Goal: Task Accomplishment & Management: Complete application form

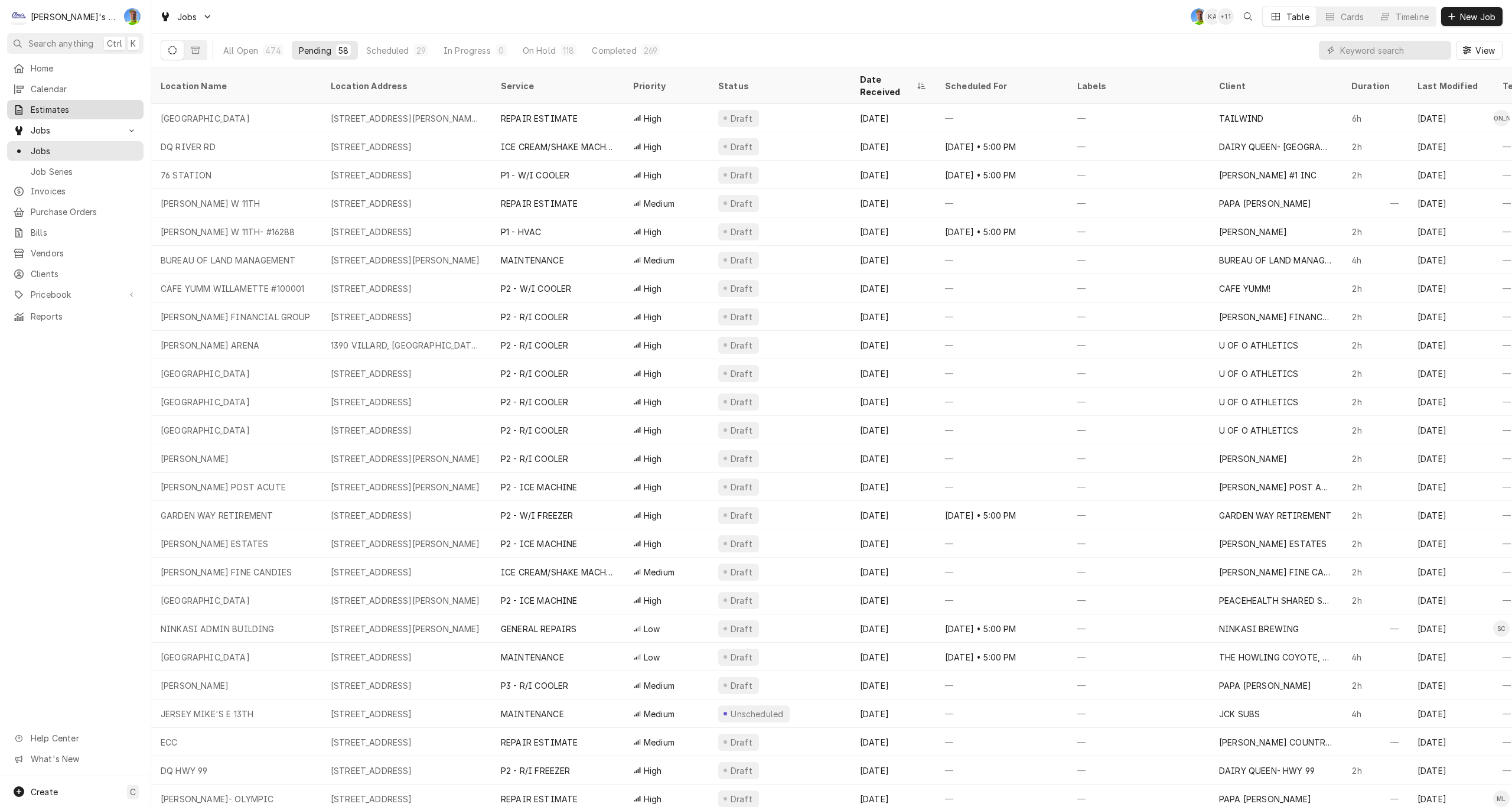
click at [52, 104] on span "Estimates" at bounding box center [84, 109] width 107 height 13
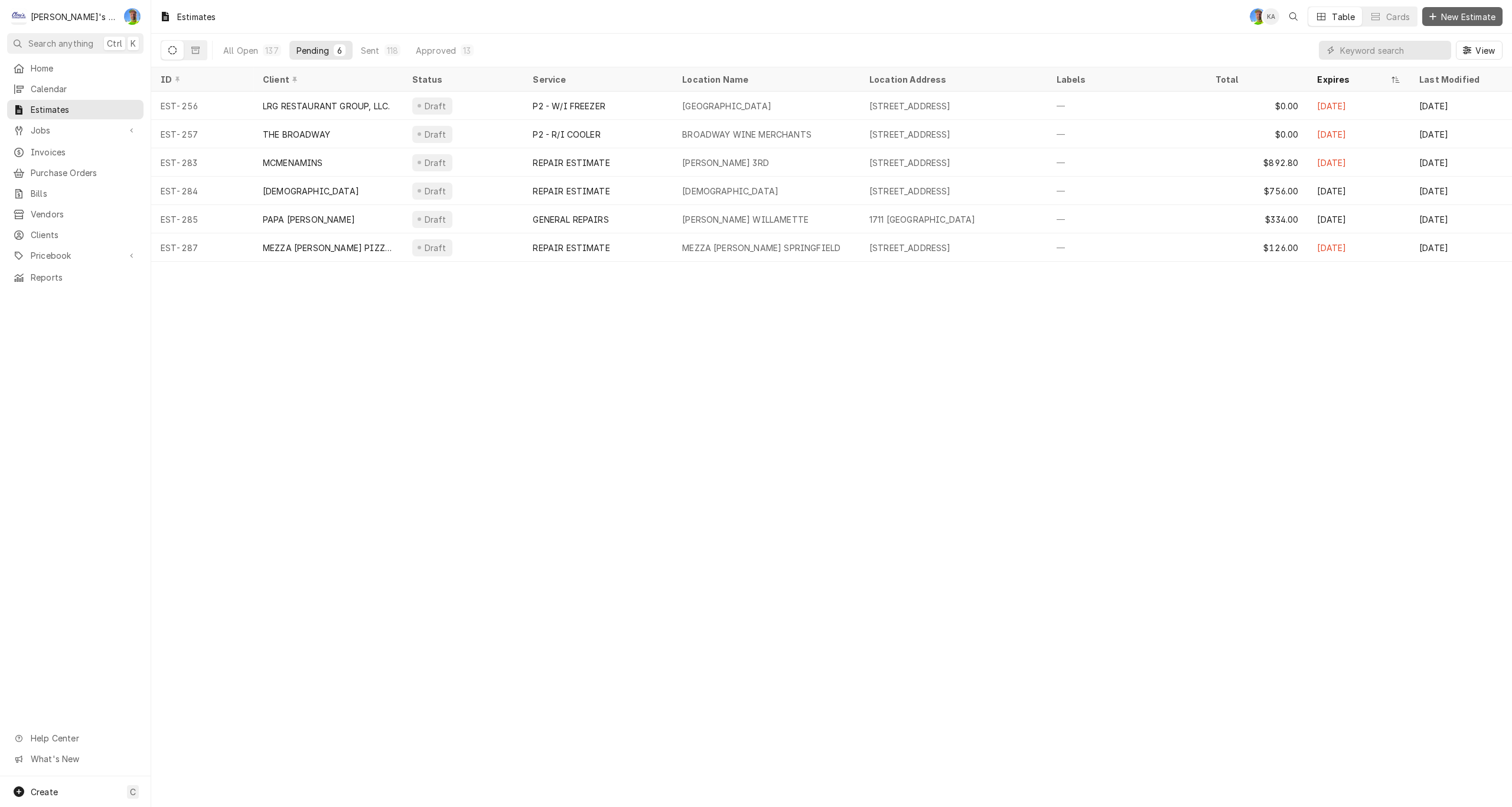
click at [1439, 15] on span "New Estimate" at bounding box center [1468, 17] width 59 height 13
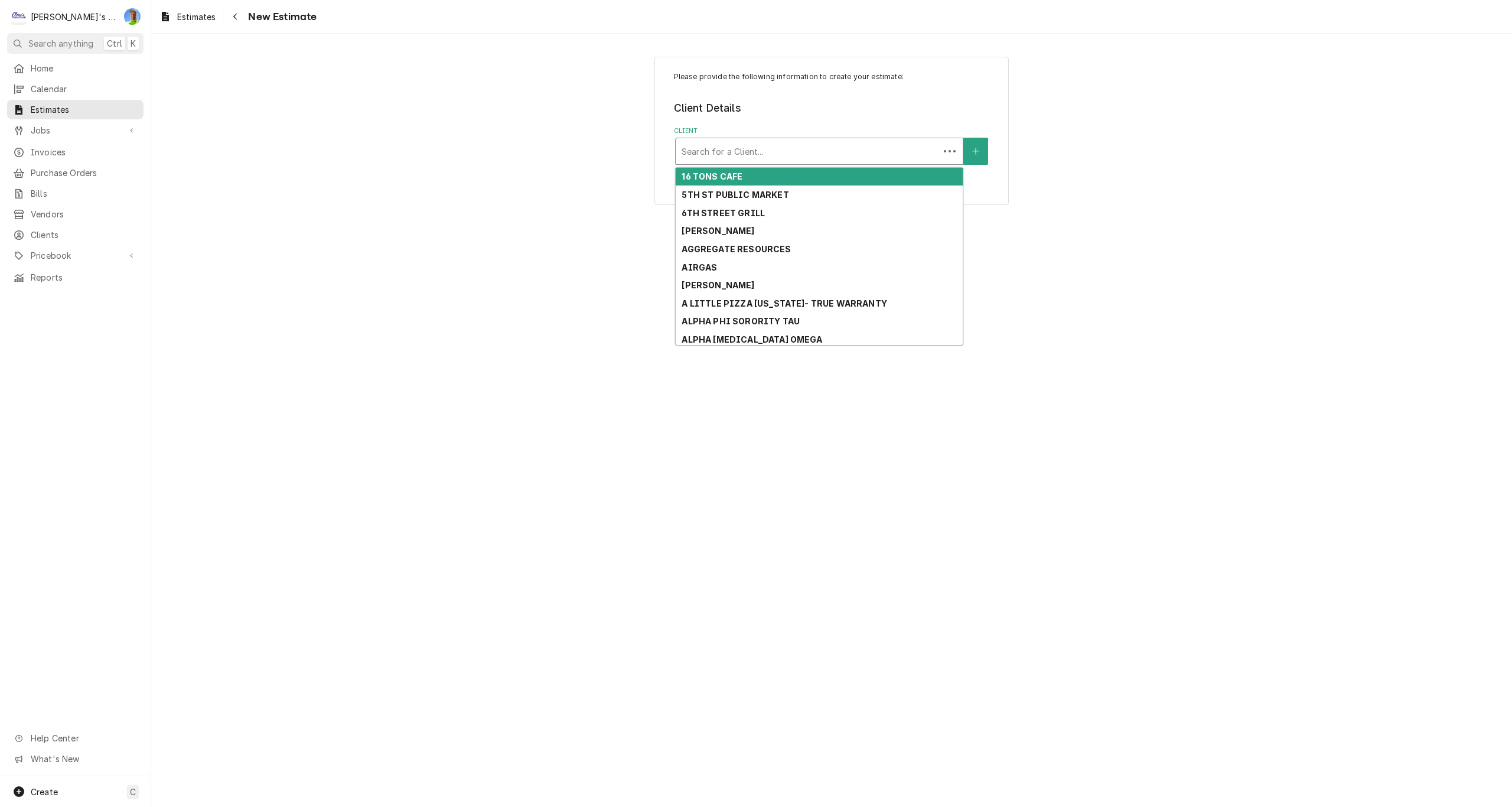
click at [752, 150] on div "Client" at bounding box center [807, 151] width 251 height 21
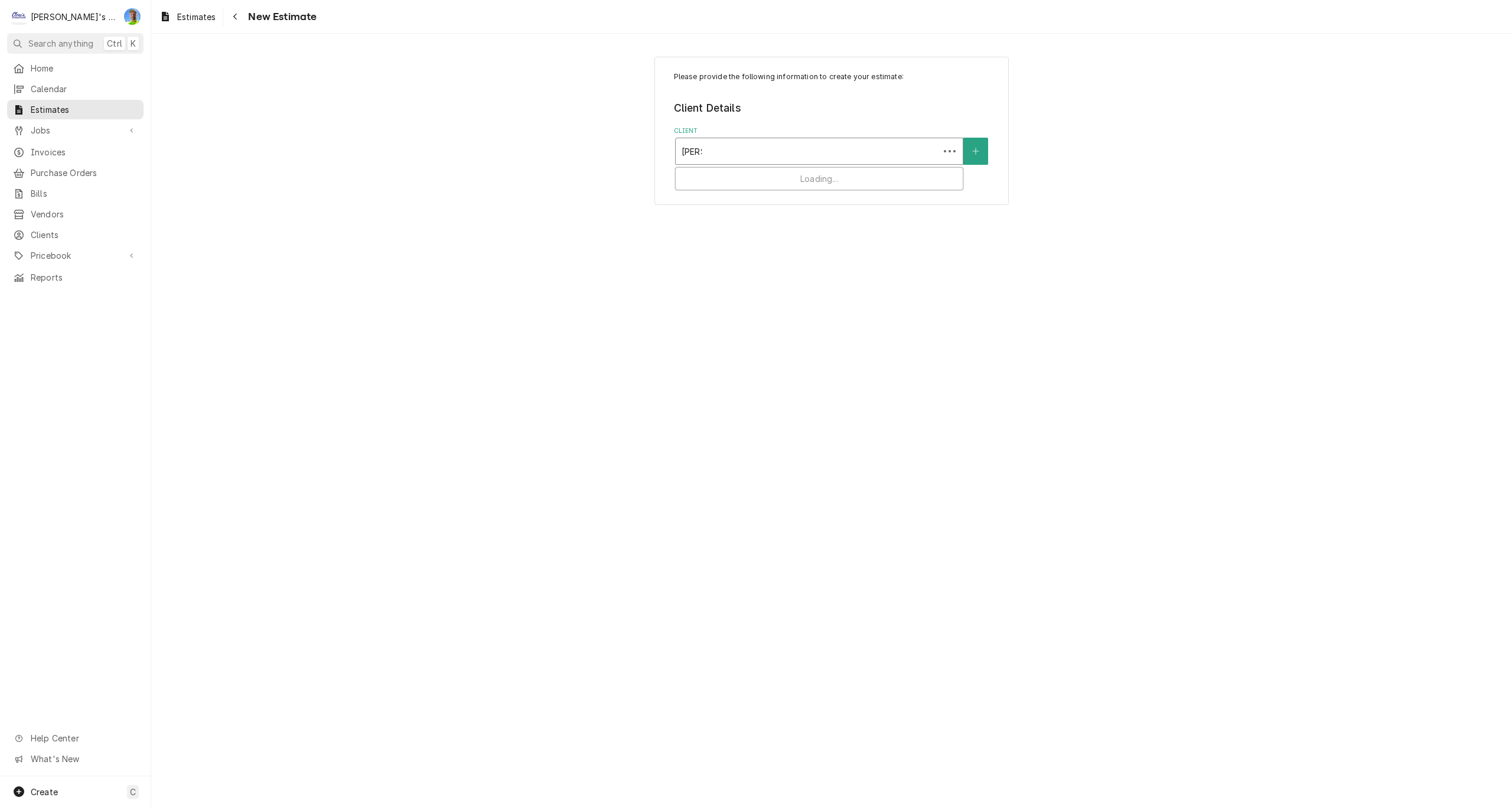
type input "laugh"
click at [747, 179] on strong "LAUGHING PLANET CAFE" at bounding box center [736, 176] width 109 height 10
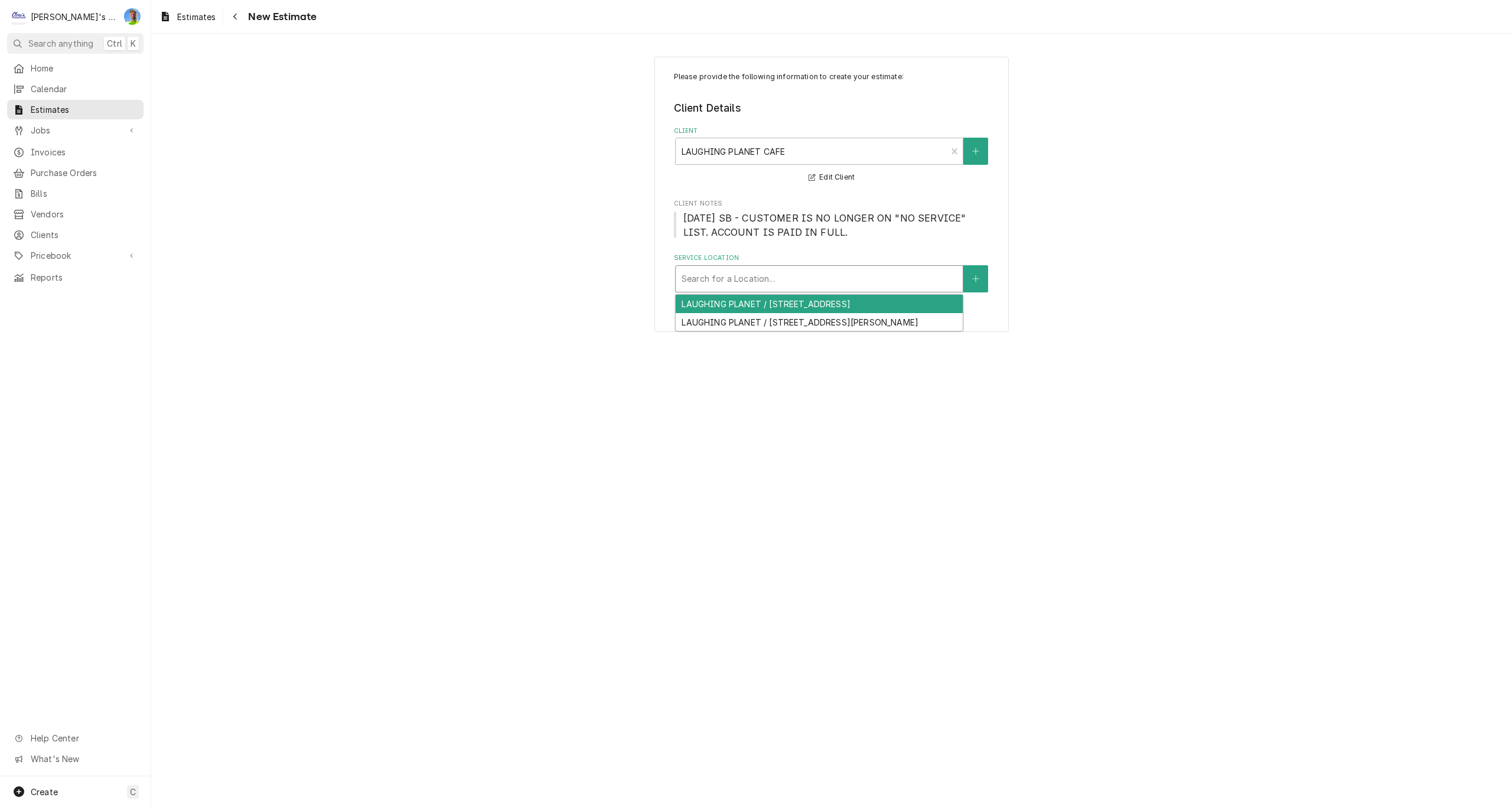
click at [776, 277] on div "Service Location" at bounding box center [819, 278] width 275 height 21
click at [788, 307] on div "LAUGHING PLANET / 2864 WILLAMETTE ST, EUGENE, OR 97405" at bounding box center [819, 304] width 287 height 18
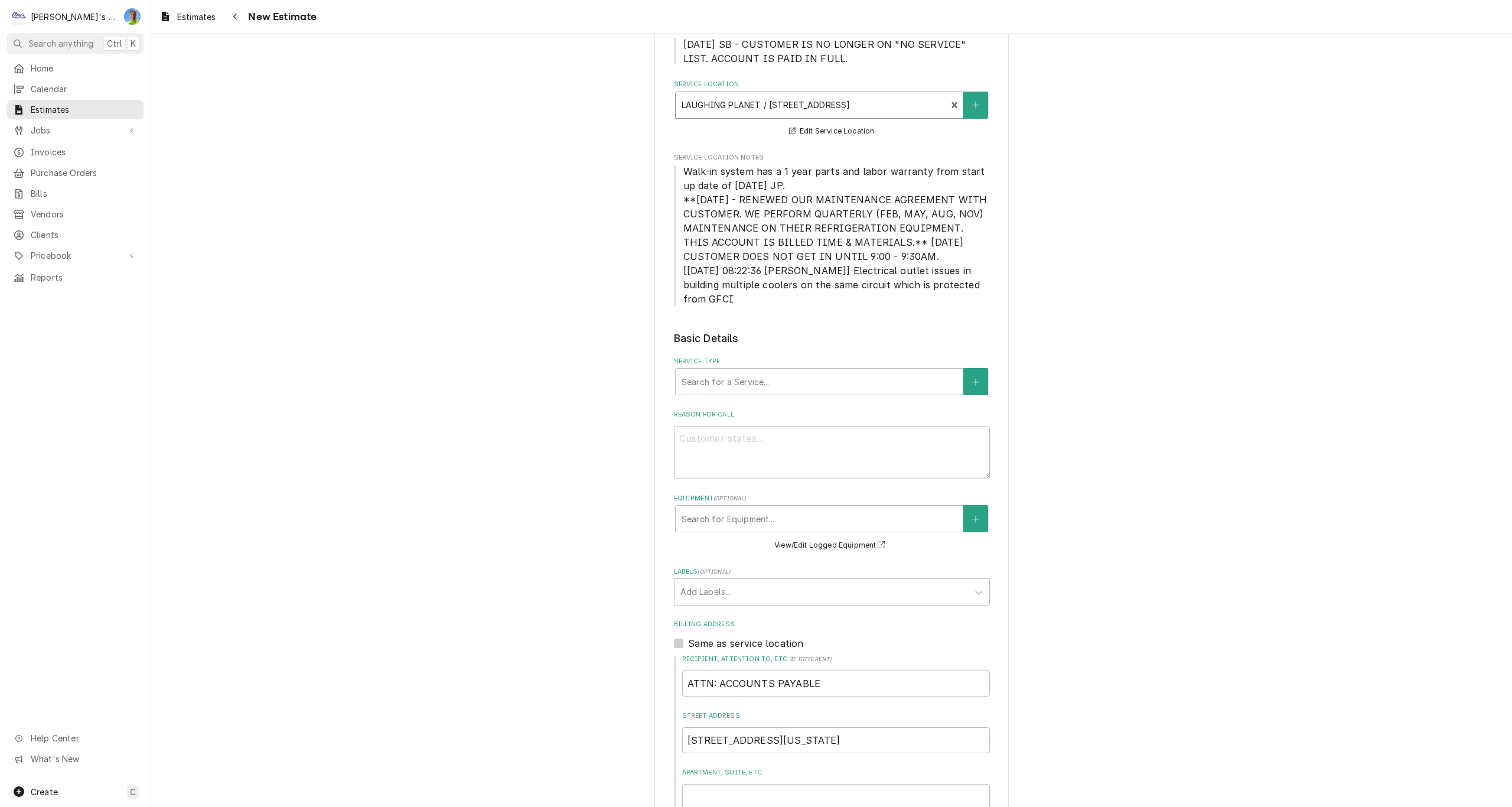
scroll to position [177, 0]
click at [781, 376] on div "Service Type" at bounding box center [819, 378] width 275 height 21
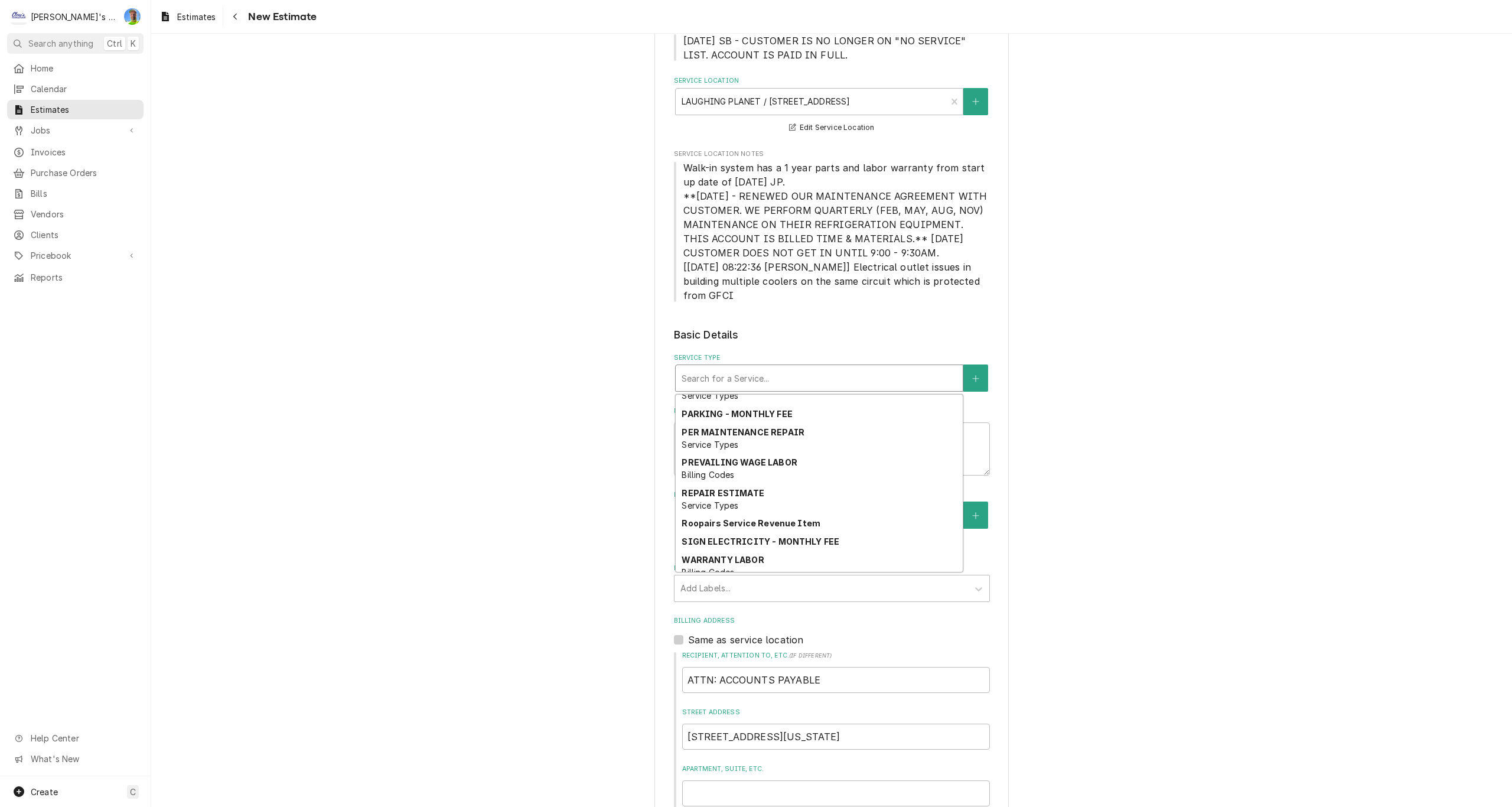
scroll to position [883, 0]
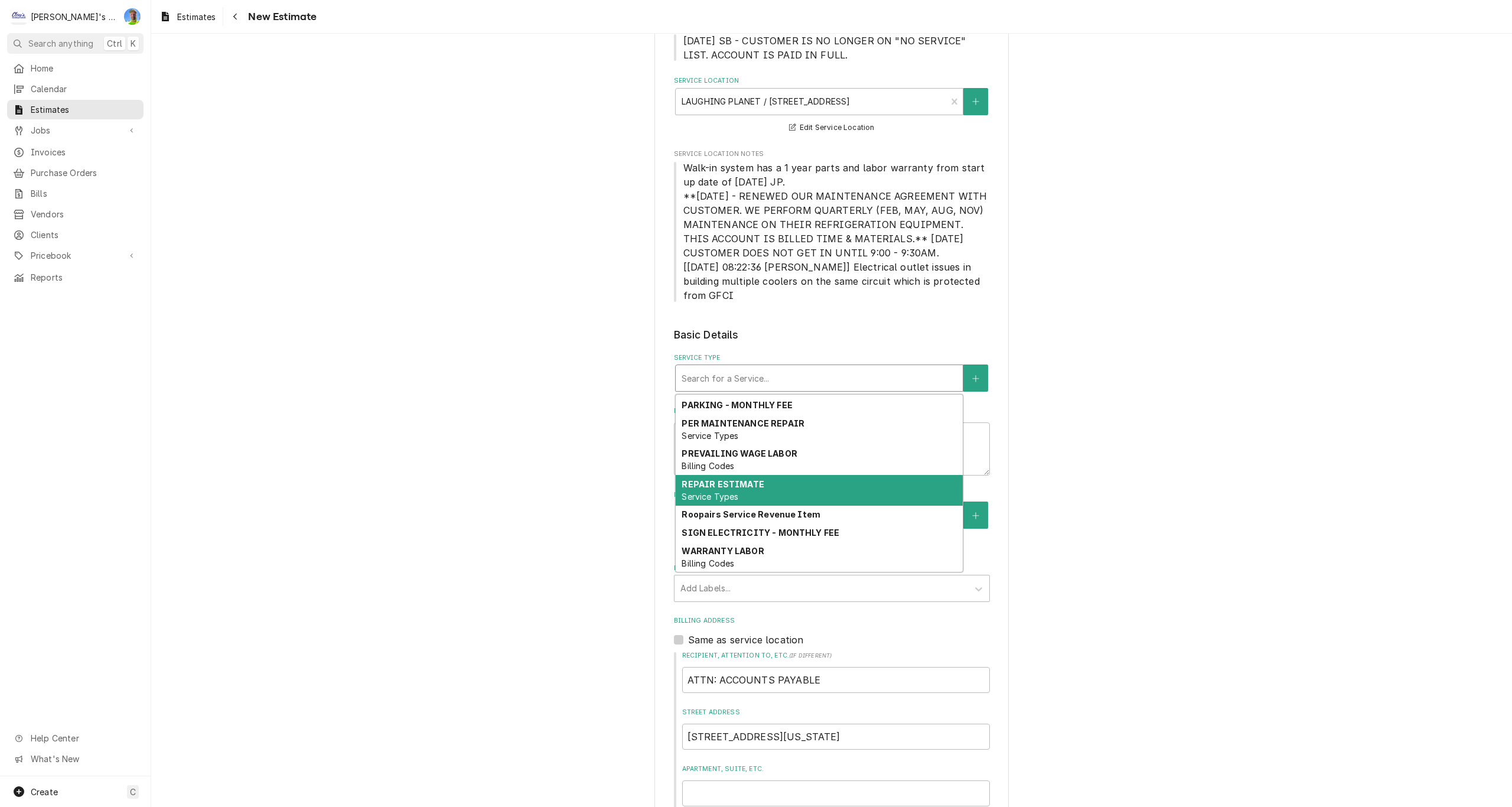
click at [804, 489] on div "REPAIR ESTIMATE Service Types" at bounding box center [819, 490] width 287 height 31
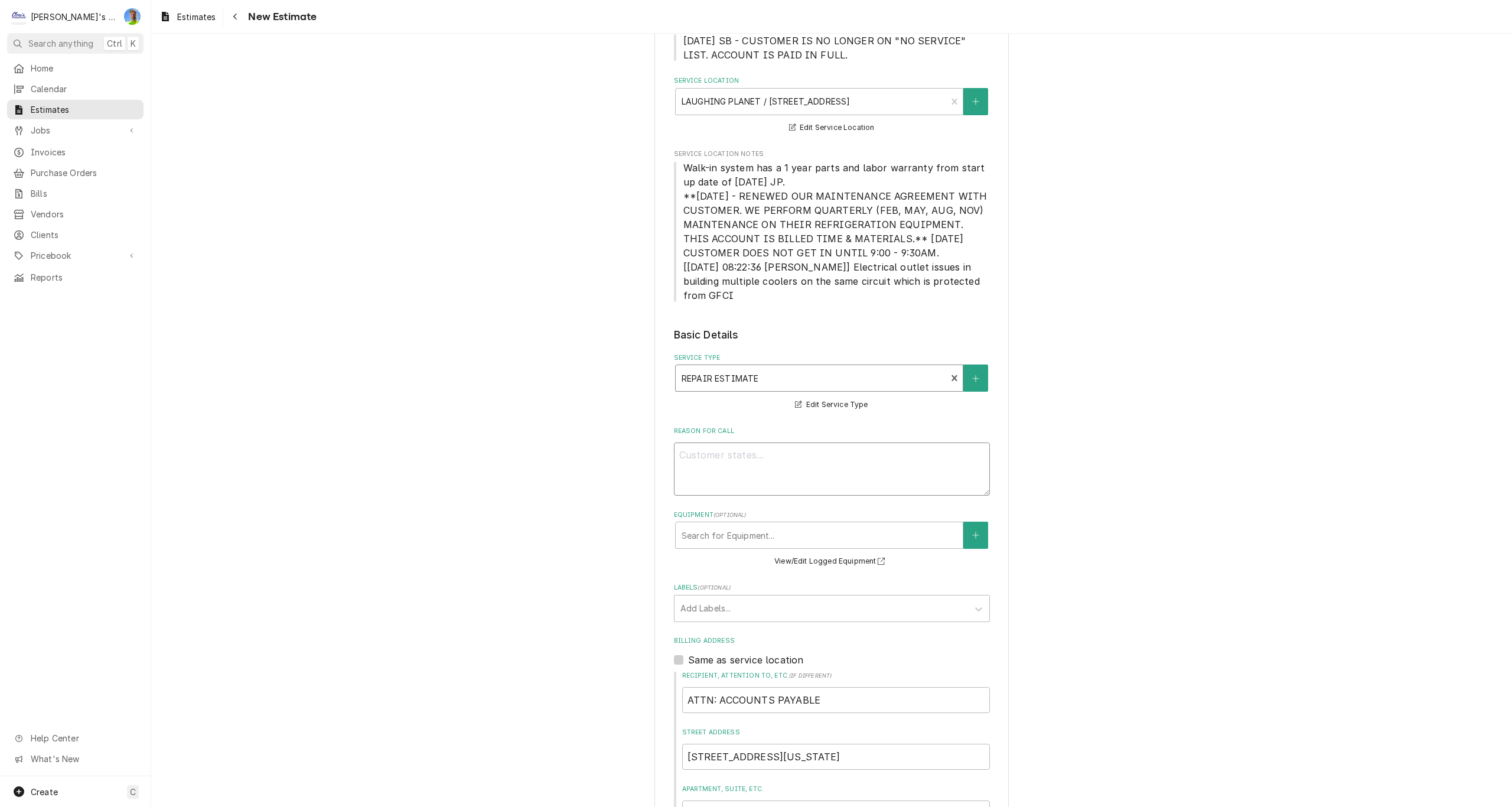
click at [752, 459] on textarea "Reason For Call" at bounding box center [832, 469] width 316 height 53
type textarea "x"
type textarea "E"
type textarea "x"
type textarea "ES"
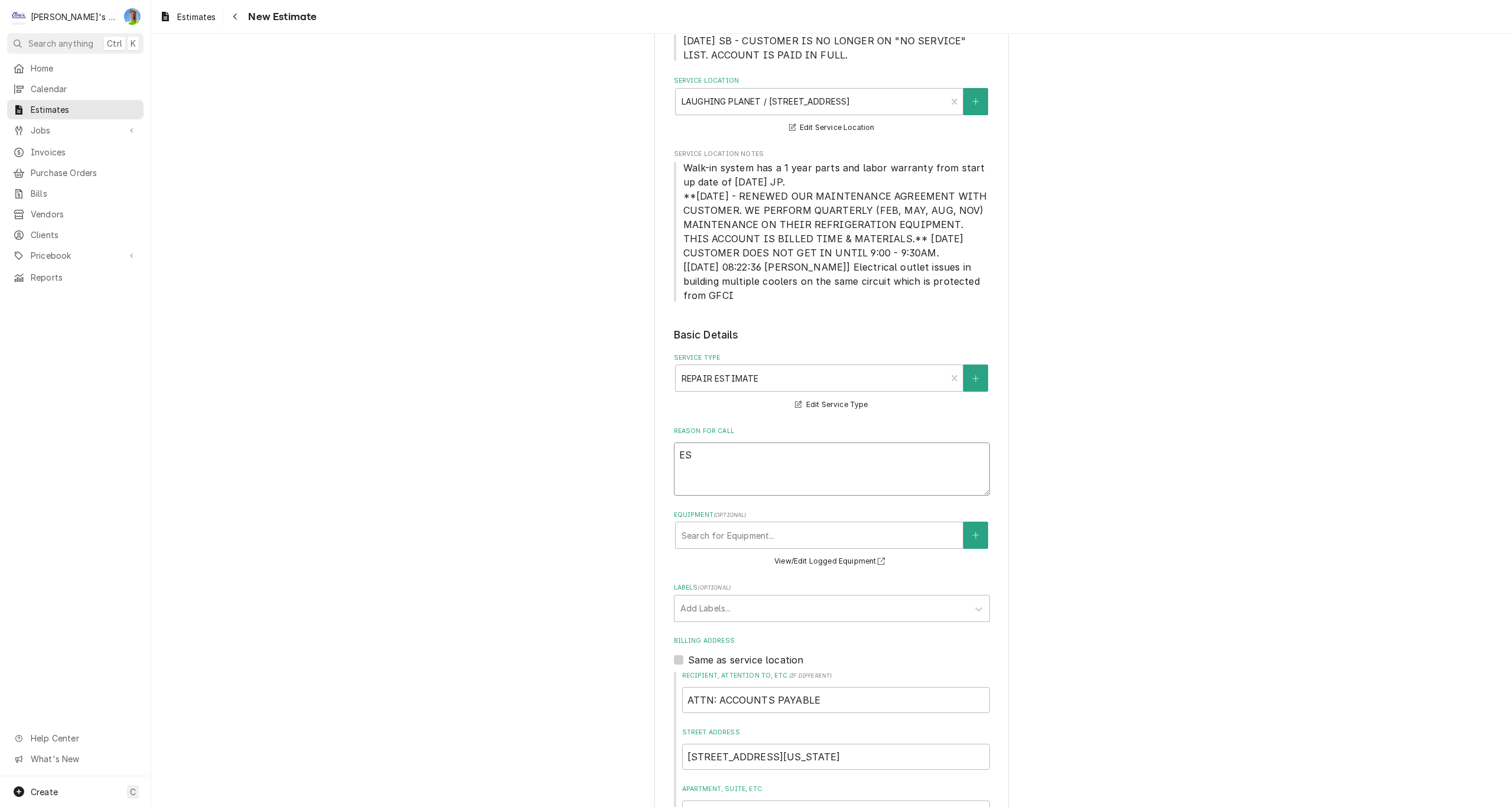
type textarea "x"
type textarea "EST"
type textarea "x"
type textarea "ESTI"
type textarea "x"
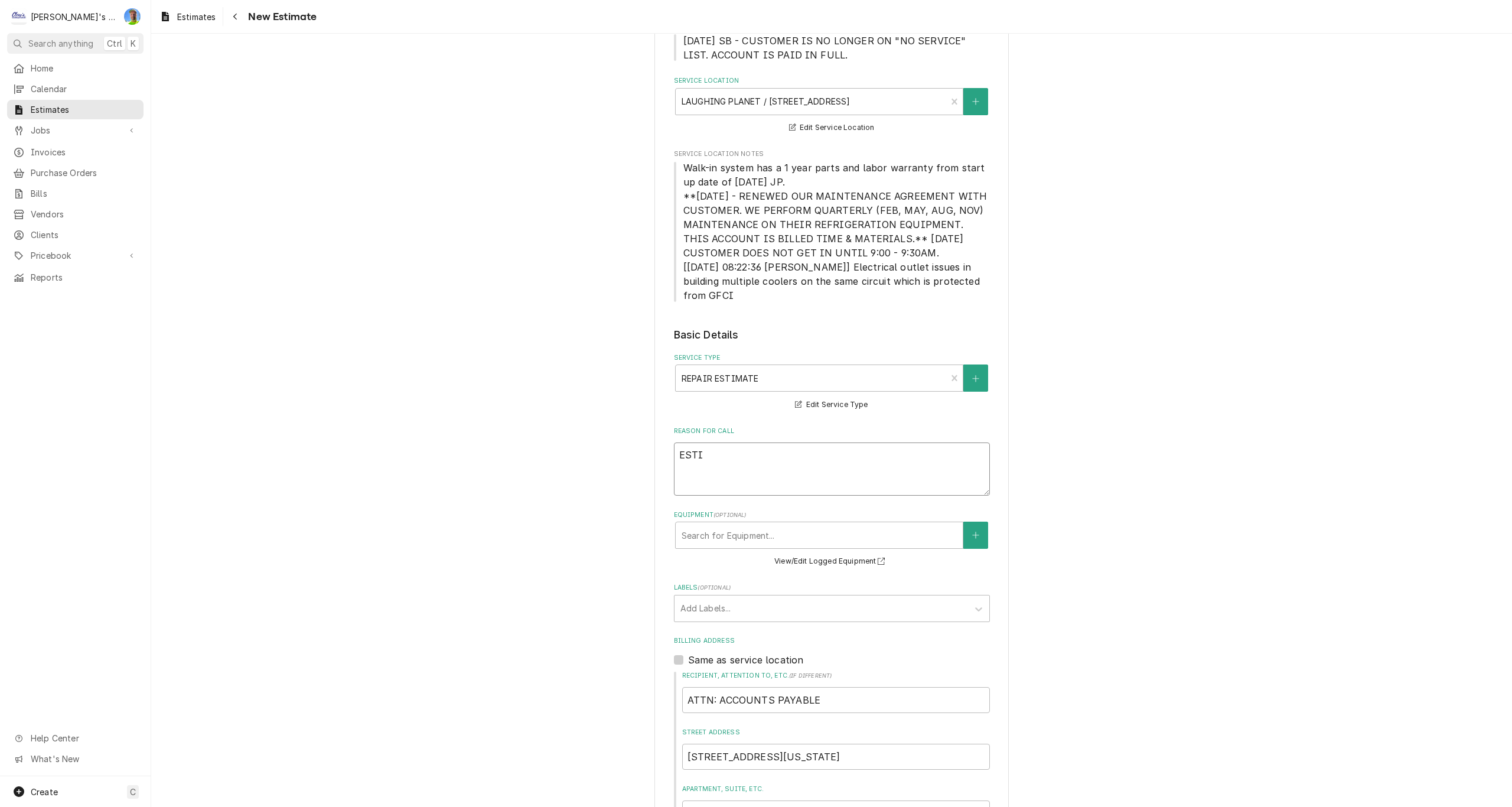
type textarea "ESTIM"
type textarea "x"
type textarea "ESTIMA"
type textarea "x"
type textarea "ESTIMAT"
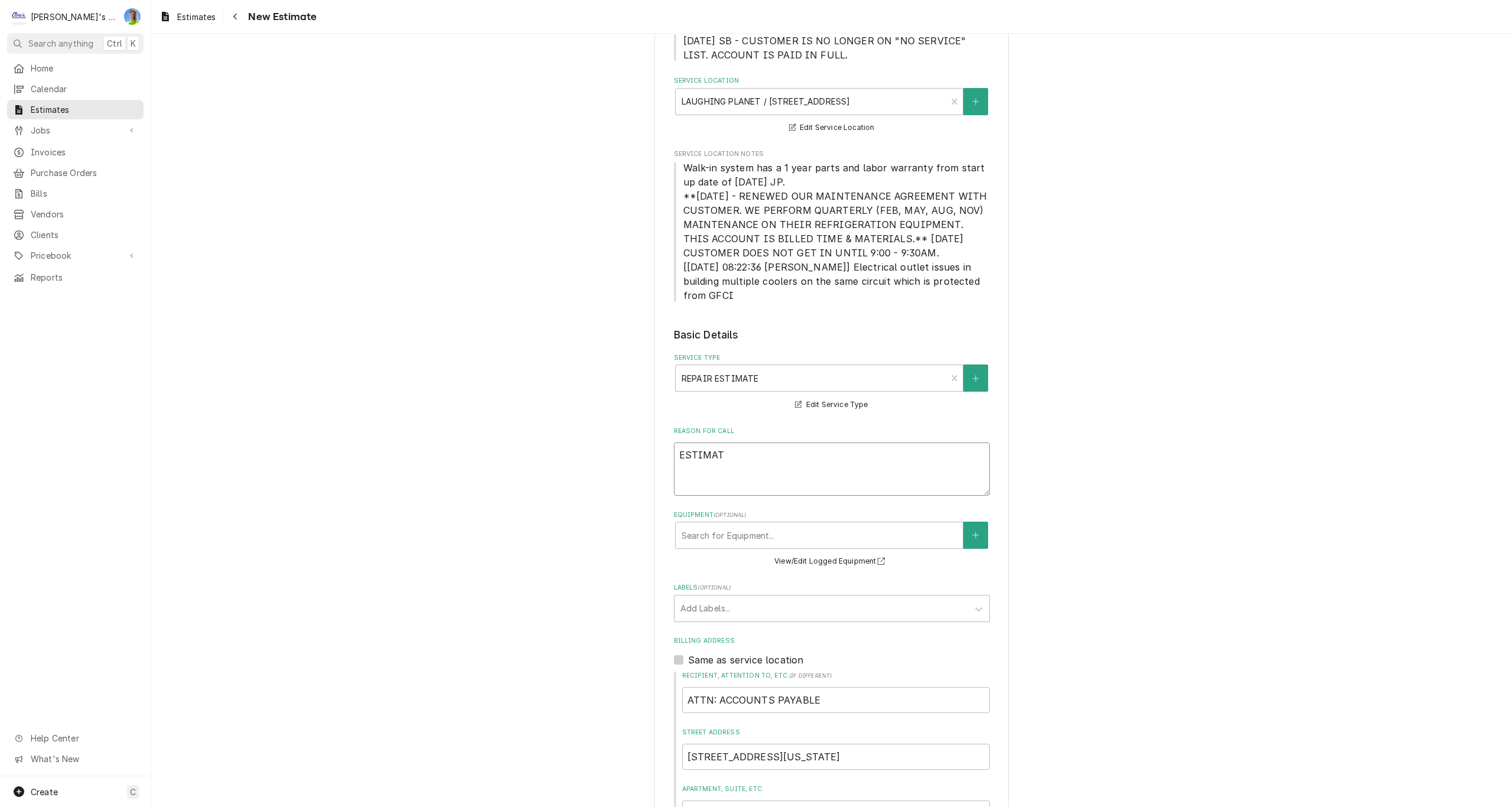
type textarea "x"
type textarea "ESTIMATE"
type textarea "x"
type textarea "ESTIMATE"
type textarea "x"
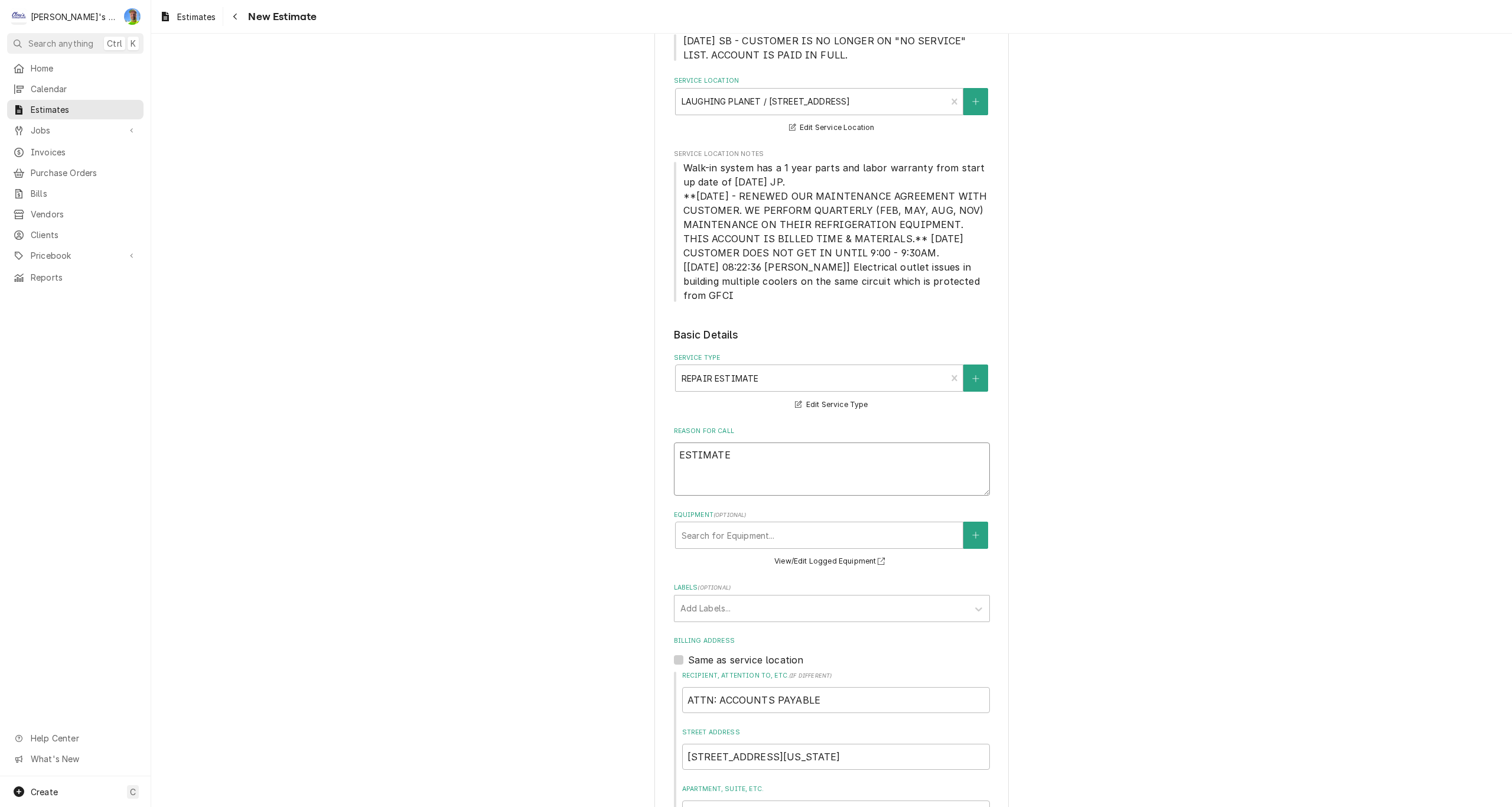
type textarea "ESTIMATE F"
type textarea "x"
type textarea "ESTIMATE FO"
type textarea "x"
type textarea "ESTIMATE FOR"
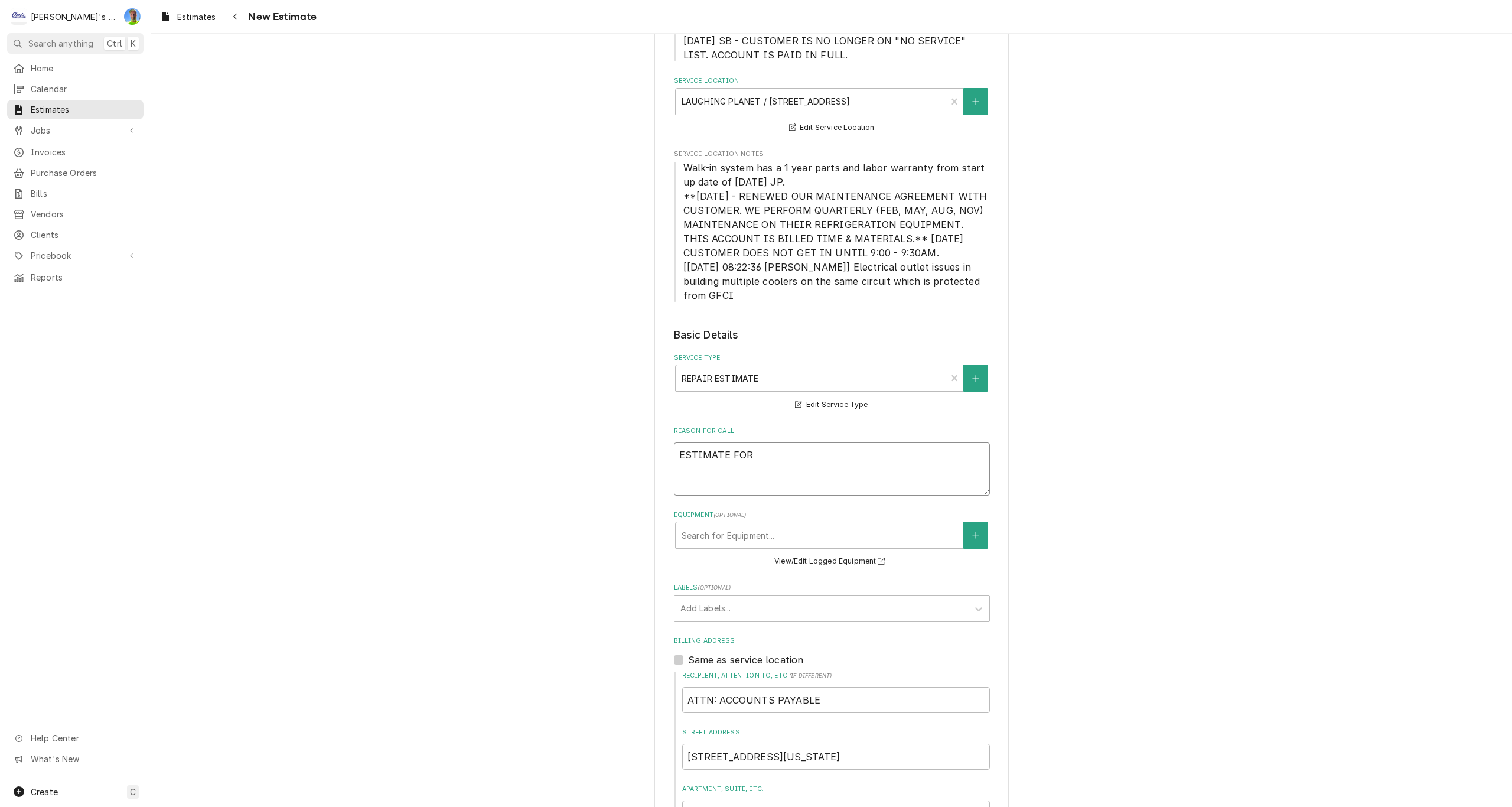
type textarea "x"
type textarea "ESTIMATE FOR"
type textarea "x"
type textarea "ESTIMATE FOR R"
type textarea "x"
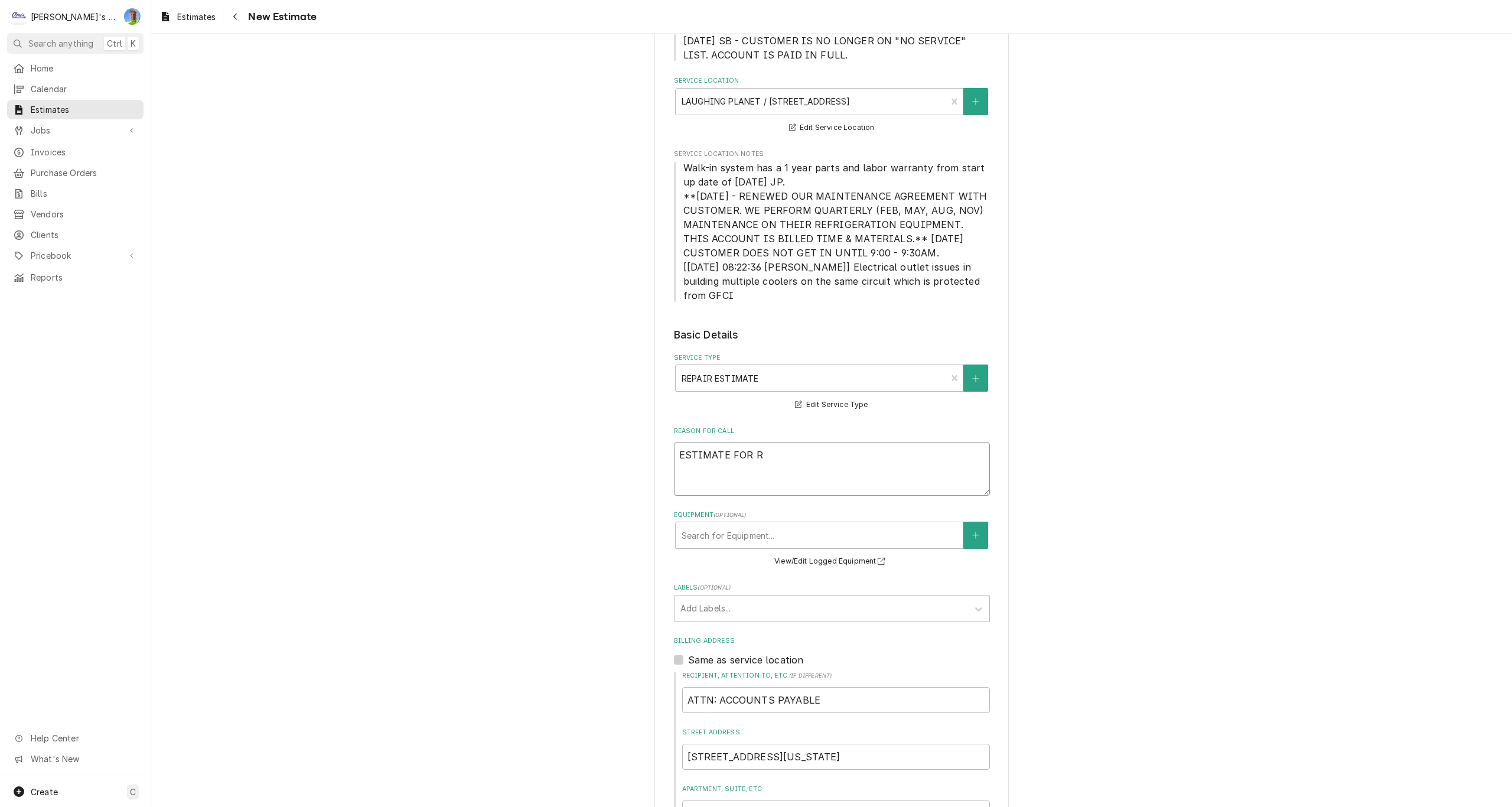
type textarea "ESTIMATE FOR RE"
type textarea "x"
type textarea "ESTIMATE FOR REP"
type textarea "x"
type textarea "ESTIMATE FOR REPA"
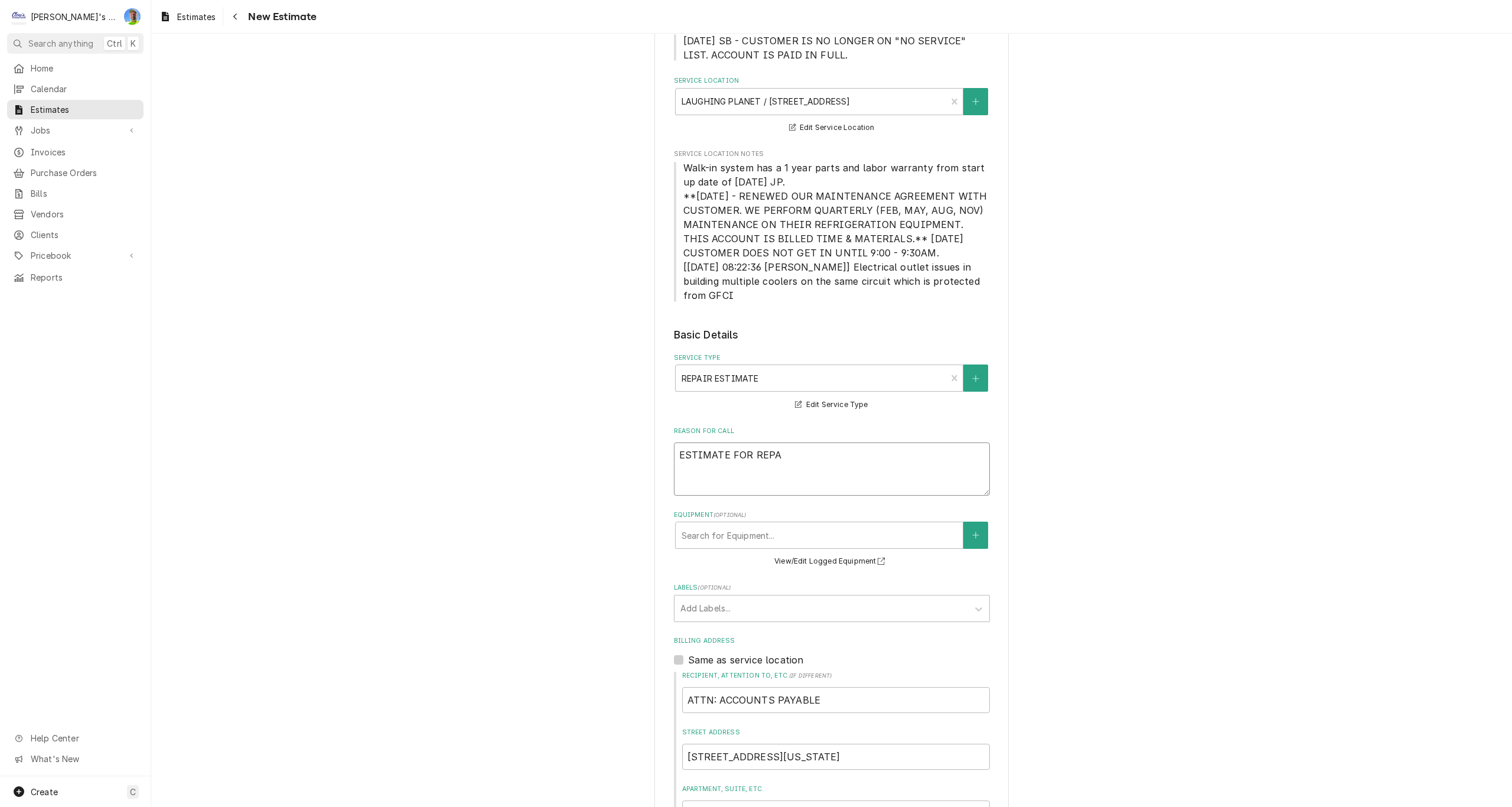
type textarea "x"
type textarea "ESTIMATE FOR REPAI"
type textarea "x"
type textarea "ESTIMATE FOR REPAIR"
type textarea "x"
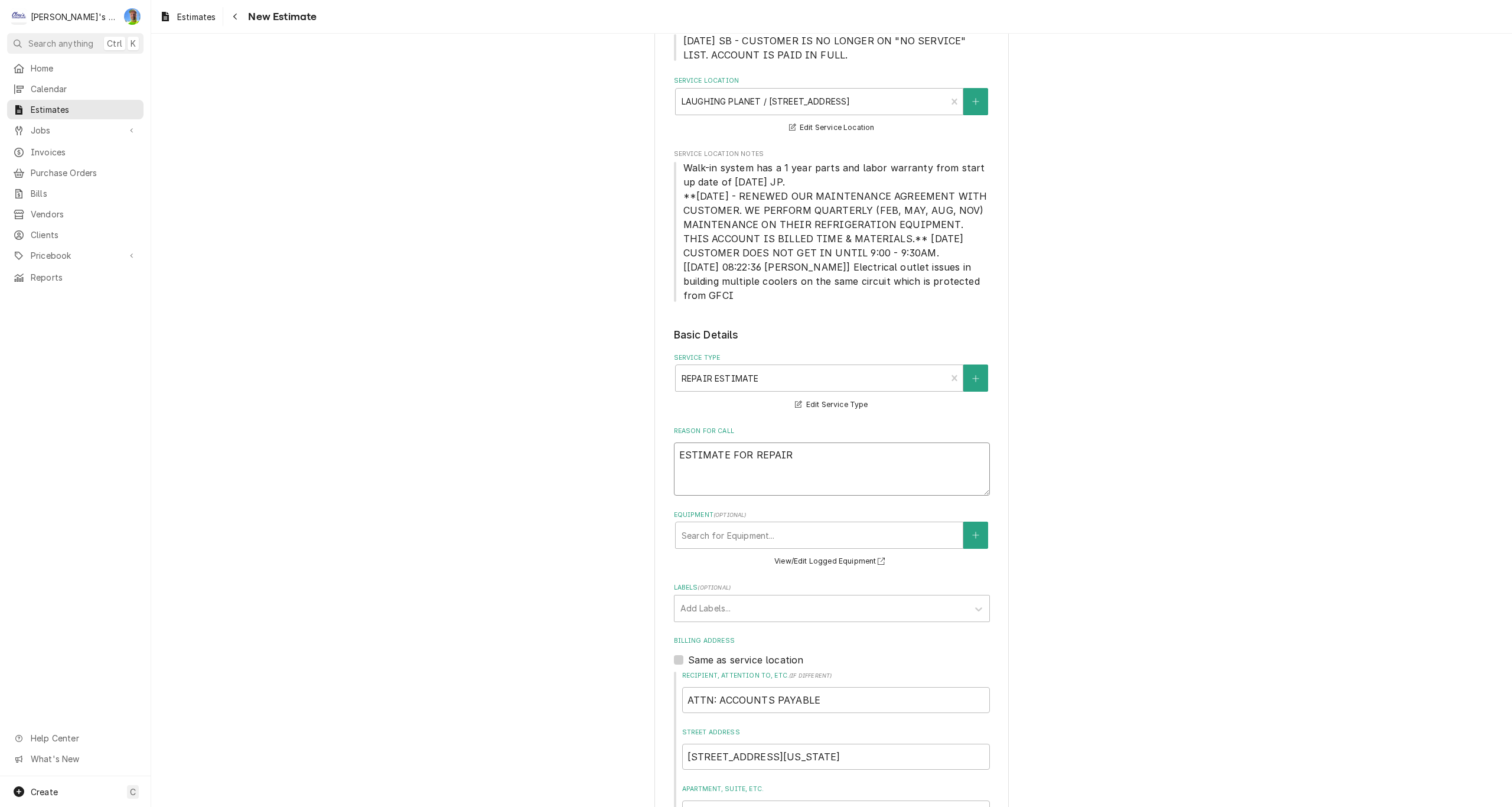
type textarea "ESTIMATE FOR REPAIRI"
type textarea "x"
type textarea "ESTIMATE FOR REPAIRIN"
type textarea "x"
type textarea "ESTIMATE FOR REPAIRING"
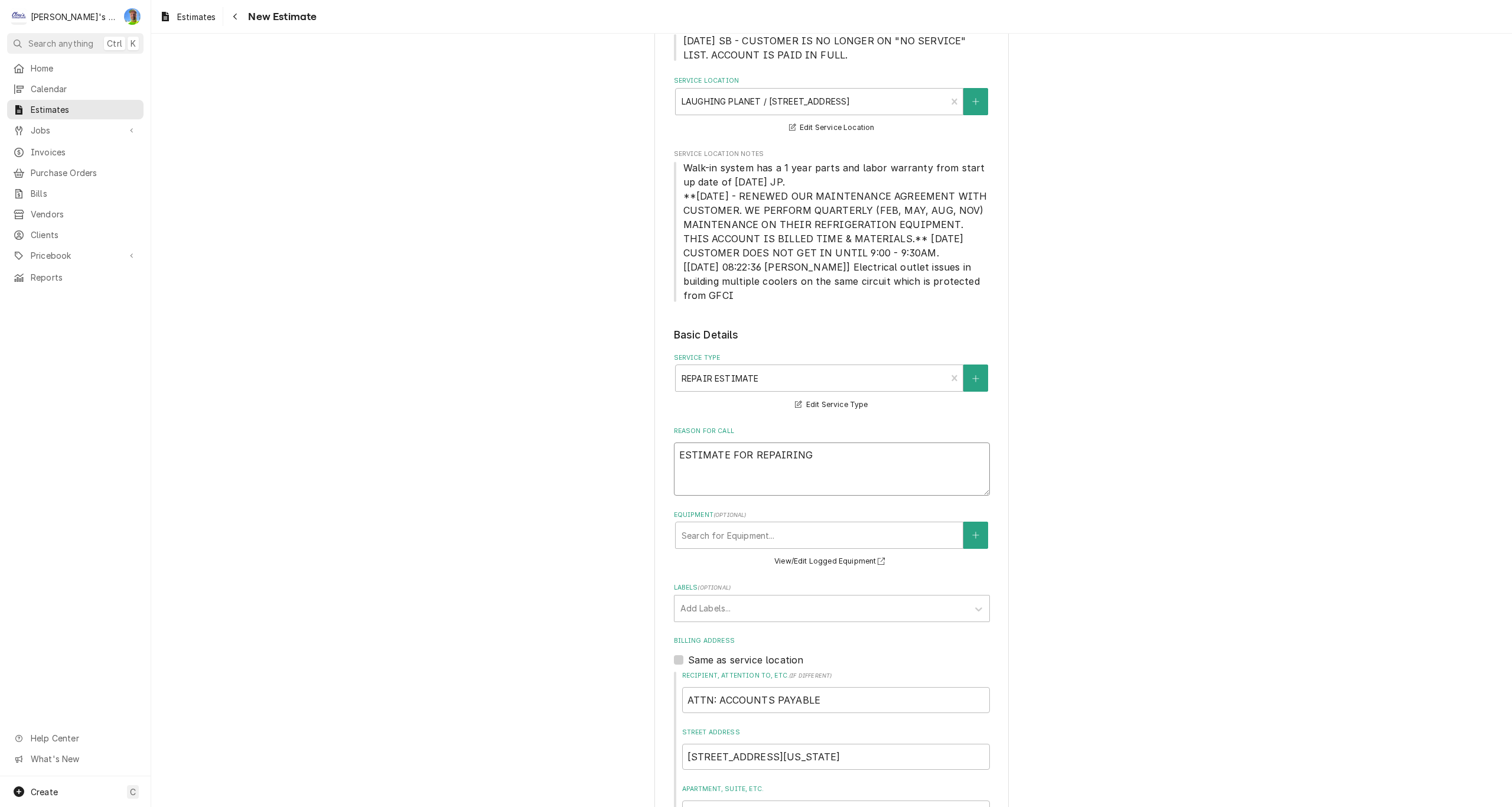
type textarea "x"
type textarea "ESTIMATE FOR REPAIRING"
type textarea "x"
type textarea "ESTIMATE FOR REPAIRING T"
type textarea "x"
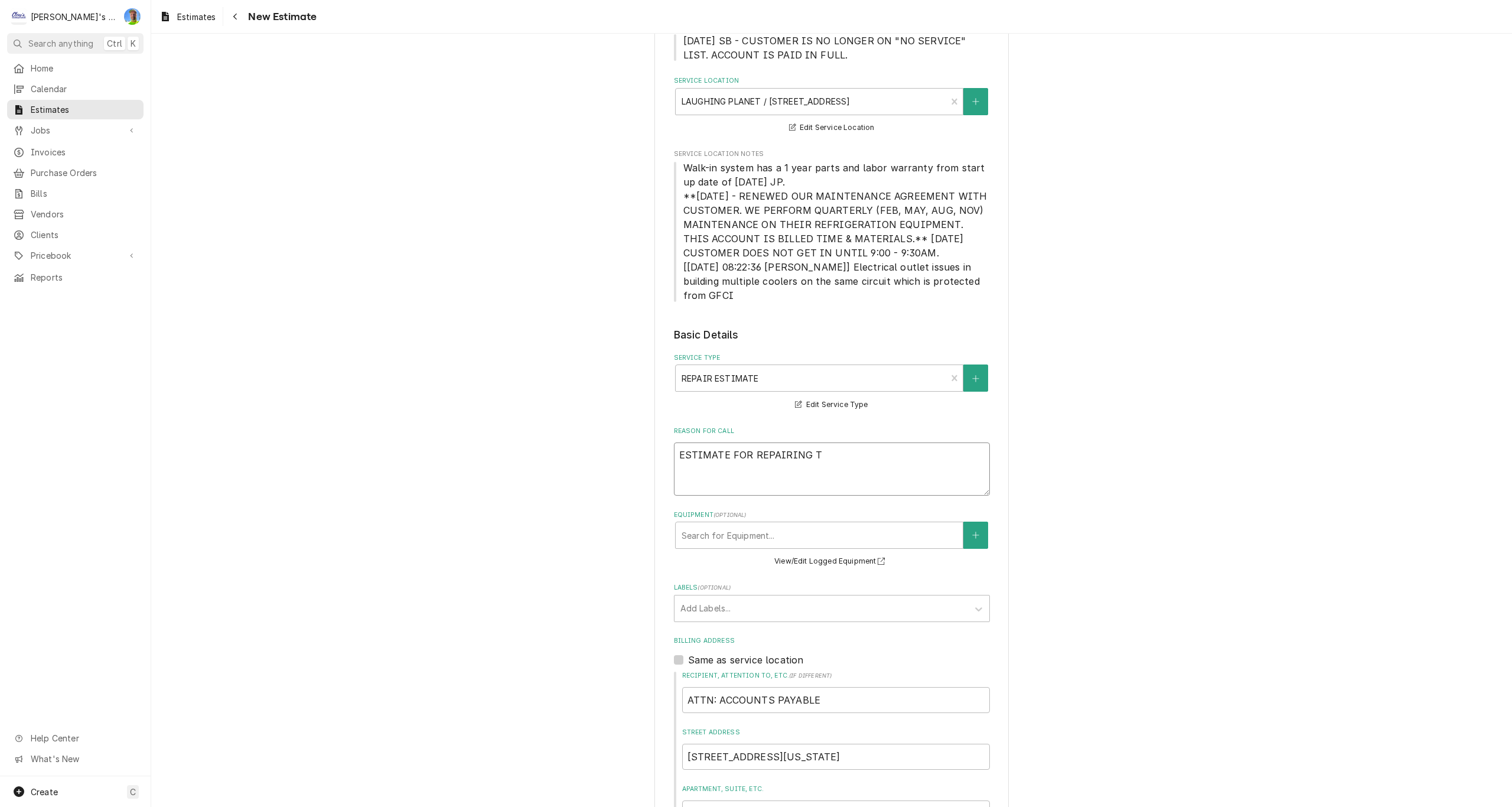
type textarea "ESTIMATE FOR REPAIRING TH"
type textarea "x"
type textarea "ESTIMATE FOR REPAIRING THE"
type textarea "x"
type textarea "ESTIMATE FOR REPAIRING THE"
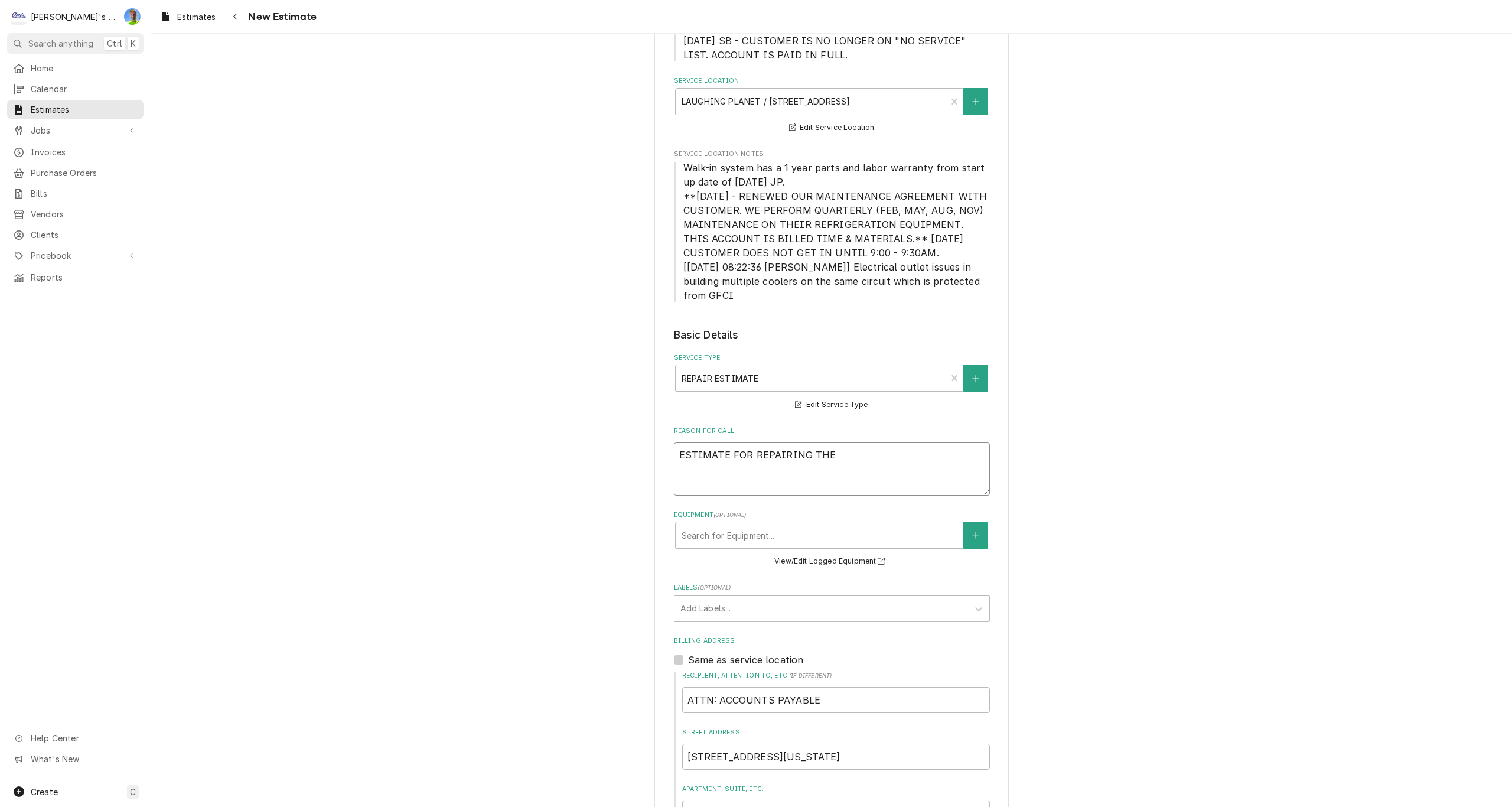
type textarea "x"
type textarea "ESTIMATE FOR REPAIRING THE W"
type textarea "x"
type textarea "ESTIMATE FOR REPAIRING THE WA"
type textarea "x"
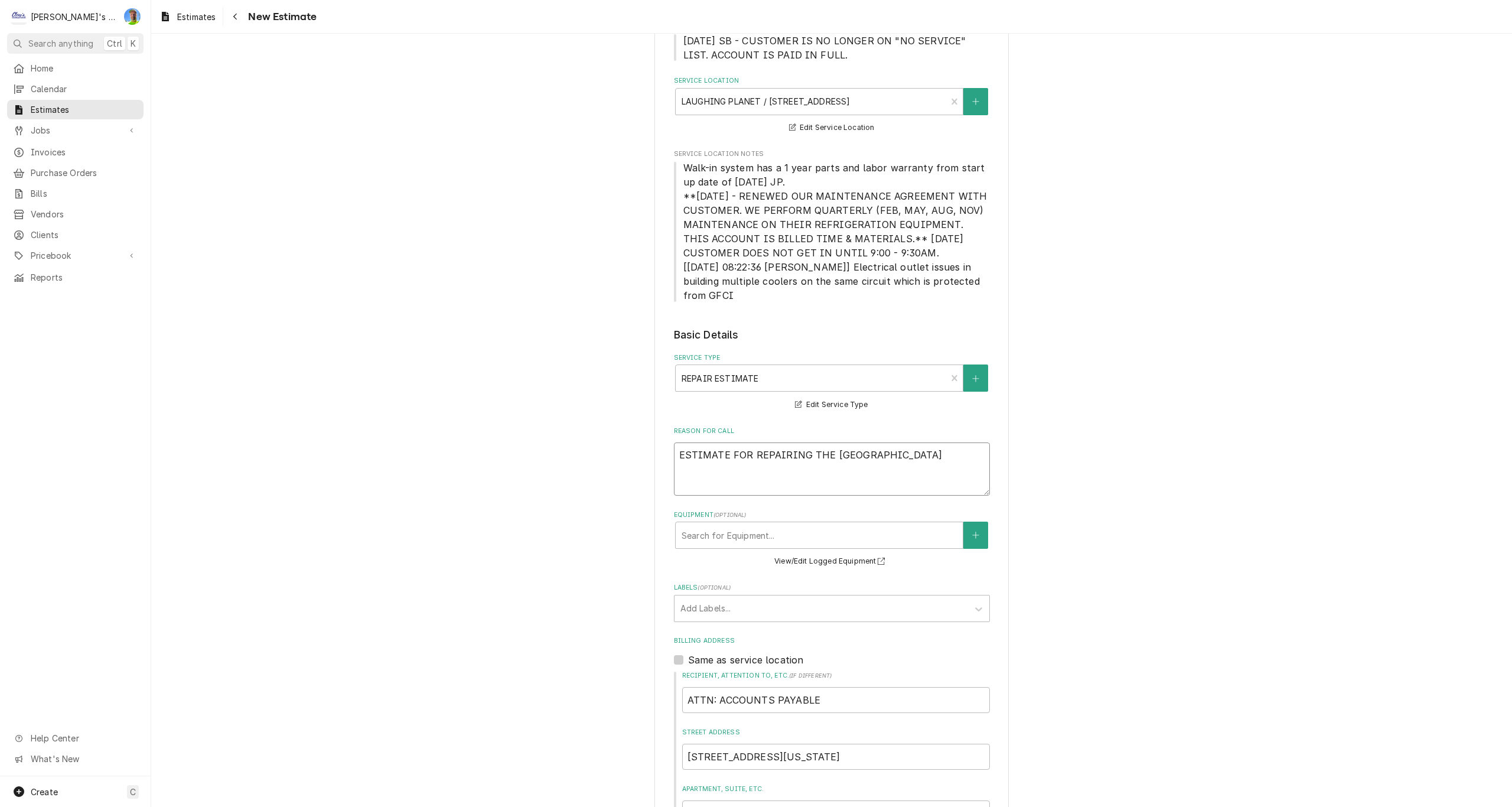
type textarea "ESTIMATE FOR REPAIRING THE WAL"
type textarea "x"
type textarea "ESTIMATE FOR REPAIRING THE WALK"
type textarea "x"
type textarea "ESTIMATE FOR REPAIRING THE WALK-"
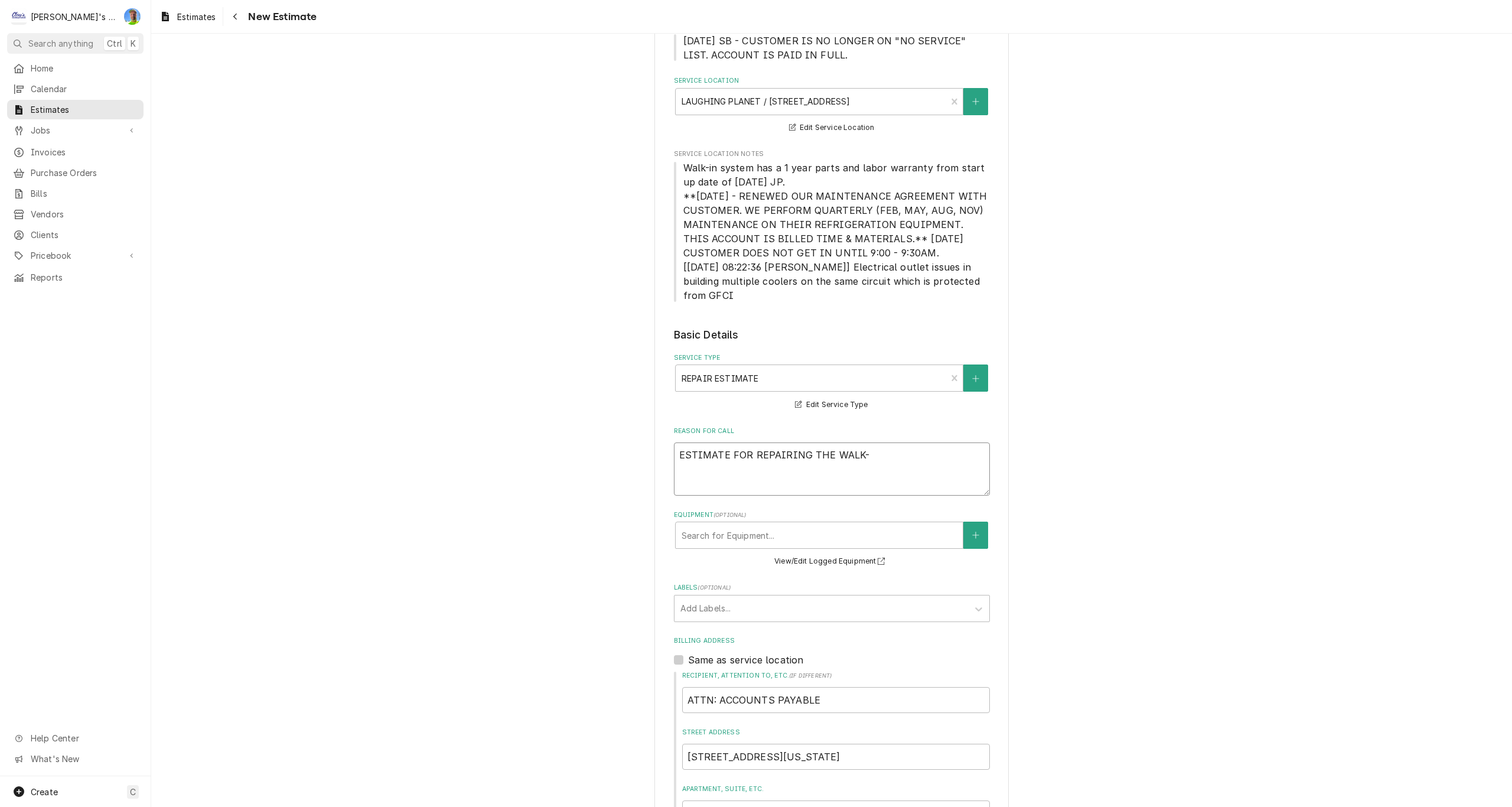
type textarea "x"
type textarea "ESTIMATE FOR REPAIRING THE WALK-I"
type textarea "x"
type textarea "ESTIMATE FOR REPAIRING THE WALK-IN"
type textarea "x"
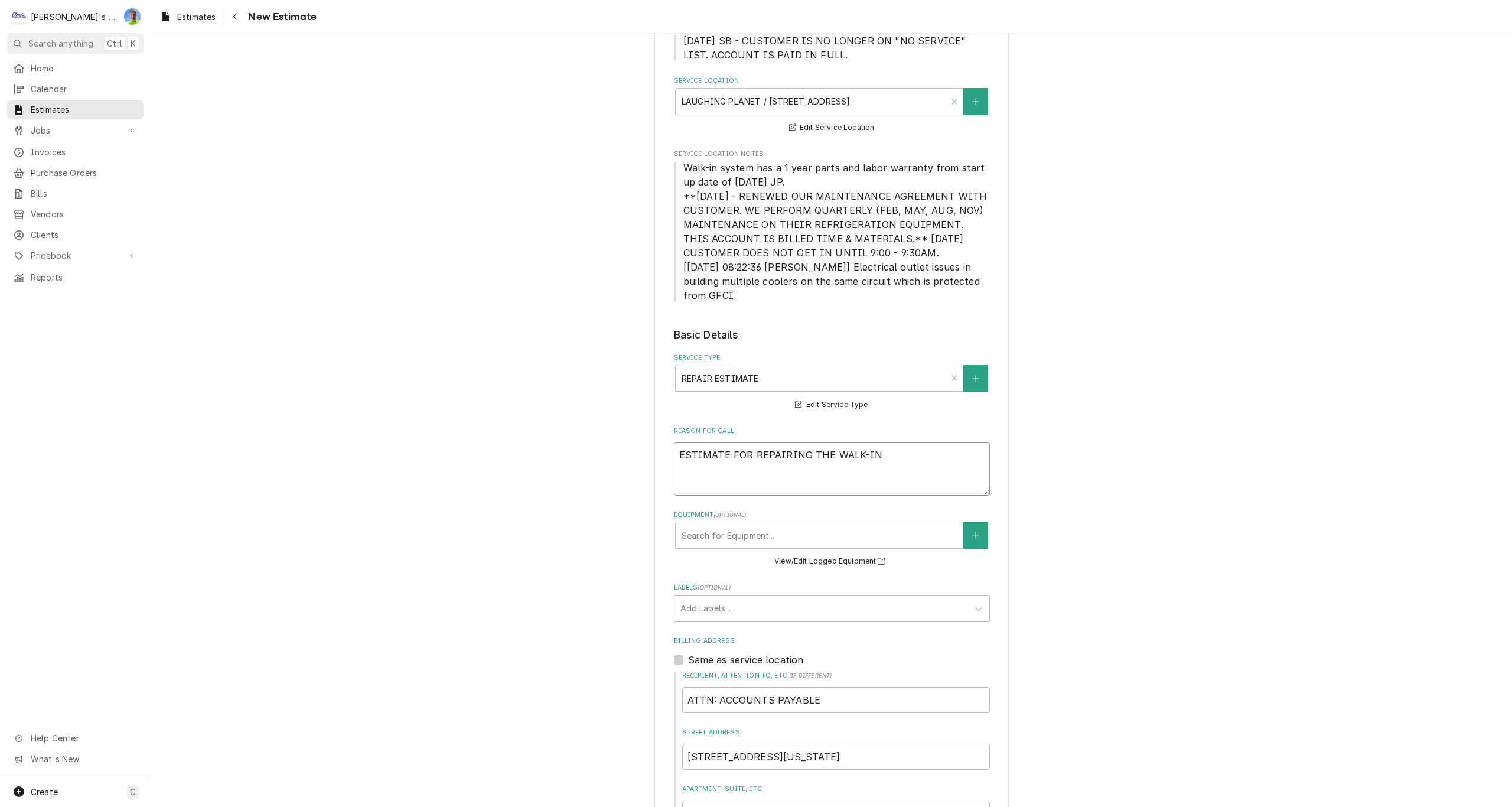
type textarea "ESTIMATE FOR REPAIRING THE WALK-IN"
type textarea "x"
type textarea "ESTIMATE FOR REPAIRING THE WALK-IN C"
type textarea "x"
type textarea "ESTIMATE FOR REPAIRING THE WALK-IN CO"
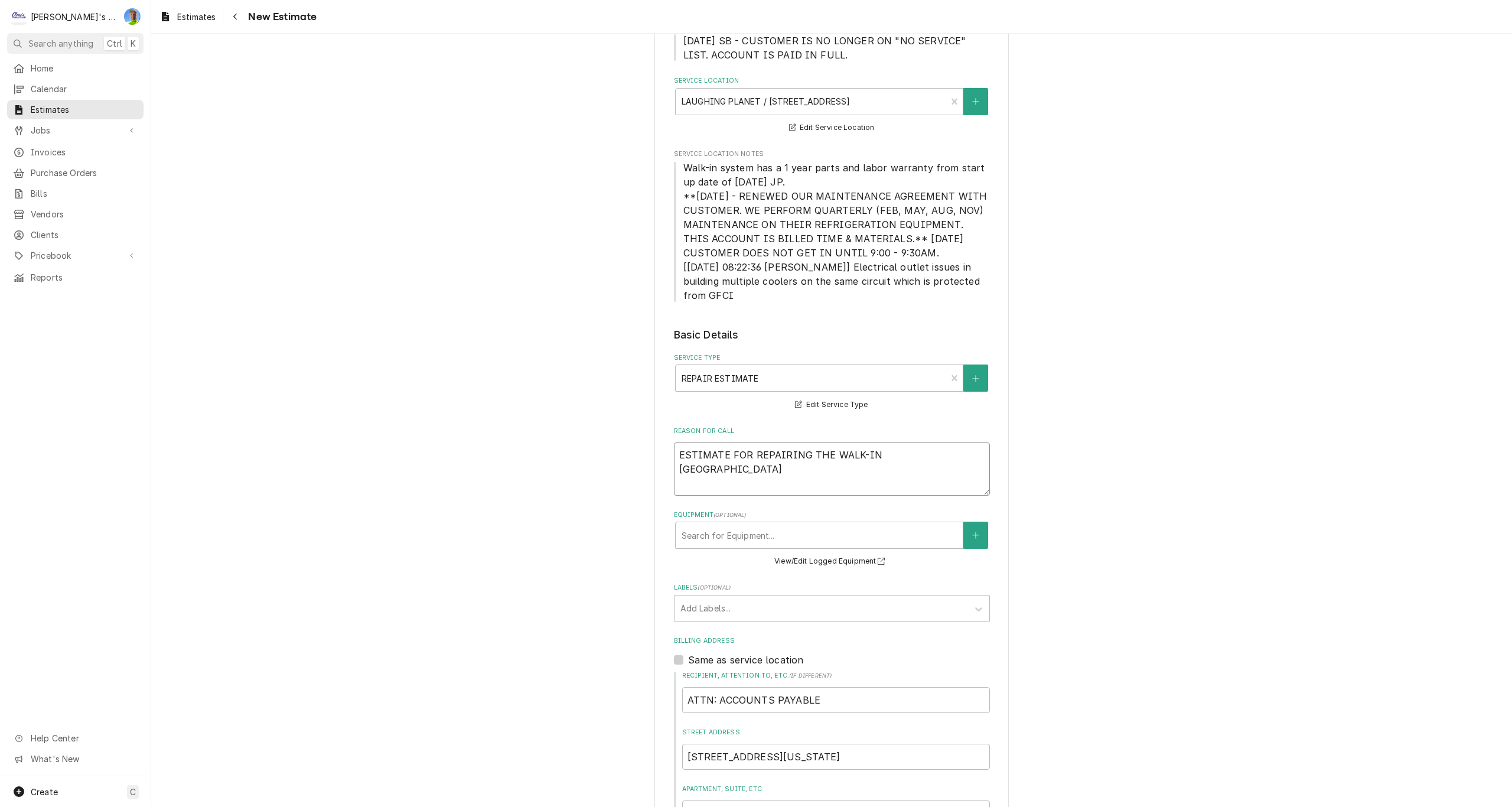
type textarea "x"
type textarea "ESTIMATE FOR REPAIRING THE WALK-IN COO"
type textarea "x"
type textarea "ESTIMATE FOR REPAIRING THE WALK-IN COOL"
type textarea "x"
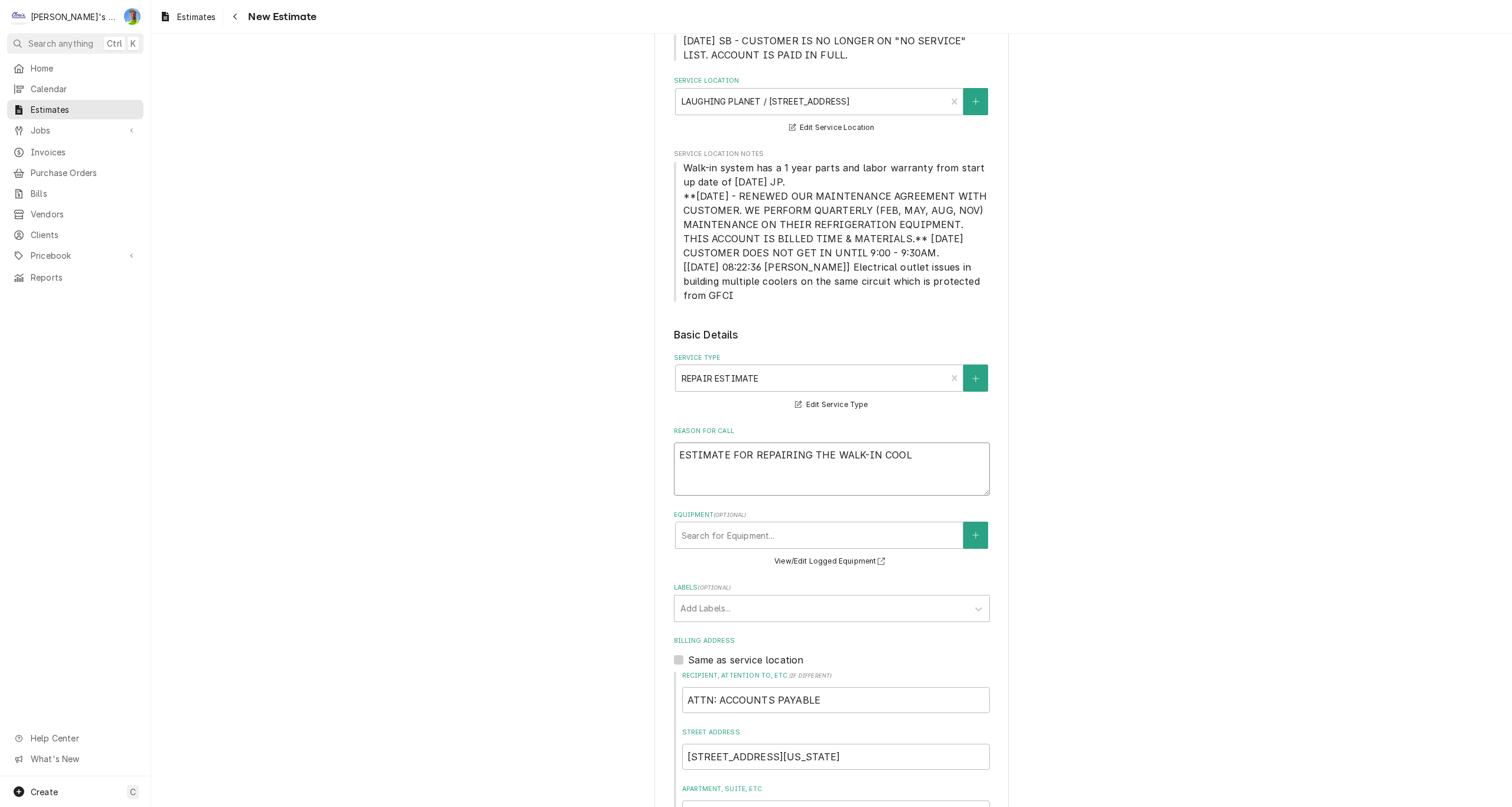
type textarea "ESTIMATE FOR REPAIRING THE WALK-IN COOLE"
type textarea "x"
type textarea "ESTIMATE FOR REPAIRING THE WALK-IN COOLER"
type textarea "x"
type textarea "ESTIMATE FOR REPAIRING THE WALK-IN COOLER"
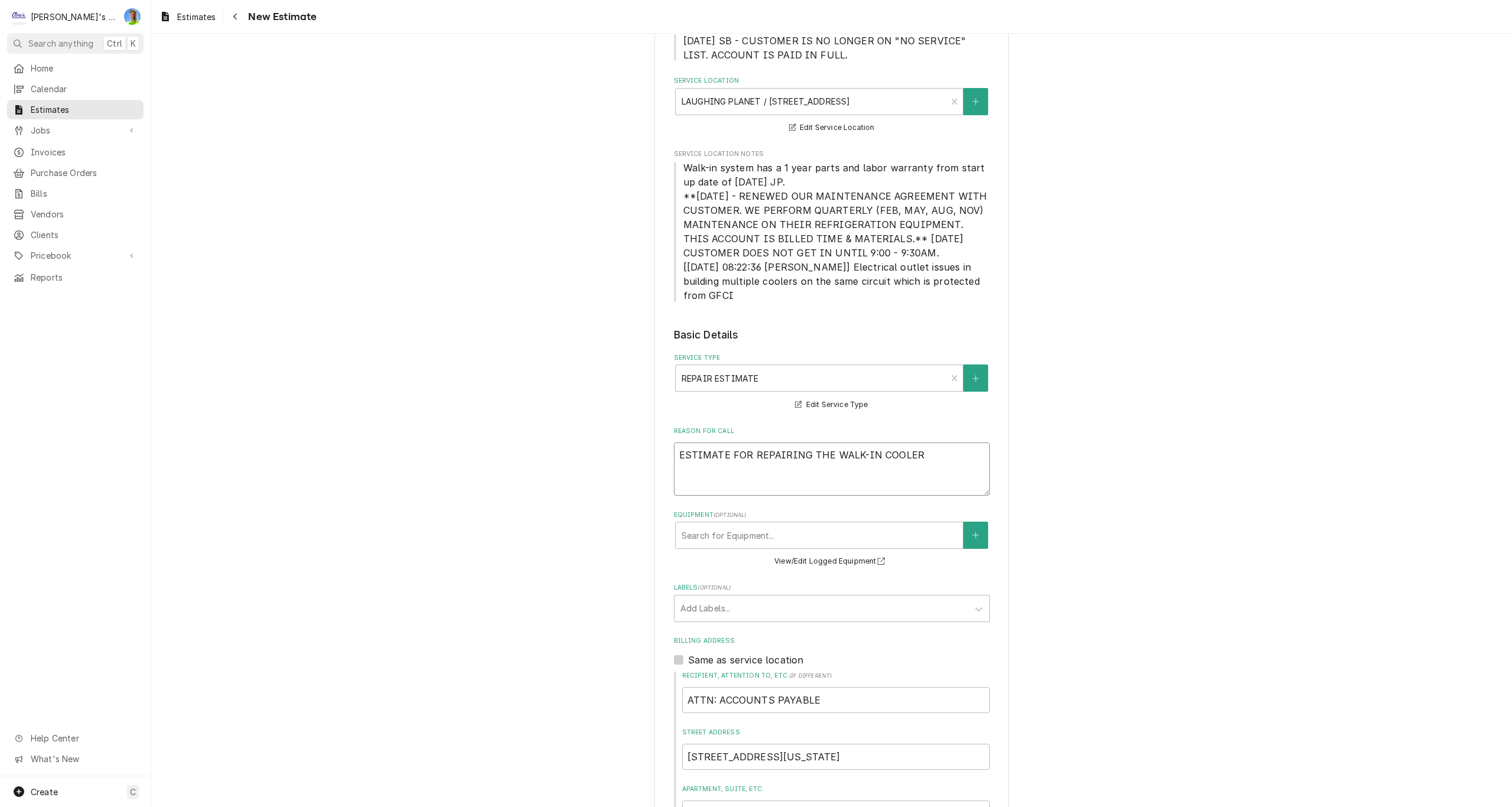
type textarea "x"
type textarea "ESTIMATE FOR REPAIRING THE WALK-IN COOLER R"
type textarea "x"
type textarea "ESTIMATE FOR REPAIRING THE WALK-IN COOLER RE"
type textarea "x"
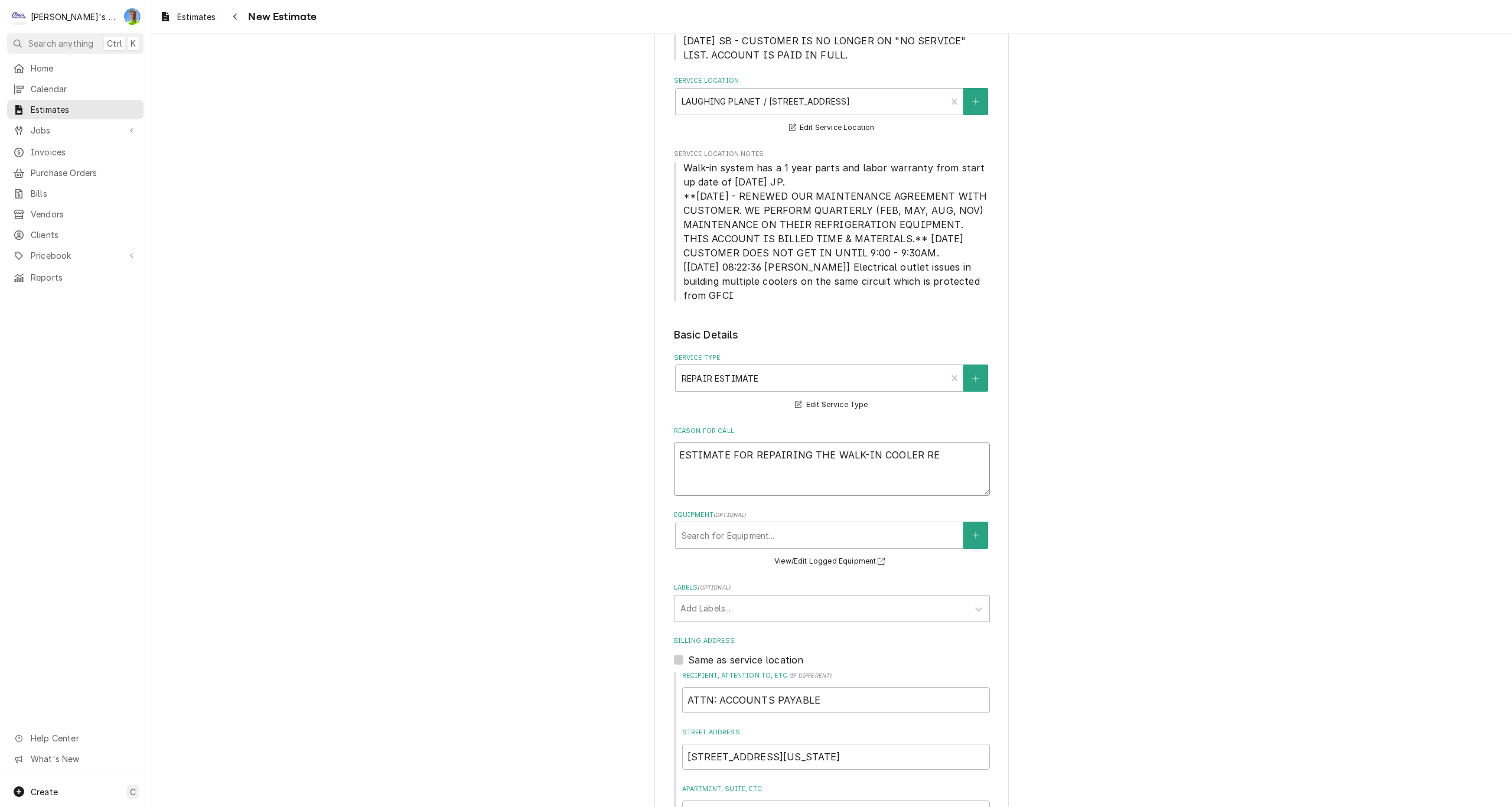
type textarea "ESTIMATE FOR REPAIRING THE WALK-IN COOLER REF"
type textarea "x"
type textarea "ESTIMATE FOR REPAIRING THE WALK-IN COOLER REFR"
type textarea "x"
type textarea "ESTIMATE FOR REPAIRING THE WALK-IN COOLER REFRI"
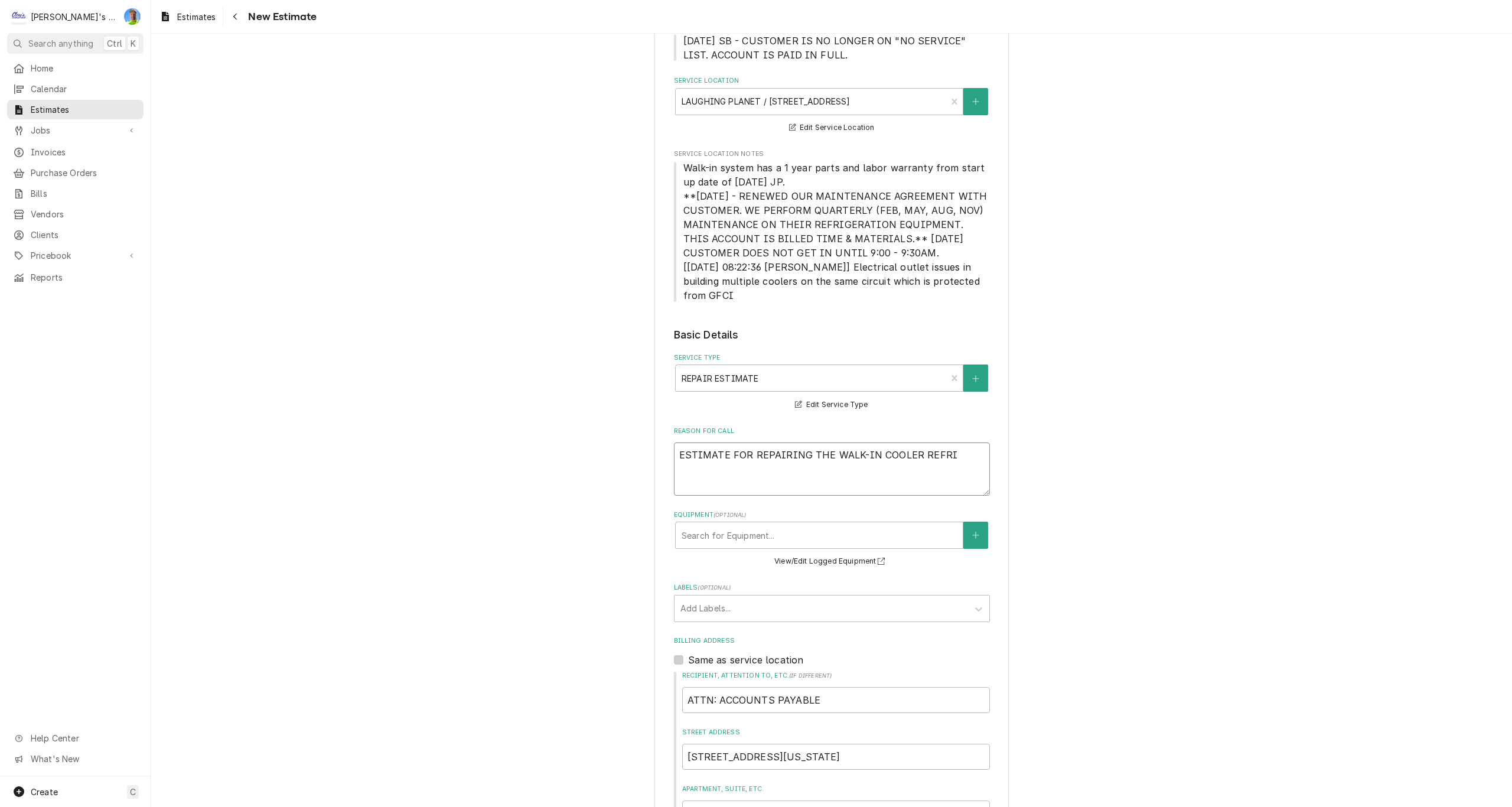
type textarea "x"
type textarea "ESTIMATE FOR REPAIRING THE WALK-IN COOLER REFRIG"
type textarea "x"
type textarea "ESTIMATE FOR REPAIRING THE WALK-IN COOLER REFRIGE"
type textarea "x"
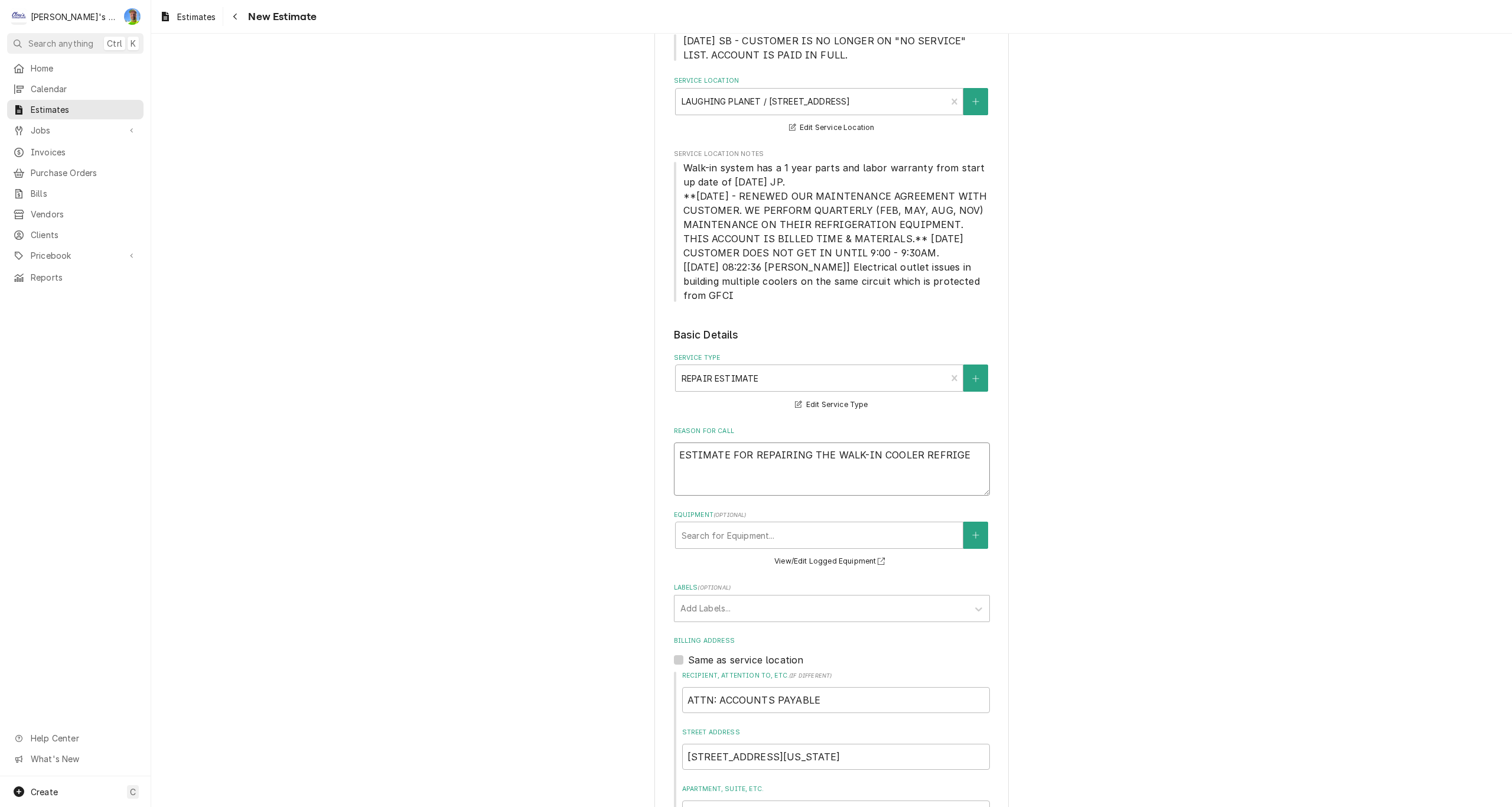
type textarea "ESTIMATE FOR REPAIRING THE WALK-IN COOLER REFRIGER"
type textarea "x"
type textarea "ESTIMATE FOR REPAIRING THE WALK-IN COOLER REFRIGERA"
type textarea "x"
type textarea "ESTIMATE FOR REPAIRING THE WALK-IN COOLER REFRIGERAT"
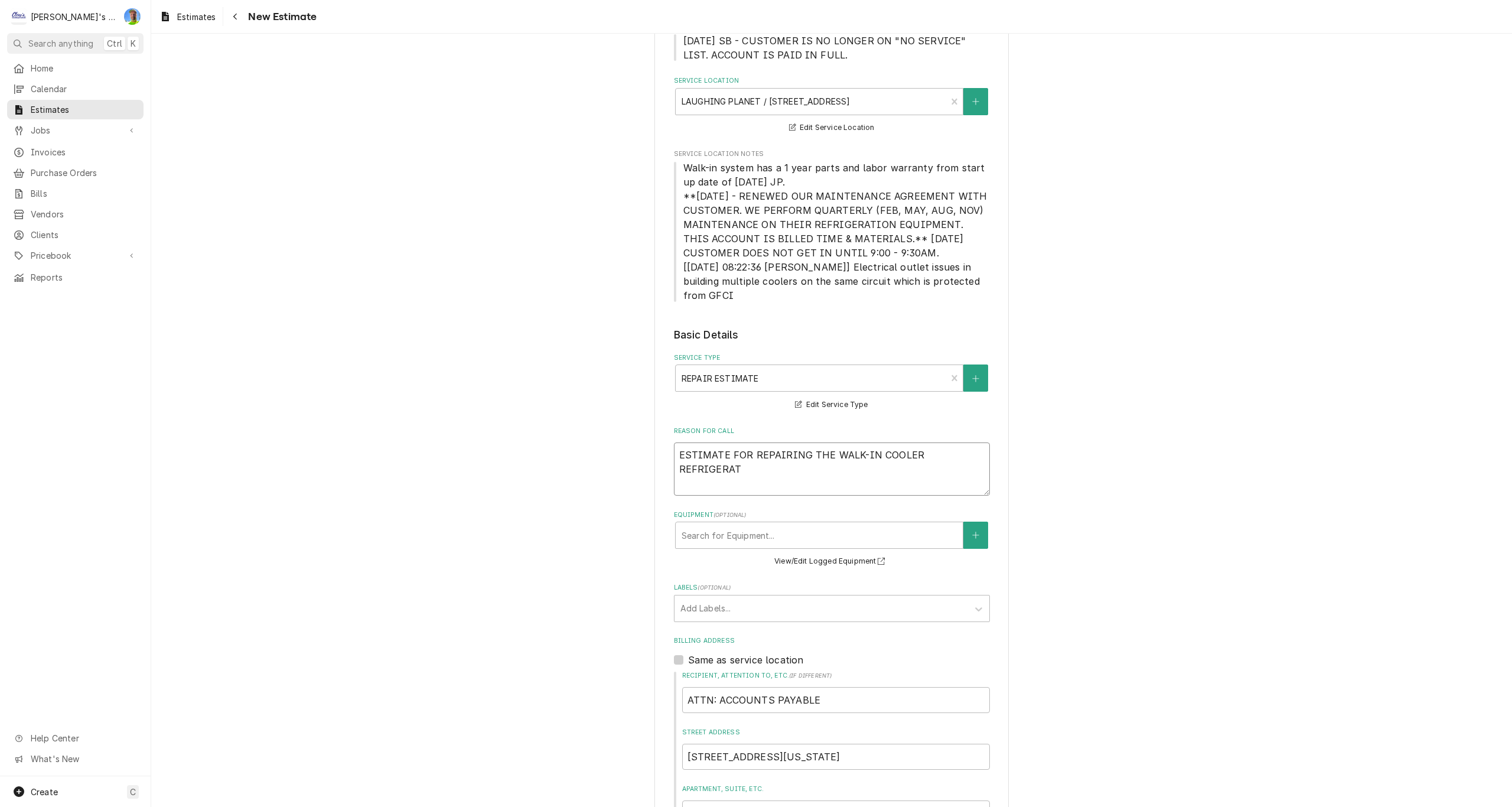
type textarea "x"
type textarea "ESTIMATE FOR REPAIRING THE WALK-IN COOLER REFRIGERATI"
type textarea "x"
type textarea "ESTIMATE FOR REPAIRING THE WALK-IN COOLER REFRIGERATIO"
type textarea "x"
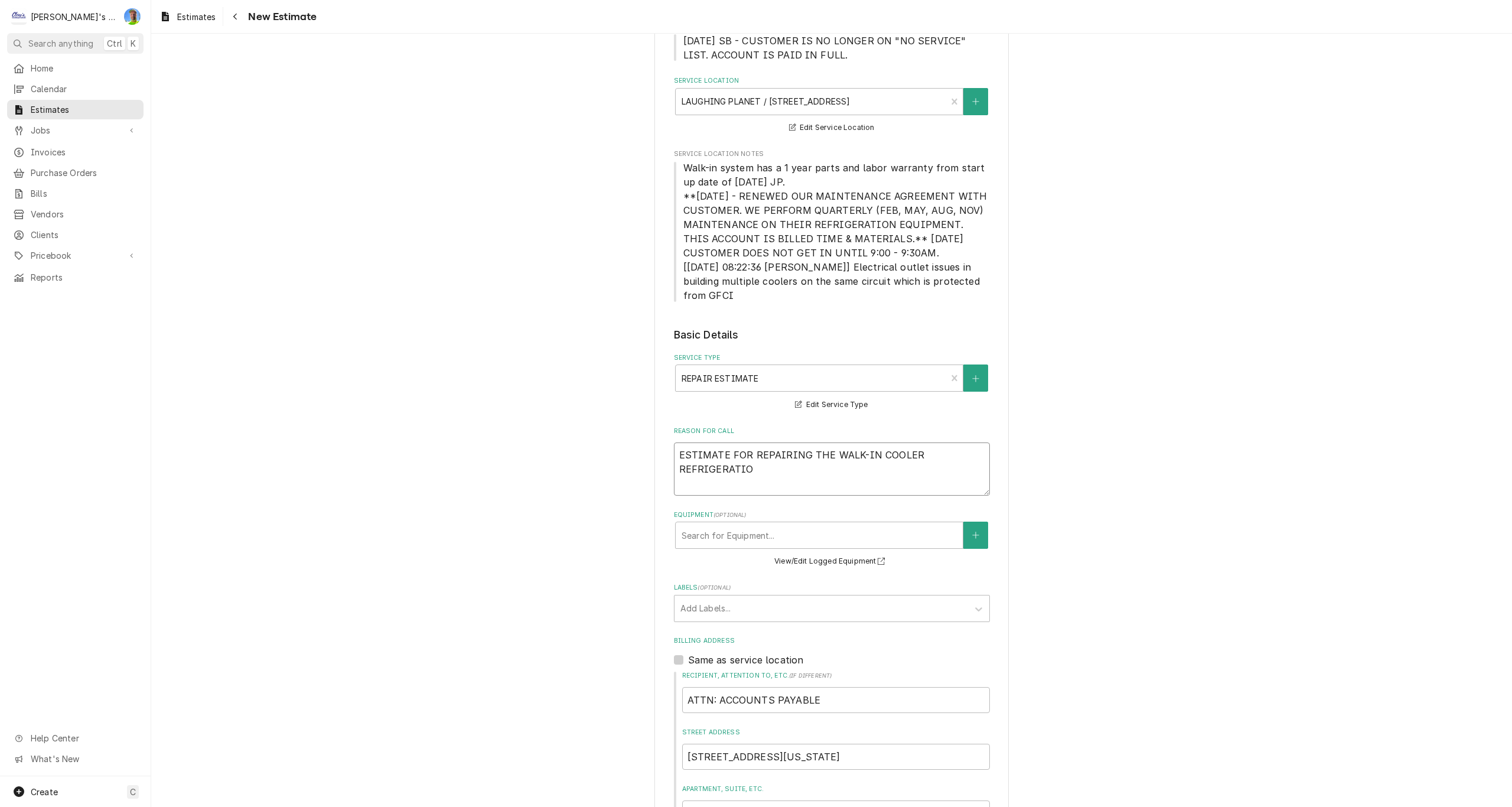
type textarea "ESTIMATE FOR REPAIRING THE WALK-IN COOLER REFRIGERATION"
type textarea "x"
type textarea "ESTIMATE FOR REPAIRING THE WALK-IN COOLER REFRIGERATION"
type textarea "x"
type textarea "ESTIMATE FOR REPAIRING THE WALK-IN COOLER REFRIGERATION S"
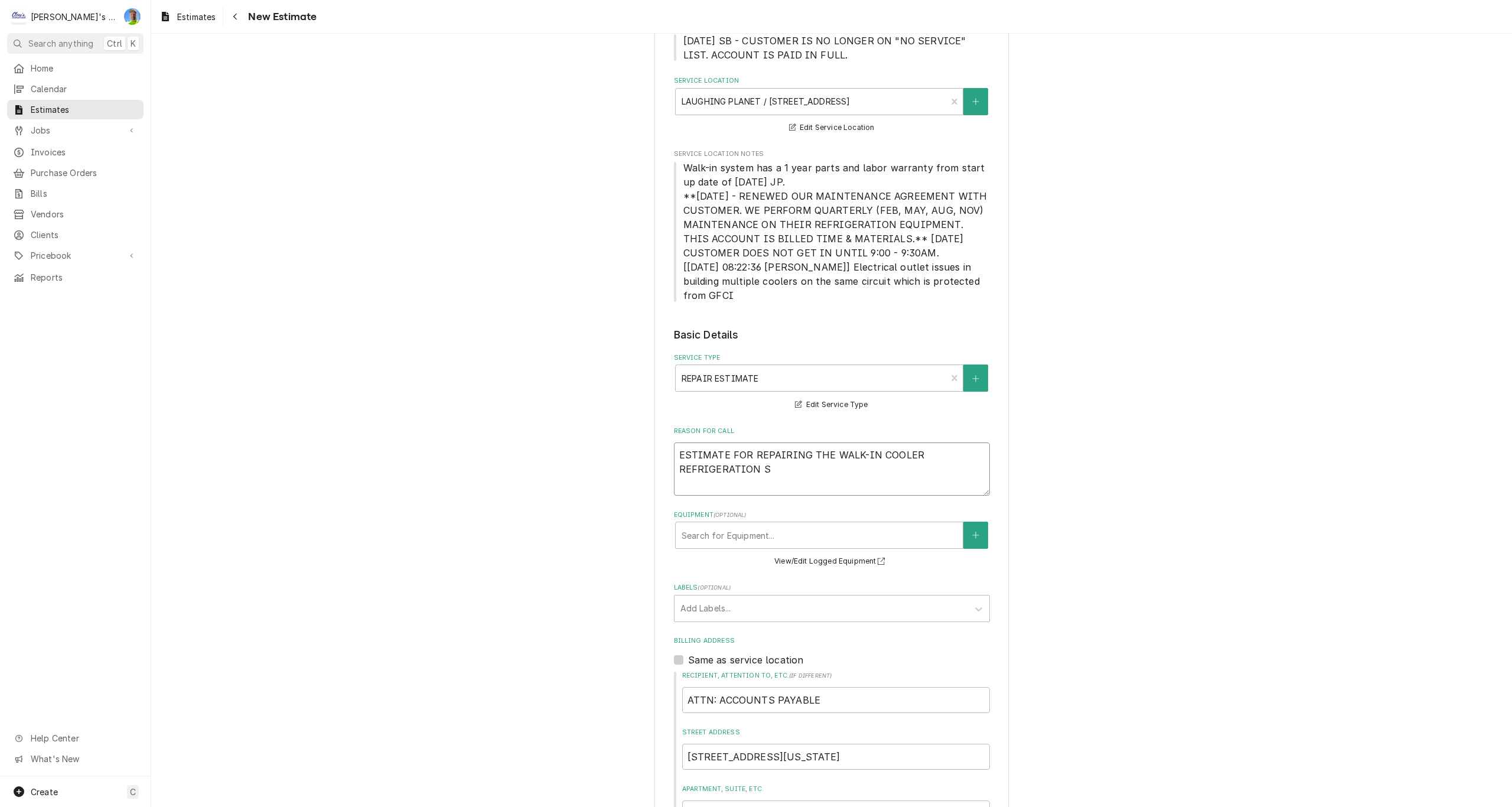
type textarea "x"
type textarea "ESTIMATE FOR REPAIRING THE WALK-IN COOLER REFRIGERATION SY"
type textarea "x"
type textarea "ESTIMATE FOR REPAIRING THE WALK-IN COOLER REFRIGERATION SYS"
type textarea "x"
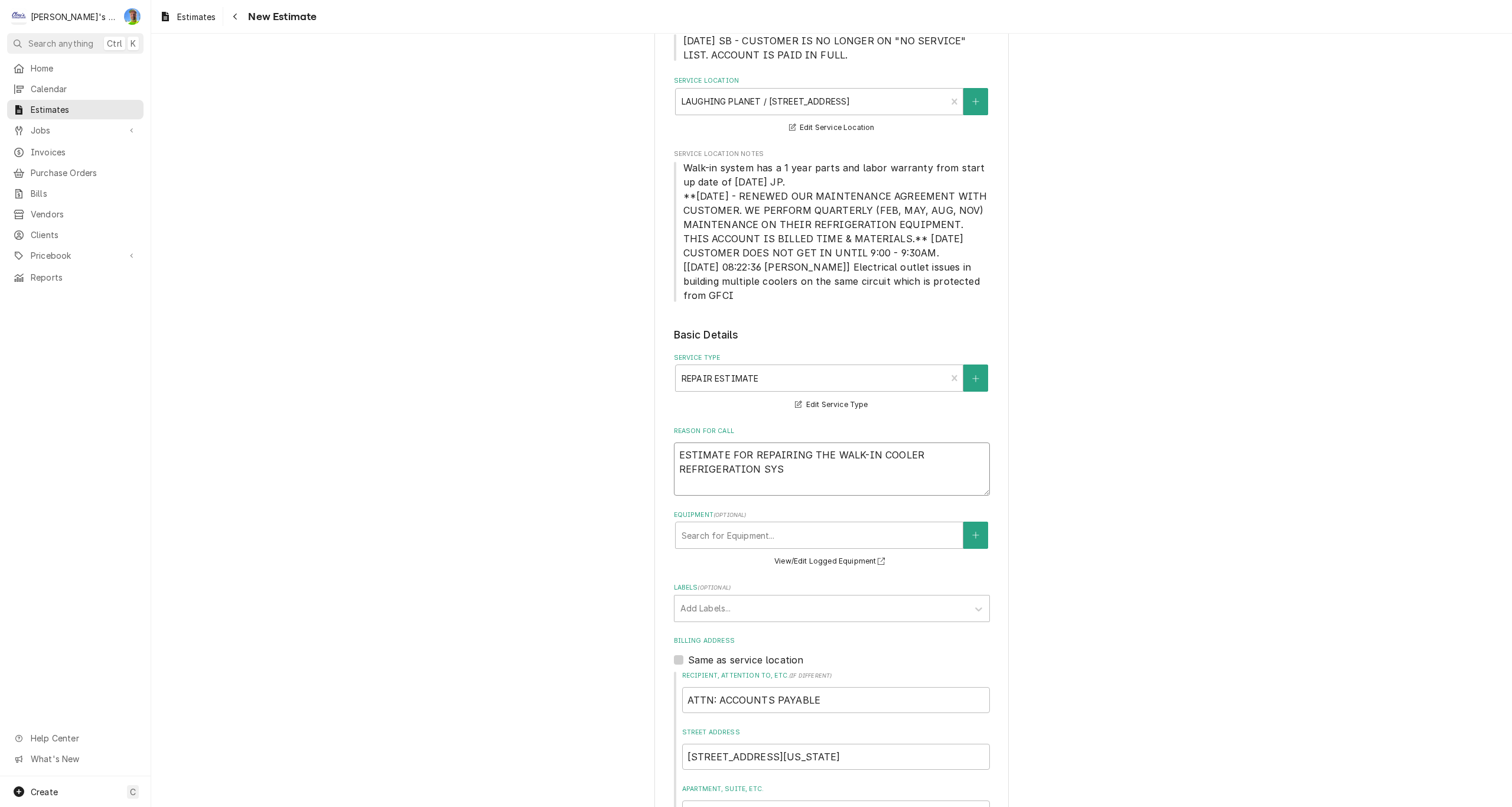
type textarea "ESTIMATE FOR REPAIRING THE WALK-IN COOLER REFRIGERATION SYST"
type textarea "x"
type textarea "ESTIMATE FOR REPAIRING THE WALK-IN COOLER REFRIGERATION SYSTE"
type textarea "x"
type textarea "ESTIMATE FOR REPAIRING THE WALK-IN COOLER REFRIGERATION SYSTEM"
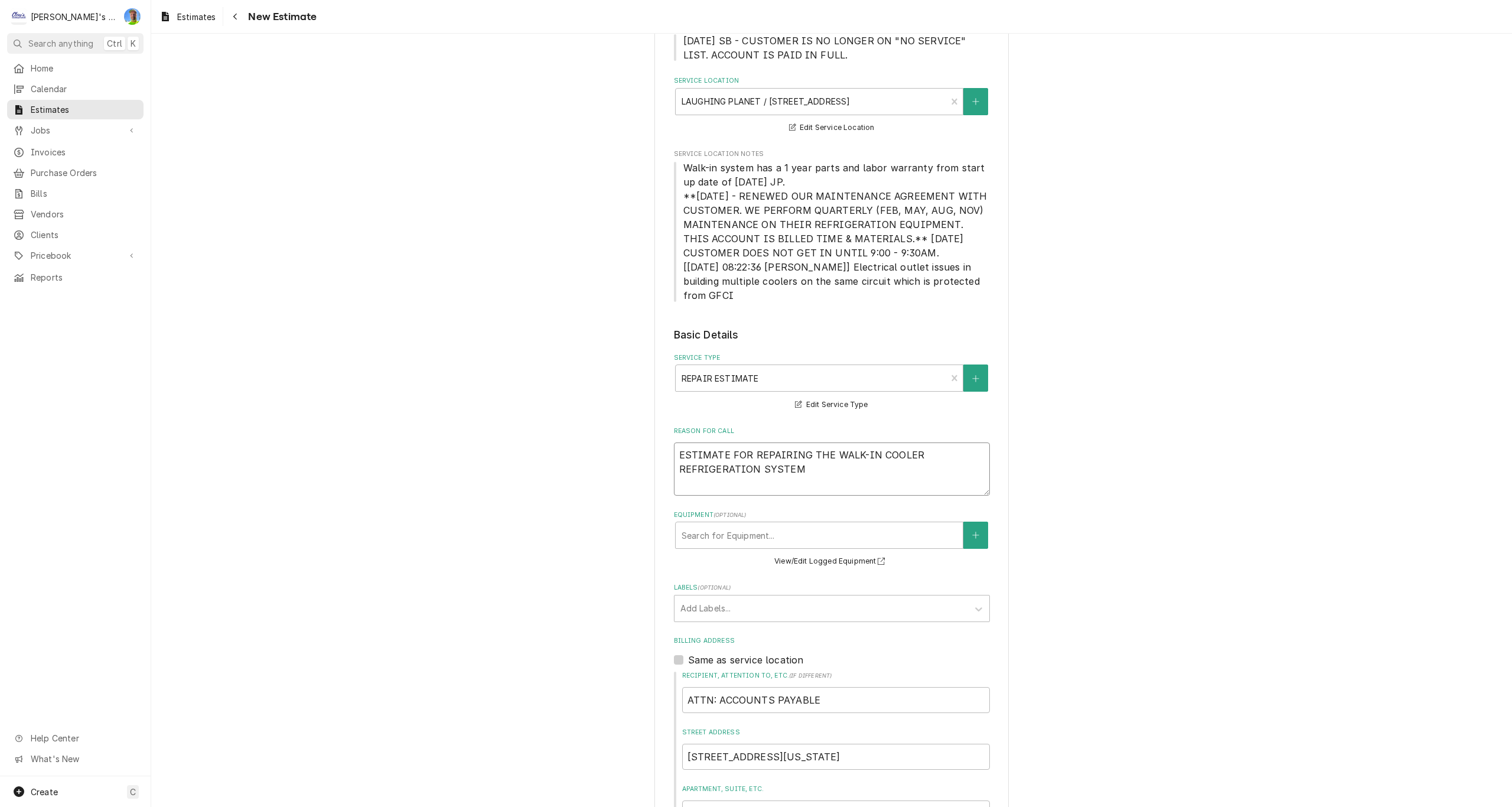
type textarea "x"
type textarea "ESTIMATE FOR REPAIRING THE WALK-IN COOLER REFRIGERATION SYSTEM."
type textarea "x"
type textarea "ESTIMATE FOR REPAIRING THE WALK-IN COOLER REFRIGERATION SYSTEM."
type textarea "x"
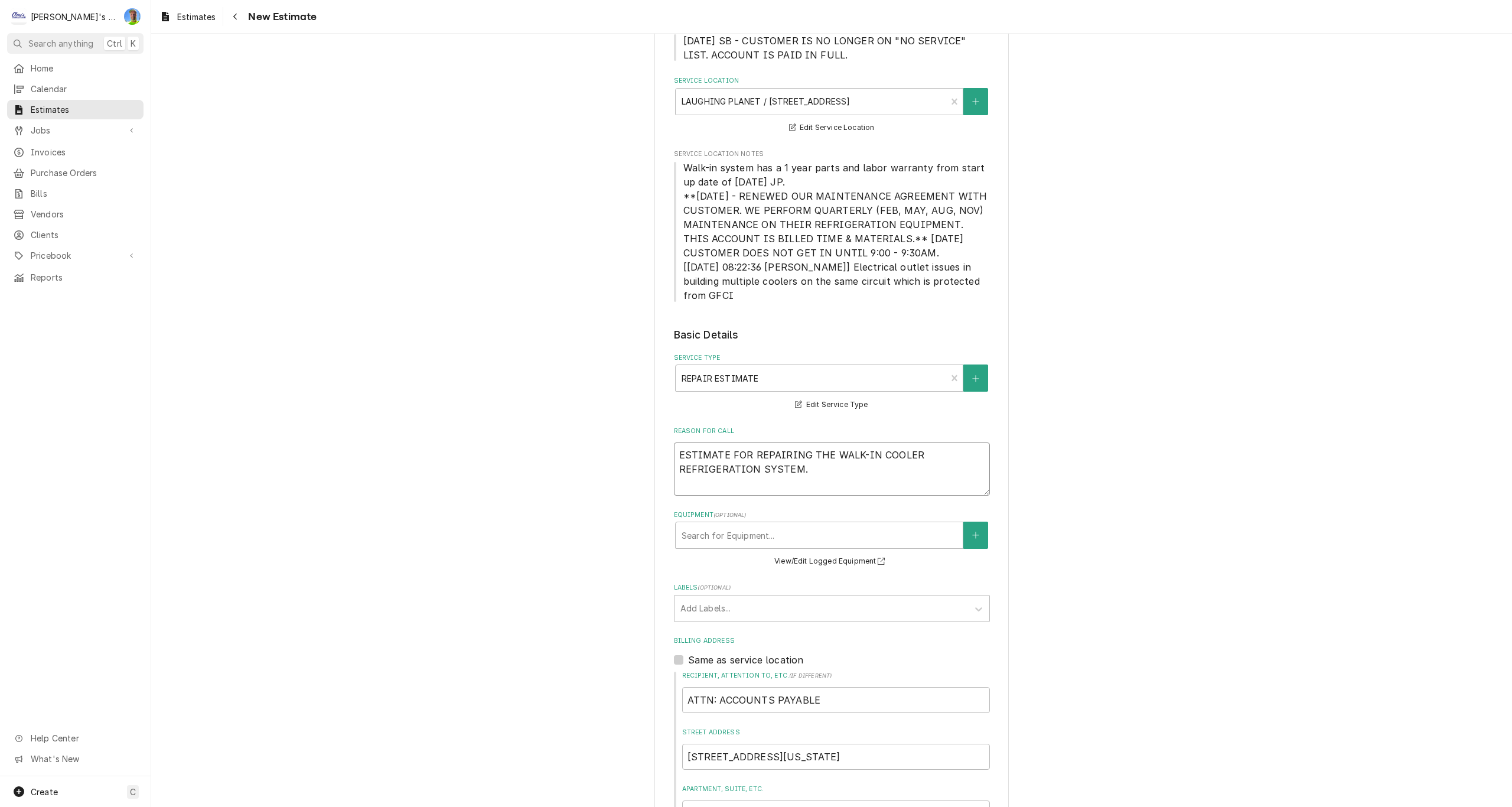
type textarea "ESTIMATE FOR REPAIRING THE WALK-IN COOLER REFRIGERATION SYSTEM. S"
type textarea "x"
type textarea "ESTIMATE FOR REPAIRING THE WALK-IN COOLER REFRIGERATION SYSTEM. SY"
type textarea "x"
type textarea "ESTIMATE FOR REPAIRING THE WALK-IN COOLER REFRIGERATION SYSTEM. SYS"
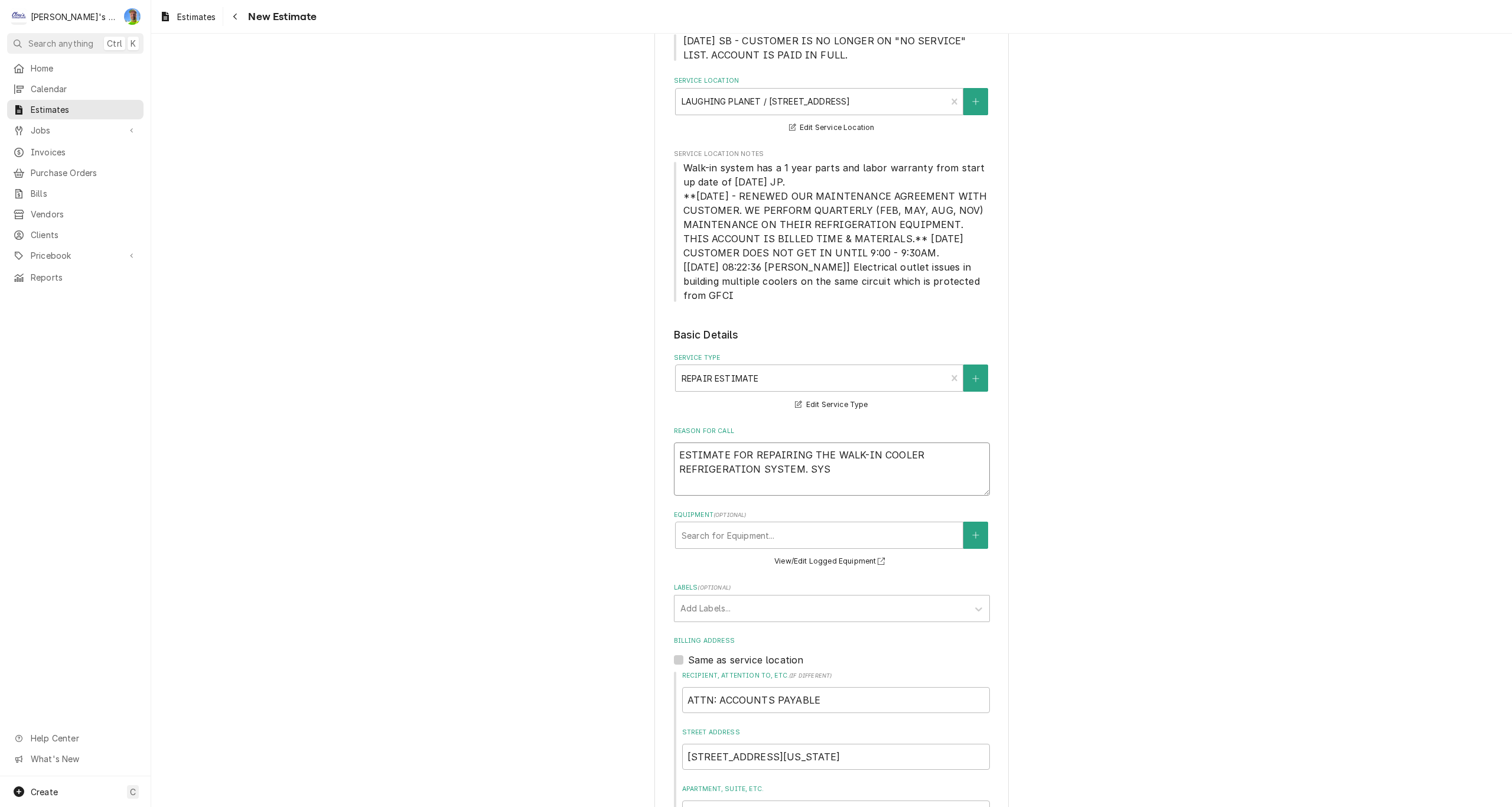
type textarea "x"
type textarea "ESTIMATE FOR REPAIRING THE WALK-IN COOLER REFRIGERATION SYSTEM. SYST"
type textarea "x"
type textarea "ESTIMATE FOR REPAIRING THE WALK-IN COOLER REFRIGERATION SYSTEM. SYSTE"
type textarea "x"
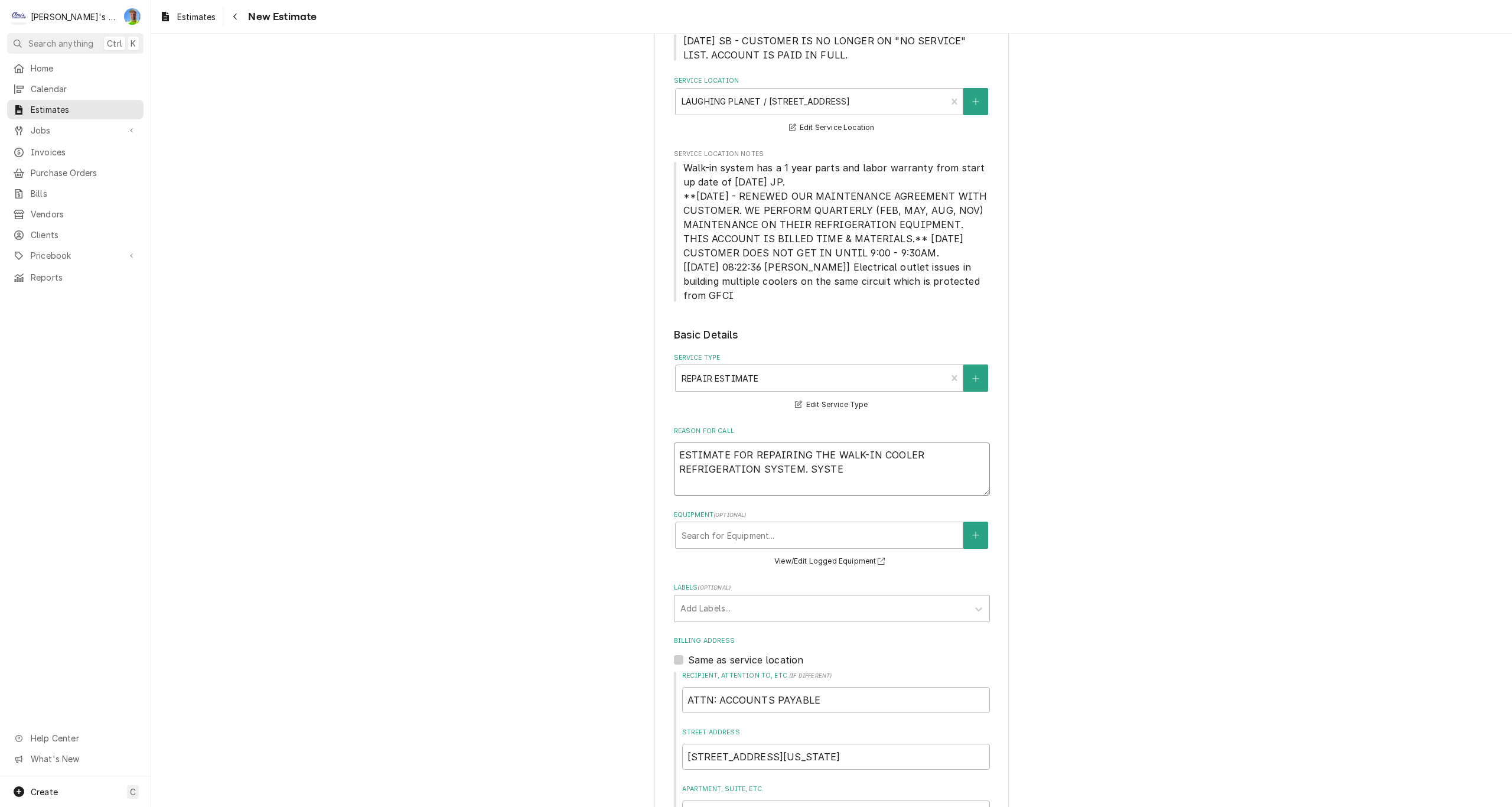
type textarea "ESTIMATE FOR REPAIRING THE WALK-IN COOLER REFRIGERATION SYSTEM. SYSTEM"
type textarea "x"
type textarea "ESTIMATE FOR REPAIRING THE WALK-IN COOLER REFRIGERATION SYSTEM. SYSTEM"
type textarea "x"
type textarea "ESTIMATE FOR REPAIRING THE WALK-IN COOLER REFRIGERATION SYSTEM. SYSTEM C"
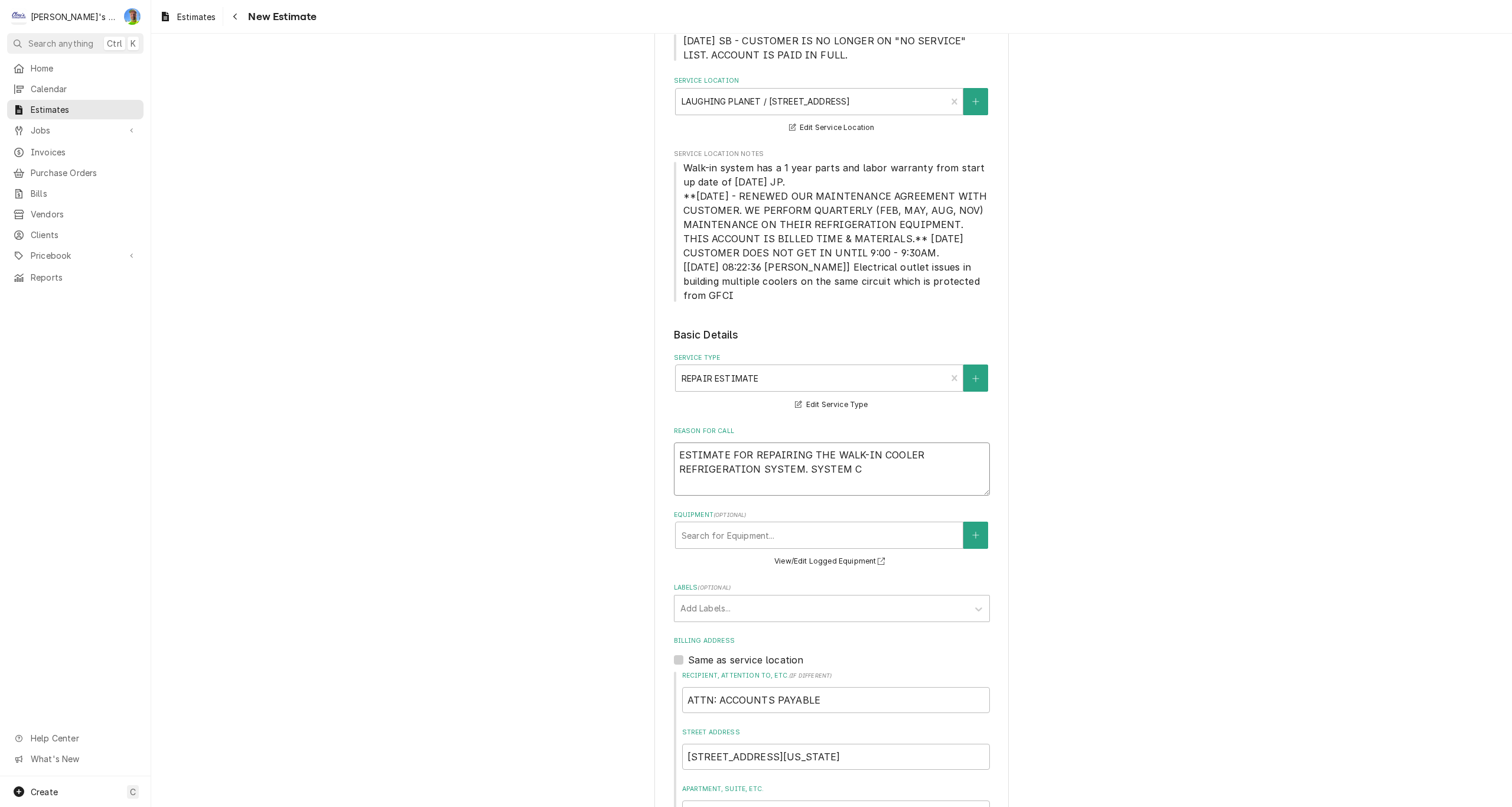
type textarea "x"
type textarea "ESTIMATE FOR REPAIRING THE WALK-IN COOLER REFRIGERATION SYSTEM. SYSTEM CU"
type textarea "x"
type textarea "ESTIMATE FOR REPAIRING THE WALK-IN COOLER REFRIGERATION SYSTEM. SYSTEM CUR"
type textarea "x"
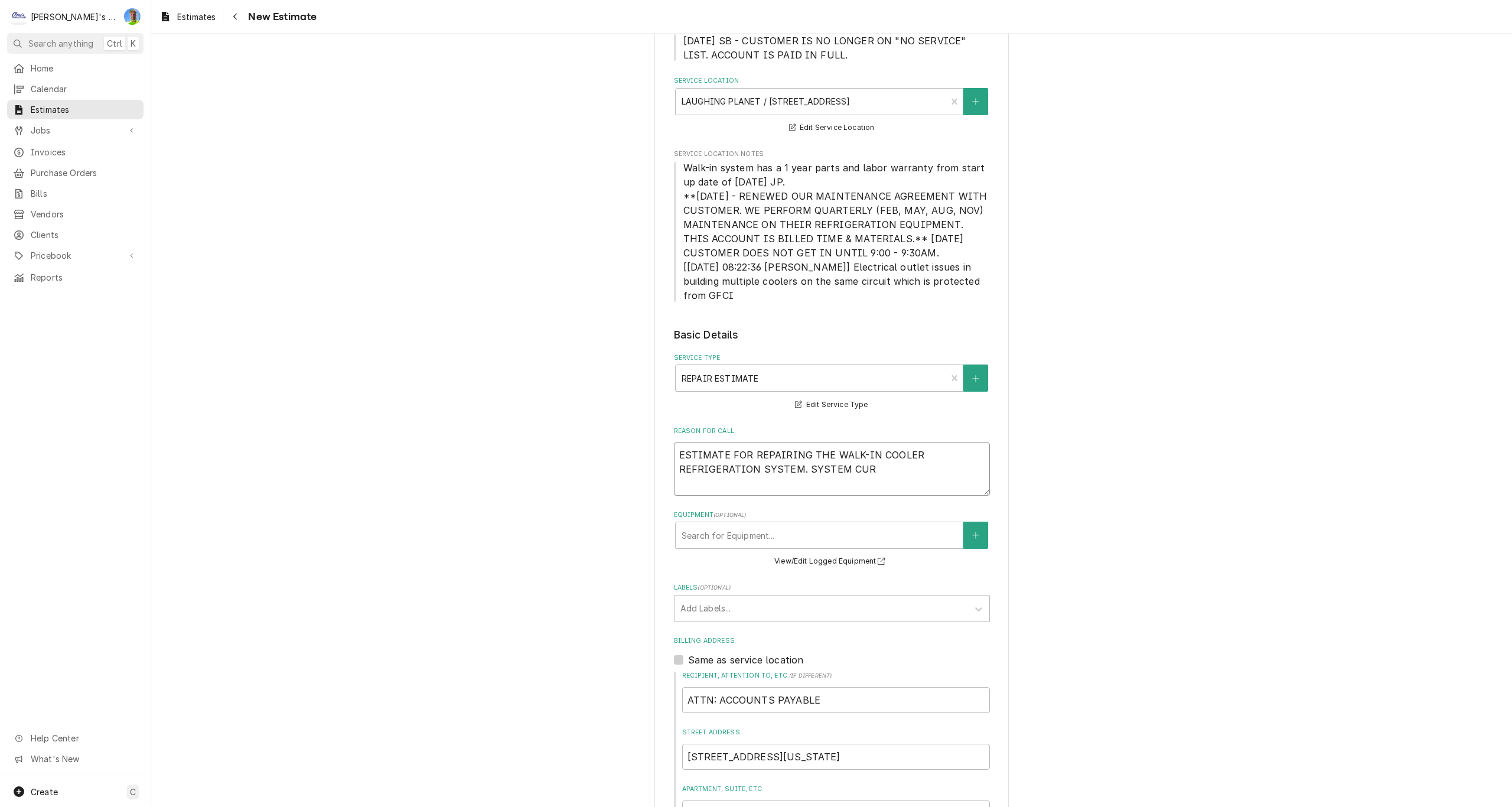
type textarea "ESTIMATE FOR REPAIRING THE WALK-IN COOLER REFRIGERATION SYSTEM. SYSTEM CURR"
type textarea "x"
type textarea "ESTIMATE FOR REPAIRING THE WALK-IN COOLER REFRIGERATION SYSTEM. SYSTEM CURRE"
type textarea "x"
type textarea "ESTIMATE FOR REPAIRING THE WALK-IN COOLER REFRIGERATION SYSTEM. SYSTEM CURREN"
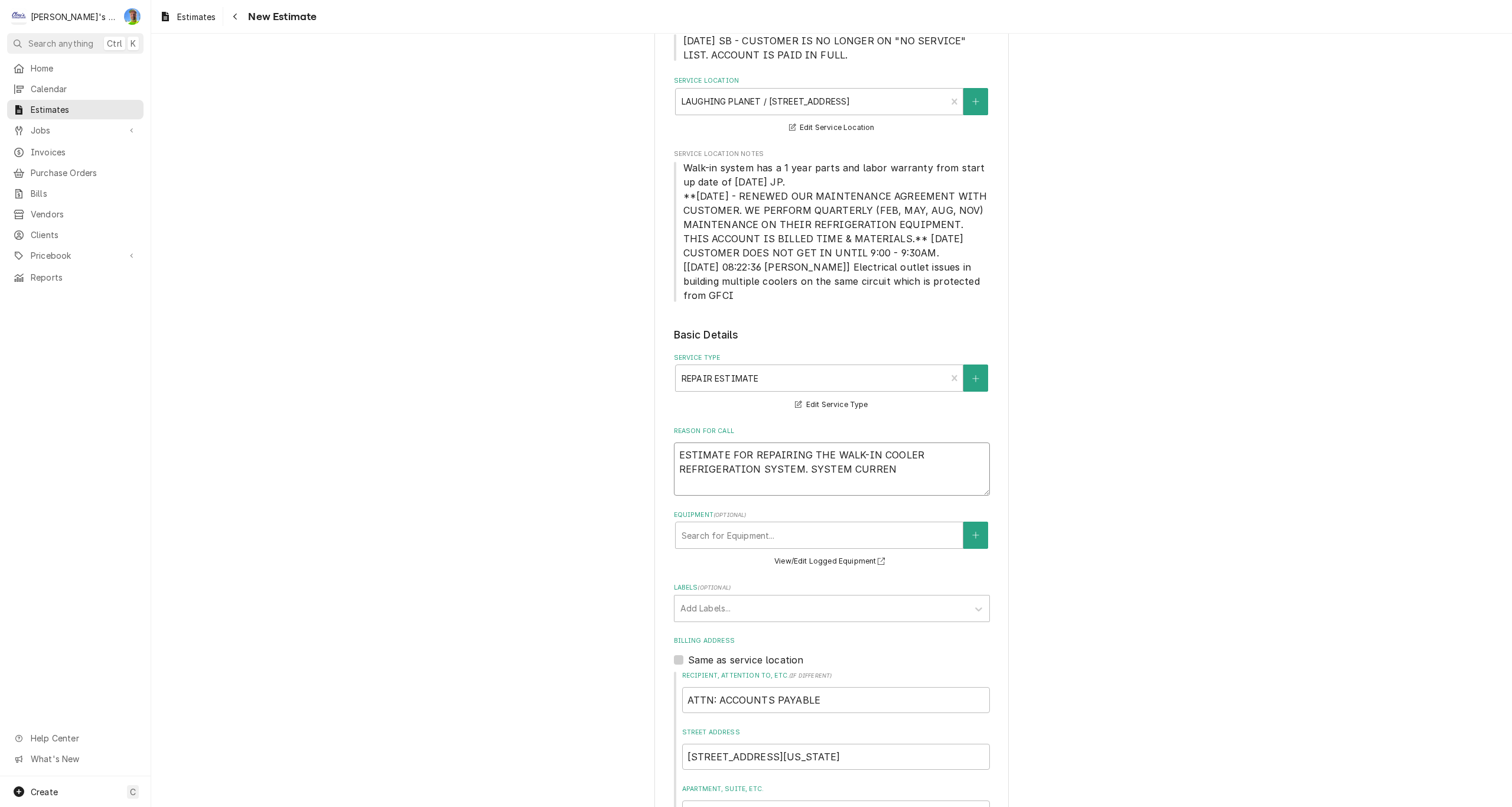
type textarea "x"
type textarea "ESTIMATE FOR REPAIRING THE WALK-IN COOLER REFRIGERATION SYSTEM. SYSTEM CURRENT"
type textarea "x"
type textarea "ESTIMATE FOR REPAIRING THE WALK-IN COOLER REFRIGERATION SYSTEM. SYSTEM CURRENTL"
type textarea "x"
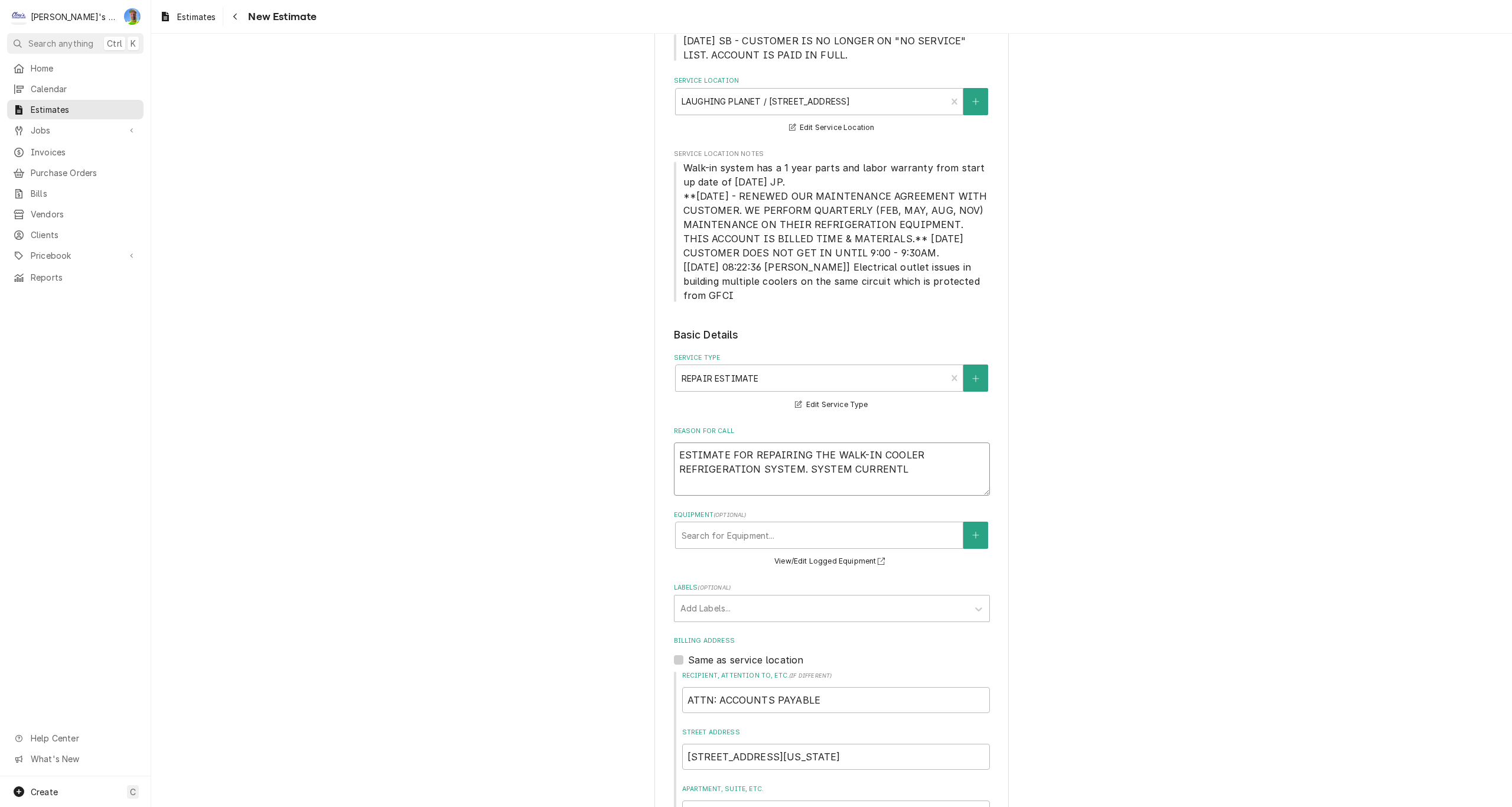
type textarea "ESTIMATE FOR REPAIRING THE WALK-IN COOLER REFRIGERATION SYSTEM. SYSTEM CURRENTLY"
type textarea "x"
type textarea "ESTIMATE FOR REPAIRING THE WALK-IN COOLER REFRIGERATION SYSTEM. SYSTEM CURRENTLY"
type textarea "x"
type textarea "ESTIMATE FOR REPAIRING THE WALK-IN COOLER REFRIGERATION SYSTEM. SYSTEM CURRENTL…"
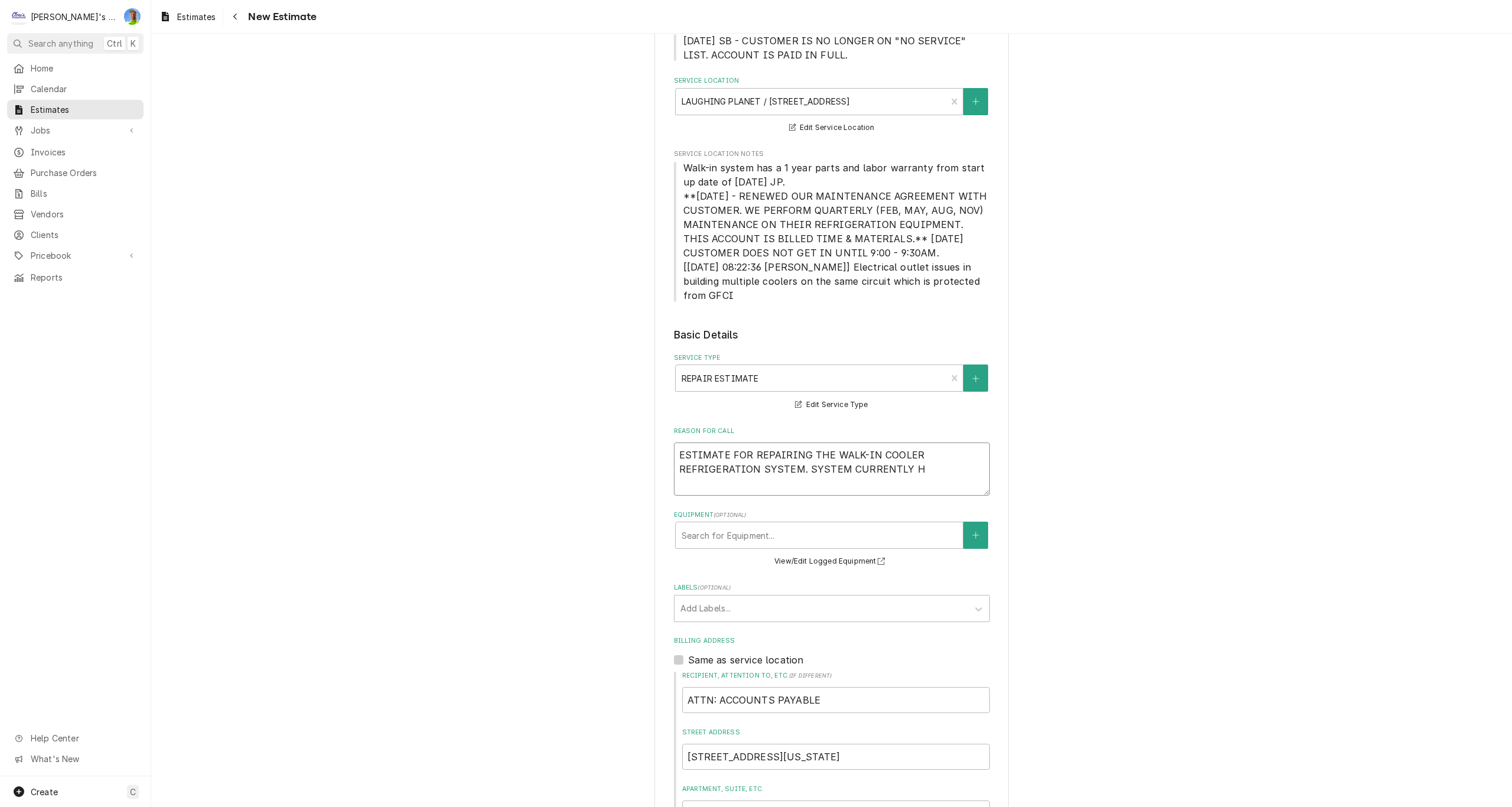
type textarea "x"
type textarea "ESTIMATE FOR REPAIRING THE WALK-IN COOLER REFRIGERATION SYSTEM. SYSTEM CURRENTL…"
type textarea "x"
type textarea "ESTIMATE FOR REPAIRING THE WALK-IN COOLER REFRIGERATION SYSTEM. SYSTEM CURRENTL…"
type textarea "x"
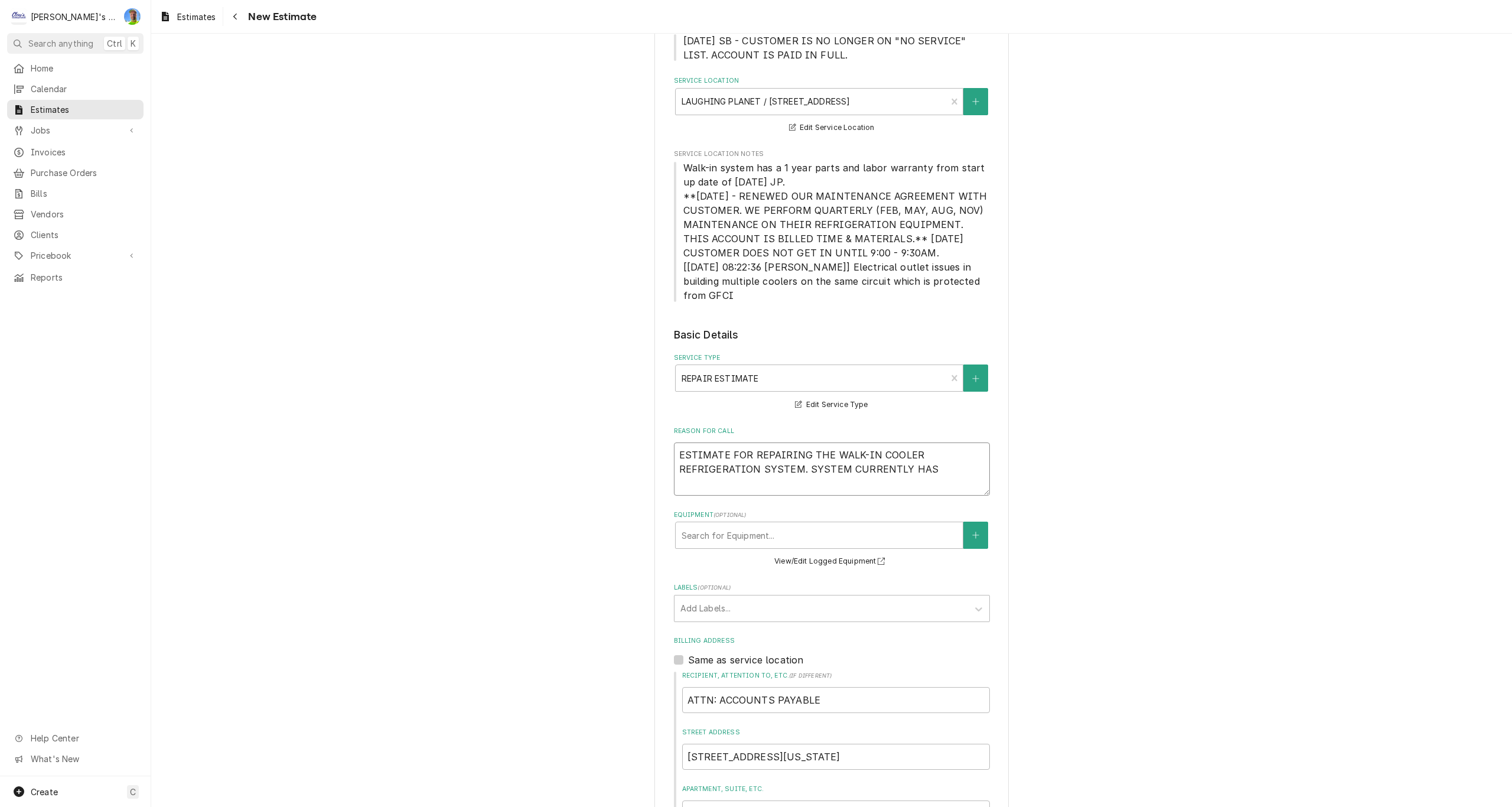
type textarea "ESTIMATE FOR REPAIRING THE WALK-IN COOLER REFRIGERATION SYSTEM. SYSTEM CURRENTL…"
type textarea "x"
type textarea "ESTIMATE FOR REPAIRING THE WALK-IN COOLER REFRIGERATION SYSTEM. SYSTEM CURRENTL…"
type textarea "x"
type textarea "ESTIMATE FOR REPAIRING THE WALK-IN COOLER REFRIGERATION SYSTEM. SYSTEM CURRENTL…"
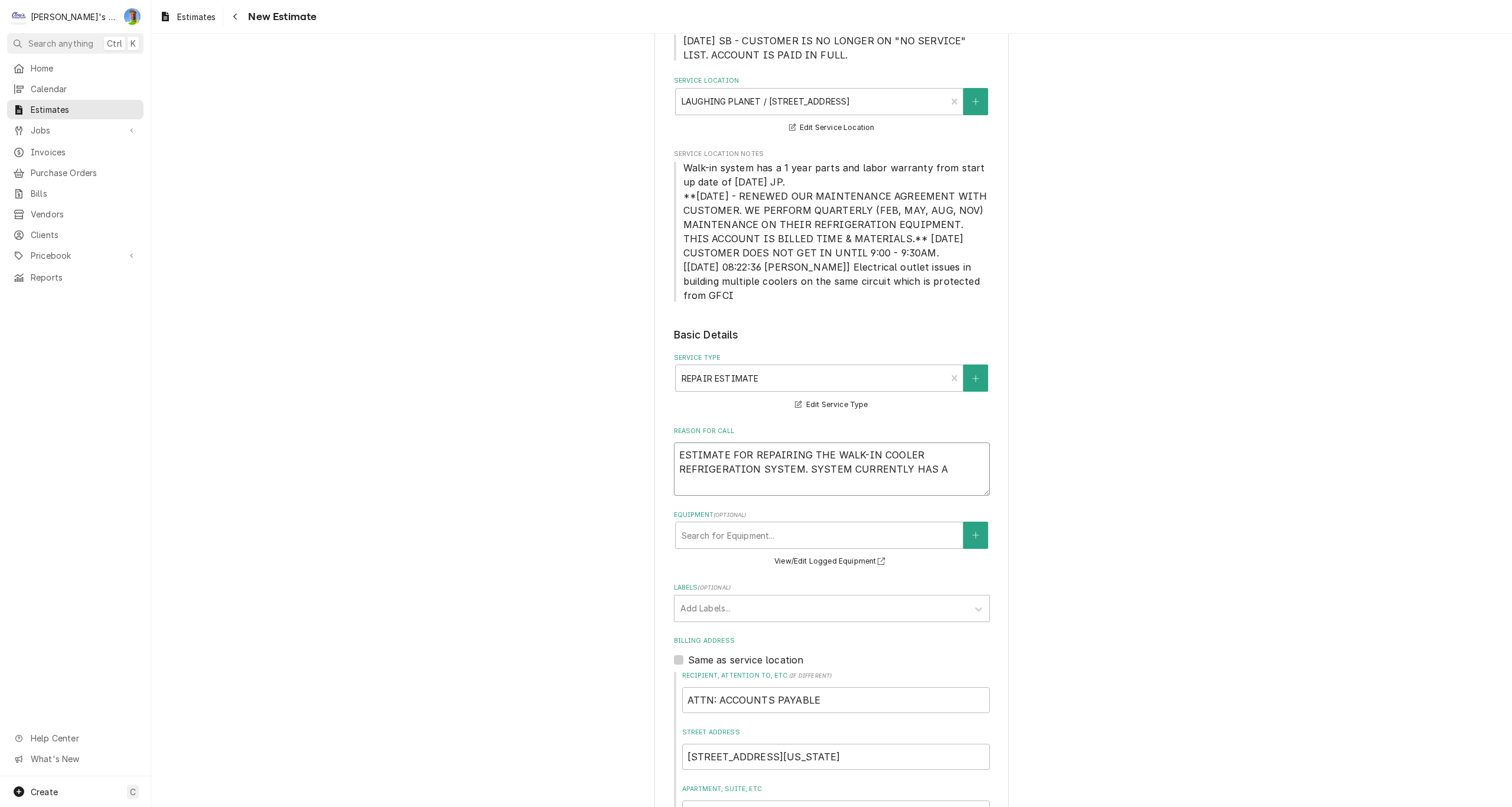
type textarea "x"
type textarea "ESTIMATE FOR REPAIRING THE WALK-IN COOLER REFRIGERATION SYSTEM. SYSTEM CURRENTL…"
type textarea "x"
type textarea "ESTIMATE FOR REPAIRING THE WALK-IN COOLER REFRIGERATION SYSTEM. SYSTEM CURRENTL…"
type textarea "x"
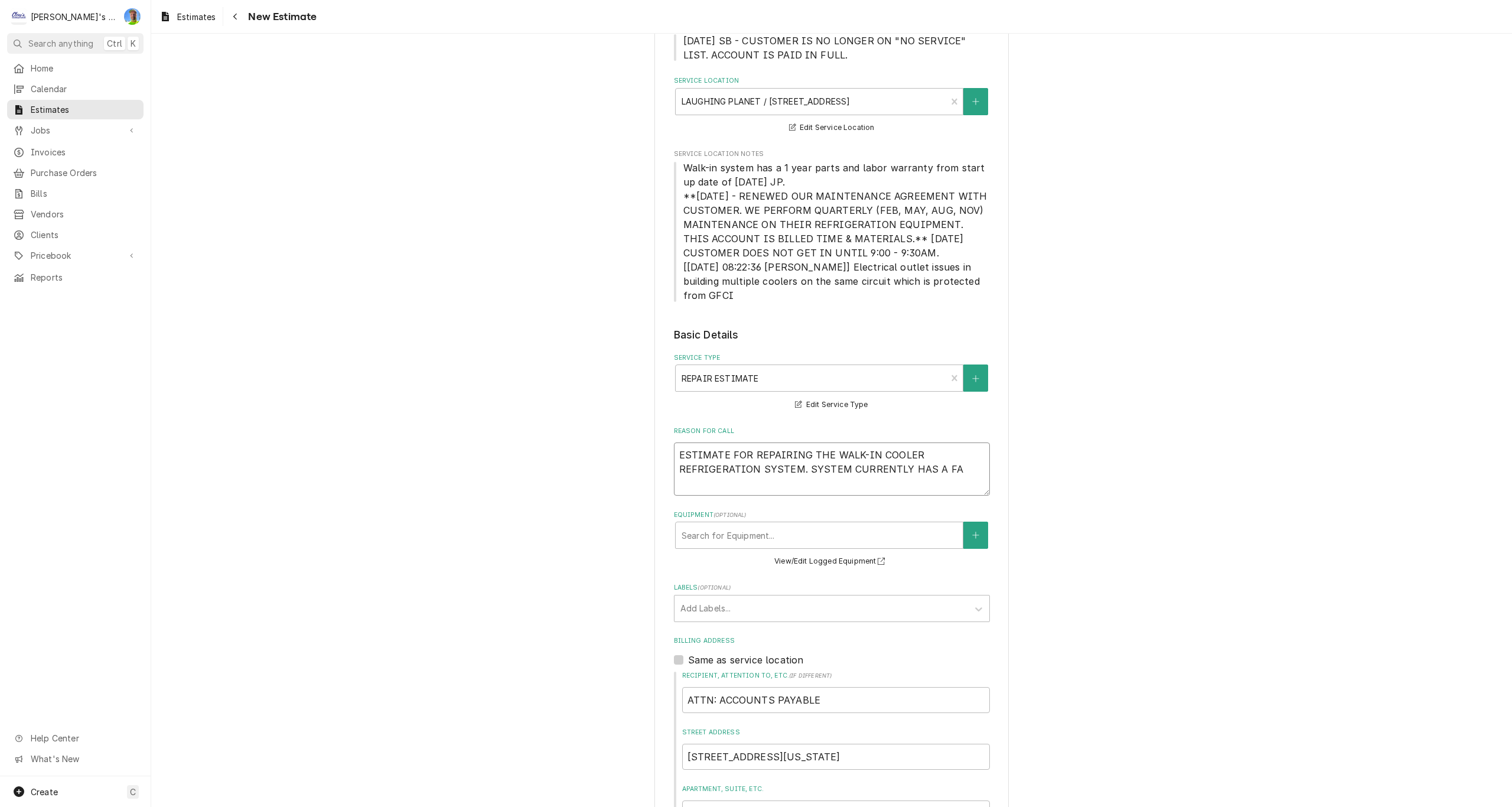
type textarea "ESTIMATE FOR REPAIRING THE WALK-IN COOLER REFRIGERATION SYSTEM. SYSTEM CURRENTL…"
type textarea "x"
type textarea "ESTIMATE FOR REPAIRING THE WALK-IN COOLER REFRIGERATION SYSTEM. SYSTEM CURRENTL…"
type textarea "x"
type textarea "ESTIMATE FOR REPAIRING THE WALK-IN COOLER REFRIGERATION SYSTEM. SYSTEM CURRENTL…"
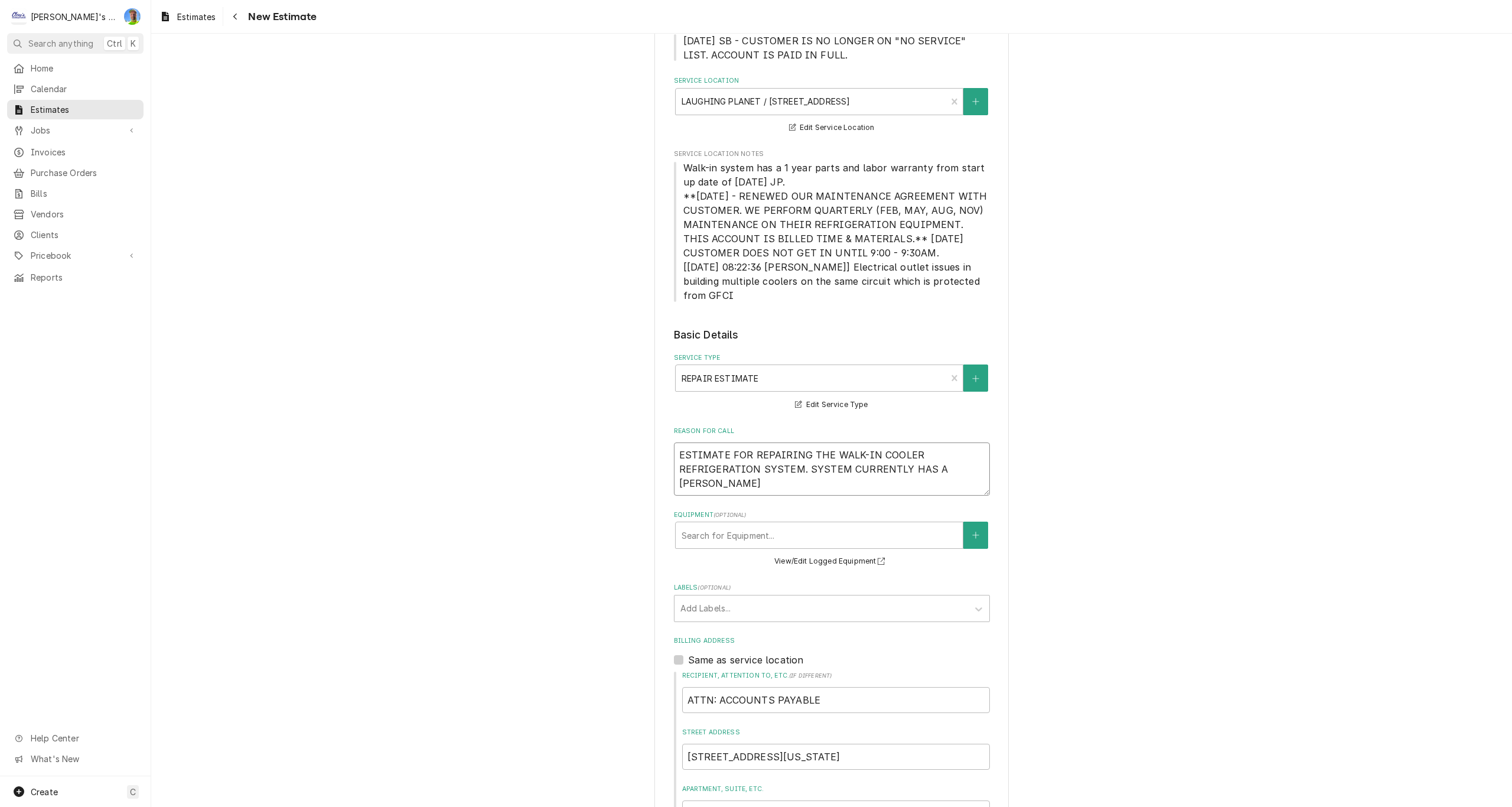
type textarea "x"
type textarea "ESTIMATE FOR REPAIRING THE WALK-IN COOLER REFRIGERATION SYSTEM. SYSTEM CURRENTL…"
type textarea "x"
type textarea "ESTIMATE FOR REPAIRING THE WALK-IN COOLER REFRIGERATION SYSTEM. SYSTEM CURRENTL…"
type textarea "x"
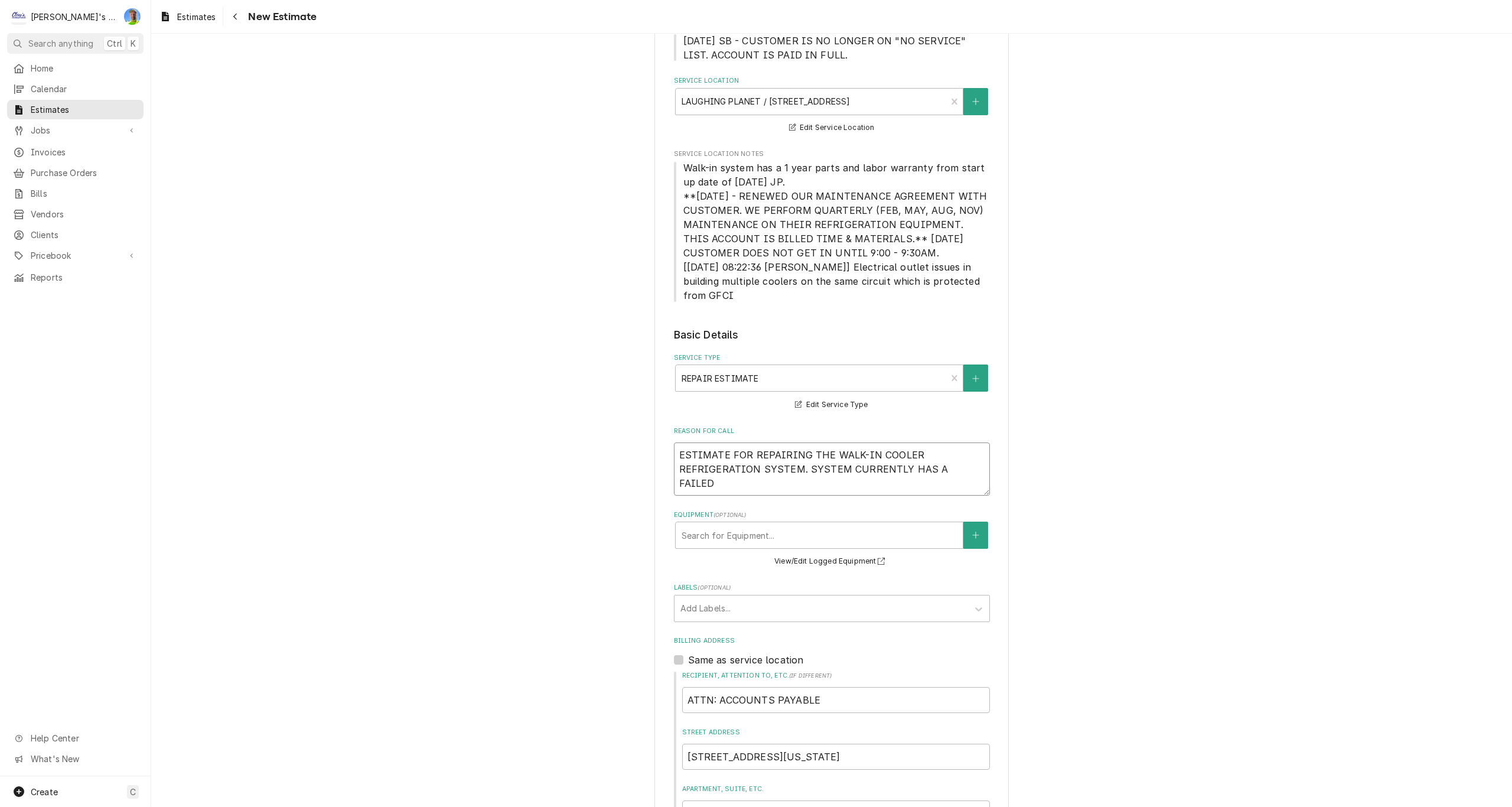
type textarea "ESTIMATE FOR REPAIRING THE WALK-IN COOLER REFRIGERATION SYSTEM. SYSTEM CURRENTL…"
type textarea "x"
type textarea "ESTIMATE FOR REPAIRING THE WALK-IN COOLER REFRIGERATION SYSTEM. SYSTEM CURRENTL…"
type textarea "x"
type textarea "ESTIMATE FOR REPAIRING THE WALK-IN COOLER REFRIGERATION SYSTEM. SYSTEM CURRENTL…"
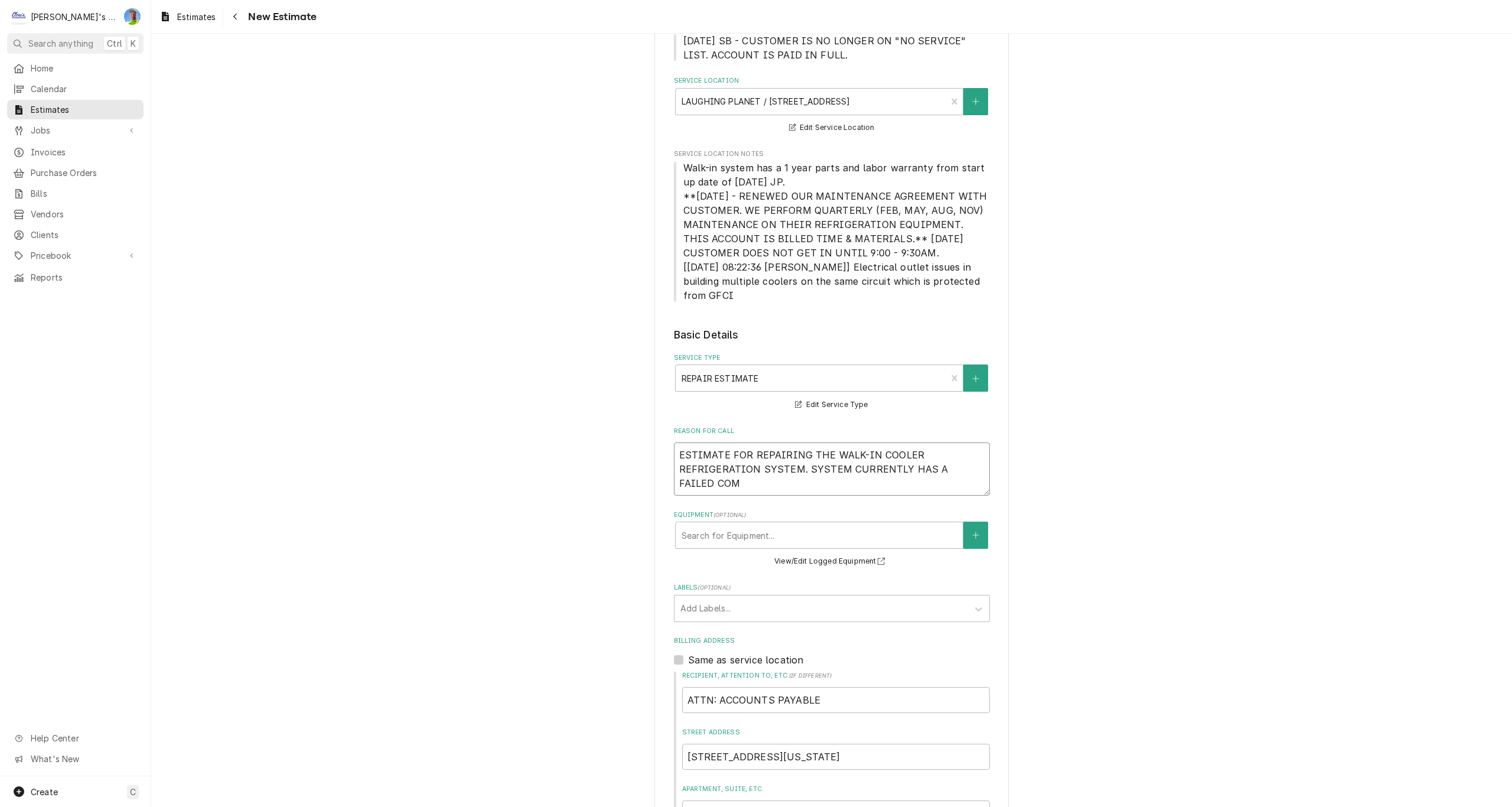
type textarea "x"
type textarea "ESTIMATE FOR REPAIRING THE WALK-IN COOLER REFRIGERATION SYSTEM. SYSTEM CURRENTL…"
type textarea "x"
type textarea "ESTIMATE FOR REPAIRING THE WALK-IN COOLER REFRIGERATION SYSTEM. SYSTEM CURRENTL…"
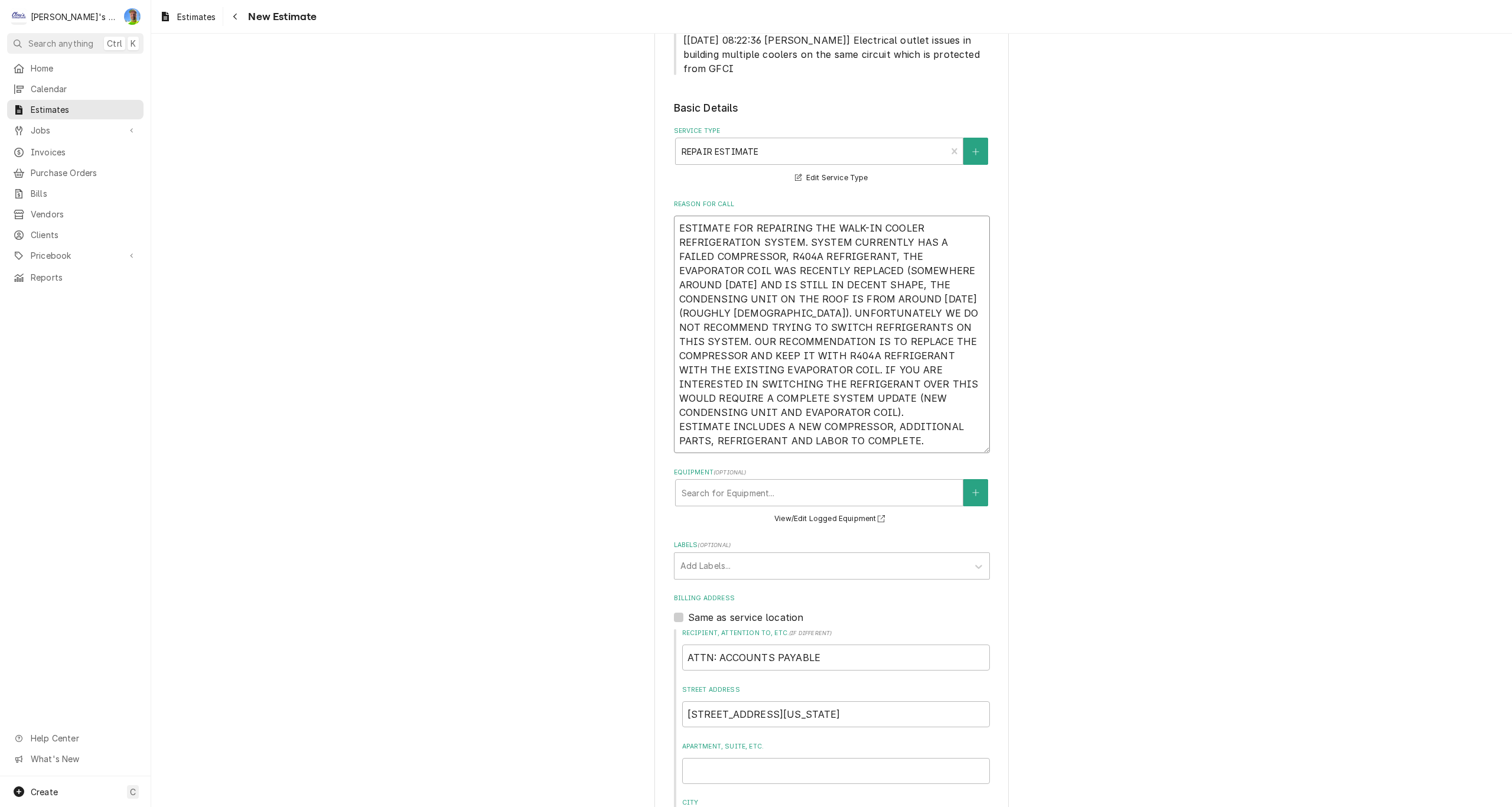
scroll to position [413, 0]
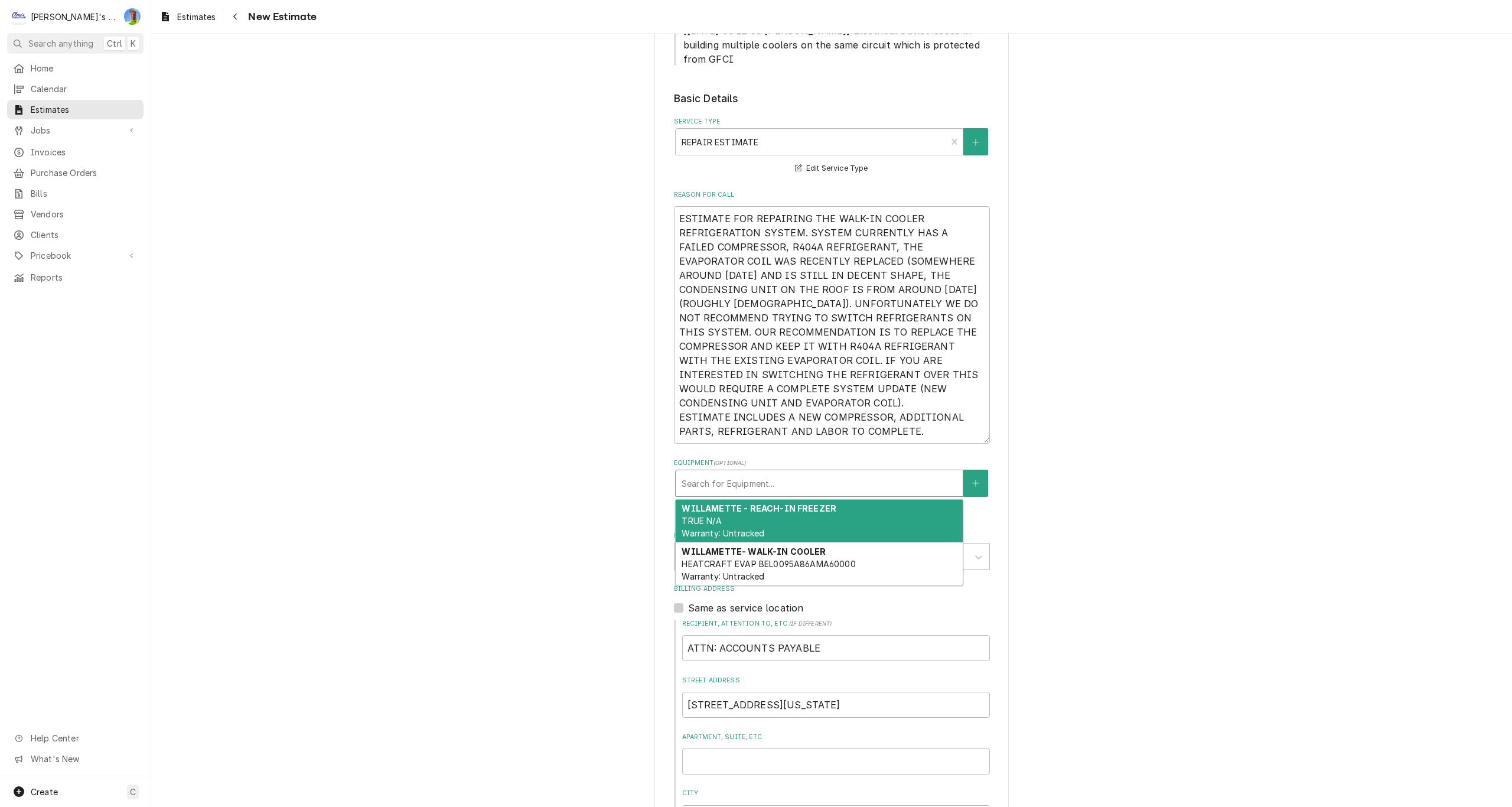
click at [835, 482] on div "Equipment" at bounding box center [819, 483] width 275 height 21
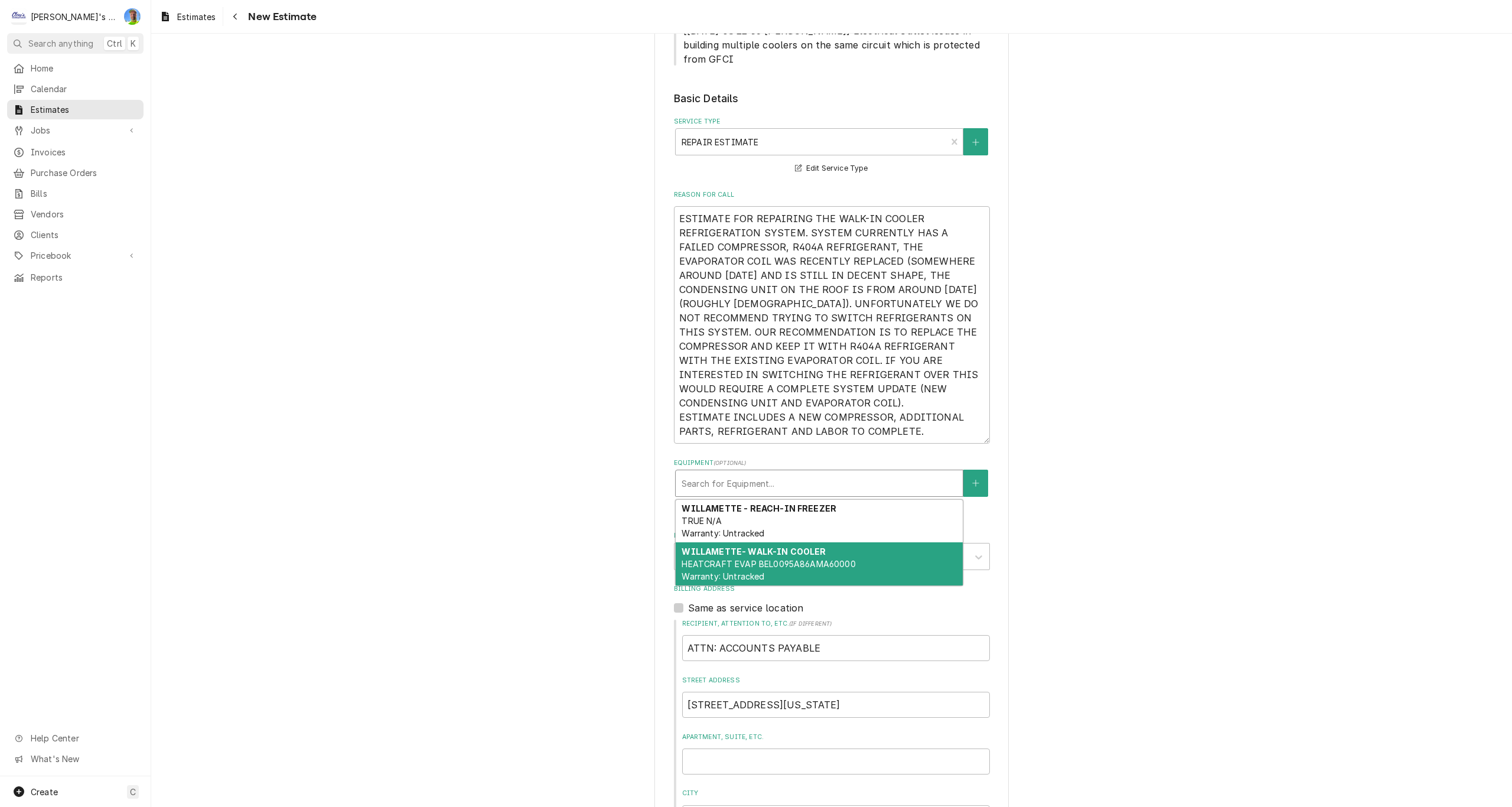
click at [859, 552] on div "WILLAMETTE- WALK-IN COOLER HEATCRAFT EVAP BEL0095A86AMA60000 Warranty: Untracked" at bounding box center [819, 564] width 287 height 43
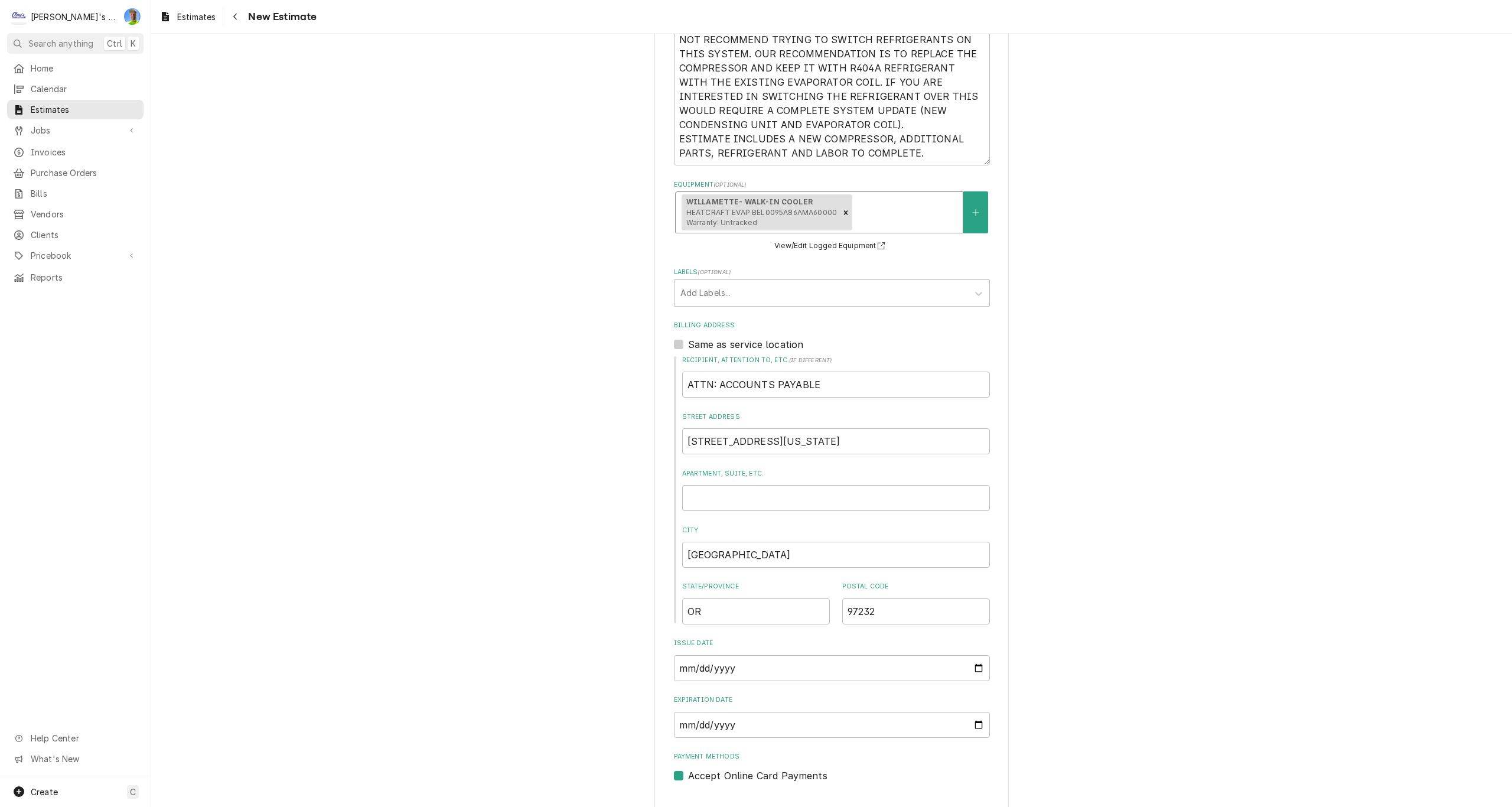
scroll to position [717, 0]
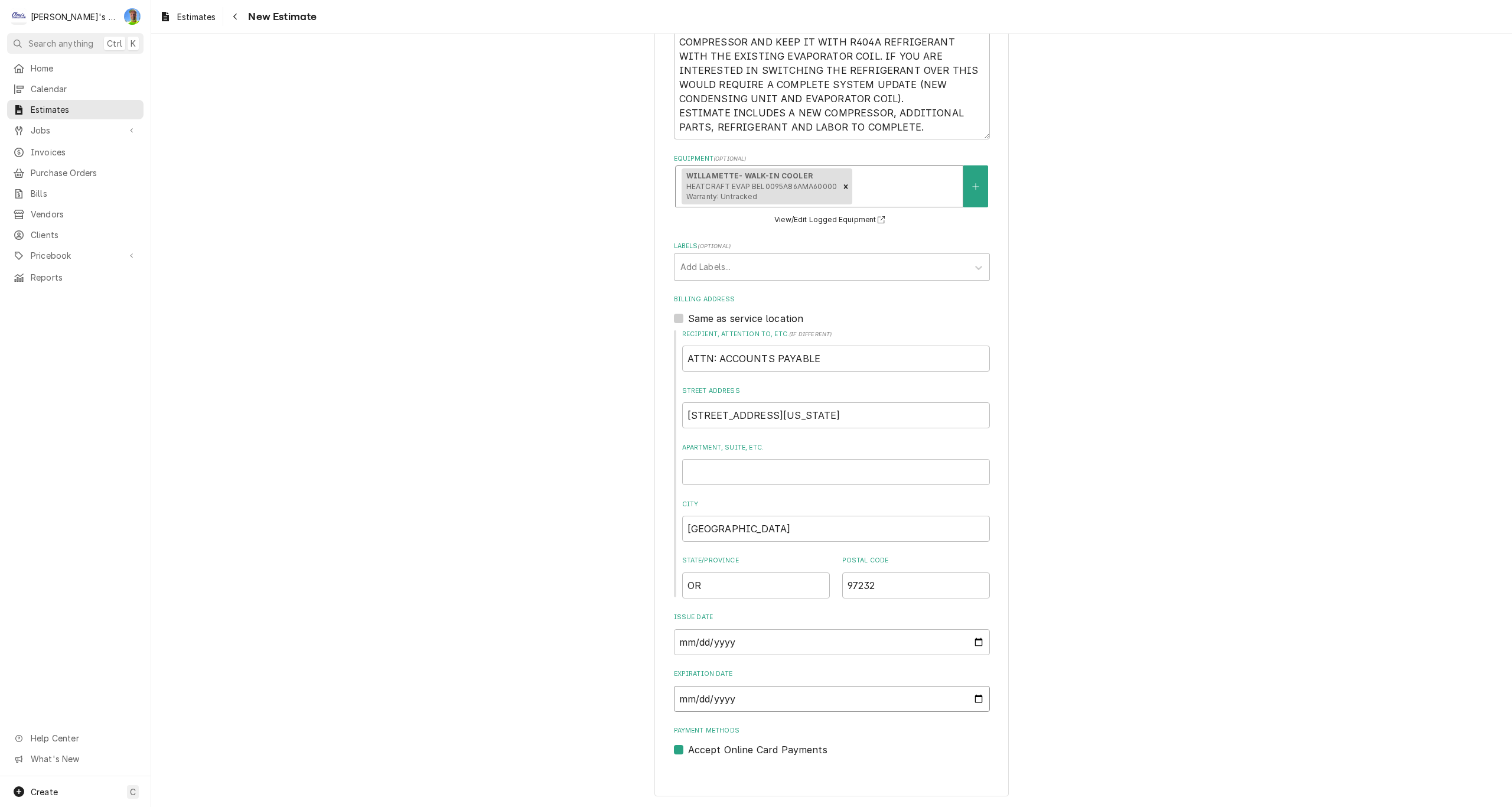
click at [974, 702] on input "Expiration Date" at bounding box center [832, 698] width 316 height 26
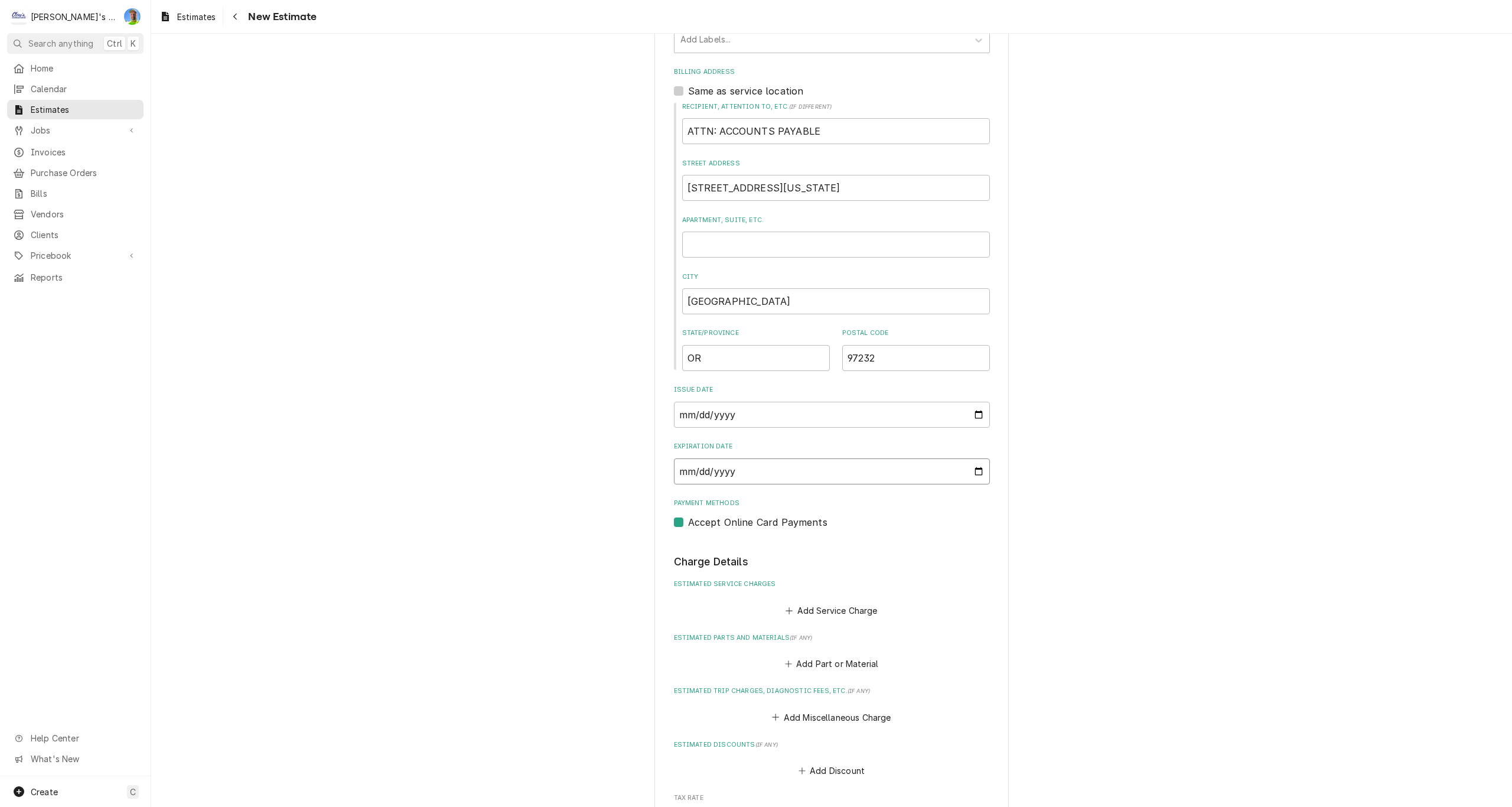
scroll to position [954, 0]
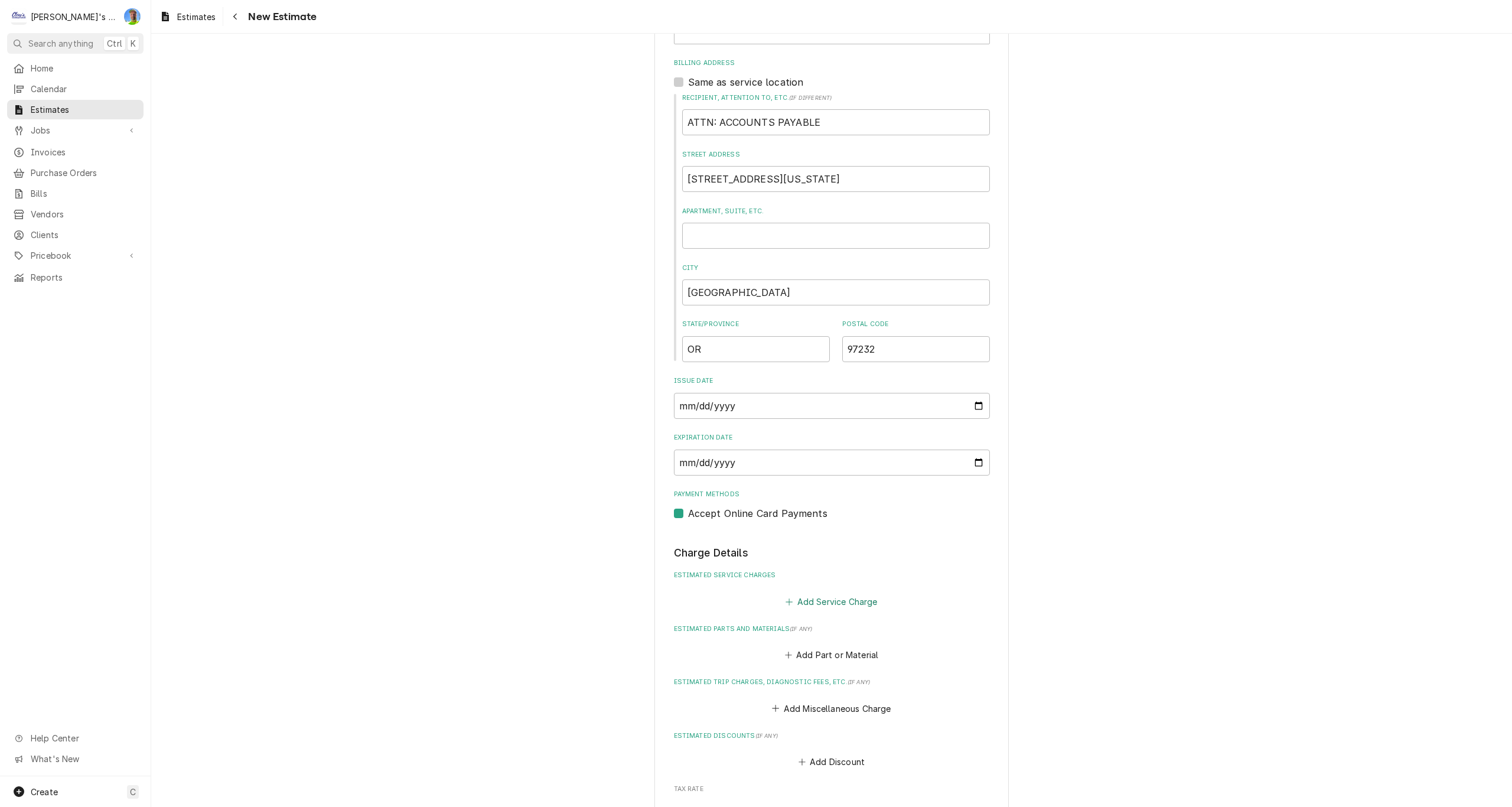
click at [820, 603] on button "Add Service Charge" at bounding box center [831, 601] width 96 height 16
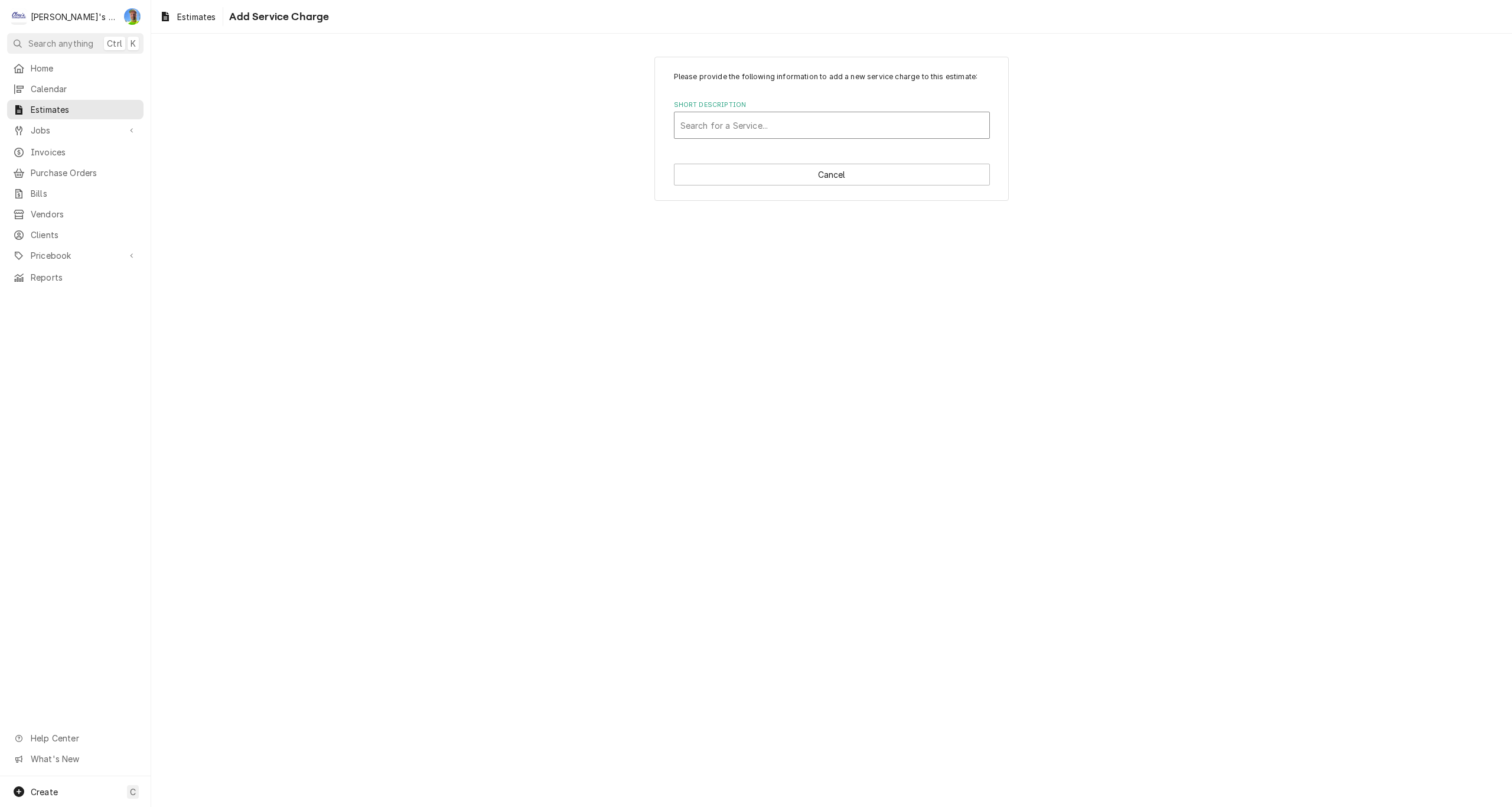
click at [715, 134] on div "Short Description" at bounding box center [832, 125] width 303 height 21
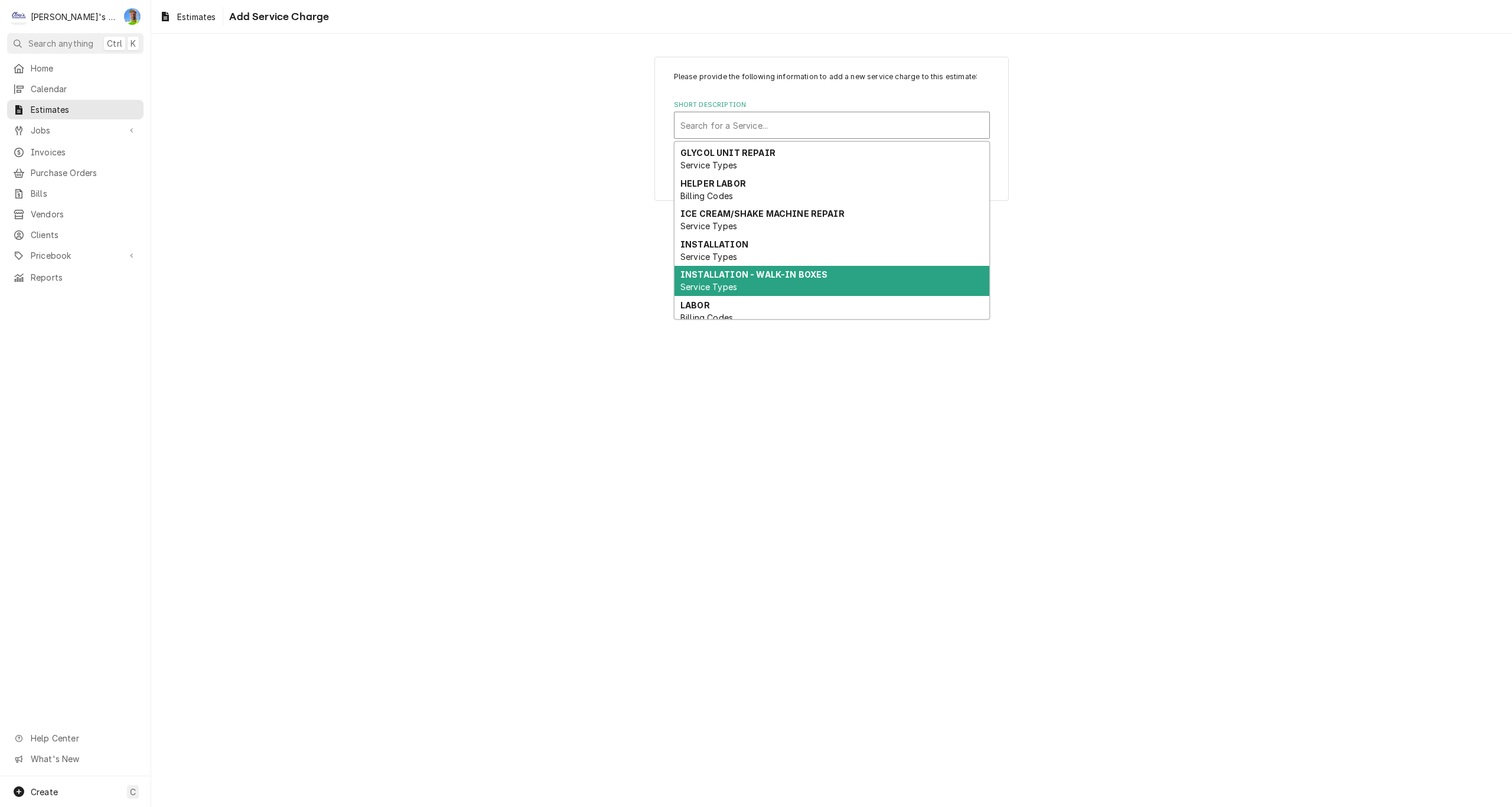
scroll to position [118, 0]
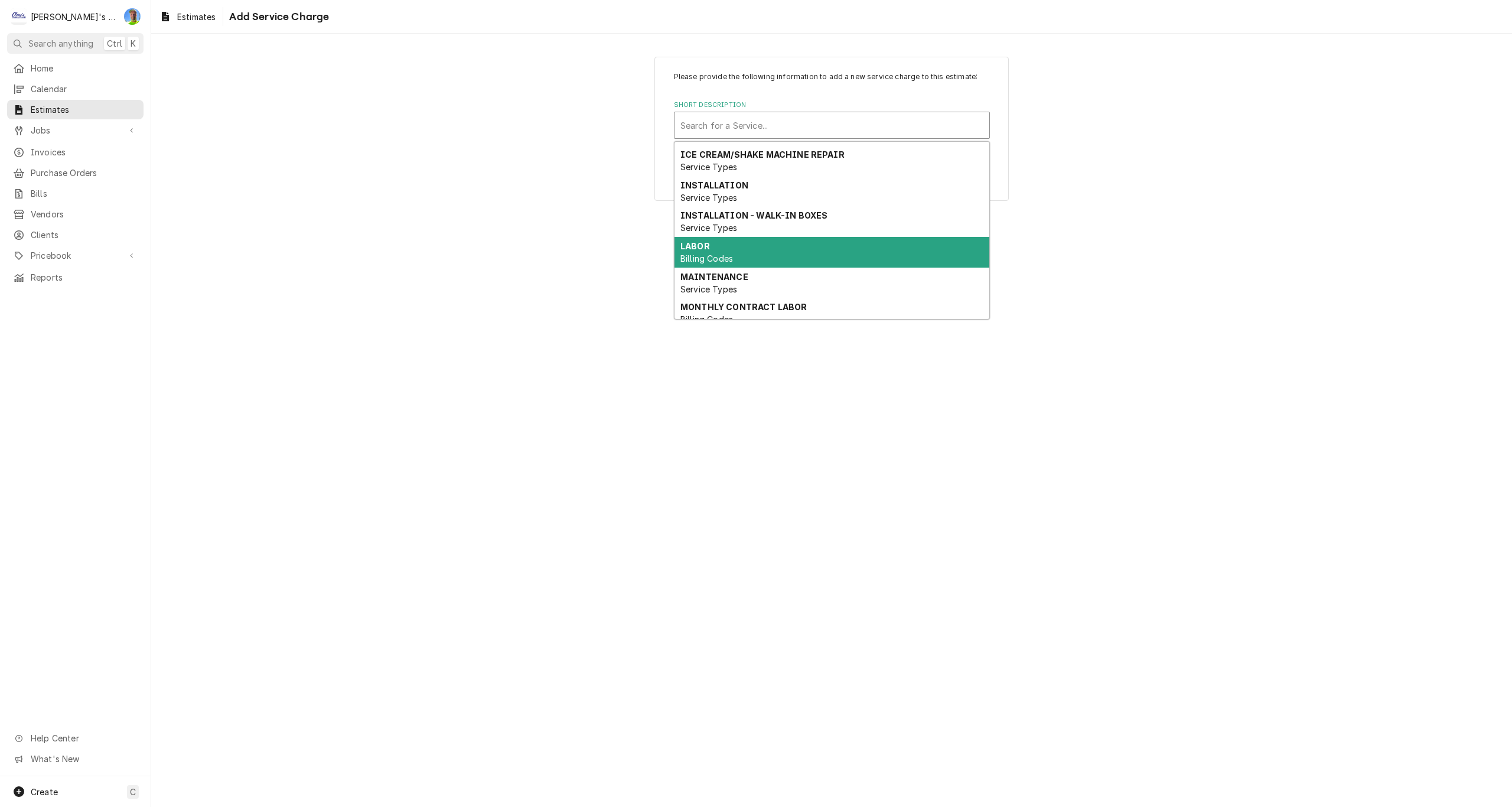
click at [741, 256] on div "LABOR Billing Codes" at bounding box center [832, 252] width 315 height 31
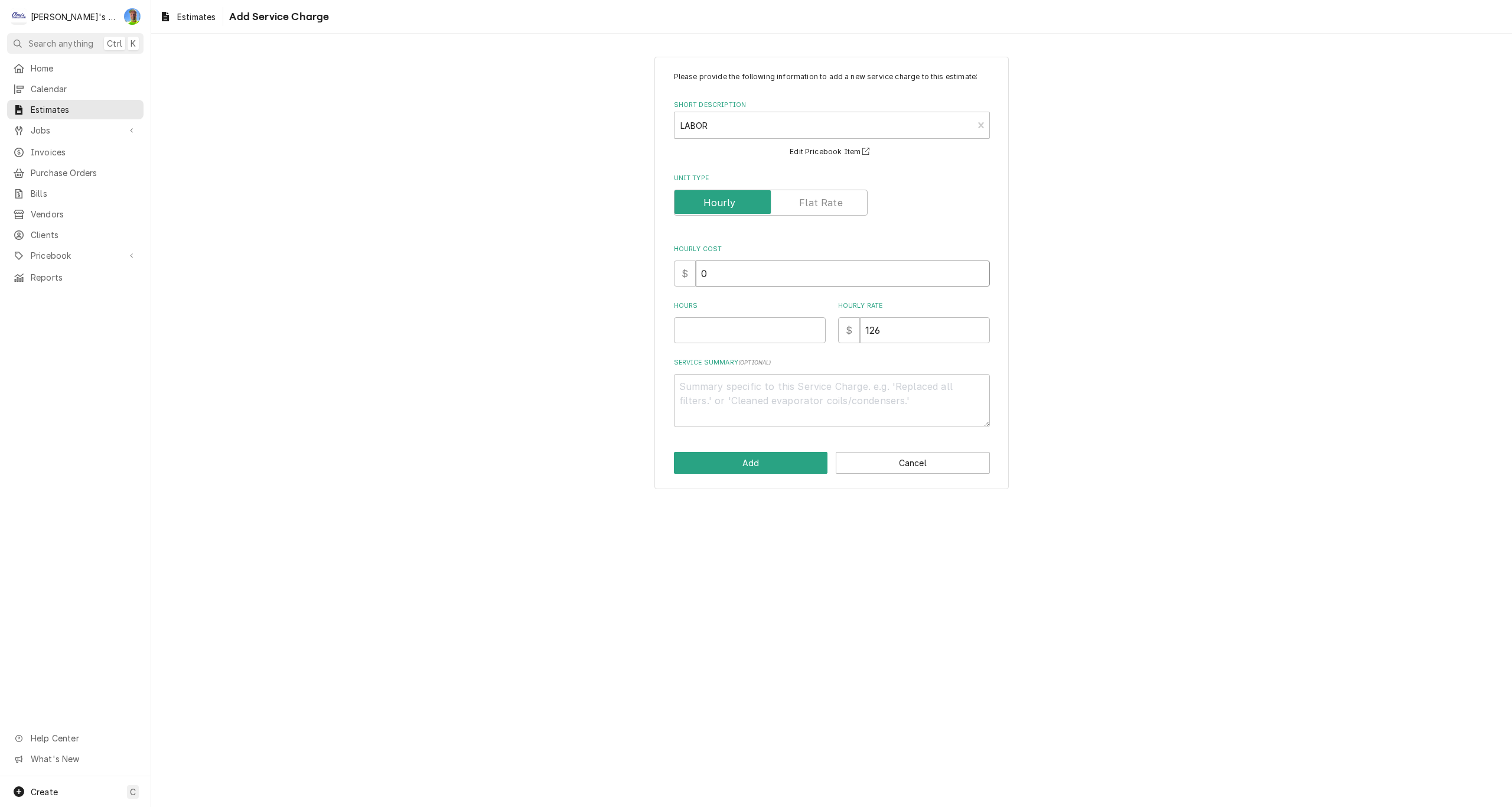
click at [736, 272] on input "0" at bounding box center [843, 273] width 294 height 26
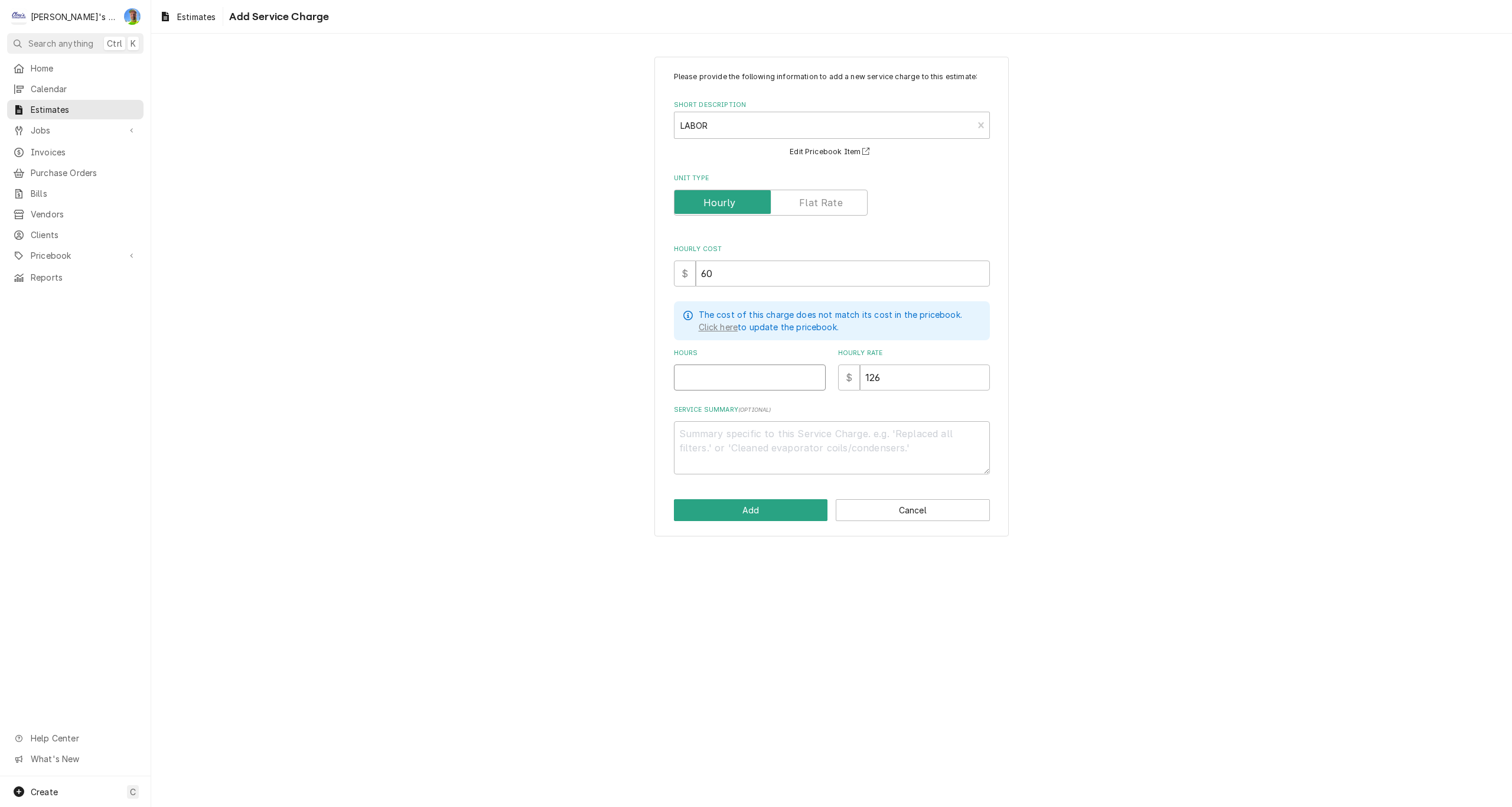
click at [749, 376] on input "Hours" at bounding box center [750, 377] width 152 height 26
click at [761, 426] on textarea "Service Summary ( optional )" at bounding box center [832, 447] width 316 height 53
click at [750, 505] on button "Add" at bounding box center [751, 510] width 154 height 22
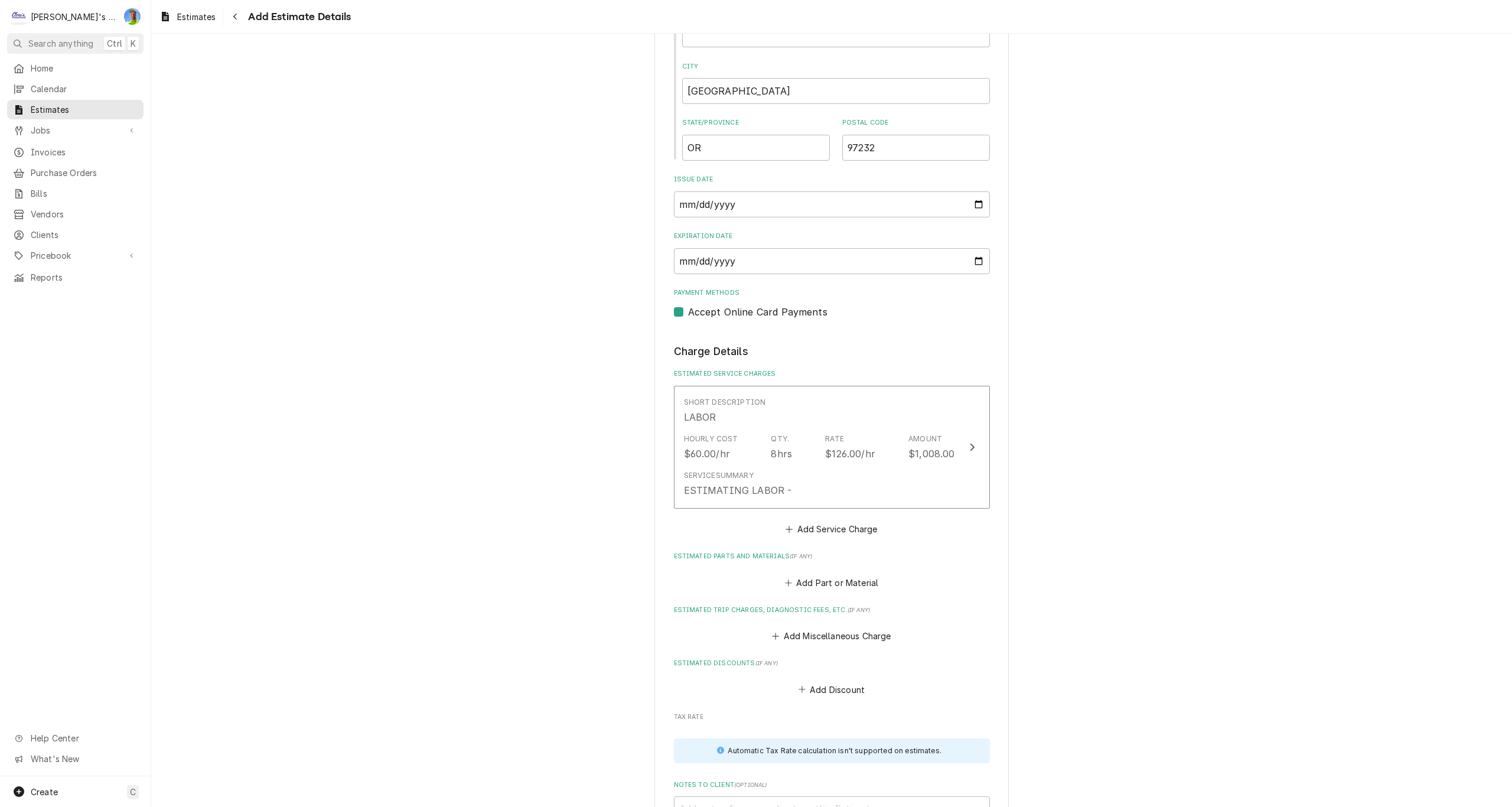
scroll to position [1190, 0]
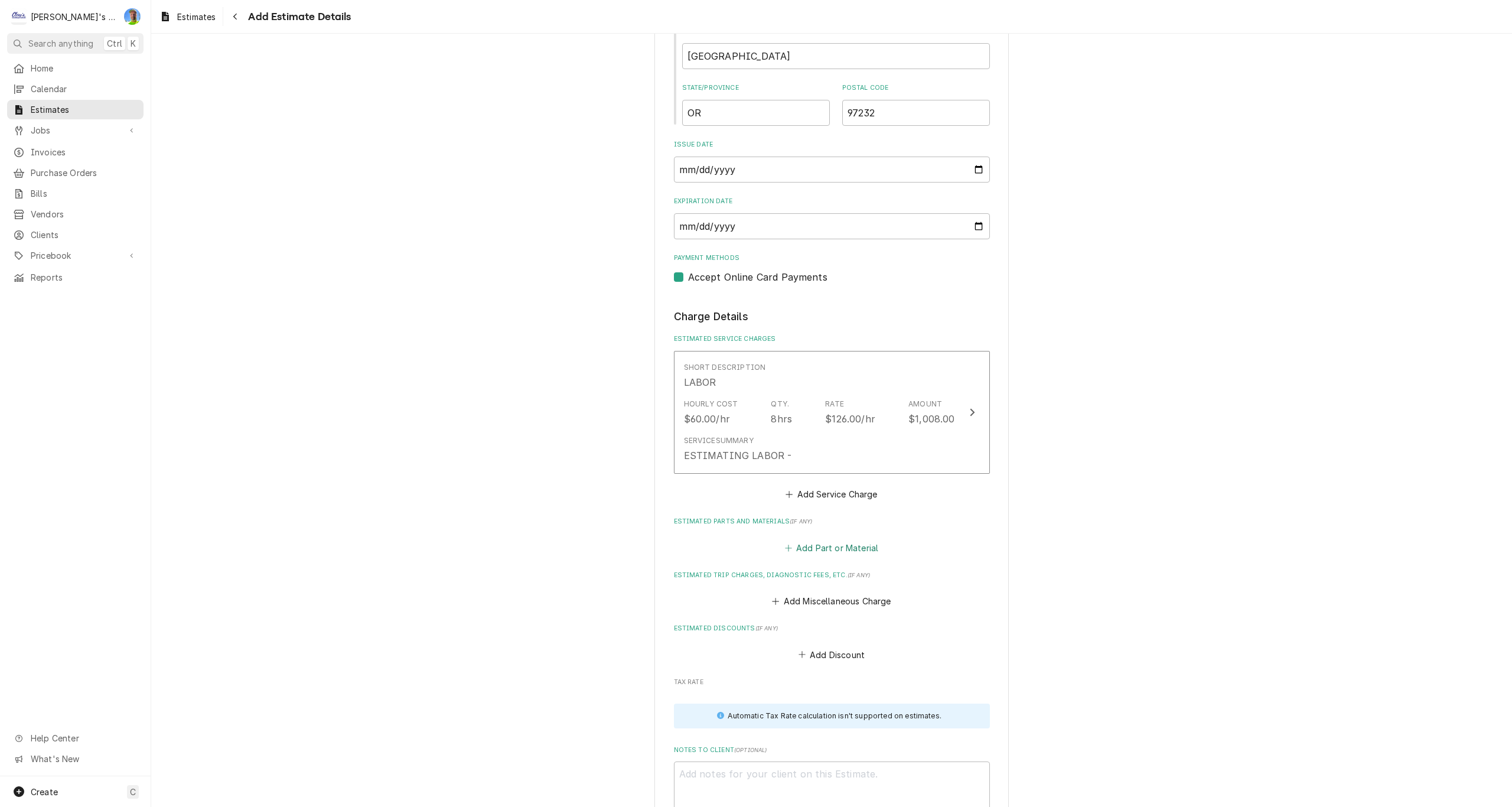
click at [827, 546] on button "Add Part or Material" at bounding box center [831, 547] width 97 height 16
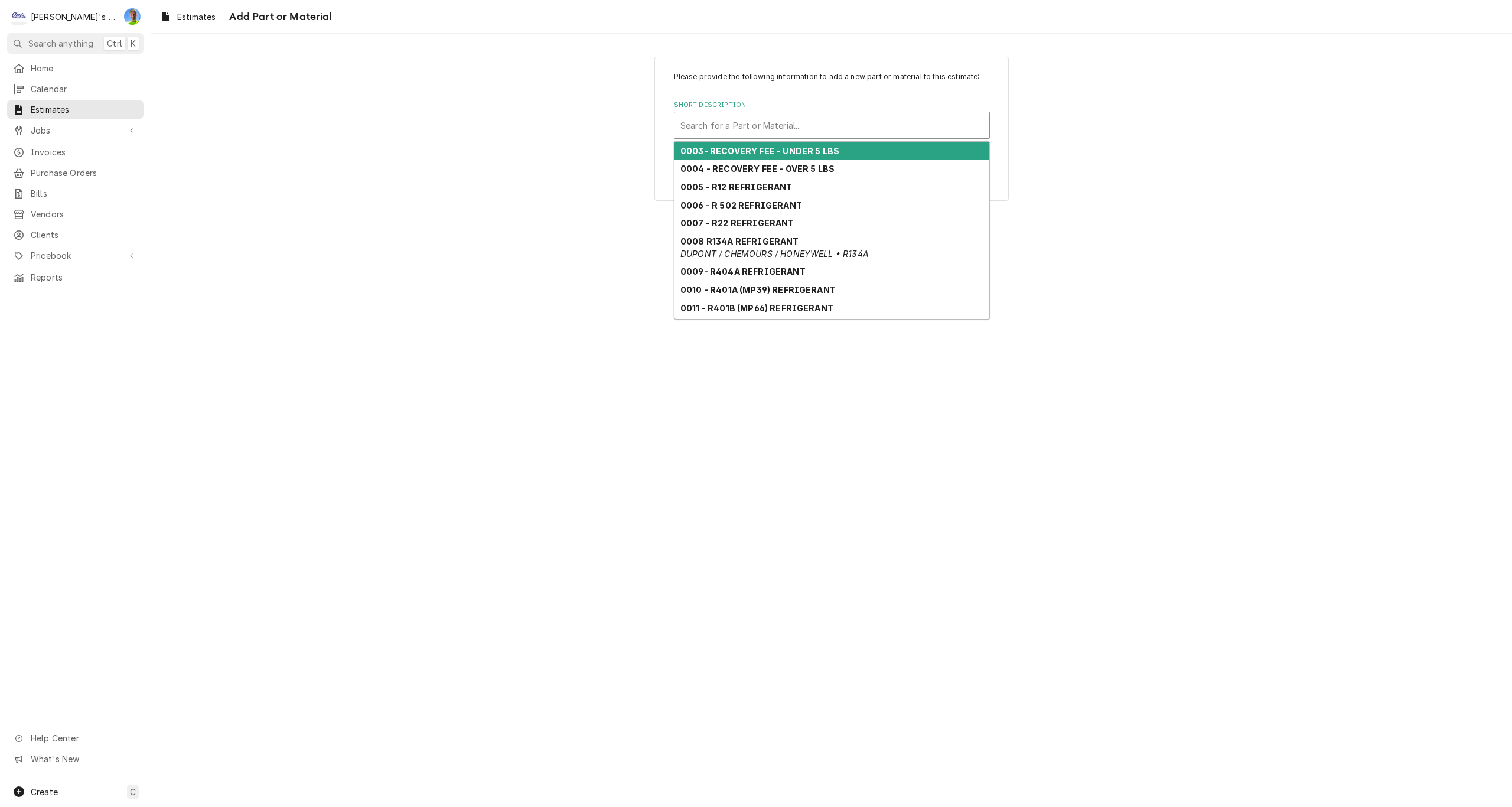
click at [723, 120] on div "Short Description" at bounding box center [832, 125] width 303 height 21
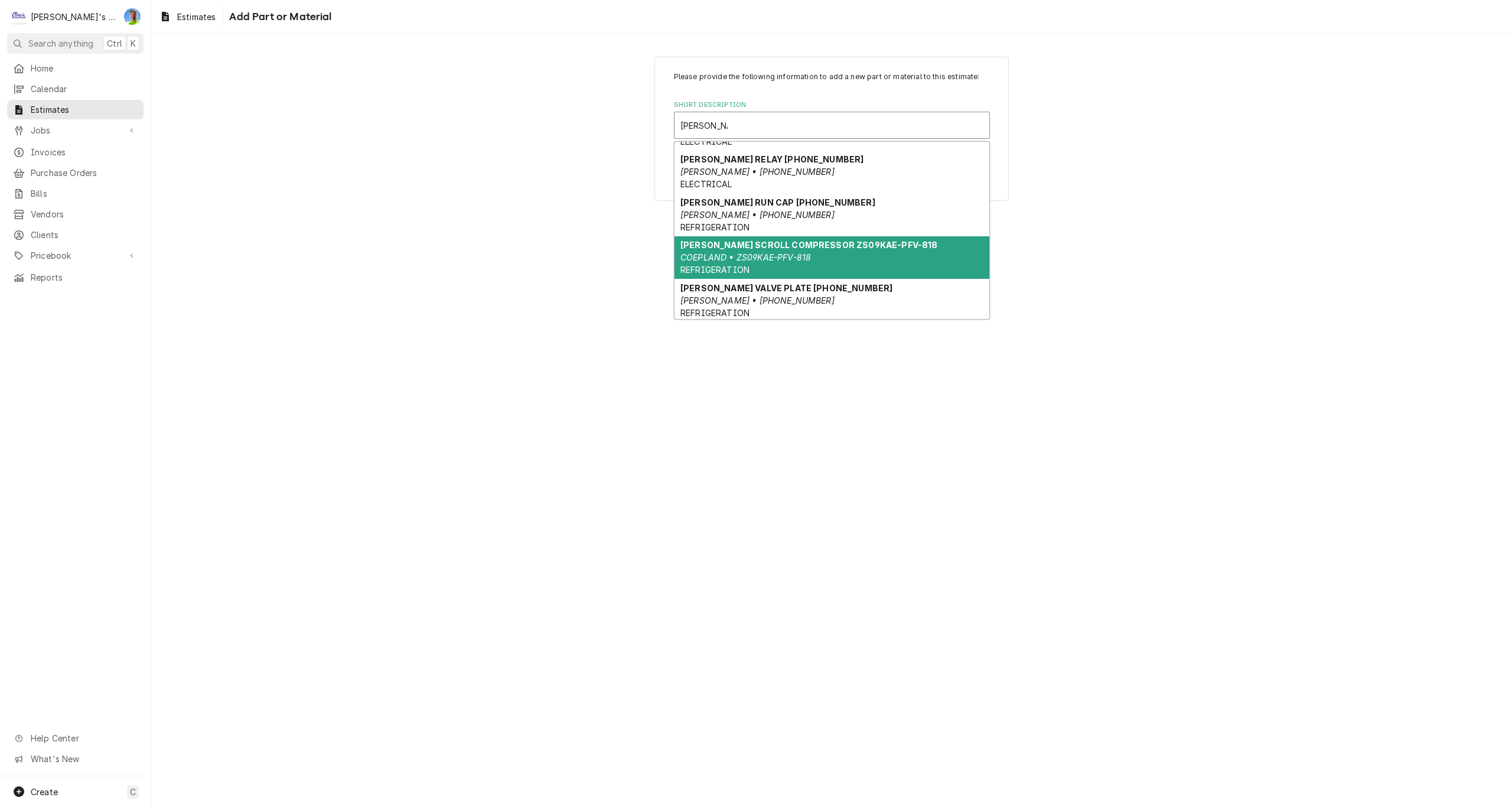
scroll to position [477, 0]
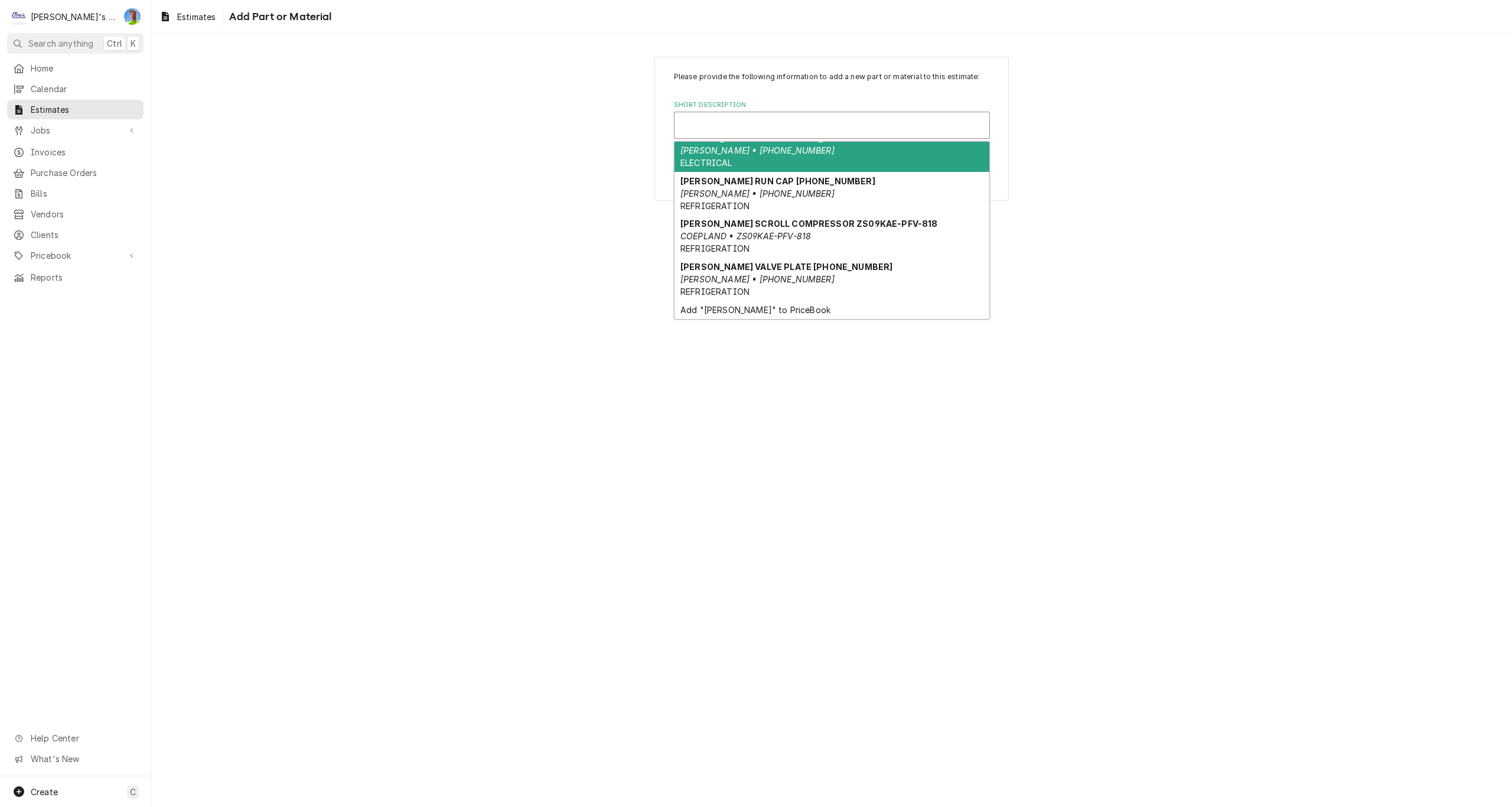
click at [757, 115] on div "Short Description" at bounding box center [832, 125] width 303 height 21
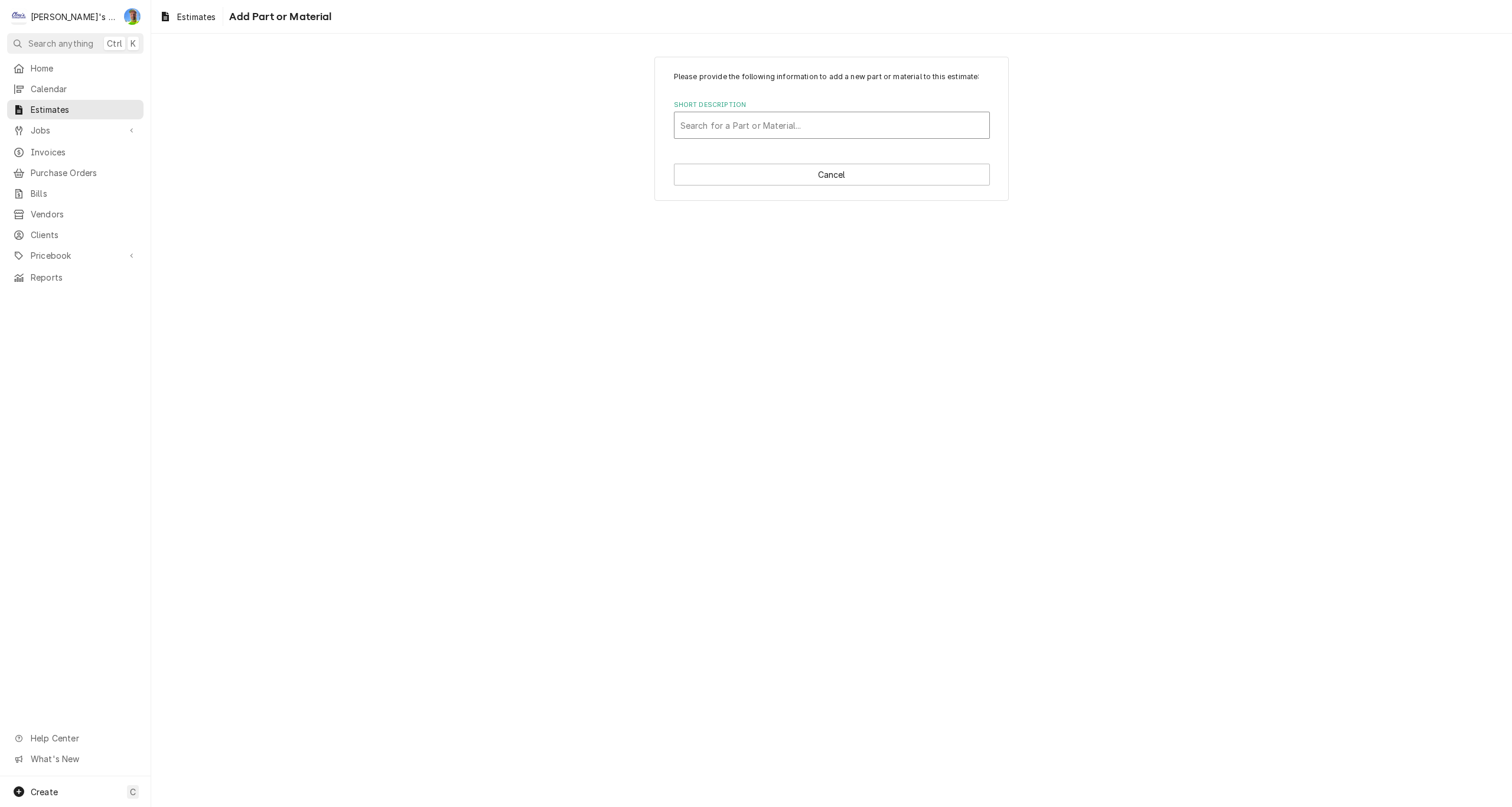
click at [749, 127] on div "Short Description" at bounding box center [832, 125] width 303 height 21
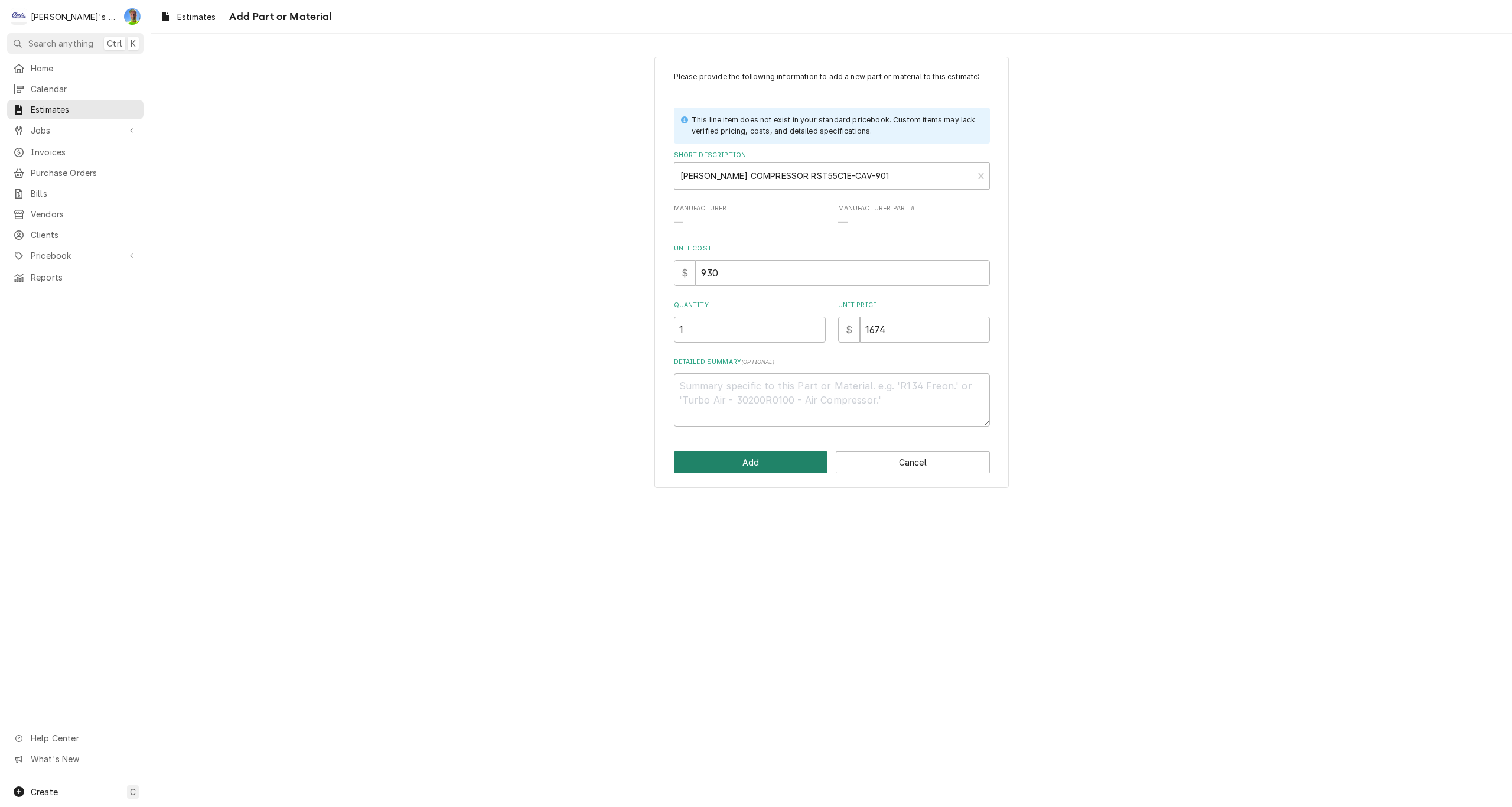
click at [775, 454] on button "Add" at bounding box center [751, 462] width 154 height 22
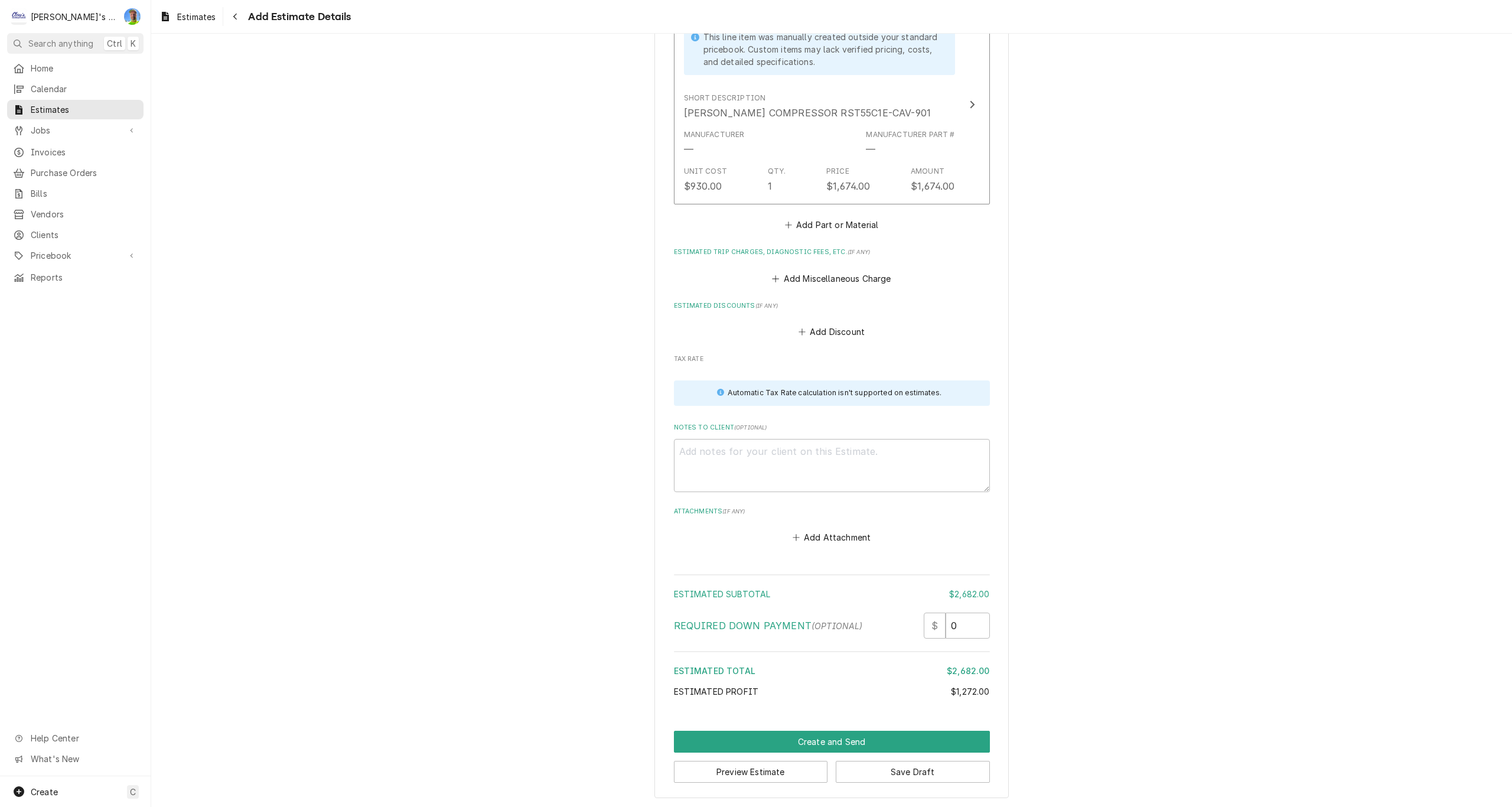
scroll to position [1720, 0]
click at [971, 737] on button "Create and Send" at bounding box center [832, 740] width 316 height 22
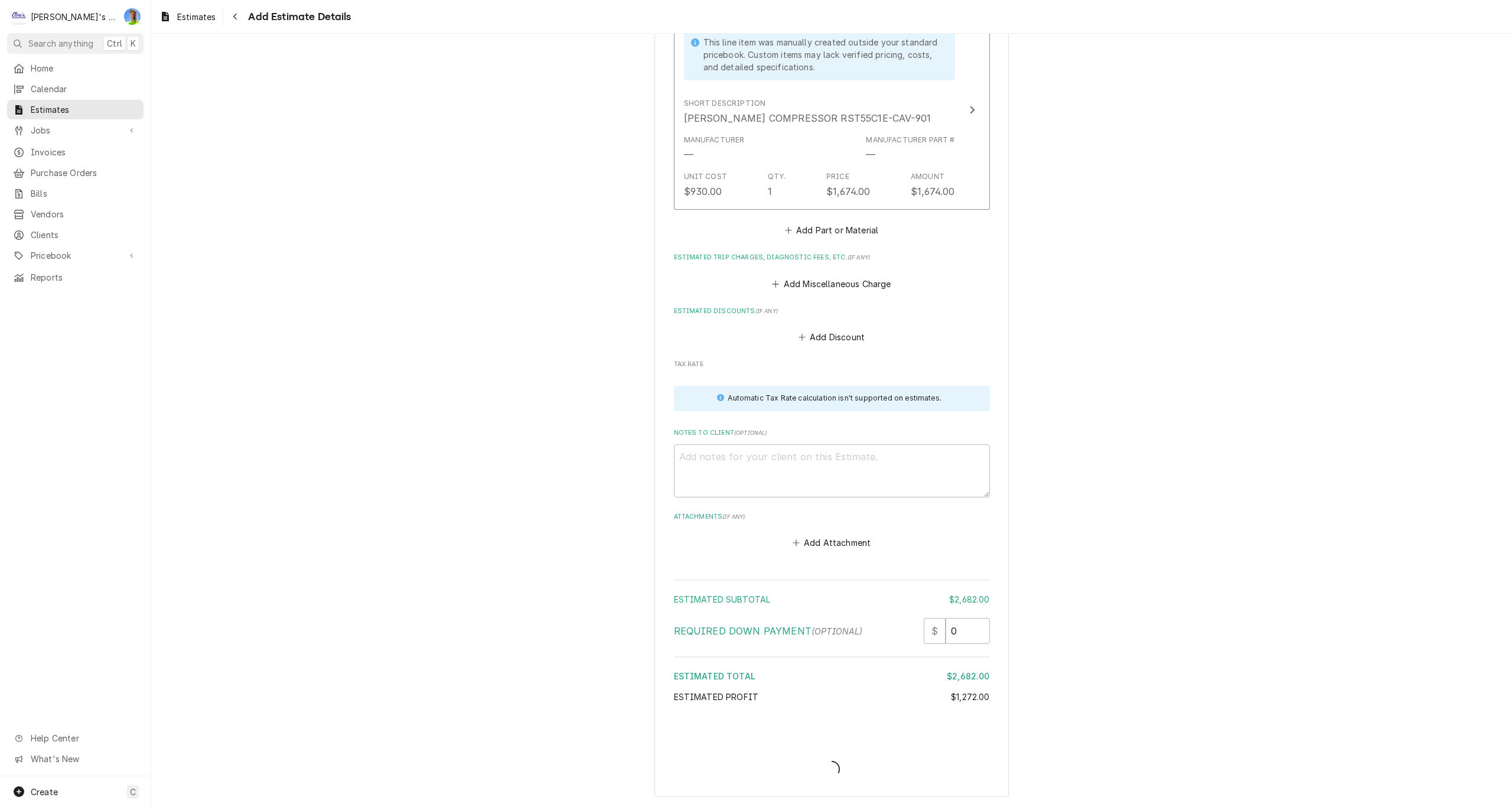
scroll to position [1714, 0]
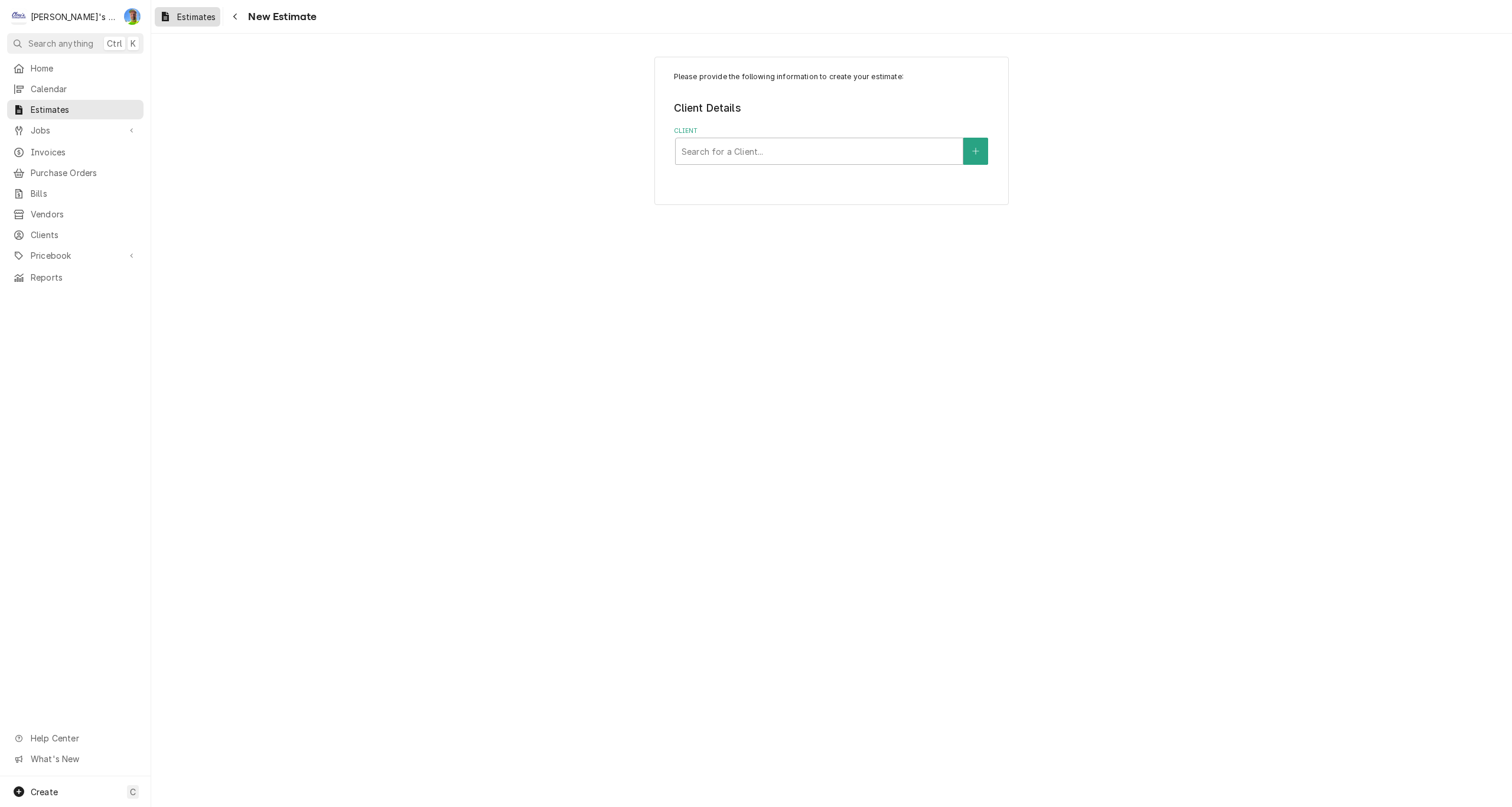
click at [194, 20] on span "Estimates" at bounding box center [197, 17] width 38 height 13
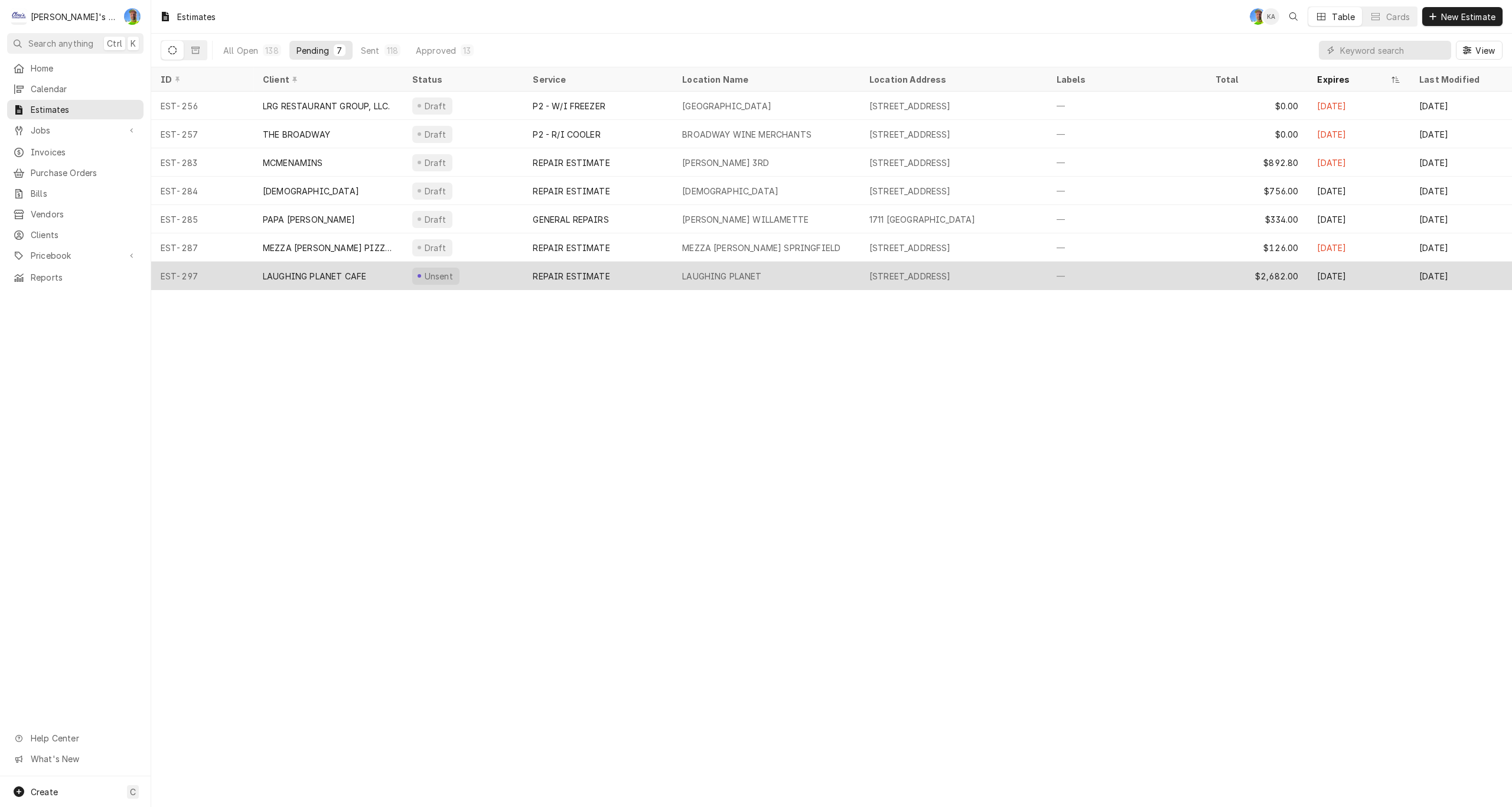
click at [673, 277] on div "LAUGHING PLANET" at bounding box center [766, 275] width 187 height 28
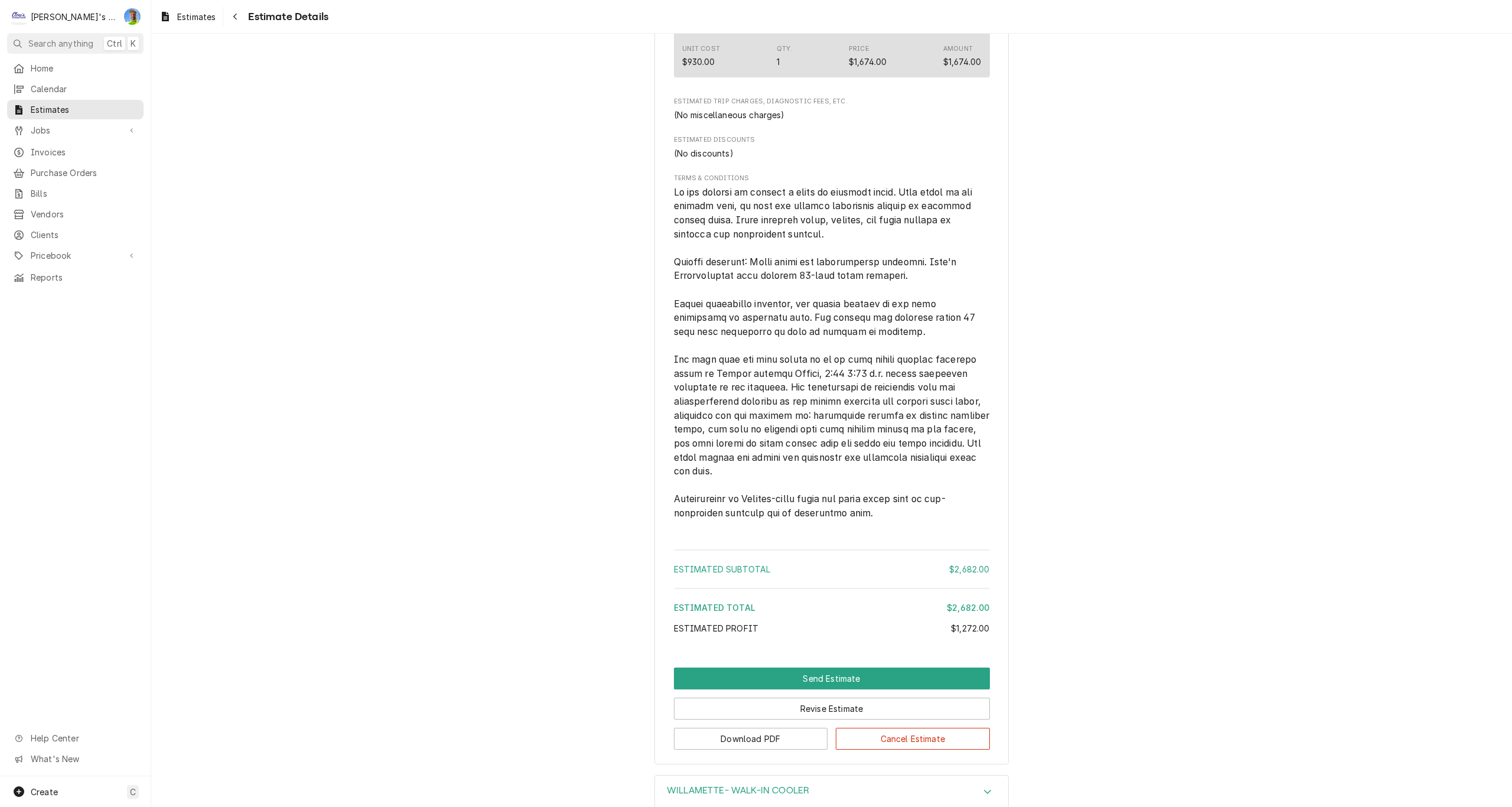
scroll to position [1150, 0]
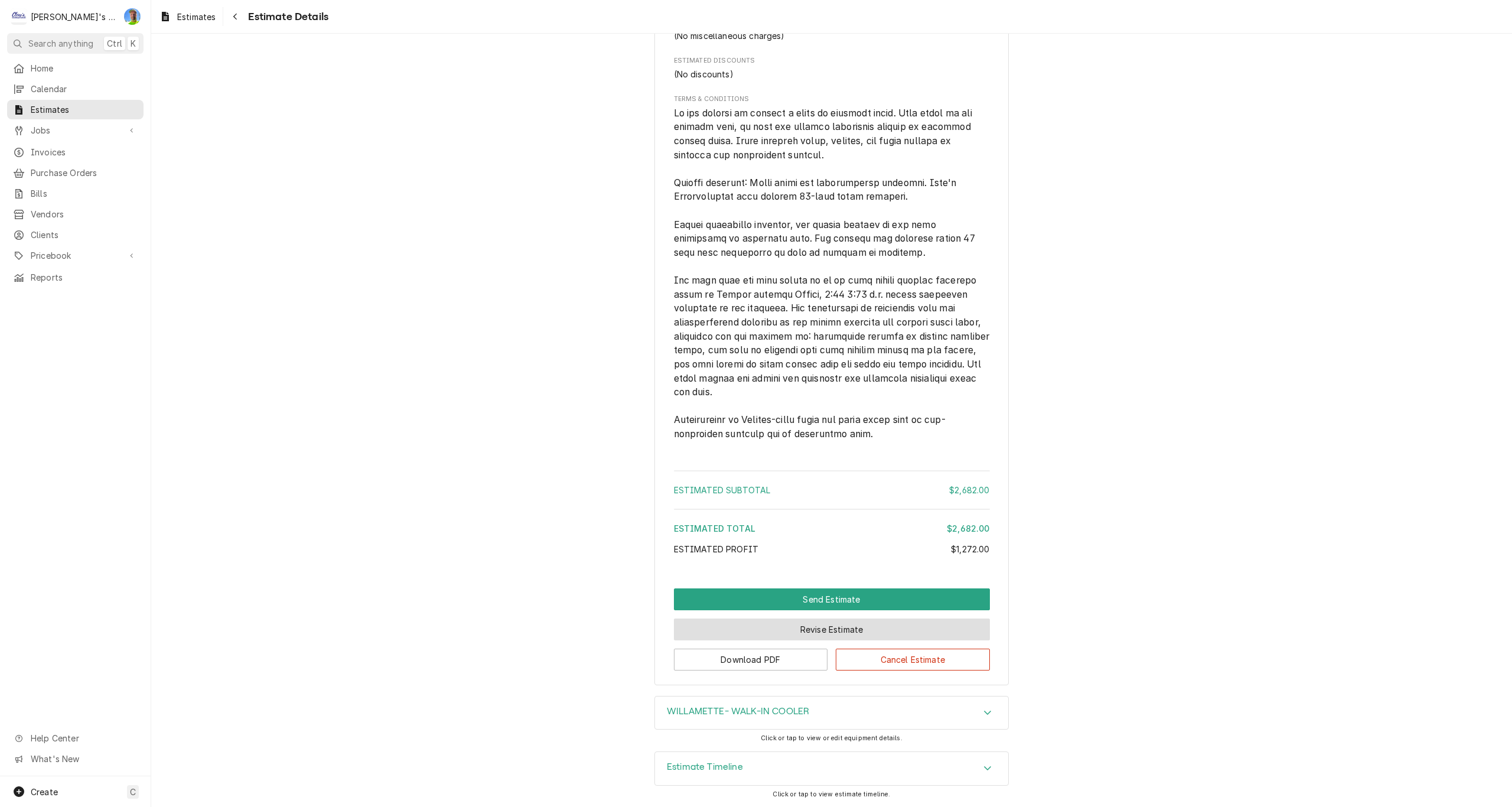
click at [852, 628] on button "Revise Estimate" at bounding box center [832, 629] width 316 height 22
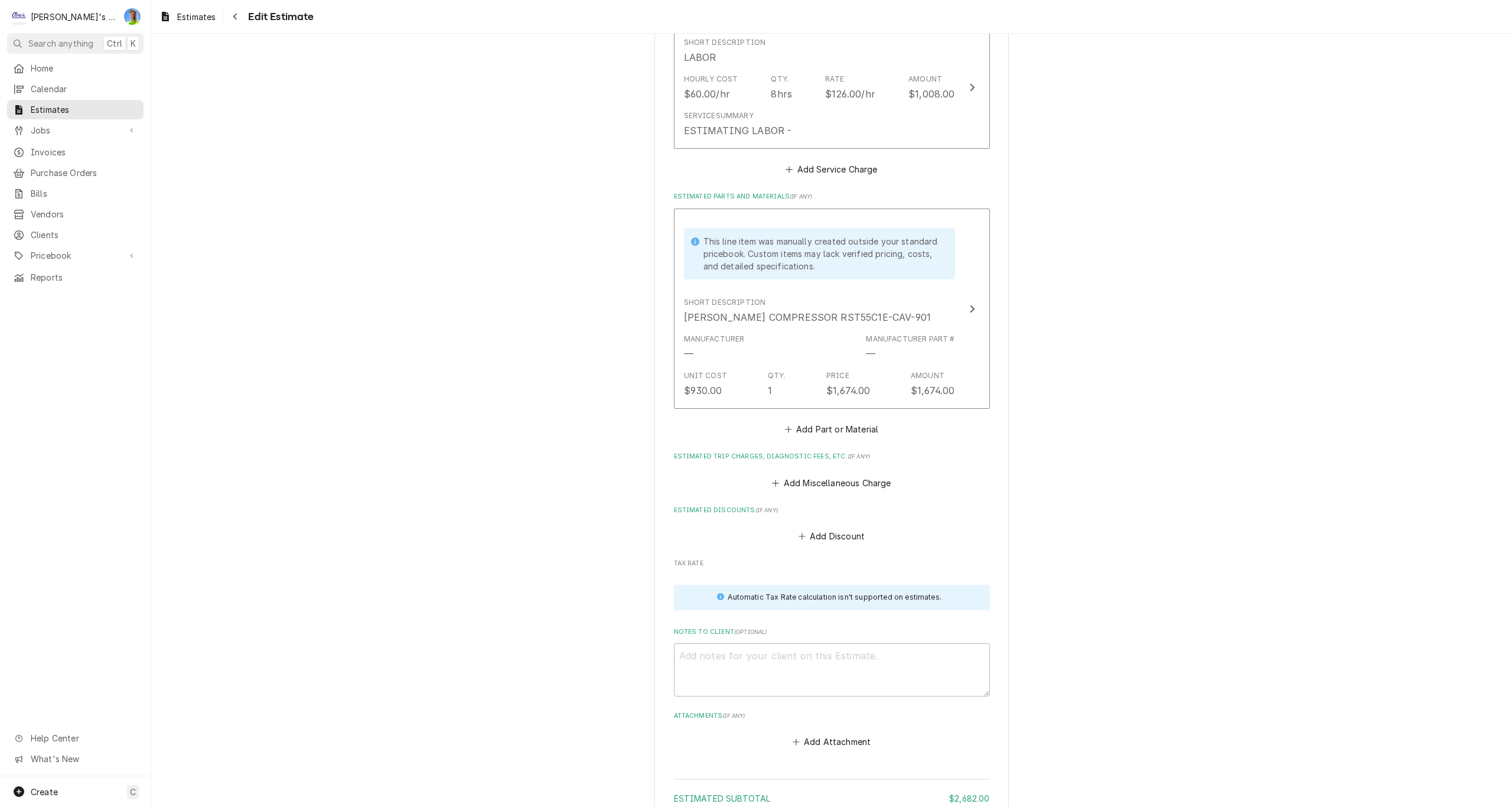
scroll to position [1687, 0]
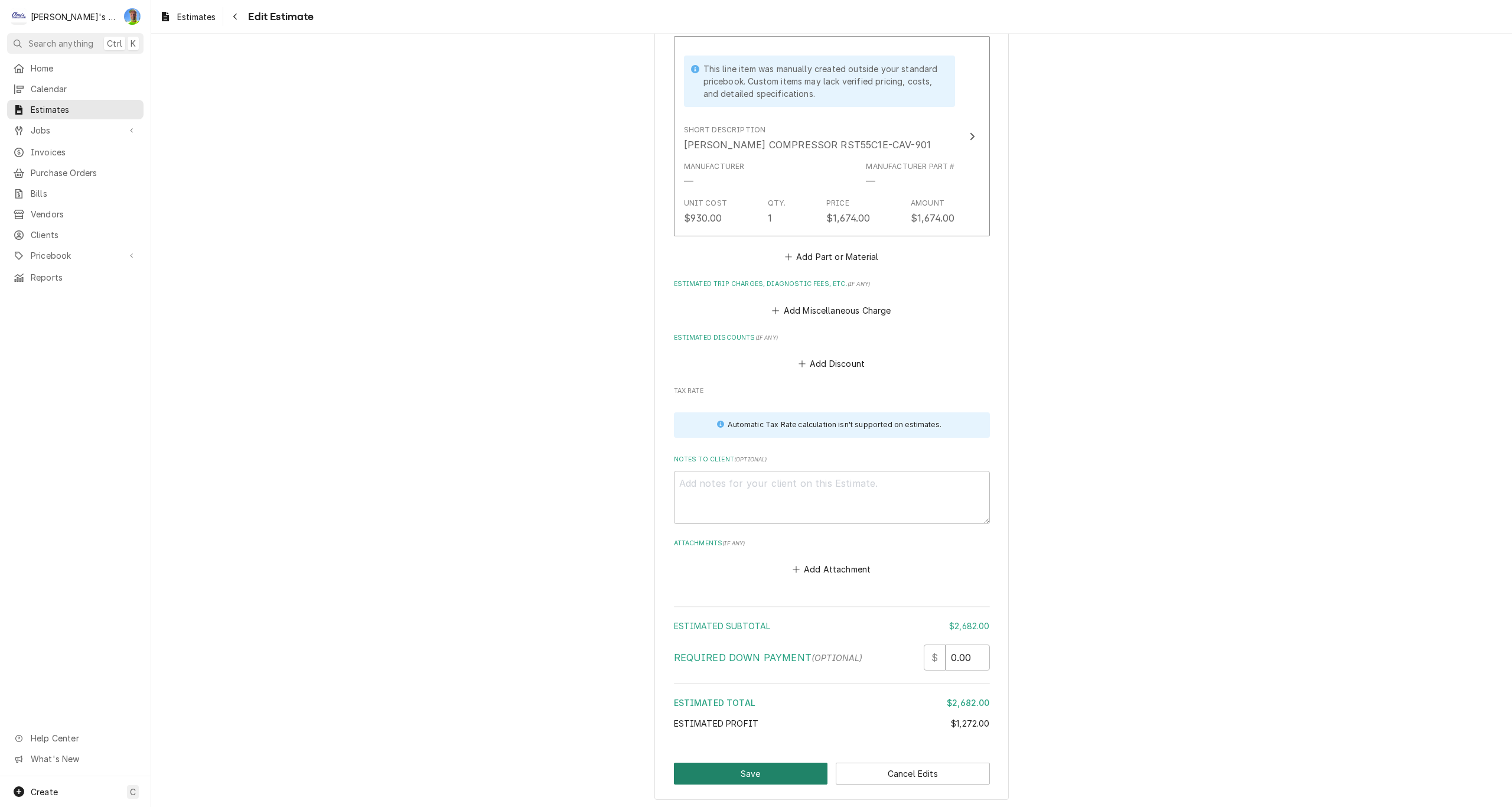
click at [750, 769] on button "Save" at bounding box center [751, 773] width 154 height 22
type textarea "x"
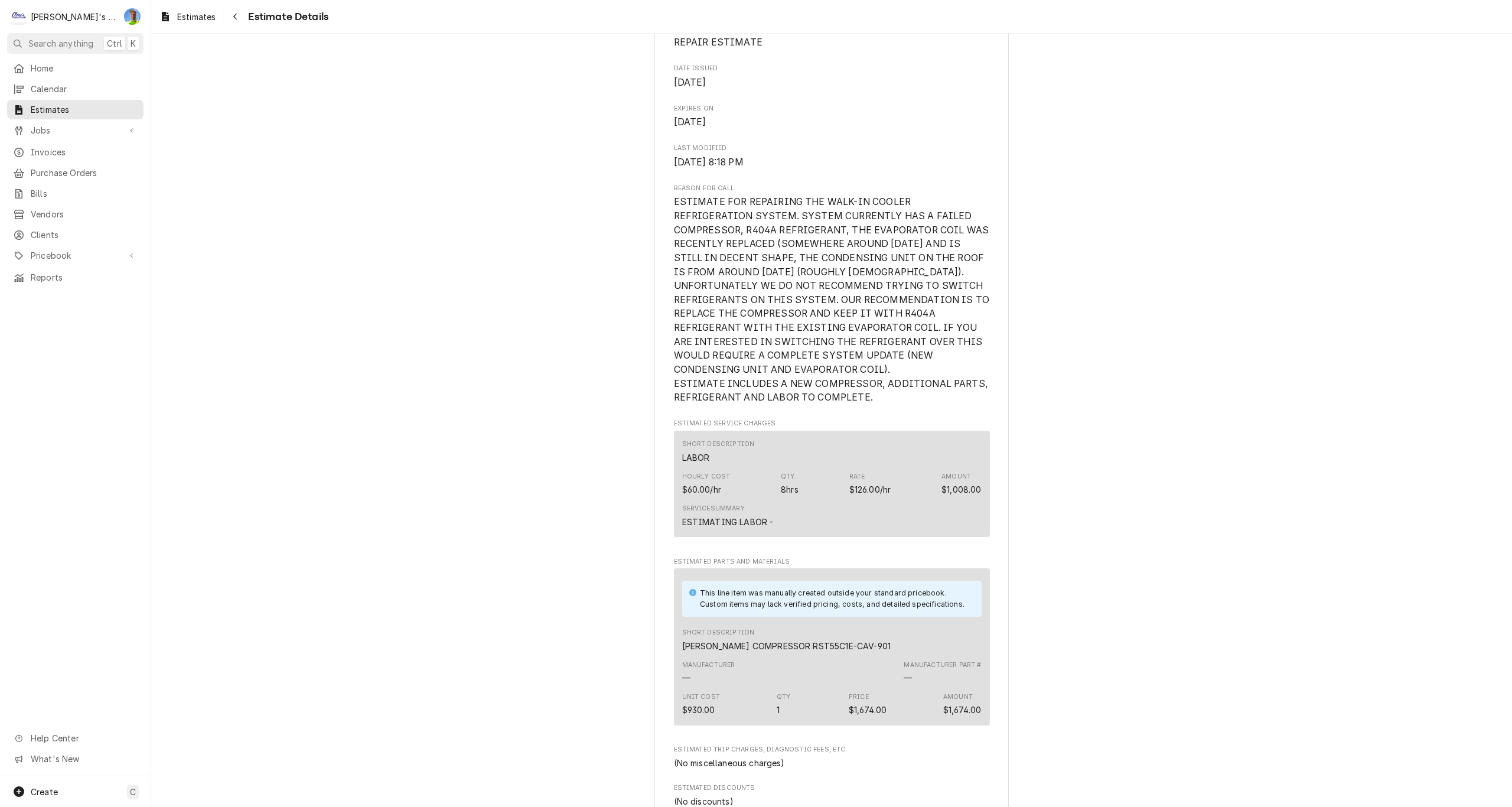
scroll to position [205, 0]
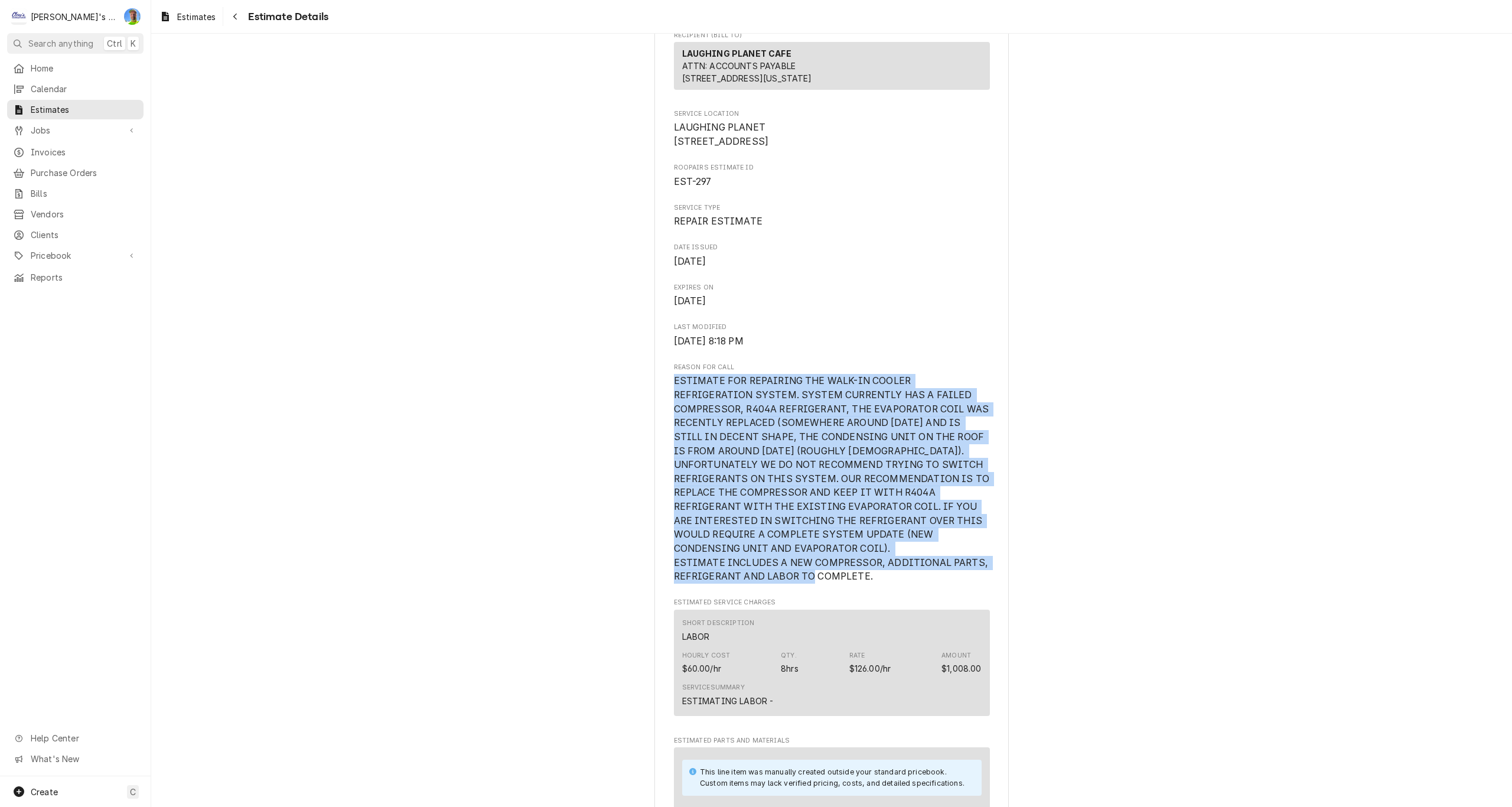
drag, startPoint x: 671, startPoint y: 417, endPoint x: 900, endPoint y: 615, distance: 302.7
click at [900, 583] on span "ESTIMATE FOR REPAIRING THE WALK-IN COOLER REFRIGERATION SYSTEM. SYSTEM CURRENTL…" at bounding box center [832, 479] width 316 height 209
copy span "ESTIMATE FOR REPAIRING THE WALK-IN COOLER REFRIGERATION SYSTEM. SYSTEM CURRENTL…"
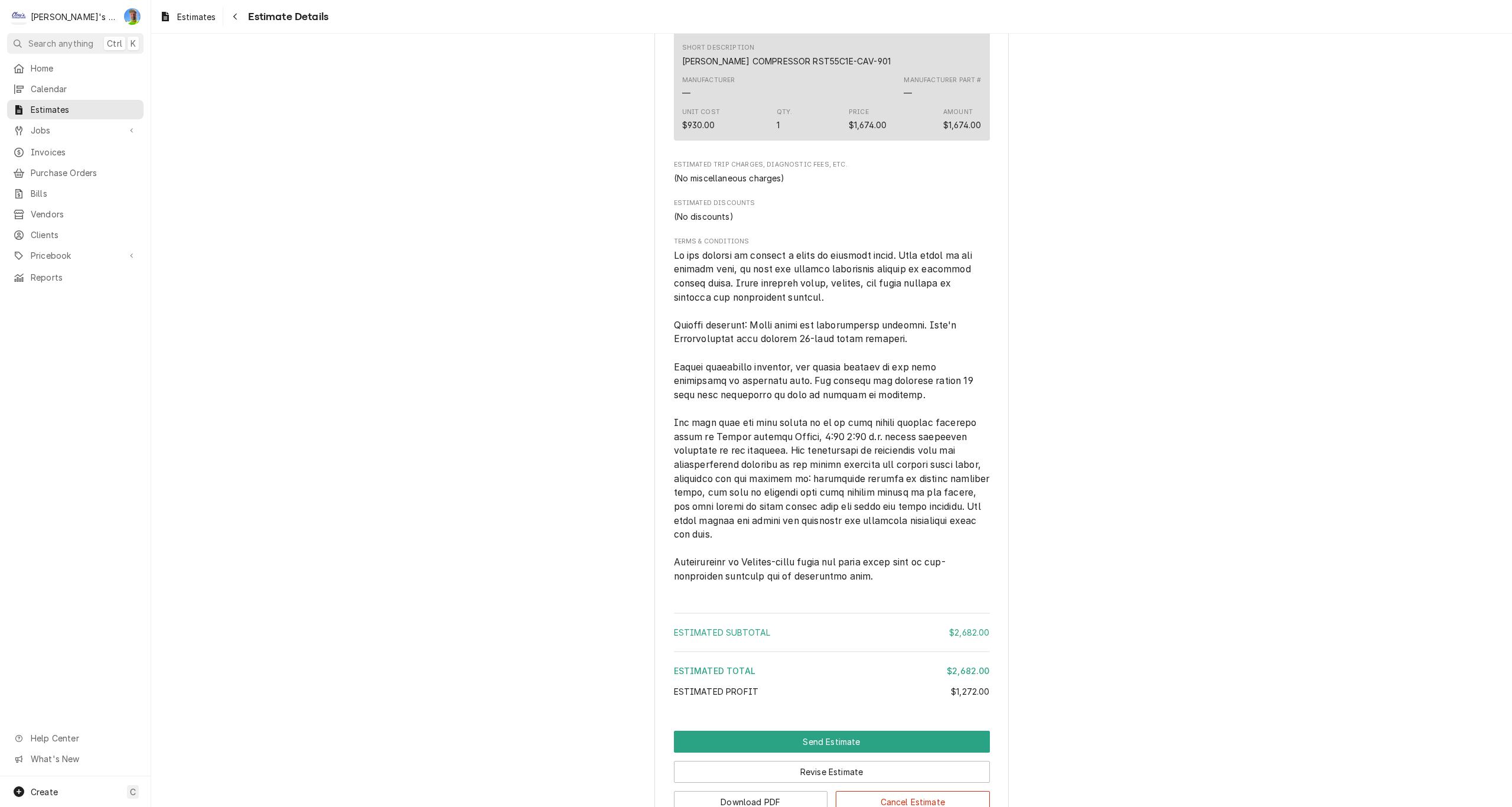
scroll to position [1150, 0]
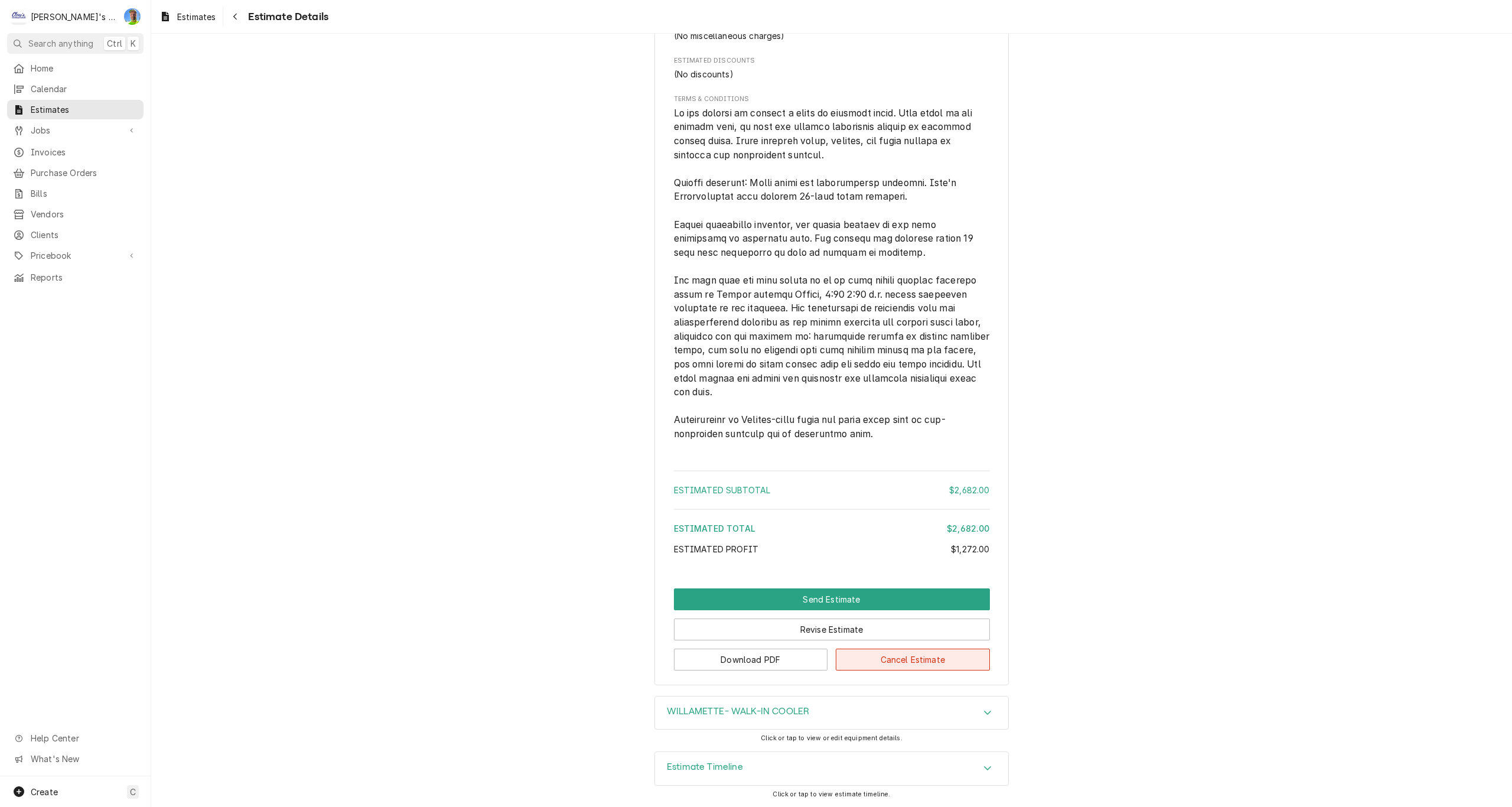
click at [920, 664] on button "Cancel Estimate" at bounding box center [913, 659] width 154 height 22
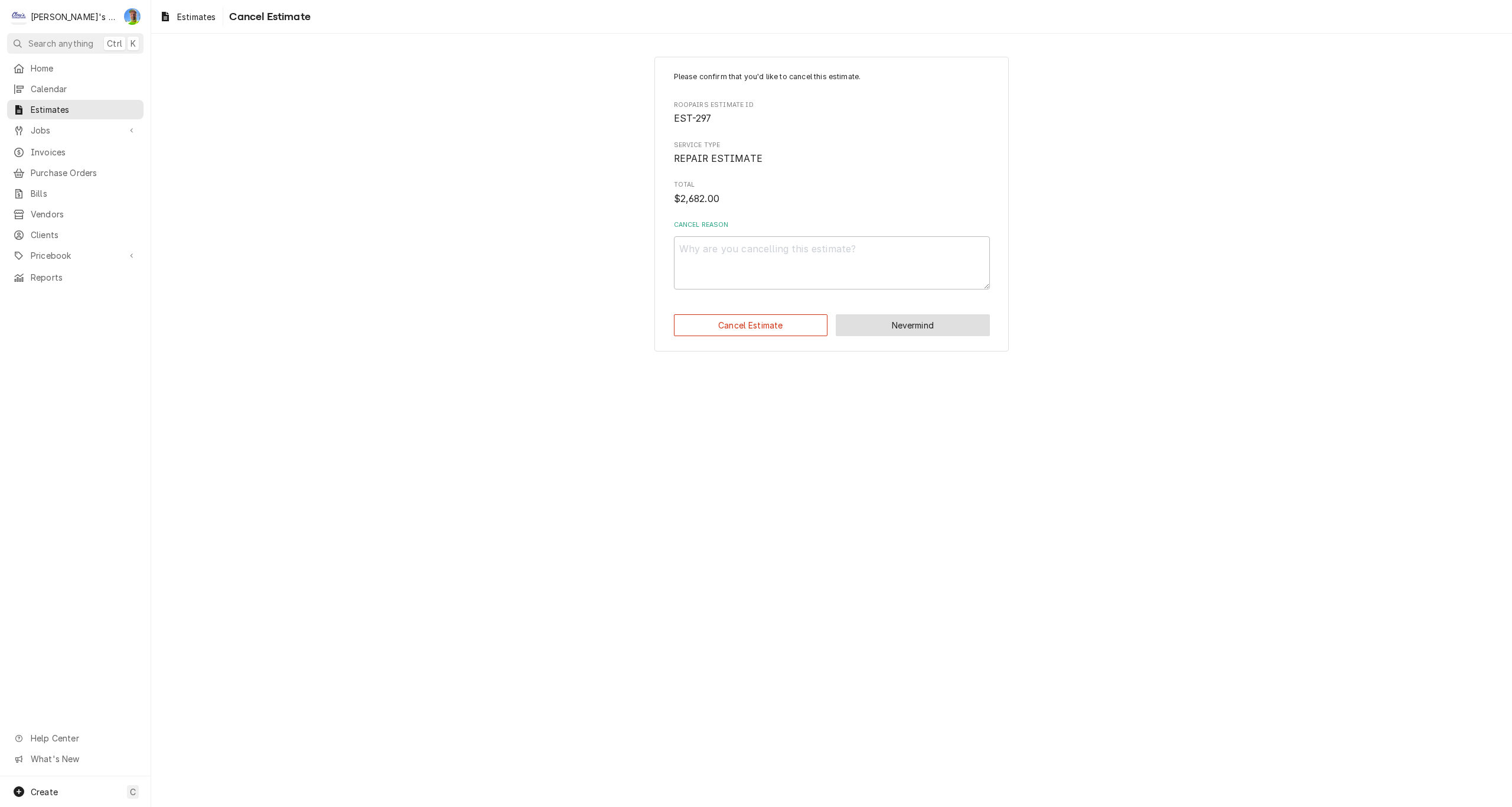
click at [900, 323] on button "Nevermind" at bounding box center [913, 325] width 154 height 22
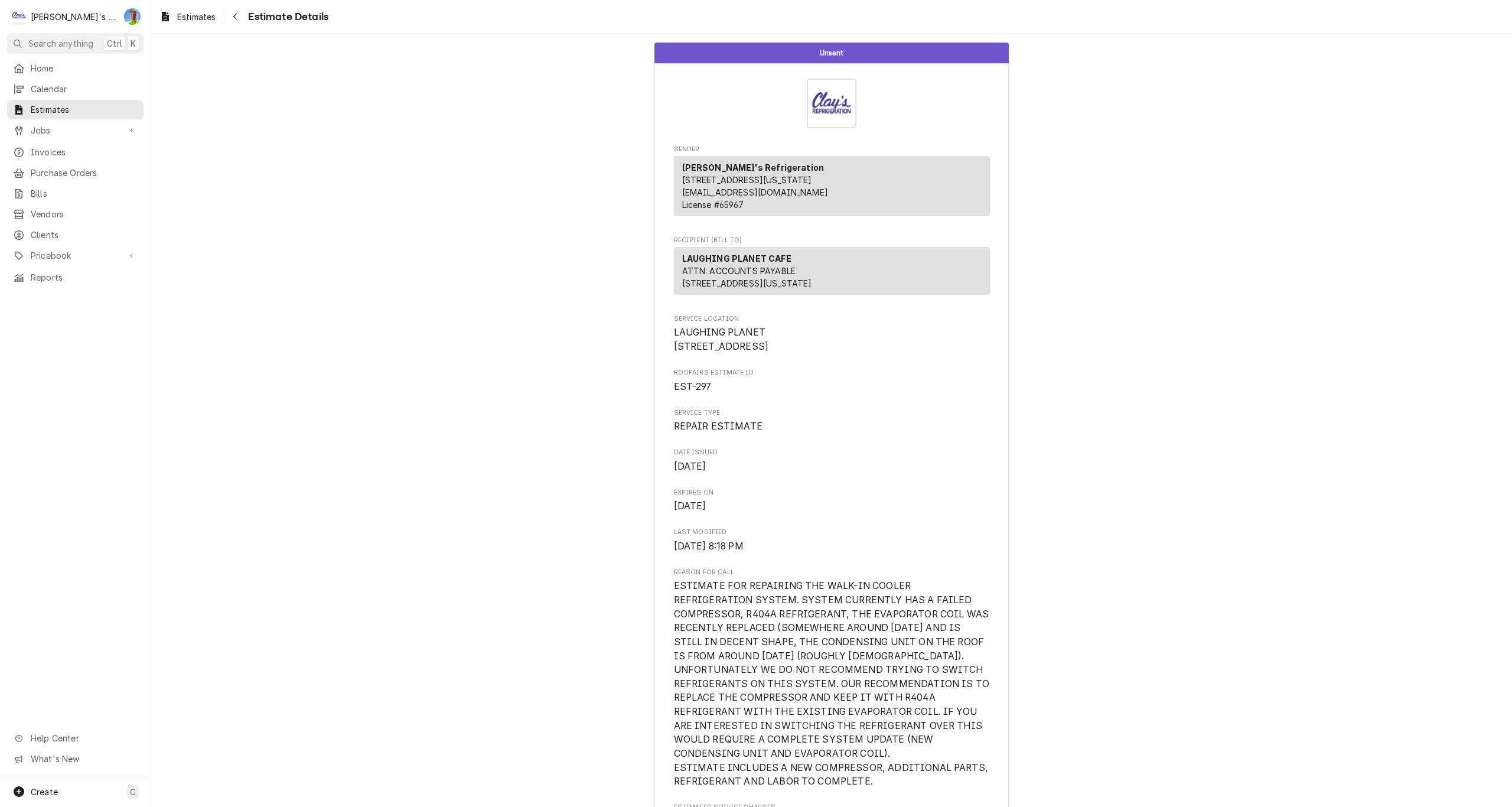
scroll to position [1144, 0]
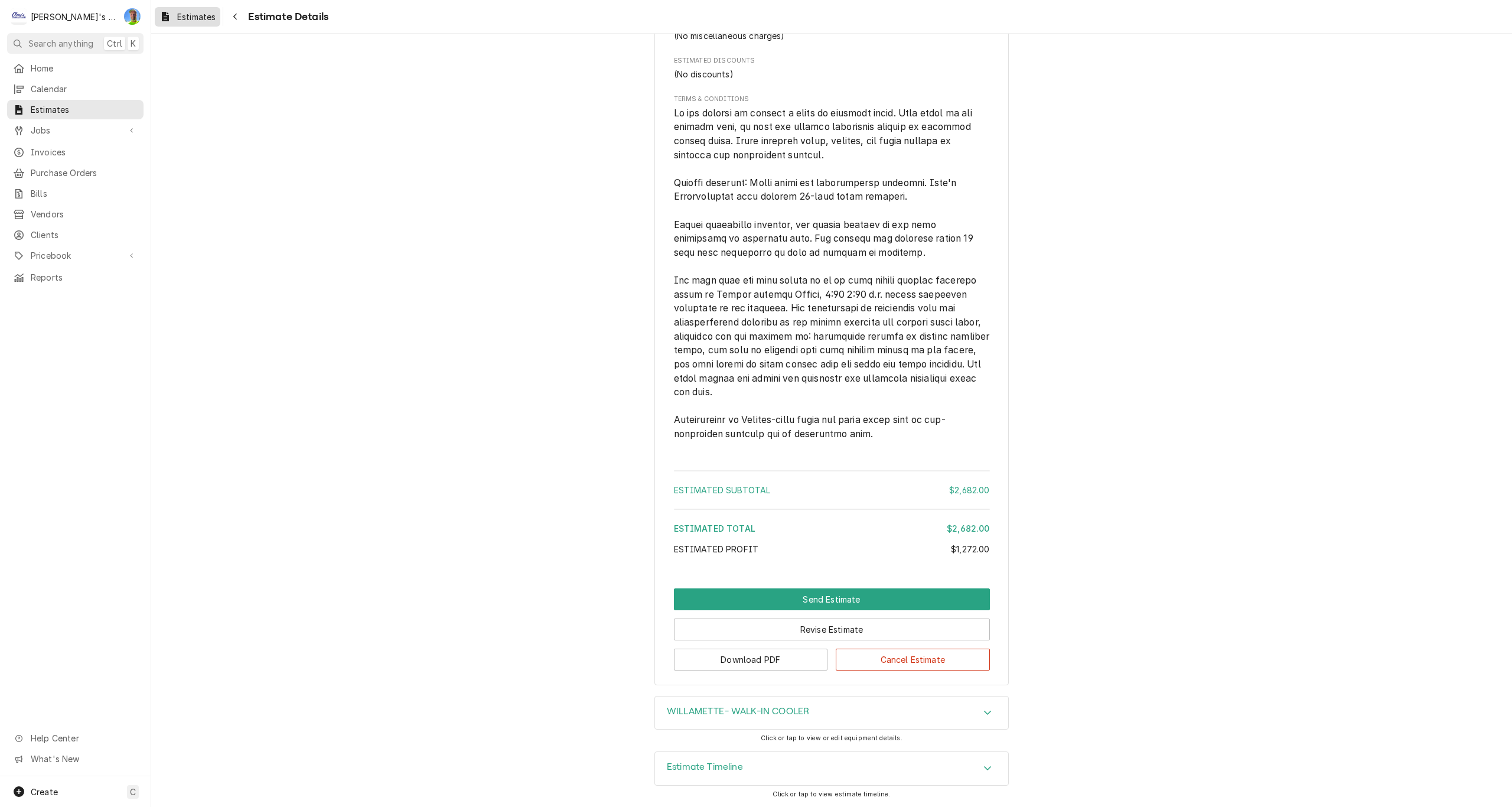
click at [196, 18] on span "Estimates" at bounding box center [197, 17] width 38 height 13
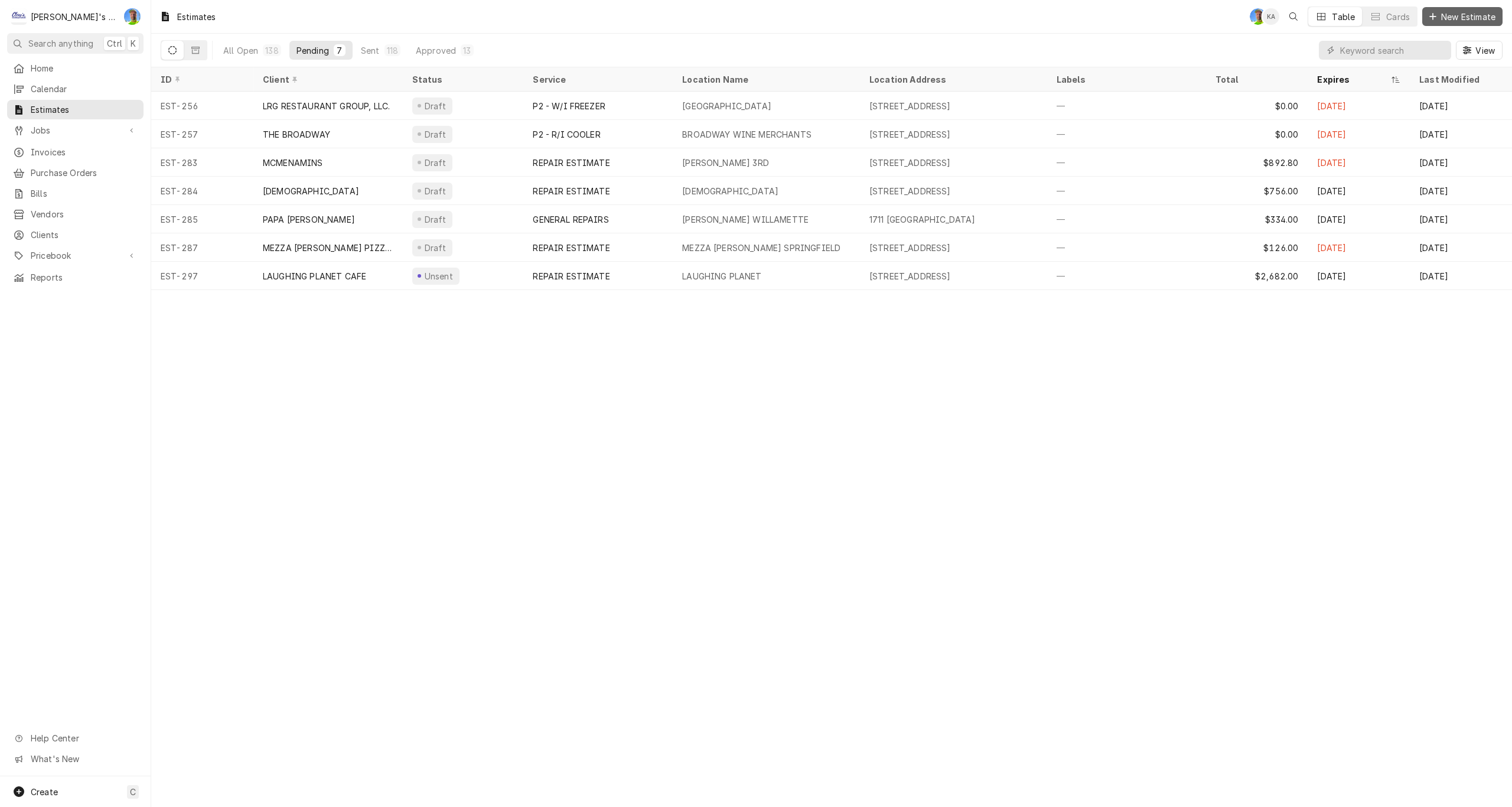
click at [1457, 19] on span "New Estimate" at bounding box center [1468, 17] width 59 height 13
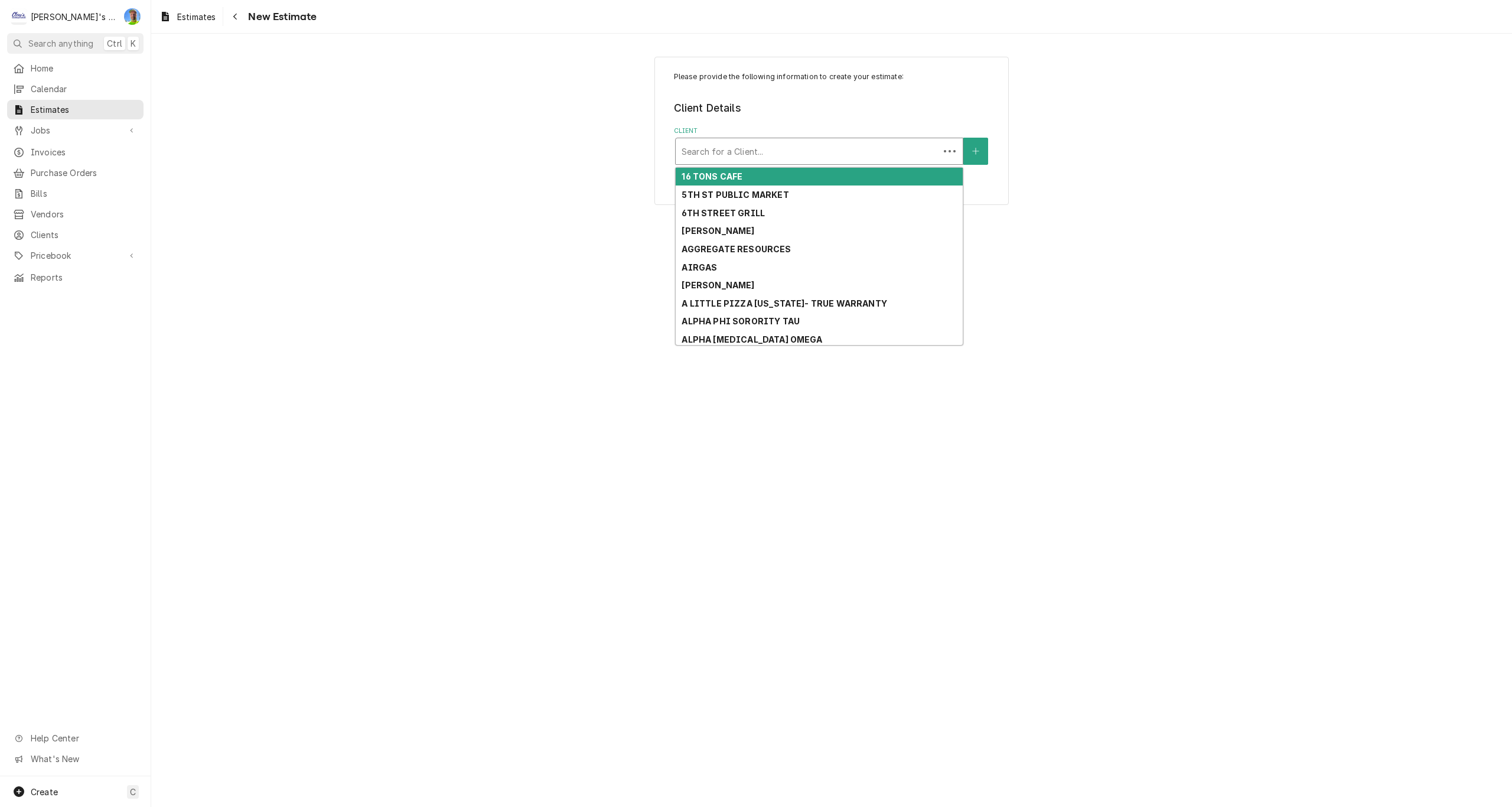
click at [819, 154] on div "Client" at bounding box center [807, 151] width 251 height 21
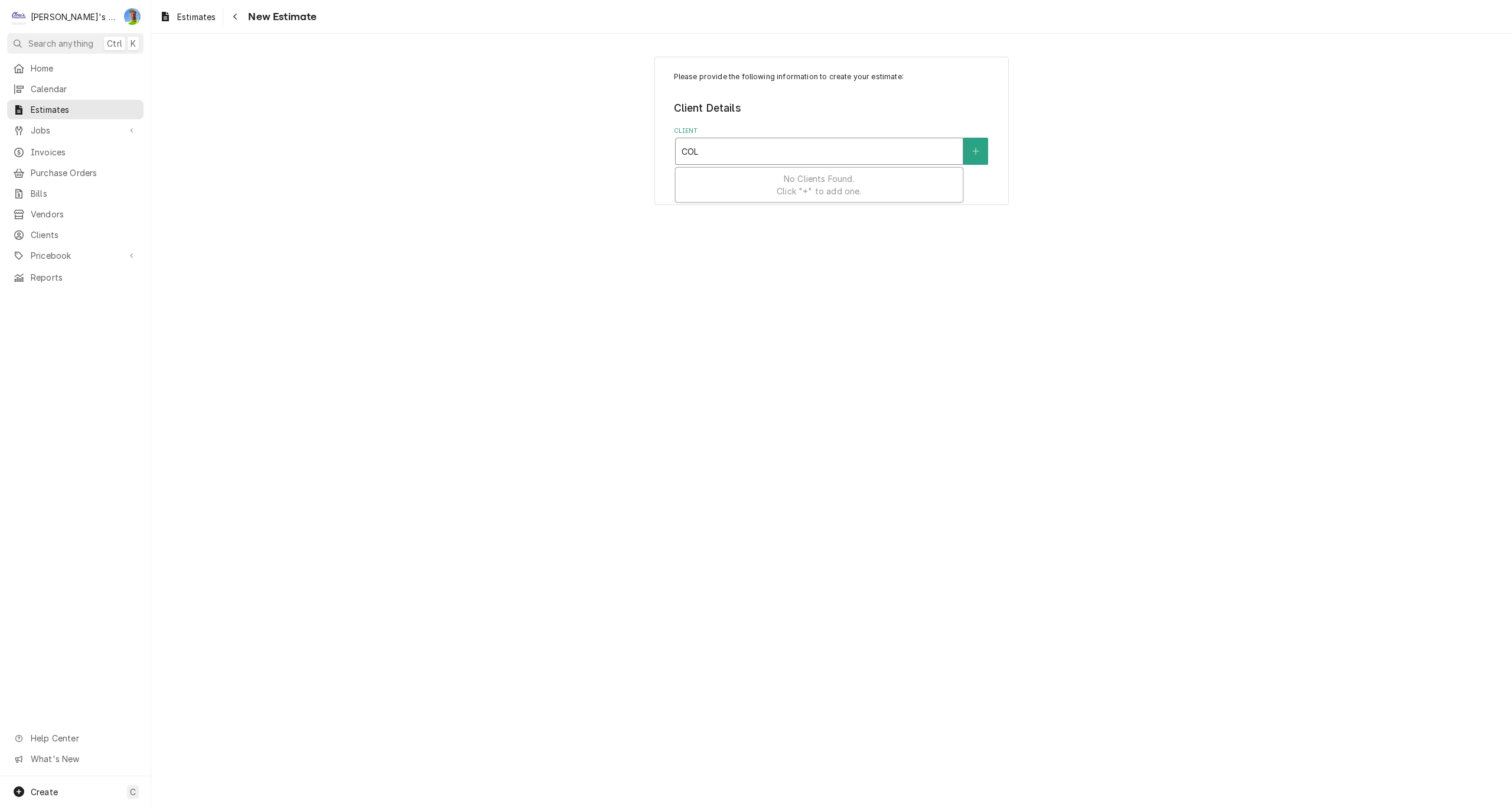
type input "COLD"
click at [807, 181] on div "COLD STONE CREAMERY" at bounding box center [819, 177] width 287 height 18
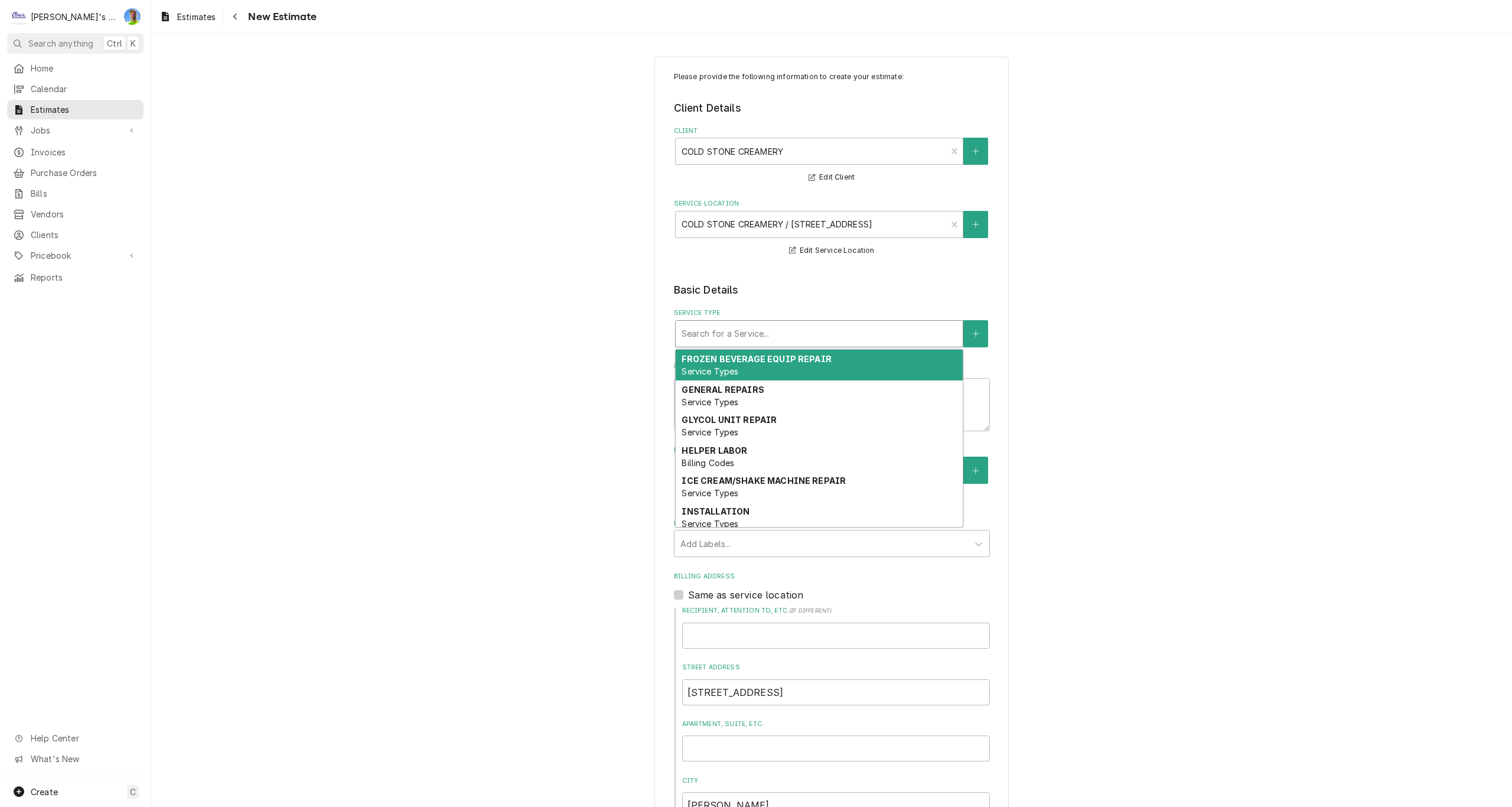
click at [740, 328] on div "Service Type" at bounding box center [819, 333] width 275 height 21
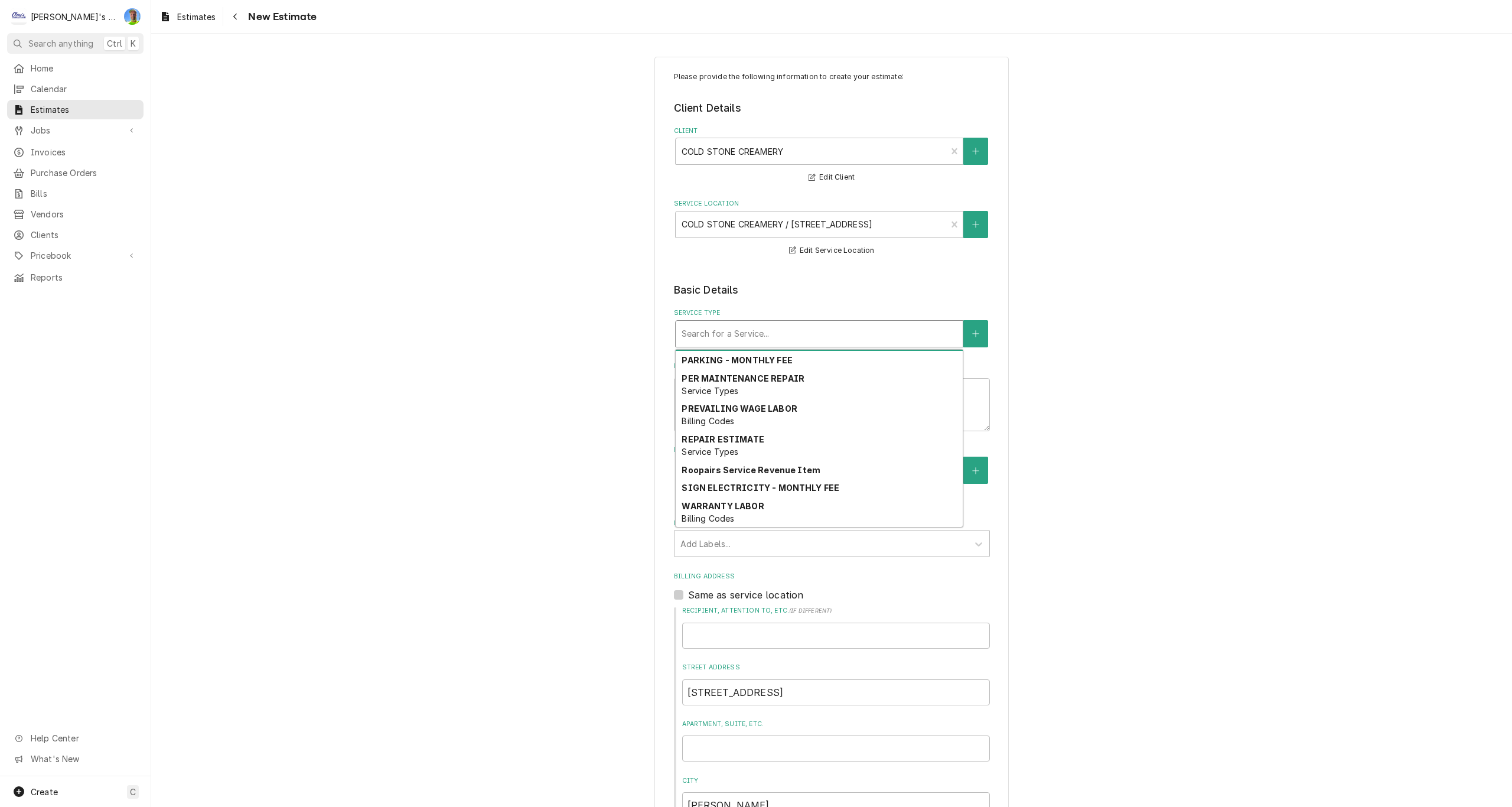
scroll to position [883, 0]
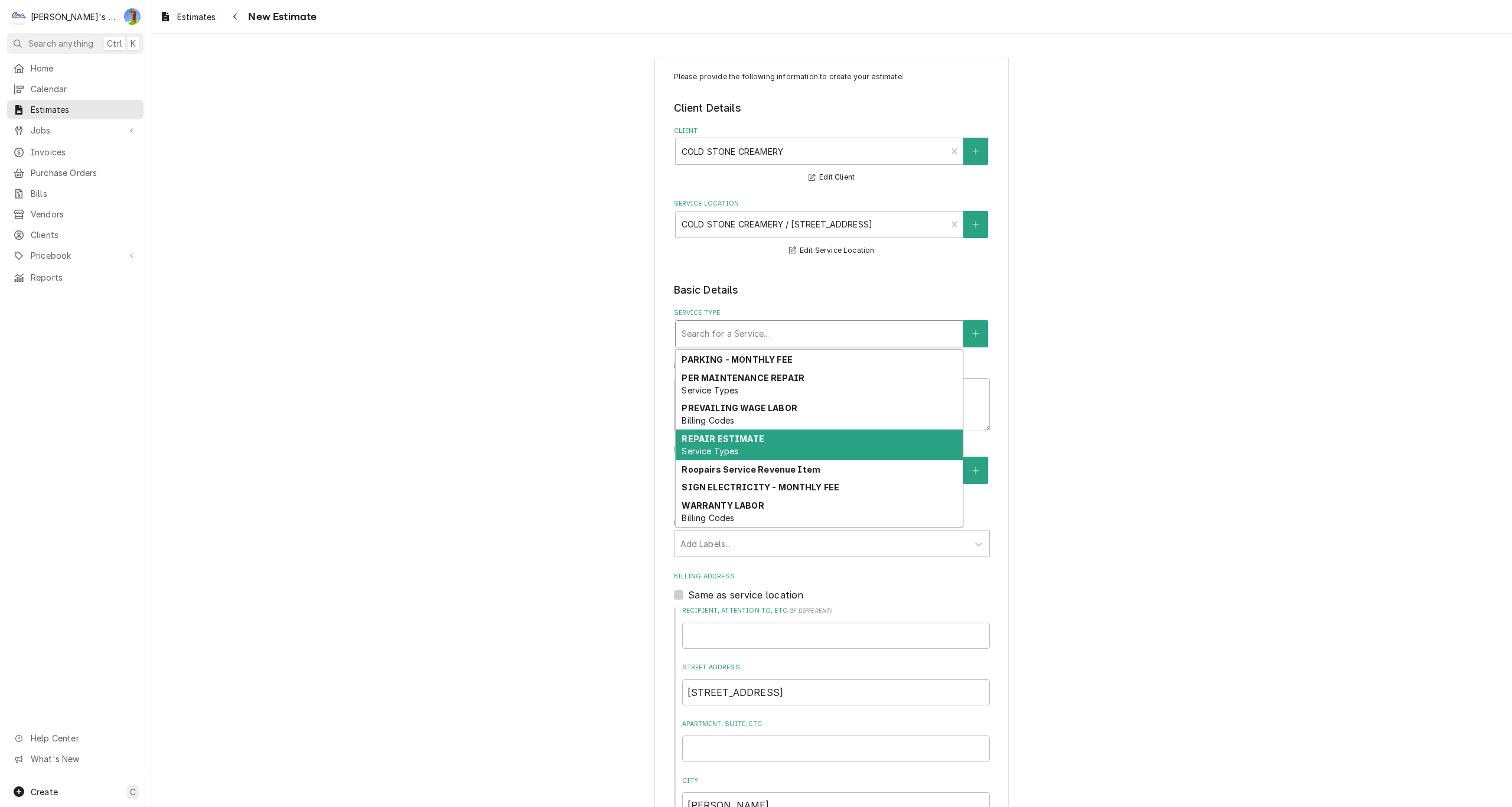
click at [769, 444] on div "REPAIR ESTIMATE Service Types" at bounding box center [819, 444] width 287 height 31
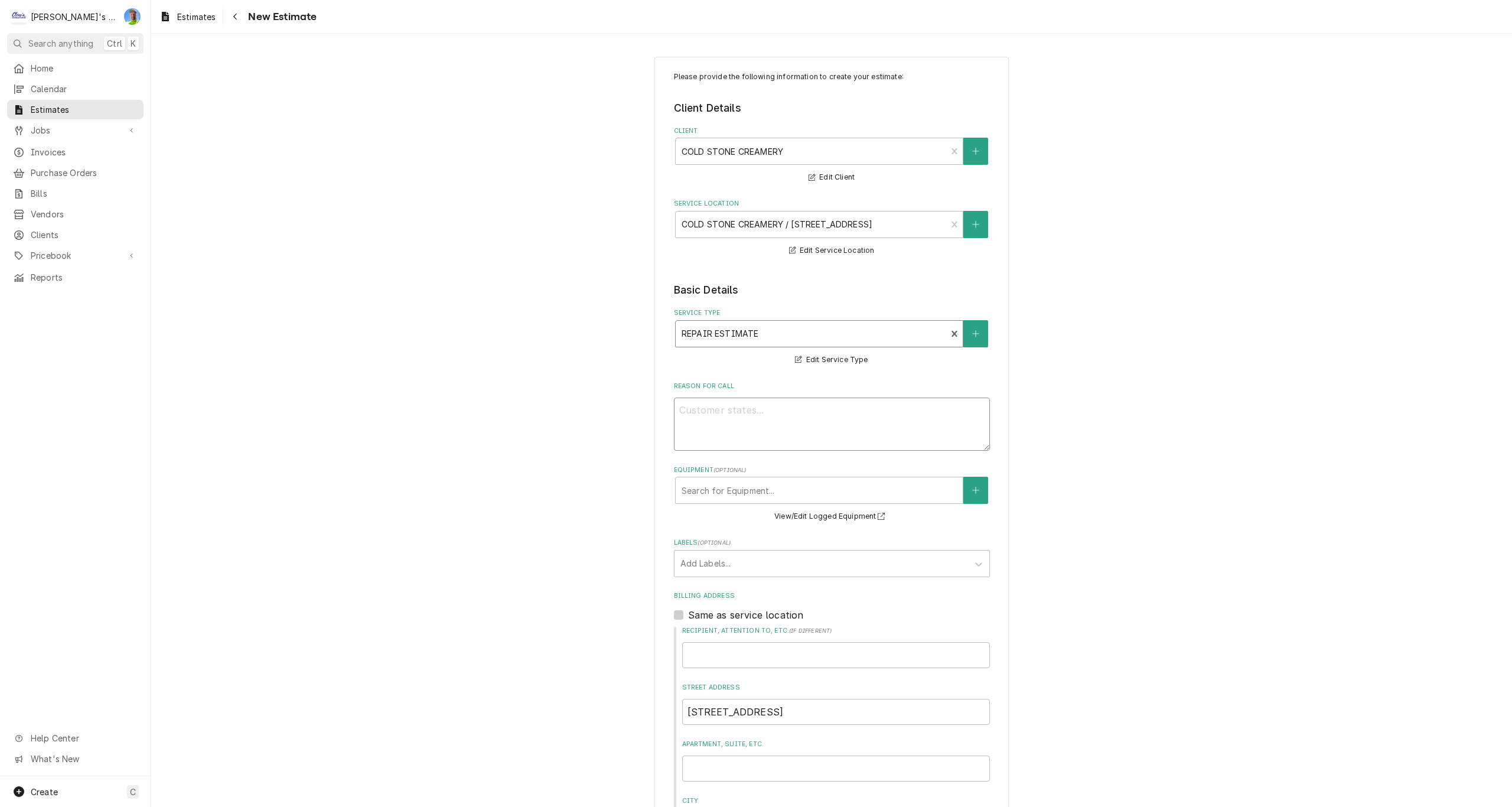
click at [763, 408] on textarea "Reason For Call" at bounding box center [832, 424] width 316 height 53
type textarea "x"
type textarea "E"
type textarea "x"
type textarea "ES"
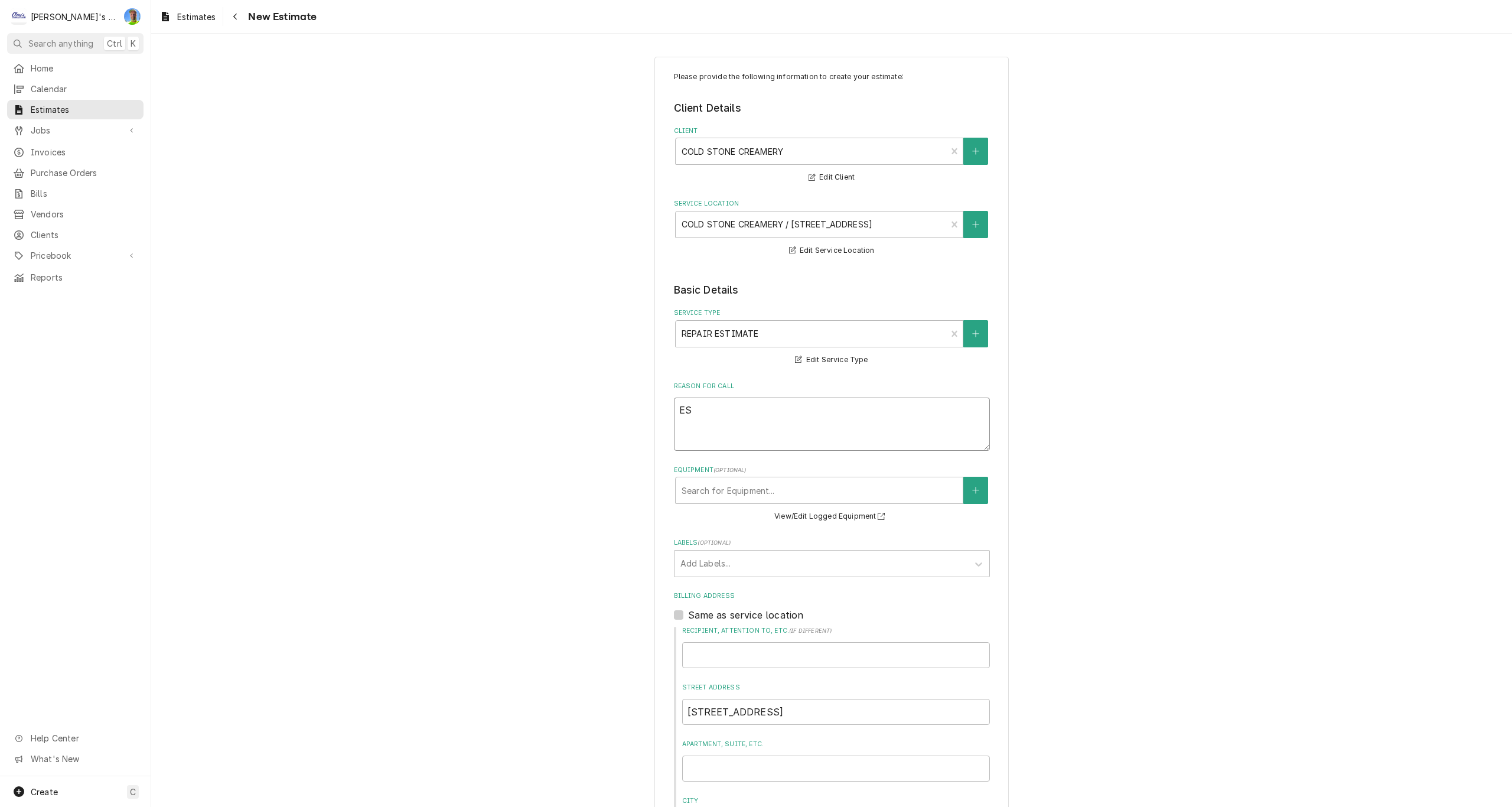
type textarea "x"
type textarea "EST"
type textarea "x"
type textarea "ESTI"
type textarea "x"
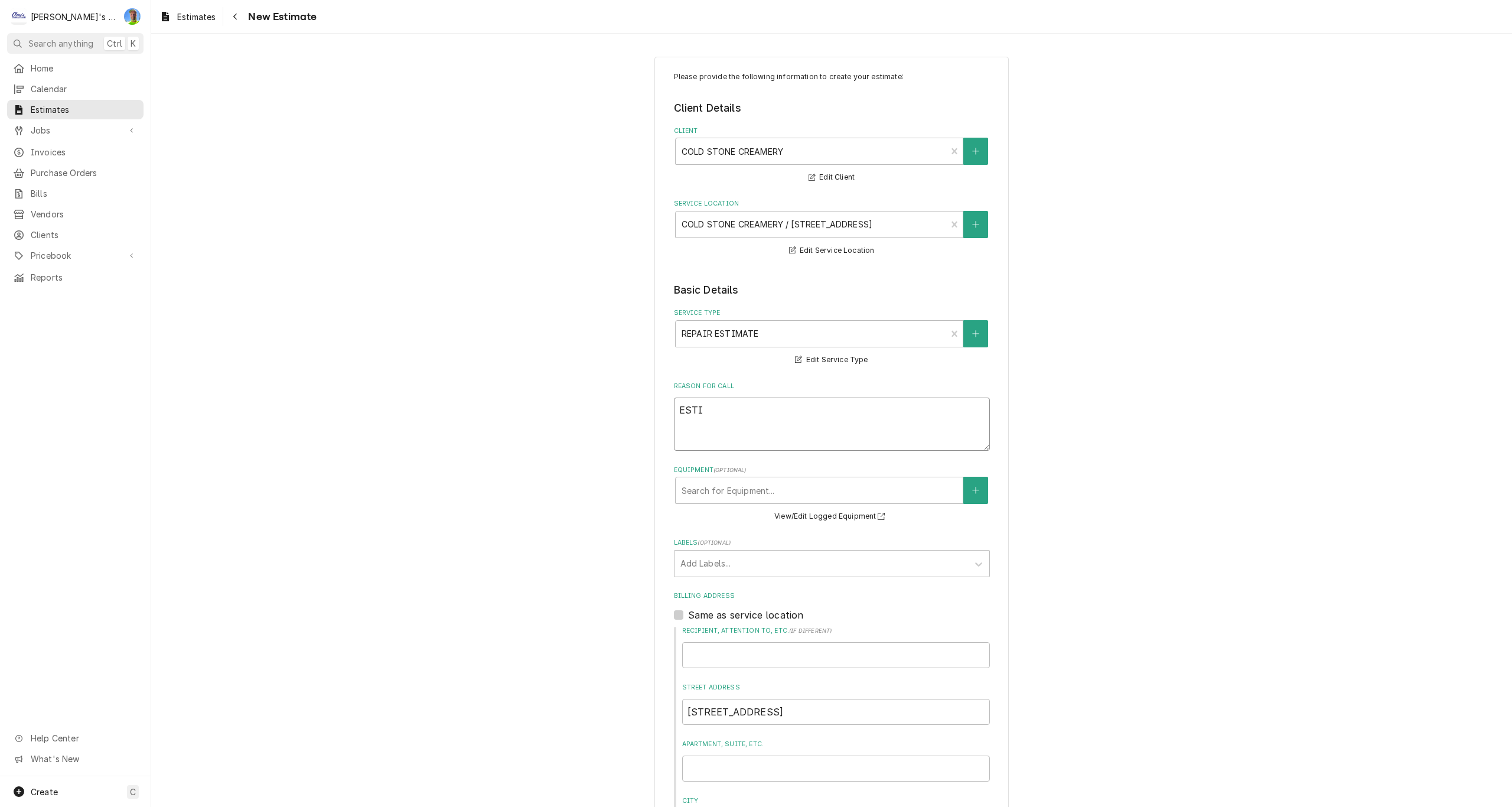
type textarea "ESTIM"
type textarea "x"
type textarea "ESTIMA"
type textarea "x"
type textarea "ESTIMAT"
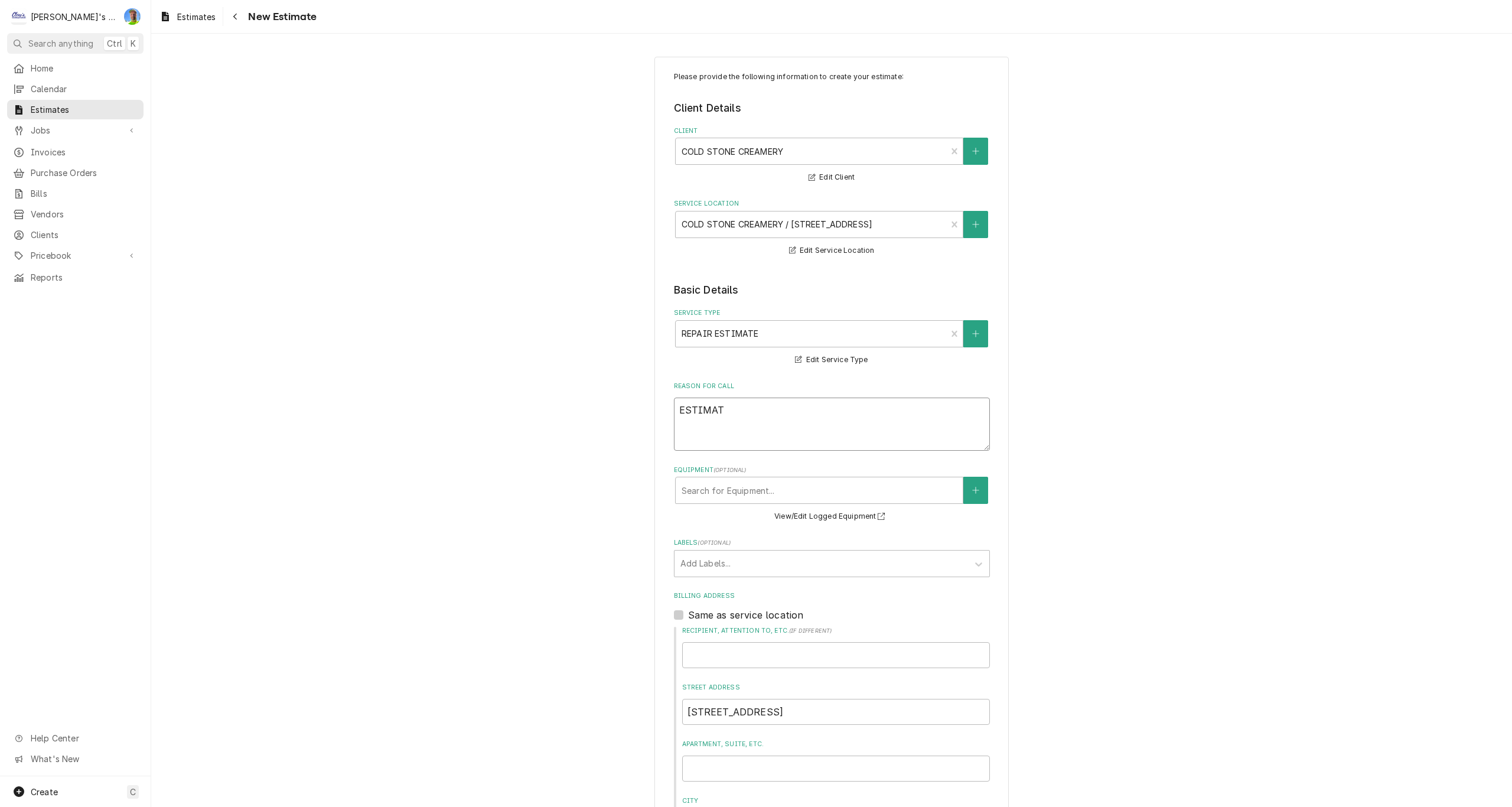
type textarea "x"
type textarea "ESTIMATE"
type textarea "x"
type textarea "ESTIMATE"
type textarea "x"
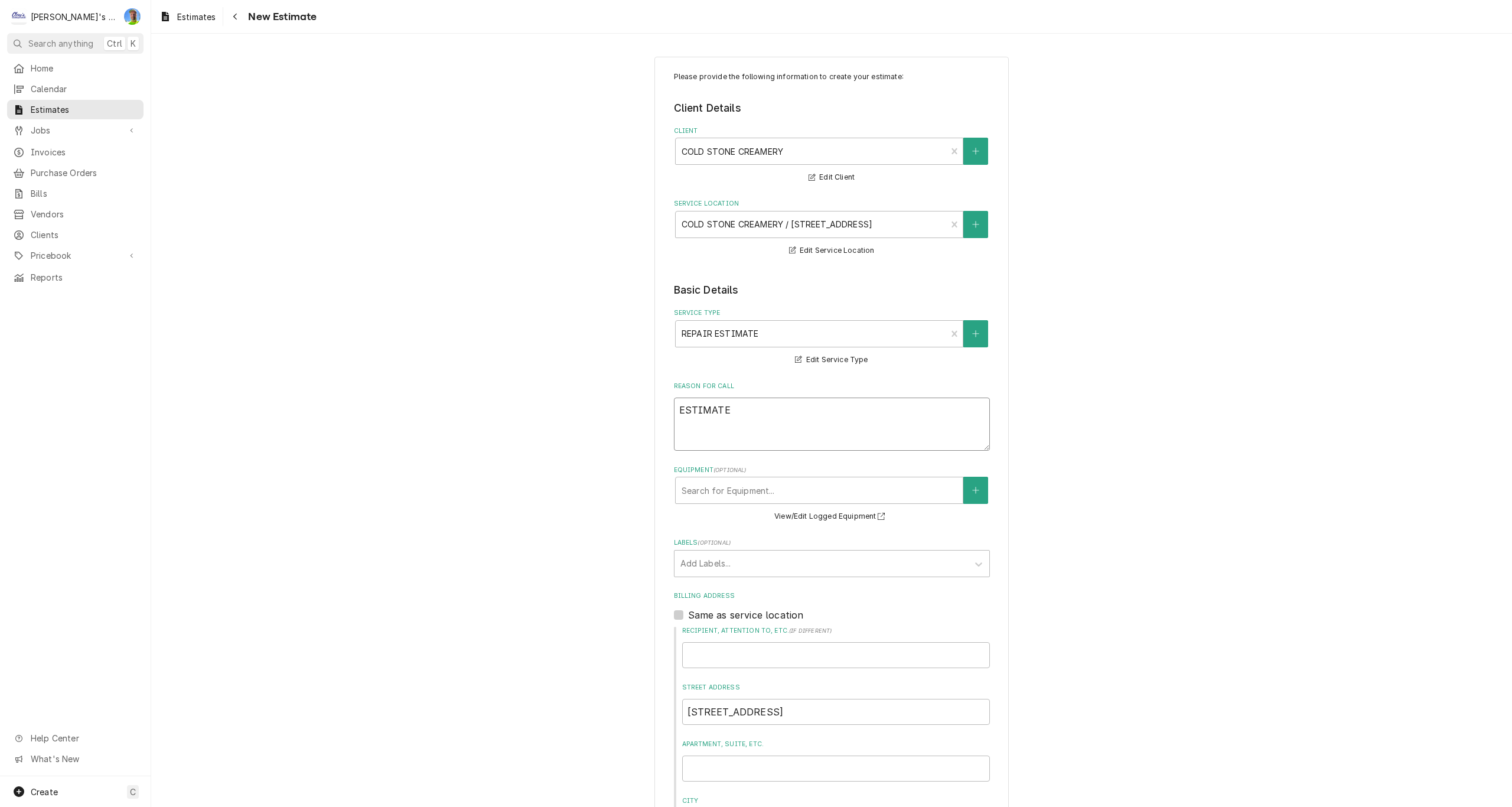
type textarea "ESTIMATE T"
type textarea "x"
type textarea "ESTIMATE TO"
type textarea "x"
type textarea "ESTIMATE TO"
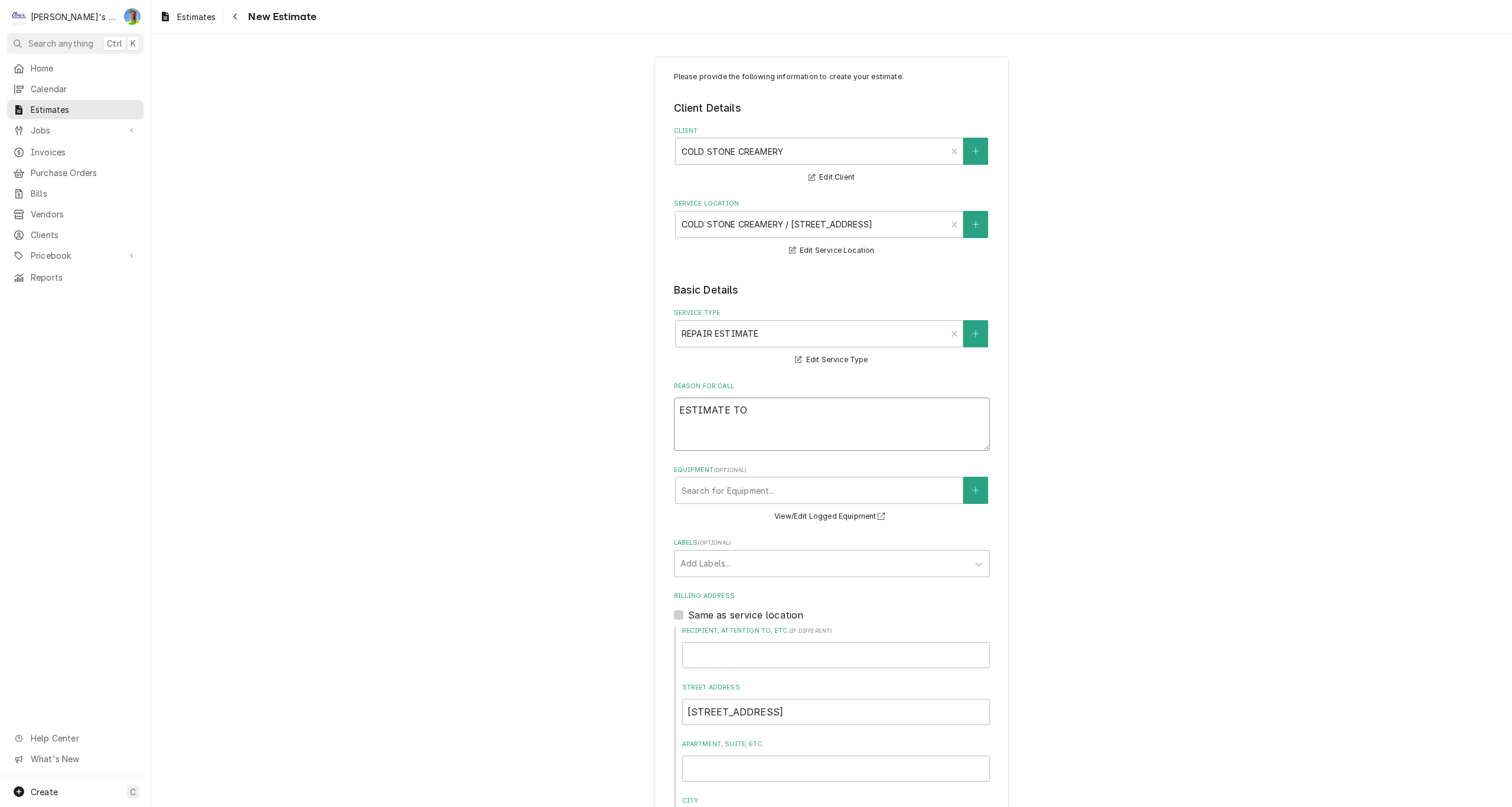
type textarea "x"
type textarea "ESTIMATE TO R"
type textarea "x"
type textarea "ESTIMATE TO RE"
type textarea "x"
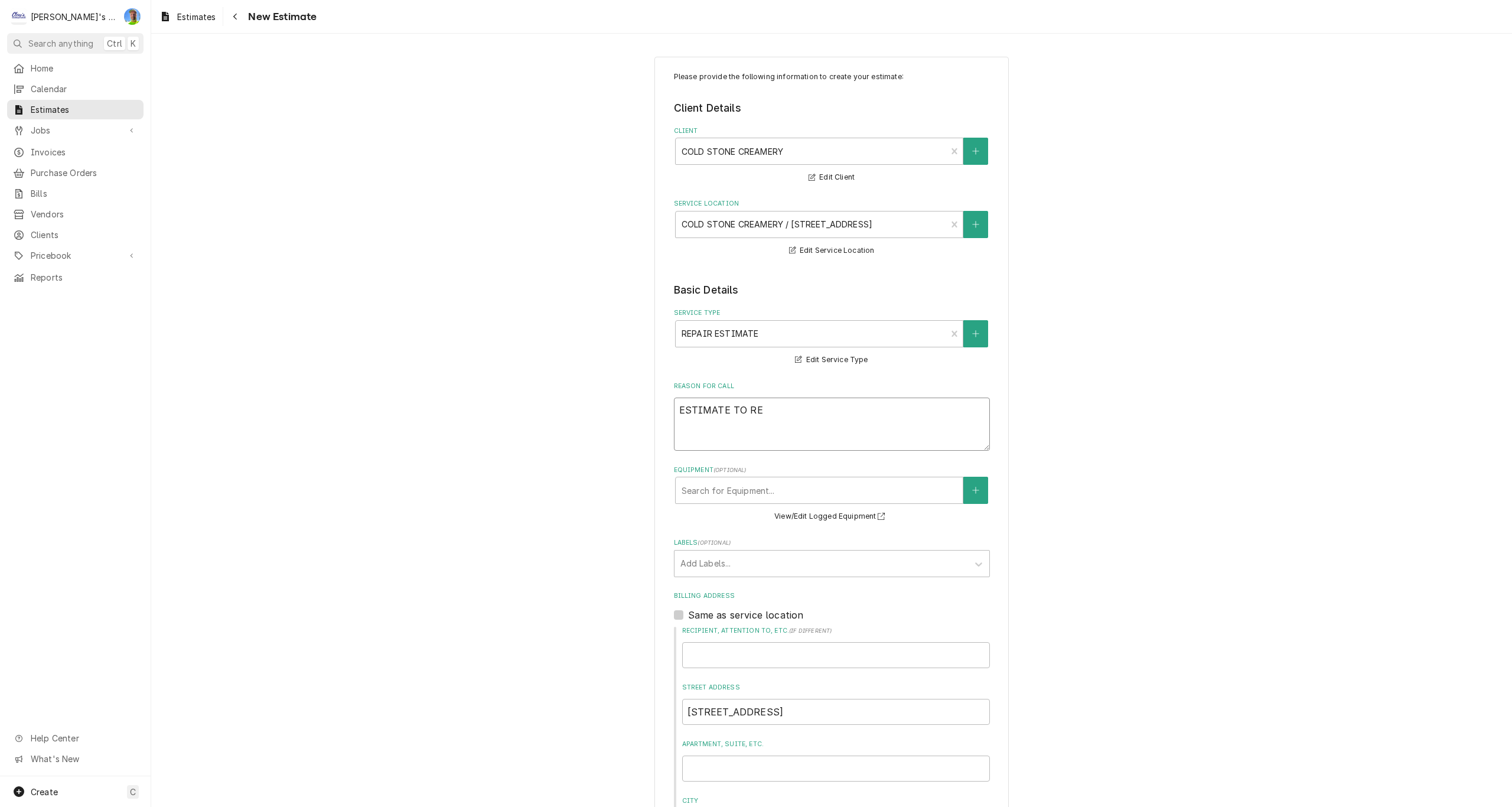
type textarea "ESTIMATE TO REP"
type textarea "x"
type textarea "ESTIMATE TO REPL"
type textarea "x"
type textarea "ESTIMATE TO REPLA"
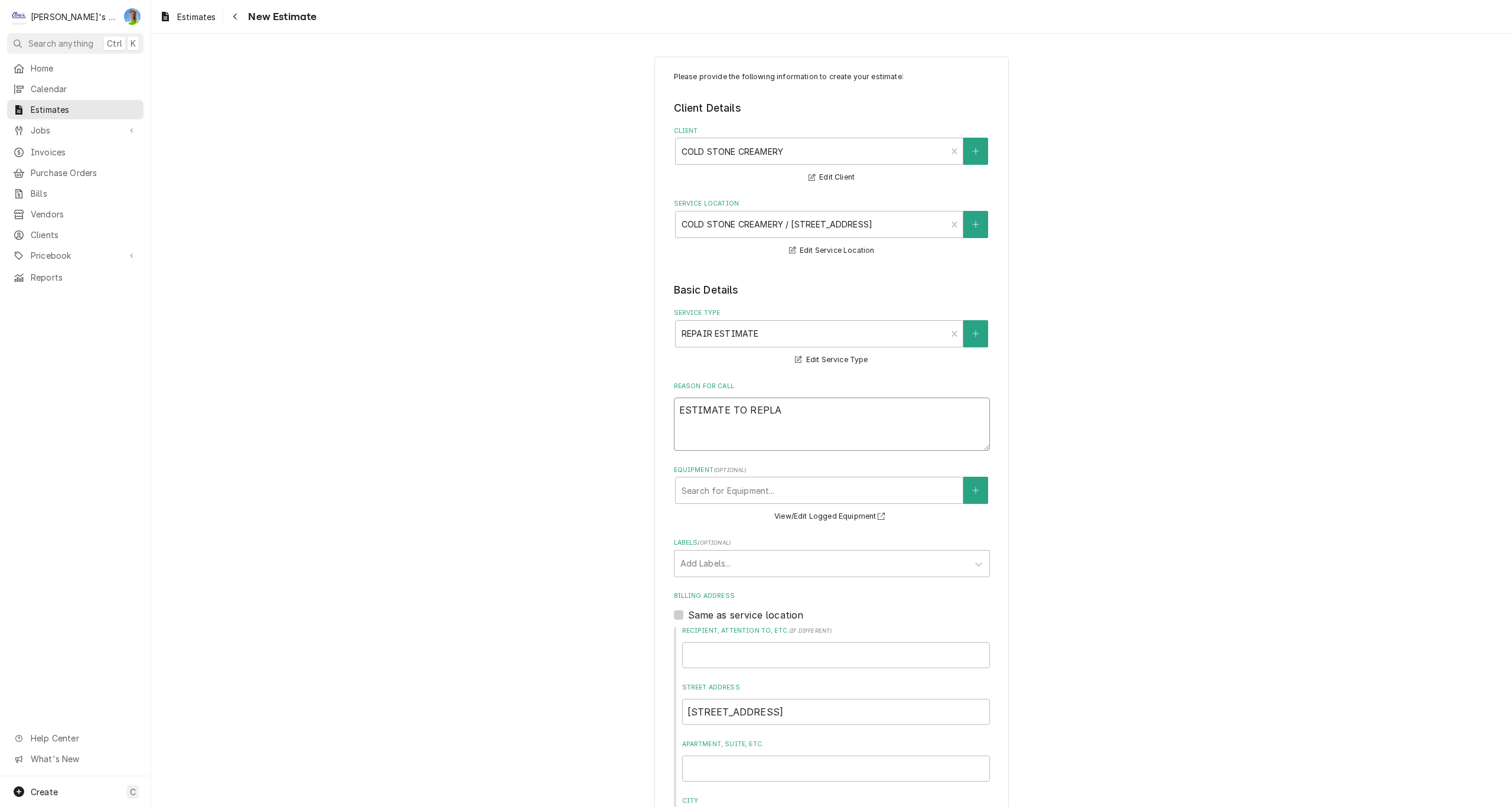
type textarea "x"
type textarea "ESTIMATE TO REPLAC"
type textarea "x"
type textarea "ESTIMATE TO REPLA"
type textarea "x"
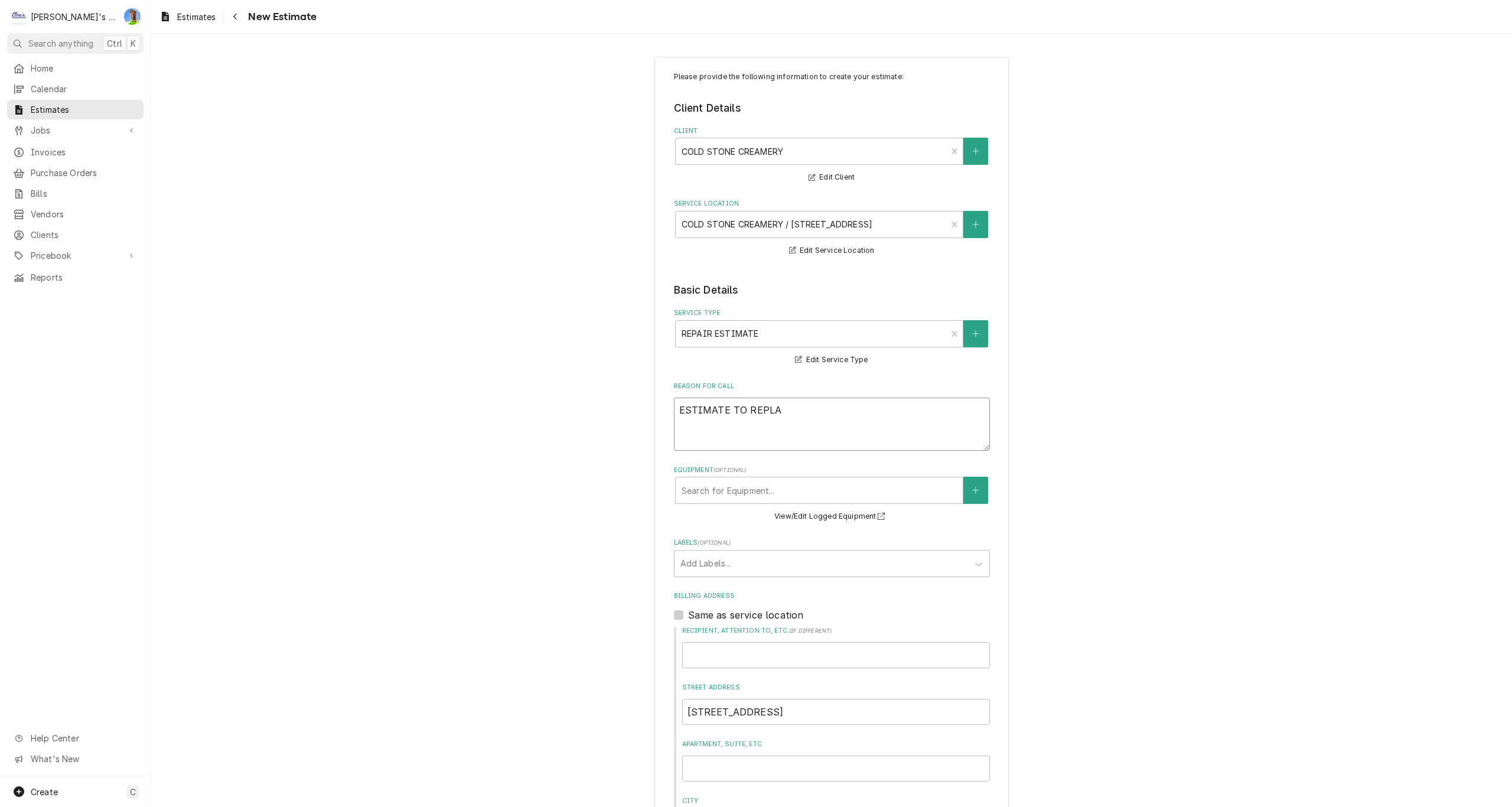
type textarea "ESTIMATE TO REPL"
type textarea "x"
type textarea "ESTIMATE TO REP"
type textarea "x"
type textarea "ESTIMATE TO RE"
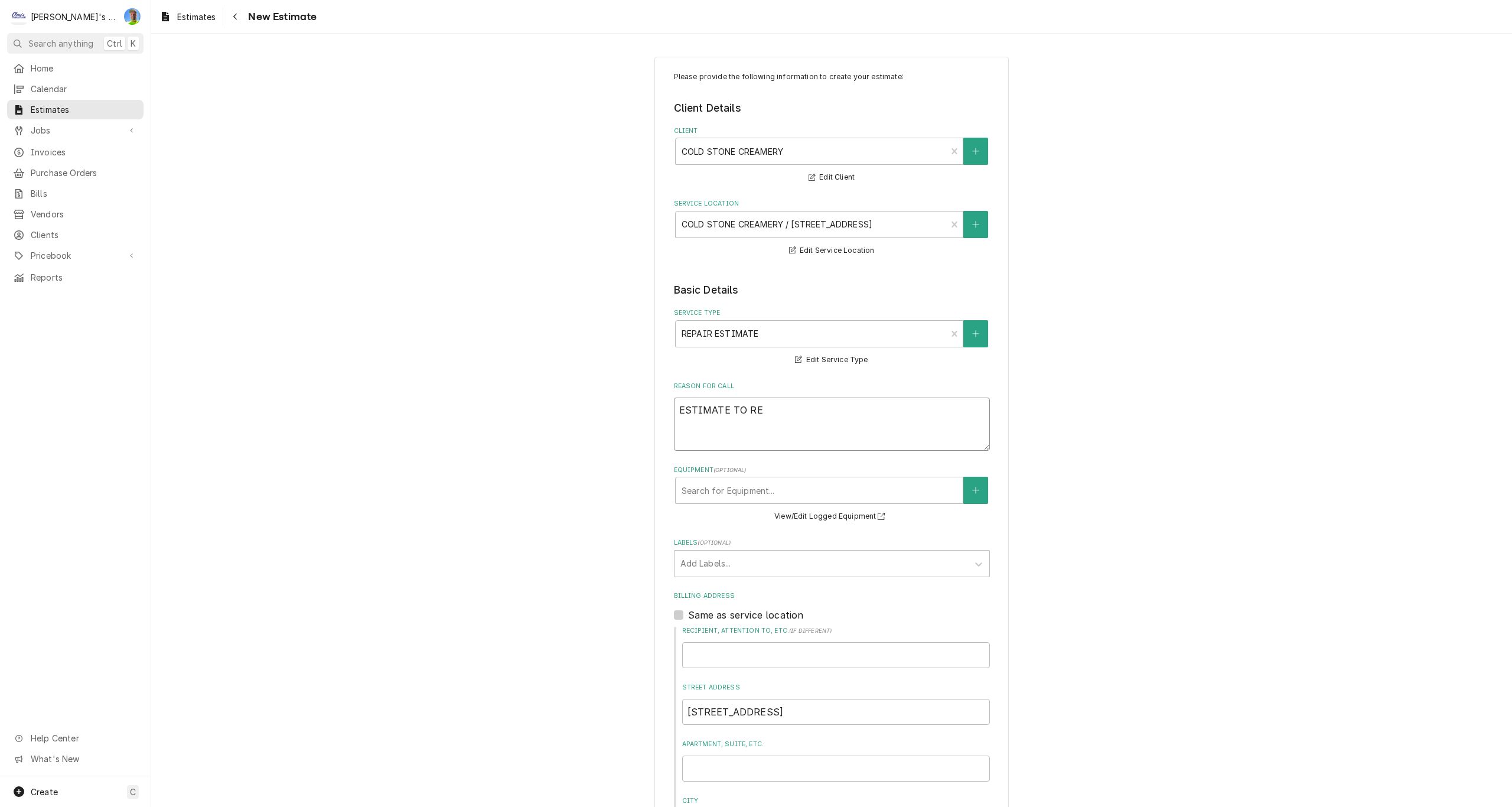
type textarea "x"
type textarea "ESTIMATE TO R"
type textarea "x"
type textarea "ESTIMATE TO"
type textarea "x"
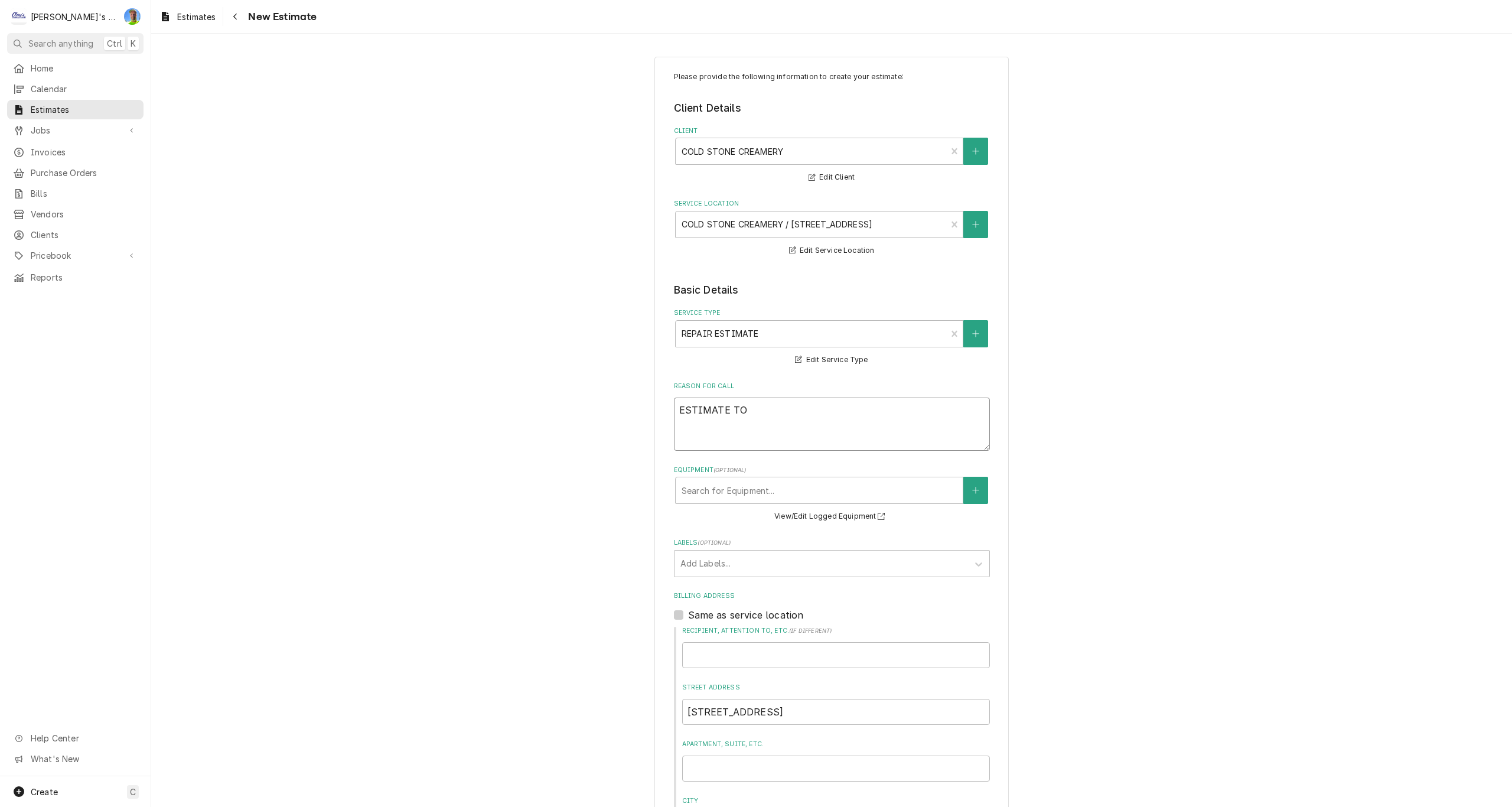
type textarea "ESTIMATE TO I"
type textarea "x"
type textarea "ESTIMATE TO IN"
type textarea "x"
type textarea "ESTIMATE TO INS"
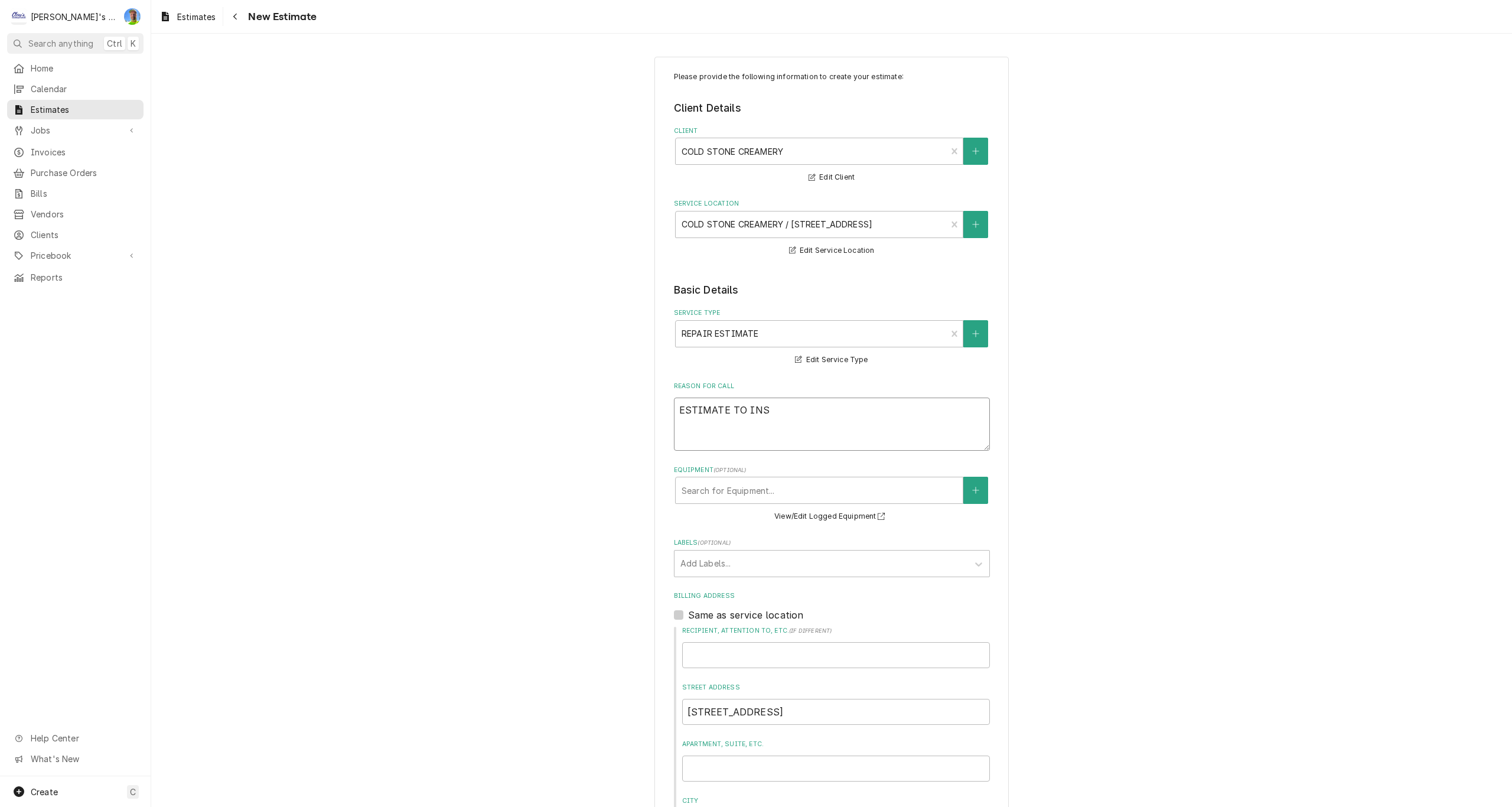
type textarea "x"
type textarea "ESTIMATE TO INST"
type textarea "x"
type textarea "ESTIMATE TO INSTA"
type textarea "x"
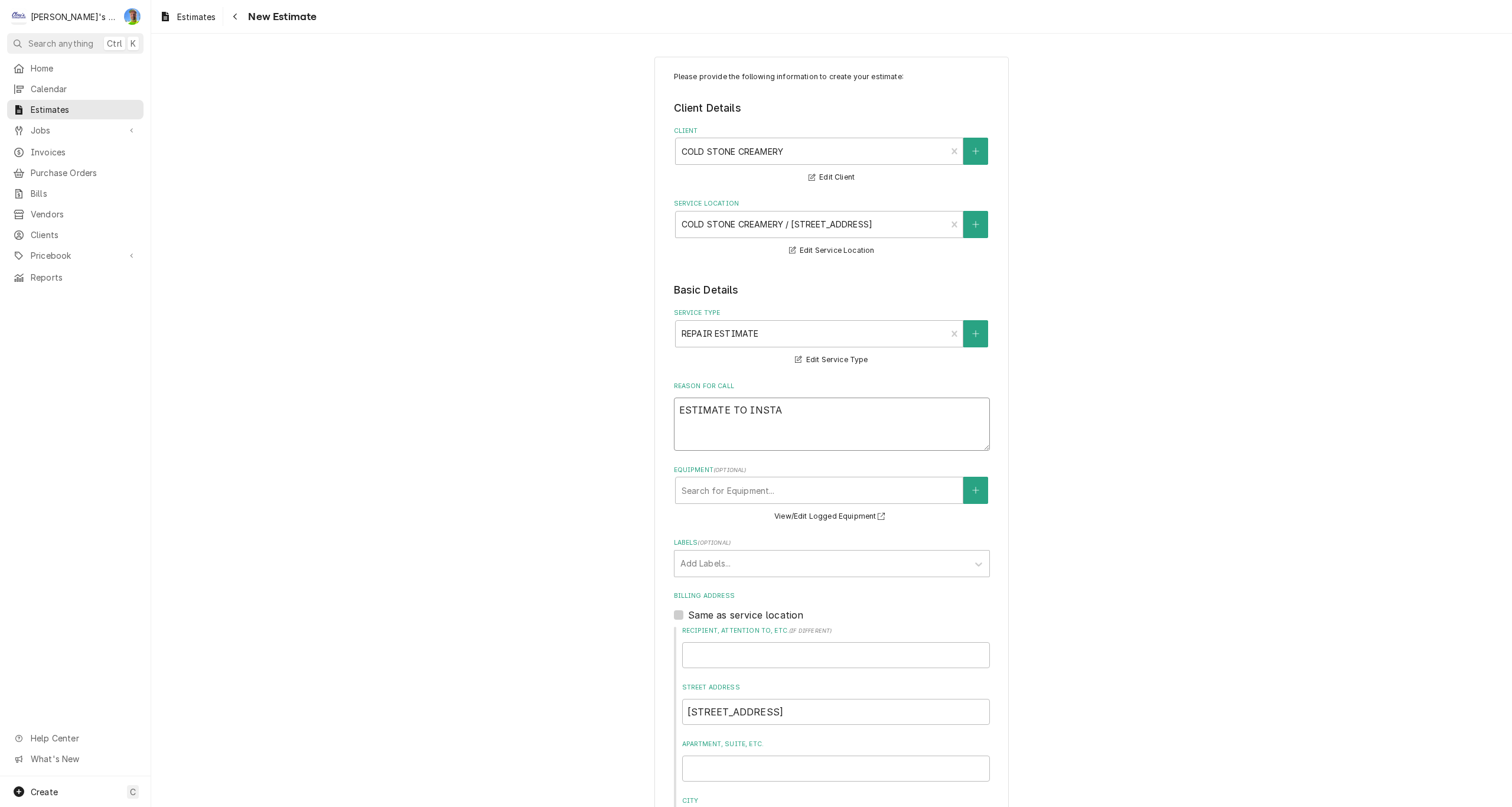
type textarea "ESTIMATE TO INSTAL"
type textarea "x"
type textarea "ESTIMATE TO INSTALL"
type textarea "x"
type textarea "ESTIMATE TO INSTALL"
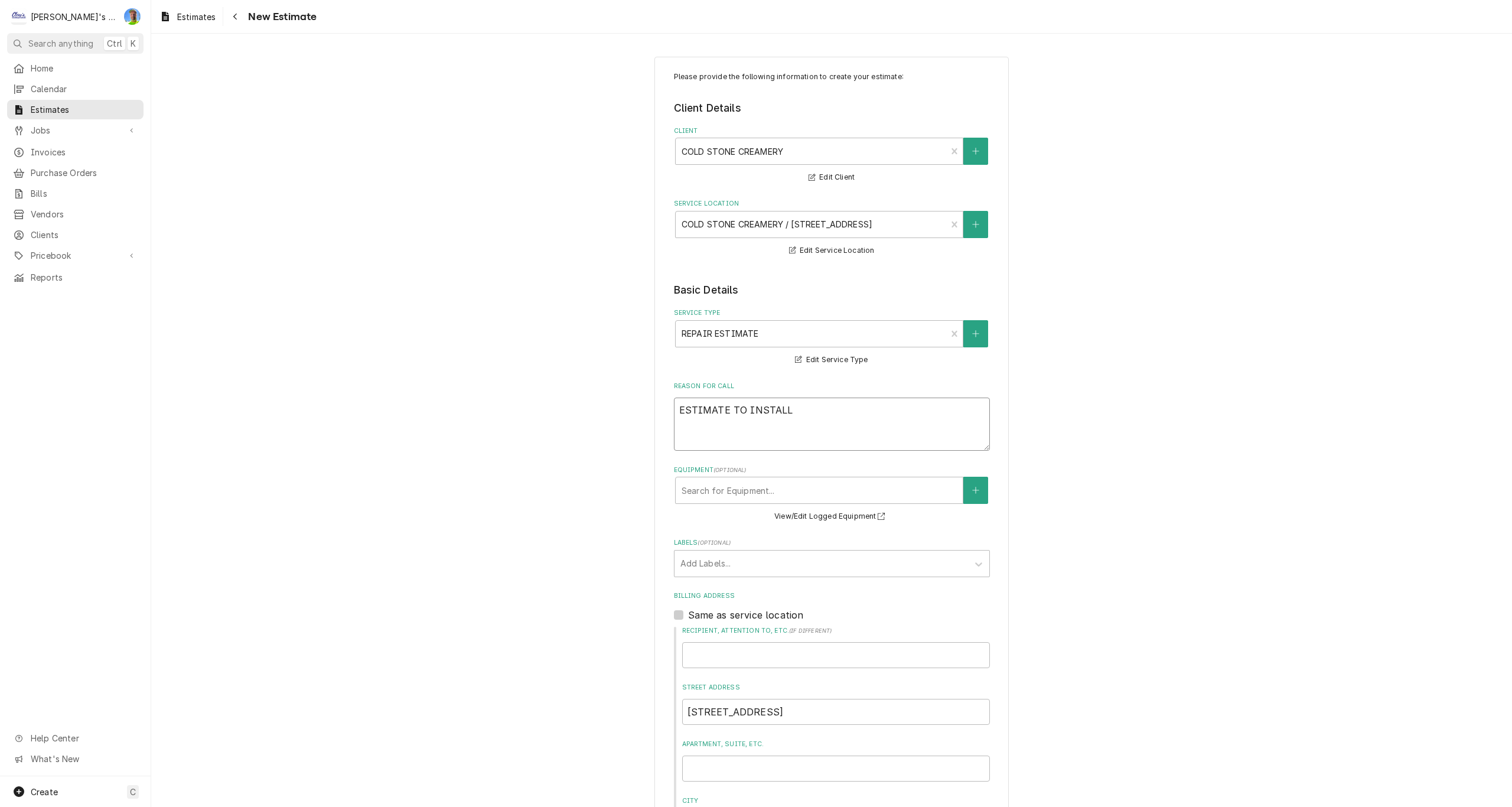
type textarea "x"
type textarea "ESTIMATE TO INSTALL N"
type textarea "x"
type textarea "ESTIMATE TO INSTALL NE"
type textarea "x"
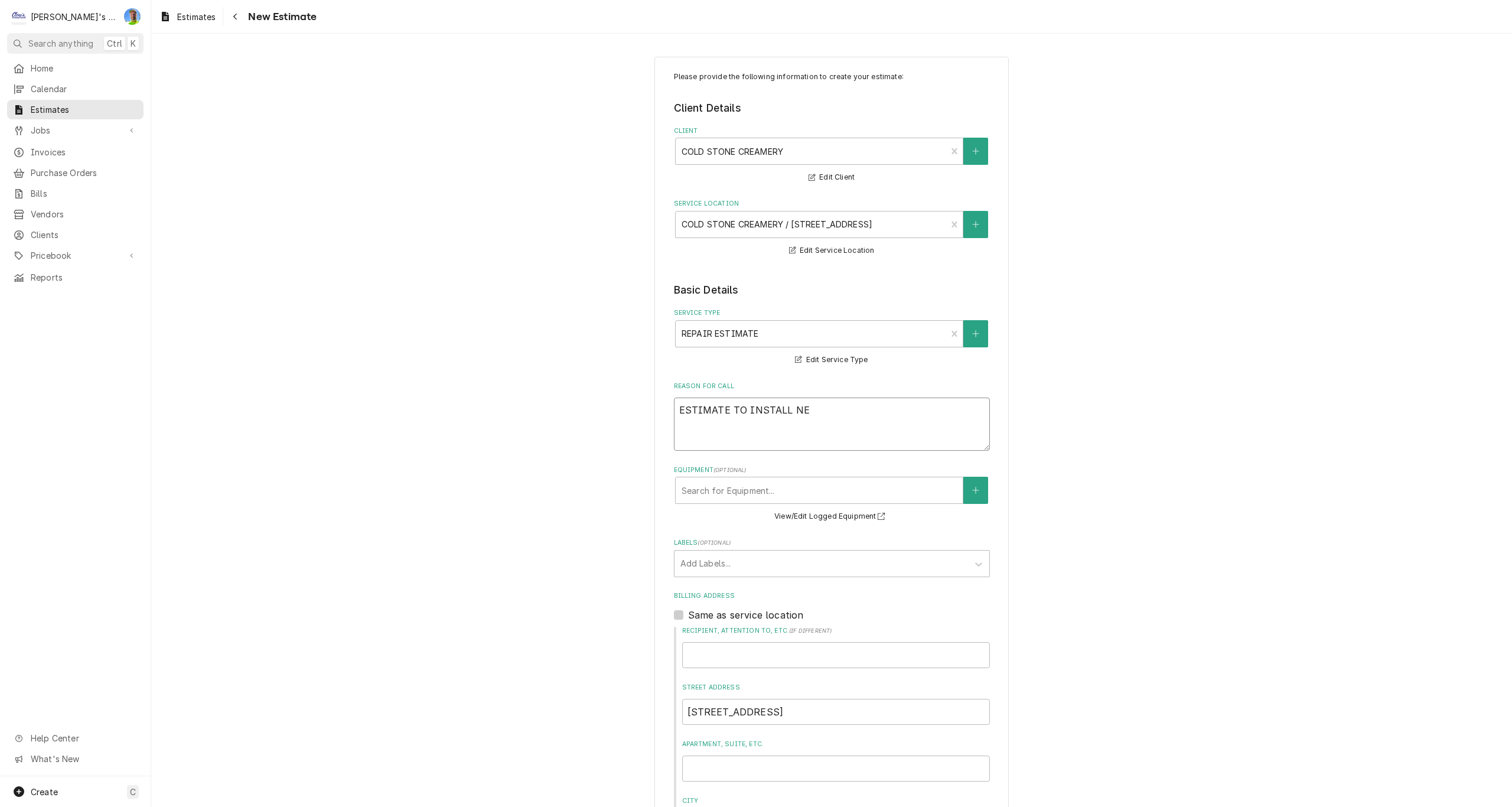
type textarea "ESTIMATE TO INSTALL NEW"
type textarea "x"
type textarea "ESTIMATE TO INSTALL NEW"
type textarea "x"
type textarea "ESTIMATE TO INSTALL NEW C"
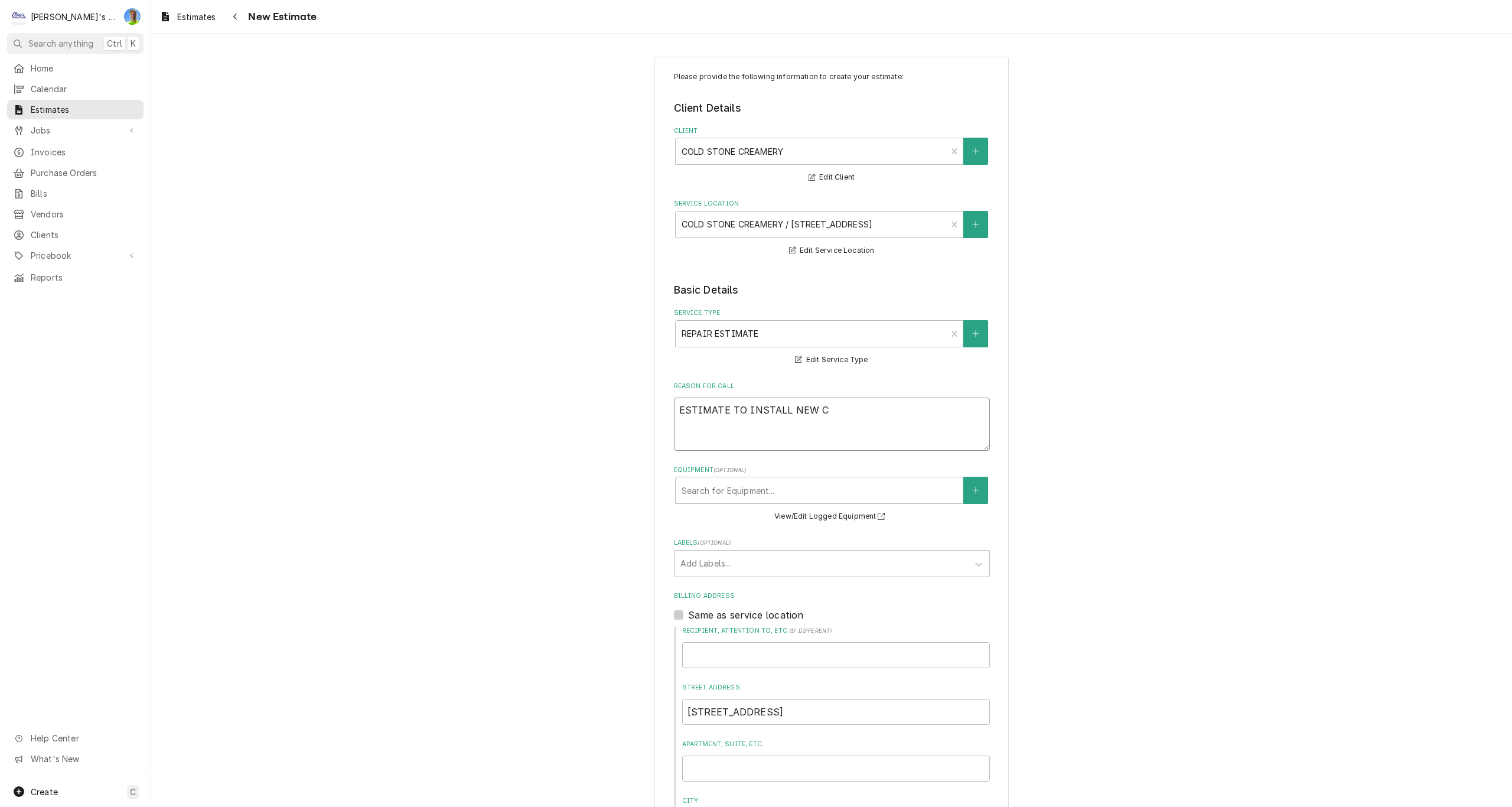
type textarea "x"
type textarea "ESTIMATE TO INSTALL NEW CU"
type textarea "x"
type textarea "ESTIMATE TO INSTALL NEW CUR"
type textarea "x"
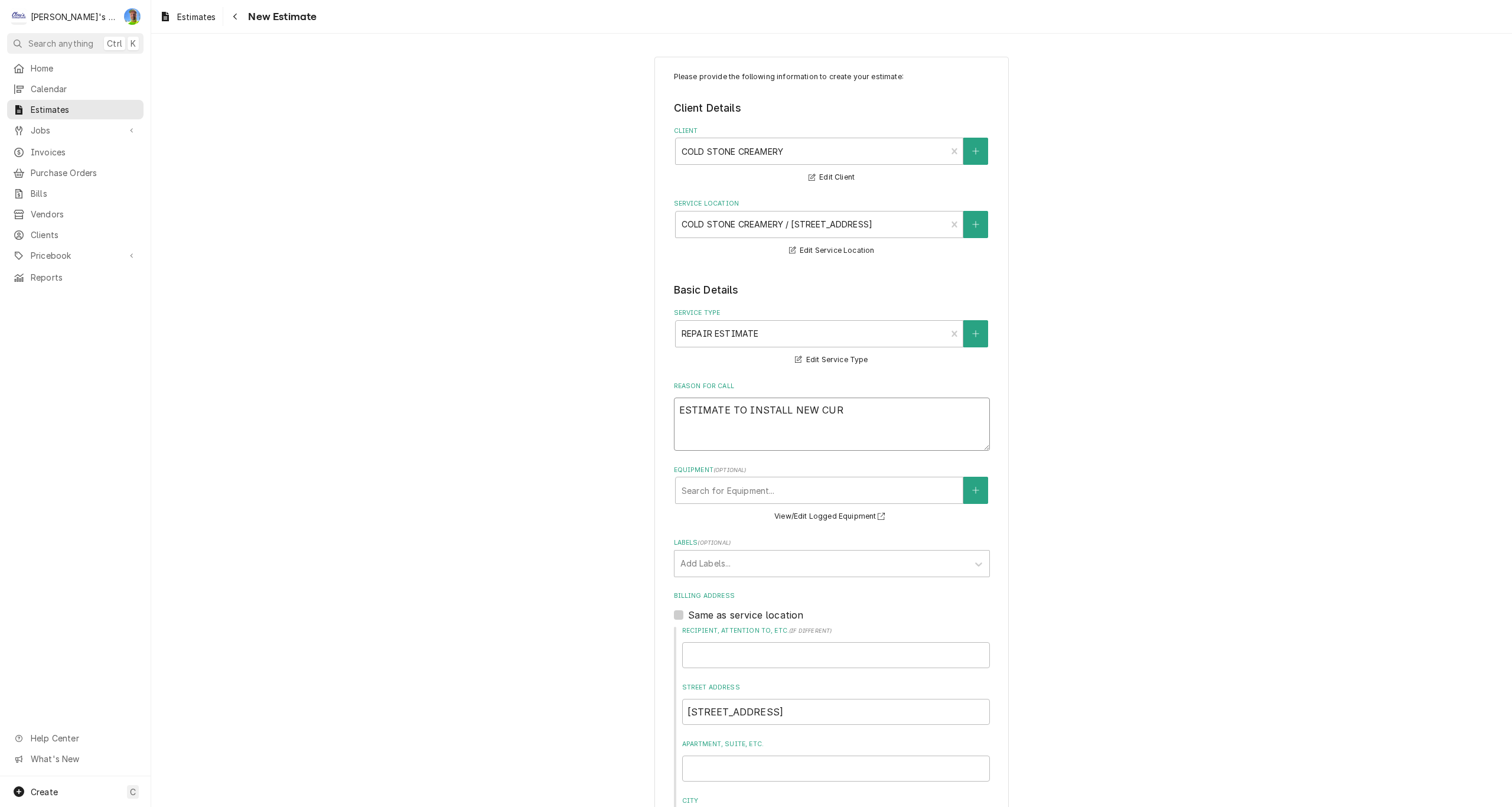
type textarea "ESTIMATE TO INSTALL NEW CURT"
type textarea "x"
type textarea "ESTIMATE TO INSTALL NEW CURTA"
type textarea "x"
type textarea "ESTIMATE TO INSTALL NEW CURTAI"
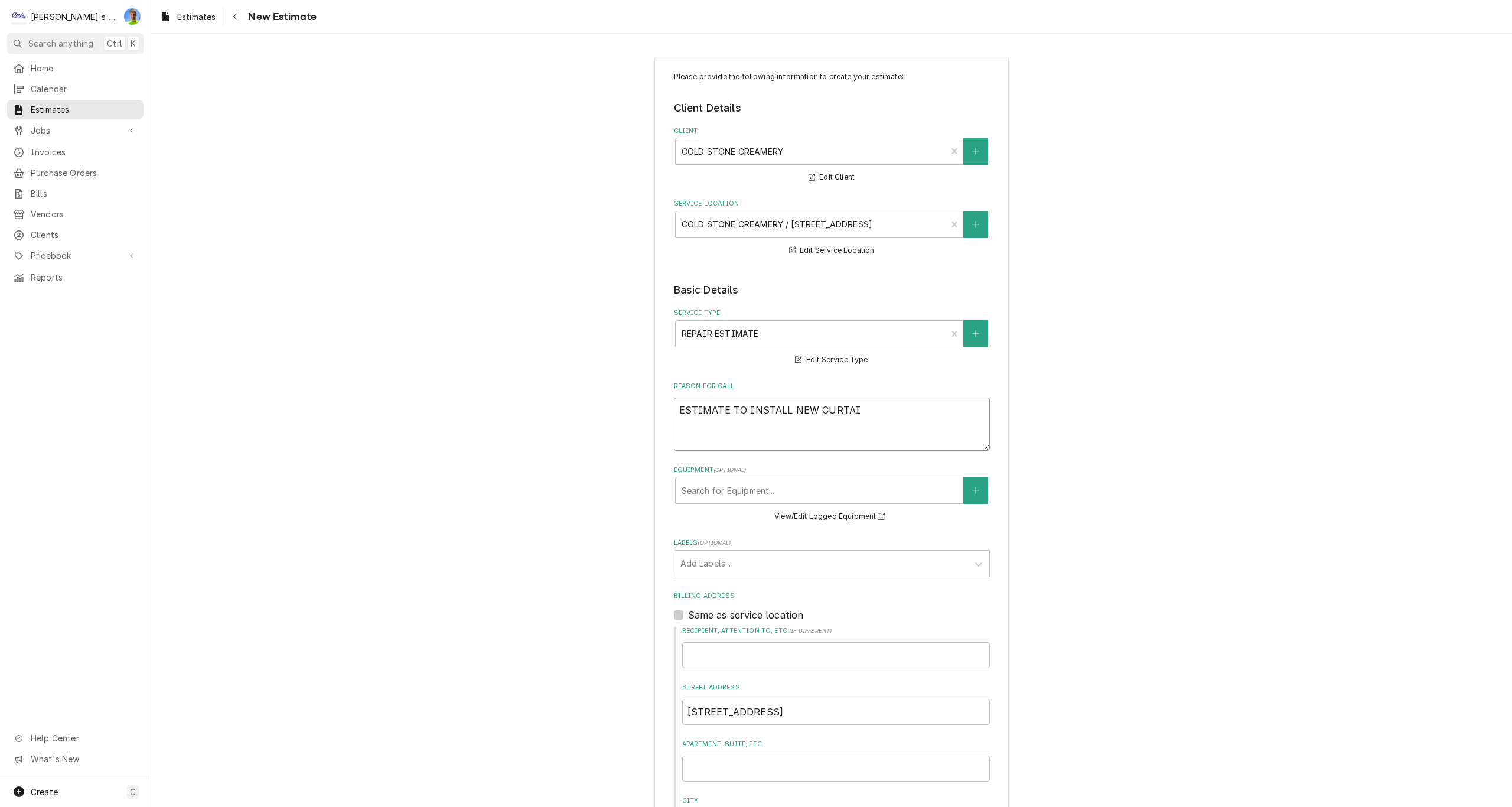
type textarea "x"
type textarea "ESTIMATE TO INSTALL NEW CURTA"
type textarea "x"
type textarea "ESTIMATE TO INSTALL NEW CURT"
type textarea "x"
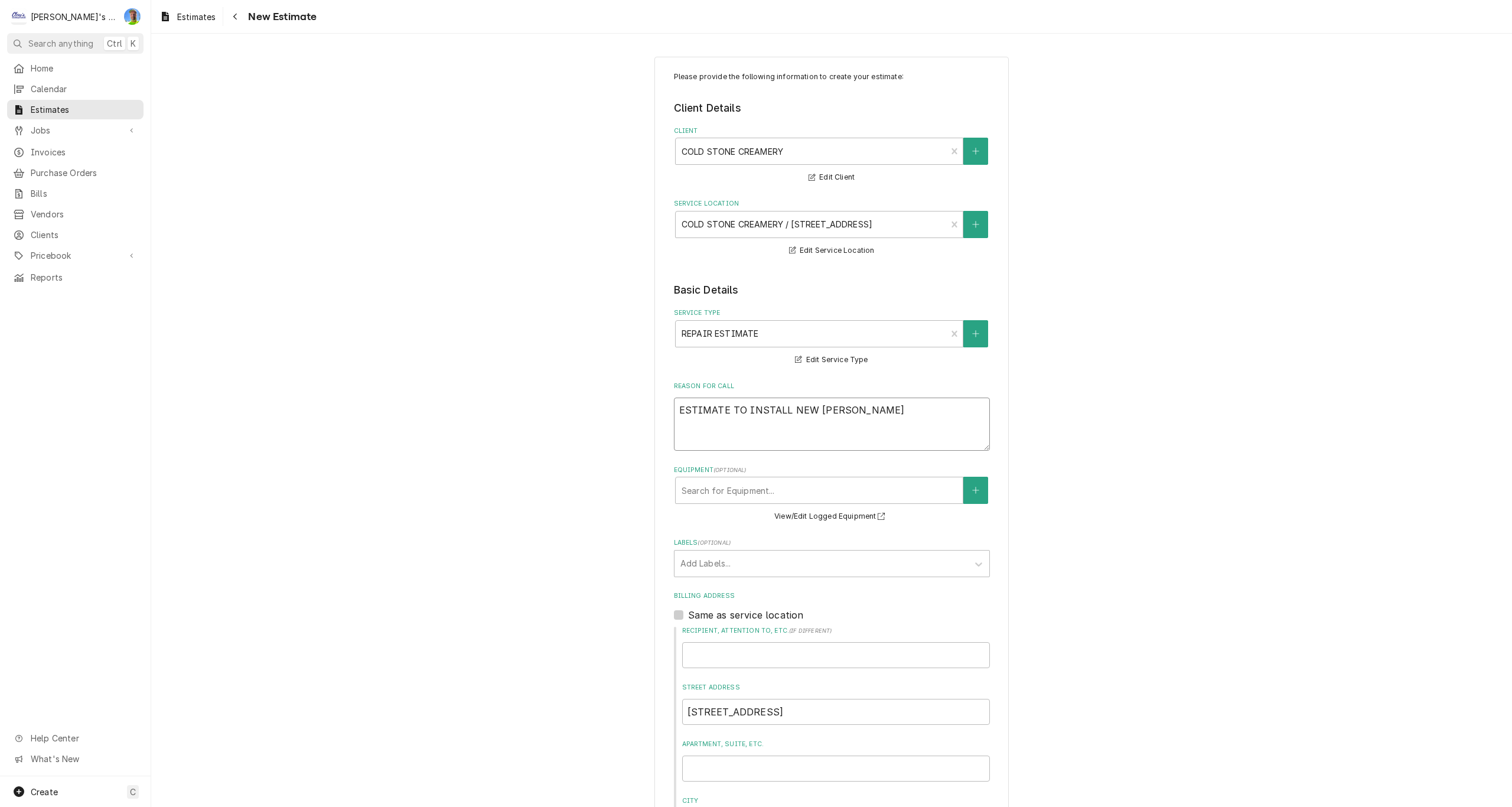
type textarea "ESTIMATE TO INSTALL NEW CUR"
type textarea "x"
type textarea "ESTIMATE TO INSTALL NEW CU"
type textarea "x"
type textarea "ESTIMATE TO INSTALL NEW C"
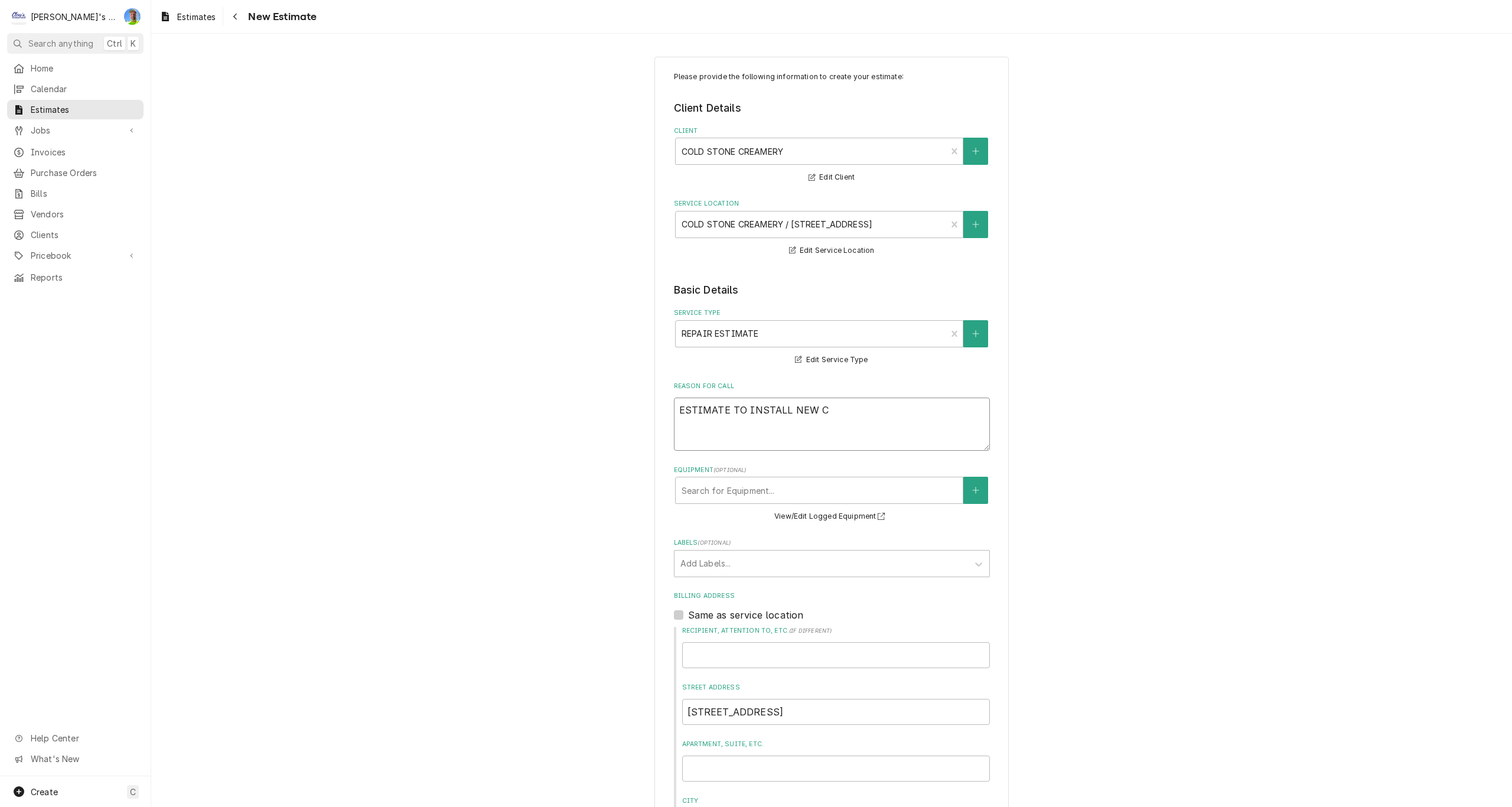
type textarea "x"
type textarea "ESTIMATE TO INSTALL NEW"
type textarea "x"
type textarea "ESTIMATE TO INSTALL NEW S"
type textarea "x"
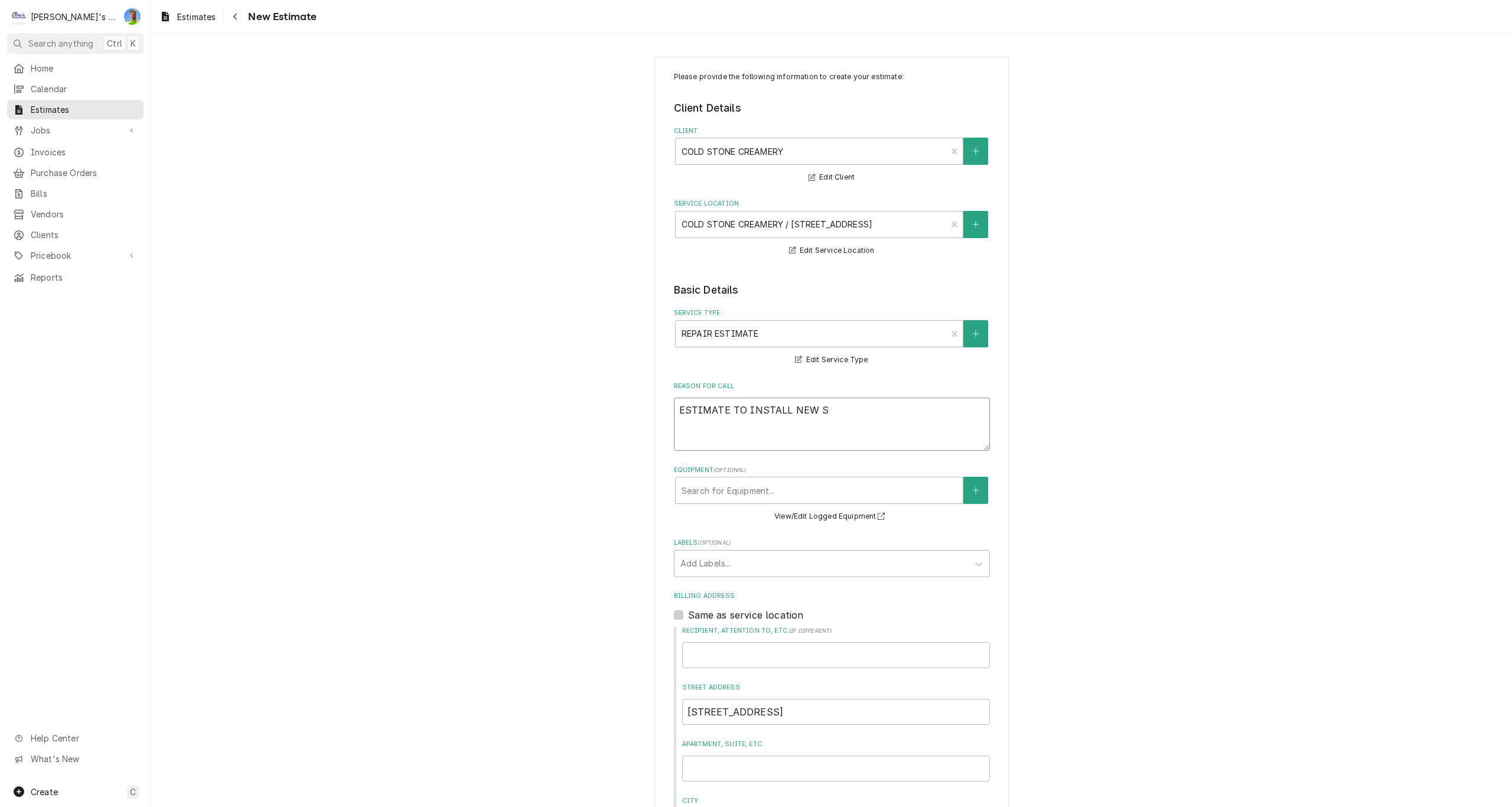
type textarea "ESTIMATE TO INSTALL NEW ST"
type textarea "x"
type textarea "ESTIMATE TO INSTALL NEW STR"
type textarea "x"
type textarea "ESTIMATE TO INSTALL NEW STRI"
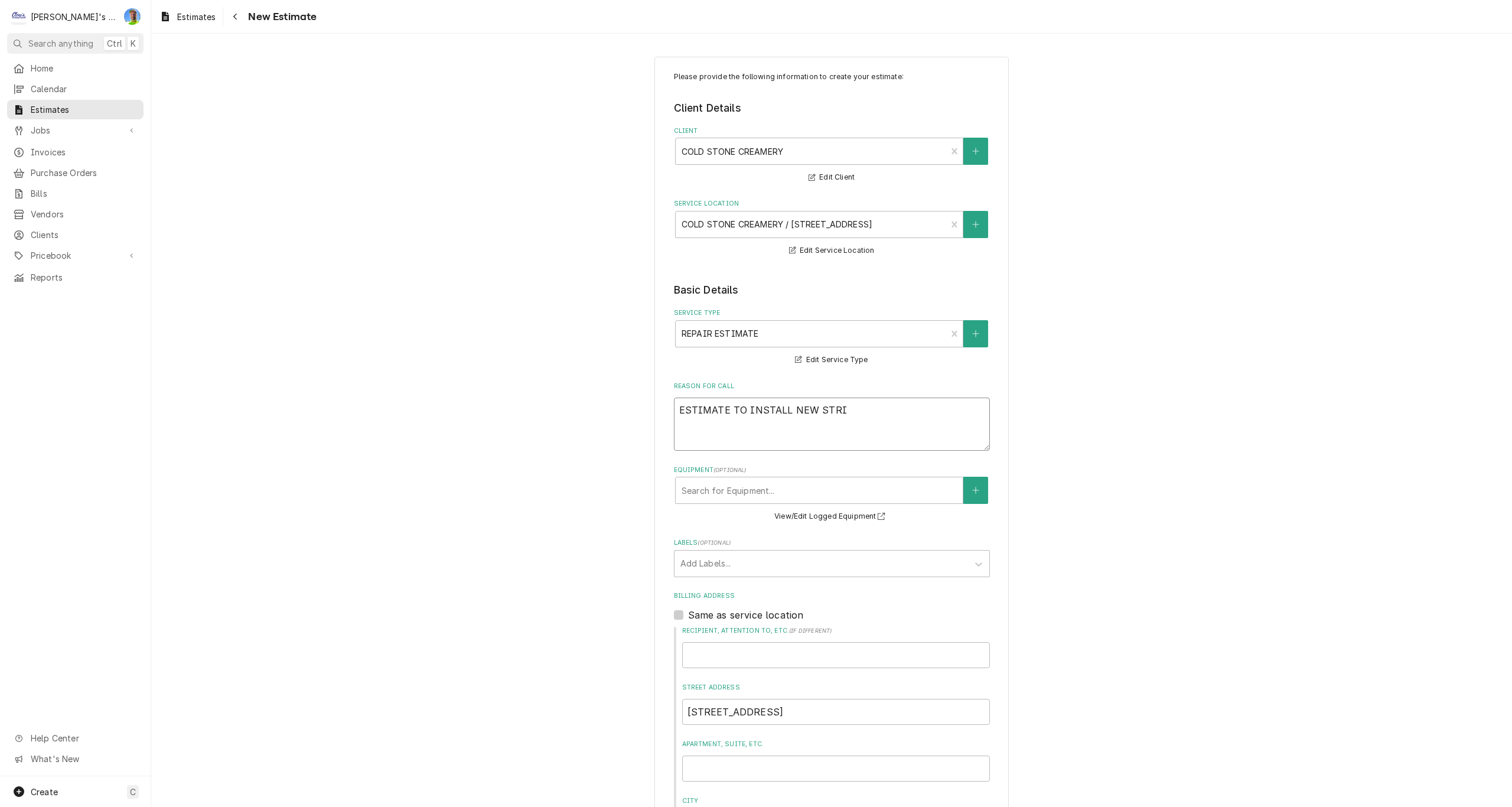
type textarea "x"
type textarea "ESTIMATE TO INSTALL NEW STRIP"
type textarea "x"
type textarea "ESTIMATE TO INSTALL NEW STRIP"
type textarea "x"
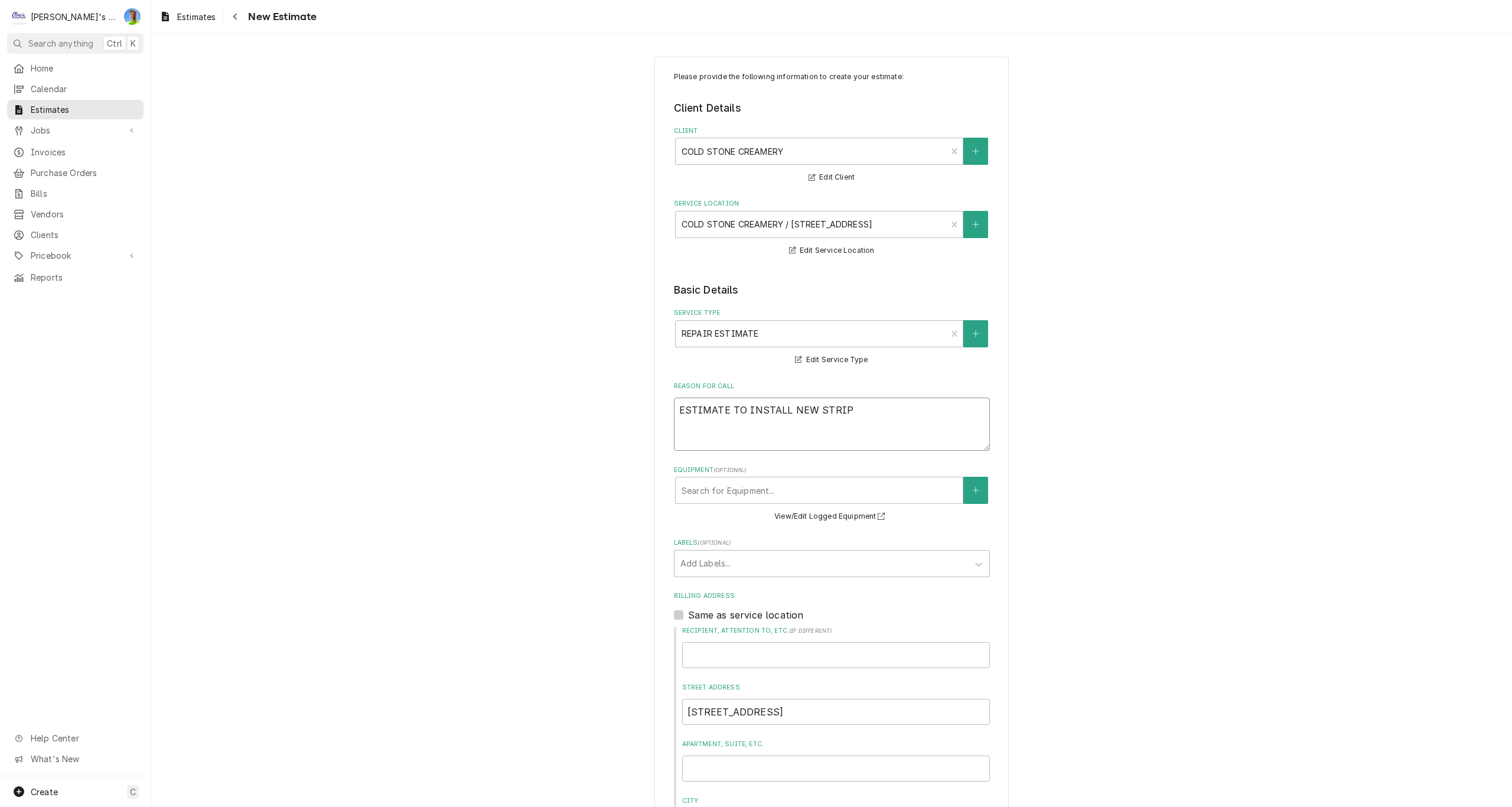
type textarea "ESTIMATE TO INSTALL NEW STRIP C"
type textarea "x"
type textarea "ESTIMATE TO INSTALL NEW STRIP CU"
type textarea "x"
type textarea "ESTIMATE TO INSTALL NEW STRIP CUR"
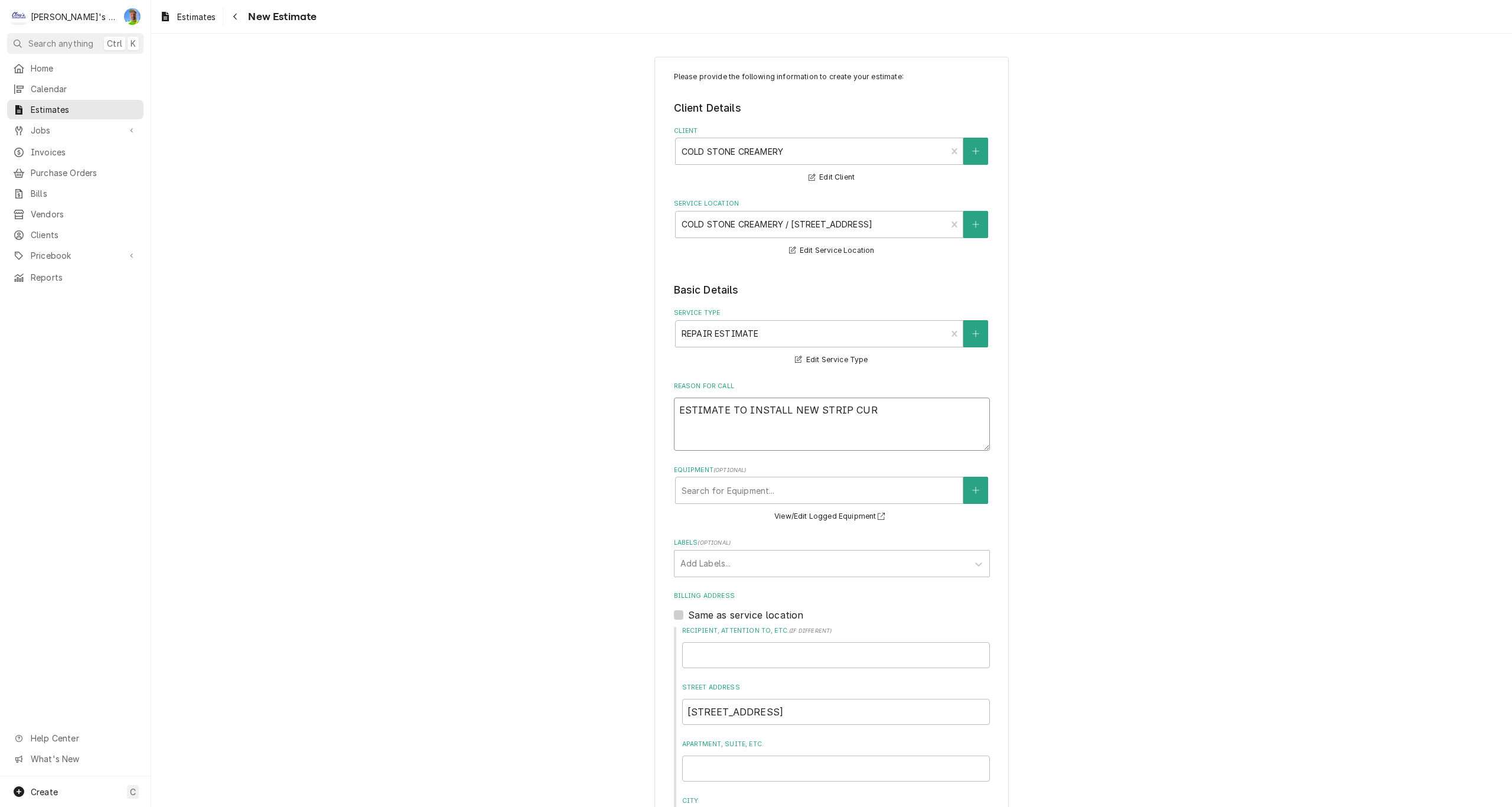
type textarea "x"
type textarea "ESTIMATE TO INSTALL NEW STRIP CURT"
type textarea "x"
type textarea "ESTIMATE TO INSTALL NEW STRIP CURTA"
type textarea "x"
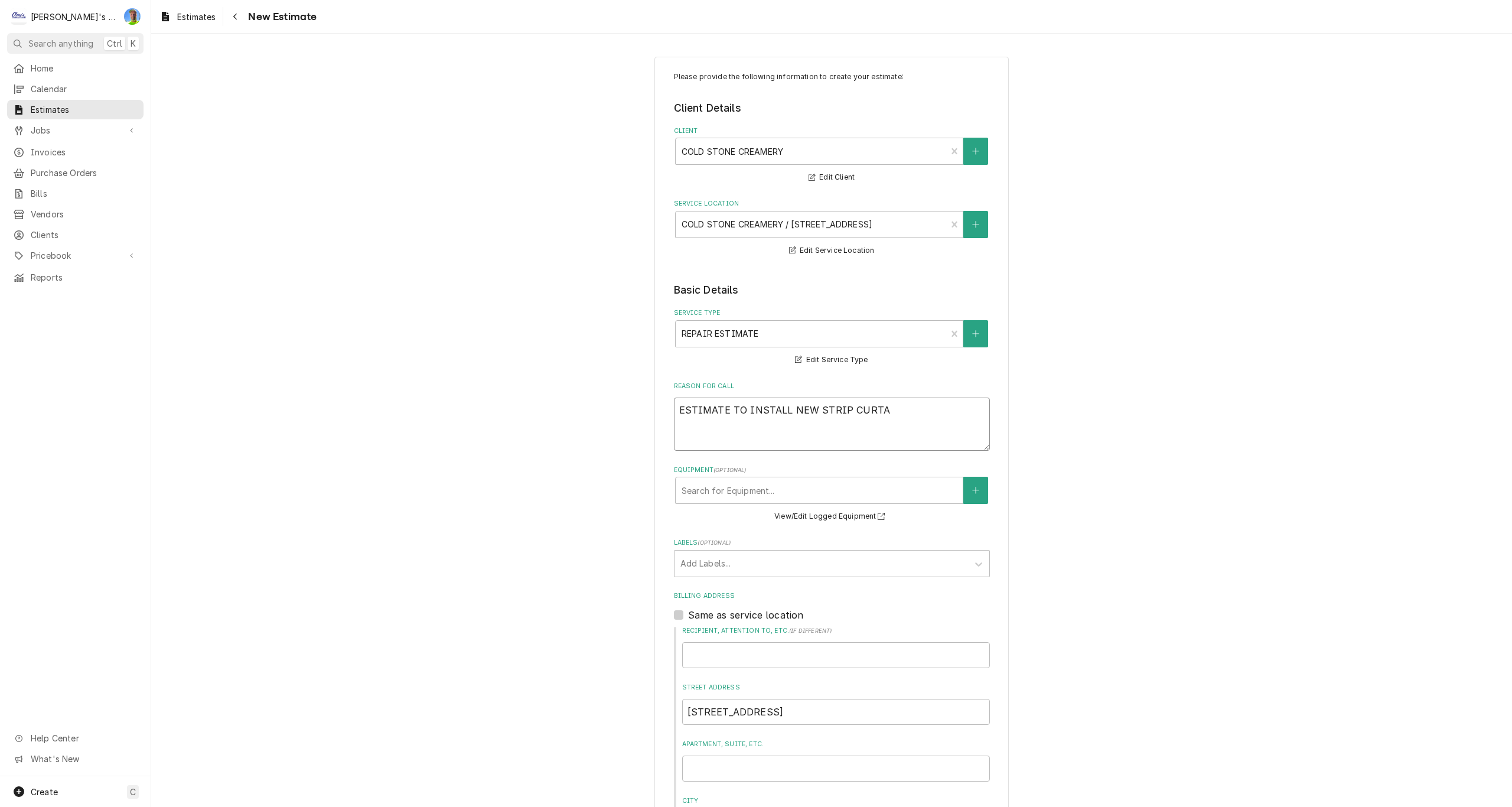
type textarea "ESTIMATE TO INSTALL NEW STRIP CURTAI"
type textarea "x"
type textarea "ESTIMATE TO INSTALL NEW STRIP CURTAIN"
type textarea "x"
type textarea "ESTIMATE TO INSTALL NEW STRIP CURTAINS"
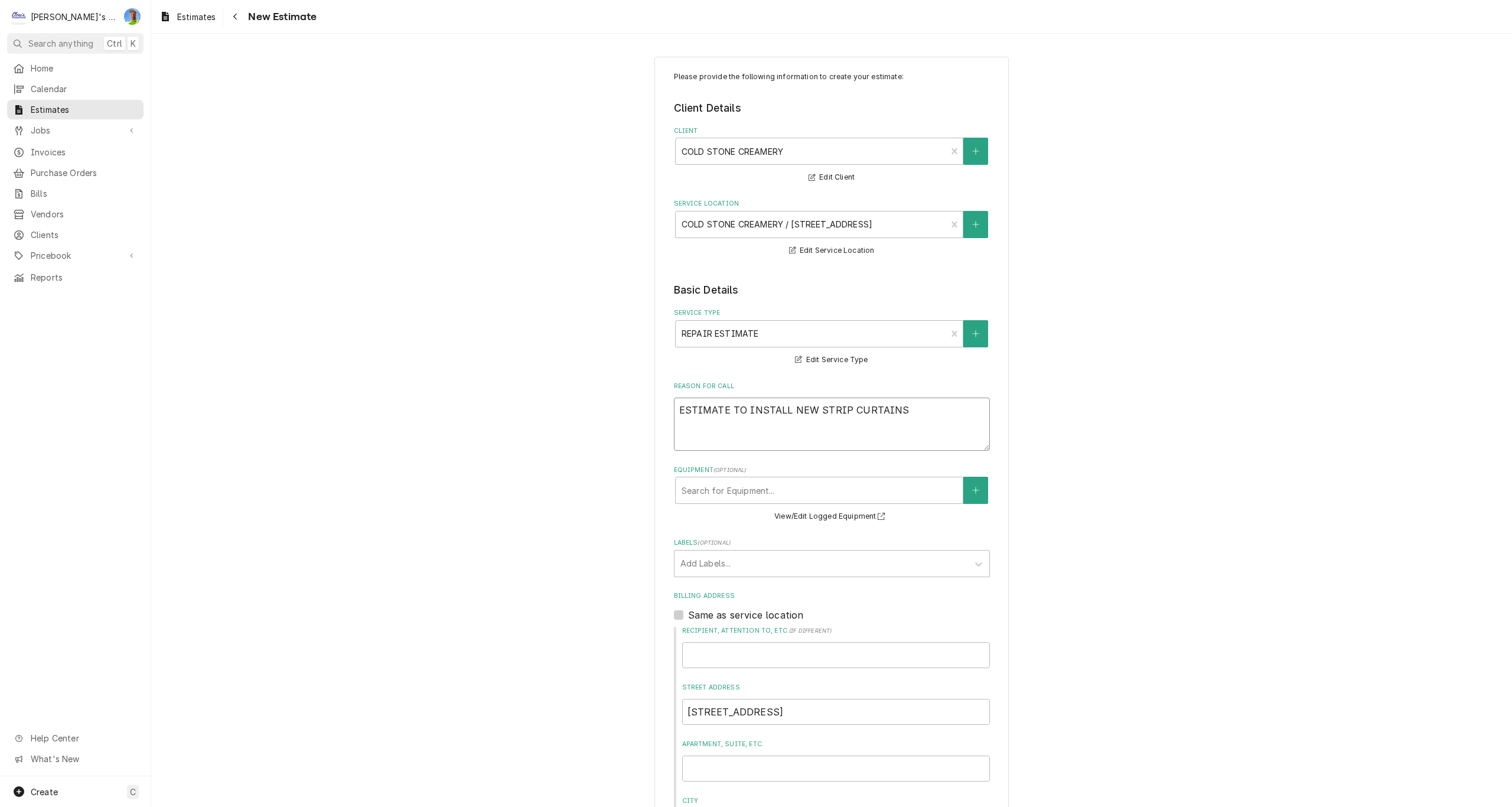
type textarea "x"
type textarea "ESTIMATE TO INSTALL NEW STRIP CURTAINS"
type textarea "x"
type textarea "ESTIMATE TO INSTALL NEW STRIP CURTAINS F"
type textarea "x"
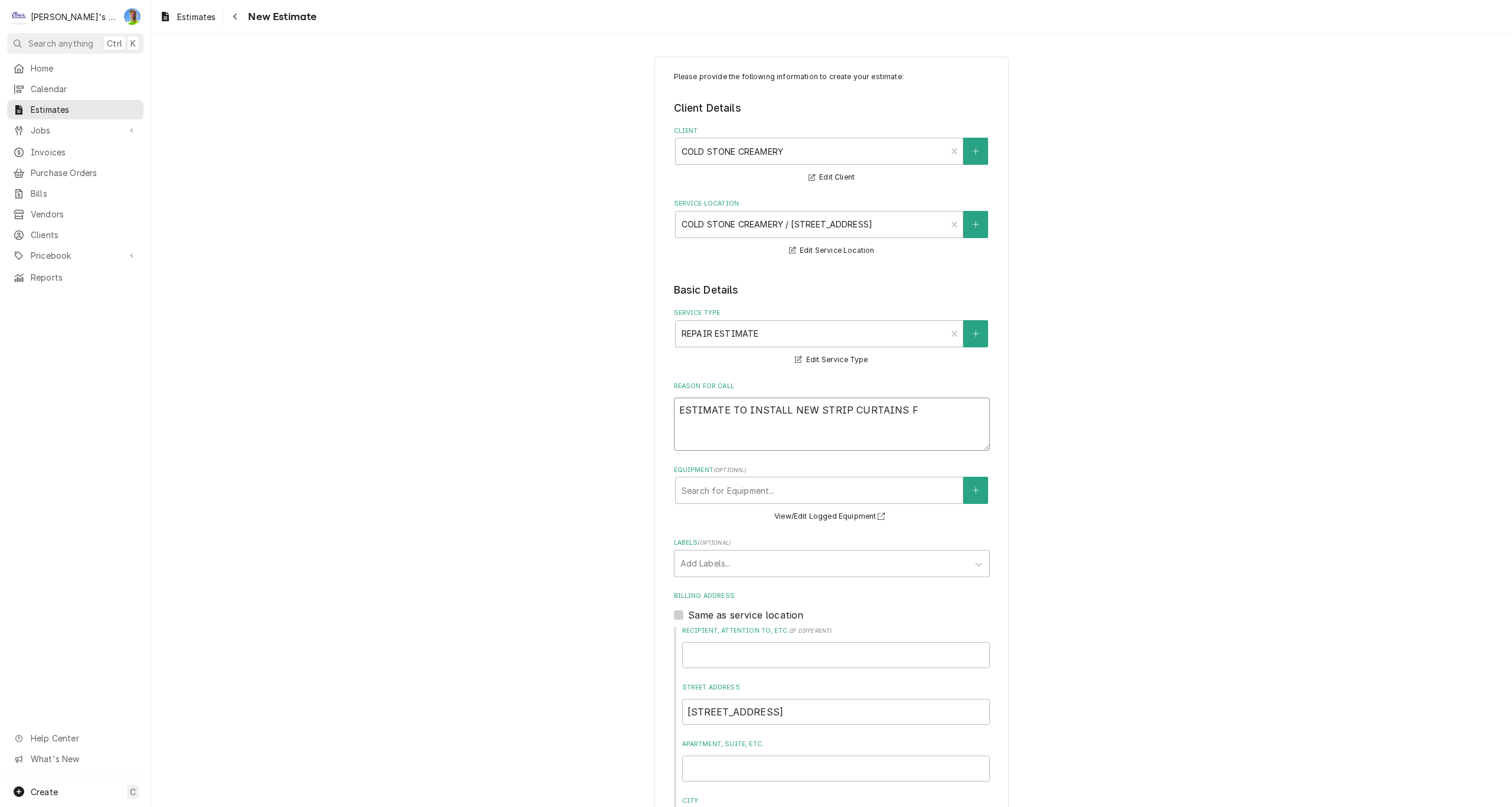
type textarea "ESTIMATE TO INSTALL NEW STRIP CURTAINS FO"
type textarea "x"
type textarea "ESTIMATE TO INSTALL NEW STRIP CURTAINS FOR"
type textarea "x"
type textarea "ESTIMATE TO INSTALL NEW STRIP CURTAINS FOR"
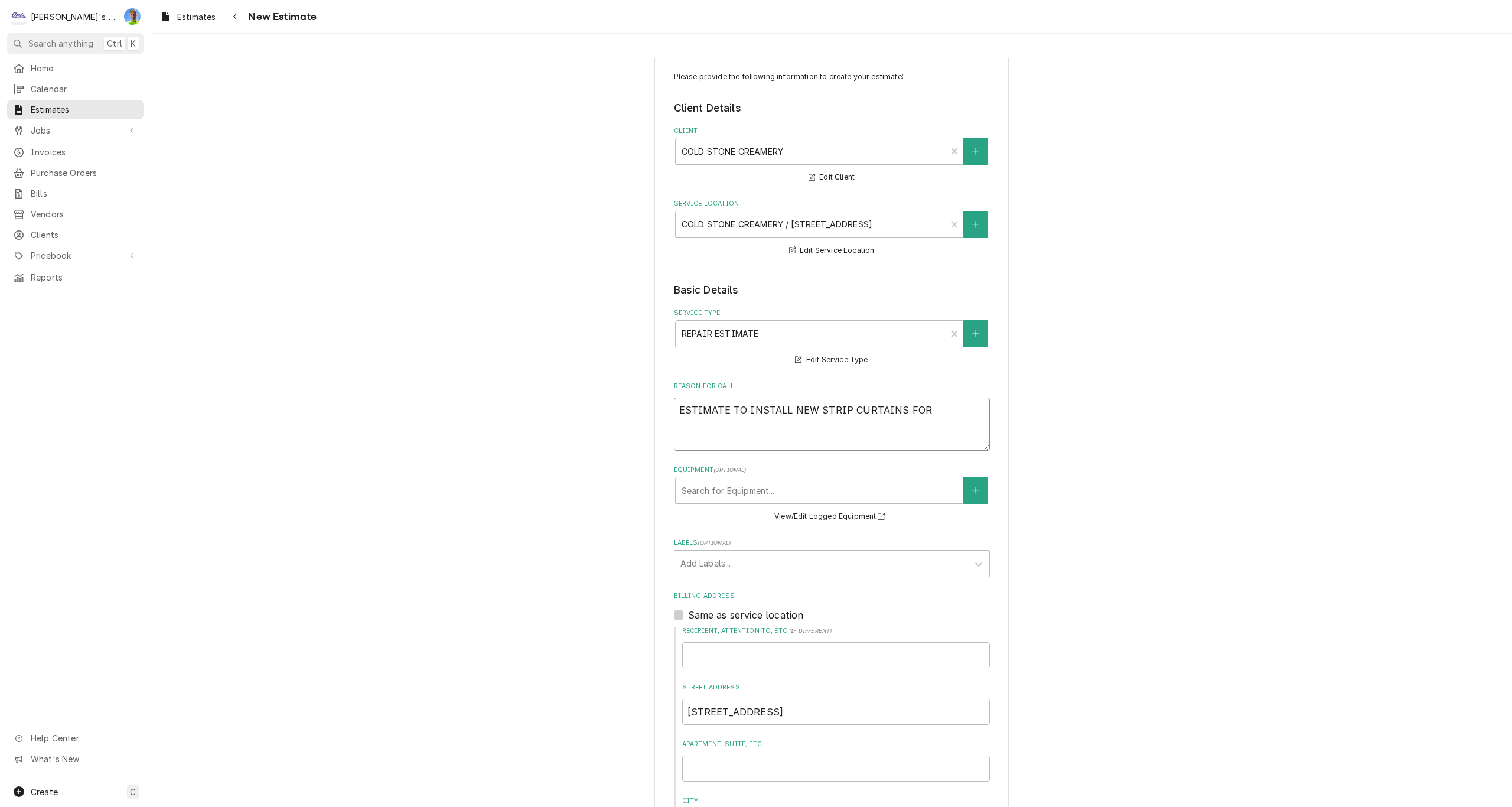
type textarea "x"
type textarea "ESTIMATE TO INSTALL NEW STRIP CURTAINS FOR W"
type textarea "x"
type textarea "ESTIMATE TO INSTALL NEW STRIP CURTAINS FOR WA"
type textarea "x"
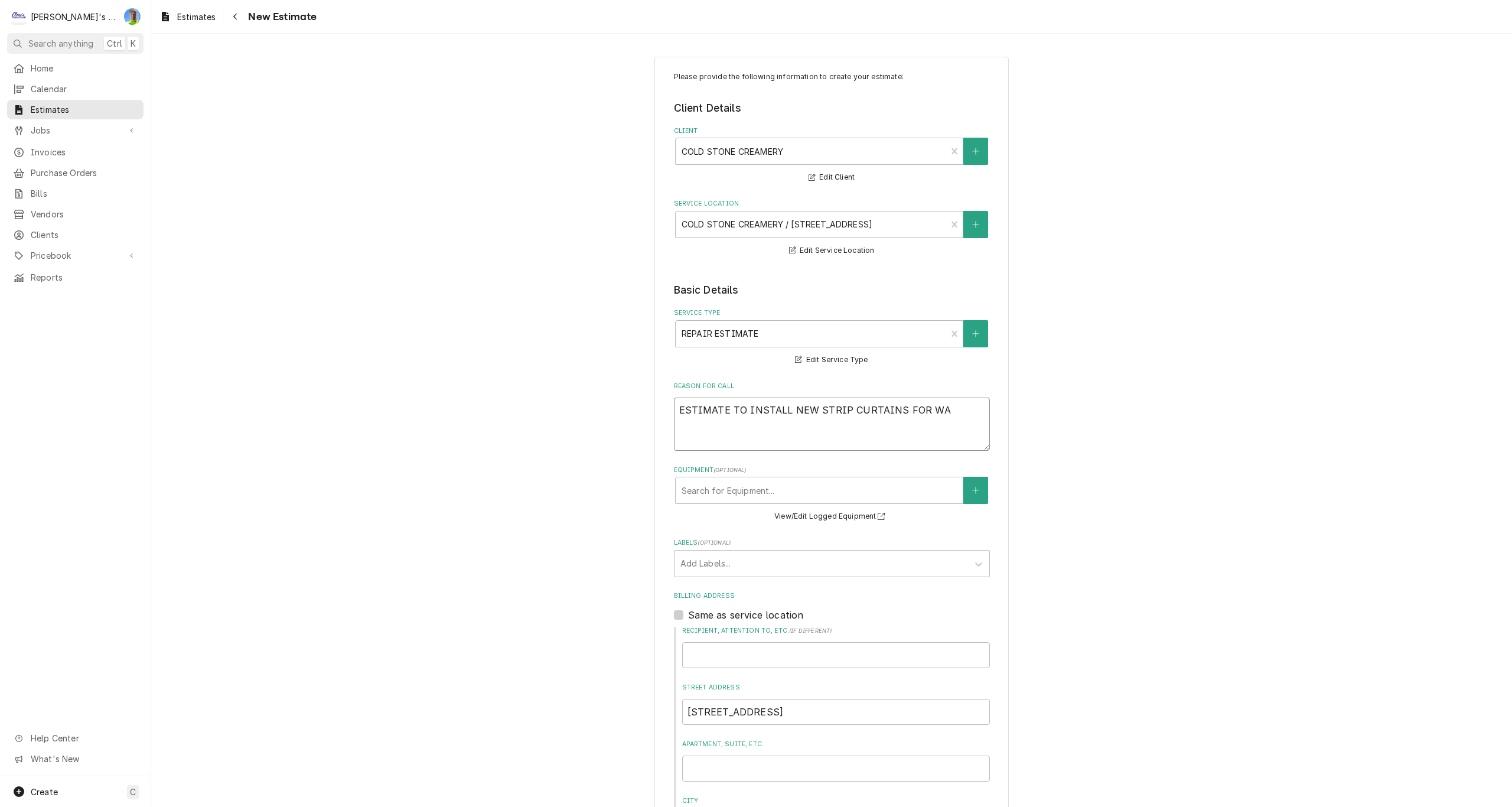
type textarea "ESTIMATE TO INSTALL NEW STRIP CURTAINS FOR WAL"
type textarea "x"
type textarea "ESTIMATE TO INSTALL NEW STRIP CURTAINS FOR WALK"
type textarea "x"
type textarea "ESTIMATE TO INSTALL NEW STRIP CURTAINS FOR WALK-"
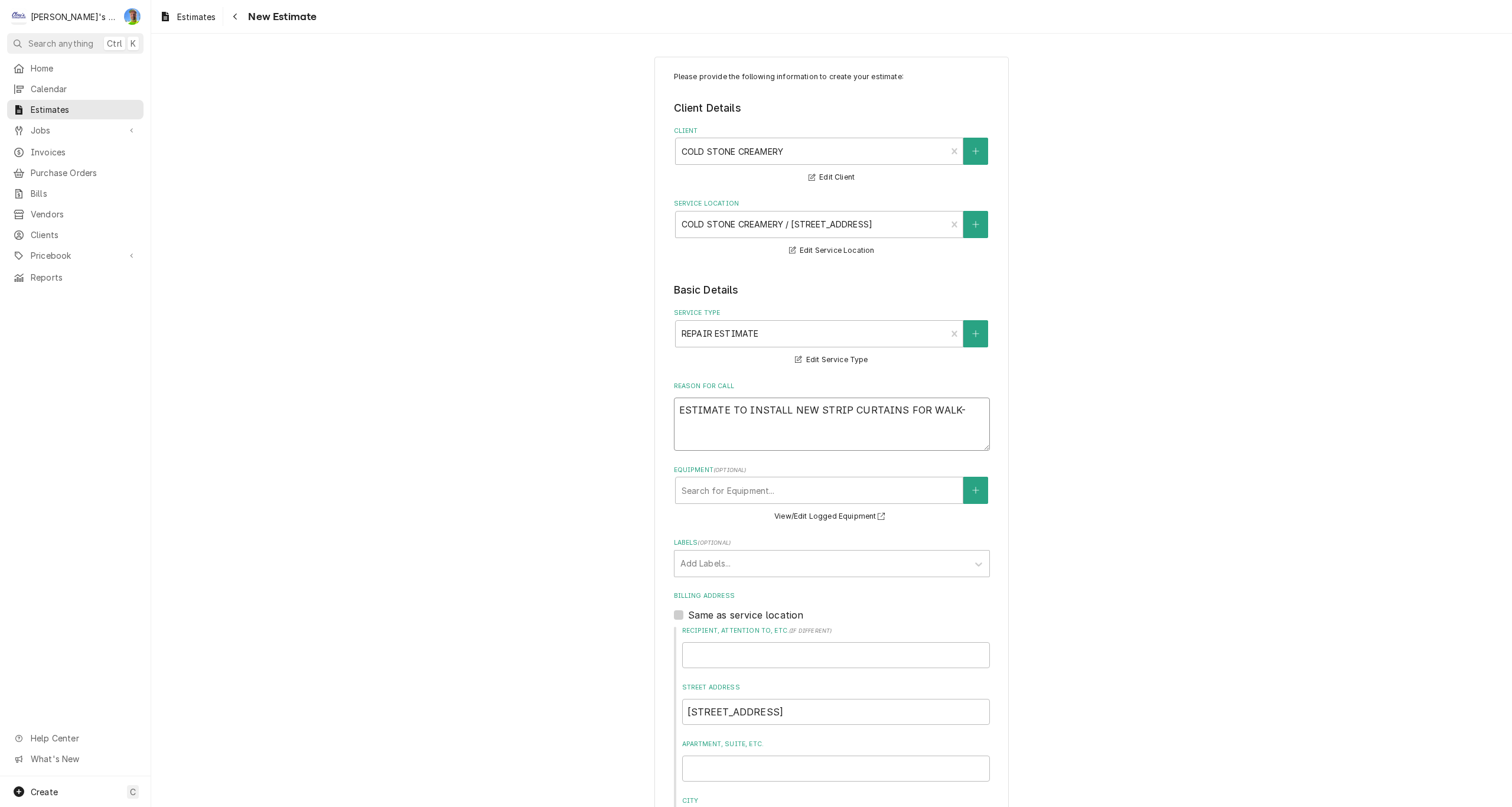
type textarea "x"
type textarea "ESTIMATE TO INSTALL NEW STRIP CURTAINS FOR WALK-I"
type textarea "x"
type textarea "ESTIMATE TO INSTALL NEW STRIP CURTAINS FOR WALK-IN"
type textarea "x"
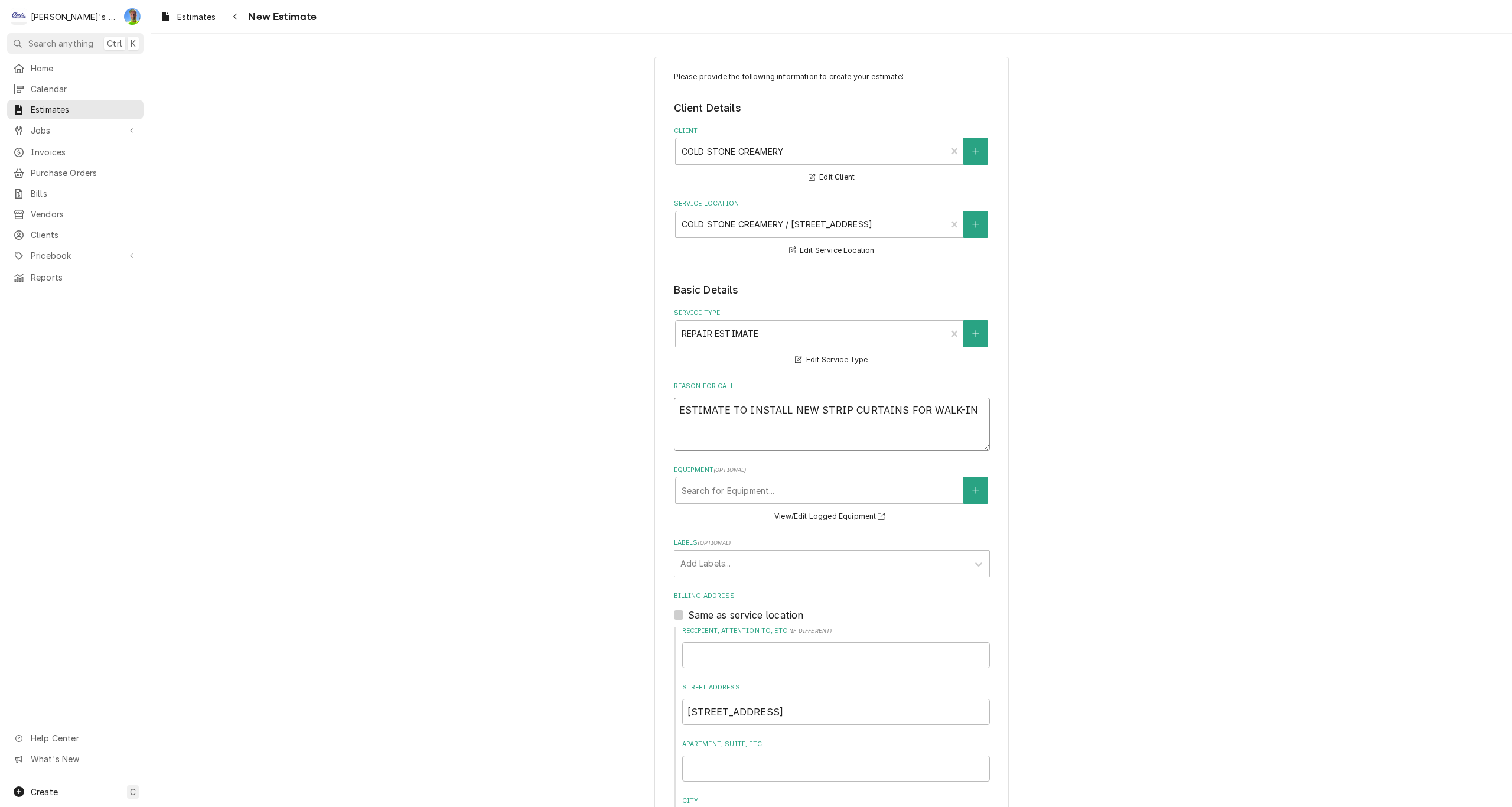
type textarea "ESTIMATE TO INSTALL NEW STRIP CURTAINS FOR WALK-IN"
type textarea "x"
type textarea "ESTIMATE TO INSTALL NEW STRIP CURTAINS FOR WALK-IN C"
type textarea "x"
type textarea "ESTIMATE TO INSTALL NEW STRIP CURTAINS FOR WALK-IN CO"
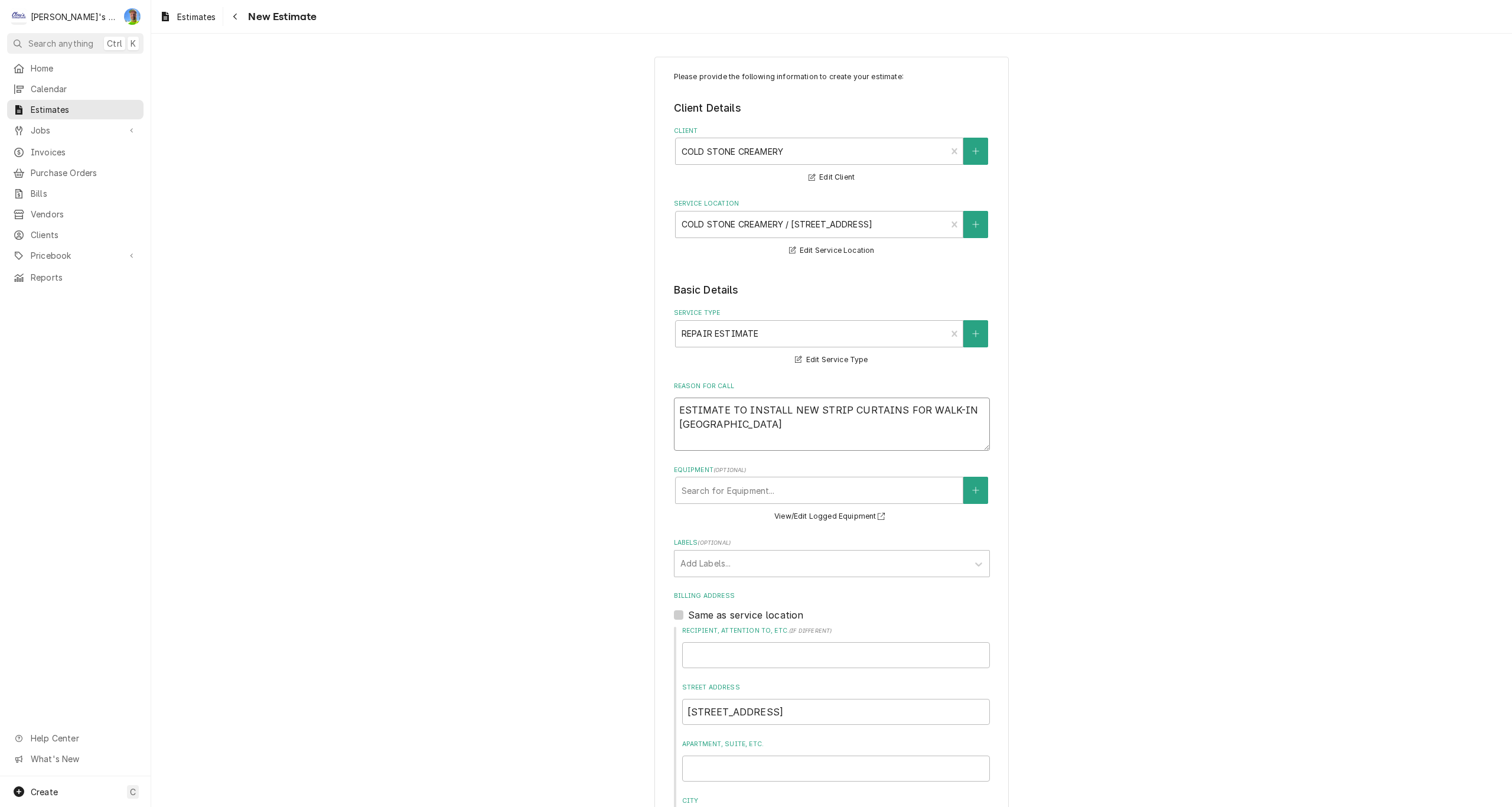
type textarea "x"
type textarea "ESTIMATE TO INSTALL NEW STRIP CURTAINS FOR WALK-IN COO"
type textarea "x"
type textarea "ESTIMATE TO INSTALL NEW STRIP CURTAINS FOR WALK-IN COOL"
type textarea "x"
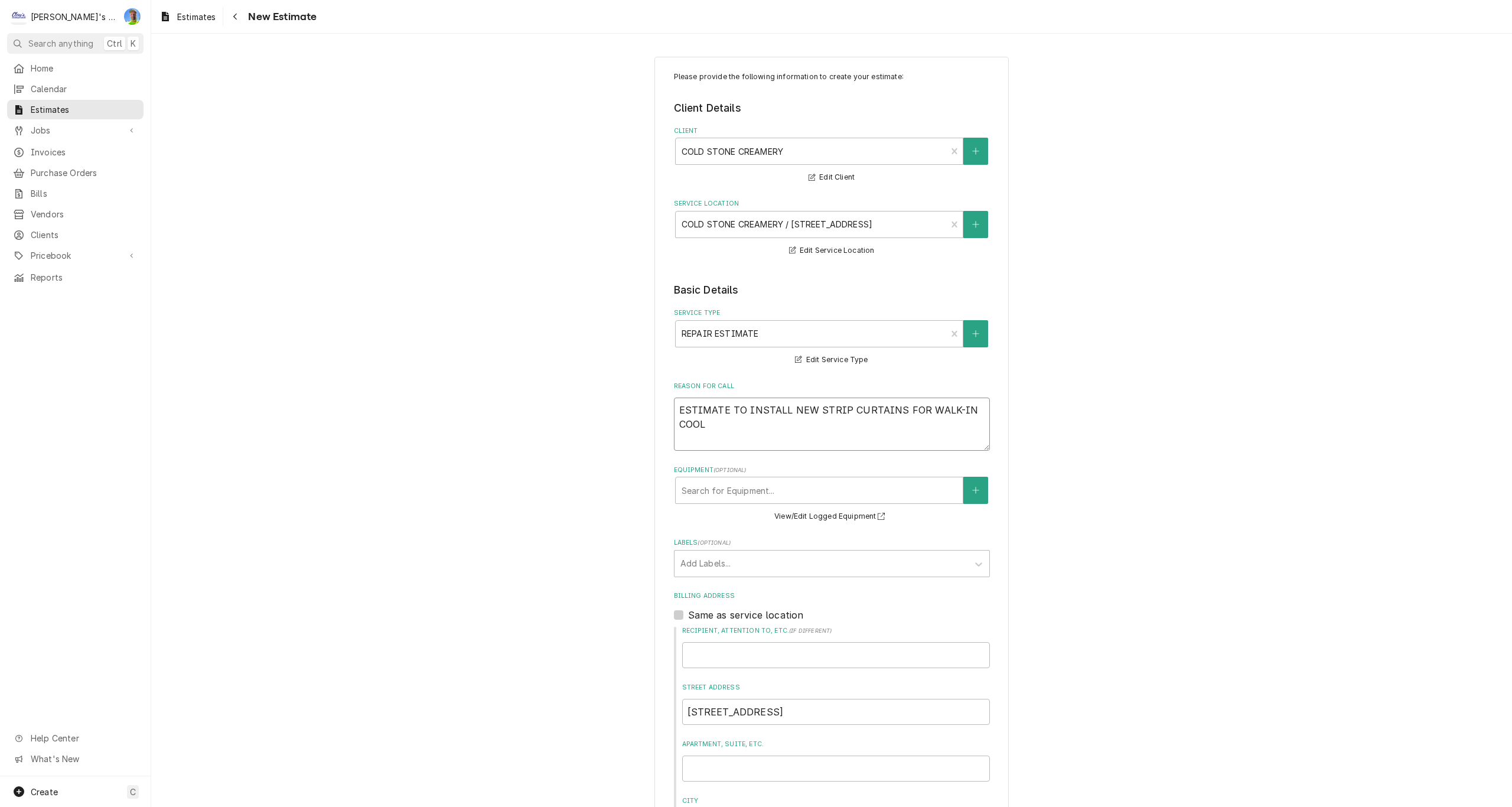
type textarea "ESTIMATE TO INSTALL NEW STRIP CURTAINS FOR WALK-IN COOLE"
type textarea "x"
type textarea "ESTIMATE TO INSTALL NEW STRIP CURTAINS FOR WALK-IN COOLER"
type textarea "x"
type textarea "ESTIMATE TO INSTALL NEW STRIP CURTAINS FOR WALK-IN COOLER"
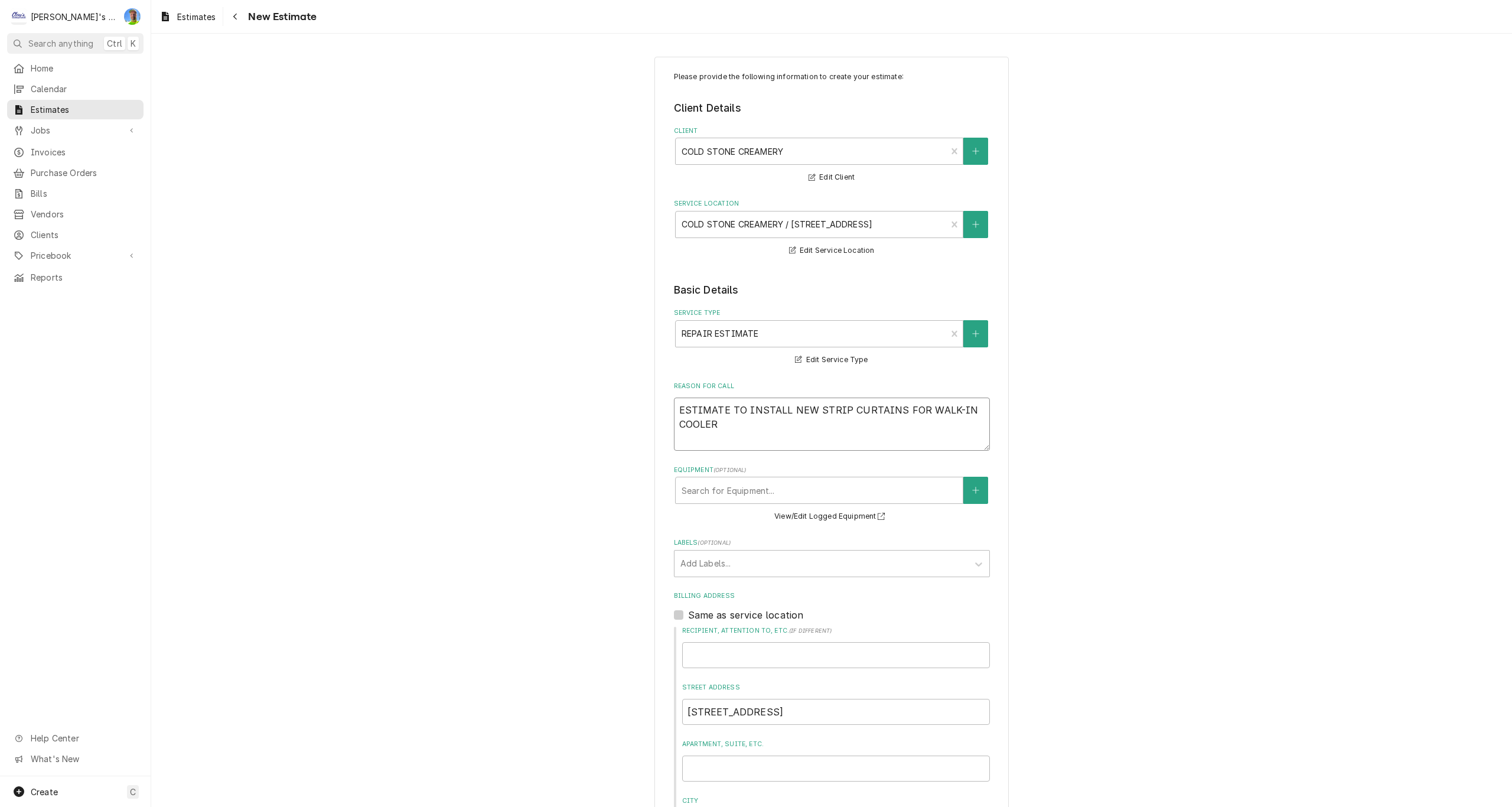
type textarea "x"
type textarea "ESTIMATE TO INSTALL NEW STRIP CURTAINS FOR WALK-IN COOLER A"
type textarea "x"
type textarea "ESTIMATE TO INSTALL NEW STRIP CURTAINS FOR WALK-IN COOLER AN"
type textarea "x"
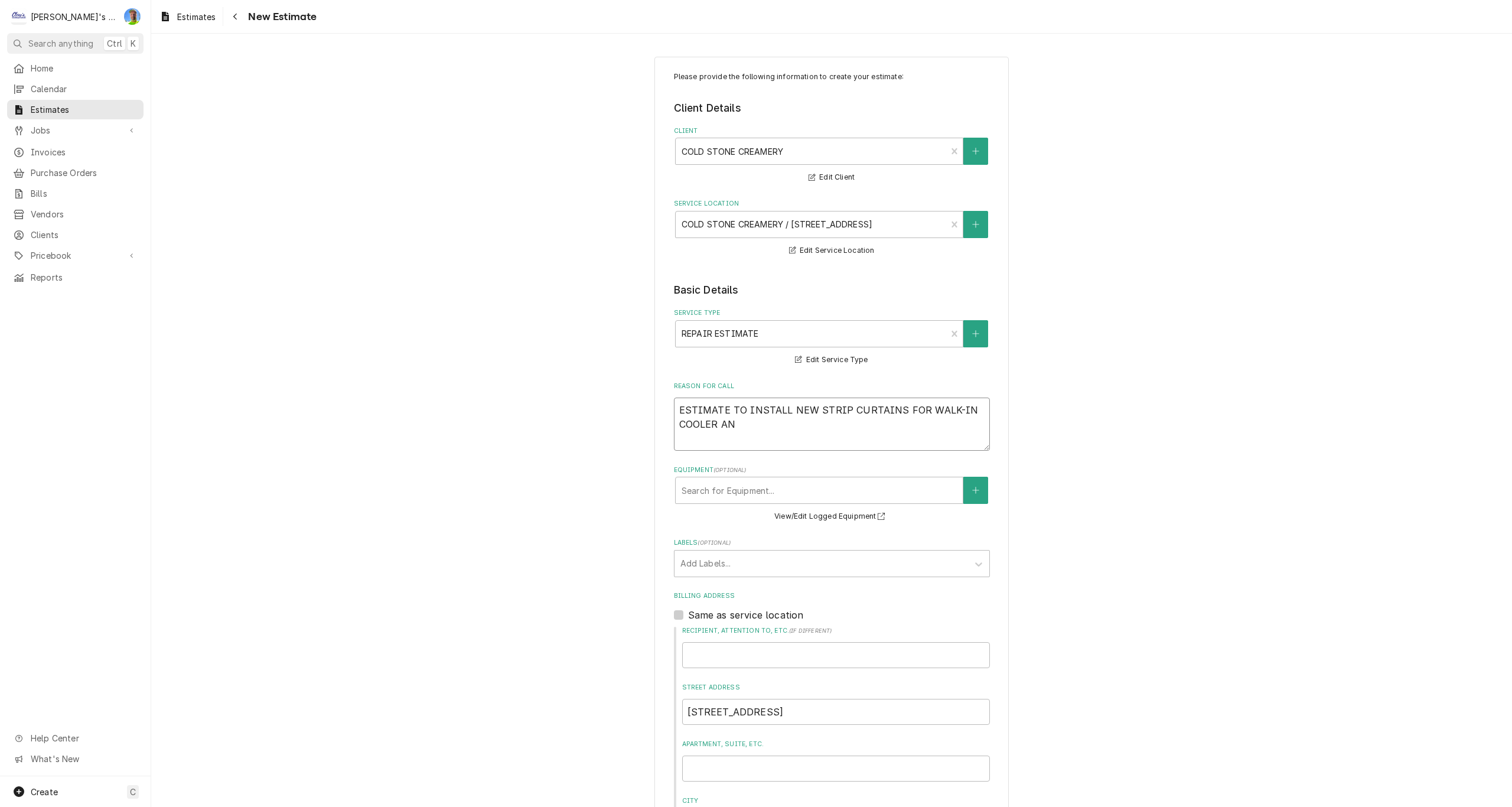
type textarea "ESTIMATE TO INSTALL NEW STRIP CURTAINS FOR WALK-IN COOLER AND"
type textarea "x"
type textarea "ESTIMATE TO INSTALL NEW STRIP CURTAINS FOR WALK-IN COOLER AND"
type textarea "x"
type textarea "ESTIMATE TO INSTALL NEW STRIP CURTAINS FOR WALK-IN COOLER AND W"
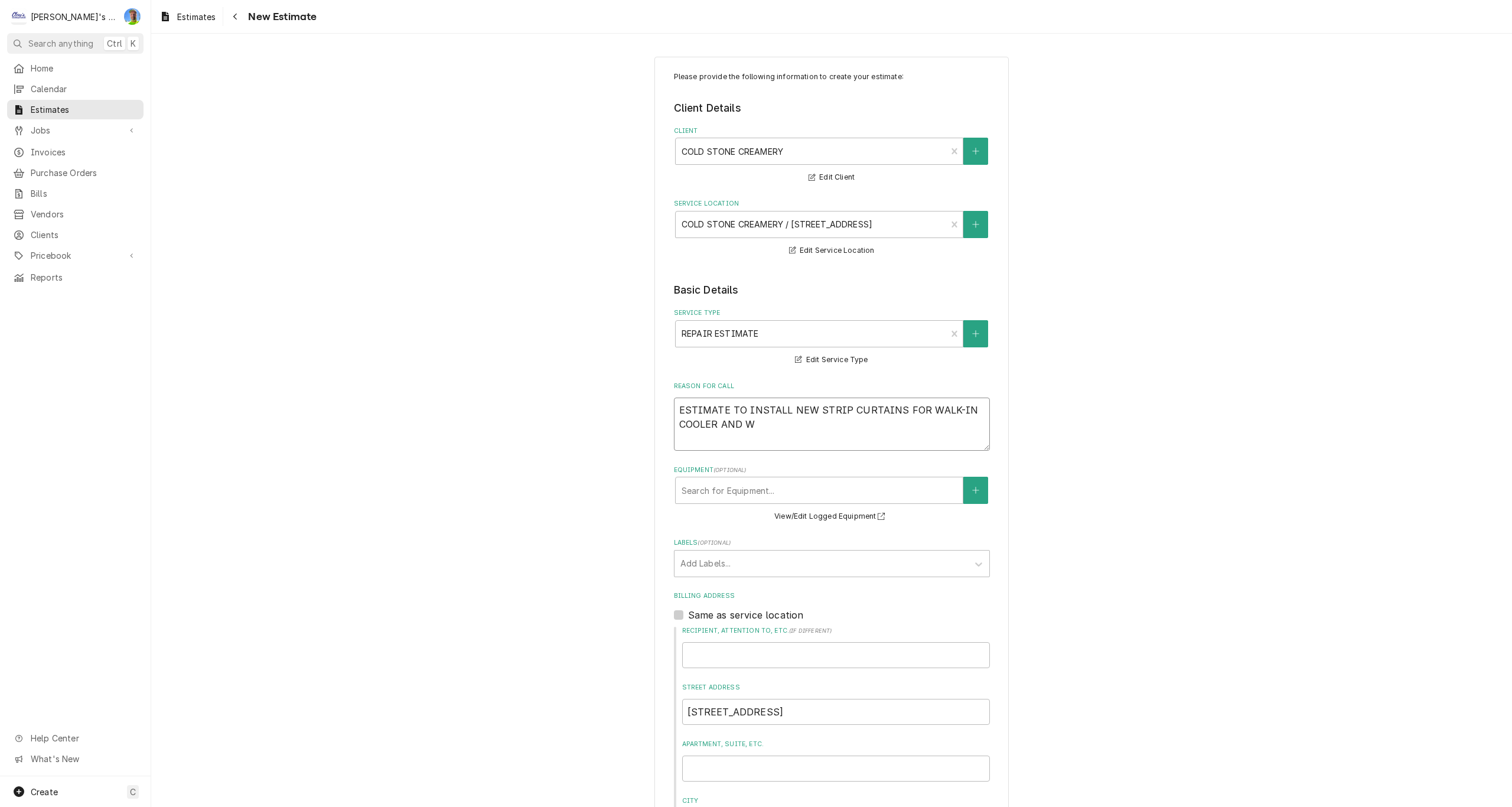
type textarea "x"
type textarea "ESTIMATE TO INSTALL NEW STRIP CURTAINS FOR WALK-IN COOLER AND WA"
type textarea "x"
type textarea "ESTIMATE TO INSTALL NEW STRIP CURTAINS FOR WALK-IN COOLER AND WAL"
type textarea "x"
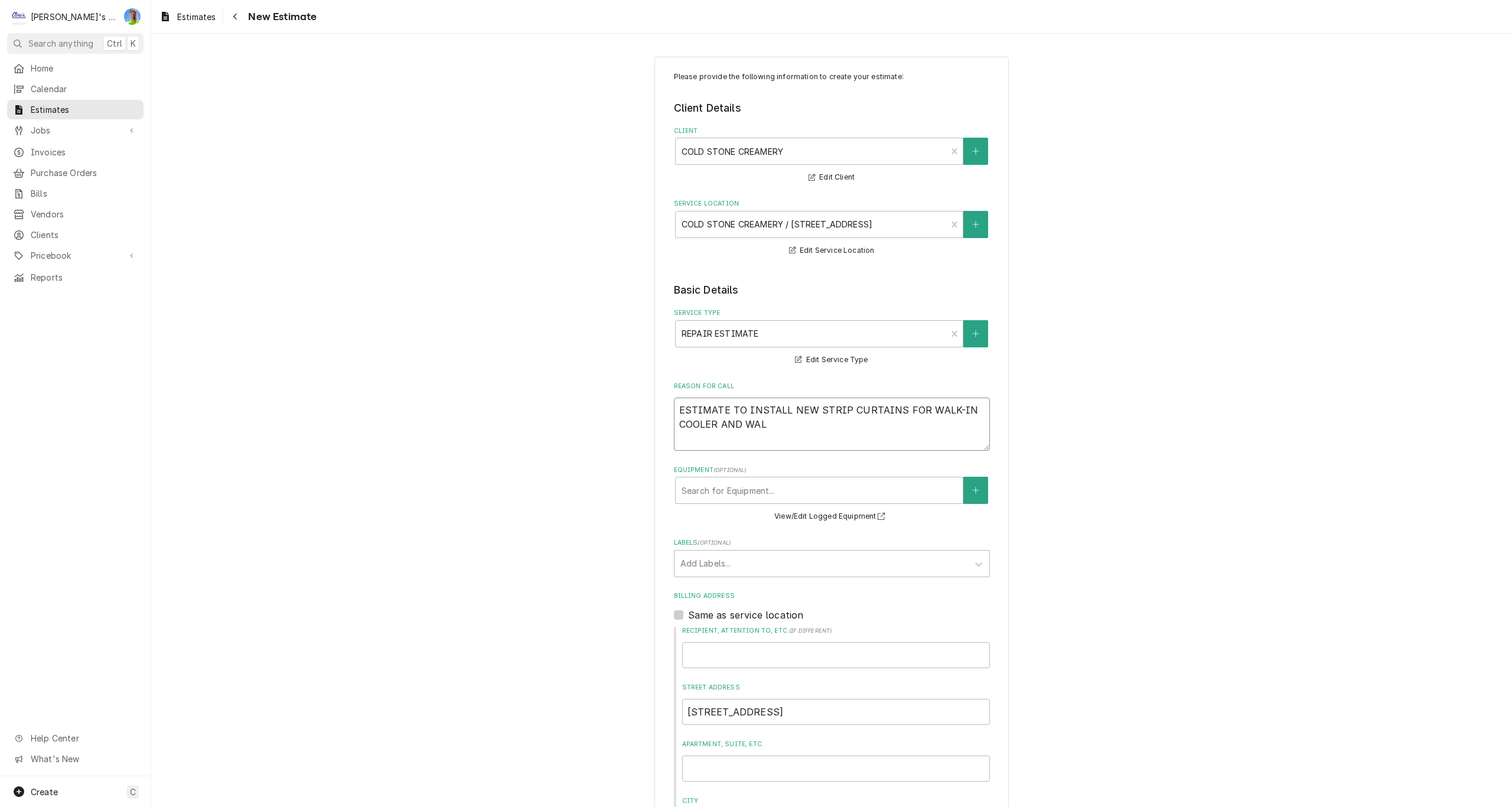
type textarea "ESTIMATE TO INSTALL NEW STRIP CURTAINS FOR WALK-IN COOLER AND WALK"
type textarea "x"
type textarea "ESTIMATE TO INSTALL NEW STRIP CURTAINS FOR WALK-IN COOLER AND WALK-"
type textarea "x"
type textarea "ESTIMATE TO INSTALL NEW STRIP CURTAINS FOR WALK-IN COOLER AND WALK-I"
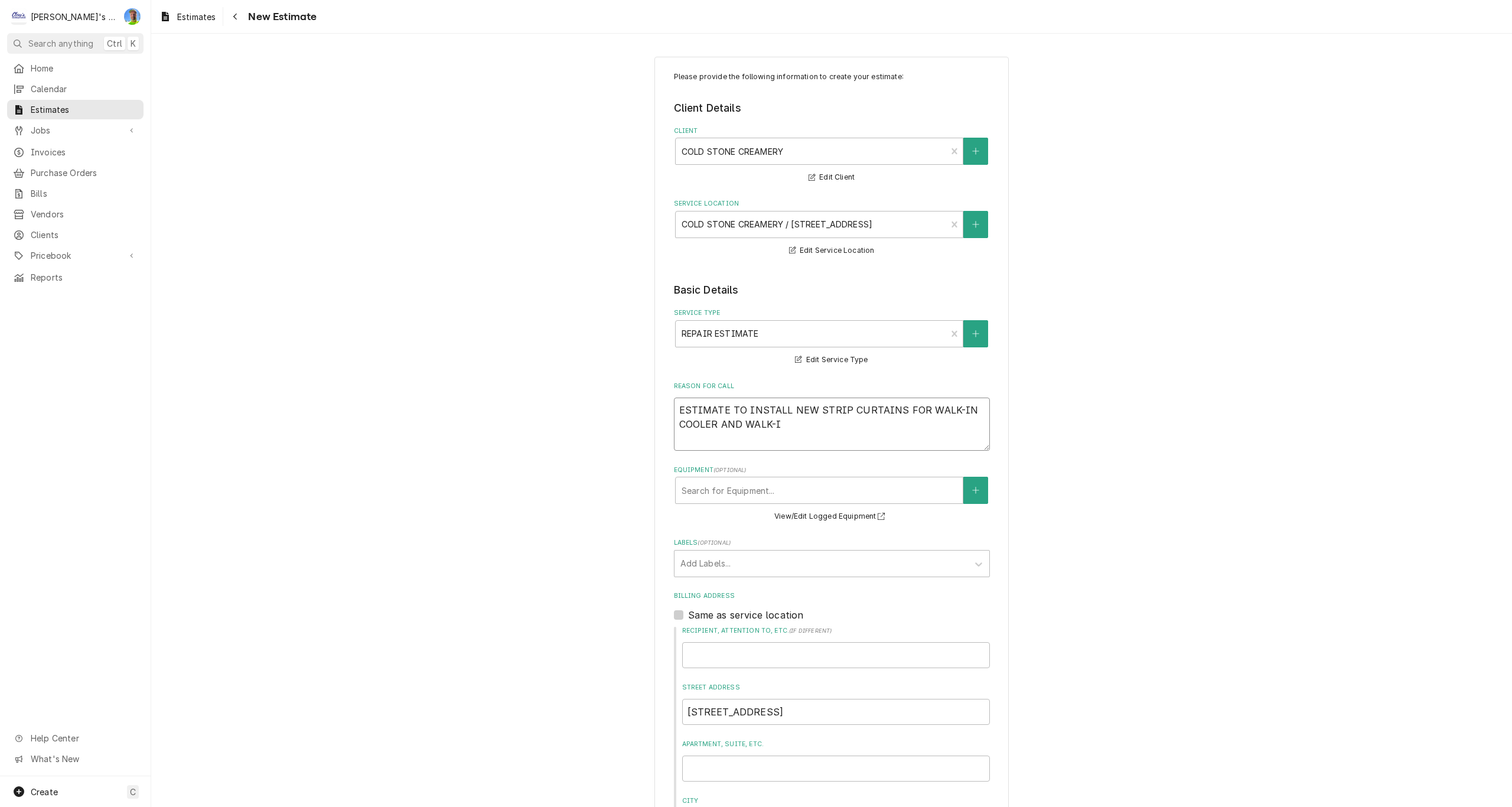
type textarea "x"
type textarea "ESTIMATE TO INSTALL NEW STRIP CURTAINS FOR WALK-IN COOLER AND WALK-IN"
type textarea "x"
type textarea "ESTIMATE TO INSTALL NEW STRIP CURTAINS FOR WALK-IN COOLER AND WALK-IN"
type textarea "x"
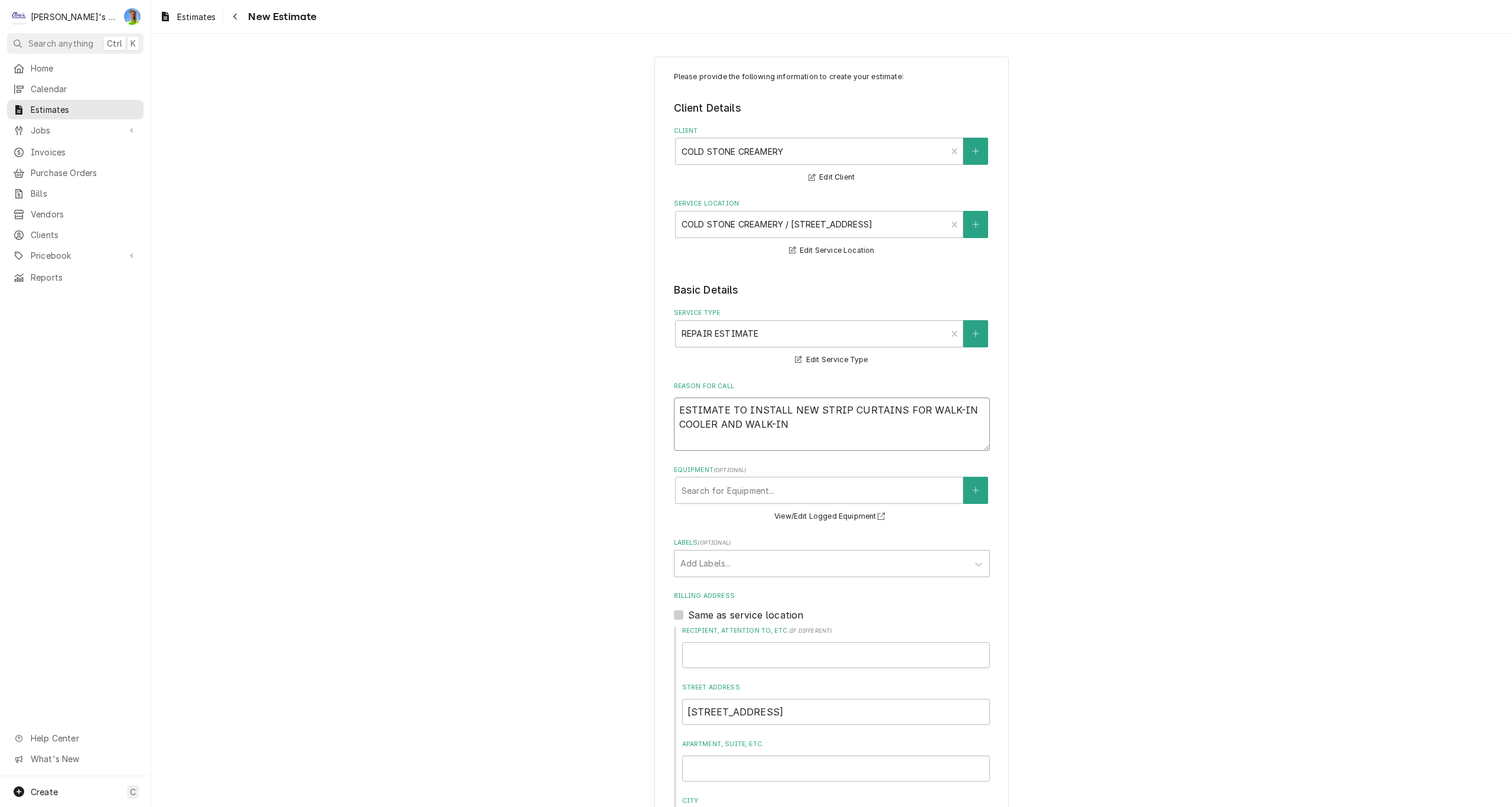
type textarea "ESTIMATE TO INSTALL NEW STRIP CURTAINS FOR WALK-IN COOLER AND WALK-IN F"
type textarea "x"
type textarea "ESTIMATE TO INSTALL NEW STRIP CURTAINS FOR WALK-IN COOLER AND WALK-IN FR"
type textarea "x"
type textarea "ESTIMATE TO INSTALL NEW STRIP CURTAINS FOR WALK-IN COOLER AND WALK-IN FRE"
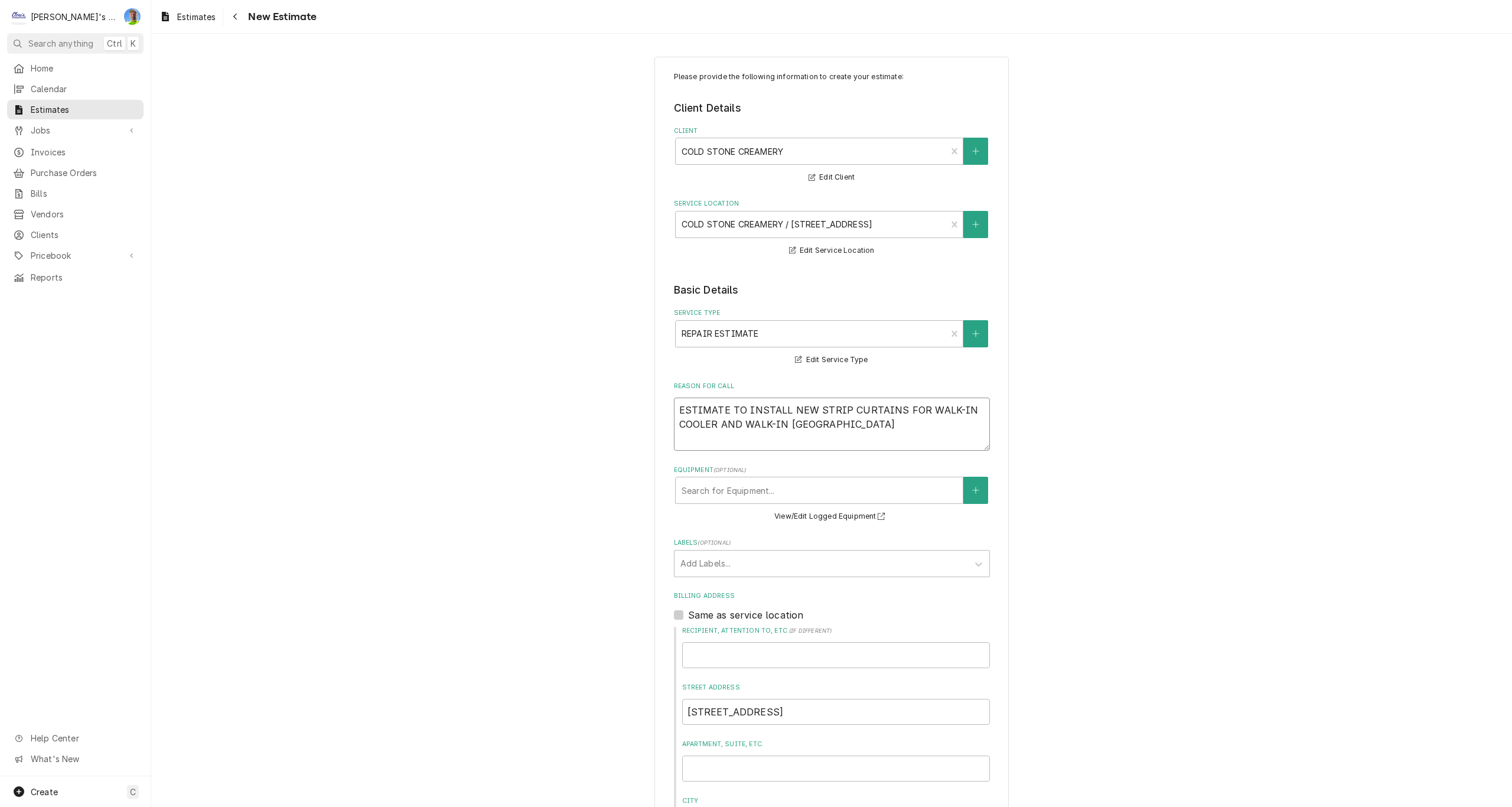
type textarea "x"
type textarea "ESTIMATE TO INSTALL NEW STRIP CURTAINS FOR WALK-IN COOLER AND WALK-IN FREE"
type textarea "x"
type textarea "ESTIMATE TO INSTALL NEW STRIP CURTAINS FOR WALK-IN COOLER AND WALK-IN FREEZ"
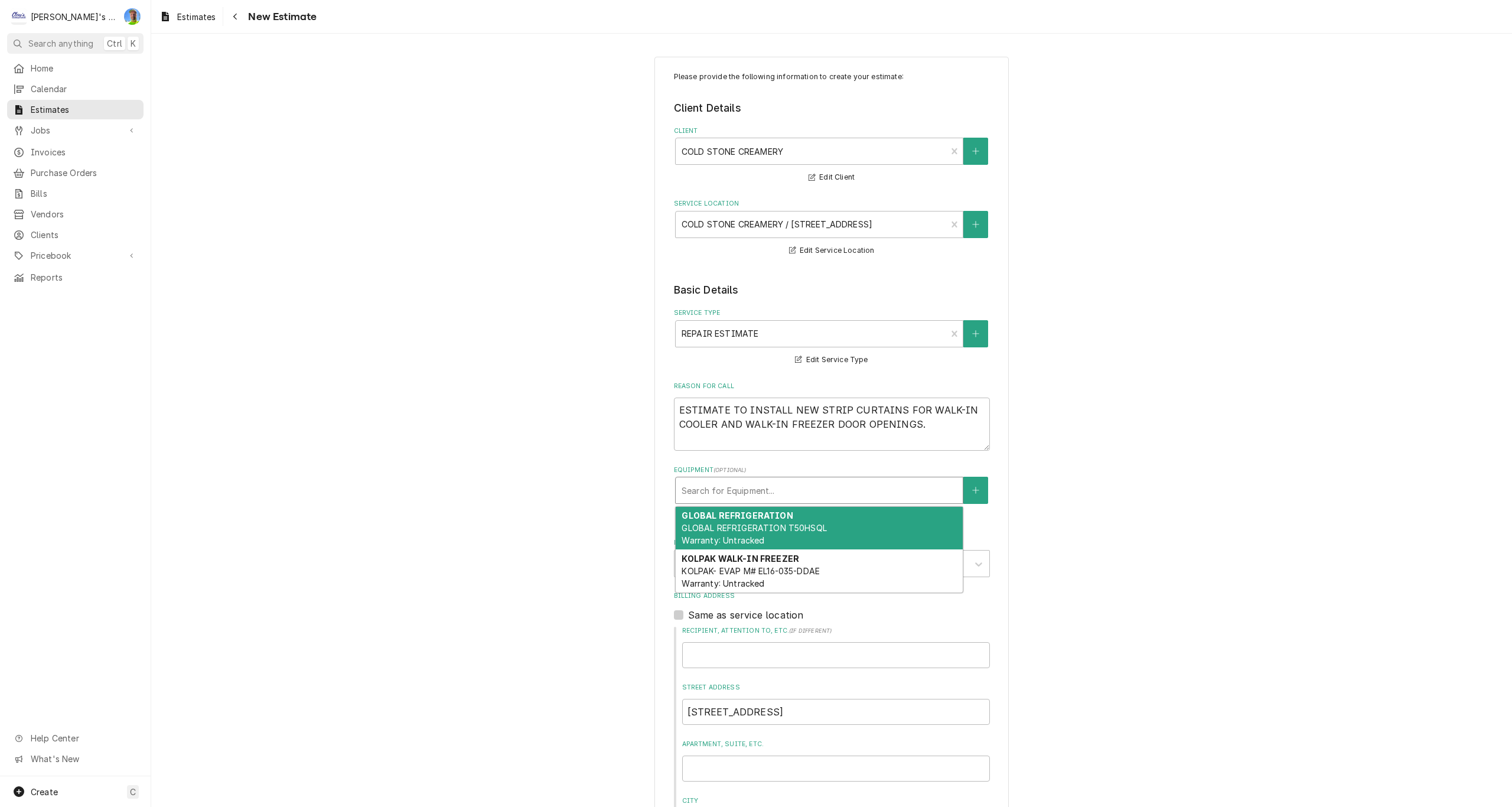
click at [774, 497] on div "Equipment" at bounding box center [819, 489] width 275 height 21
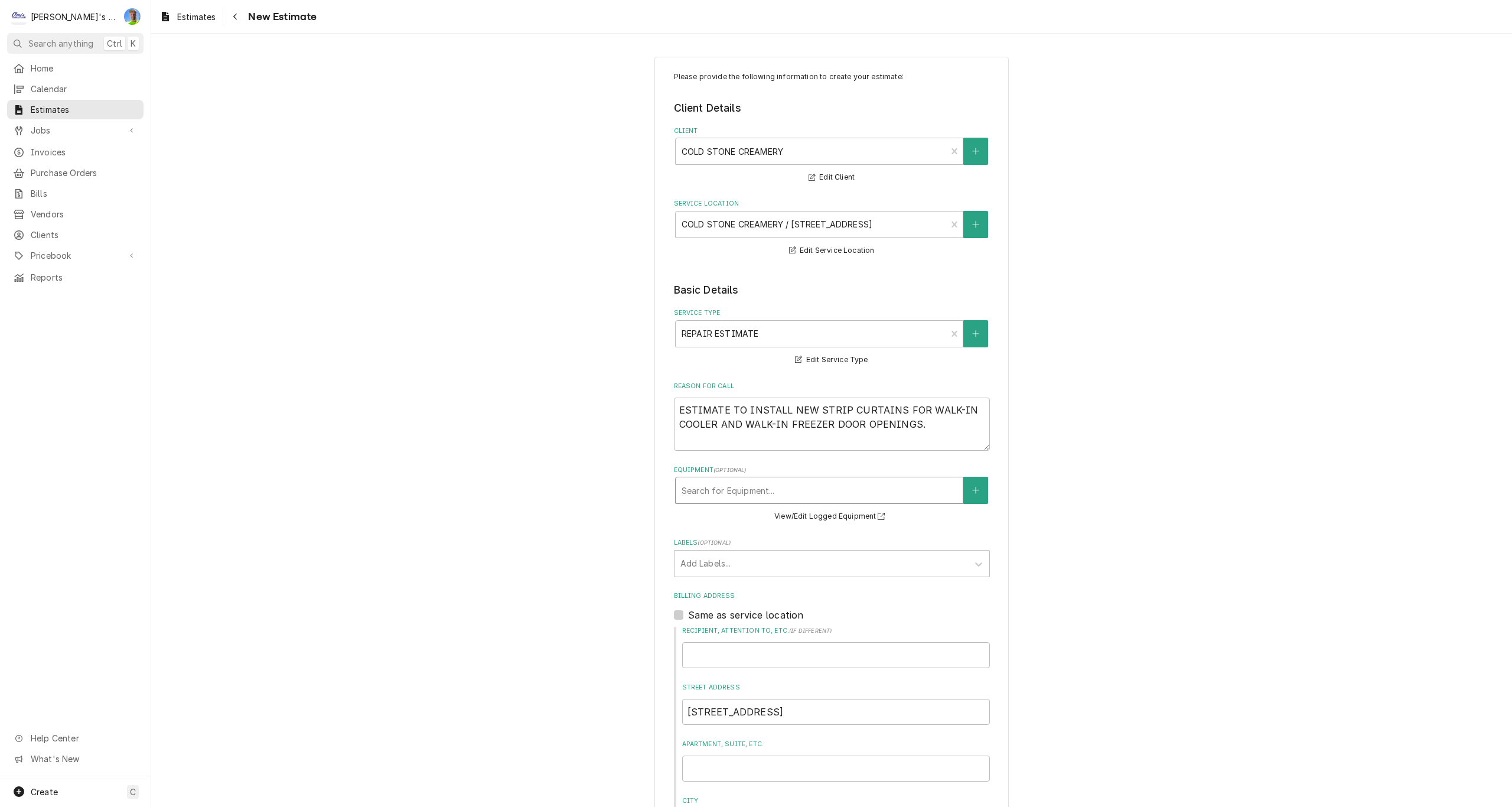
click at [930, 485] on div "Equipment" at bounding box center [819, 489] width 275 height 21
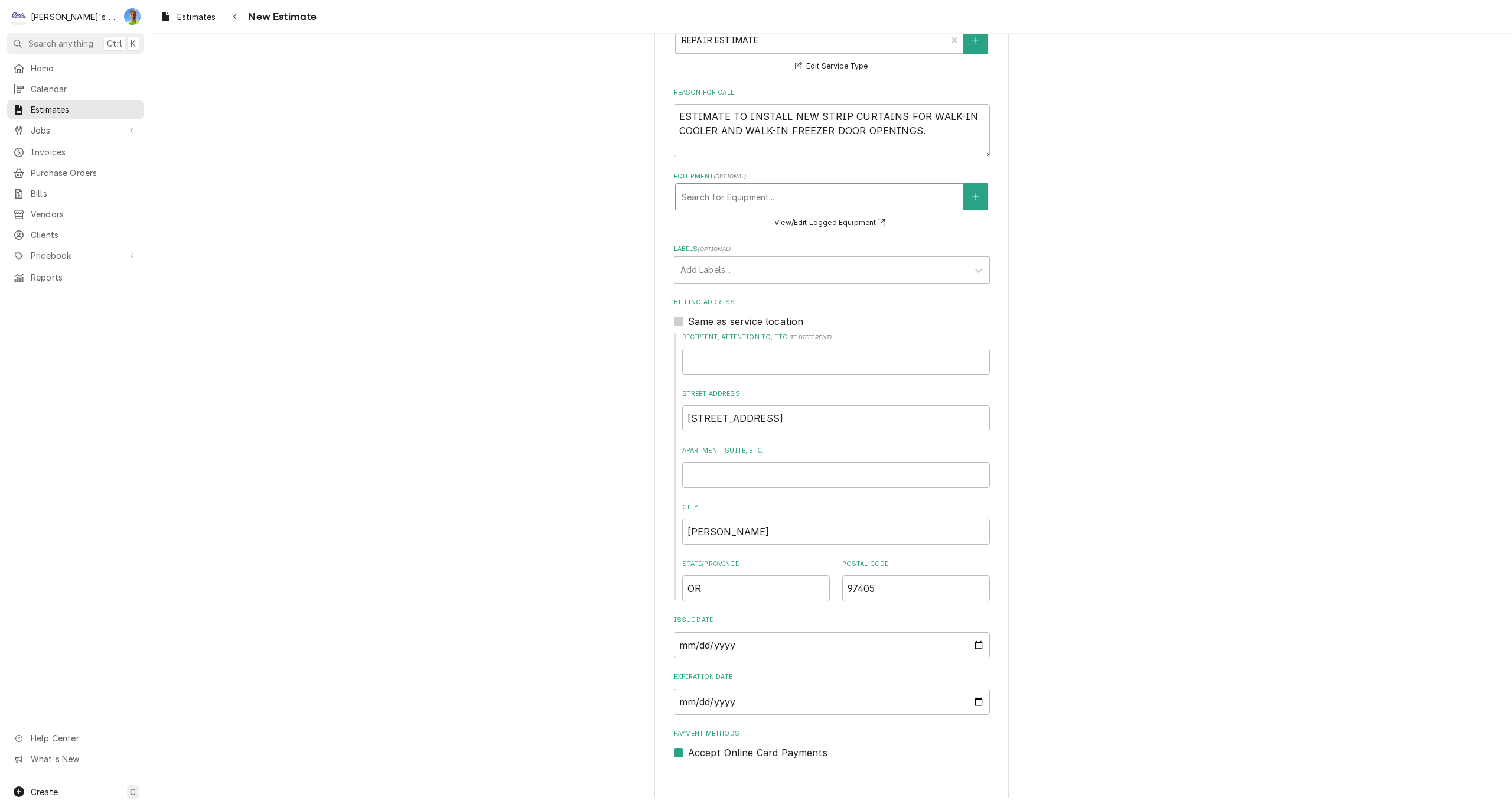
scroll to position [296, 0]
click at [973, 696] on input "Expiration Date" at bounding box center [832, 698] width 316 height 26
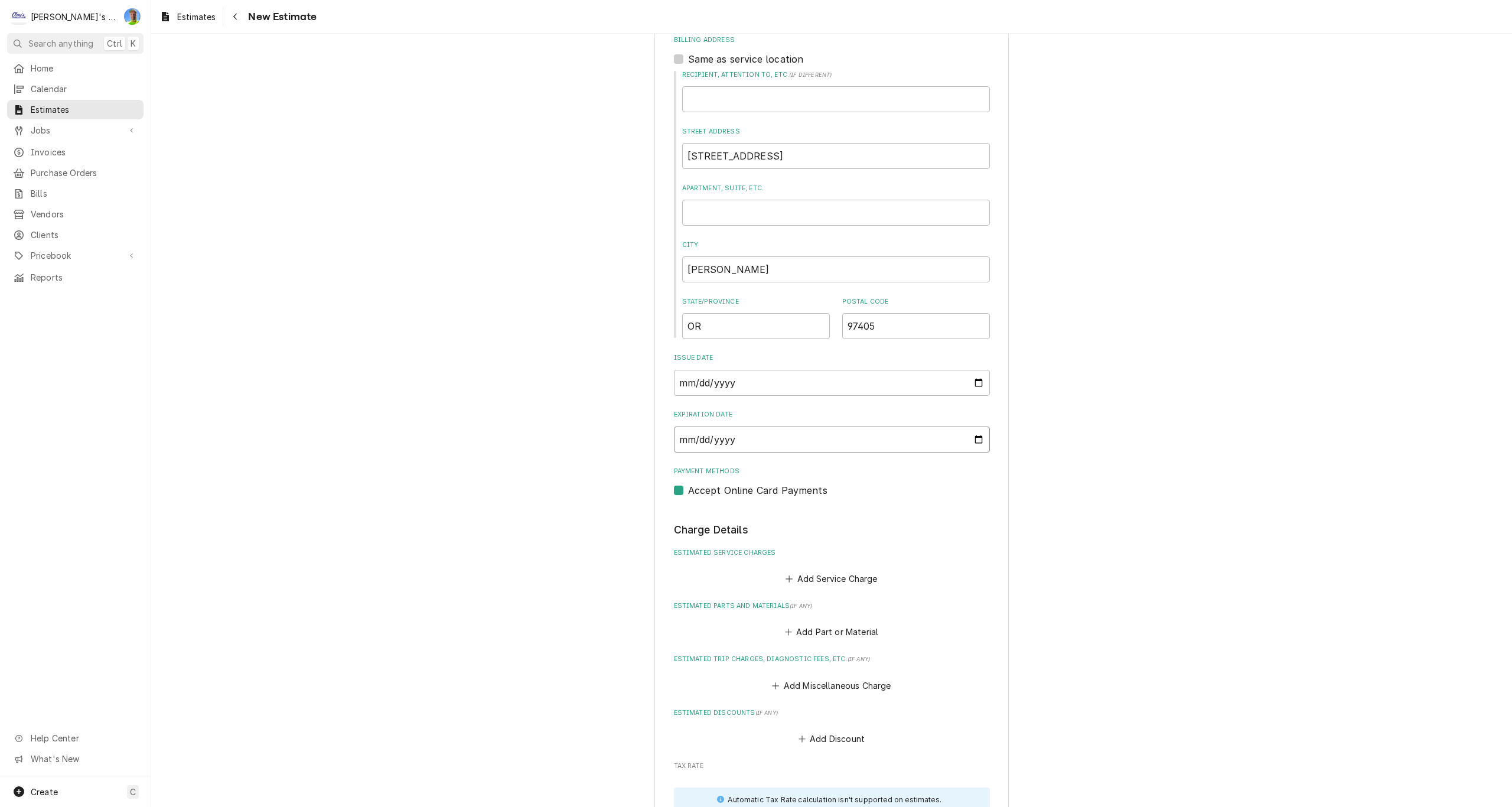
scroll to position [592, 0]
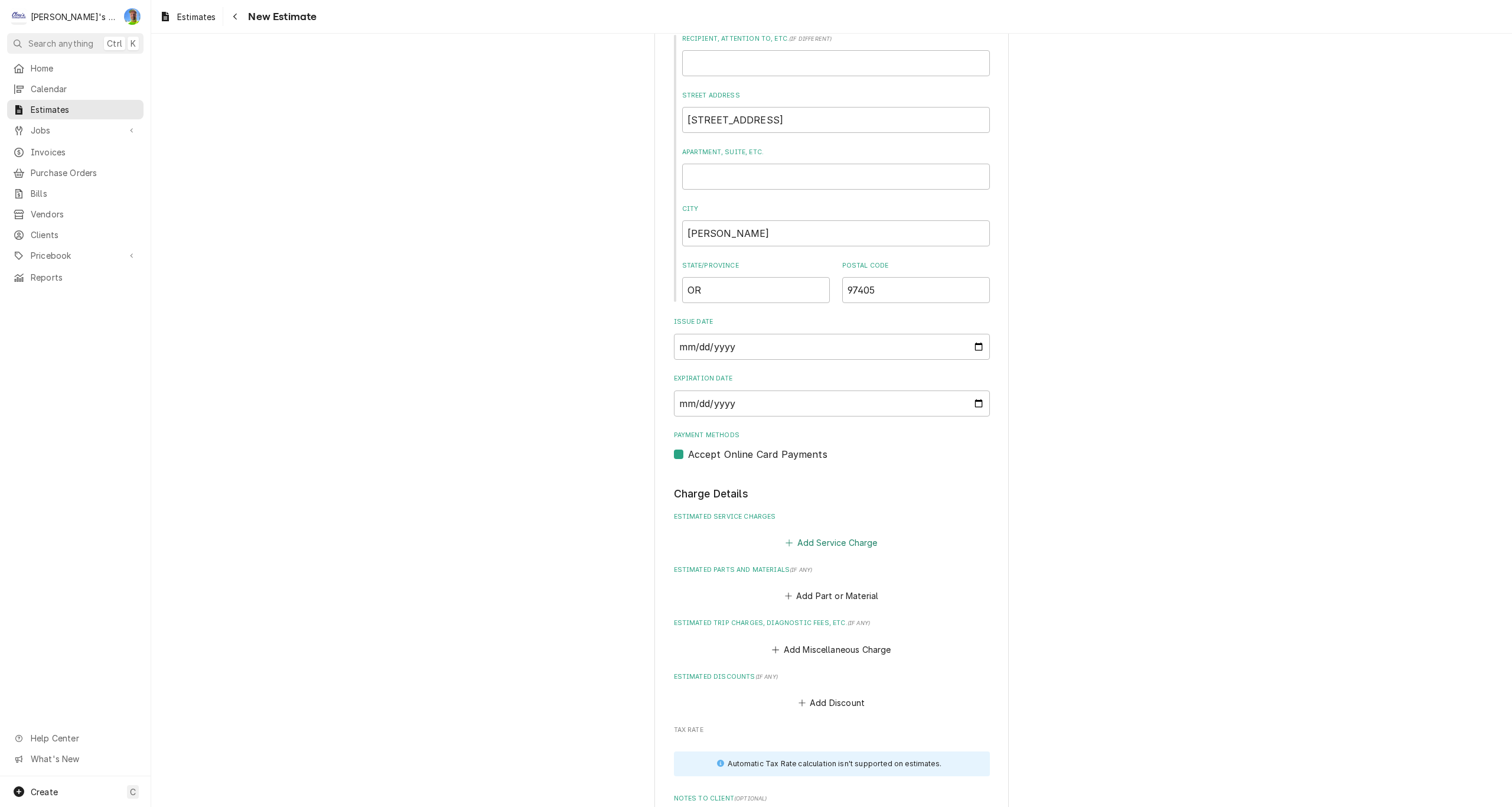
click at [820, 547] on button "Add Service Charge" at bounding box center [831, 542] width 96 height 16
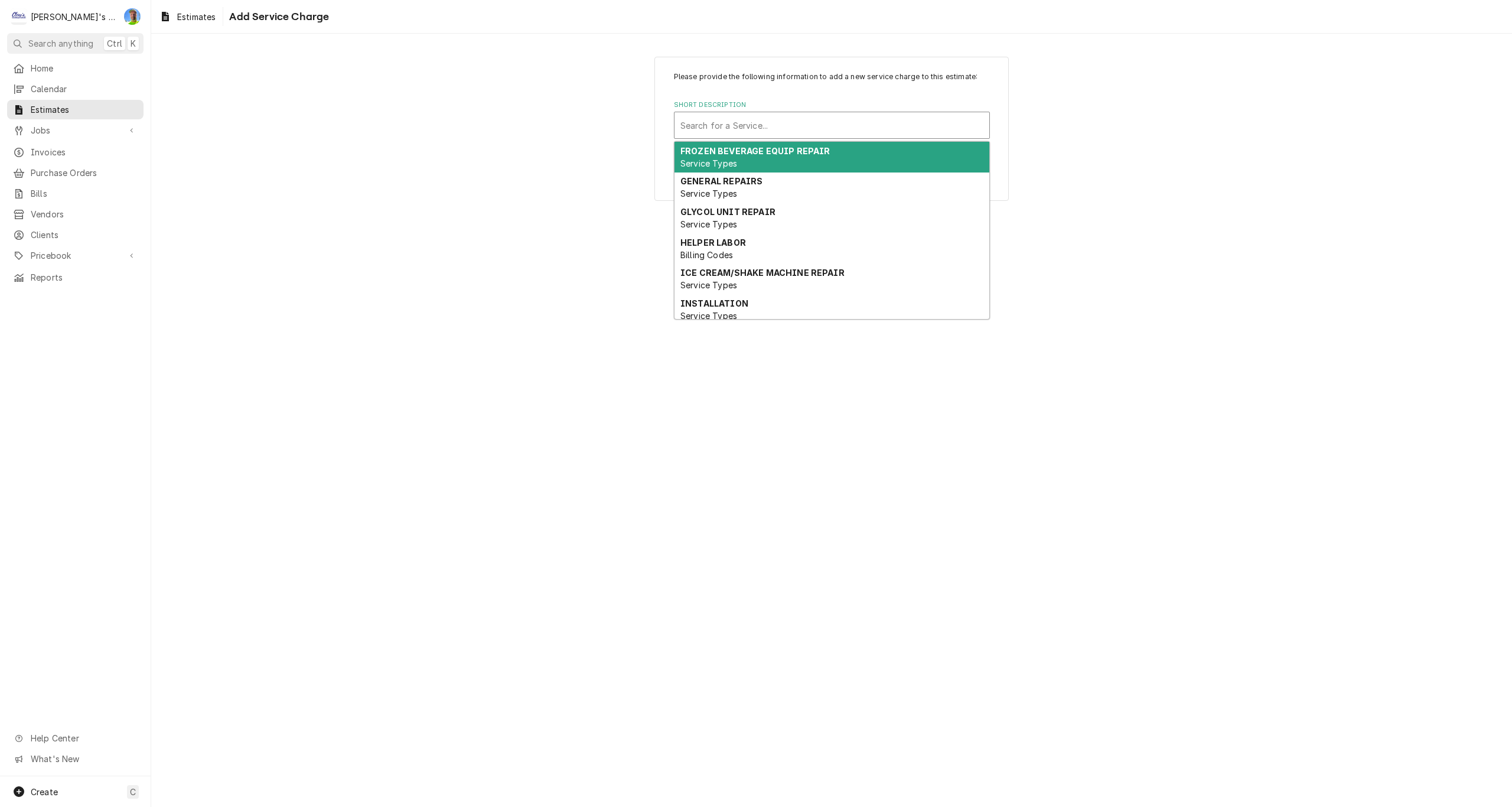
click at [761, 120] on div "Short Description" at bounding box center [832, 125] width 303 height 21
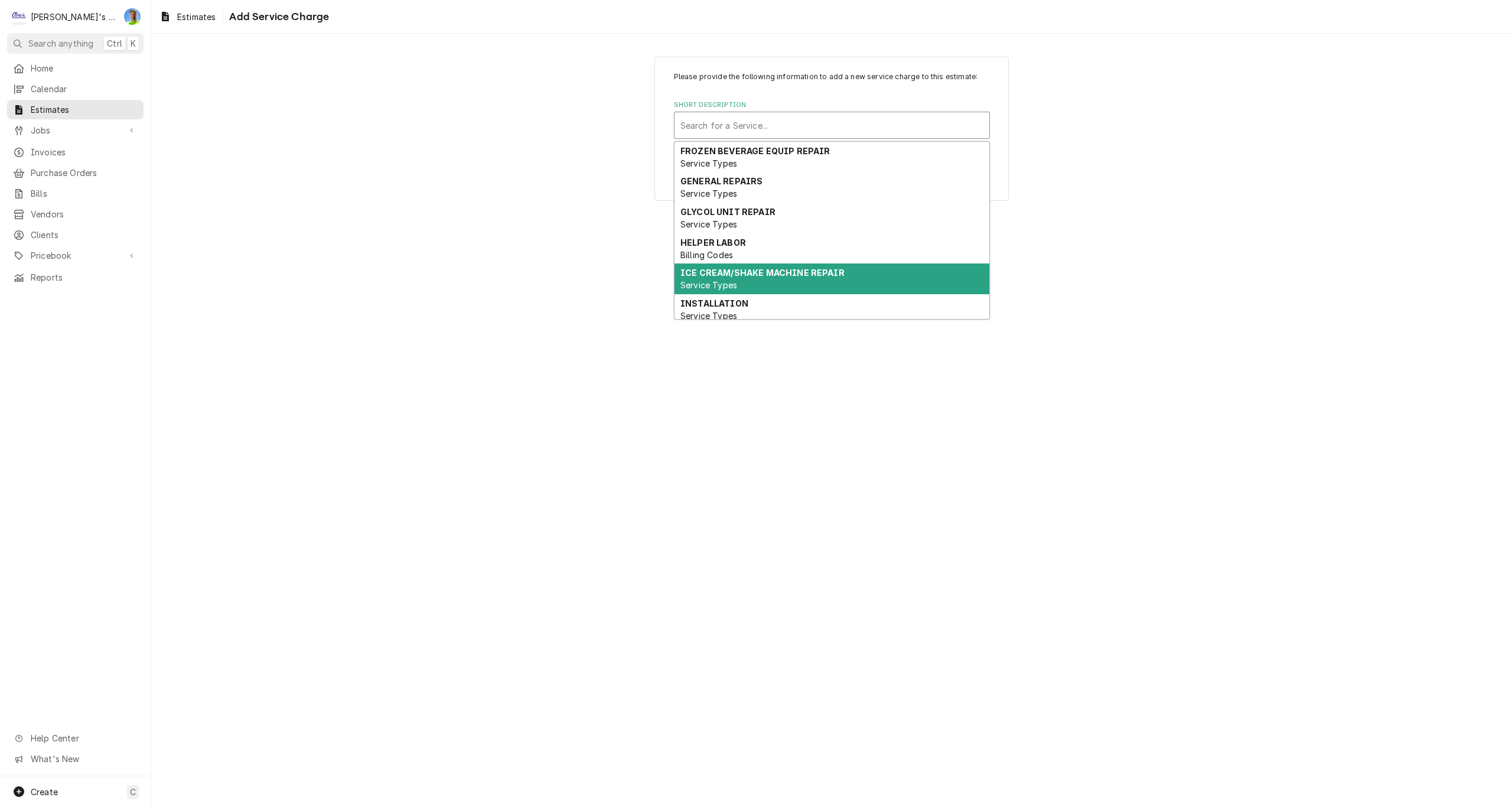
scroll to position [59, 0]
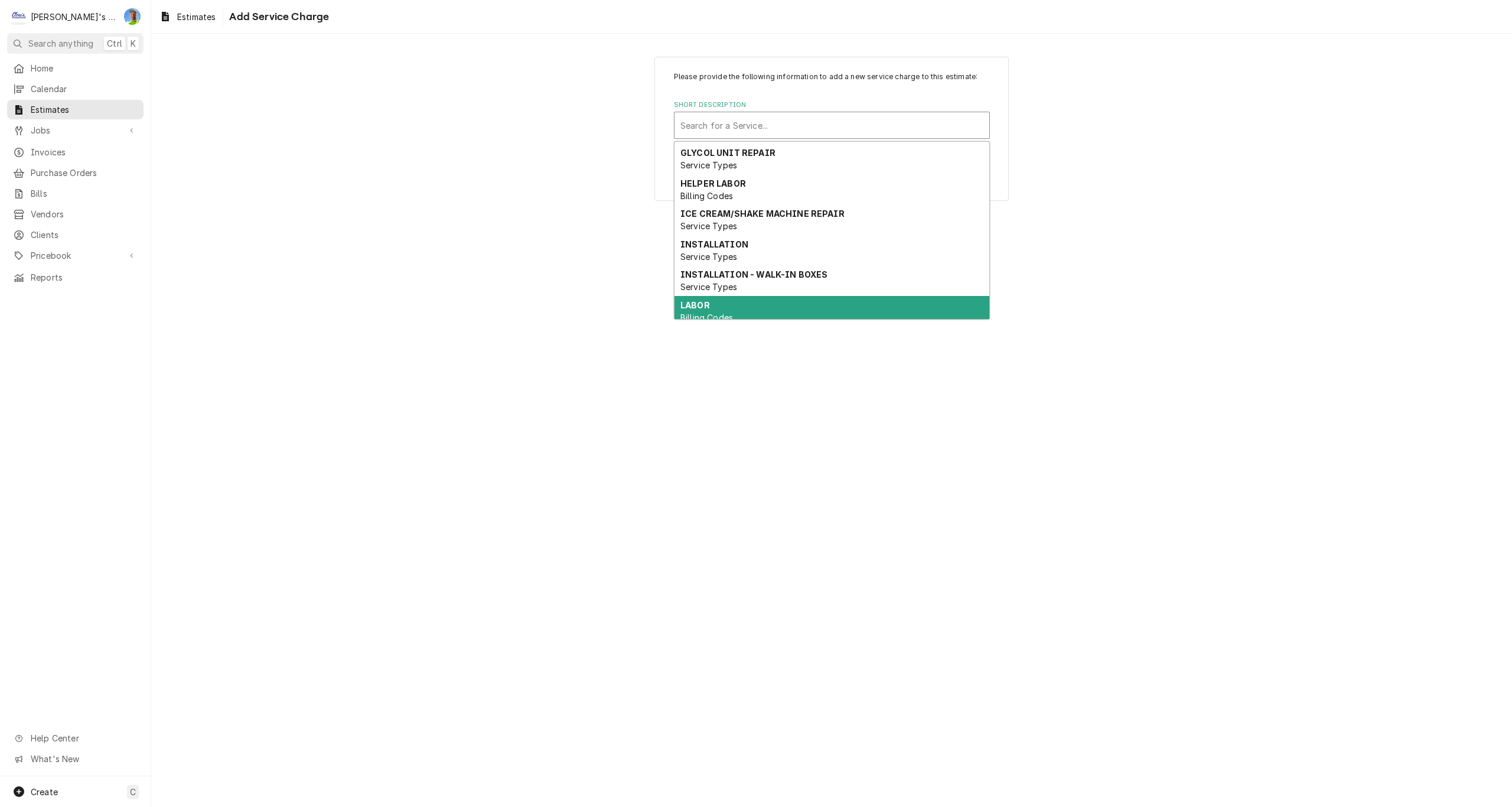
click at [734, 300] on div "LABOR Billing Codes" at bounding box center [832, 311] width 315 height 31
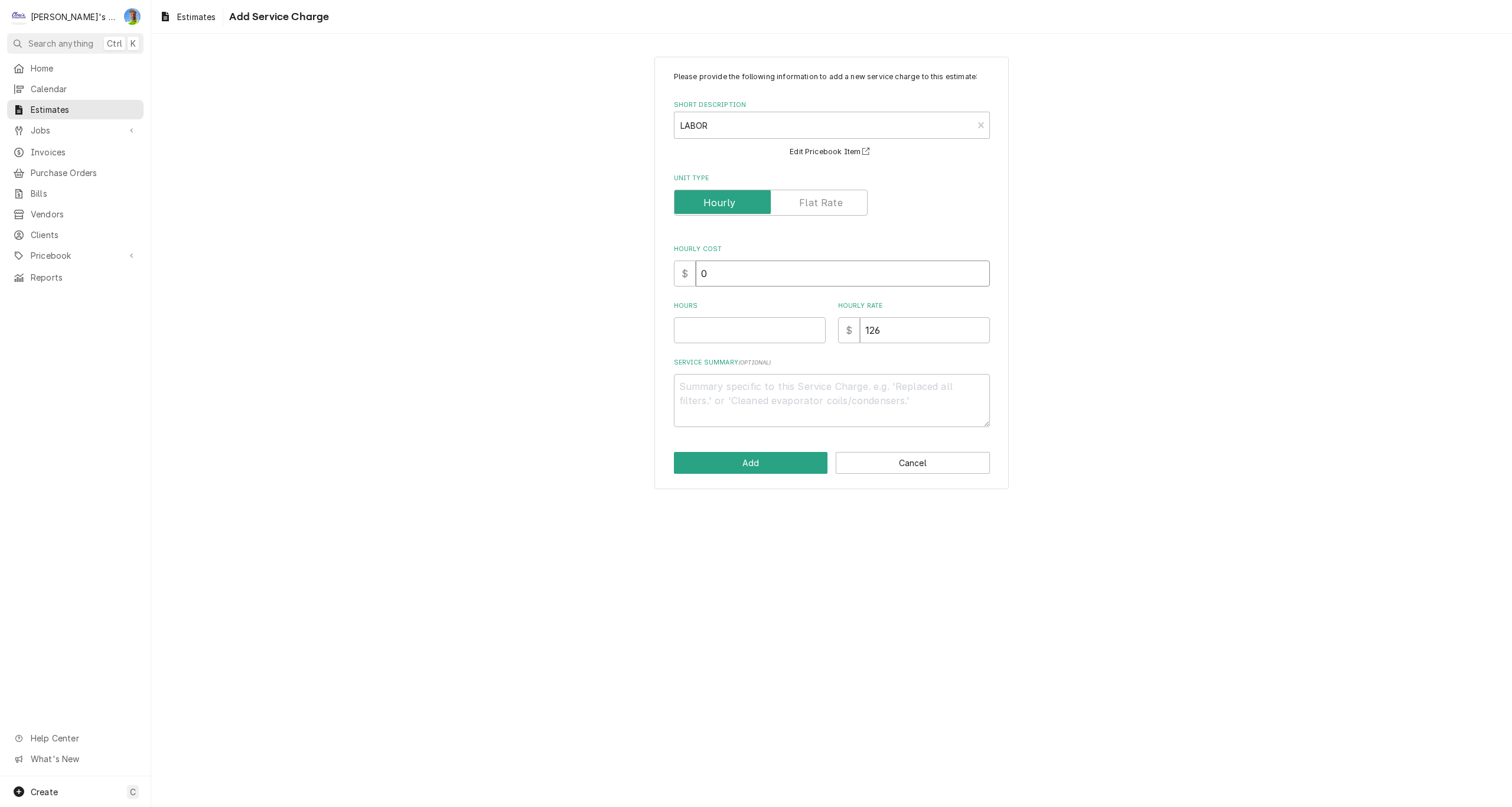
click at [730, 274] on input "0" at bounding box center [843, 273] width 294 height 26
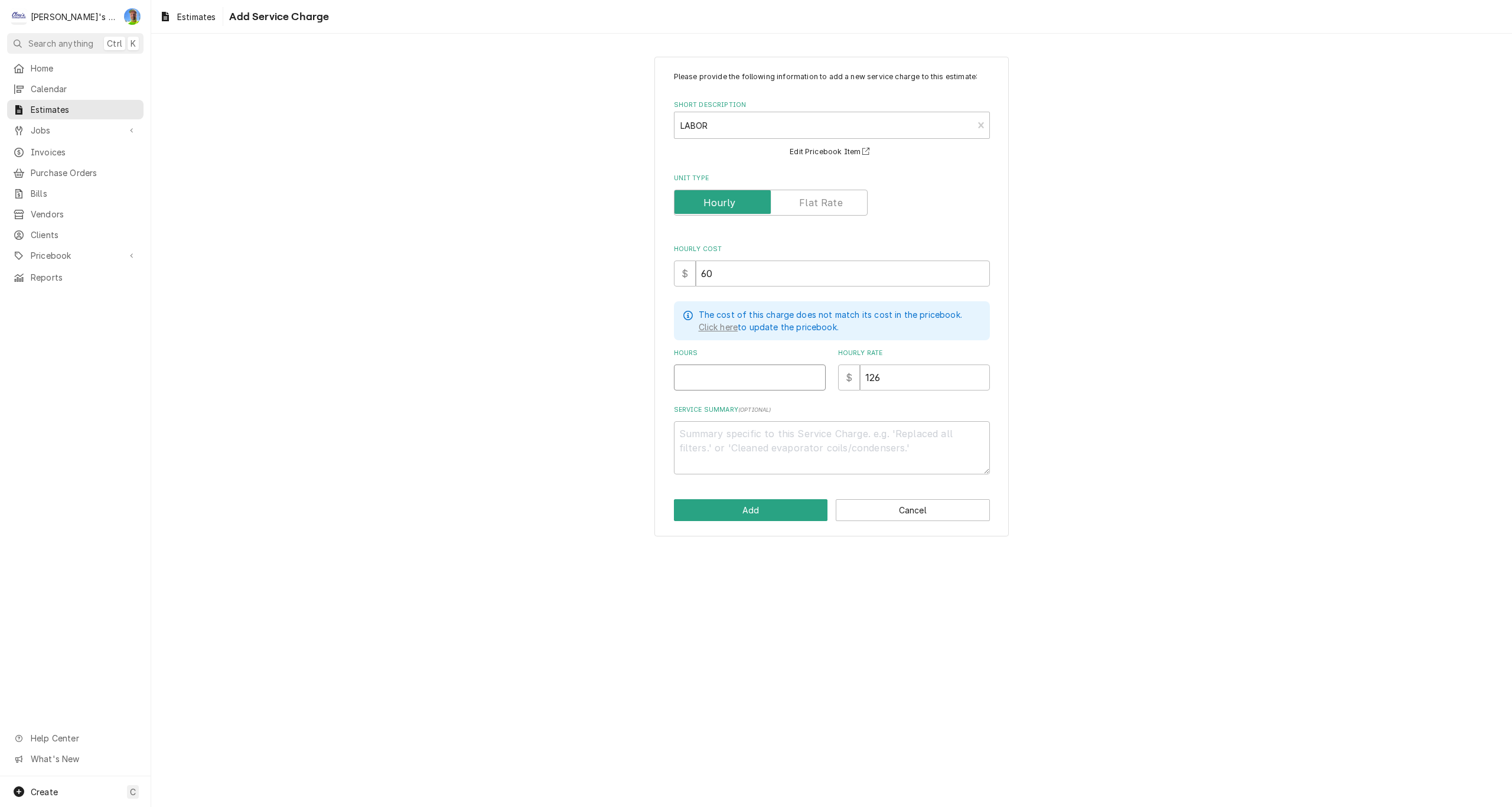
click at [737, 374] on input "Hours" at bounding box center [750, 377] width 152 height 26
click at [728, 432] on textarea "Service Summary ( optional )" at bounding box center [832, 447] width 316 height 53
click at [755, 508] on button "Add" at bounding box center [751, 510] width 154 height 22
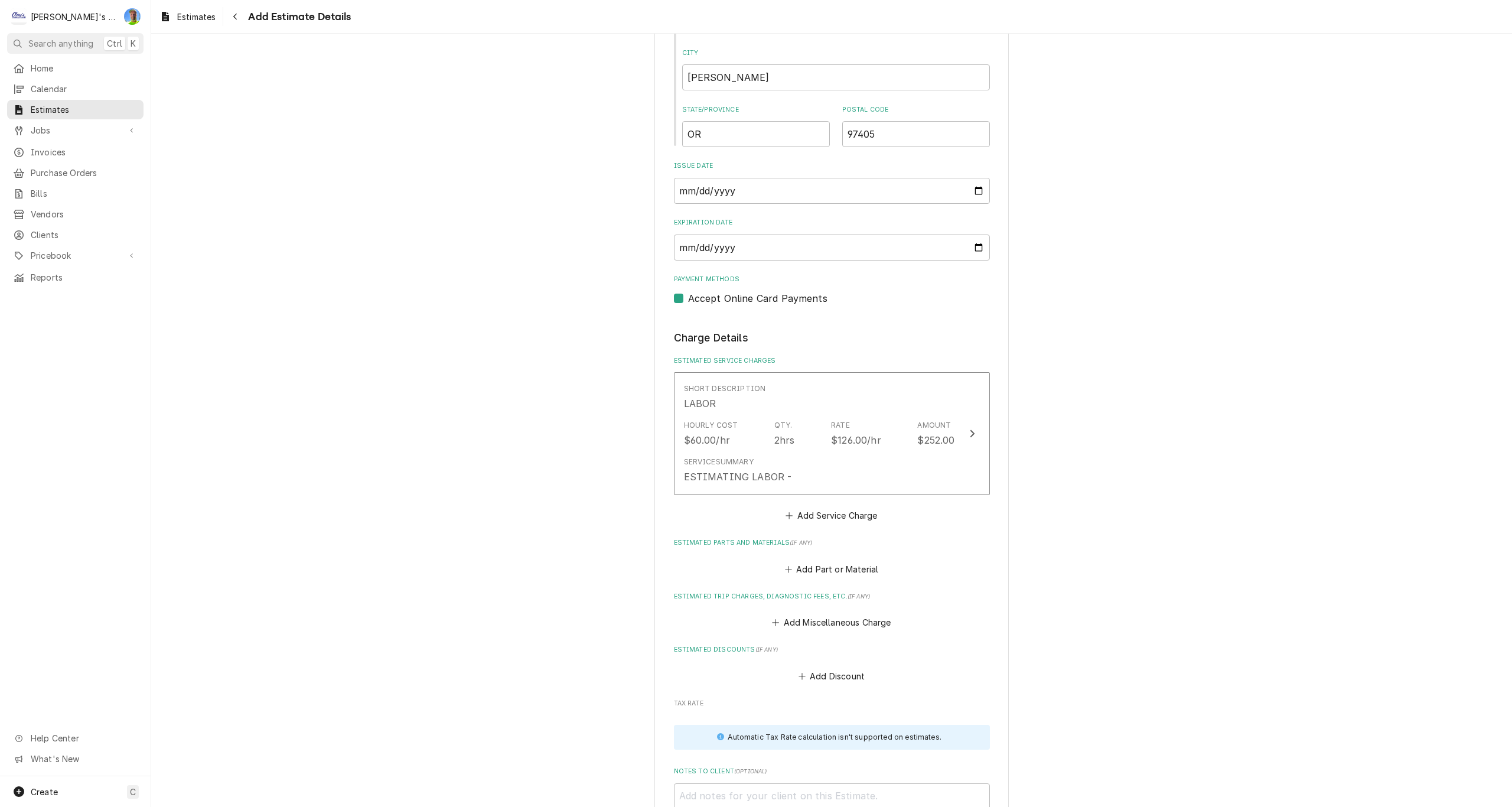
scroll to position [755, 0]
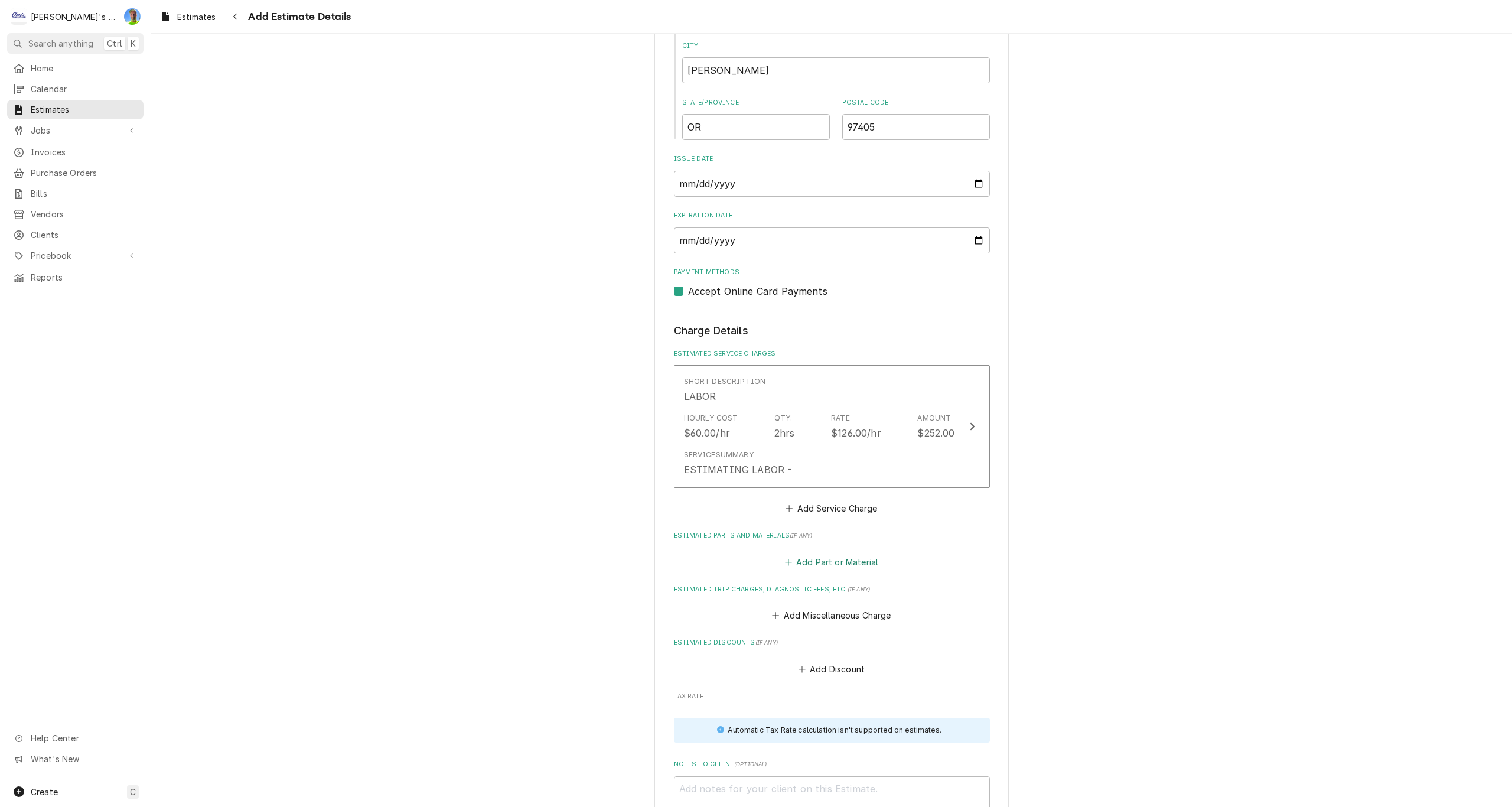
click at [804, 564] on button "Add Part or Material" at bounding box center [831, 561] width 97 height 16
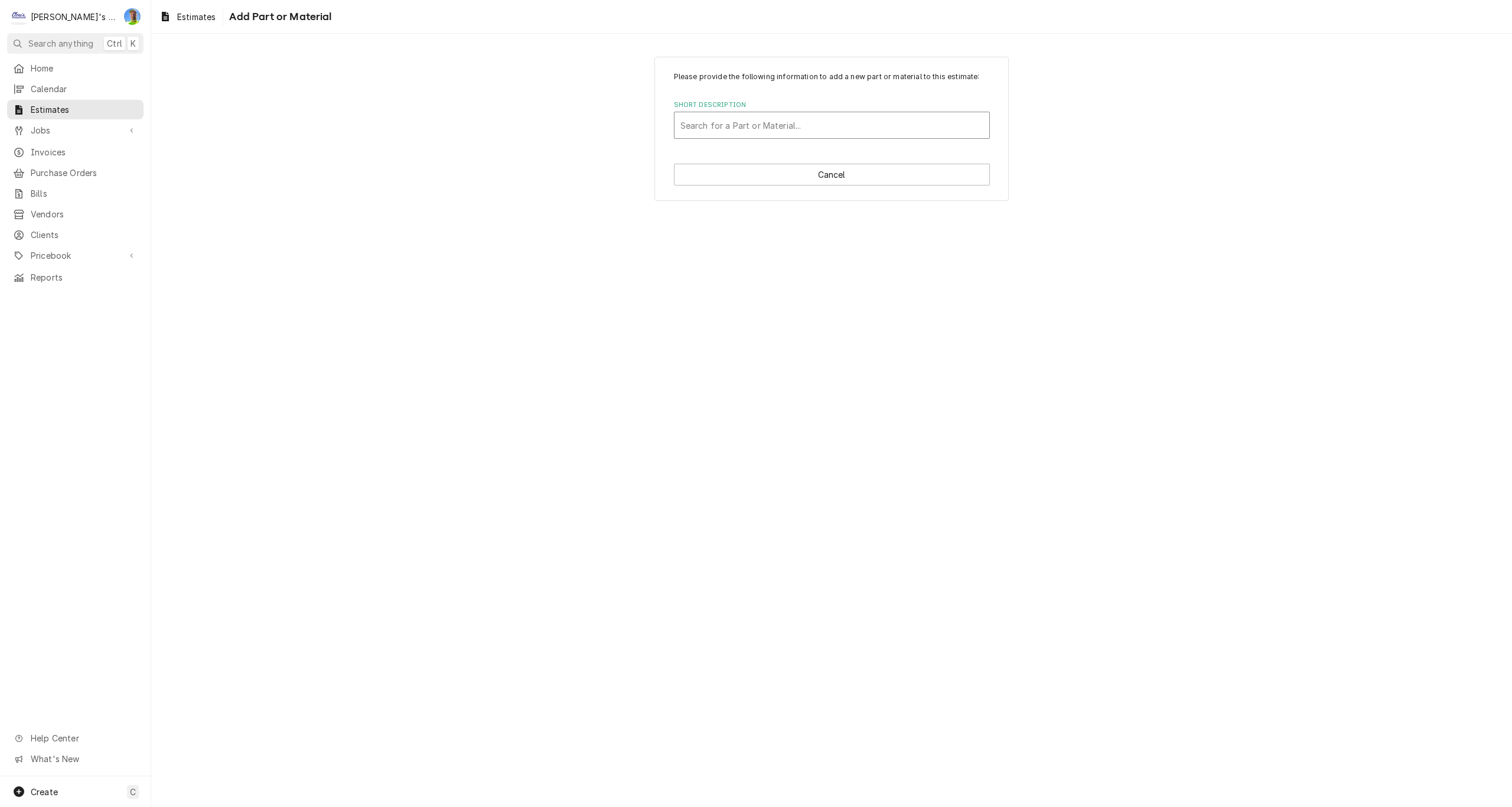
click at [741, 127] on div "Short Description" at bounding box center [832, 125] width 303 height 21
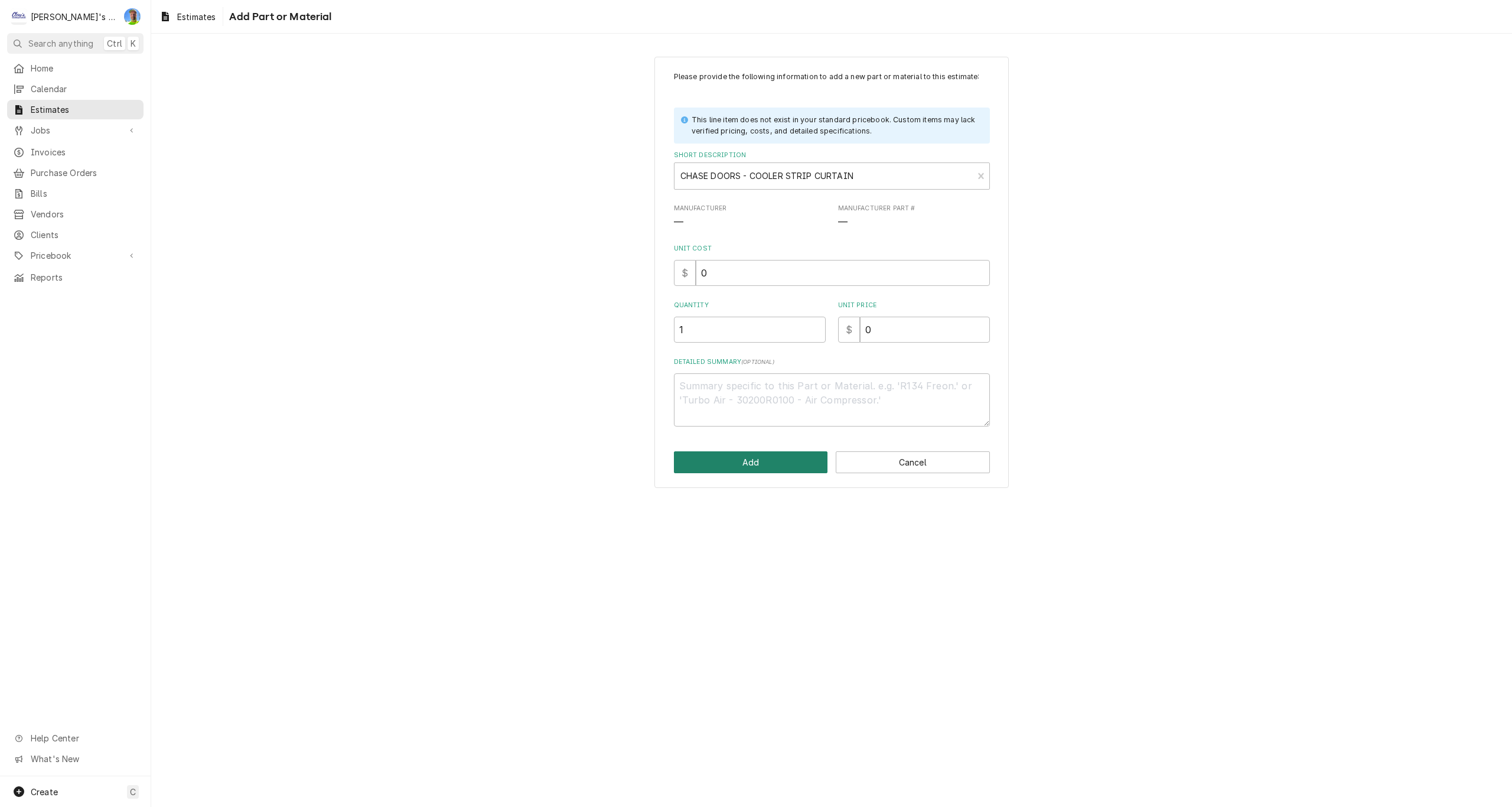
click at [748, 462] on button "Add" at bounding box center [751, 462] width 154 height 22
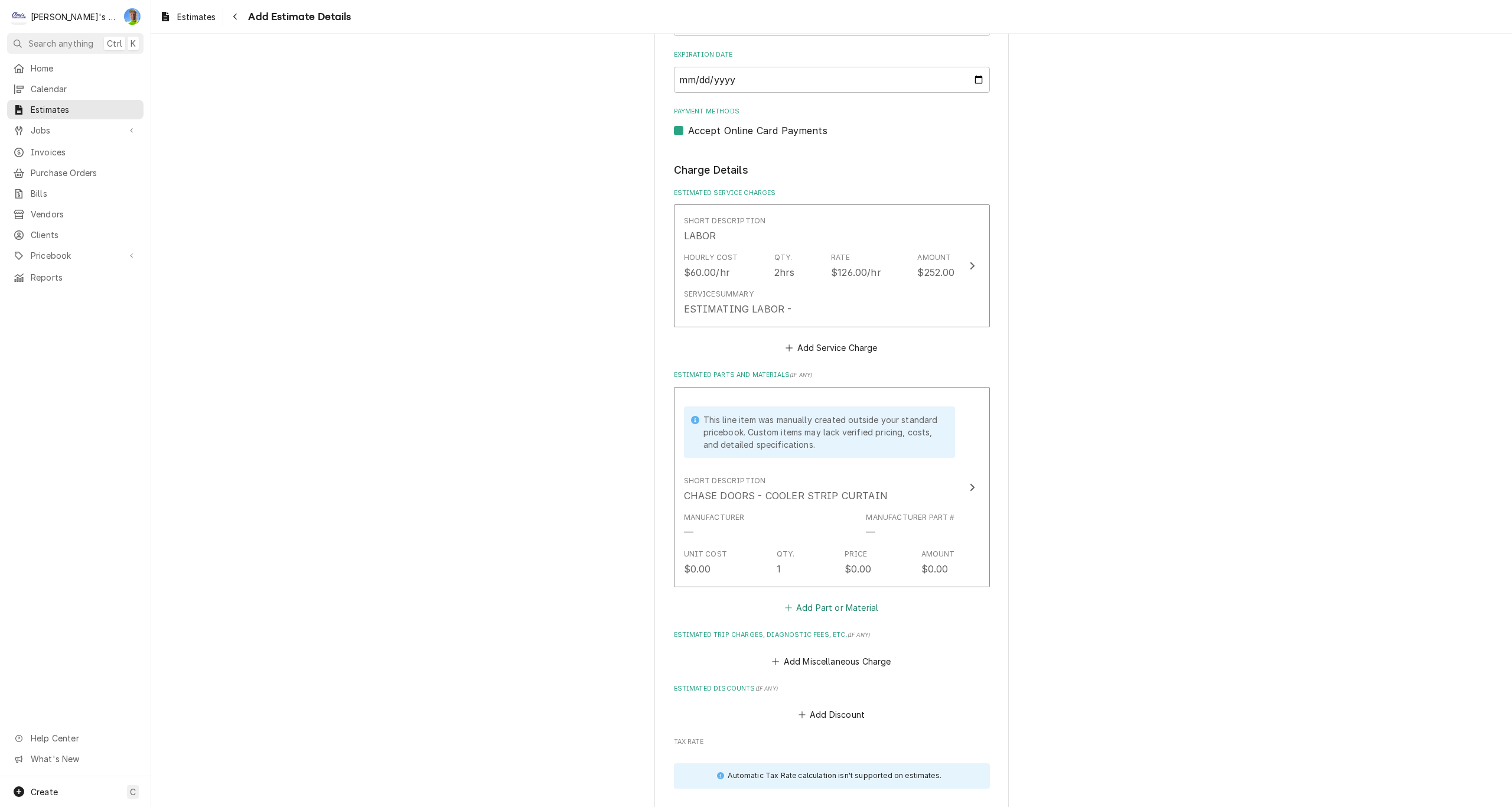
scroll to position [977, 0]
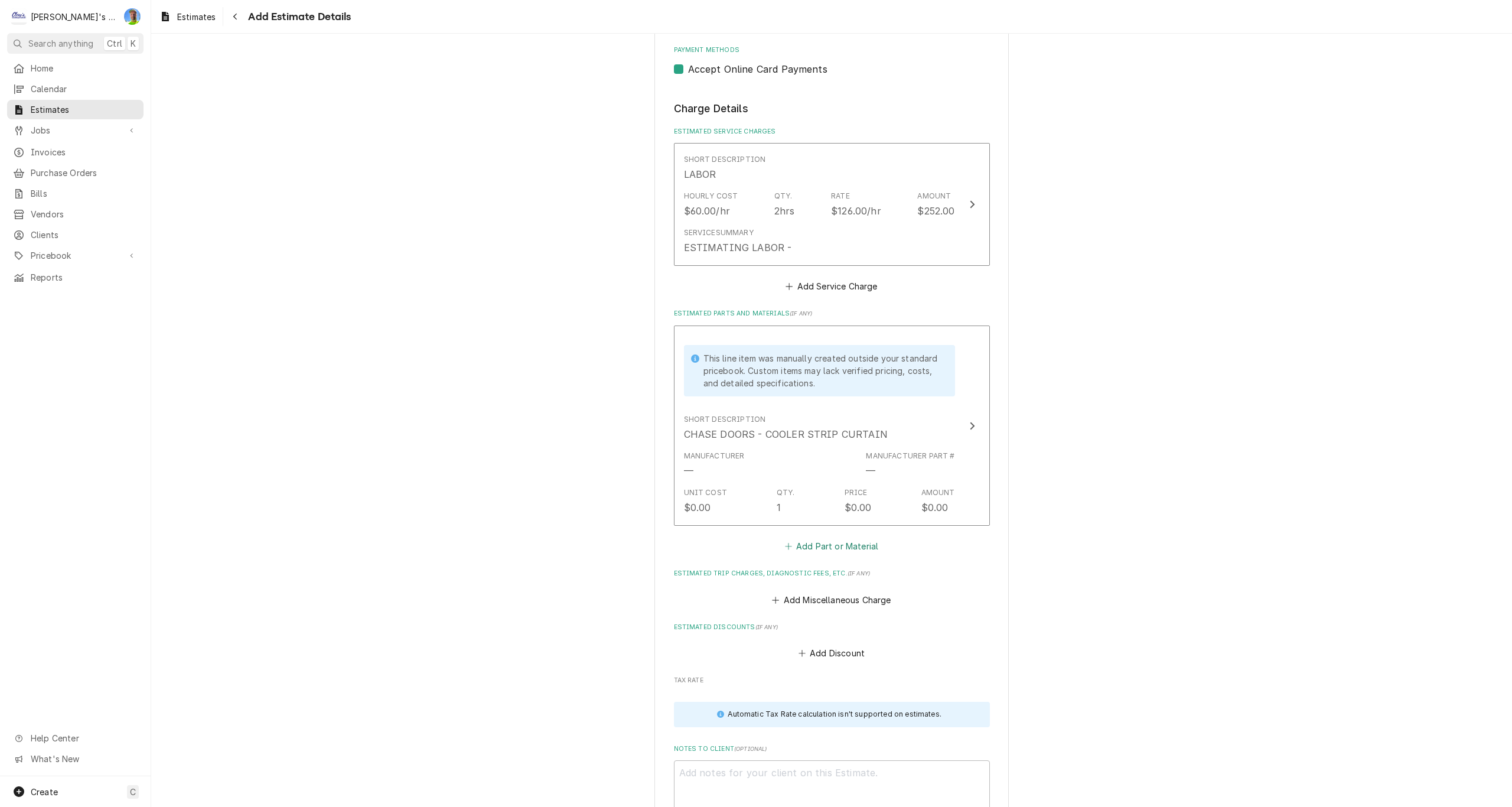
click at [794, 551] on button "Add Part or Material" at bounding box center [831, 546] width 97 height 16
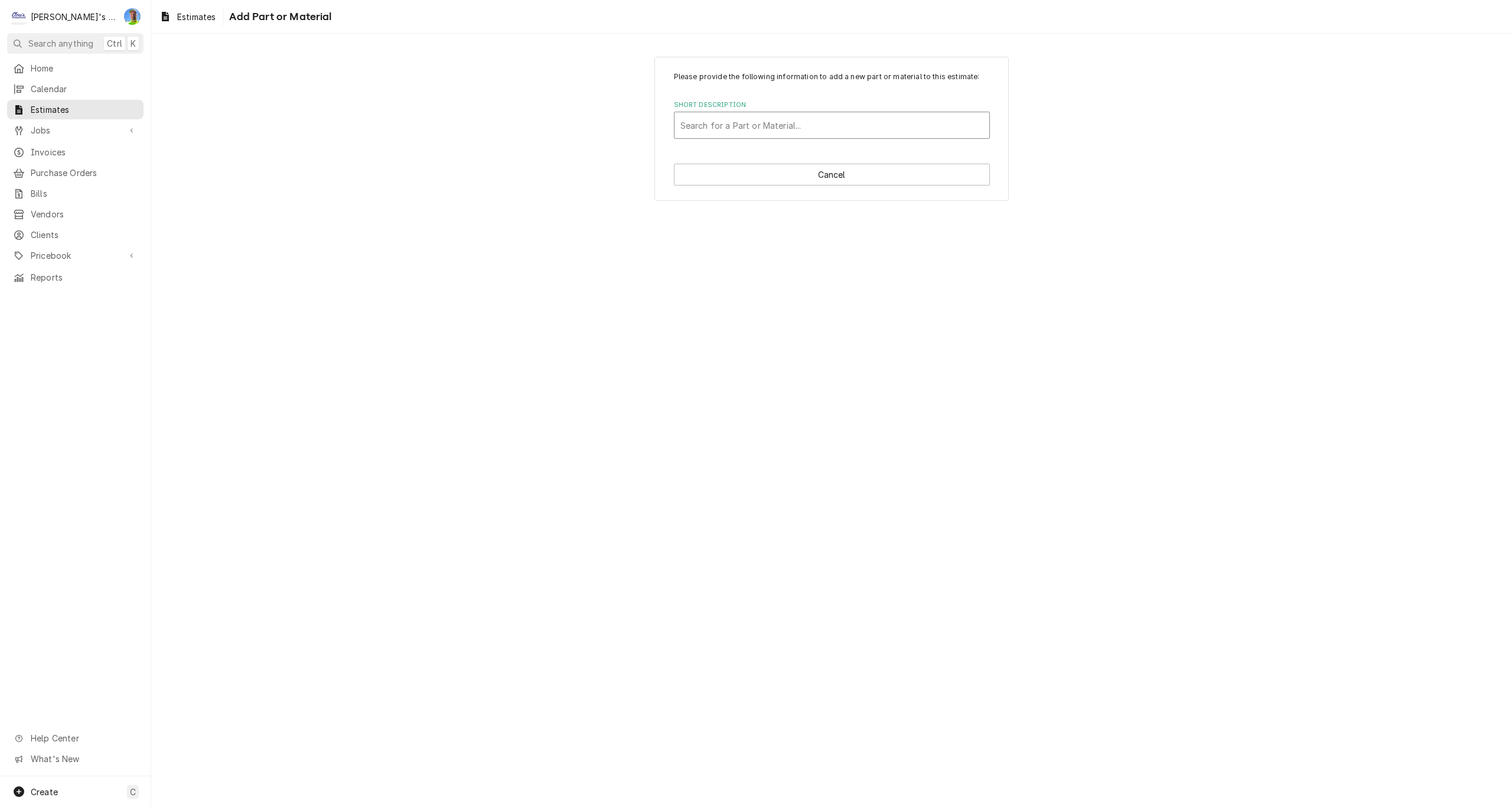
click at [764, 135] on div "Short Description" at bounding box center [832, 125] width 303 height 21
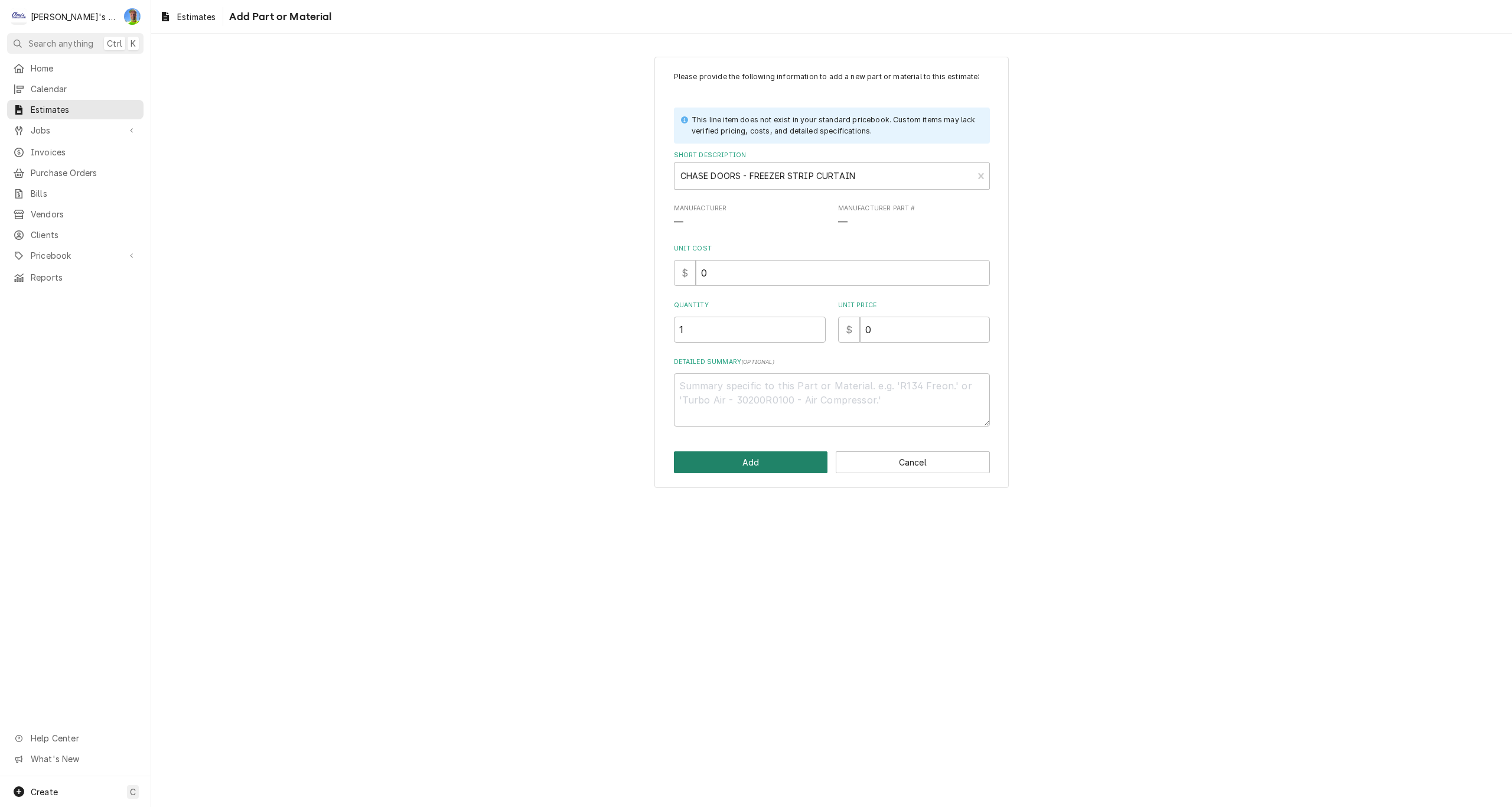
click at [785, 459] on button "Add" at bounding box center [751, 462] width 154 height 22
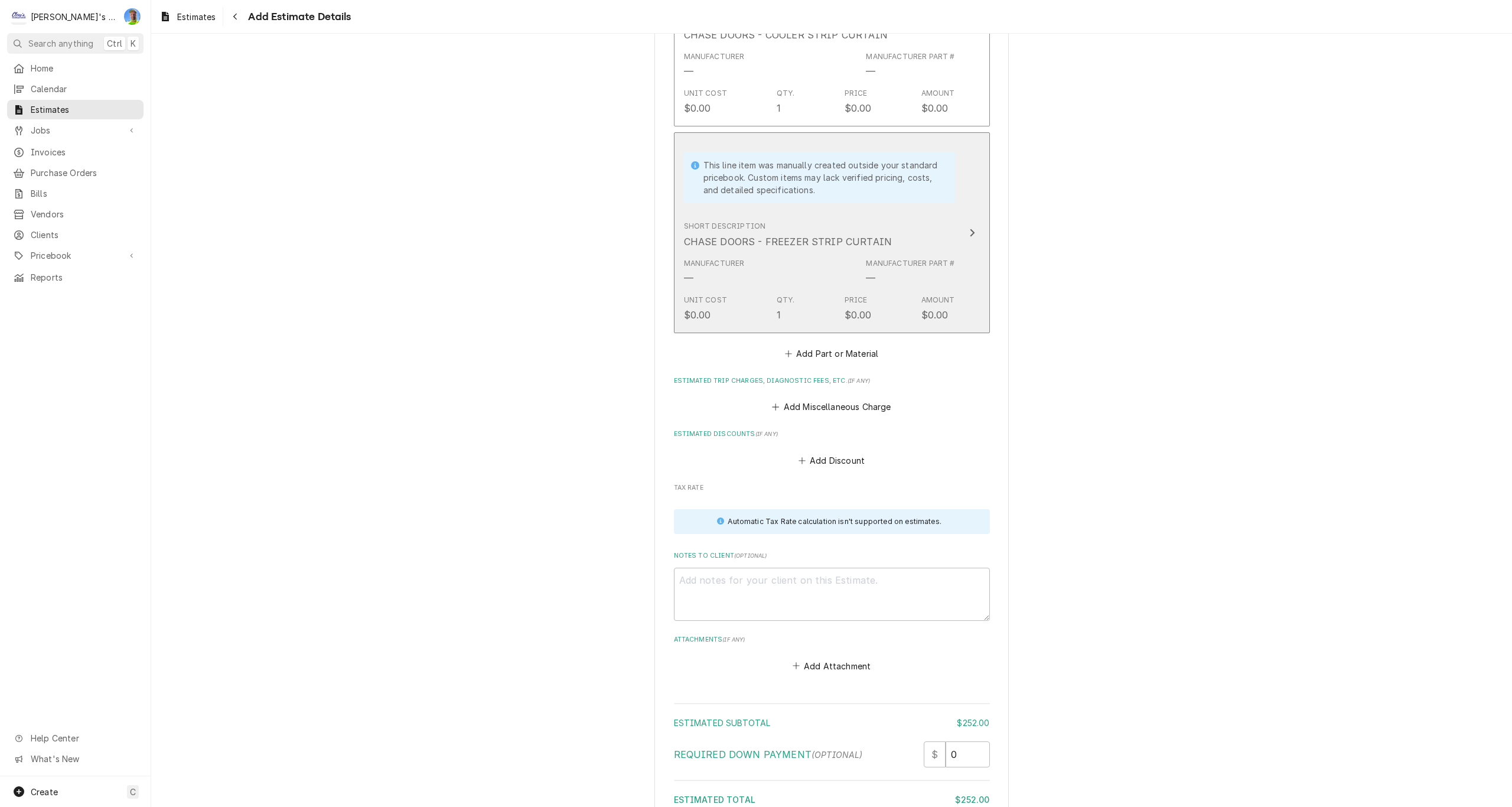
scroll to position [1506, 0]
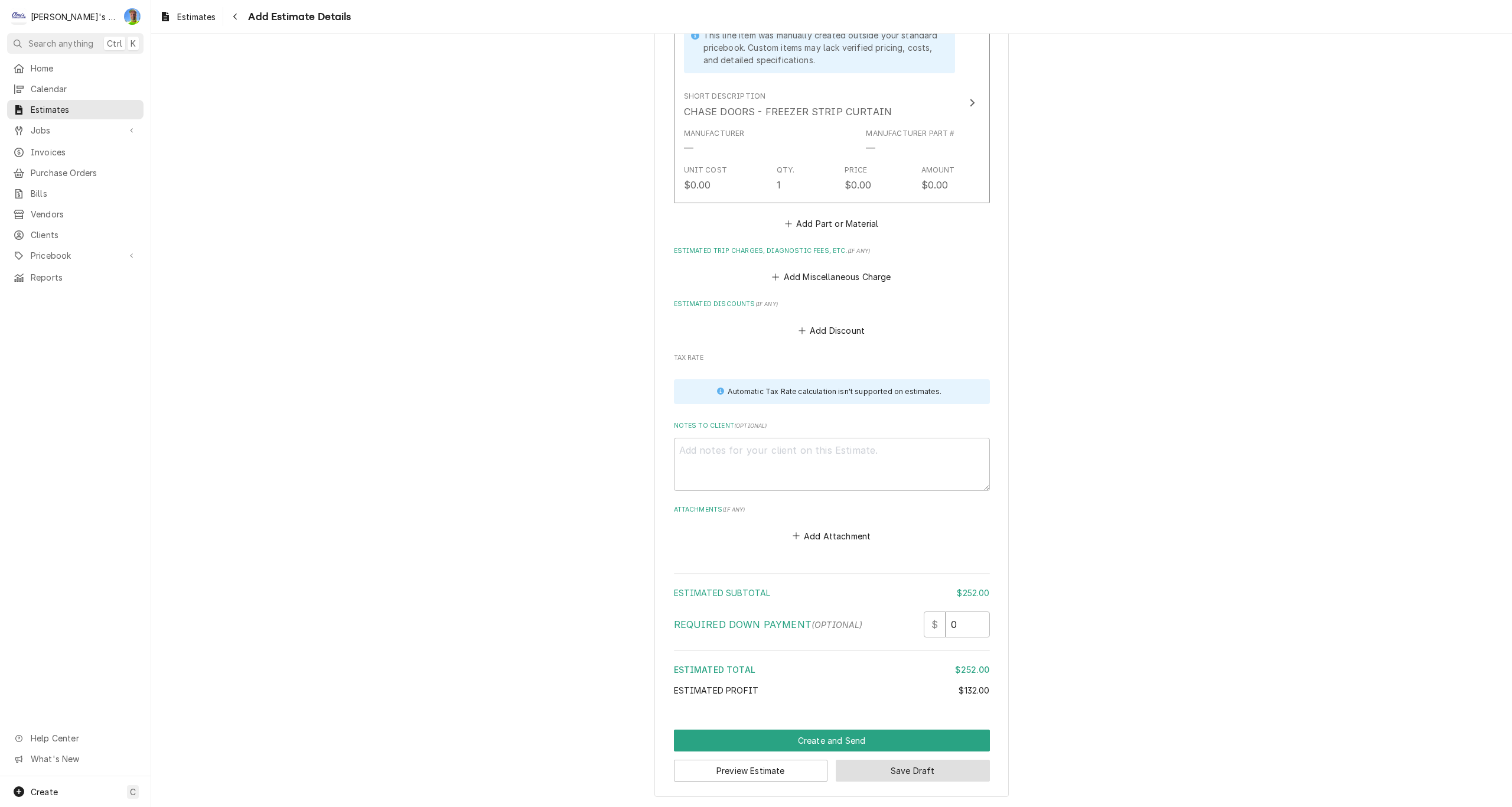
click at [859, 779] on button "Save Draft" at bounding box center [913, 770] width 154 height 22
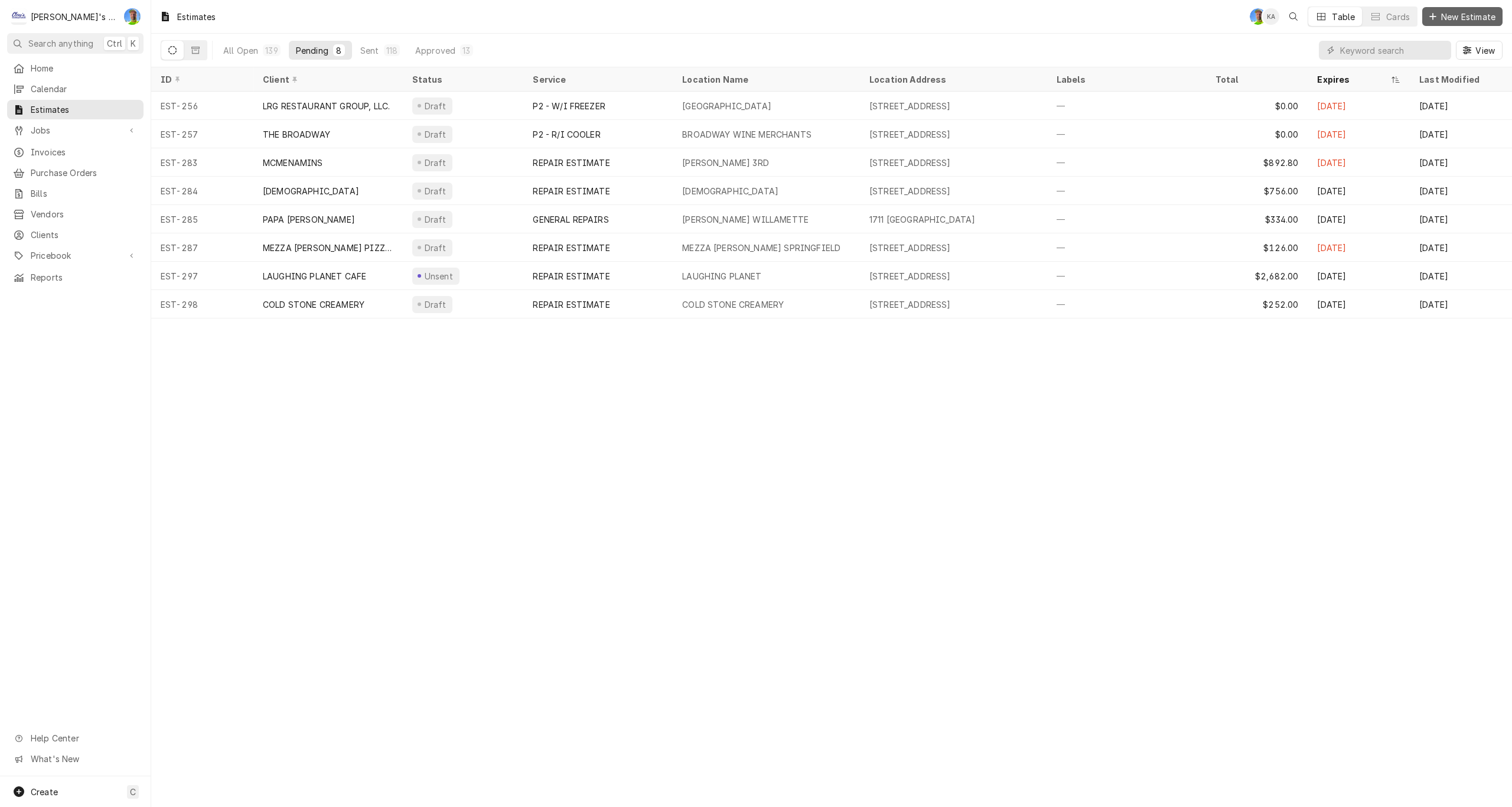
click at [1449, 18] on span "New Estimate" at bounding box center [1468, 17] width 59 height 13
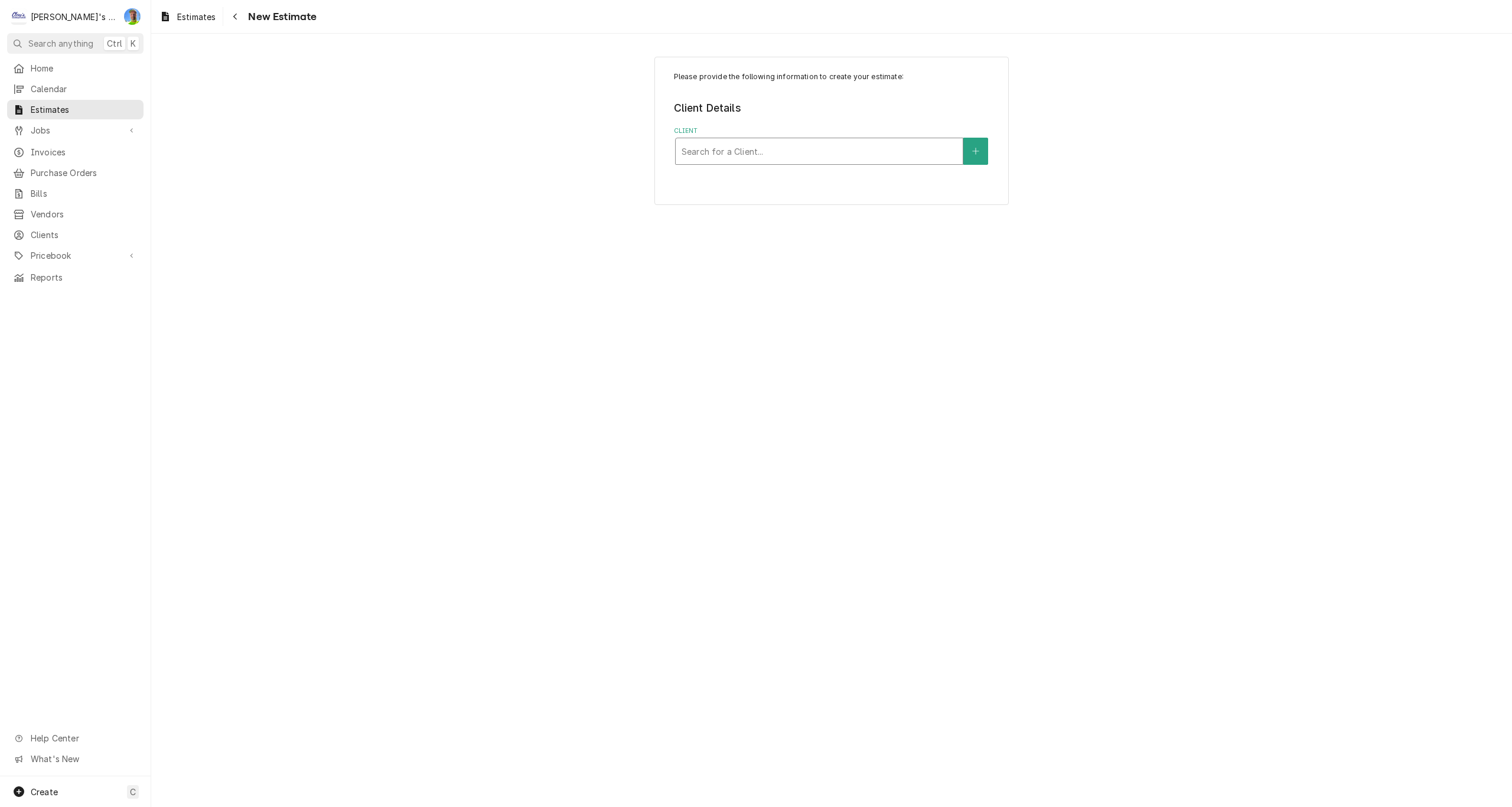
click at [773, 155] on div "Client" at bounding box center [819, 151] width 275 height 21
type input "[US_STATE]"
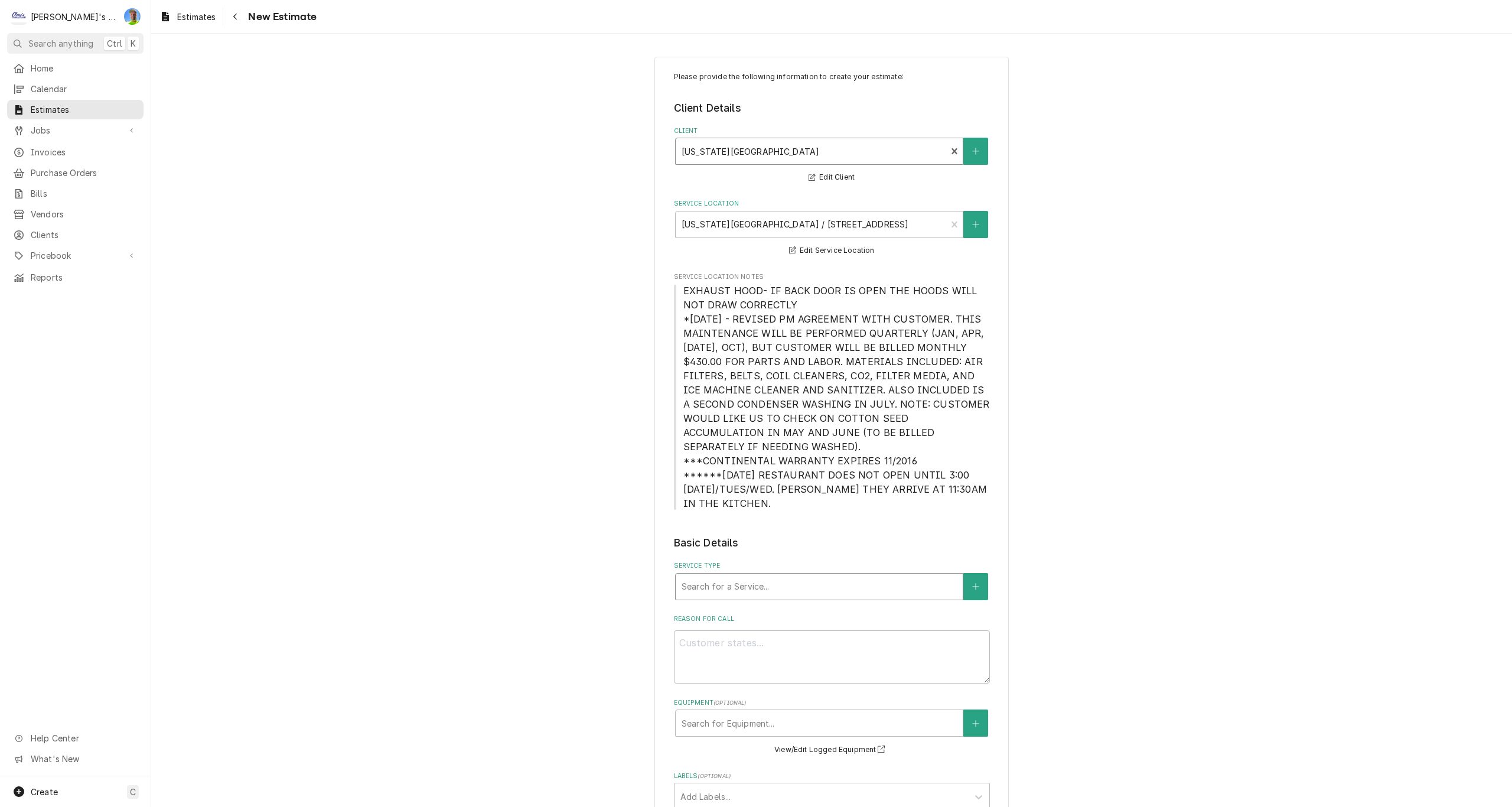
click at [832, 576] on div "Service Type" at bounding box center [819, 586] width 275 height 21
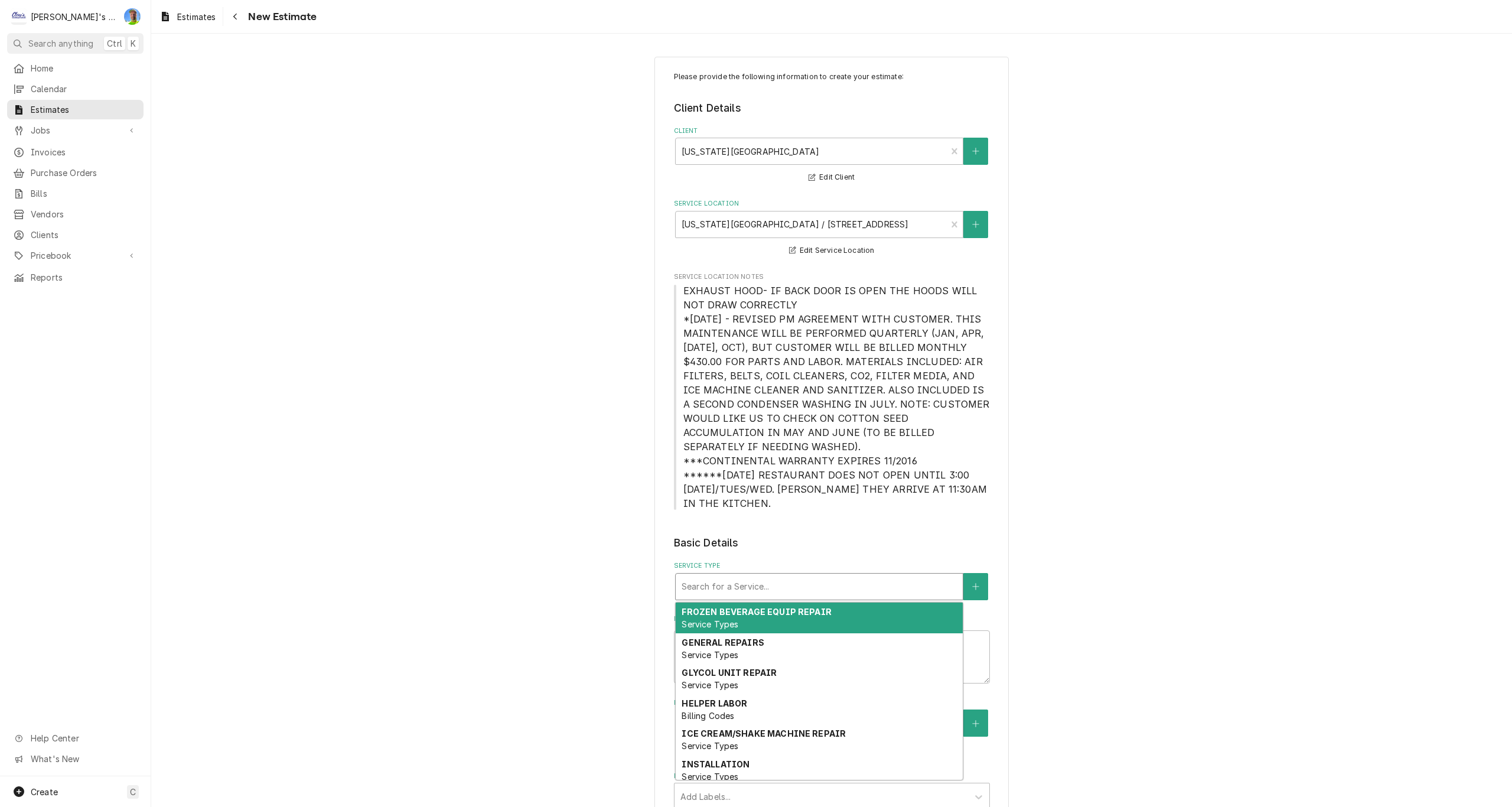
type textarea "x"
type input "R"
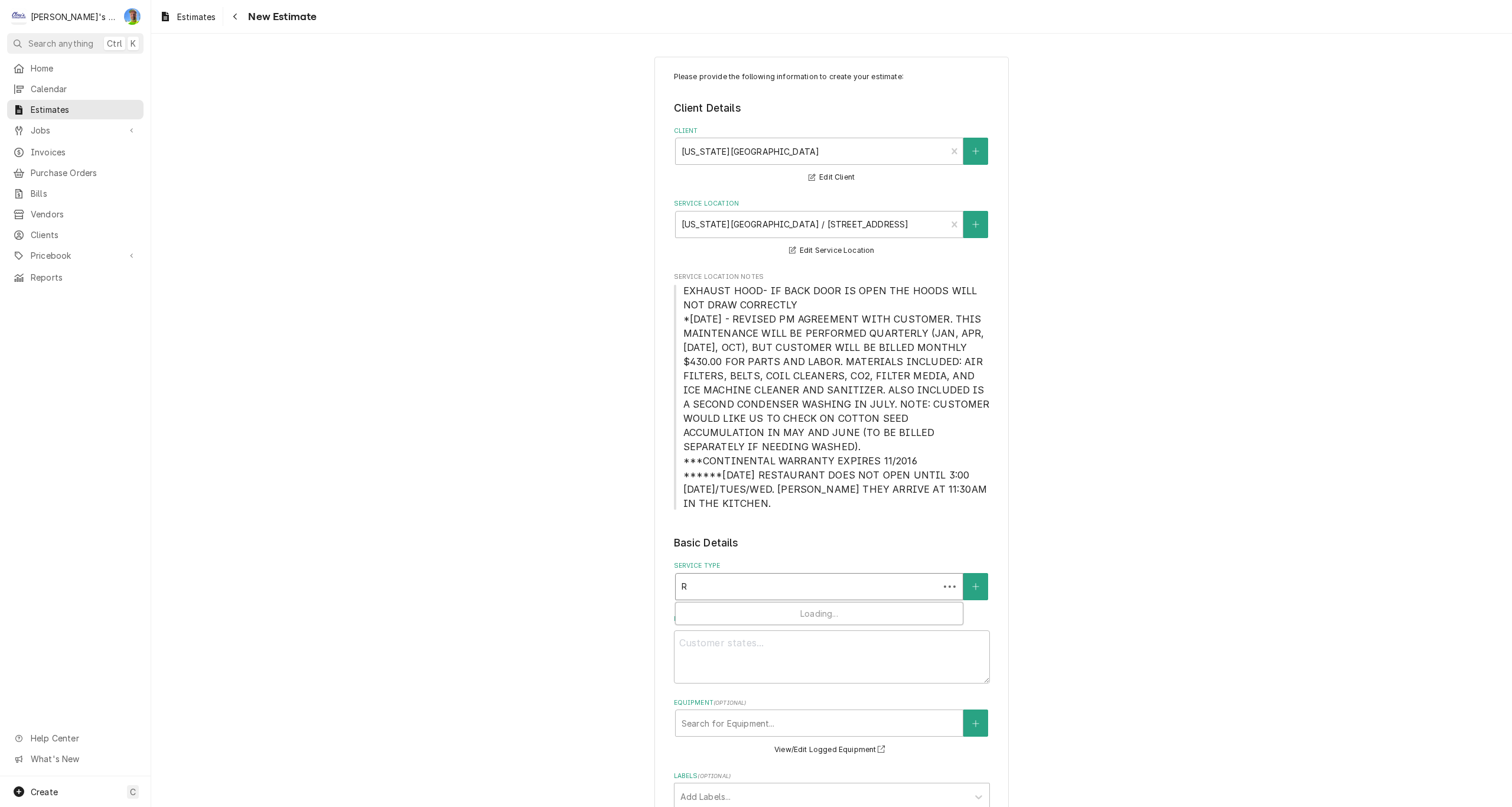
type textarea "x"
type input "RE"
type textarea "x"
type input "REP"
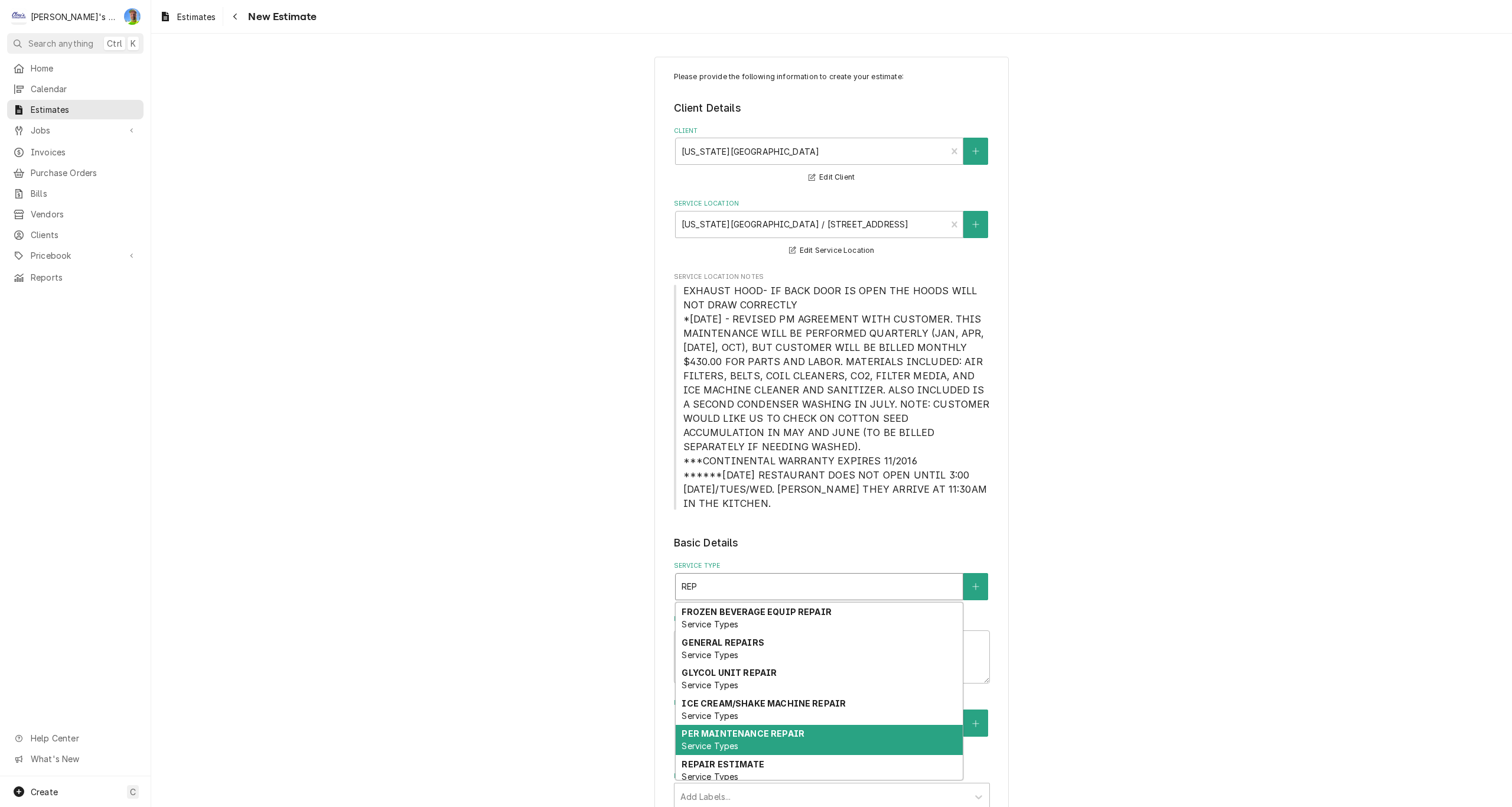
scroll to position [6, 0]
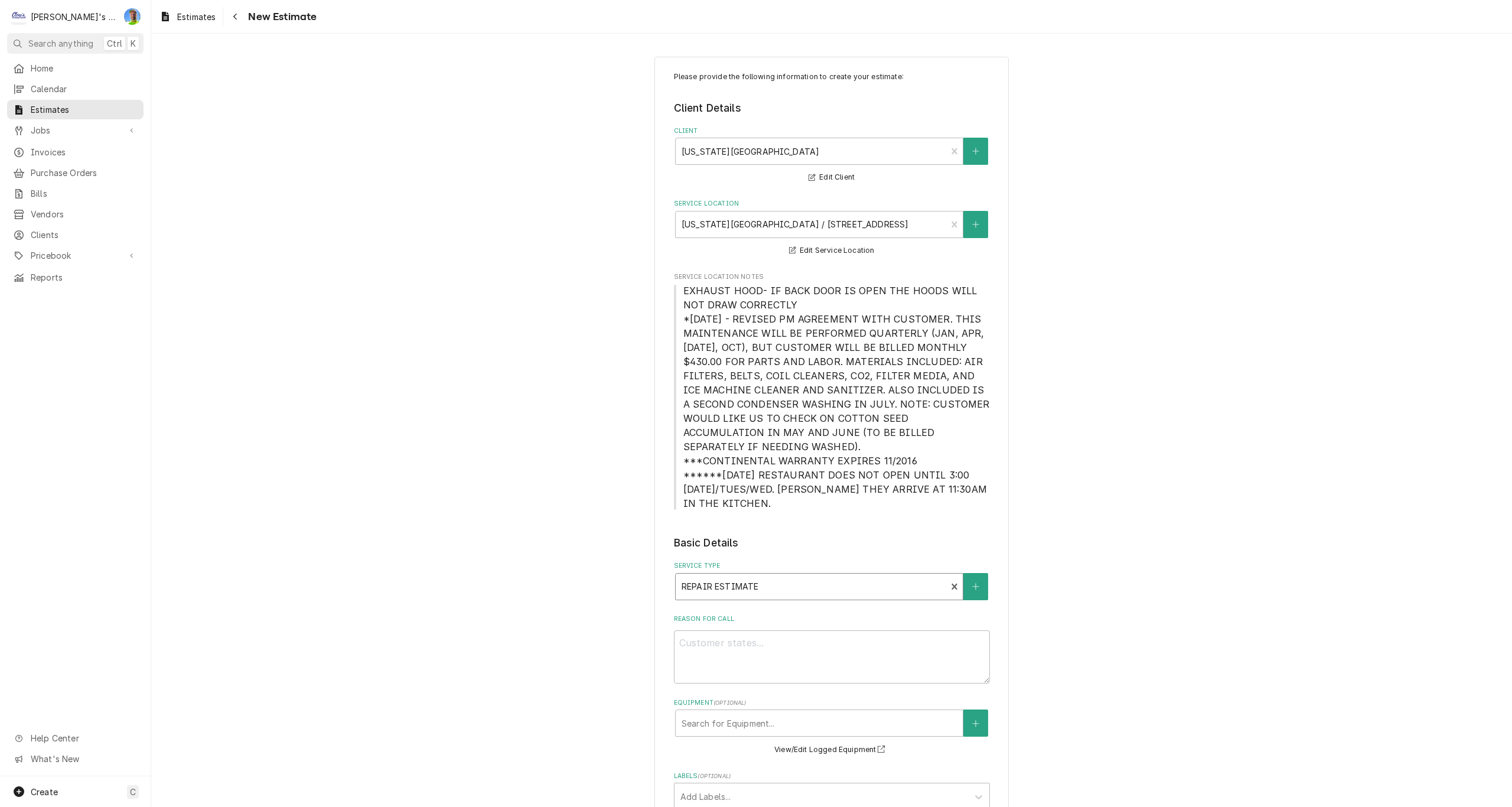
type textarea "x"
type textarea "E"
type textarea "x"
type textarea "ES"
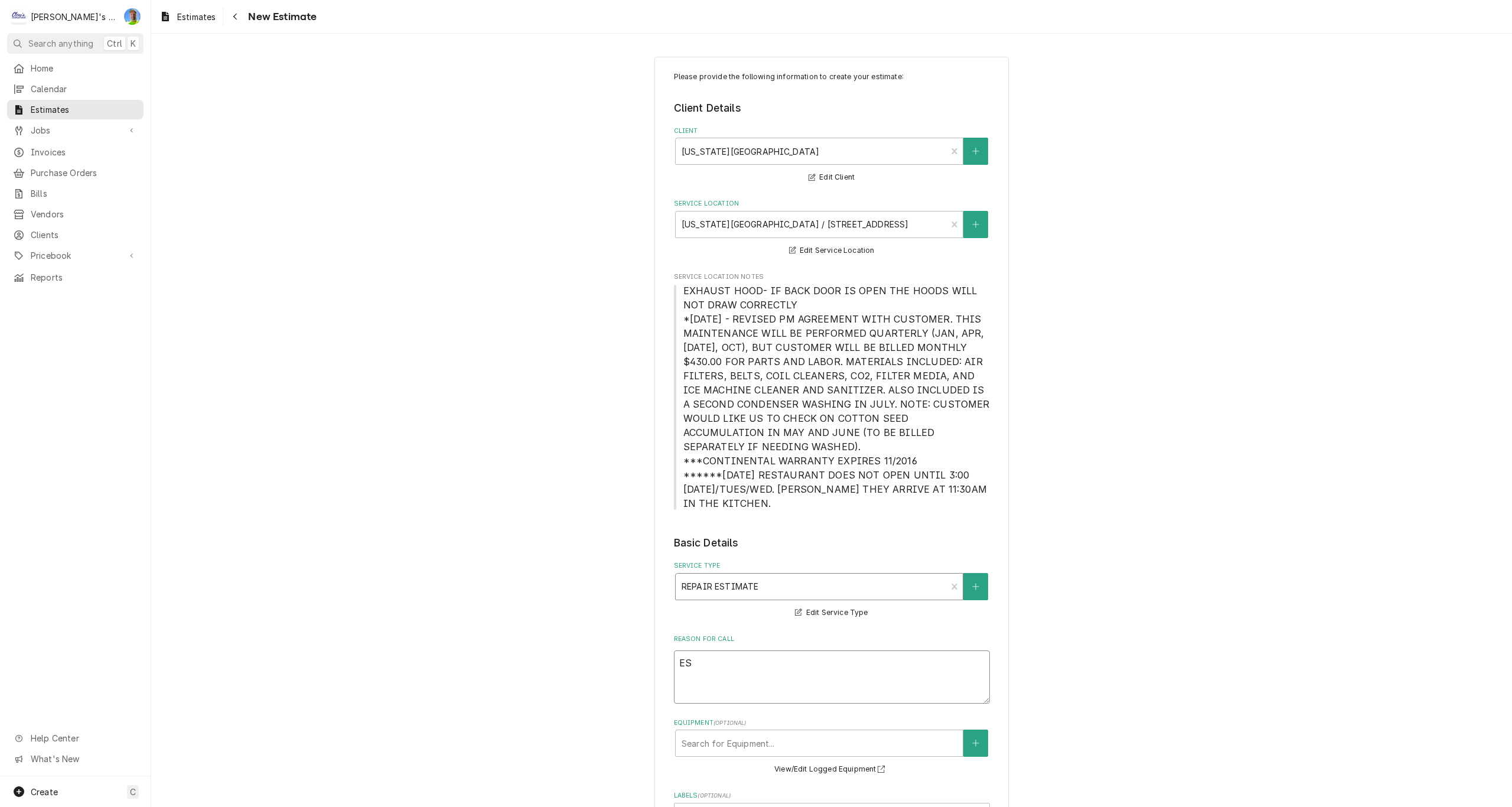
type textarea "x"
type textarea "EST"
type textarea "x"
type textarea "ESTI"
type textarea "x"
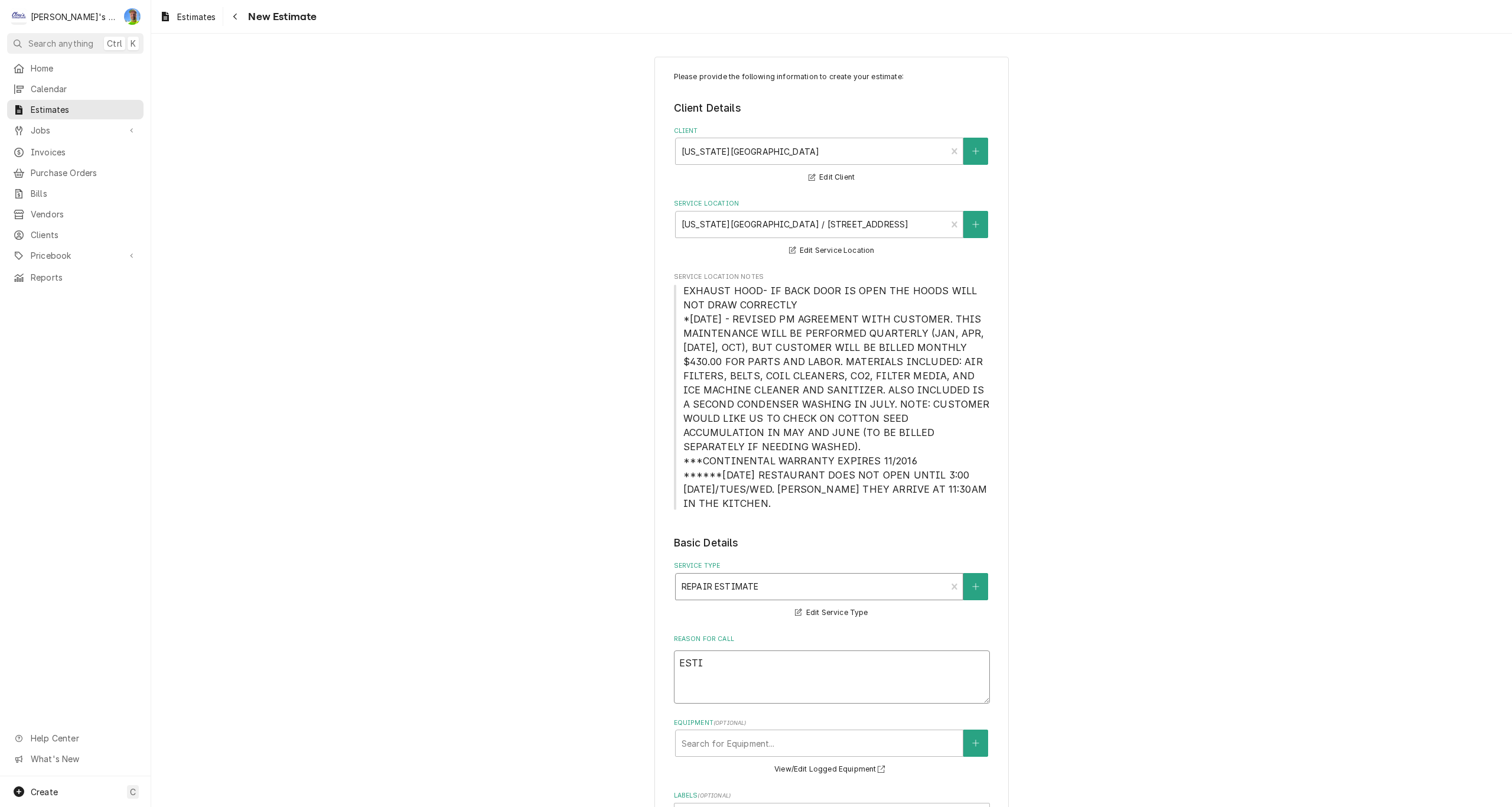
type textarea "ESTIM"
type textarea "x"
type textarea "ESTIMA"
type textarea "x"
type textarea "ESTIMAT"
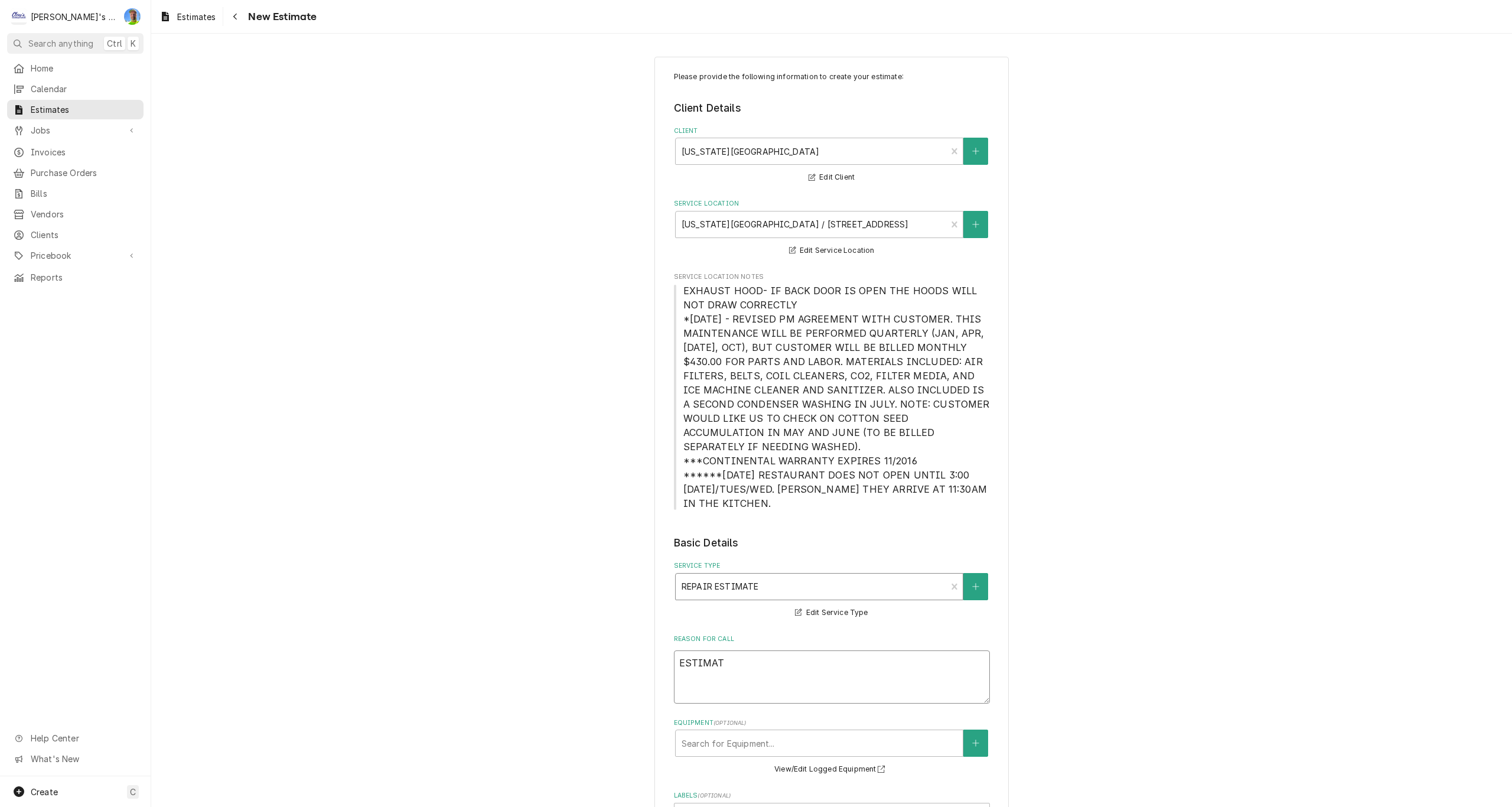
type textarea "x"
type textarea "ESTIMATE"
type textarea "x"
type textarea "ESTIMATE"
type textarea "x"
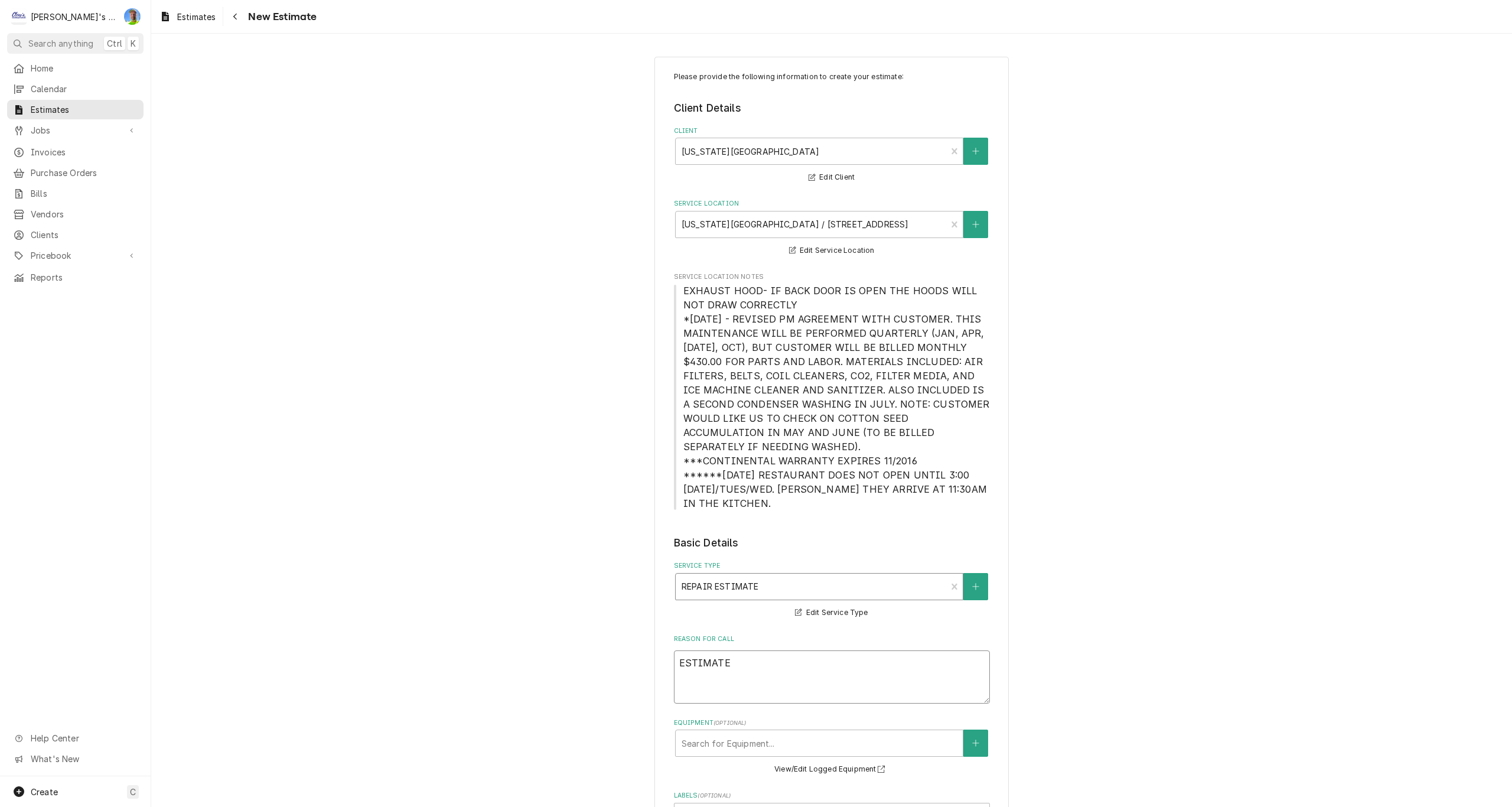
type textarea "ESTIMATE F"
type textarea "x"
type textarea "ESTIMATE FO"
type textarea "x"
type textarea "ESTIMATE FOR"
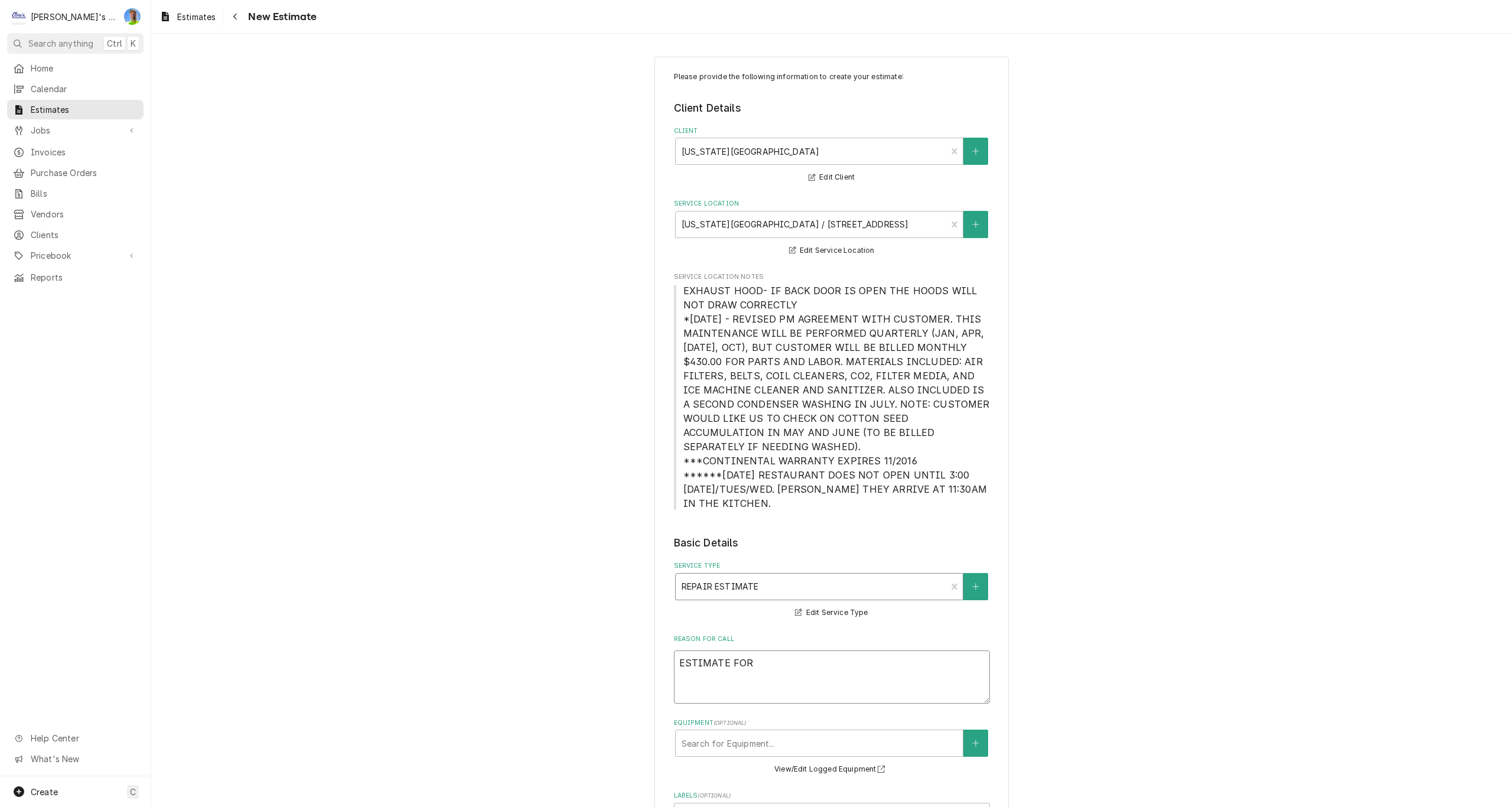
type textarea "x"
type textarea "ESTIMATE FOR"
type textarea "x"
type textarea "ESTIMATE FOR R"
type textarea "x"
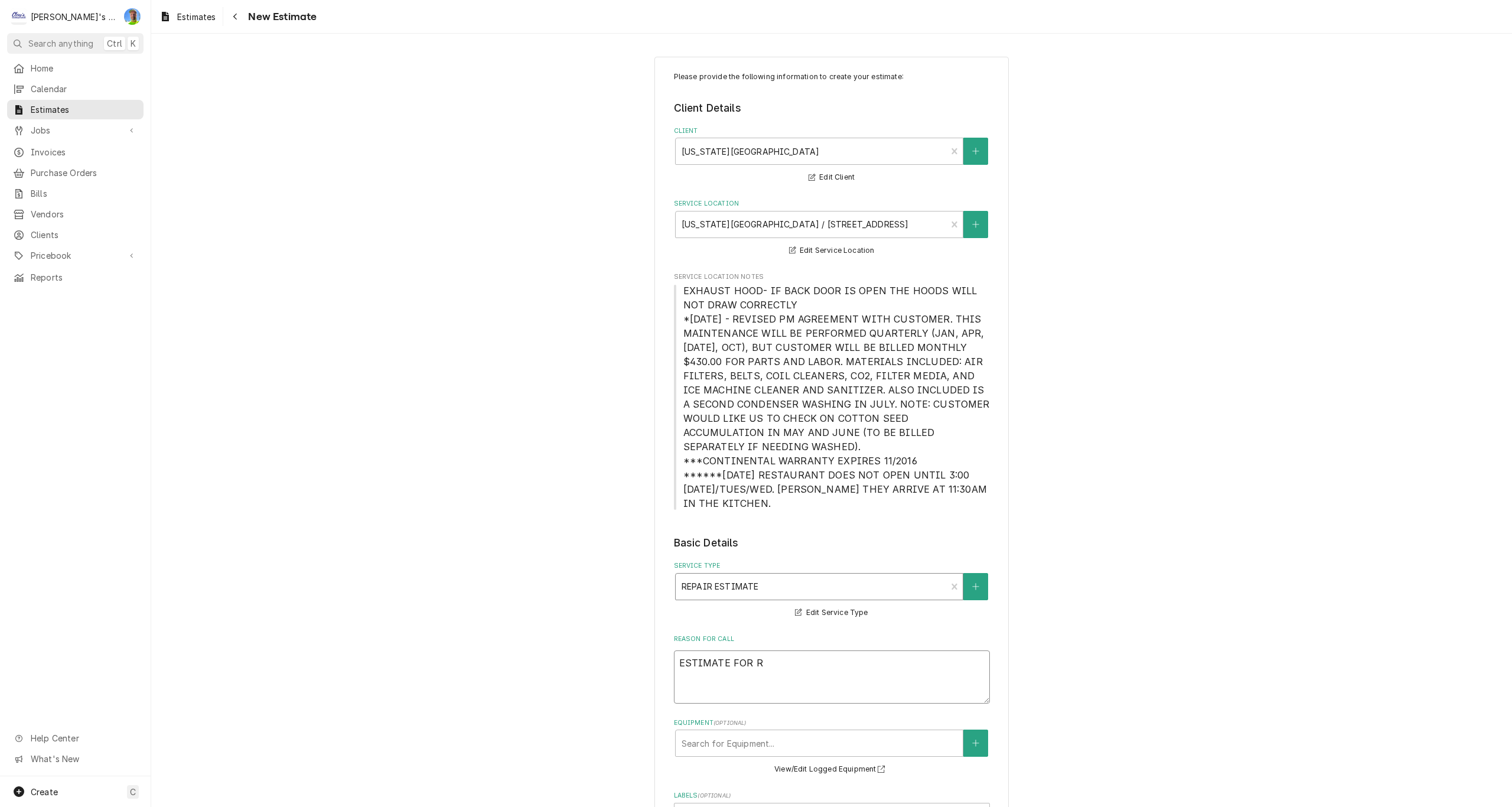
type textarea "ESTIMATE FOR RE"
type textarea "x"
type textarea "ESTIMATE FOR REP"
type textarea "x"
type textarea "ESTIMATE FOR REPL"
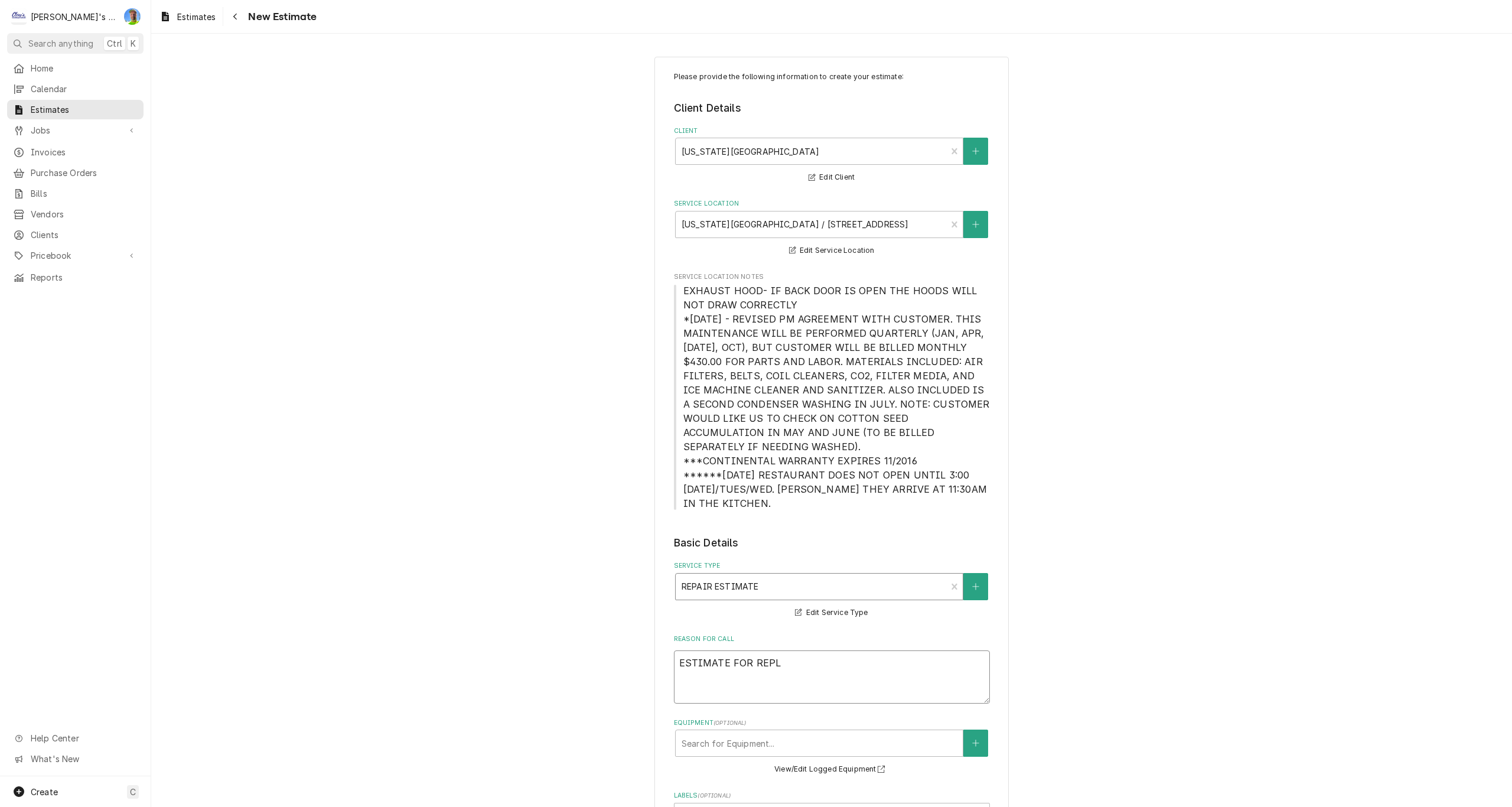
type textarea "x"
type textarea "ESTIMATE FOR REPLA"
type textarea "x"
type textarea "ESTIMATE FOR REPLAC"
type textarea "x"
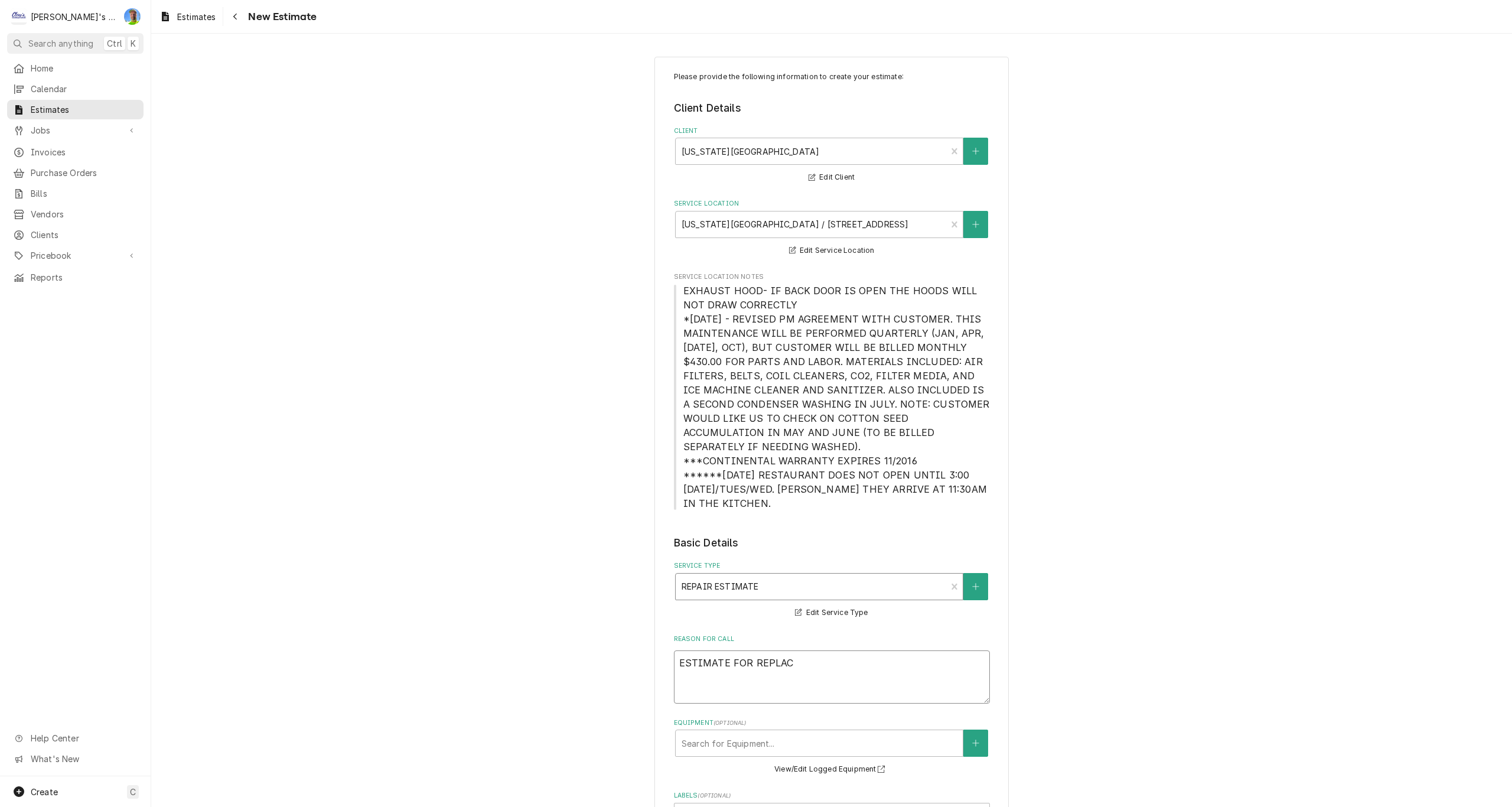
type textarea "ESTIMATE FOR REPLACI"
type textarea "x"
type textarea "ESTIMATE FOR REPLACIN"
type textarea "x"
type textarea "ESTIMATE FOR REPLACING"
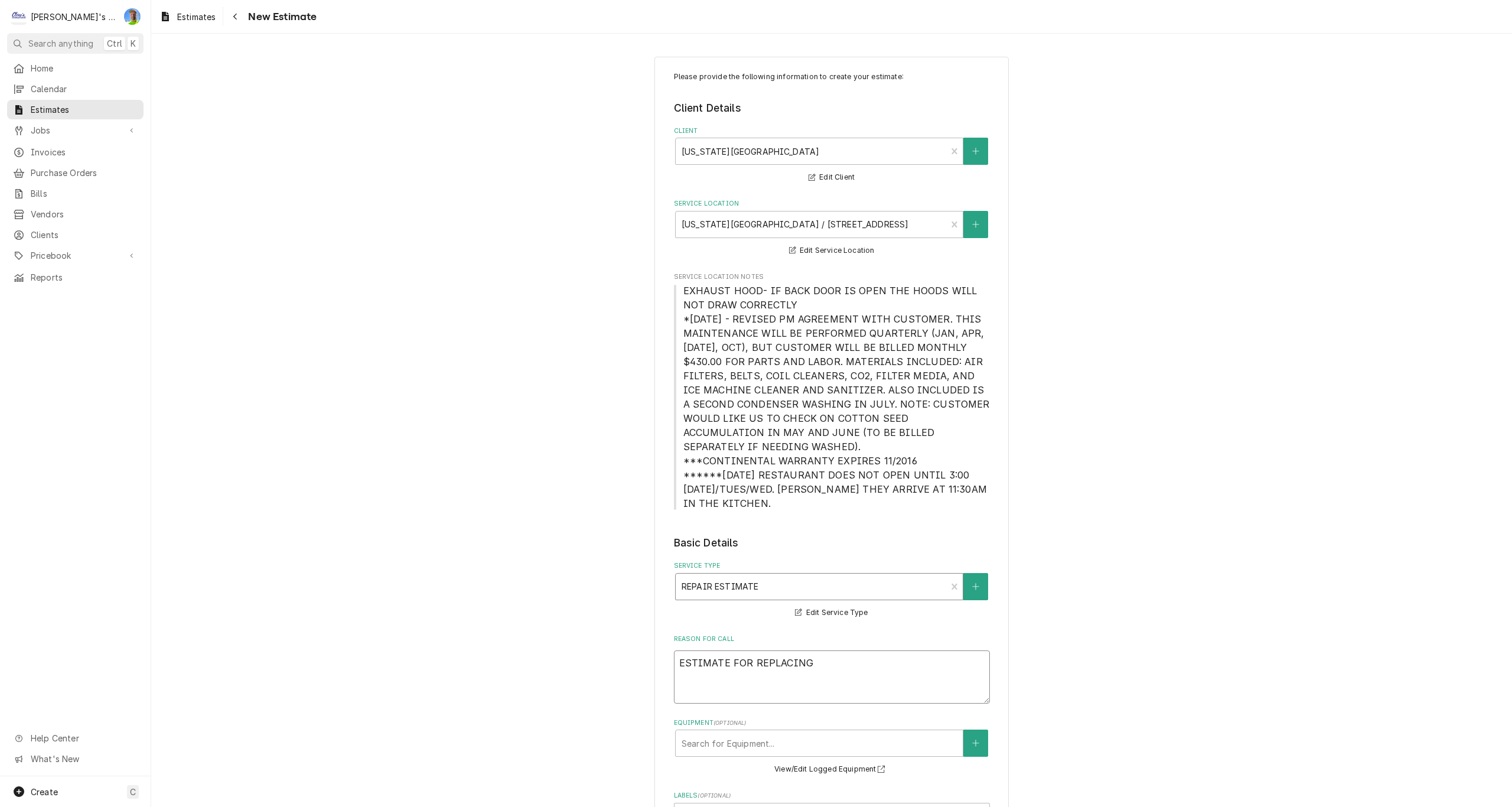
type textarea "x"
type textarea "ESTIMATE FOR REPLACING"
type textarea "x"
type textarea "ESTIMATE FOR REPLACING S"
type textarea "x"
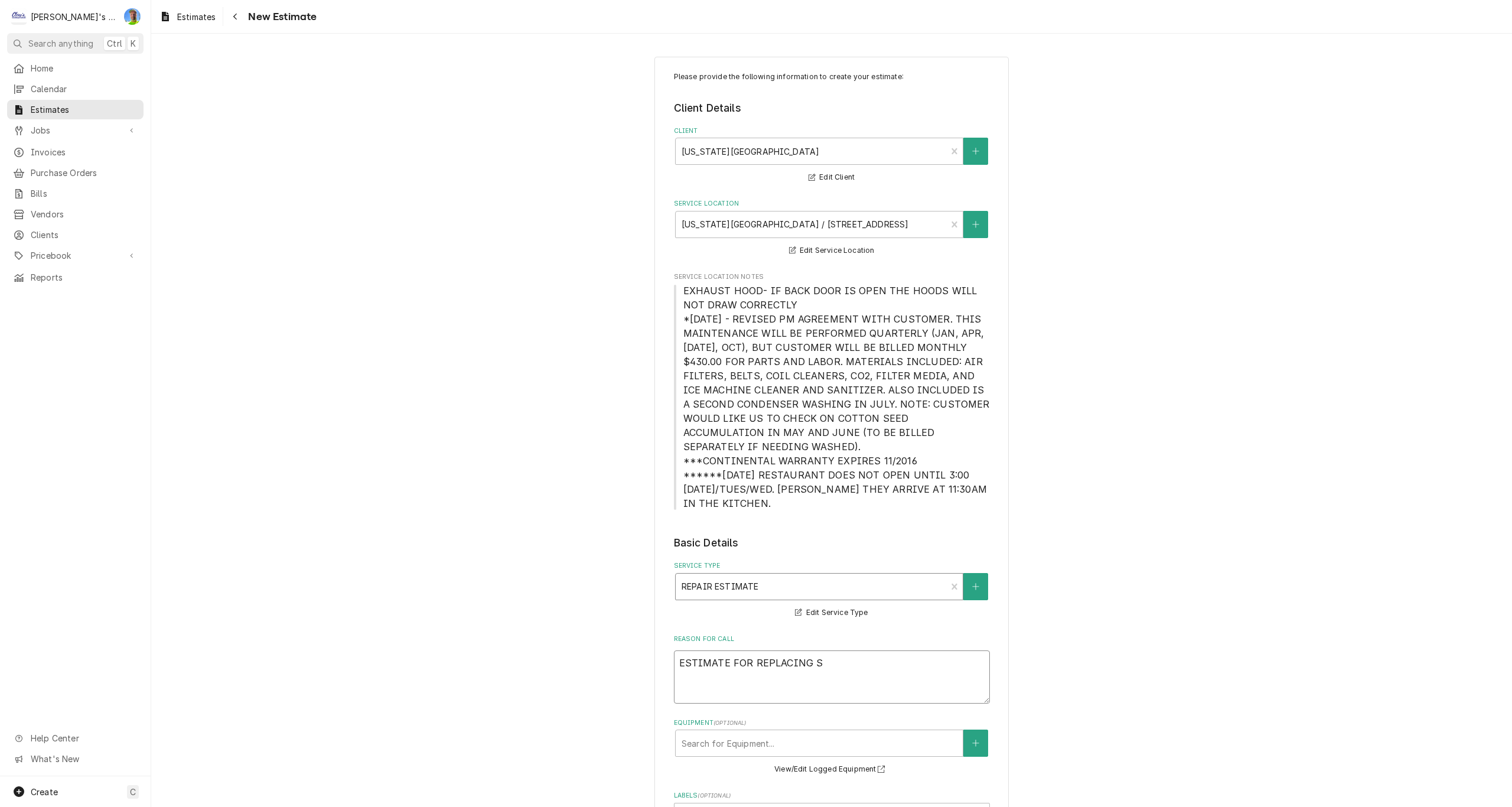
type textarea "ESTIMATE FOR REPLACING SU"
type textarea "x"
type textarea "ESTIMATE FOR REPLACING SUP"
type textarea "x"
type textarea "ESTIMATE FOR REPLACING SUPP"
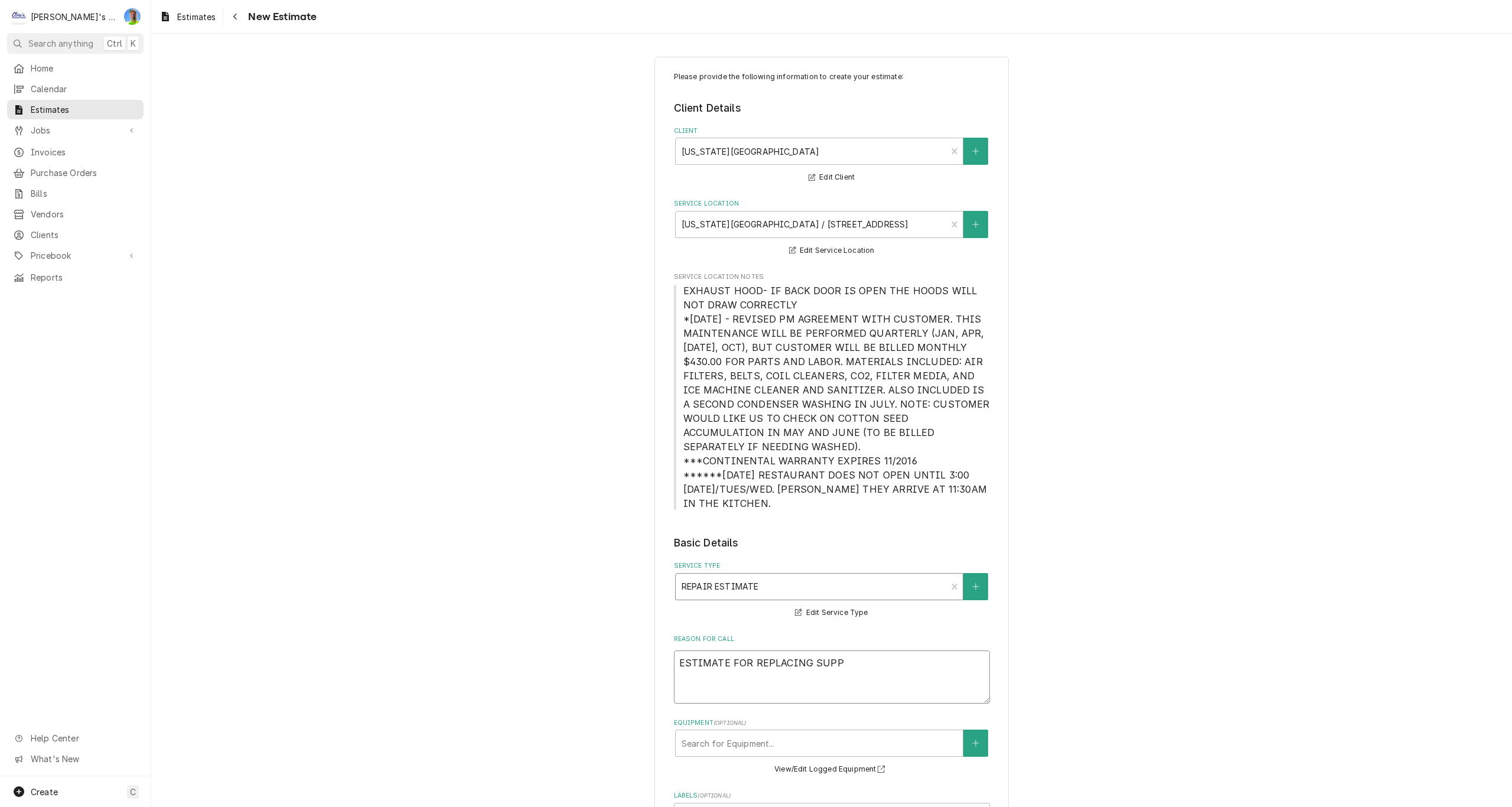
type textarea "x"
type textarea "ESTIMATE FOR REPLACING SUPPL"
type textarea "x"
type textarea "ESTIMATE FOR REPLACING SUPPLY"
type textarea "x"
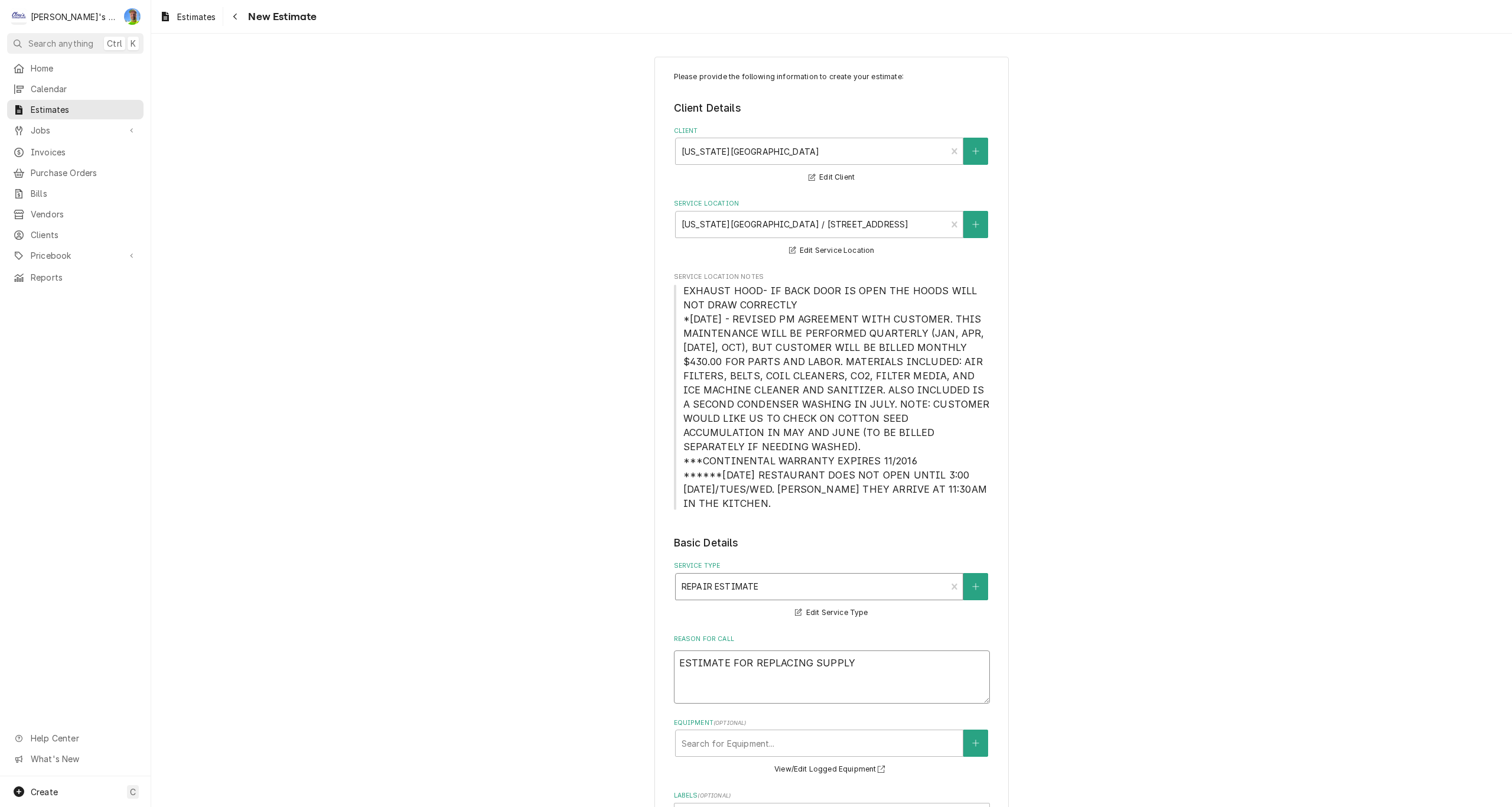
type textarea "ESTIMATE FOR REPLACING SUPPLY"
type textarea "x"
type textarea "ESTIMATE FOR REPLACING SUPPLY A"
type textarea "x"
type textarea "ESTIMATE FOR REPLACING SUPPLY AI"
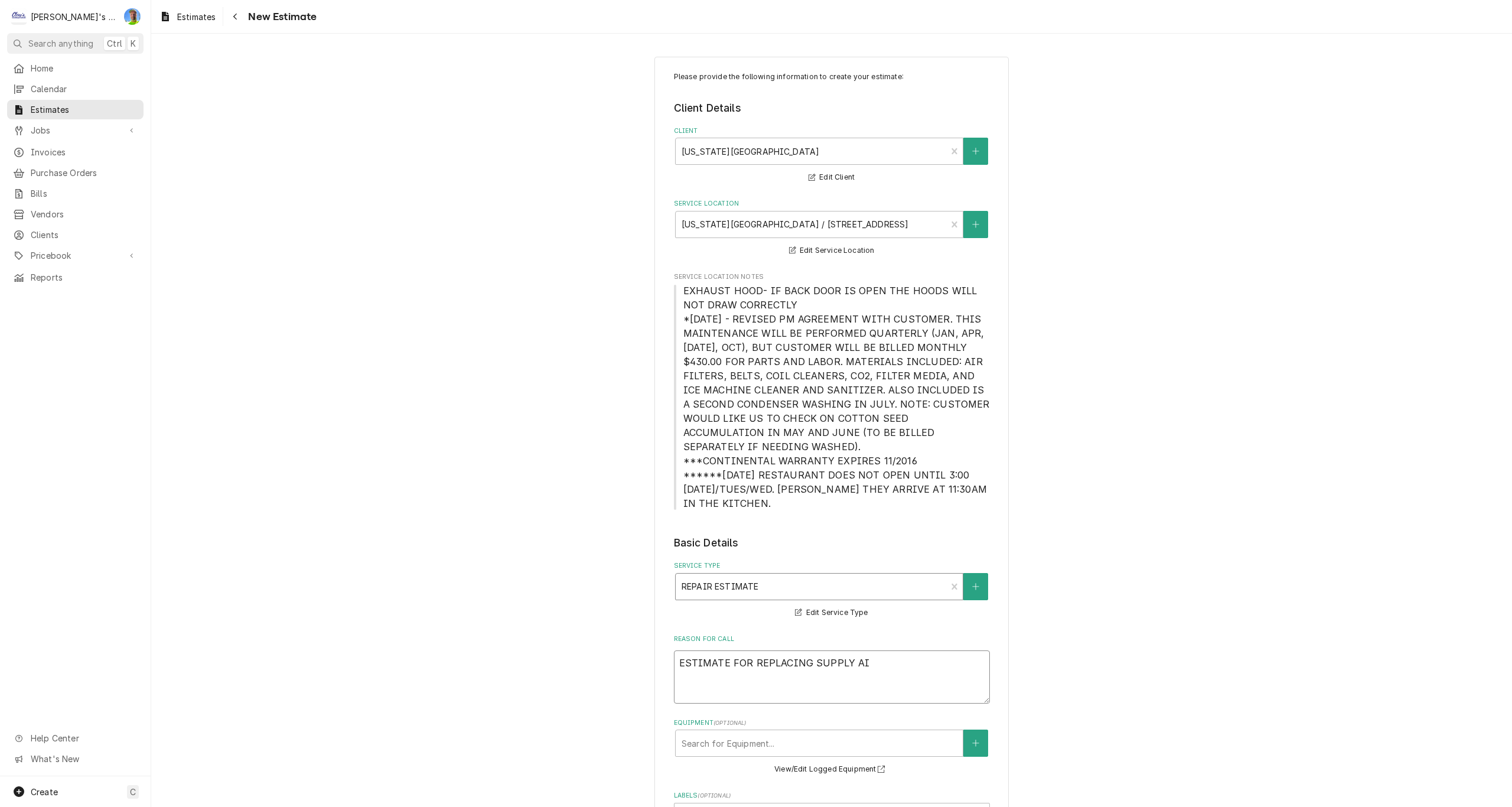
type textarea "x"
type textarea "ESTIMATE FOR REPLACING SUPPLY AIR"
type textarea "x"
type textarea "ESTIMATE FOR REPLACING SUPPLY AIR"
type textarea "x"
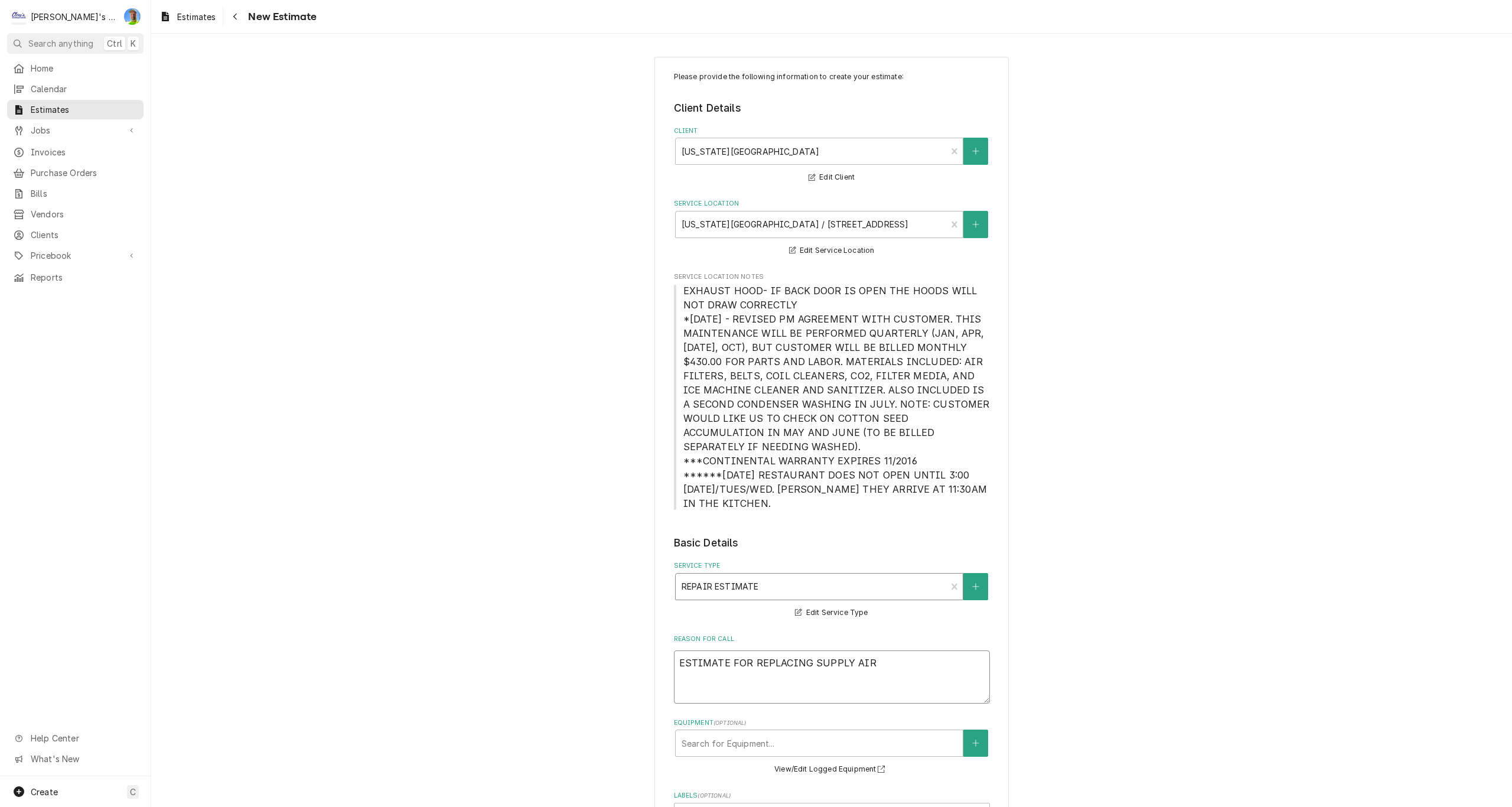
type textarea "ESTIMATE FOR REPLACING SUPPLY AIR H"
type textarea "x"
type textarea "ESTIMATE FOR REPLACING SUPPLY AIR HV"
type textarea "x"
type textarea "ESTIMATE FOR REPLACING SUPPLY AIR HVA"
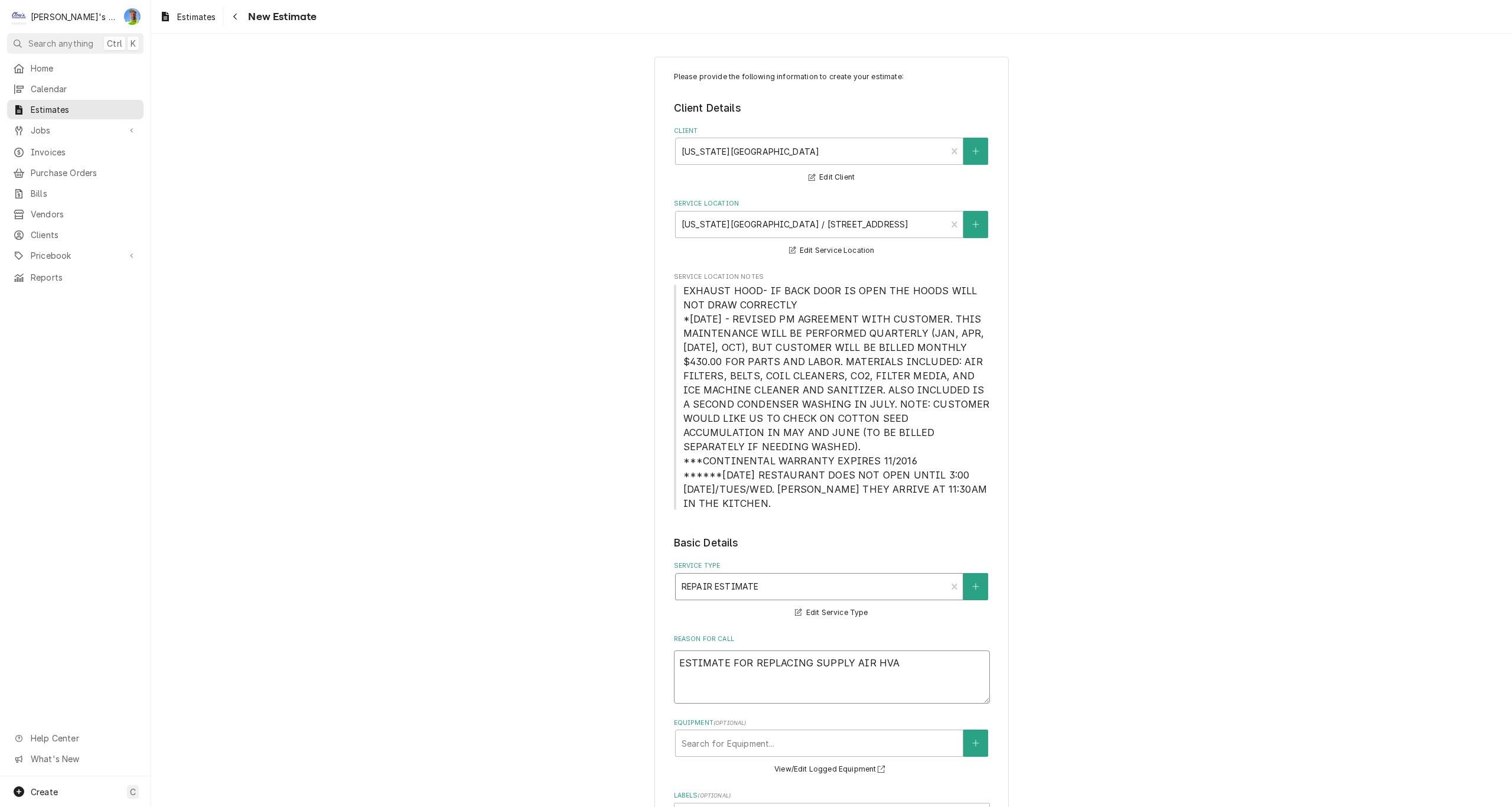
type textarea "x"
type textarea "ESTIMATE FOR REPLACING SUPPLY AIR HVAC"
type textarea "x"
type textarea "ESTIMATE FOR REPLACING SUPPLY AIR HVAC"
type textarea "x"
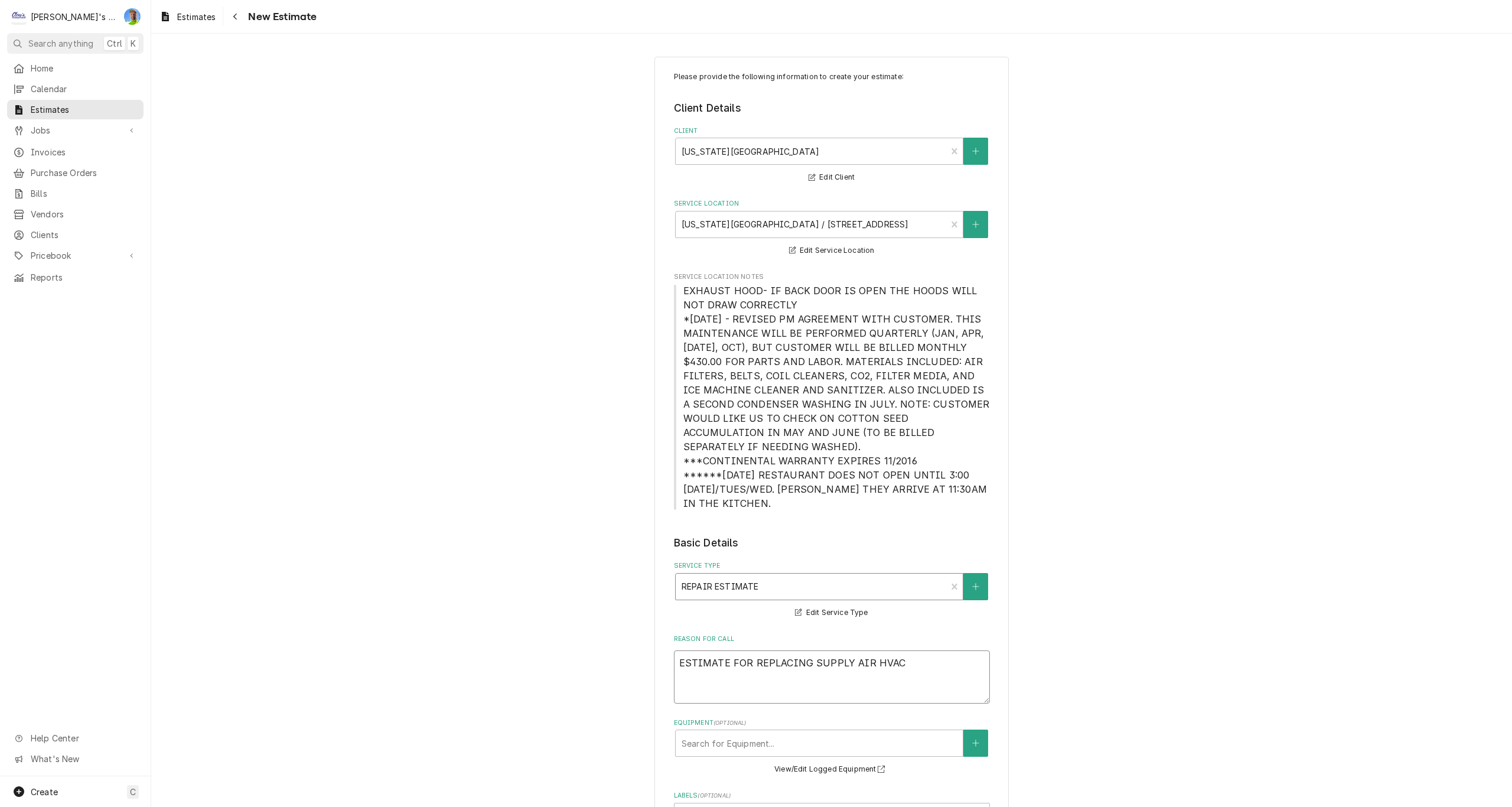
type textarea "ESTIMATE FOR REPLACING SUPPLY AIR HVAC R"
type textarea "x"
type textarea "ESTIMATE FOR REPLACING SUPPLY AIR HVAC RE"
type textarea "x"
type textarea "ESTIMATE FOR REPLACING SUPPLY AIR HVAC REG"
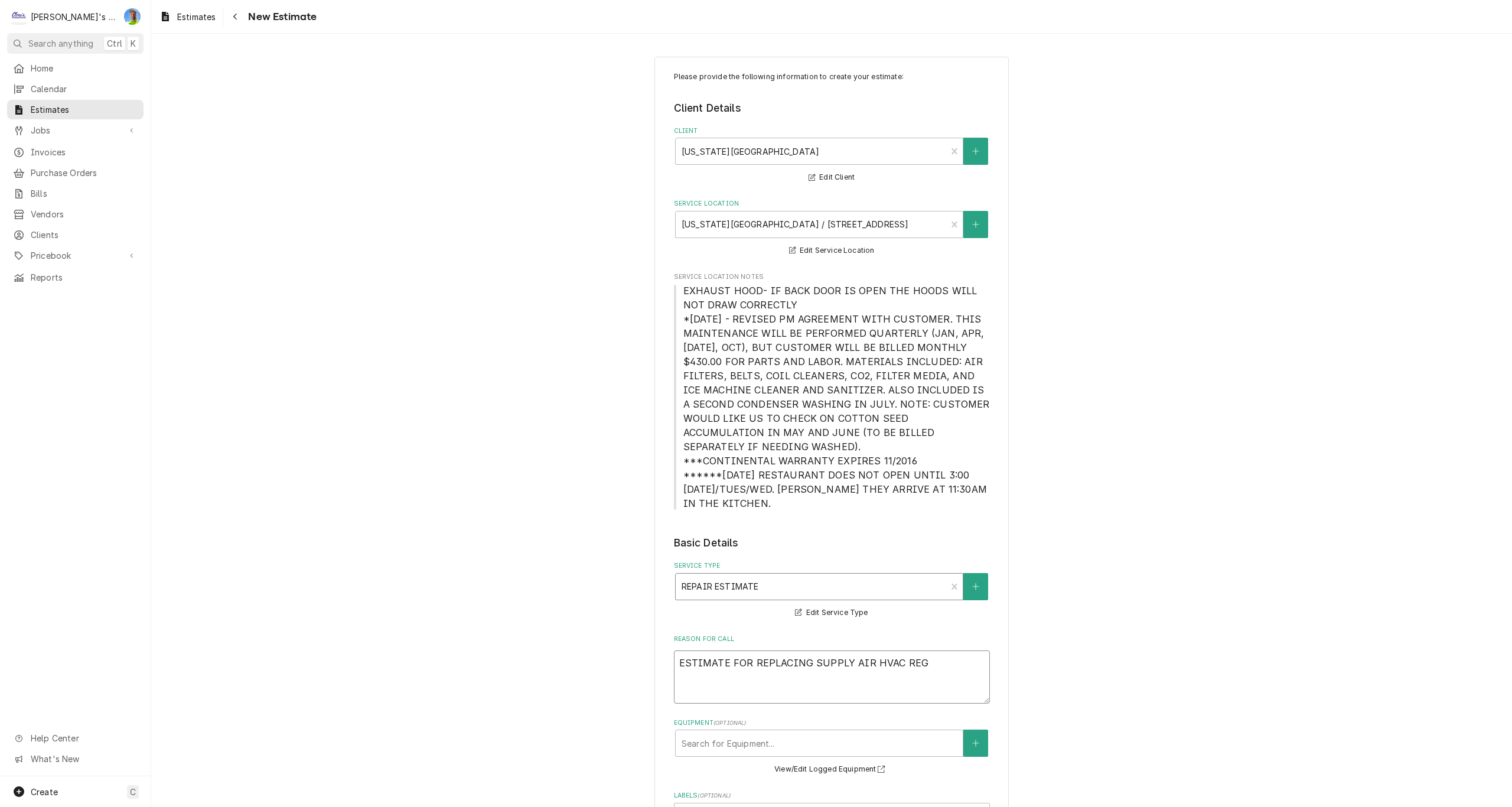
type textarea "x"
type textarea "ESTIMATE FOR REPLACING SUPPLY AIR HVAC REGI"
type textarea "x"
type textarea "ESTIMATE FOR REPLACING SUPPLY AIR HVAC REGIS"
type textarea "x"
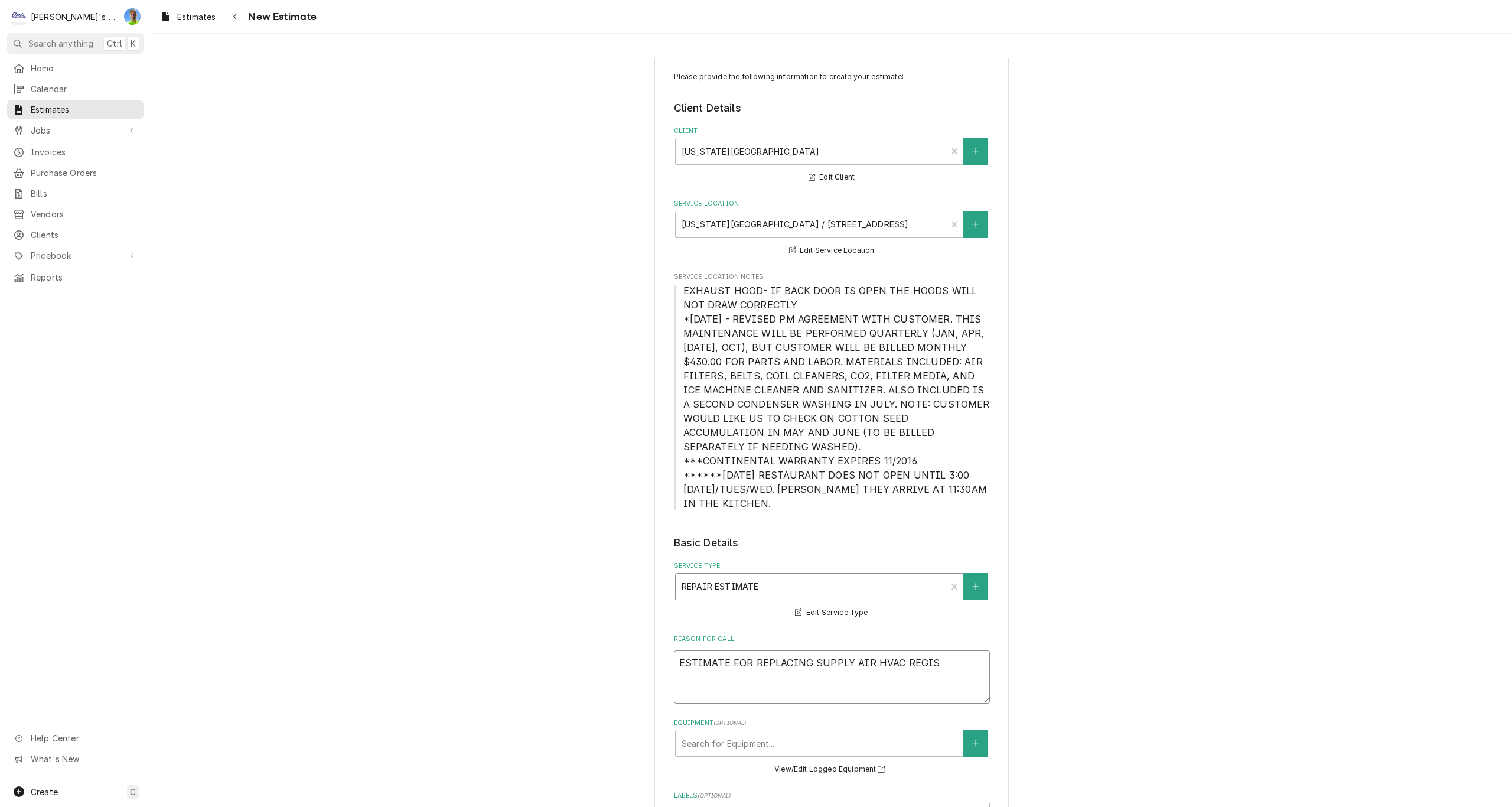
type textarea "ESTIMATE FOR REPLACING SUPPLY AIR HVAC REGIST"
type textarea "x"
type textarea "ESTIMATE FOR REPLACING SUPPLY AIR HVAC REGISTE"
type textarea "x"
type textarea "ESTIMATE FOR REPLACING SUPPLY AIR HVAC REGISTER"
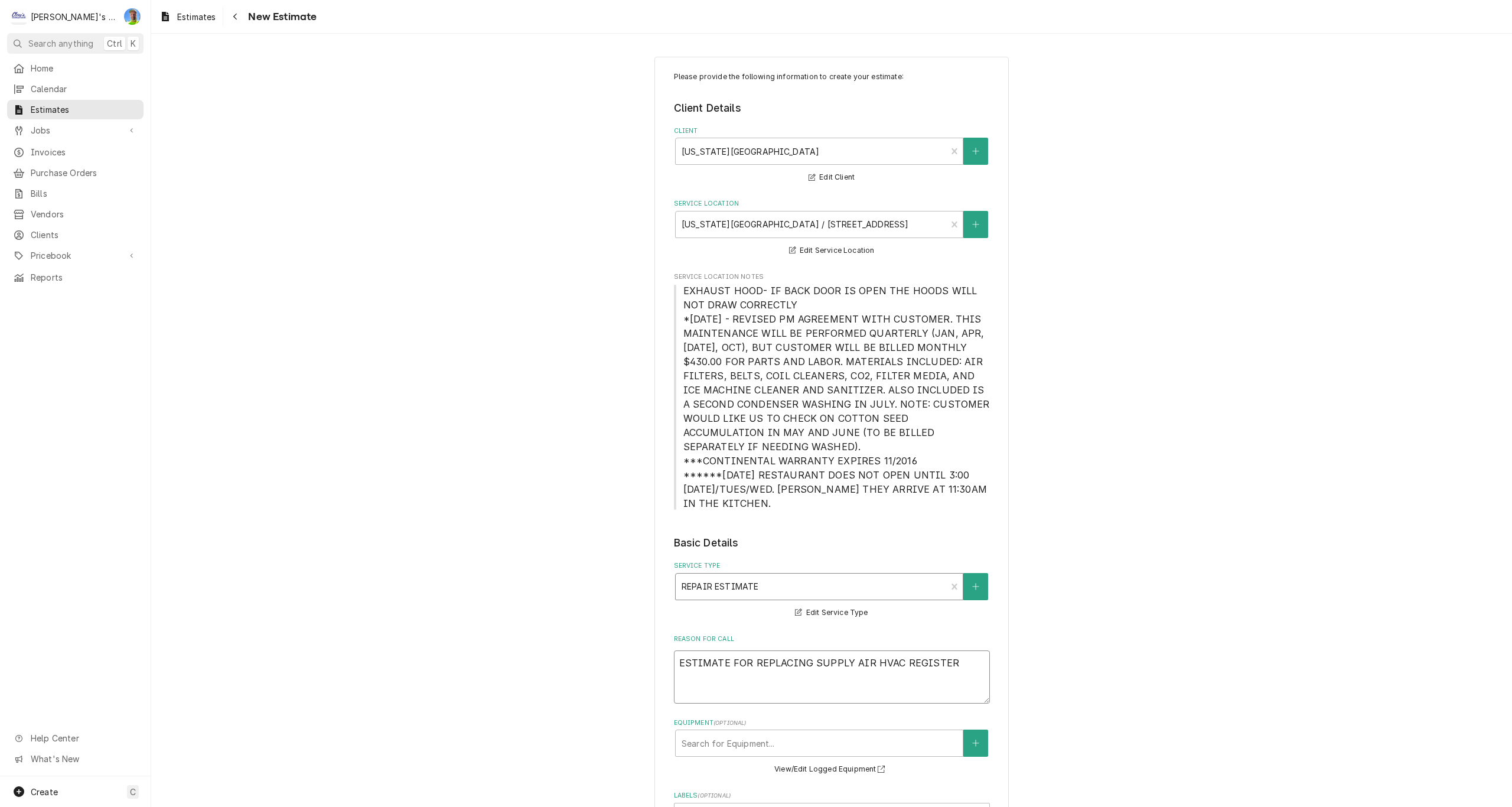
type textarea "x"
type textarea "ESTIMATE FOR REPLACING SUPPLY AIR HVAC REGISTERS"
type textarea "x"
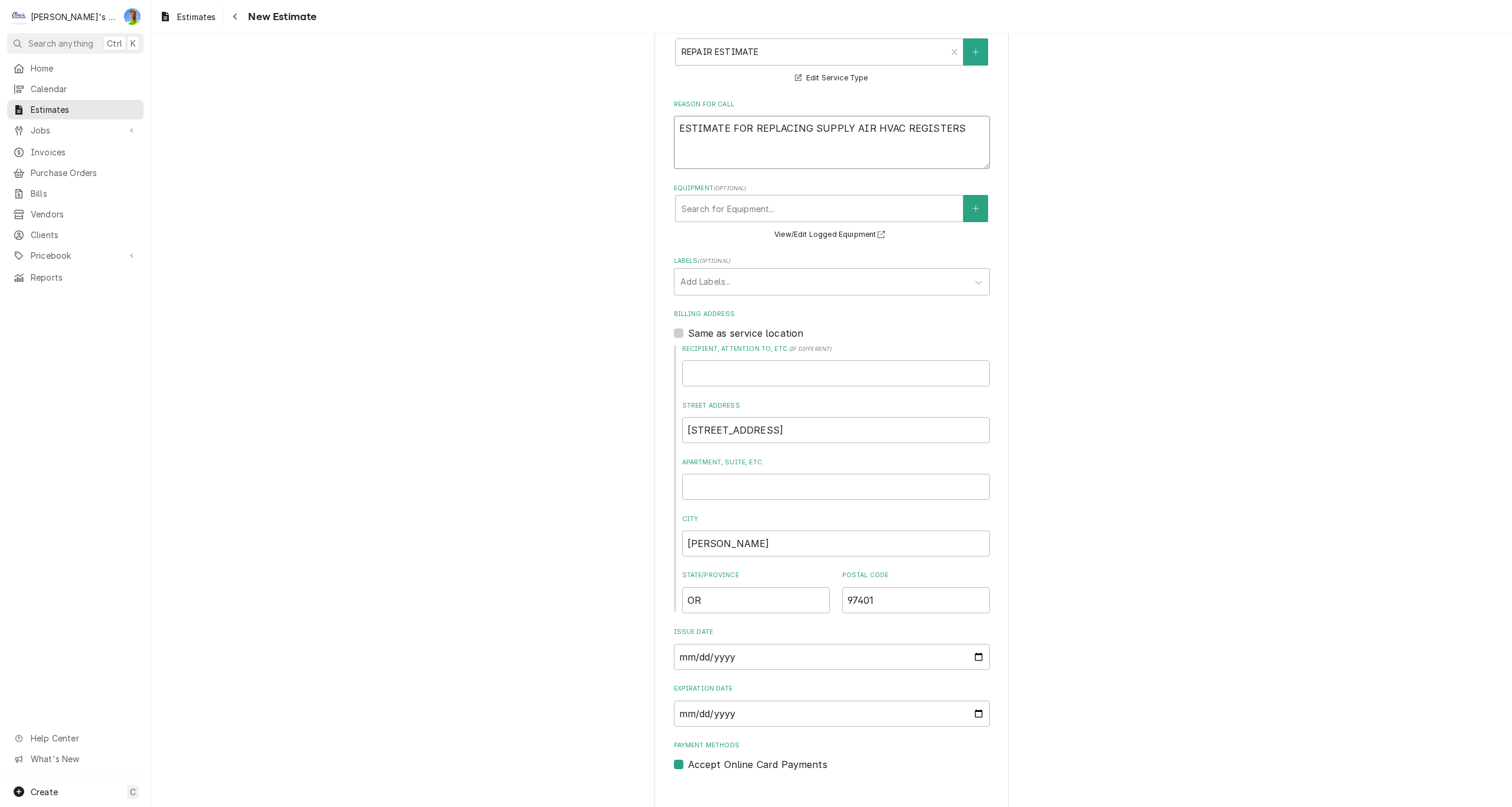
scroll to position [535, 0]
type textarea "ESTIMATE FOR REPLACING SUPPLY AIR HVAC REGISTERS"
click at [971, 700] on input "Expiration Date" at bounding box center [832, 713] width 316 height 26
type textarea "x"
type input "2025-09-01"
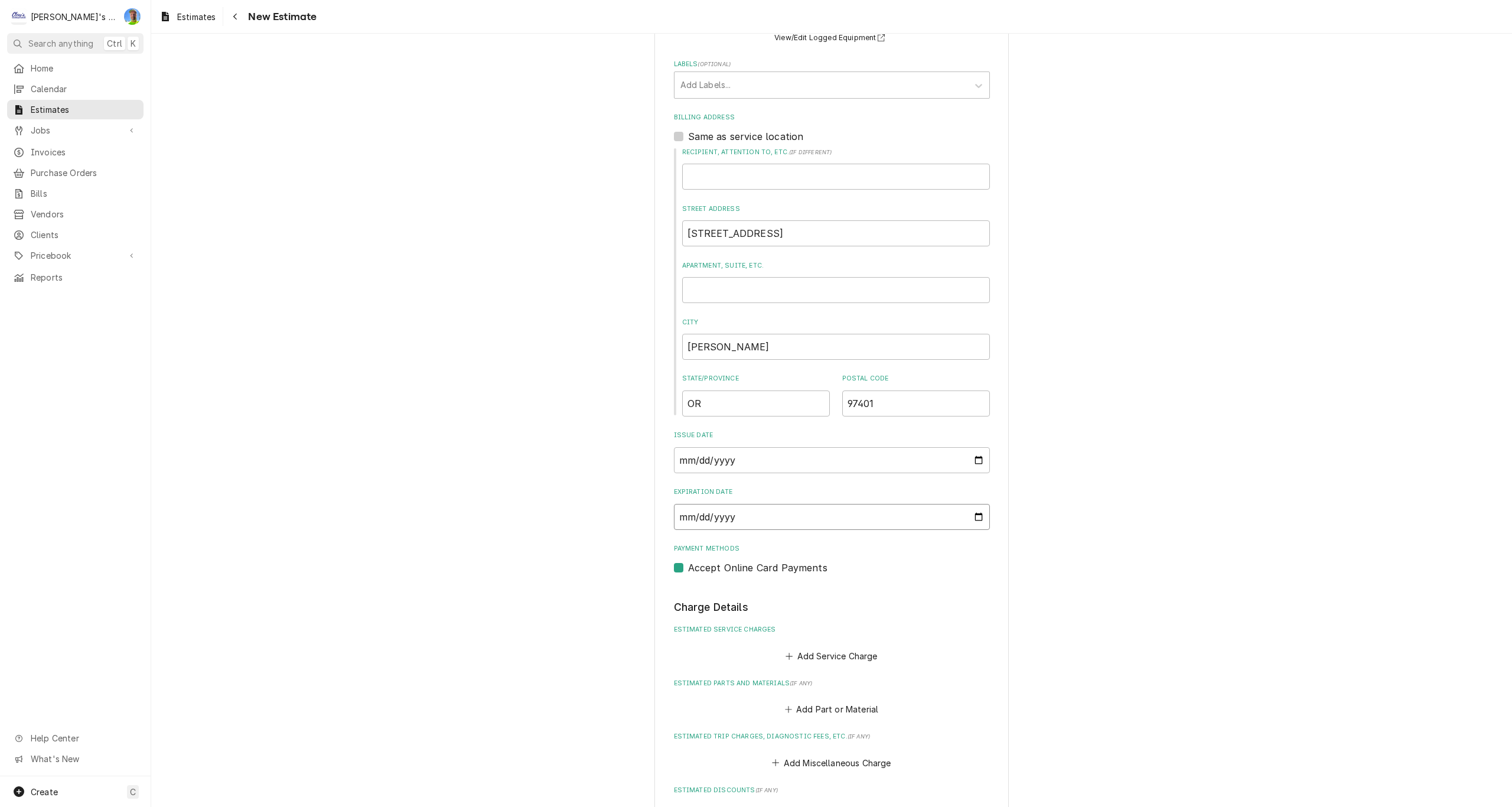
scroll to position [772, 0]
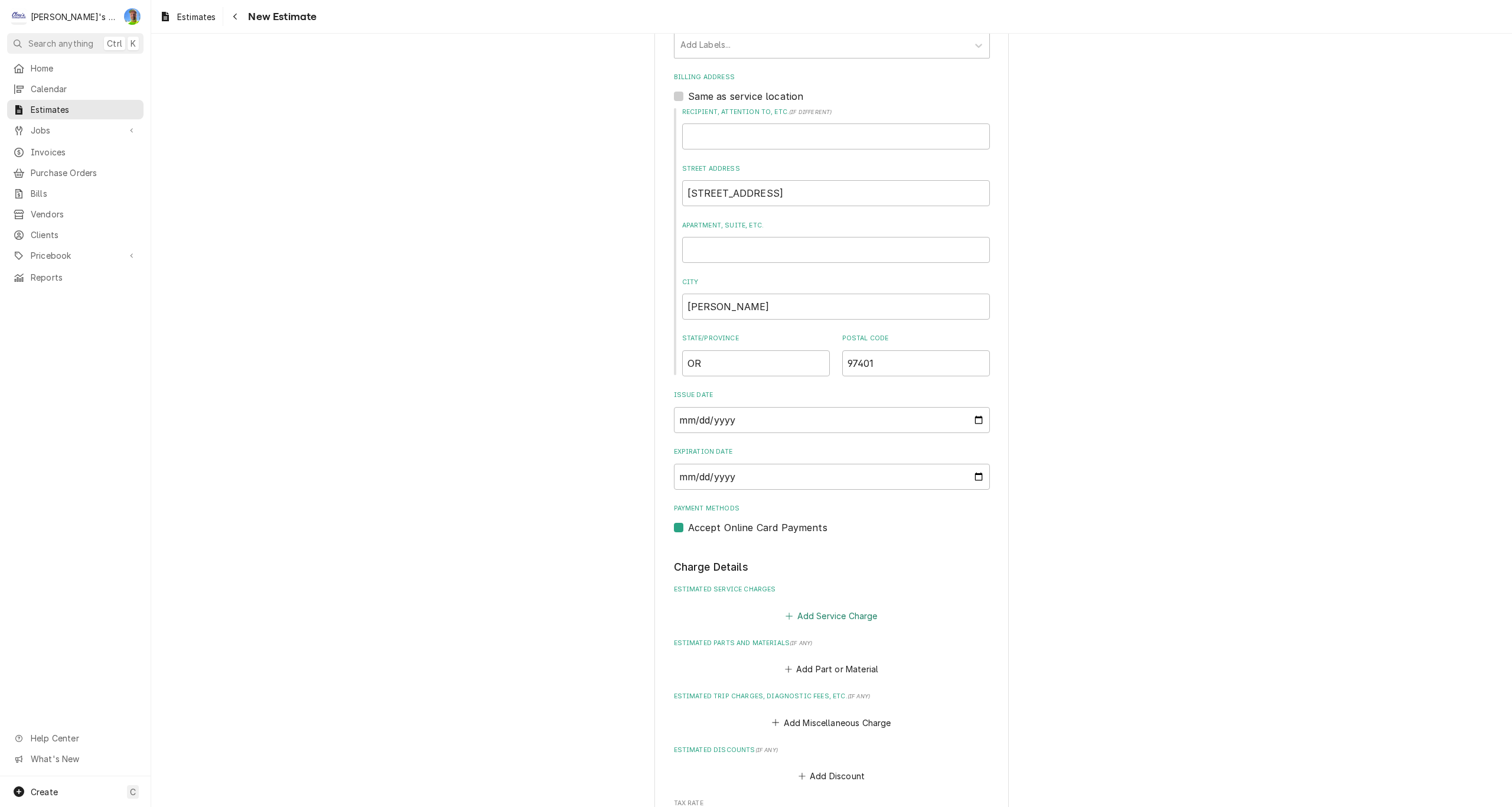
click at [809, 607] on button "Add Service Charge" at bounding box center [831, 615] width 96 height 16
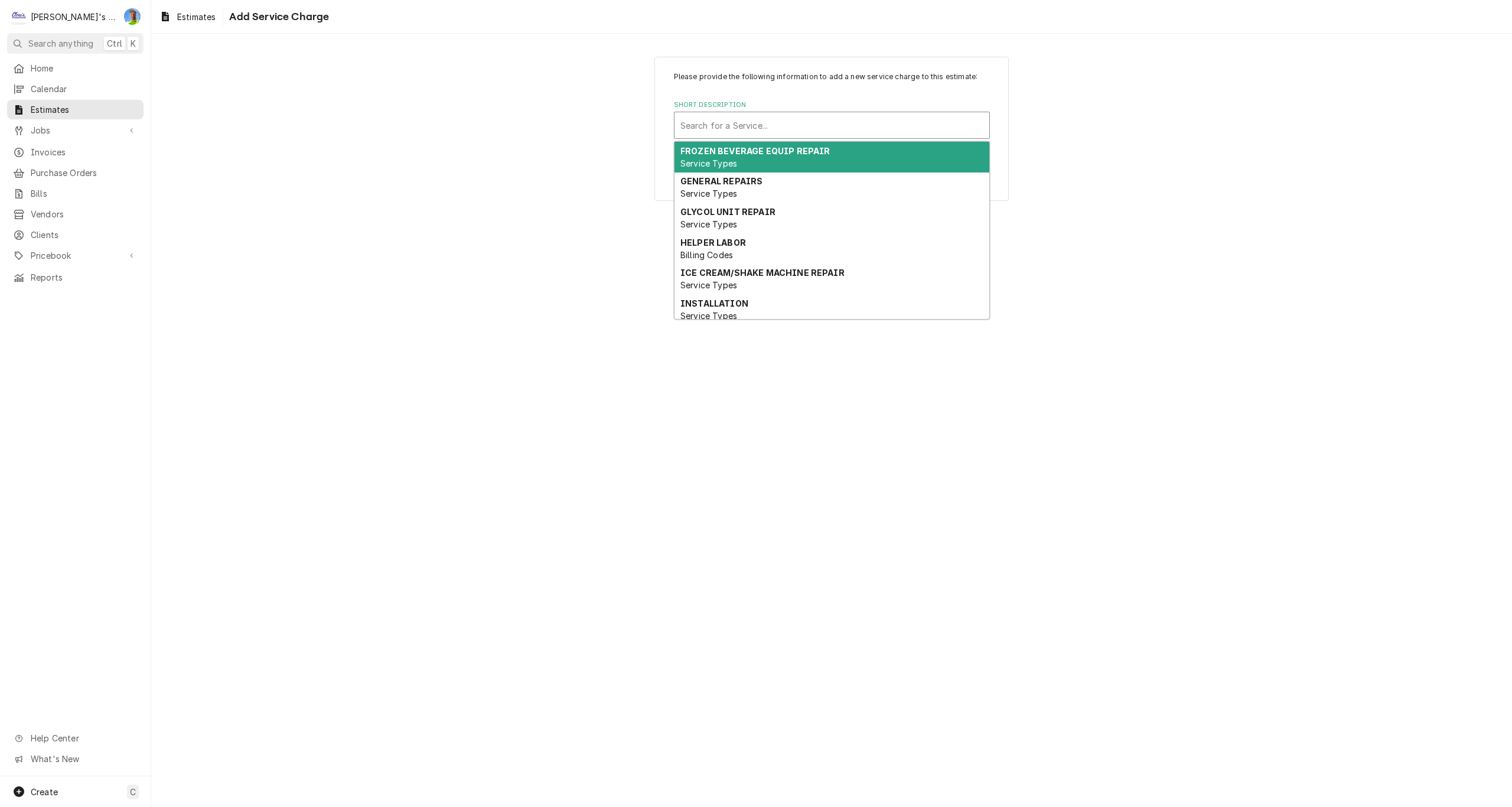
click at [711, 129] on div "Short Description" at bounding box center [832, 125] width 303 height 21
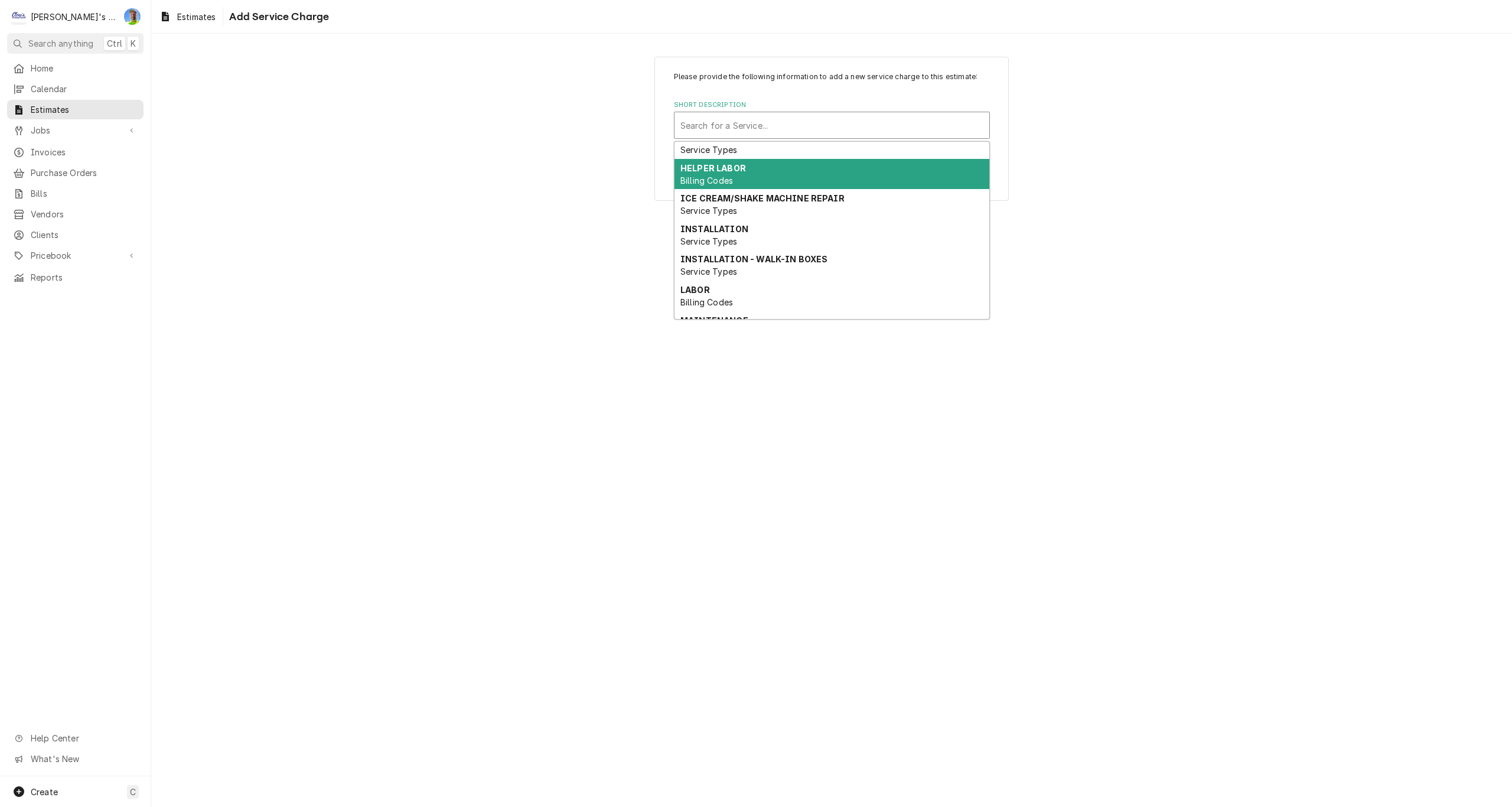
scroll to position [118, 0]
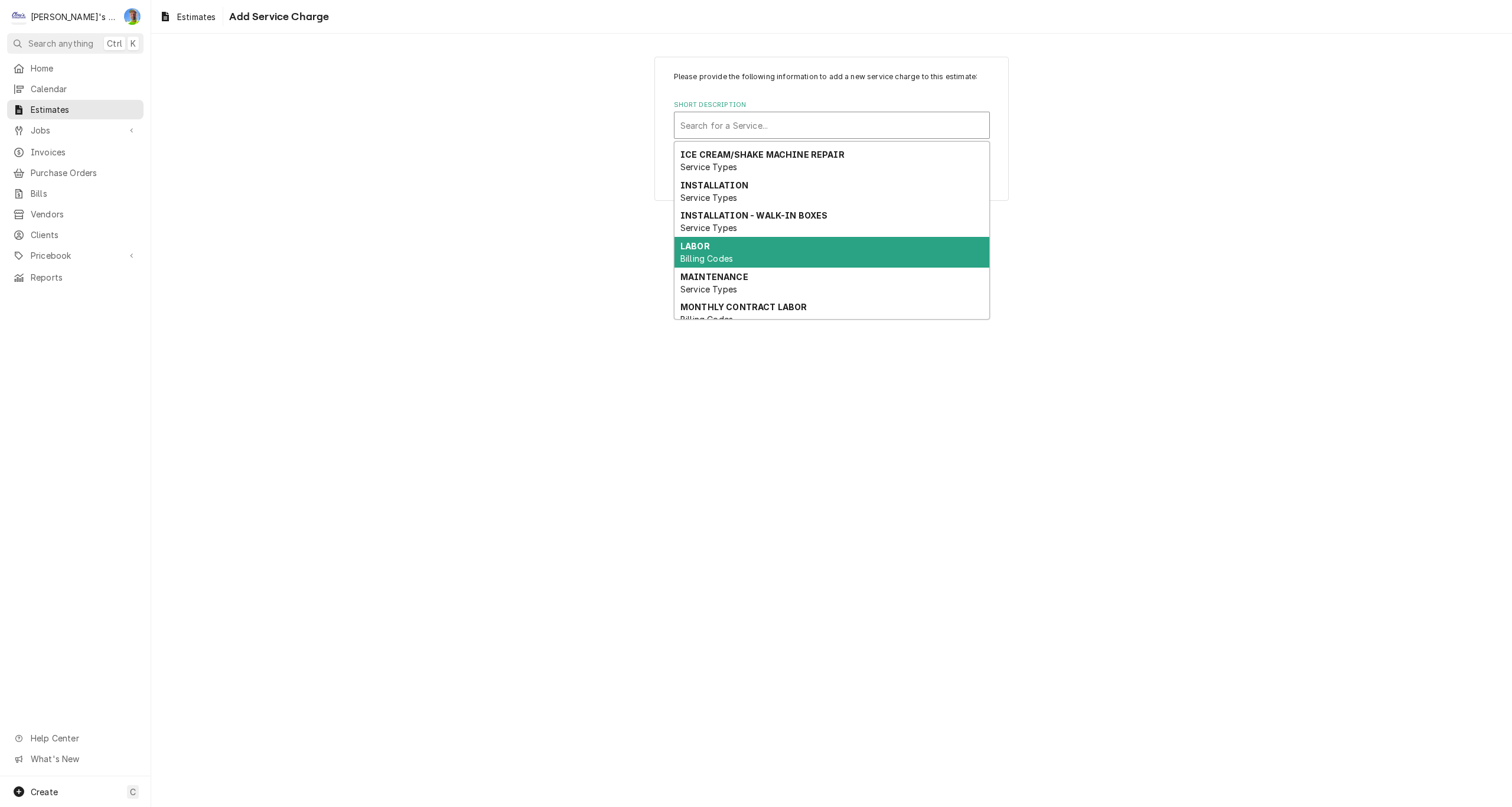
click at [692, 254] on span "Billing Codes" at bounding box center [706, 258] width 52 height 10
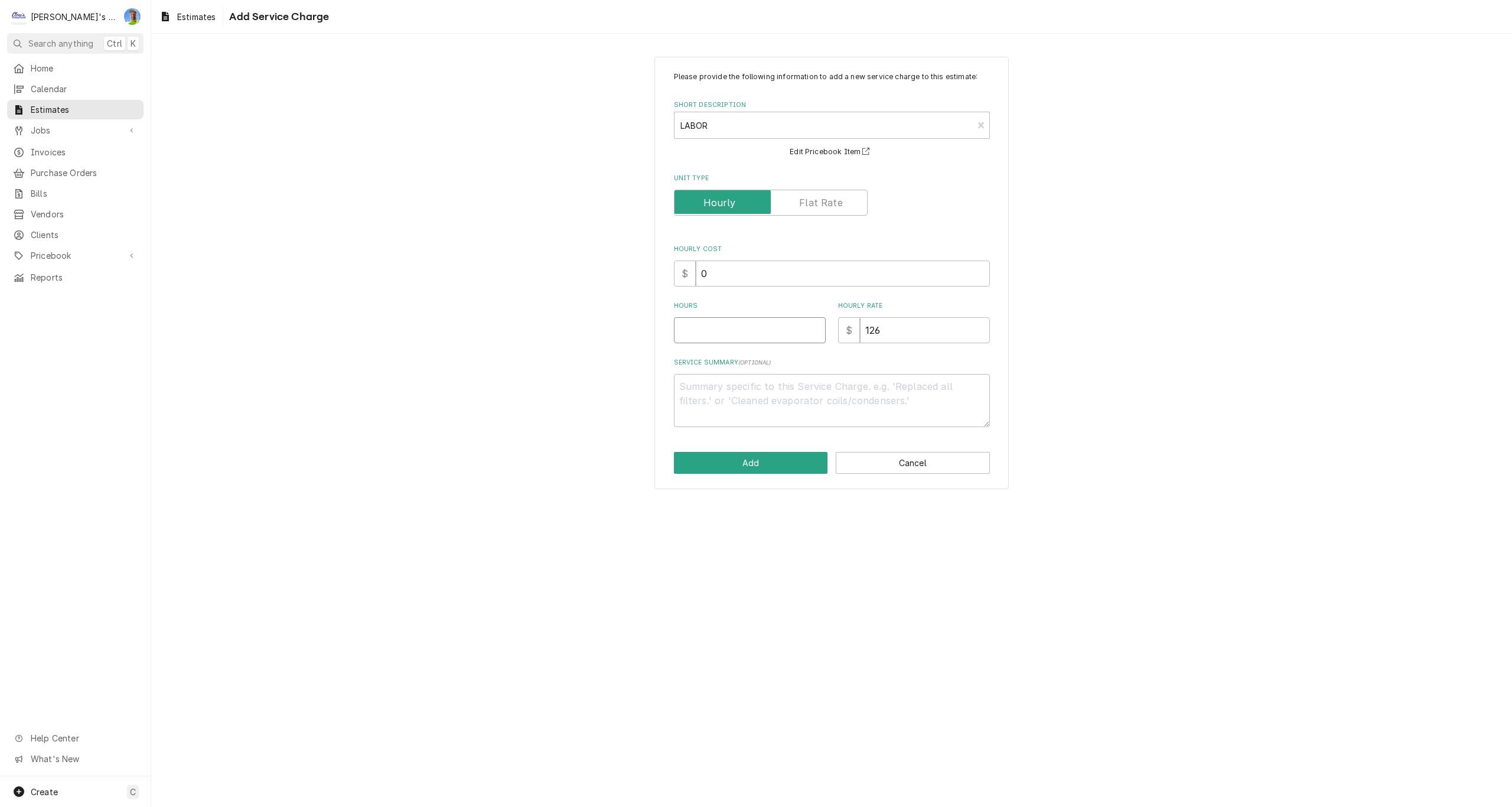
click at [706, 330] on input "Hours" at bounding box center [750, 330] width 152 height 26
type textarea "x"
type input "8"
type textarea "x"
type input "8"
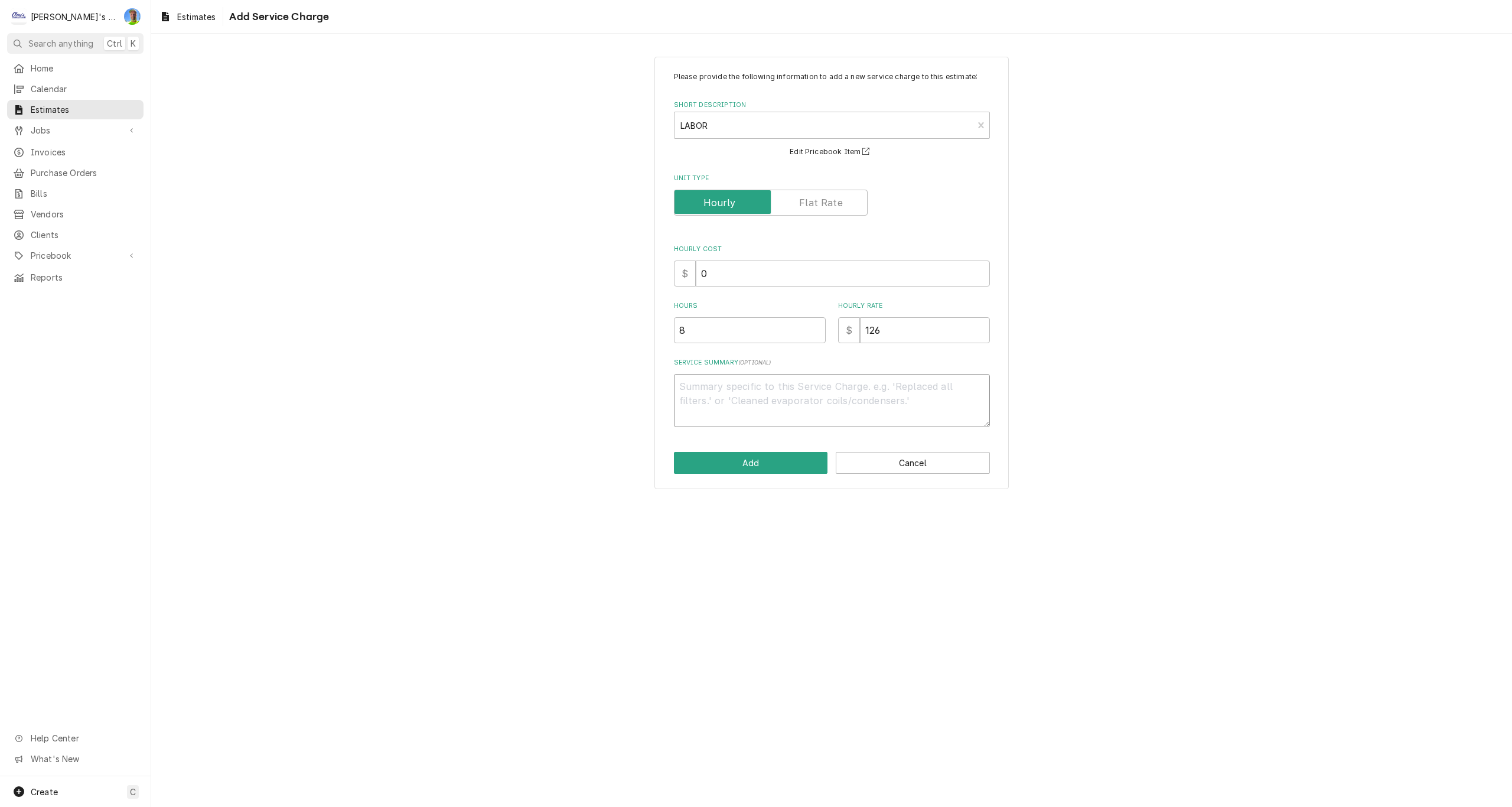
type textarea "x"
type textarea "E"
type textarea "x"
type textarea "ES"
type textarea "x"
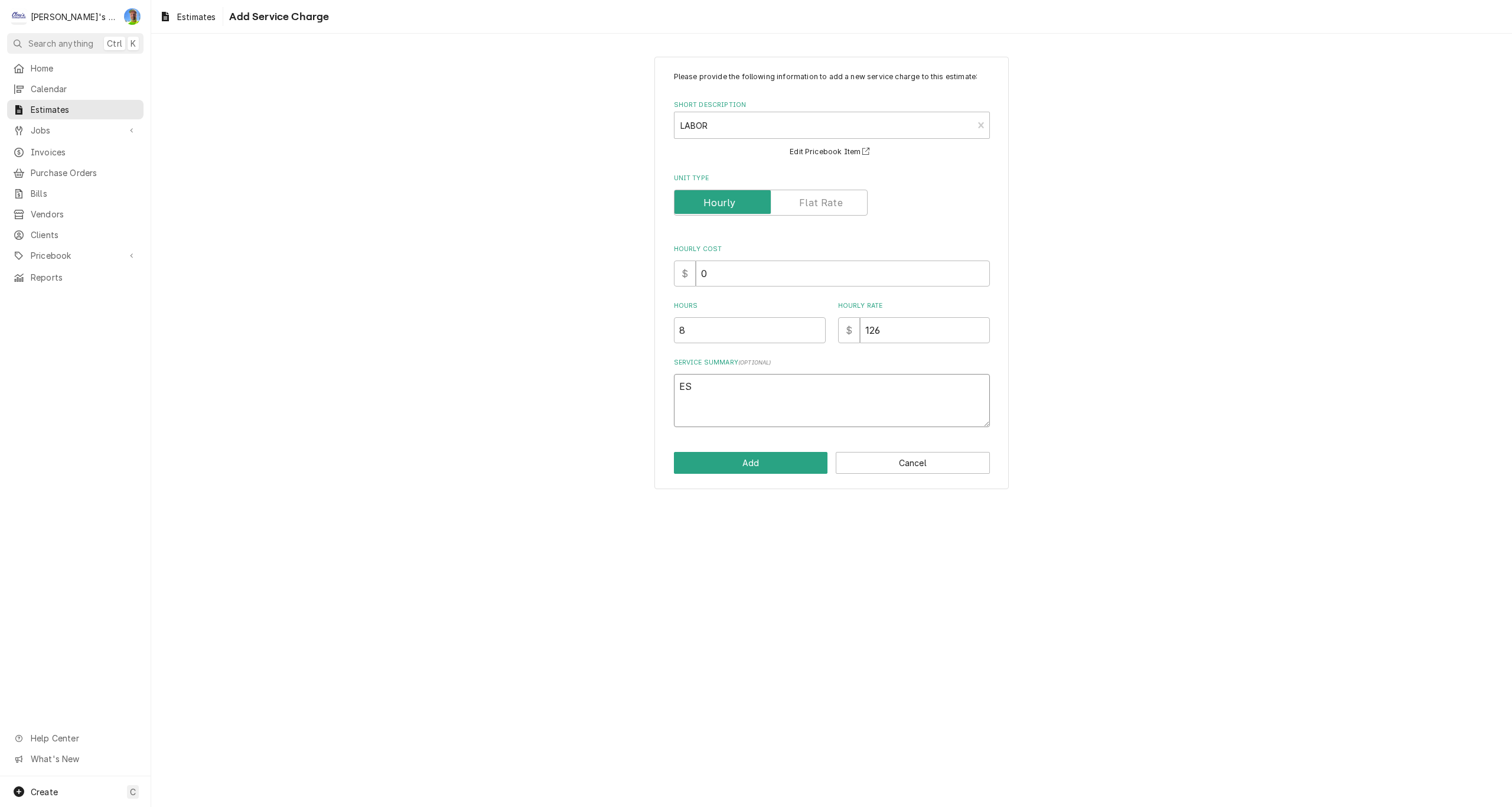
type textarea "EST"
type textarea "x"
type textarea "ESTI"
type textarea "x"
type textarea "ESTIM"
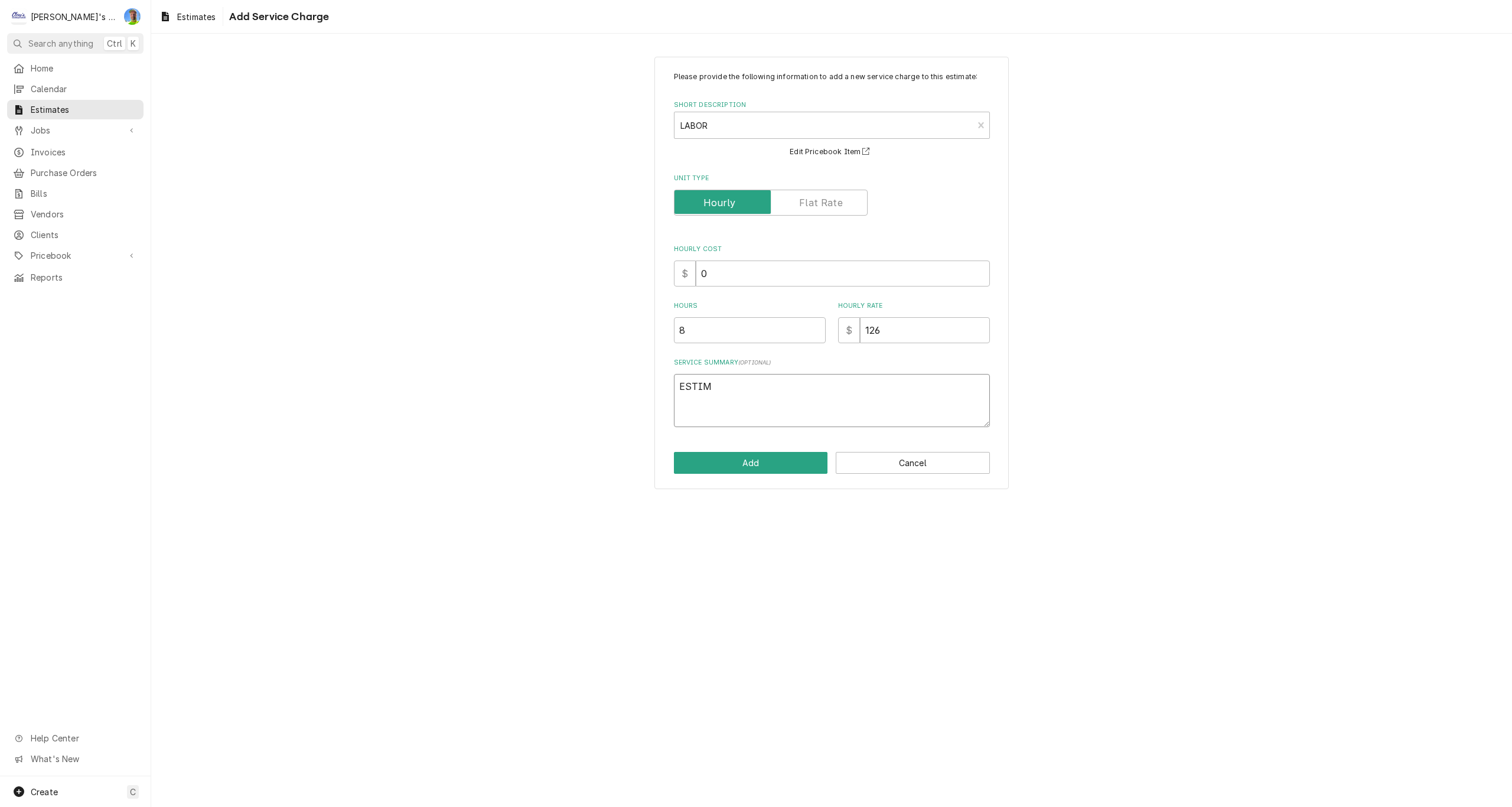
type textarea "x"
type textarea "ESTIMA"
type textarea "x"
type textarea "ESTIMAT"
type textarea "x"
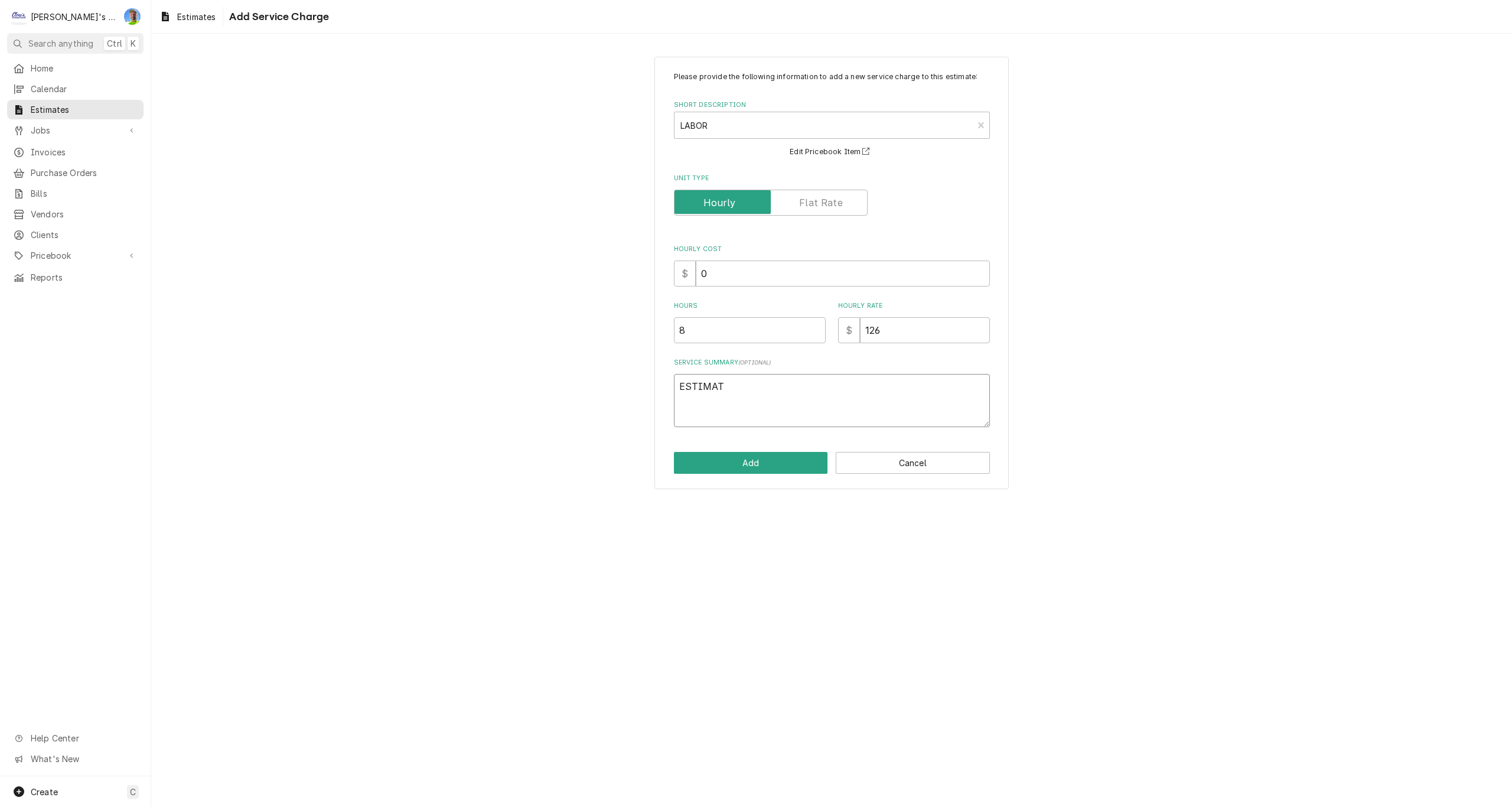
type textarea "ESTIMATI"
type textarea "x"
type textarea "ESTIMATIN"
type textarea "x"
type textarea "ESTIMATING"
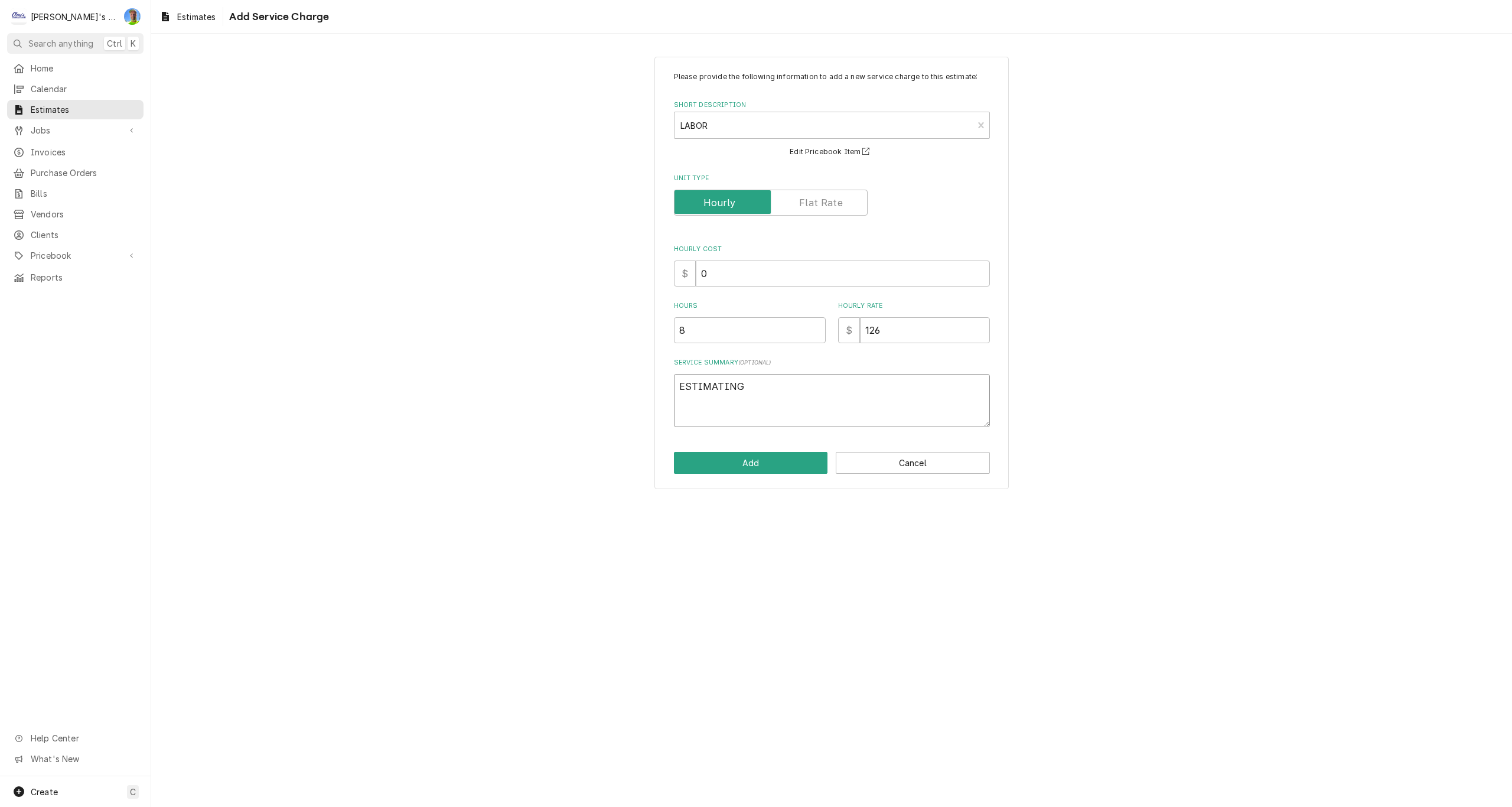
type textarea "x"
type textarea "ESTIMATING"
type textarea "x"
type textarea "ESTIMATING L"
type textarea "x"
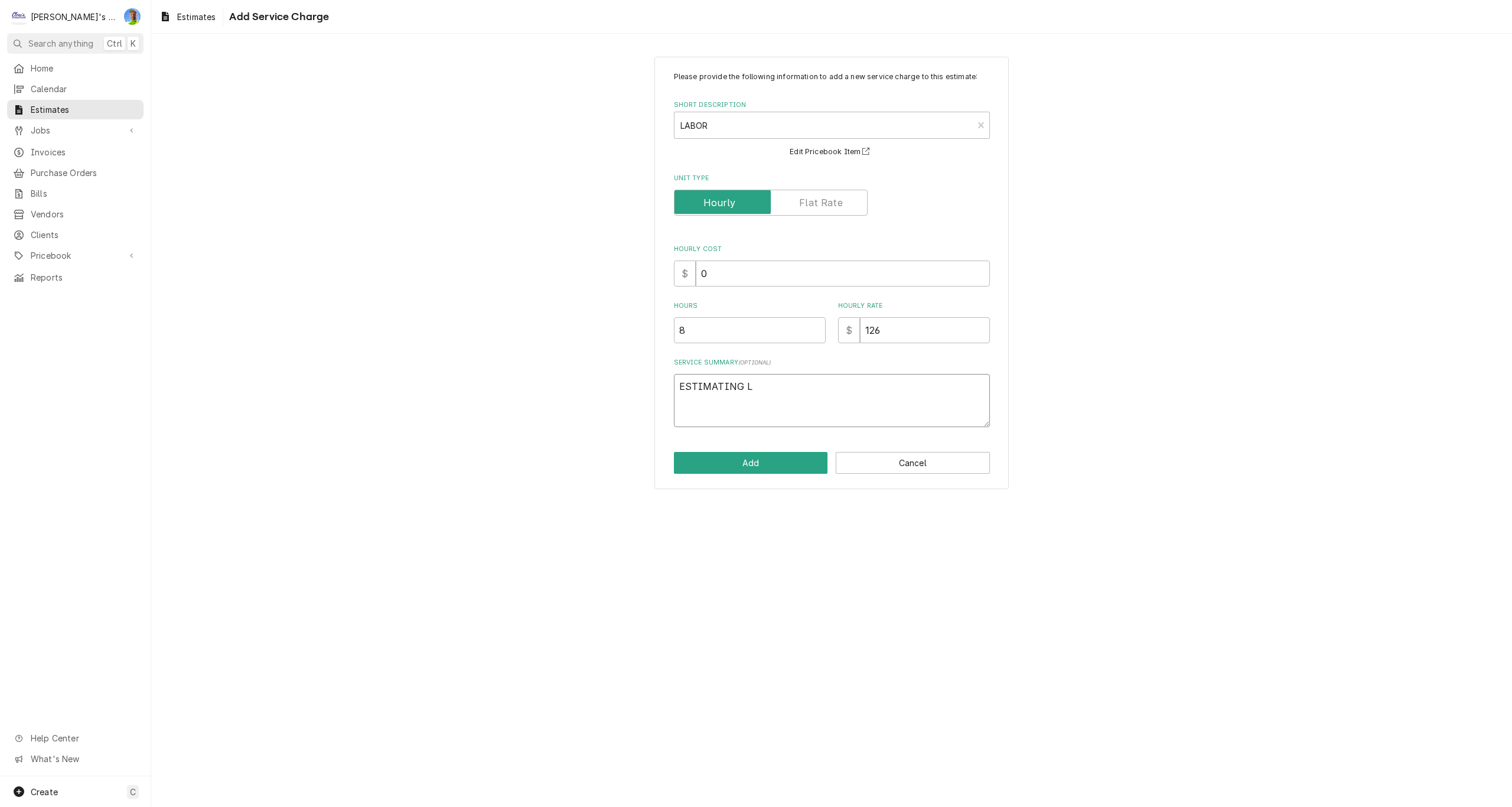
type textarea "ESTIMATING LA"
type textarea "x"
type textarea "ESTIMATING LAB"
type textarea "x"
type textarea "ESTIMATING LABO"
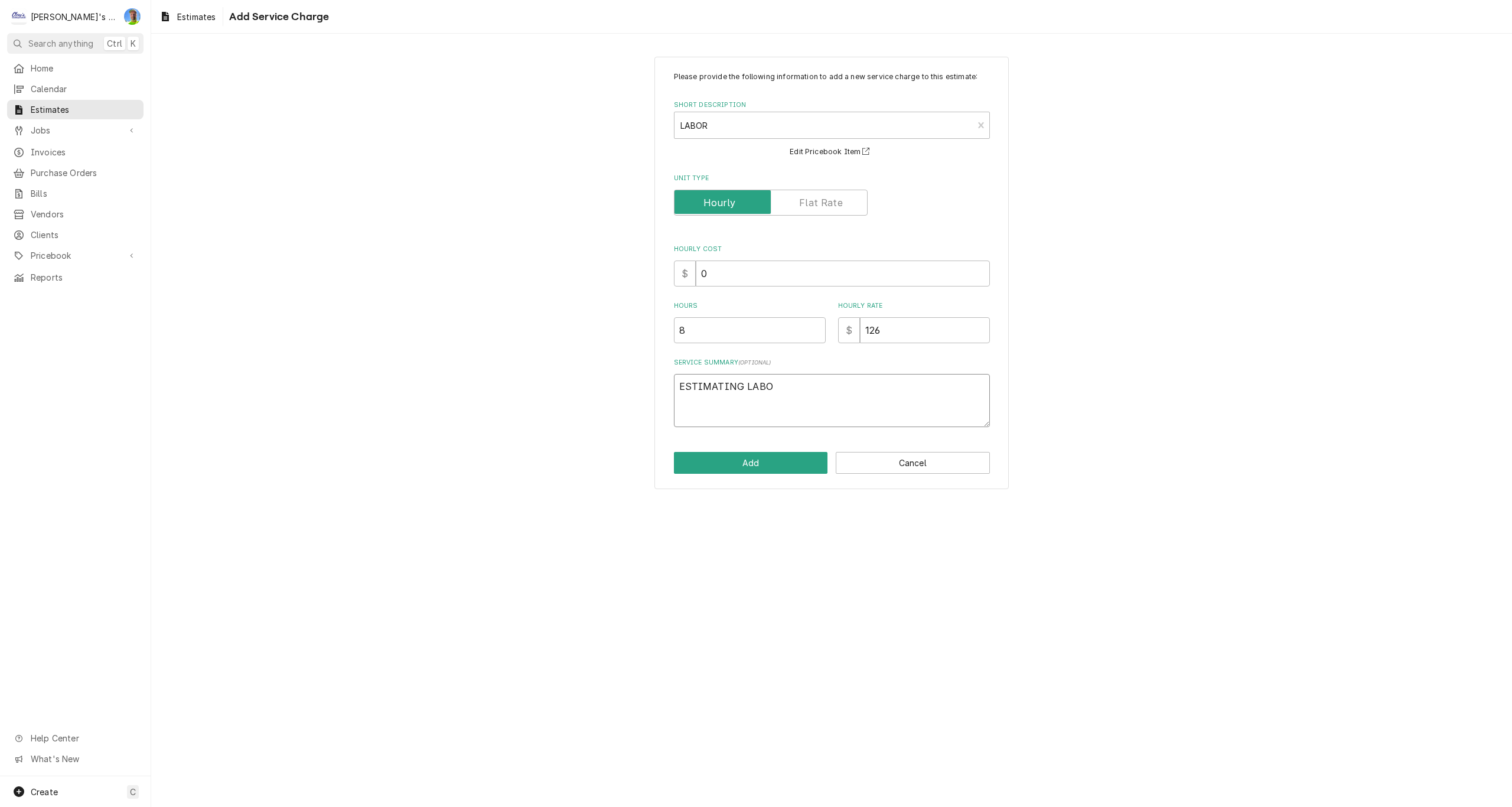
type textarea "x"
type textarea "ESTIMATING LABOR"
type textarea "x"
type textarea "ESTIMATING LABOR"
type textarea "x"
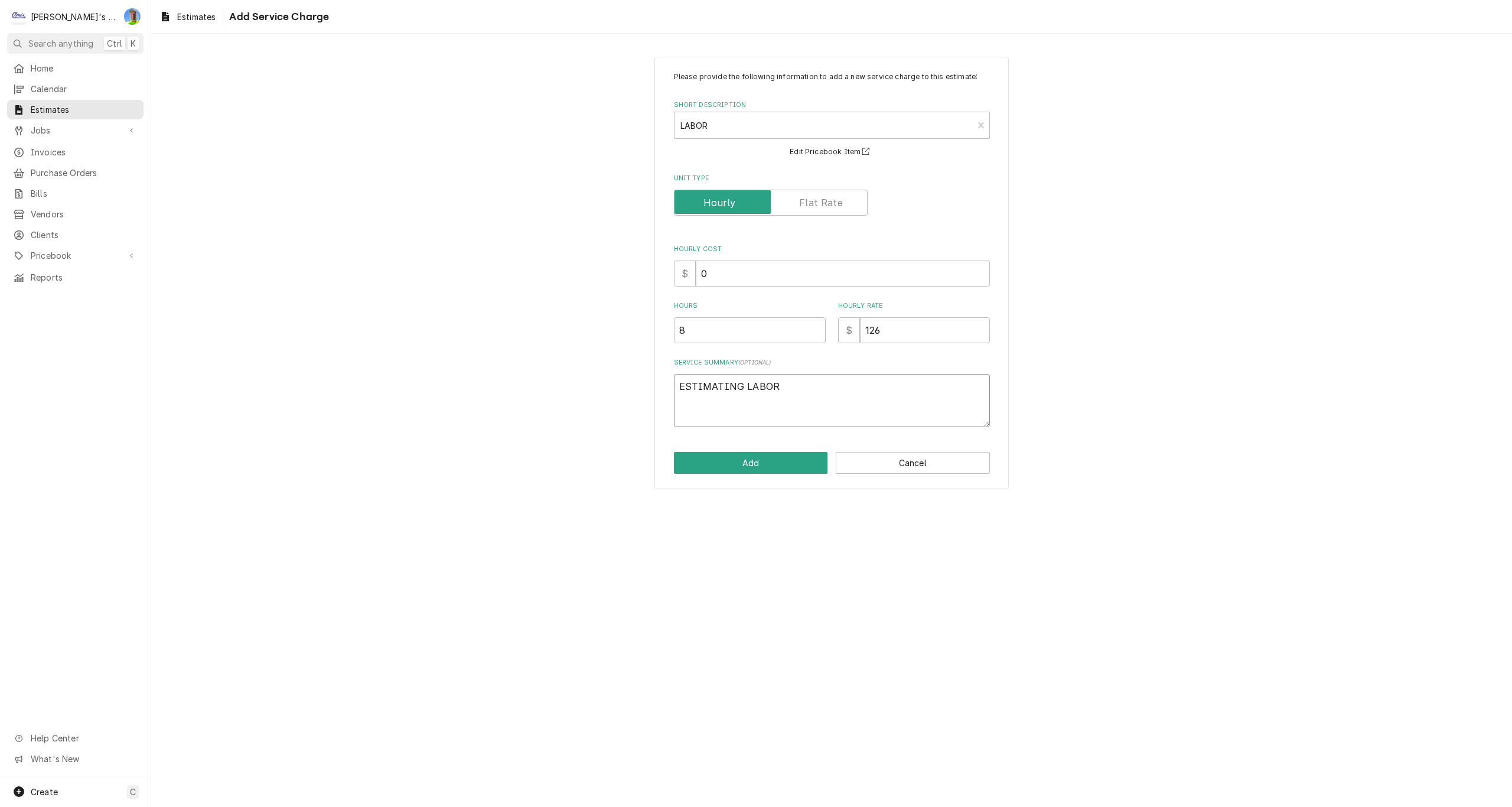
type textarea "ESTIMATING LABOR -"
type textarea "x"
type textarea "ESTIMATING LABOR -"
type textarea "x"
type textarea "ESTIMATING LABOR -"
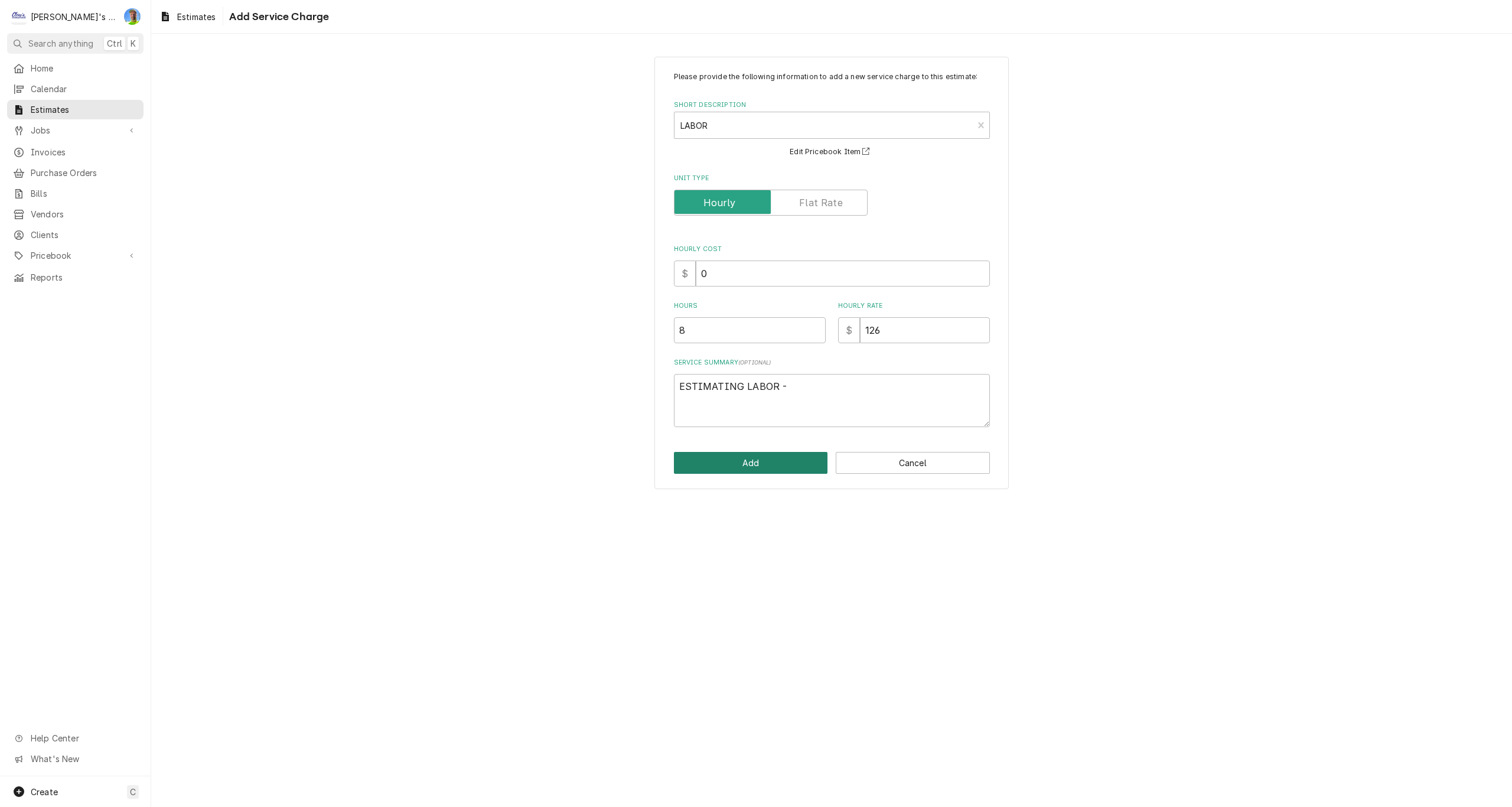
click at [792, 465] on button "Add" at bounding box center [751, 462] width 154 height 22
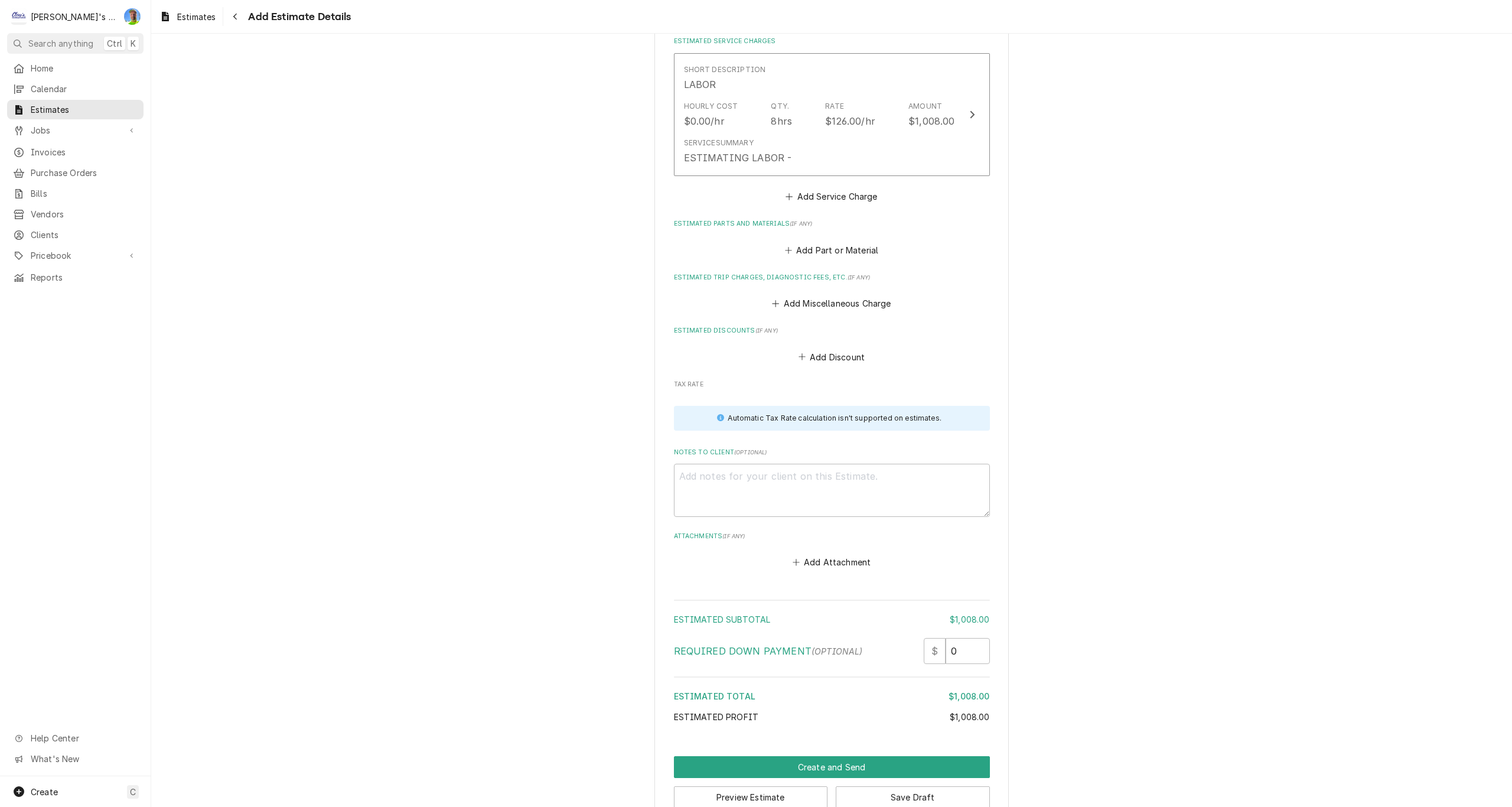
scroll to position [1332, 0]
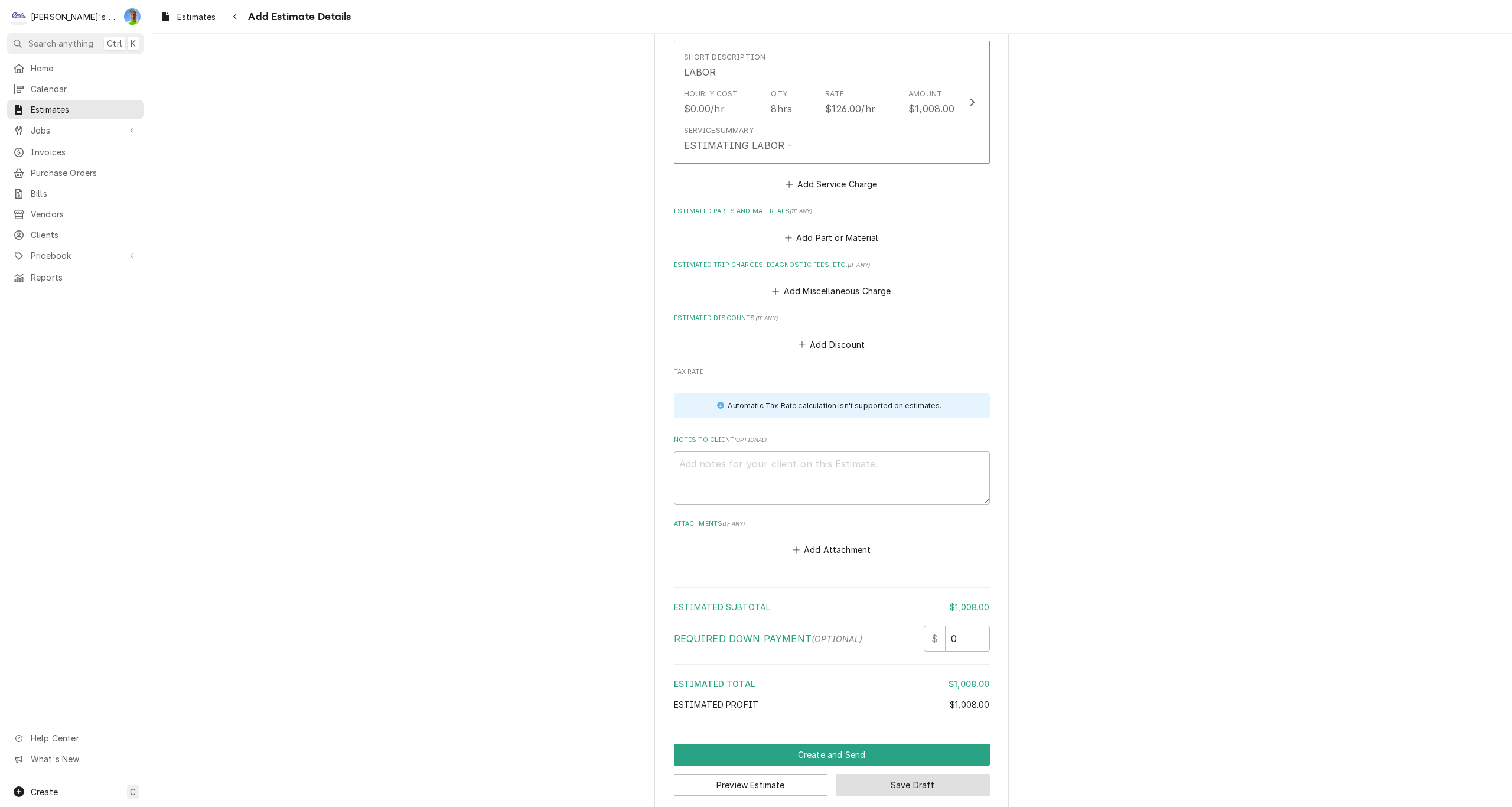
click at [935, 775] on button "Save Draft" at bounding box center [913, 785] width 154 height 22
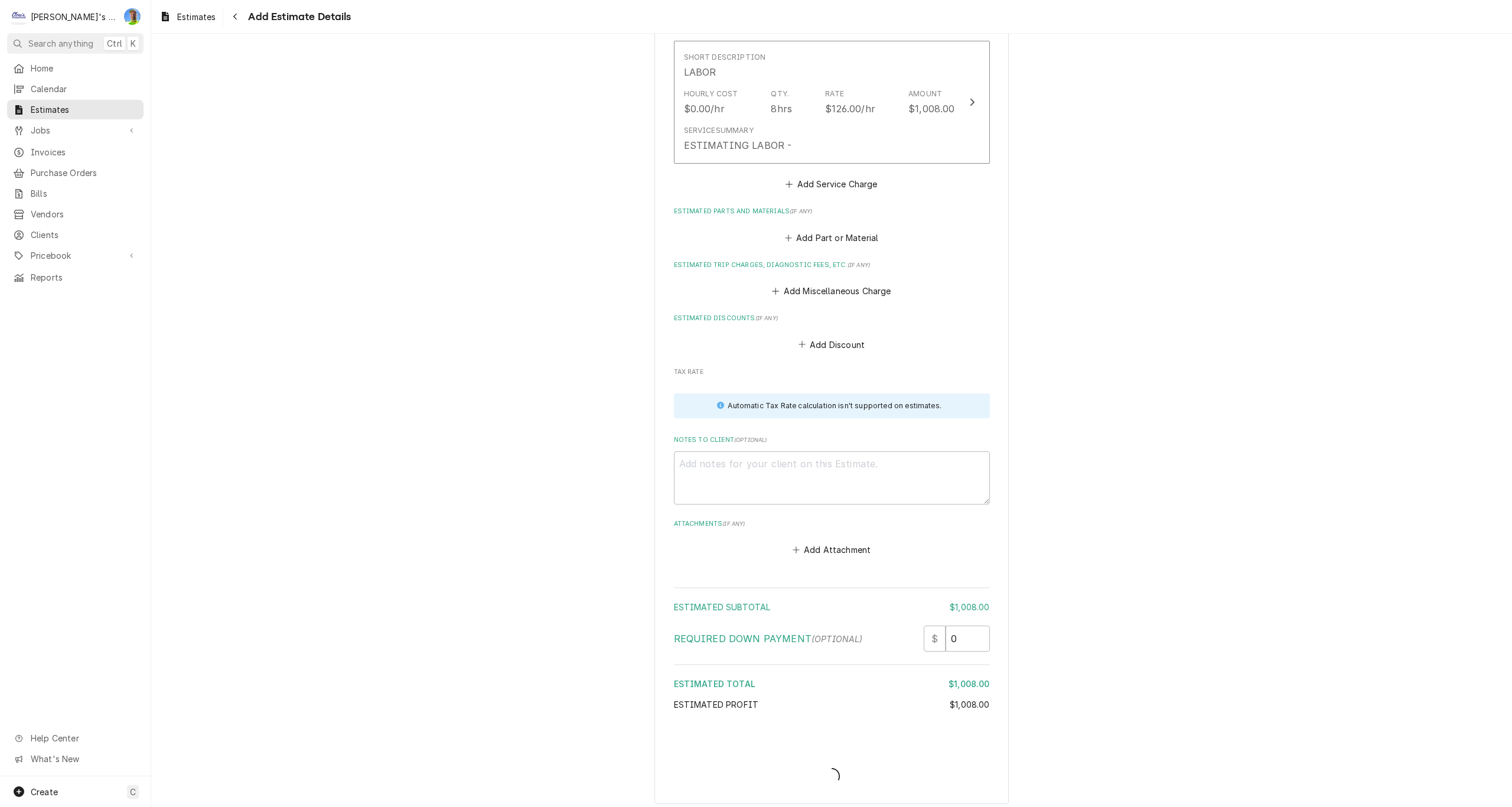
scroll to position [1325, 0]
type textarea "x"
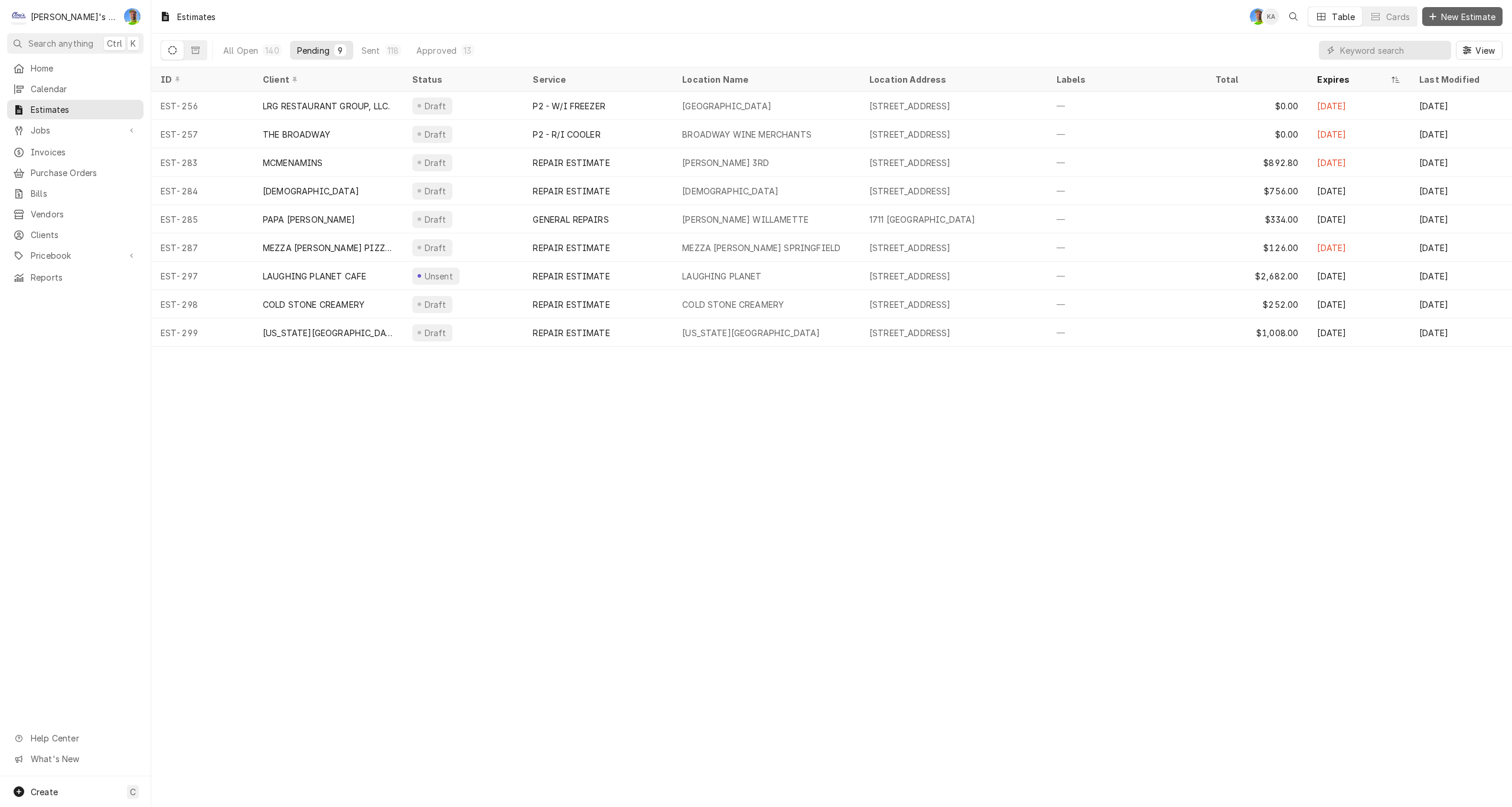
click at [1443, 11] on span "New Estimate" at bounding box center [1468, 17] width 59 height 13
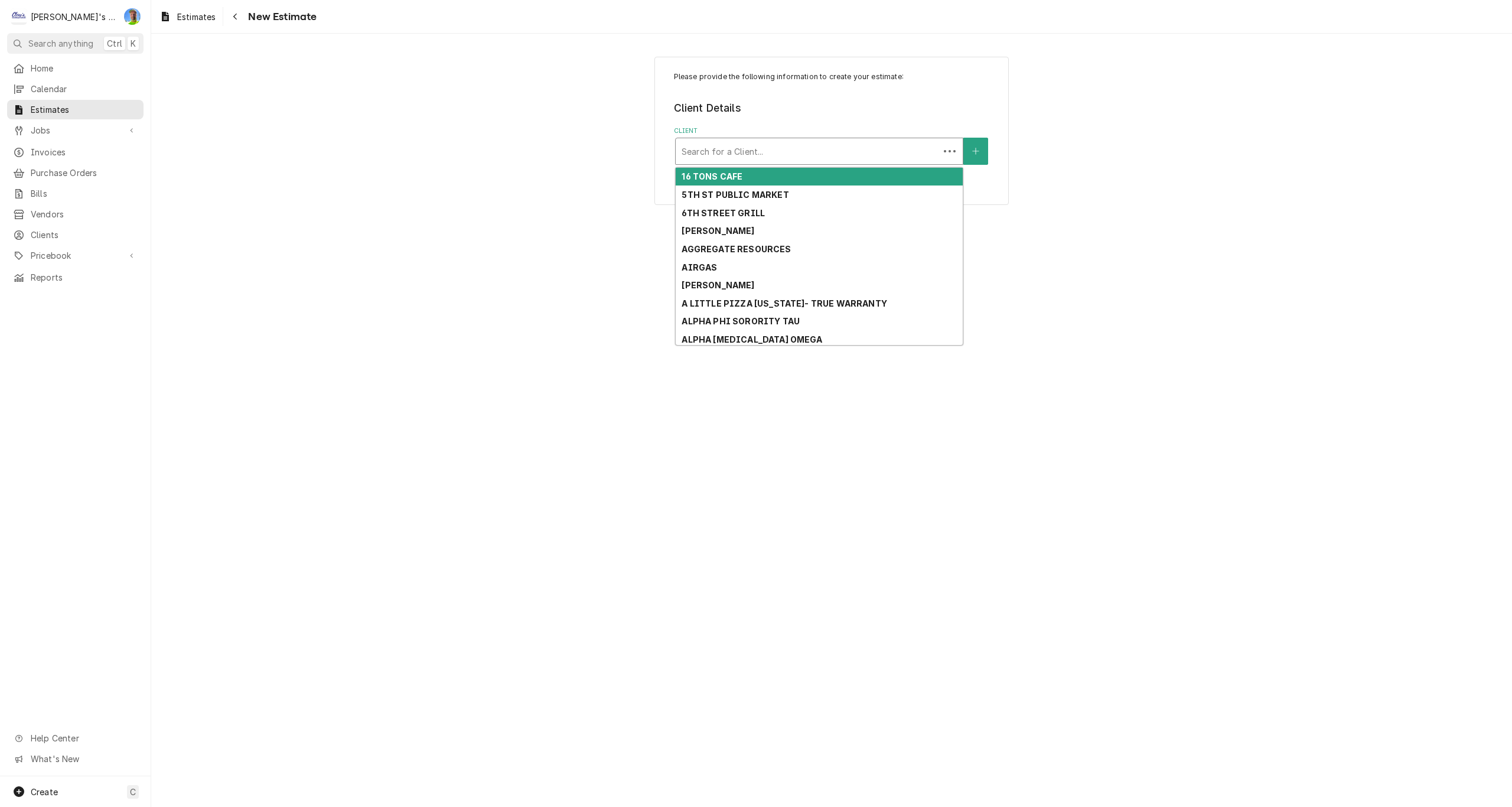
click at [807, 151] on div "Client" at bounding box center [807, 151] width 251 height 21
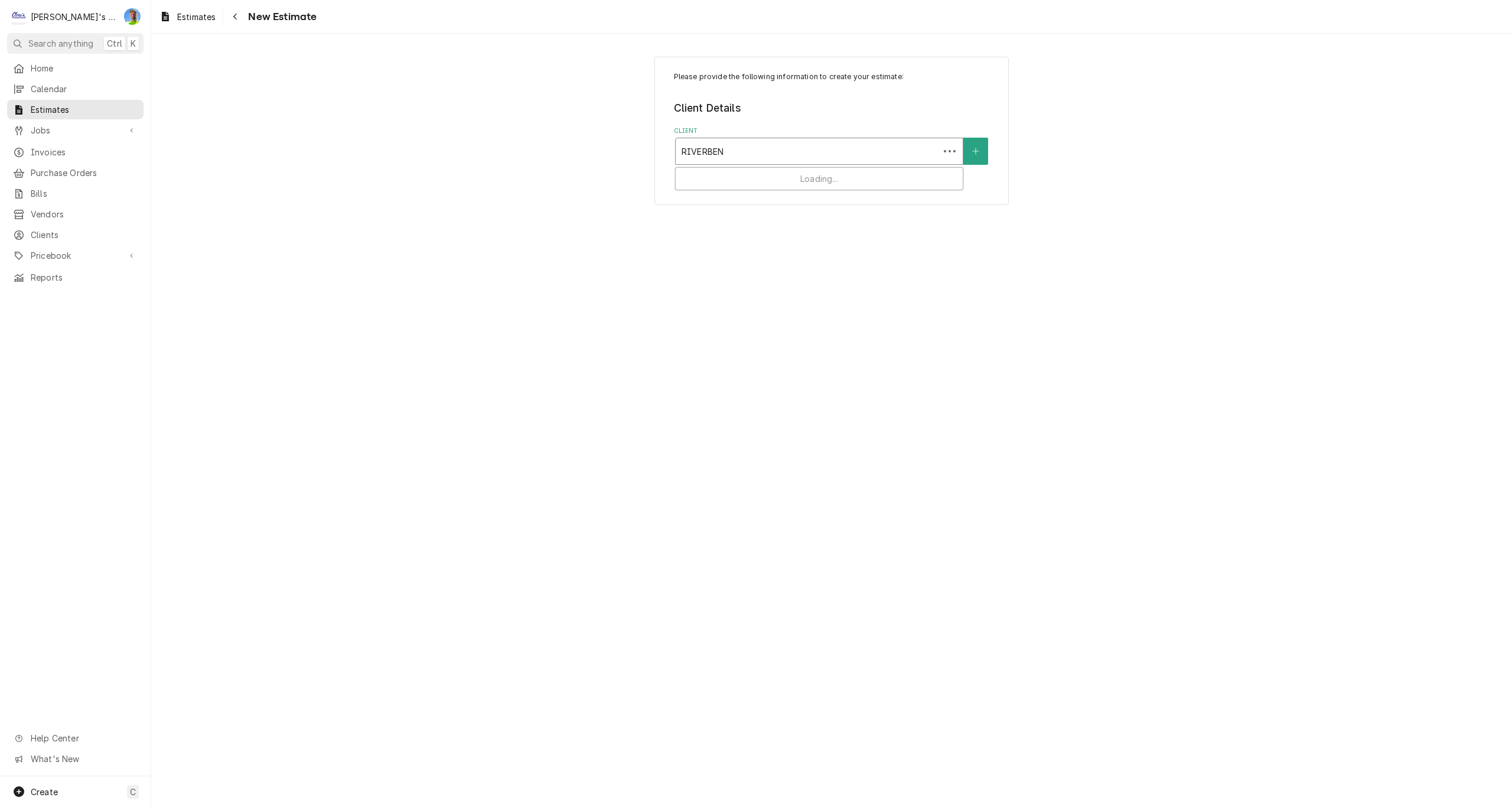
type input "RIVERBEND"
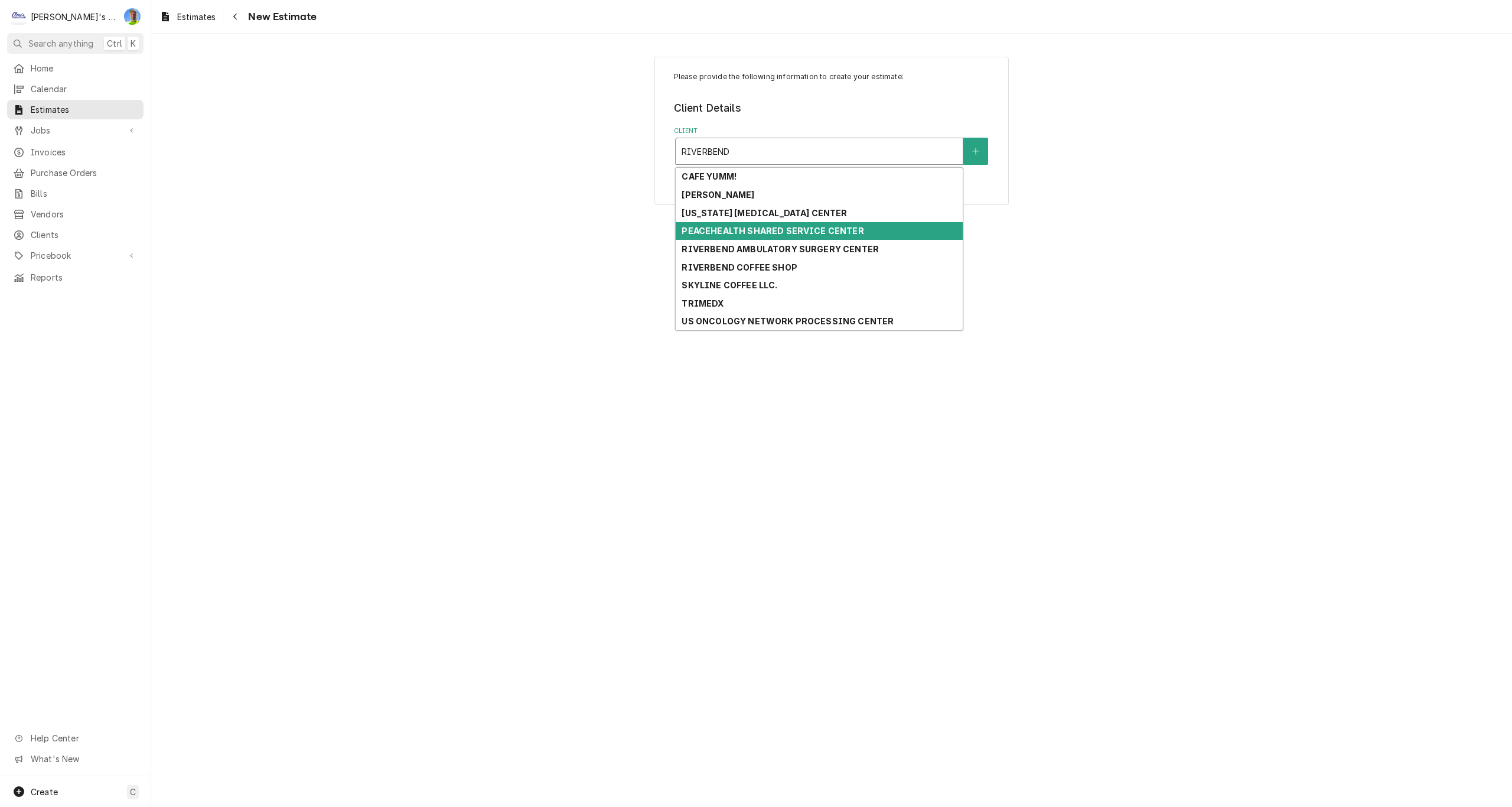
click at [783, 233] on strong "PEACEHEALTH SHARED SERVICE CENTER" at bounding box center [772, 230] width 182 height 10
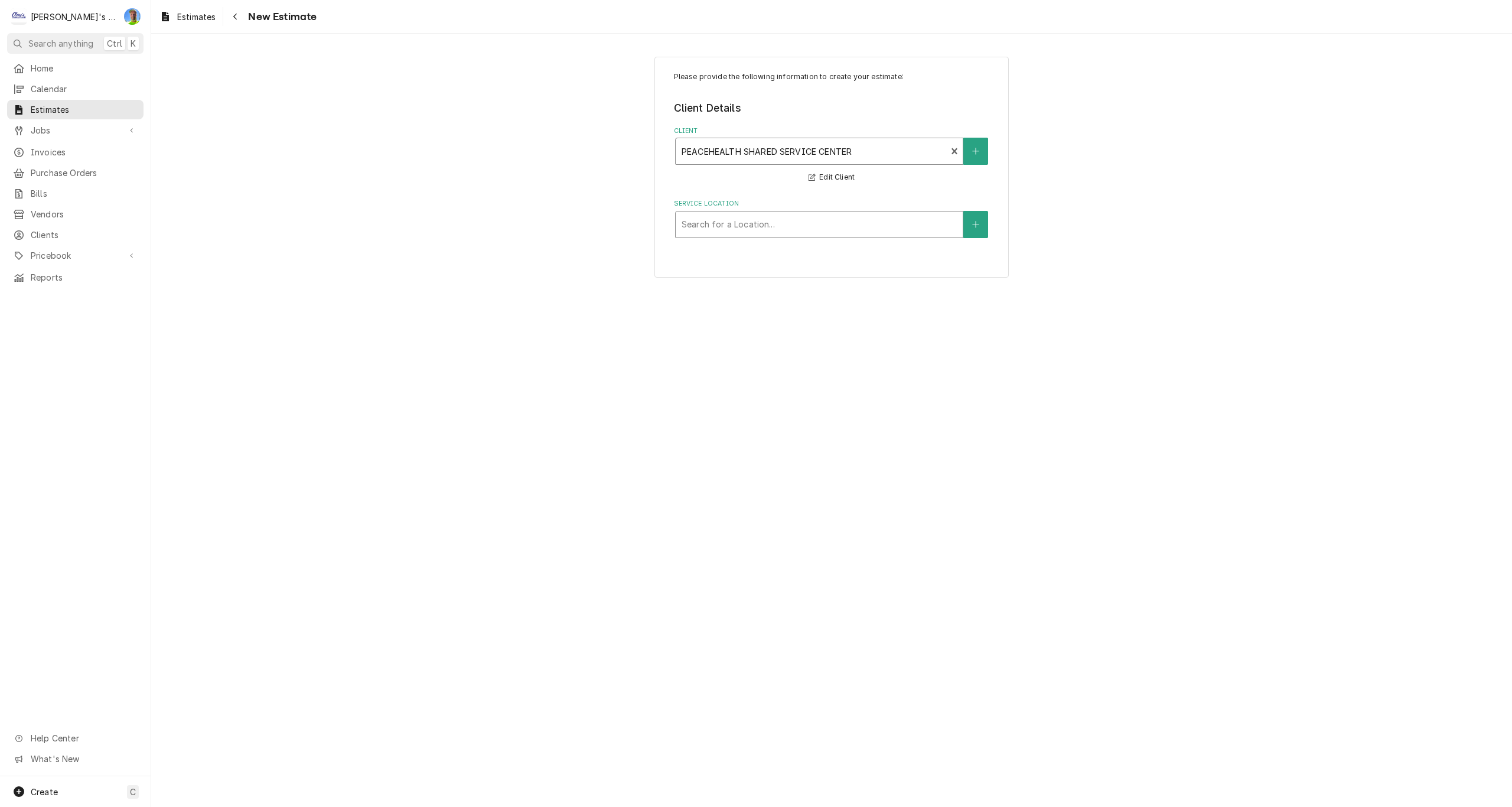
click at [789, 224] on div "Service Location" at bounding box center [819, 224] width 275 height 21
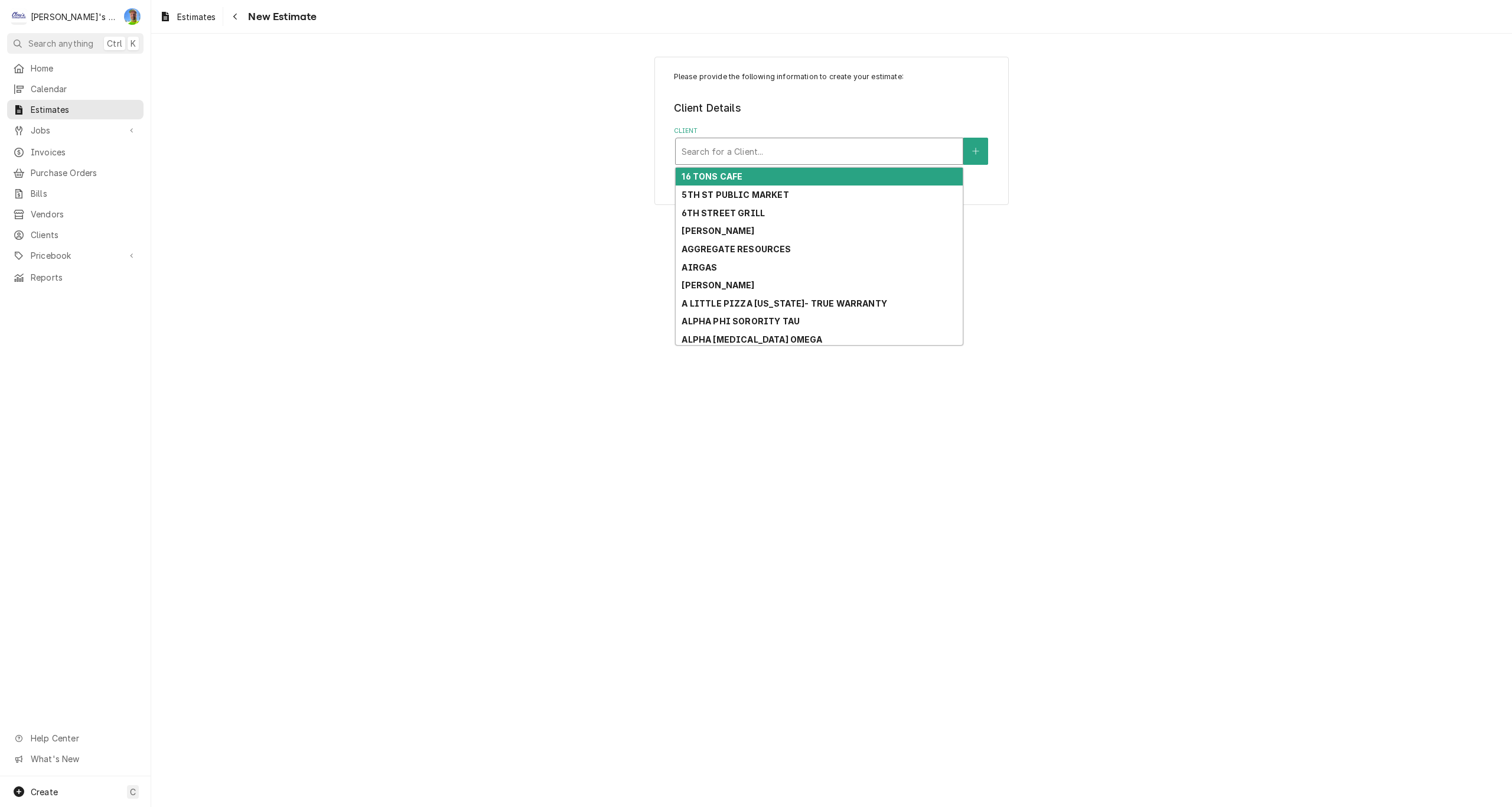
click at [760, 154] on div "Client" at bounding box center [819, 151] width 275 height 21
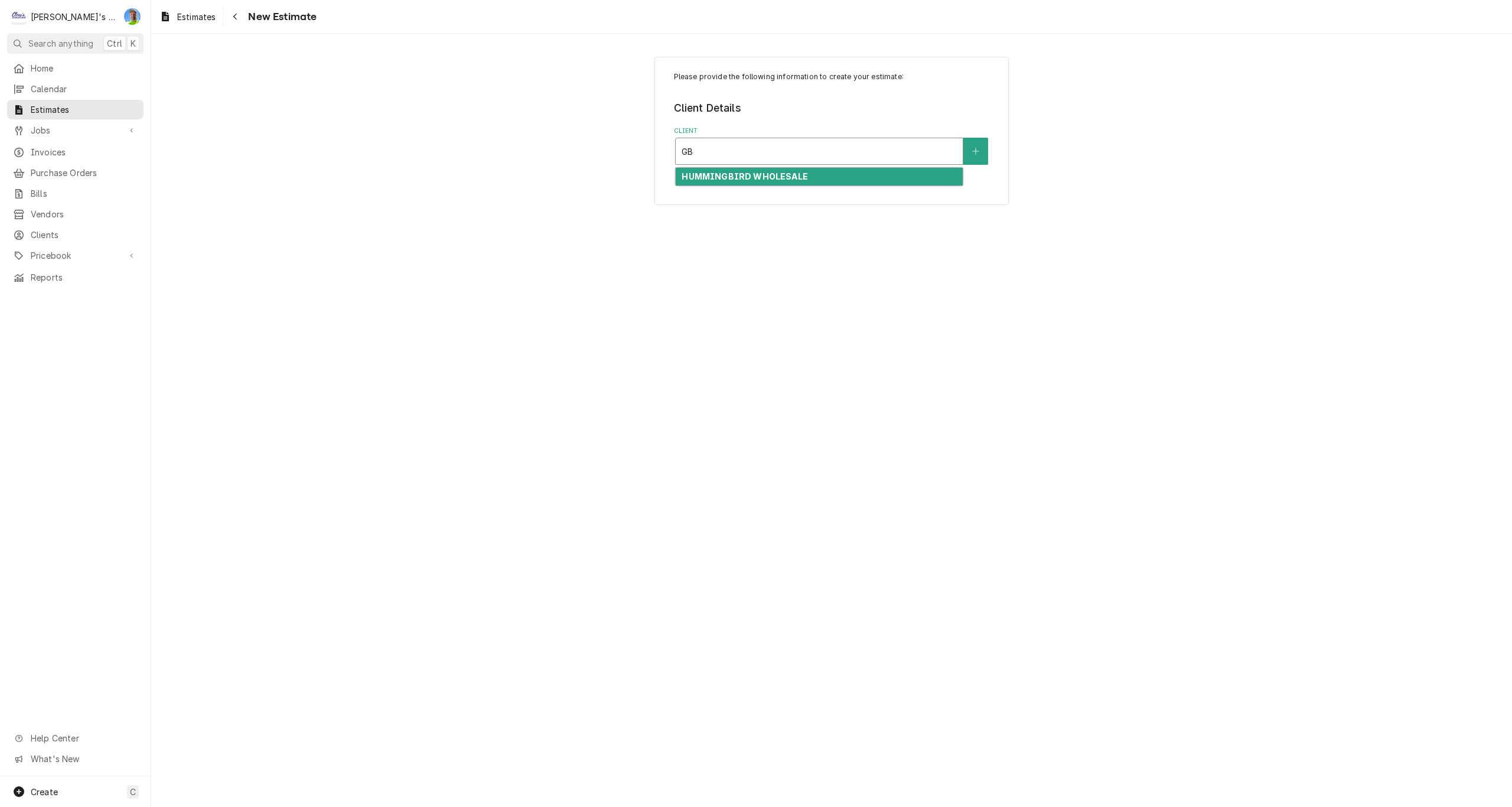
type input "G"
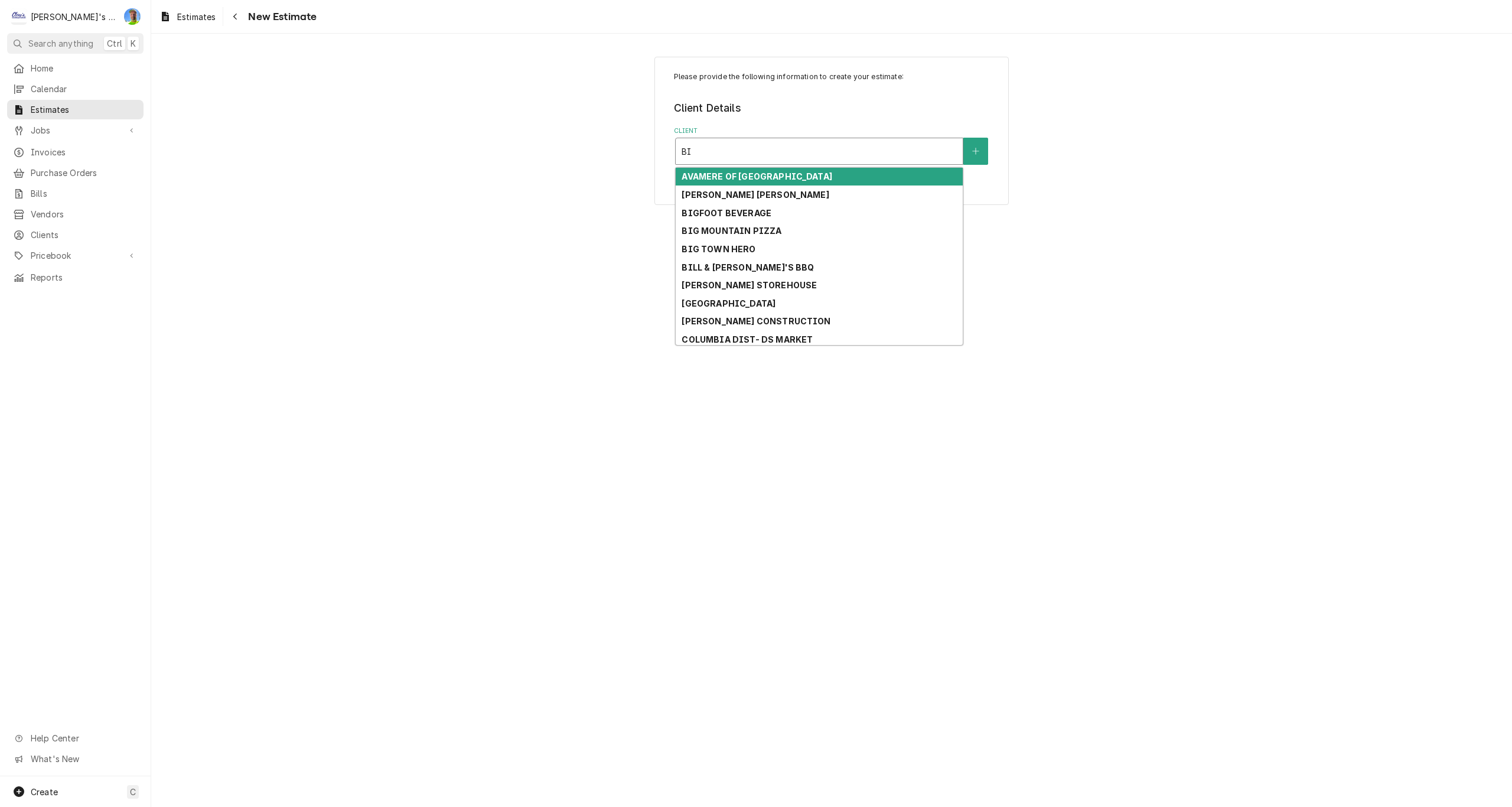
type input "BIG"
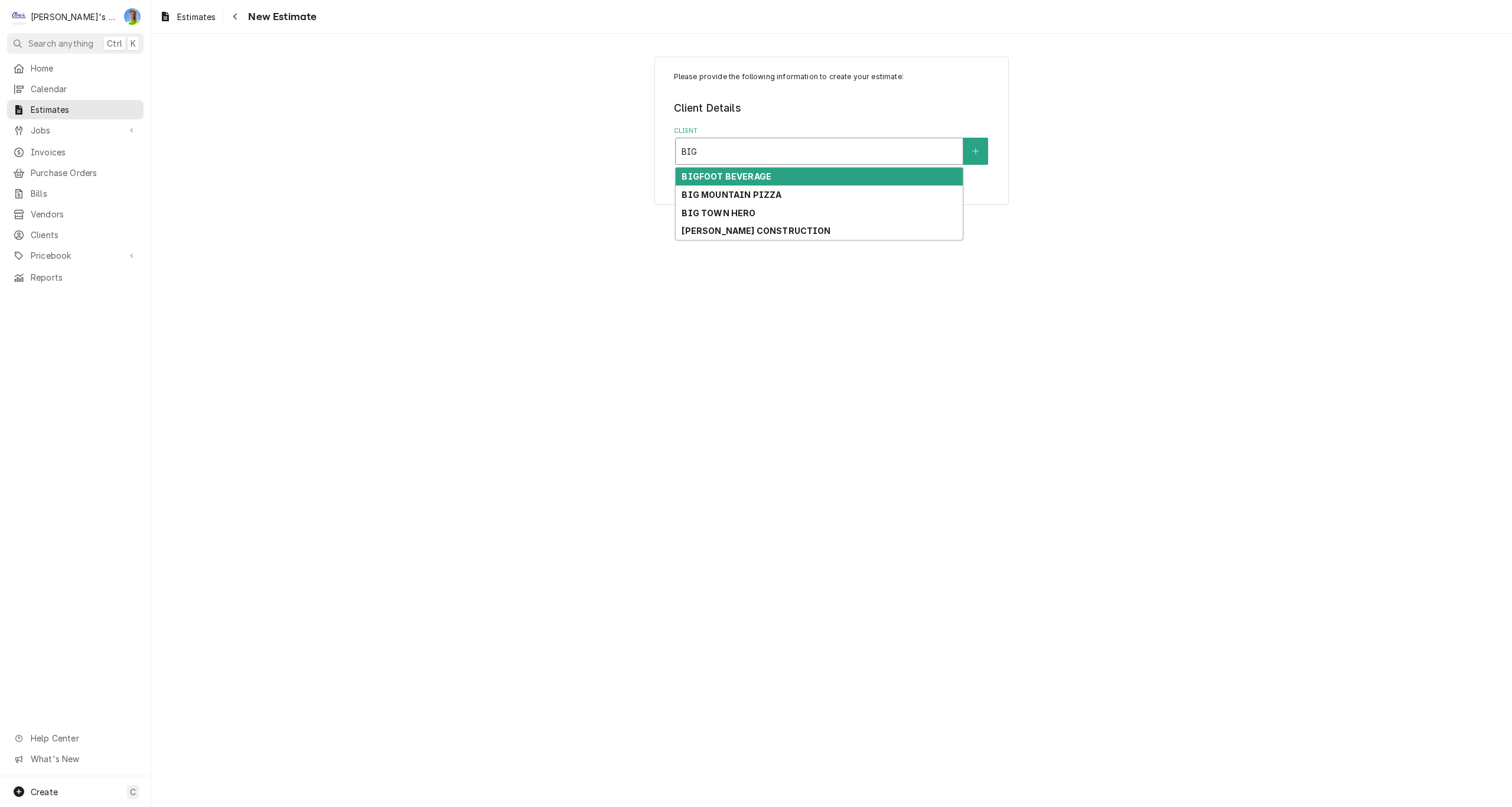
click at [757, 181] on strong "BIGFOOT BEVERAGE" at bounding box center [726, 176] width 90 height 10
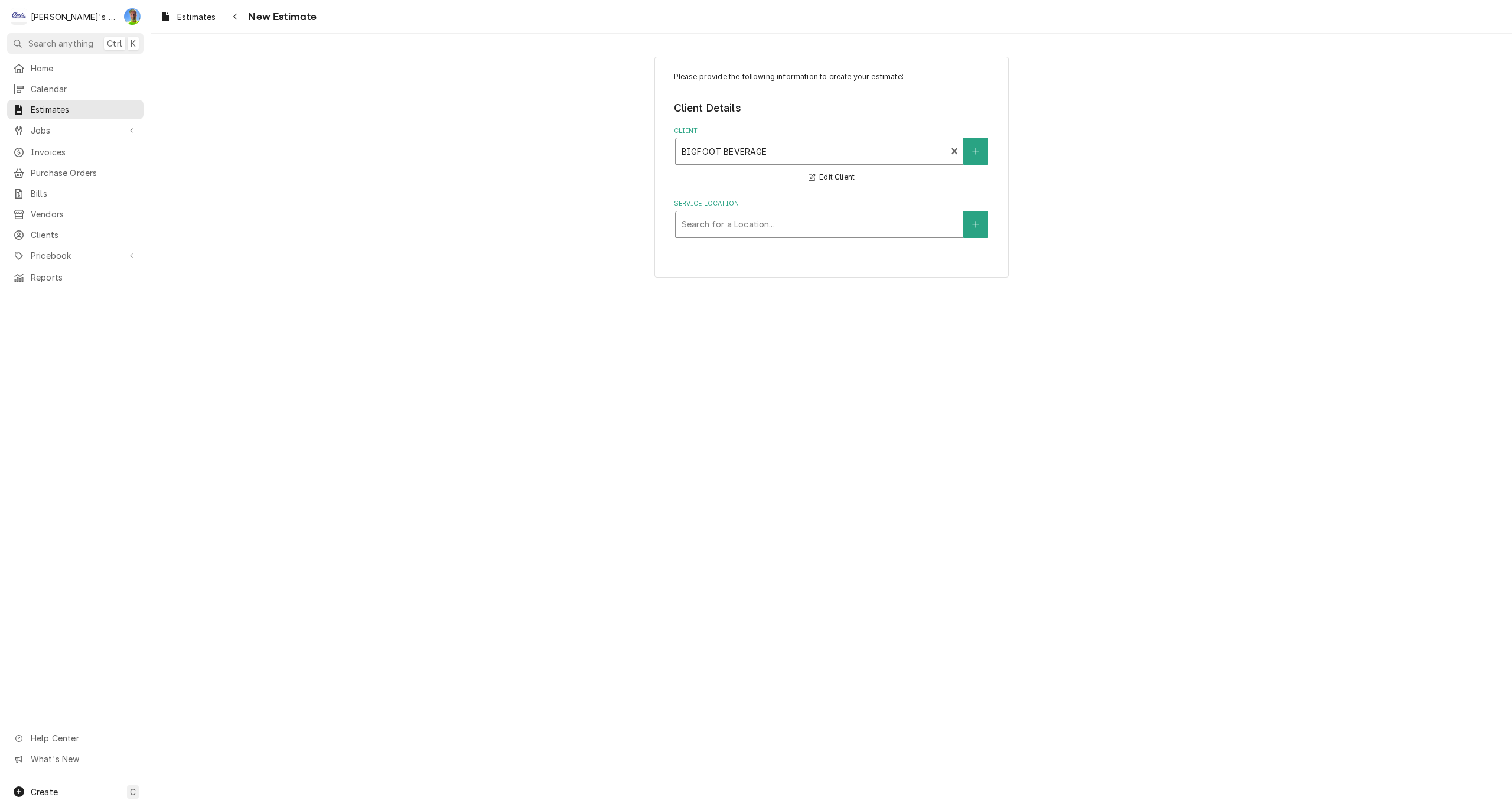
click at [760, 221] on div "Service Location" at bounding box center [819, 224] width 275 height 21
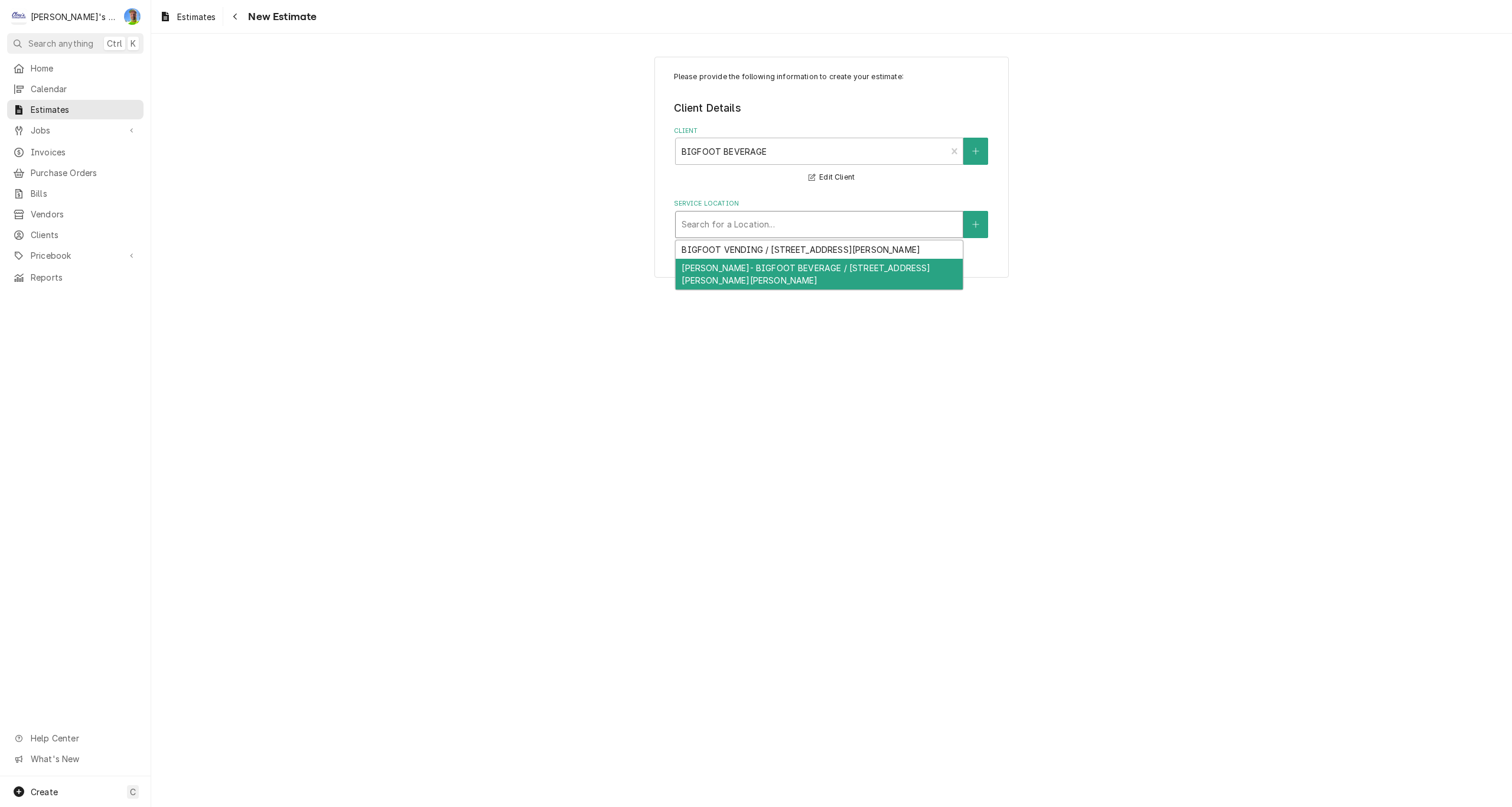
click at [771, 263] on div "[PERSON_NAME]- BIGFOOT BEVERAGE / [STREET_ADDRESS][PERSON_NAME][PERSON_NAME]" at bounding box center [819, 274] width 287 height 31
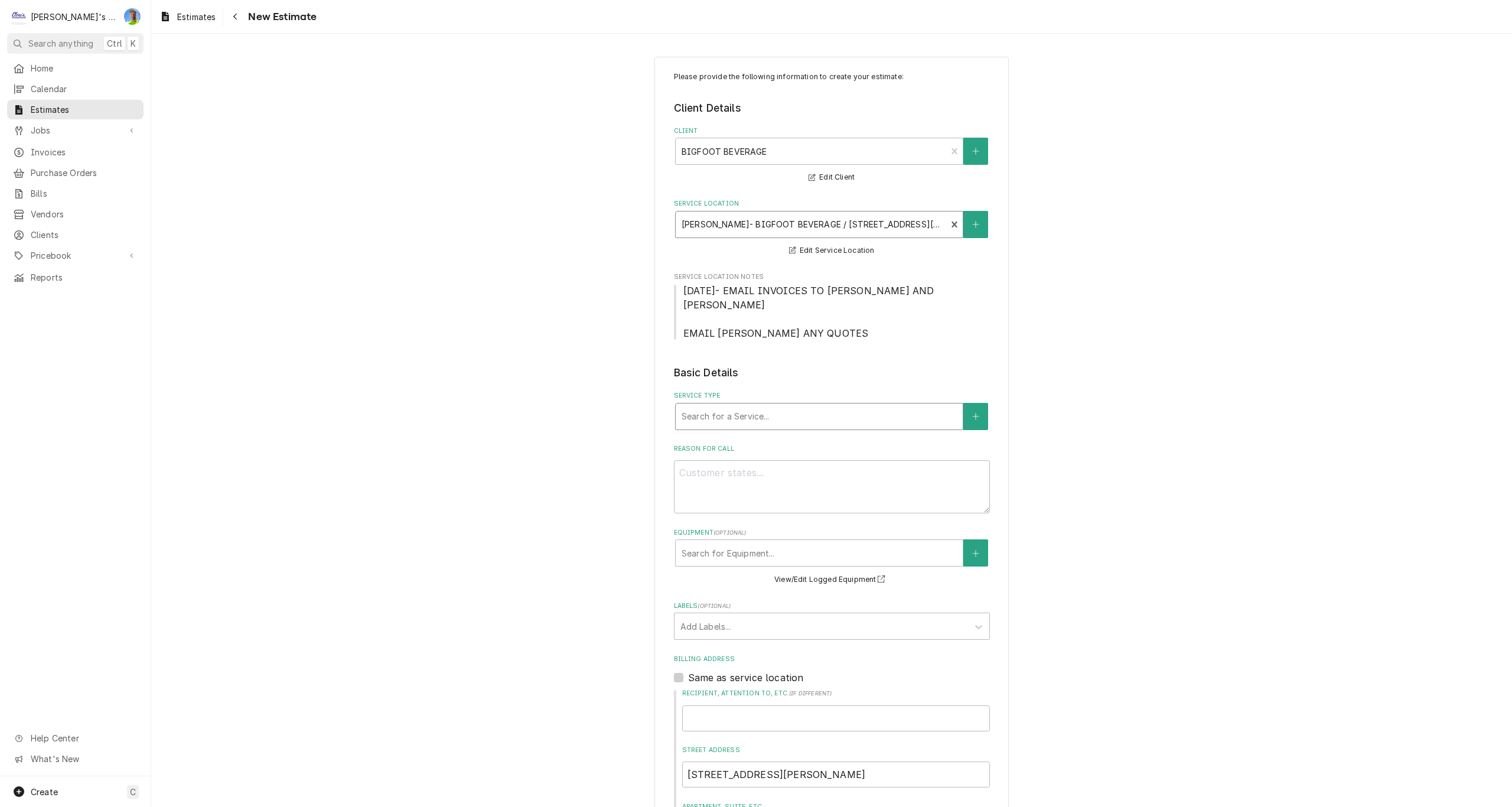
click at [789, 419] on div "Service Type" at bounding box center [819, 416] width 275 height 21
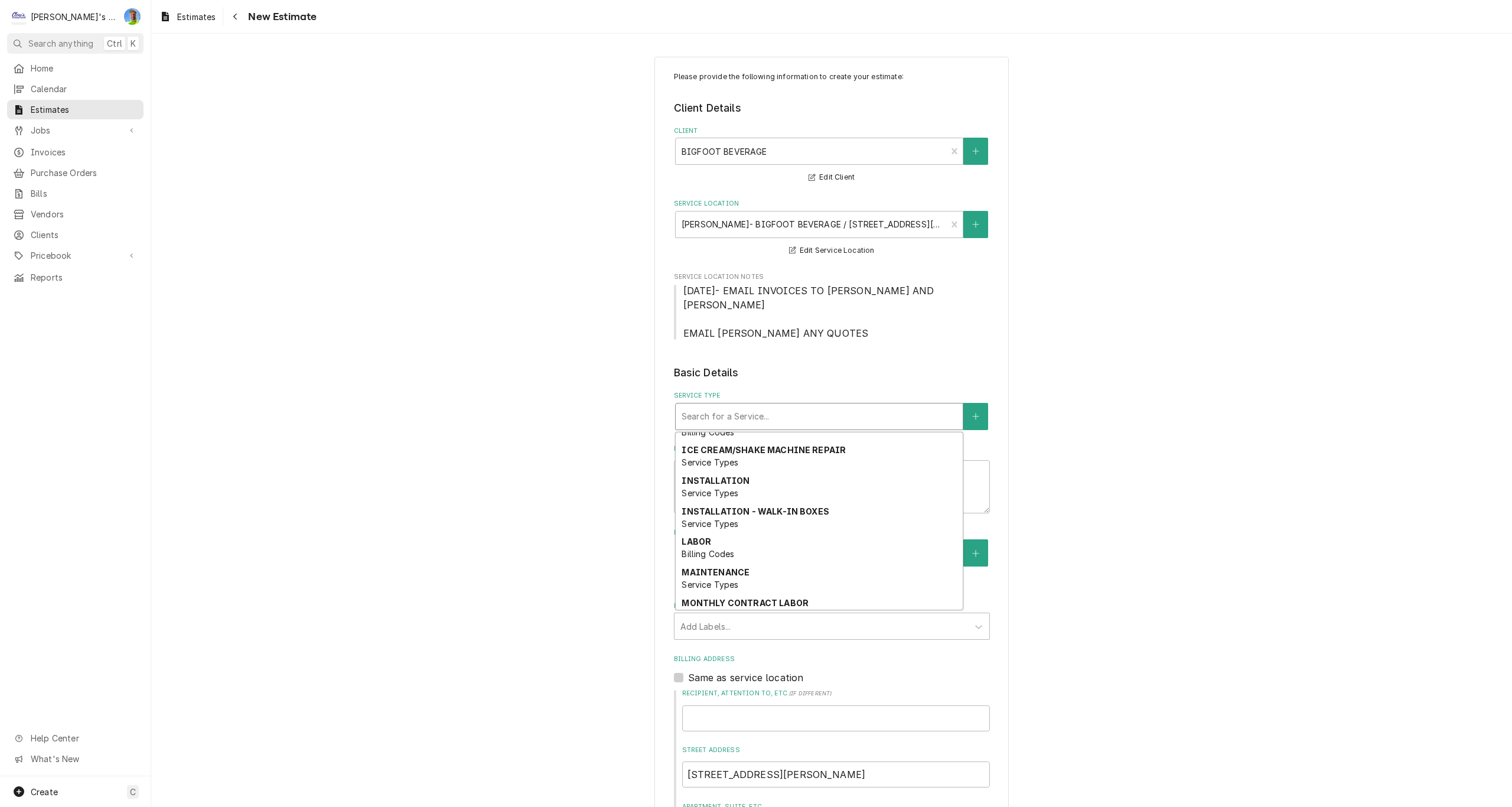
scroll to position [118, 0]
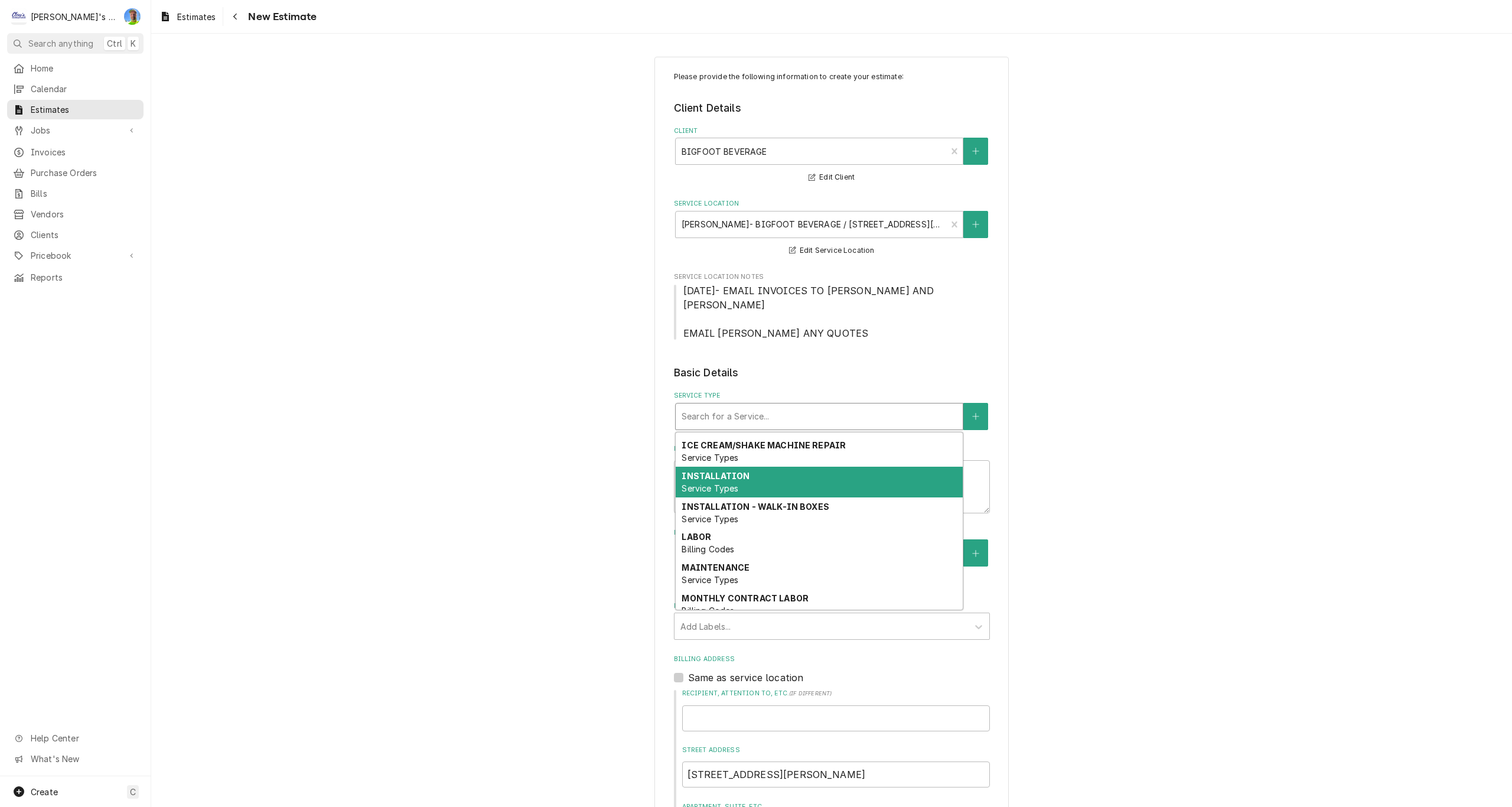
click at [796, 485] on div "INSTALLATION Service Types" at bounding box center [819, 482] width 287 height 31
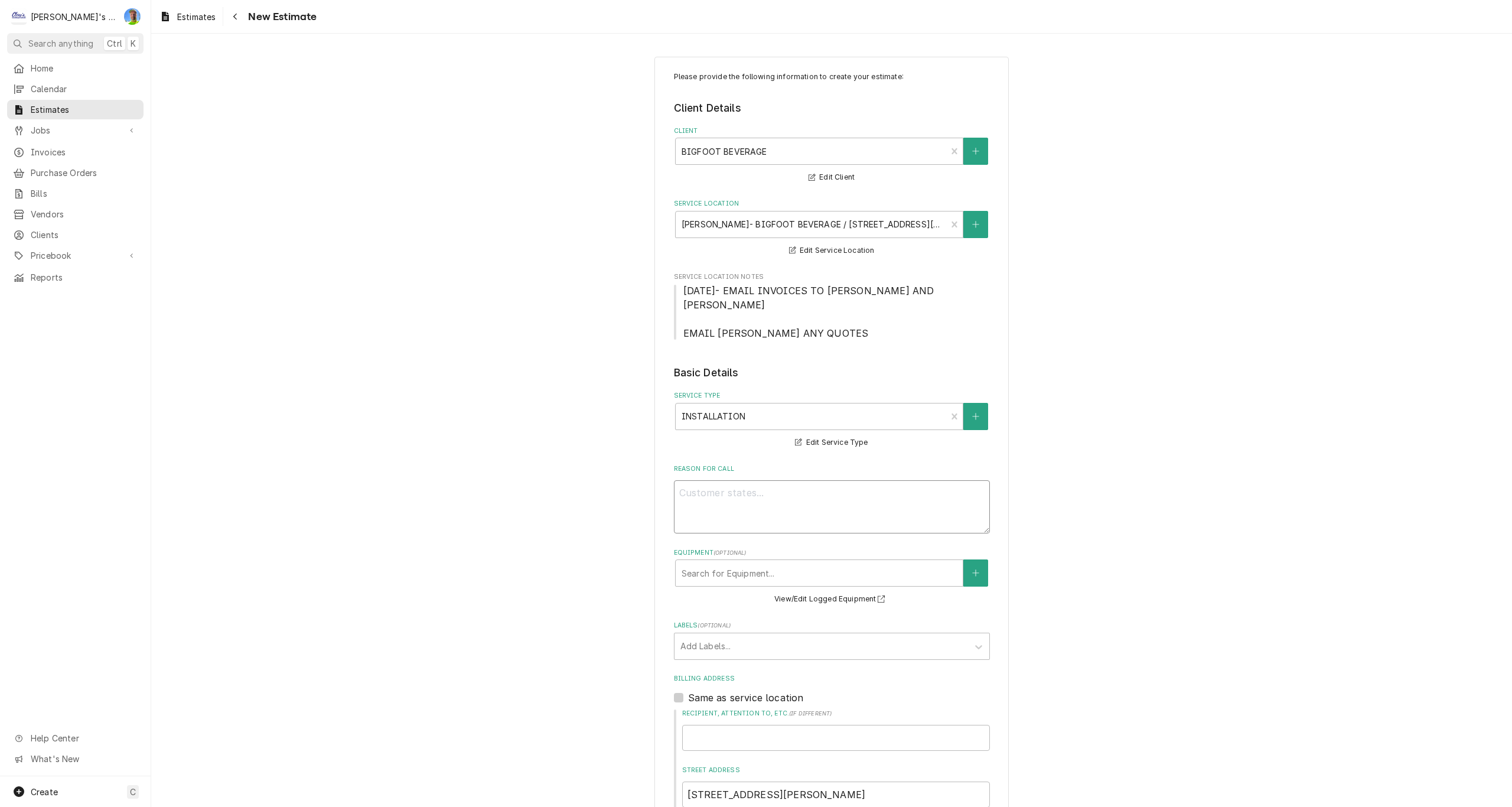
click at [796, 502] on textarea "Reason For Call" at bounding box center [832, 506] width 316 height 53
type textarea "x"
type textarea "E"
type textarea "x"
type textarea "ES"
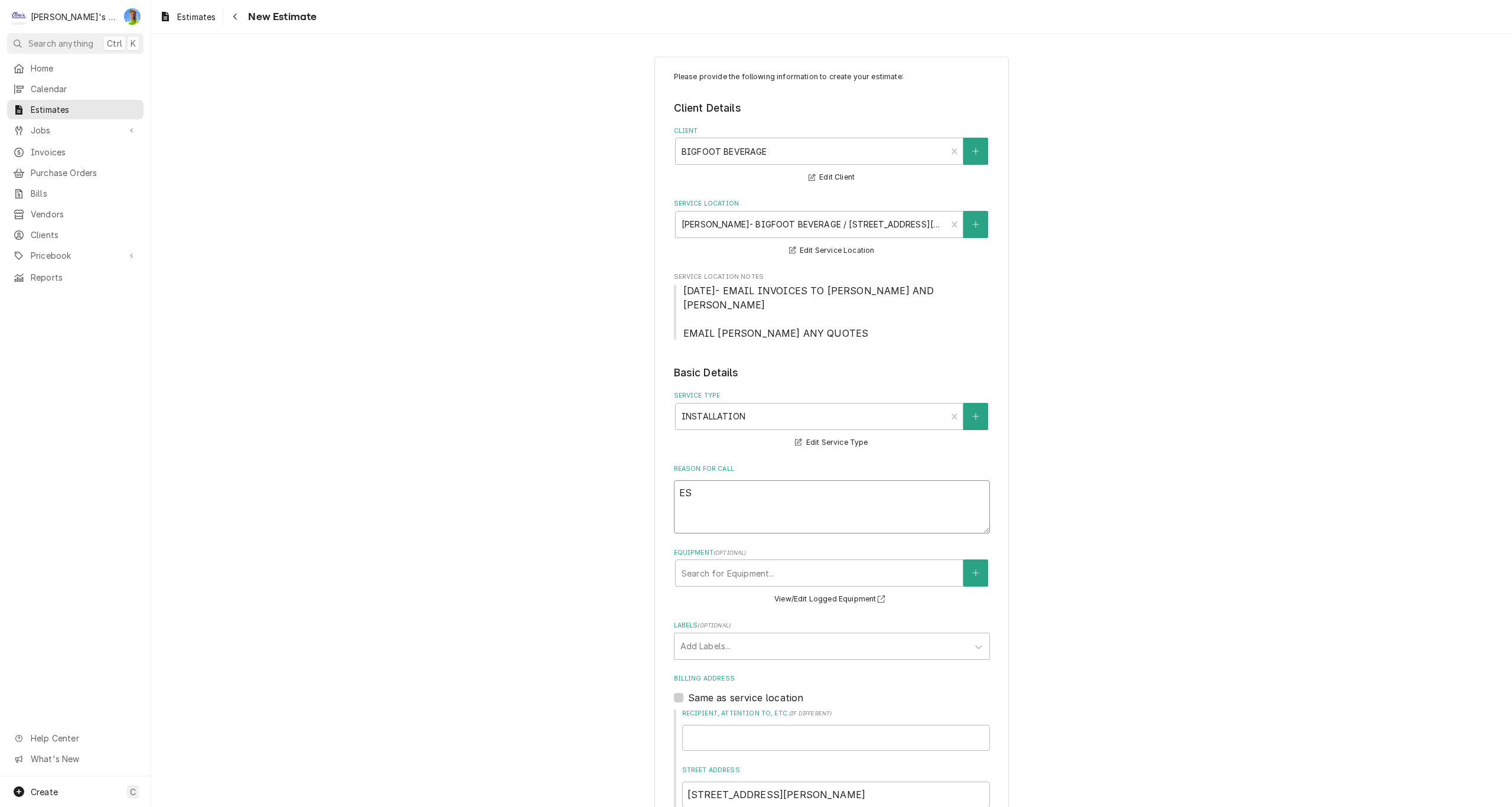
type textarea "x"
type textarea "EST"
type textarea "x"
type textarea "ESTI"
type textarea "x"
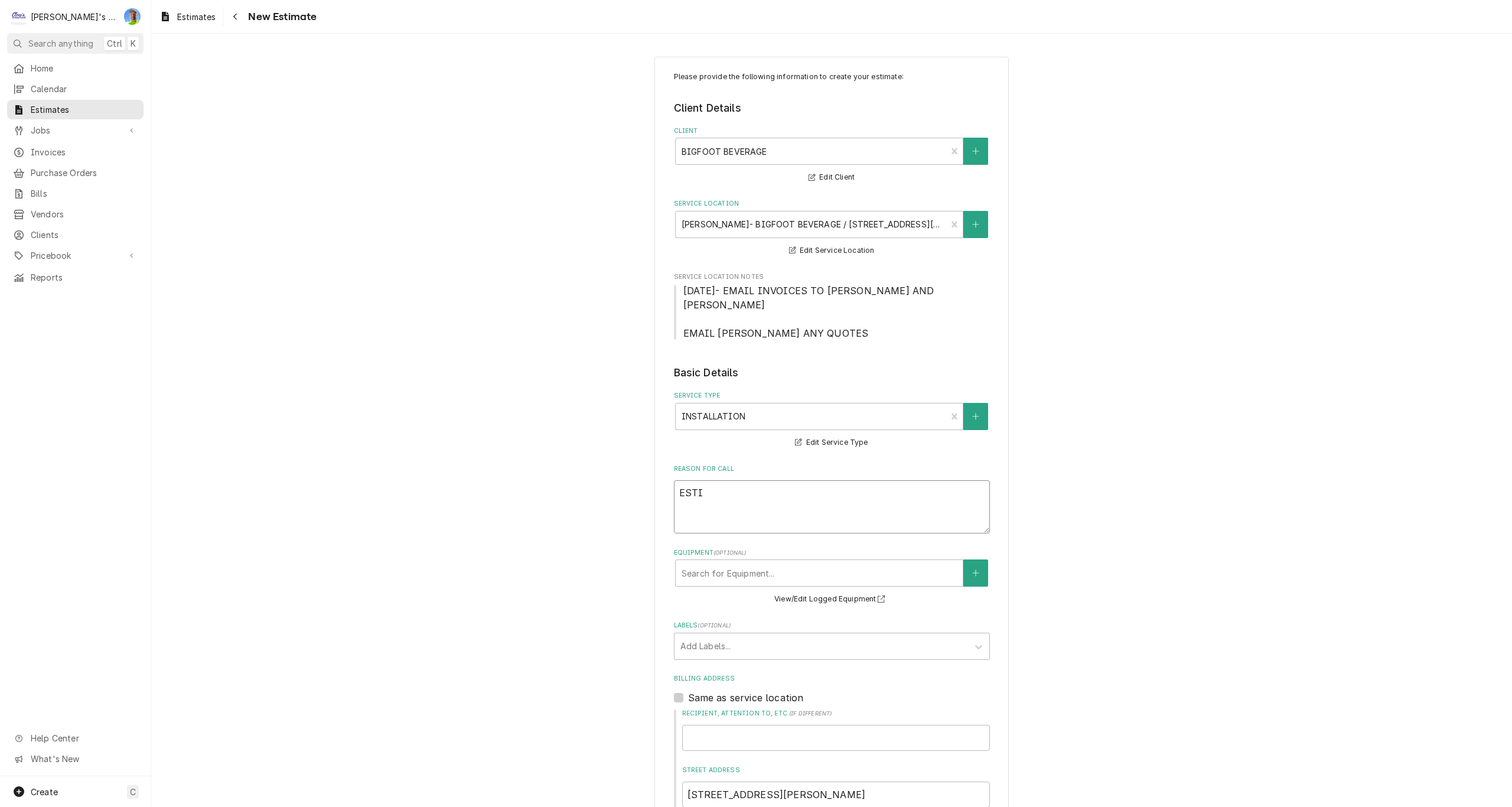
type textarea "ESTIM"
type textarea "x"
type textarea "ESTIMA"
type textarea "x"
type textarea "ESTIMAT"
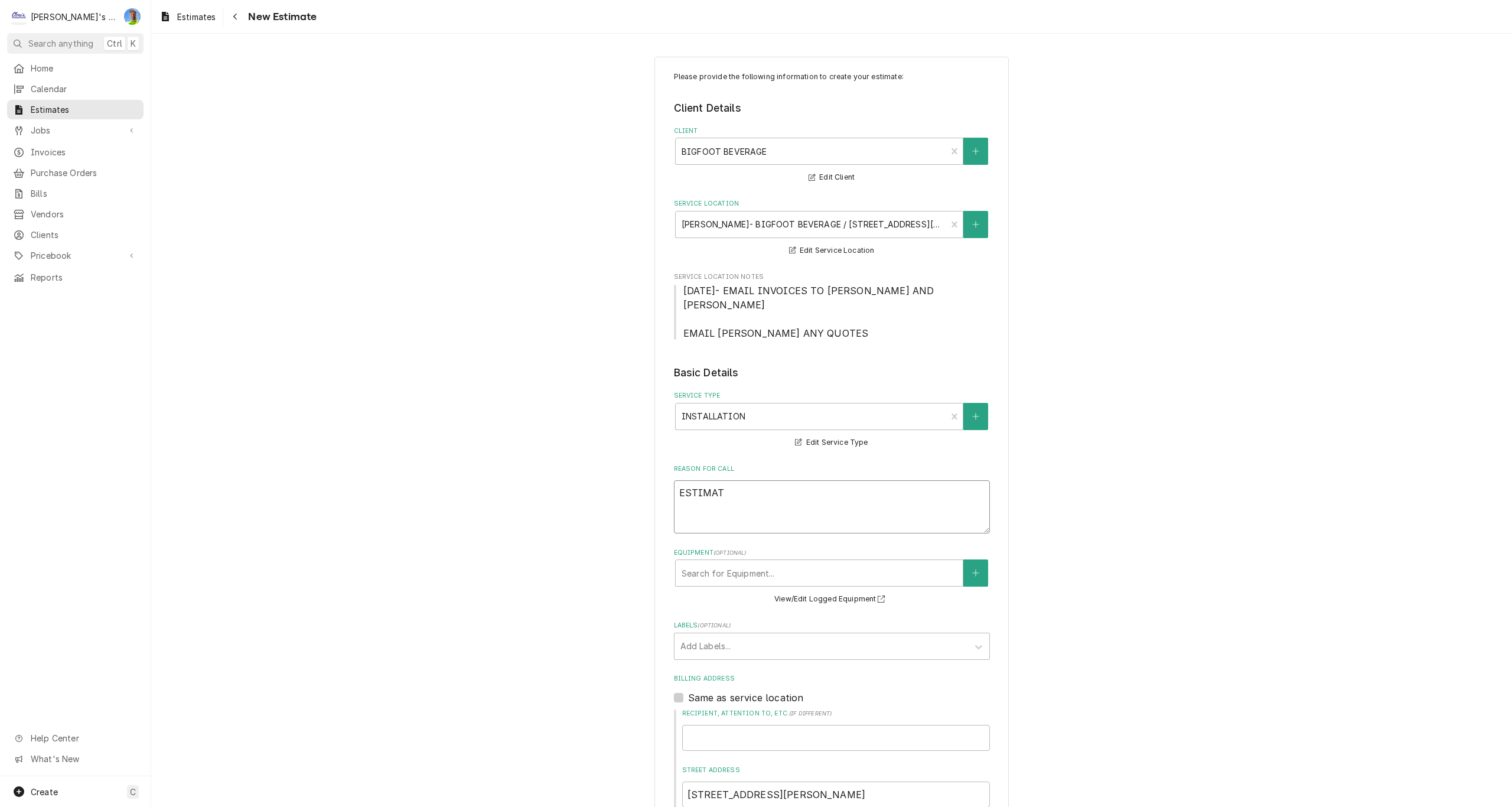
type textarea "x"
type textarea "ESTIMATE"
type textarea "x"
type textarea "ESTIMATE"
type textarea "x"
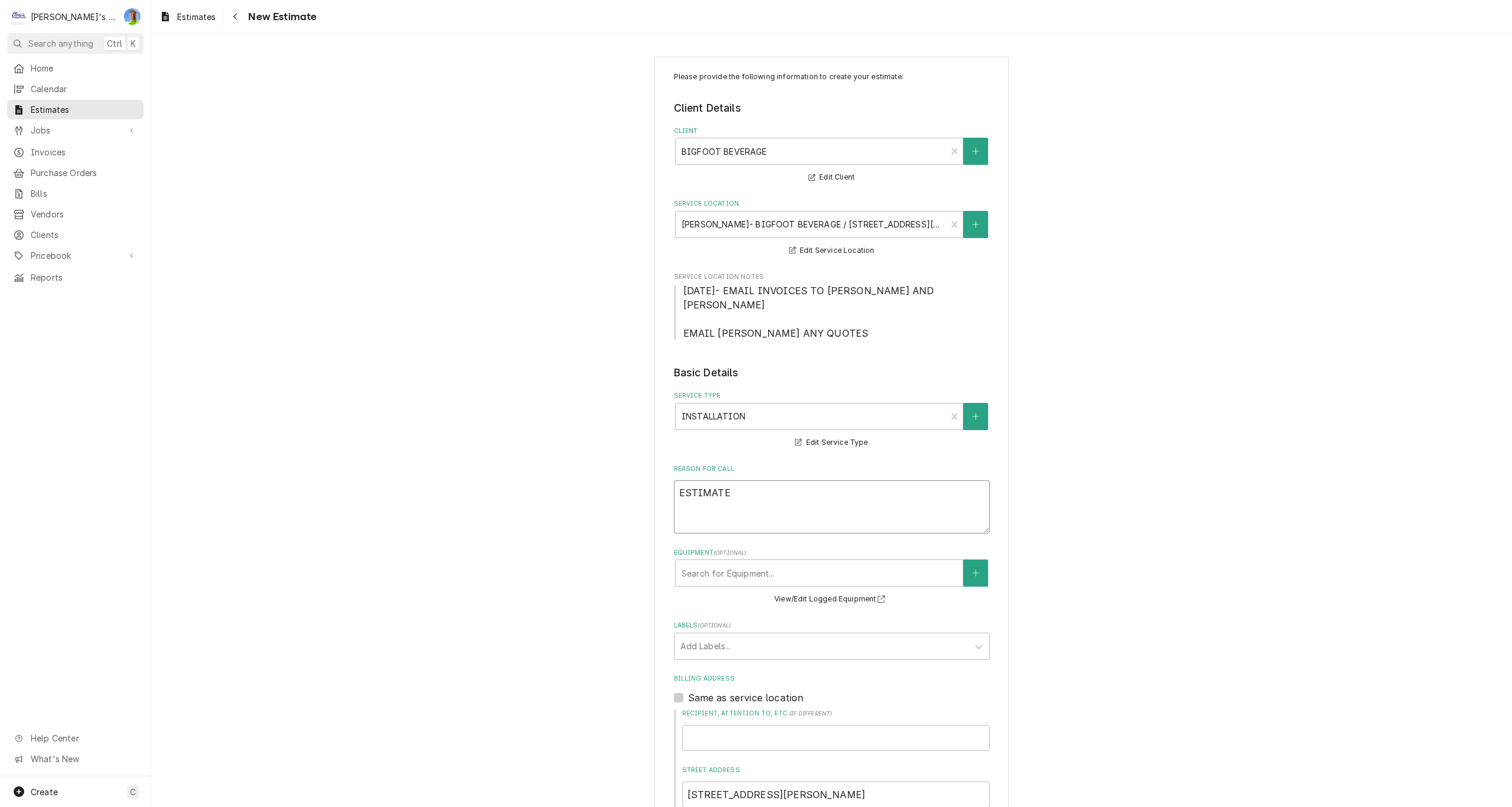
type textarea "ESTIMATE F"
type textarea "x"
type textarea "ESTIMATE FO"
type textarea "x"
type textarea "ESTIMATE FOR"
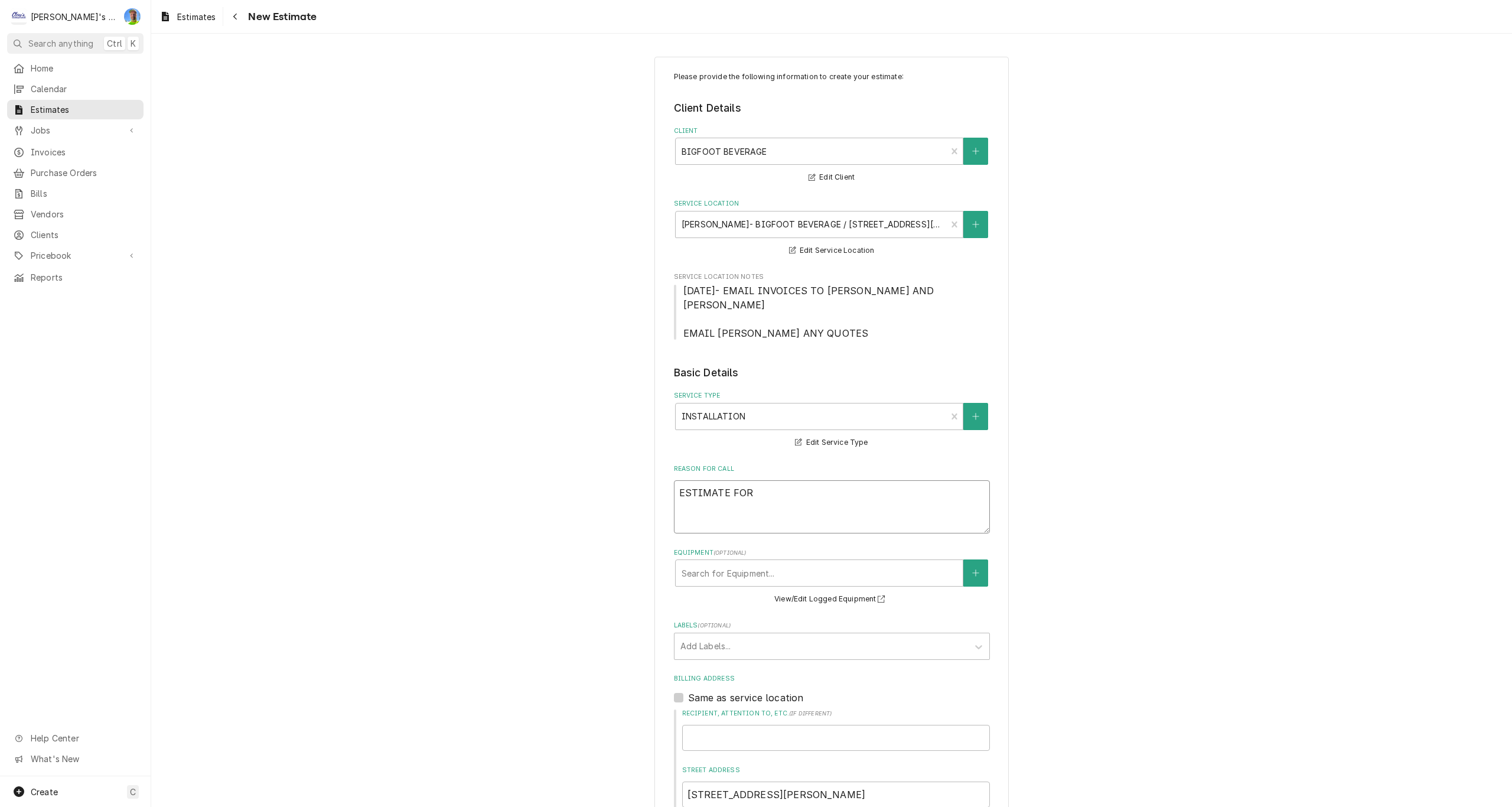
type textarea "x"
type textarea "ESTIMATE FOR"
type textarea "x"
type textarea "ESTIMATE FOR I"
type textarea "x"
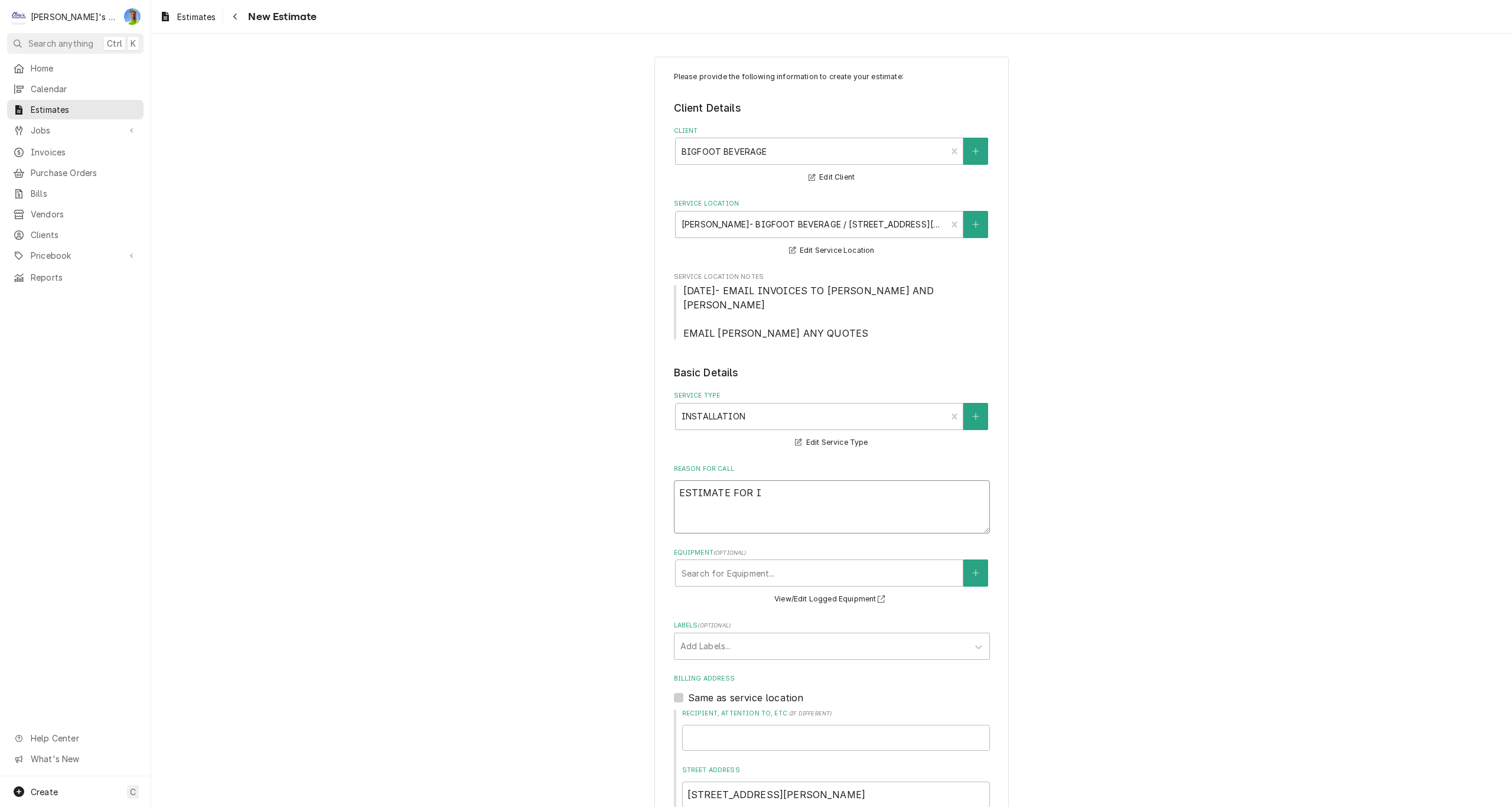
type textarea "ESTIMATE FOR IN"
type textarea "x"
type textarea "ESTIMATE FOR INS"
type textarea "x"
type textarea "ESTIMATE FOR INST"
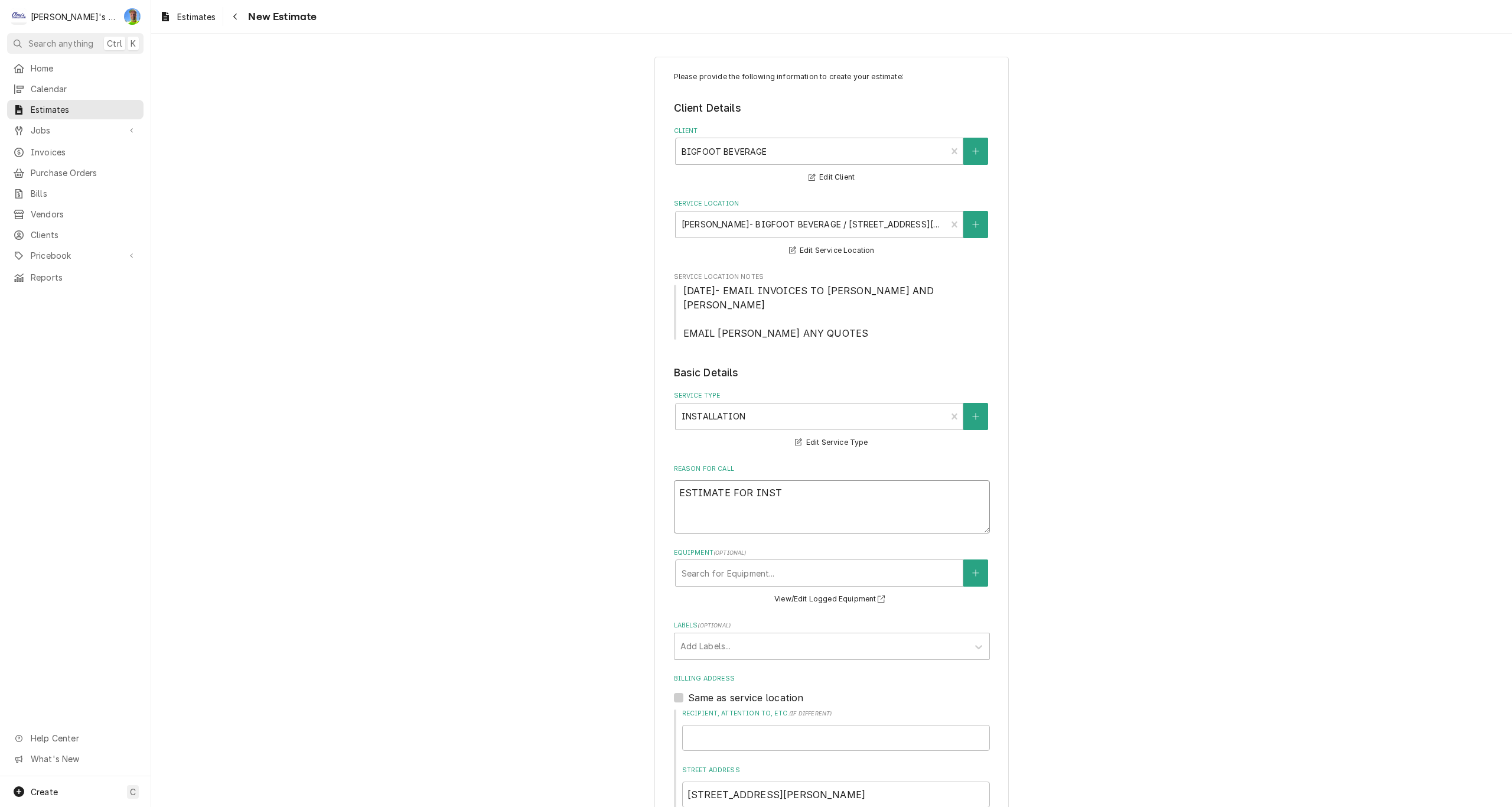
type textarea "x"
type textarea "ESTIMATE FOR INSTA"
type textarea "x"
type textarea "ESTIMATE FOR INSTAL"
type textarea "x"
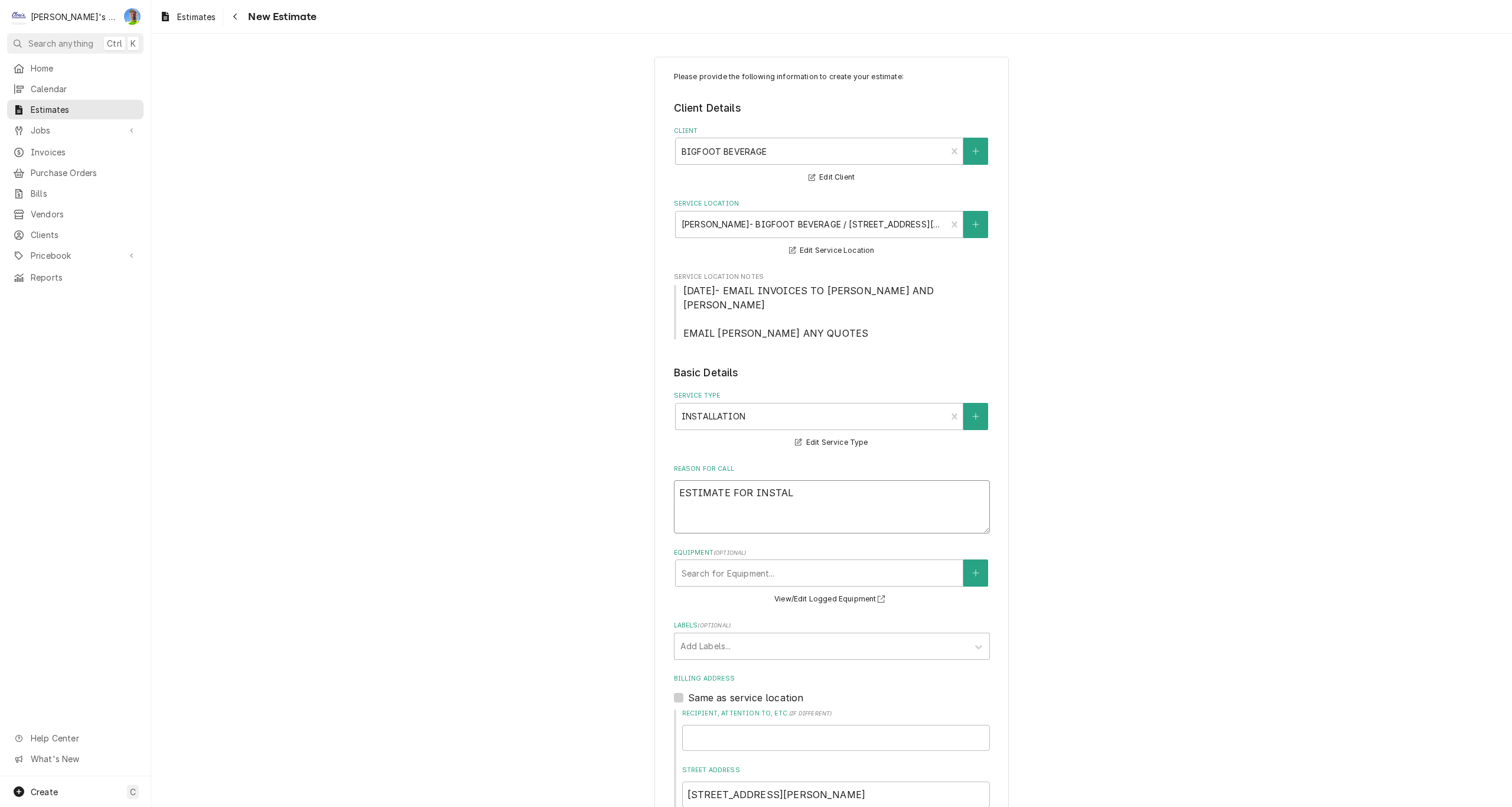
type textarea "ESTIMATE FOR INSTALL"
type textarea "x"
type textarea "ESTIMATE FOR INSTALLI"
type textarea "x"
type textarea "ESTIMATE FOR INSTALLIN"
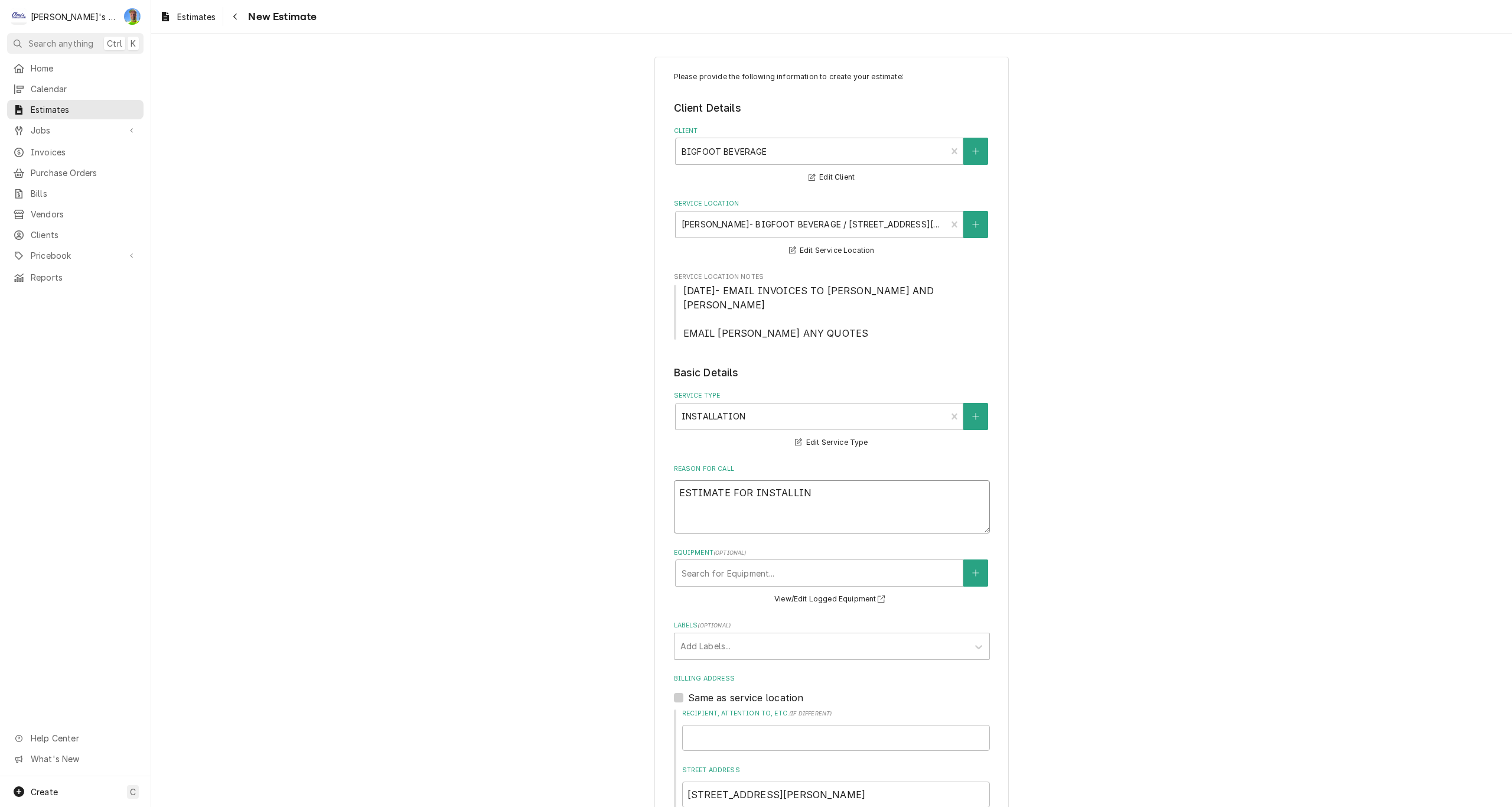
type textarea "x"
type textarea "ESTIMATE FOR INSTALLING"
type textarea "x"
type textarea "ESTIMATE FOR INSTALLING"
type textarea "x"
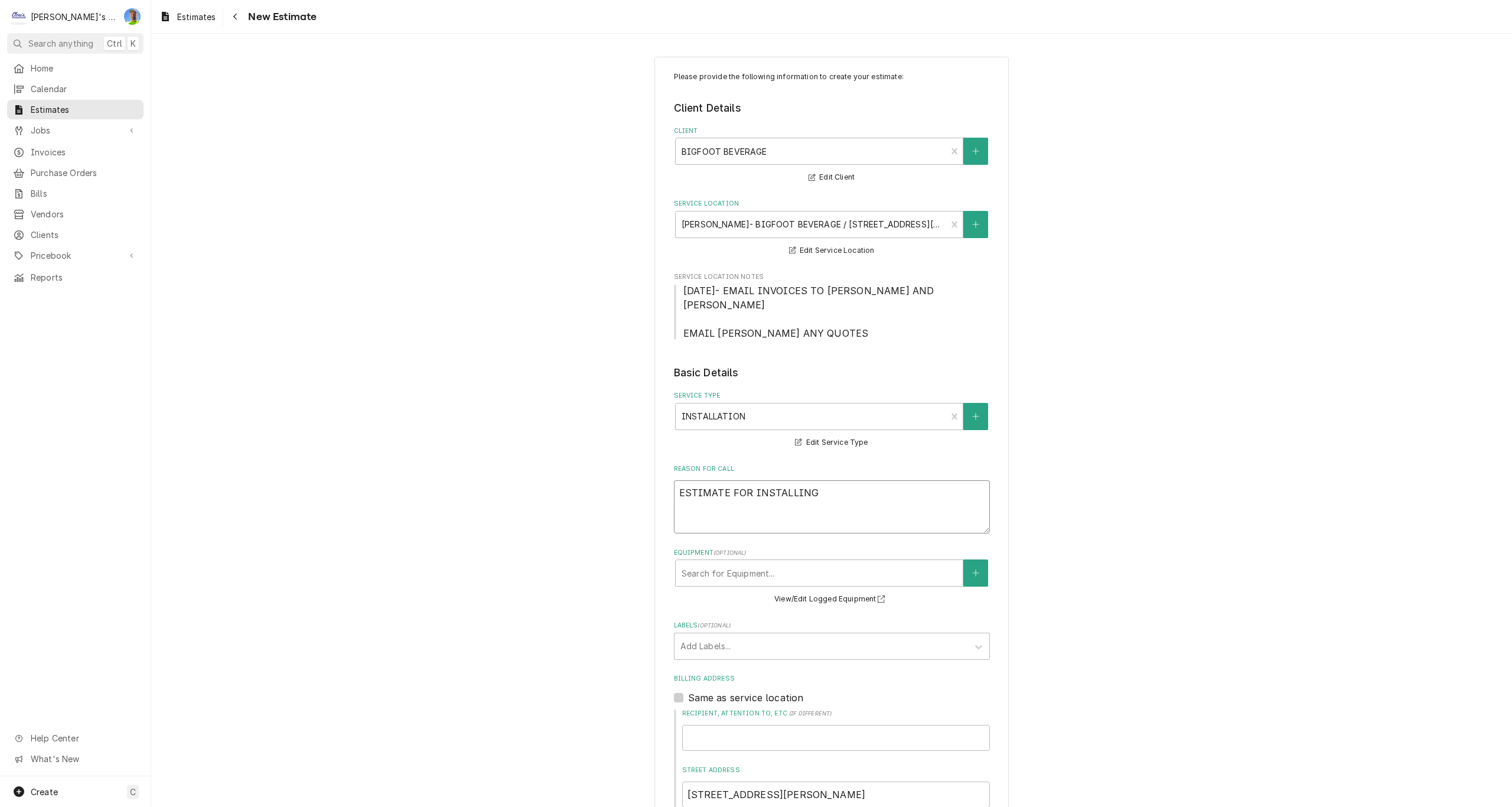
type textarea "ESTIMATE FOR INSTALLING A"
type textarea "x"
type textarea "ESTIMATE FOR INSTALLING A"
type textarea "x"
type textarea "ESTIMATE FOR INSTALLING A S"
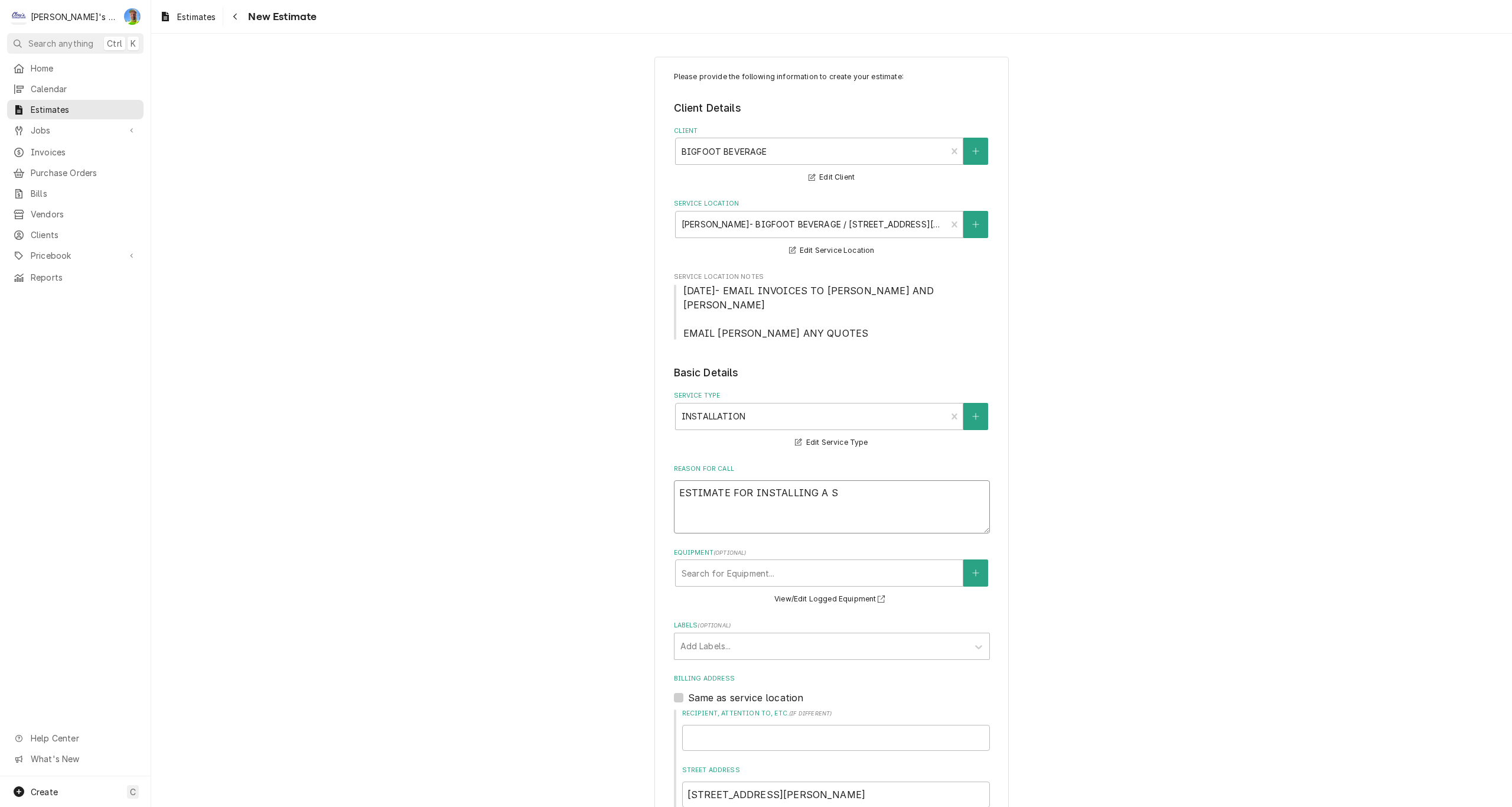
type textarea "x"
type textarea "ESTIMATE FOR INSTALLING A SE"
type textarea "x"
type textarea "ESTIMATE FOR INSTALLING A SEC"
type textarea "x"
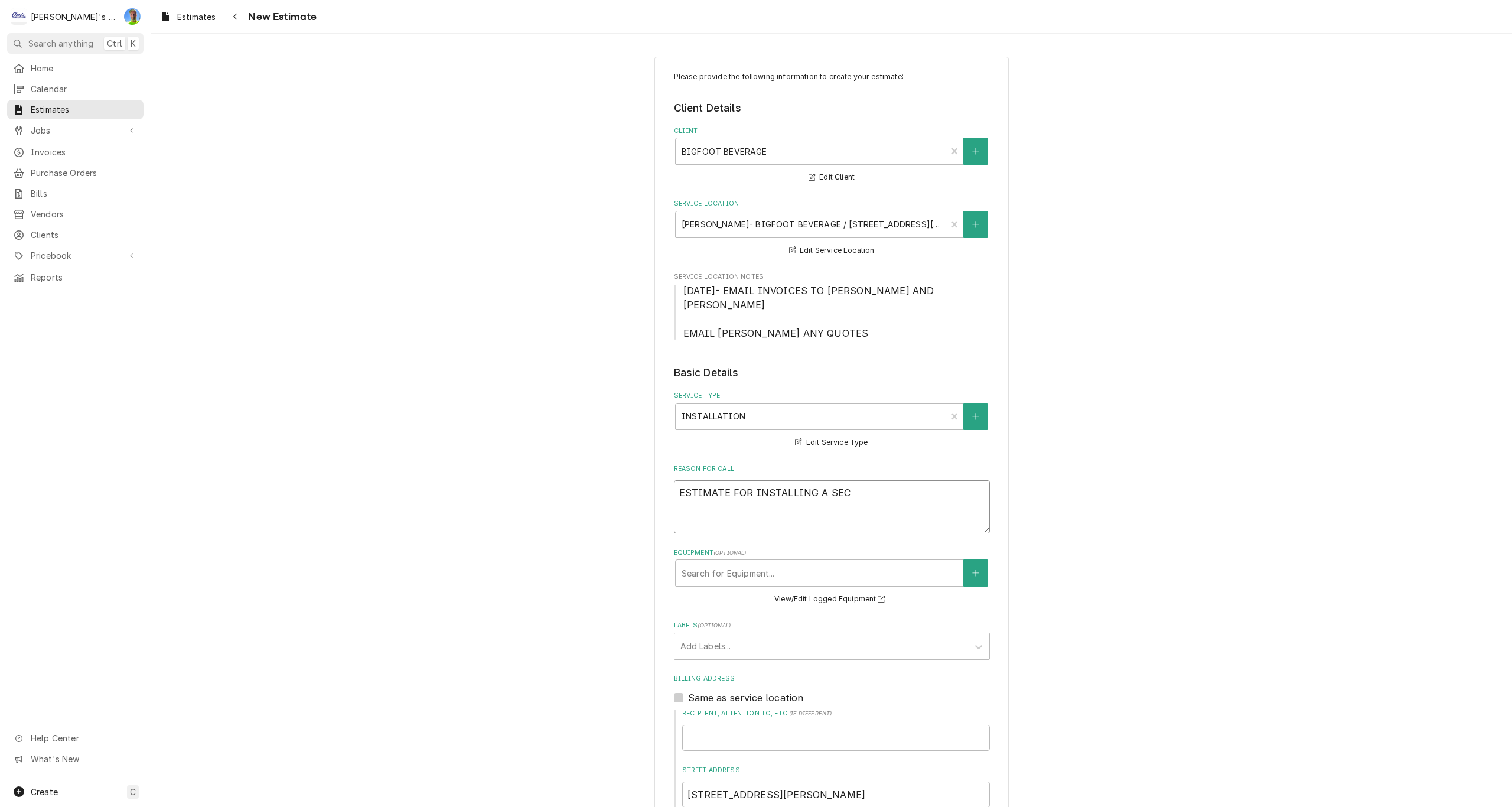
type textarea "ESTIMATE FOR INSTALLING A SECO"
type textarea "x"
type textarea "ESTIMATE FOR INSTALLING A SECON"
type textarea "x"
type textarea "ESTIMATE FOR INSTALLING A SECOND"
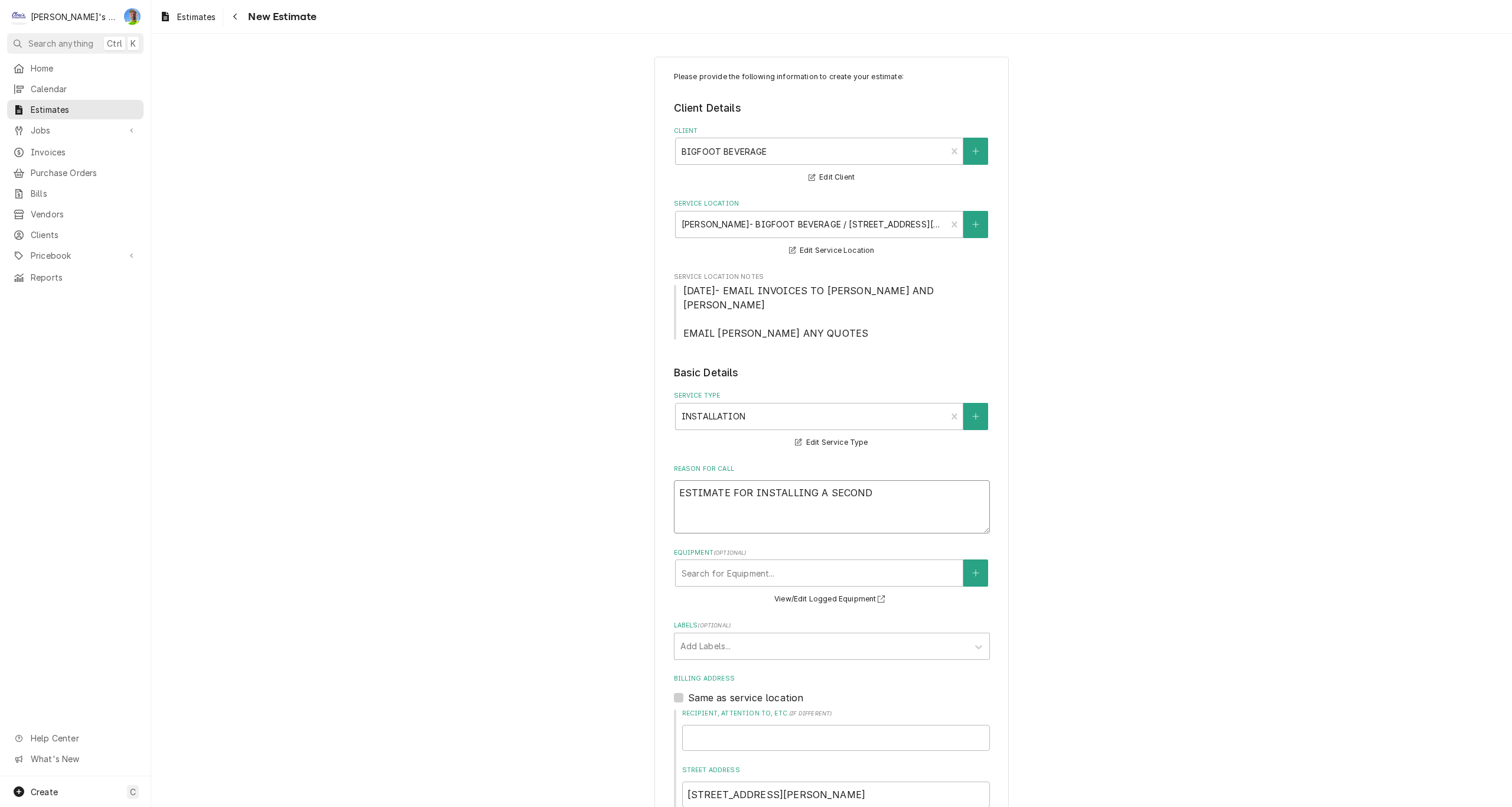
type textarea "x"
type textarea "ESTIMATE FOR INSTALLING A SECONDA"
type textarea "x"
type textarea "ESTIMATE FOR INSTALLING A SECONDAR"
type textarea "x"
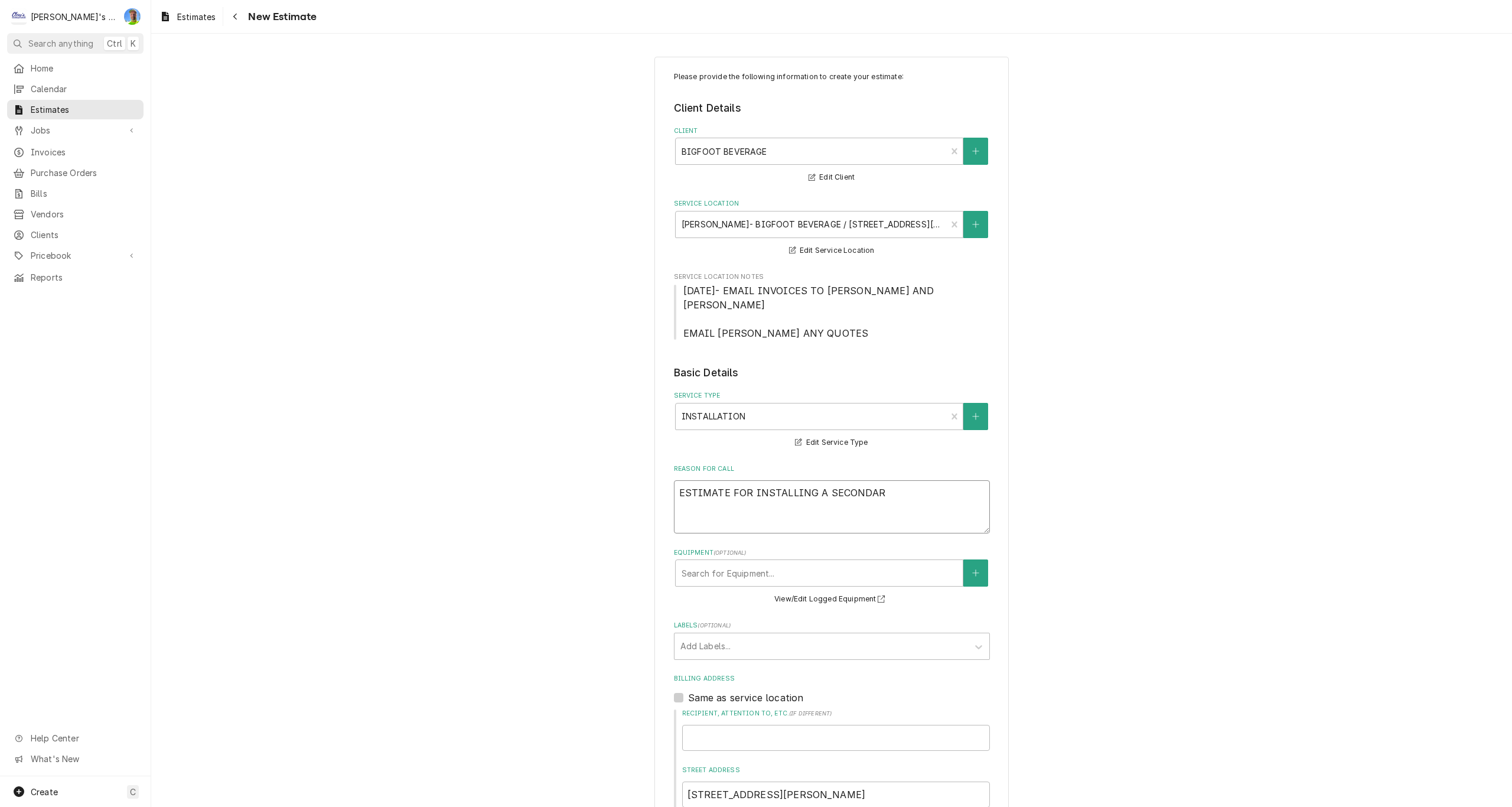
type textarea "ESTIMATE FOR INSTALLING A SECONDARY"
type textarea "x"
type textarea "ESTIMATE FOR INSTALLING A SECONDARY"
type textarea "x"
type textarea "ESTIMATE FOR INSTALLING A SECONDARY C"
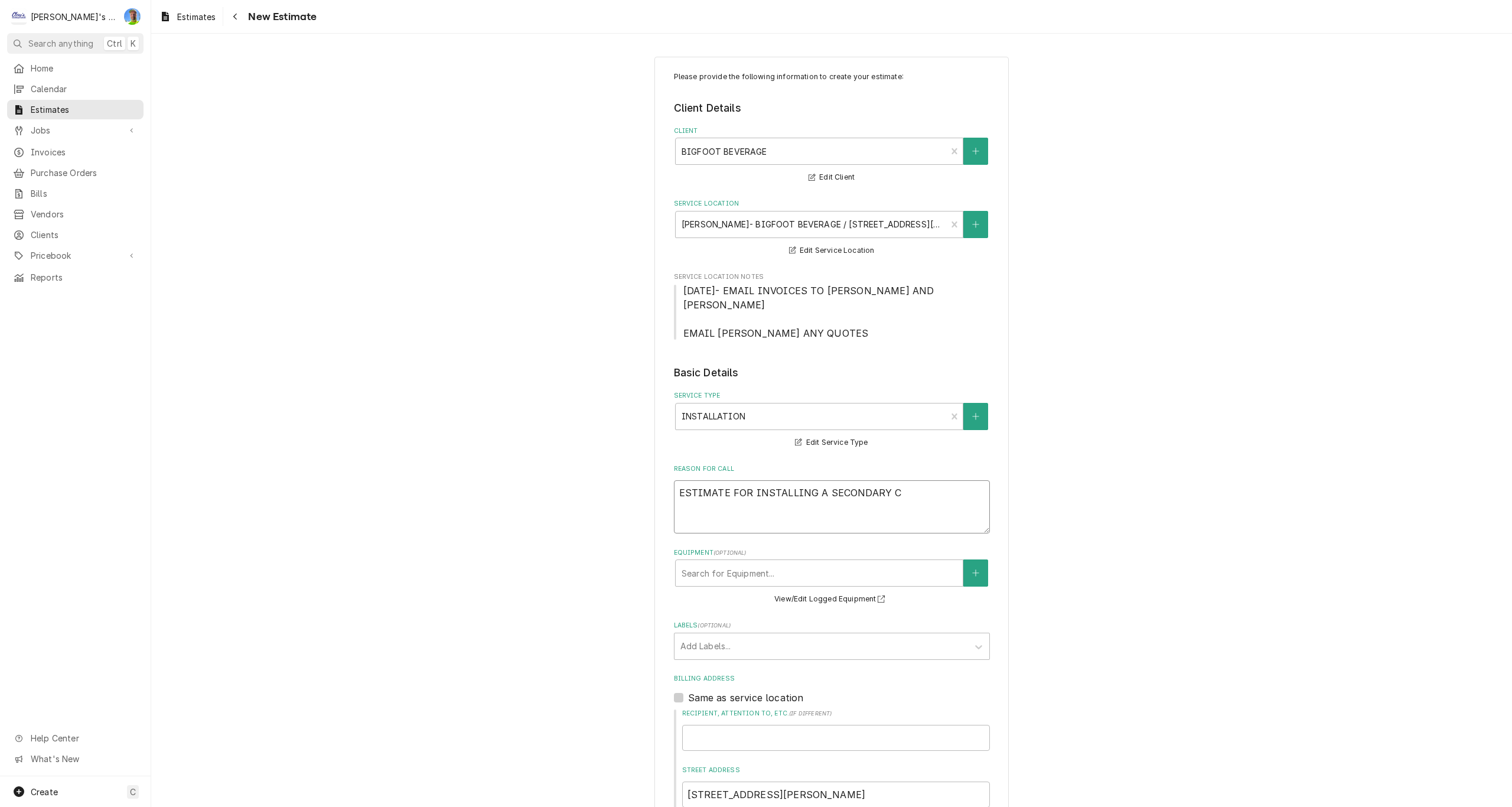
type textarea "x"
type textarea "ESTIMATE FOR INSTALLING A SECONDARY CO"
type textarea "x"
type textarea "ESTIMATE FOR INSTALLING A SECONDARY CON"
type textarea "x"
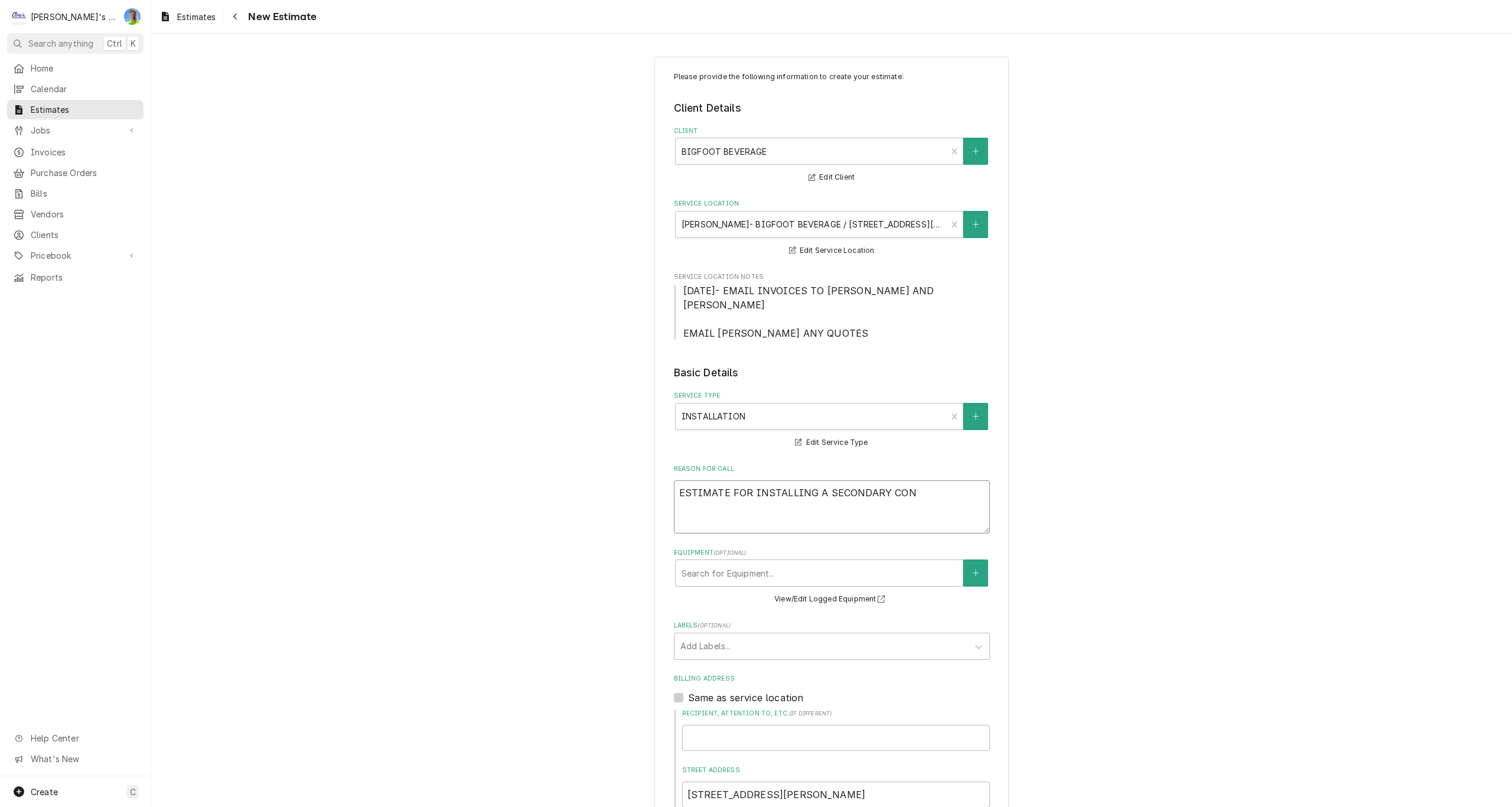
type textarea "ESTIMATE FOR INSTALLING A SECONDARY COND"
type textarea "x"
type textarea "ESTIMATE FOR INSTALLING A SECONDARY CONDE"
type textarea "x"
type textarea "ESTIMATE FOR INSTALLING A SECONDARY CONDEN"
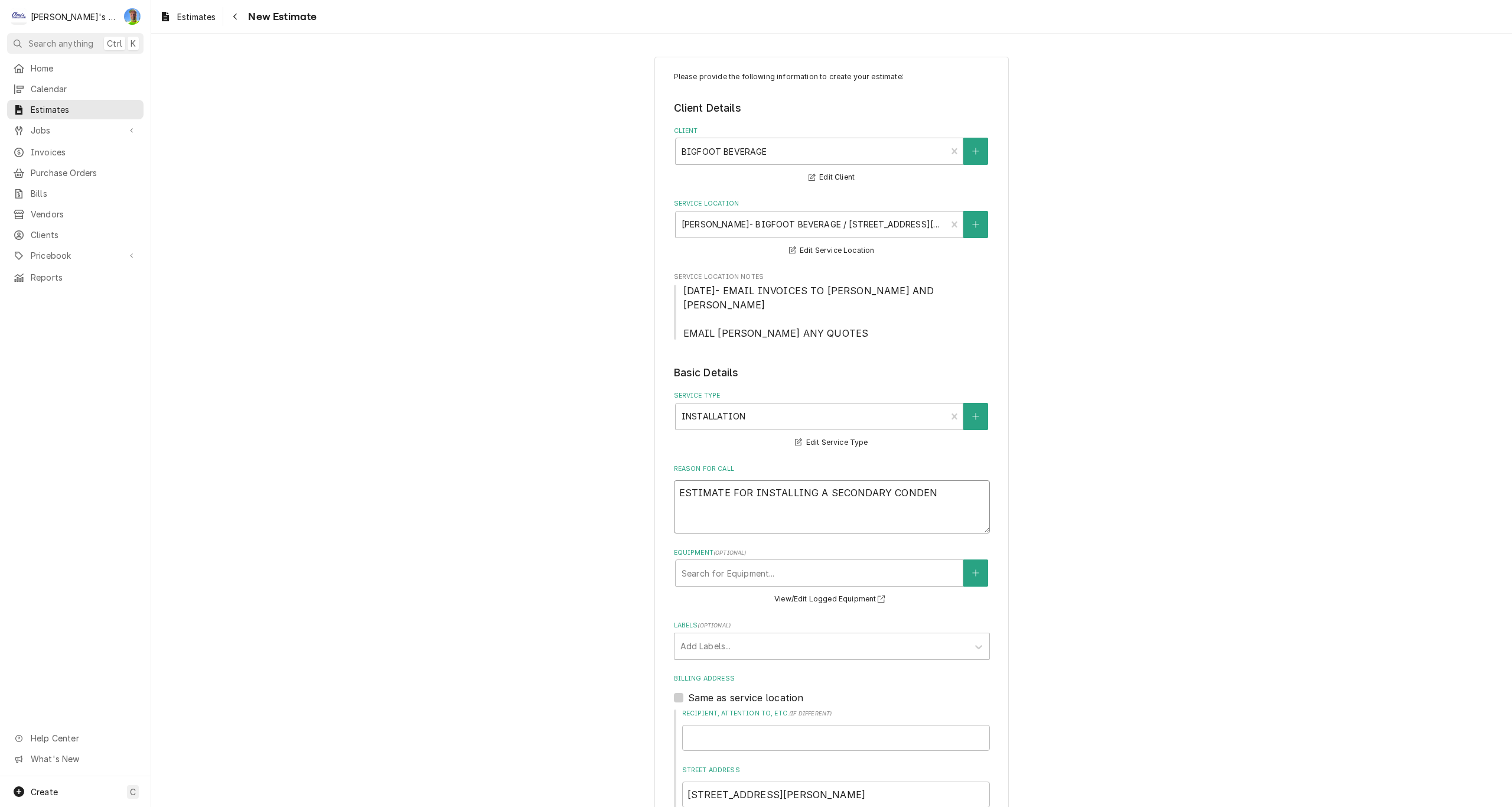
type textarea "x"
type textarea "ESTIMATE FOR INSTALLING A SECONDARY CONDENS"
type textarea "x"
type textarea "ESTIMATE FOR INSTALLING A SECONDARY CONDENSI"
type textarea "x"
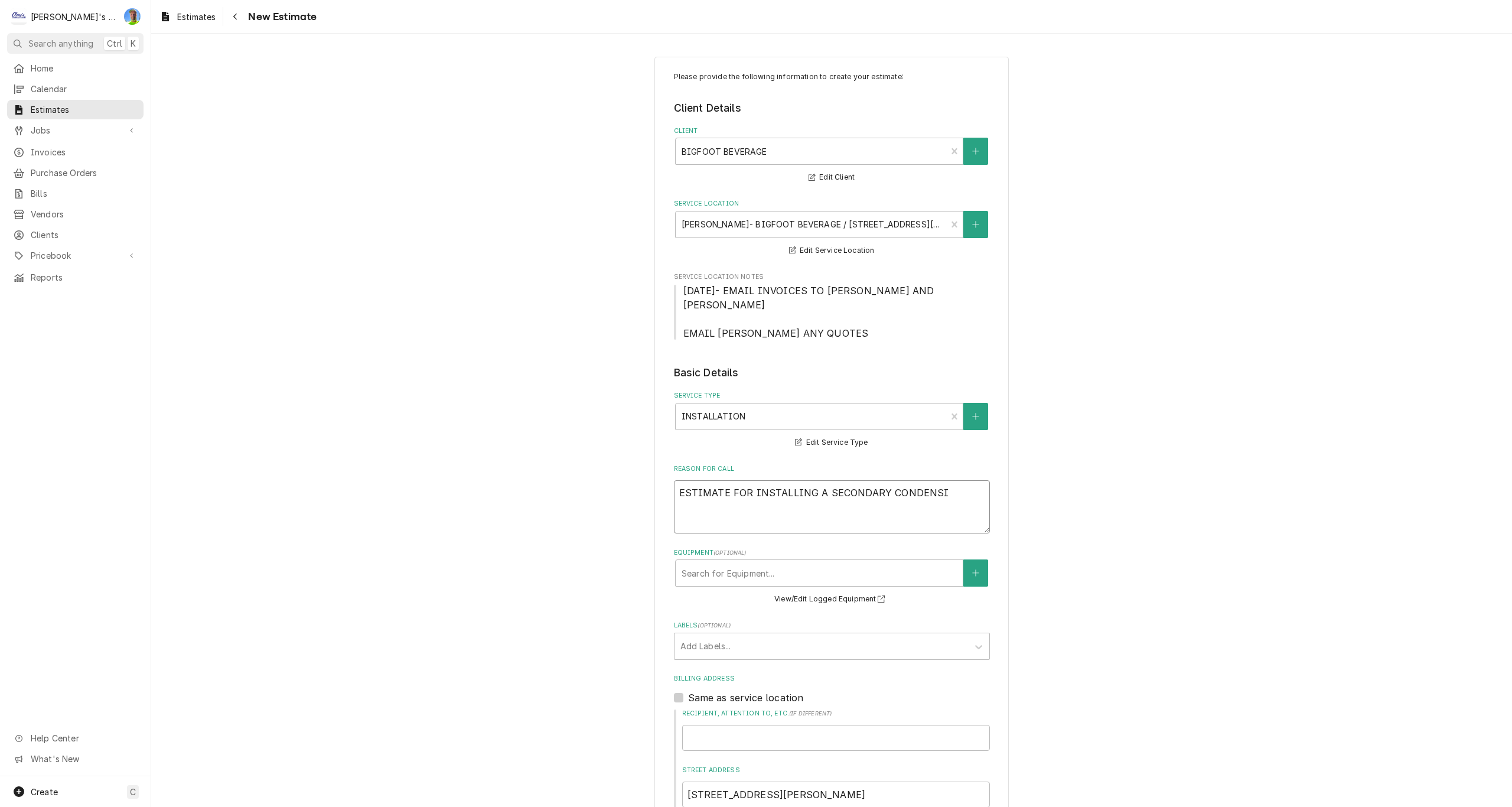
type textarea "ESTIMATE FOR INSTALLING A SECONDARY CONDENSIN"
type textarea "x"
type textarea "ESTIMATE FOR INSTALLING A SECONDARY CONDENSING"
type textarea "x"
type textarea "ESTIMATE FOR INSTALLING A SECONDARY CONDENSING"
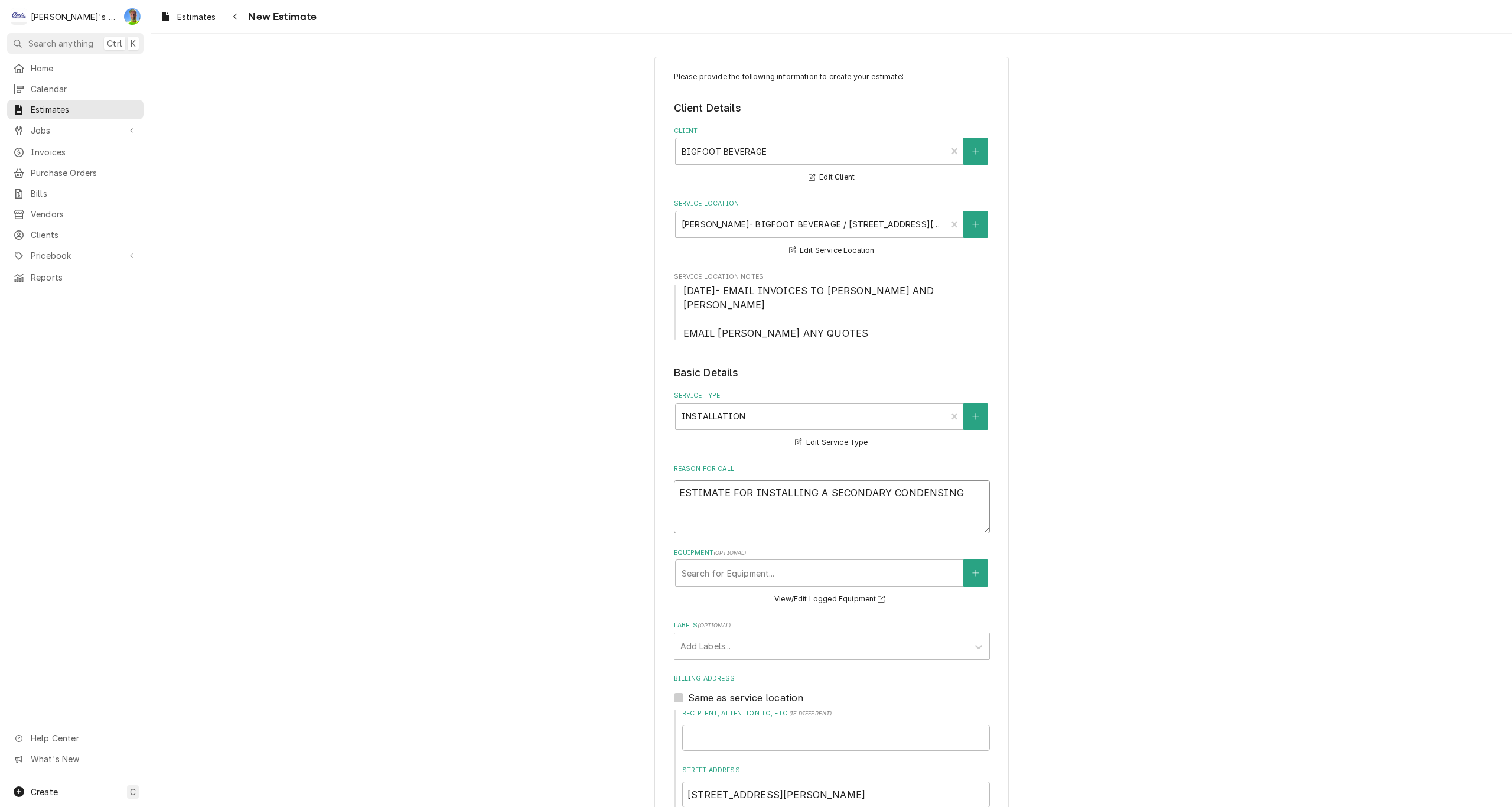
type textarea "x"
type textarea "ESTIMATE FOR INSTALLING A SECONDARY CONDENSING U"
type textarea "x"
type textarea "ESTIMATE FOR INSTALLING A SECONDARY CONDENSING UN"
type textarea "x"
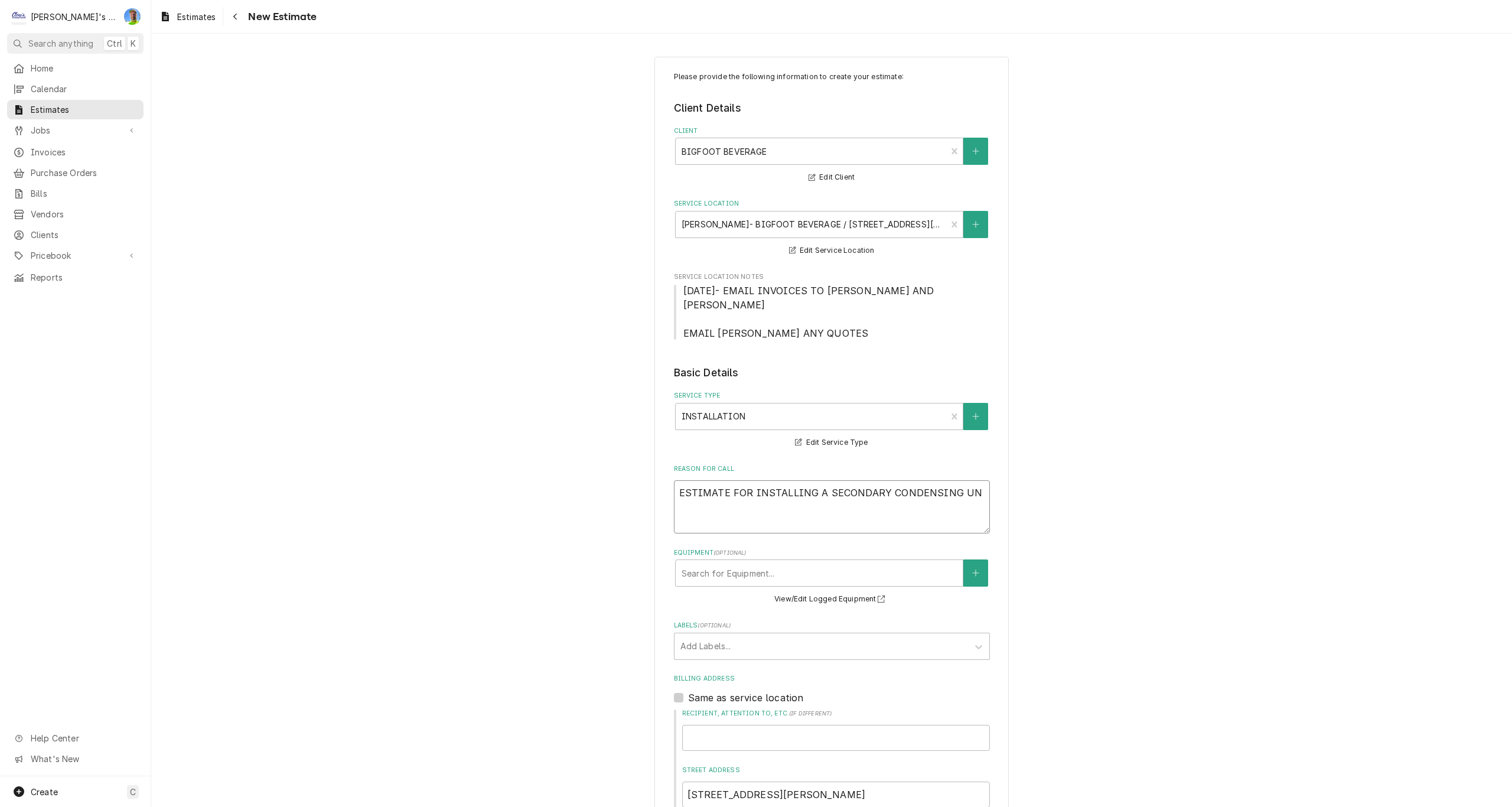
type textarea "ESTIMATE FOR INSTALLING A SECONDARY CONDENSING UNI"
type textarea "x"
type textarea "ESTIMATE FOR INSTALLING A SECONDARY CONDENSING UNIT"
type textarea "x"
type textarea "ESTIMATE FOR INSTALLING A SECONDARY CONDENSING UNIT"
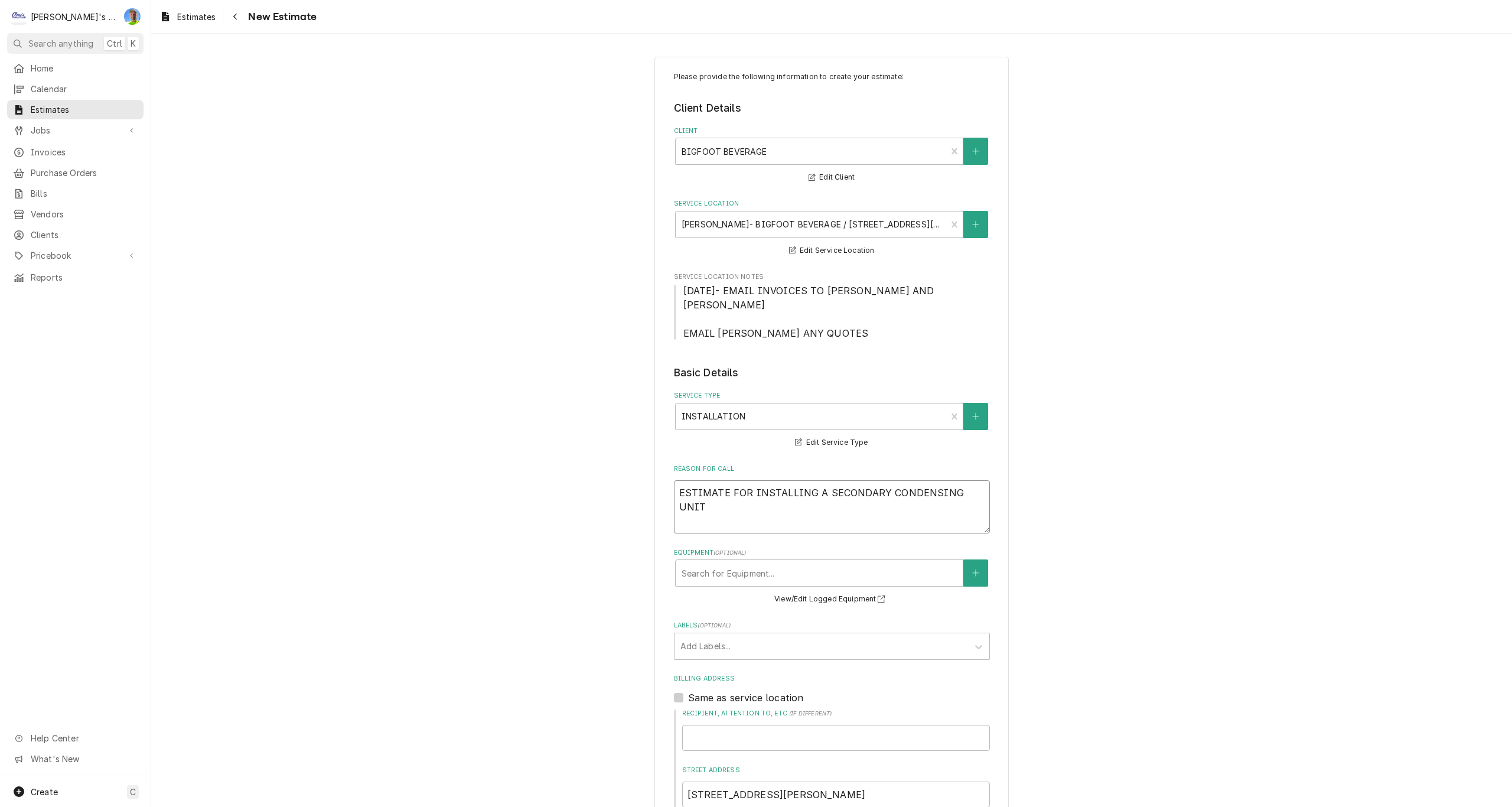
type textarea "x"
type textarea "ESTIMATE FOR INSTALLING A SECONDARY CONDENSING UNIT F"
type textarea "x"
type textarea "ESTIMATE FOR INSTALLING A SECONDARY CONDENSING UNIT FO"
type textarea "x"
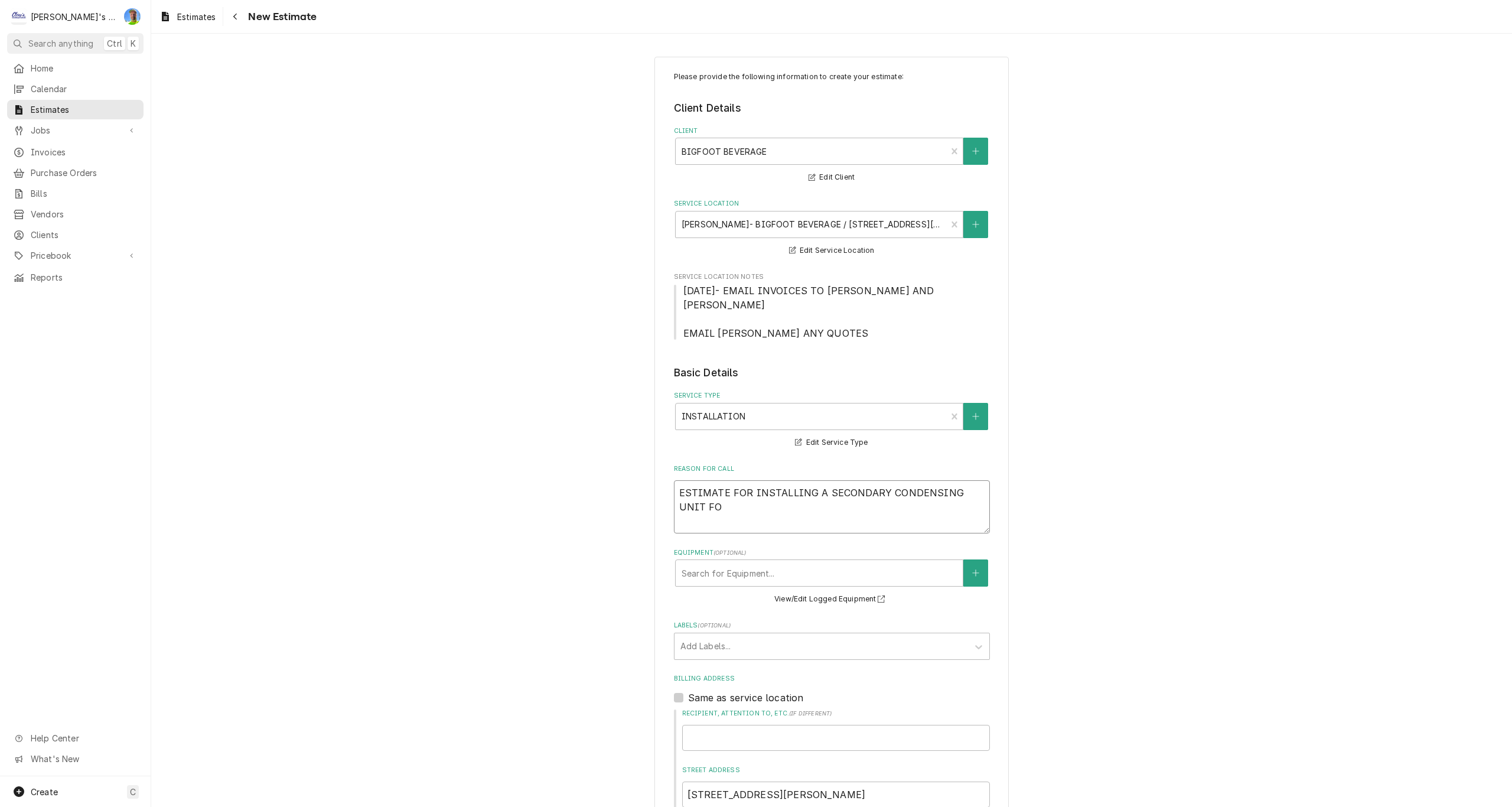
type textarea "ESTIMATE FOR INSTALLING A SECONDARY CONDENSING UNIT FOR"
type textarea "x"
type textarea "ESTIMATE FOR INSTALLING A SECONDARY CONDENSING UNIT FOR"
type textarea "x"
type textarea "ESTIMATE FOR INSTALLING A SECONDARY CONDENSING UNIT FOR T"
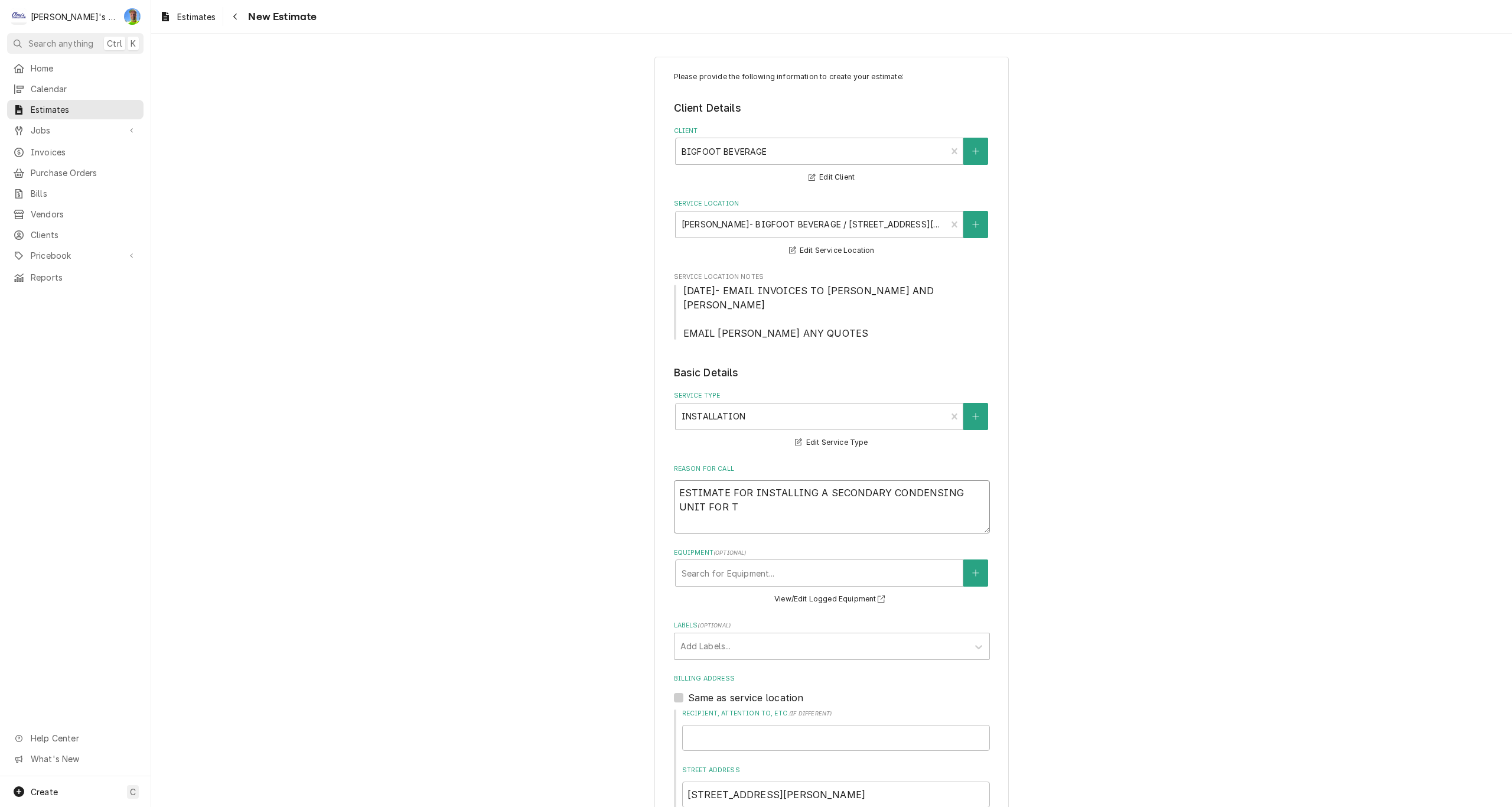
type textarea "x"
type textarea "ESTIMATE FOR INSTALLING A SECONDARY CONDENSING UNIT FOR TH"
type textarea "x"
type textarea "ESTIMATE FOR INSTALLING A SECONDARY CONDENSING UNIT FOR THE"
type textarea "x"
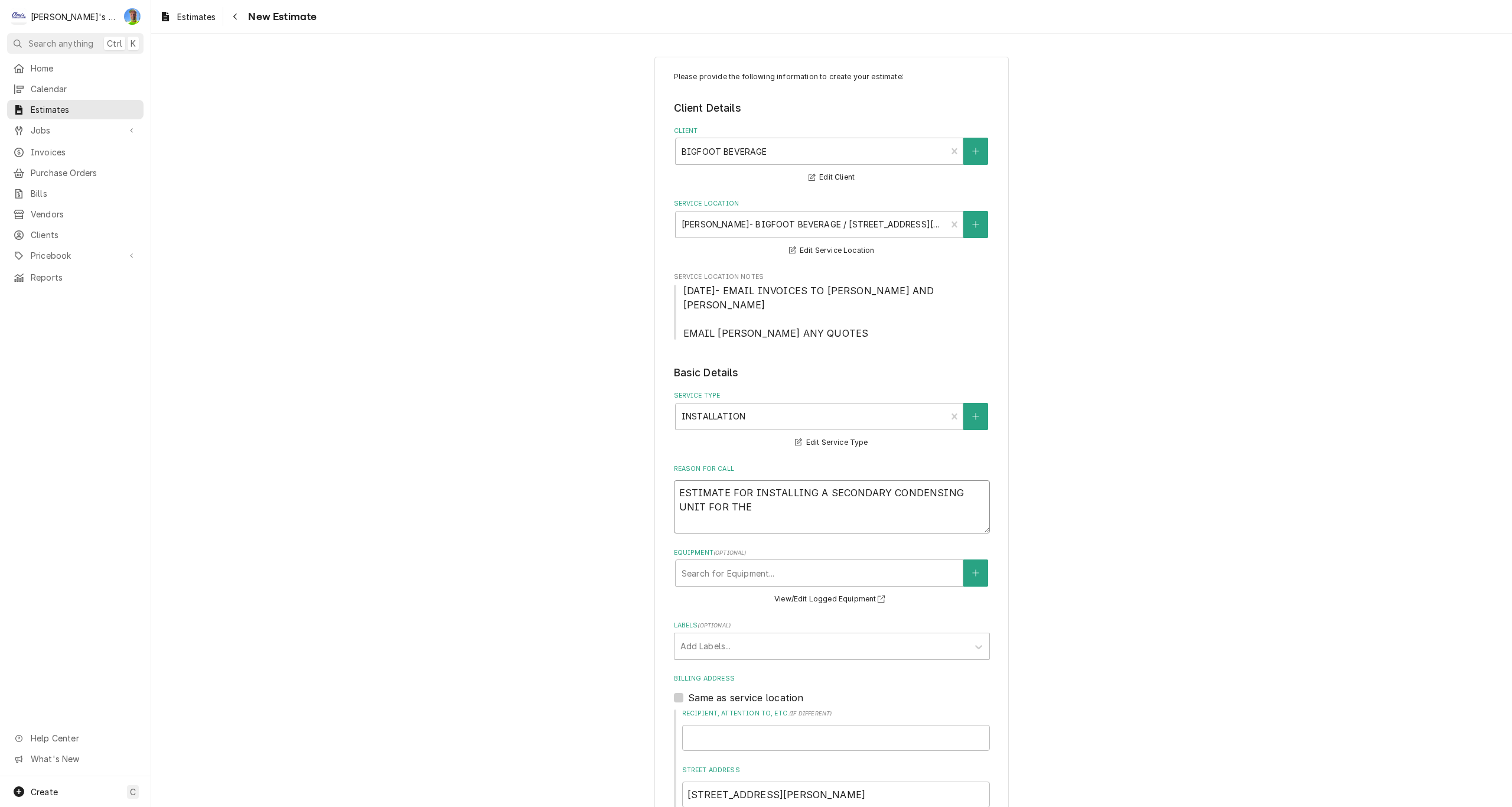
type textarea "ESTIMATE FOR INSTALLING A SECONDARY CONDENSING UNIT FOR THE"
type textarea "x"
type textarea "ESTIMATE FOR INSTALLING A SECONDARY CONDENSING UNIT FOR THE L"
type textarea "x"
type textarea "ESTIMATE FOR INSTALLING A SECONDARY CONDENSING UNIT FOR THE LA"
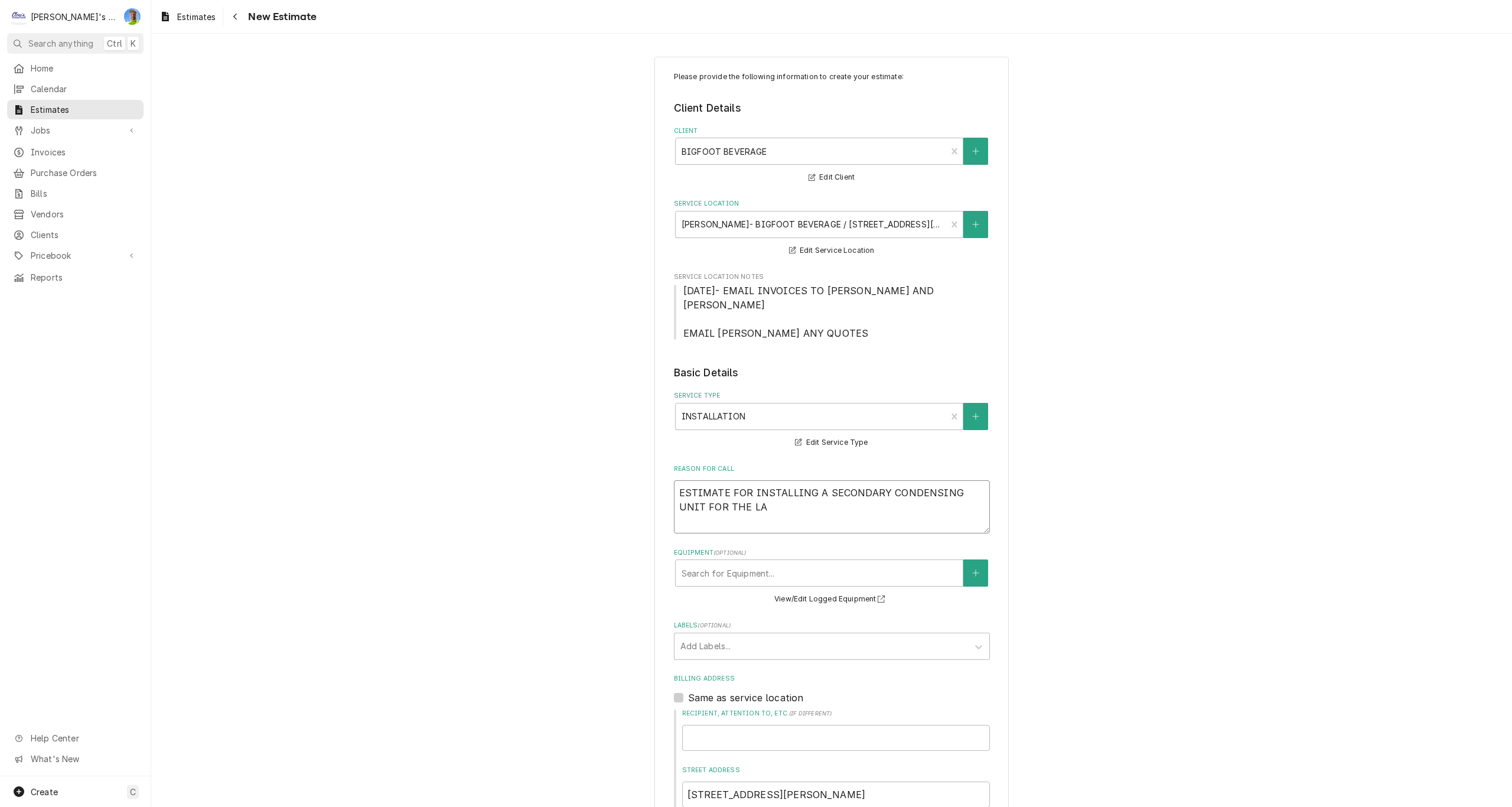
type textarea "x"
type textarea "ESTIMATE FOR INSTALLING A SECONDARY CONDENSING UNIT FOR THE LAR"
type textarea "x"
type textarea "ESTIMATE FOR INSTALLING A SECONDARY CONDENSING UNIT FOR THE LARG"
type textarea "x"
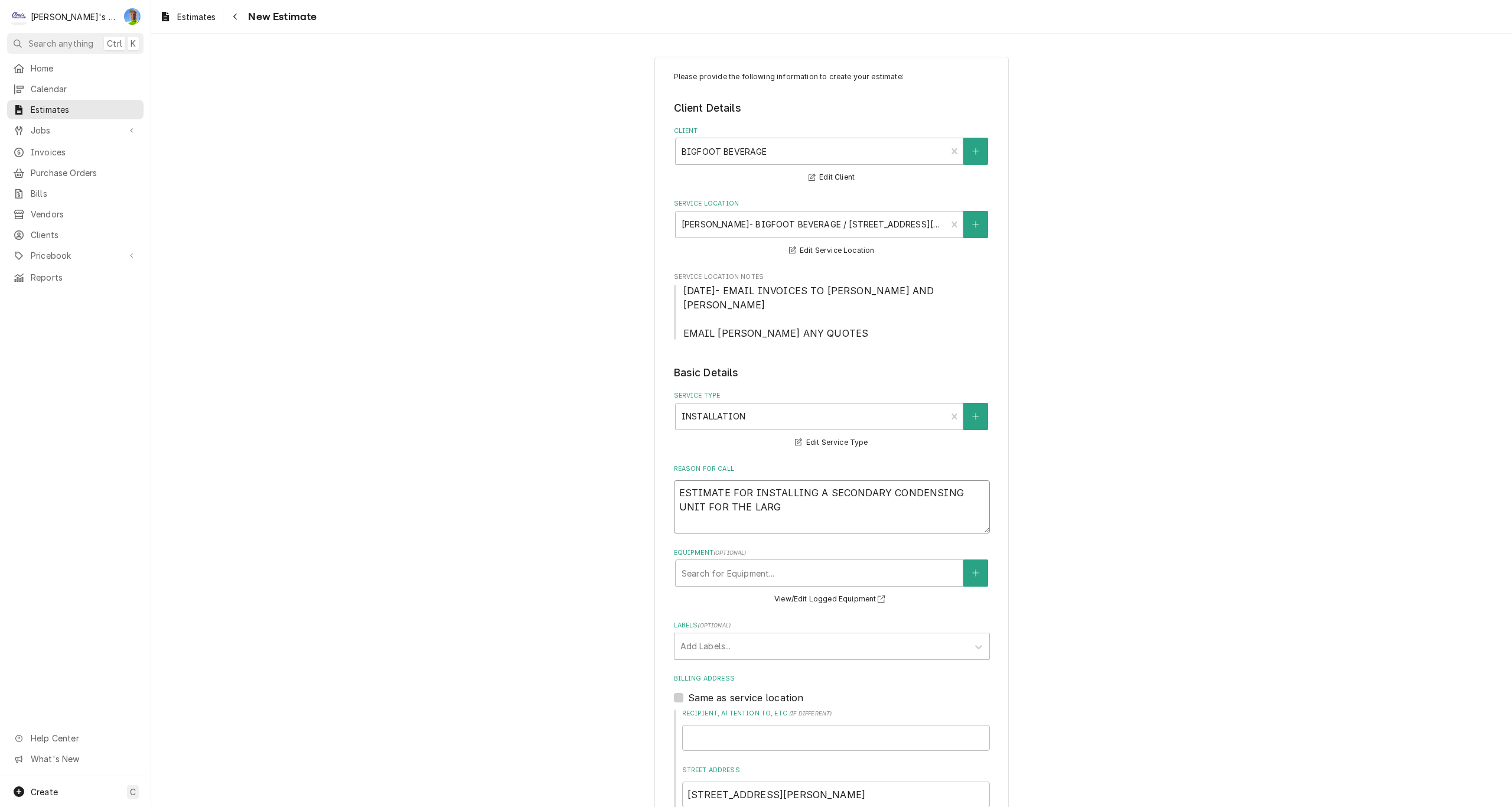
type textarea "ESTIMATE FOR INSTALLING A SECONDARY CONDENSING UNIT FOR THE LARGE"
type textarea "x"
type textarea "ESTIMATE FOR INSTALLING A SECONDARY CONDENSING UNIT FOR THE LARGE"
type textarea "x"
type textarea "ESTIMATE FOR INSTALLING A SECONDARY CONDENSING UNIT FOR THE LARGE C"
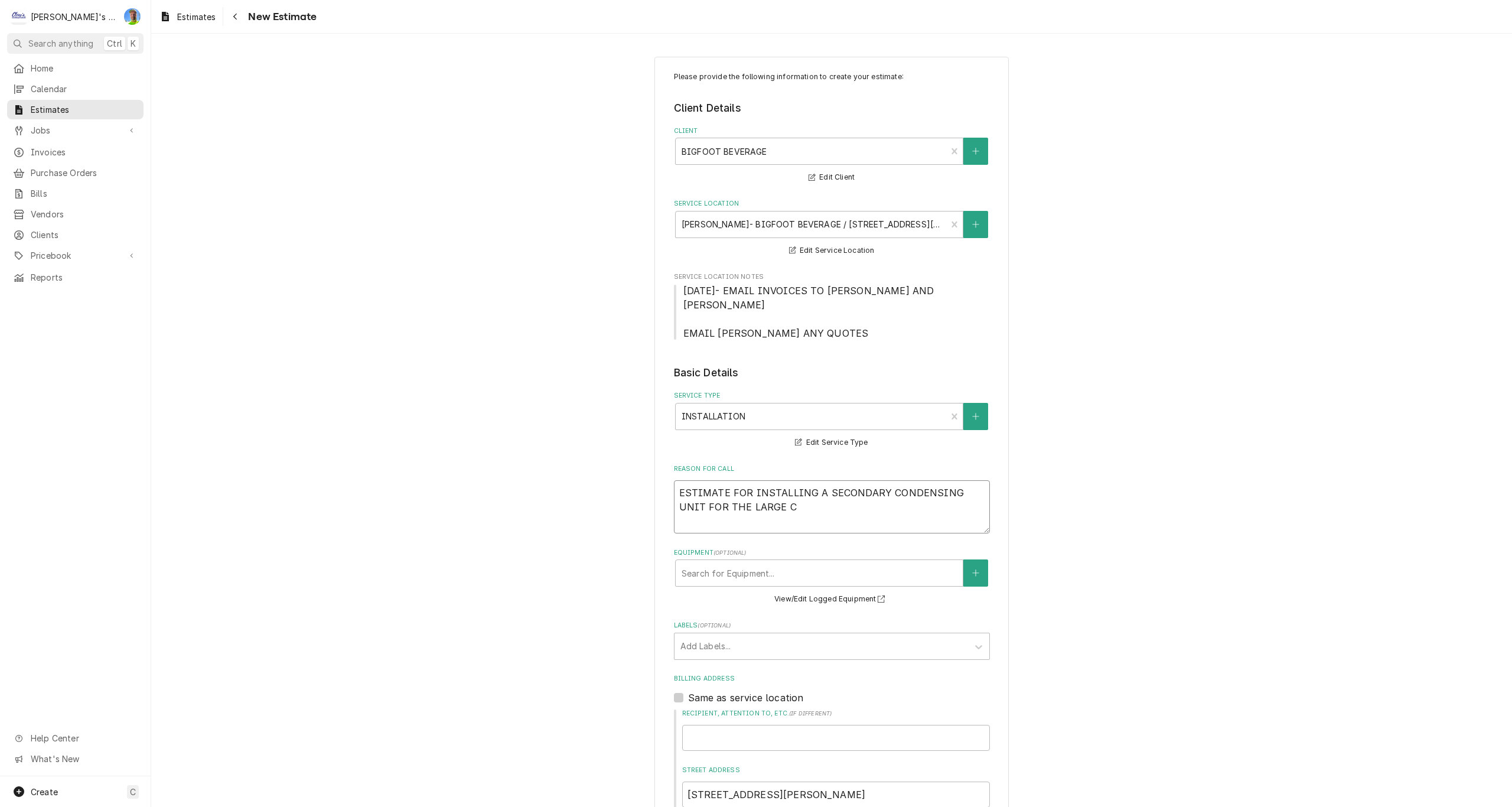
type textarea "x"
type textarea "ESTIMATE FOR INSTALLING A SECONDARY CONDENSING UNIT FOR THE LARGE CO"
type textarea "x"
type textarea "ESTIMATE FOR INSTALLING A SECONDARY CONDENSING UNIT FOR THE LARGE CO2"
type textarea "x"
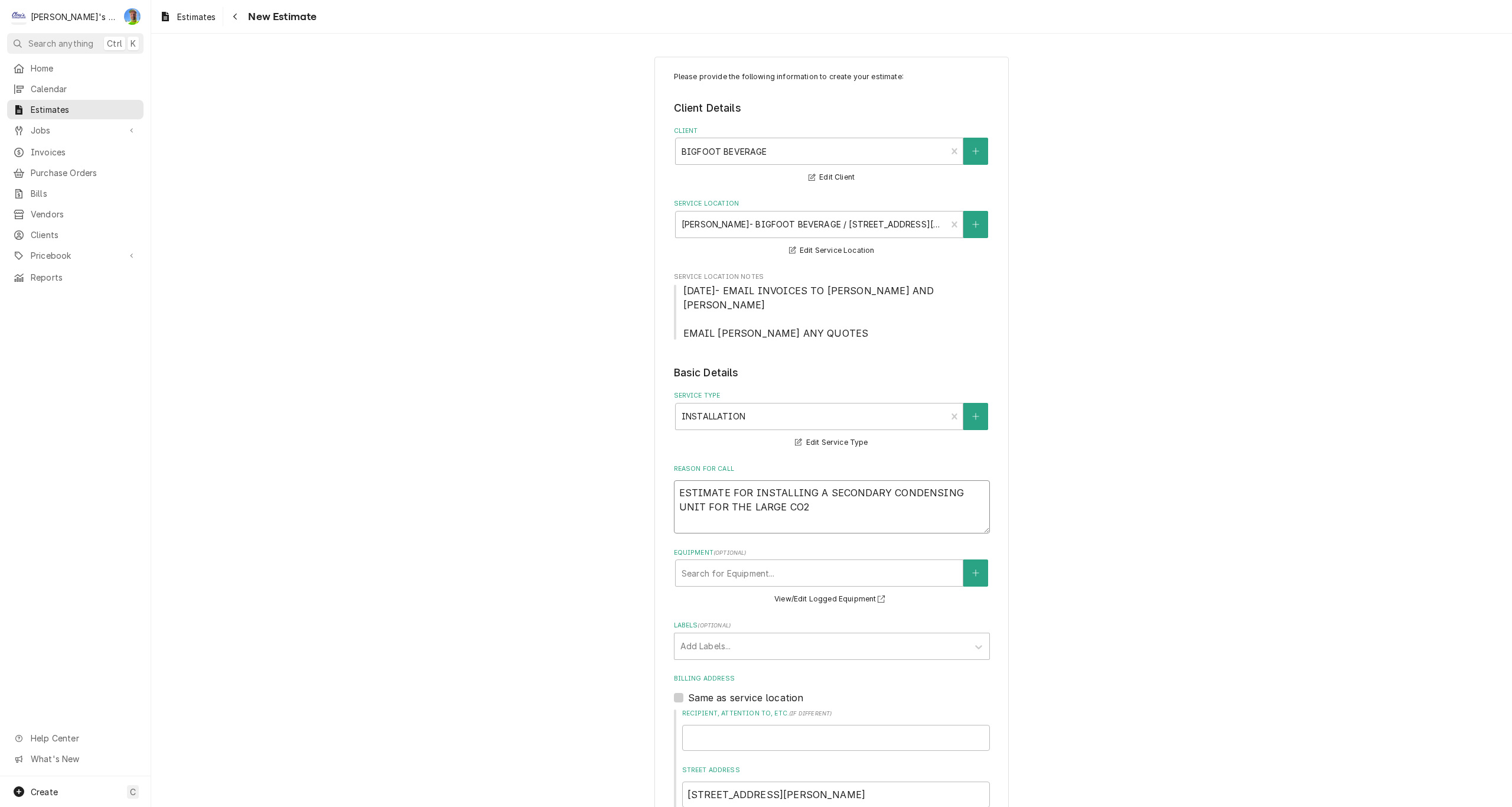
type textarea "ESTIMATE FOR INSTALLING A SECONDARY CONDENSING UNIT FOR THE LARGE CO2"
type textarea "x"
type textarea "ESTIMATE FOR INSTALLING A SECONDARY CONDENSING UNIT FOR THE LARGE CO2 S"
type textarea "x"
type textarea "ESTIMATE FOR INSTALLING A SECONDARY CONDENSING UNIT FOR THE LARGE CO2 ST"
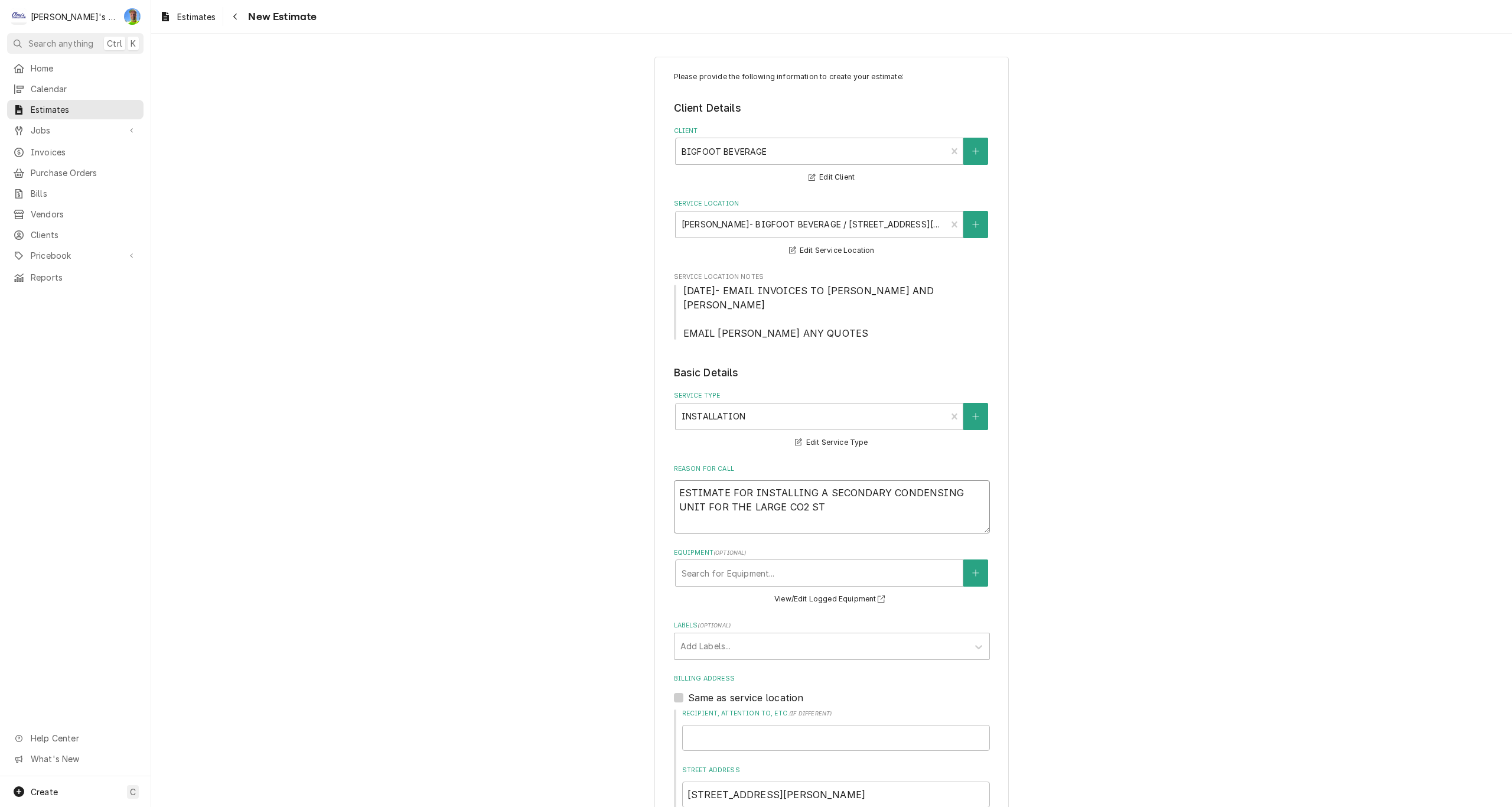
type textarea "x"
type textarea "ESTIMATE FOR INSTALLING A SECONDARY CONDENSING UNIT FOR THE LARGE CO2 STO"
type textarea "x"
type textarea "ESTIMATE FOR INSTALLING A SECONDARY CONDENSING UNIT FOR THE LARGE CO2 STOR"
type textarea "x"
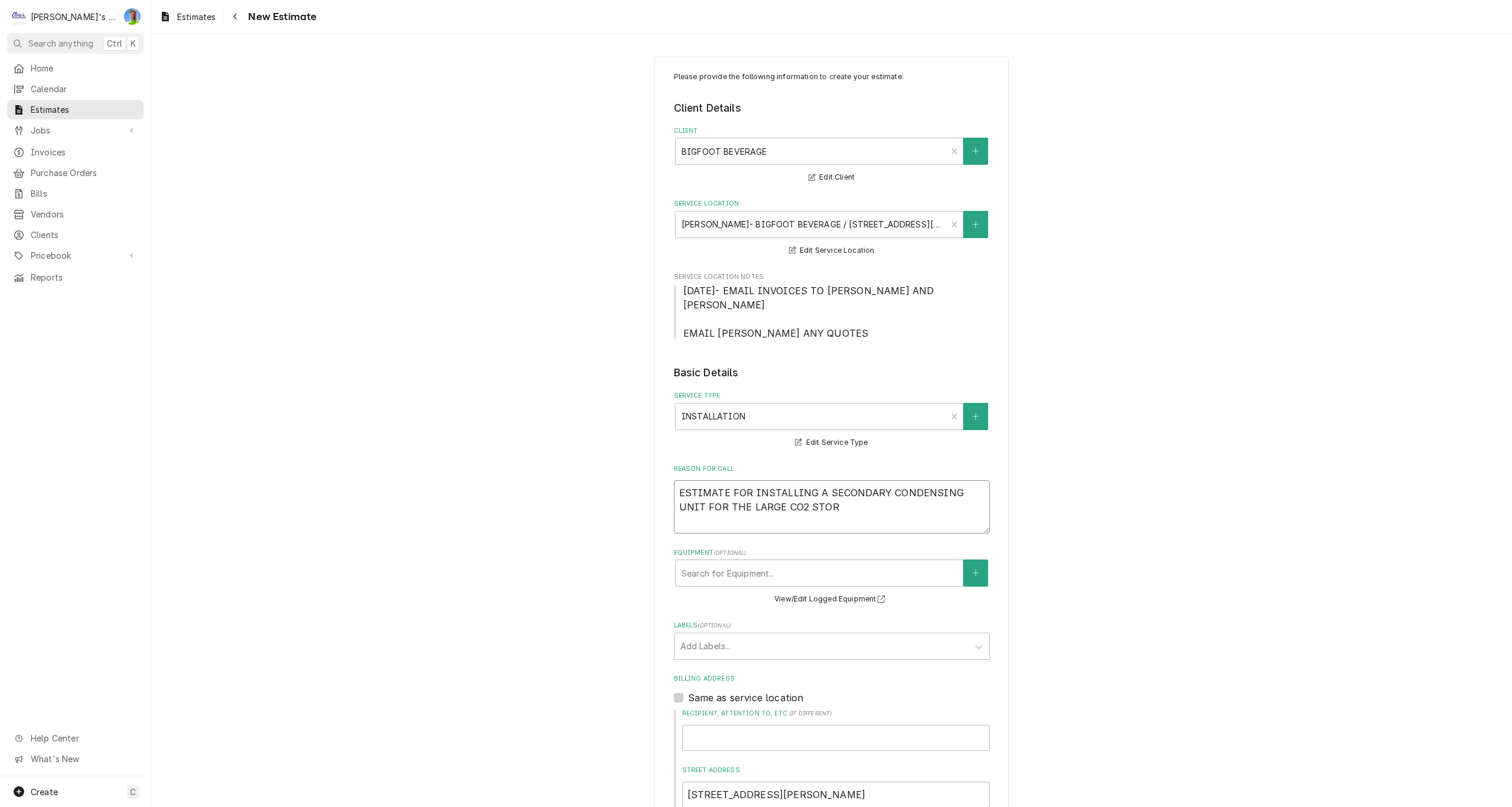
type textarea "ESTIMATE FOR INSTALLING A SECONDARY CONDENSING UNIT FOR THE LARGE CO2 STORA"
type textarea "x"
type textarea "ESTIMATE FOR INSTALLING A SECONDARY CONDENSING UNIT FOR THE LARGE CO2 STORAG"
type textarea "x"
type textarea "ESTIMATE FOR INSTALLING A SECONDARY CONDENSING UNIT FOR THE LARGE CO2 STORAGE"
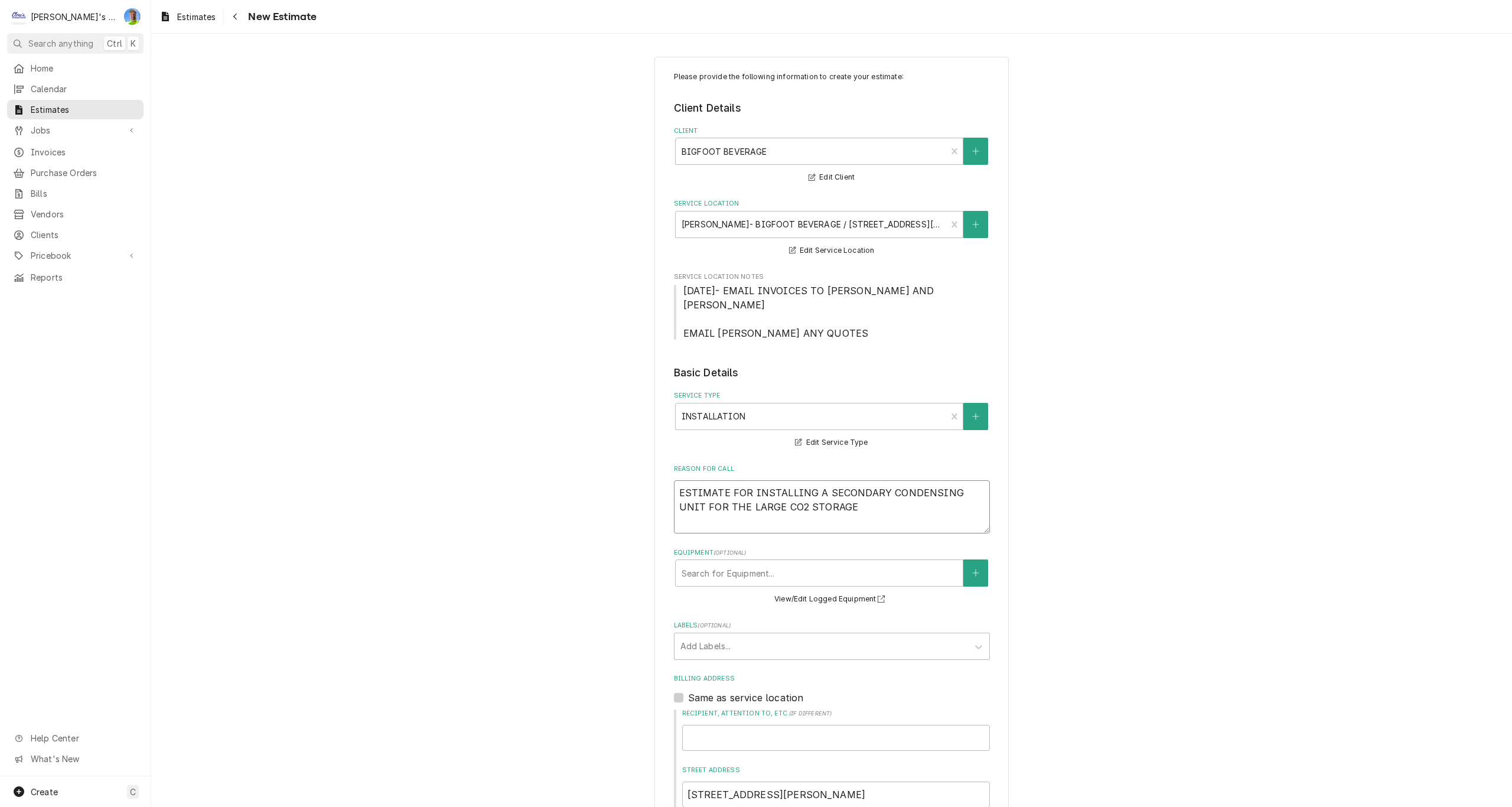
type textarea "x"
type textarea "ESTIMATE FOR INSTALLING A SECONDARY CONDENSING UNIT FOR THE LARGE CO2 STORAGE"
type textarea "x"
type textarea "ESTIMATE FOR INSTALLING A SECONDARY CONDENSING UNIT FOR THE LARGE CO2 STORAGE T"
type textarea "x"
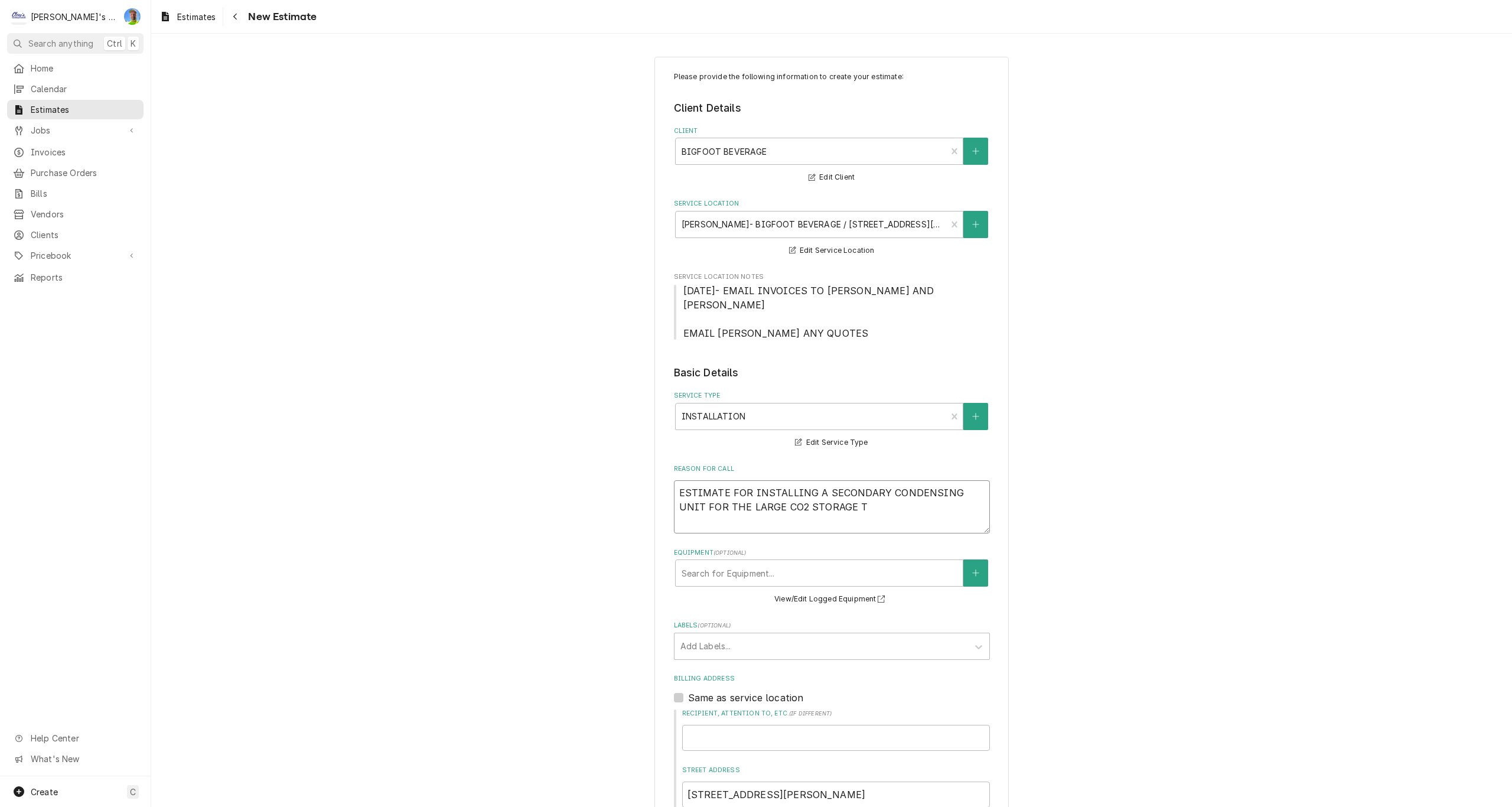
type textarea "ESTIMATE FOR INSTALLING A SECONDARY CONDENSING UNIT FOR THE LARGE CO2 STORAGE TA"
type textarea "x"
type textarea "ESTIMATE FOR INSTALLING A SECONDARY CONDENSING UNIT FOR THE LARGE CO2 STORAGE T…"
type textarea "x"
type textarea "ESTIMATE FOR INSTALLING A SECONDARY CONDENSING UNIT FOR THE LARGE CO2 STORAGE T…"
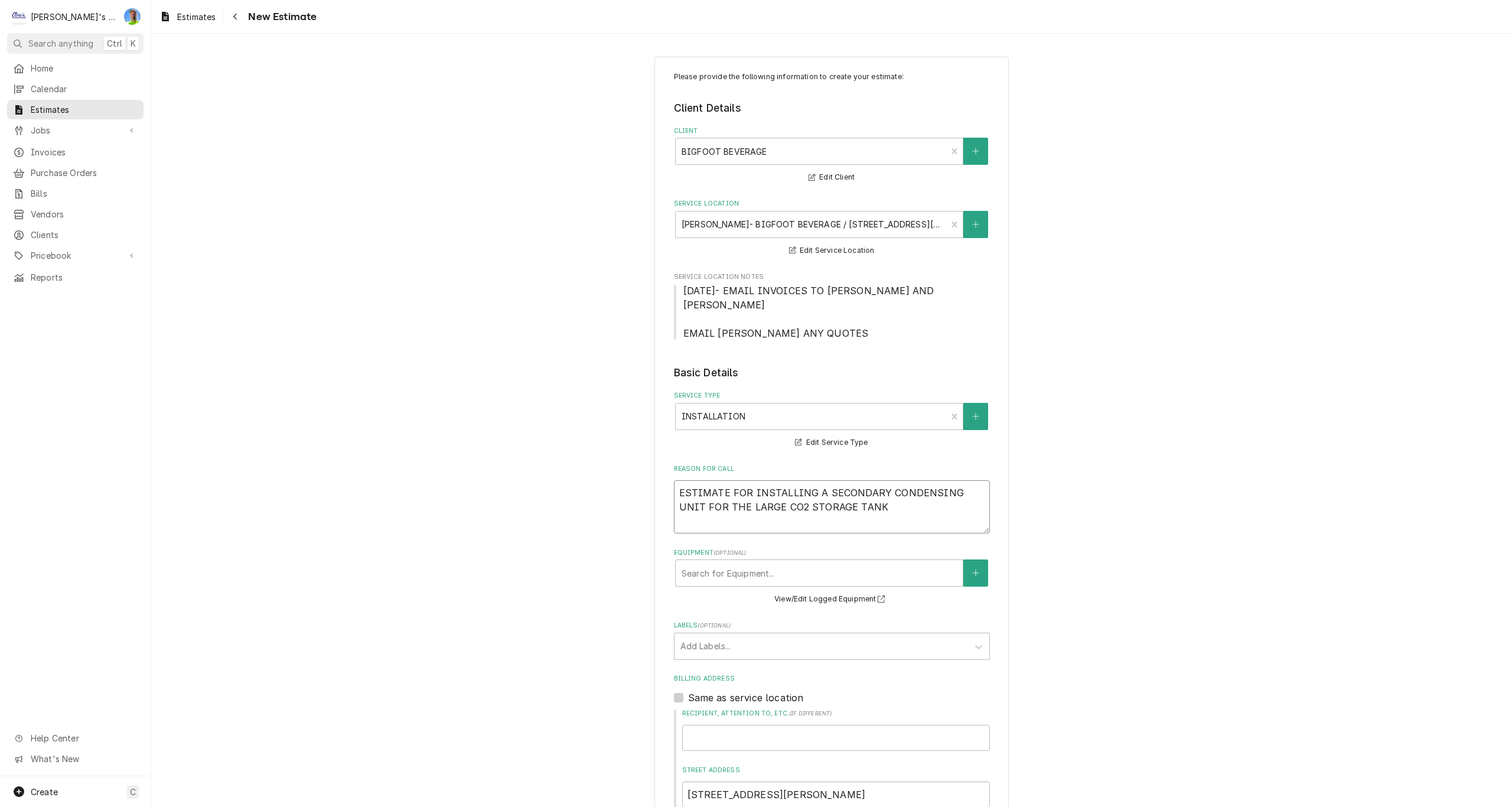
type textarea "x"
type textarea "ESTIMATE FOR INSTALLING A SECONDARY CONDENSING UNIT FOR THE LARGE CO2 STORAGE T…"
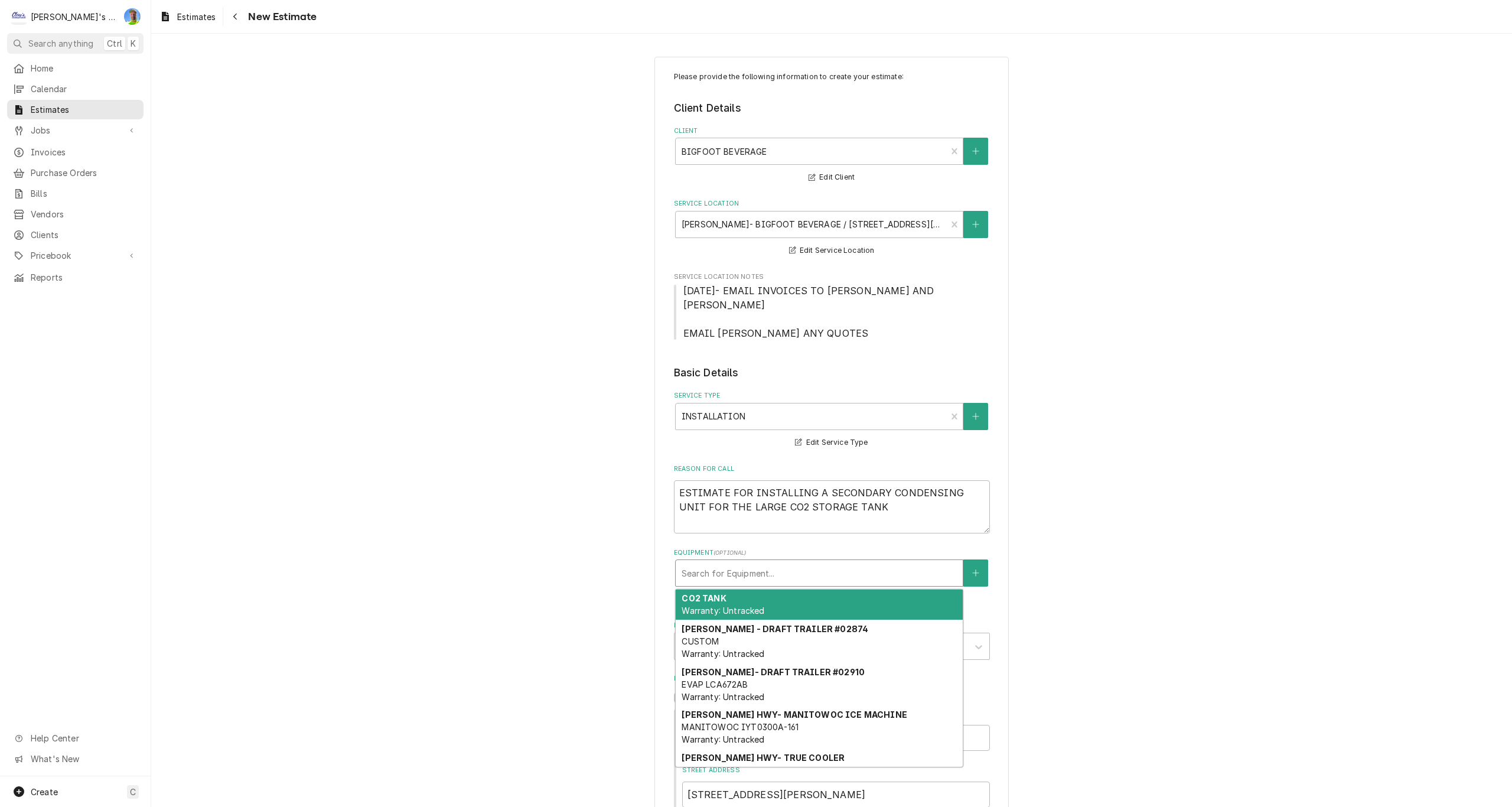
click at [750, 572] on div "Equipment" at bounding box center [819, 572] width 275 height 21
click at [745, 600] on div "CO2 TANK Warranty: Untracked" at bounding box center [819, 604] width 287 height 31
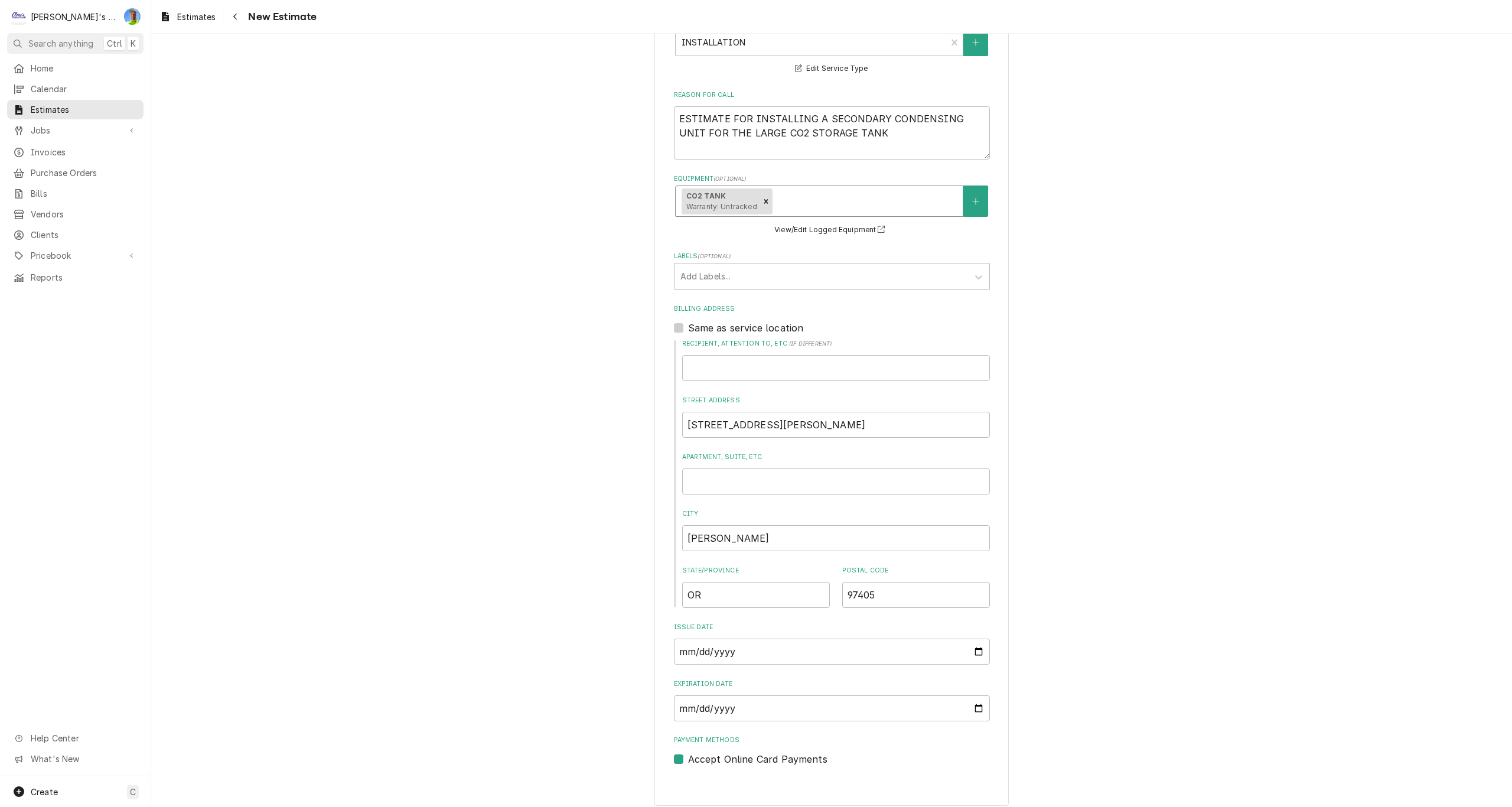
scroll to position [383, 0]
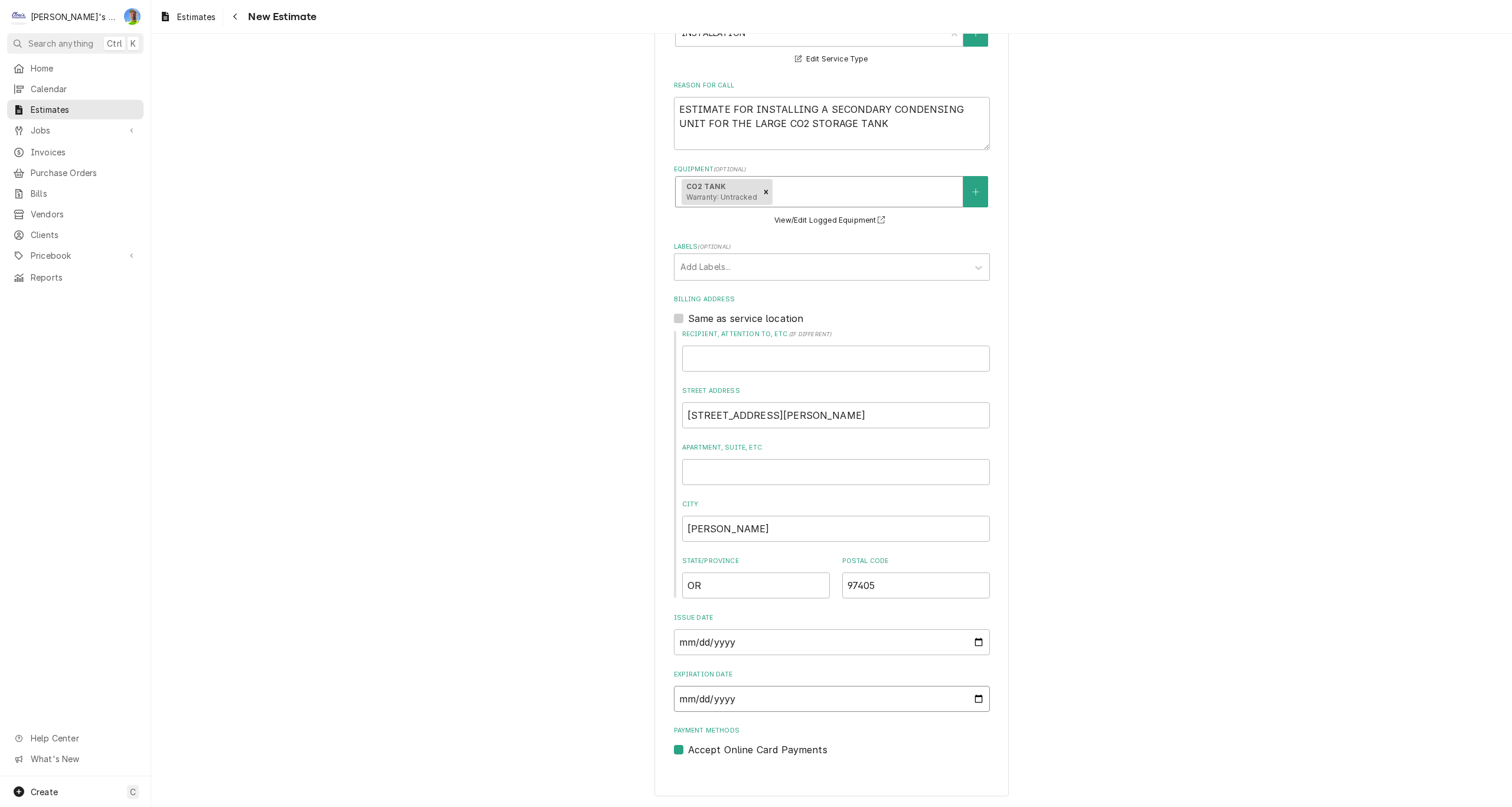
click at [976, 704] on input "Expiration Date" at bounding box center [832, 698] width 316 height 26
type textarea "x"
type input "[DATE]"
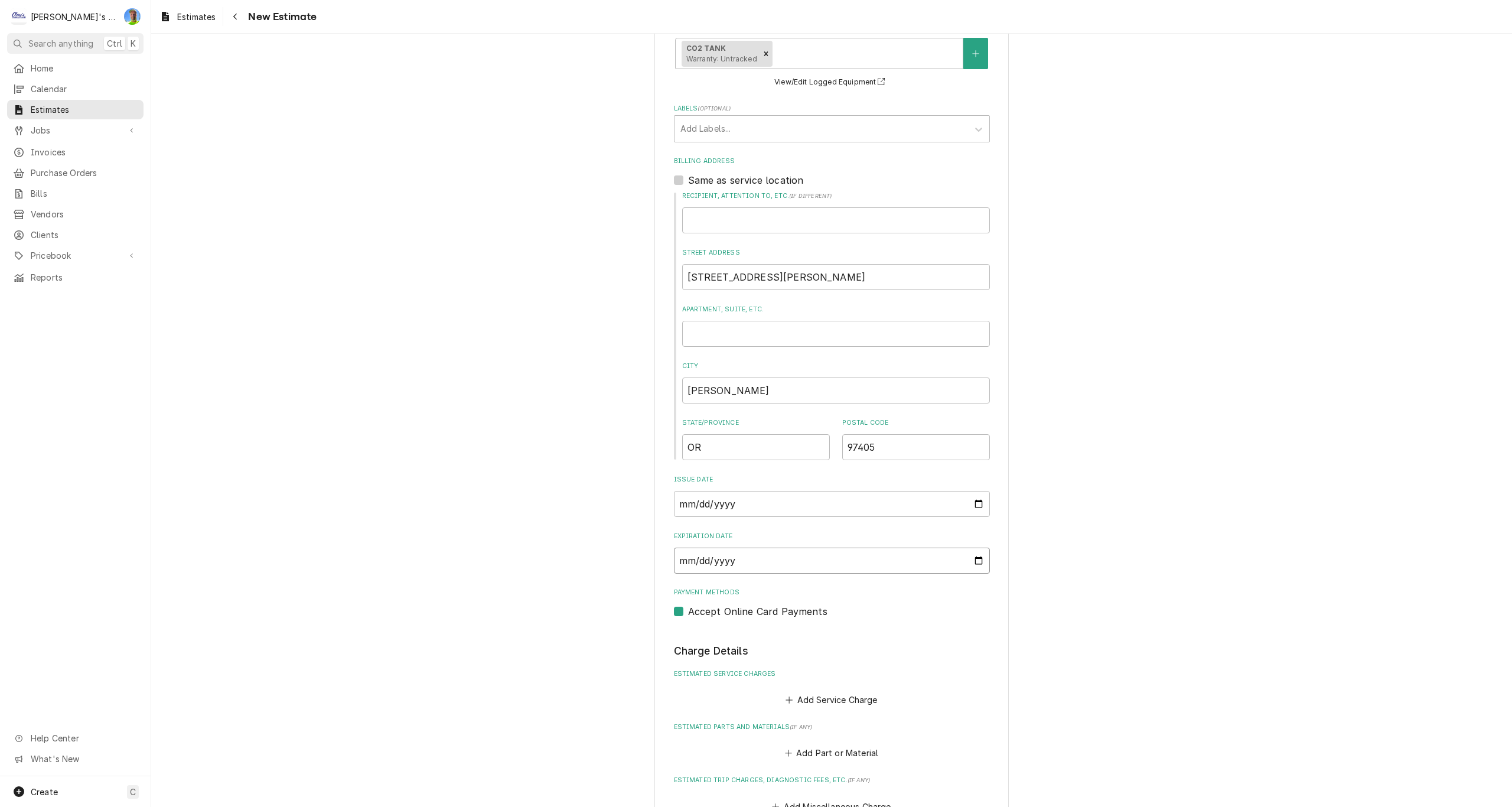
scroll to position [560, 0]
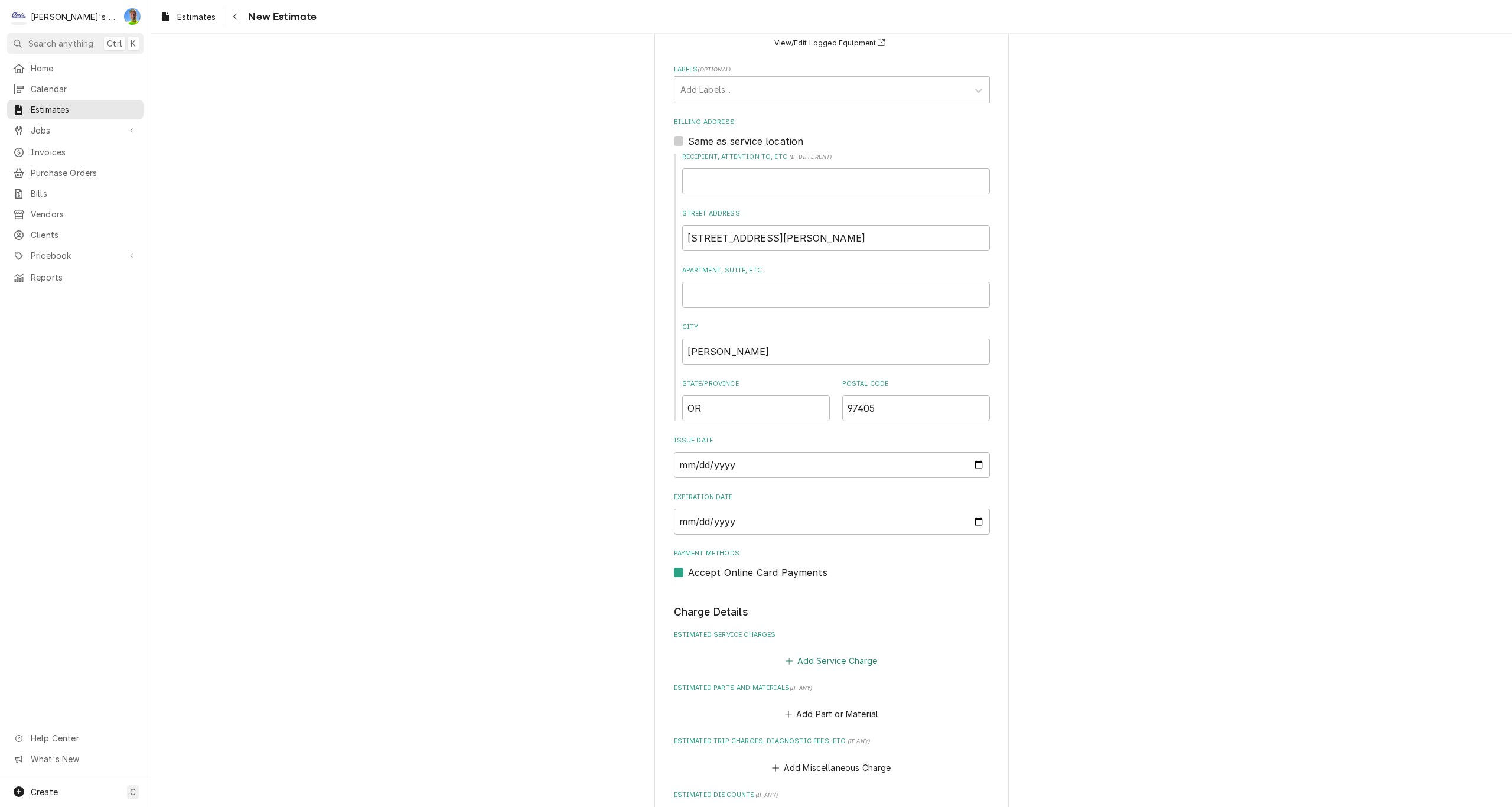
click at [824, 659] on button "Add Service Charge" at bounding box center [831, 660] width 96 height 16
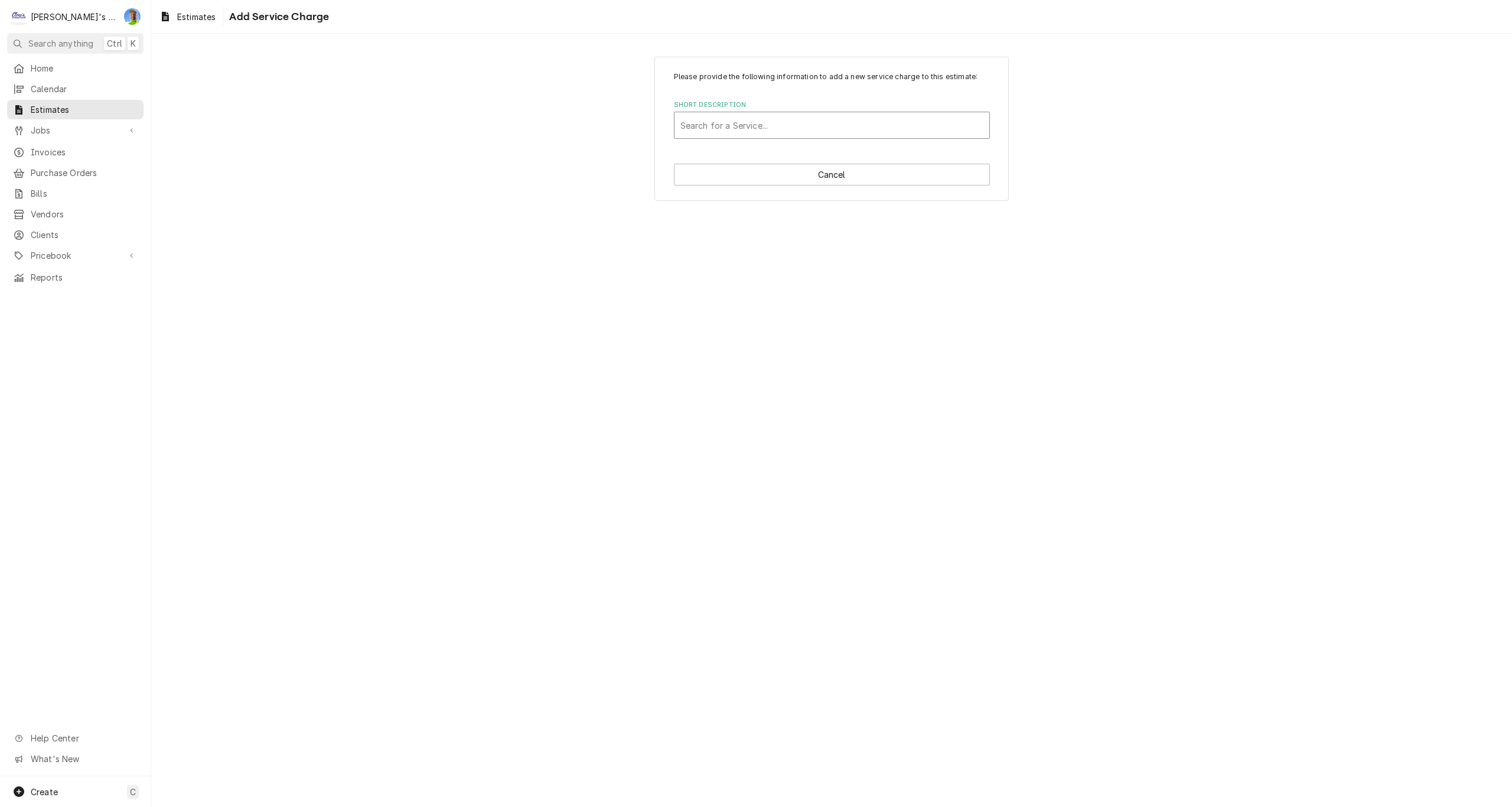
click at [734, 132] on div "Short Description" at bounding box center [832, 125] width 303 height 21
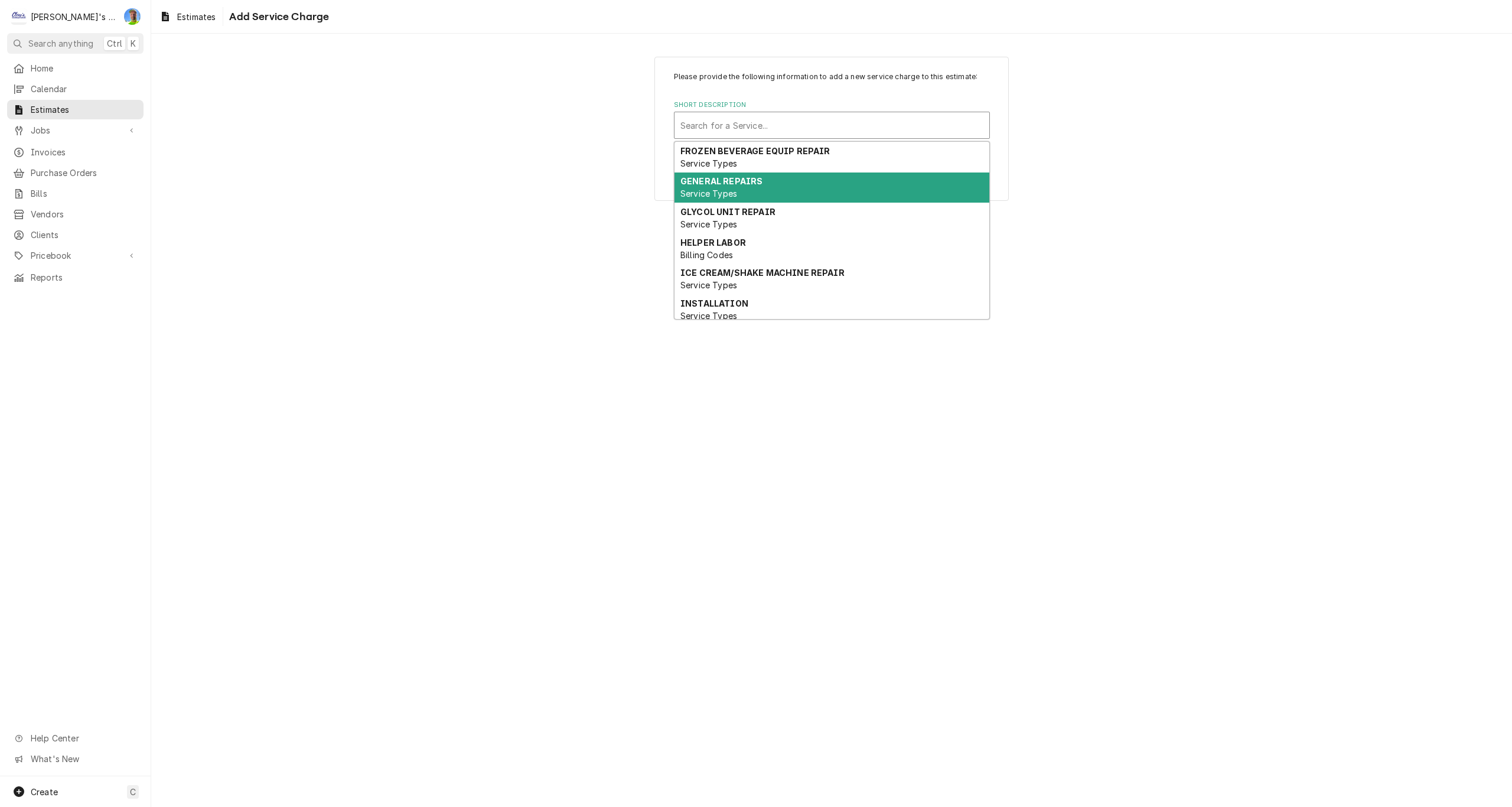
scroll to position [118, 0]
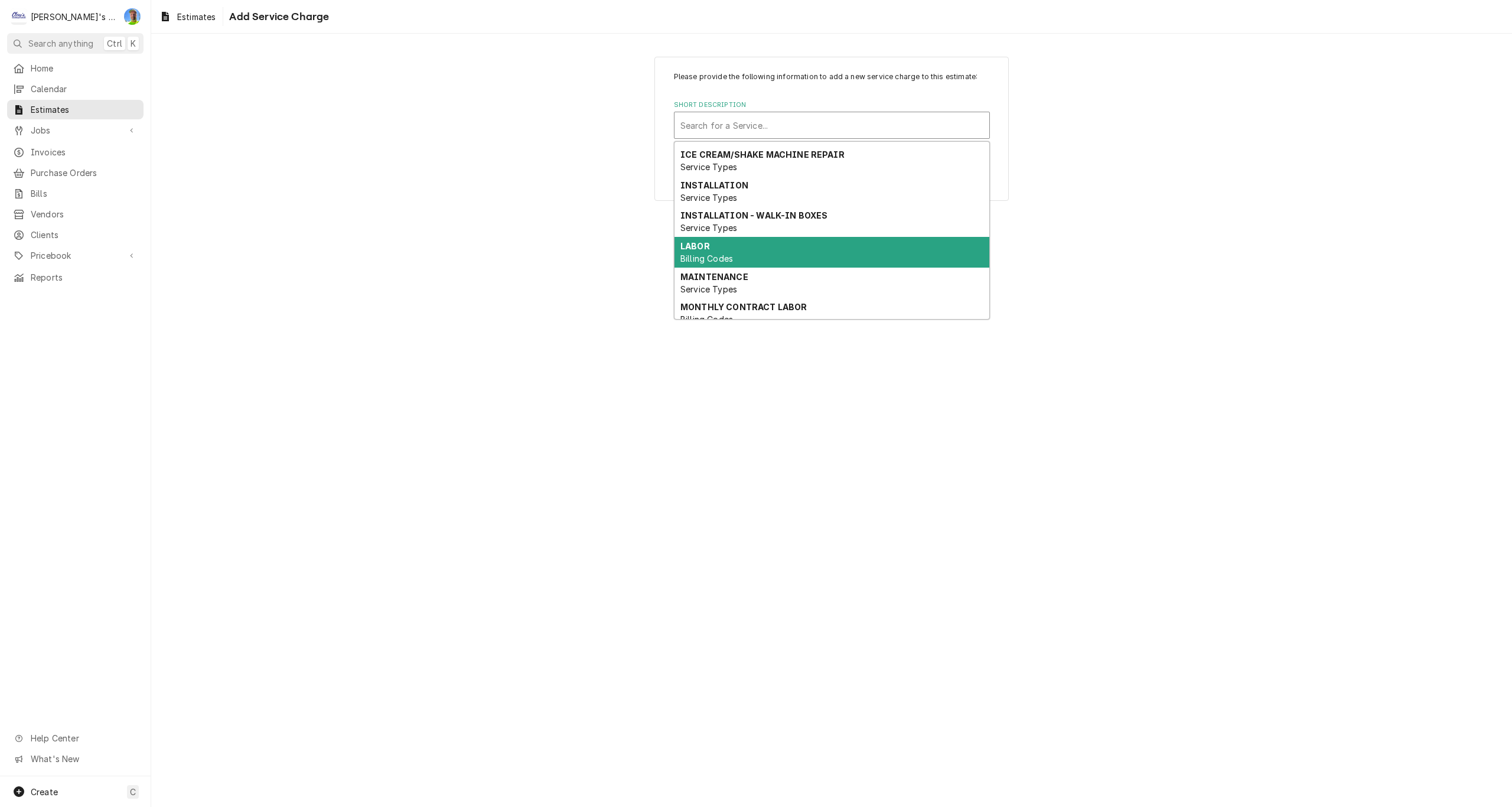
click at [749, 253] on div "LABOR Billing Codes" at bounding box center [832, 252] width 315 height 31
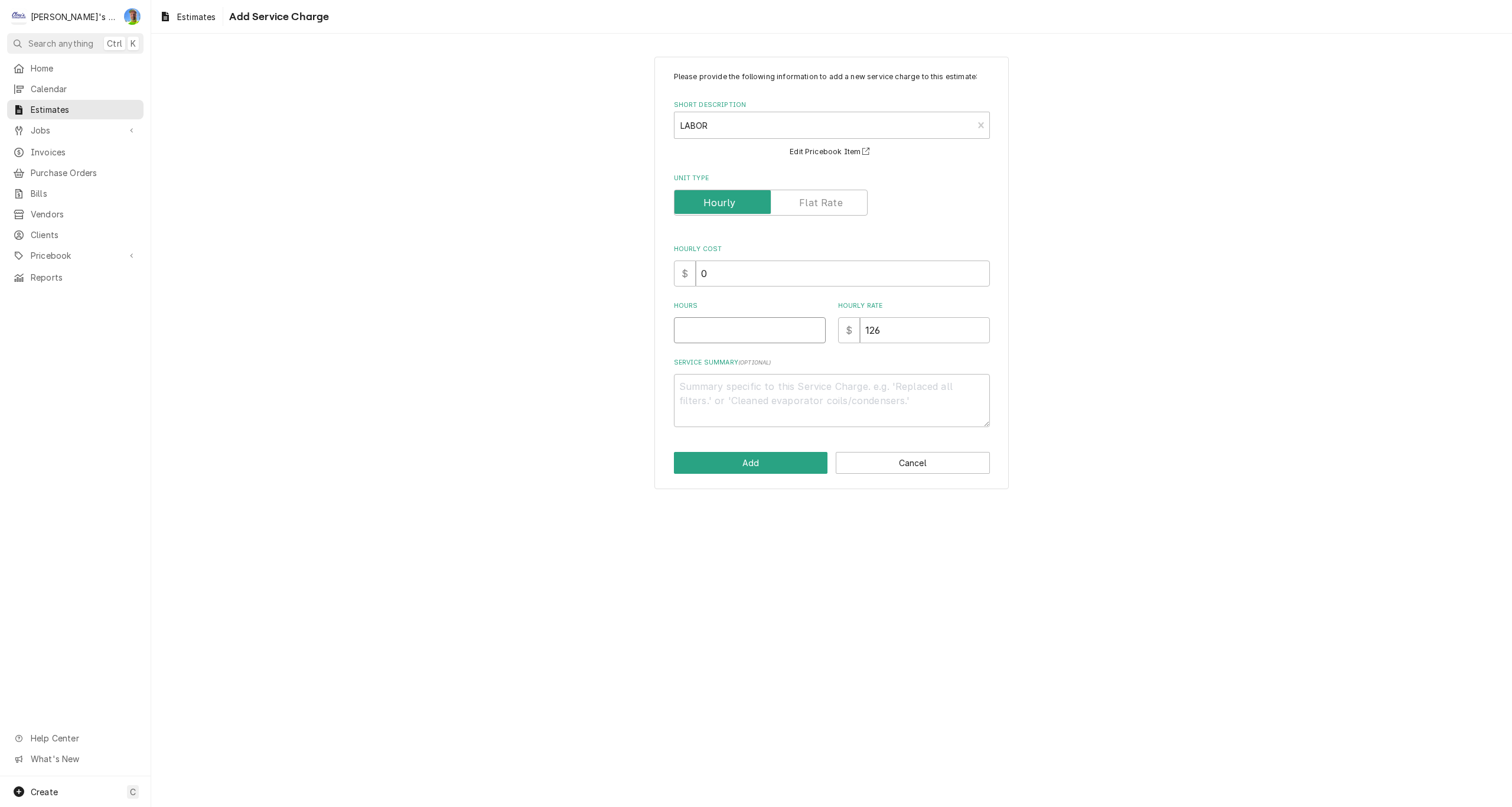
click at [705, 329] on input "Hours" at bounding box center [750, 330] width 152 height 26
type textarea "x"
type input "8"
type textarea "x"
type textarea "E"
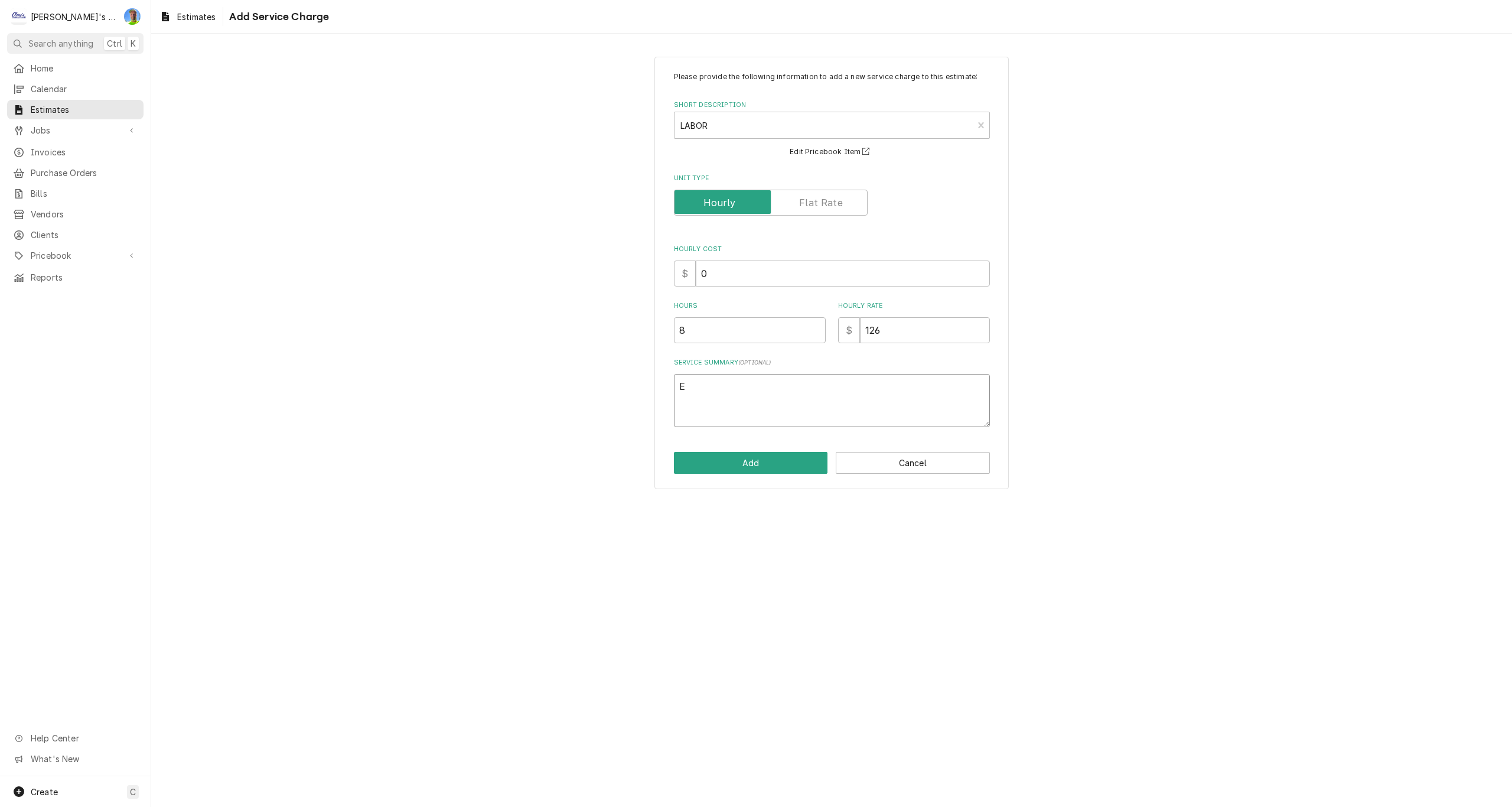
type textarea "x"
type textarea "ES"
type textarea "x"
type textarea "EST"
type textarea "x"
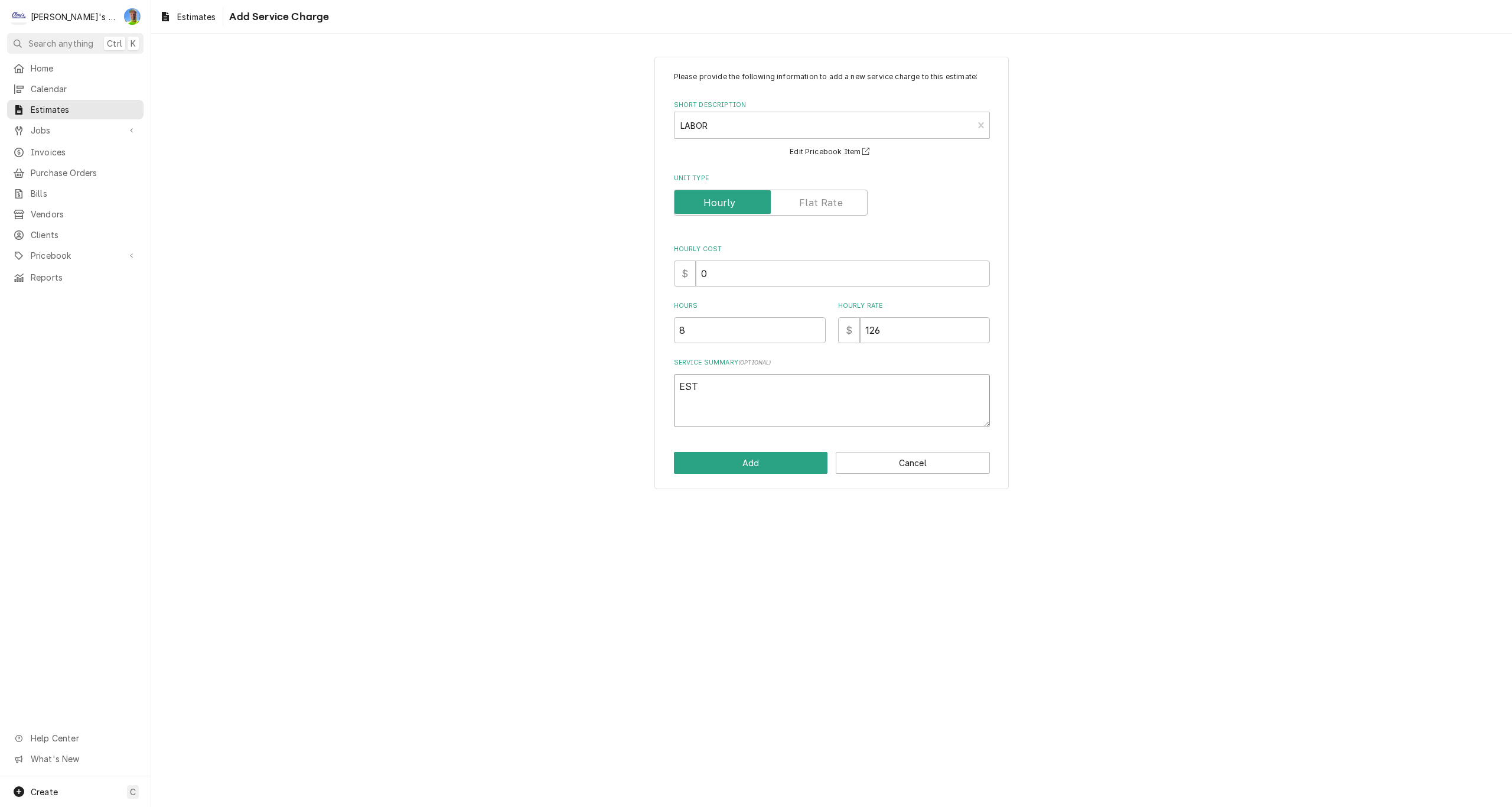
type textarea "ESTI"
type textarea "x"
type textarea "ESTIM"
type textarea "x"
type textarea "ESTIMA"
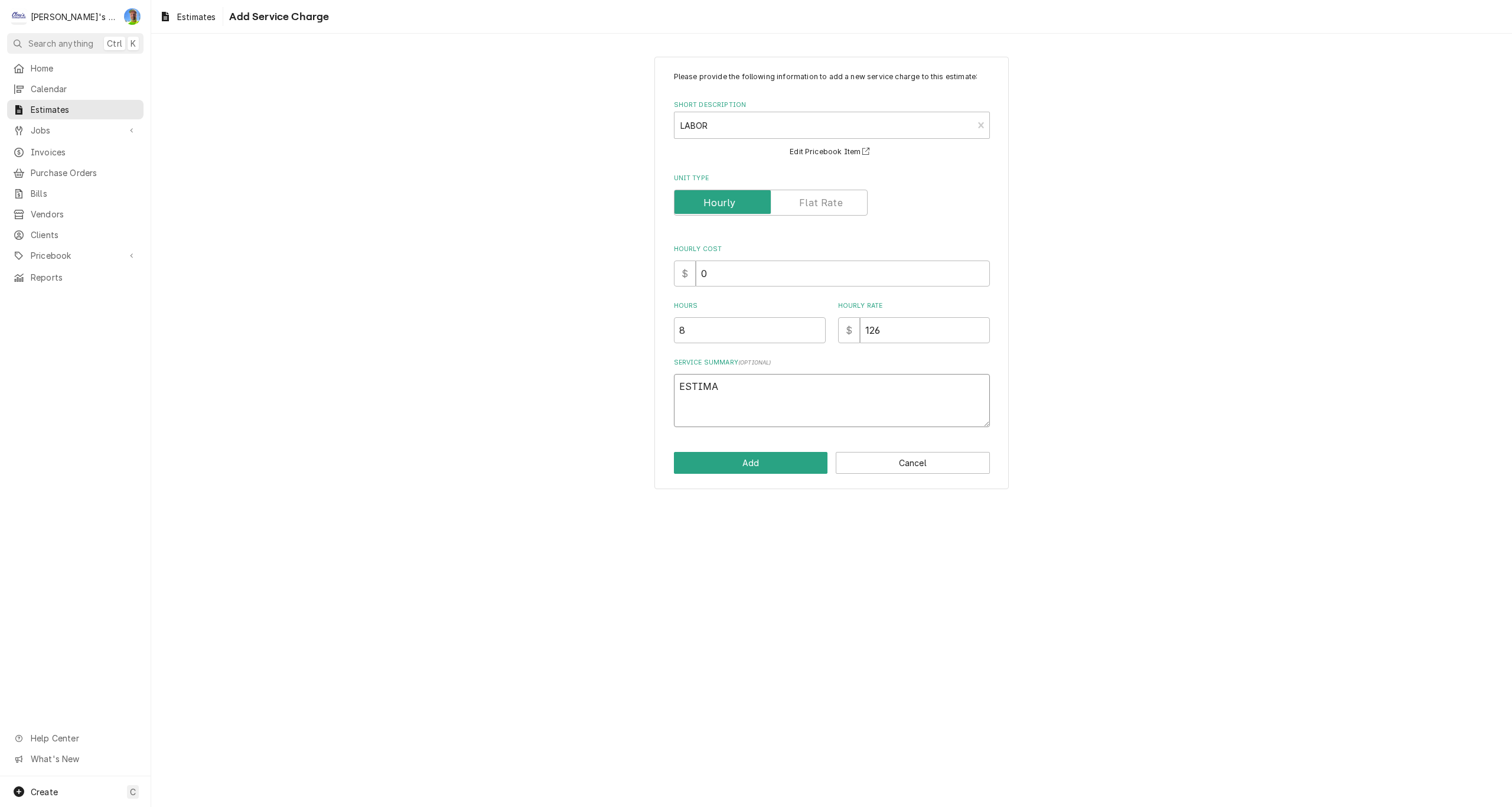
type textarea "x"
type textarea "ESTIMAT"
type textarea "x"
type textarea "ESTIMATI"
type textarea "x"
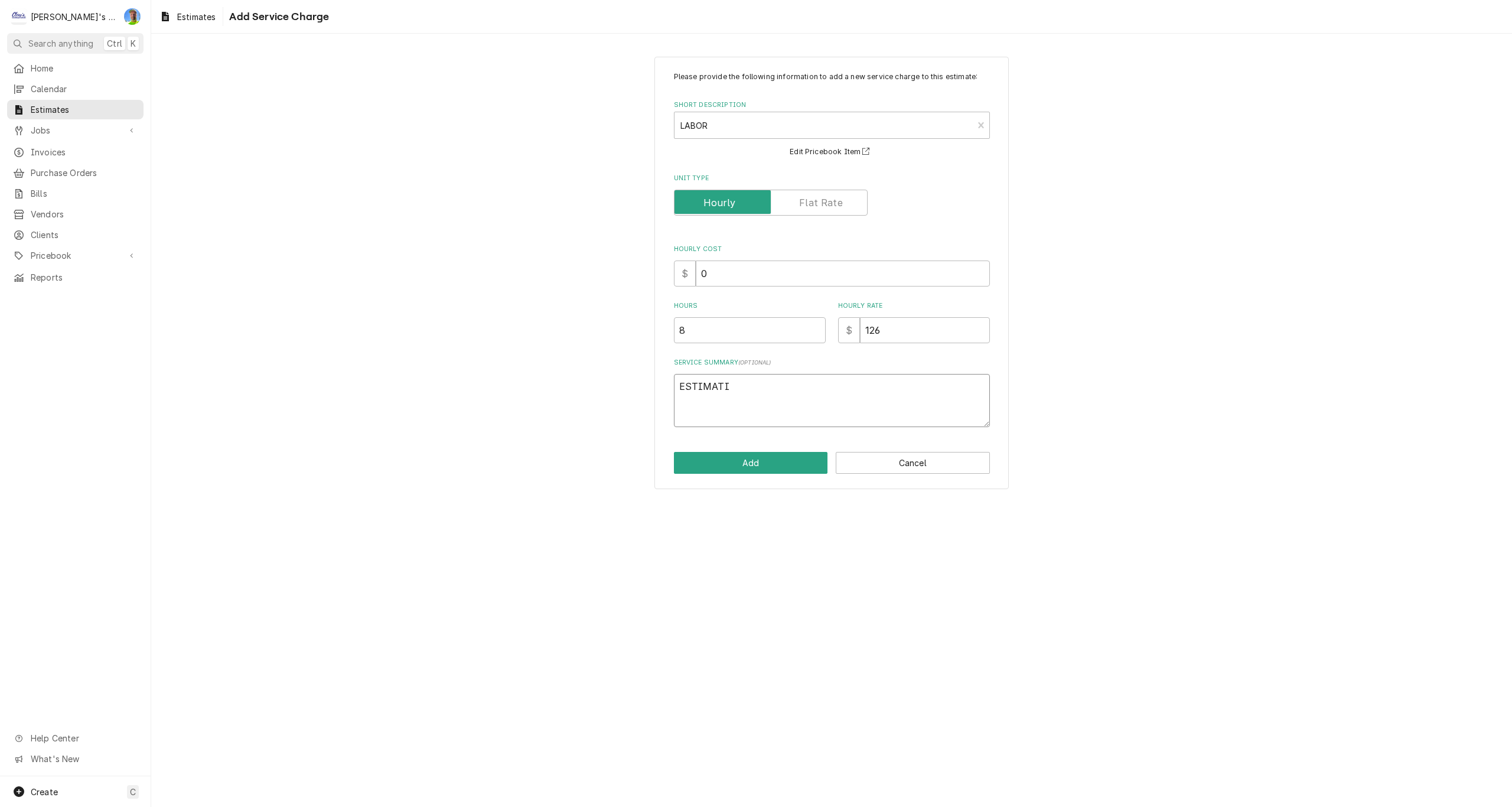
type textarea "ESTIMATIN"
type textarea "x"
type textarea "ESTIMATING"
type textarea "x"
type textarea "ESTIMATING"
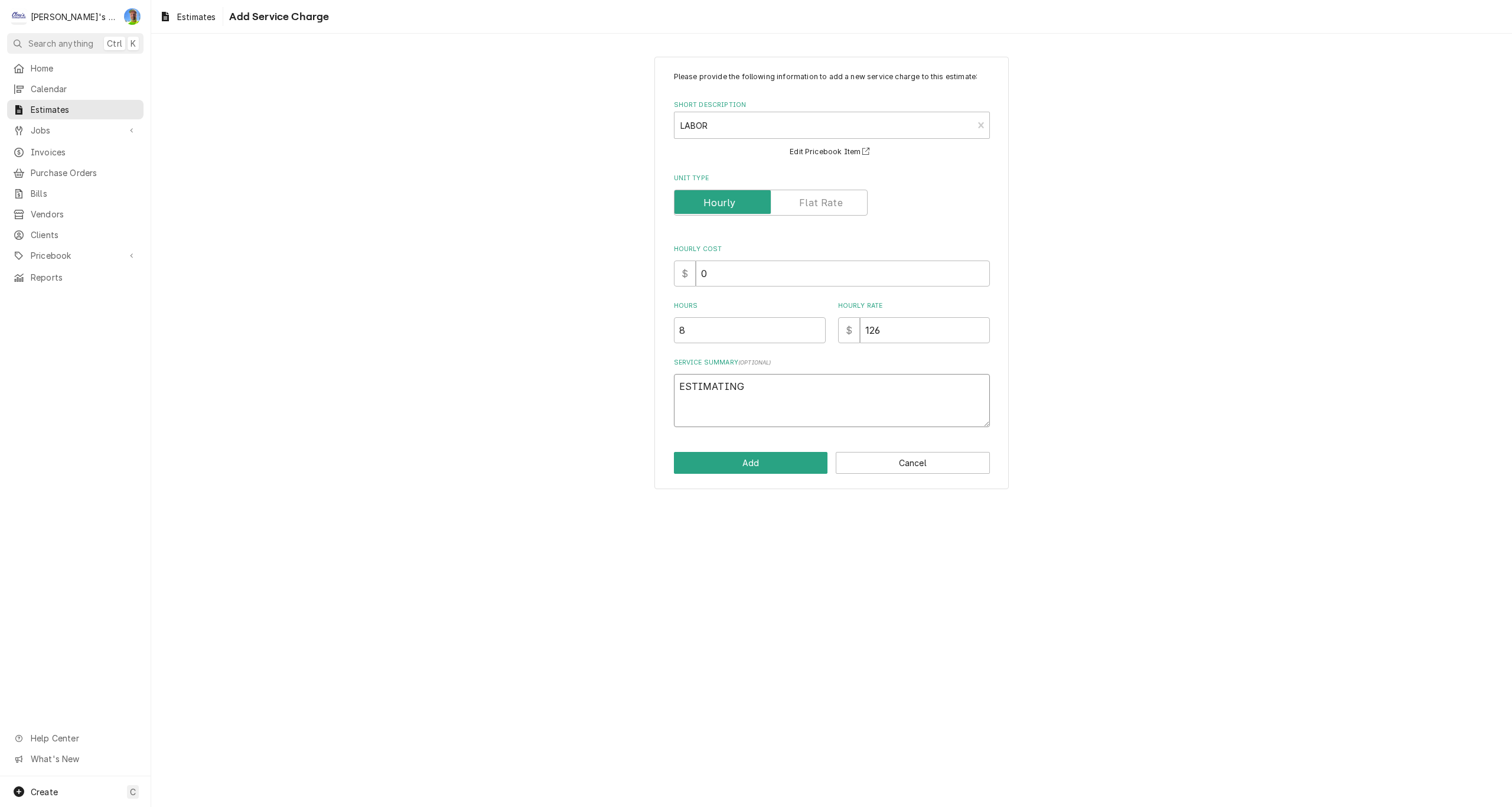
type textarea "x"
type textarea "ESTIMATING L"
type textarea "x"
type textarea "ESTIMATING LA"
click at [702, 458] on button "Add" at bounding box center [751, 462] width 154 height 22
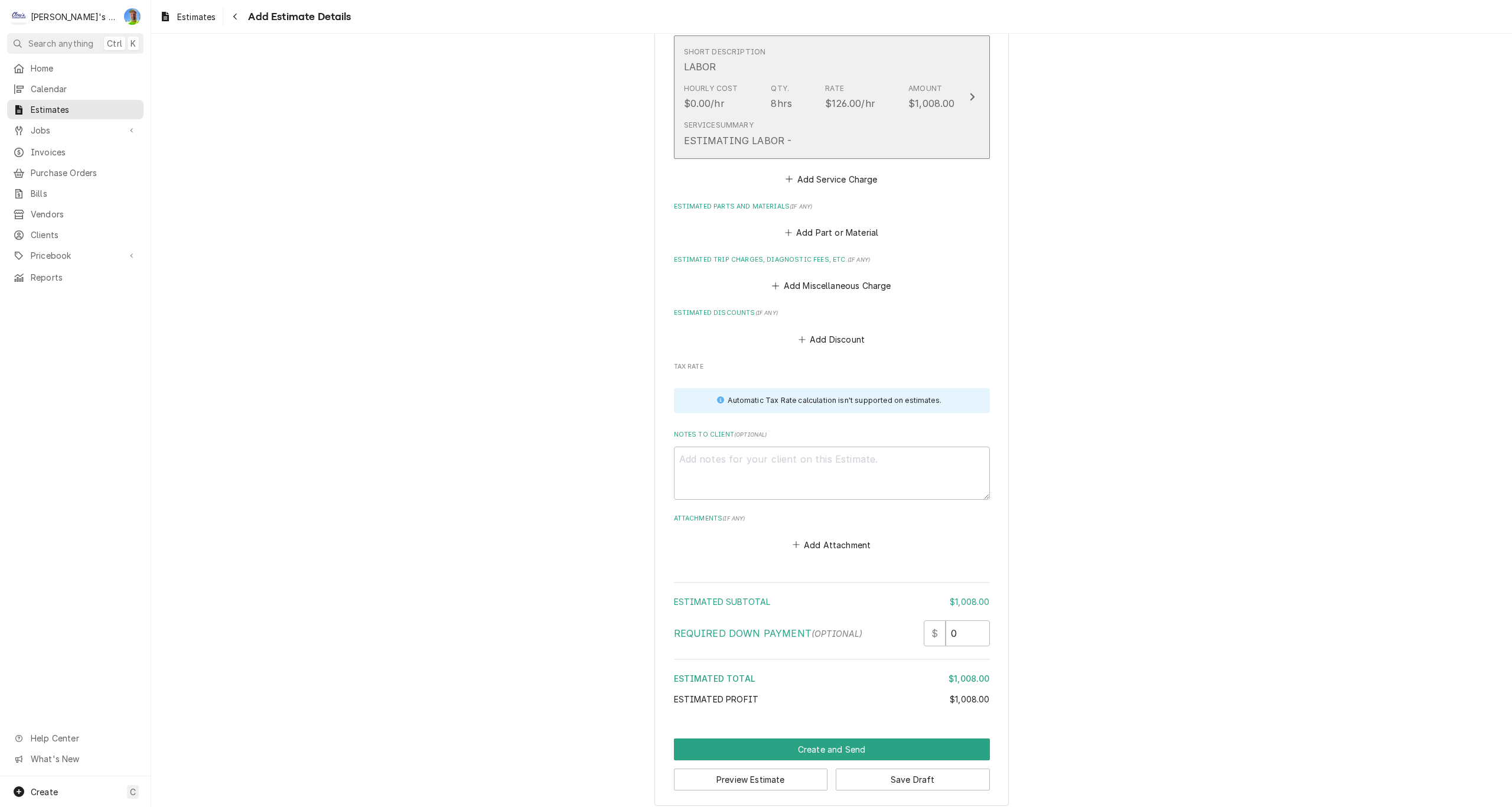
scroll to position [1180, 0]
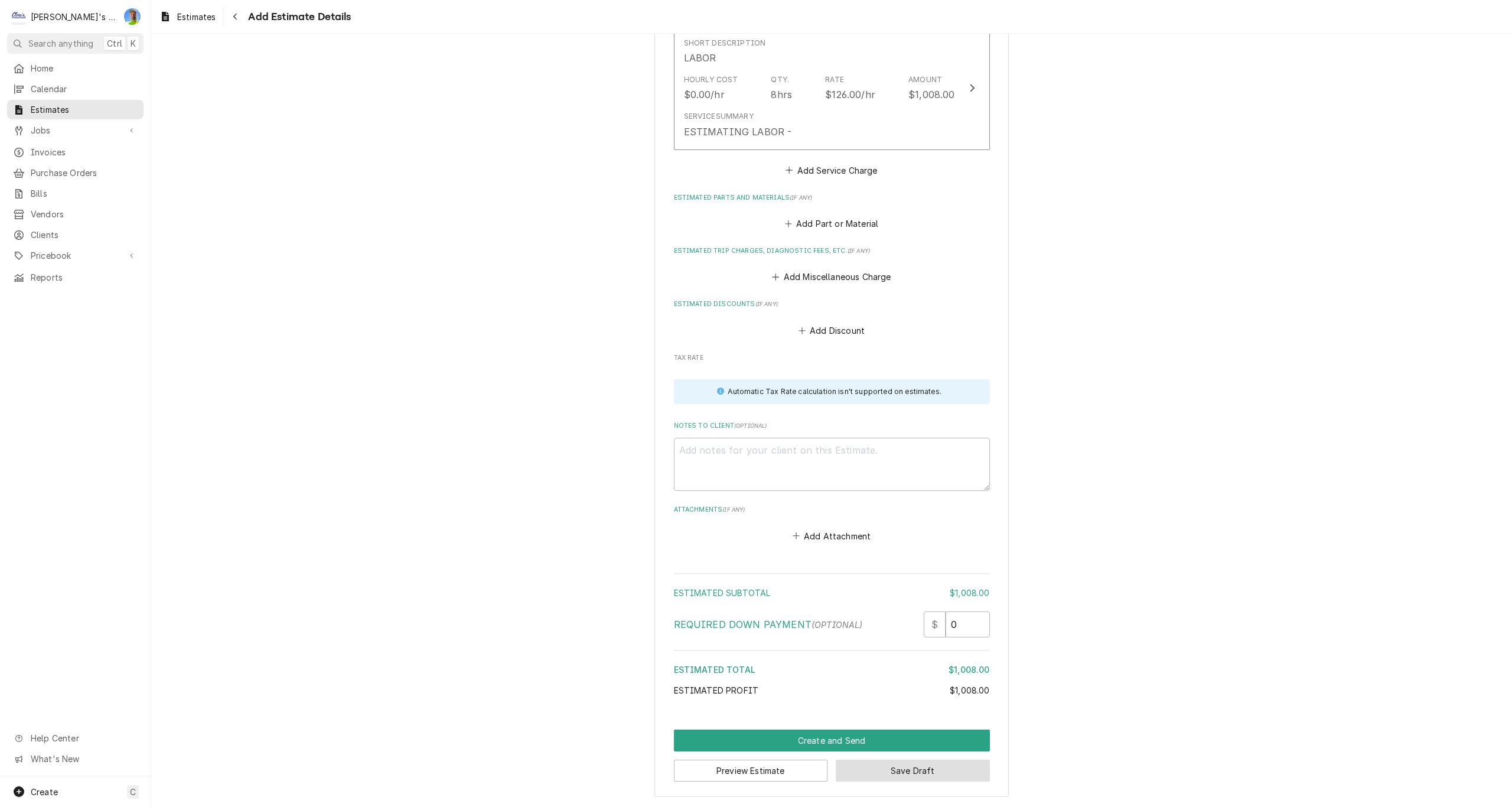
click at [933, 774] on button "Save Draft" at bounding box center [913, 770] width 154 height 22
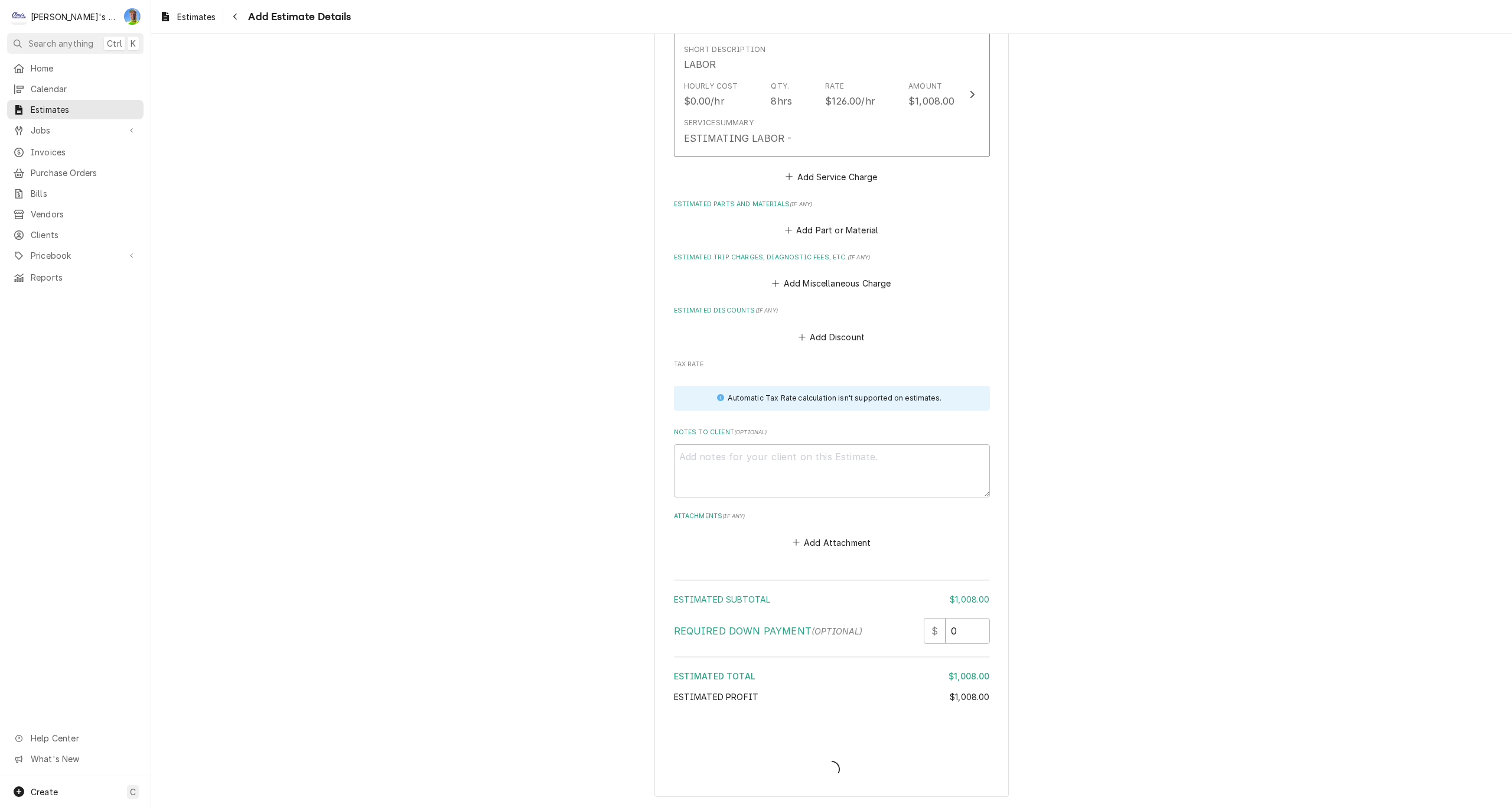
scroll to position [1173, 0]
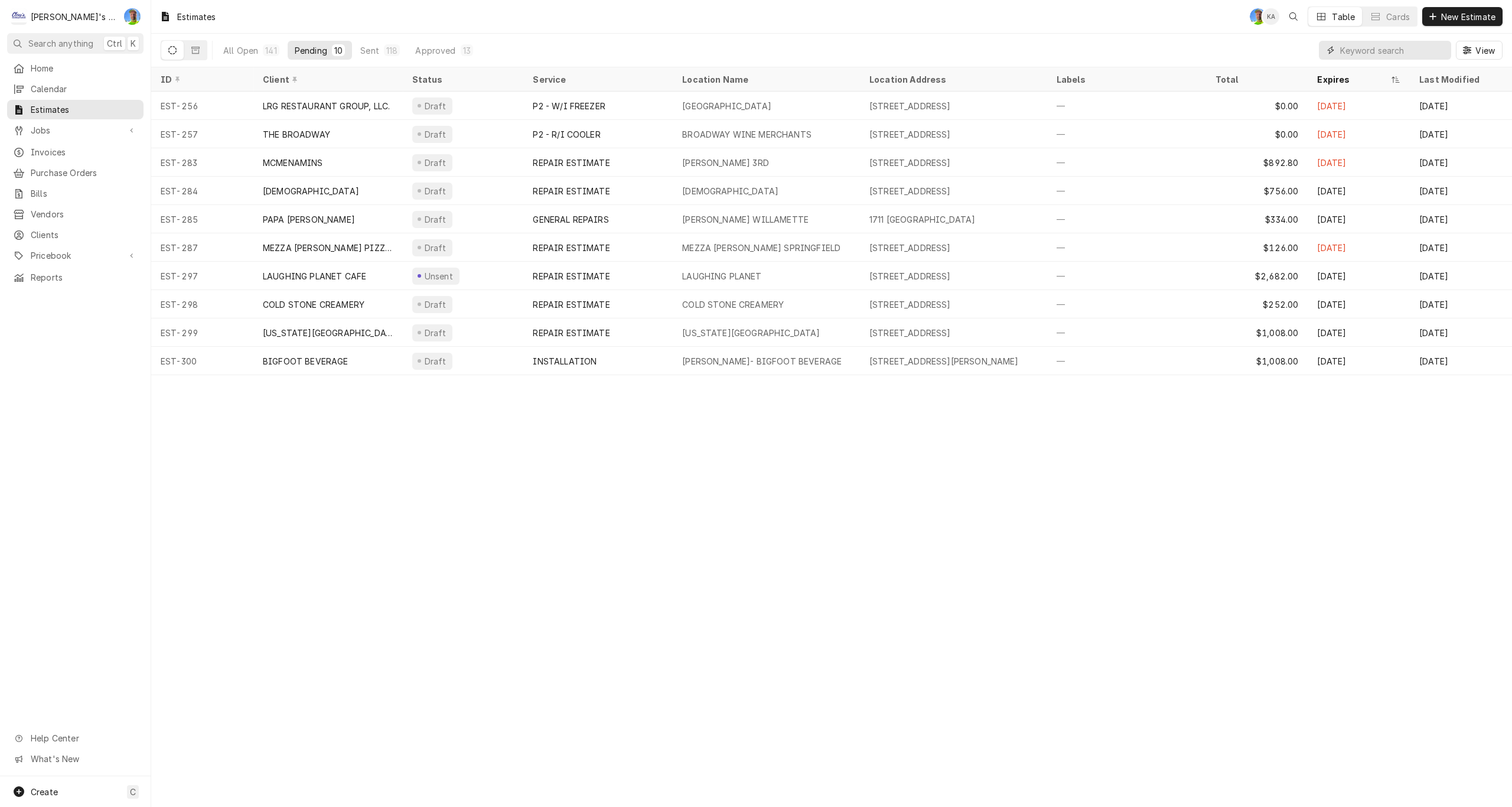
click at [1360, 52] on input "Dynamic Content Wrapper" at bounding box center [1392, 50] width 105 height 19
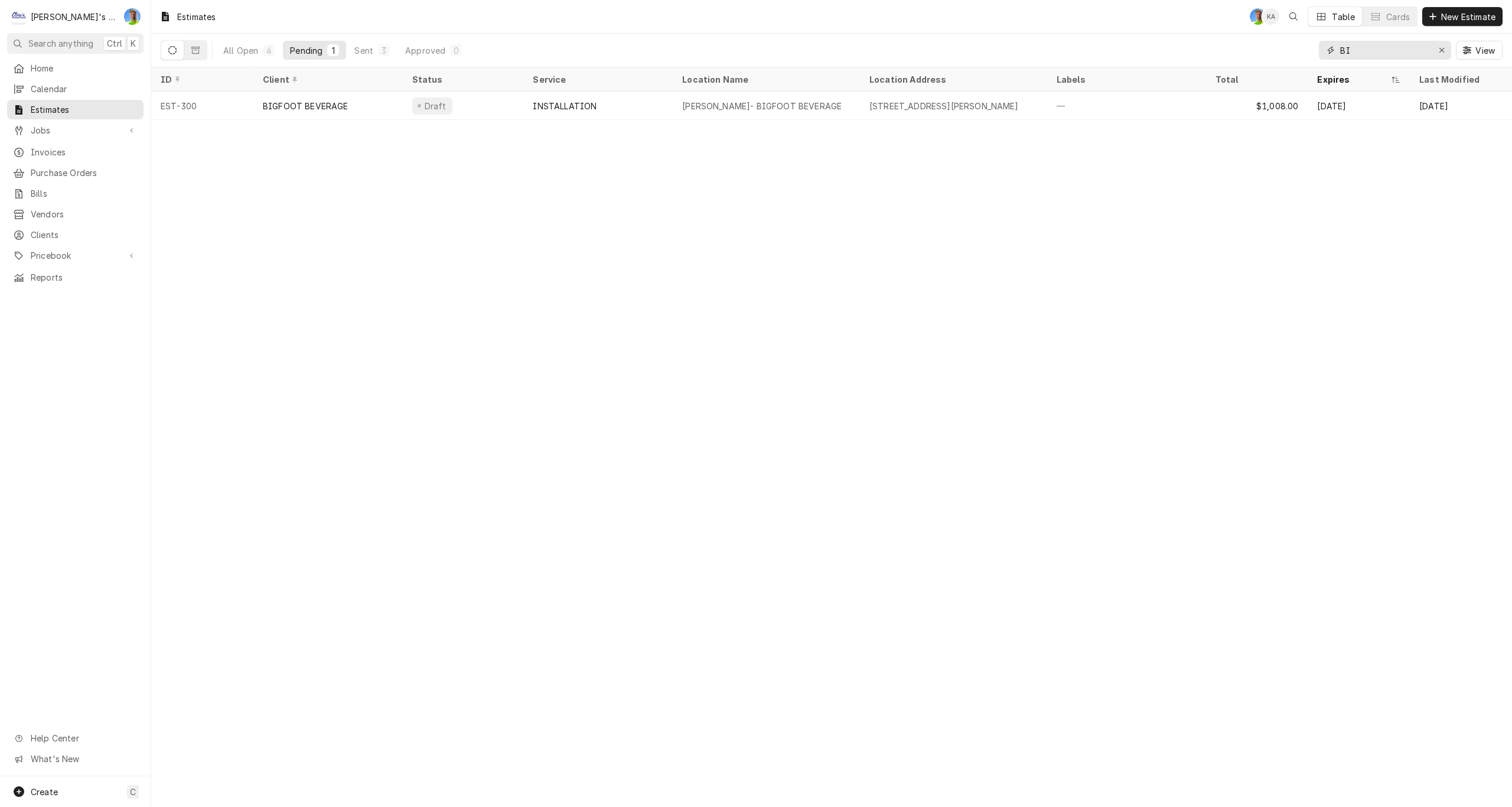
type input "B"
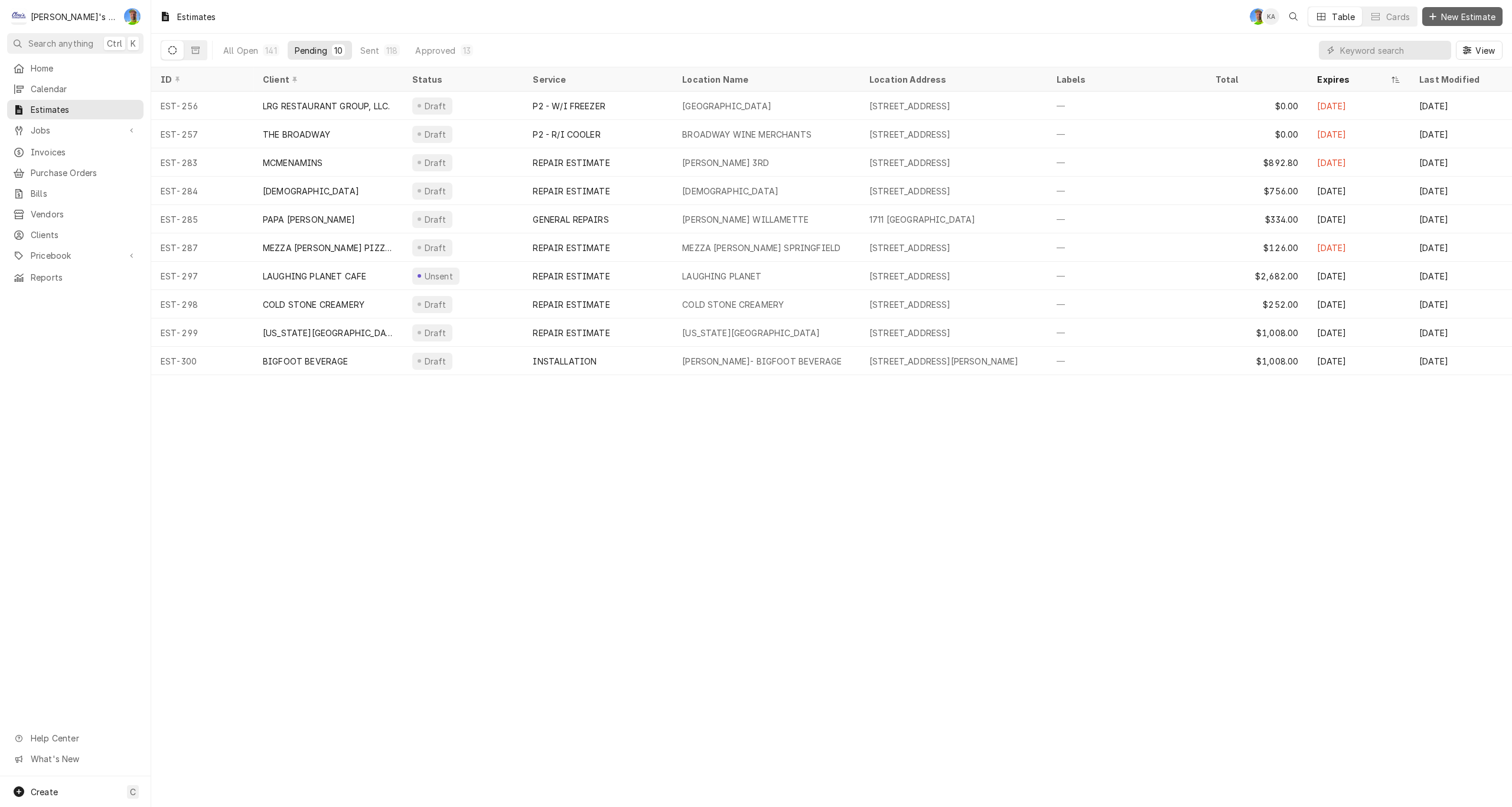
click at [1440, 15] on span "New Estimate" at bounding box center [1468, 17] width 59 height 13
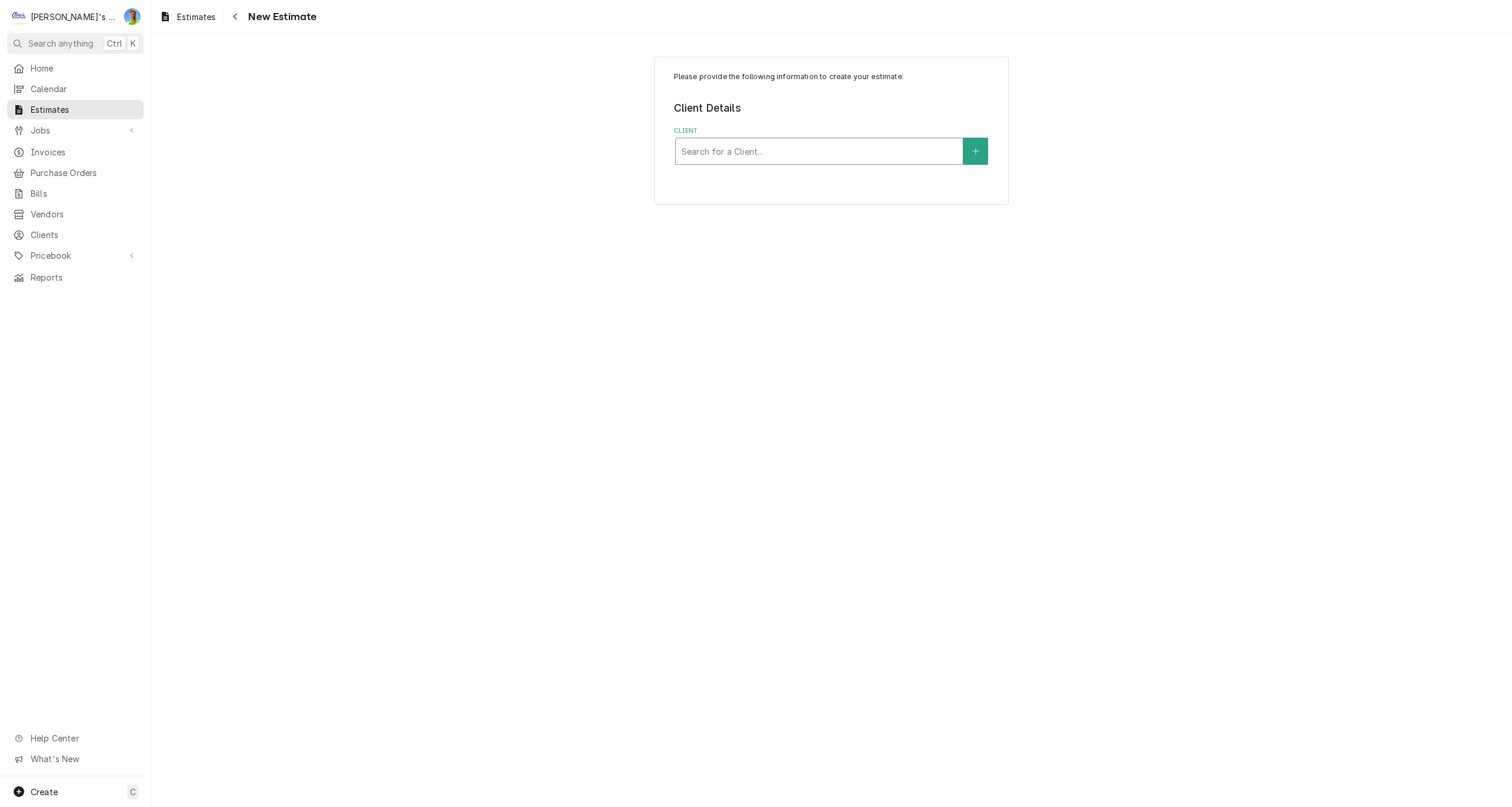
click at [816, 150] on div "Client" at bounding box center [819, 151] width 275 height 21
type input "BIGFOO"
click at [801, 184] on div "BIGFOOT BEVERAGE" at bounding box center [819, 177] width 287 height 18
click at [743, 226] on div "Service Location" at bounding box center [819, 224] width 275 height 21
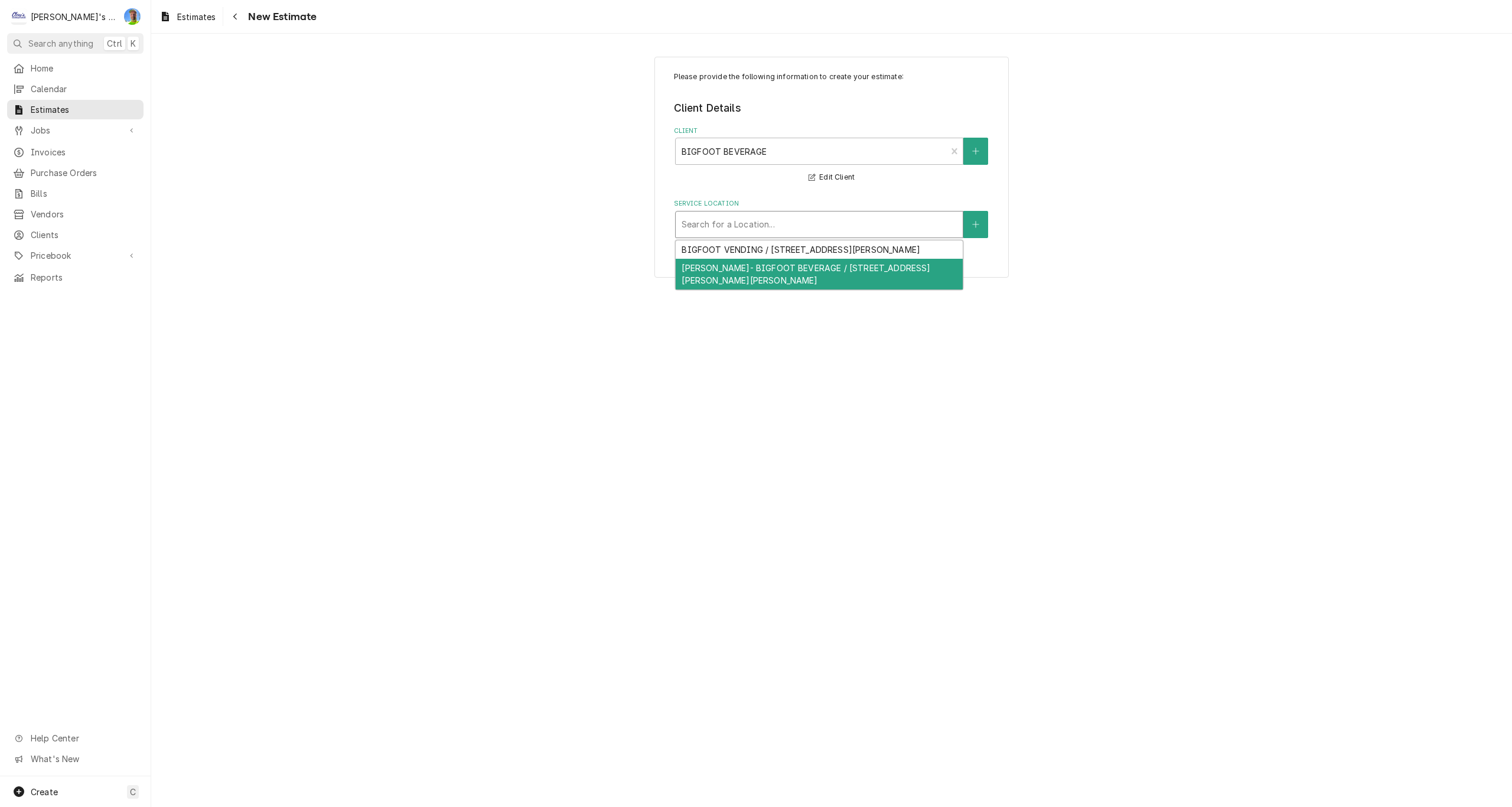
click at [734, 268] on div "[PERSON_NAME]- BIGFOOT BEVERAGE / [STREET_ADDRESS][PERSON_NAME][PERSON_NAME]" at bounding box center [819, 274] width 287 height 31
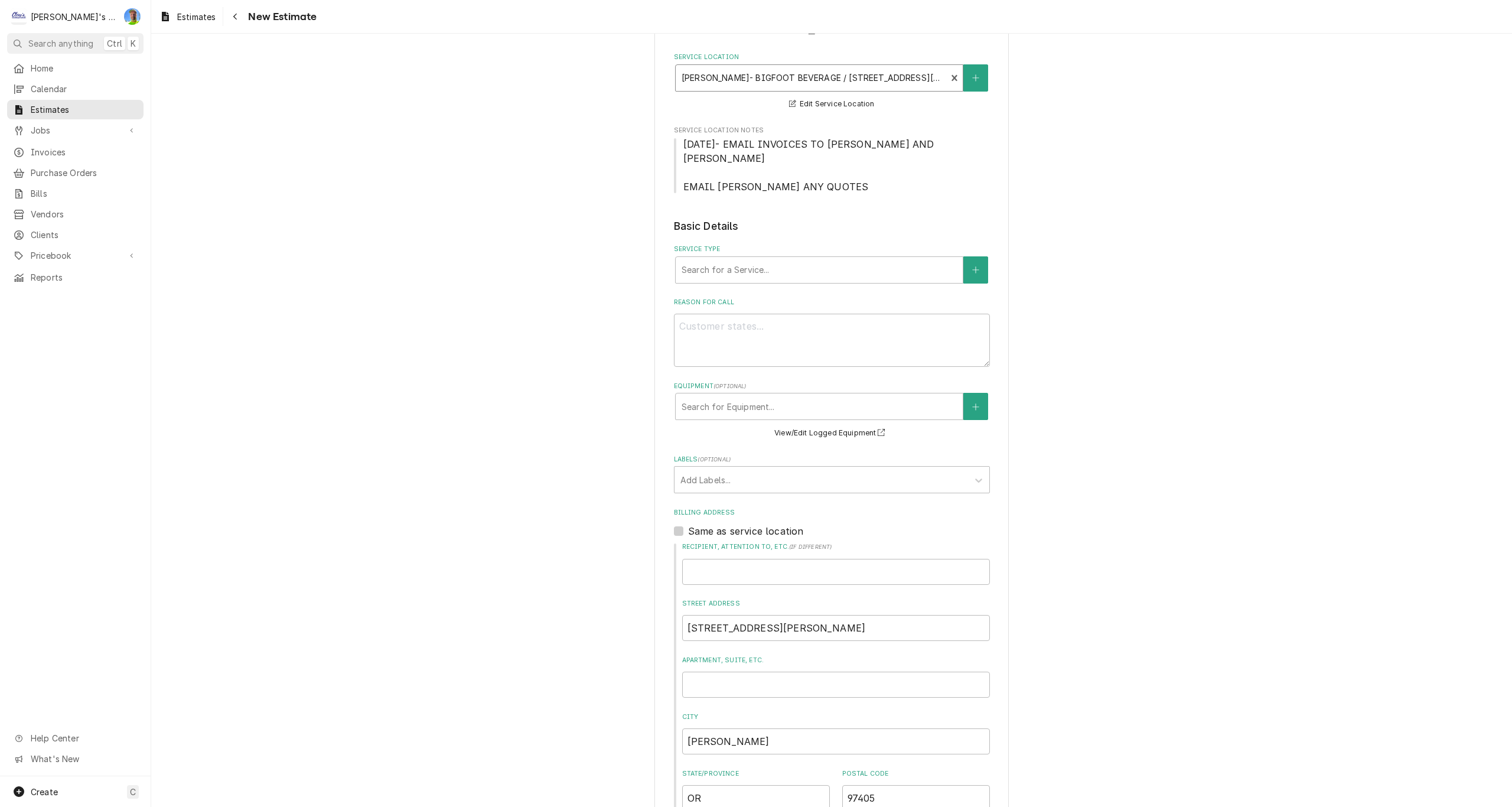
scroll to position [177, 0]
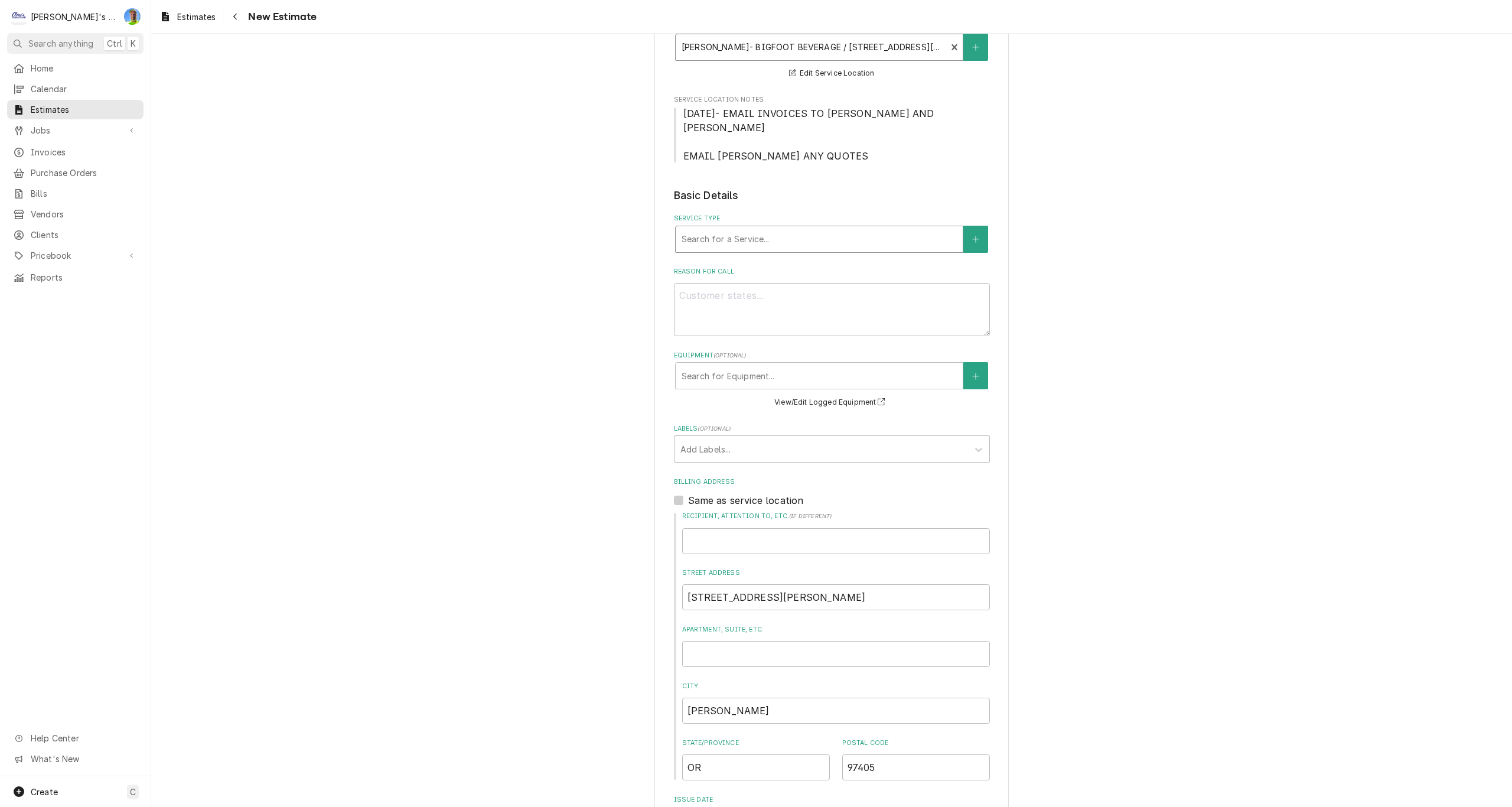
click at [733, 234] on div "Service Type" at bounding box center [819, 239] width 275 height 21
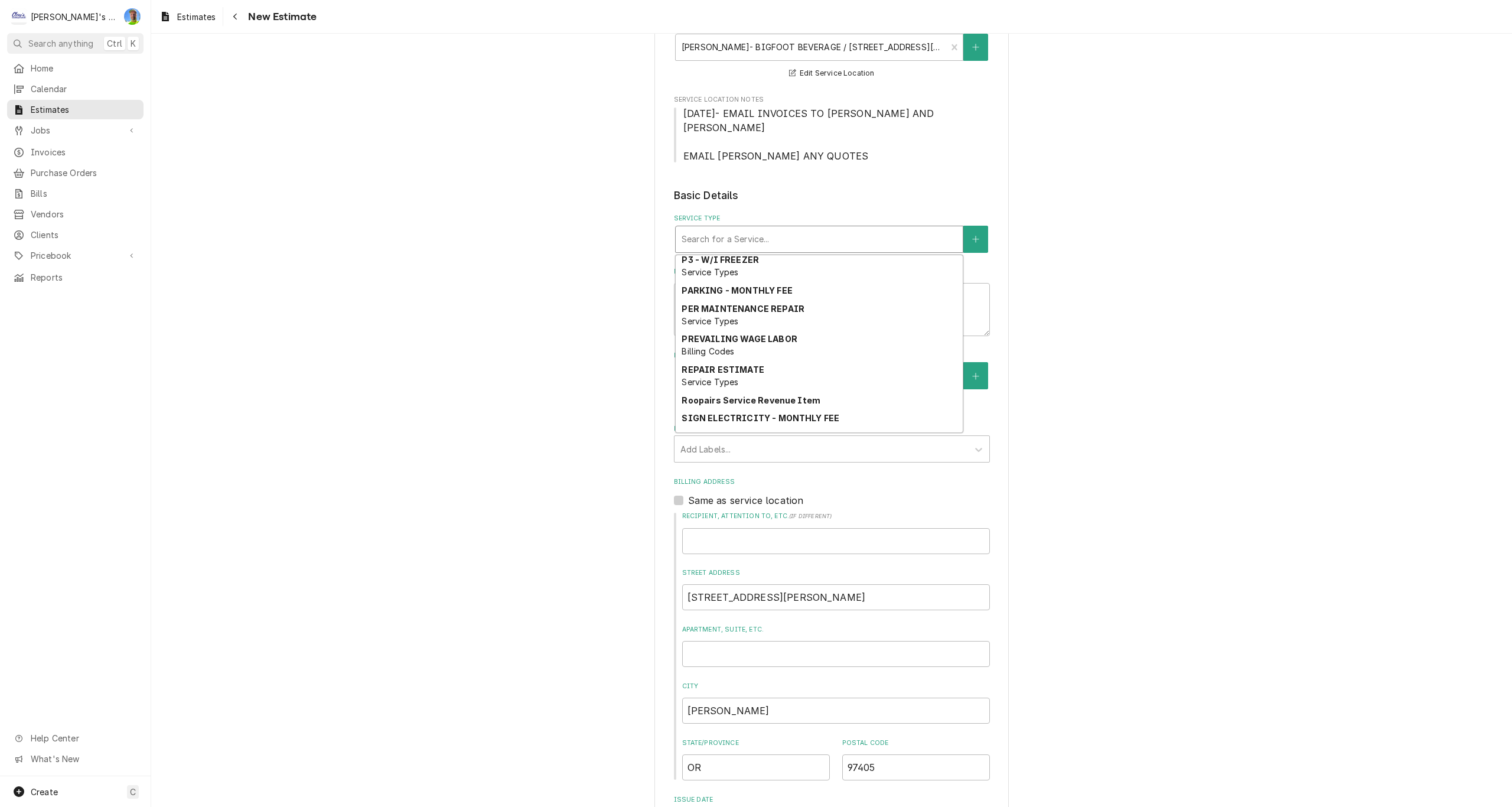
scroll to position [883, 0]
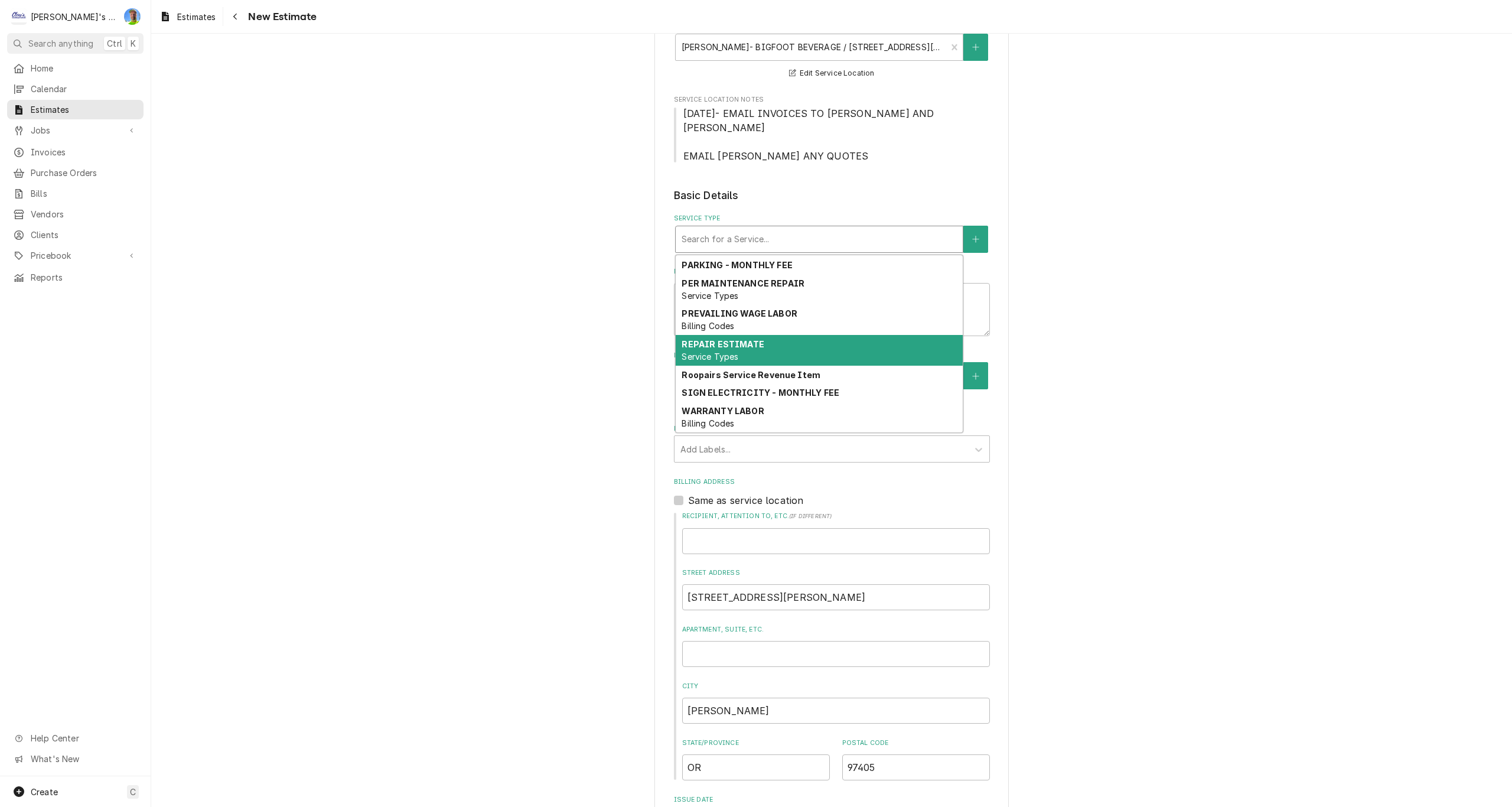
click at [754, 346] on strong "REPAIR ESTIMATE" at bounding box center [722, 344] width 82 height 10
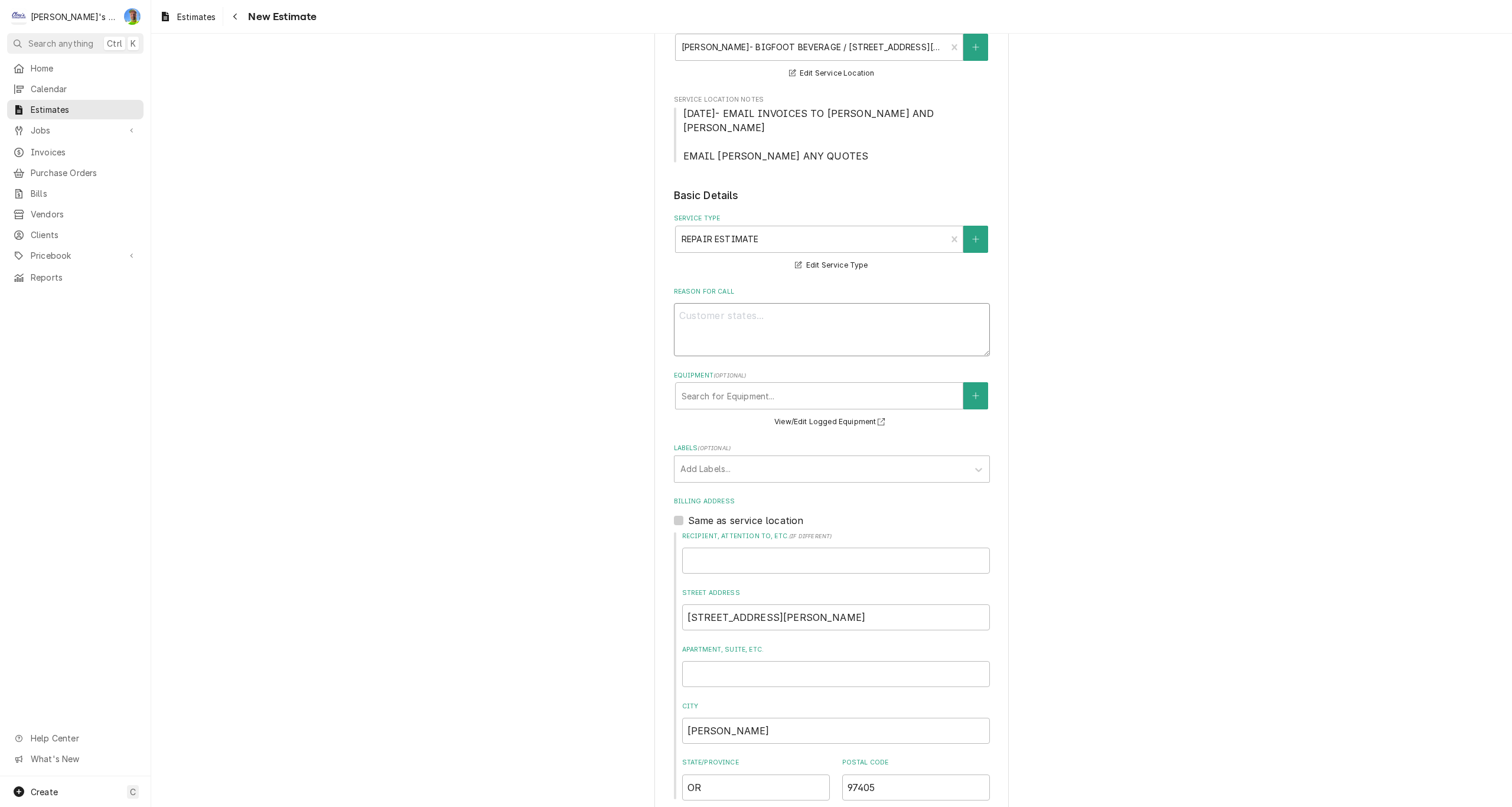
click at [755, 322] on textarea "Reason For Call" at bounding box center [832, 330] width 316 height 53
type textarea "x"
type textarea "E"
type textarea "x"
type textarea "ES"
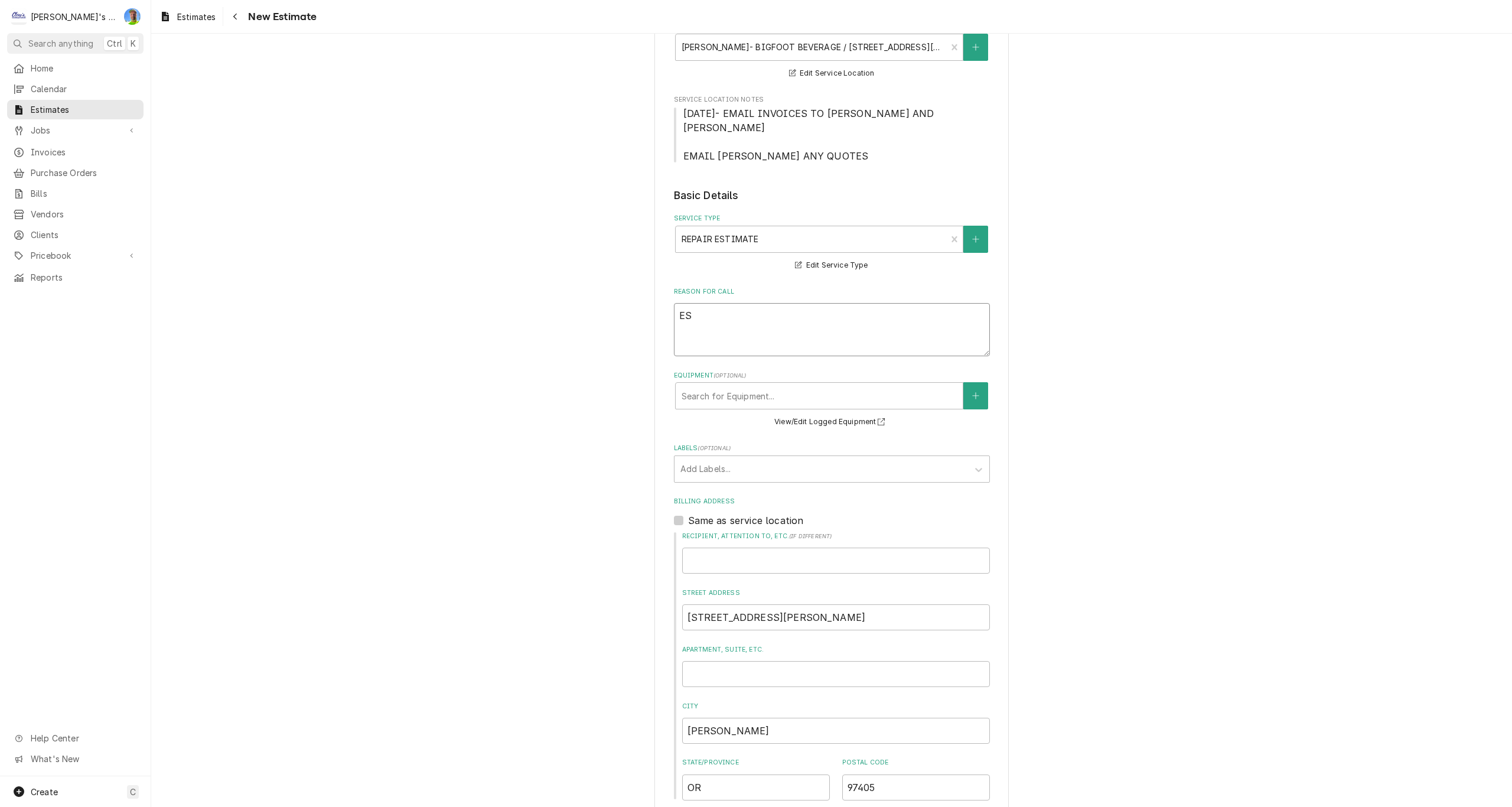
type textarea "x"
type textarea "EST"
type textarea "x"
type textarea "ESTI"
type textarea "x"
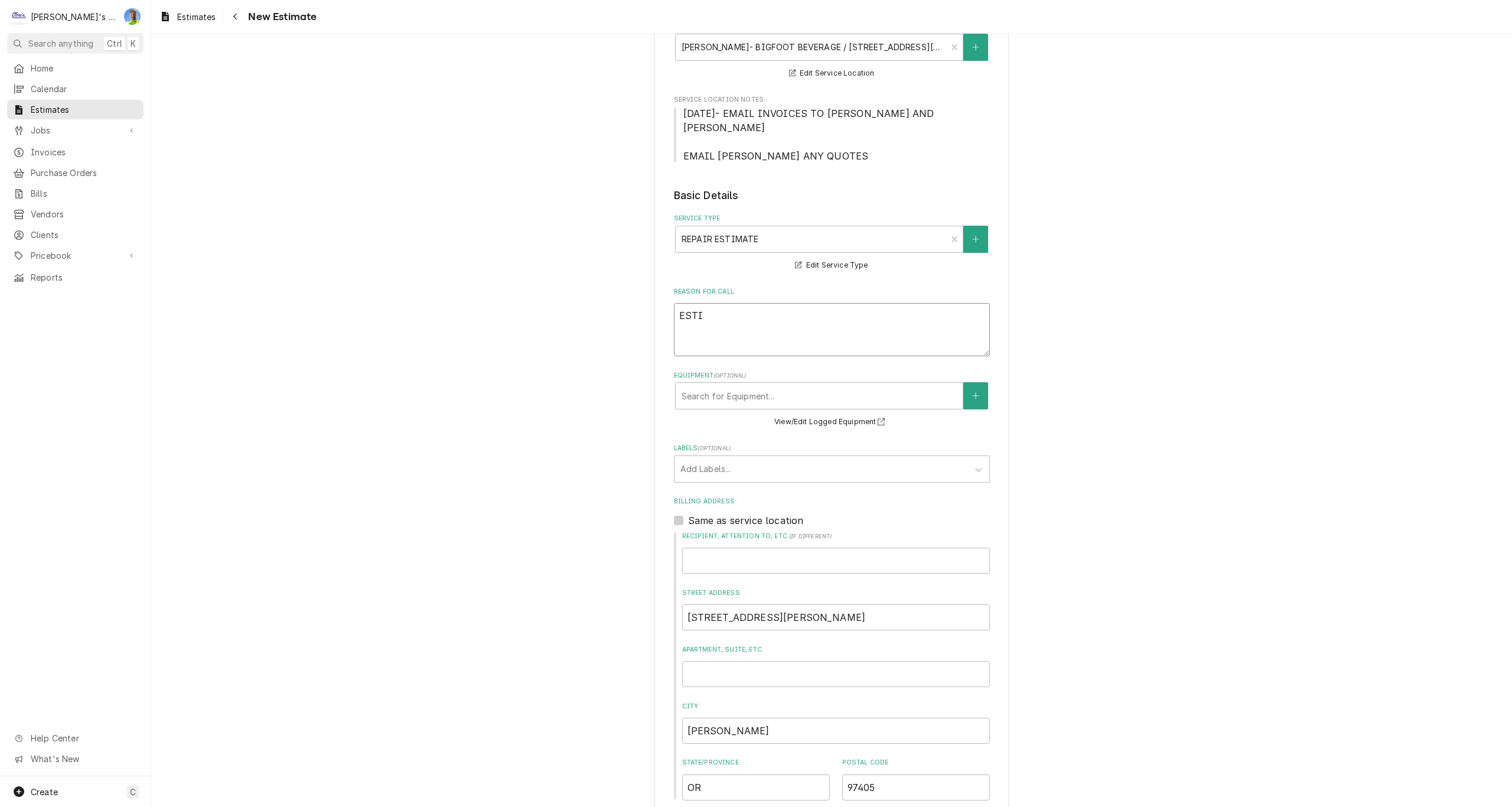
type textarea "ESTIM"
type textarea "x"
type textarea "ESTIMA"
type textarea "x"
type textarea "ESTIMAT"
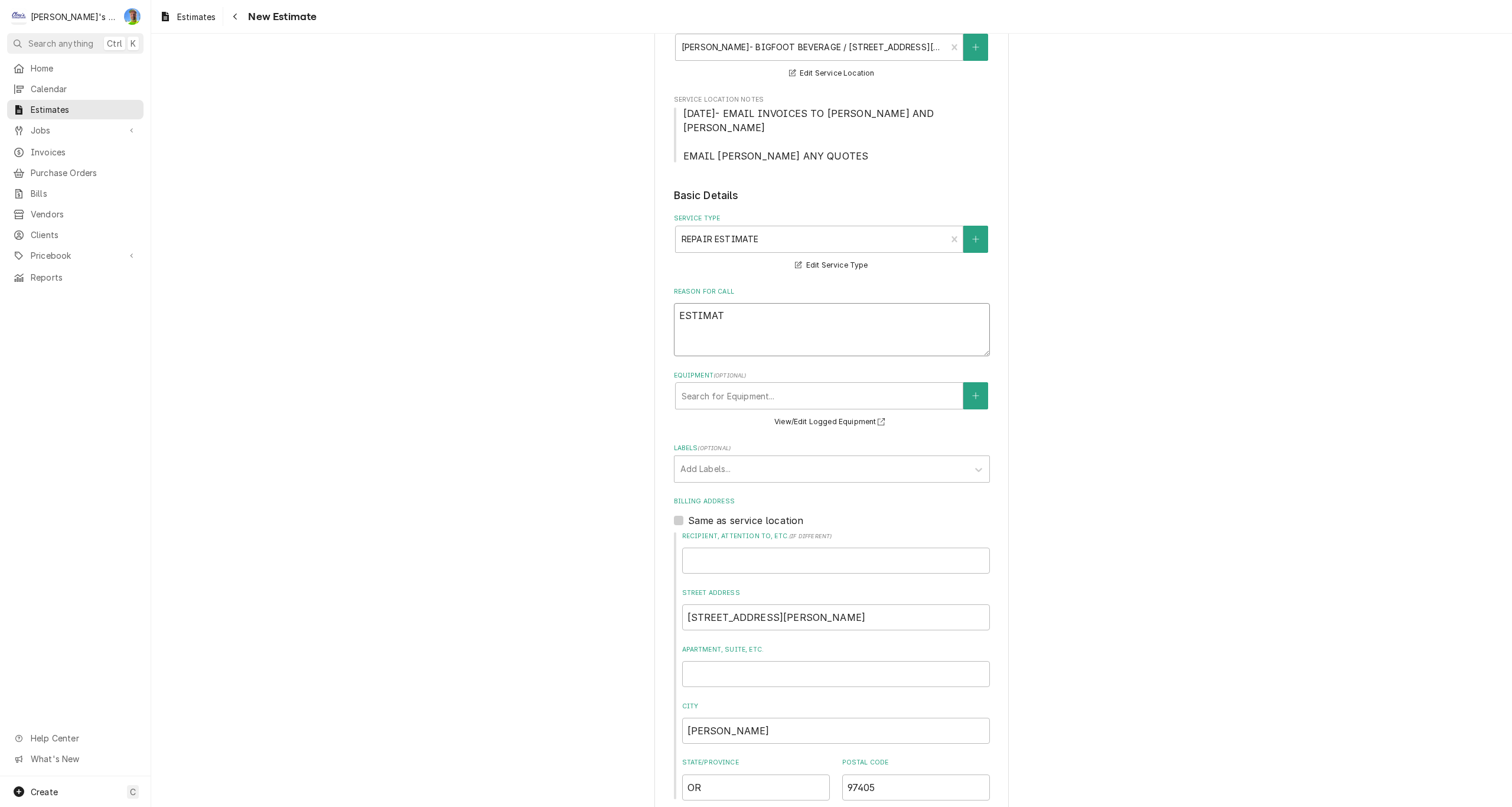
type textarea "x"
type textarea "ESTIMATE"
type textarea "x"
type textarea "ESTIMATE"
type textarea "x"
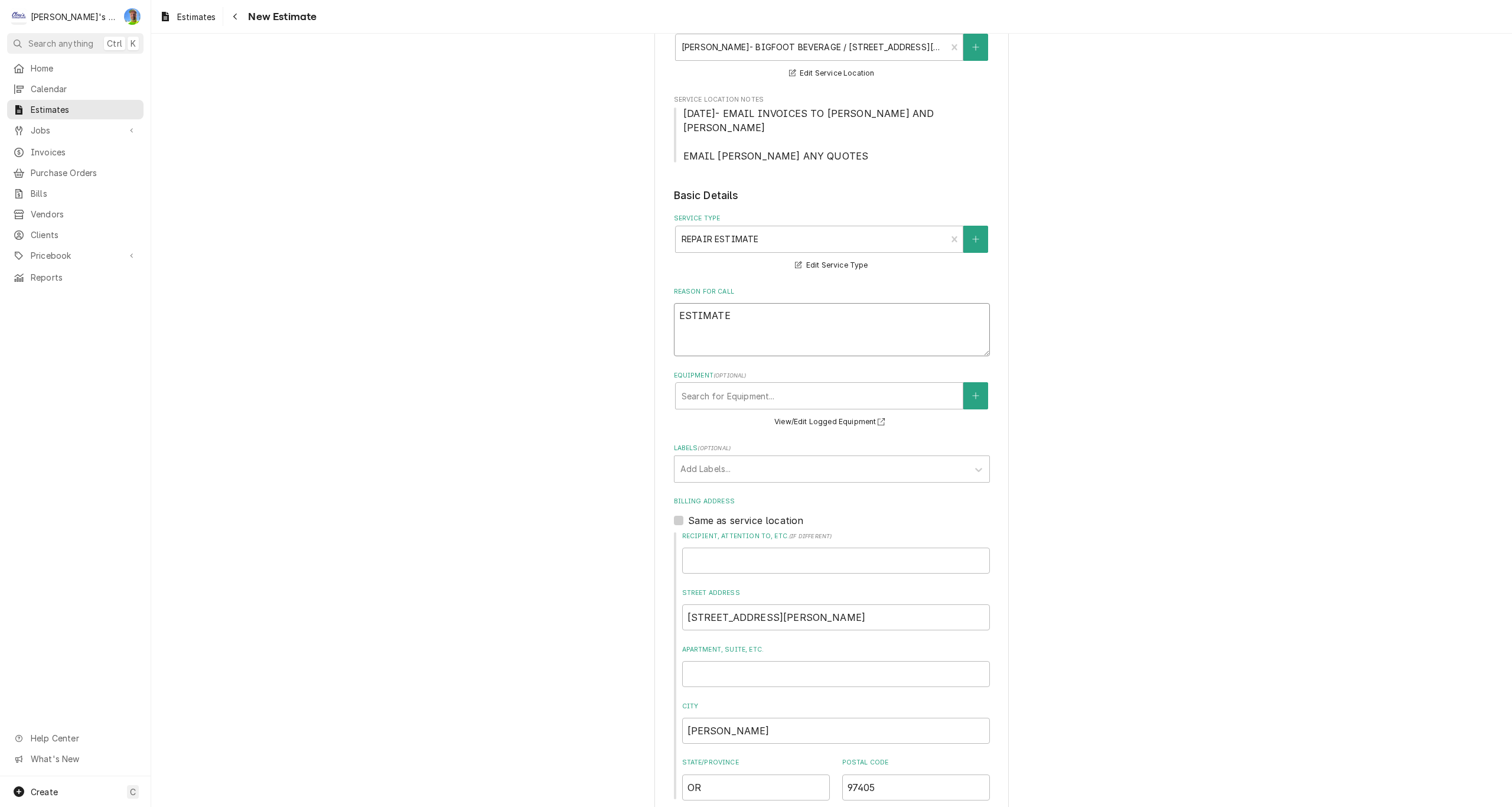
type textarea "ESTIMATE F"
type textarea "x"
type textarea "ESTIMATE FO"
type textarea "x"
type textarea "ESTIMATE FOR"
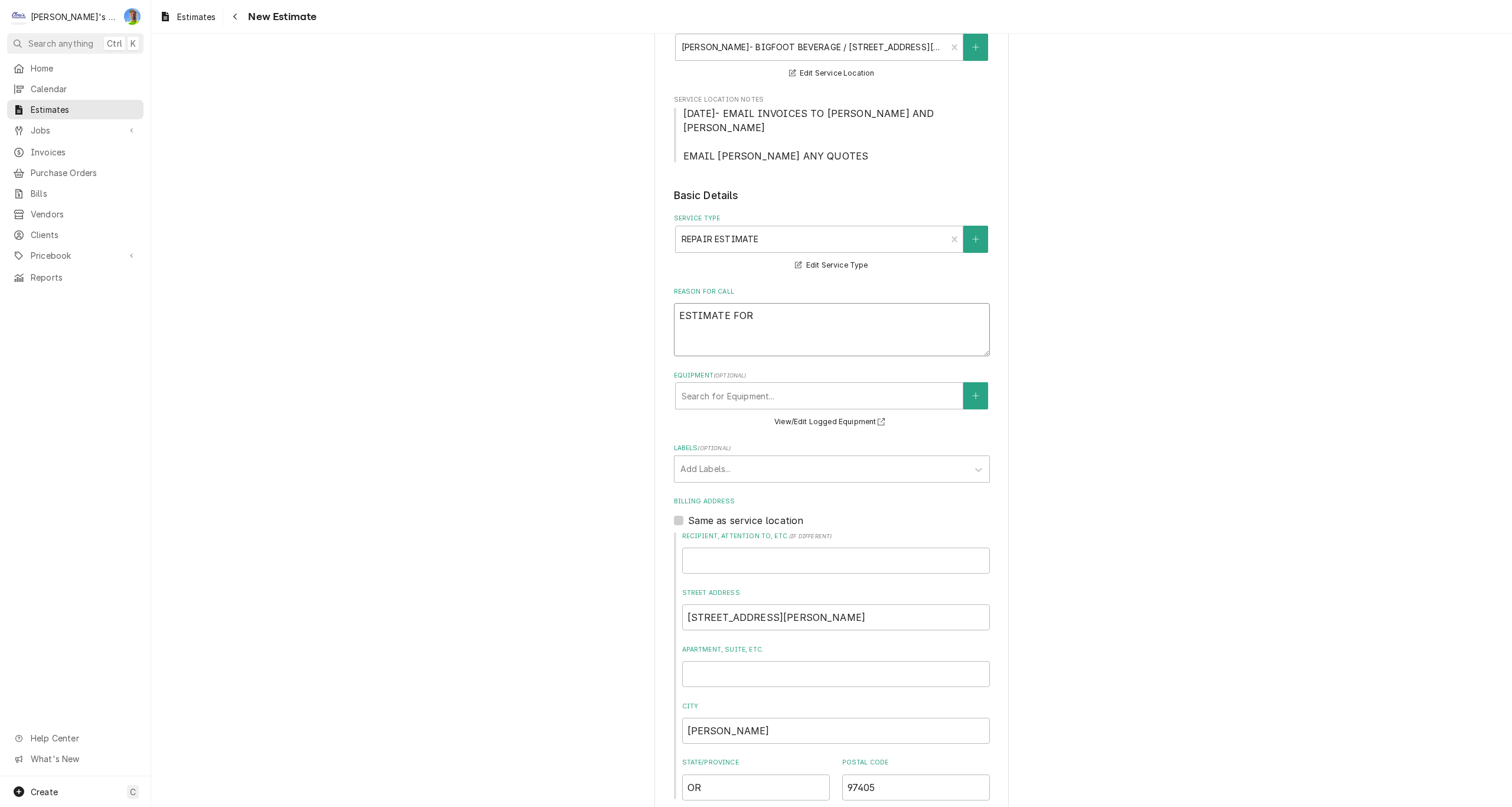
type textarea "x"
type textarea "ESTIMATE FOR"
type textarea "x"
type textarea "ESTIMATE FOR U"
type textarea "x"
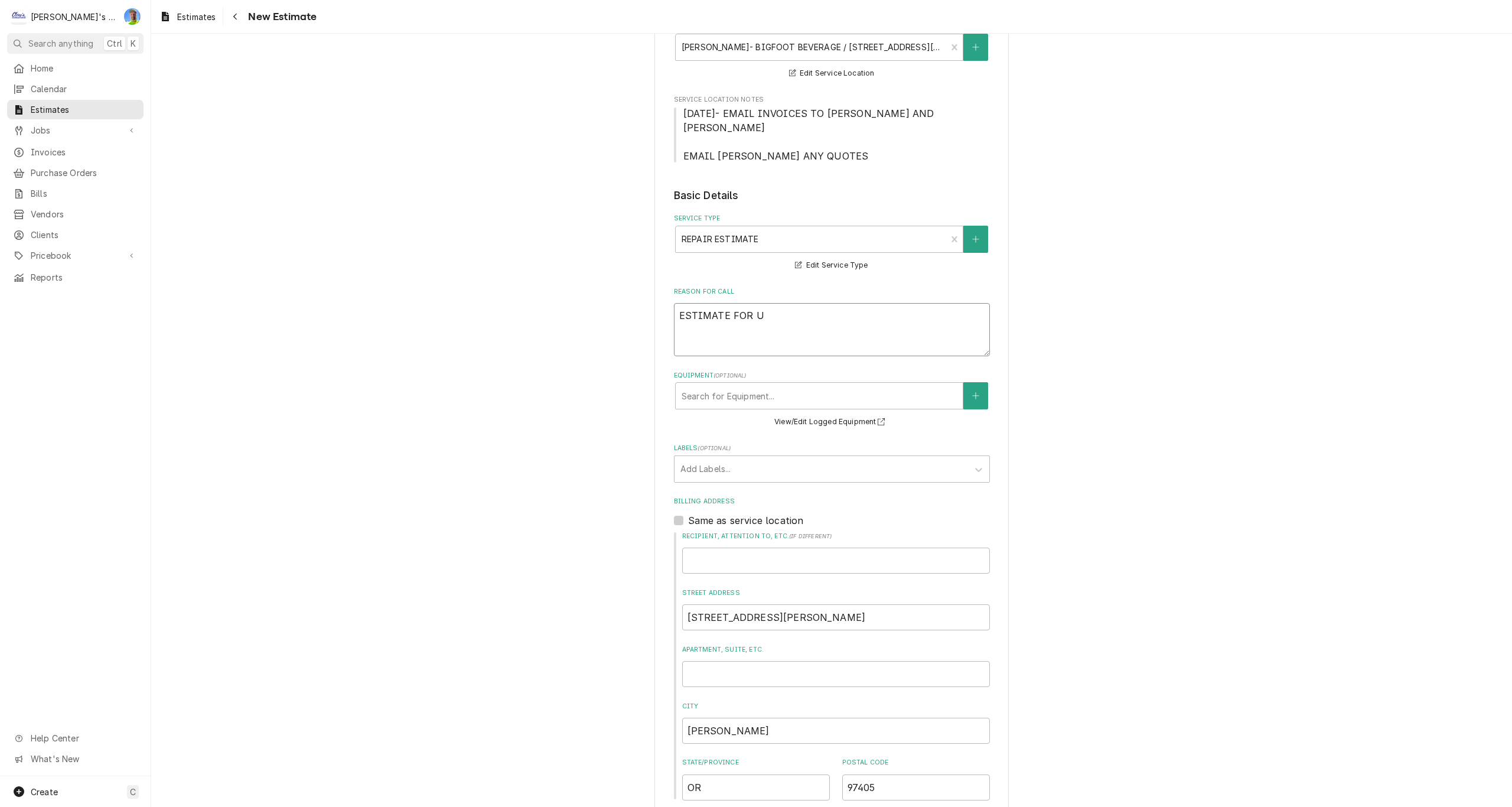
type textarea "ESTIMATE FOR UP"
type textarea "x"
type textarea "ESTIMATE FOR UPG"
type textarea "x"
type textarea "ESTIMATE FOR UPGR"
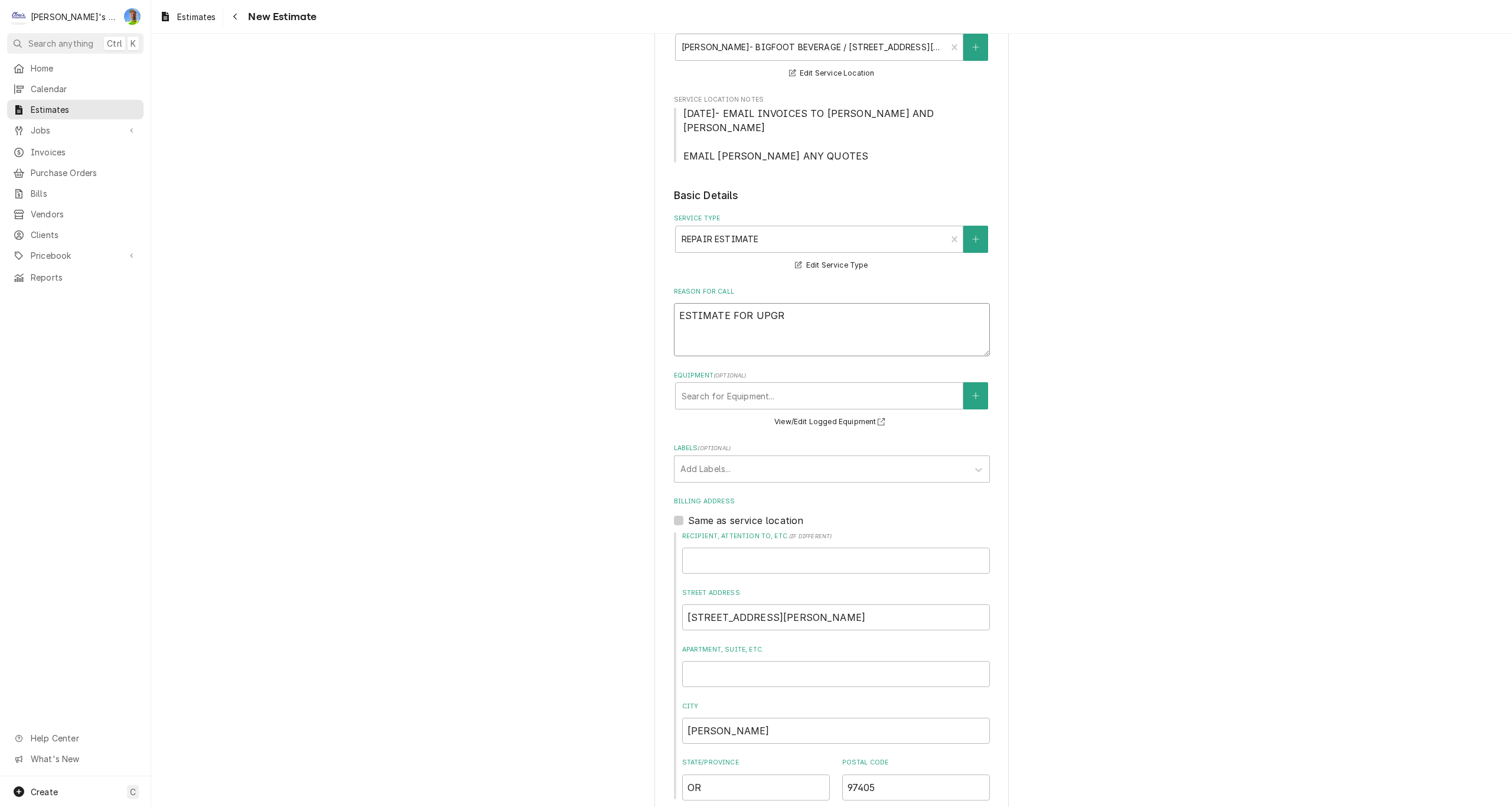
type textarea "x"
type textarea "ESTIMATE FOR UPGRA"
type textarea "x"
type textarea "ESTIMATE FOR UPGRAD"
type textarea "x"
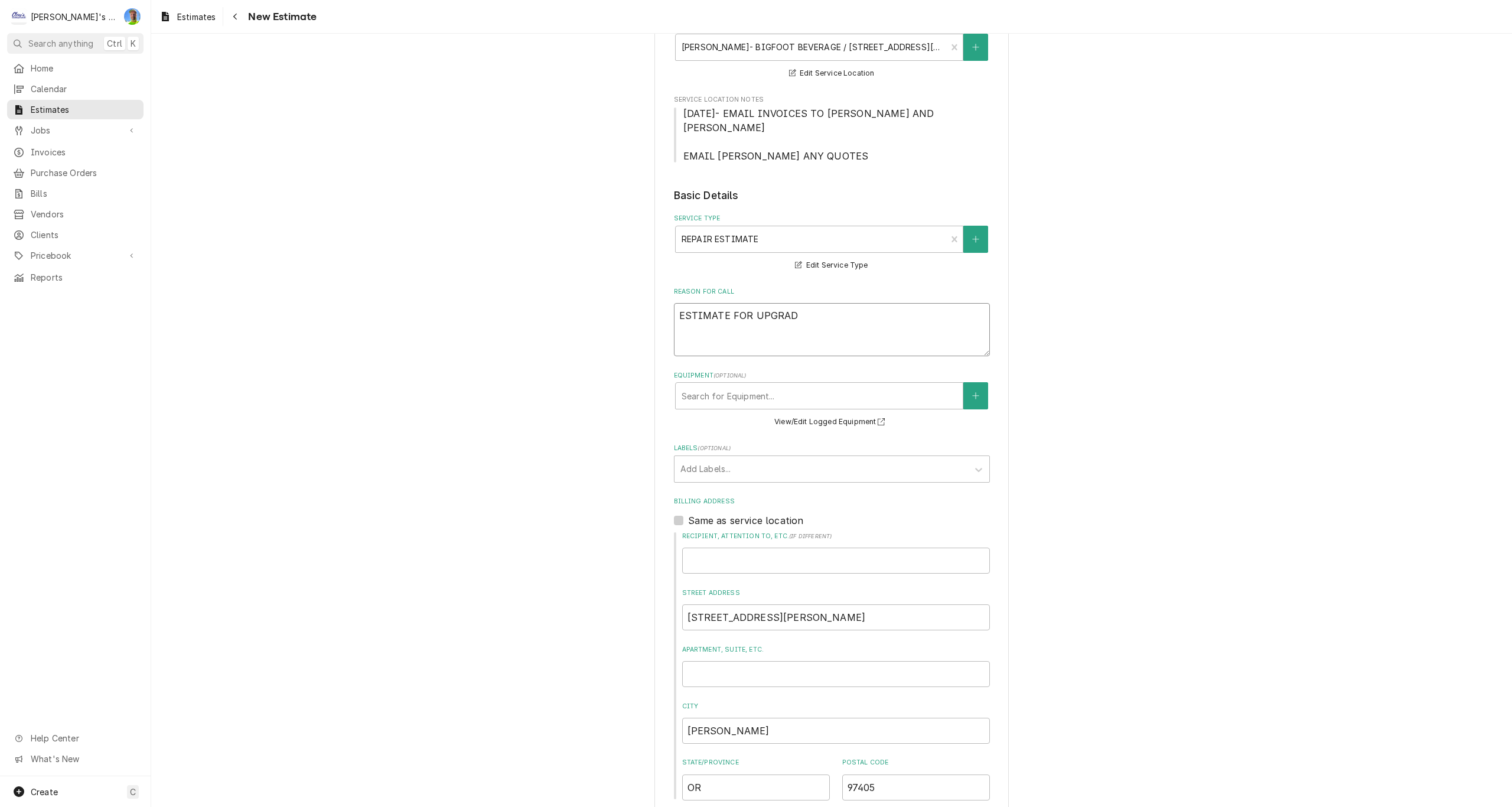
type textarea "ESTIMATE FOR UPGRADI"
type textarea "x"
type textarea "ESTIMATE FOR UPGRADIN"
type textarea "x"
type textarea "ESTIMATE FOR UPGRADING"
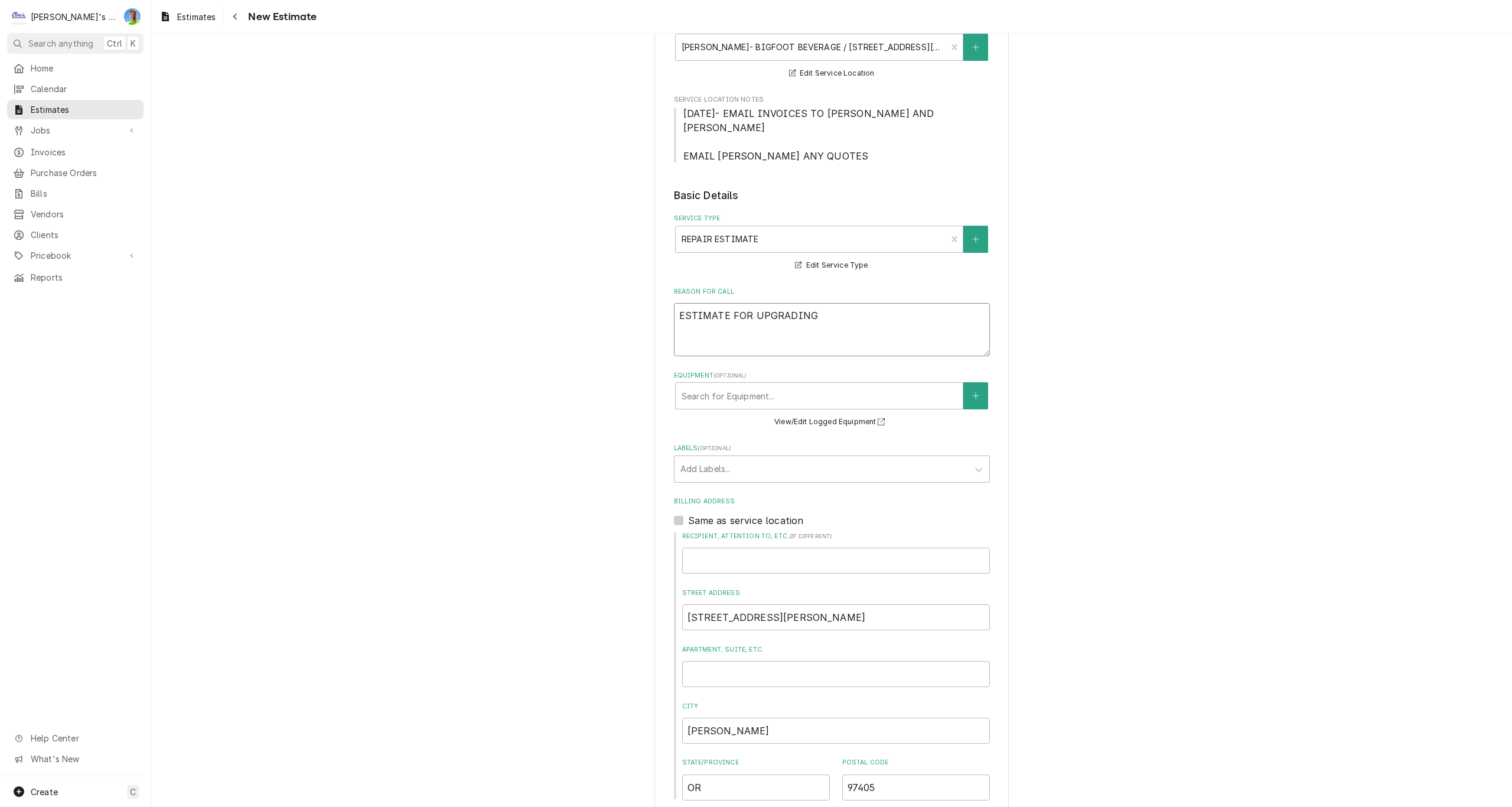
type textarea "x"
type textarea "ESTIMATE FOR UPGRADING"
type textarea "x"
type textarea "ESTIMATE FOR UPGRADING R"
type textarea "x"
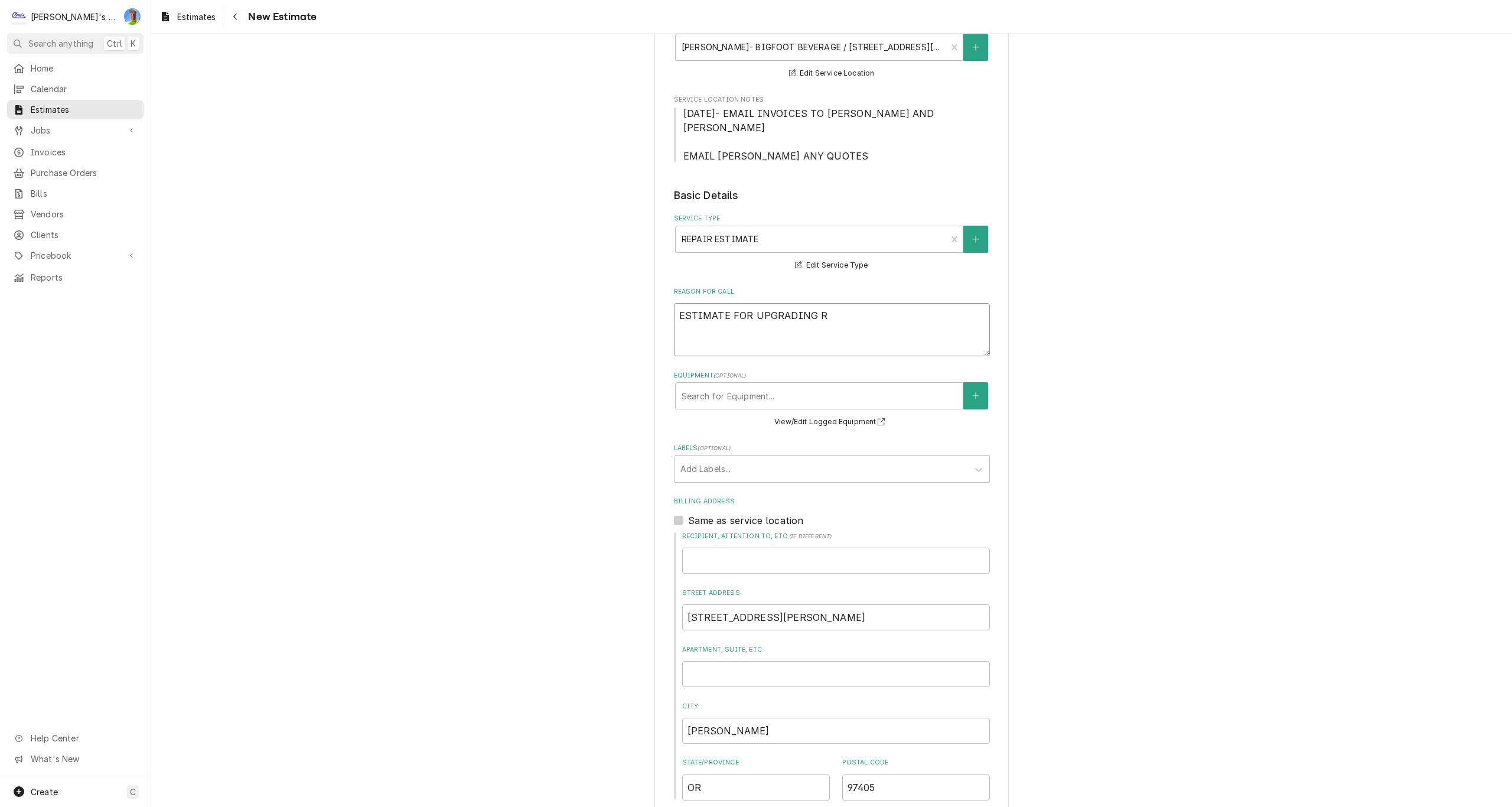
type textarea "ESTIMATE FOR UPGRADING RE"
type textarea "x"
type textarea "ESTIMATE FOR UPGRADING REF"
type textarea "x"
type textarea "ESTIMATE FOR UPGRADING REFI"
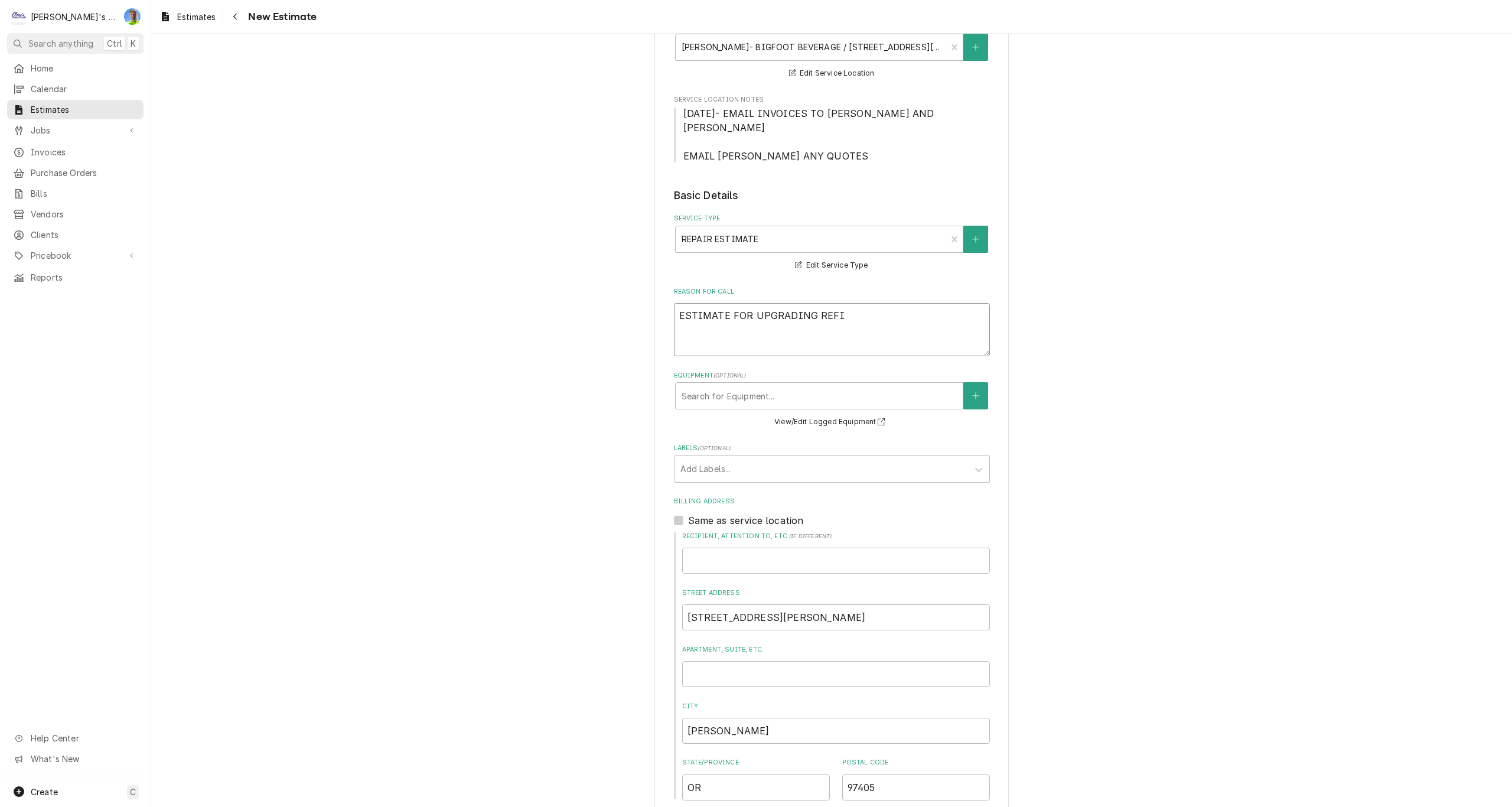
type textarea "x"
type textarea "ESTIMATE FOR UPGRADING REFIR"
type textarea "x"
type textarea "ESTIMATE FOR UPGRADING REFI"
type textarea "x"
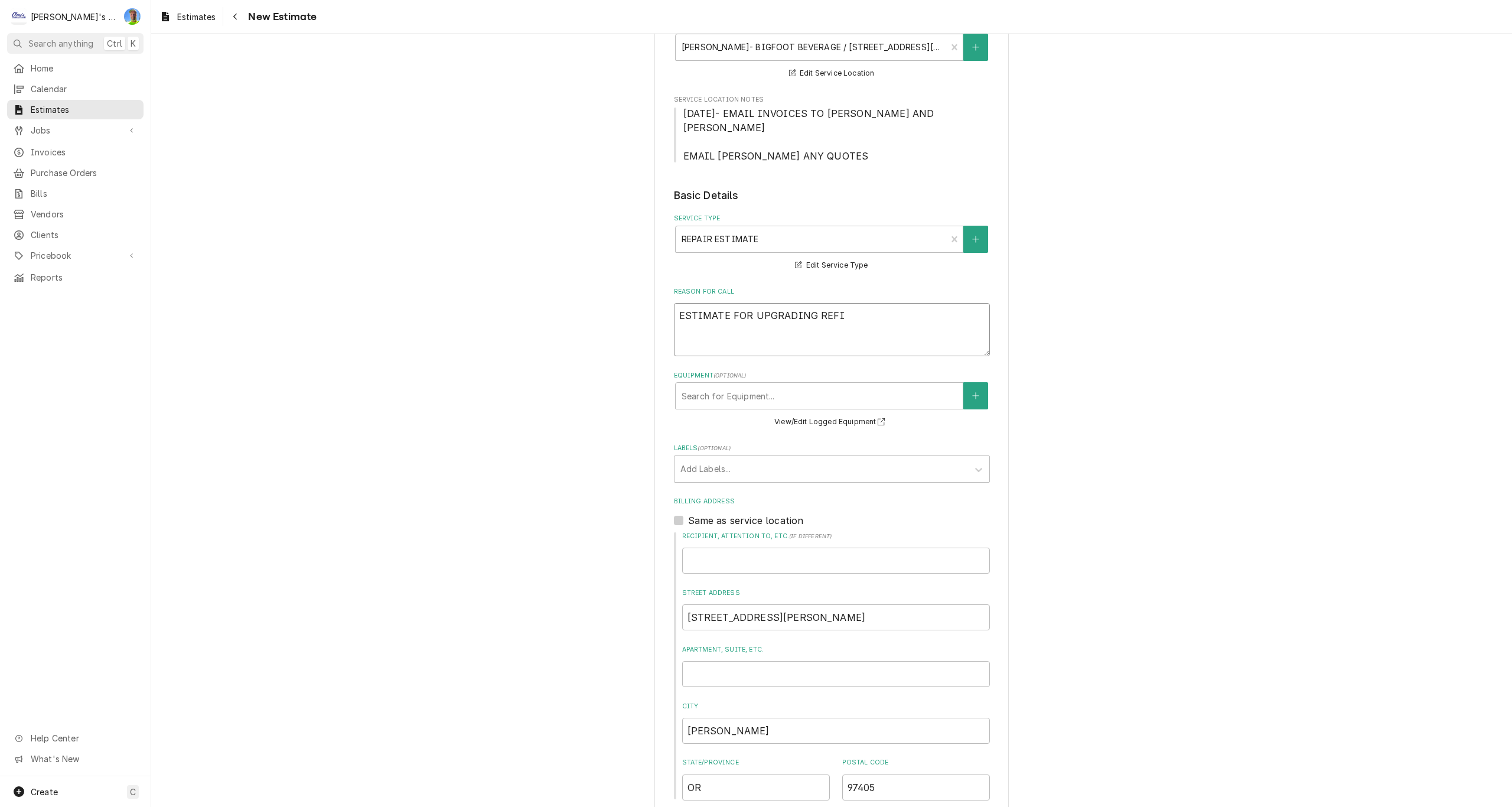
type textarea "ESTIMATE FOR UPGRADING REF"
type textarea "x"
type textarea "ESTIMATE FOR UPGRADING REFR"
type textarea "x"
type textarea "ESTIMATE FOR UPGRADING REFRI"
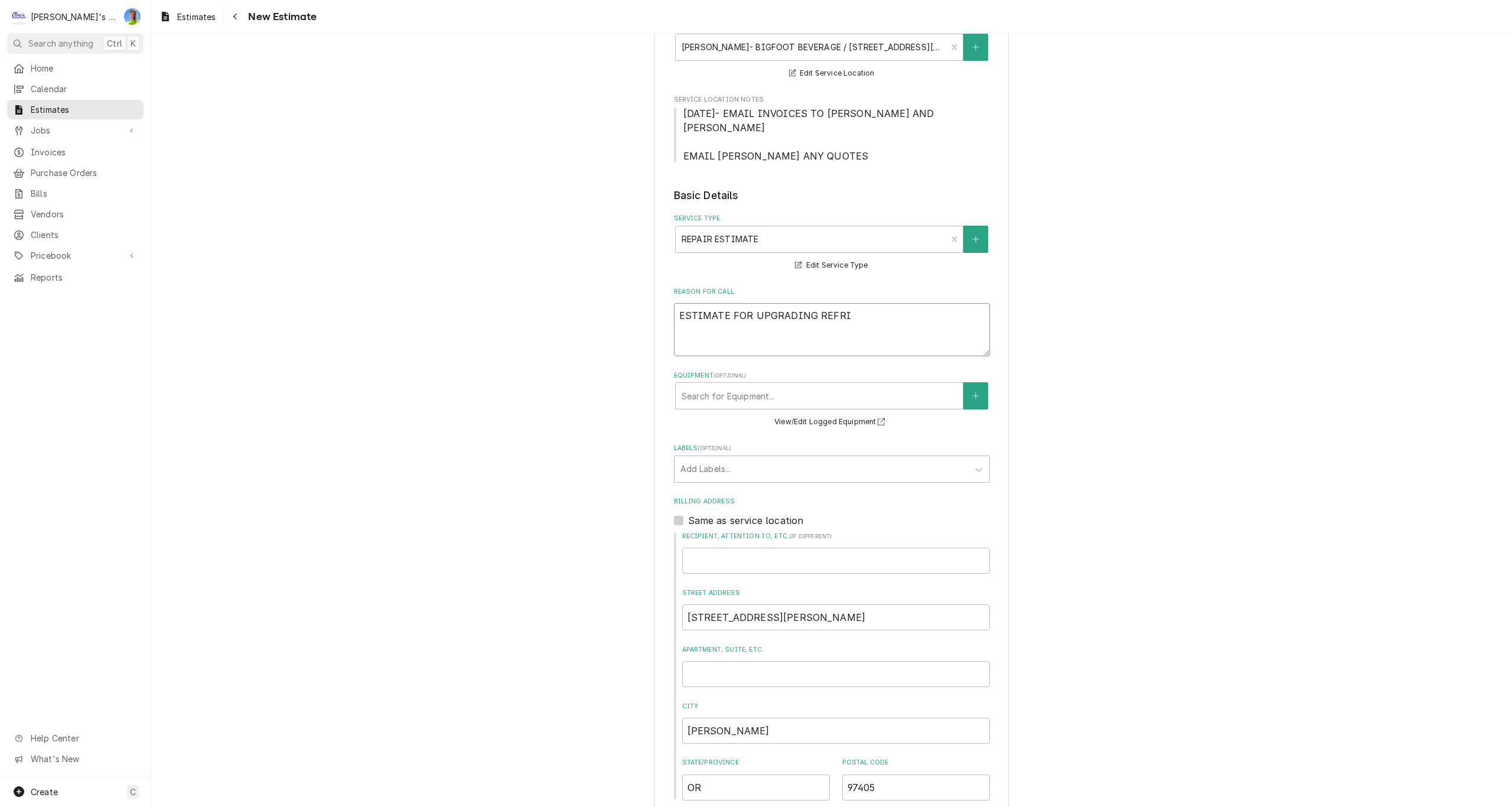
type textarea "x"
type textarea "ESTIMATE FOR UPGRADING REFRIG"
type textarea "x"
type textarea "ESTIMATE FOR UPGRADING REFRIGE"
type textarea "x"
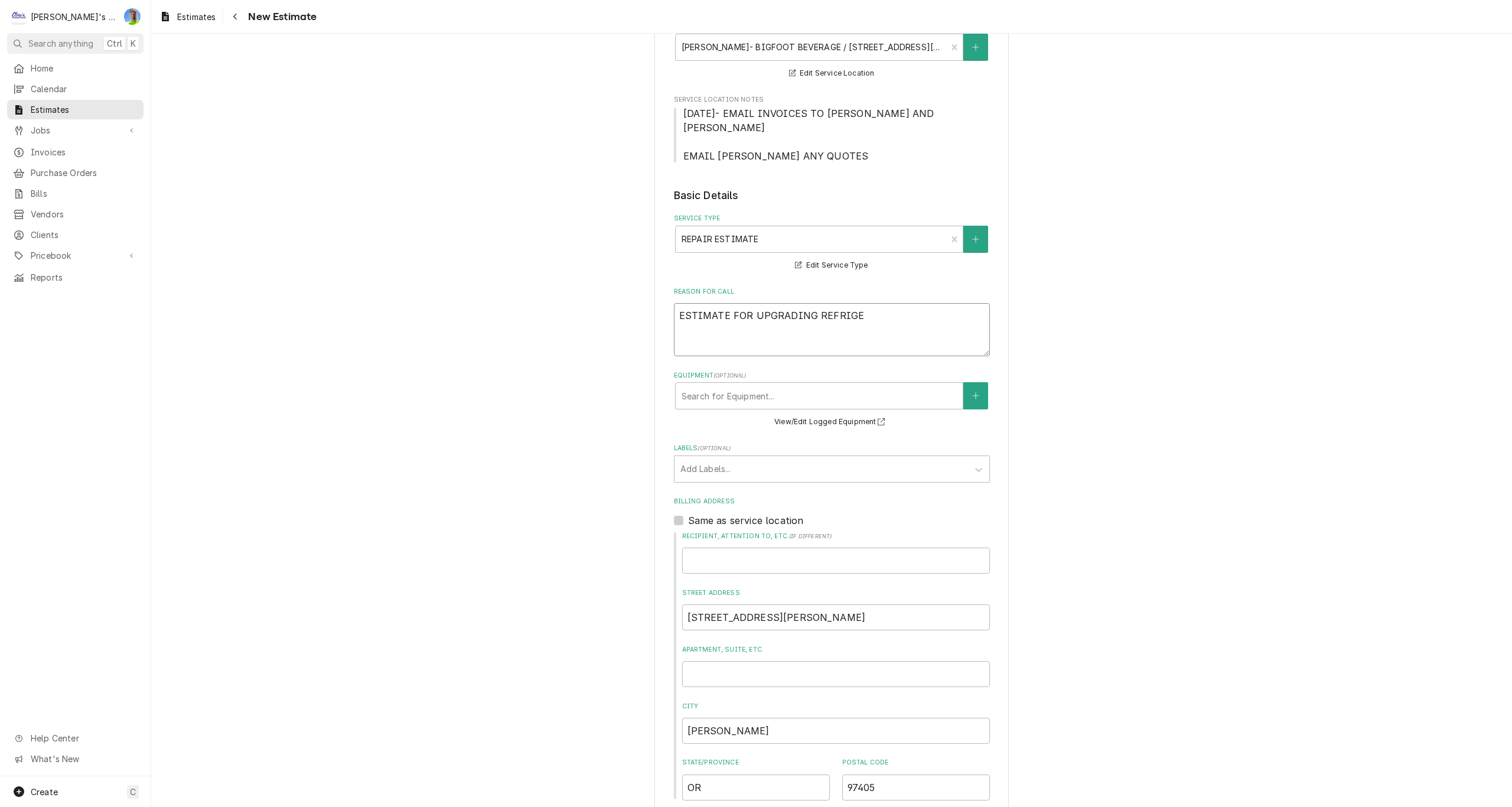
type textarea "ESTIMATE FOR UPGRADING REFRIGER"
type textarea "x"
type textarea "ESTIMATE FOR UPGRADING REFRIGERA"
type textarea "x"
type textarea "ESTIMATE FOR UPGRADING REFRIGERAT"
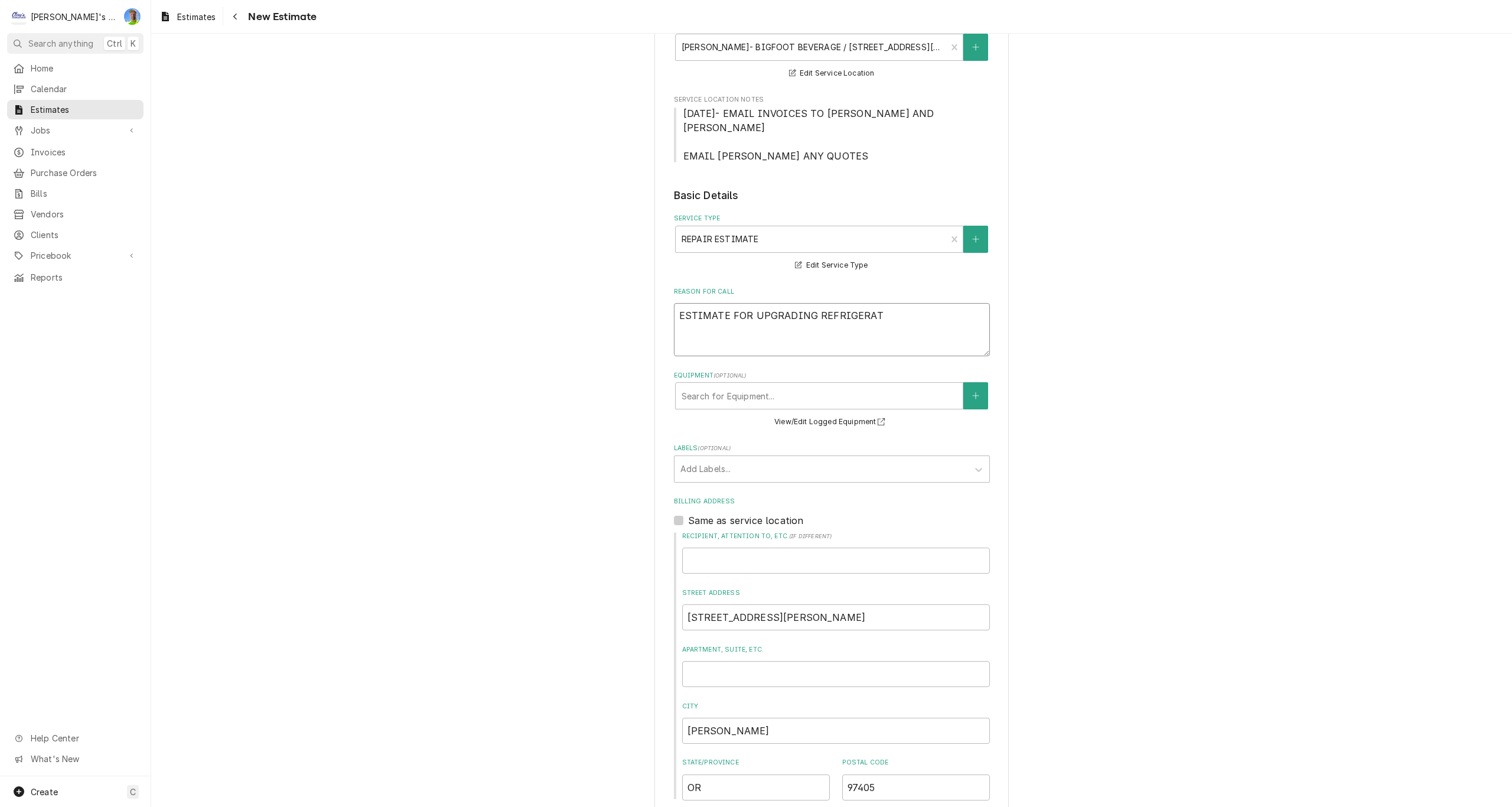
type textarea "x"
type textarea "ESTIMATE FOR UPGRADING REFRIGERATI"
type textarea "x"
type textarea "ESTIMATE FOR UPGRADING REFRIGERATIO"
type textarea "x"
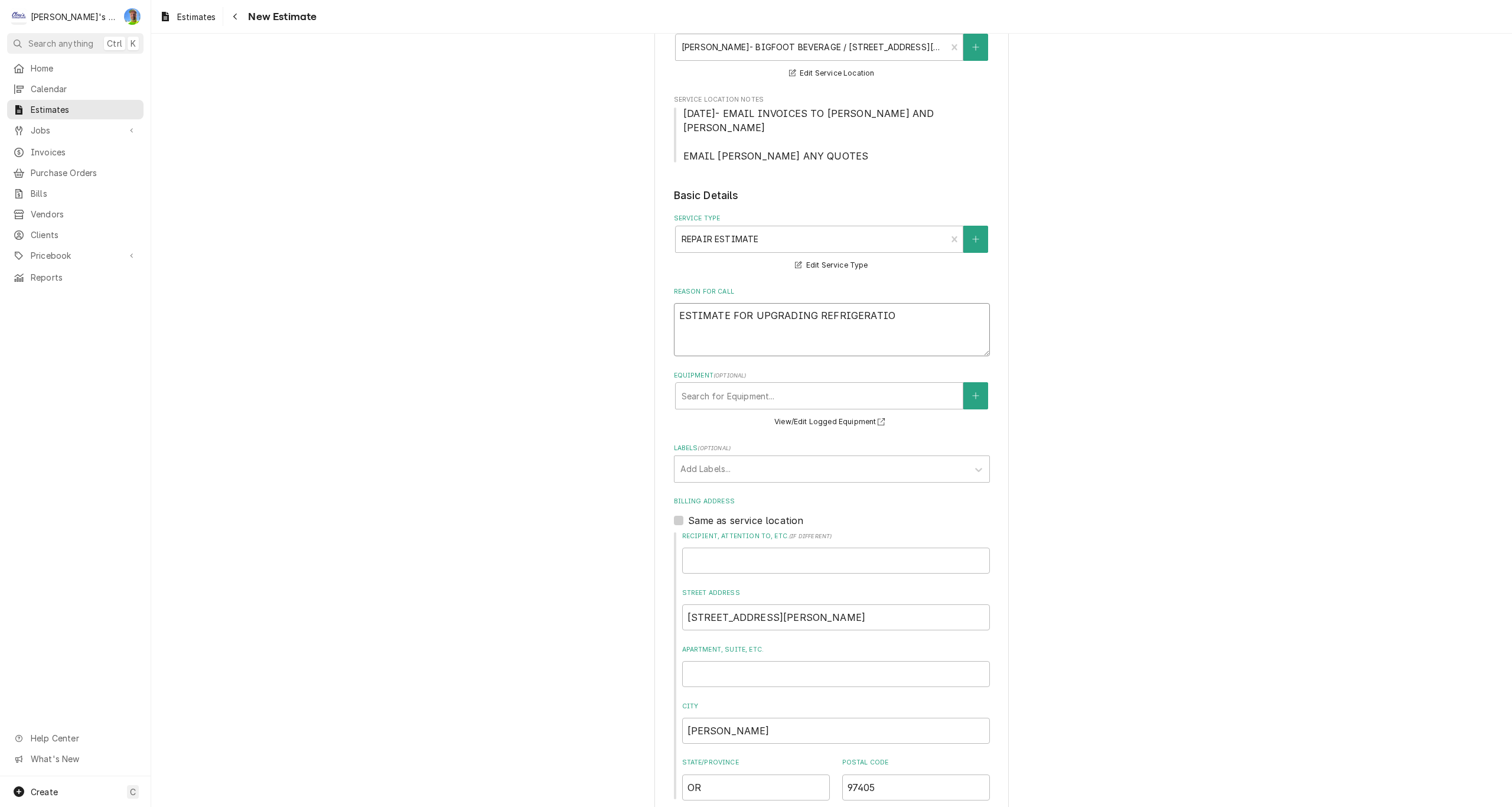
type textarea "ESTIMATE FOR UPGRADING REFRIGERATION"
type textarea "x"
type textarea "ESTIMATE FOR UPGRADING REFRIGERATION"
type textarea "x"
type textarea "ESTIMATE FOR UPGRADING REFRIGERATION C"
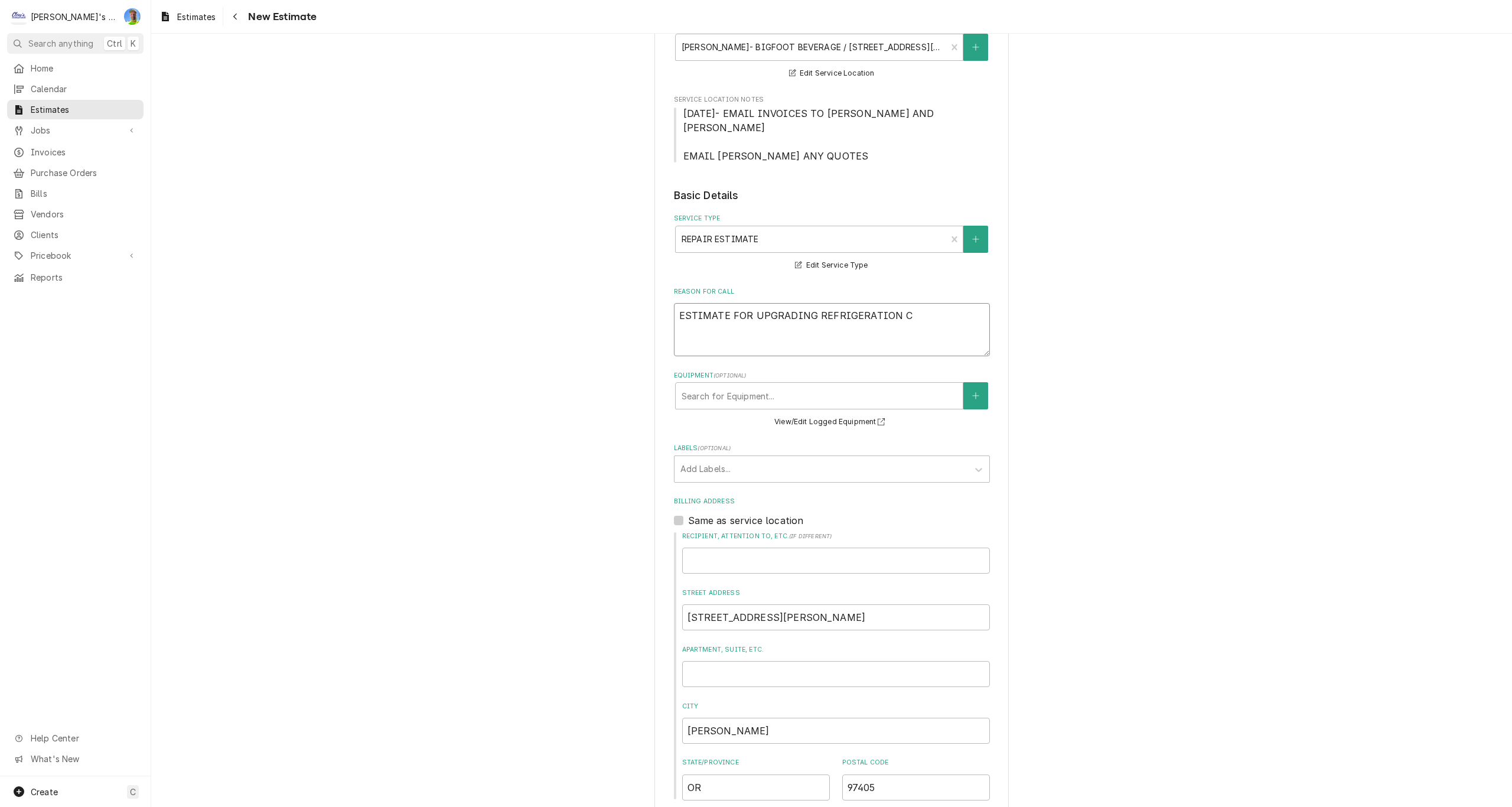
type textarea "x"
type textarea "ESTIMATE FOR UPGRADING REFRIGERATION CO"
type textarea "x"
type textarea "ESTIMATE FOR UPGRADING REFRIGERATION CON"
type textarea "x"
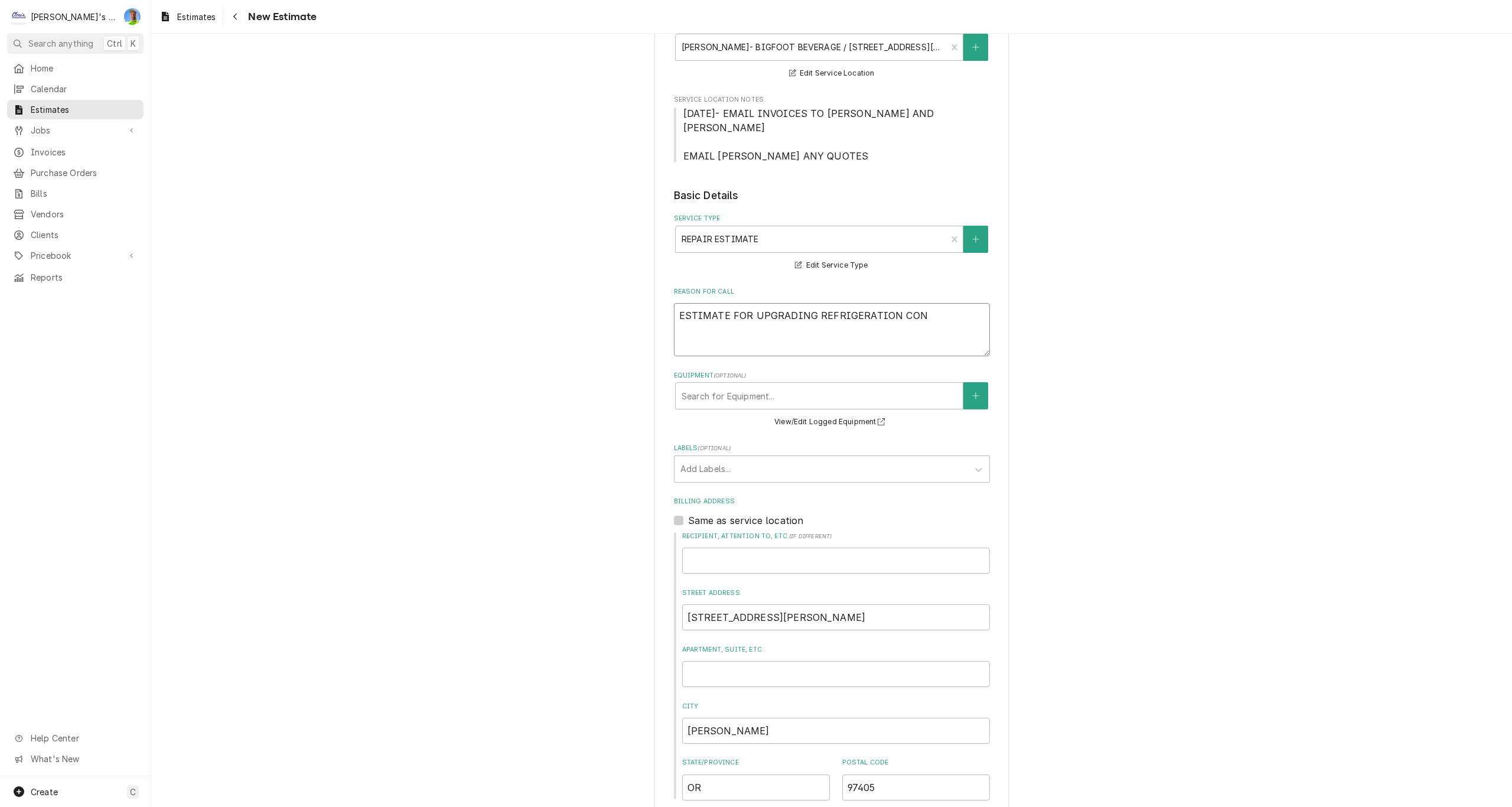
type textarea "ESTIMATE FOR UPGRADING REFRIGERATION CONT"
type textarea "x"
type textarea "ESTIMATE FOR UPGRADING REFRIGERATION CONTR"
type textarea "x"
type textarea "ESTIMATE FOR UPGRADING REFRIGERATION CONTRO"
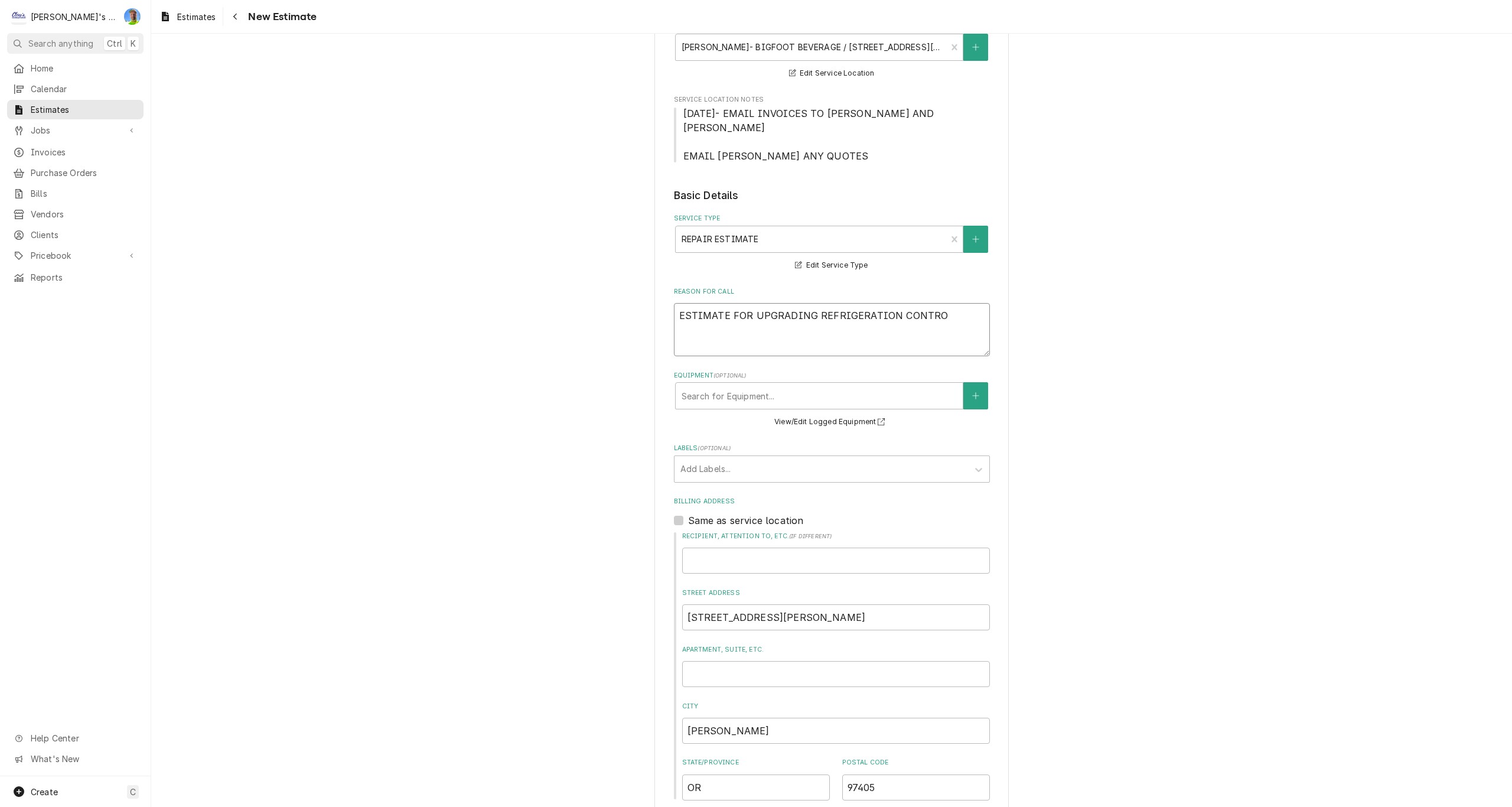
type textarea "x"
type textarea "ESTIMATE FOR UPGRADING REFRIGERATION CONTROL"
type textarea "x"
type textarea "ESTIMATE FOR UPGRADING REFRIGERATION CONTROLS"
type textarea "x"
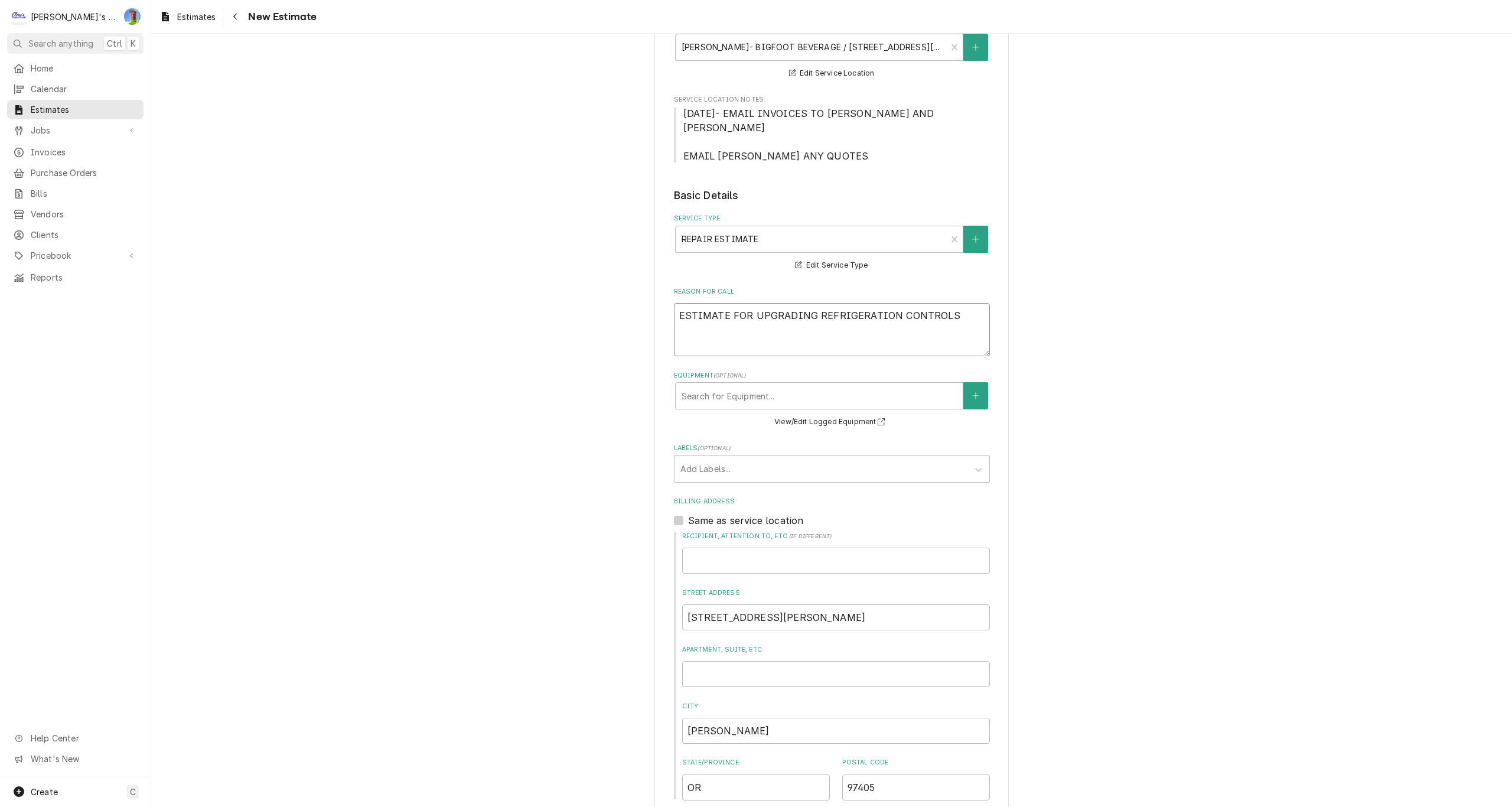
type textarea "ESTIMATE FOR UPGRADING REFRIGERATION CONTROLS"
type textarea "x"
type textarea "ESTIMATE FOR UPGRADING REFRIGERATION CONTROLS F"
type textarea "x"
type textarea "ESTIMATE FOR UPGRADING REFRIGERATION CONTROLS FR"
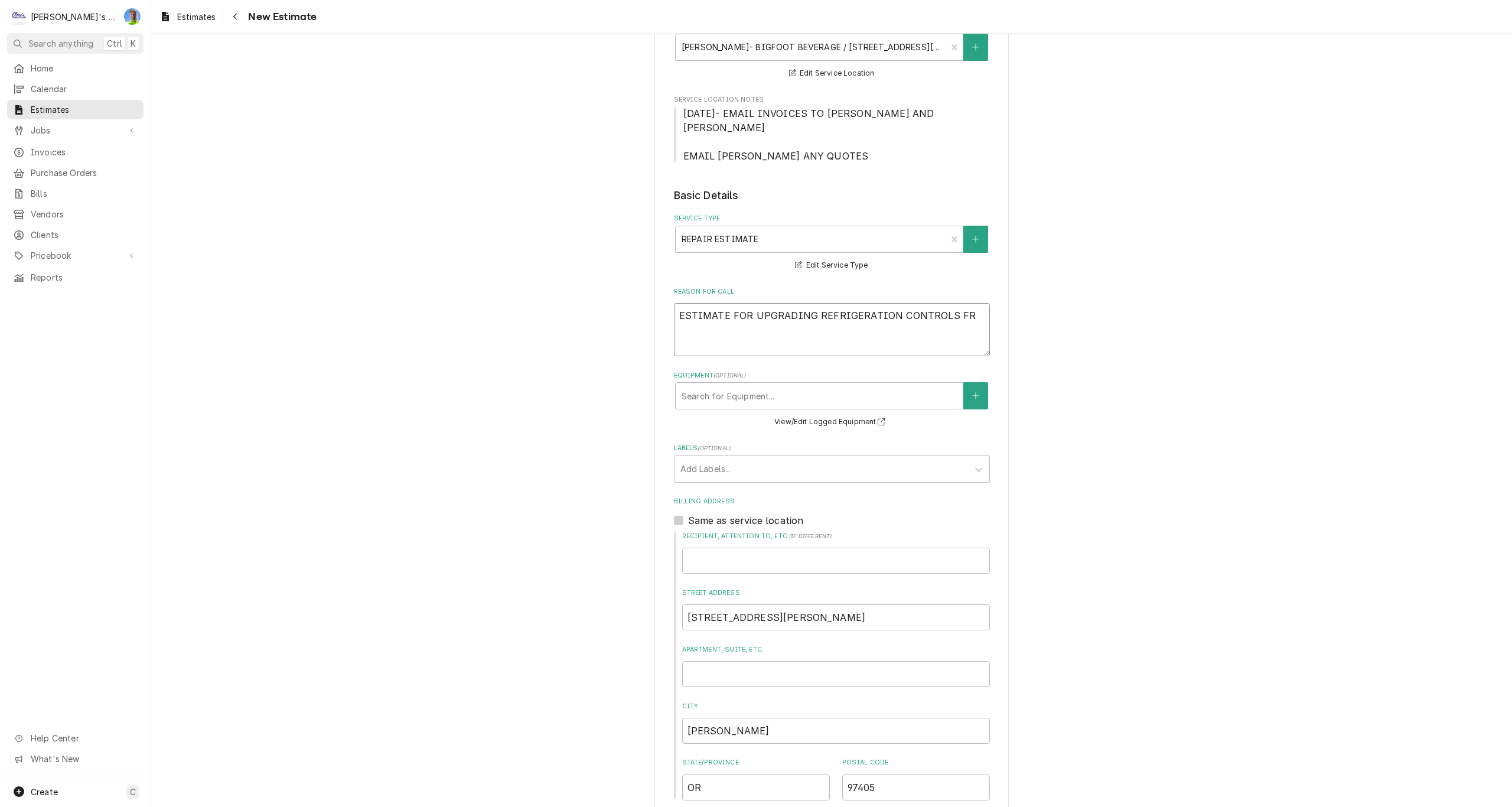
type textarea "x"
type textarea "ESTIMATE FOR UPGRADING REFRIGERATION CONTROLS FRO"
type textarea "x"
type textarea "ESTIMATE FOR UPGRADING REFRIGERATION CONTROLS FROM"
type textarea "x"
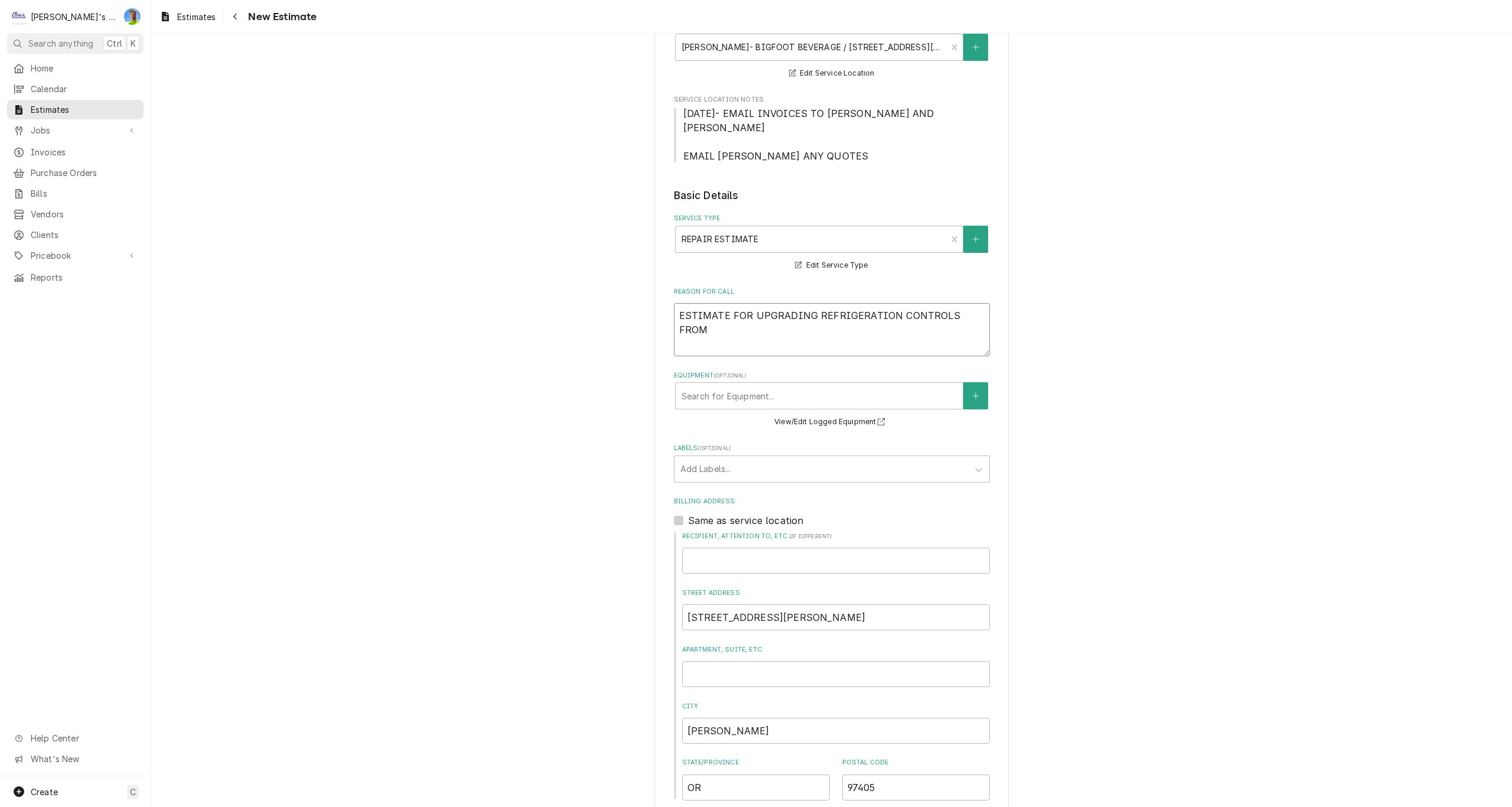
type textarea "ESTIMATE FOR UPGRADING REFRIGERATION CONTROLS FROM"
type textarea "x"
type textarea "ESTIMATE FOR UPGRADING REFRIGERATION CONTROLS FROM B"
type textarea "x"
type textarea "ESTIMATE FOR UPGRADING REFRIGERATION CONTROLS FROM BE"
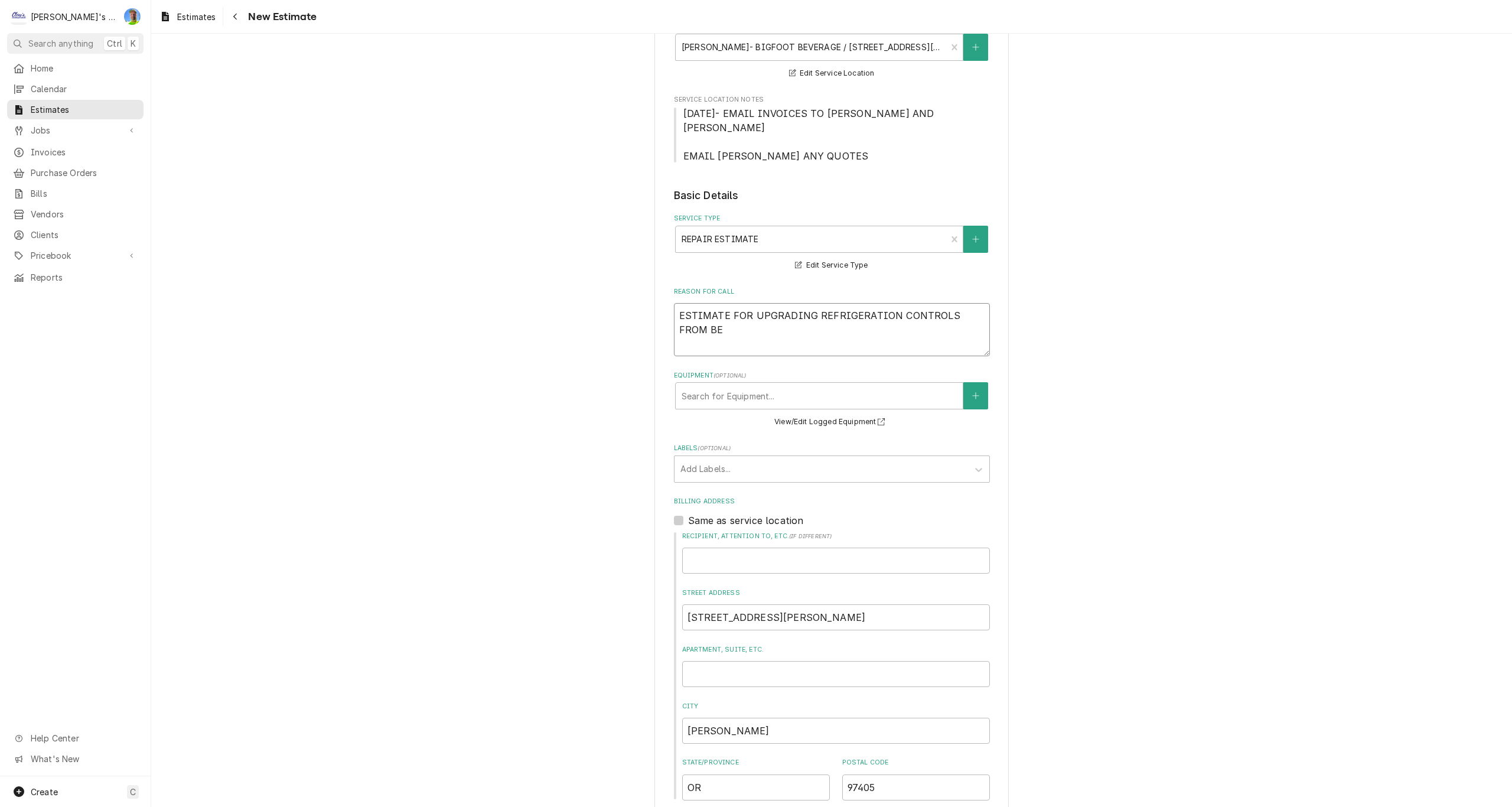
type textarea "x"
type textarea "ESTIMATE FOR UPGRADING REFRIGERATION CONTROLS FROM BEA"
type textarea "x"
type textarea "ESTIMATE FOR UPGRADING REFRIGERATION CONTROLS FROM BEAC"
type textarea "x"
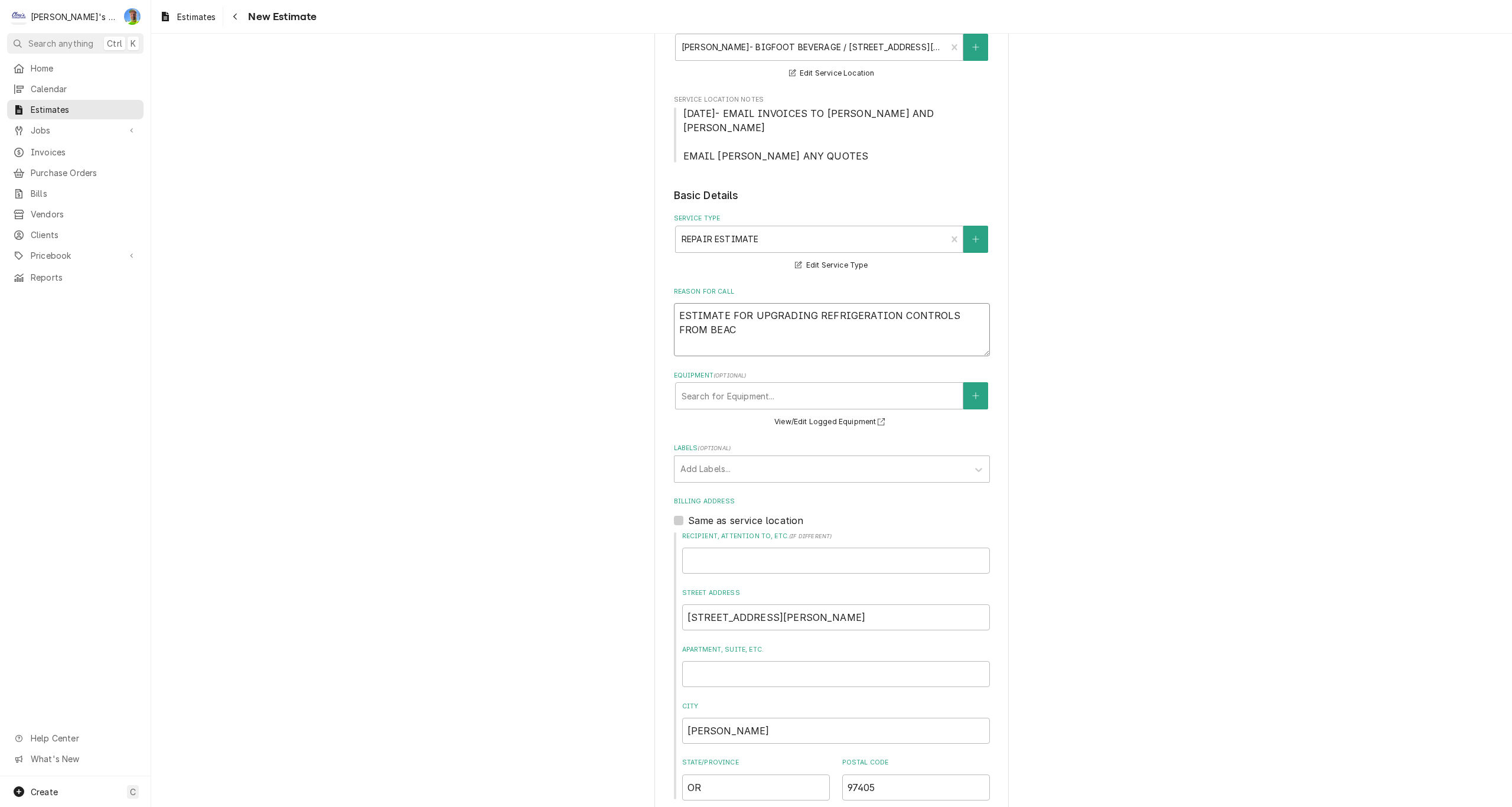
type textarea "ESTIMATE FOR UPGRADING REFRIGERATION CONTROLS FROM BEACO"
type textarea "x"
type textarea "ESTIMATE FOR UPGRADING REFRIGERATION CONTROLS FROM BEACON"
type textarea "x"
type textarea "ESTIMATE FOR UPGRADING REFRIGERATION CONTROLS FROM BEACON"
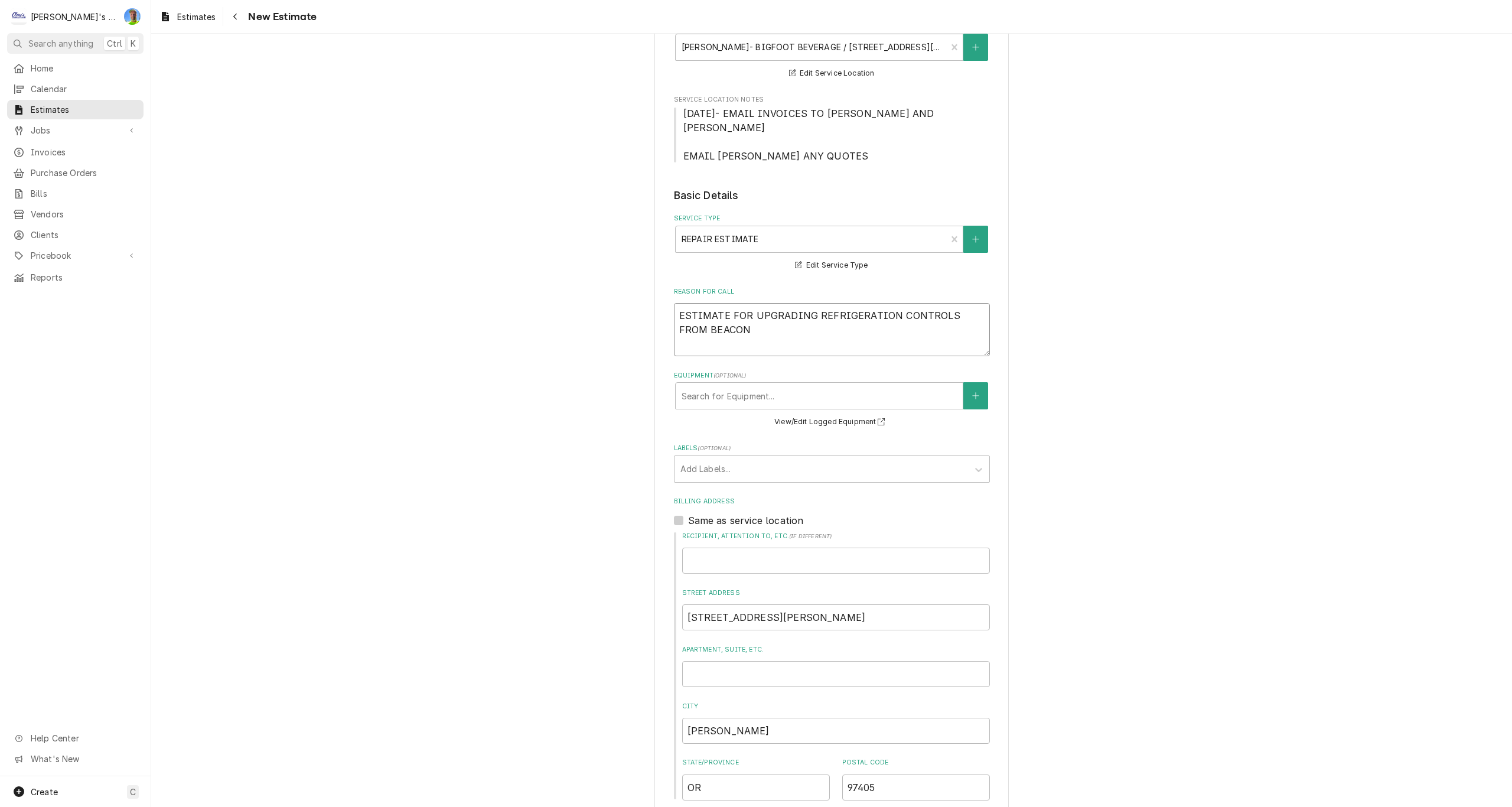
type textarea "x"
type textarea "ESTIMATE FOR UPGRADING REFRIGERATION CONTROLS FROM BEACON 2"
type textarea "x"
type textarea "ESTIMATE FOR UPGRADING REFRIGERATION CONTROLS FROM BEACON 2"
type textarea "x"
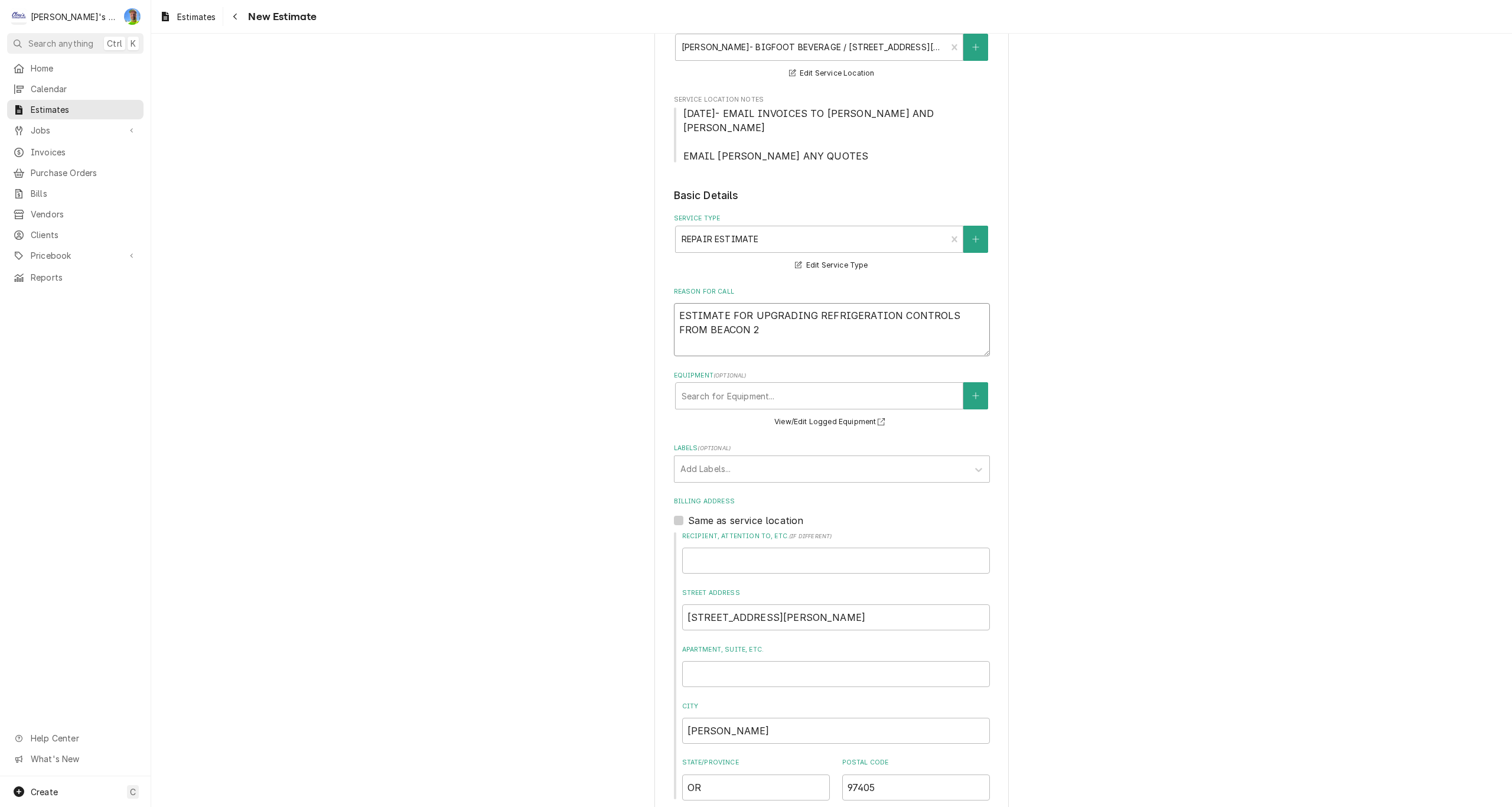
type textarea "ESTIMATE FOR UPGRADING REFRIGERATION CONTROLS FROM BEACON 2 T"
type textarea "x"
type textarea "ESTIMATE FOR UPGRADING REFRIGERATION CONTROLS FROM BEACON 2 TO"
type textarea "x"
type textarea "ESTIMATE FOR UPGRADING REFRIGERATION CONTROLS FROM BEACON 2 TO"
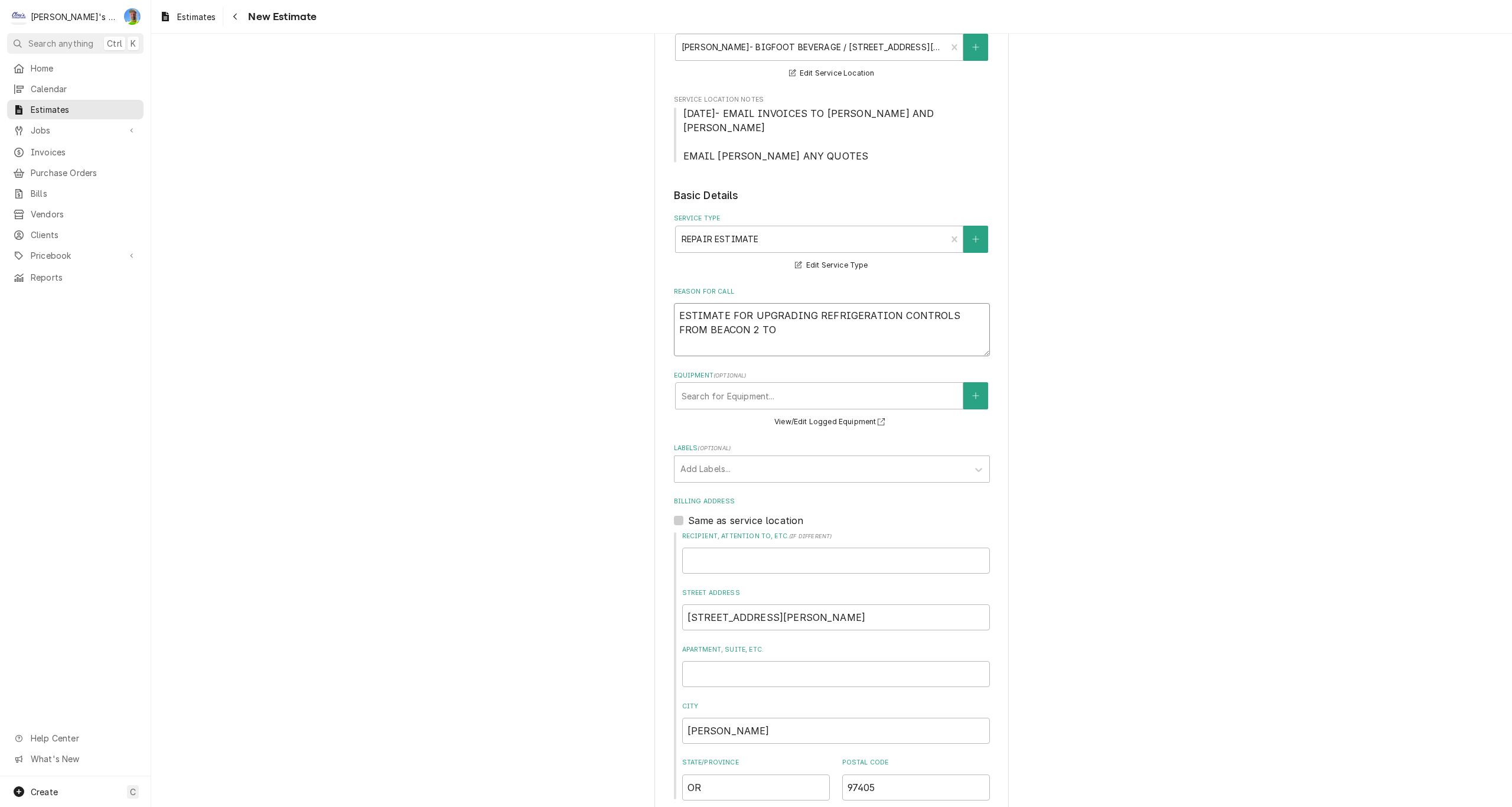
type textarea "x"
type textarea "ESTIMATE FOR UPGRADING REFRIGERATION CONTROLS FROM BEACON 2 TO K"
type textarea "x"
type textarea "ESTIMATE FOR UPGRADING REFRIGERATION CONTROLS FROM BEACON 2 TO KE"
type textarea "x"
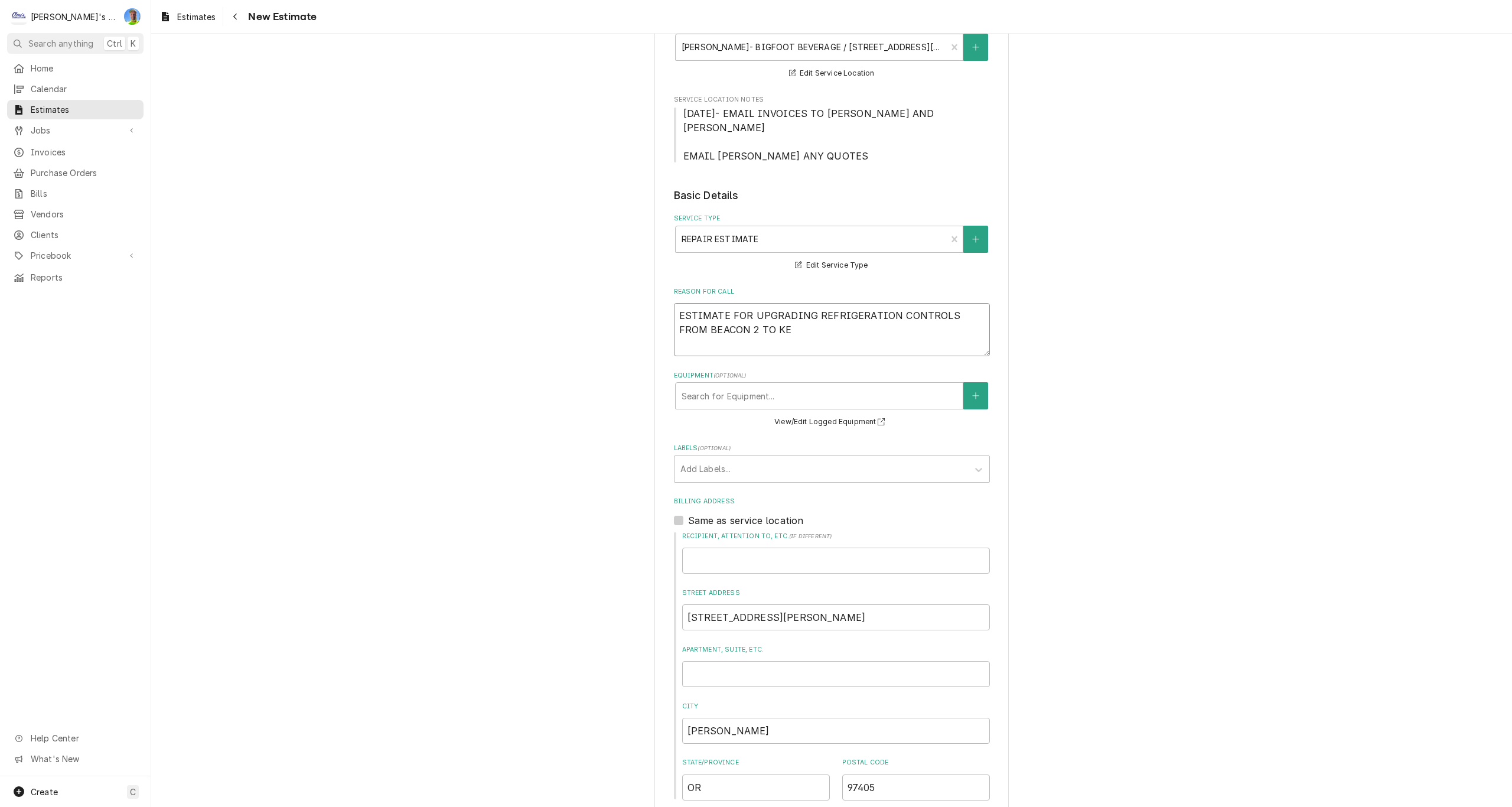
type textarea "ESTIMATE FOR UPGRADING REFRIGERATION CONTROLS FROM BEACON 2 TO KE2"
type textarea "x"
type textarea "ESTIMATE FOR UPGRADING REFRIGERATION CONTROLS FROM BEACON 2 TO KE2"
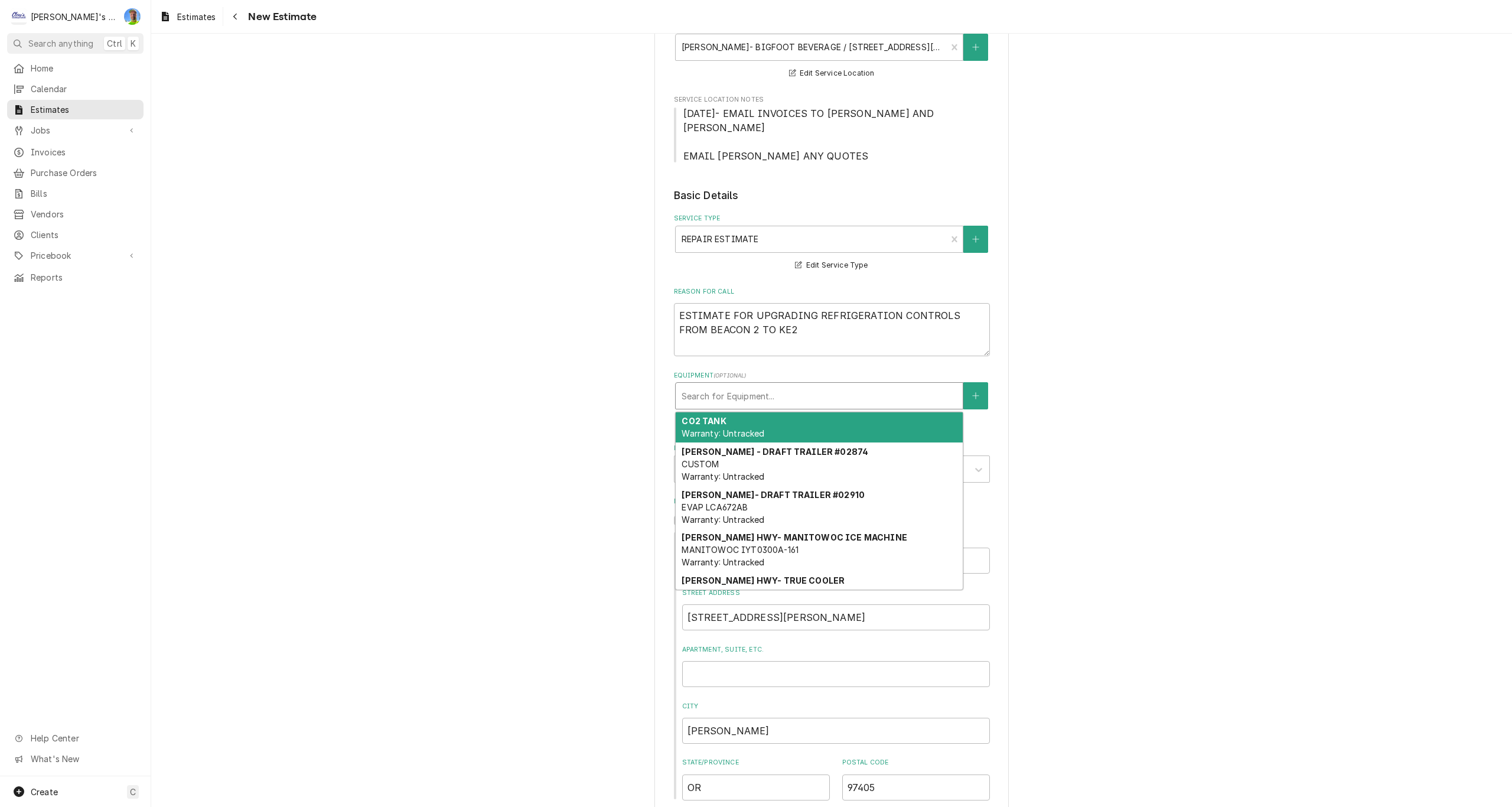
click at [758, 403] on div "Equipment" at bounding box center [819, 395] width 275 height 21
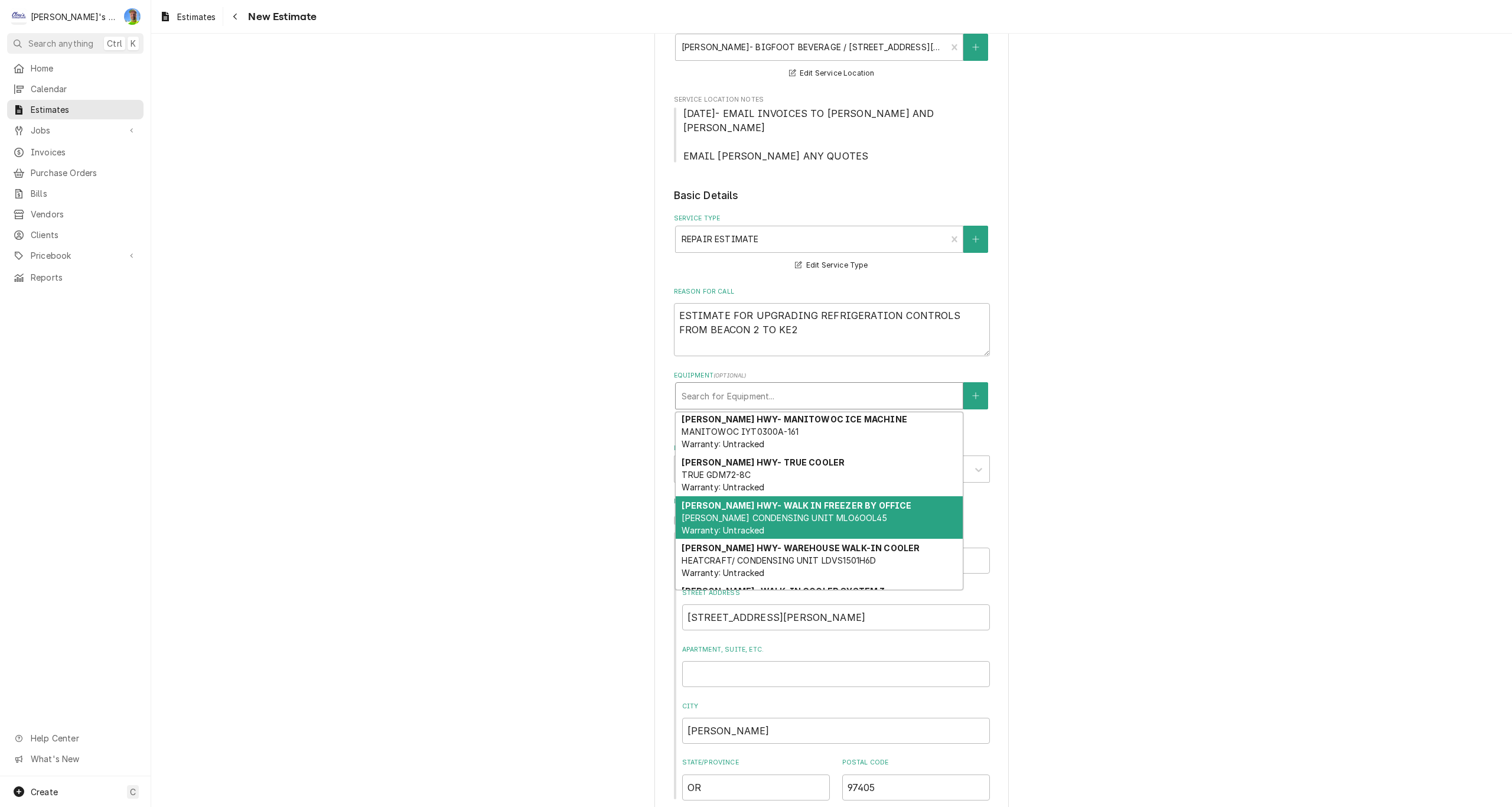
scroll to position [153, 0]
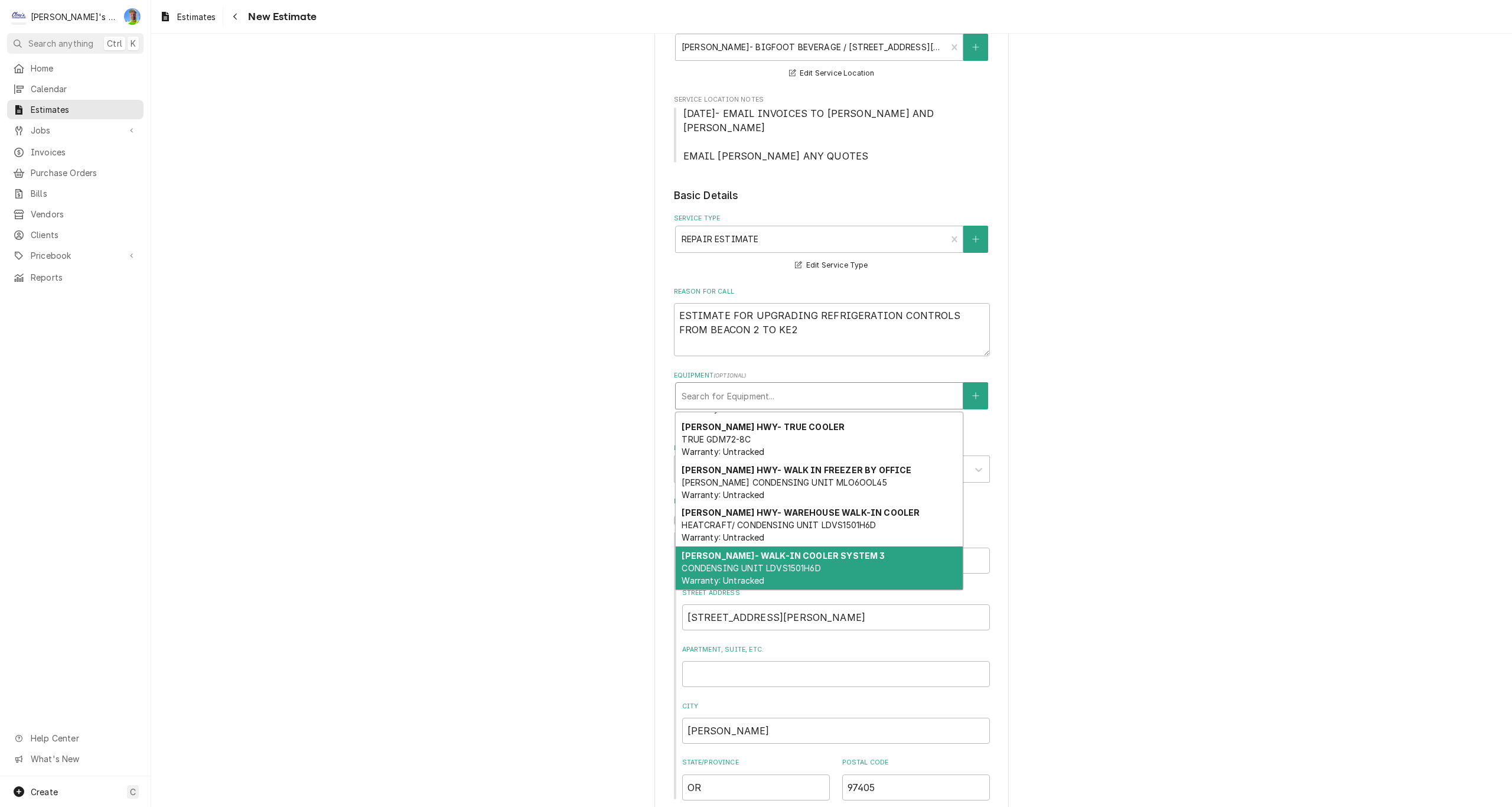
click at [1102, 545] on div "Please provide the following information to create your estimate: Client Detail…" at bounding box center [831, 438] width 1361 height 1140
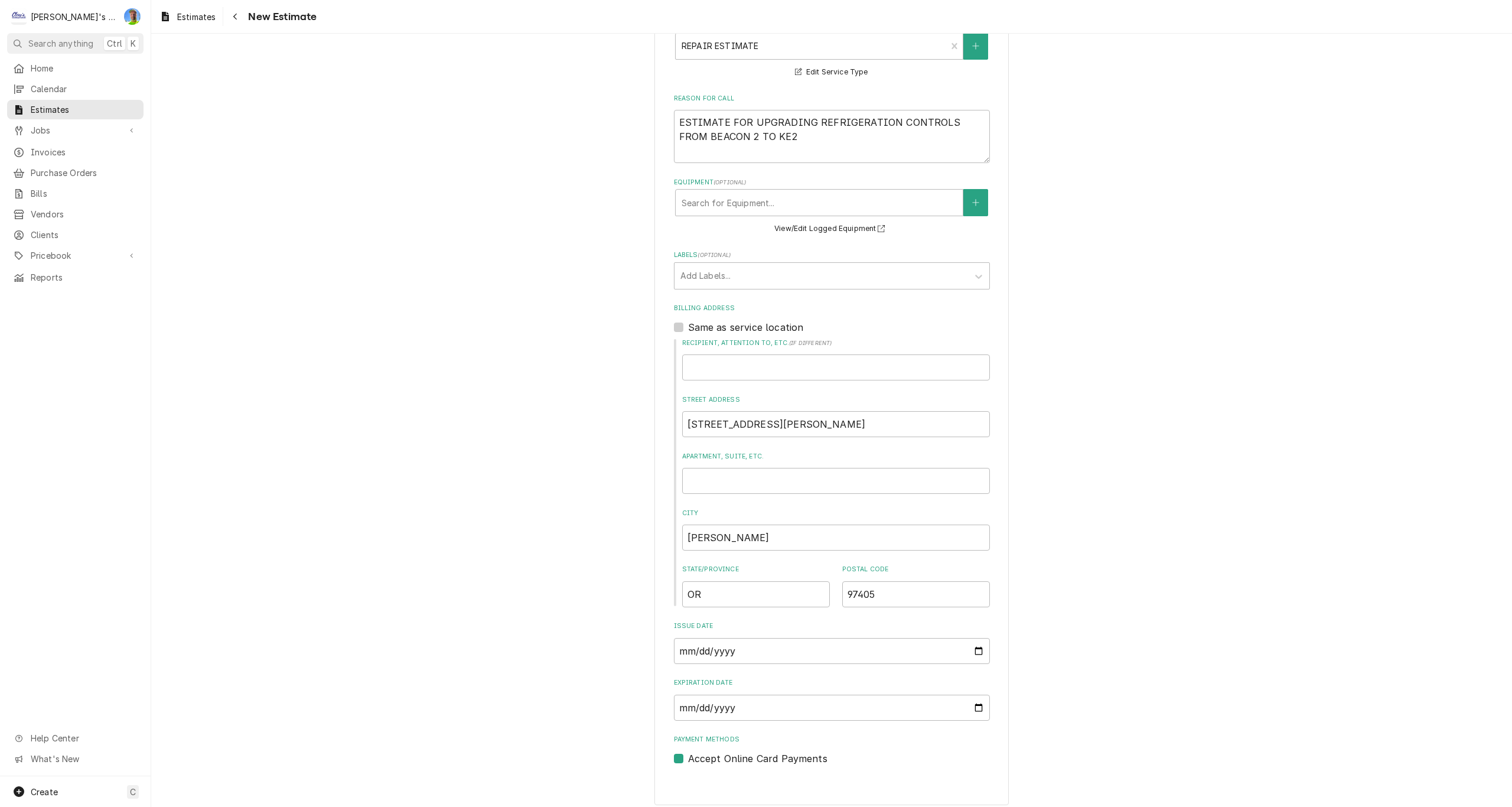
scroll to position [379, 0]
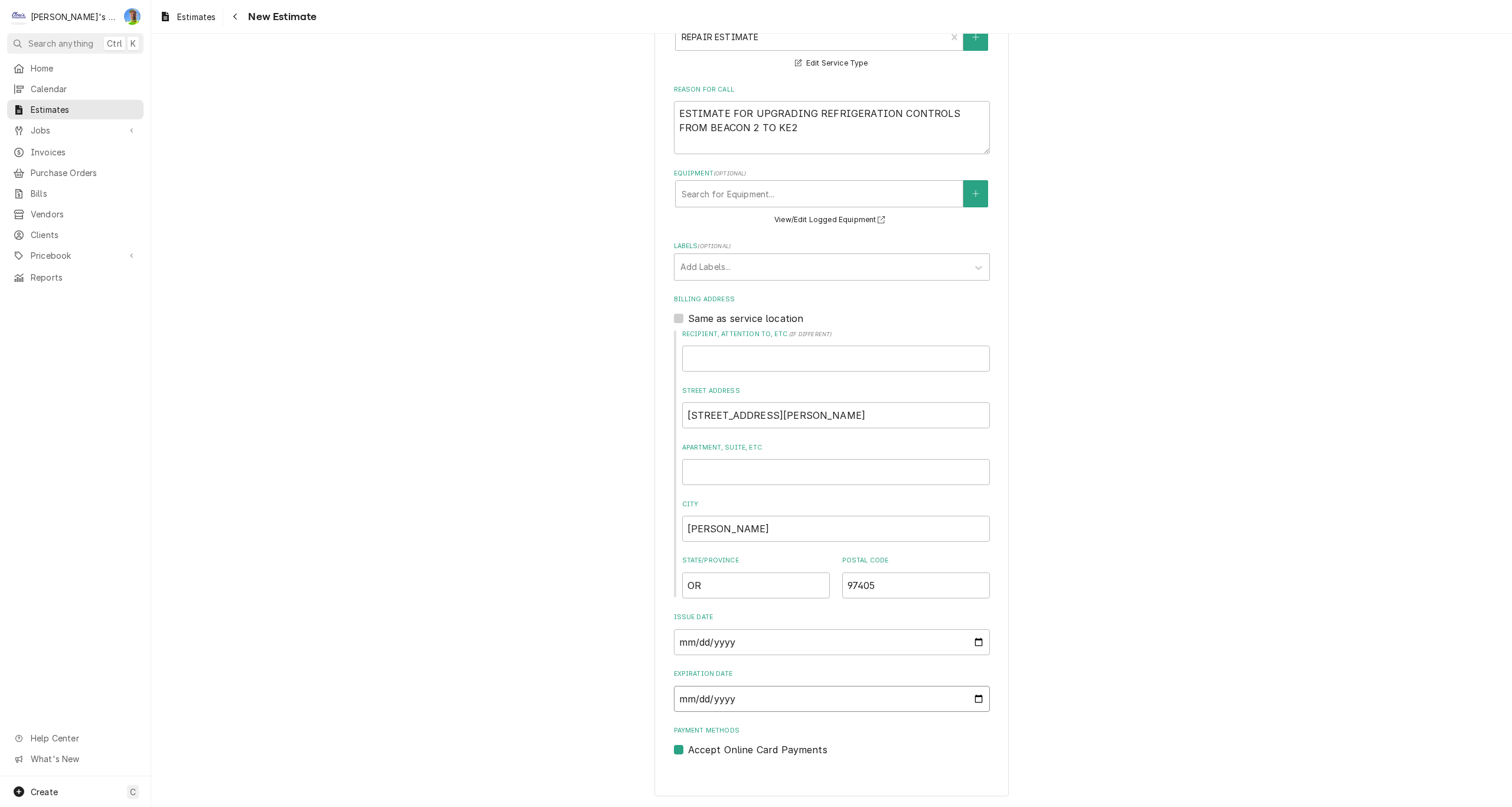
click at [880, 695] on input "Expiration Date" at bounding box center [832, 698] width 316 height 26
click at [977, 697] on input "Expiration Date" at bounding box center [832, 698] width 316 height 26
type textarea "x"
type input "[DATE]"
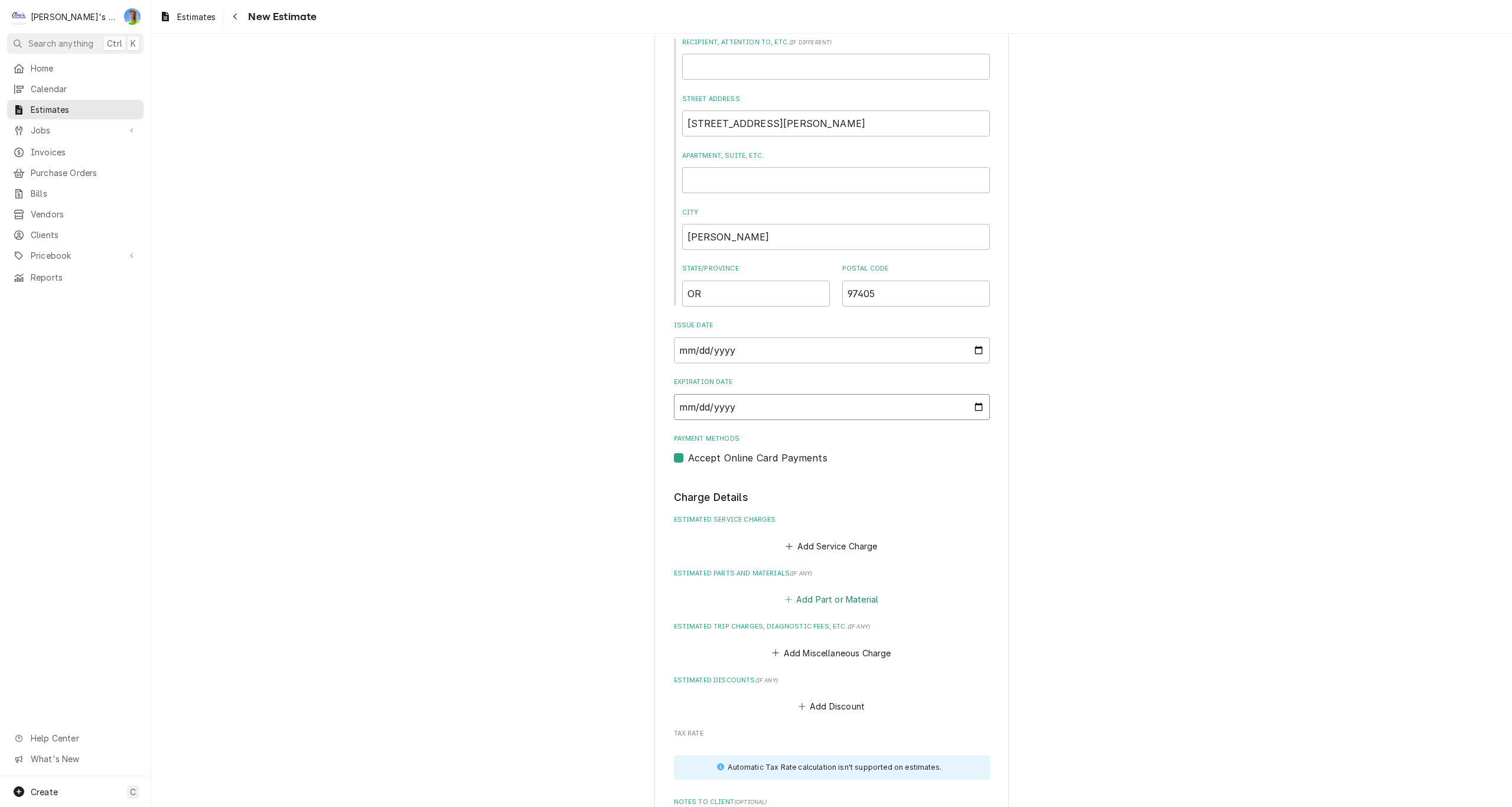
scroll to position [675, 0]
click at [821, 547] on button "Add Service Charge" at bounding box center [831, 542] width 96 height 16
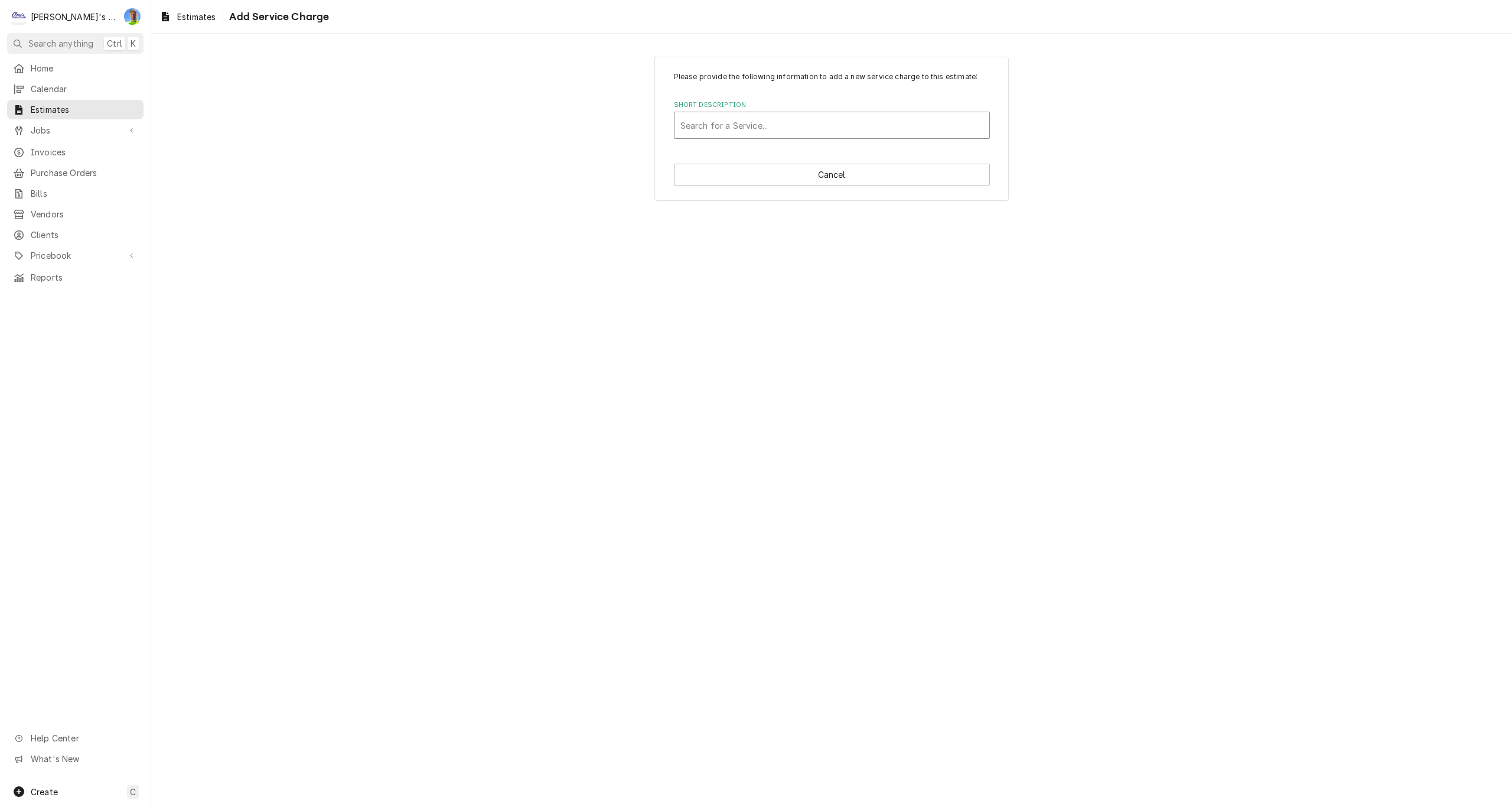
click at [704, 120] on div "Short Description" at bounding box center [832, 125] width 303 height 21
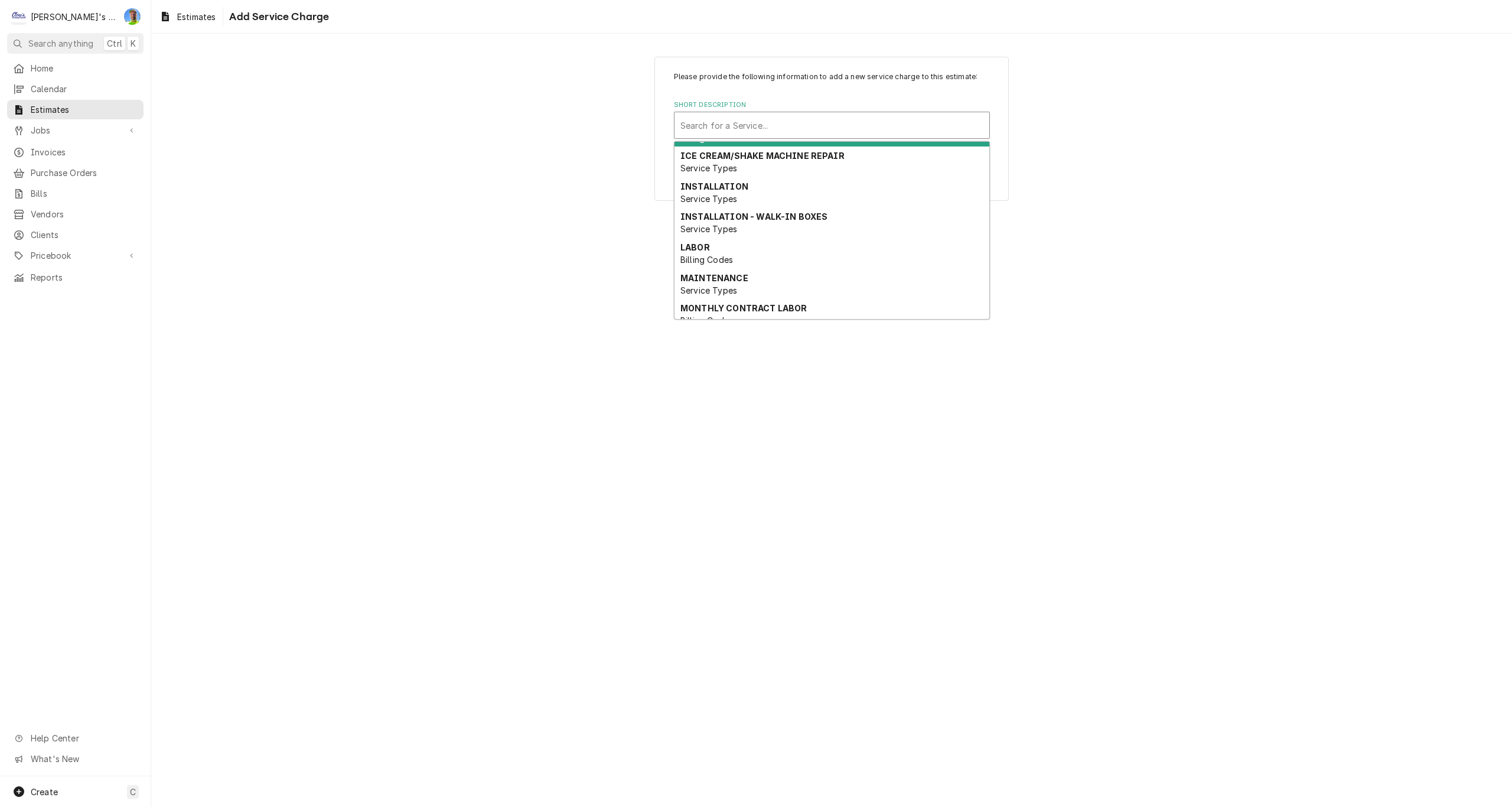
scroll to position [118, 0]
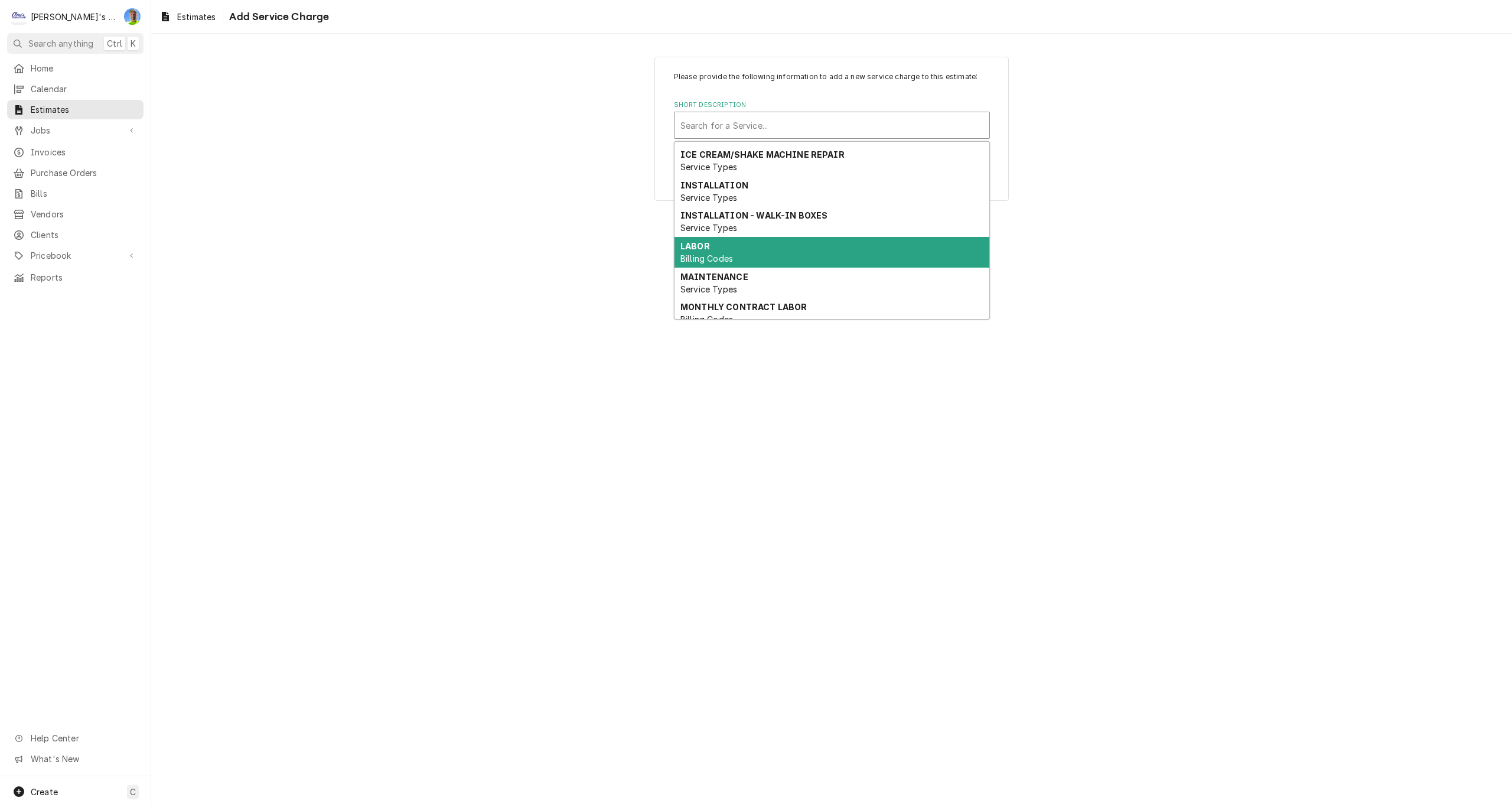
click at [736, 250] on div "LABOR Billing Codes" at bounding box center [832, 252] width 315 height 31
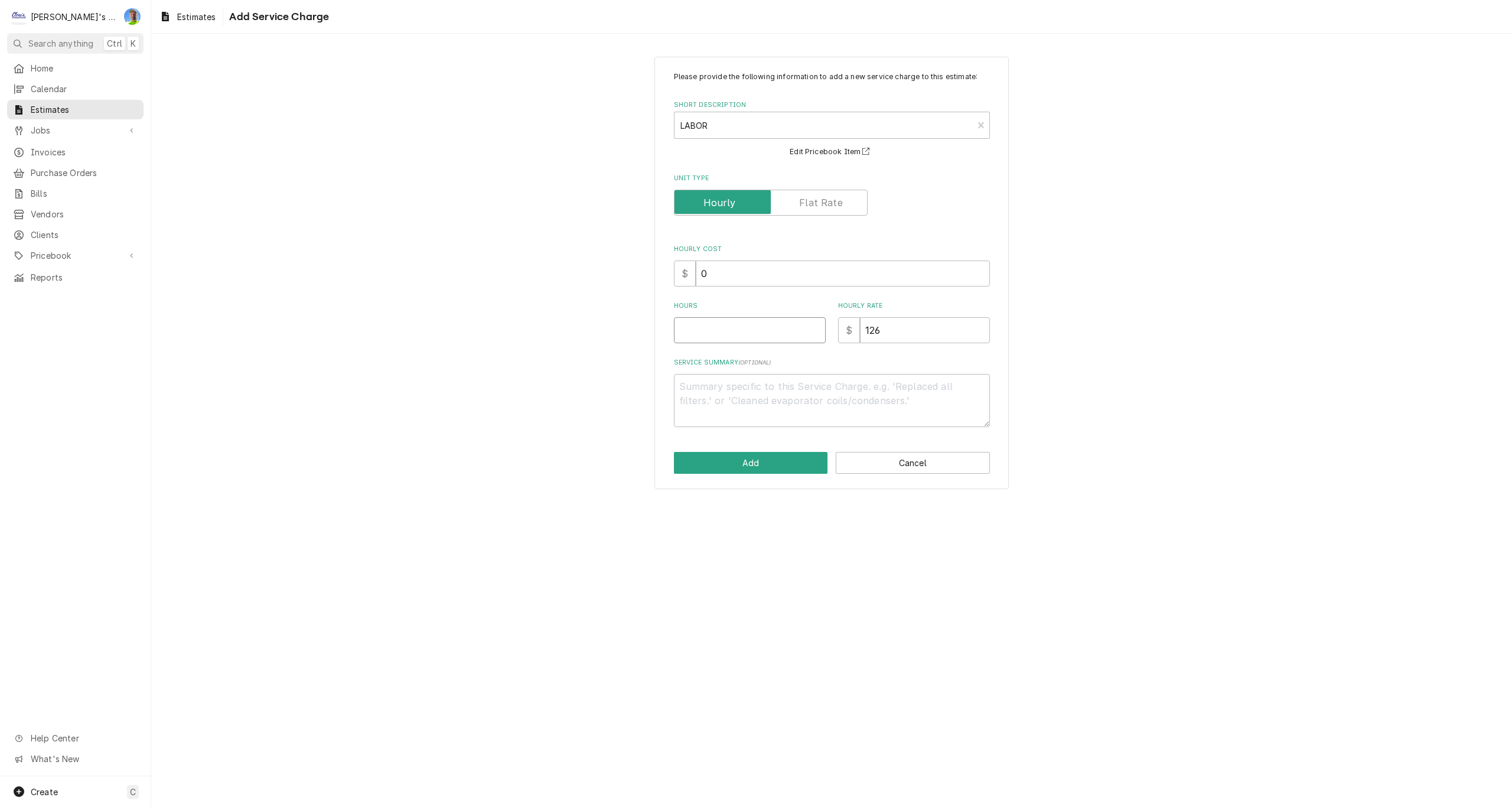
click at [710, 327] on input "Hours" at bounding box center [750, 330] width 152 height 26
type textarea "x"
type input "8"
type textarea "x"
type input "8"
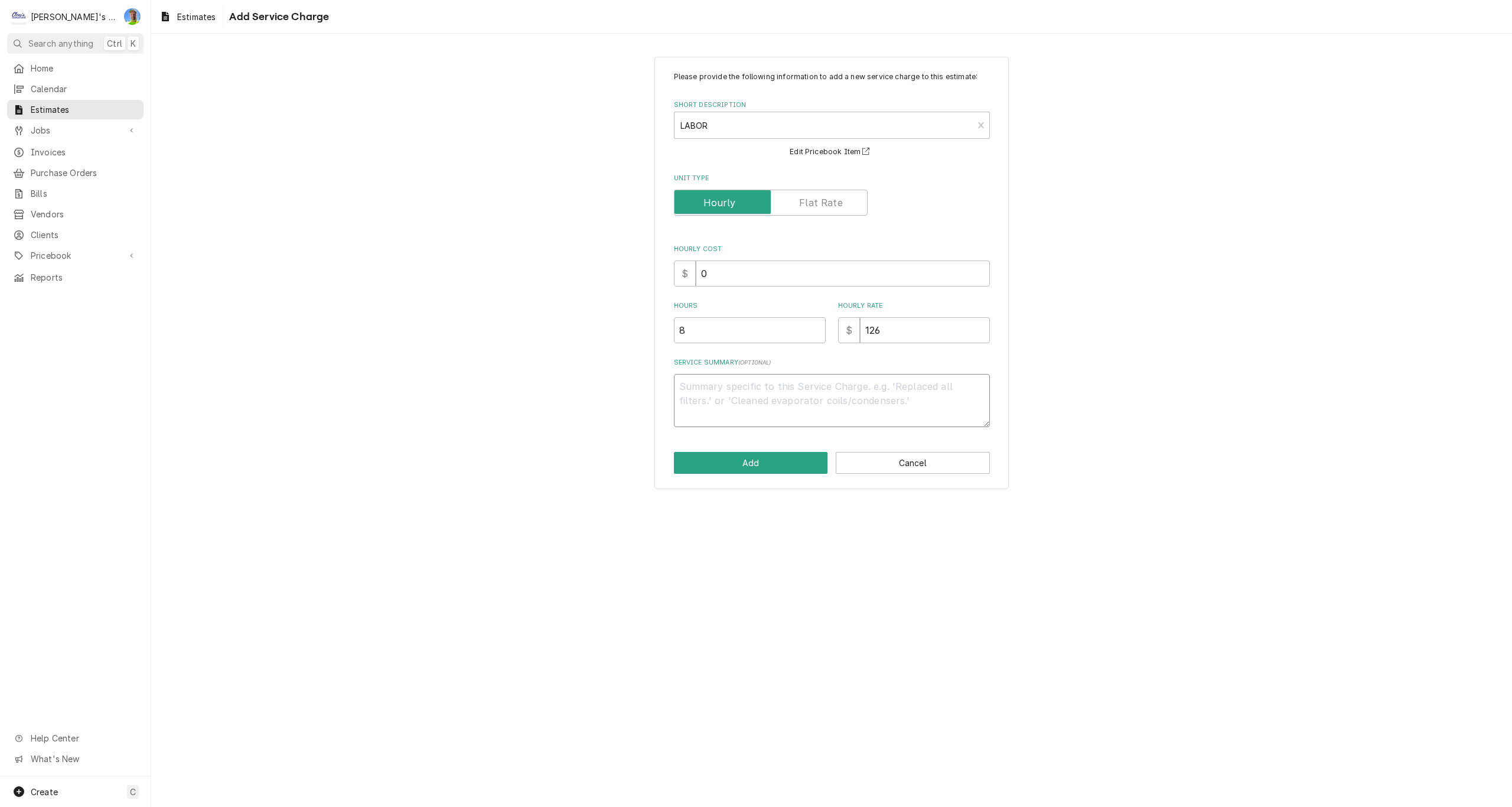
click at [714, 397] on textarea "Service Summary ( optional )" at bounding box center [832, 400] width 316 height 53
type textarea "x"
type textarea "E"
type textarea "x"
type textarea "ES"
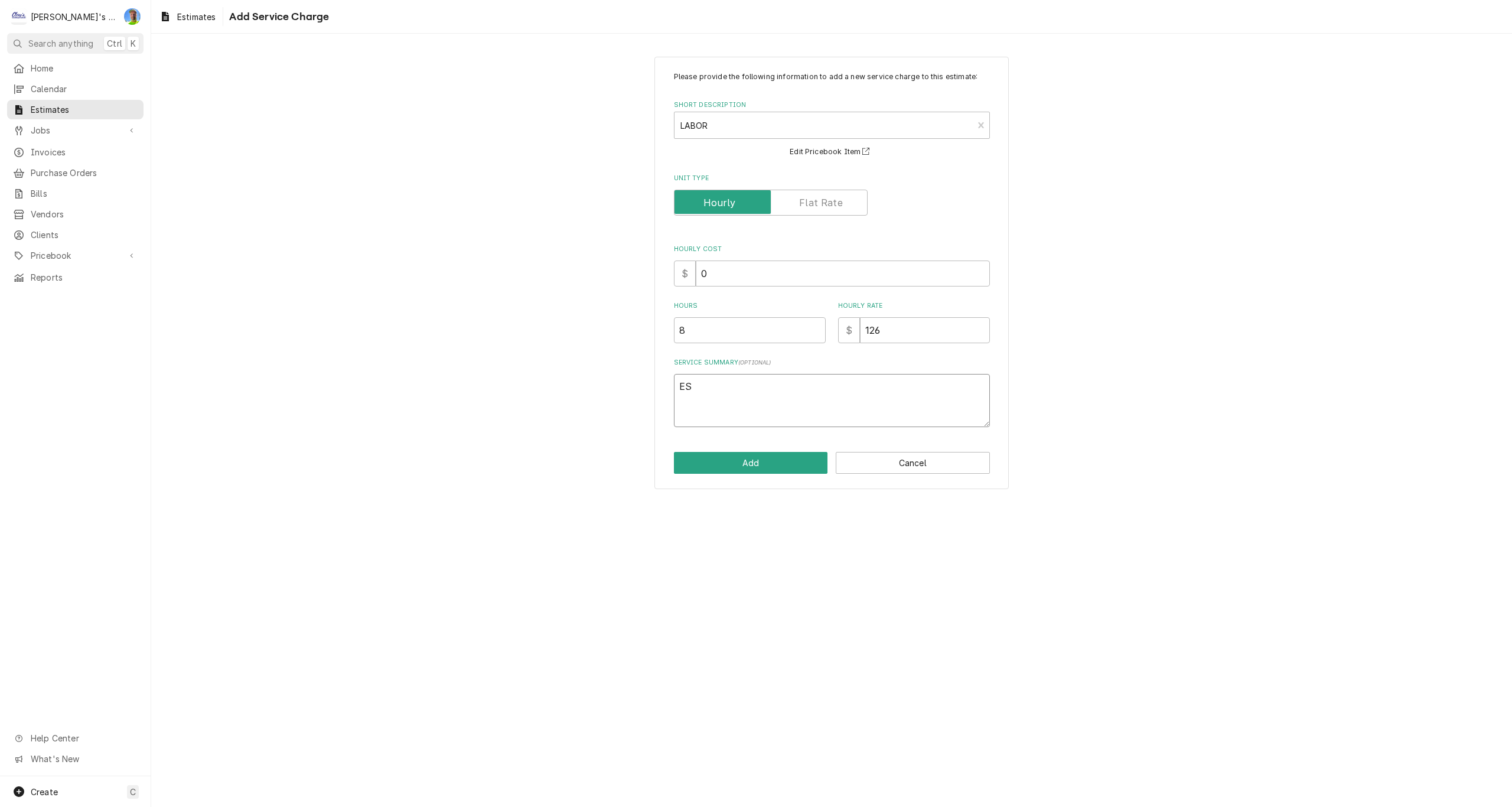
type textarea "x"
type textarea "EST"
type textarea "x"
type textarea "ESTI"
type textarea "x"
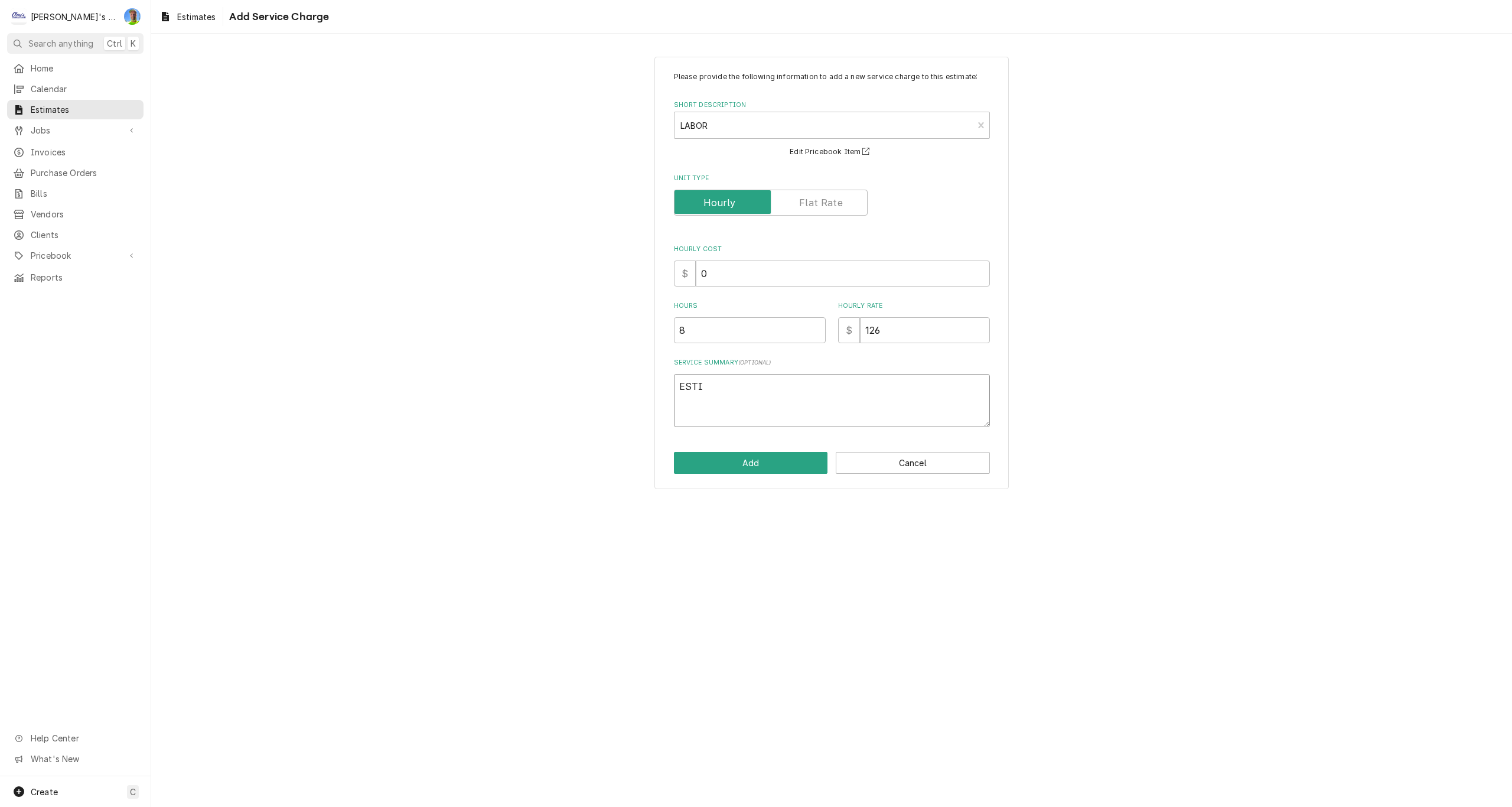
type textarea "ESTIM"
type textarea "x"
type textarea "ESTIMA"
type textarea "x"
type textarea "ESTIMAT"
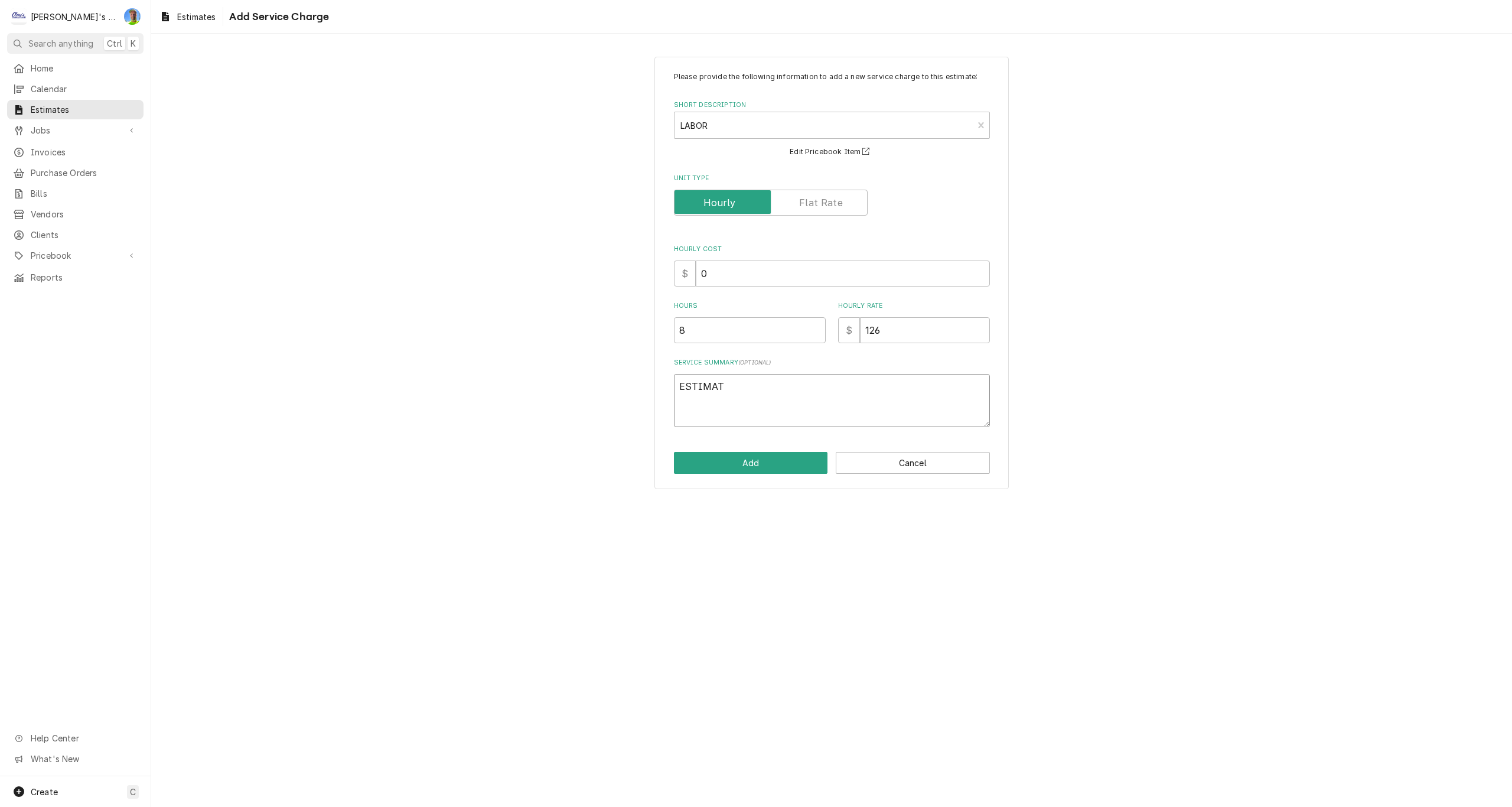
type textarea "x"
type textarea "ESTIMATI"
type textarea "x"
type textarea "ESTIMATIN"
type textarea "x"
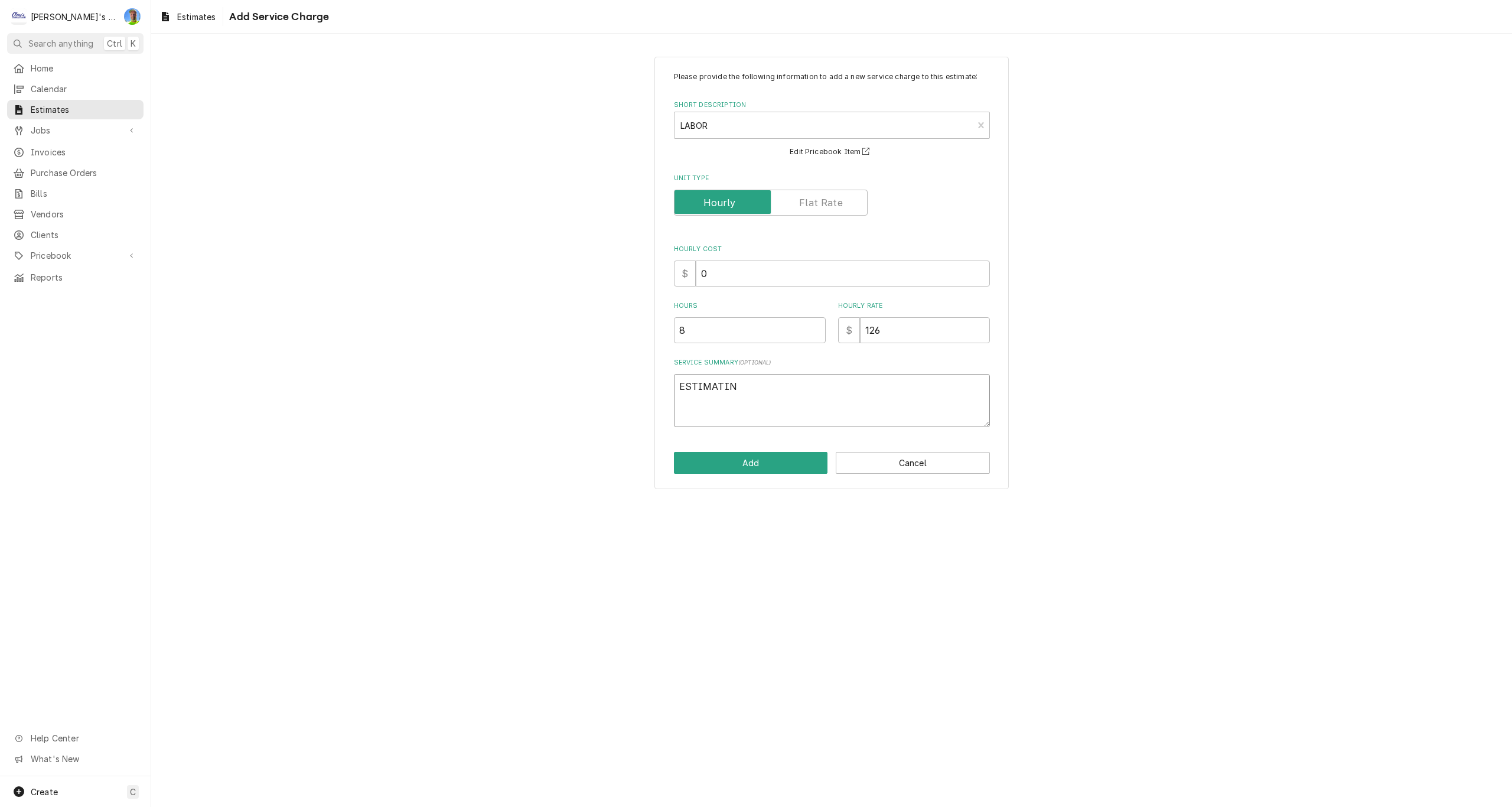
type textarea "ESTIMATING"
type textarea "x"
type textarea "ESTIMATING"
type textarea "x"
type textarea "ESTIMATING L"
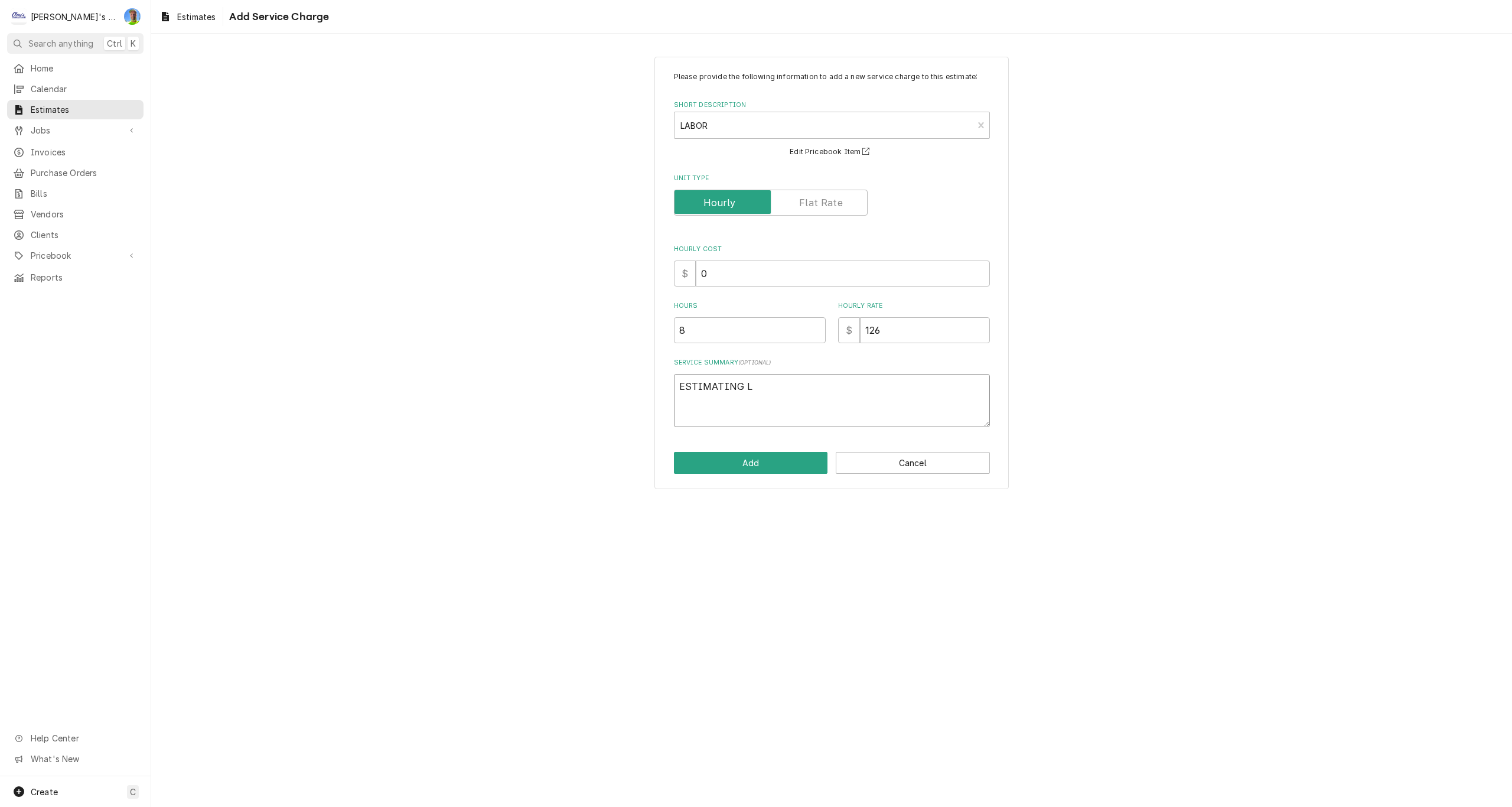
type textarea "x"
type textarea "ESTIMATING LA"
type textarea "x"
type textarea "ESTIMATING LAB"
type textarea "x"
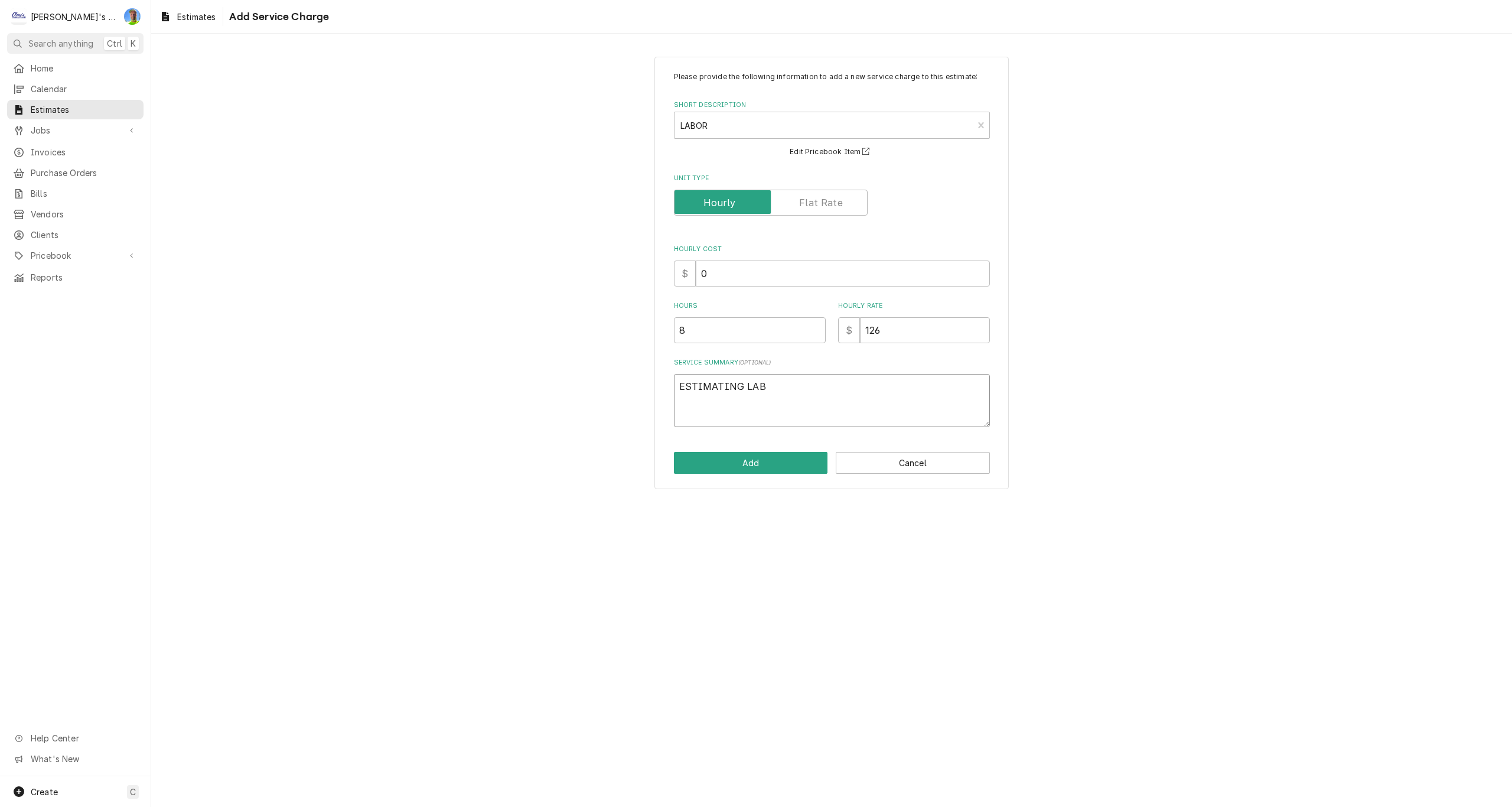
type textarea "ESTIMATING LABO"
type textarea "x"
type textarea "ESTIMATING LABOR"
type textarea "x"
type textarea "ESTIMATING LABOR"
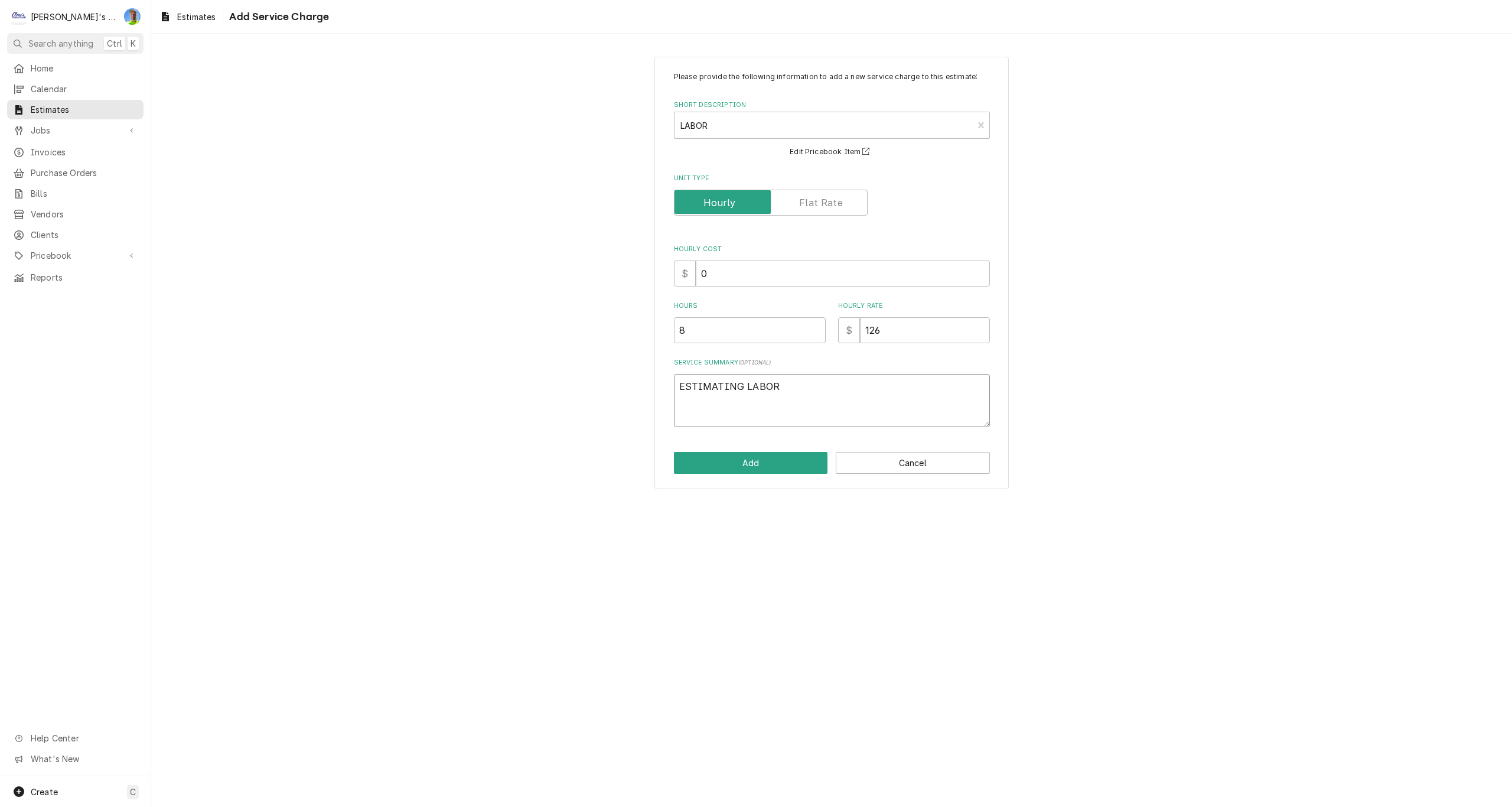
type textarea "x"
type textarea "ESTIMATING LABOR -"
type textarea "x"
type textarea "ESTIMATING LABOR -"
click at [742, 456] on button "Add" at bounding box center [751, 462] width 154 height 22
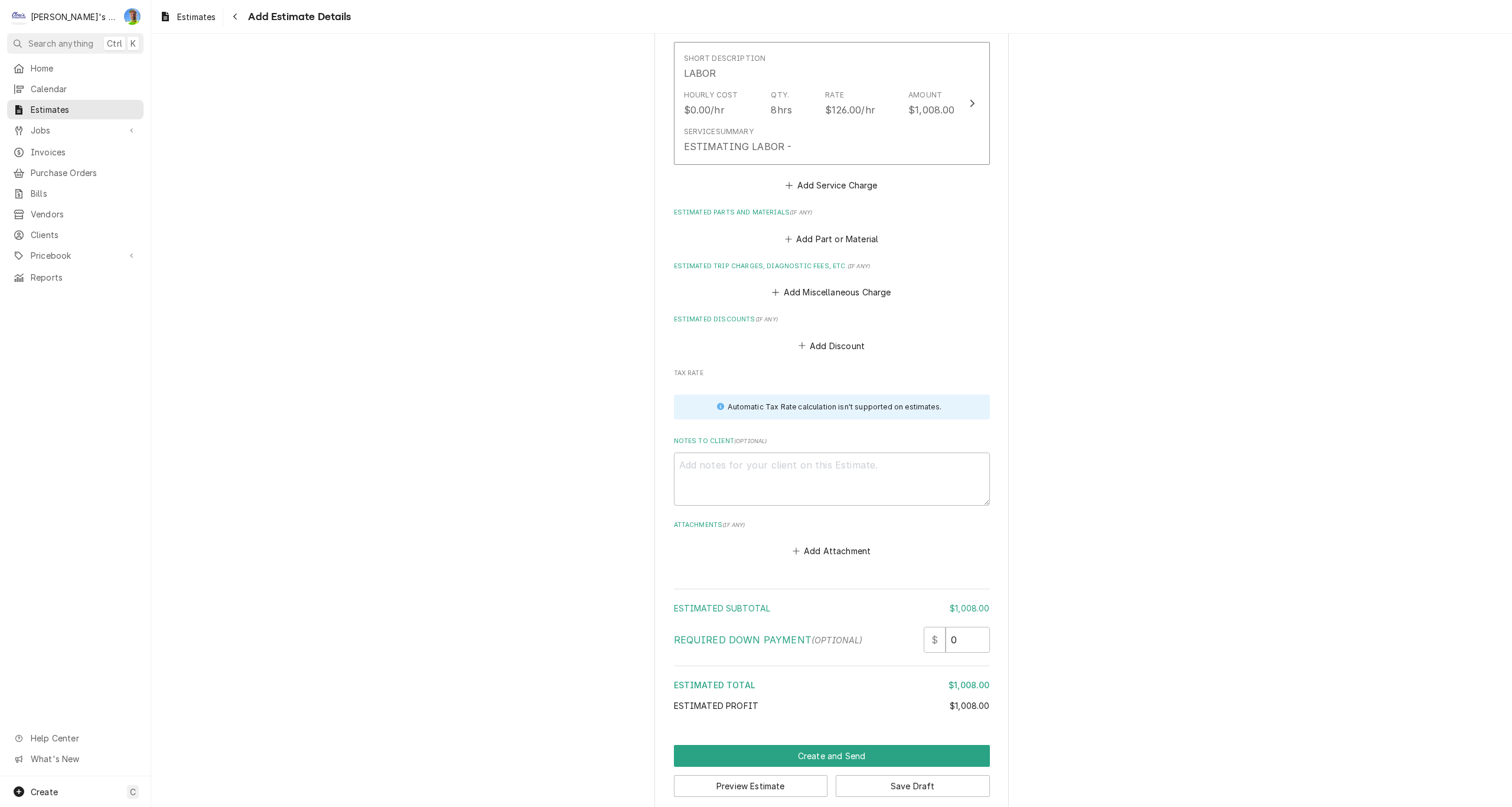
scroll to position [1176, 0]
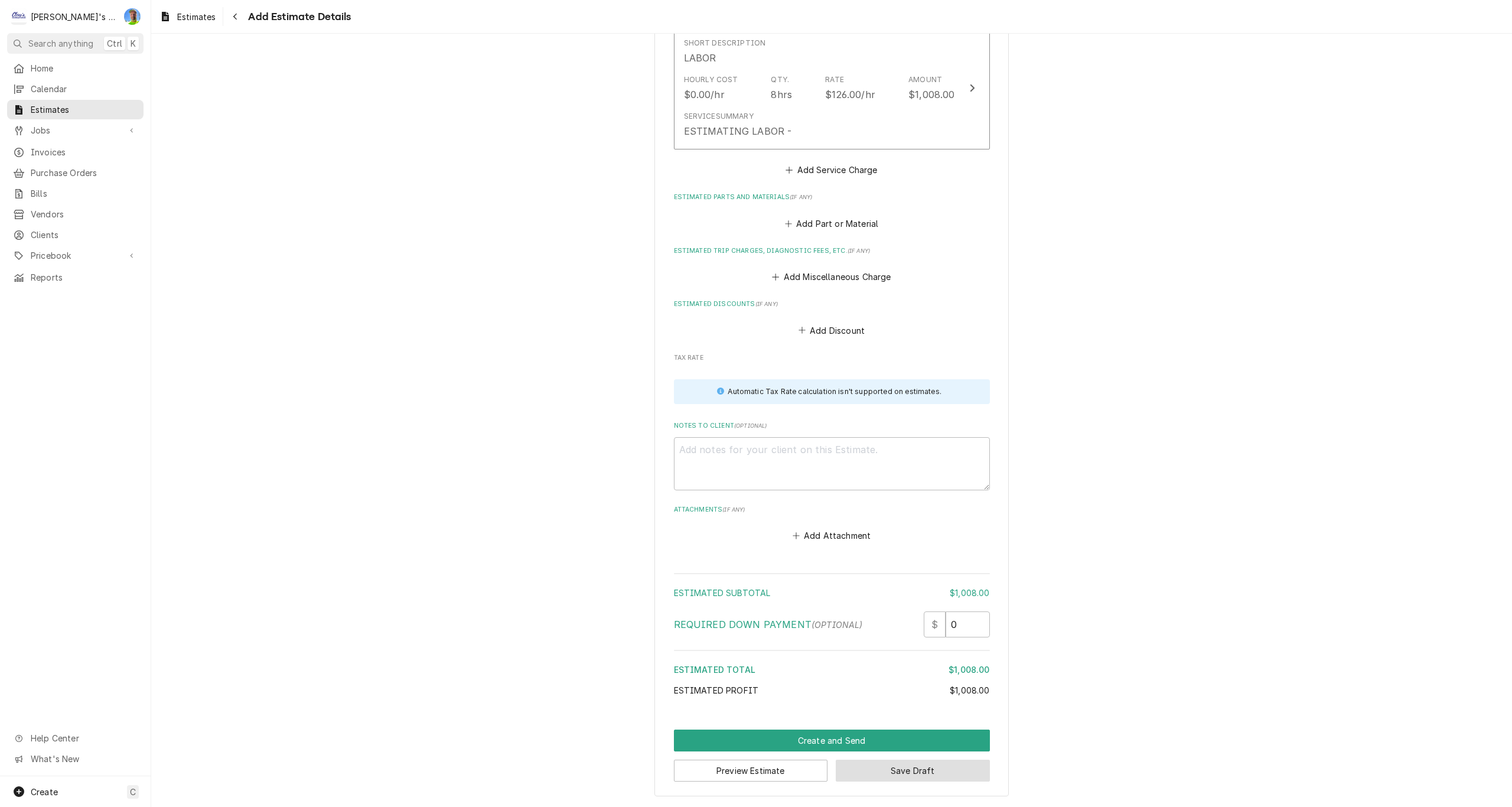
click at [879, 769] on button "Save Draft" at bounding box center [913, 770] width 154 height 22
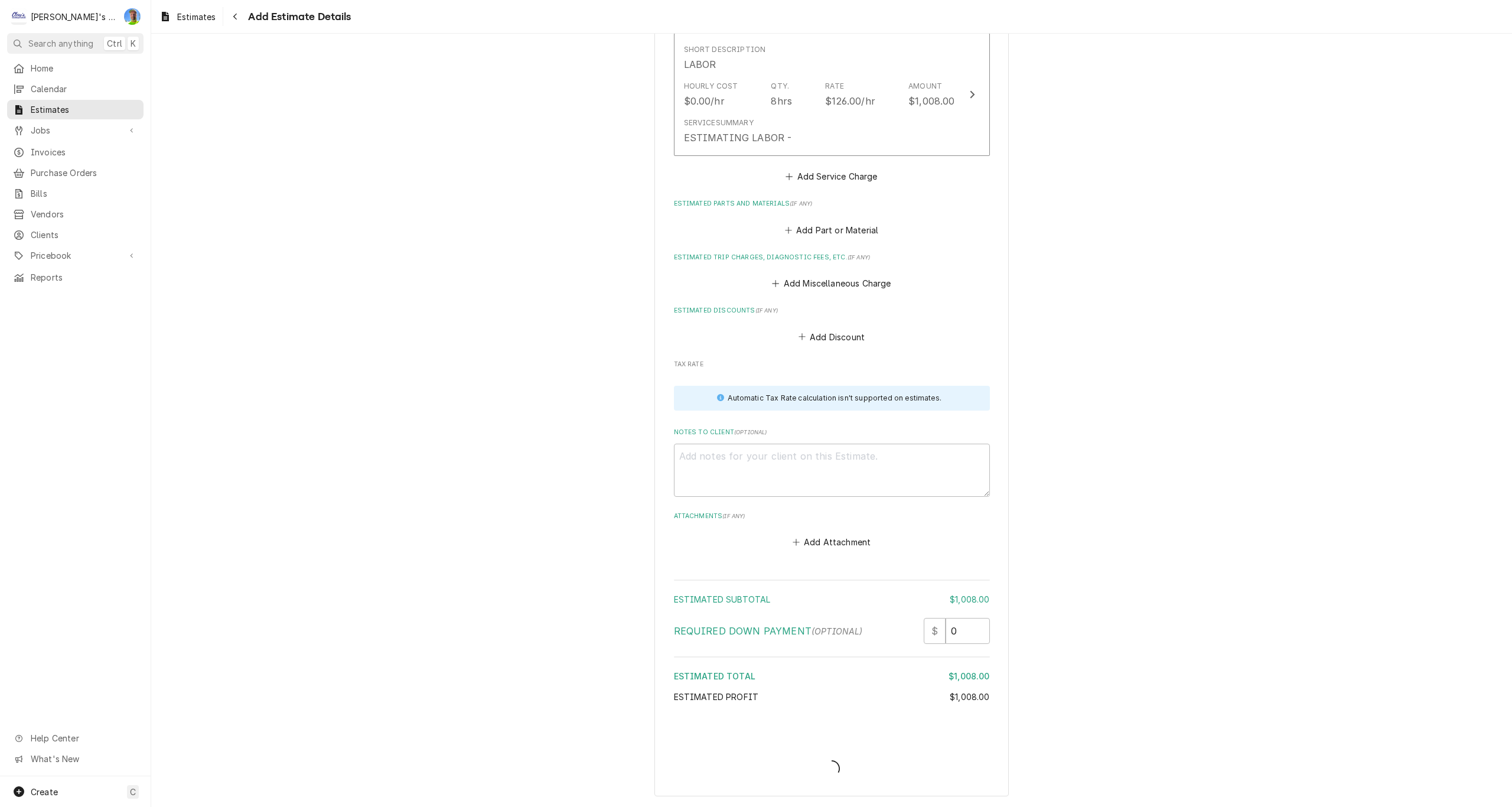
type textarea "x"
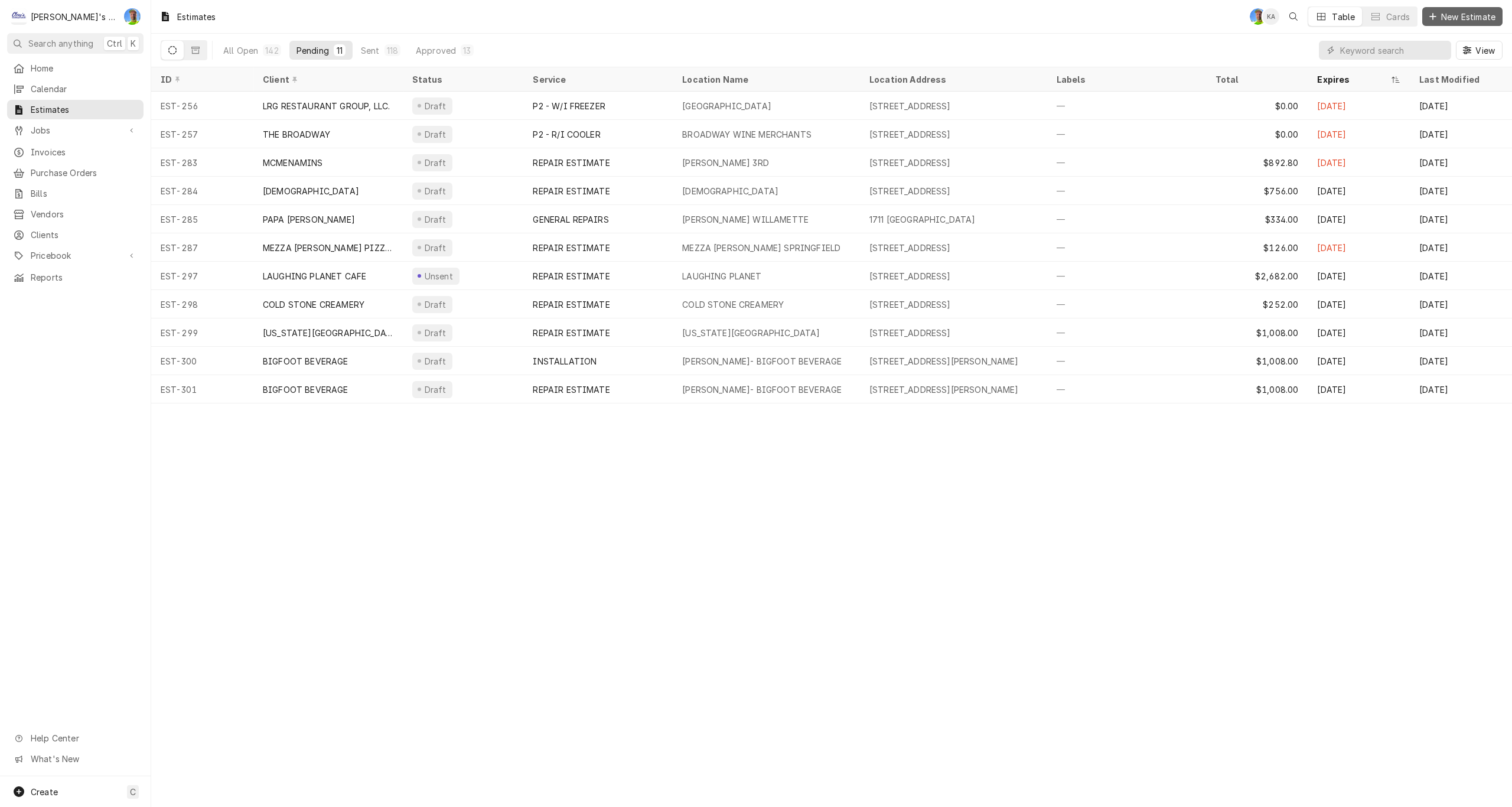
click at [1448, 16] on span "New Estimate" at bounding box center [1468, 17] width 59 height 13
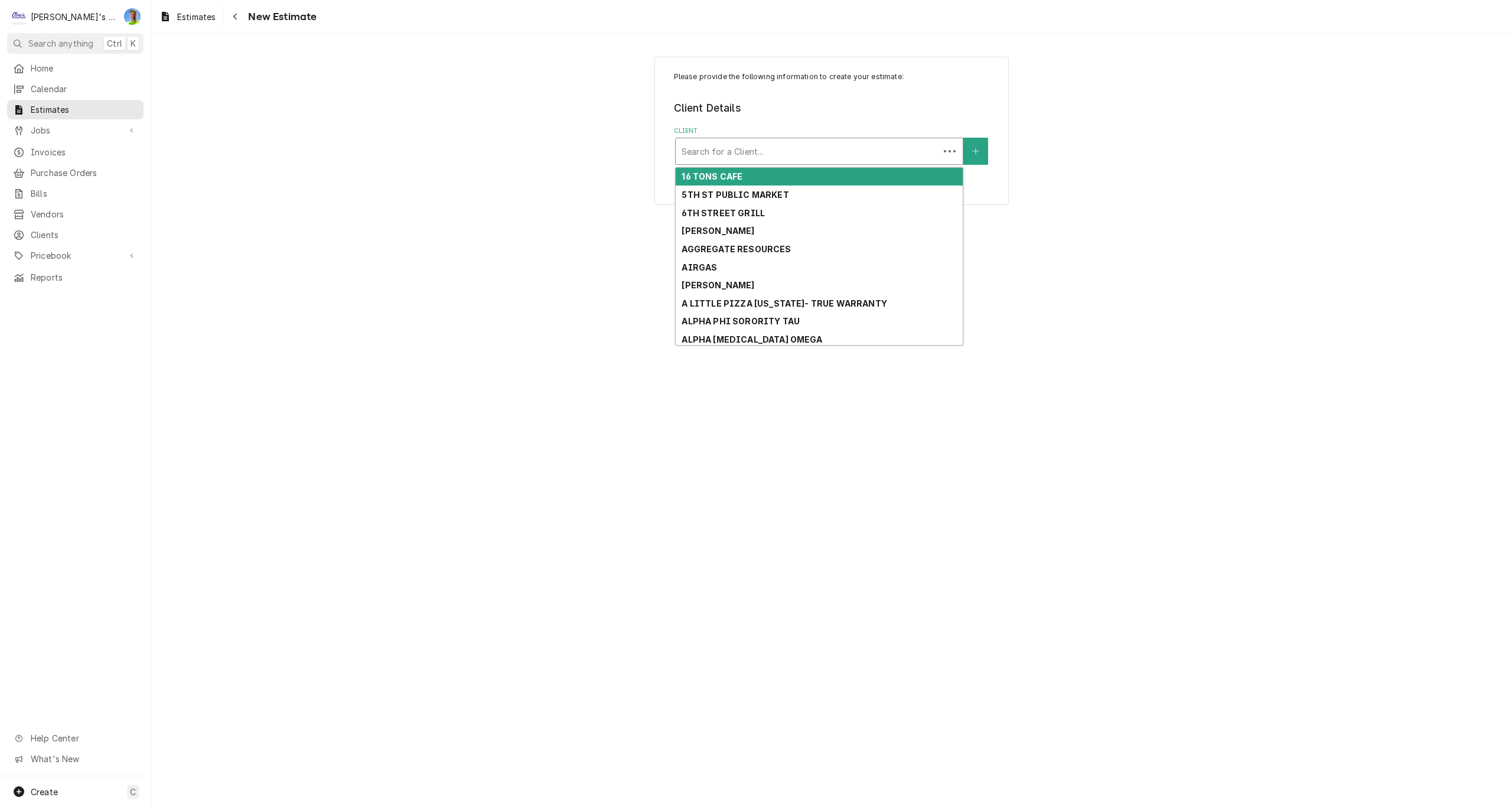
click at [834, 153] on div "Client" at bounding box center [807, 151] width 251 height 21
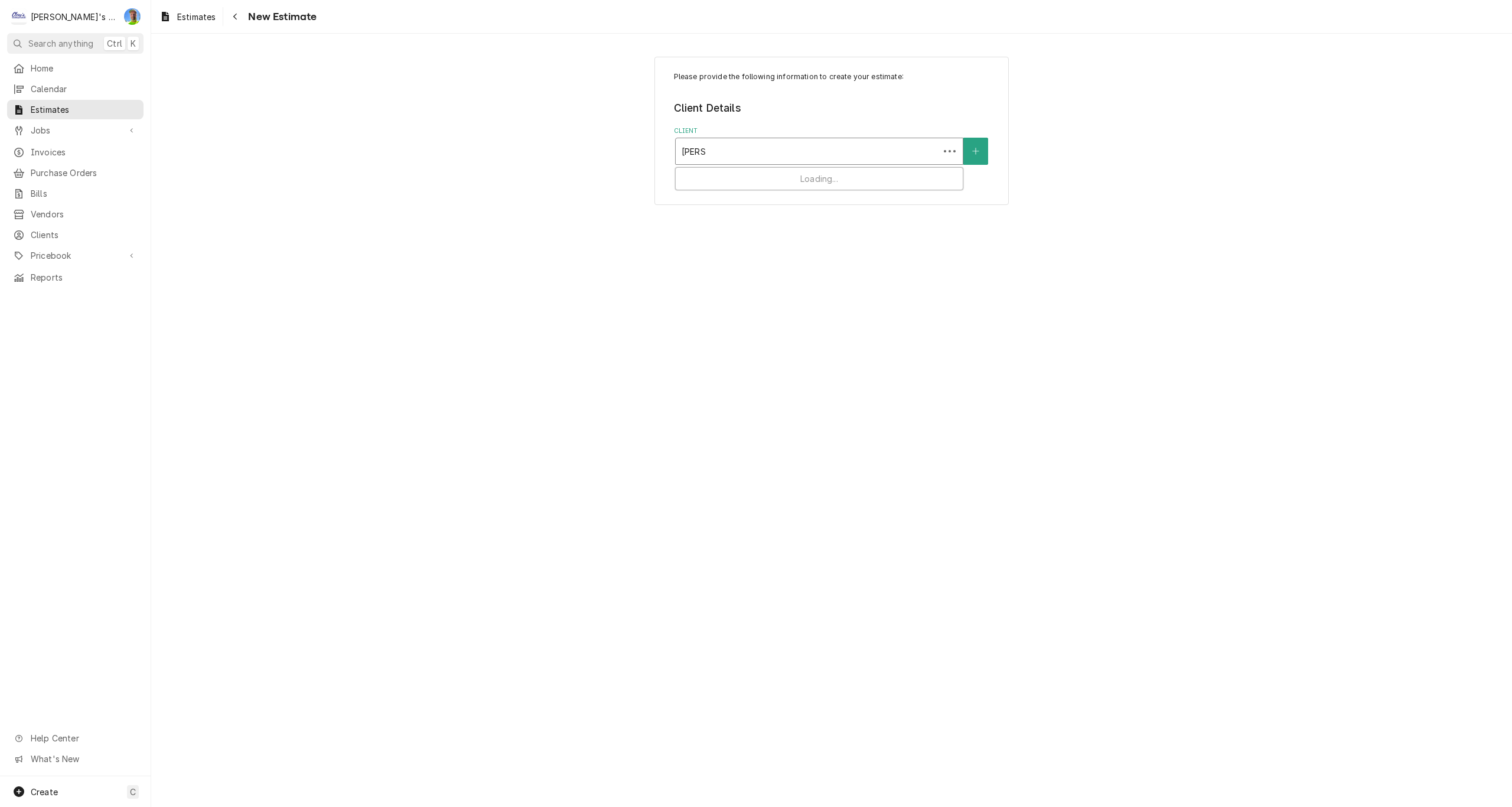
type input "PASSIO"
click at [827, 176] on div "PASSION FLOWER DESIGN" at bounding box center [819, 177] width 287 height 18
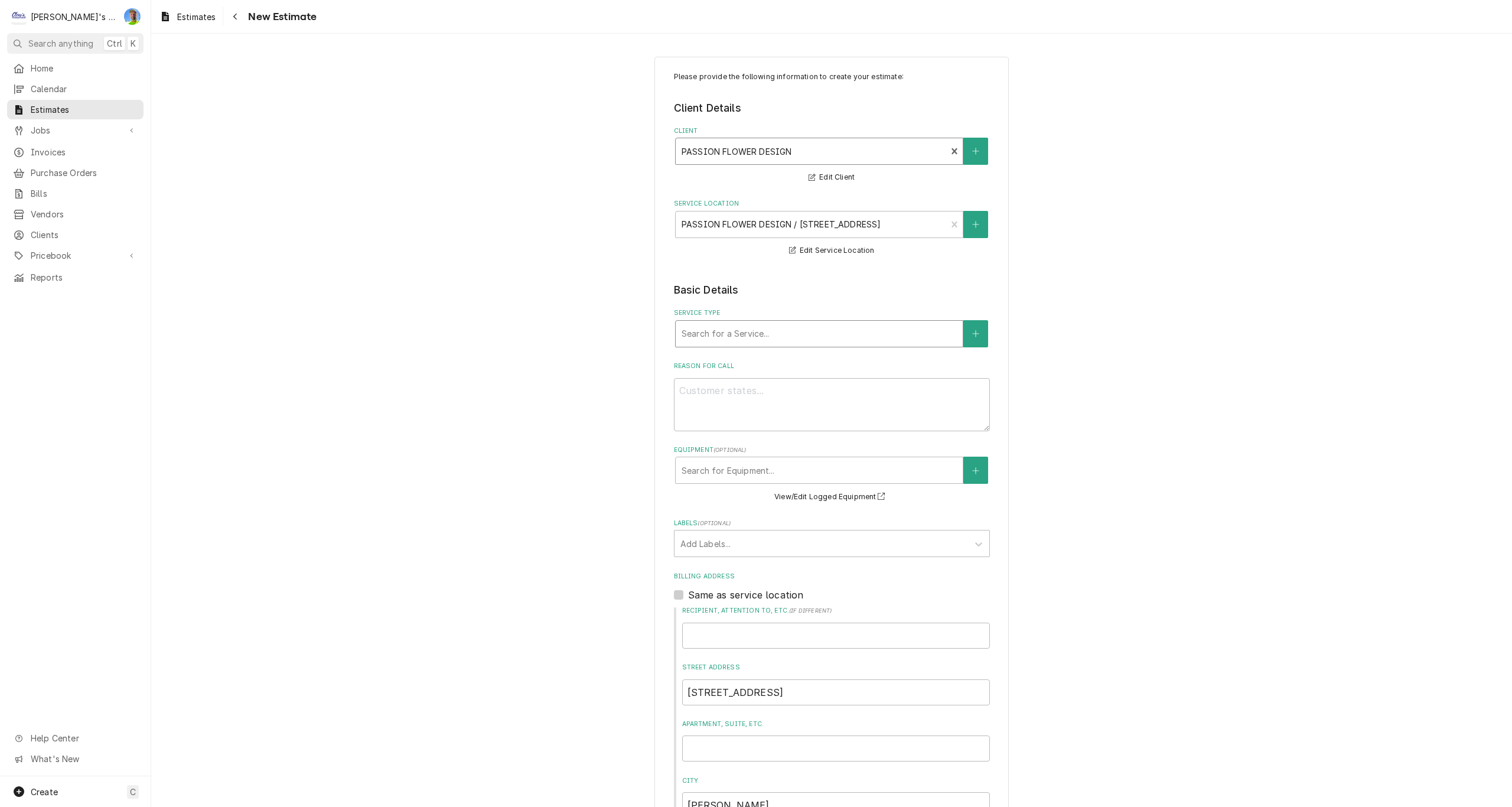
click at [879, 332] on div "Service Type" at bounding box center [819, 333] width 275 height 21
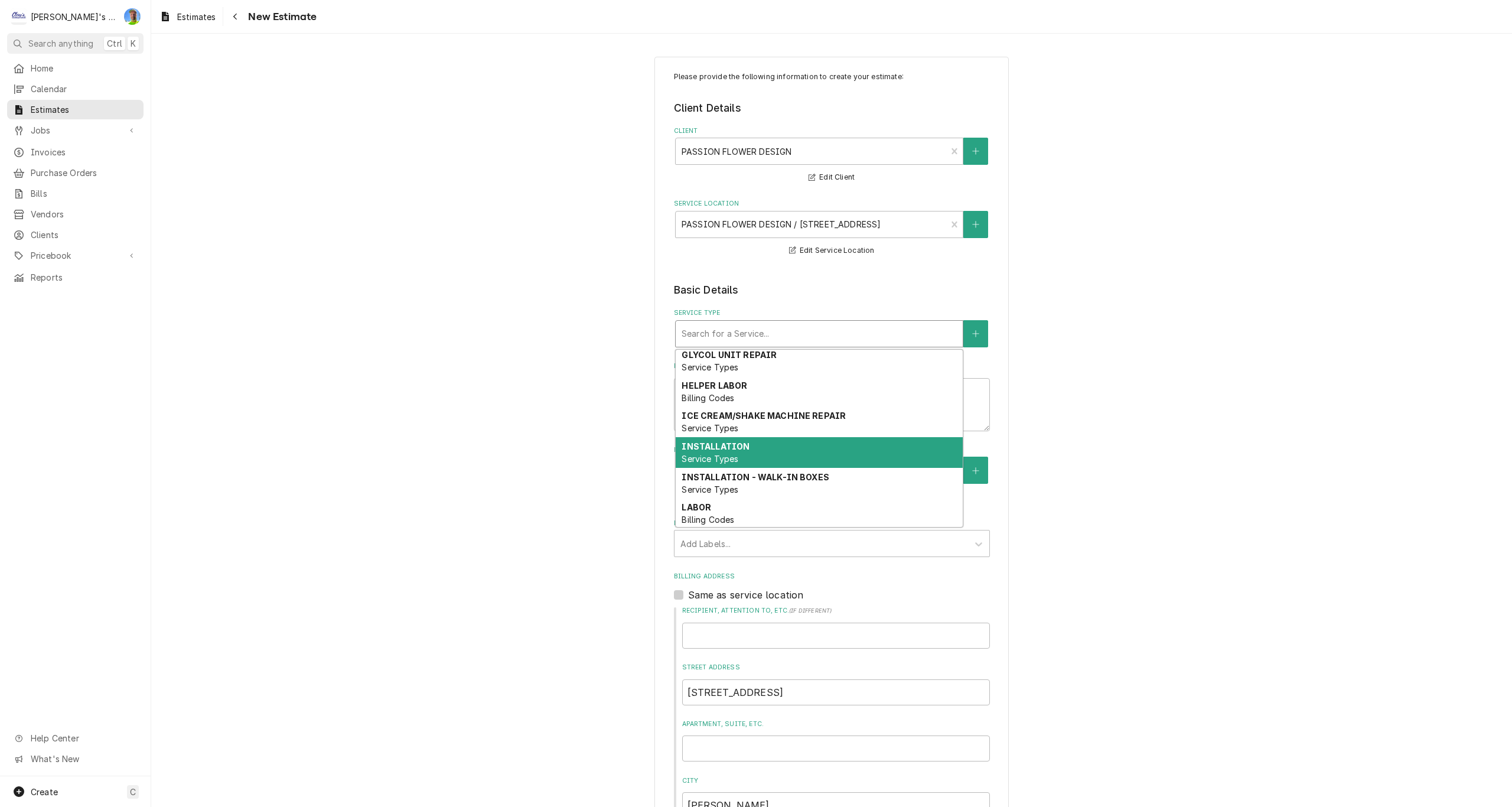
scroll to position [118, 0]
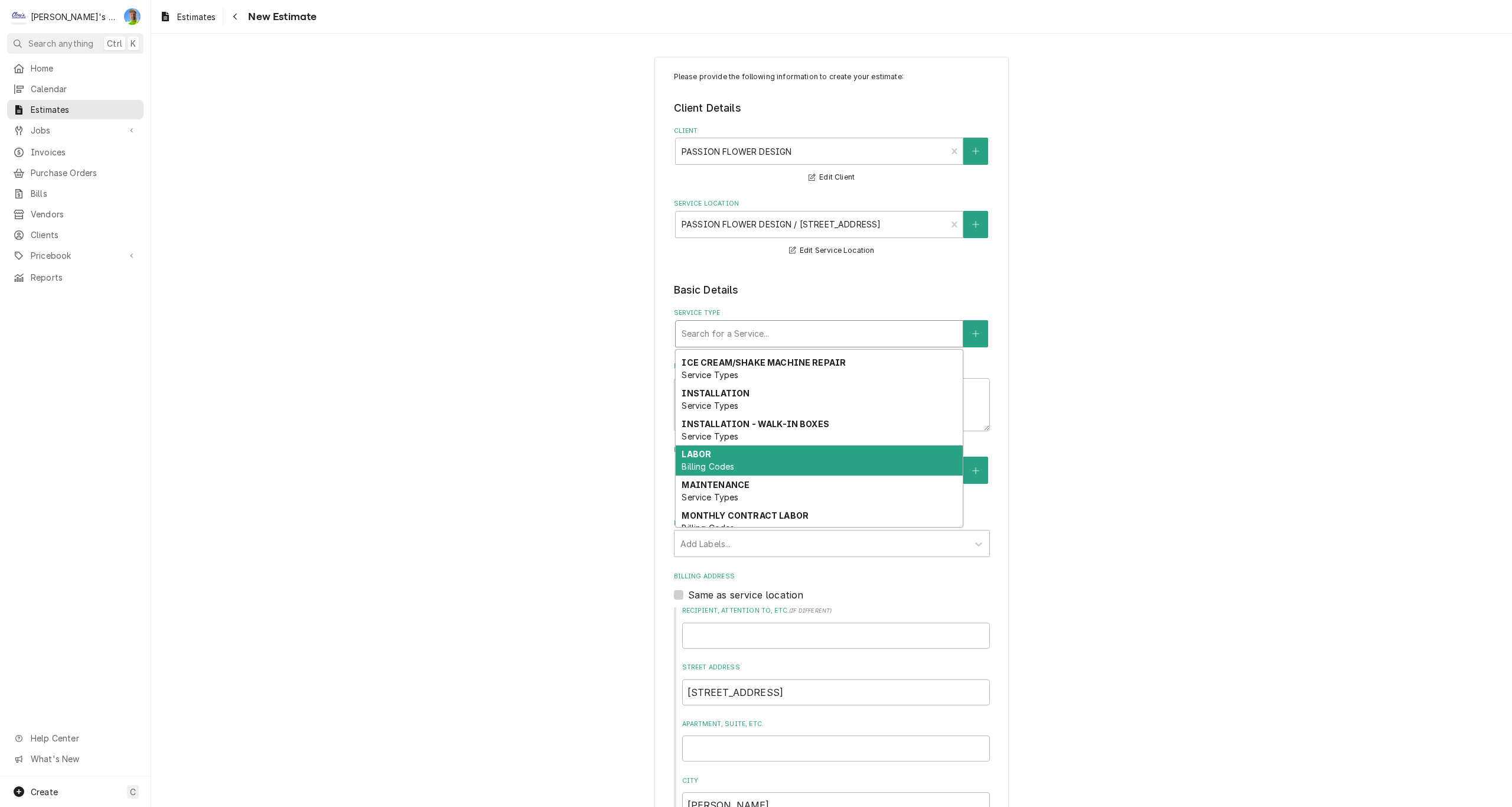
click at [773, 453] on div "LABOR Billing Codes" at bounding box center [819, 460] width 287 height 31
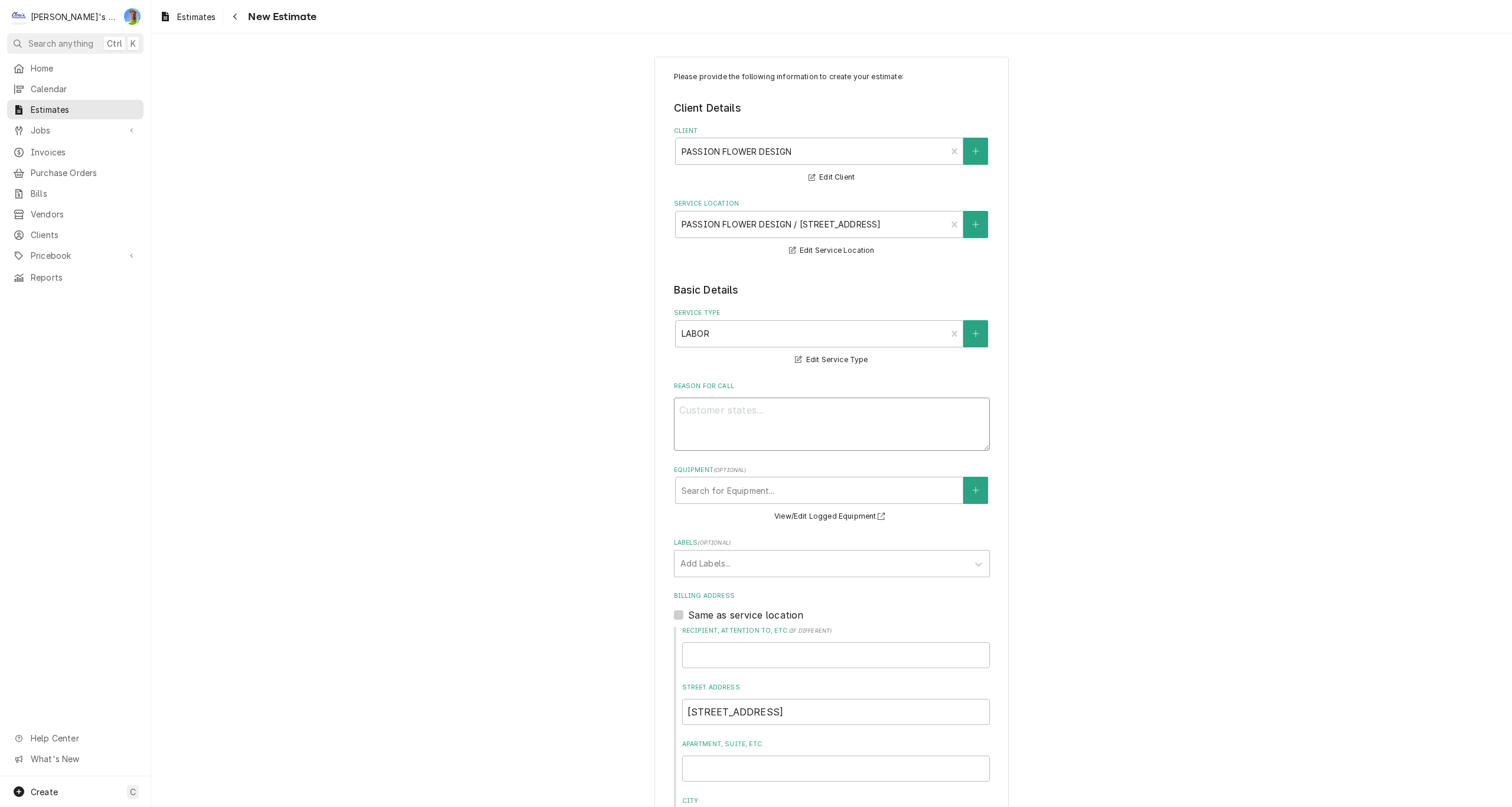
click at [739, 414] on textarea "Reason For Call" at bounding box center [832, 424] width 316 height 53
type textarea "x"
type textarea "E"
type textarea "x"
type textarea "ES"
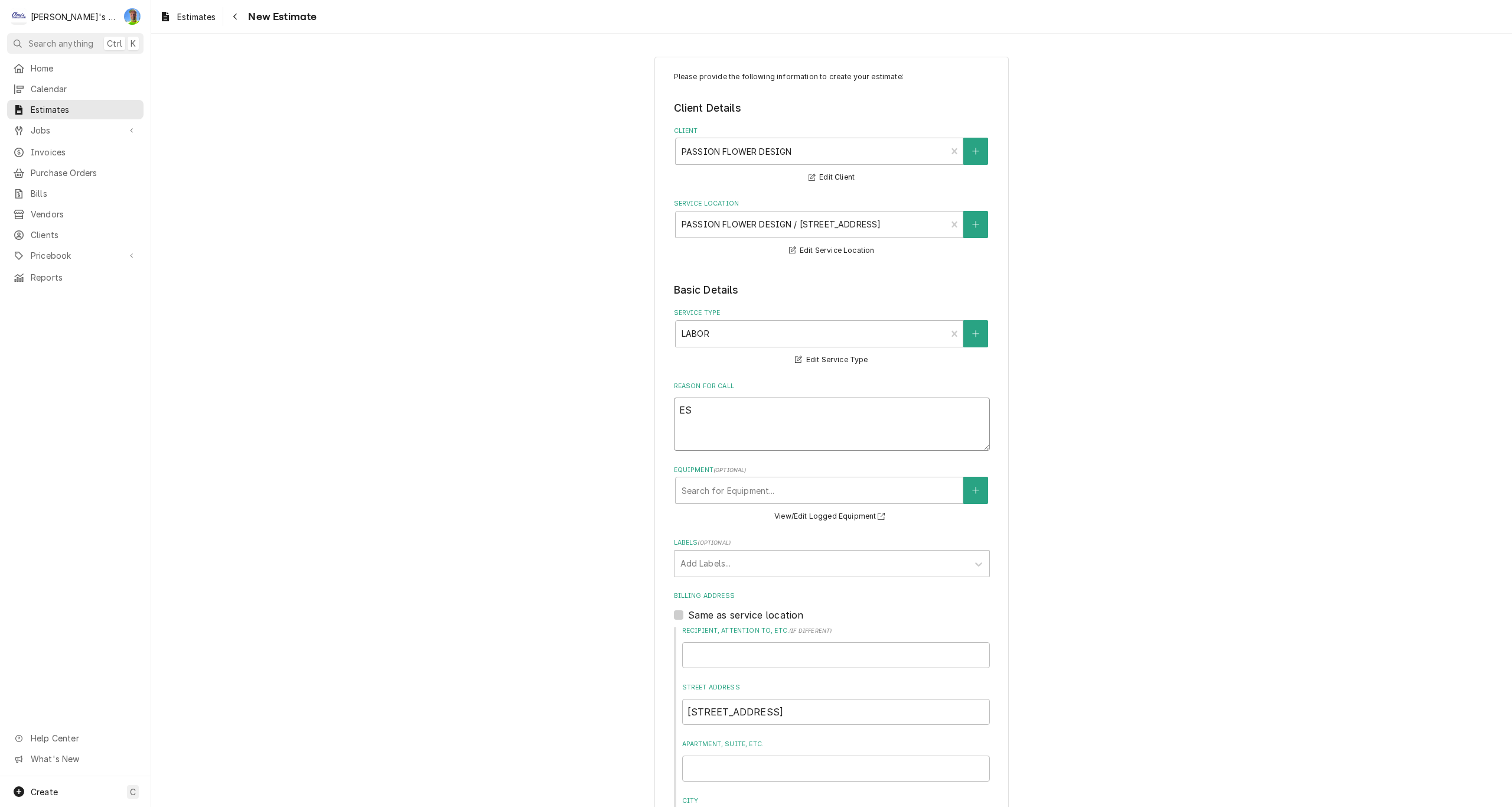
type textarea "x"
type textarea "EST"
type textarea "x"
type textarea "ESTI"
type textarea "x"
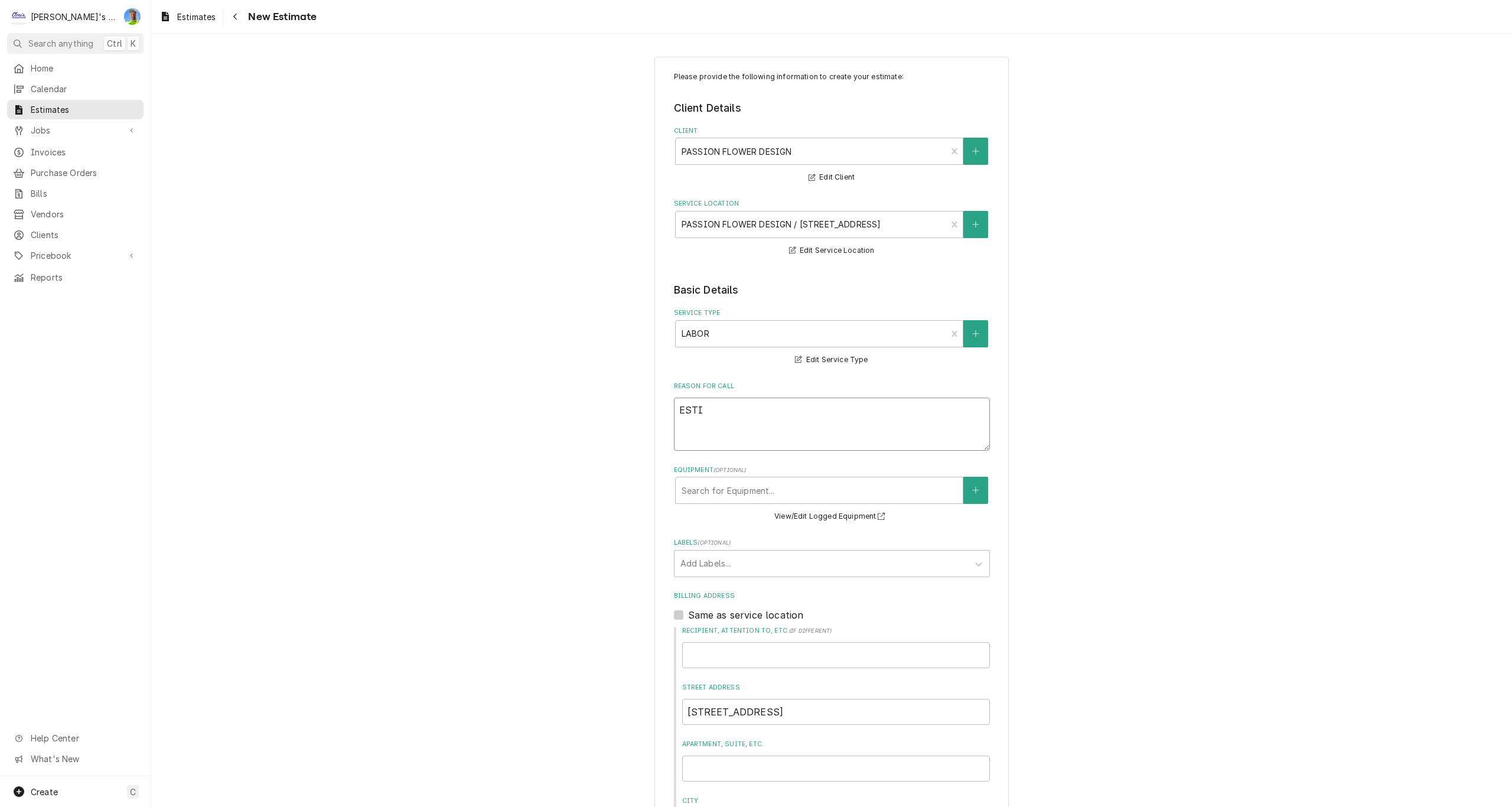
type textarea "ESTIM"
type textarea "x"
type textarea "ESTIMA"
type textarea "x"
type textarea "ESTIMAT"
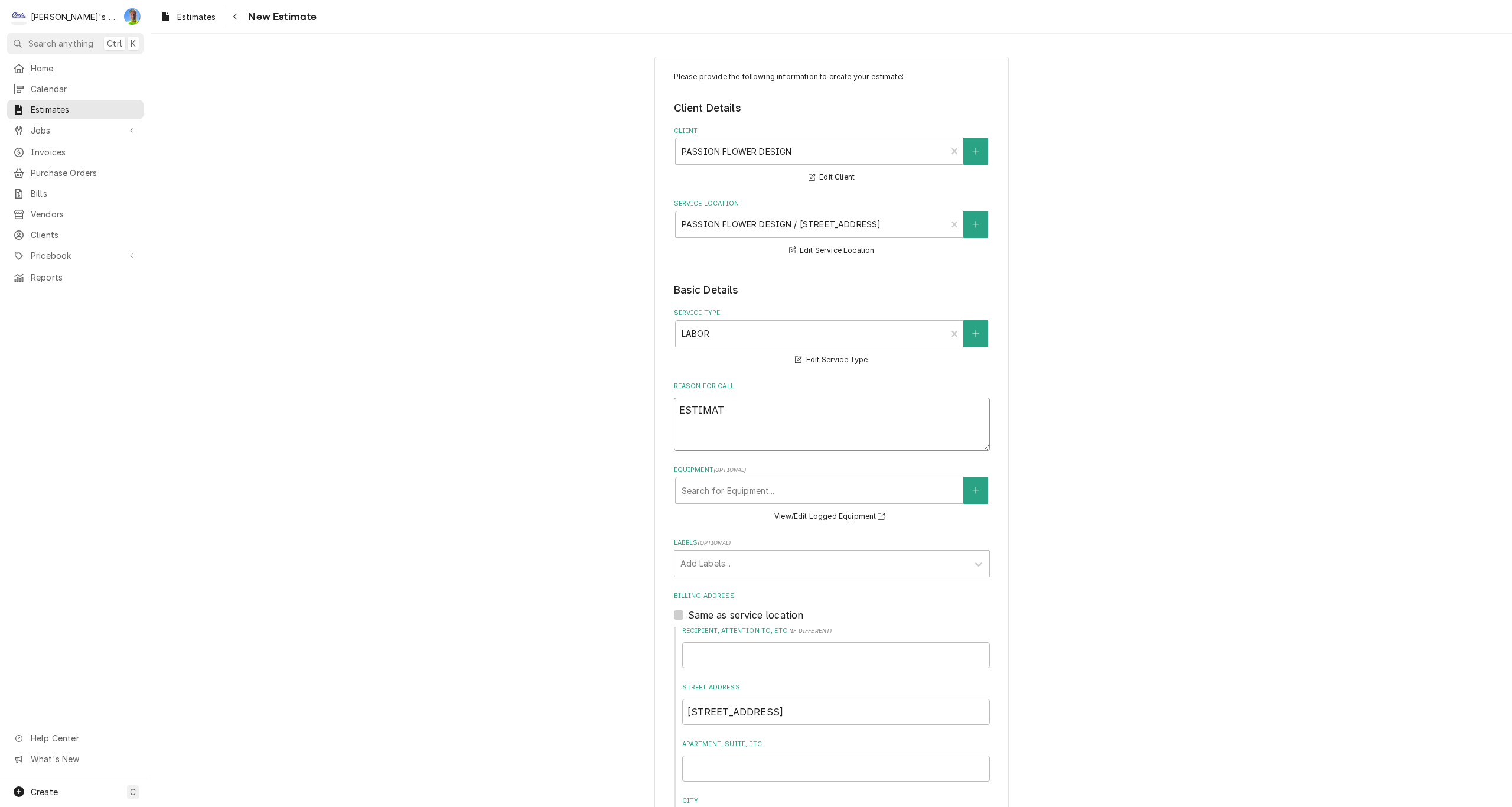
type textarea "x"
type textarea "ESTIMATE"
type textarea "x"
type textarea "ESTIMATE"
type textarea "x"
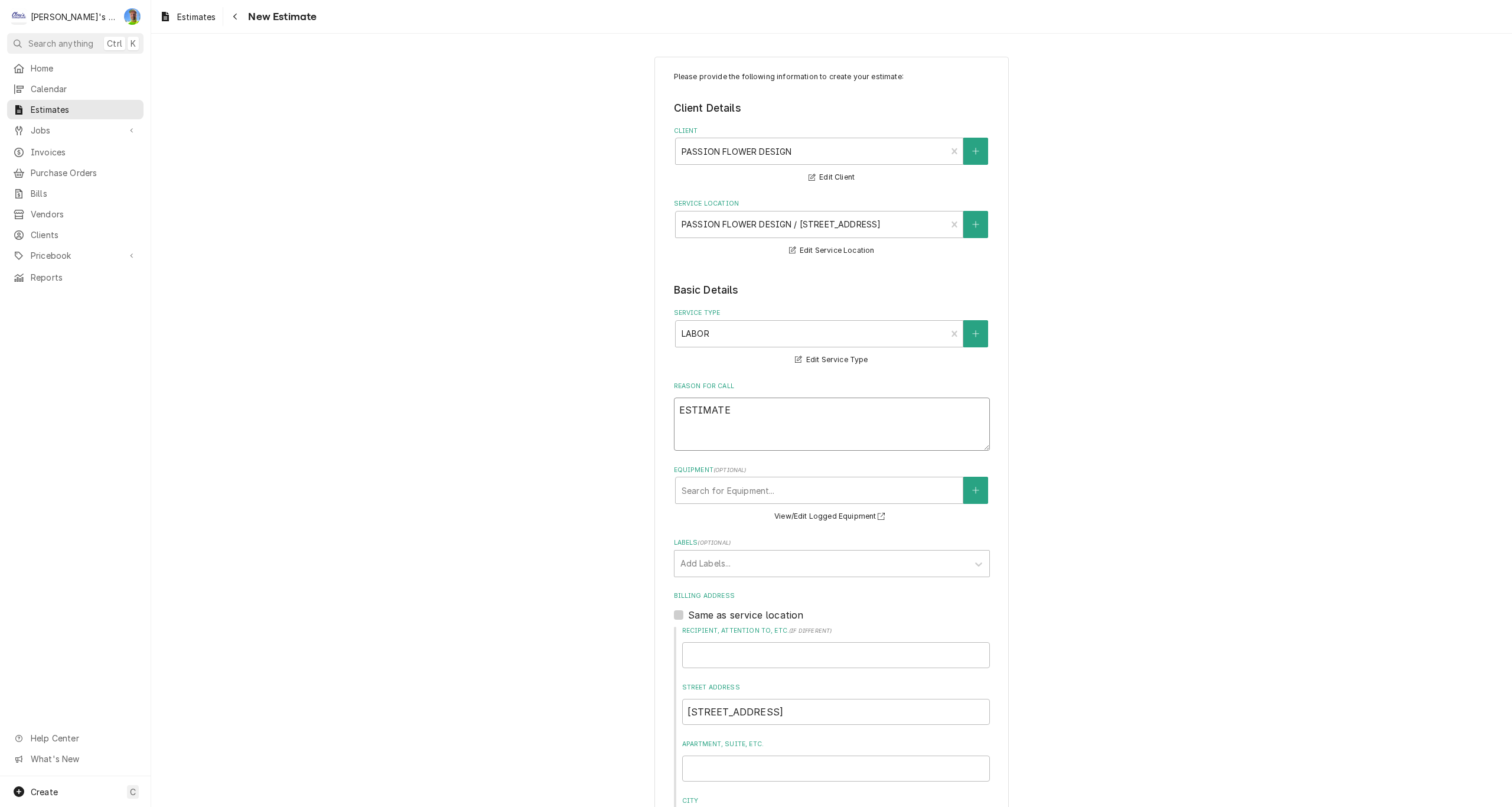
type textarea "ESTIMATE F"
type textarea "x"
type textarea "ESTIMATE FO"
type textarea "x"
type textarea "ESTIMATE FOR"
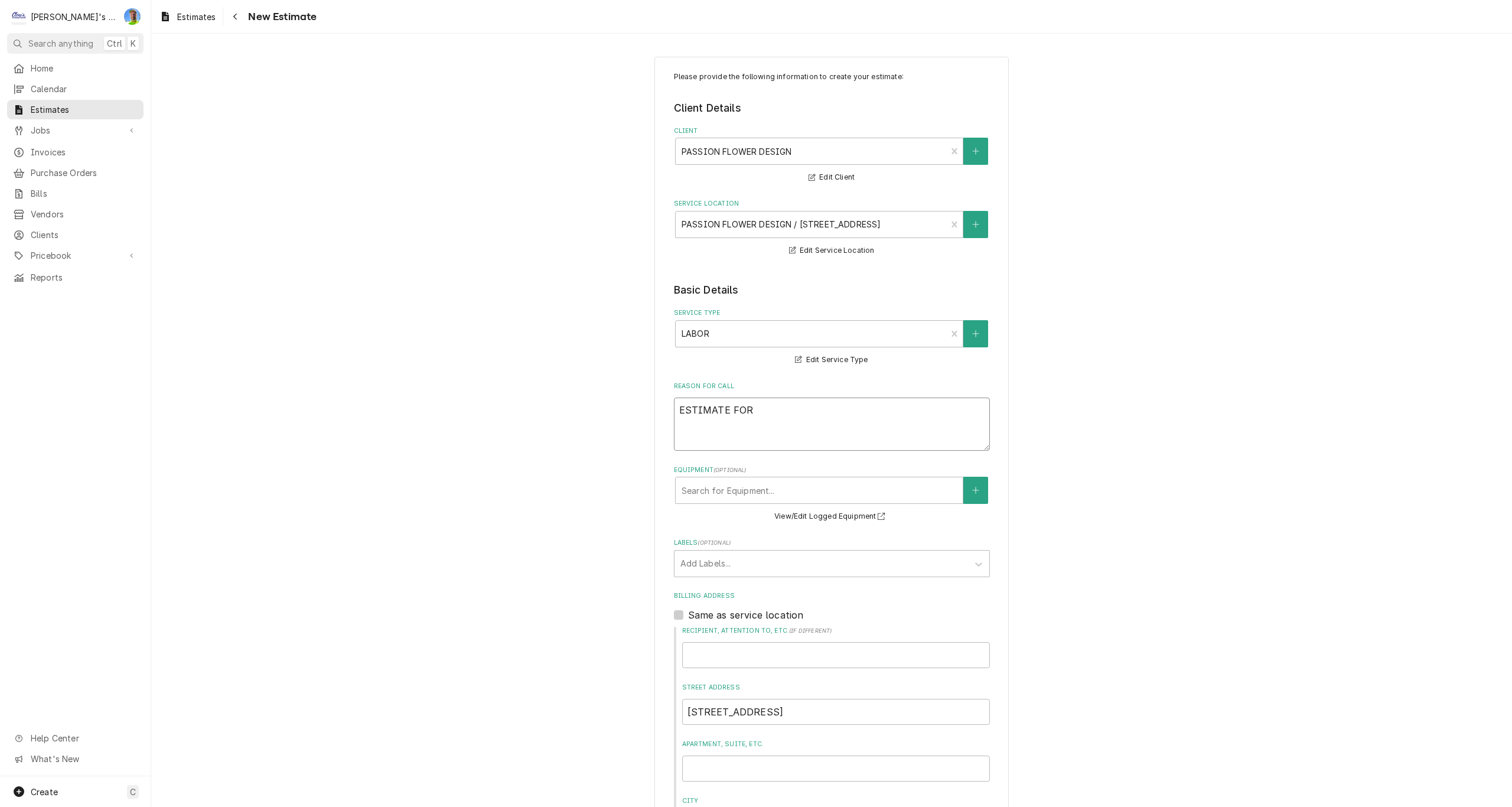
type textarea "x"
type textarea "ESTIMATE FOR"
type textarea "x"
type textarea "ESTIMATE FOR D"
type textarea "x"
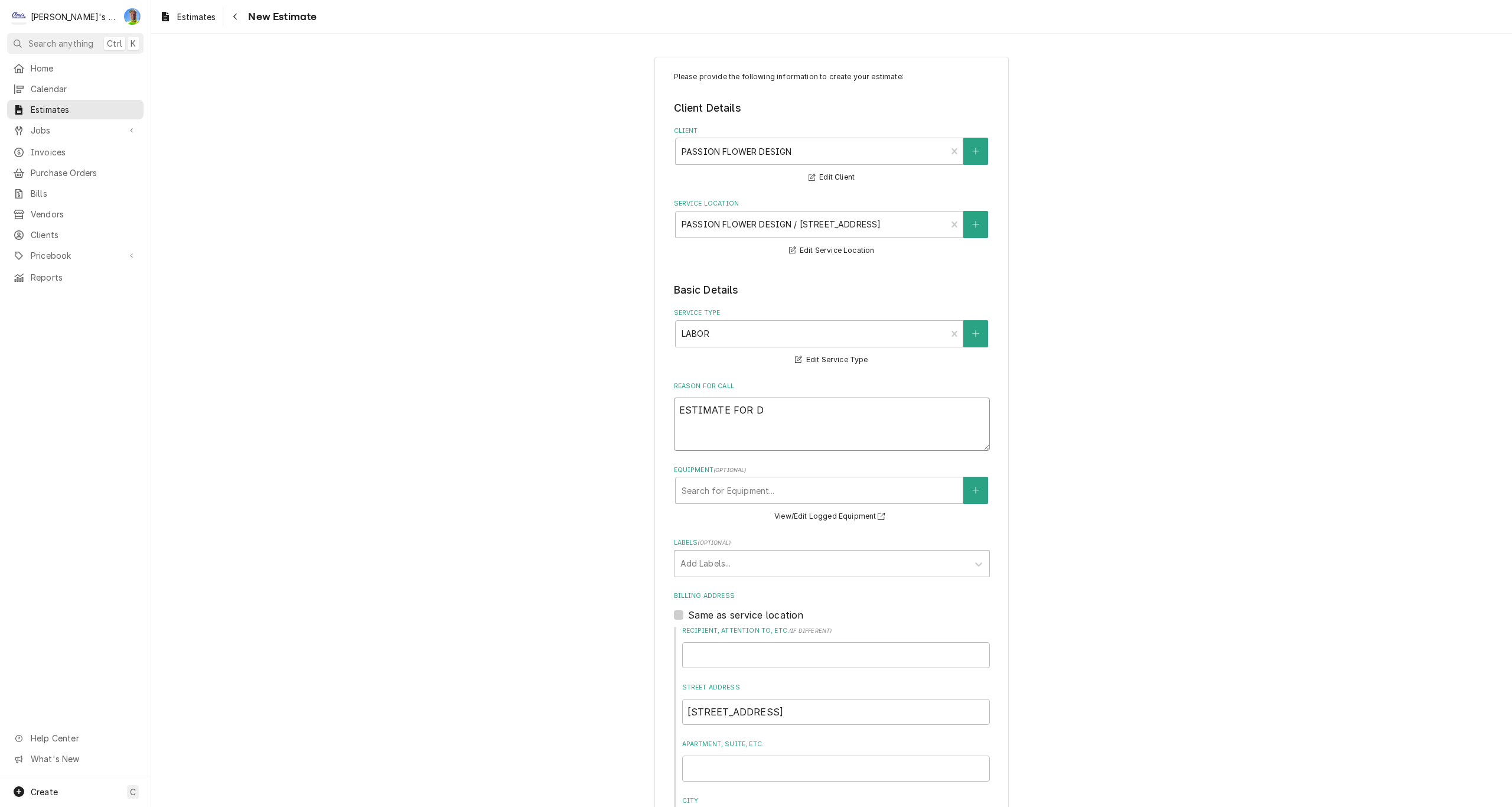
type textarea "ESTIMATE FOR DE"
type textarea "x"
type textarea "ESTIMATE FOR DEM"
type textarea "x"
type textarea "ESTIMATE FOR DEMO"
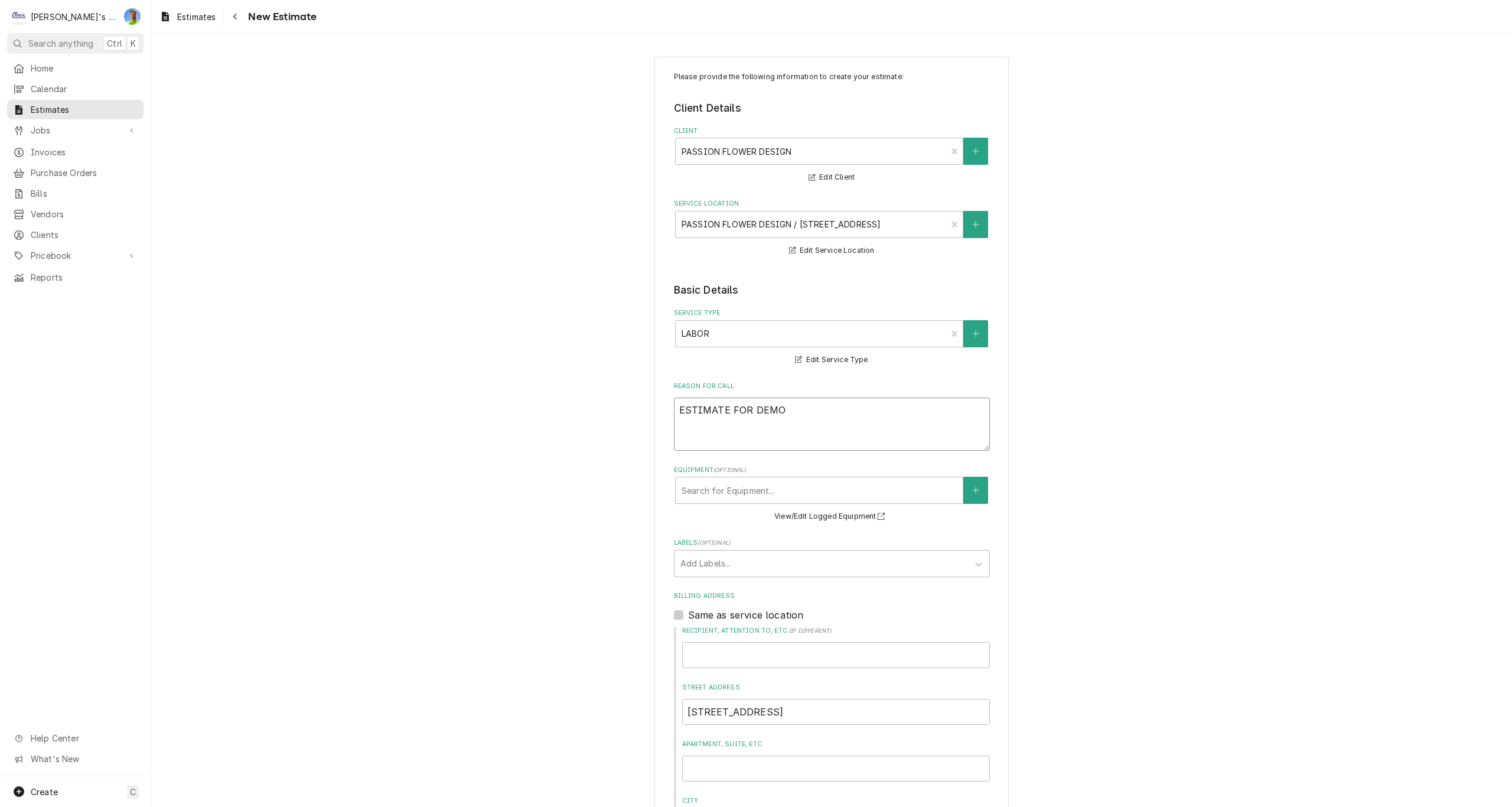
type textarea "x"
type textarea "ESTIMATE FOR DEMO"
type textarea "x"
type textarea "ESTIMATE FOR DEMO W"
type textarea "x"
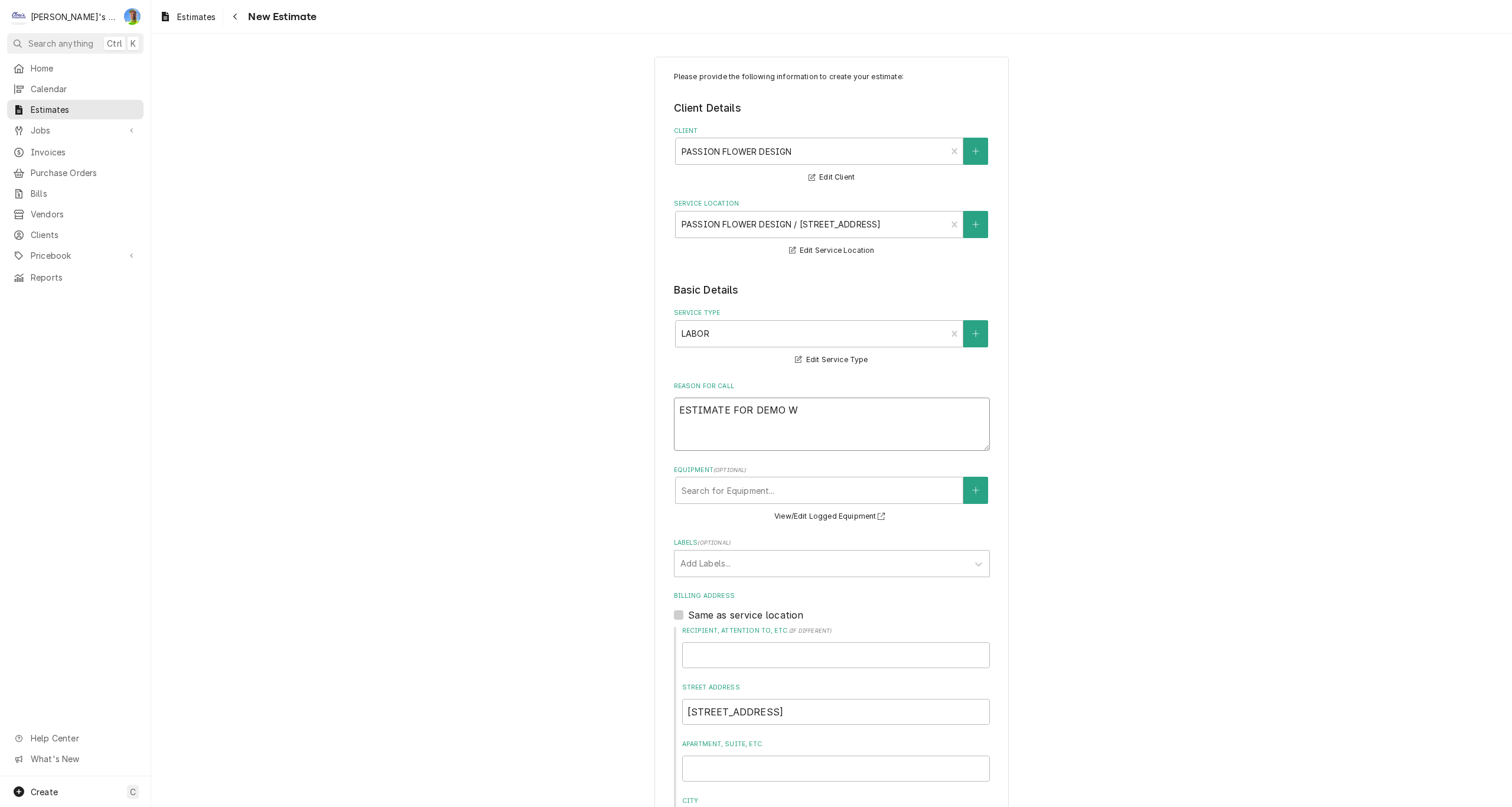
type textarea "ESTIMATE FOR DEMO WO"
type textarea "x"
type textarea "ESTIMATE FOR DEMO WOR"
type textarea "x"
type textarea "ESTIMATE FOR DEMO WORK"
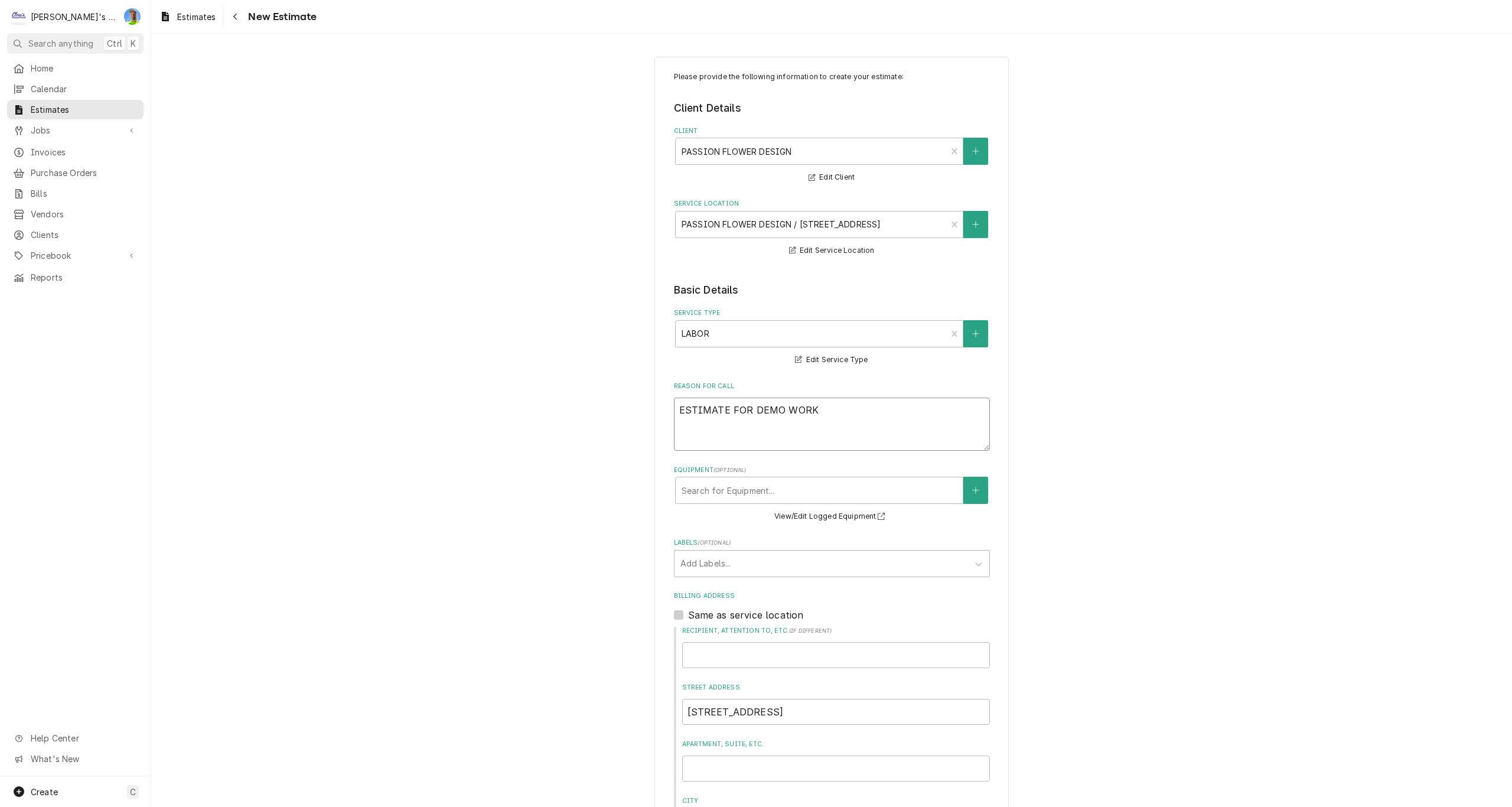
type textarea "x"
type textarea "ESTIMATE FOR DEMO WORK,"
type textarea "x"
type textarea "ESTIMATE FOR DEMO WORK,"
type textarea "x"
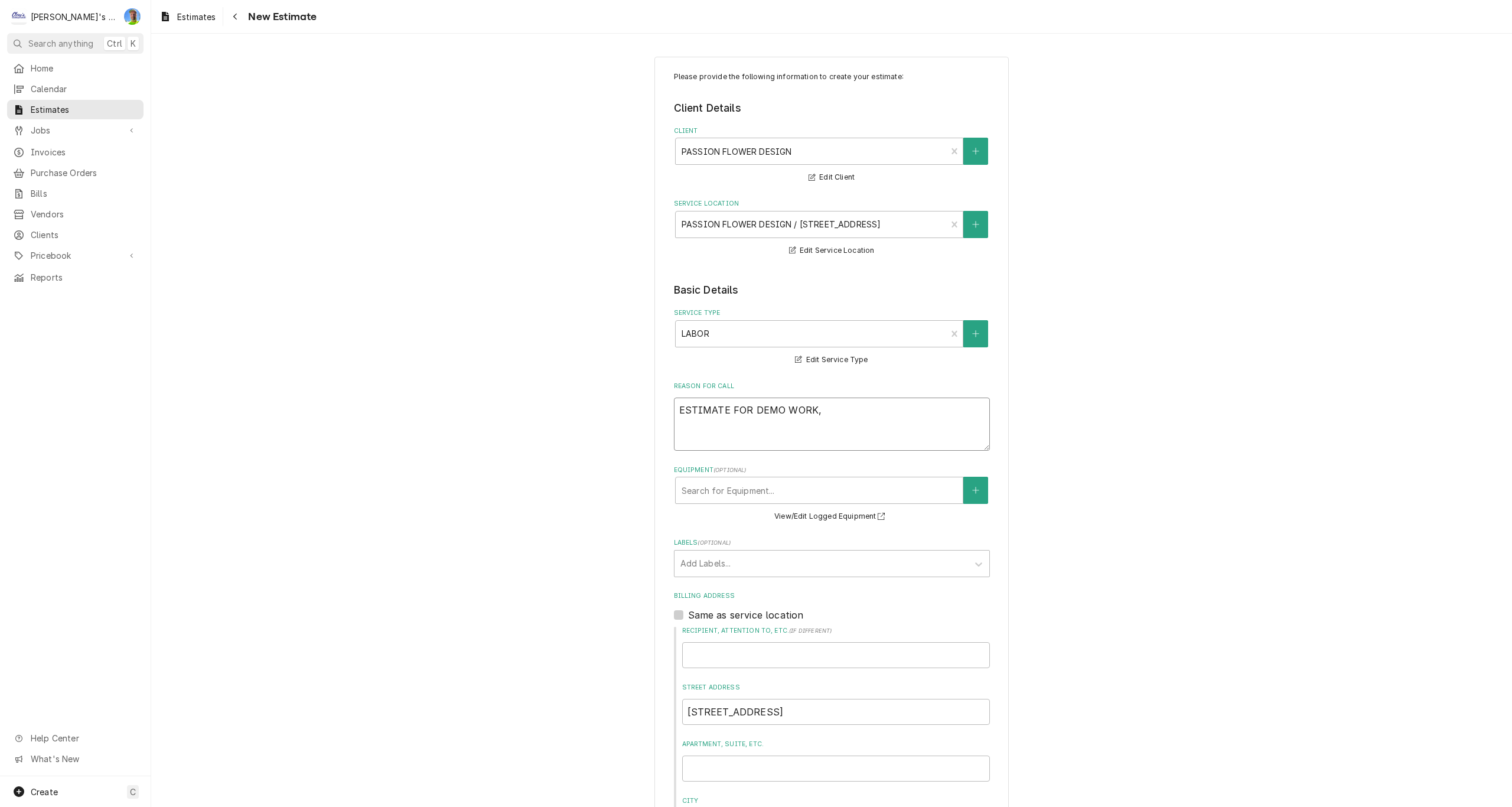
type textarea "ESTIMATE FOR DEMO WORK, R"
type textarea "x"
type textarea "ESTIMATE FOR DEMO WORK,"
type textarea "x"
type textarea "ESTIMATE FOR DEMO WORK, R"
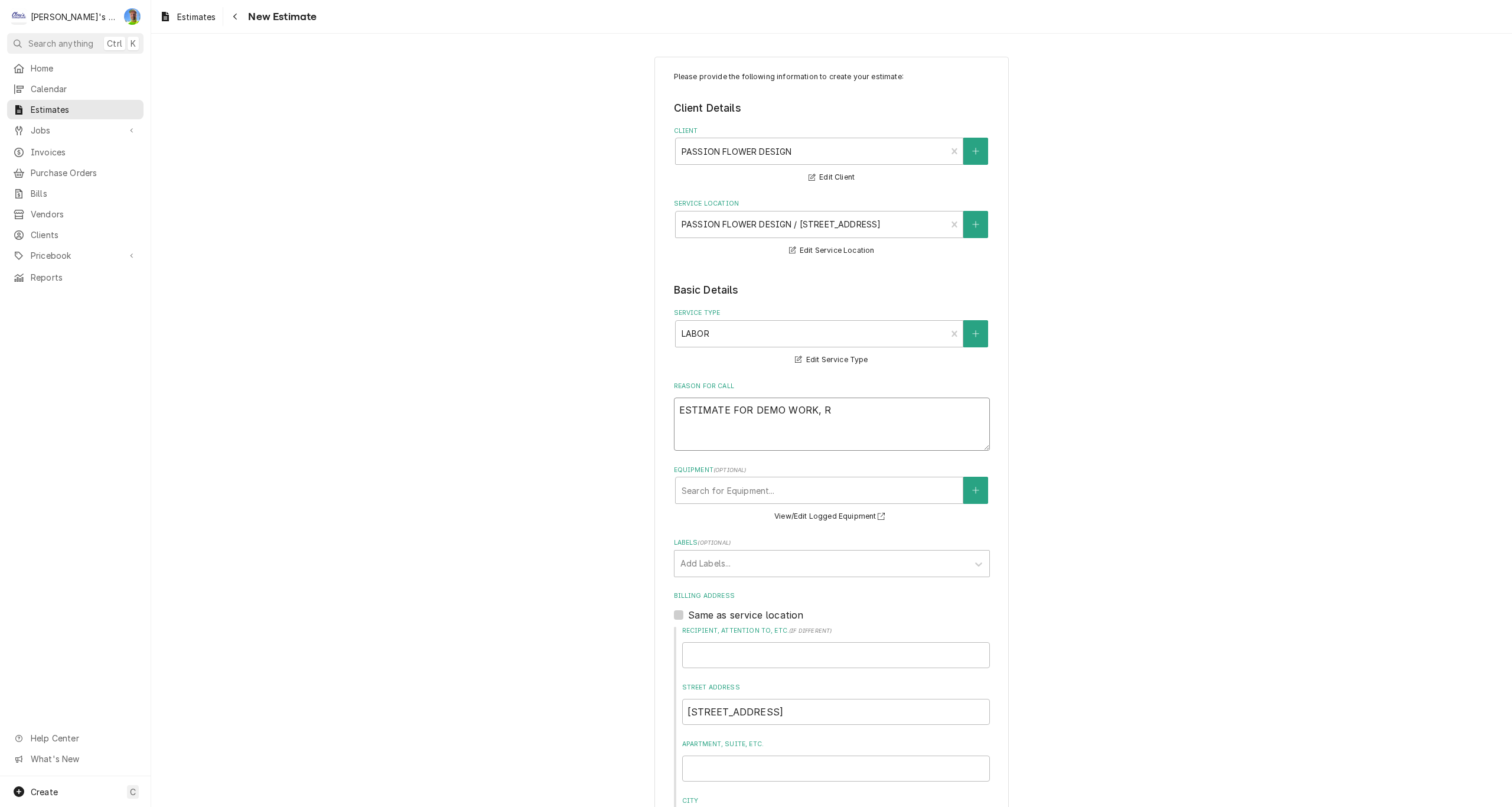
type textarea "x"
type textarea "ESTIMATE FOR DEMO WORK, RE"
type textarea "x"
type textarea "ESTIMATE FOR DEMO WORK, REM"
type textarea "x"
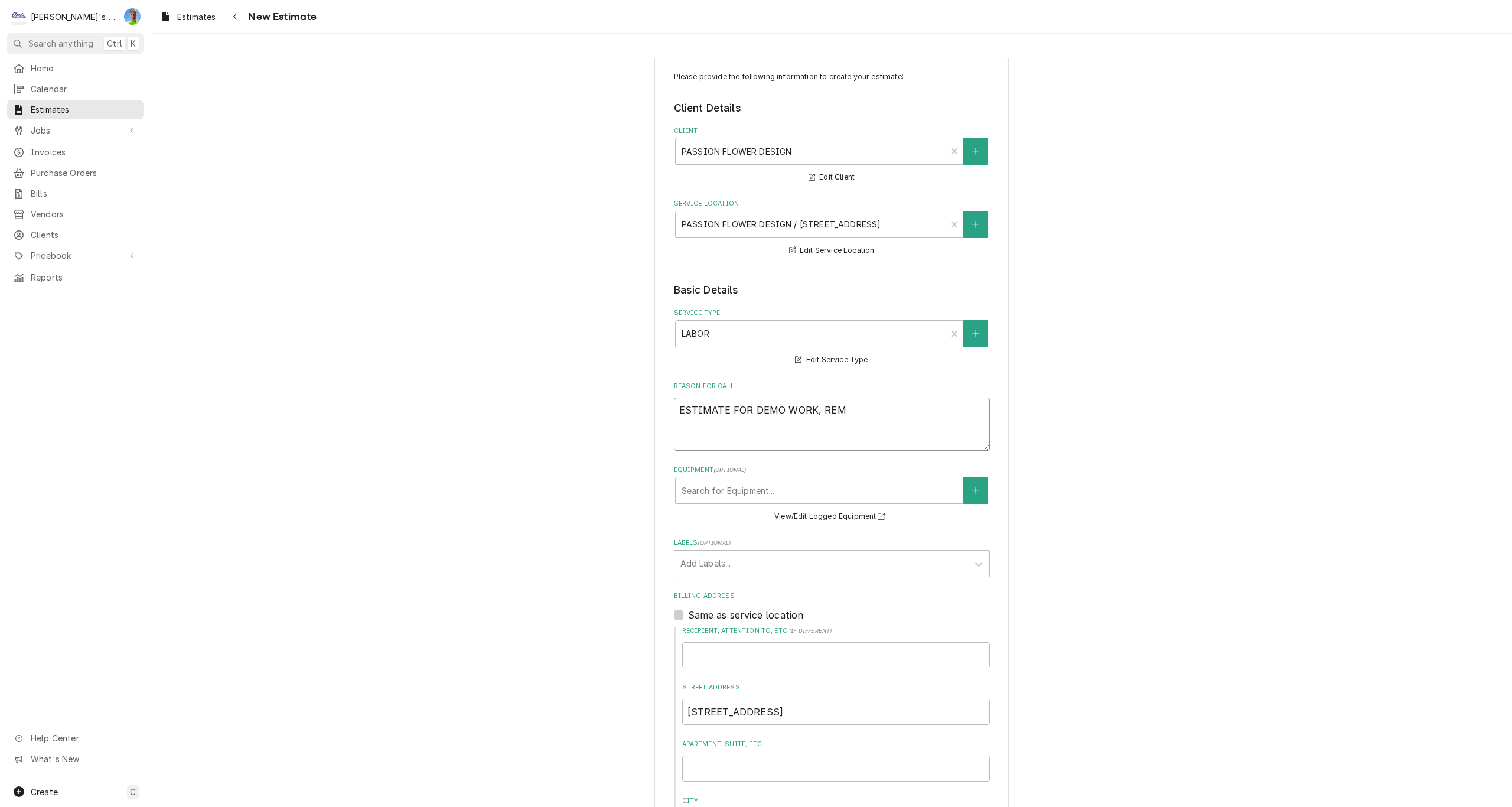
type textarea "ESTIMATE FOR DEMO WORK, REMO"
type textarea "x"
type textarea "ESTIMATE FOR DEMO WORK, REMOV"
type textarea "x"
type textarea "ESTIMATE FOR DEMO WORK, REMOVE"
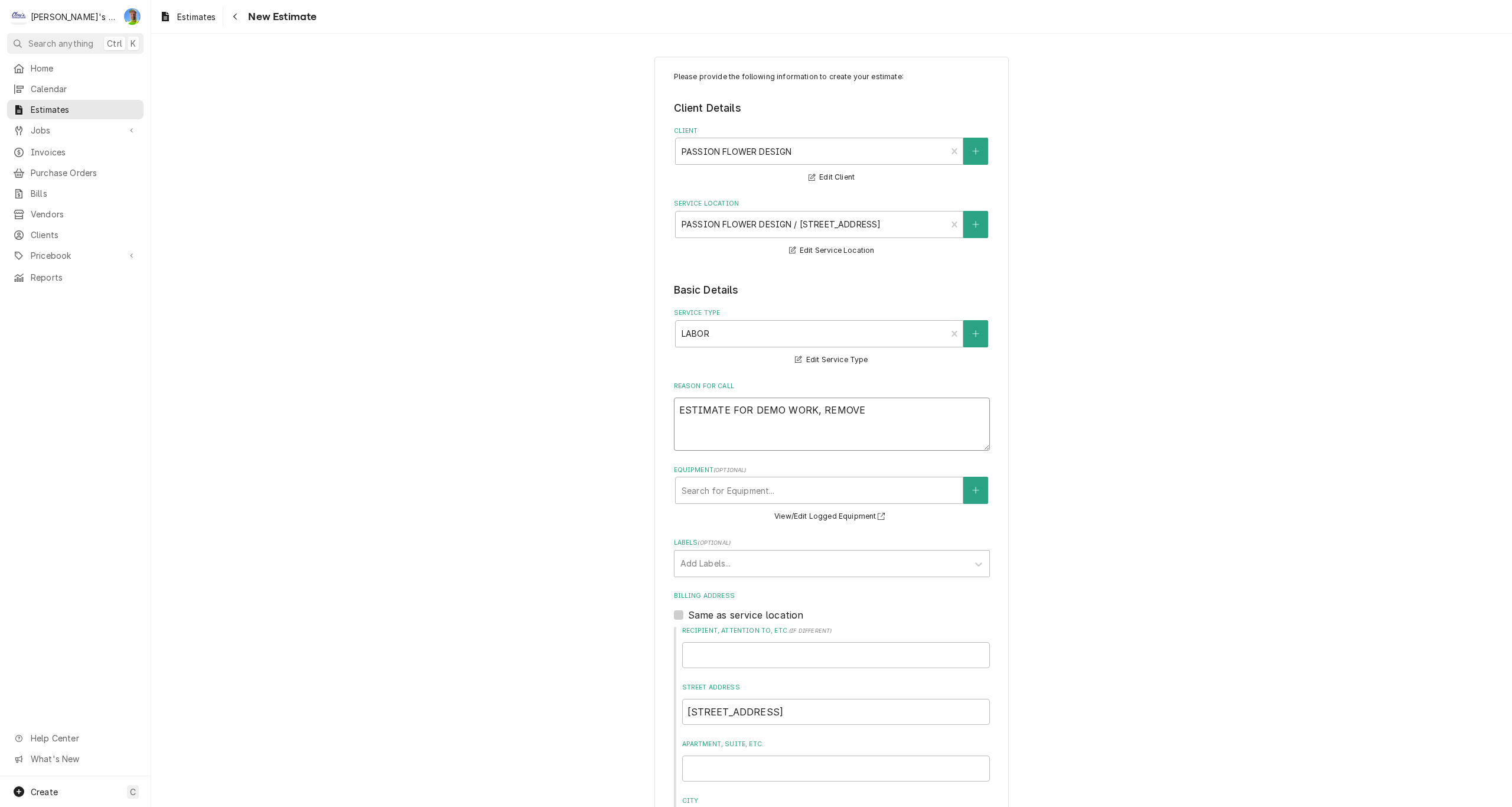
type textarea "x"
type textarea "ESTIMATE FOR DEMO WORK, REMOVE"
type textarea "x"
type textarea "ESTIMATE FOR DEMO WORK, REMOVE A"
type textarea "x"
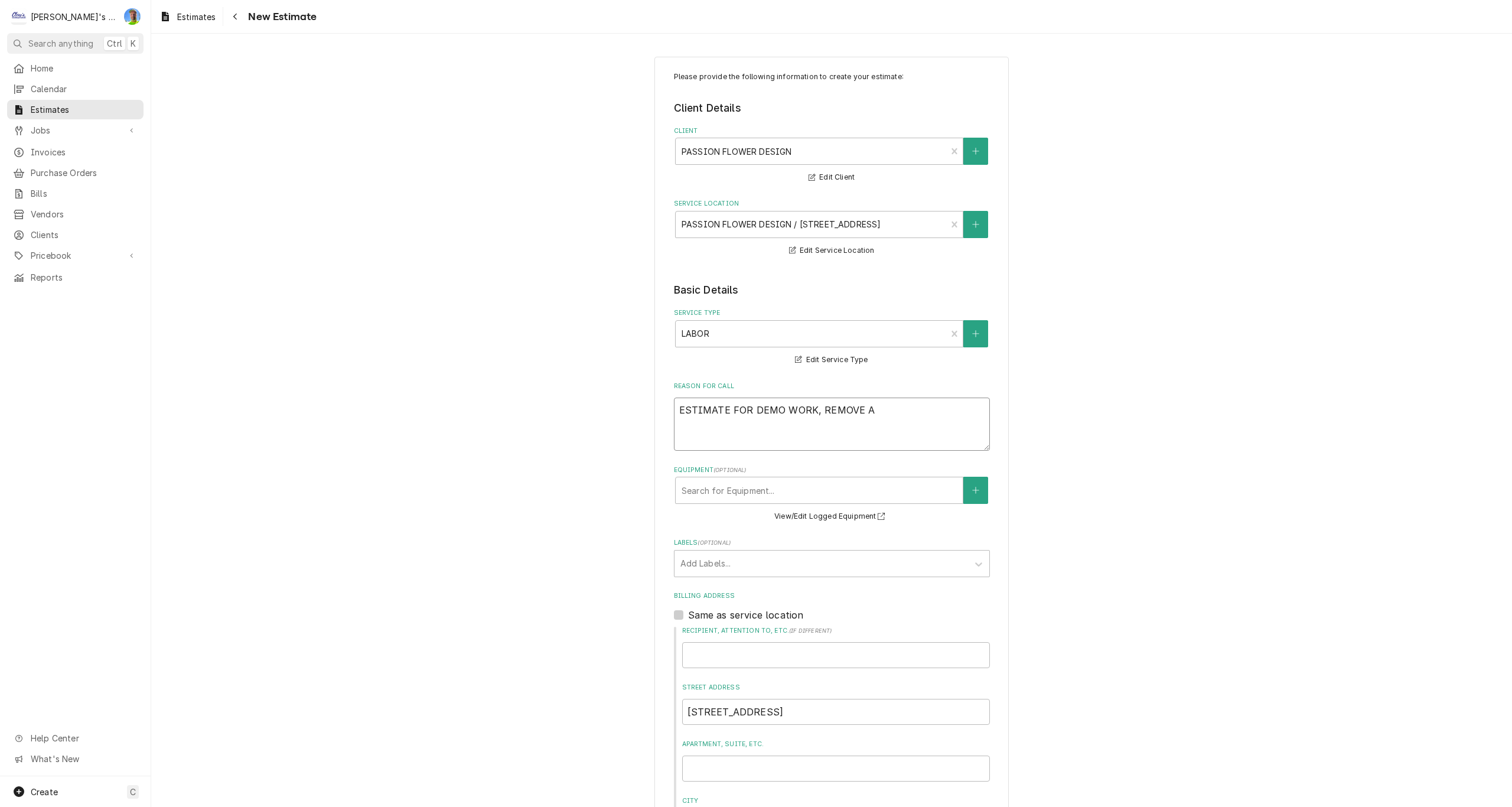
type textarea "ESTIMATE FOR DEMO WORK, REMOVE AN"
type textarea "x"
type textarea "ESTIMATE FOR DEMO WORK, REMOVE AND"
type textarea "x"
type textarea "ESTIMATE FOR DEMO WORK, REMOVE AND"
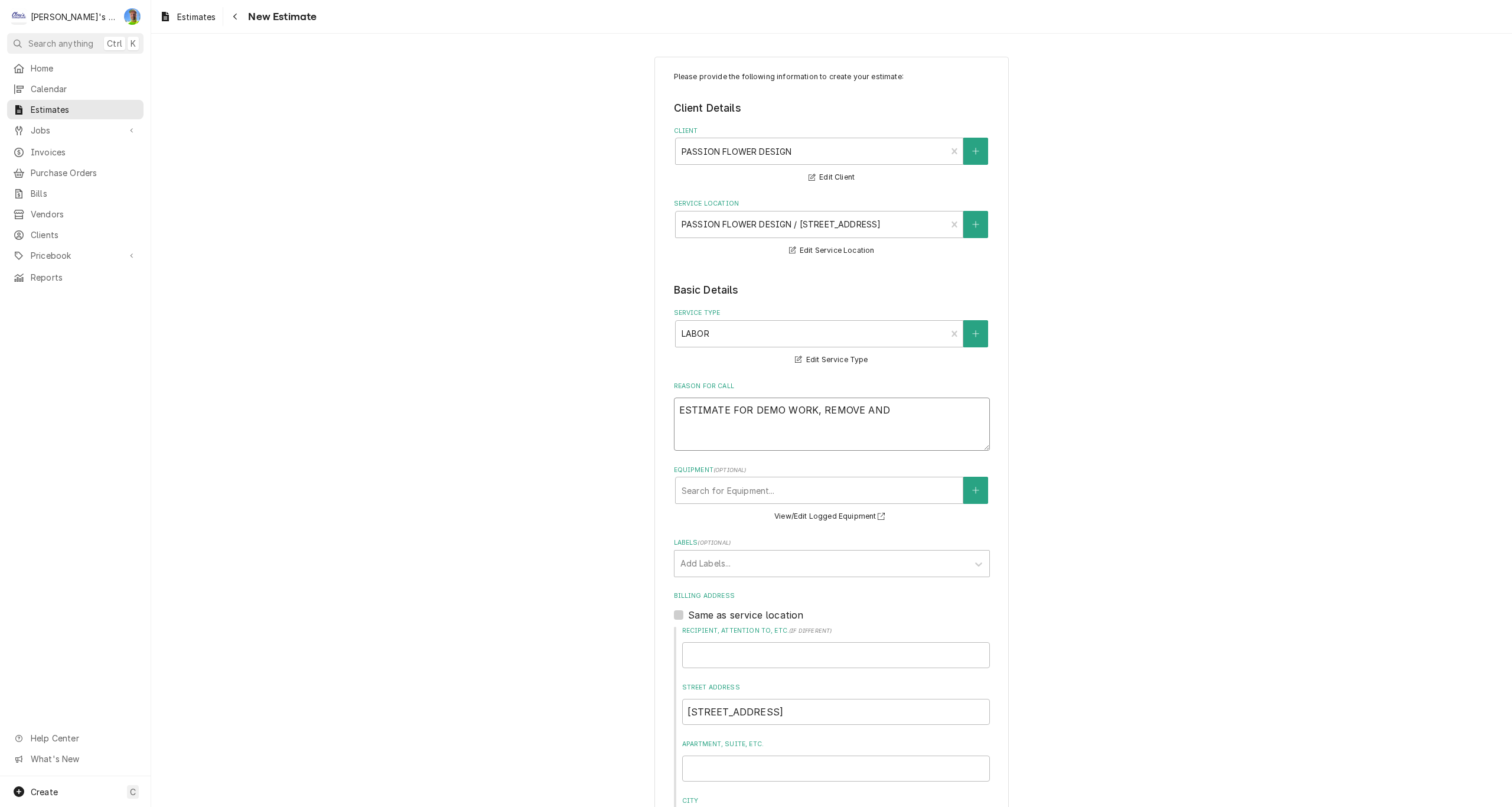
type textarea "x"
type textarea "ESTIMATE FOR DEMO WORK, REMOVE AND D"
type textarea "x"
type textarea "ESTIMATE FOR DEMO WORK, REMOVE AND DI"
type textarea "x"
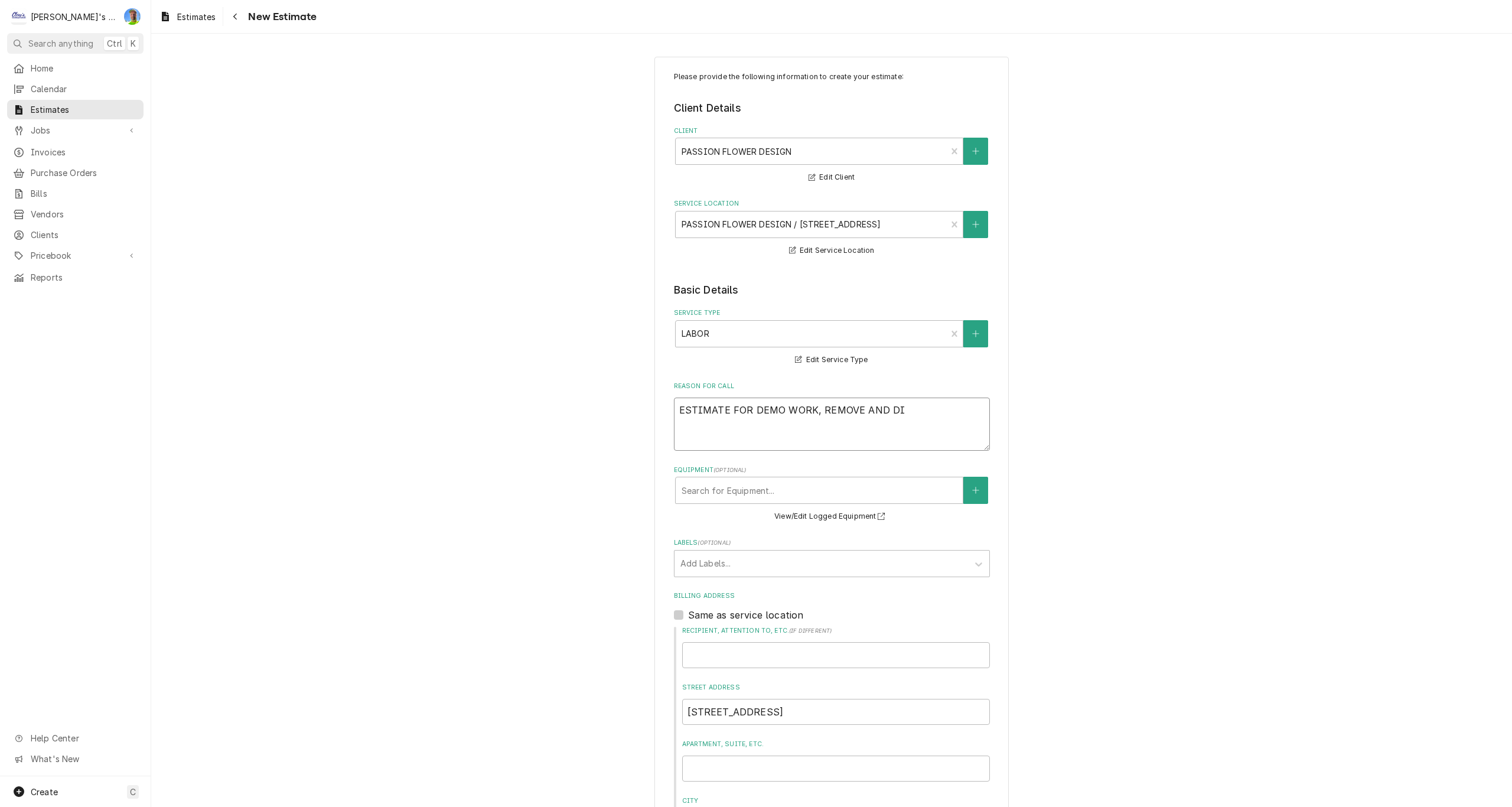
type textarea "ESTIMATE FOR DEMO WORK, REMOVE AND DIP"
type textarea "x"
type textarea "ESTIMATE FOR DEMO WORK, REMOVE AND DIPS"
type textarea "x"
type textarea "ESTIMATE FOR DEMO WORK, REMOVE AND DIPSO"
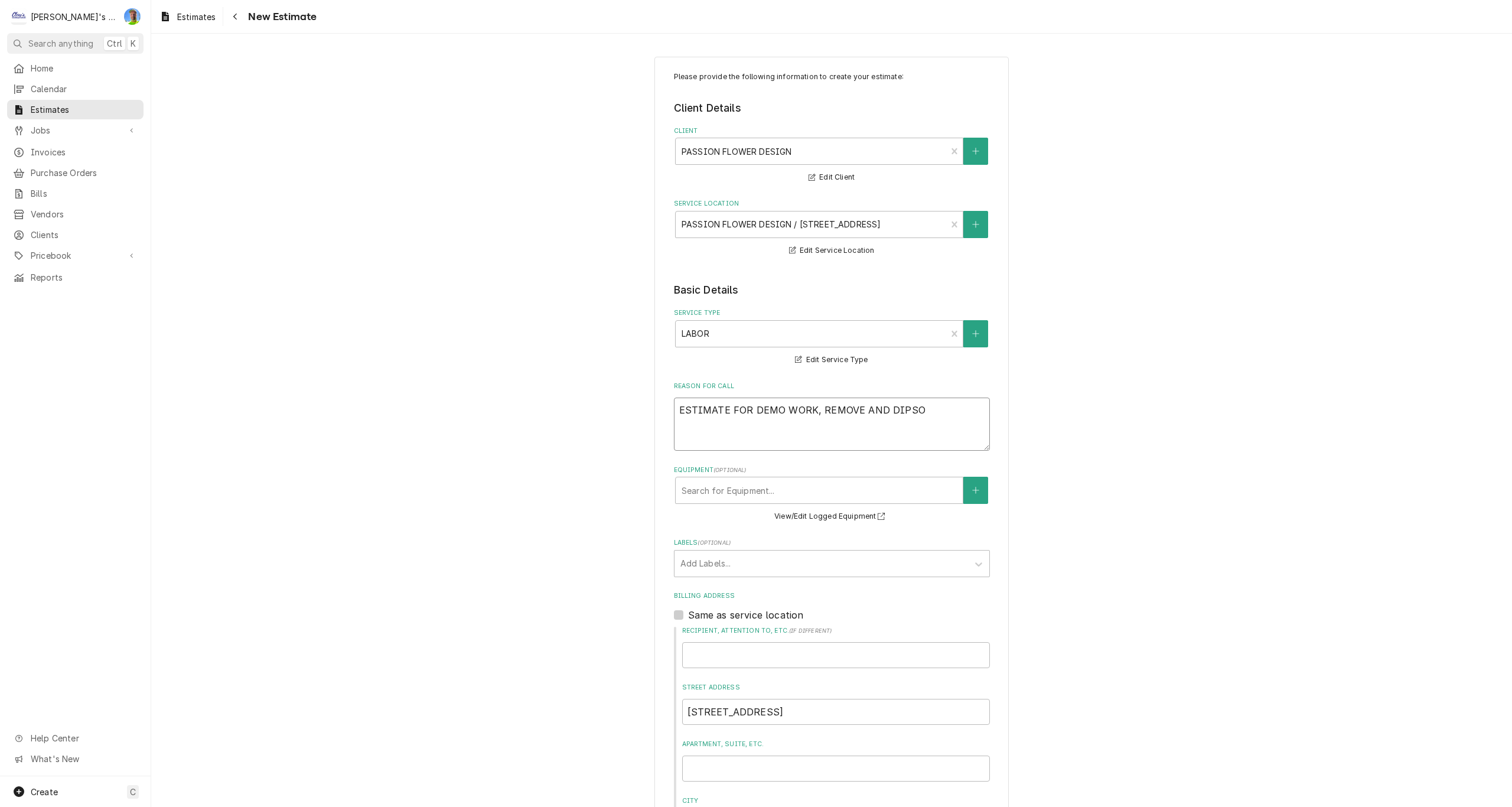
type textarea "x"
type textarea "ESTIMATE FOR DEMO WORK, REMOVE AND DIPS"
type textarea "x"
type textarea "ESTIMATE FOR DEMO WORK, REMOVE AND DIP"
type textarea "x"
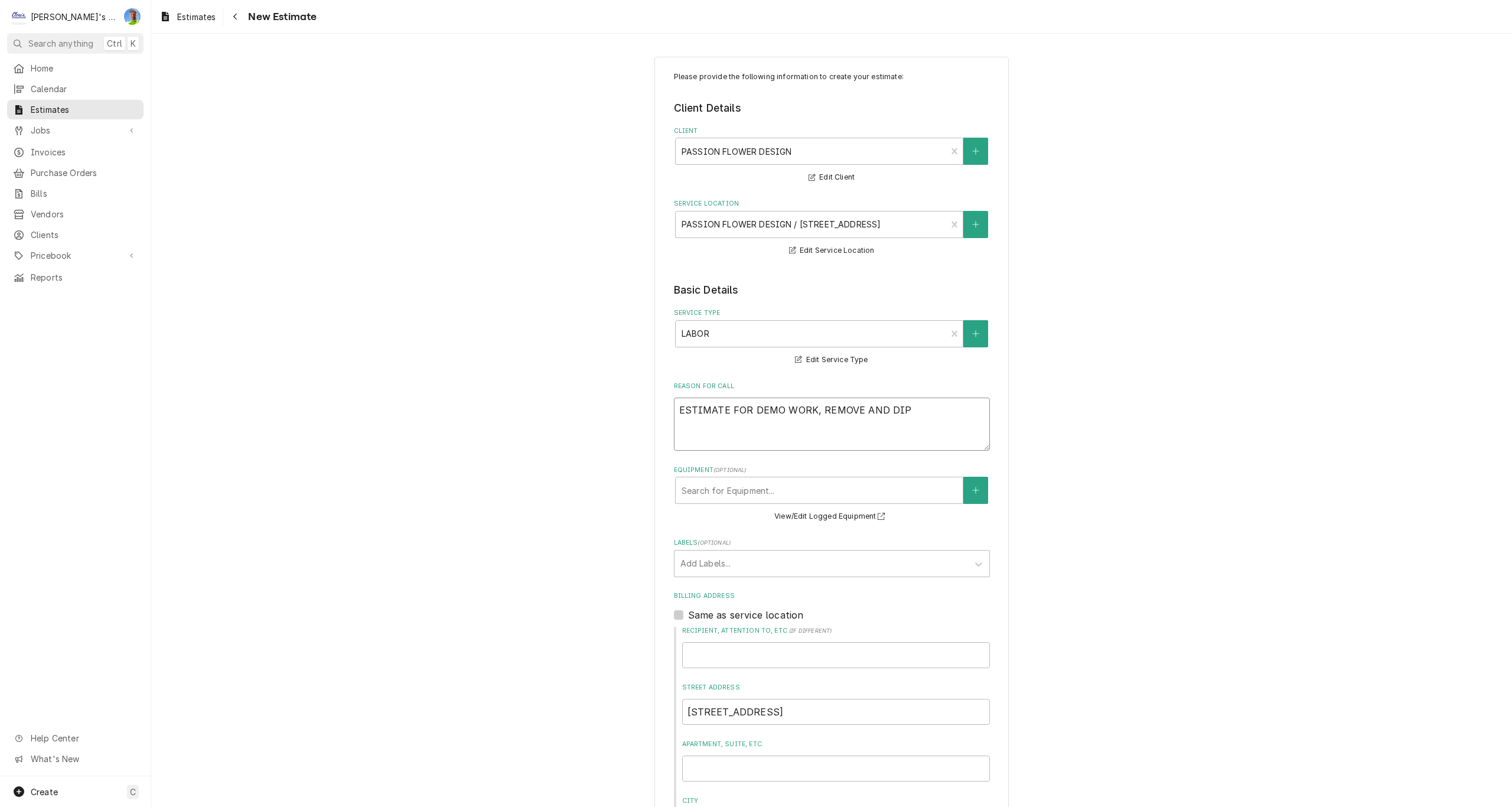
type textarea "ESTIMATE FOR DEMO WORK, REMOVE AND DI"
type textarea "x"
type textarea "ESTIMATE FOR DEMO WORK, REMOVE AND DIS"
type textarea "x"
type textarea "ESTIMATE FOR DEMO WORK, REMOVE AND DISP"
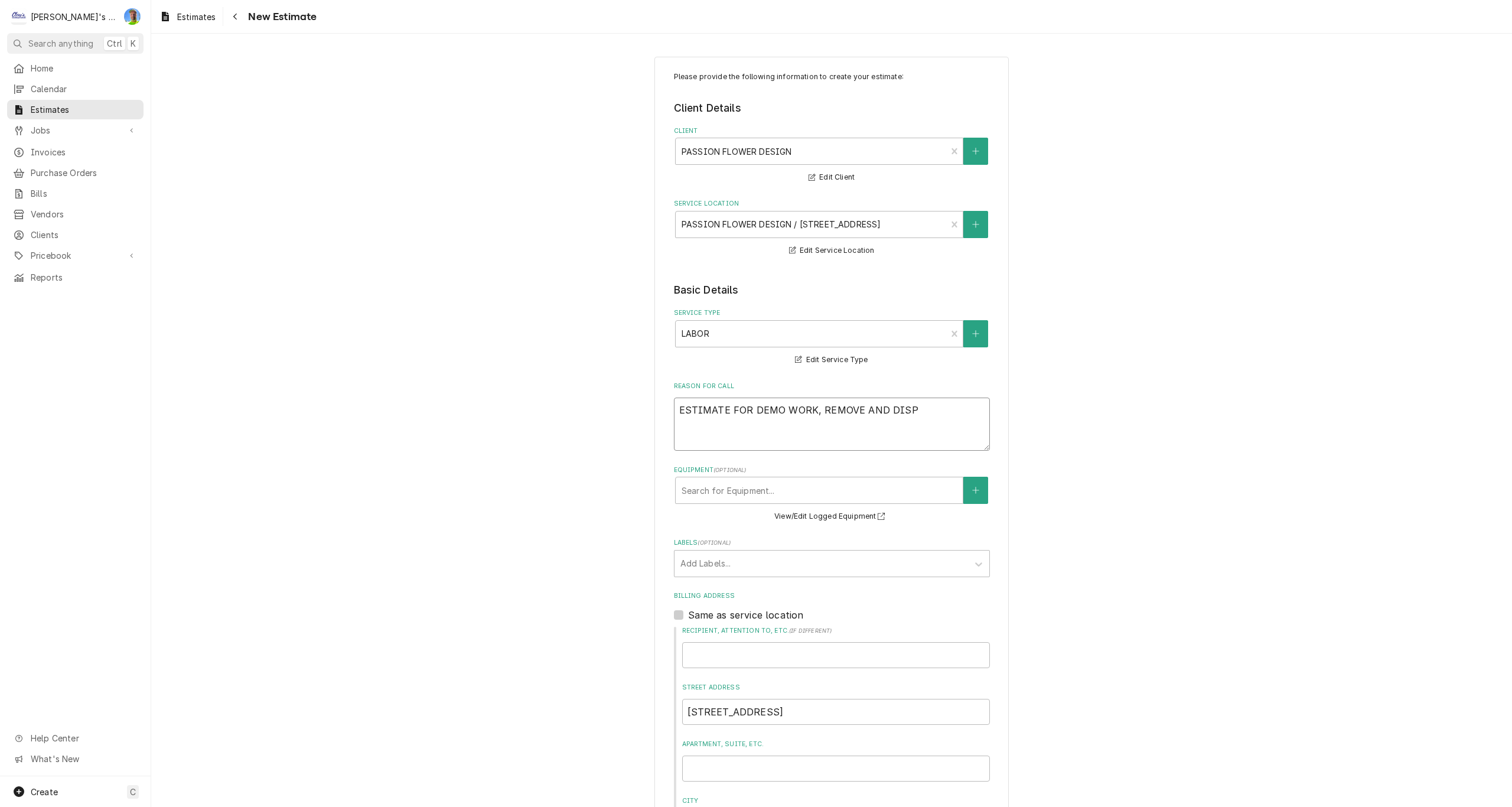
type textarea "x"
type textarea "ESTIMATE FOR DEMO WORK, REMOVE AND DISPO"
type textarea "x"
type textarea "ESTIMATE FOR DEMO WORK, REMOVE AND DISPOS"
type textarea "x"
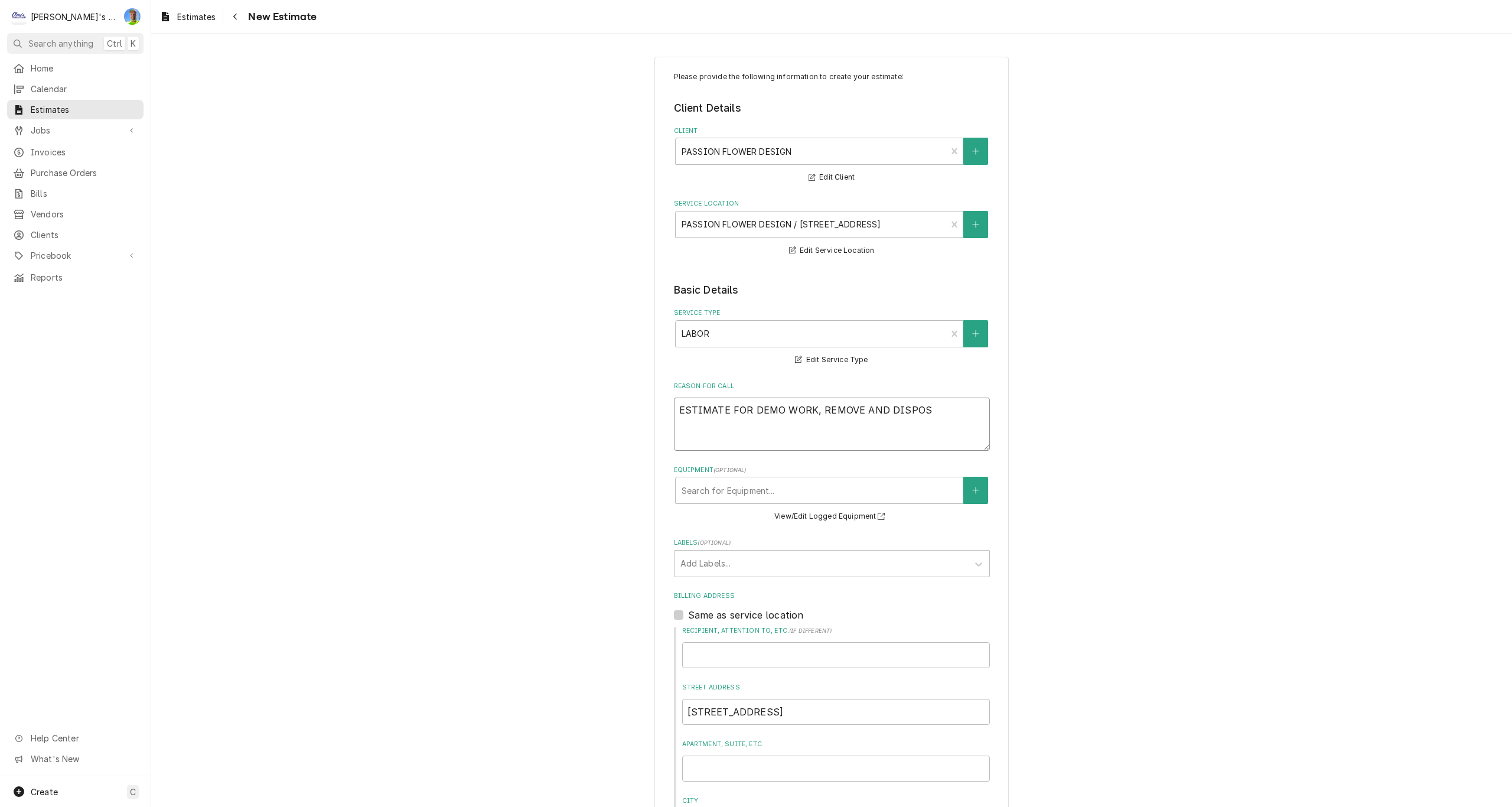
type textarea "ESTIMATE FOR DEMO WORK, REMOVE AND DISPOSE"
type textarea "x"
type textarea "ESTIMATE FOR DEMO WORK, REMOVE AND DISPOSE"
type textarea "x"
type textarea "ESTIMATE FOR DEMO WORK, REMOVE AND DISPOSE O"
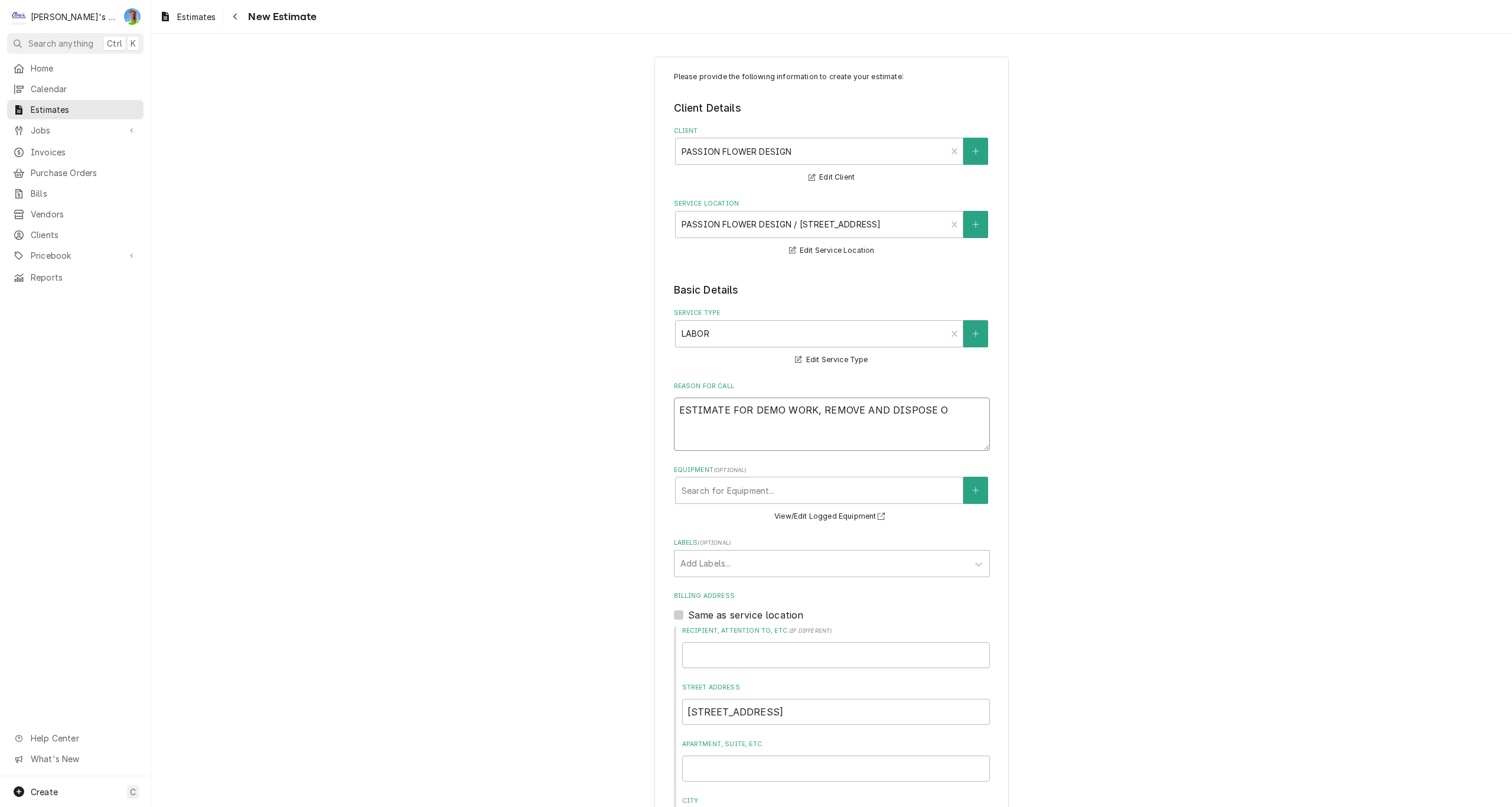
type textarea "x"
type textarea "ESTIMATE FOR DEMO WORK, REMOVE AND DISPOSE OF"
type textarea "x"
type textarea "ESTIMATE FOR DEMO WORK, REMOVE AND DISPOSE OF"
type textarea "x"
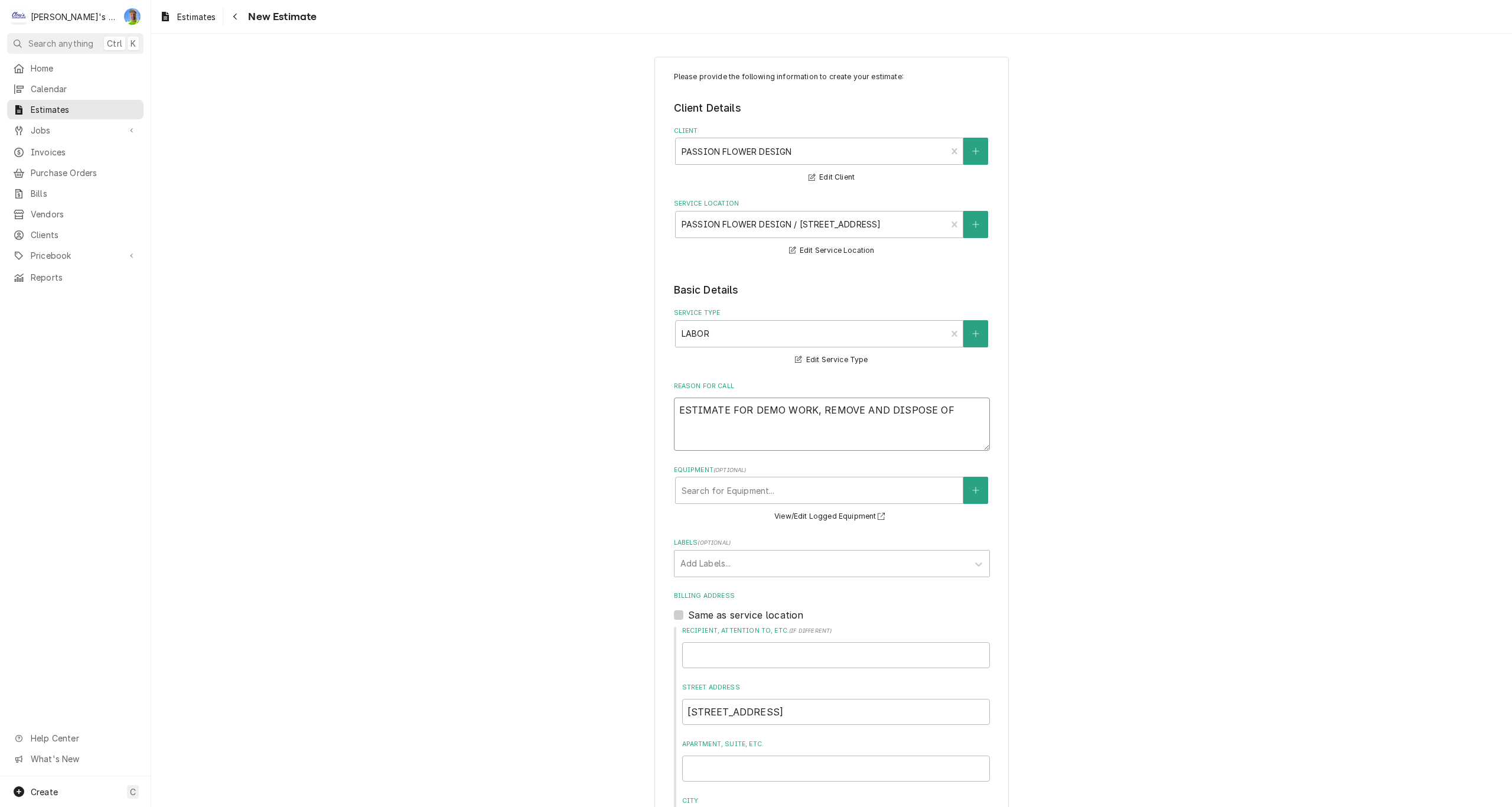
type textarea "ESTIMATE FOR DEMO WORK, REMOVE AND DISPOSE OF E"
type textarea "x"
type textarea "ESTIMATE FOR DEMO WORK, REMOVE AND DISPOSE OF EX"
type textarea "x"
type textarea "ESTIMATE FOR DEMO WORK, REMOVE AND DISPOSE OF EXI"
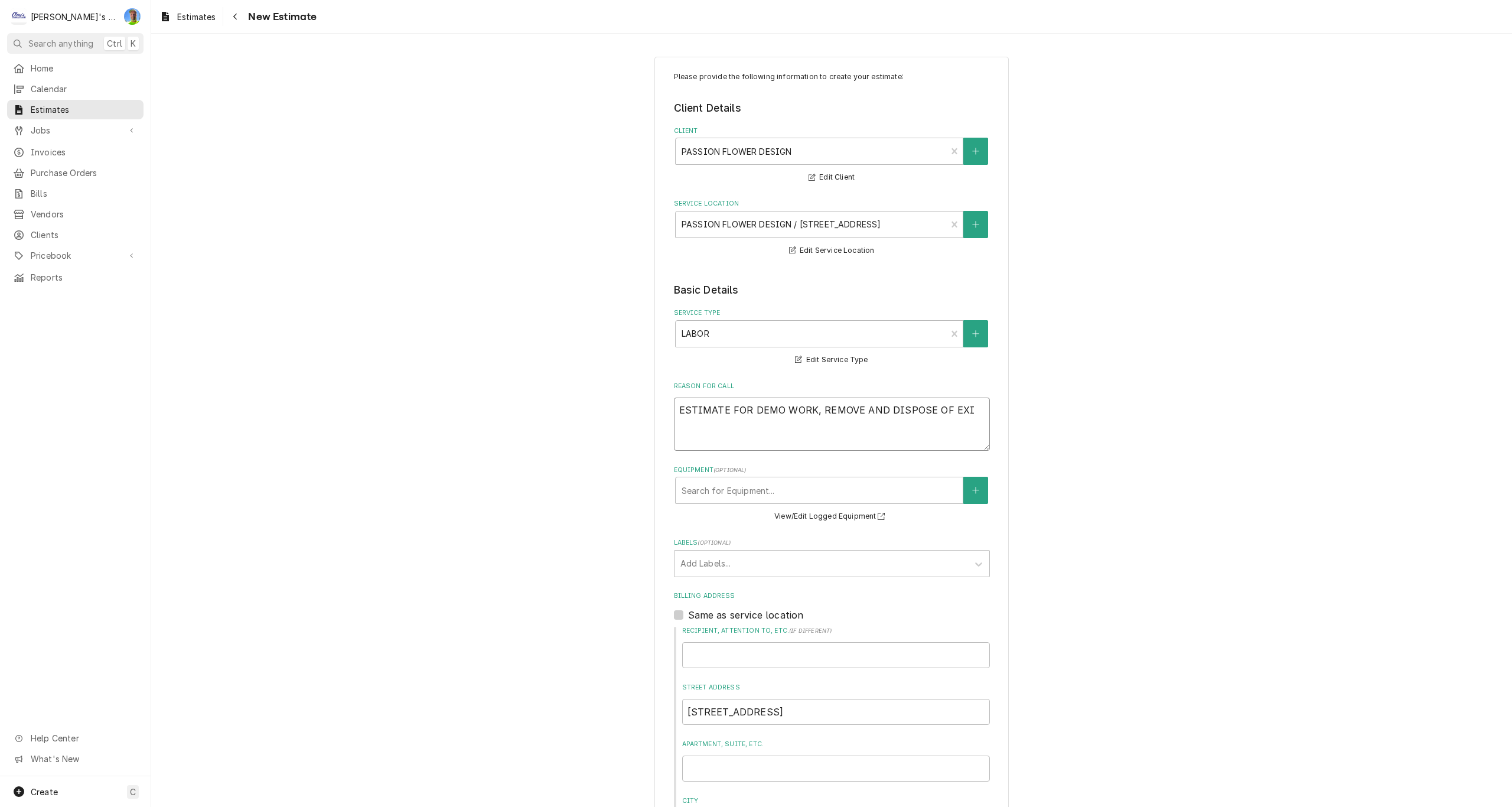
type textarea "x"
type textarea "ESTIMATE FOR DEMO WORK, REMOVE AND DISPOSE OF EXIS"
type textarea "x"
type textarea "ESTIMATE FOR DEMO WORK, REMOVE AND DISPOSE OF EXIST"
type textarea "x"
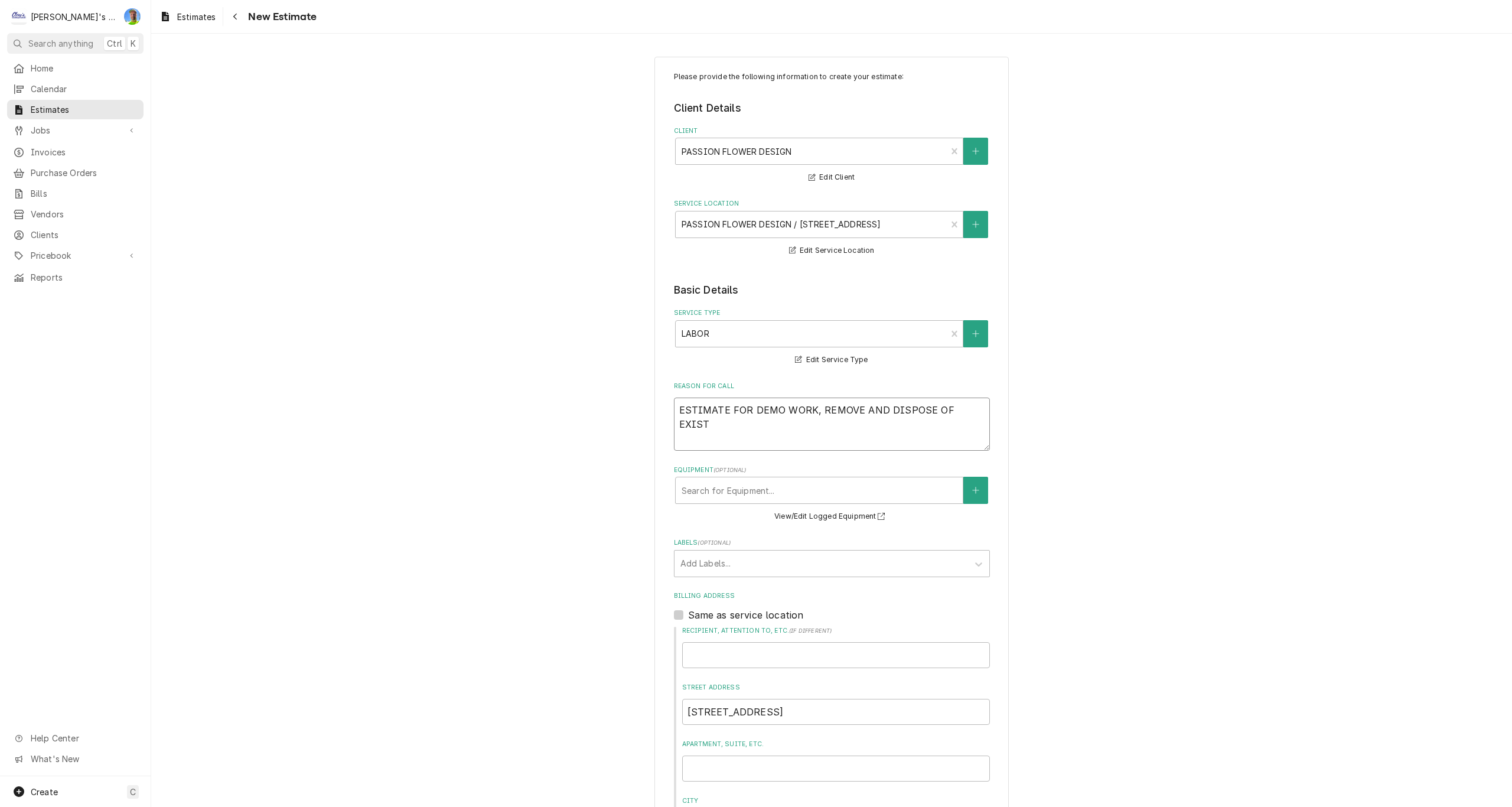
type textarea "ESTIMATE FOR DEMO WORK, REMOVE AND DISPOSE OF EXISTI"
type textarea "x"
type textarea "ESTIMATE FOR DEMO WORK, REMOVE AND DISPOSE OF EXISTIN"
type textarea "x"
type textarea "ESTIMATE FOR DEMO WORK, REMOVE AND DISPOSE OF EXISTING"
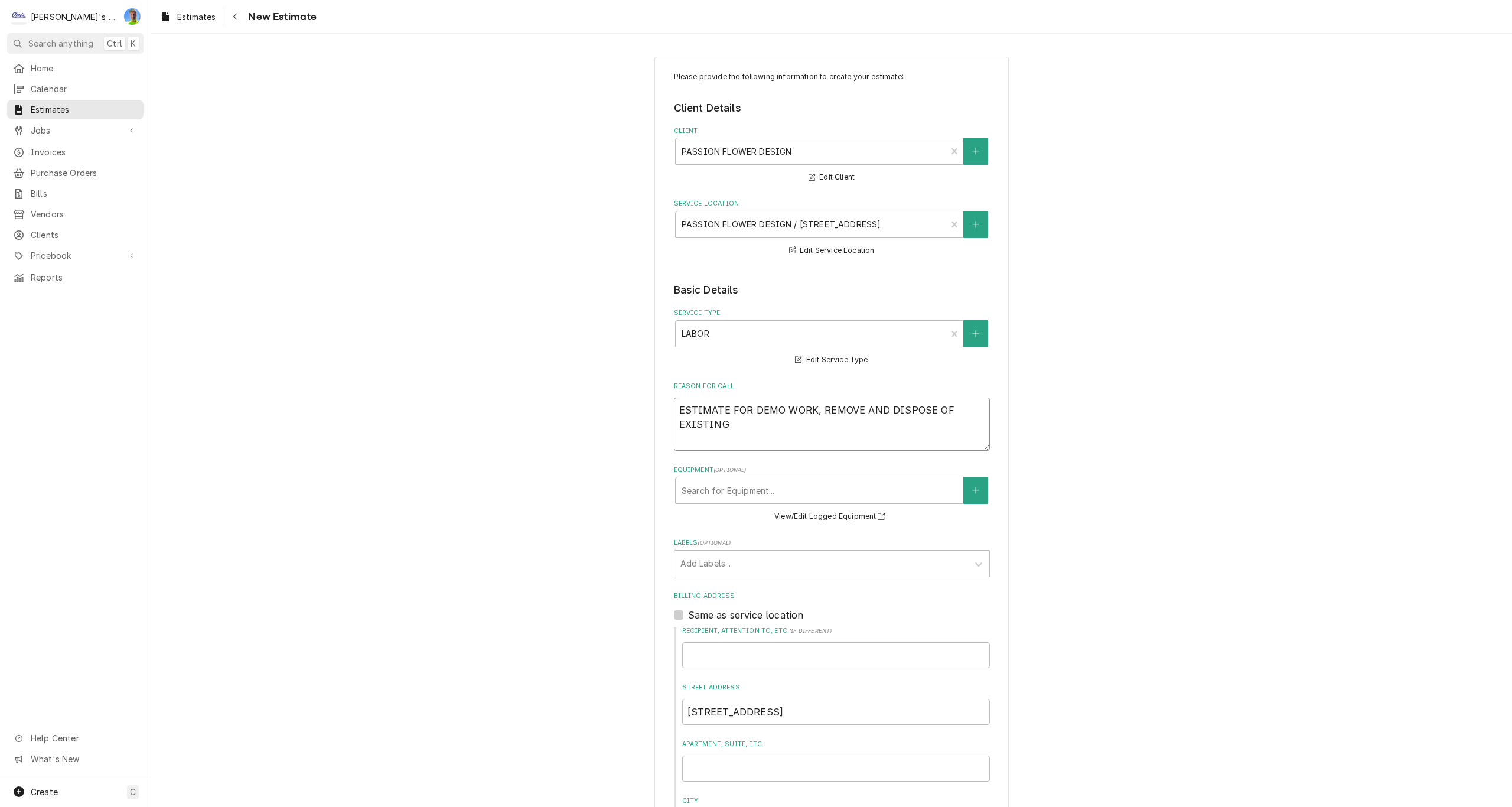
type textarea "x"
type textarea "ESTIMATE FOR DEMO WORK, REMOVE AND DISPOSE OF EXISTING"
type textarea "x"
type textarea "ESTIMATE FOR DEMO WORK, REMOVE AND DISPOSE OF EXISTING W"
type textarea "x"
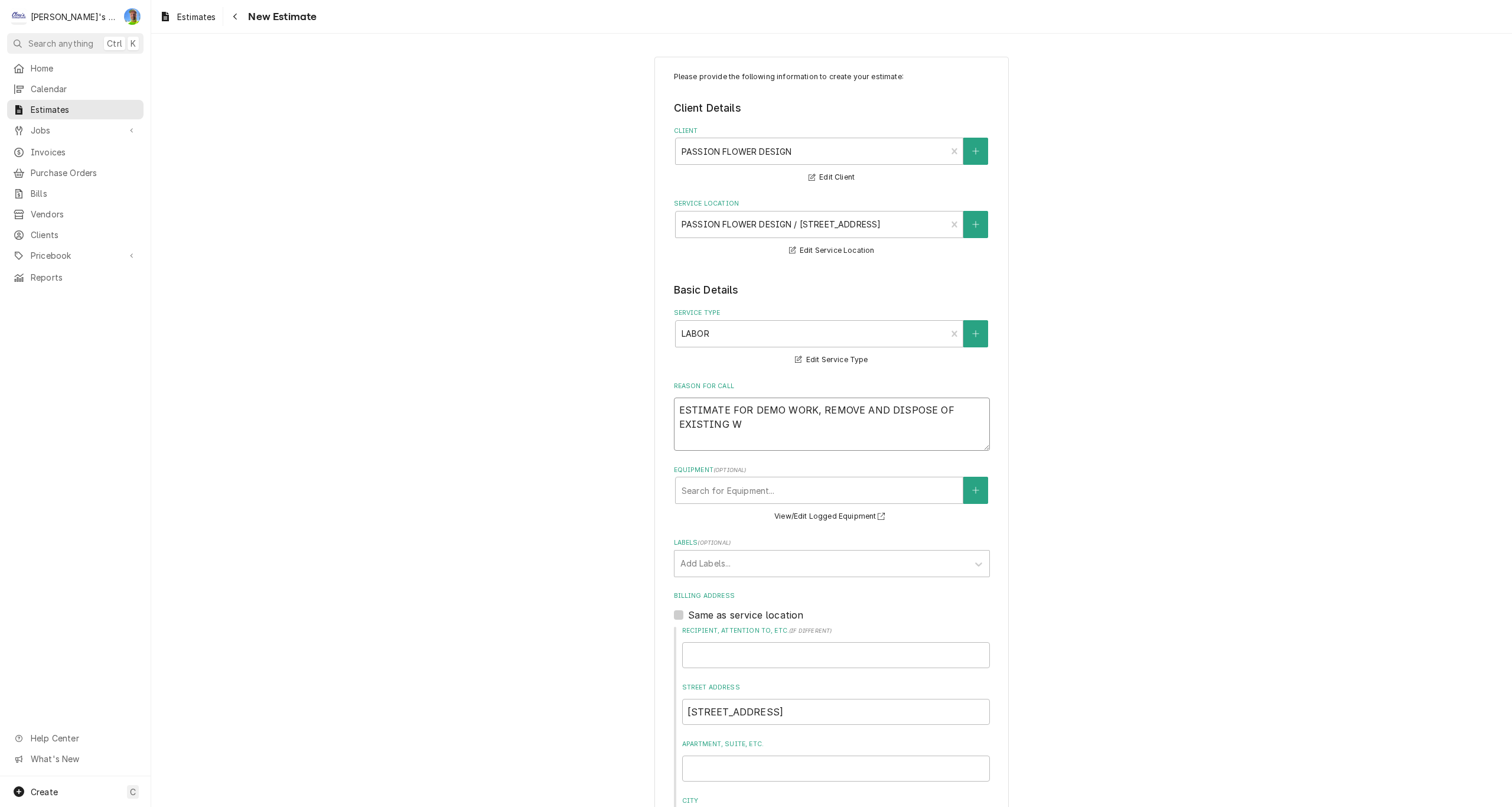
type textarea "ESTIMATE FOR DEMO WORK, REMOVE AND DISPOSE OF EXISTING WA"
type textarea "x"
type textarea "ESTIMATE FOR DEMO WORK, REMOVE AND DISPOSE OF EXISTING WAL"
type textarea "x"
type textarea "ESTIMATE FOR DEMO WORK, REMOVE AND DISPOSE OF EXISTING WALK"
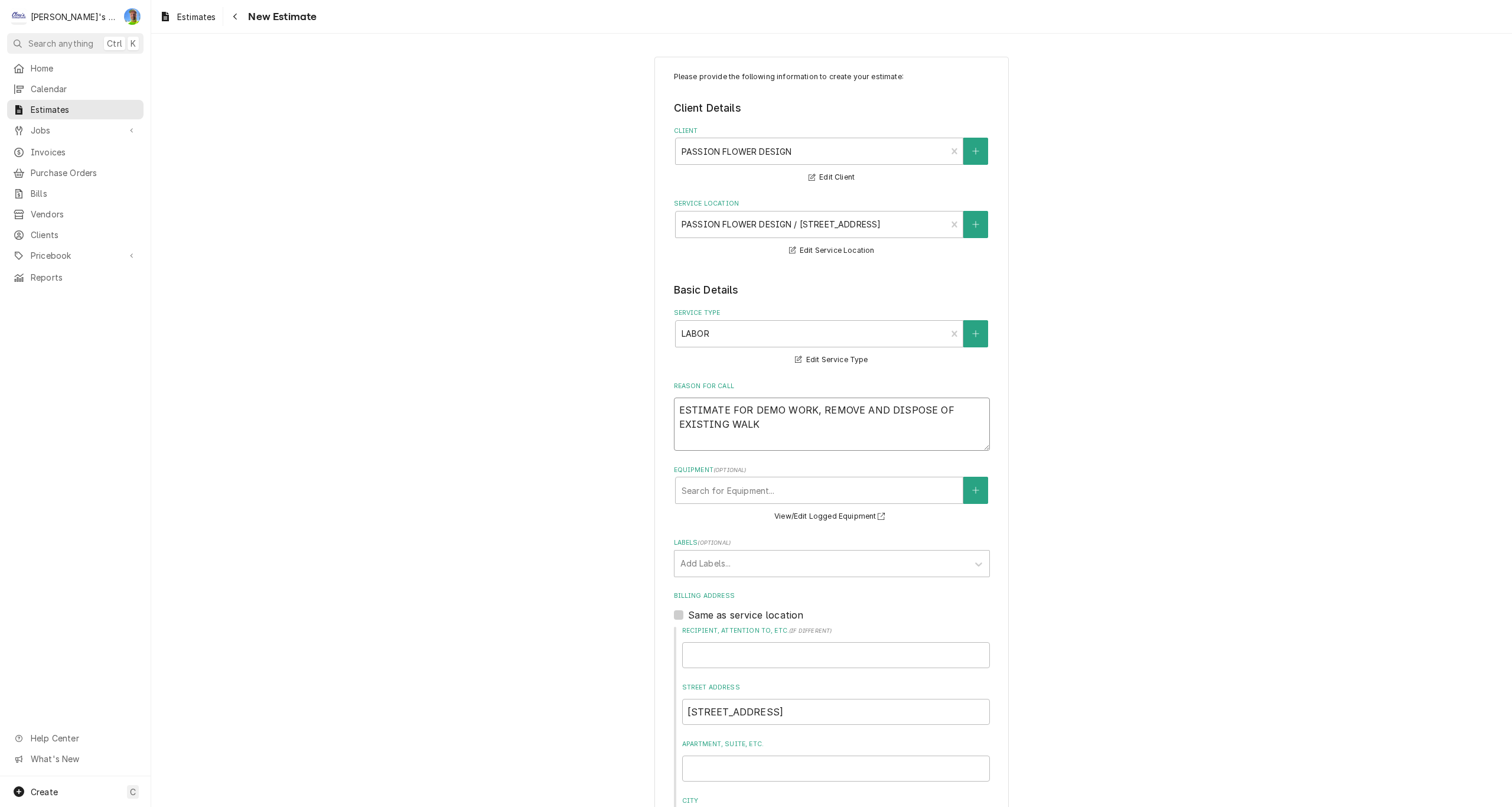
type textarea "x"
type textarea "ESTIMATE FOR DEMO WORK, REMOVE AND DISPOSE OF EXISTING WALK-"
type textarea "x"
type textarea "ESTIMATE FOR DEMO WORK, REMOVE AND DISPOSE OF EXISTING WALK-I"
type textarea "x"
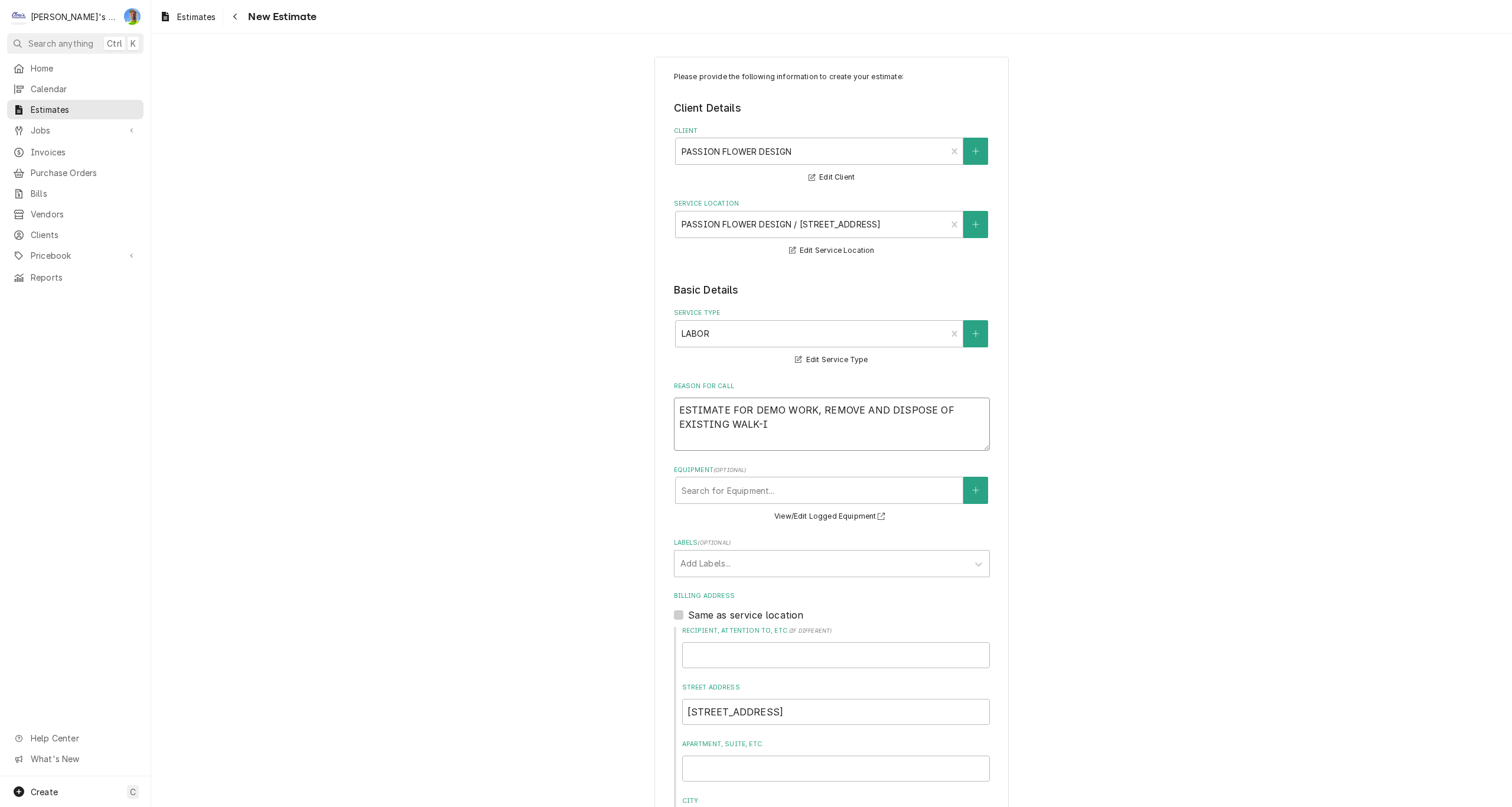
type textarea "ESTIMATE FOR DEMO WORK, REMOVE AND DISPOSE OF EXISTING WALK-IN"
type textarea "x"
type textarea "ESTIMATE FOR DEMO WORK, REMOVE AND DISPOSE OF EXISTING WALK-IN"
type textarea "x"
type textarea "ESTIMATE FOR DEMO WORK, REMOVE AND DISPOSE OF EXISTING WALK-IN B"
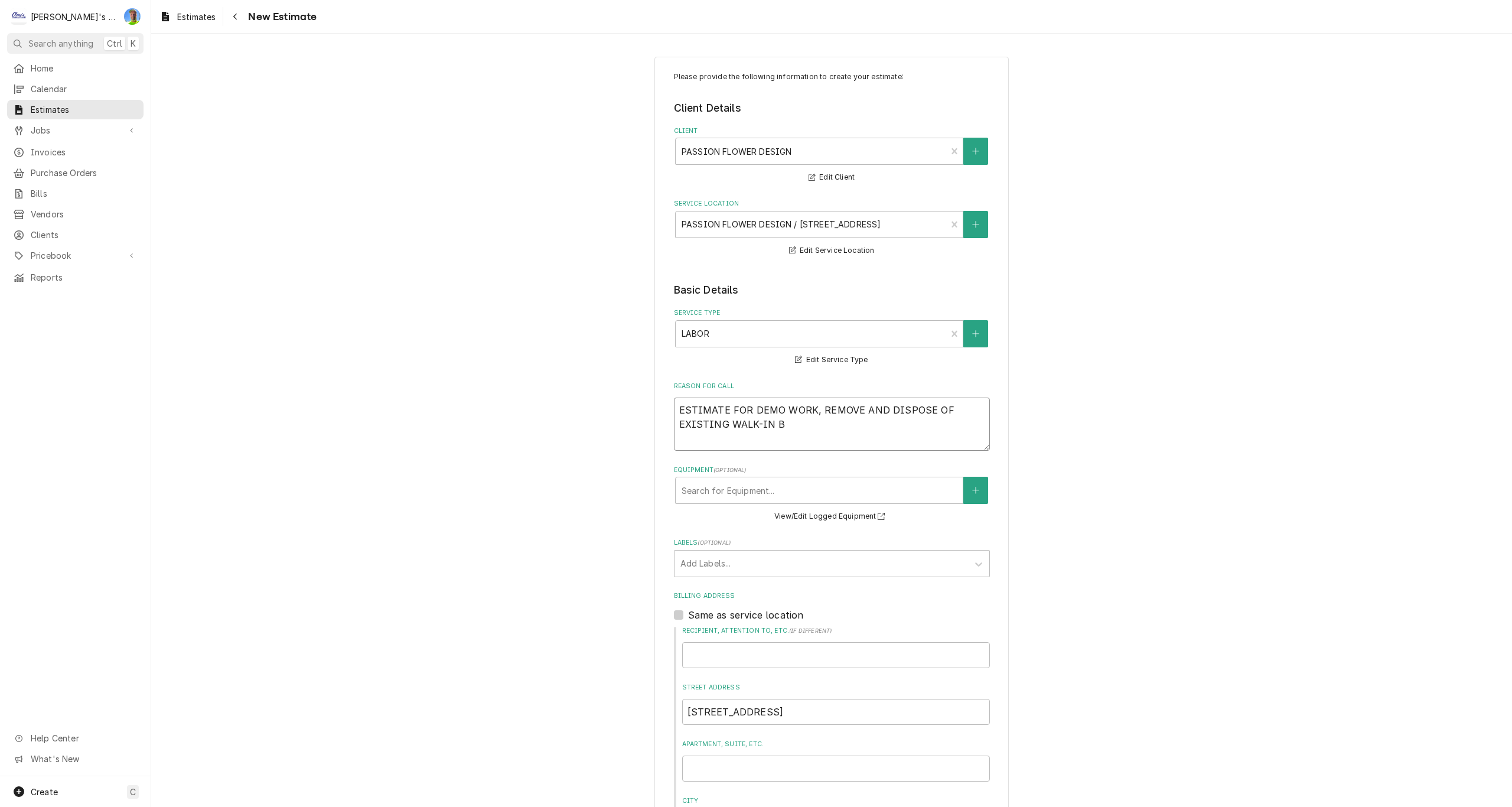
type textarea "x"
type textarea "ESTIMATE FOR DEMO WORK, REMOVE AND DISPOSE OF EXISTING WALK-IN BO"
type textarea "x"
type textarea "ESTIMATE FOR DEMO WORK, REMOVE AND DISPOSE OF EXISTING WALK-IN BOX"
type textarea "x"
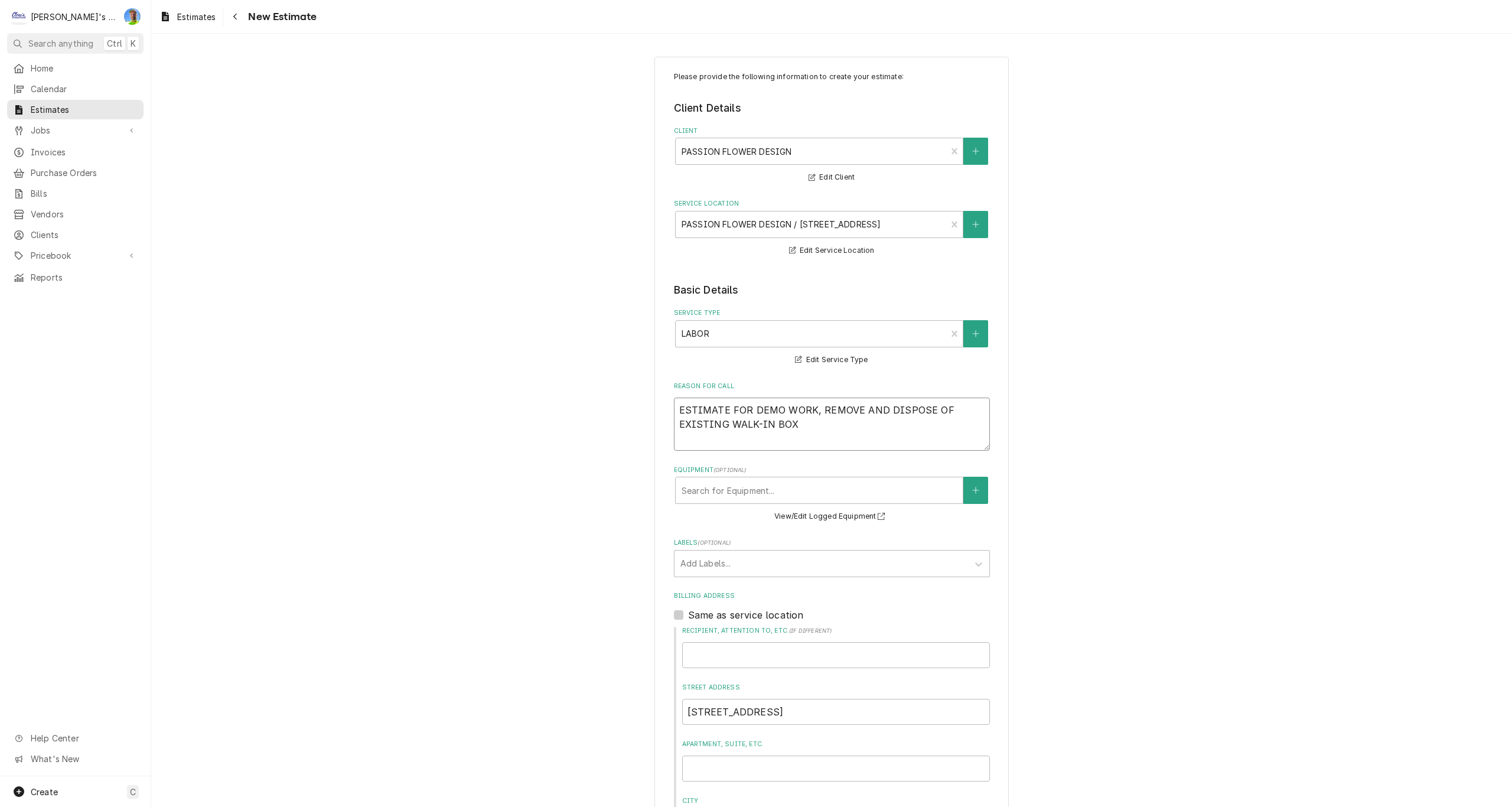
type textarea "ESTIMATE FOR DEMO WORK, REMOVE AND DISPOSE OF EXISTING WALK-IN BOX"
type textarea "x"
type textarea "ESTIMATE FOR DEMO WORK, REMOVE AND DISPOSE OF EXISTING WALK-IN BOX A"
type textarea "x"
type textarea "ESTIMATE FOR DEMO WORK, REMOVE AND DISPOSE OF EXISTING WALK-IN BOX AN"
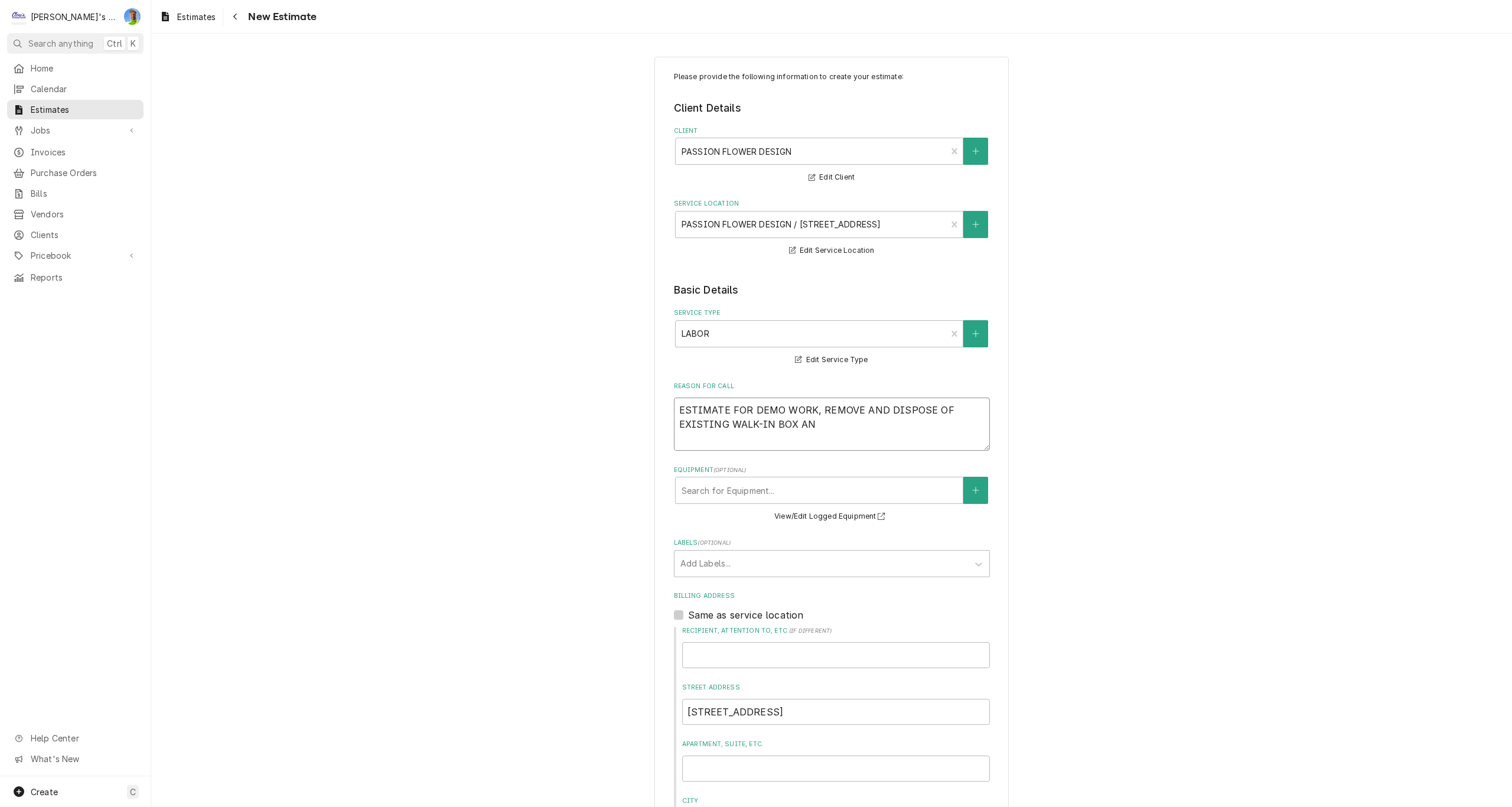
type textarea "x"
type textarea "ESTIMATE FOR DEMO WORK, REMOVE AND DISPOSE OF EXISTING WALK-IN BOX AND"
type textarea "x"
type textarea "ESTIMATE FOR DEMO WORK, REMOVE AND DISPOSE OF EXISTING WALK-IN BOX AND"
type textarea "x"
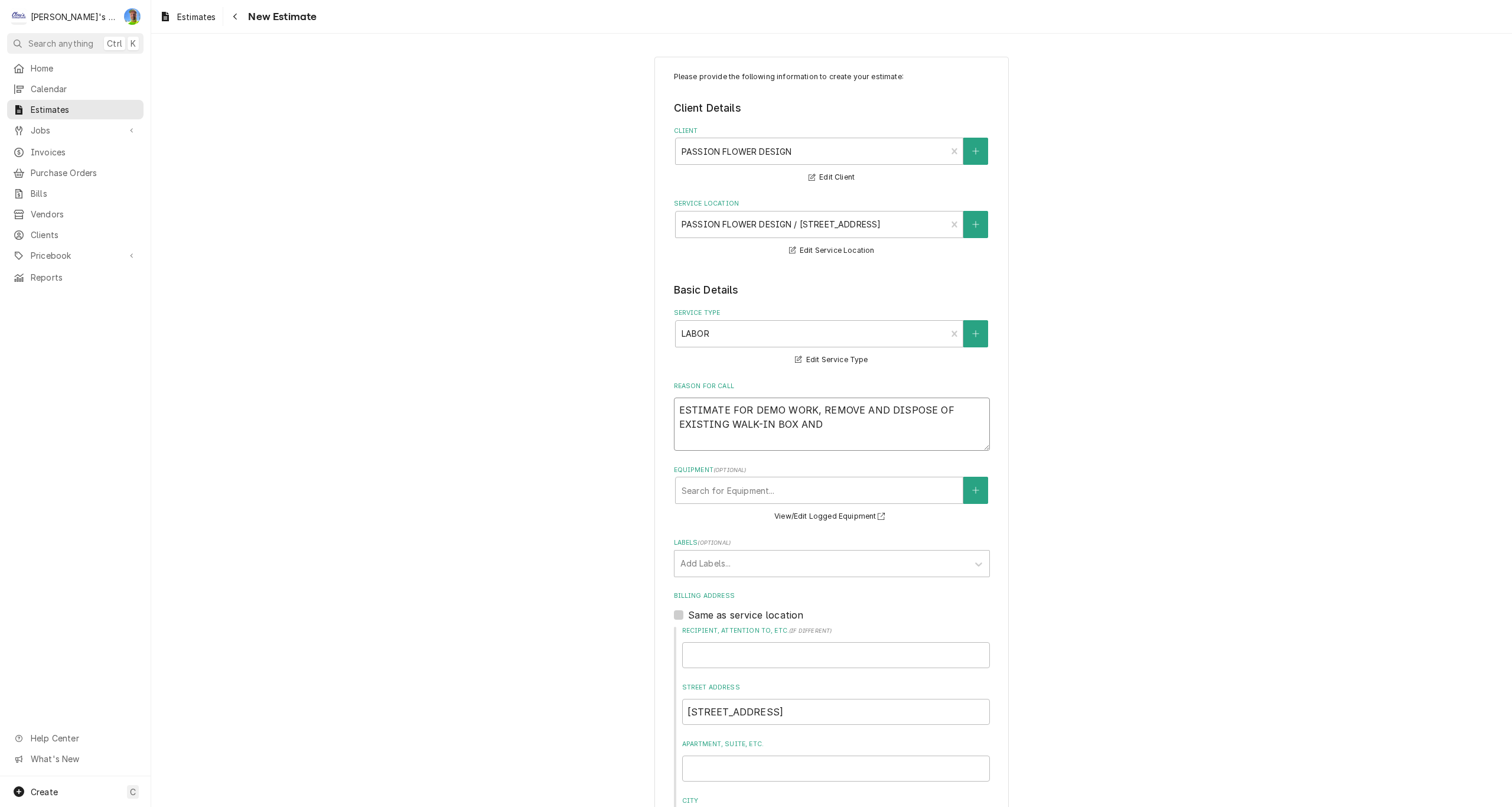
type textarea "ESTIMATE FOR DEMO WORK, REMOVE AND DISPOSE OF EXISTING WALK-IN BOX AND R"
type textarea "x"
type textarea "ESTIMATE FOR DEMO WORK, REMOVE AND DISPOSE OF EXISTING WALK-IN BOX AND RE"
type textarea "x"
type textarea "ESTIMATE FOR DEMO WORK, REMOVE AND DISPOSE OF EXISTING WALK-IN BOX AND REF"
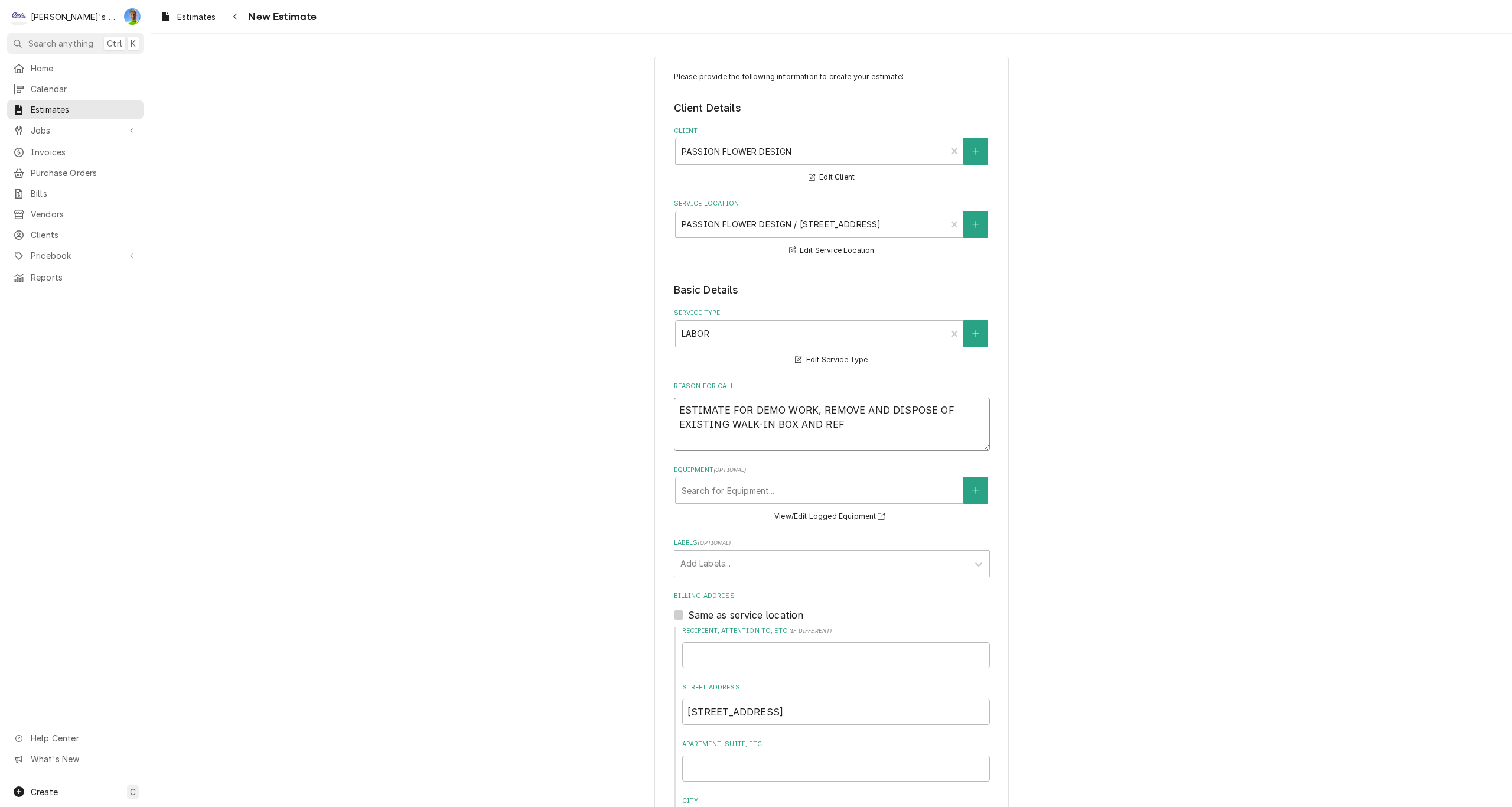
type textarea "x"
type textarea "ESTIMATE FOR DEMO WORK, REMOVE AND DISPOSE OF EXISTING WALK-IN BOX AND REFR"
type textarea "x"
type textarea "ESTIMATE FOR DEMO WORK, REMOVE AND DISPOSE OF EXISTING WALK-IN BOX AND REFRI"
type textarea "x"
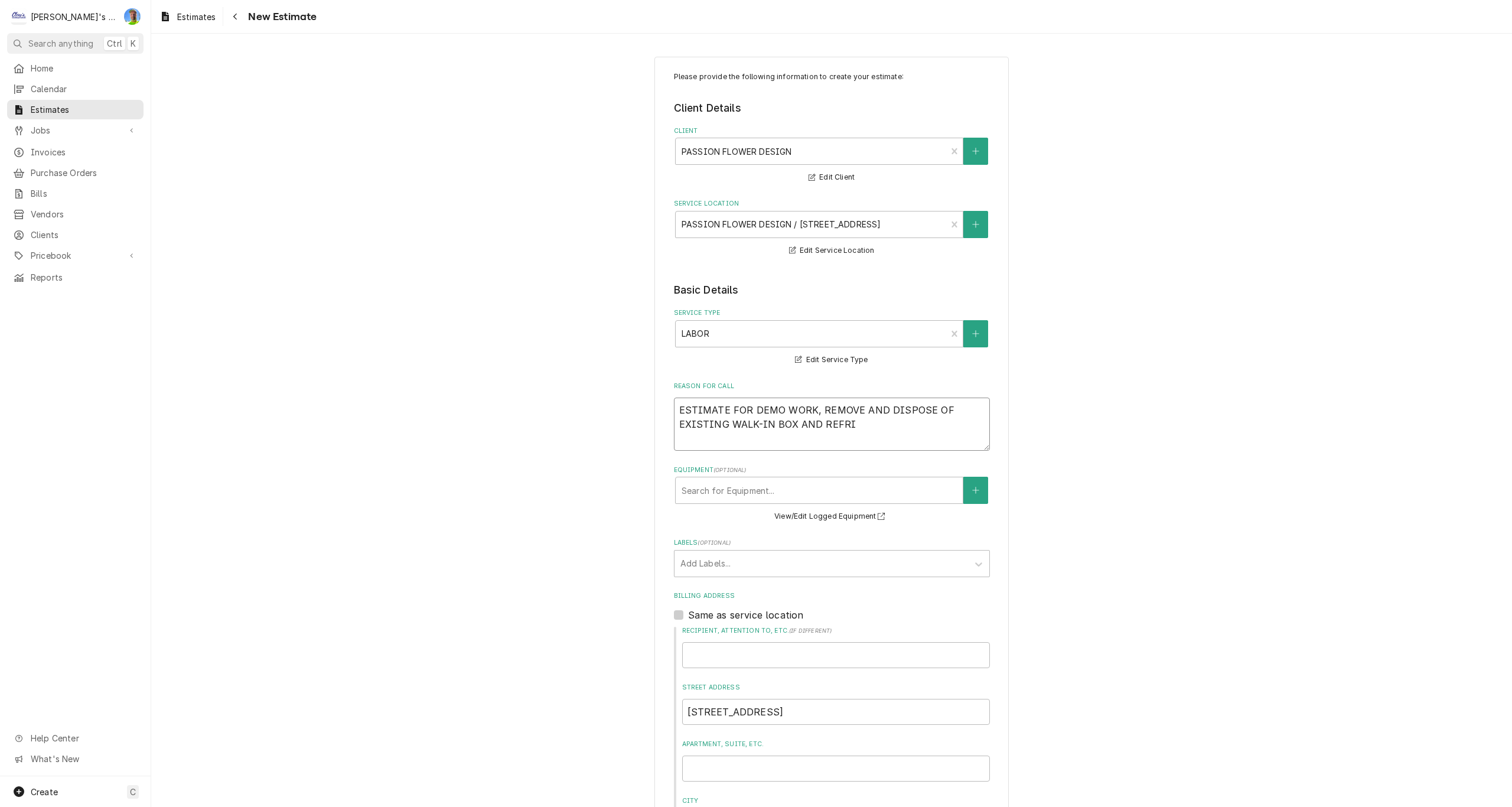
type textarea "ESTIMATE FOR DEMO WORK, REMOVE AND DISPOSE OF EXISTING WALK-IN BOX AND REFRIG"
type textarea "x"
type textarea "ESTIMATE FOR DEMO WORK, REMOVE AND DISPOSE OF EXISTING WALK-IN BOX AND REFRIGE"
type textarea "x"
type textarea "ESTIMATE FOR DEMO WORK, REMOVE AND DISPOSE OF EXISTING WALK-IN BOX AND REFRIGER"
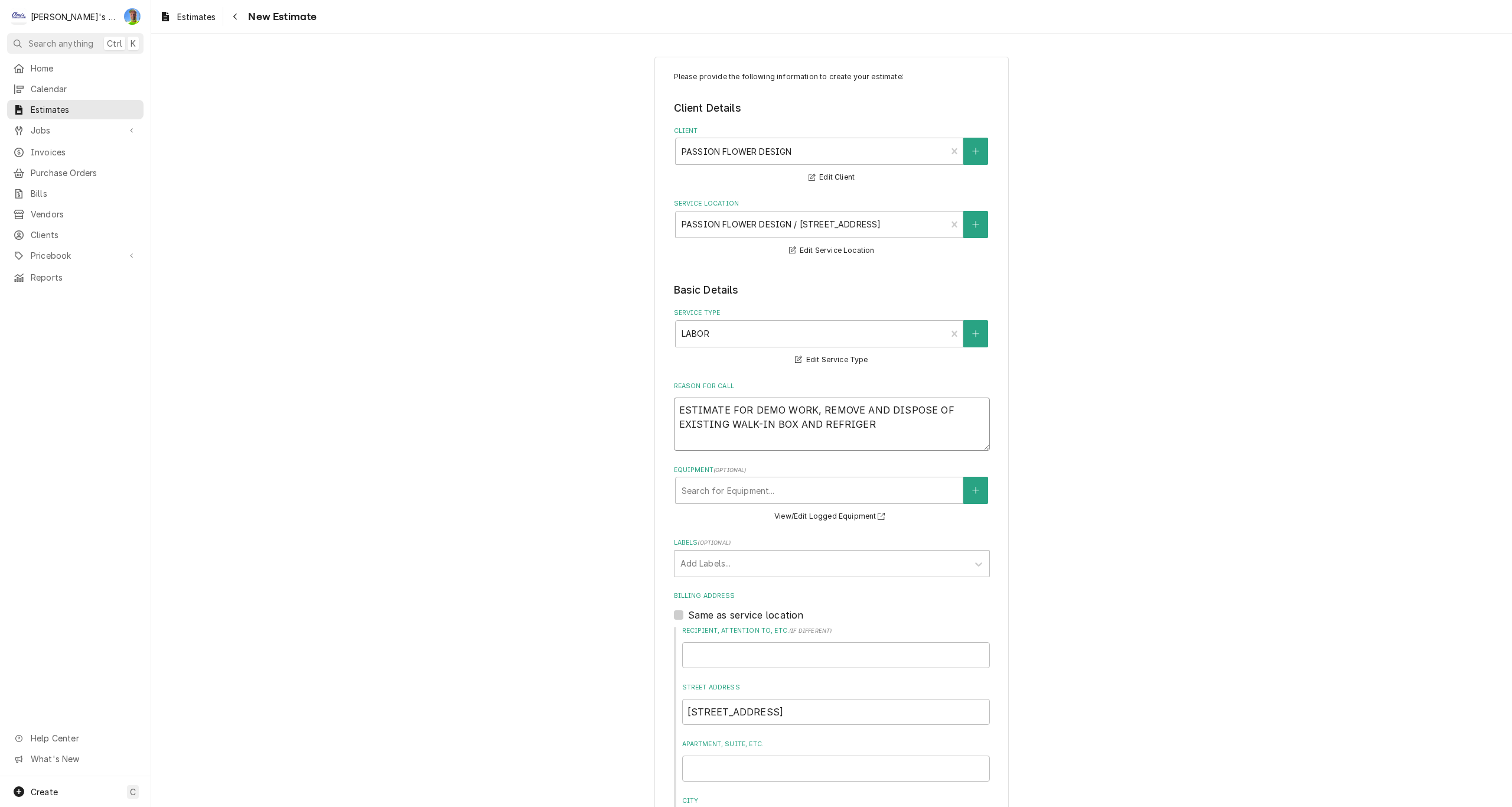
type textarea "x"
type textarea "ESTIMATE FOR DEMO WORK, REMOVE AND DISPOSE OF EXISTING WALK-IN BOX AND REFRIGERA"
type textarea "x"
type textarea "ESTIMATE FOR DEMO WORK, REMOVE AND DISPOSE OF EXISTING WALK-IN BOX AND REFRIGER…"
type textarea "x"
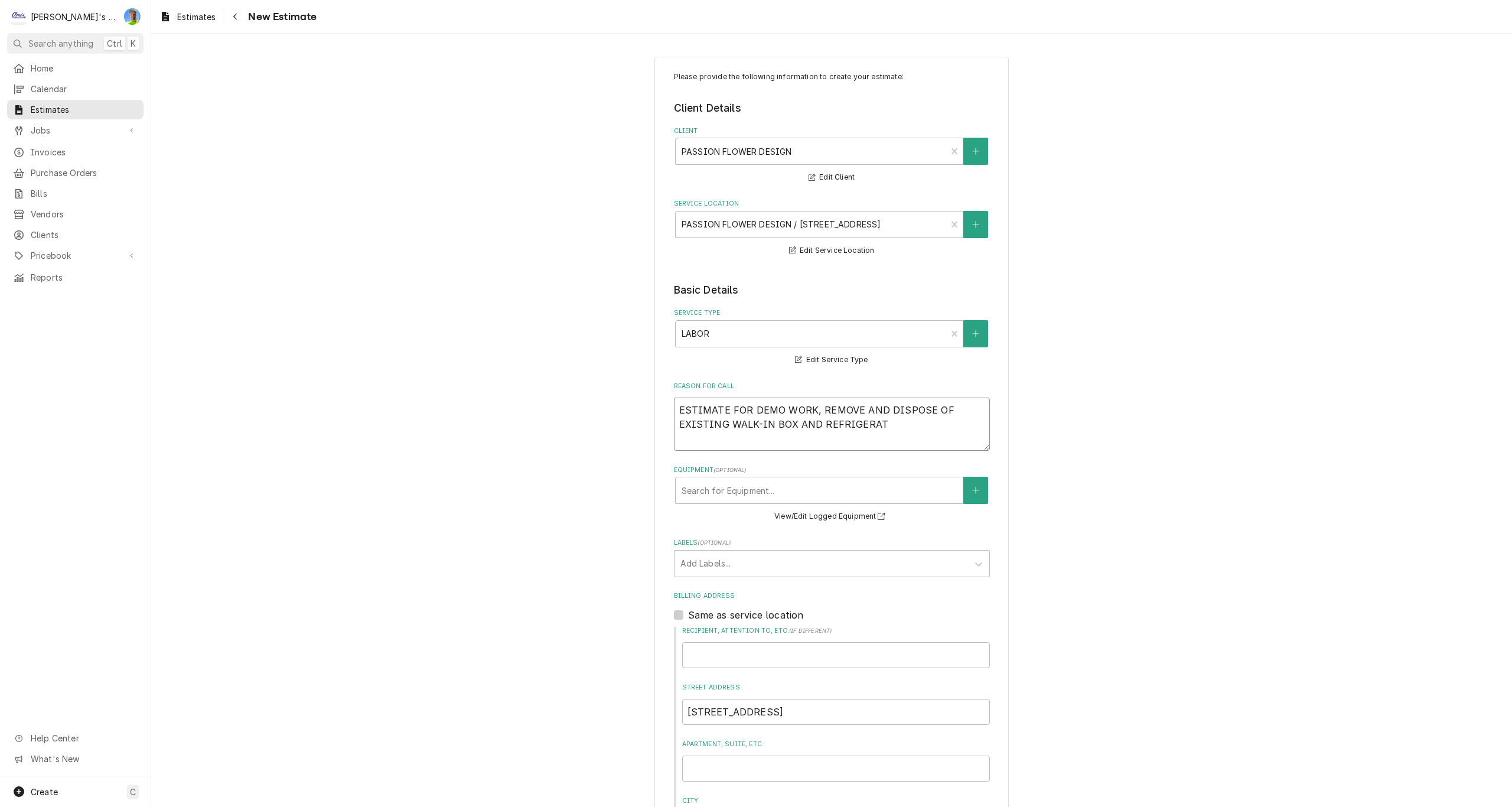
type textarea "ESTIMATE FOR DEMO WORK, REMOVE AND DISPOSE OF EXISTING WALK-IN BOX AND REFRIGER…"
type textarea "x"
type textarea "ESTIMATE FOR DEMO WORK, REMOVE AND DISPOSE OF EXISTING WALK-IN BOX AND REFRIGER…"
type textarea "x"
type textarea "ESTIMATE FOR DEMO WORK, REMOVE AND DISPOSE OF EXISTING WALK-IN BOX AND REFRIGER…"
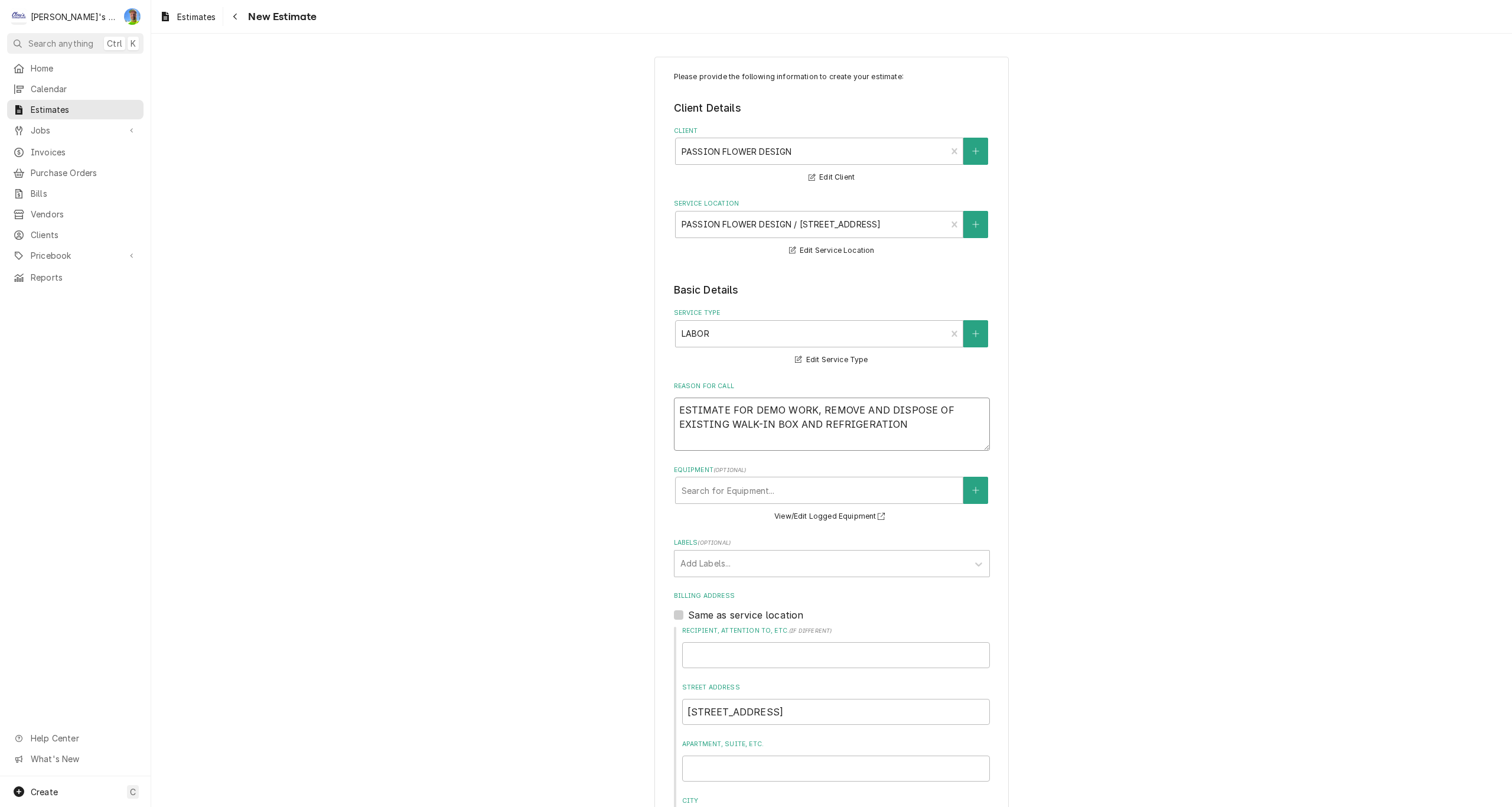
type textarea "x"
type textarea "ESTIMATE FOR DEMO WORK, REMOVE AND DISPOSE OF EXISTING WALK-IN BOX AND REFRIGER…"
type textarea "x"
type textarea "ESTIMATE FOR DEMO WORK, REMOVE AND DISPOSE OF EXISTING WALK-IN BOX AND REFRIGER…"
type textarea "x"
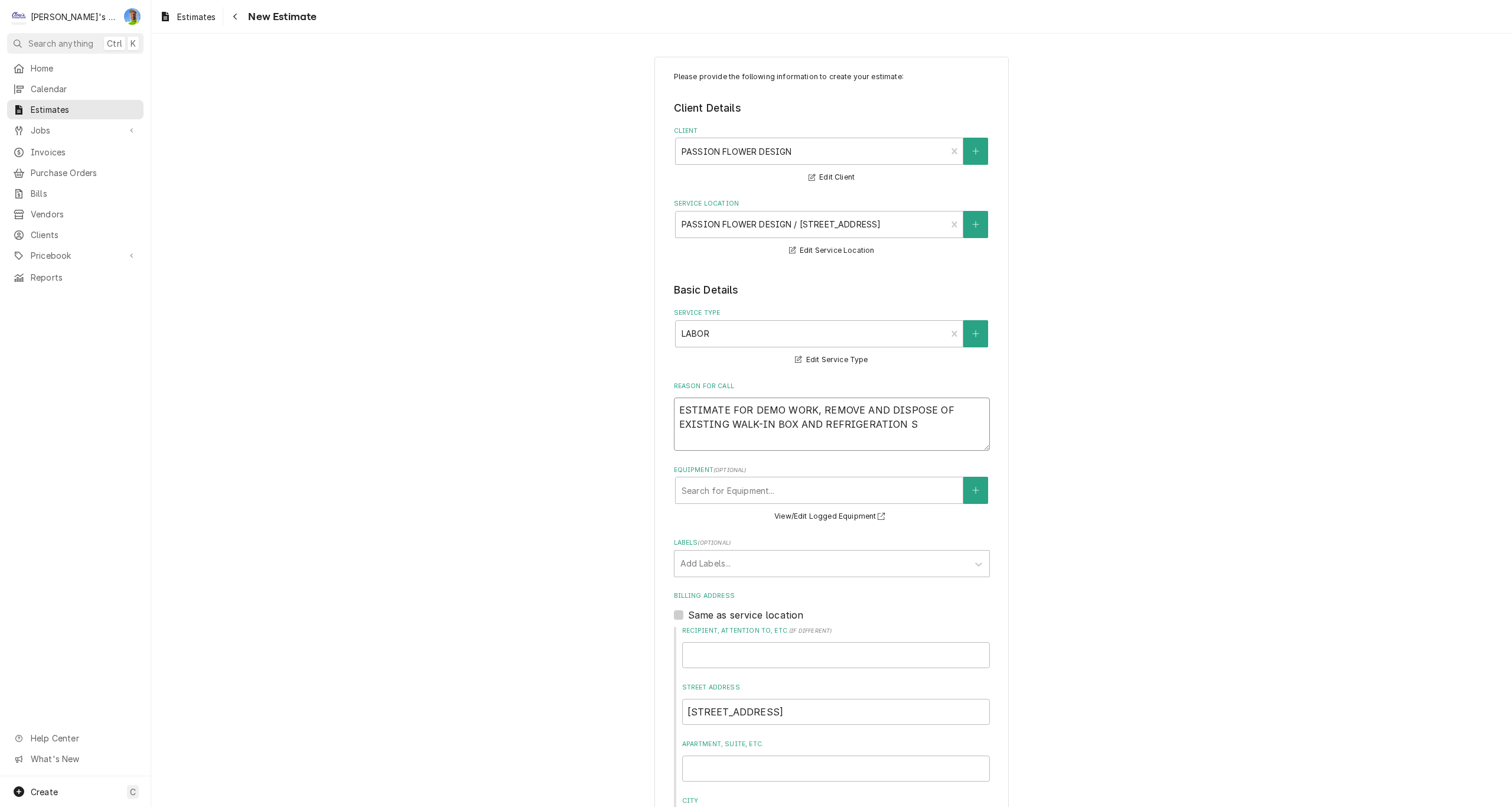
type textarea "ESTIMATE FOR DEMO WORK, REMOVE AND DISPOSE OF EXISTING WALK-IN BOX AND REFRIGER…"
type textarea "x"
type textarea "ESTIMATE FOR DEMO WORK, REMOVE AND DISPOSE OF EXISTING WALK-IN BOX AND REFRIGER…"
type textarea "x"
type textarea "ESTIMATE FOR DEMO WORK, REMOVE AND DISPOSE OF EXISTING WALK-IN BOX AND REFRIGER…"
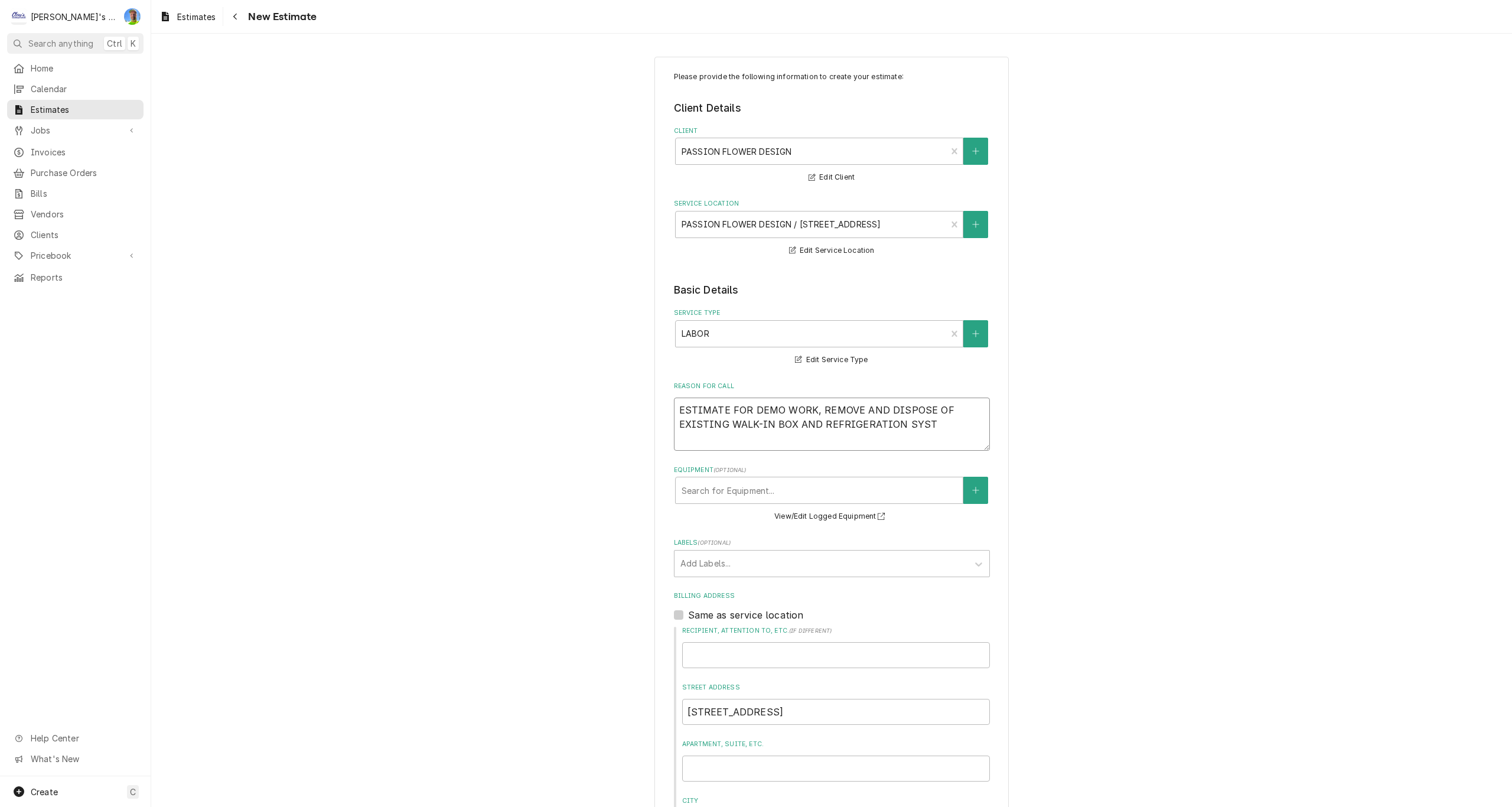
type textarea "x"
type textarea "ESTIMATE FOR DEMO WORK, REMOVE AND DISPOSE OF EXISTING WALK-IN BOX AND REFRIGER…"
type textarea "x"
type textarea "ESTIMATE FOR DEMO WORK, REMOVE AND DISPOSE OF EXISTING WALK-IN BOX AND REFRIGER…"
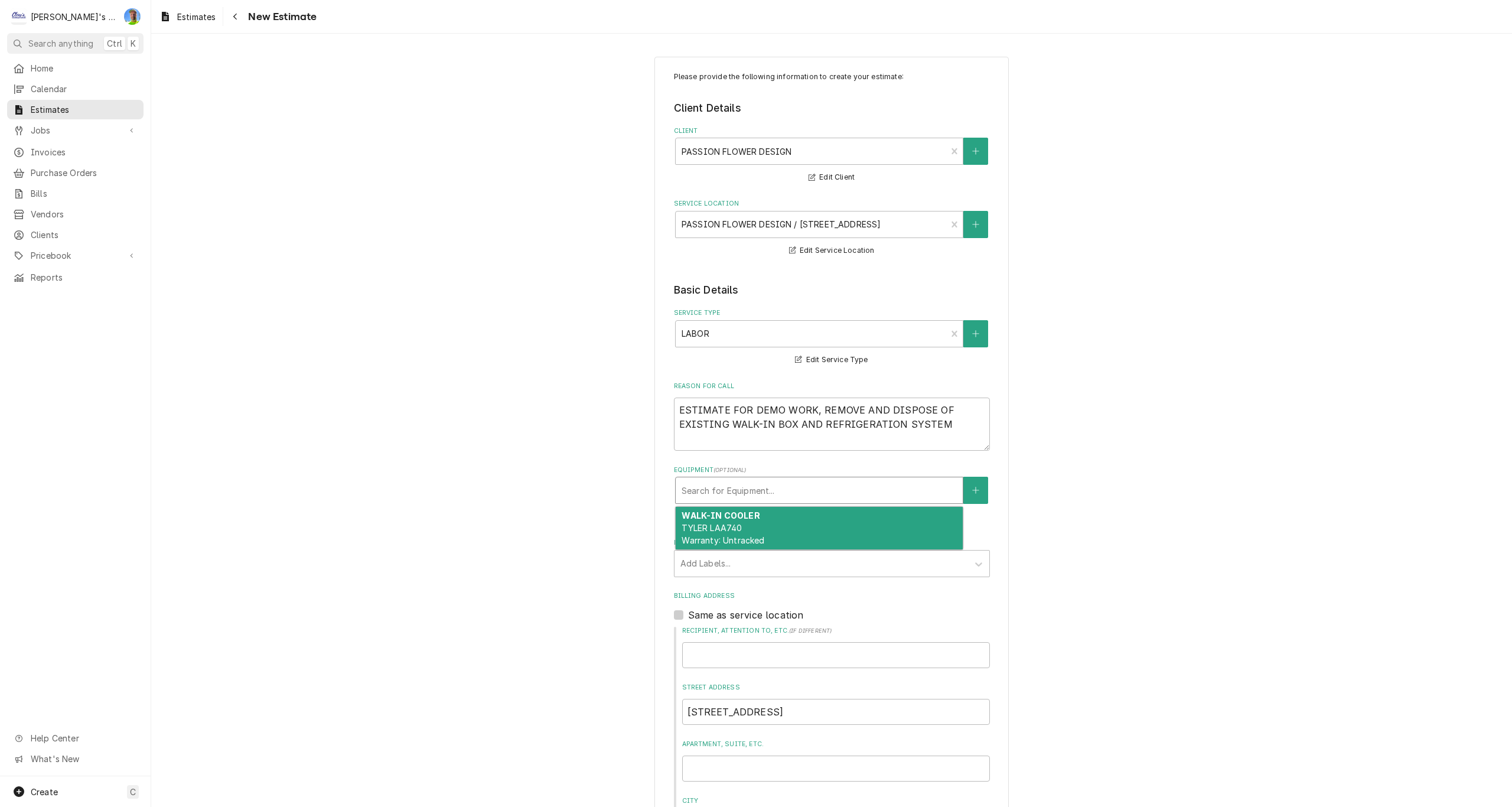
click at [739, 489] on div "Equipment" at bounding box center [819, 489] width 275 height 21
click at [745, 521] on div "WALK-IN COOLER TYLER LAA740 Warranty: Untracked" at bounding box center [819, 529] width 287 height 43
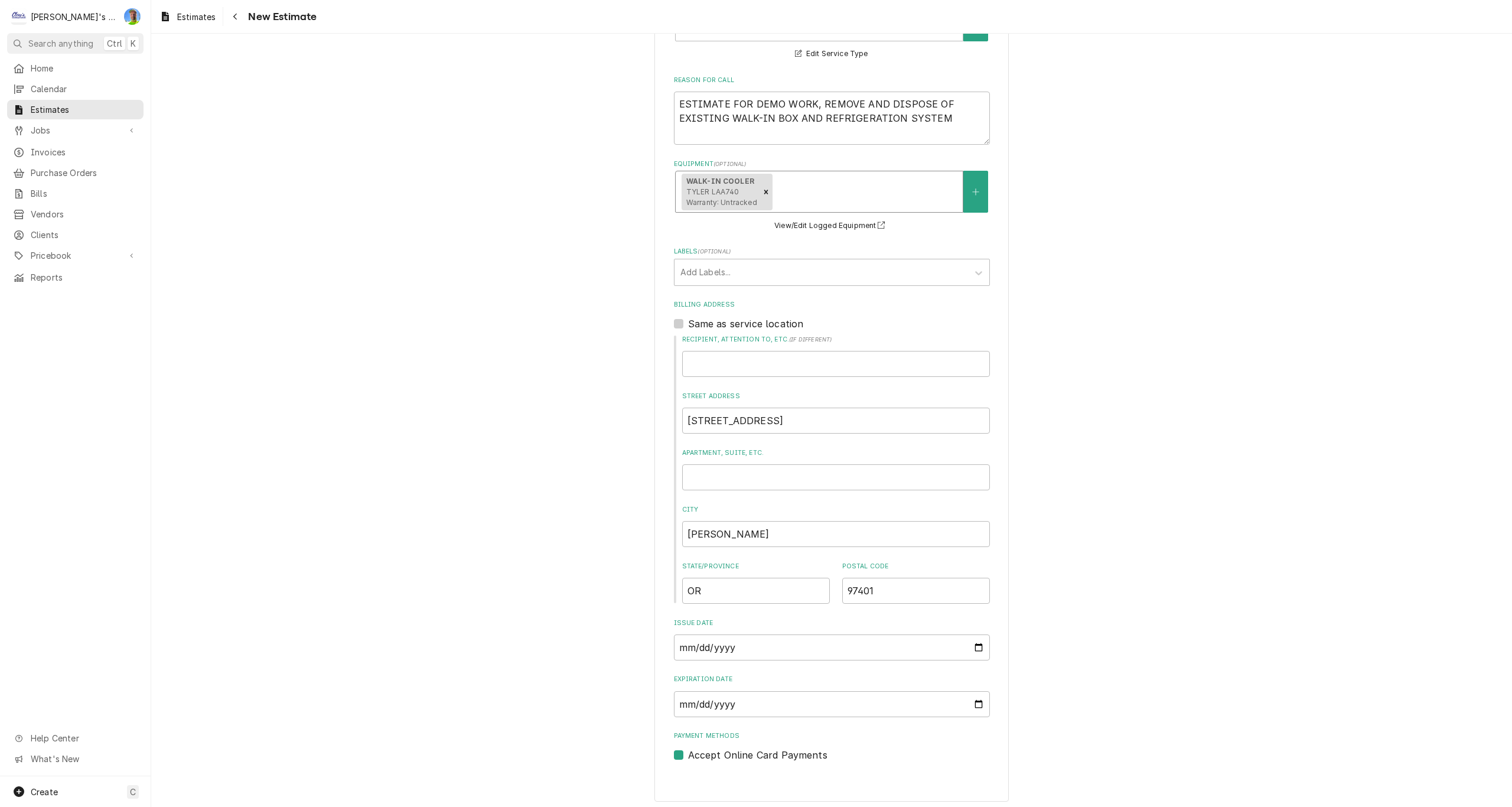
scroll to position [311, 0]
click at [973, 698] on input "Expiration Date" at bounding box center [832, 698] width 316 height 26
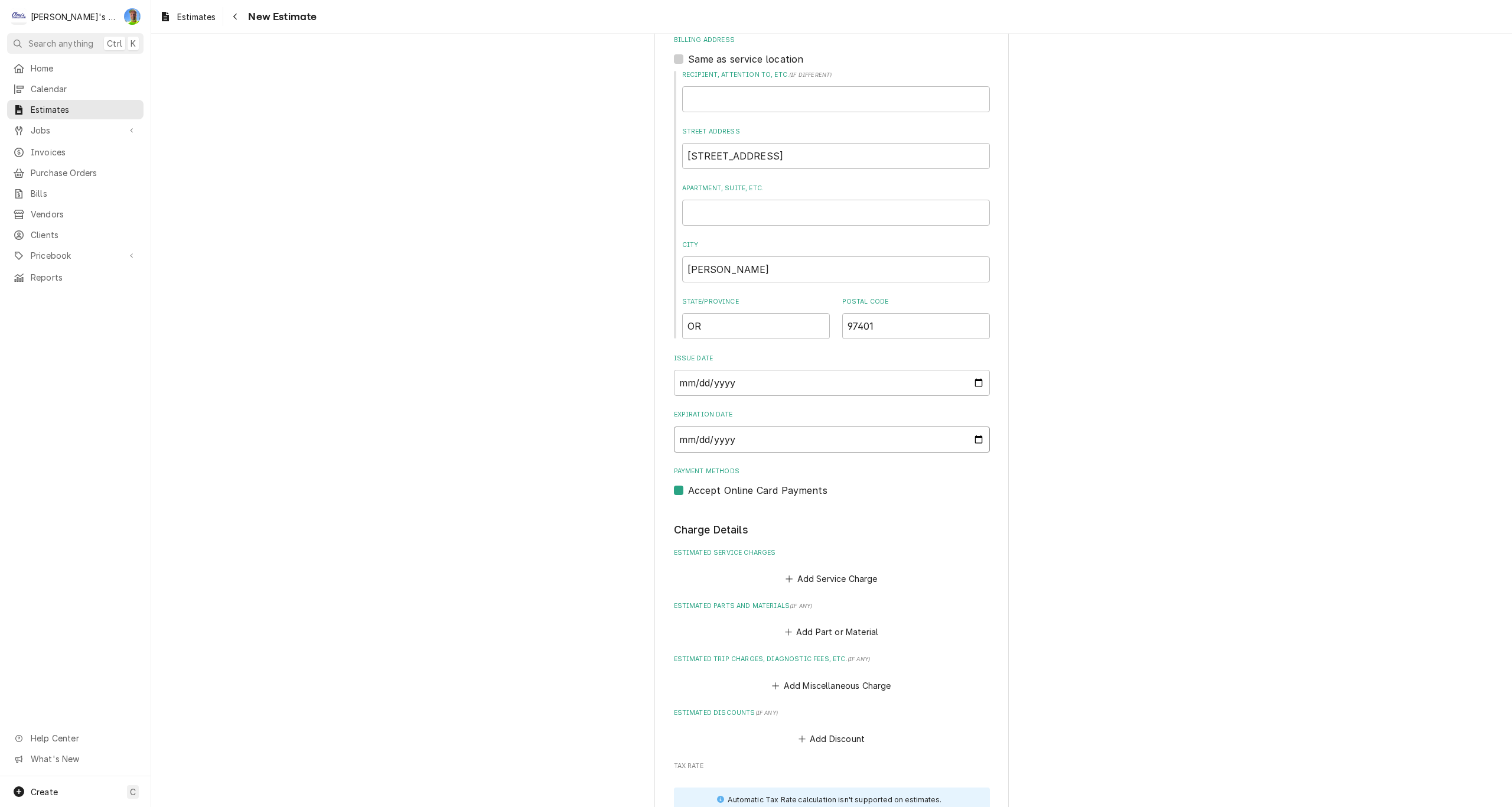
scroll to position [607, 0]
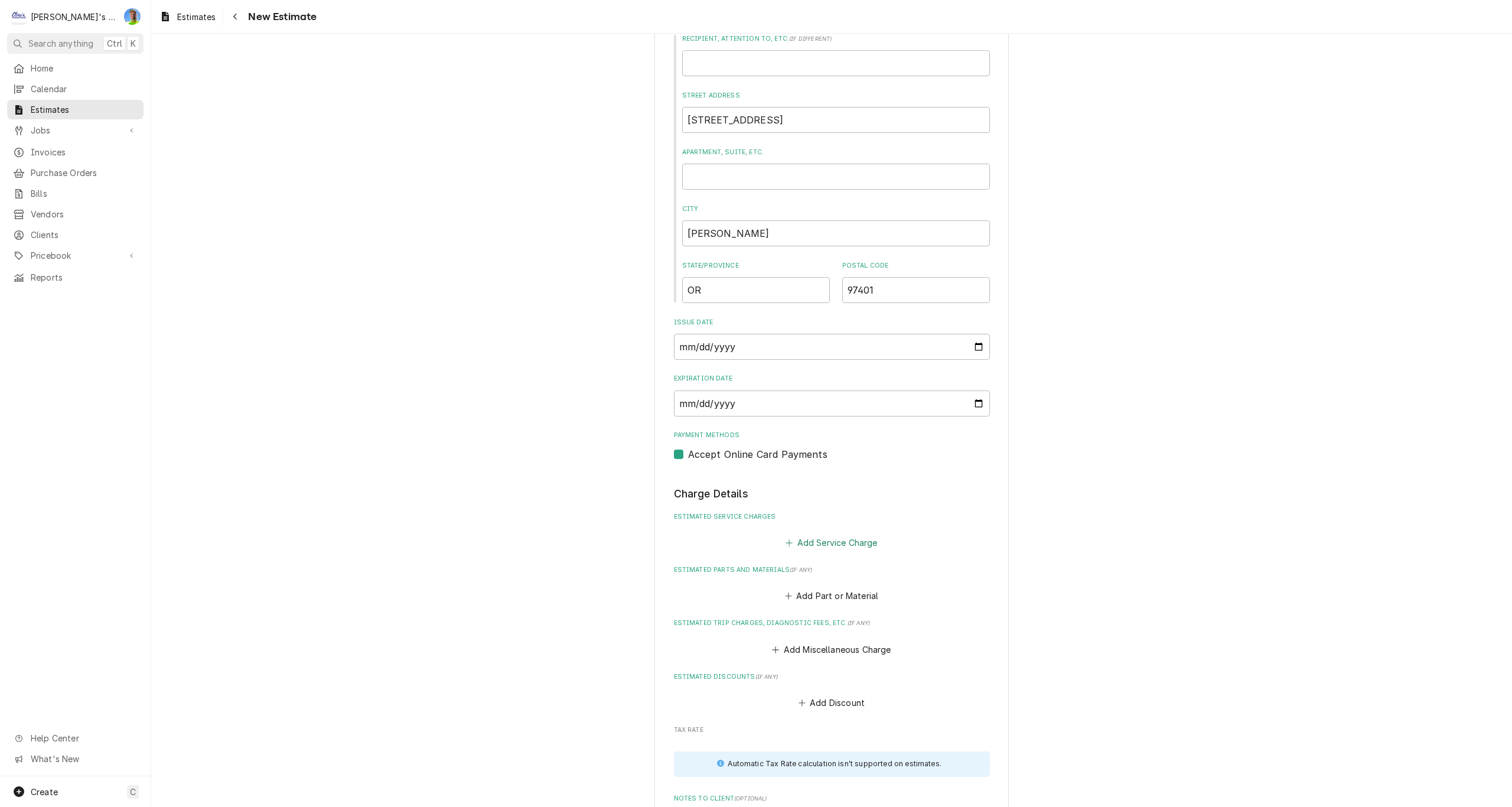
click at [801, 541] on button "Add Service Charge" at bounding box center [831, 542] width 96 height 16
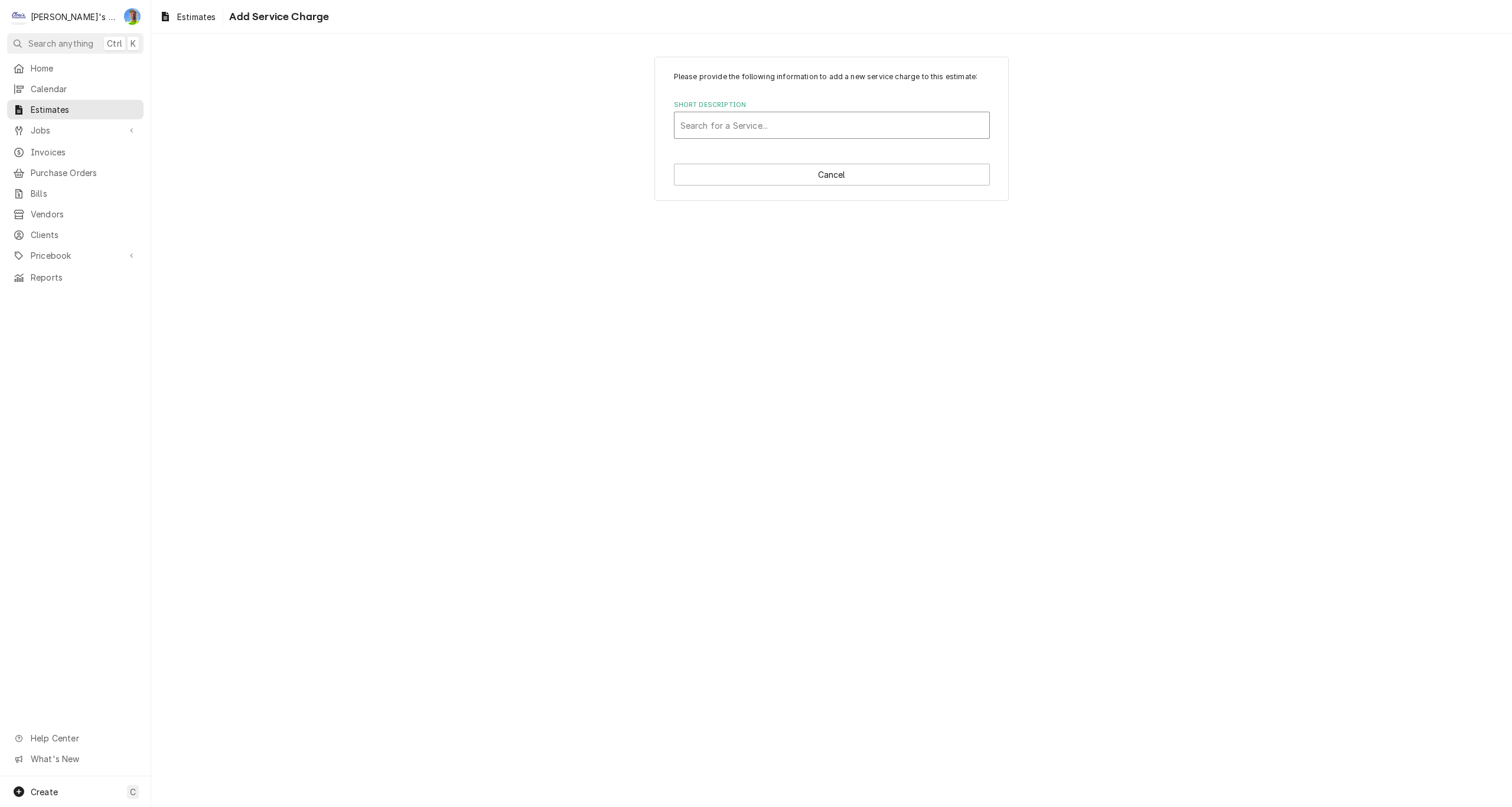
click at [699, 121] on div "Short Description" at bounding box center [832, 125] width 303 height 21
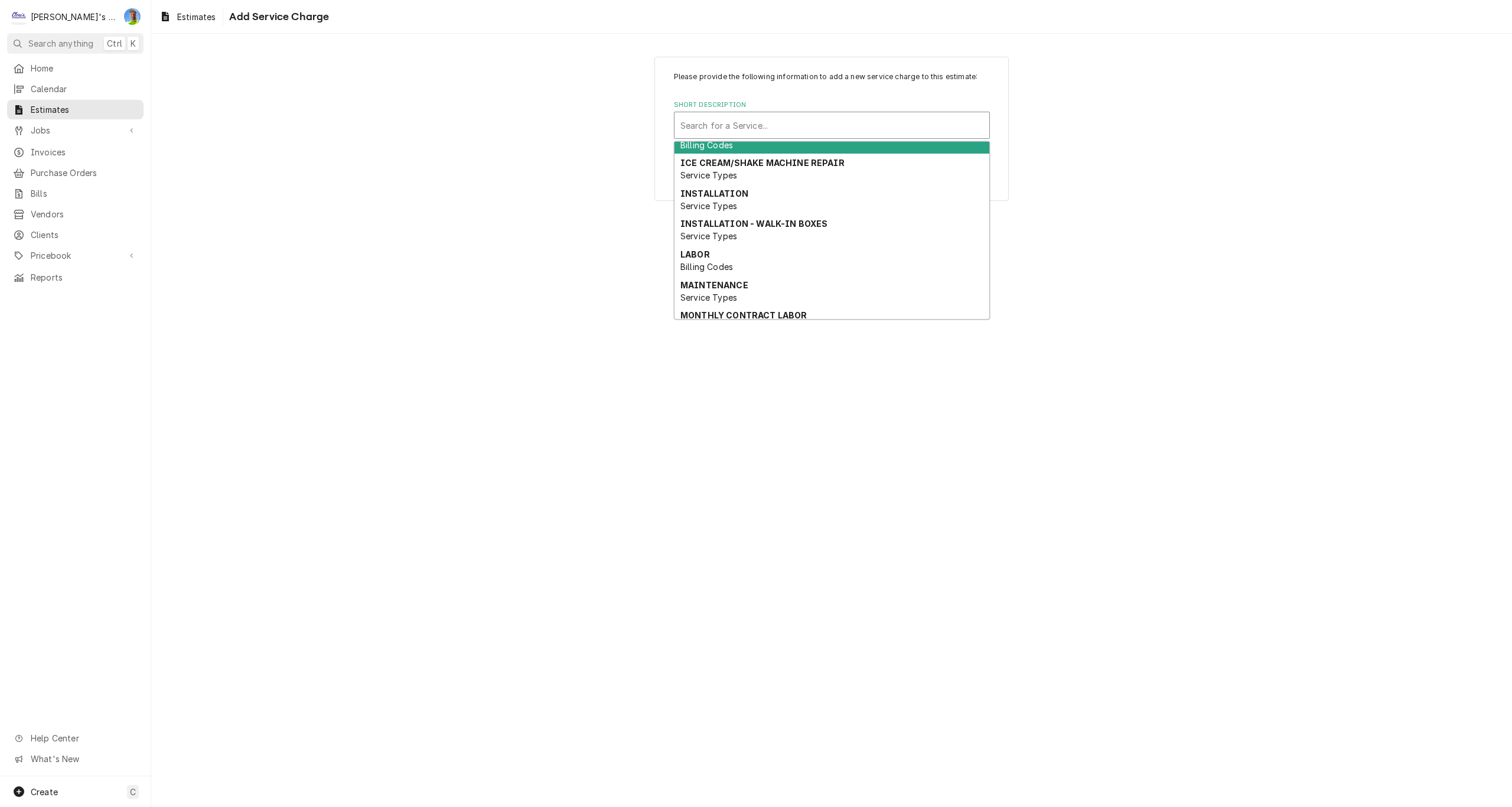
scroll to position [118, 0]
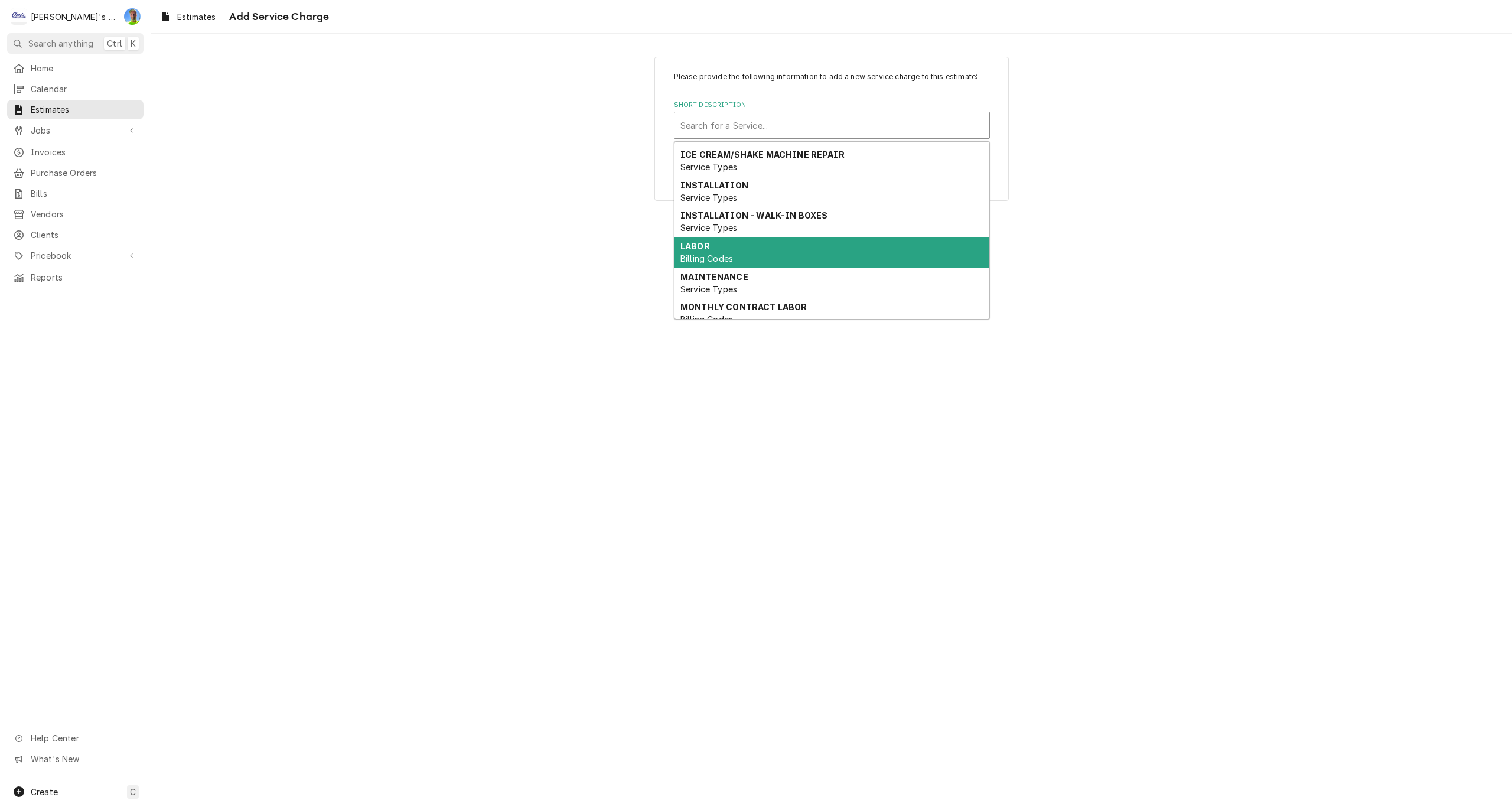
click at [724, 259] on span "Billing Codes" at bounding box center [706, 258] width 52 height 10
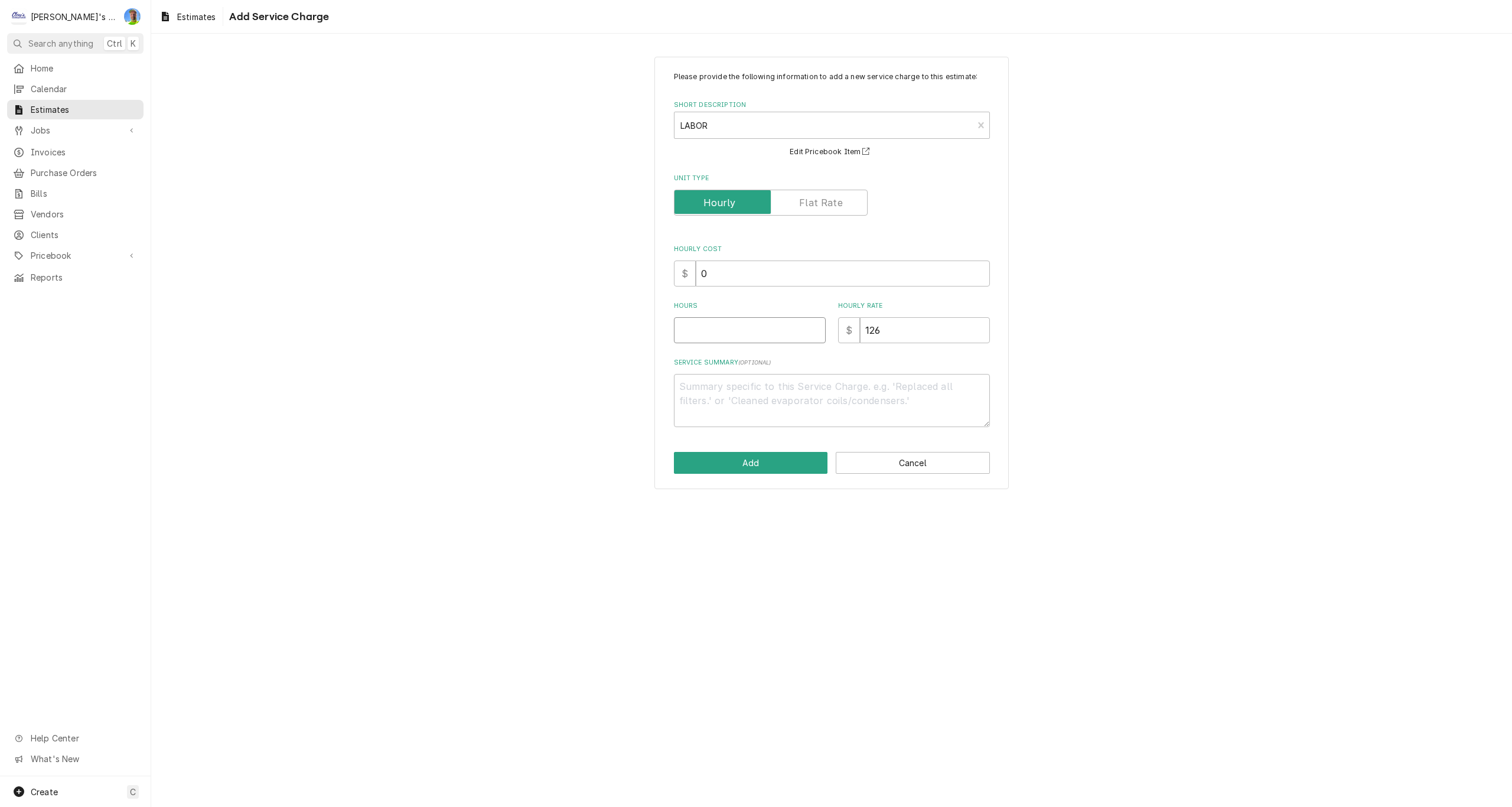
click at [715, 334] on input "Hours" at bounding box center [750, 330] width 152 height 26
click at [752, 467] on button "Add" at bounding box center [751, 462] width 154 height 22
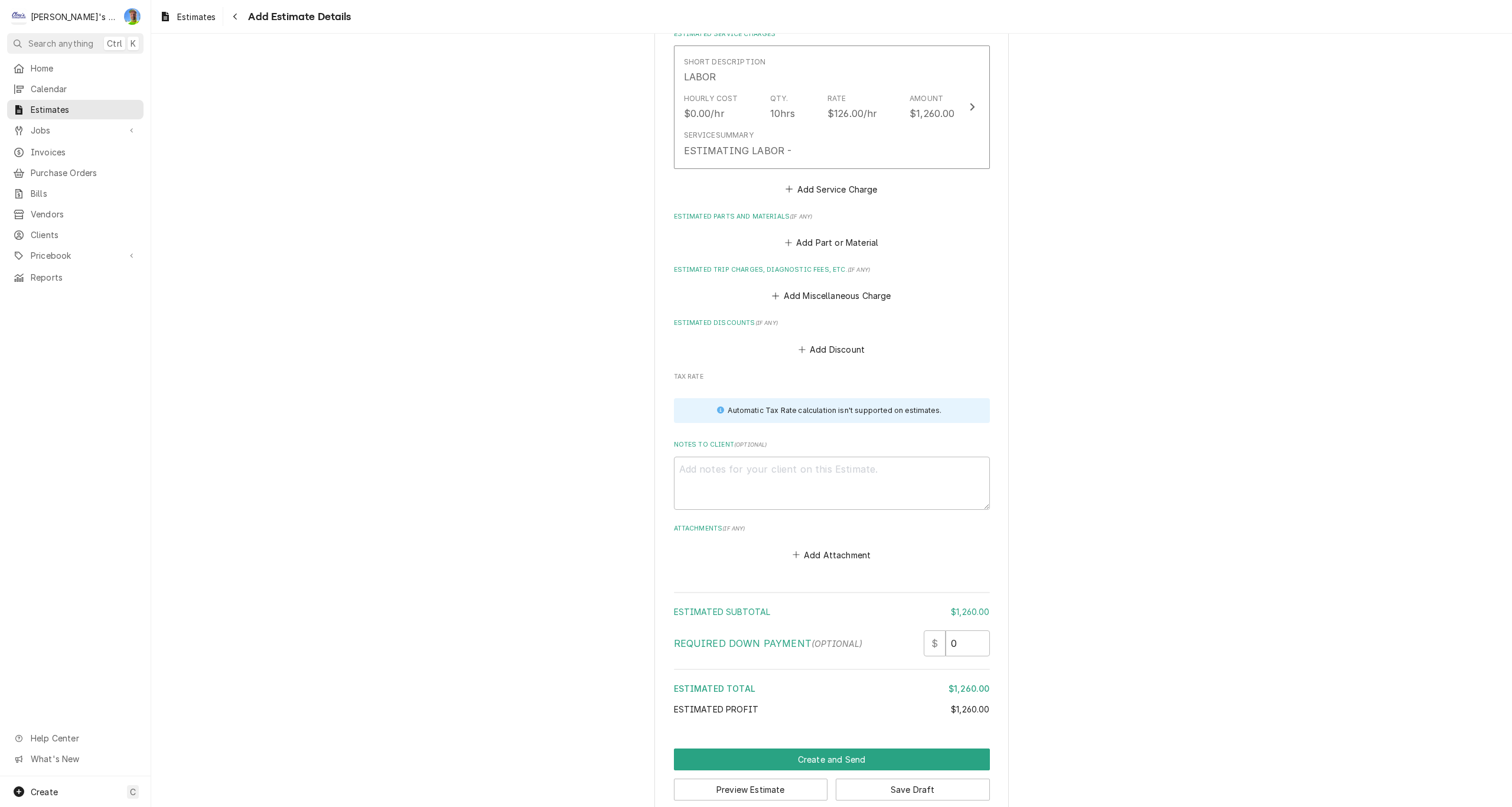
scroll to position [1108, 0]
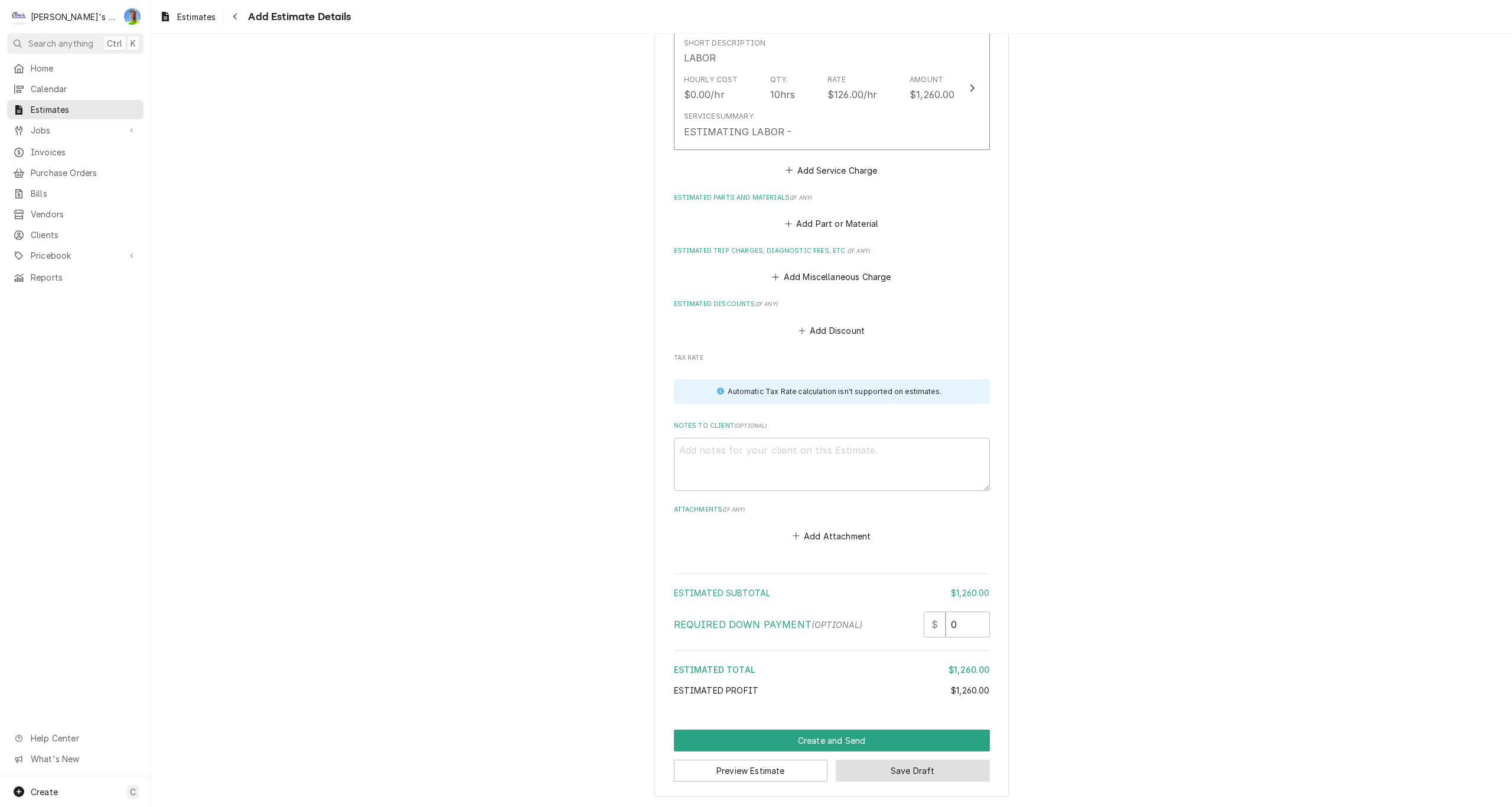
click at [865, 769] on button "Save Draft" at bounding box center [913, 770] width 154 height 22
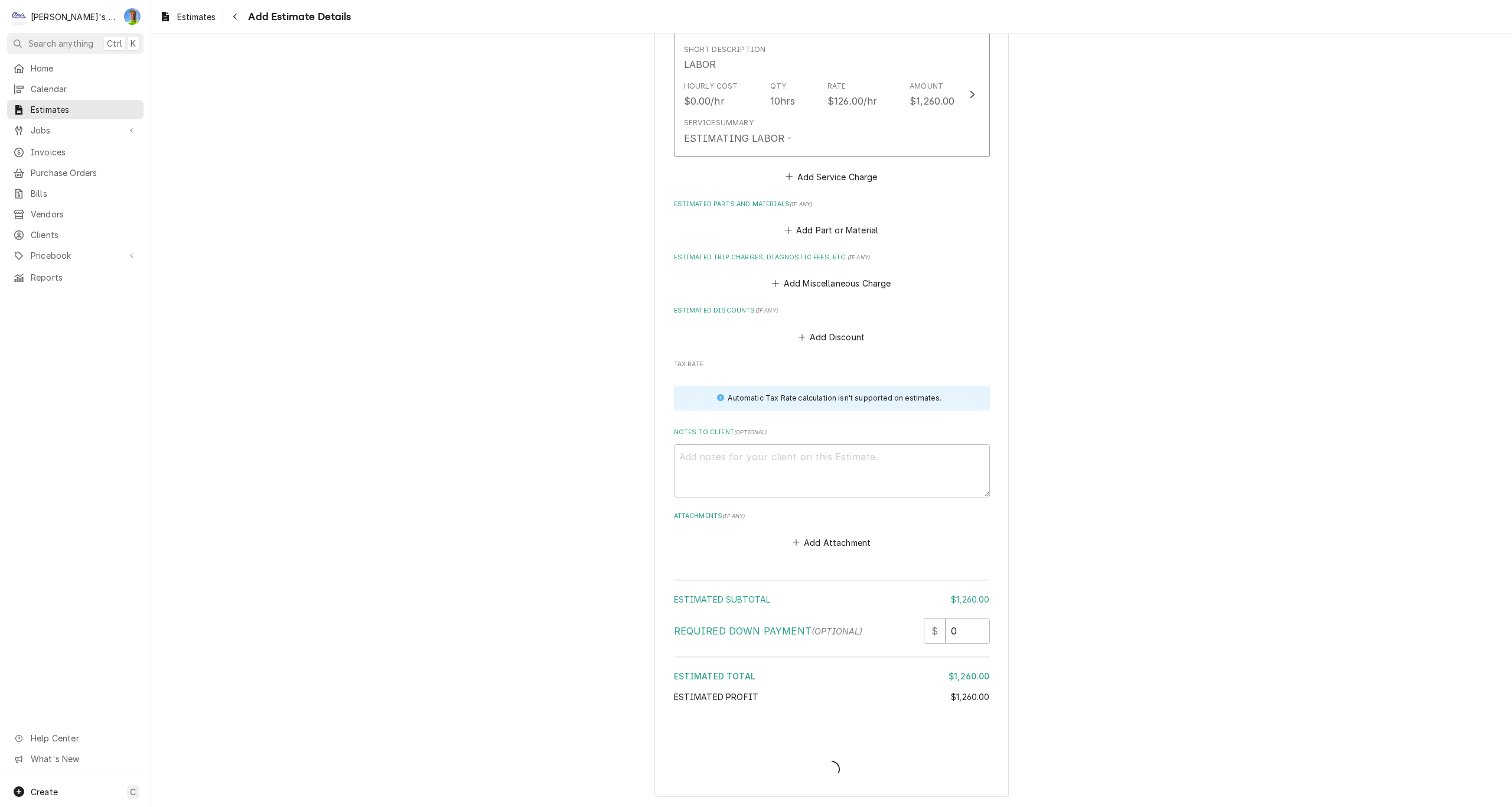
scroll to position [1102, 0]
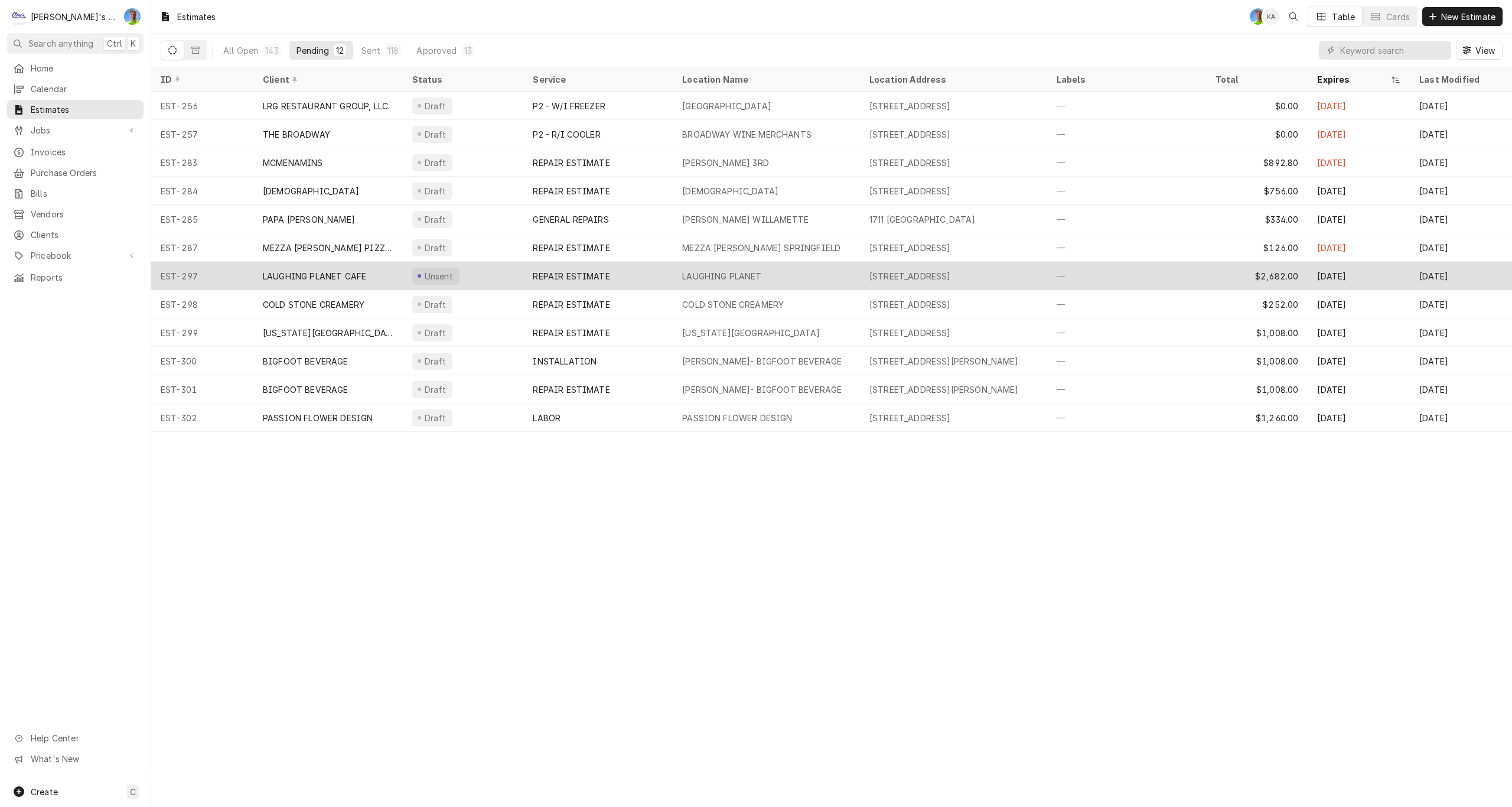
click at [715, 274] on div "LAUGHING PLANET" at bounding box center [722, 276] width 79 height 13
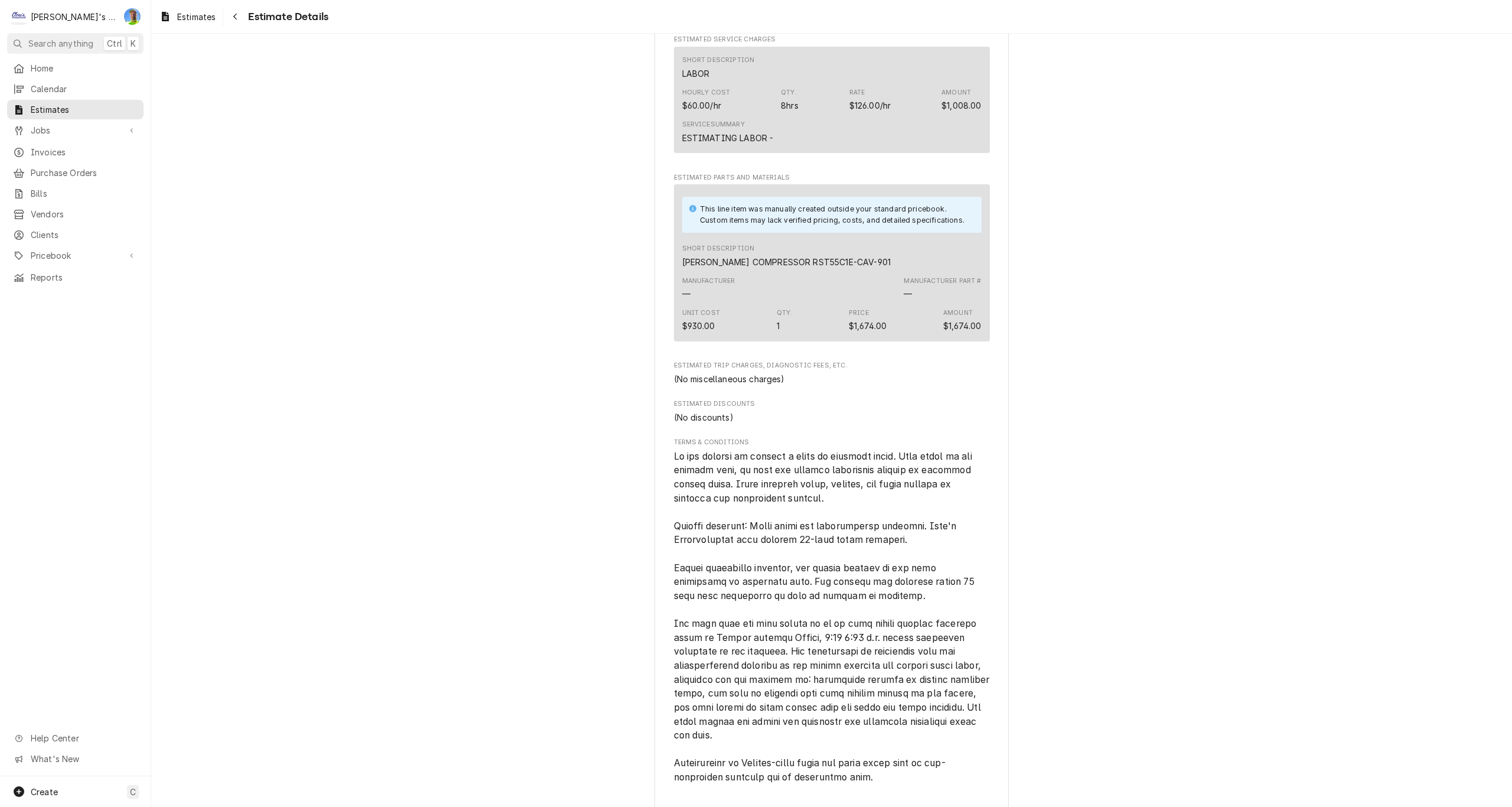
scroll to position [1150, 0]
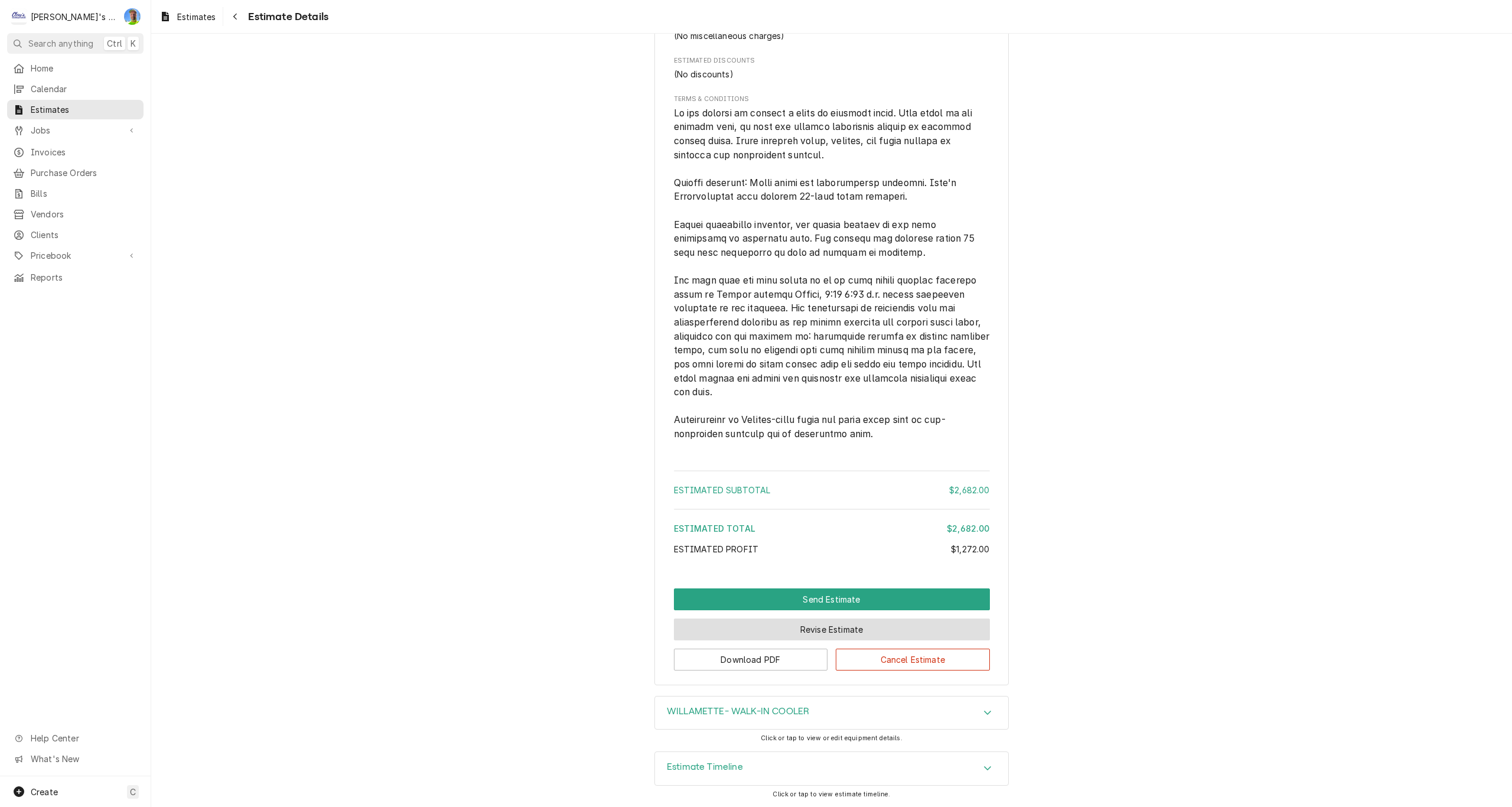
click at [816, 622] on button "Revise Estimate" at bounding box center [832, 629] width 316 height 22
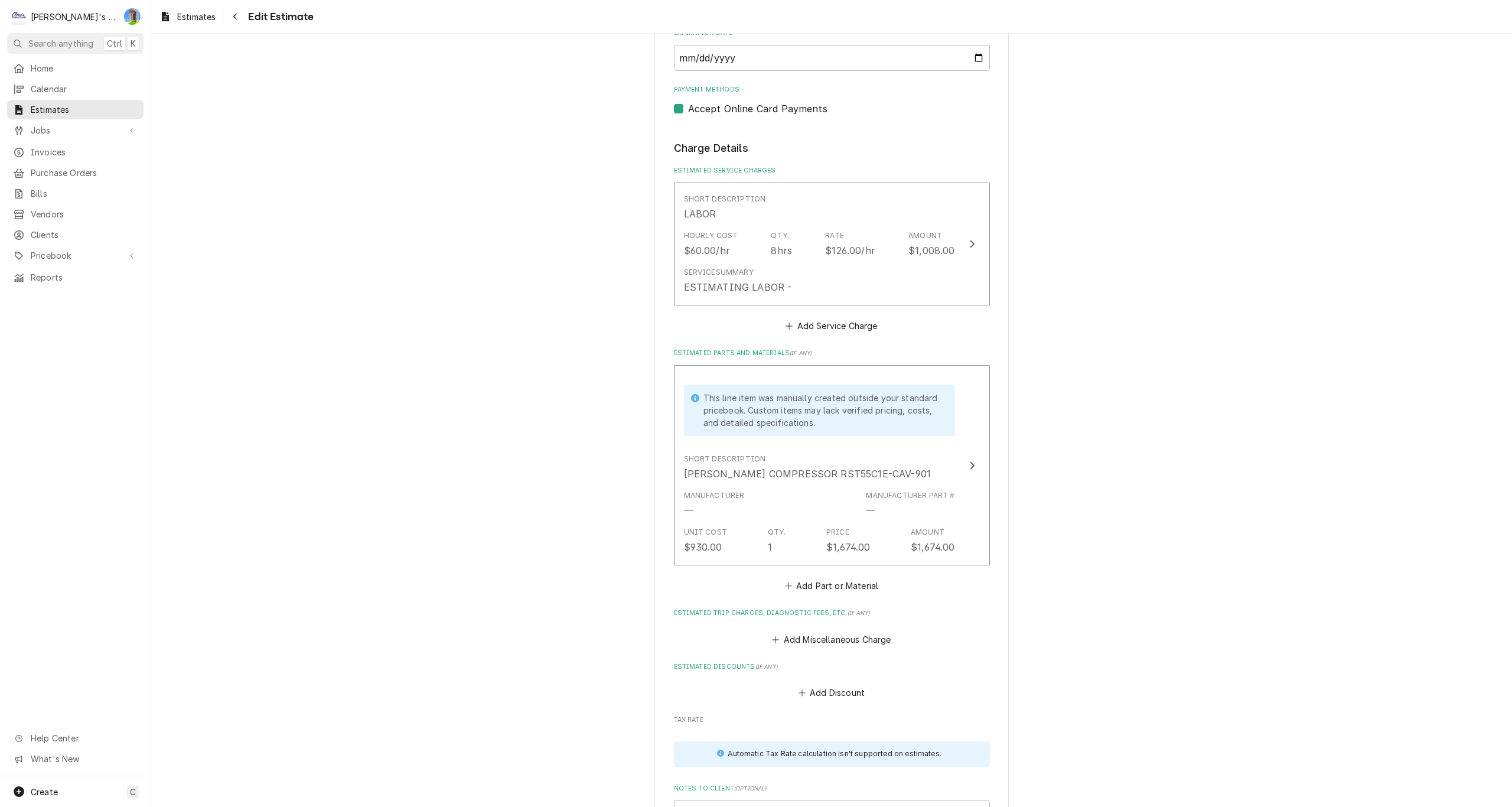
scroll to position [1476, 0]
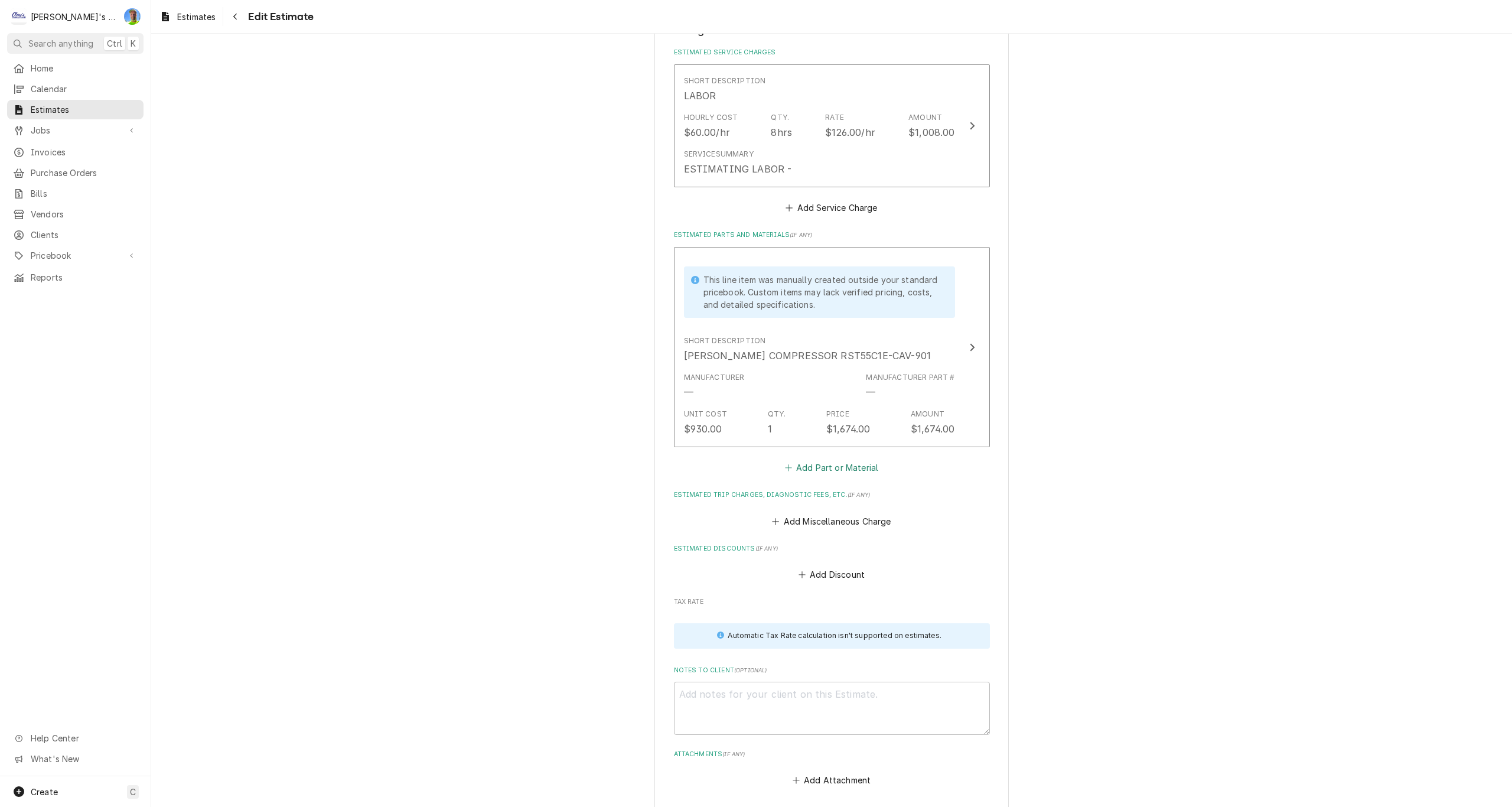
click at [832, 470] on button "Add Part or Material" at bounding box center [831, 467] width 97 height 16
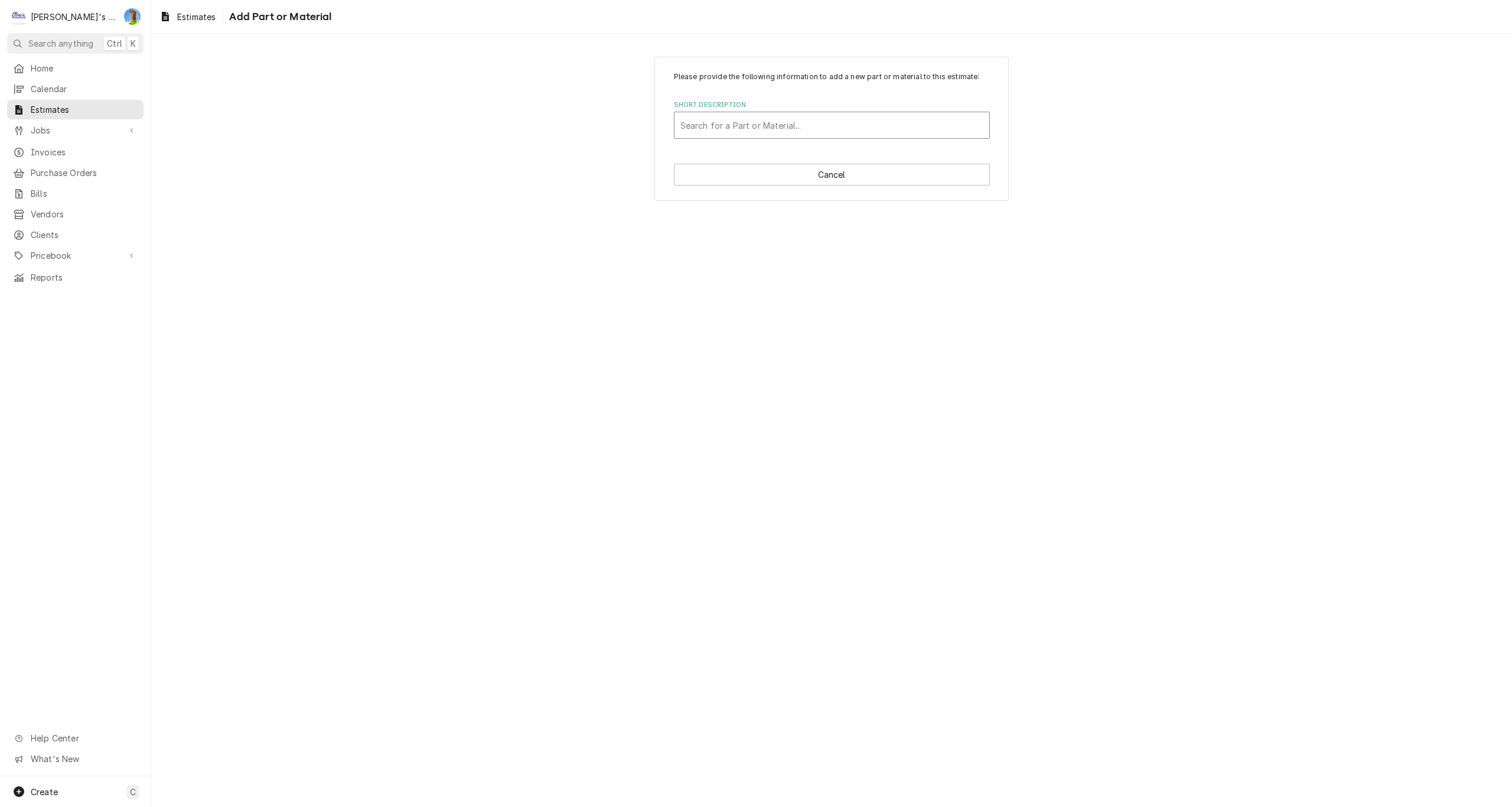
click at [695, 122] on div "Short Description" at bounding box center [832, 125] width 303 height 21
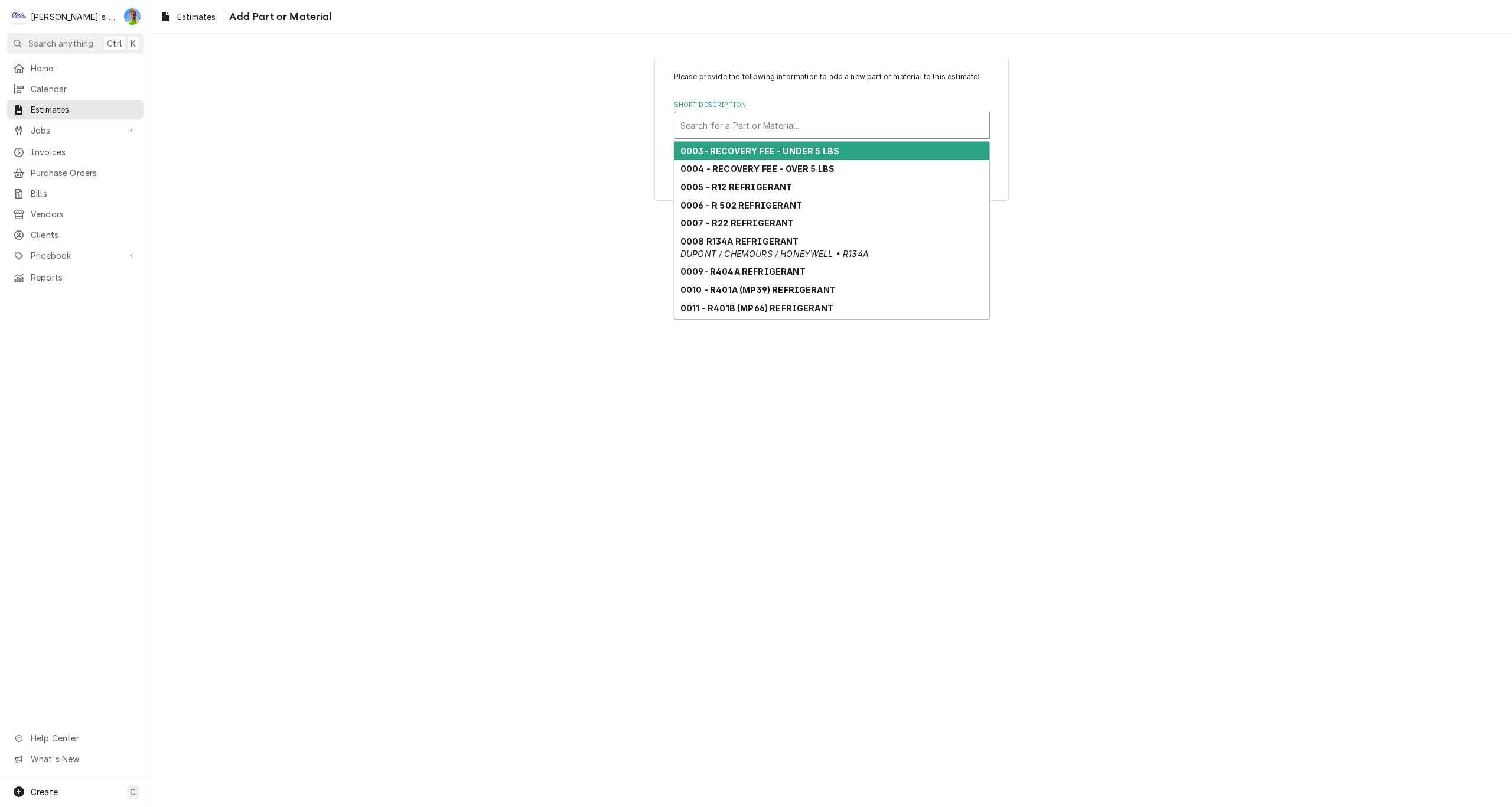
click at [727, 149] on strong "0003- RECOVERY FEE - UNDER 5 LBS" at bounding box center [760, 151] width 159 height 10
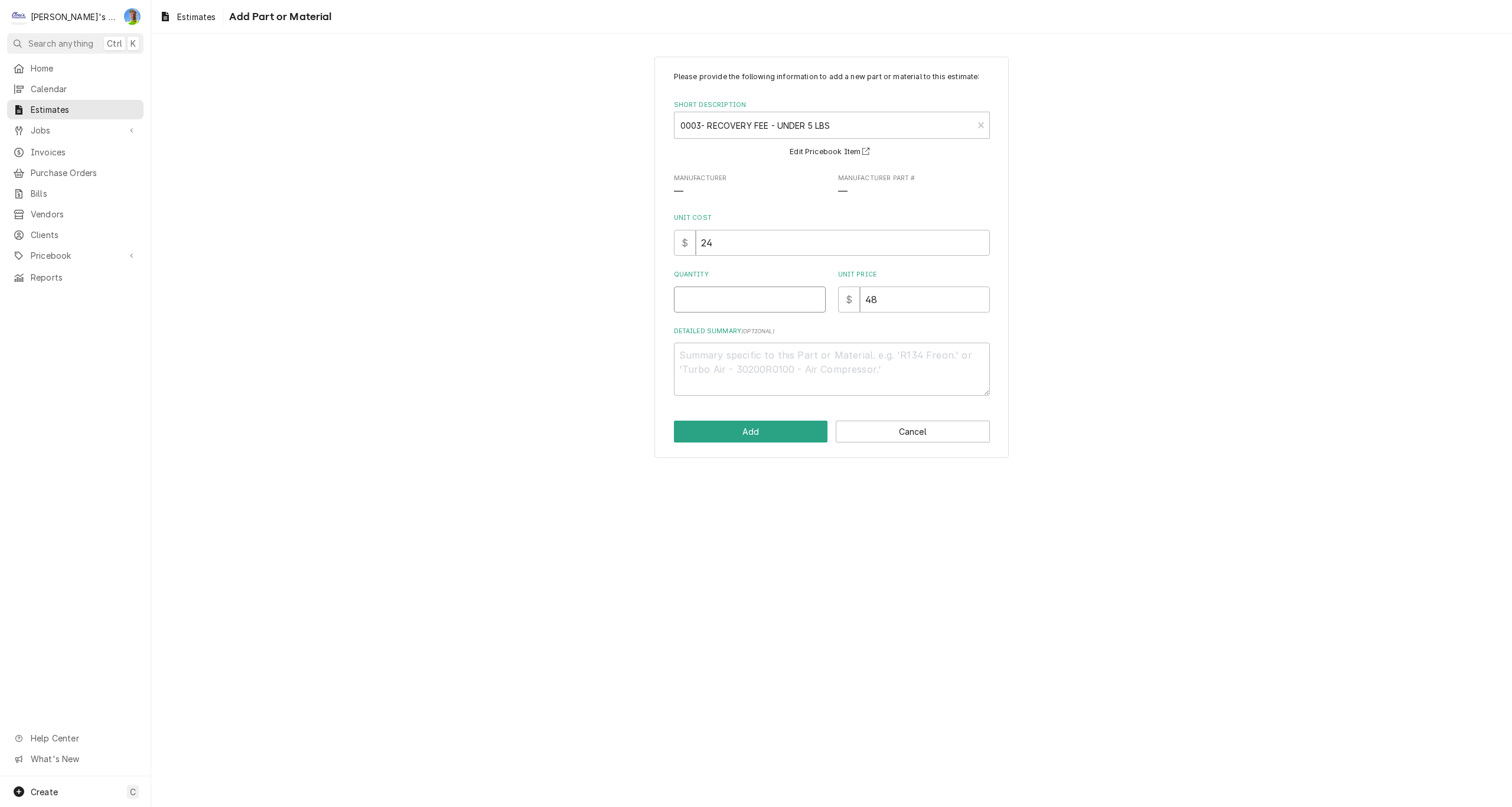
click at [720, 302] on input "Quantity" at bounding box center [750, 299] width 152 height 26
type textarea "x"
type input "1"
type textarea "x"
type input "1"
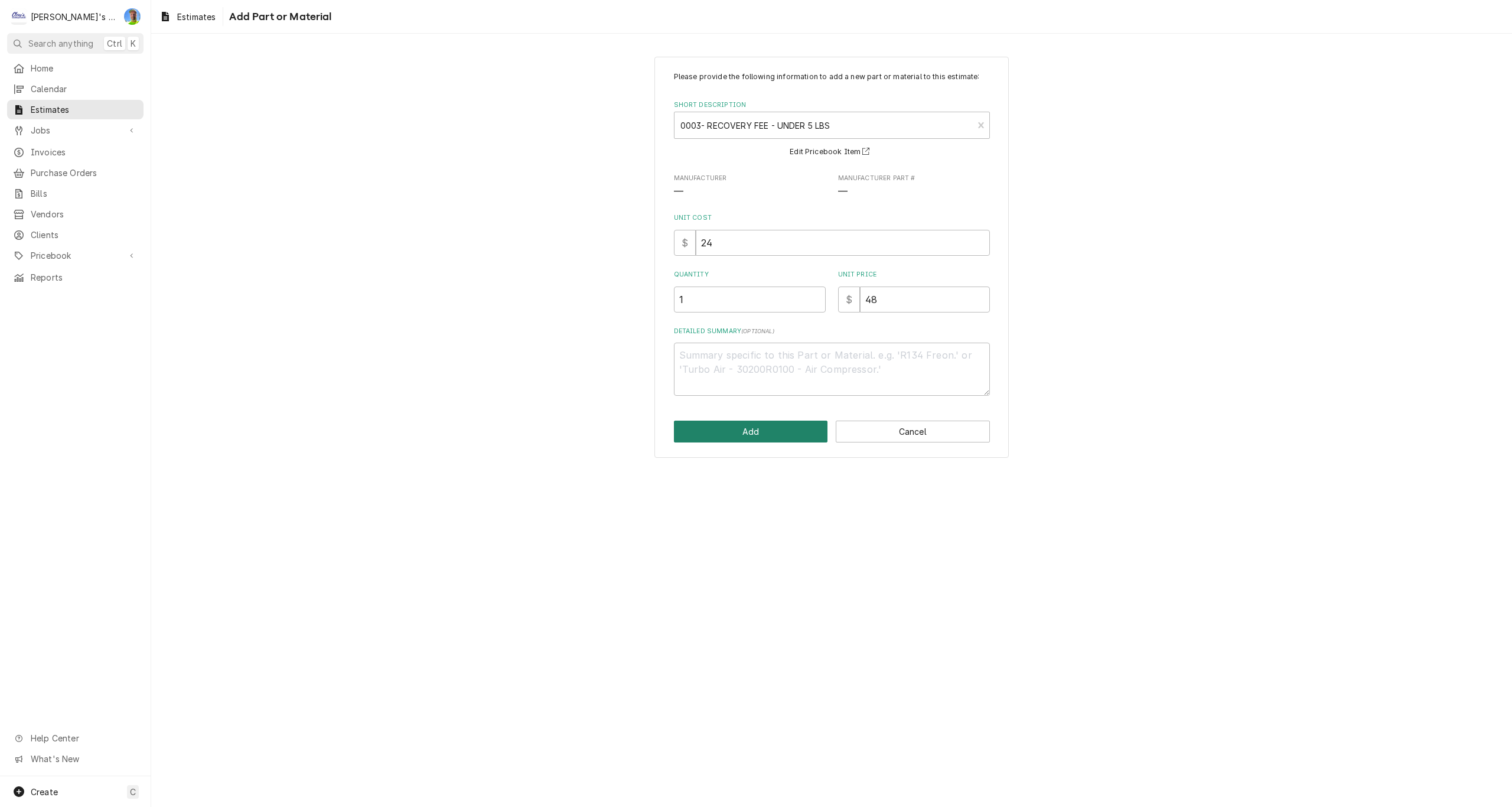
click at [748, 435] on button "Add" at bounding box center [751, 431] width 154 height 22
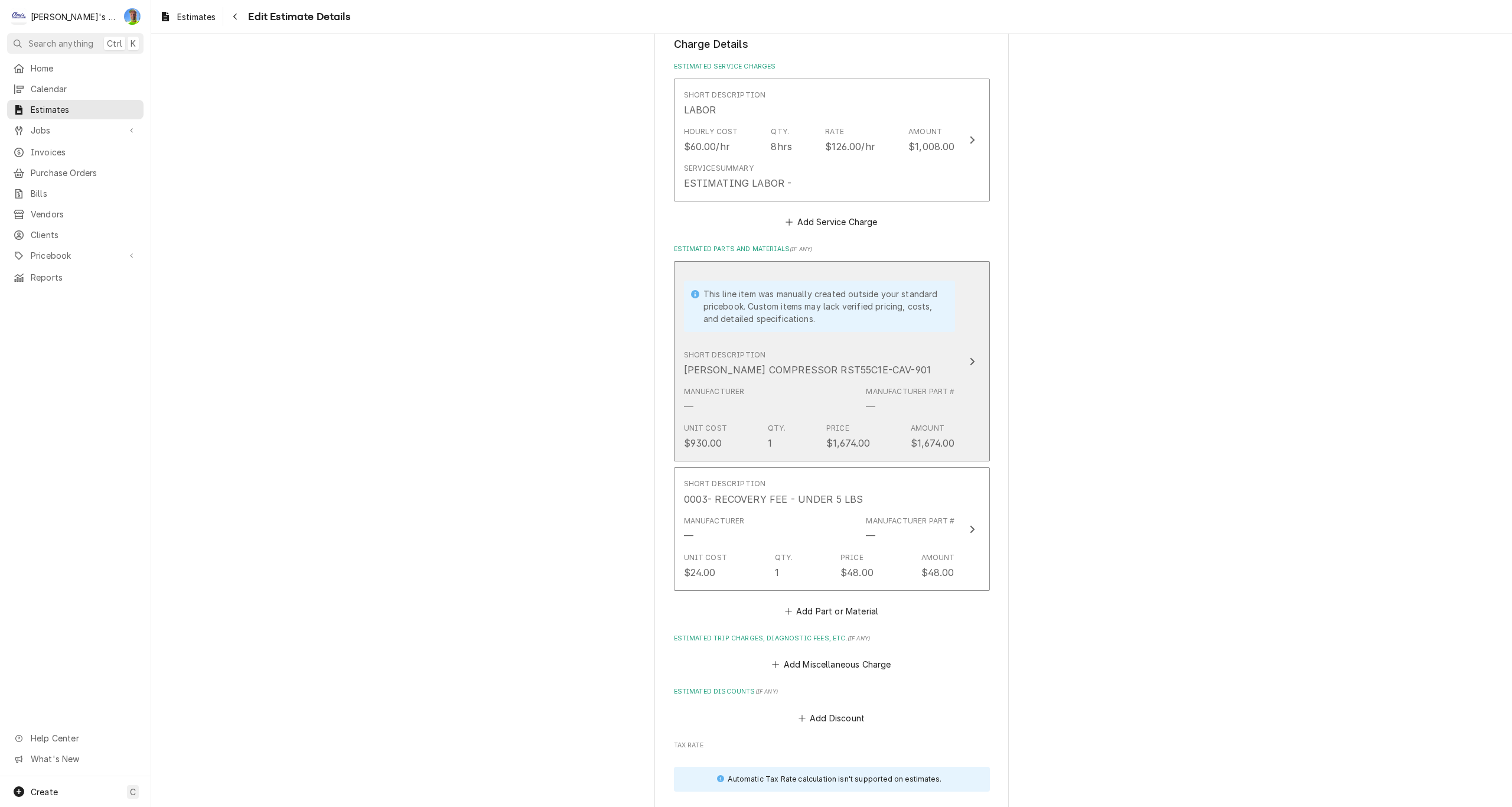
type textarea "x"
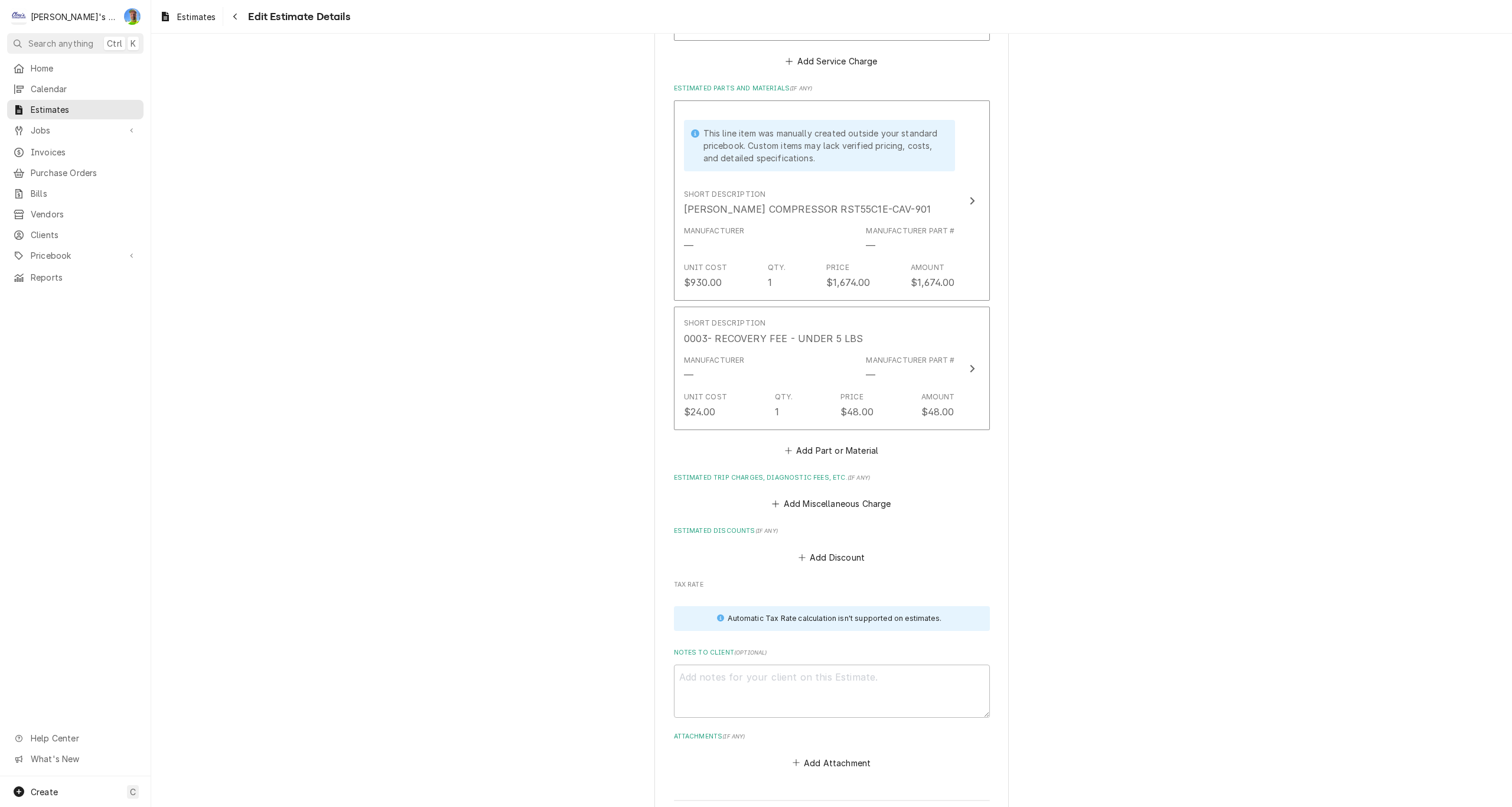
scroll to position [1639, 0]
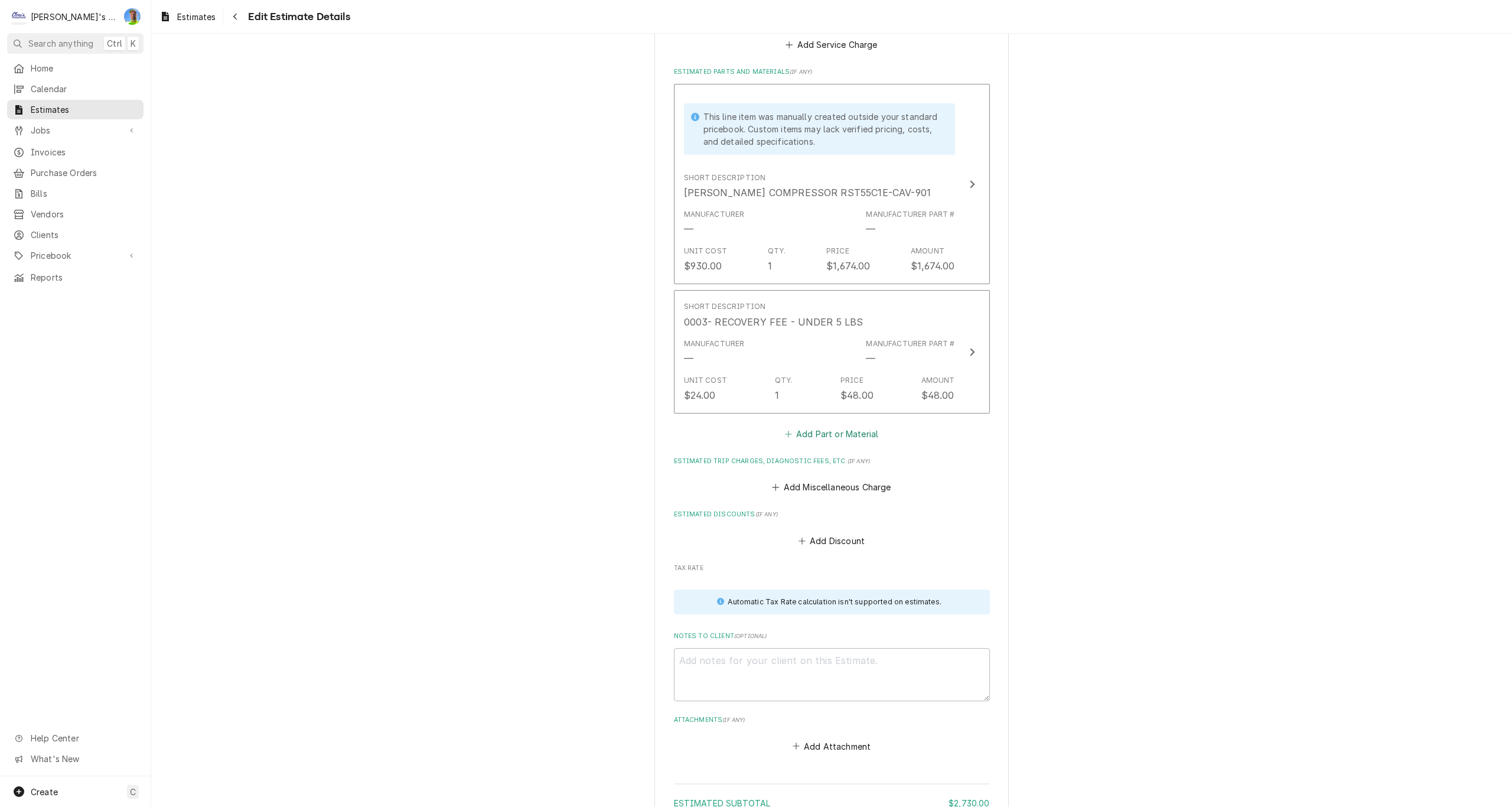
click at [805, 432] on button "Add Part or Material" at bounding box center [831, 433] width 97 height 16
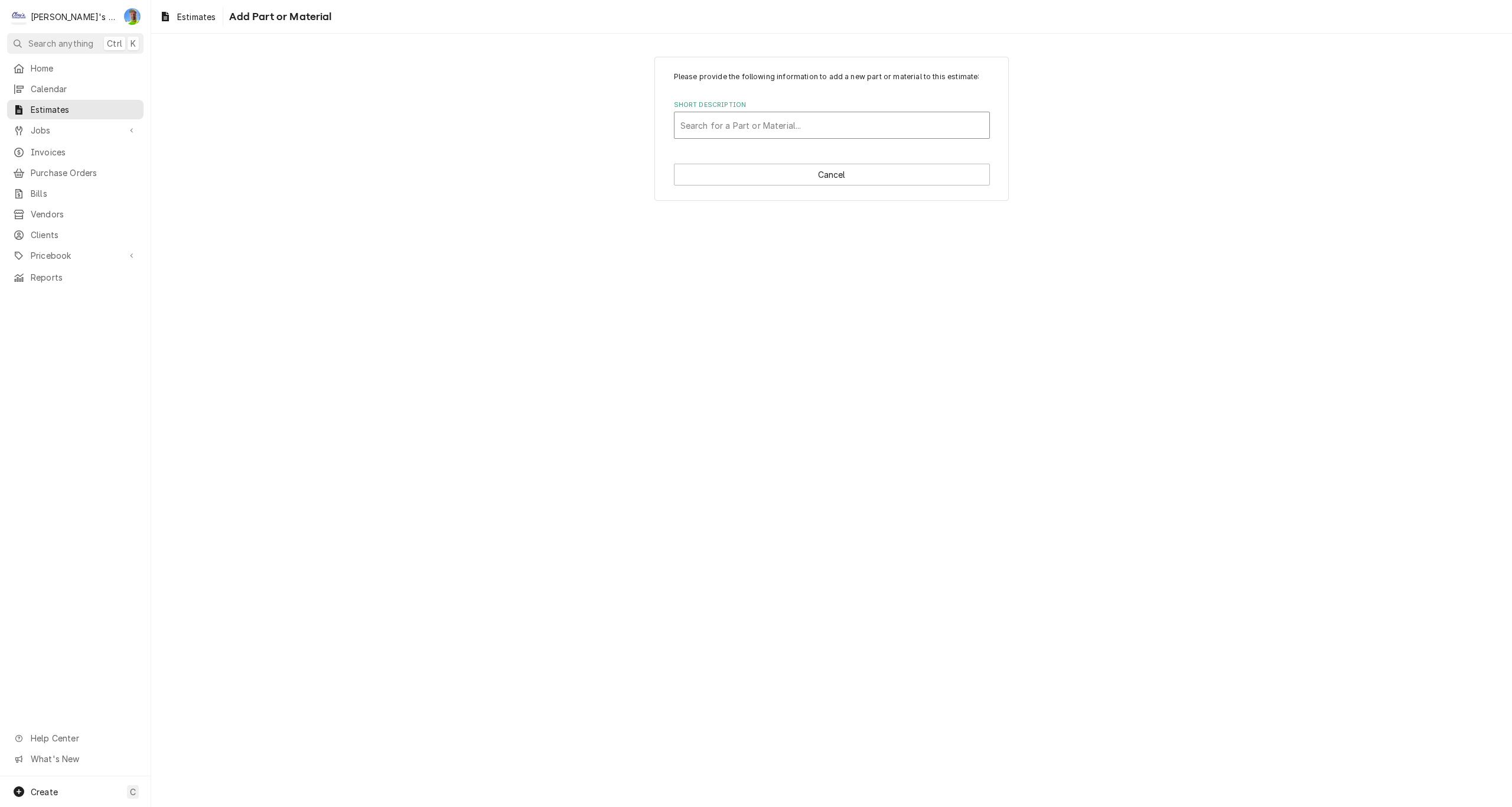
click at [746, 123] on div "Short Description" at bounding box center [832, 125] width 303 height 21
type input "DIS"
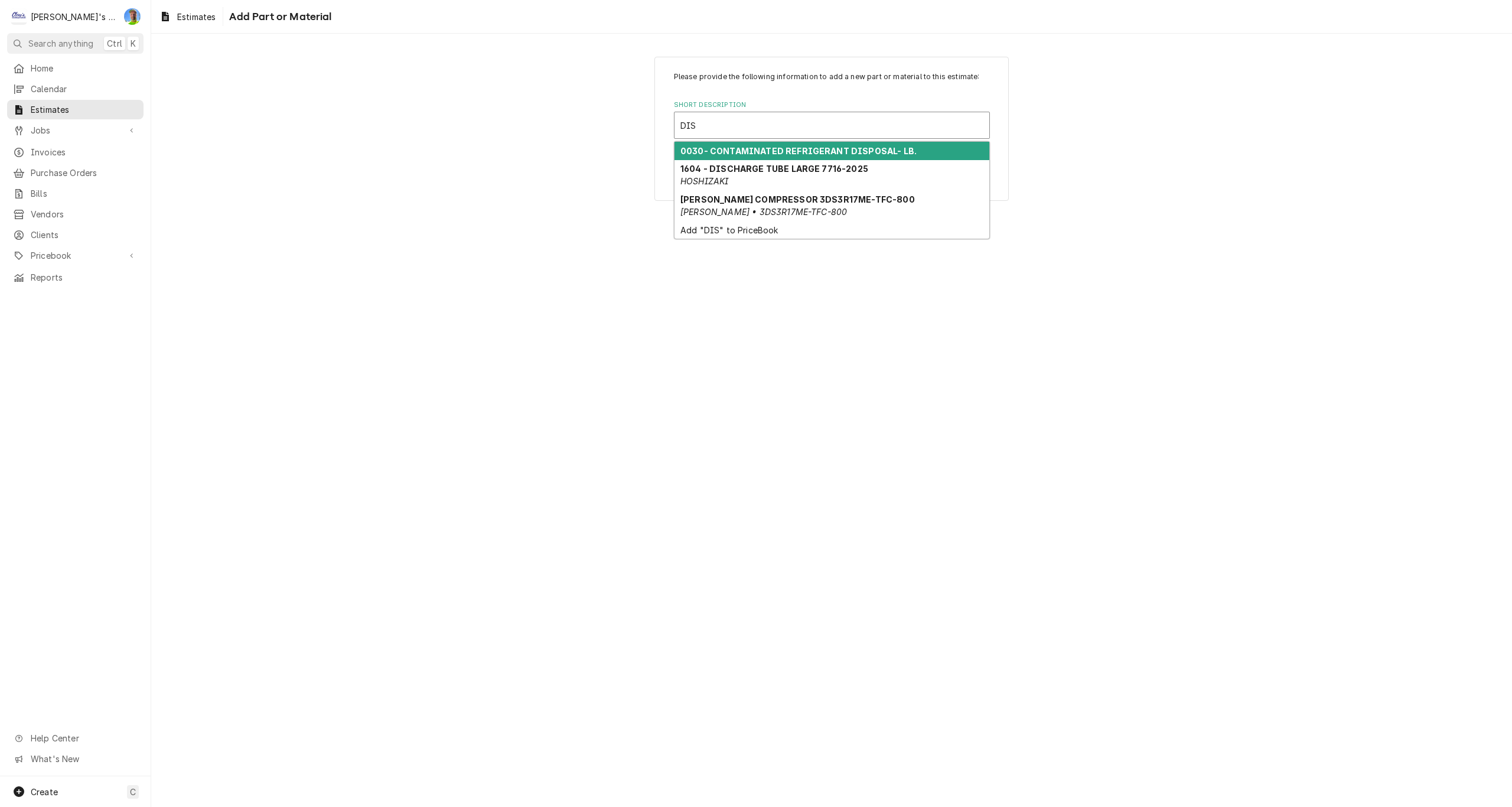
click at [747, 152] on strong "0030- CONTAMINATED REFRIGERANT DISPOSAL- LB." at bounding box center [798, 151] width 236 height 10
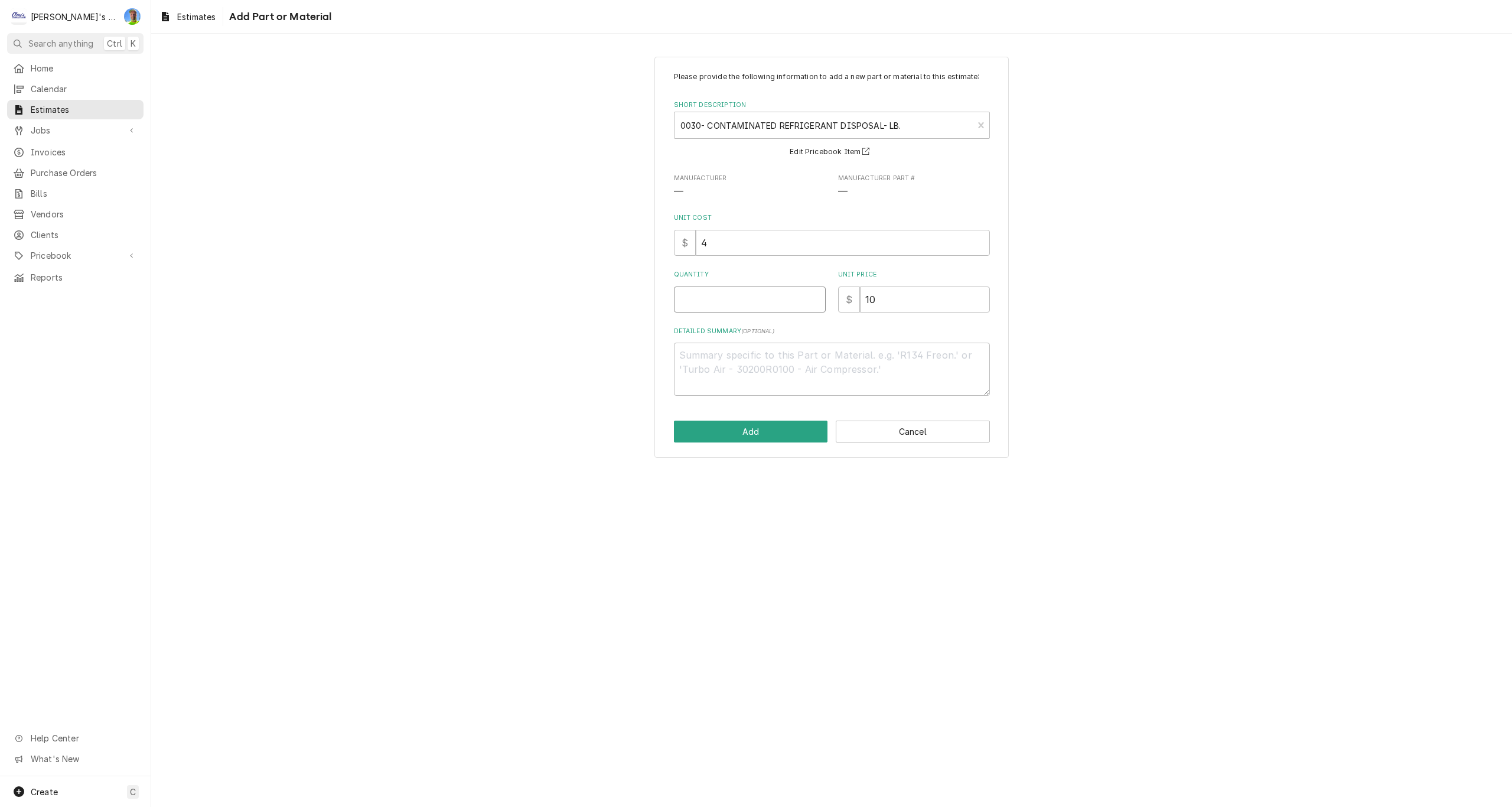
click at [736, 305] on input "Quantity" at bounding box center [750, 299] width 152 height 26
type textarea "x"
type input "5"
type textarea "x"
type input "5"
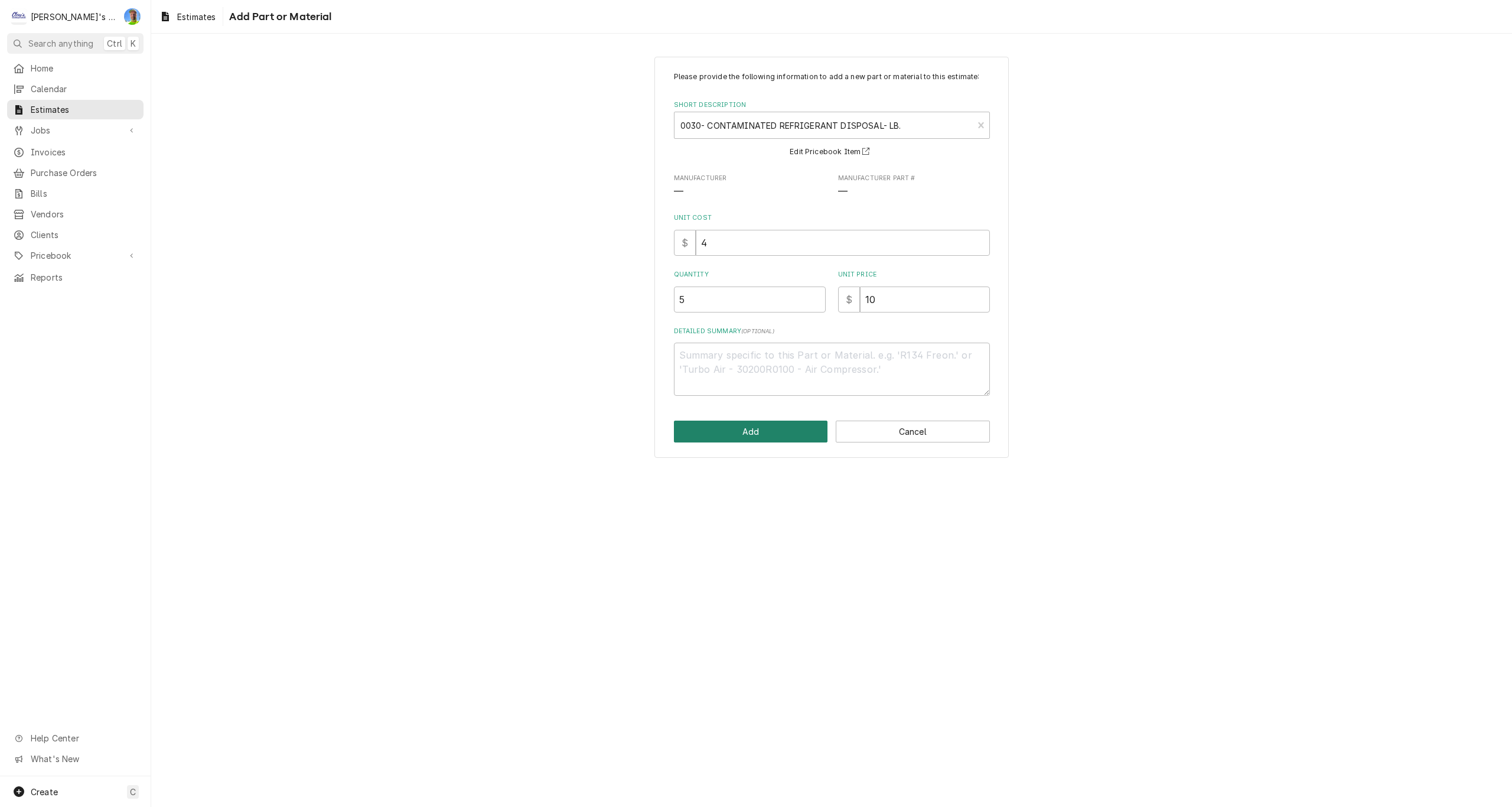
click at [751, 432] on button "Add" at bounding box center [751, 431] width 154 height 22
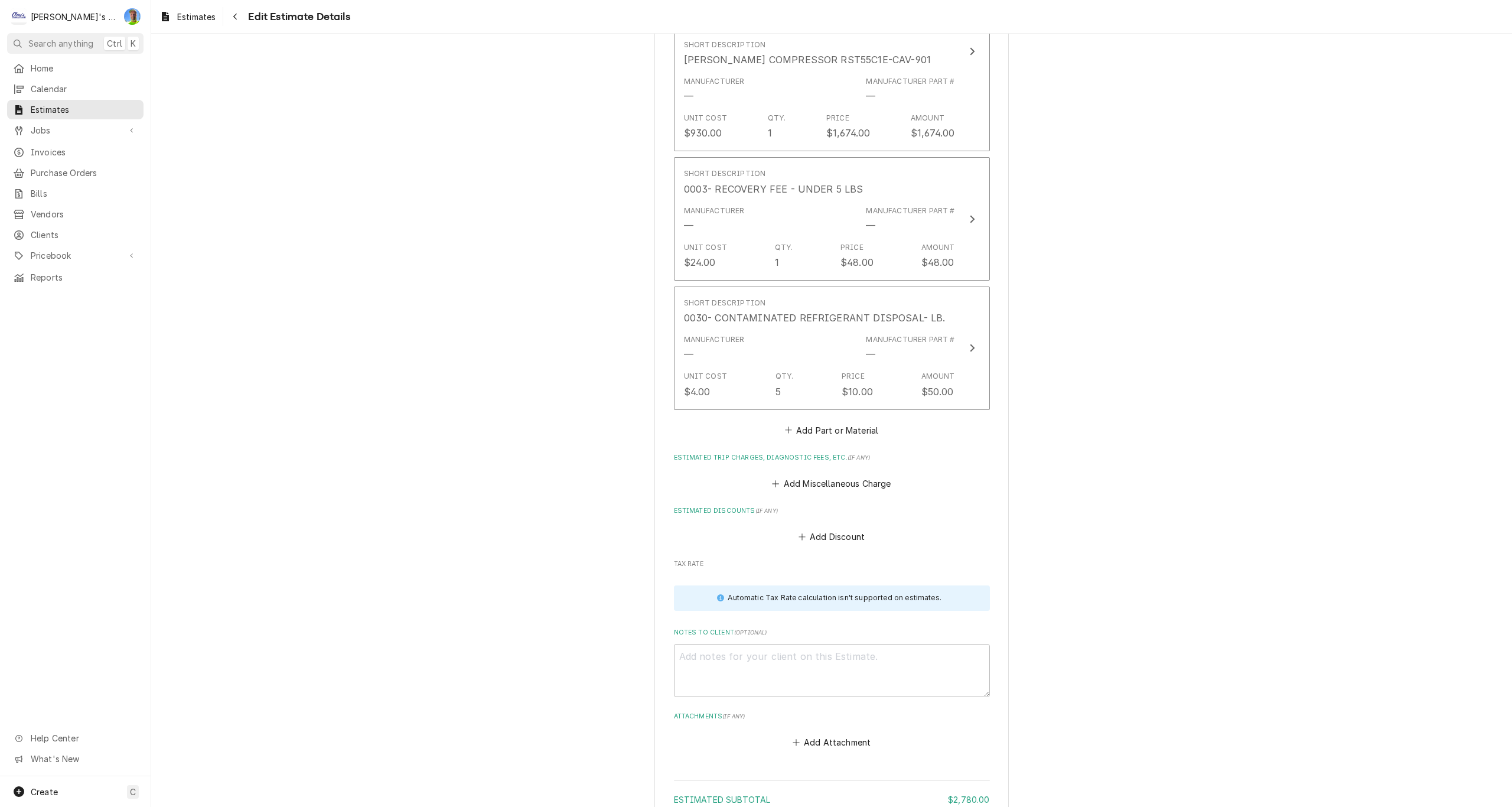
scroll to position [1802, 0]
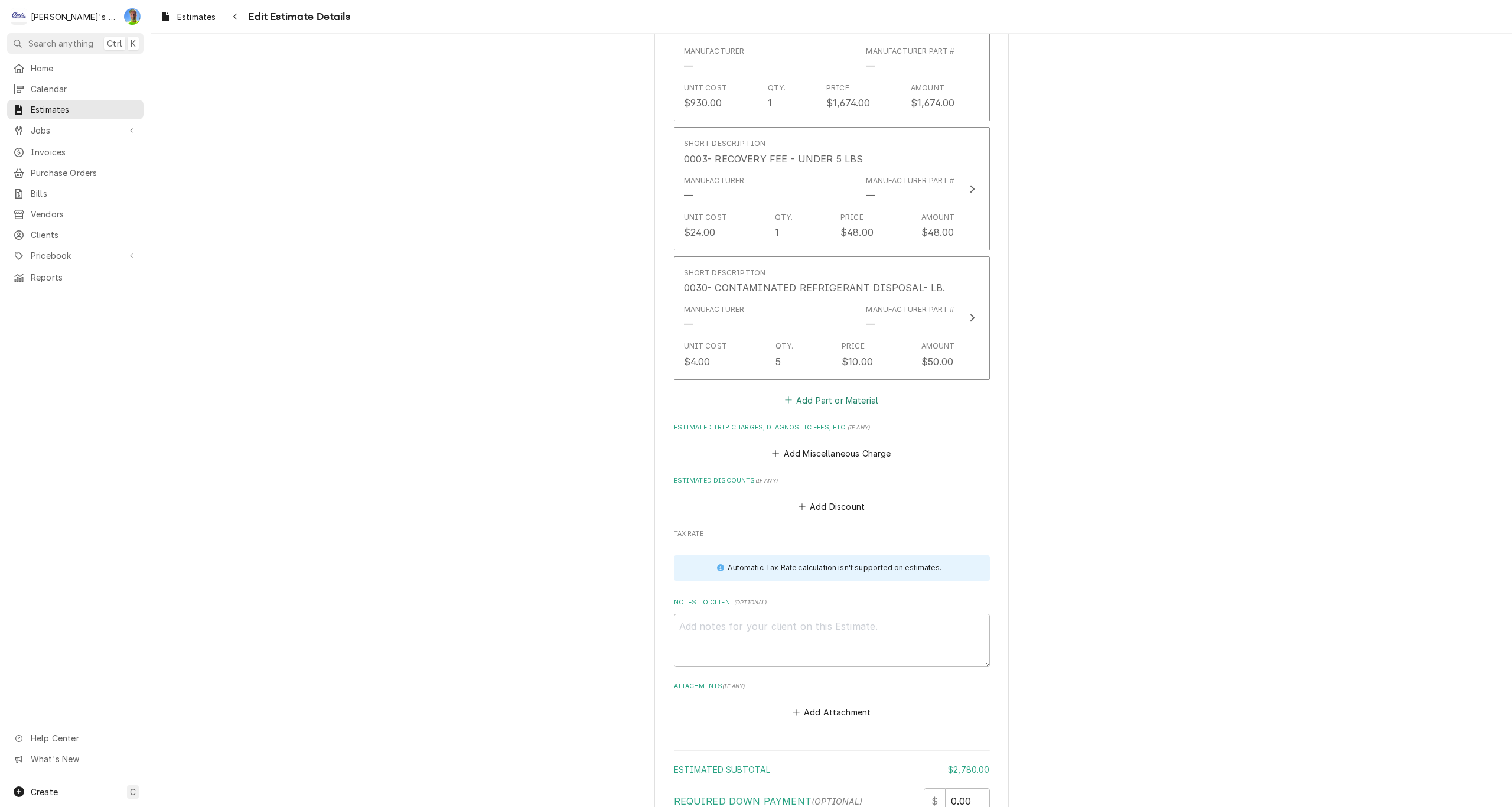
click at [810, 403] on button "Add Part or Material" at bounding box center [831, 399] width 97 height 16
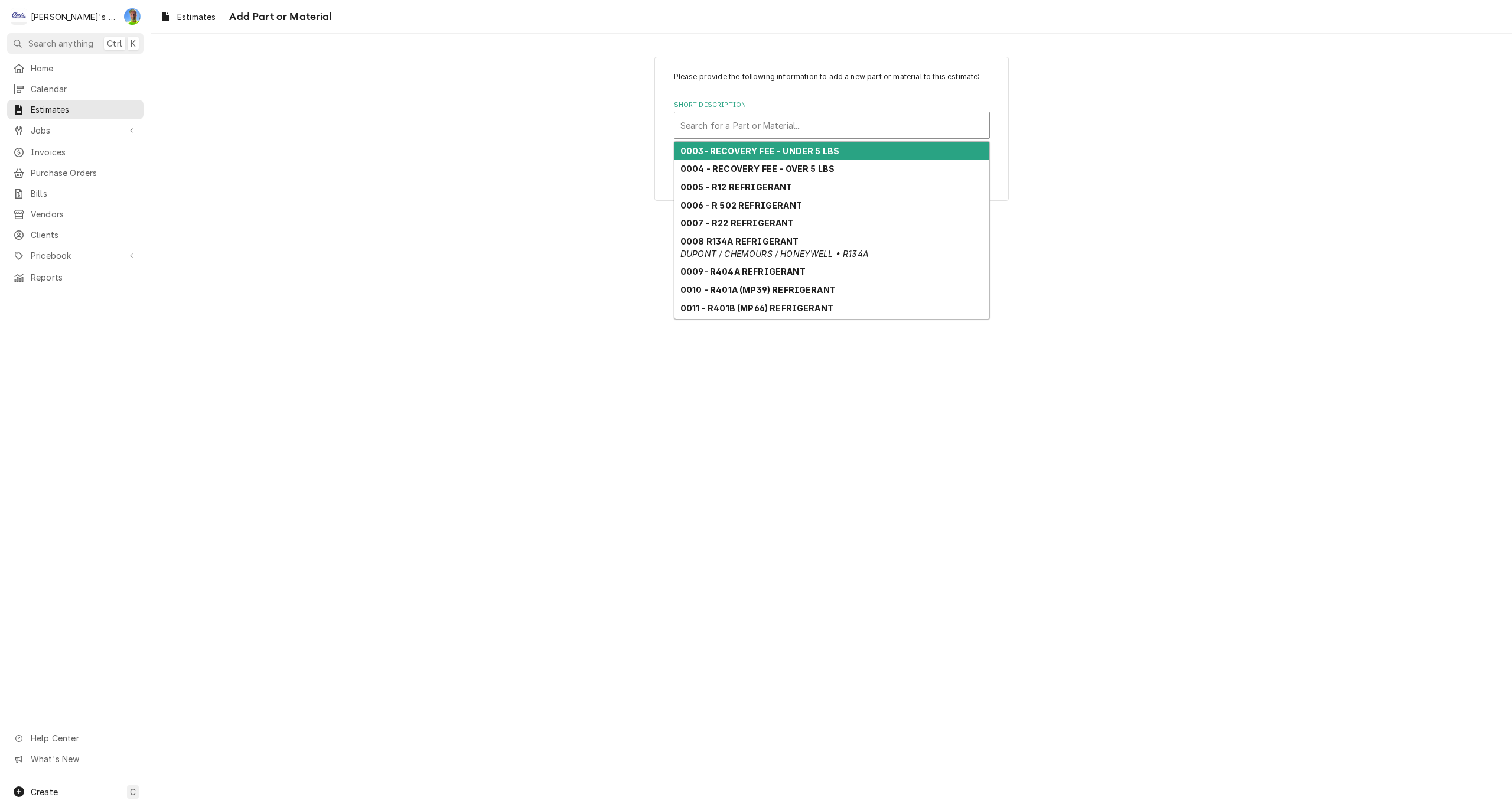
click at [742, 118] on div "Short Description" at bounding box center [832, 125] width 303 height 21
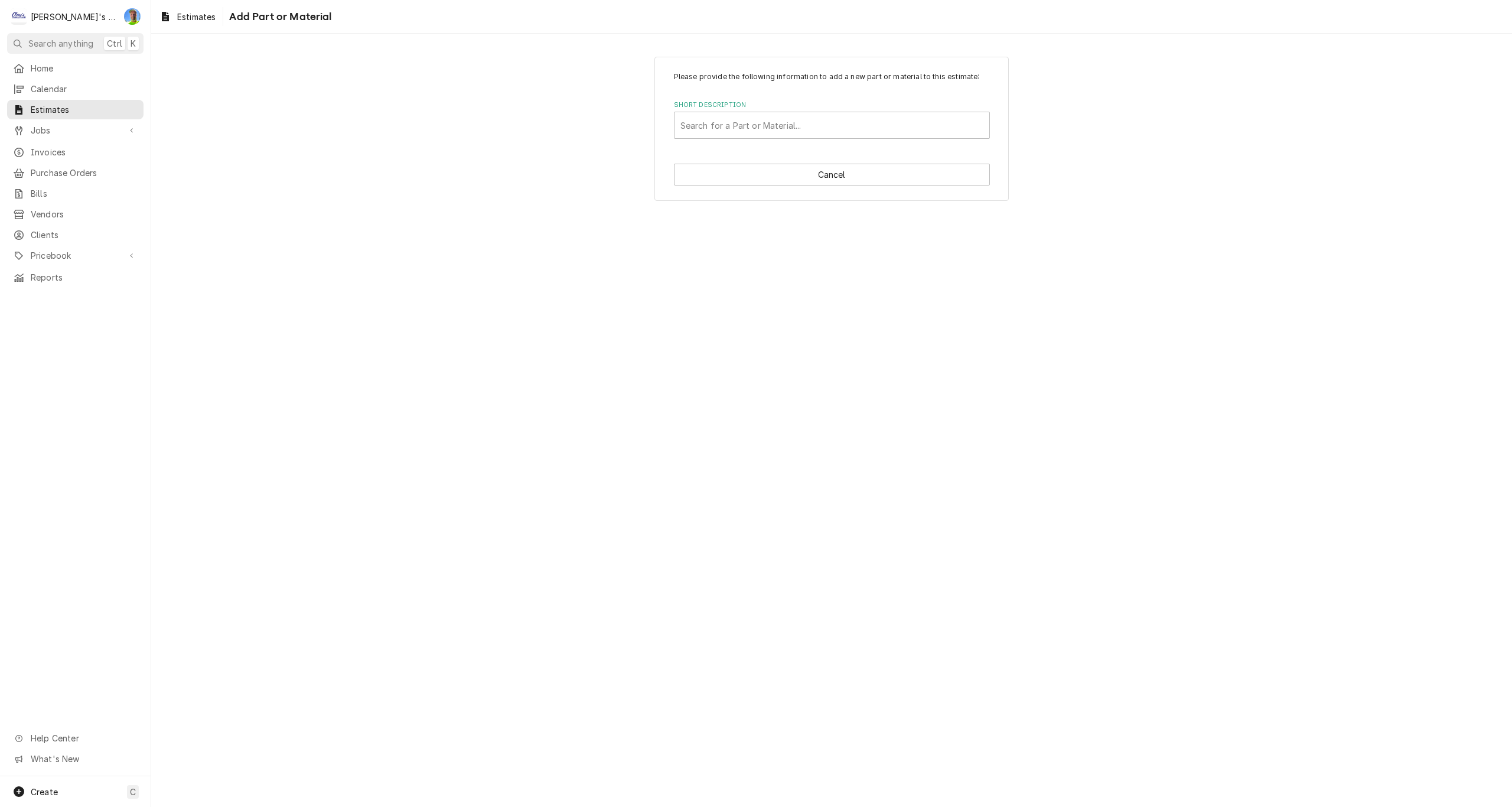
click at [1076, 235] on div "Please provide the following information to add a new part or material to this …" at bounding box center [831, 420] width 1361 height 773
click at [906, 176] on button "Cancel" at bounding box center [832, 174] width 316 height 22
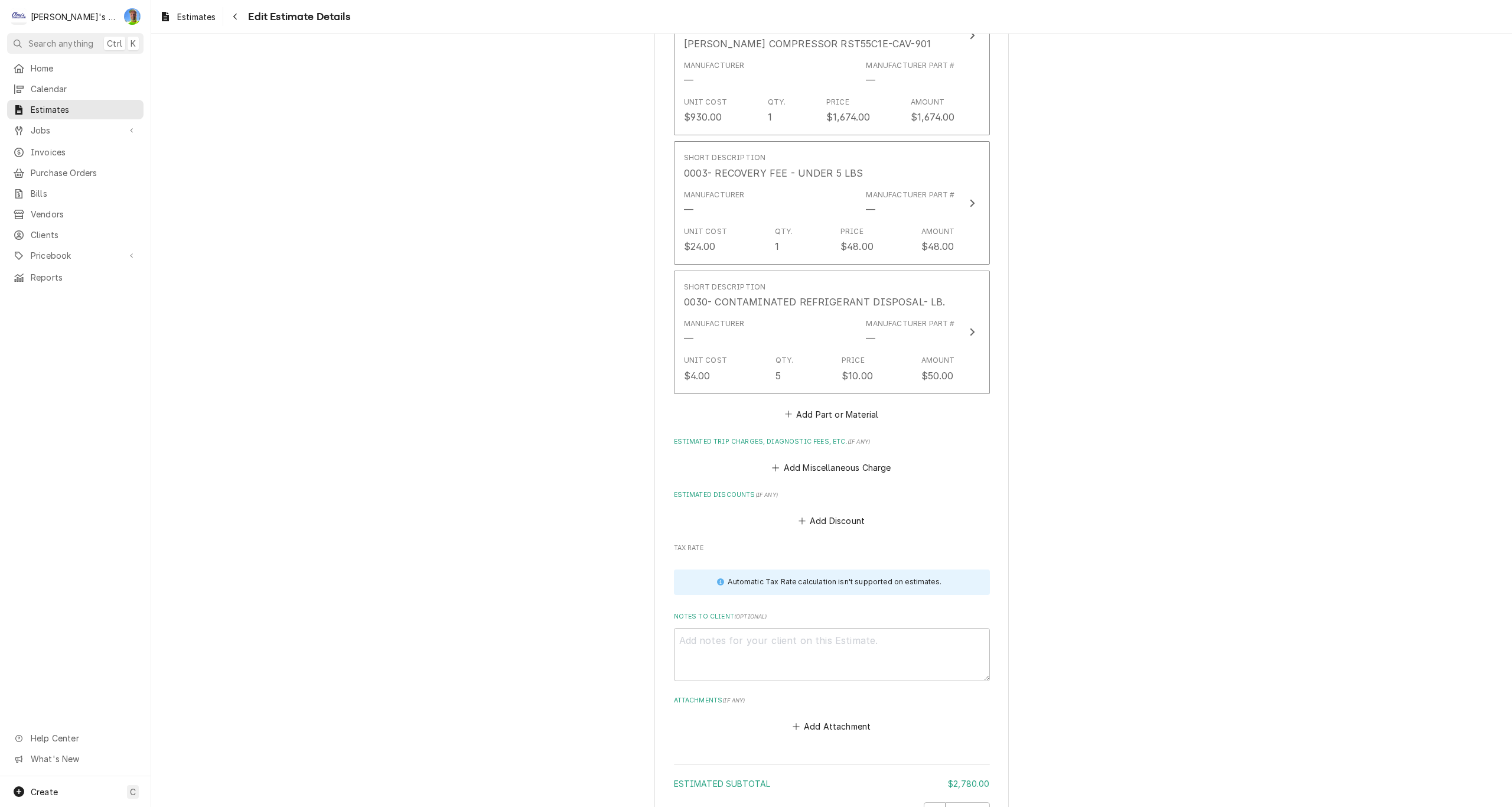
type textarea "x"
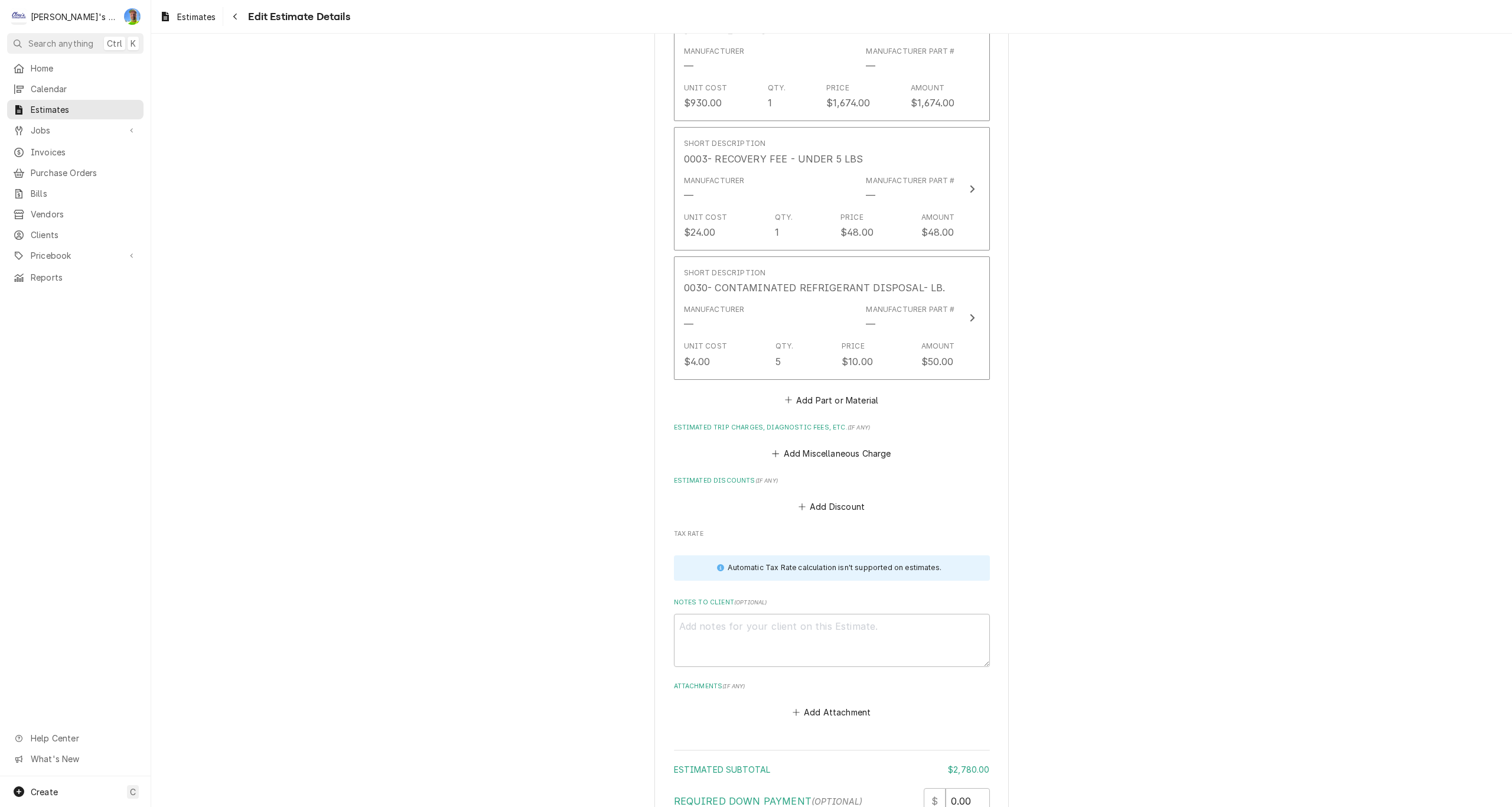
scroll to position [1788, 0]
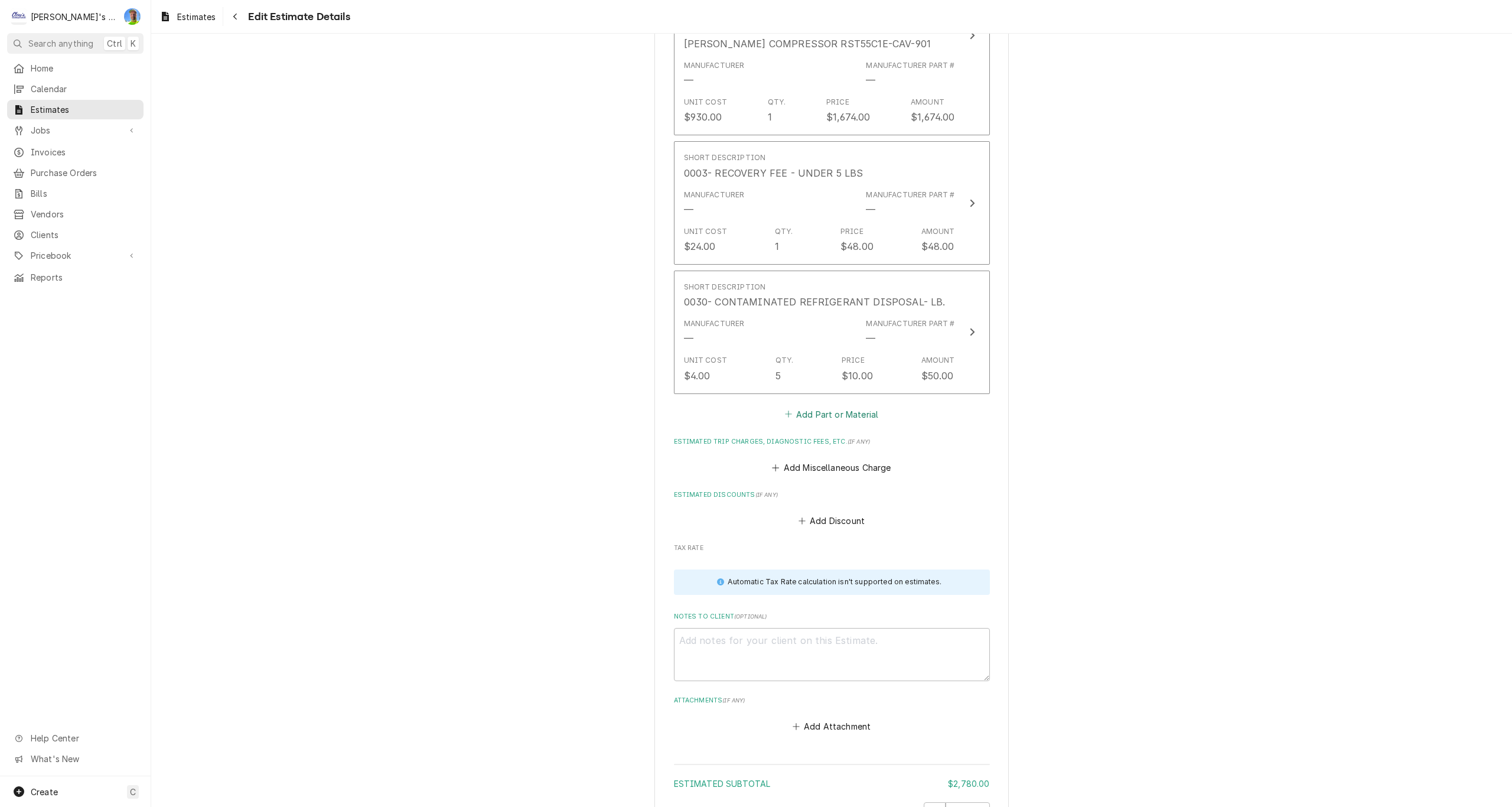
click at [824, 411] on button "Add Part or Material" at bounding box center [831, 414] width 97 height 16
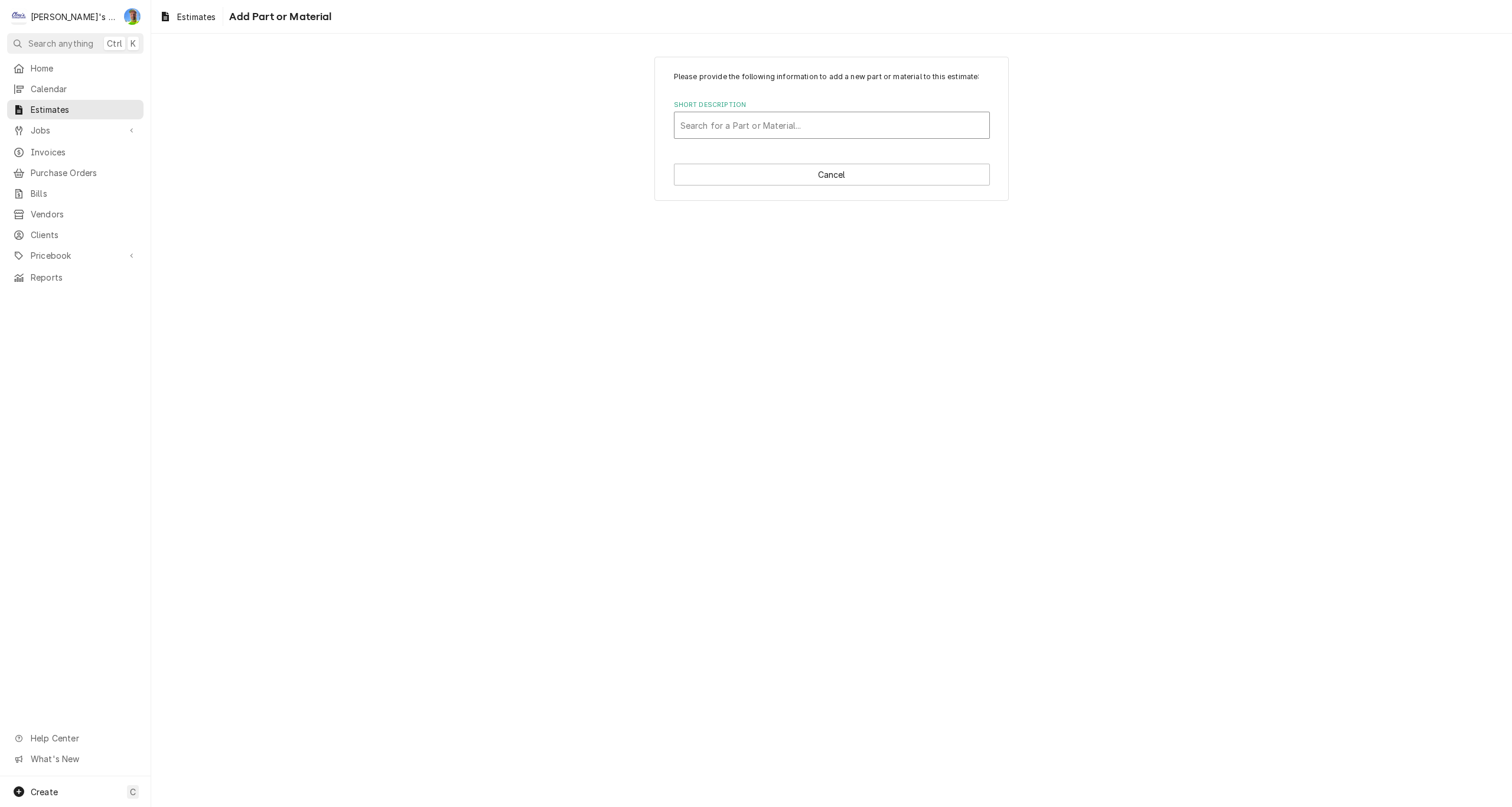
click at [746, 123] on div "Short Description" at bounding box center [832, 125] width 303 height 21
type input "083"
click at [706, 295] on input "Quantity" at bounding box center [750, 299] width 152 height 26
type textarea "x"
type input "1"
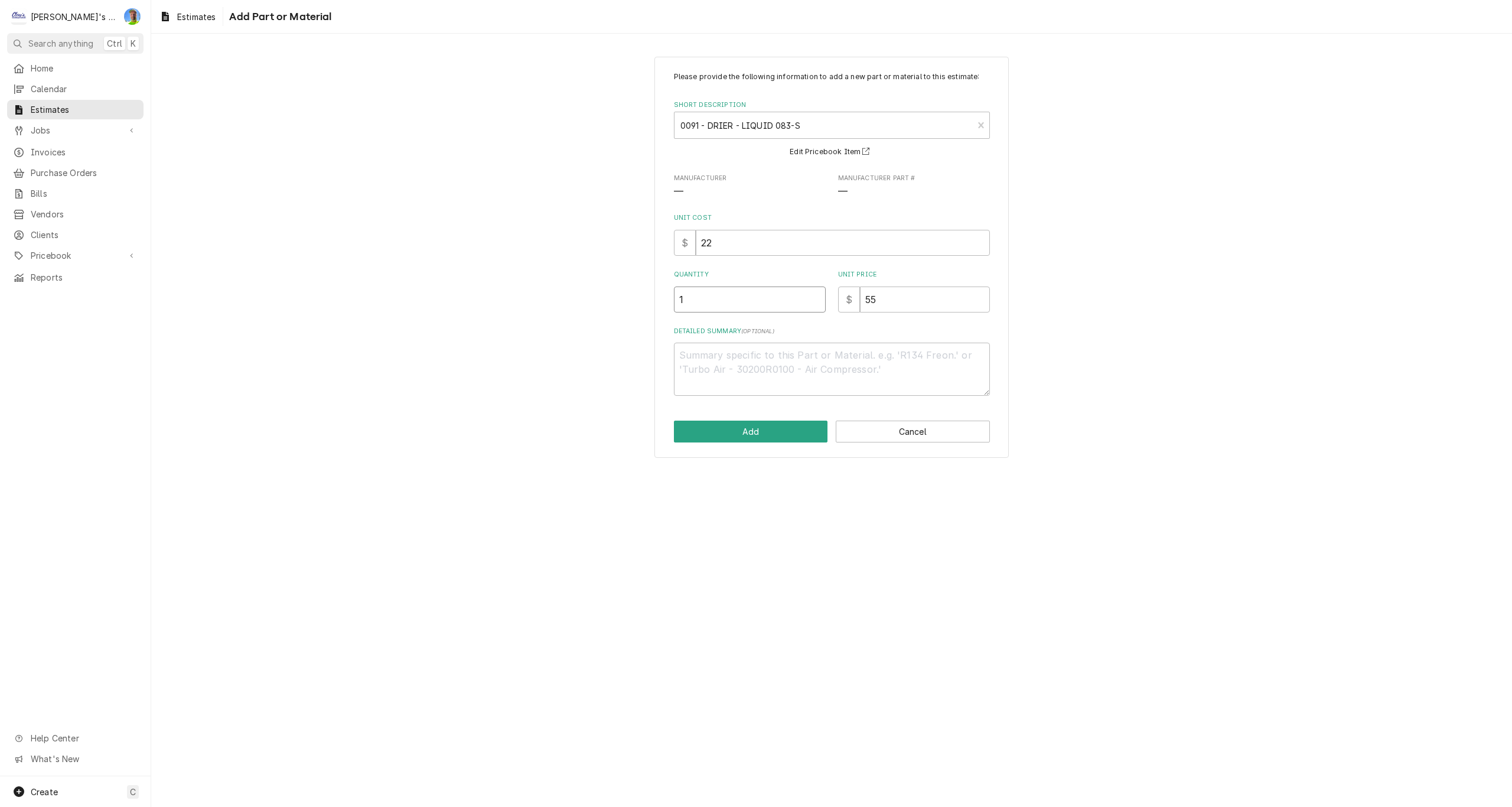
type textarea "x"
type input "1"
click at [731, 428] on button "Add" at bounding box center [751, 431] width 154 height 22
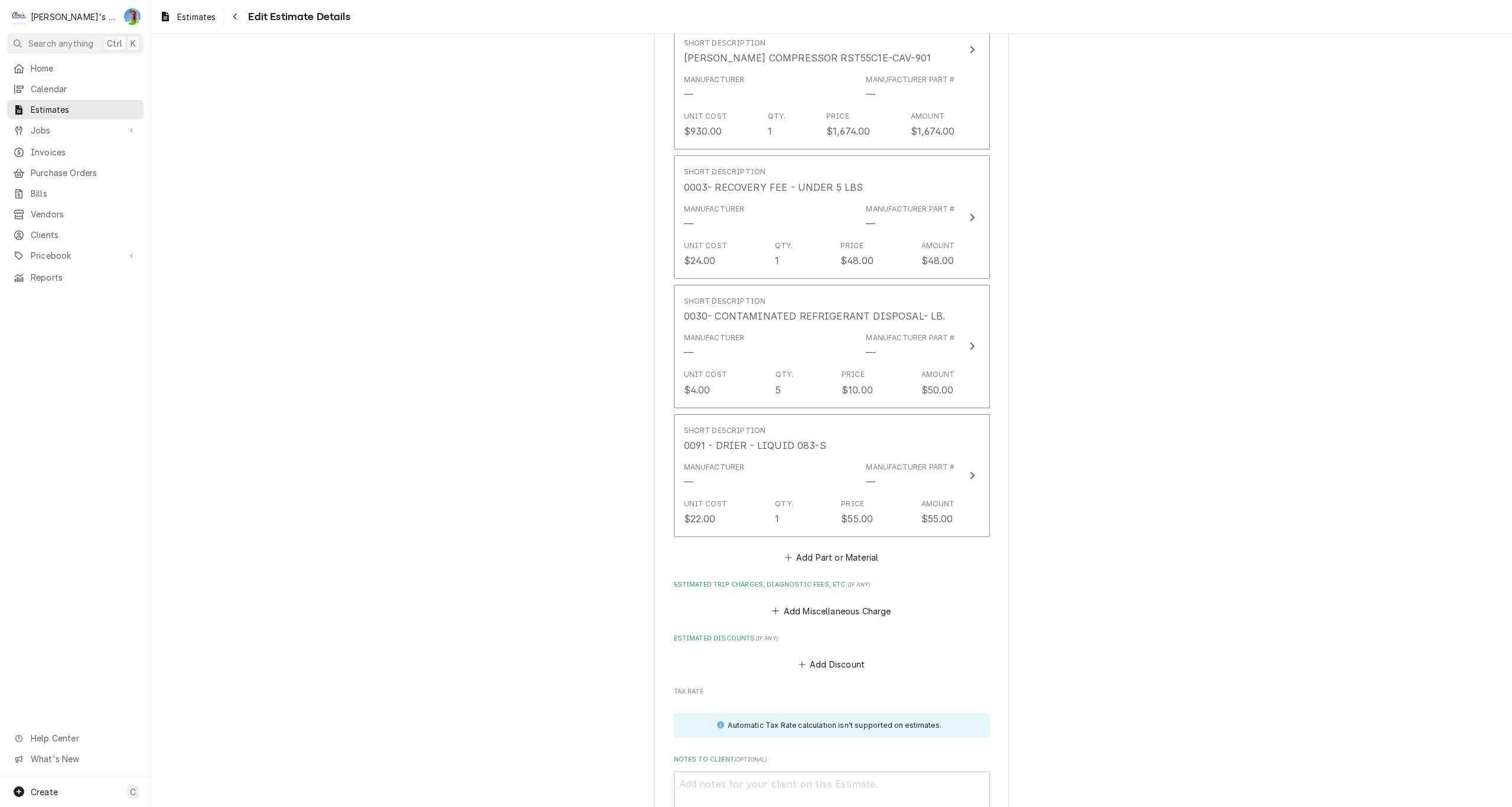
scroll to position [1774, 0]
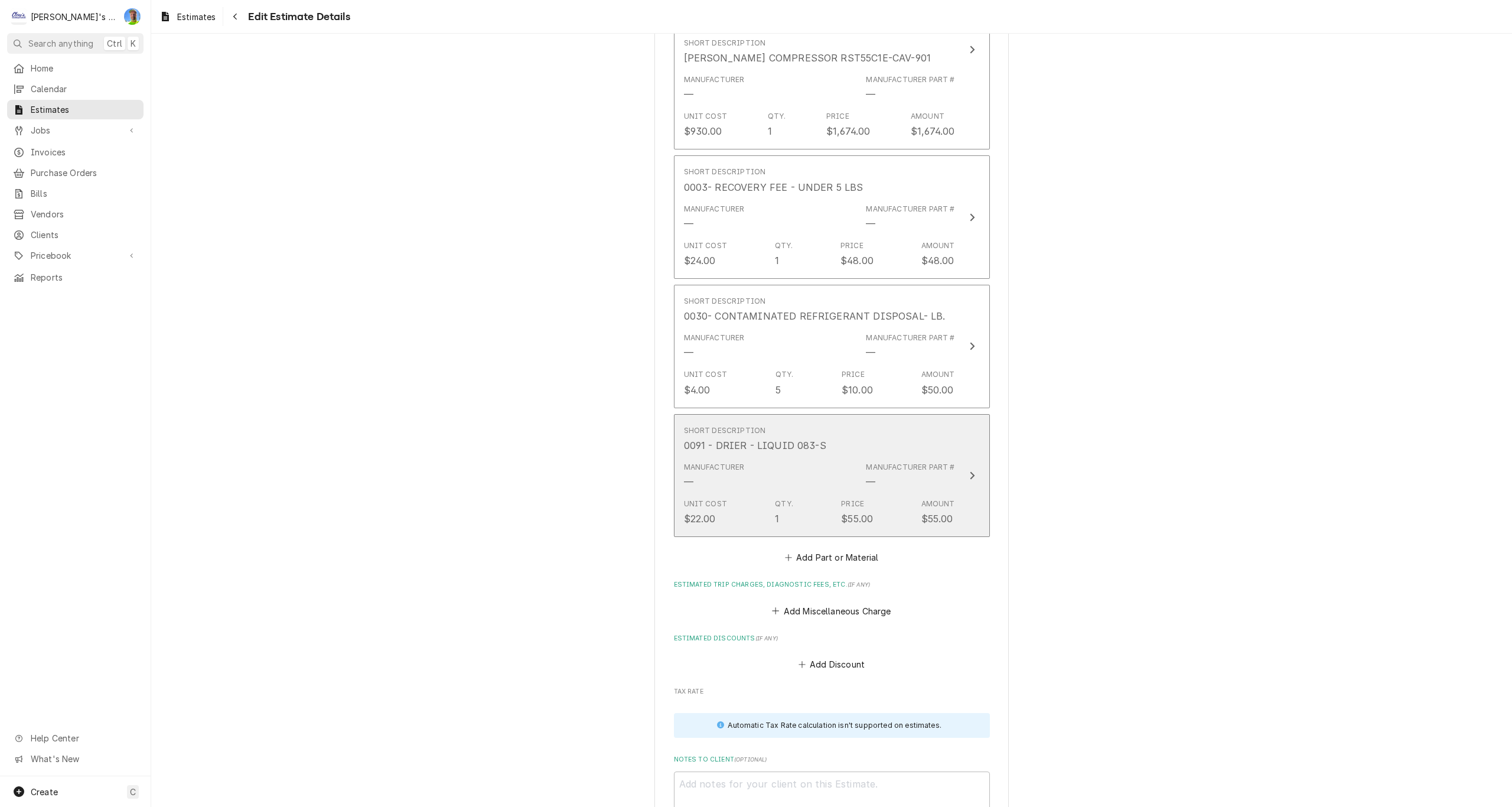
type textarea "x"
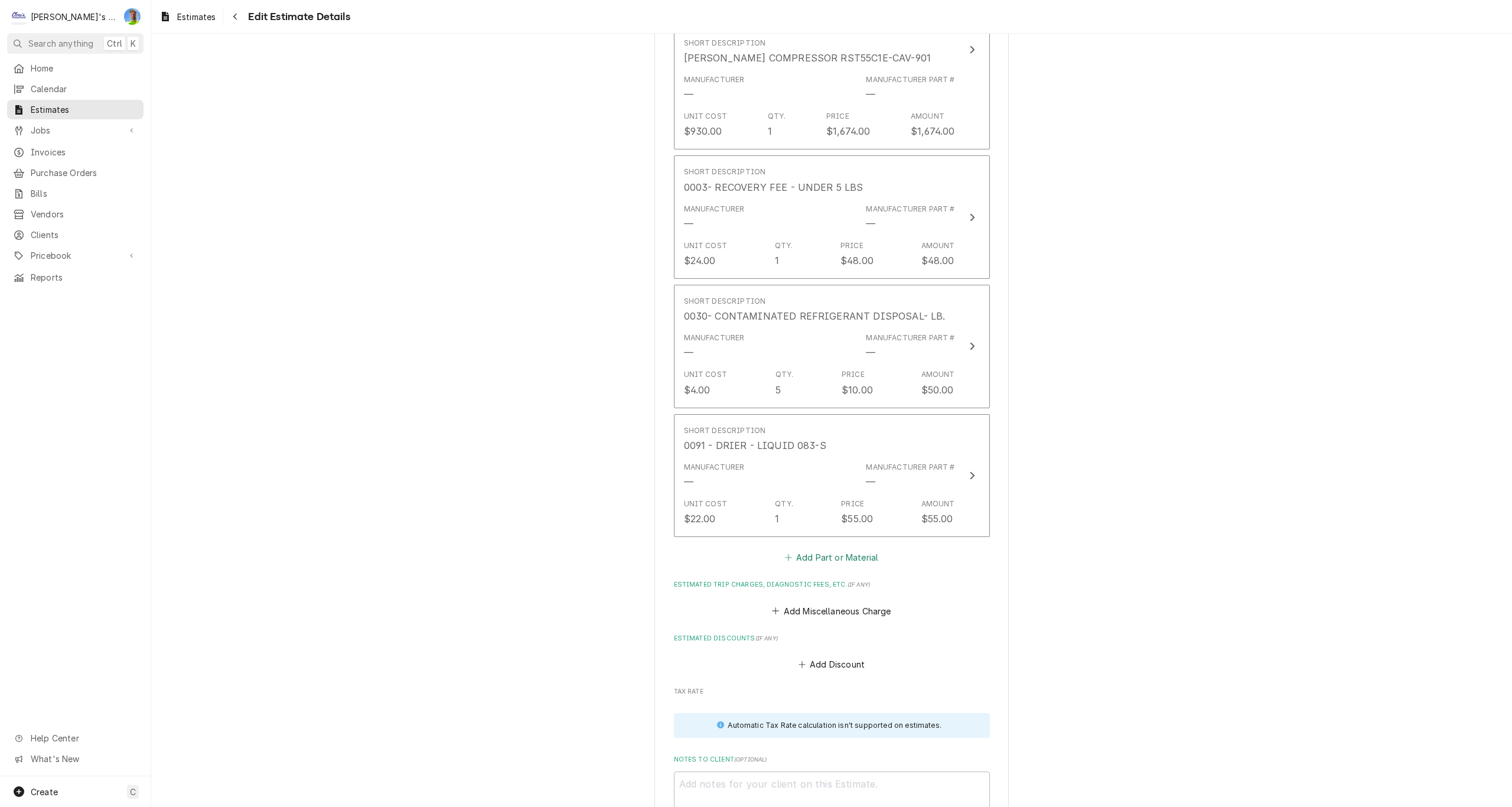
click at [823, 562] on button "Add Part or Material" at bounding box center [831, 557] width 97 height 16
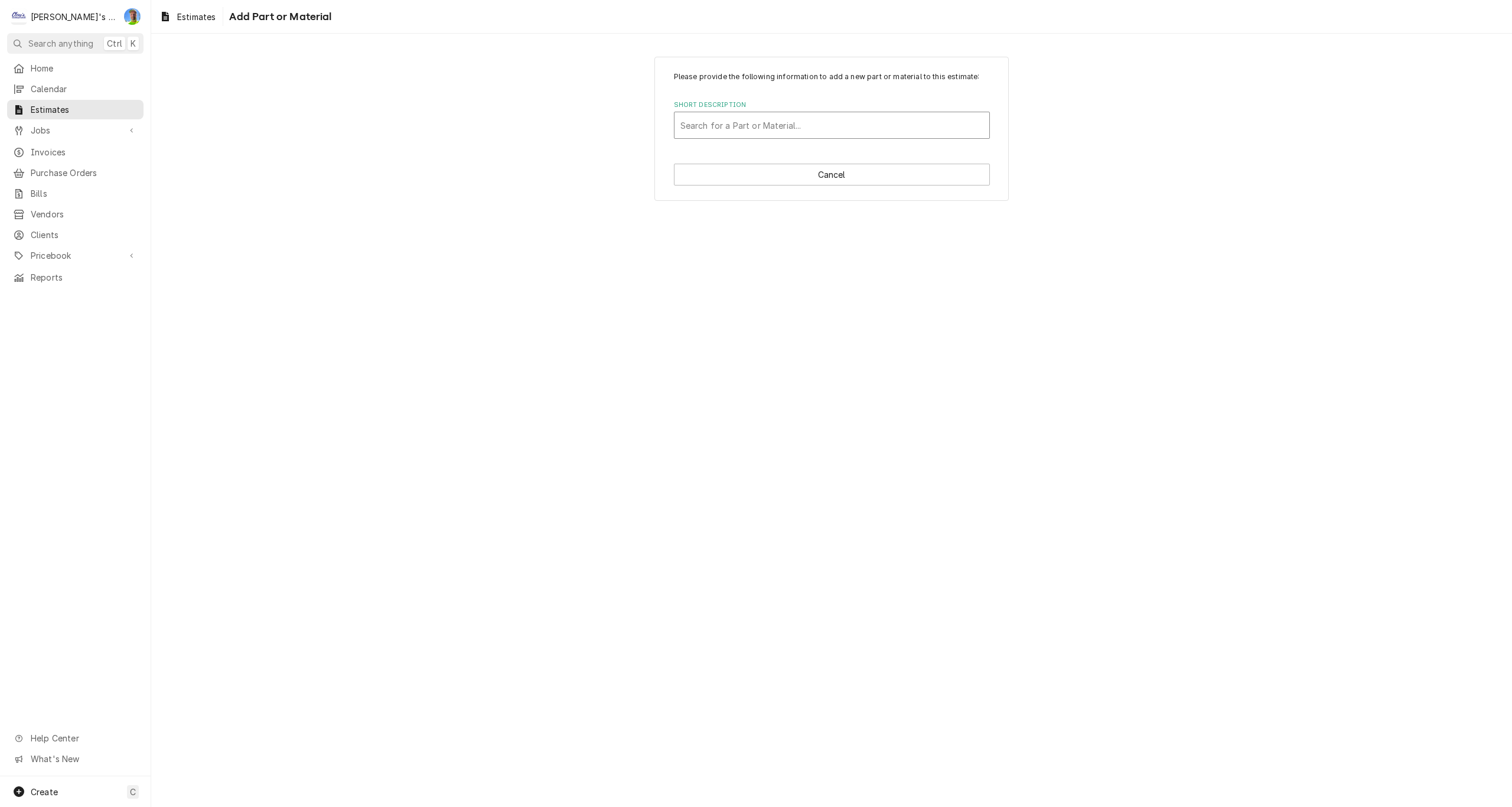
click at [714, 134] on div "Short Description" at bounding box center [832, 125] width 303 height 21
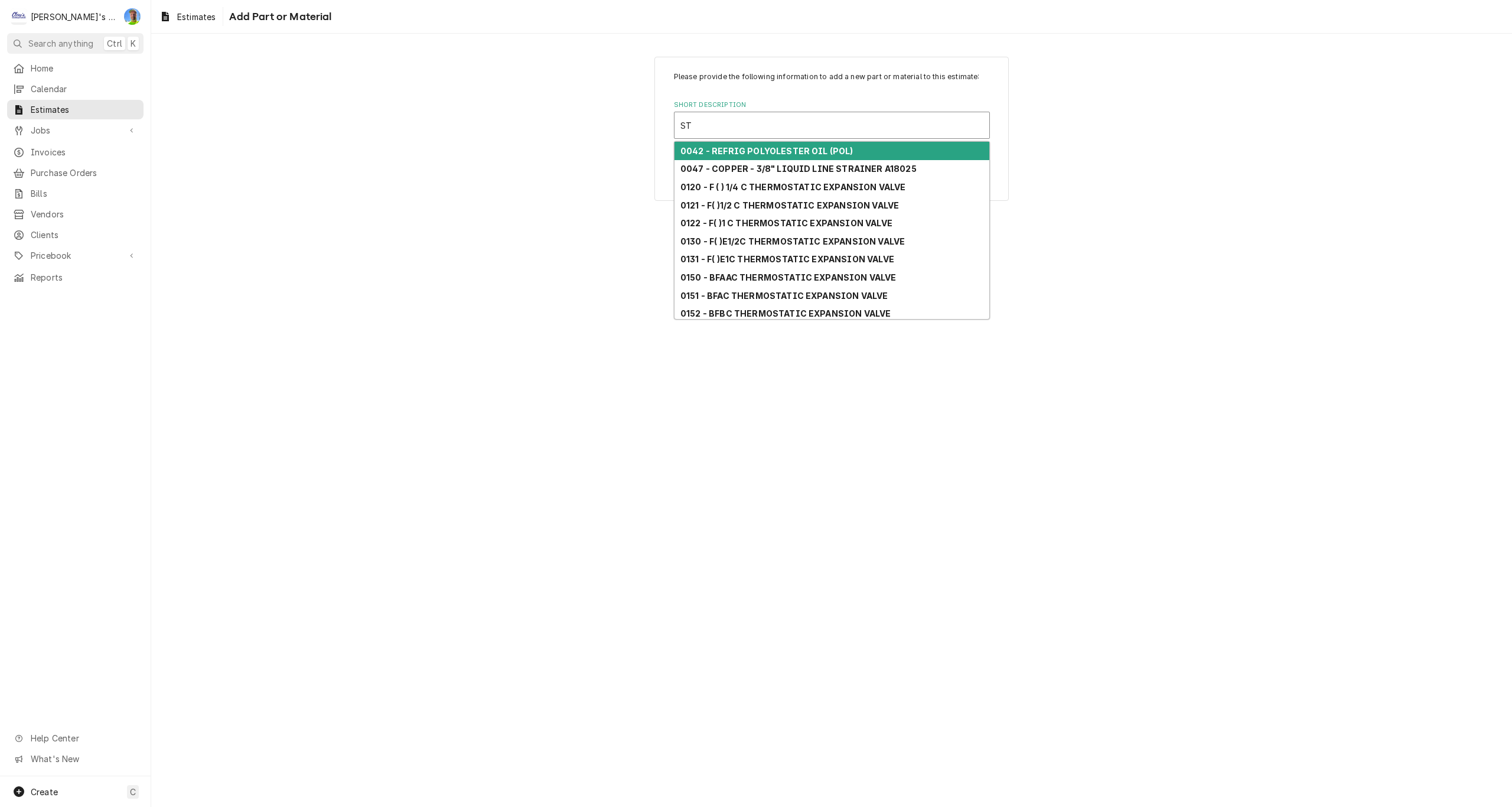
type input "S"
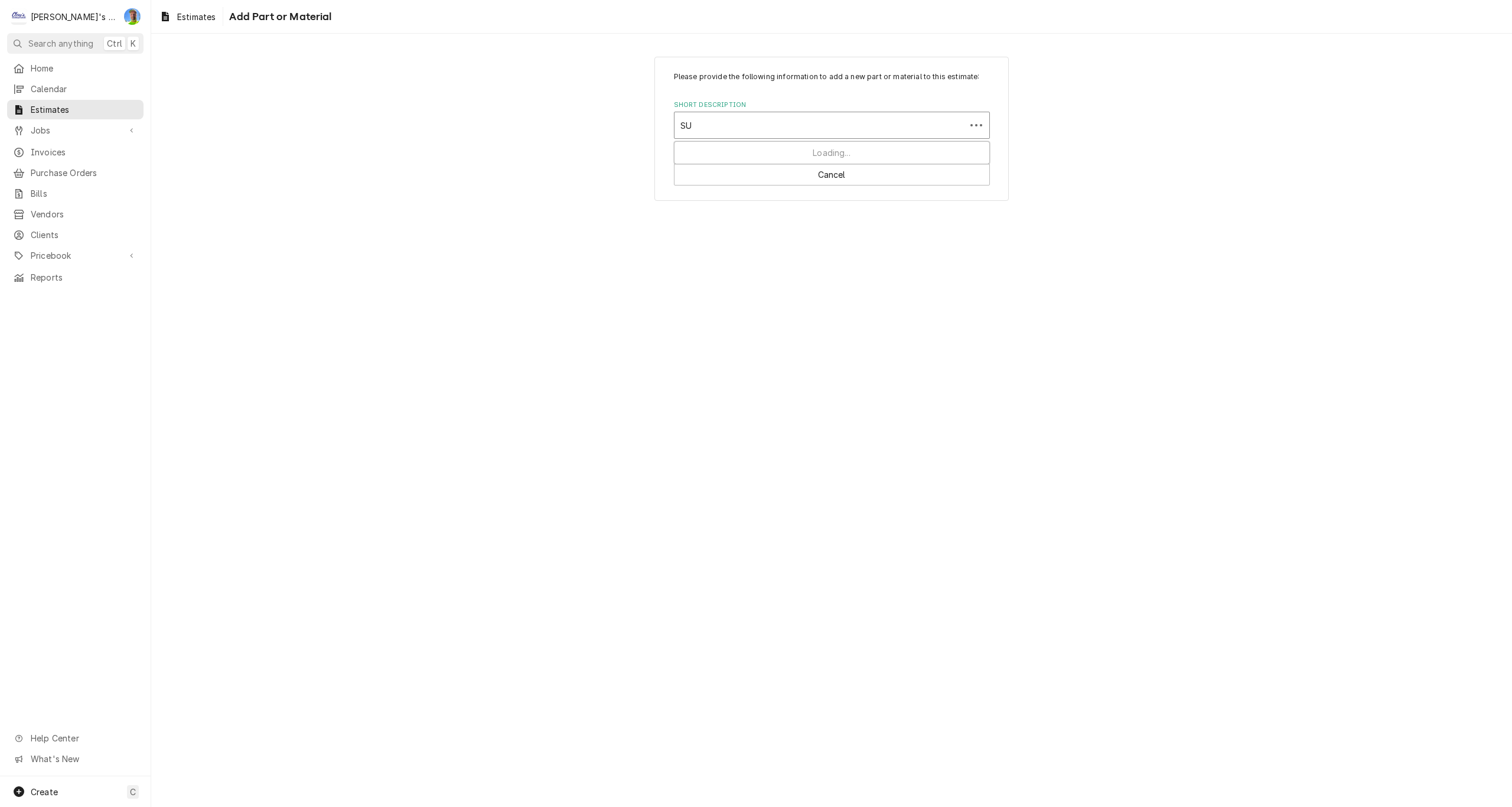
type input "SUC"
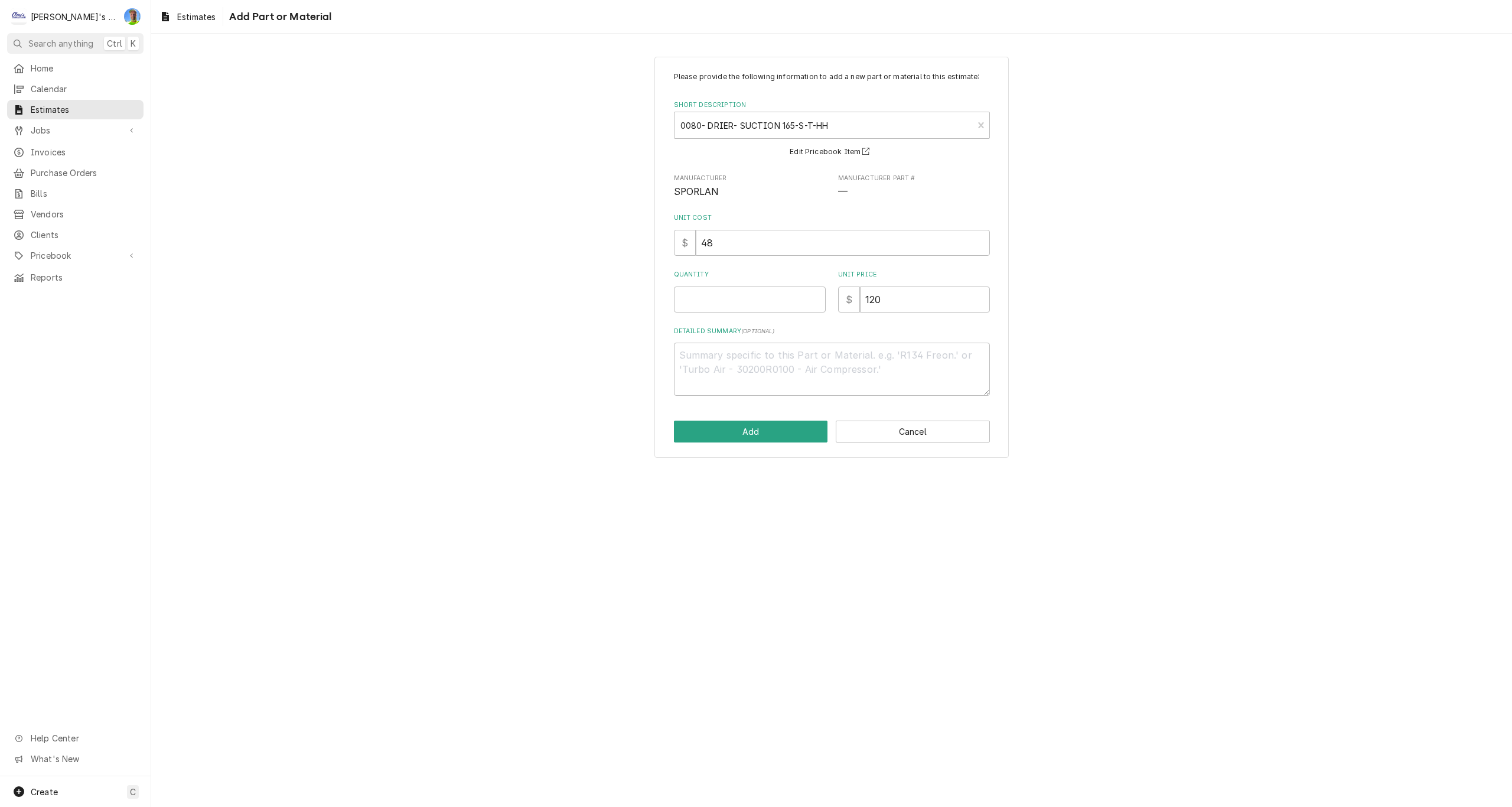
type textarea "x"
type input "1"
click at [734, 435] on button "Add" at bounding box center [751, 431] width 154 height 22
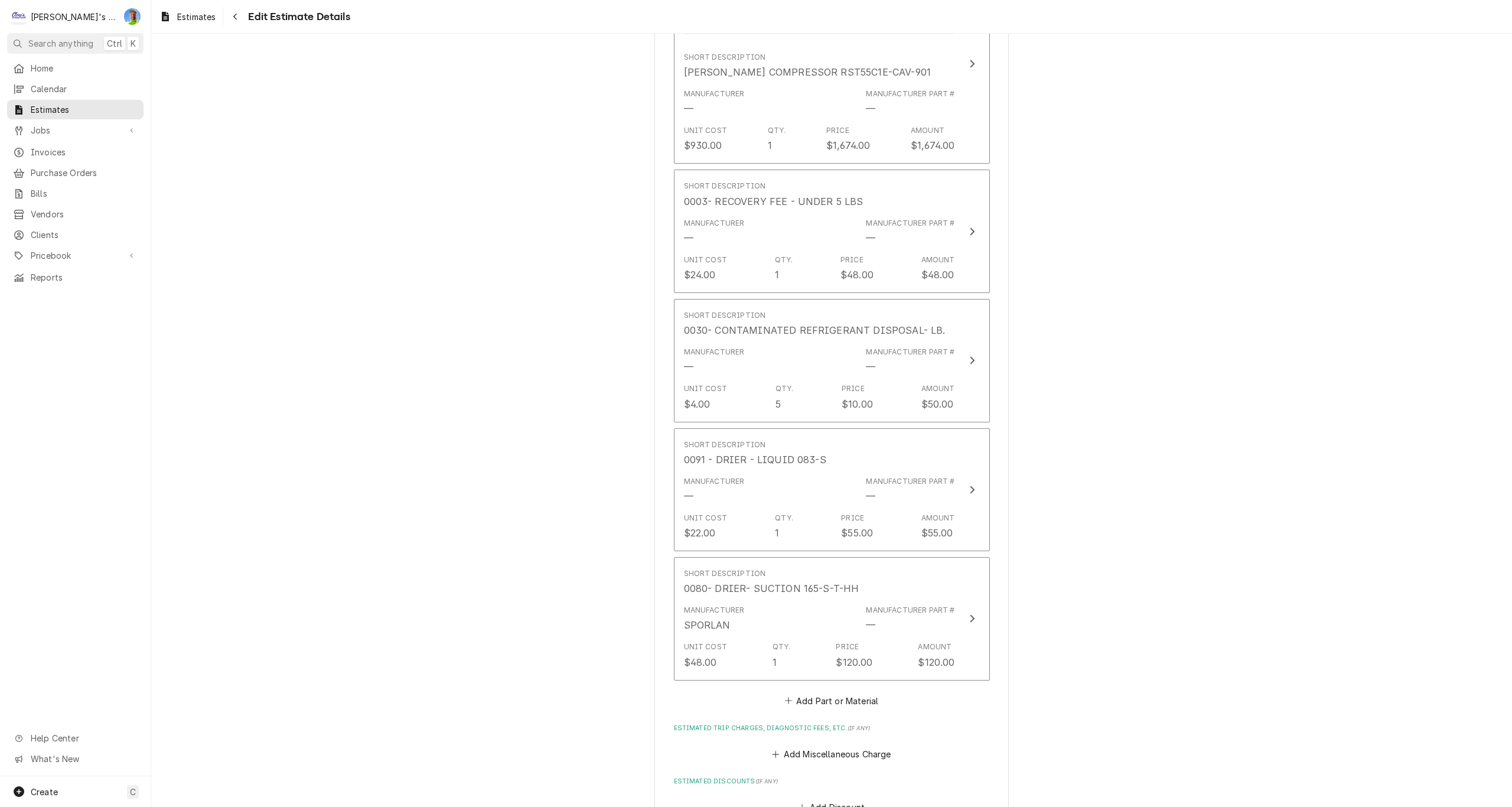
type textarea "x"
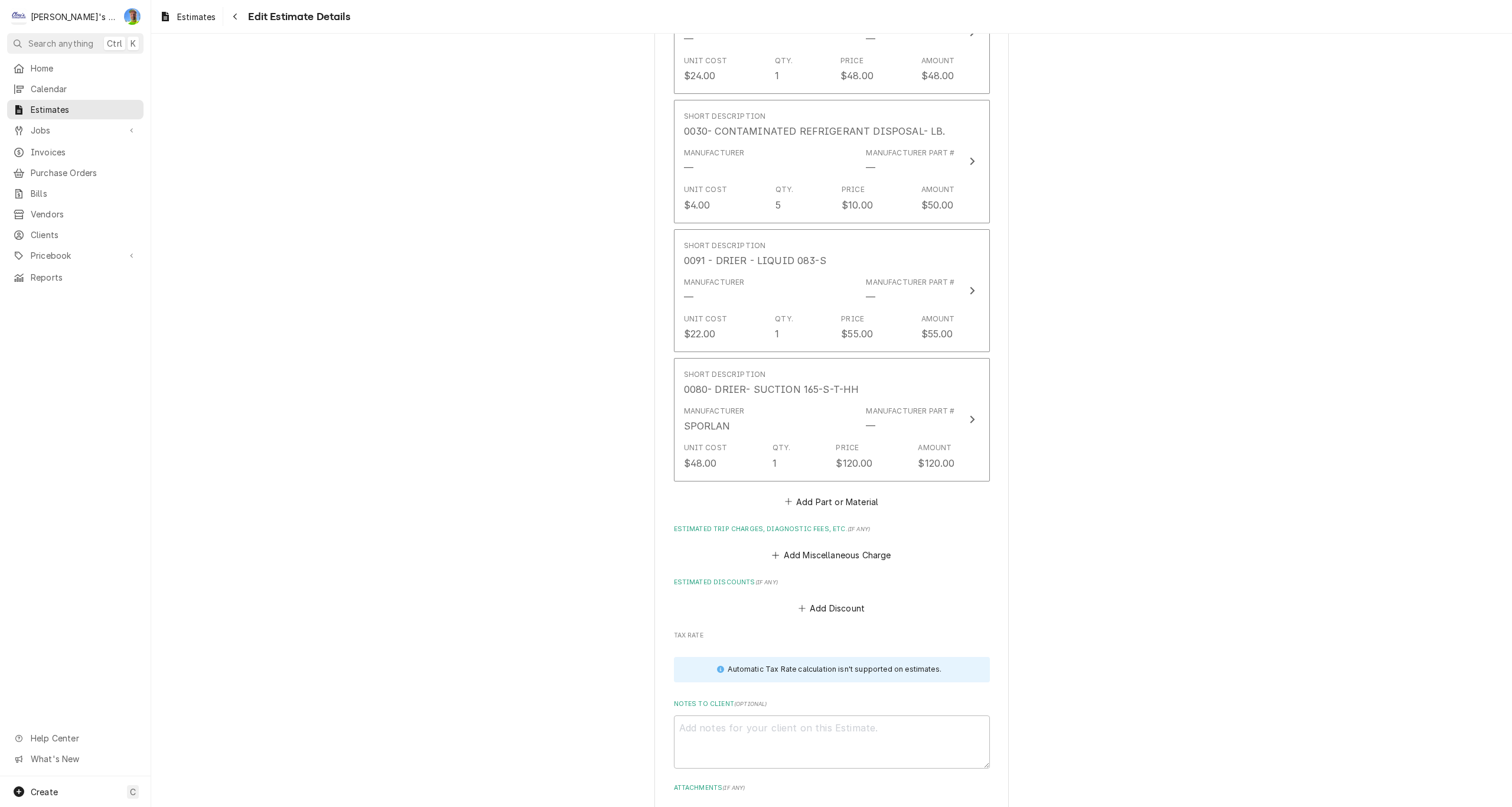
scroll to position [1996, 0]
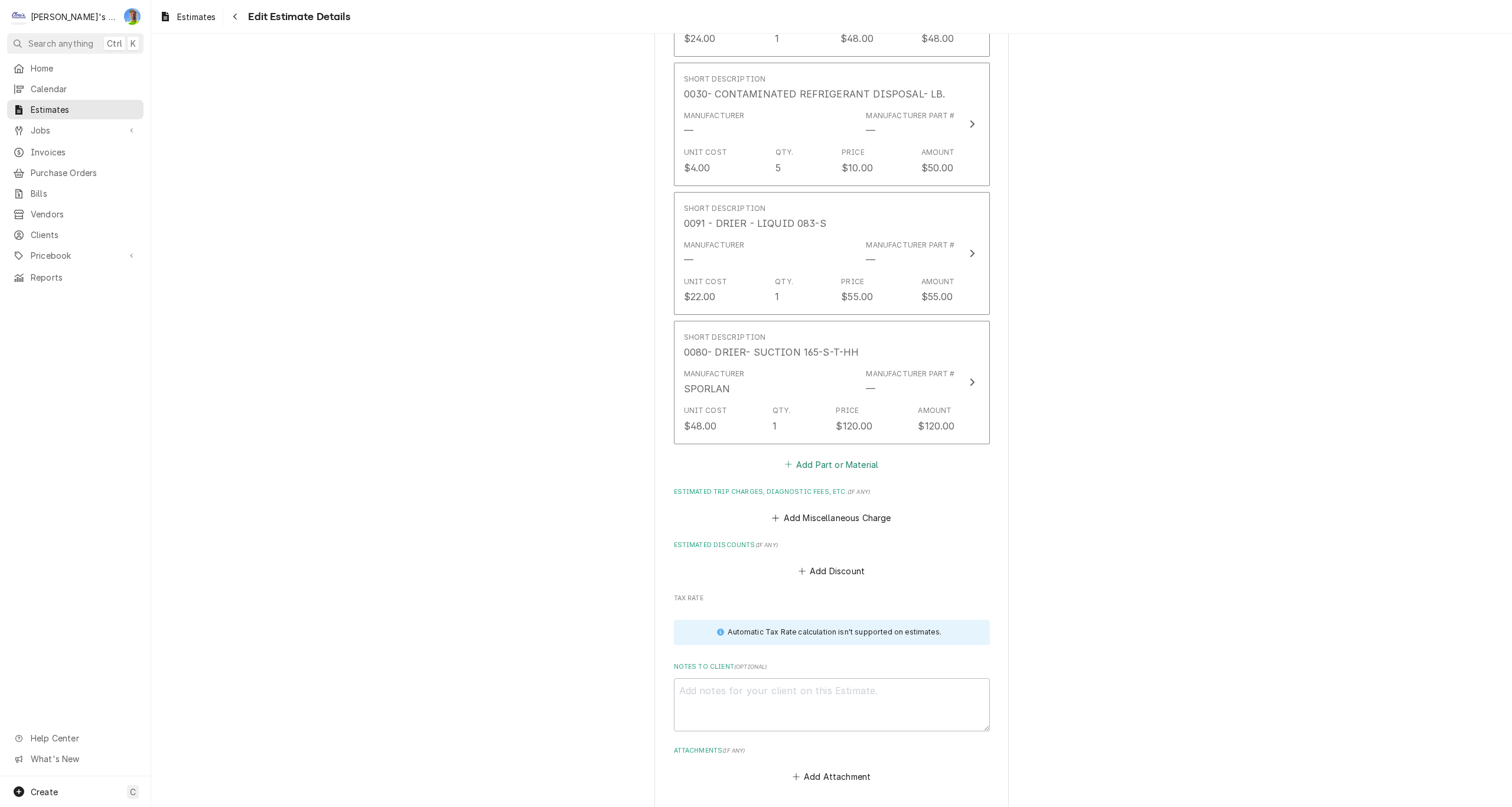
click at [812, 459] on button "Add Part or Material" at bounding box center [831, 464] width 97 height 16
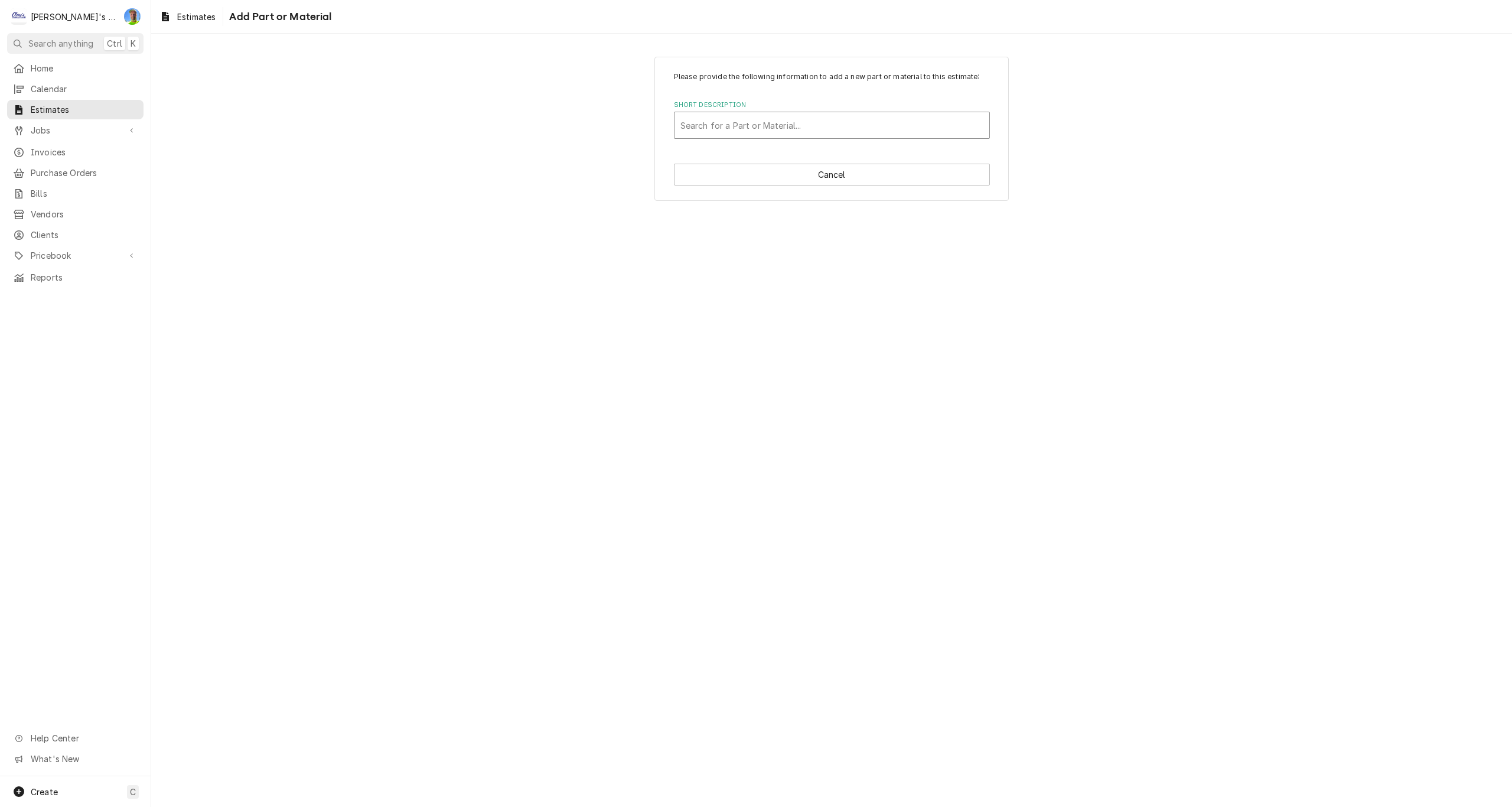
click at [754, 126] on div "Short Description" at bounding box center [832, 125] width 303 height 21
type input "CONTACT"
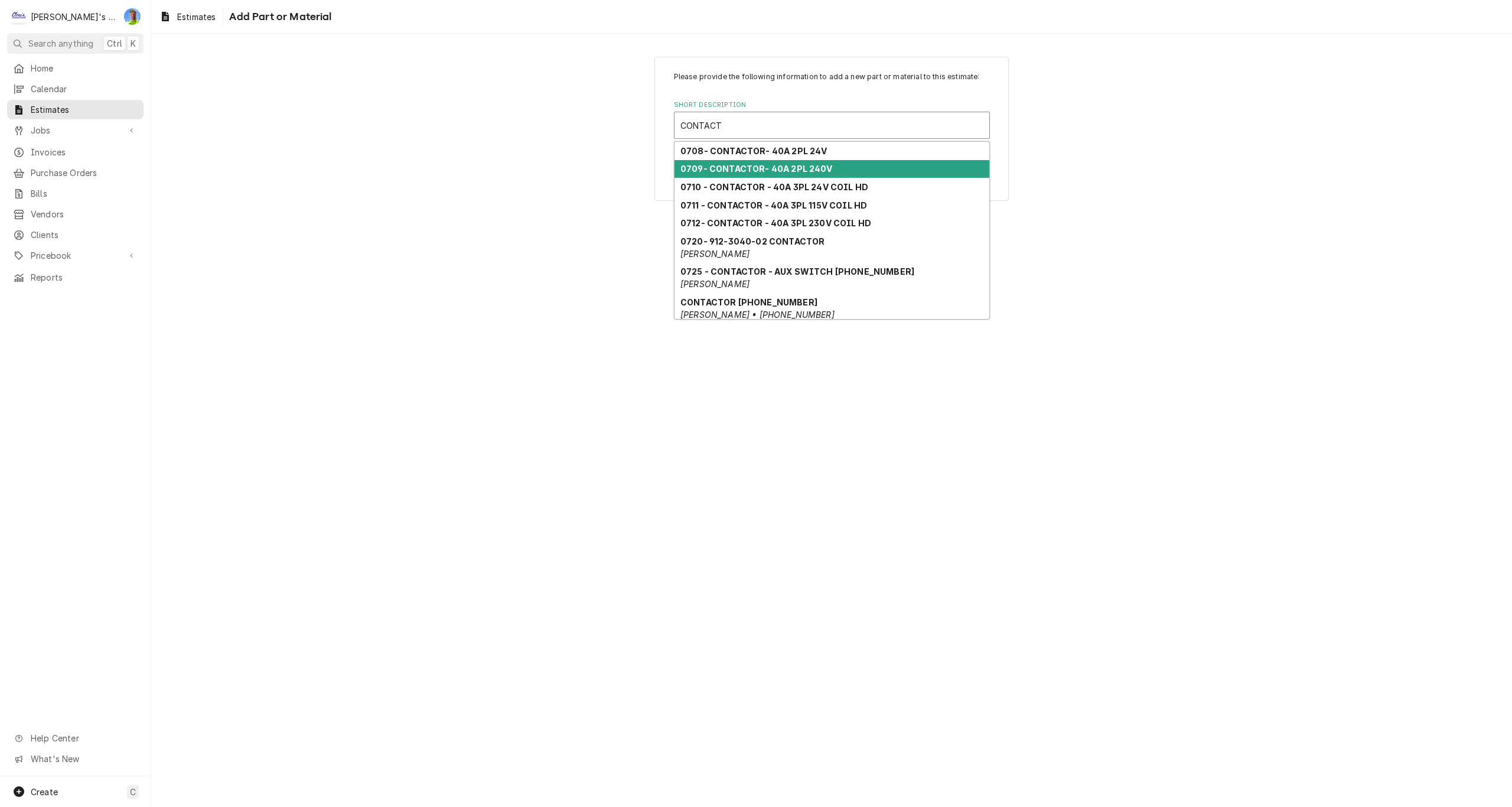
click at [757, 171] on strong "0709- CONTACTOR- 40A 2PL 240V" at bounding box center [756, 168] width 152 height 10
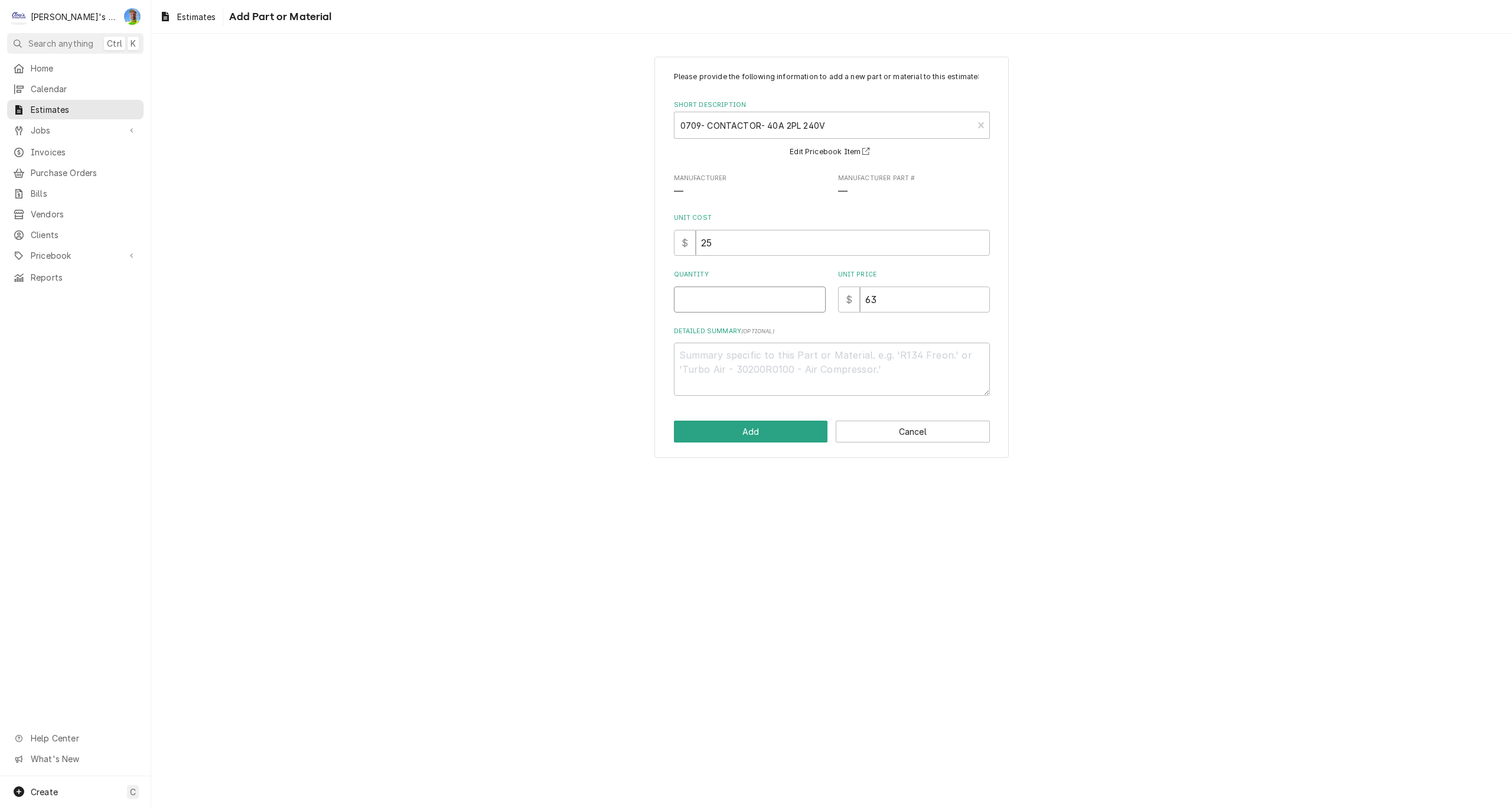
click at [765, 298] on input "Quantity" at bounding box center [750, 299] width 152 height 26
type textarea "x"
type input "1"
type textarea "x"
type input "1"
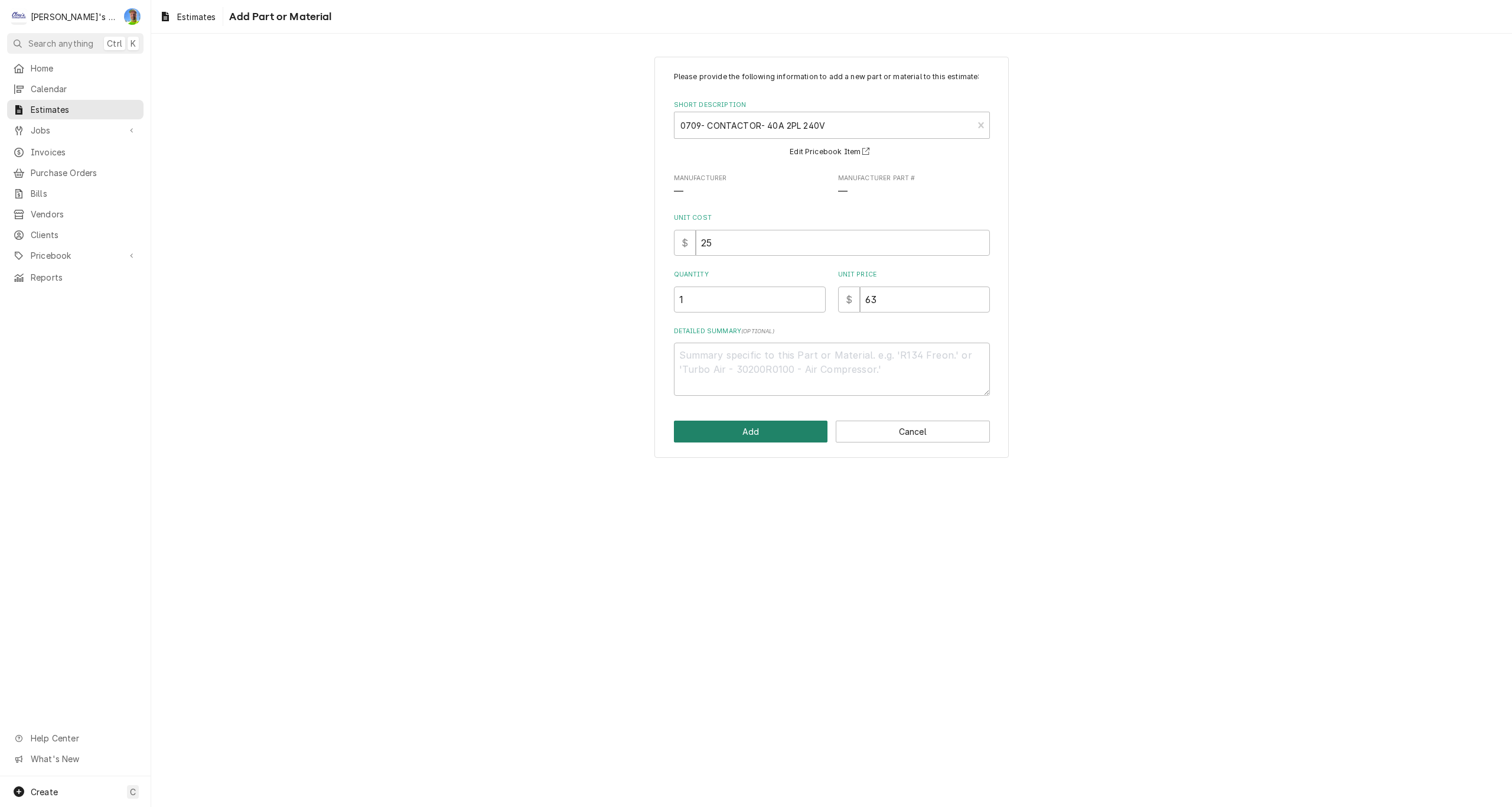
click at [778, 431] on button "Add" at bounding box center [751, 431] width 154 height 22
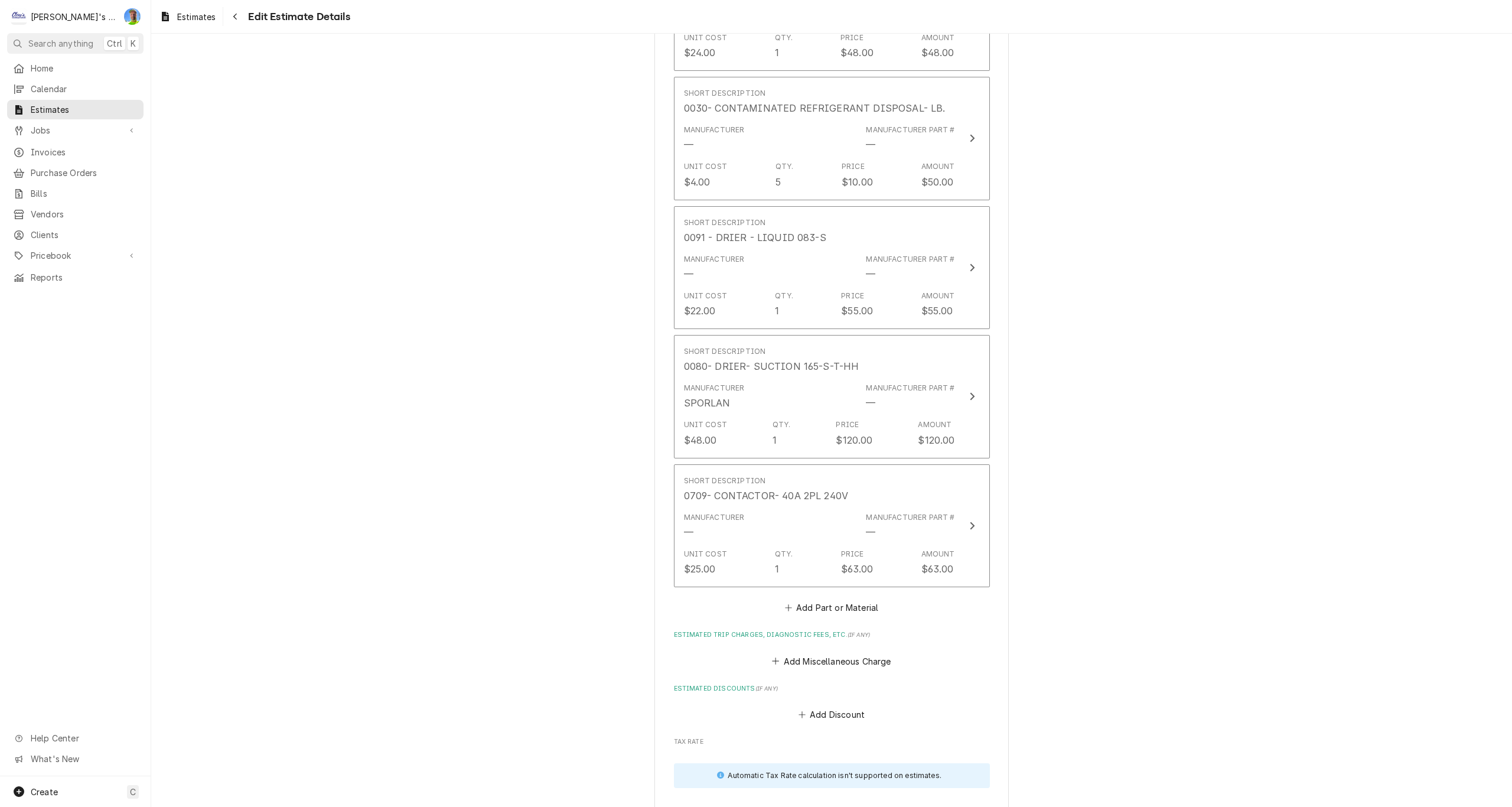
scroll to position [1982, 0]
type textarea "x"
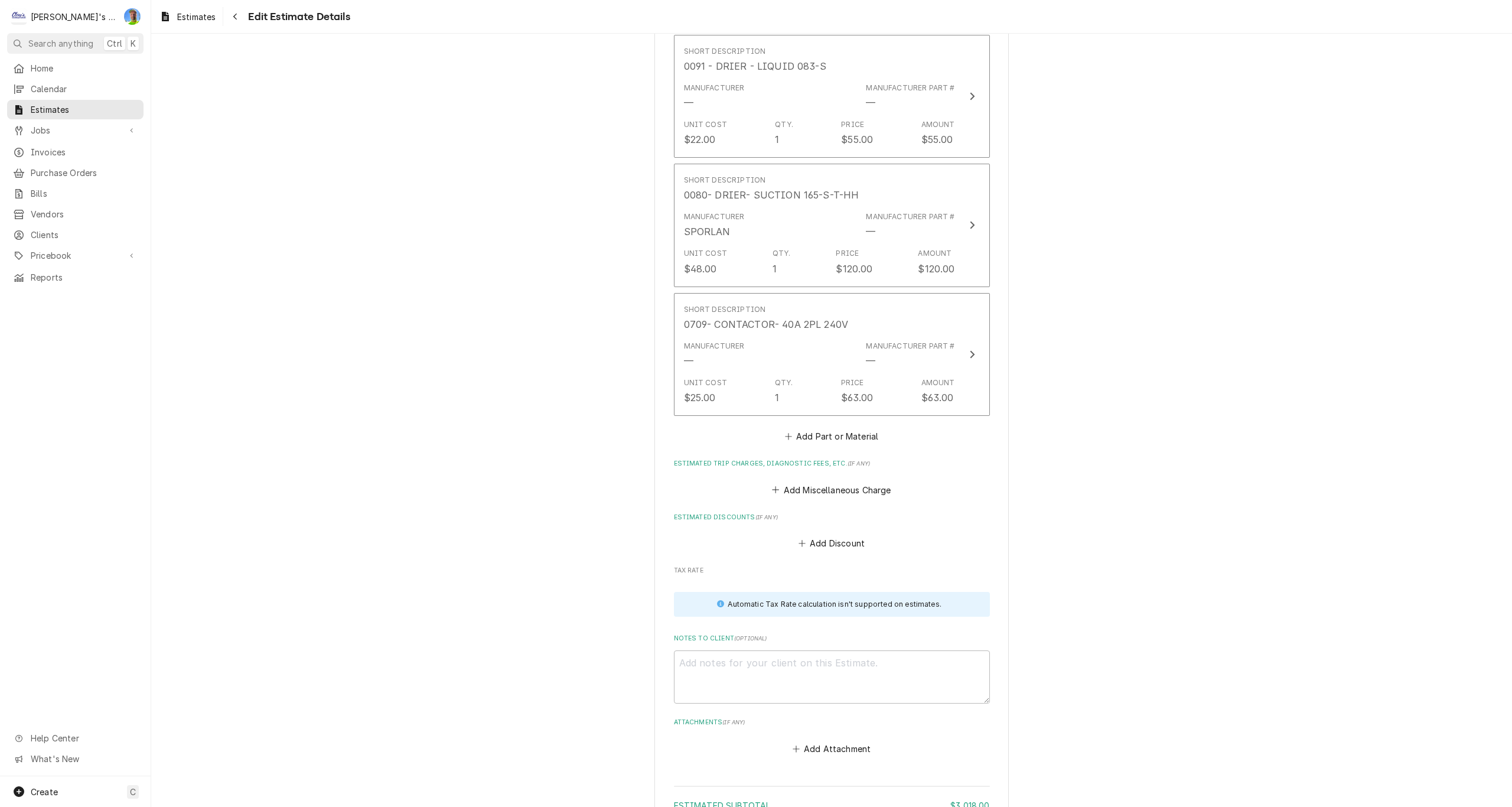
scroll to position [2159, 0]
click at [819, 432] on button "Add Part or Material" at bounding box center [831, 430] width 97 height 16
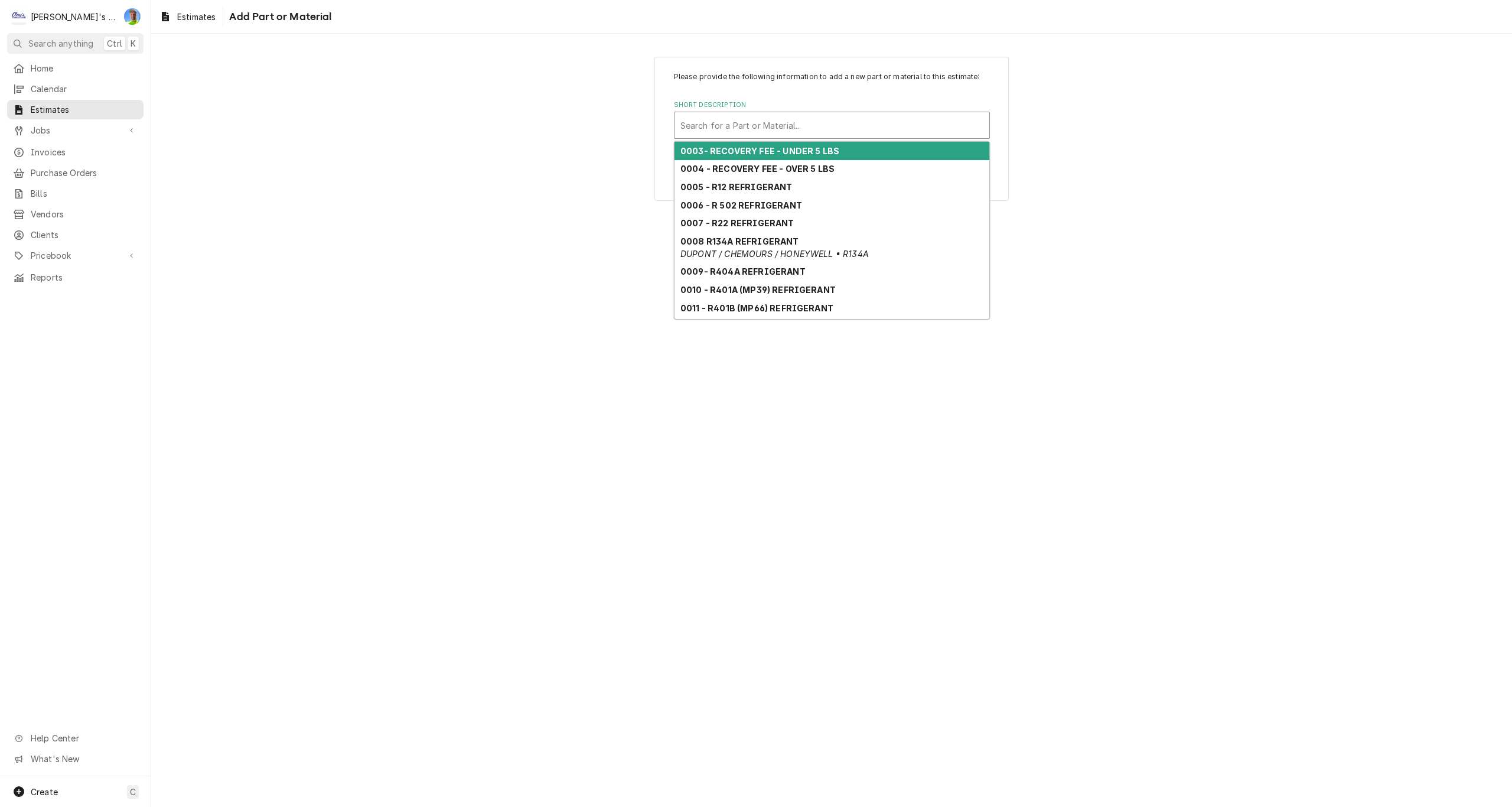
click at [728, 124] on div "Short Description" at bounding box center [832, 125] width 303 height 21
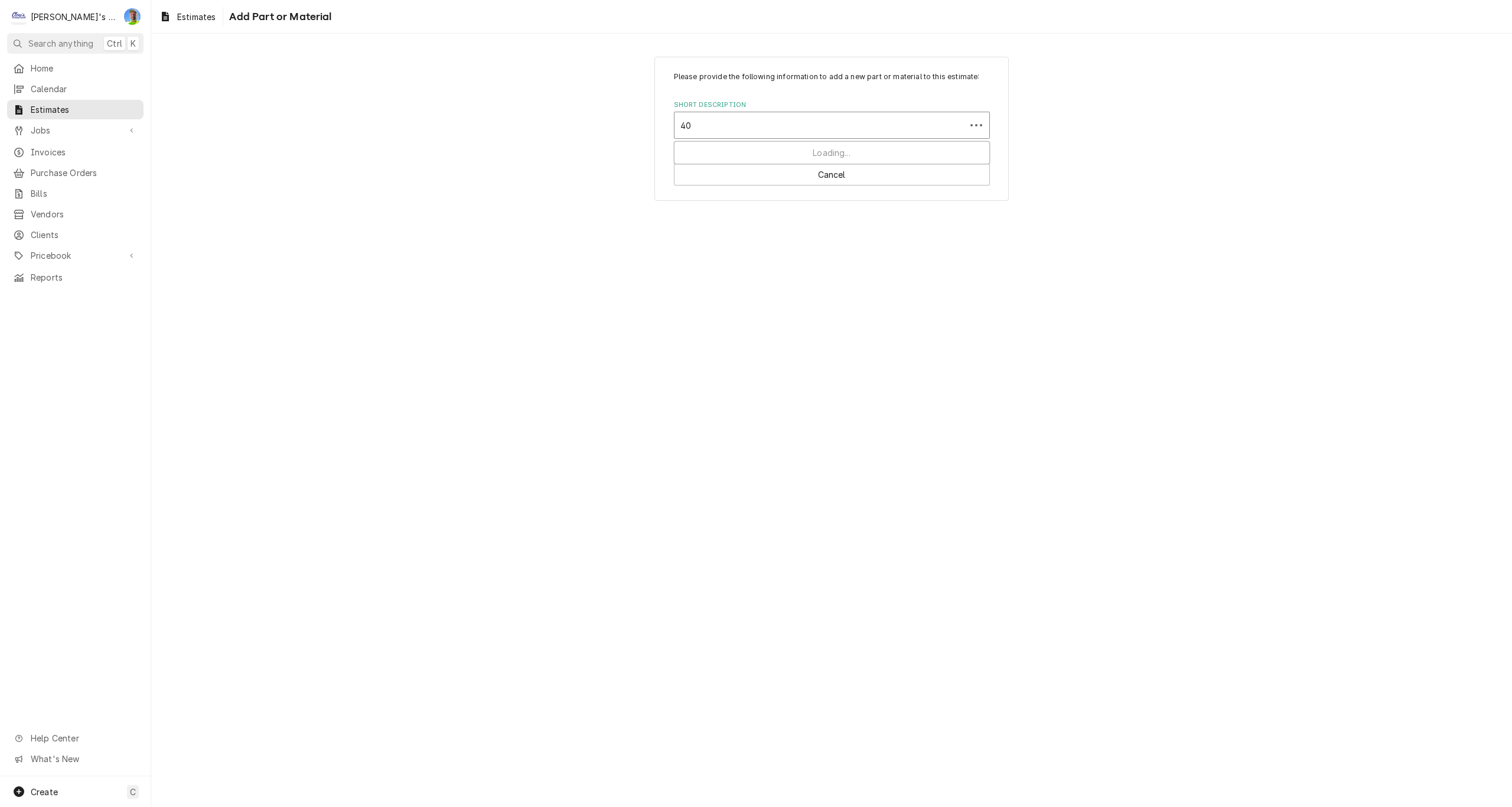
type input "404"
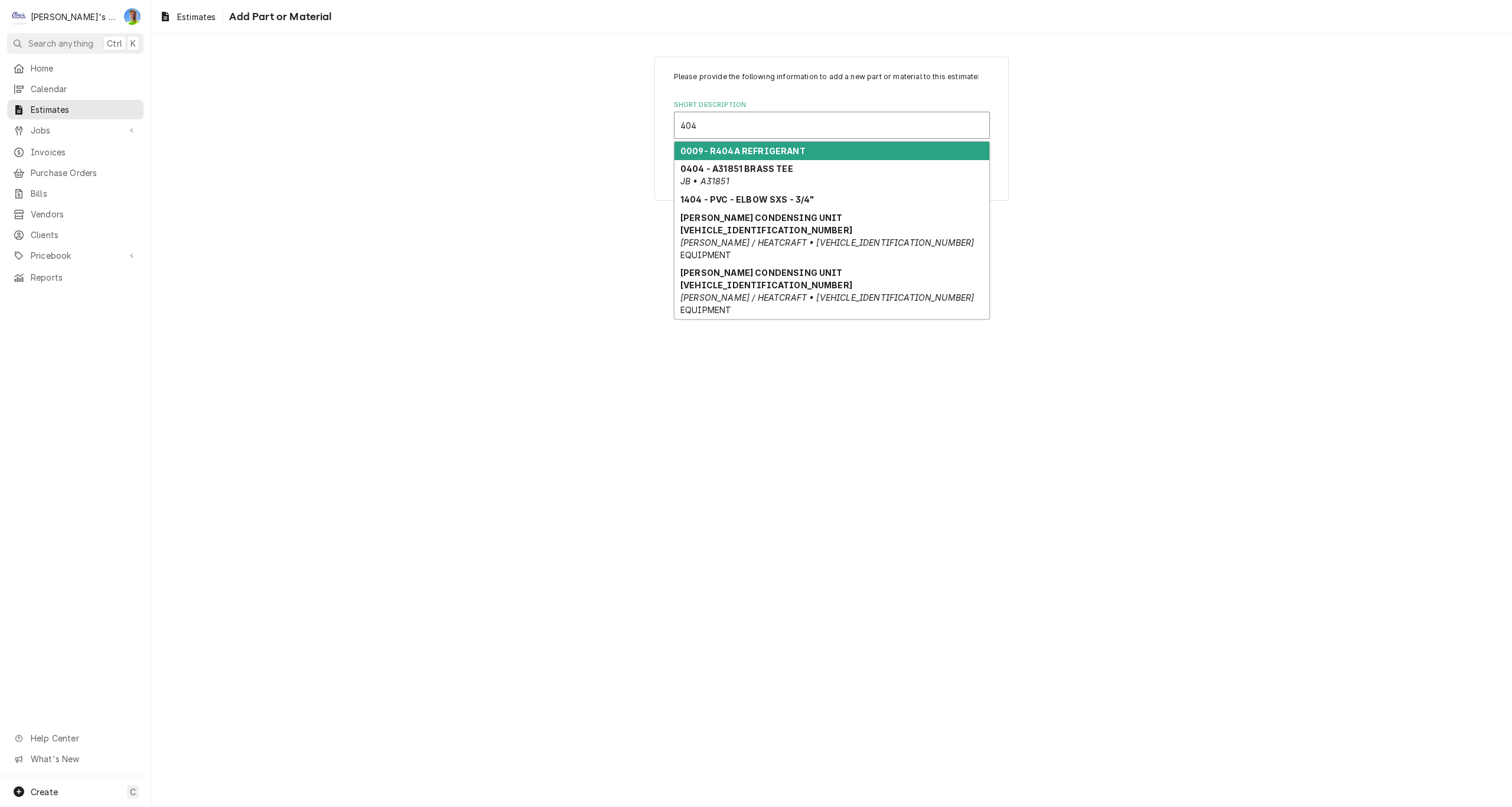
click at [731, 156] on div "0009- R404A REFRIGERANT" at bounding box center [832, 151] width 315 height 18
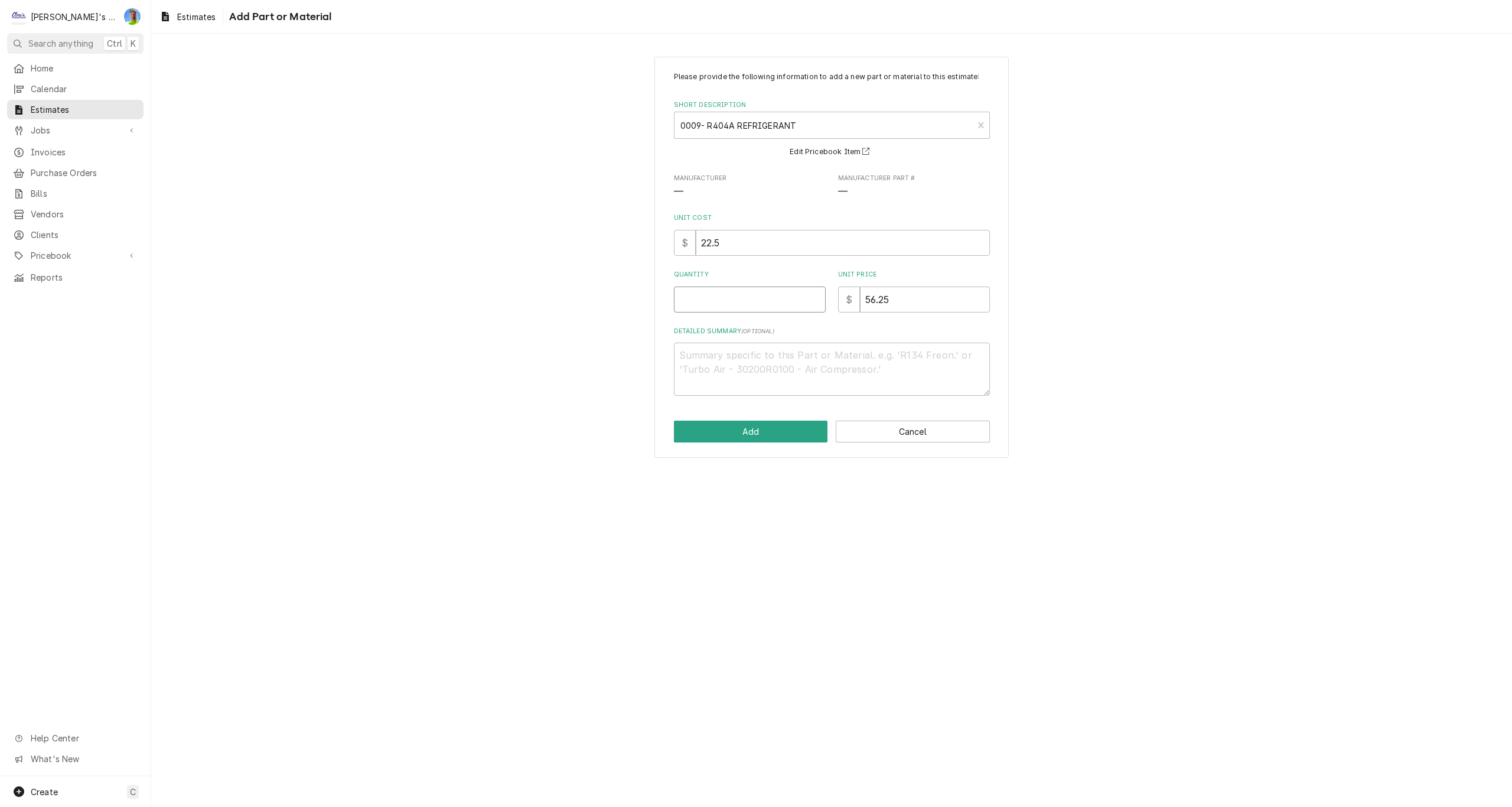
click at [707, 297] on input "Quantity" at bounding box center [750, 299] width 152 height 26
type textarea "x"
type input "8"
type textarea "x"
type input "8"
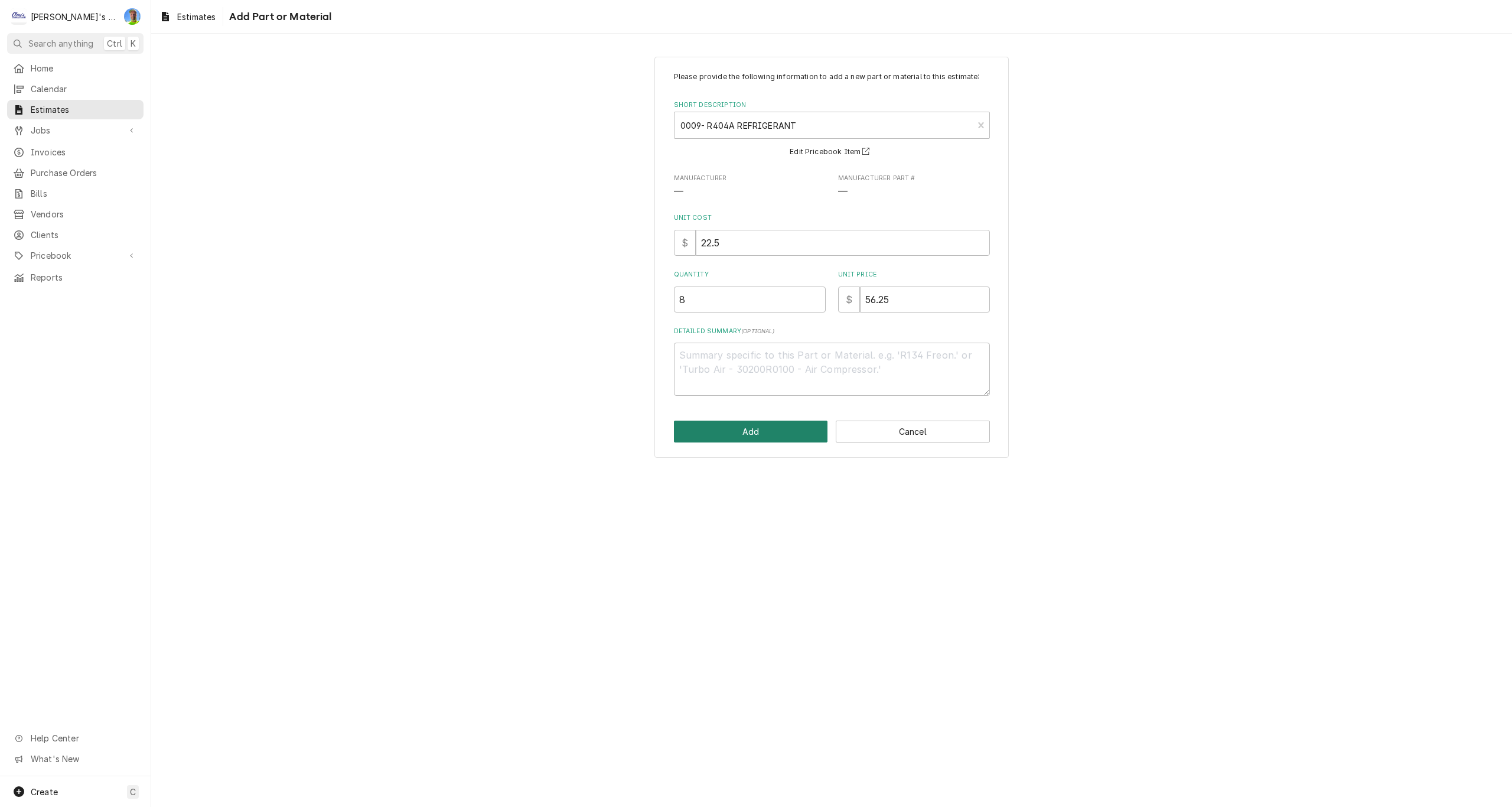
click at [727, 431] on button "Add" at bounding box center [751, 431] width 154 height 22
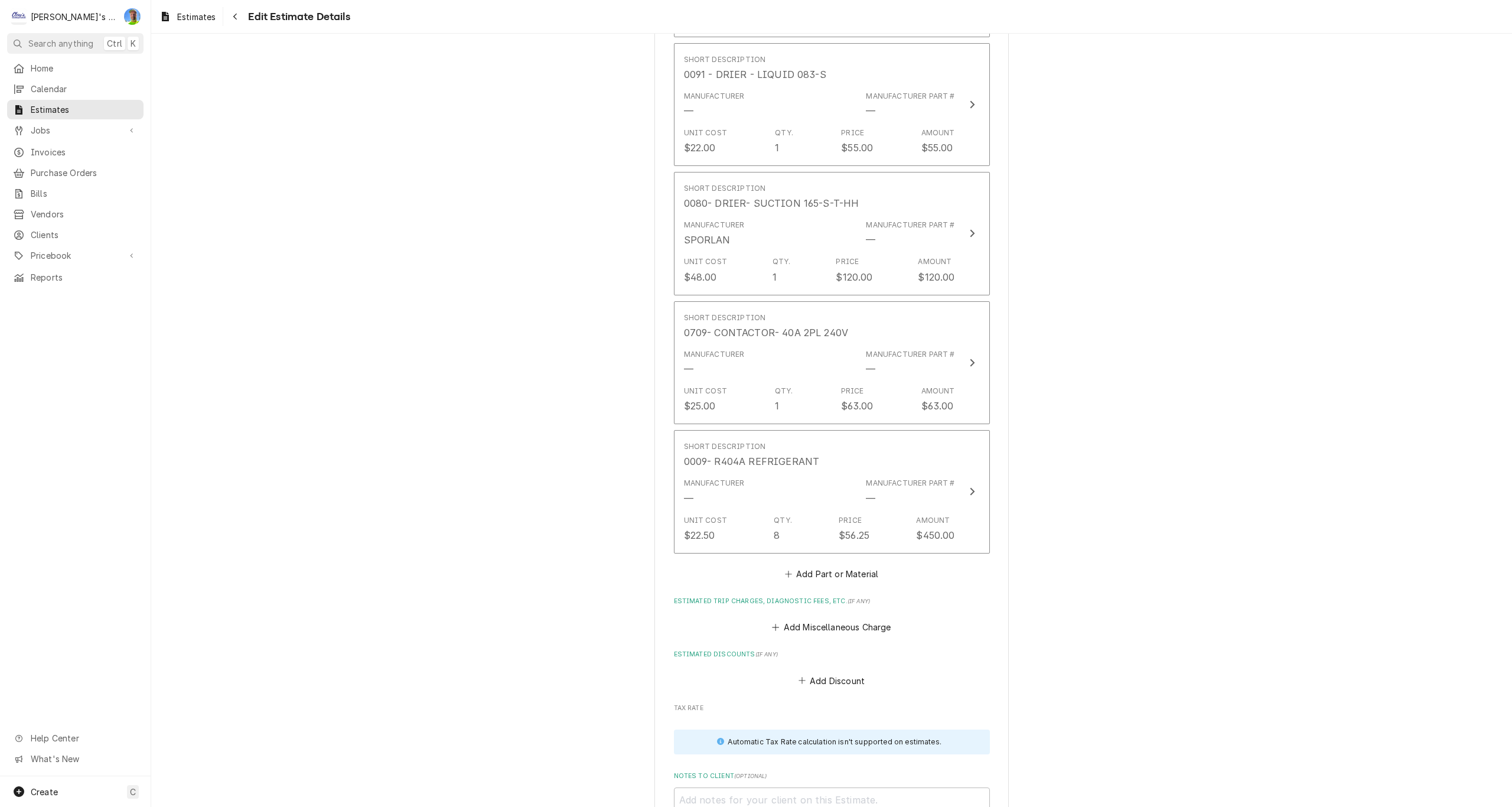
scroll to position [2145, 0]
type textarea "x"
click at [817, 576] on button "Add Part or Material" at bounding box center [831, 573] width 97 height 16
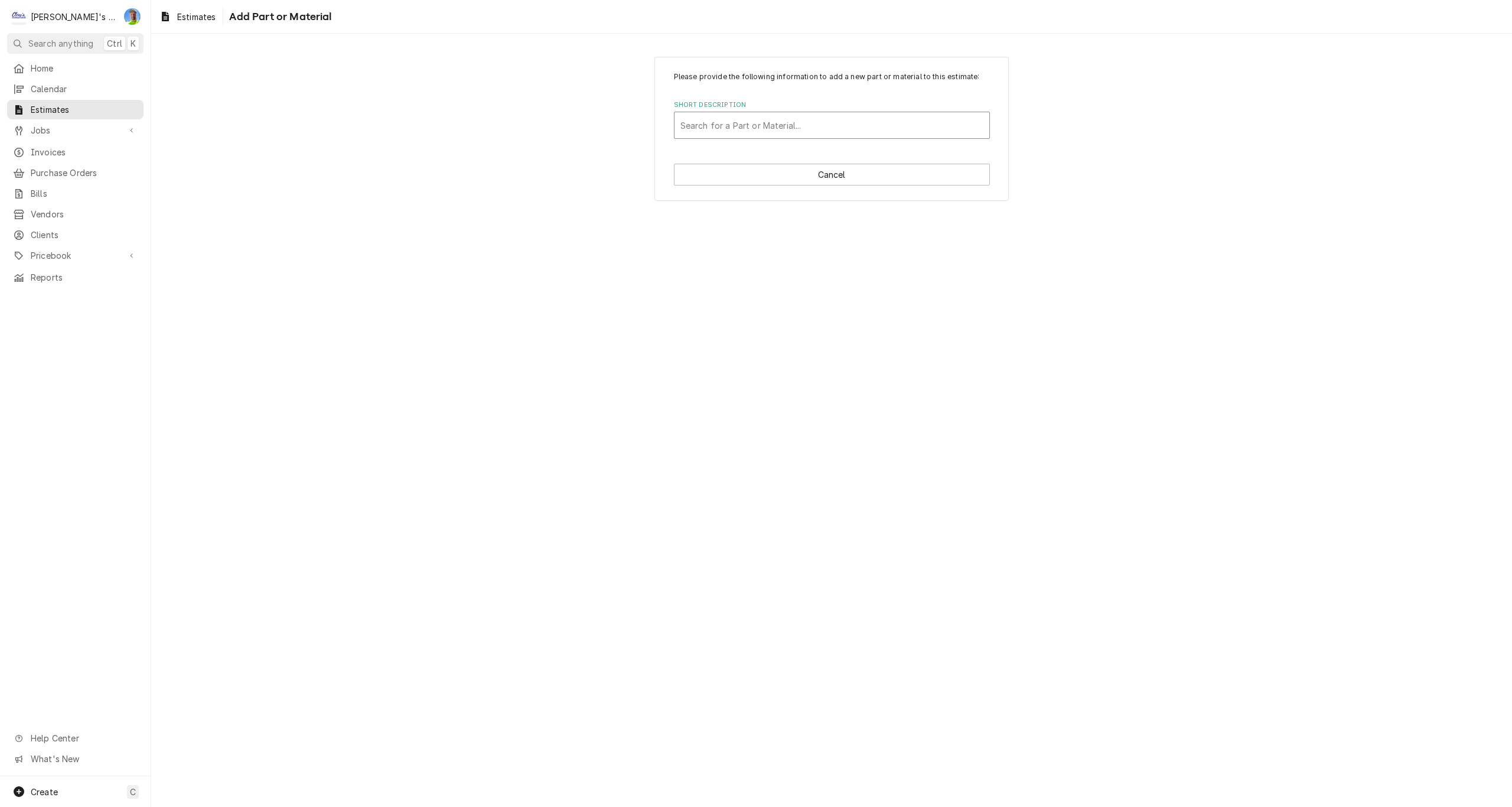
click at [743, 125] on div "Short Description" at bounding box center [832, 125] width 303 height 21
type input "TORCH"
click at [746, 153] on strong "0400- MISC TORCH, BRAZE, VACUUM PUMP" at bounding box center [776, 151] width 193 height 10
click at [741, 285] on div "Quantity" at bounding box center [750, 291] width 152 height 42
click at [741, 296] on input "Quantity" at bounding box center [750, 299] width 152 height 26
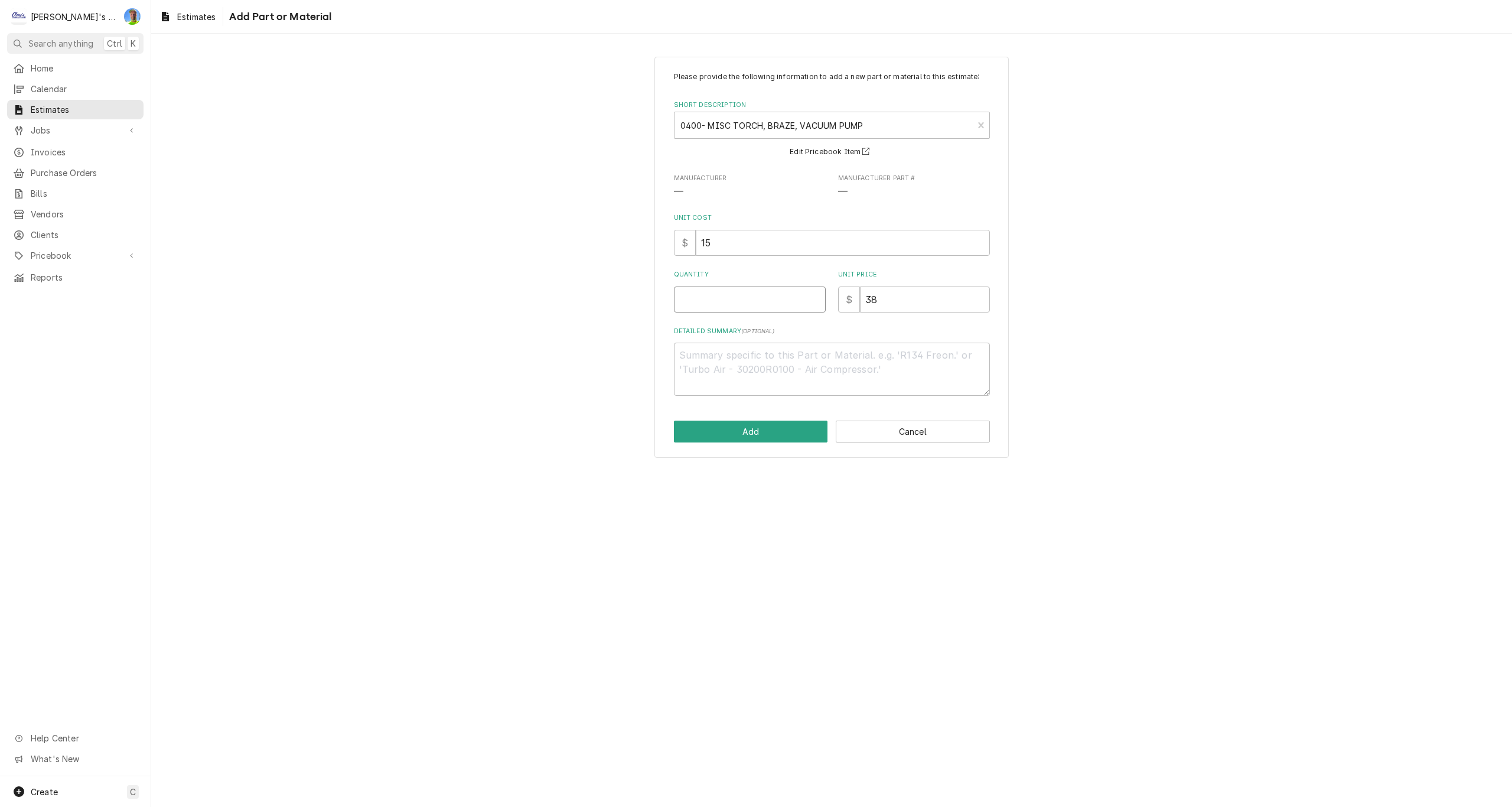
type textarea "x"
type input "1"
type textarea "x"
type input "1"
click at [755, 432] on button "Add" at bounding box center [751, 431] width 154 height 22
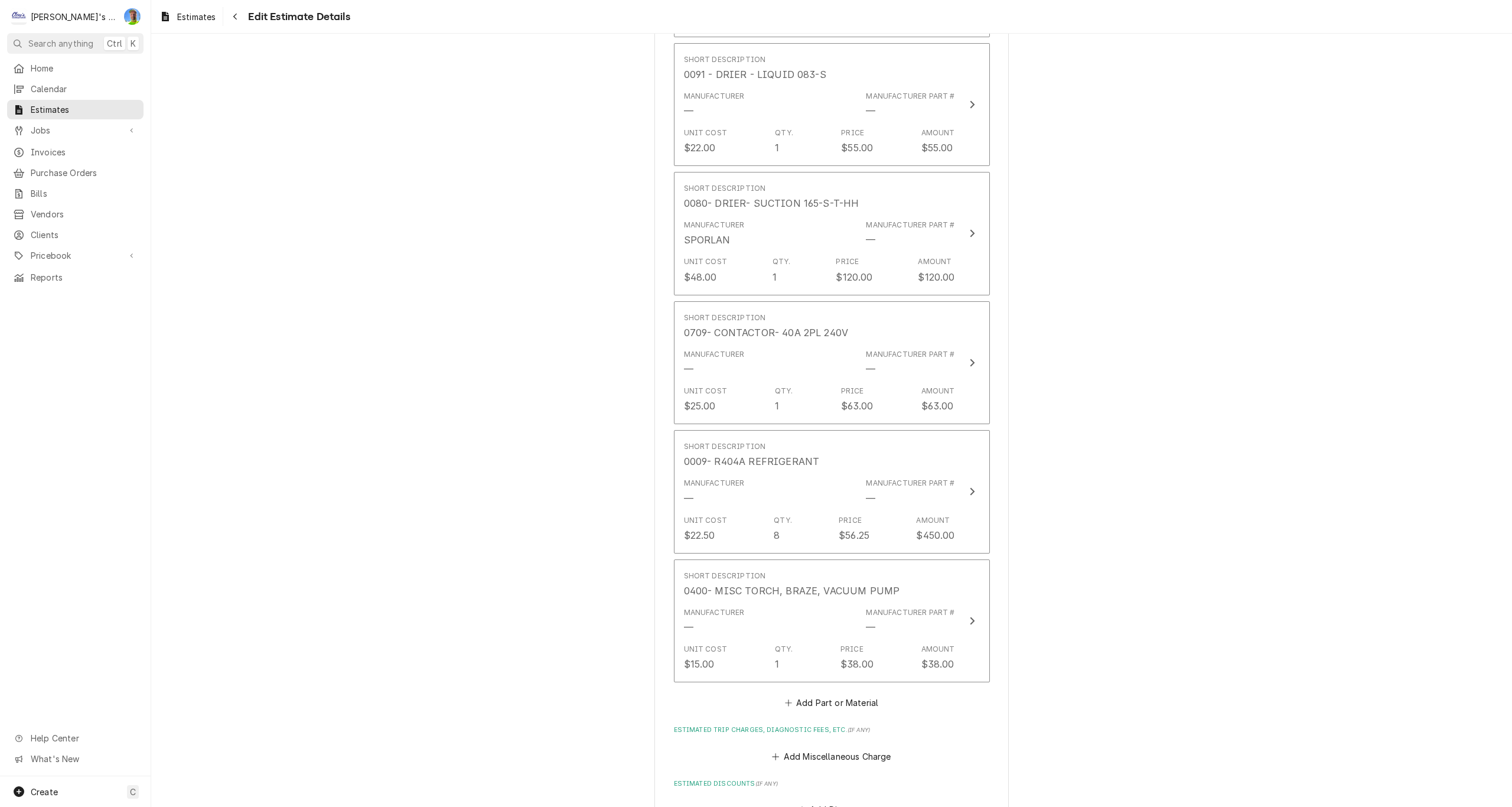
scroll to position [2131, 0]
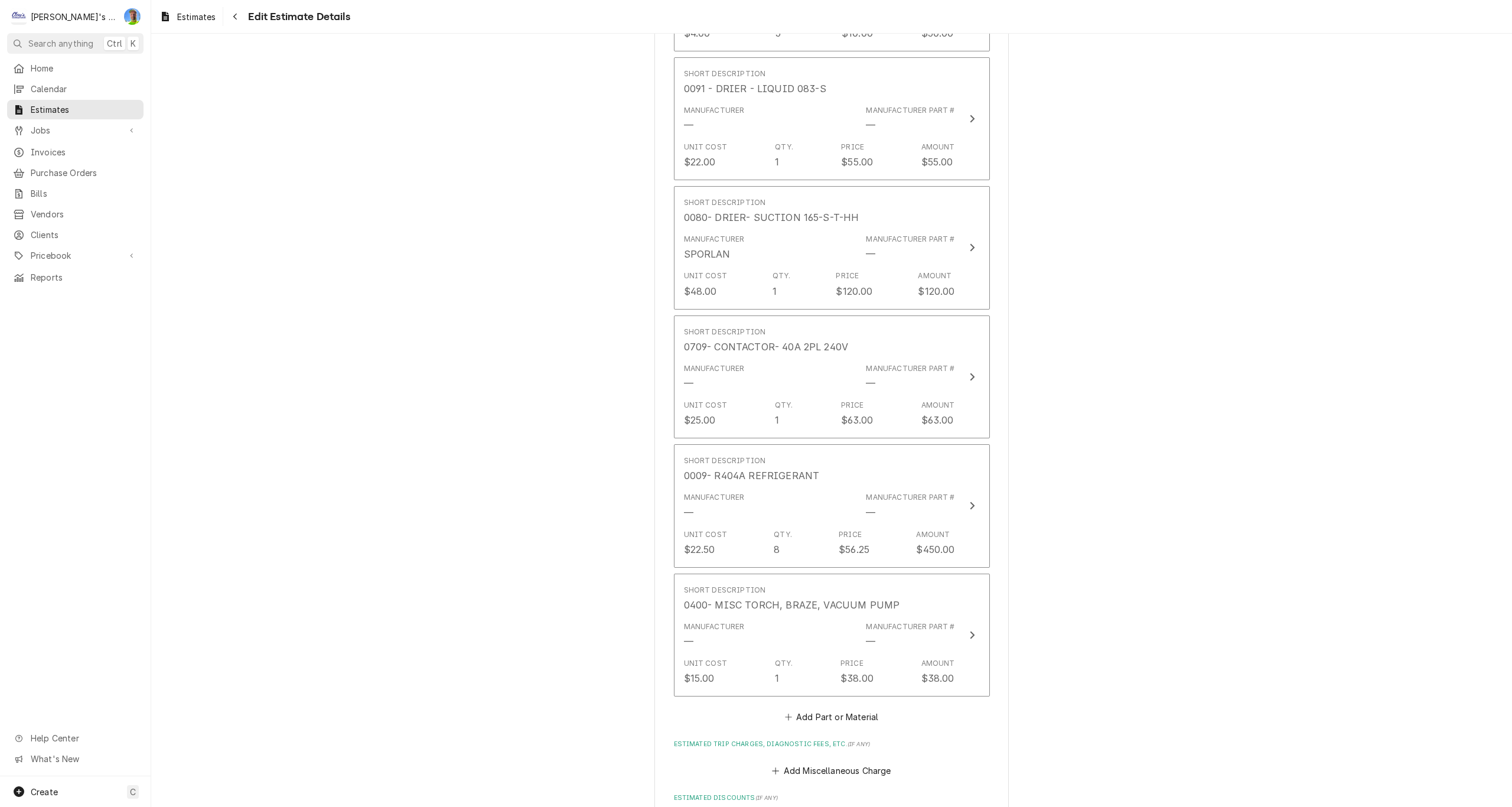
type textarea "x"
click at [819, 719] on button "Add Part or Material" at bounding box center [831, 716] width 97 height 16
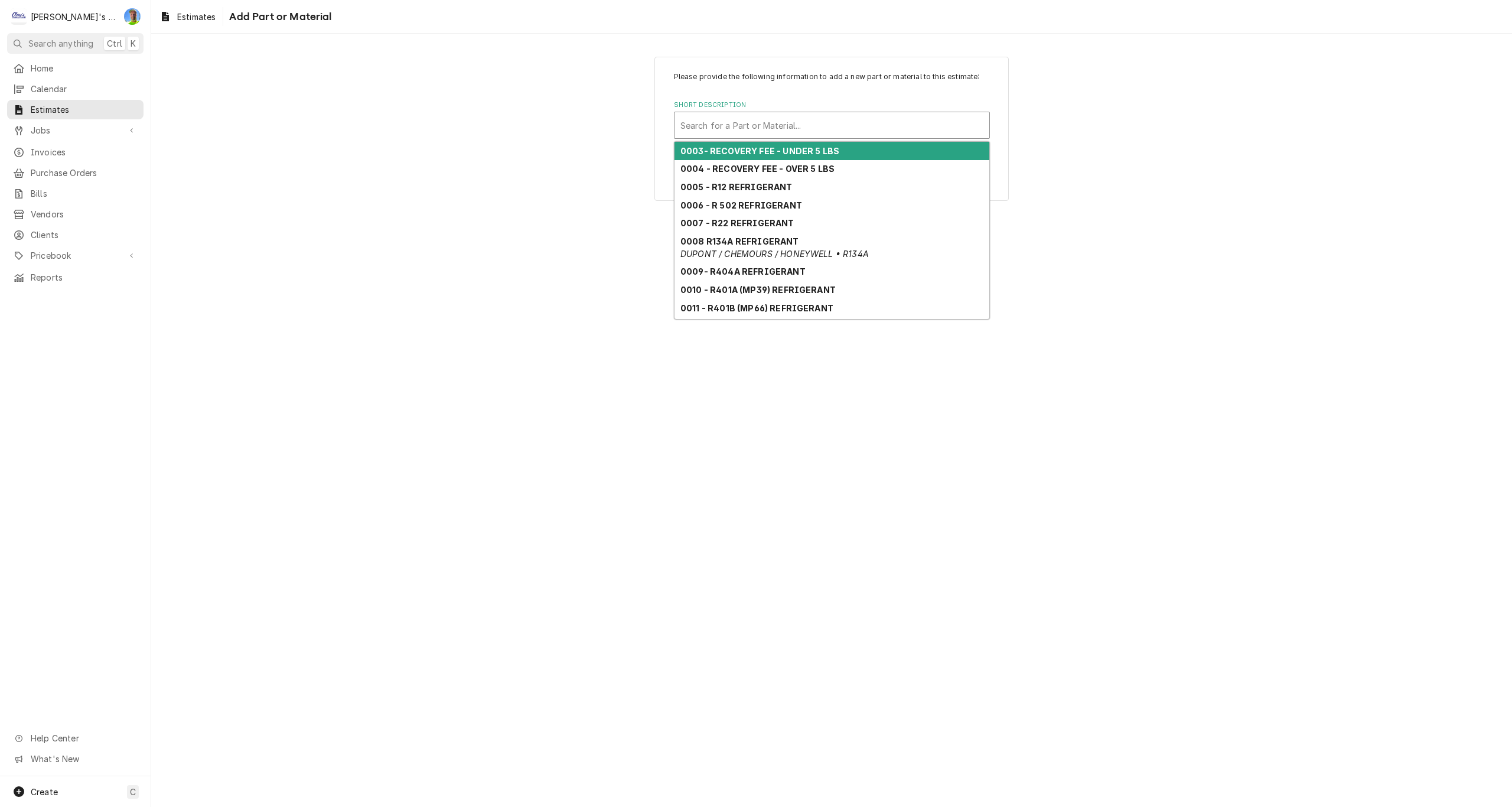
click at [726, 121] on div "Short Description" at bounding box center [832, 125] width 303 height 21
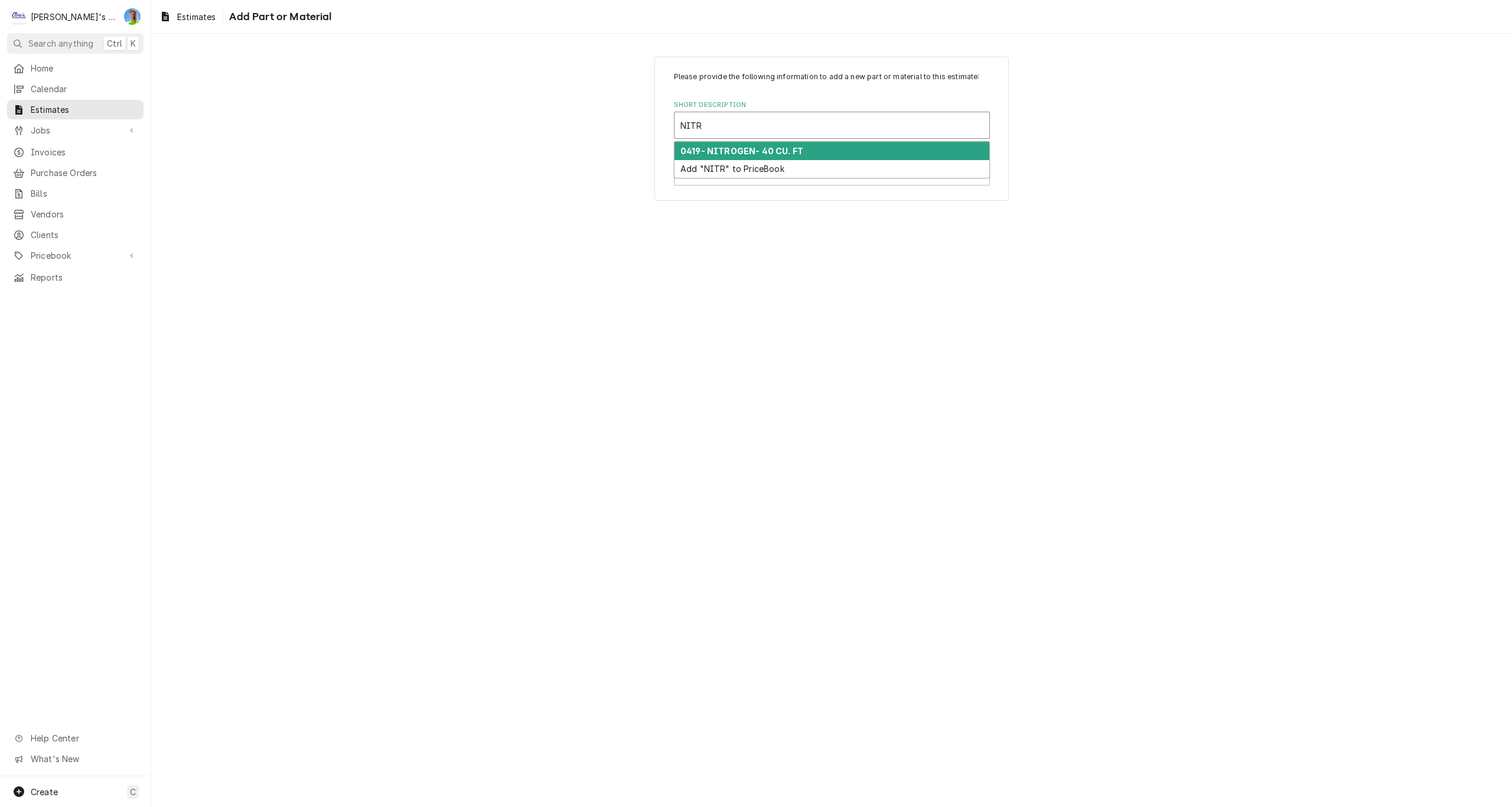
type input "NITRO"
click at [728, 152] on strong "0419- NITROGEN- 40 CU. FT" at bounding box center [742, 151] width 123 height 10
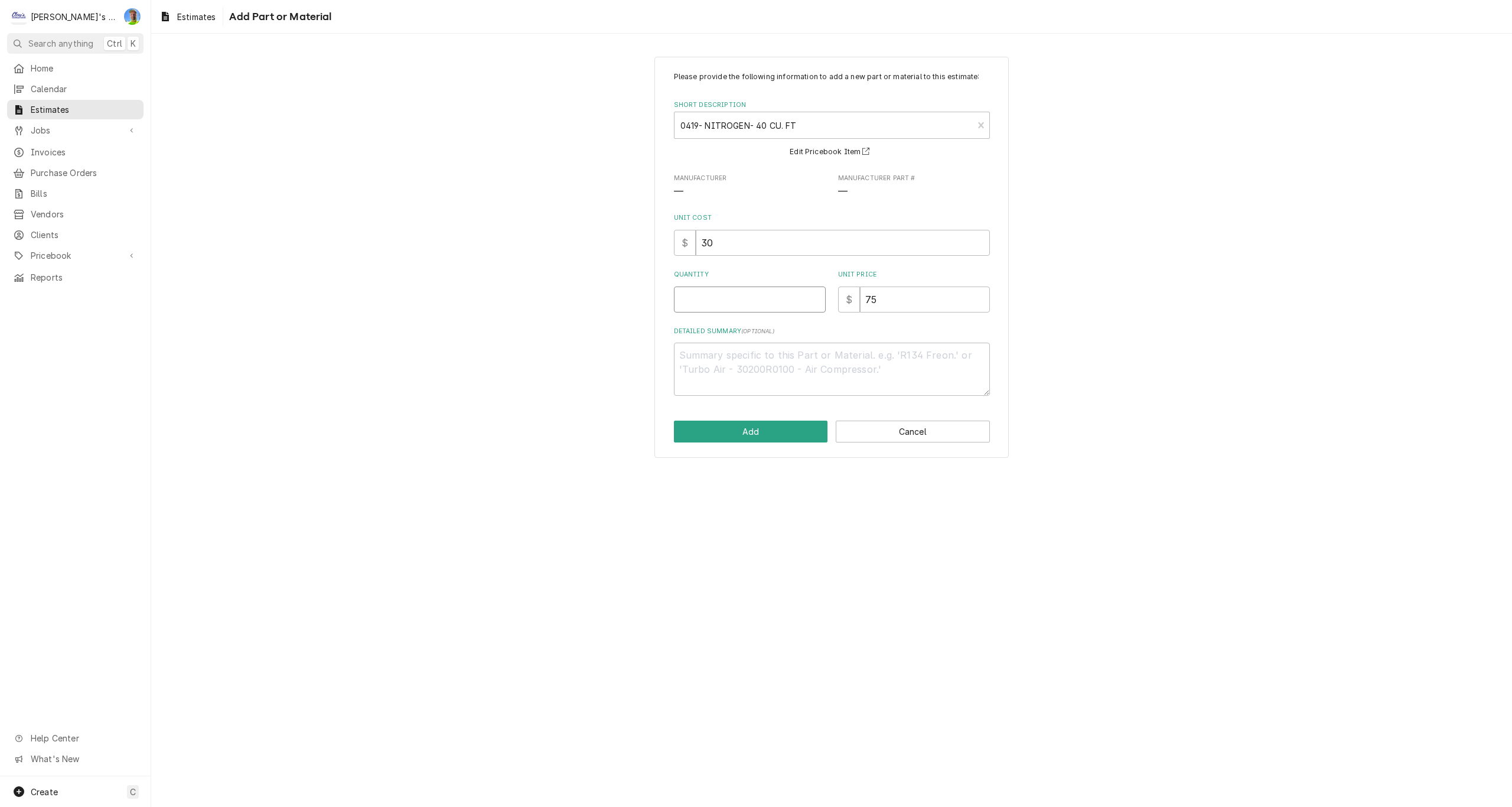
click at [729, 308] on input "Quantity" at bounding box center [750, 299] width 152 height 26
type textarea "x"
type input ".5"
type textarea "x"
type input ".5"
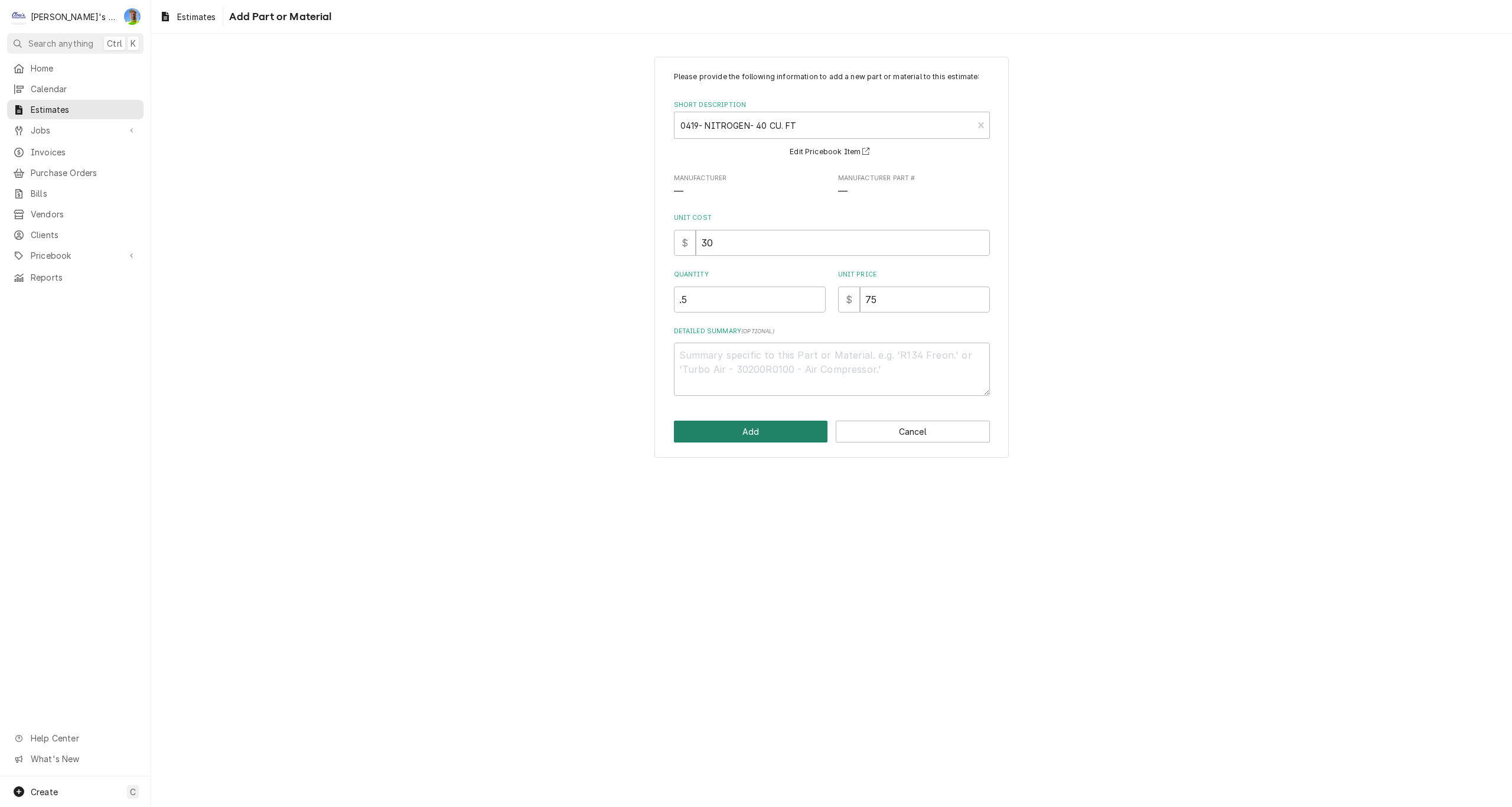
click at [740, 424] on button "Add" at bounding box center [751, 431] width 154 height 22
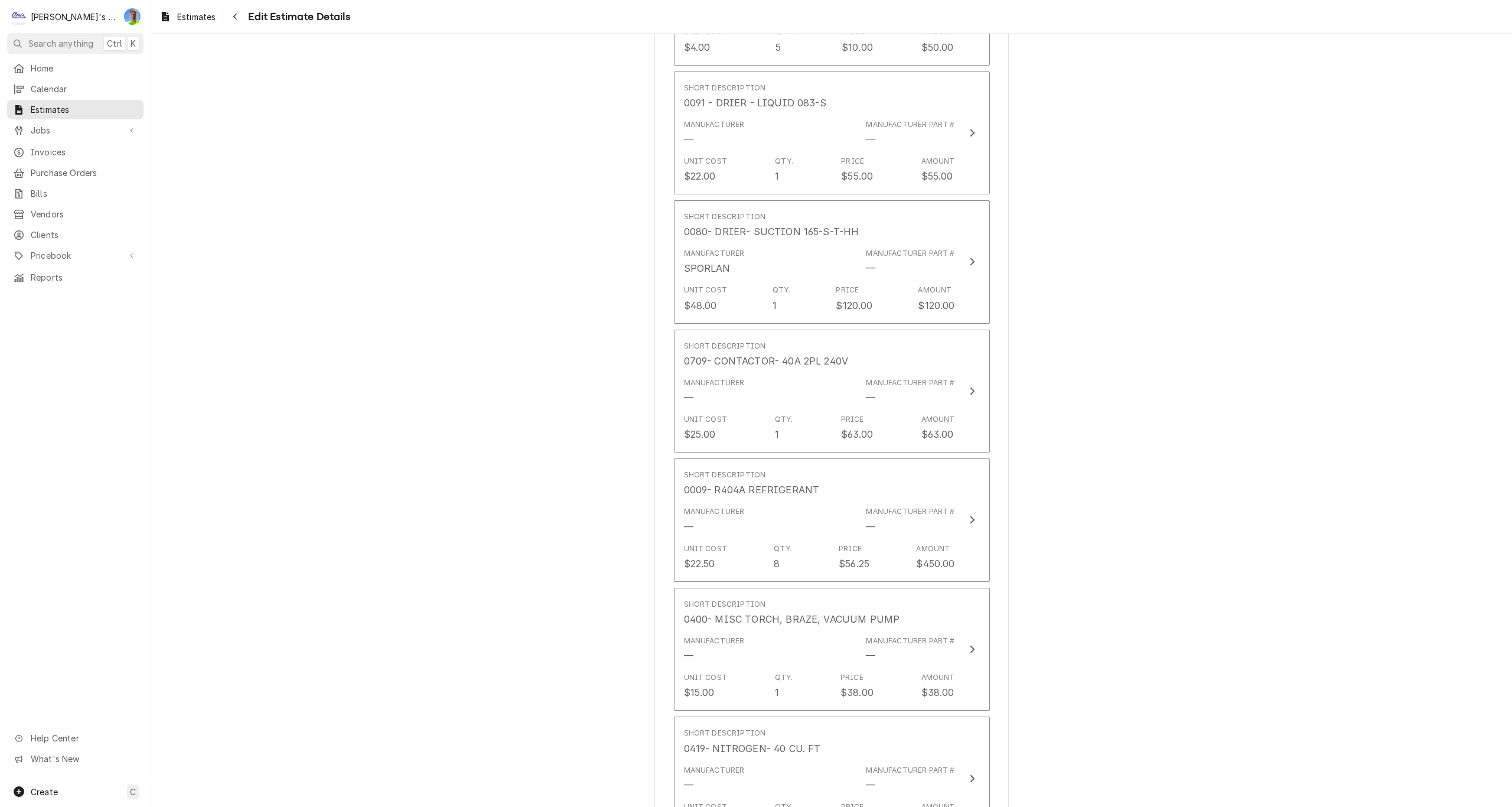
scroll to position [2117, 0]
type textarea "x"
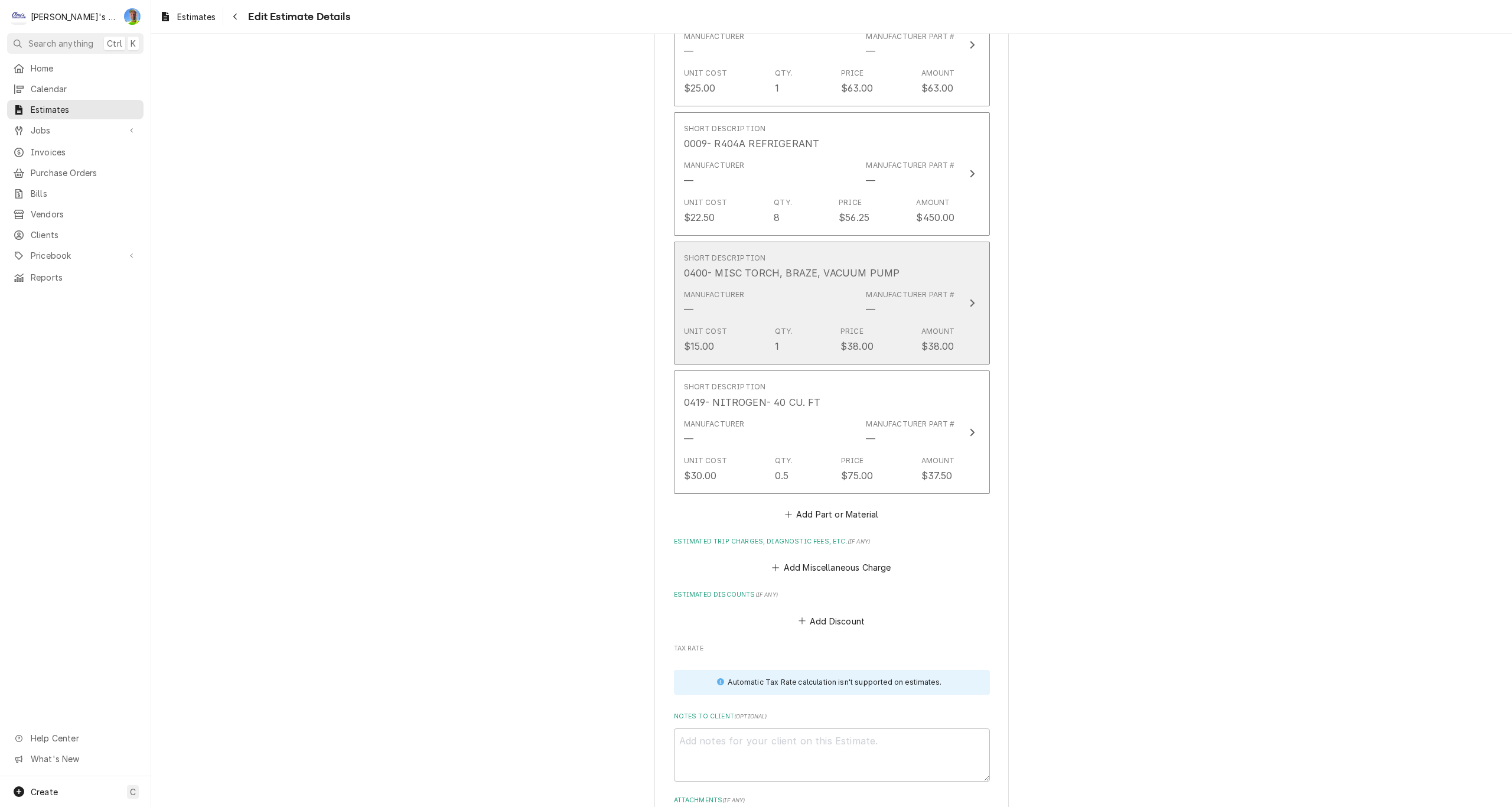
scroll to position [2471, 0]
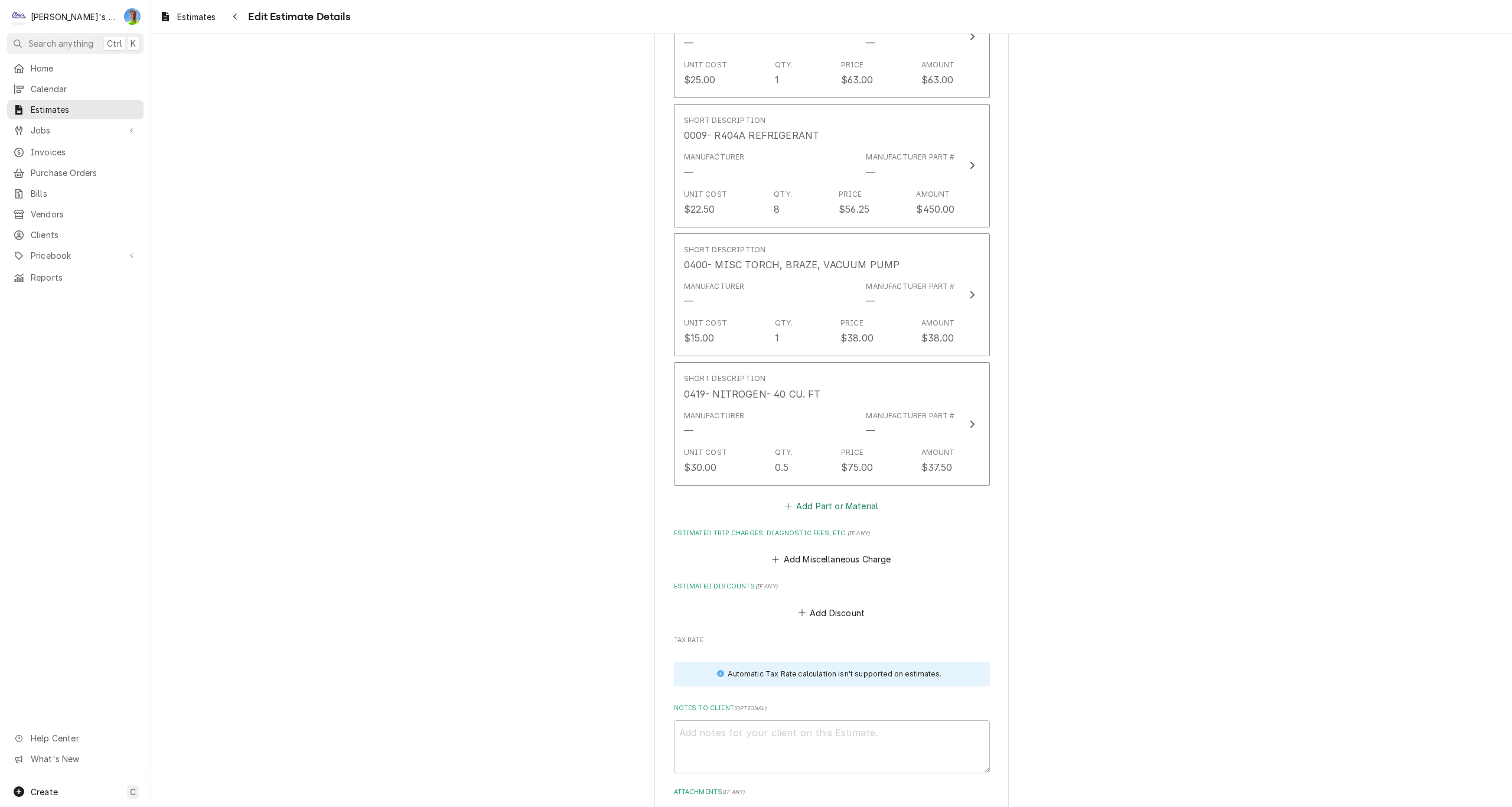
click at [808, 506] on button "Add Part or Material" at bounding box center [831, 505] width 97 height 16
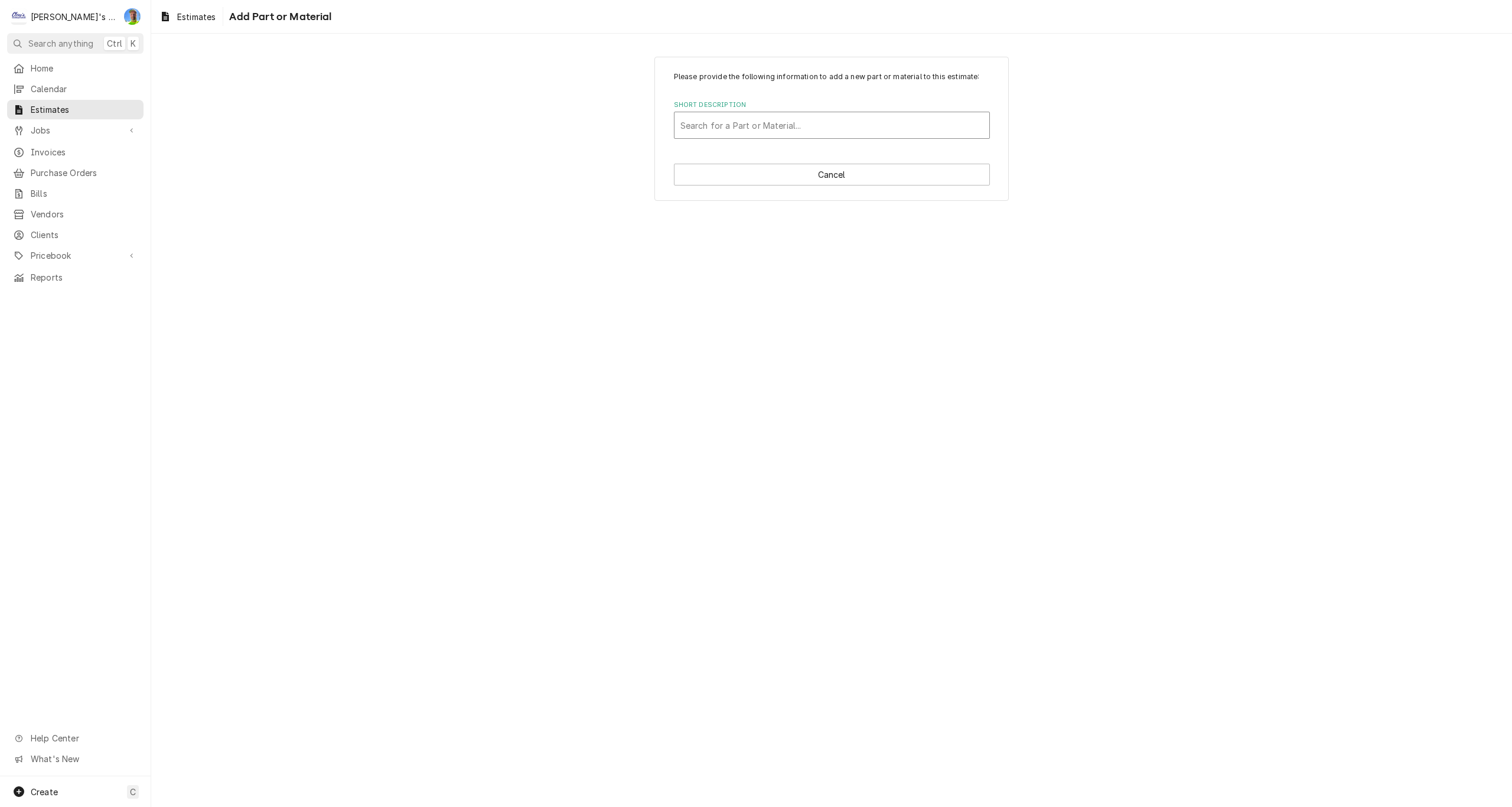
click at [759, 134] on div "Short Description" at bounding box center [832, 125] width 303 height 21
type input "2790"
click at [767, 158] on div "2790- MISC INSTALLATION HARDWARE" at bounding box center [832, 151] width 315 height 18
click at [702, 299] on input "Quantity" at bounding box center [750, 299] width 152 height 26
type textarea "x"
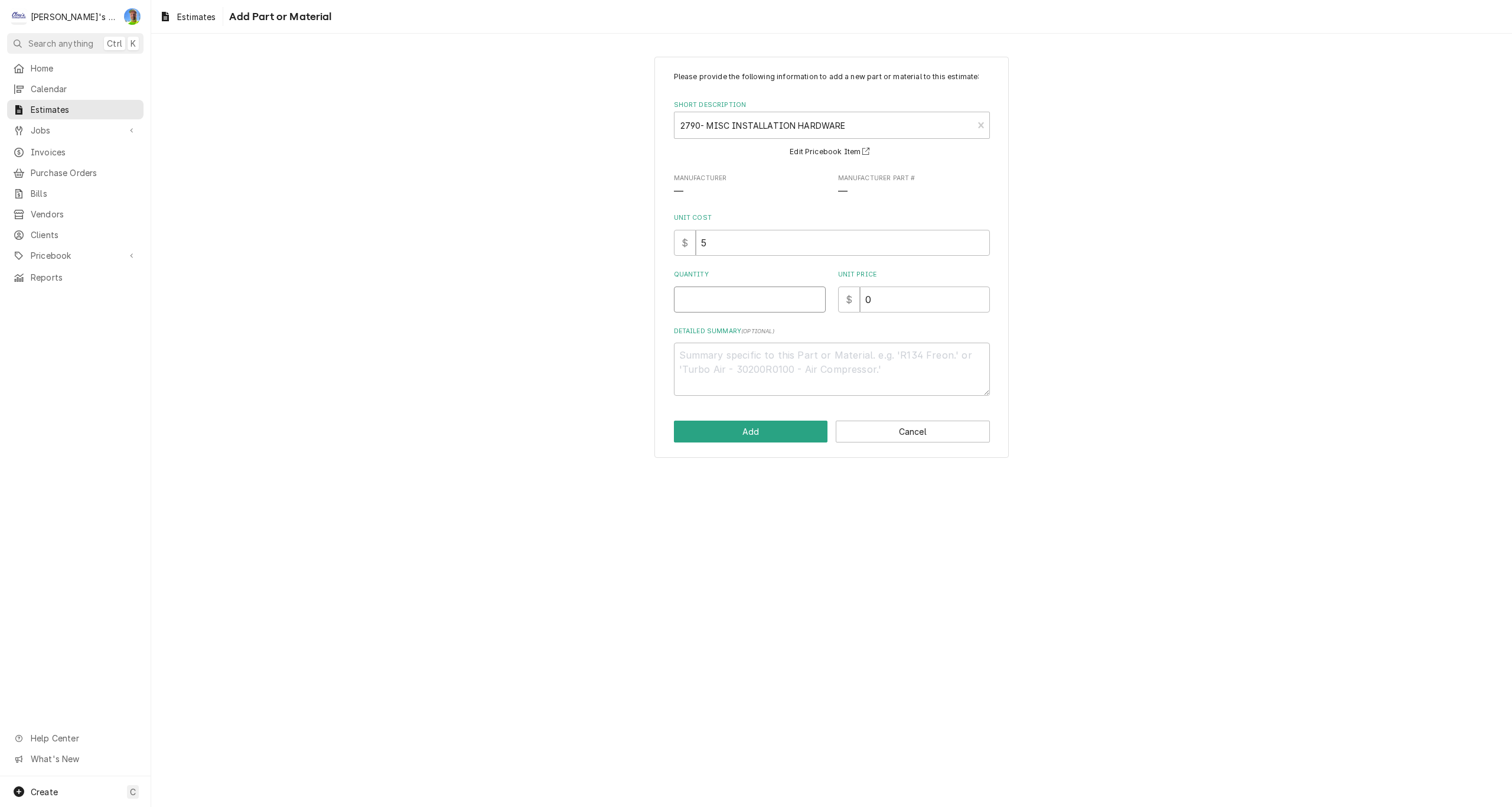
type input "2"
type textarea "x"
type input "2"
type textarea "x"
type input "1"
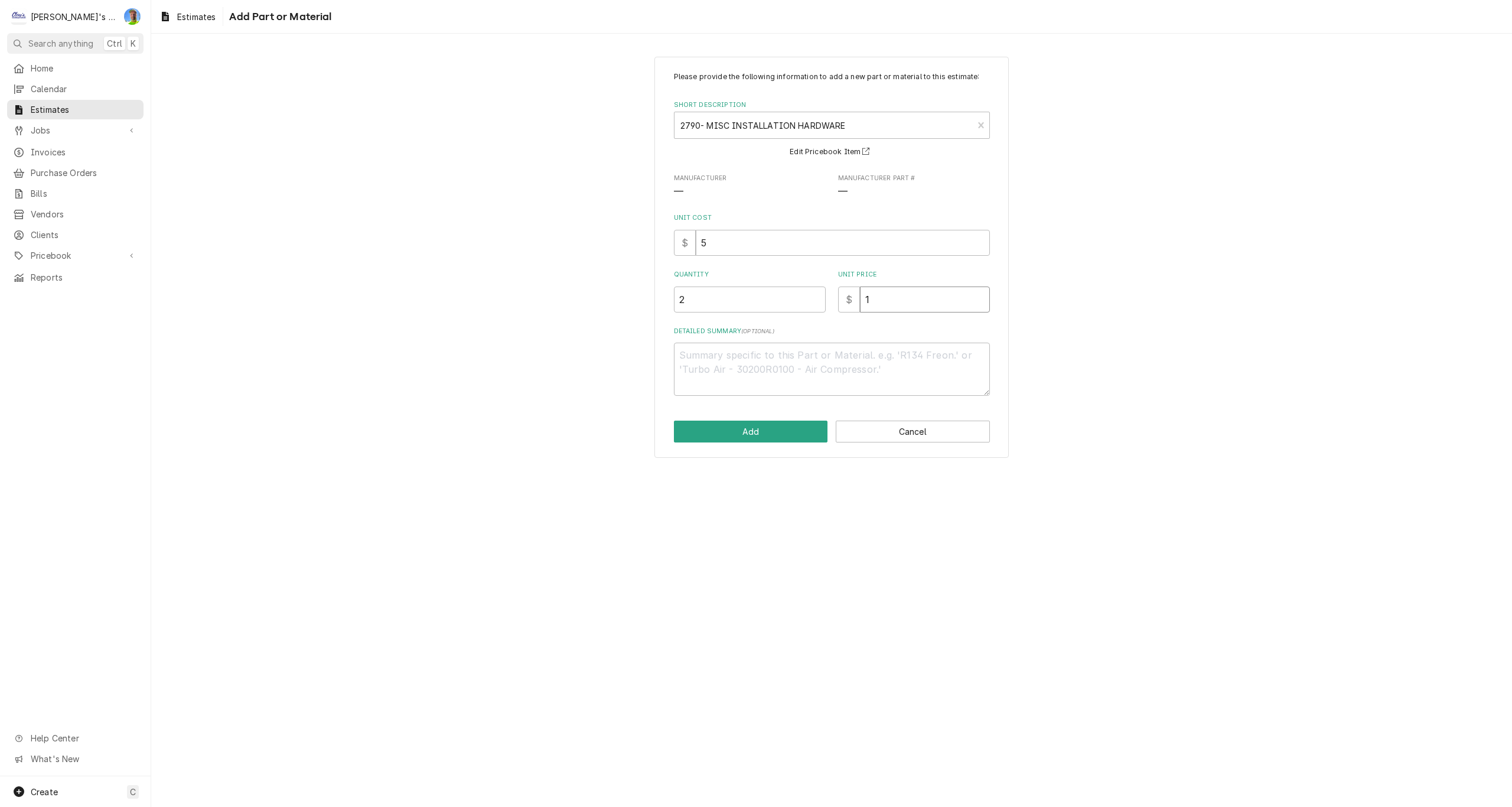
type textarea "x"
type input "12"
type textarea "x"
type input "12.5"
type textarea "x"
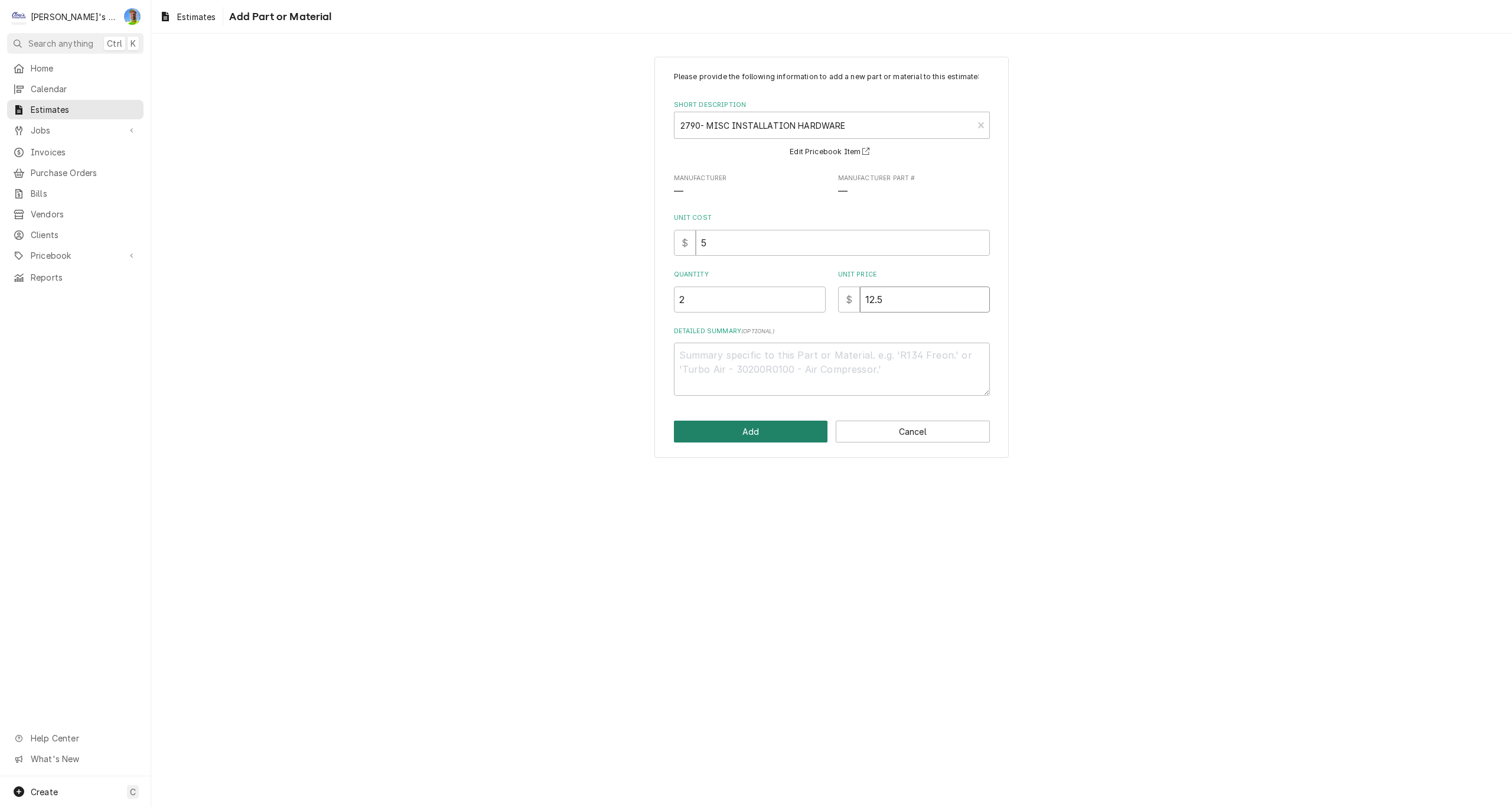
type input "12.5"
click at [707, 429] on button "Add" at bounding box center [751, 431] width 154 height 22
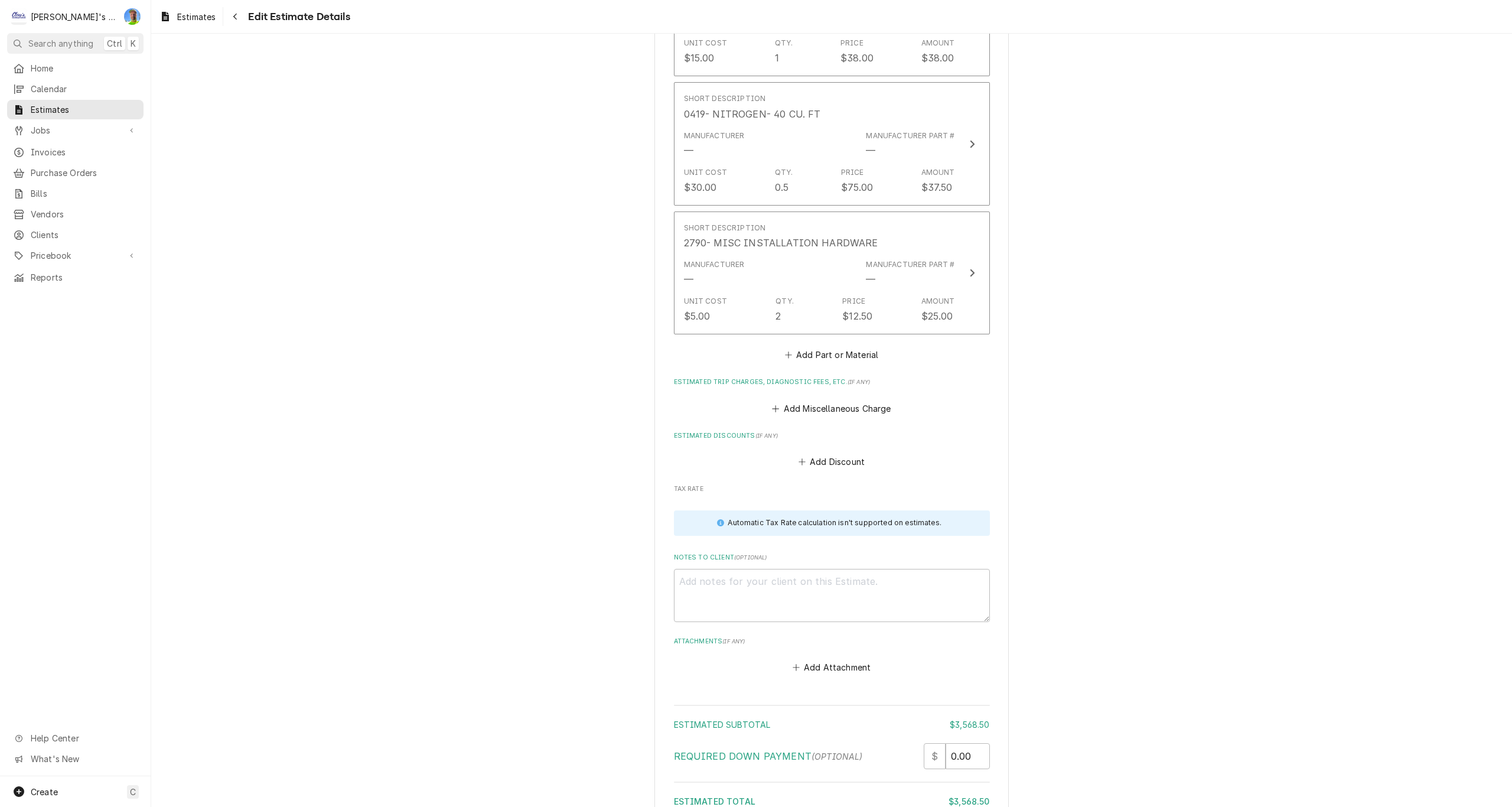
scroll to position [2752, 0]
click at [807, 410] on button "Add Miscellaneous Charge" at bounding box center [832, 407] width 123 height 16
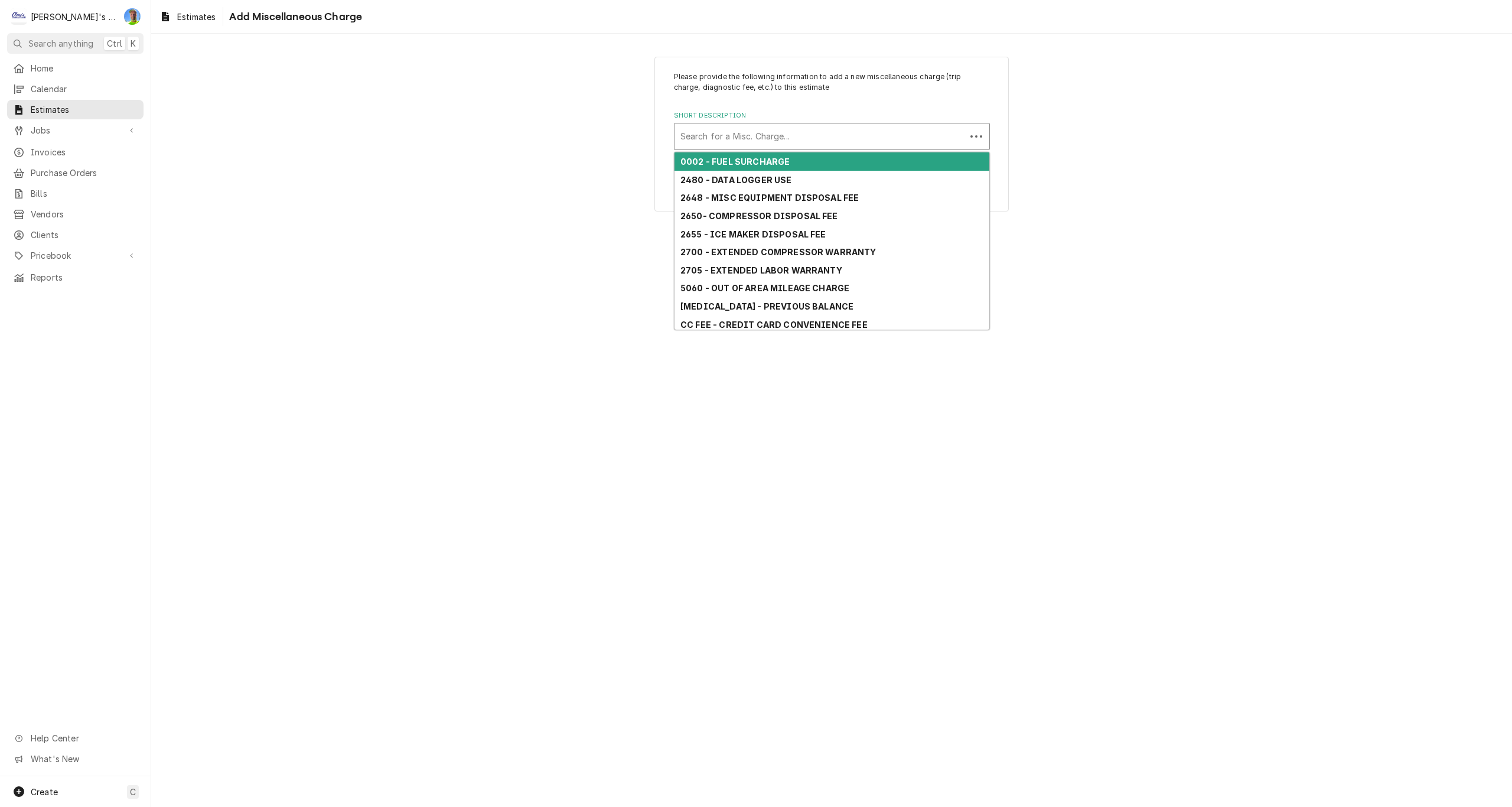
click at [743, 136] on div "Short Description" at bounding box center [820, 136] width 280 height 21
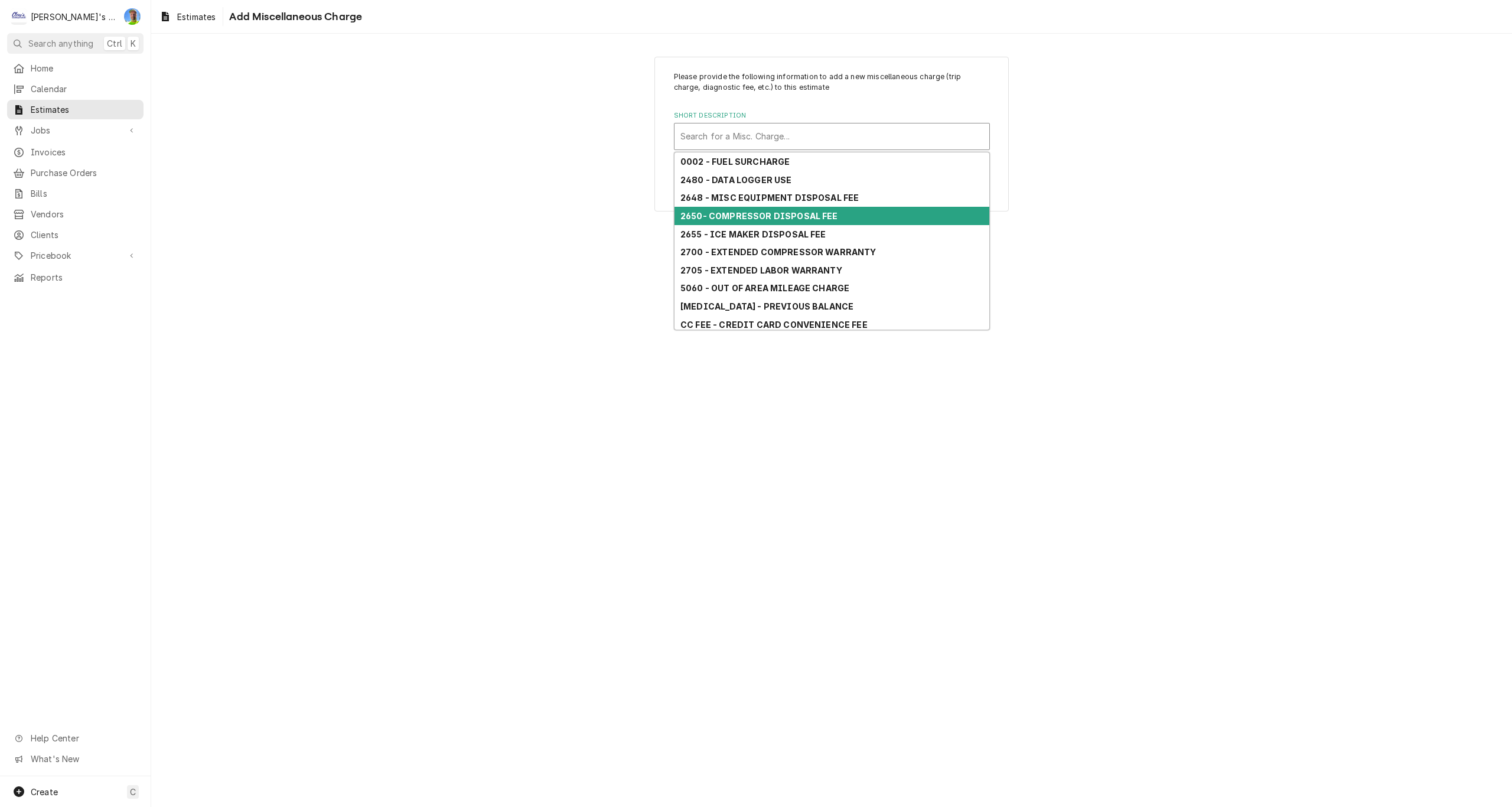
click at [761, 218] on strong "2650- COMPRESSOR DISPOSAL FEE" at bounding box center [759, 216] width 158 height 10
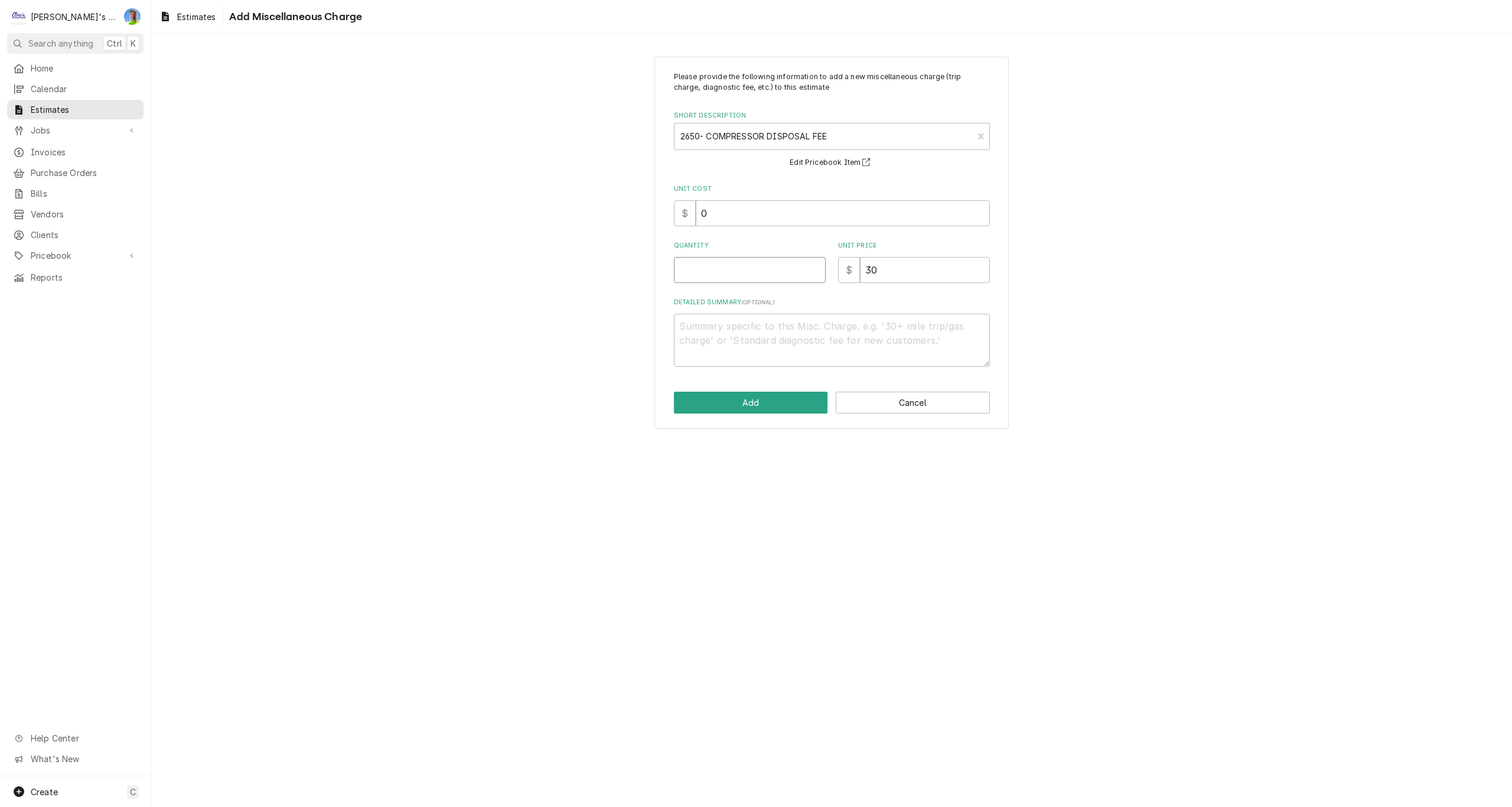
click at [708, 276] on input "Quantity" at bounding box center [750, 269] width 152 height 26
type textarea "x"
type input "1"
type textarea "x"
type input "1"
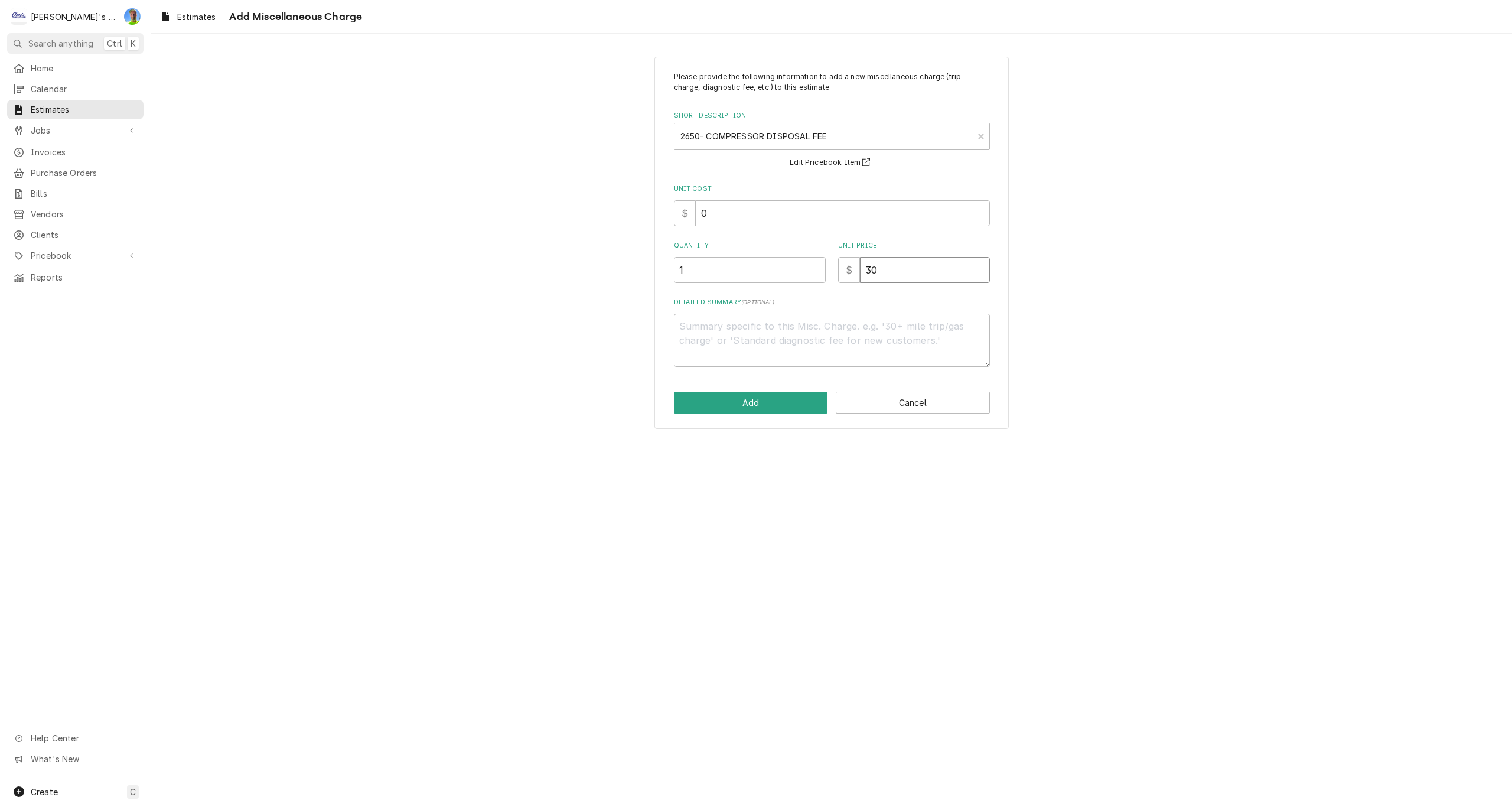
click at [897, 277] on input "30" at bounding box center [925, 269] width 130 height 26
click at [896, 277] on input "30" at bounding box center [925, 269] width 130 height 26
type textarea "x"
type input "1"
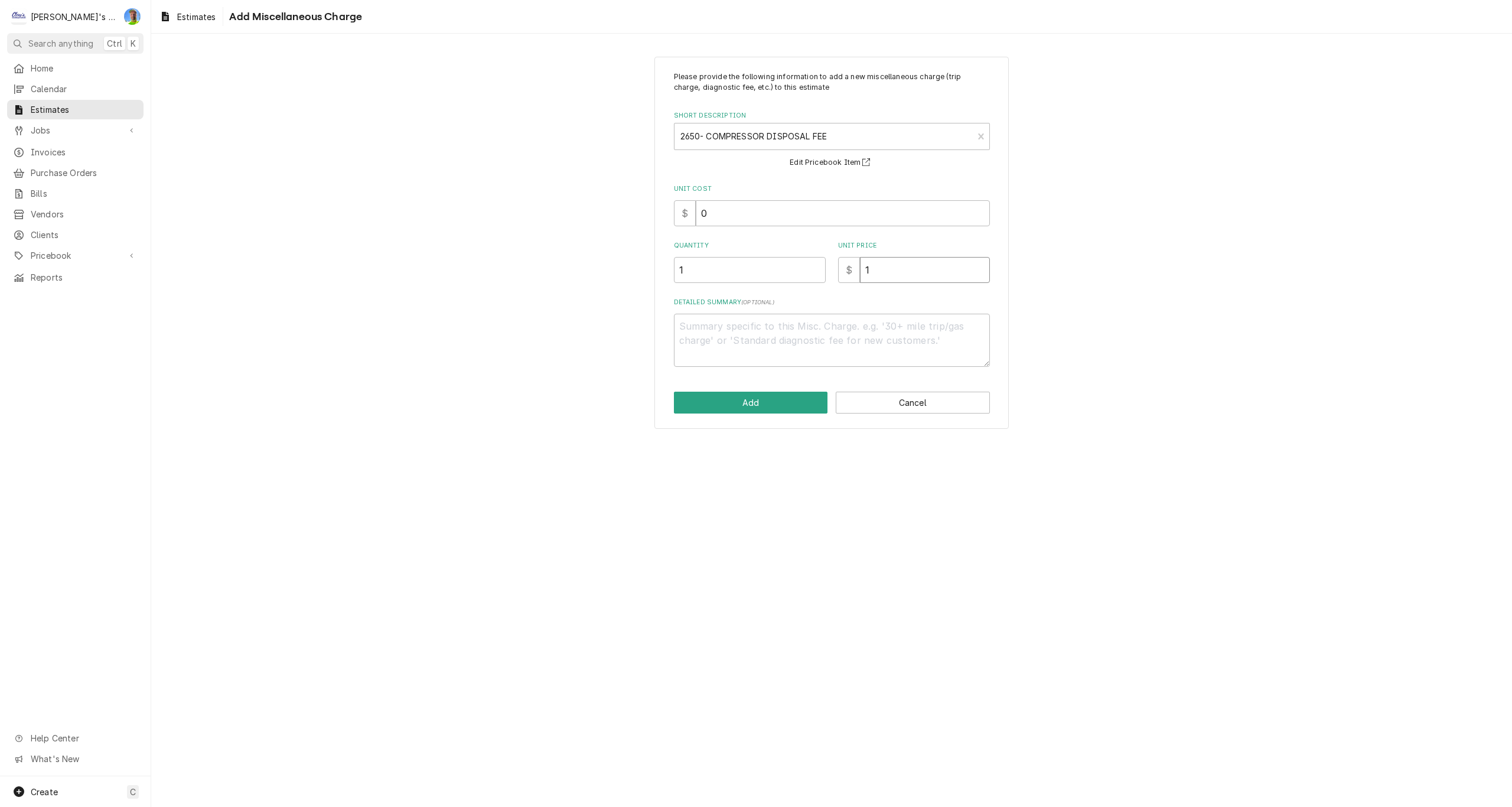
type textarea "x"
type input "15"
type textarea "x"
type input "15"
click at [770, 398] on button "Add" at bounding box center [751, 402] width 154 height 22
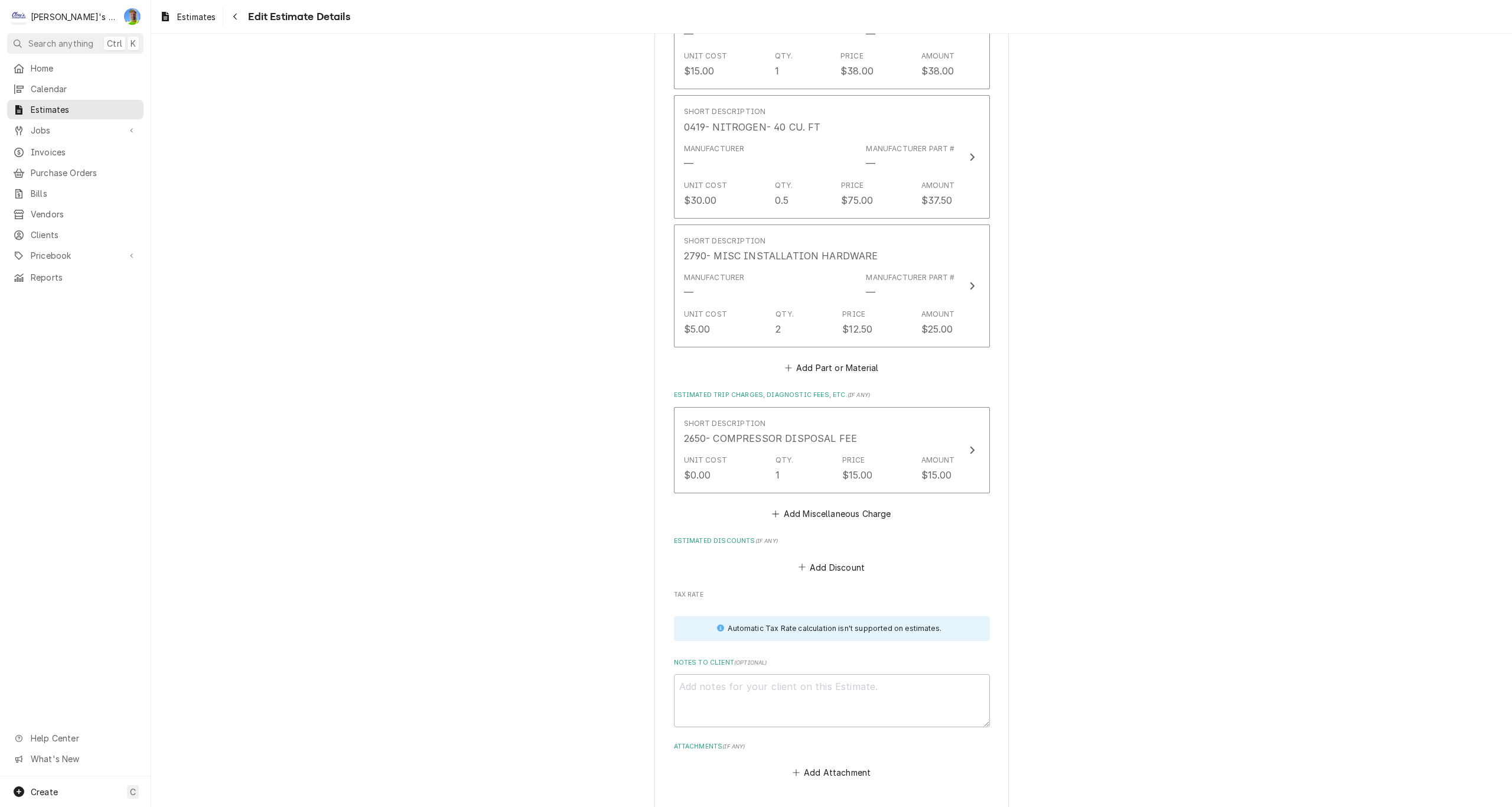
scroll to position [2738, 0]
click at [807, 508] on button "Add Miscellaneous Charge" at bounding box center [832, 514] width 123 height 16
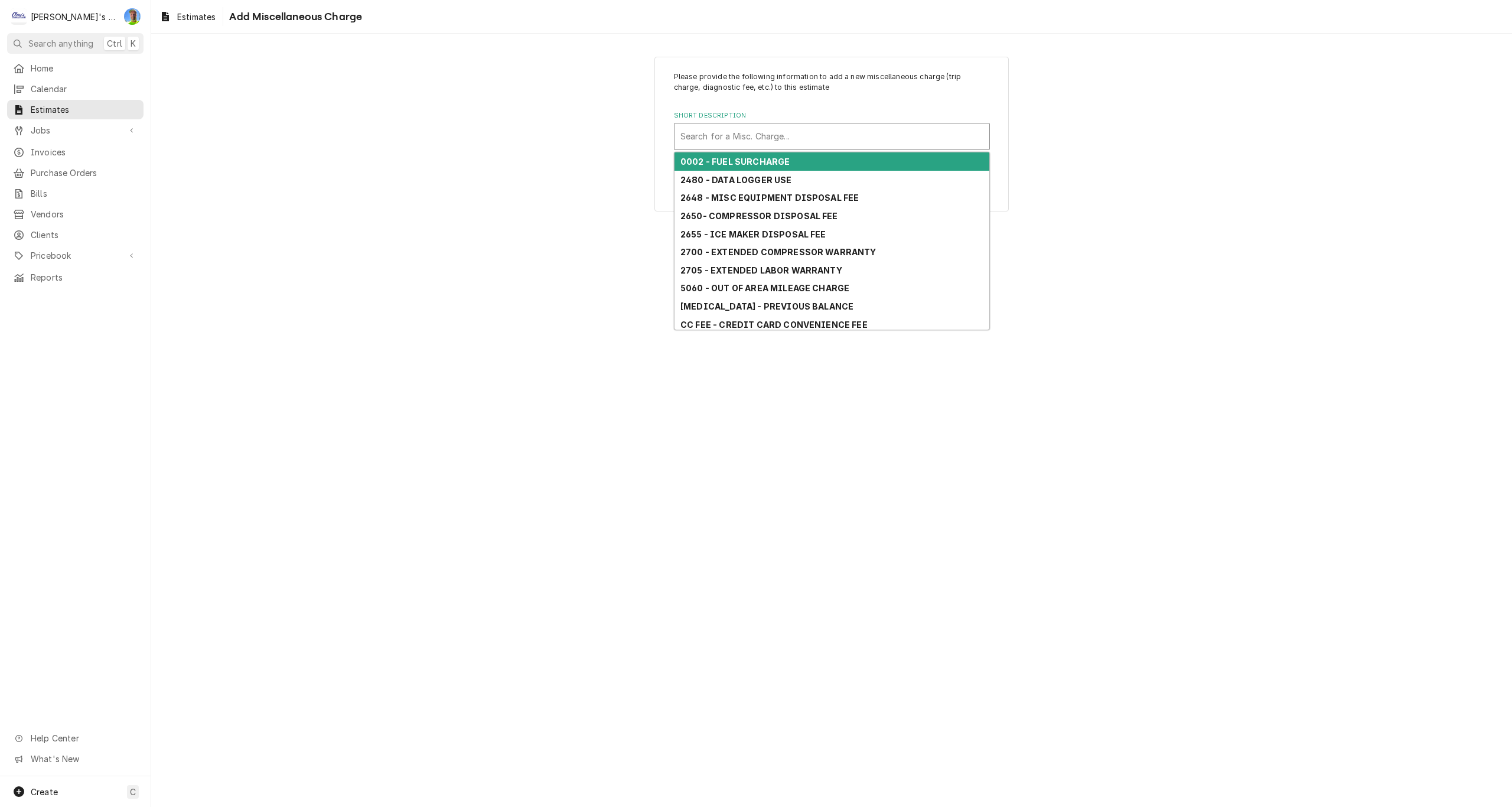
click at [732, 138] on div "Short Description" at bounding box center [832, 136] width 303 height 21
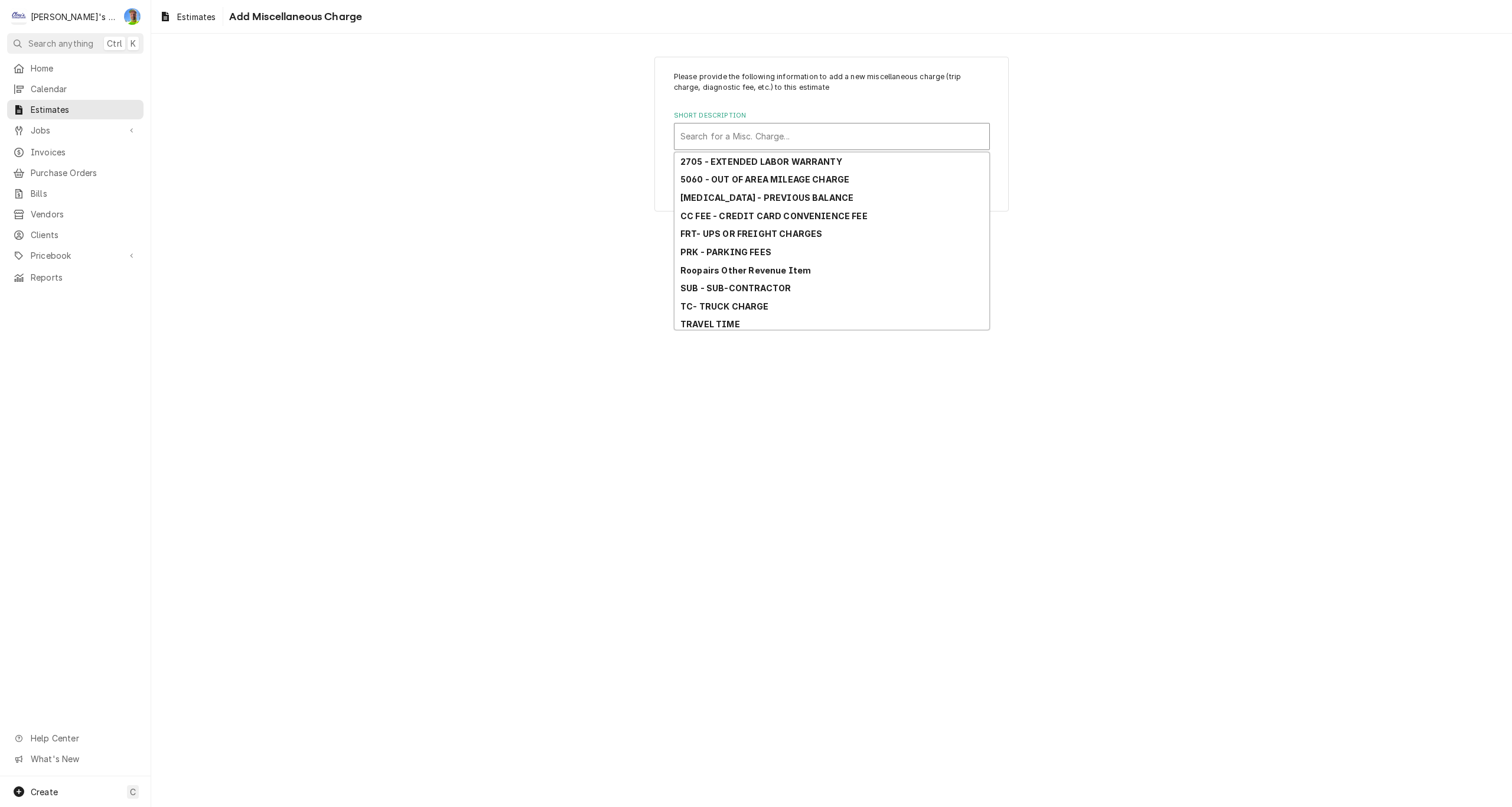
scroll to position [112, 0]
click at [752, 301] on strong "TC- TRUCK CHARGE" at bounding box center [724, 302] width 88 height 10
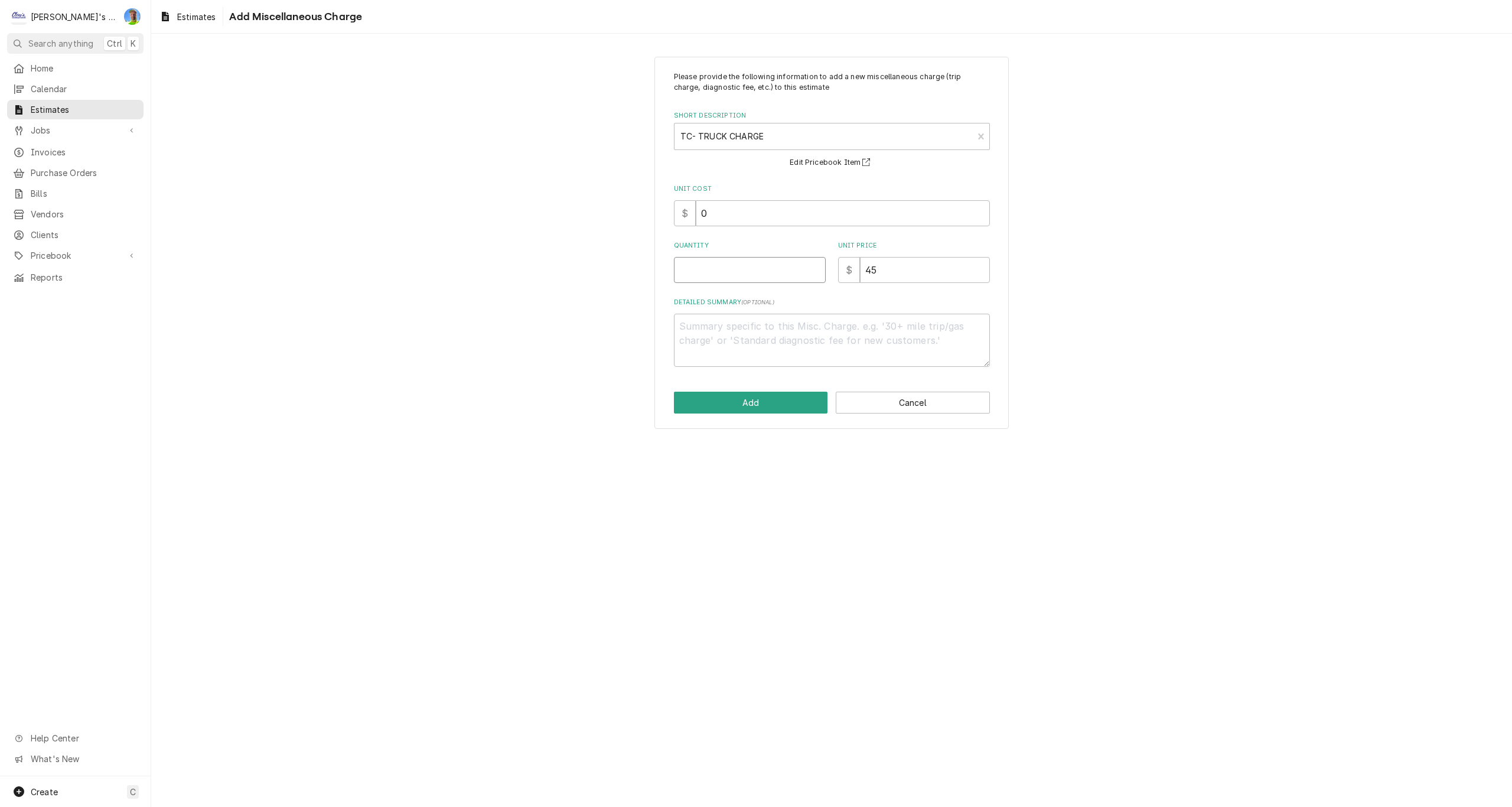
click at [713, 268] on input "Quantity" at bounding box center [750, 269] width 152 height 26
type textarea "x"
type input "1"
type textarea "x"
type input "1"
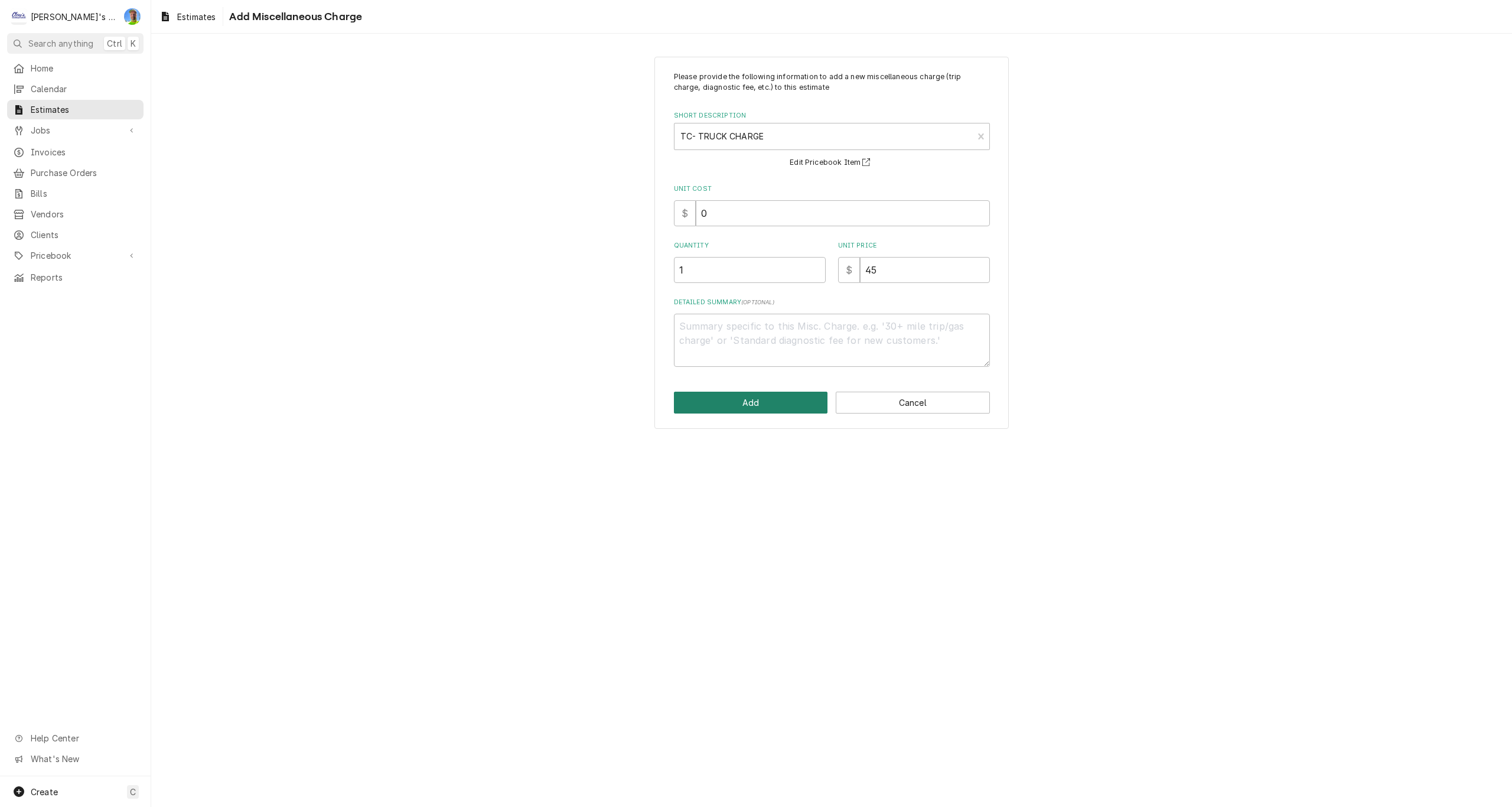
click at [727, 407] on button "Add" at bounding box center [751, 402] width 154 height 22
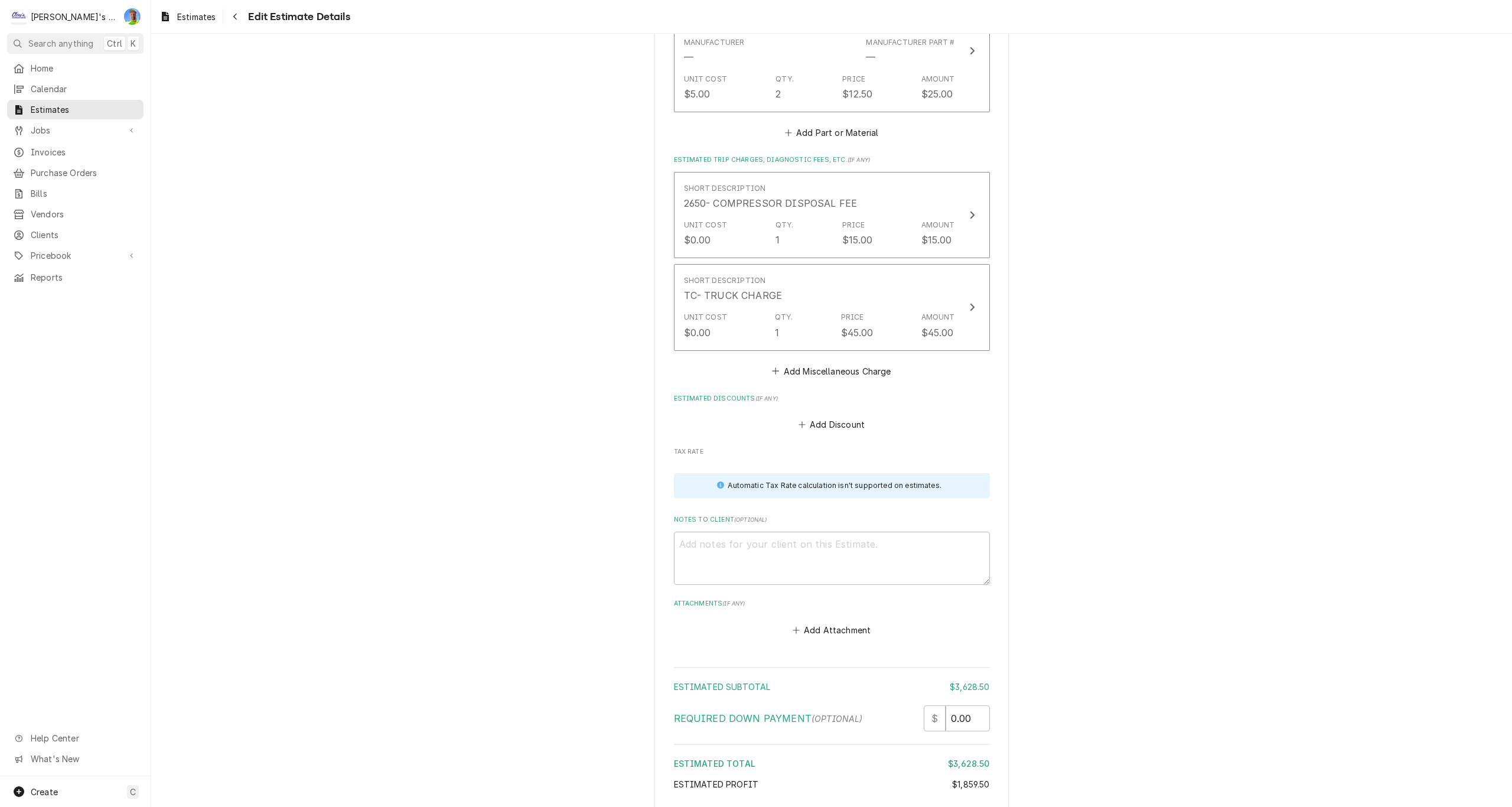
scroll to position [2975, 0]
click at [807, 420] on button "Add Discount" at bounding box center [831, 422] width 70 height 16
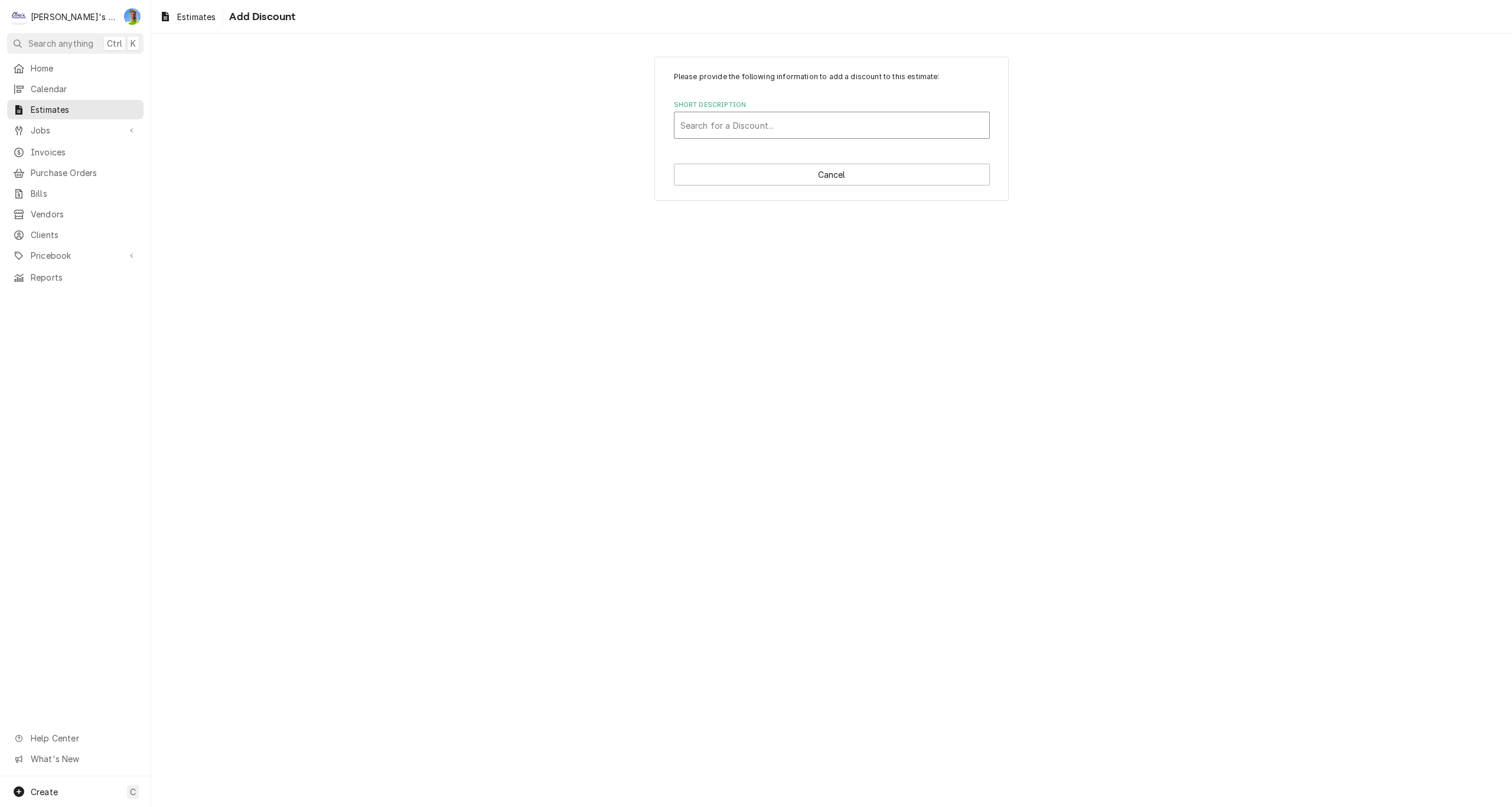
click at [776, 131] on div "Short Description" at bounding box center [832, 125] width 303 height 21
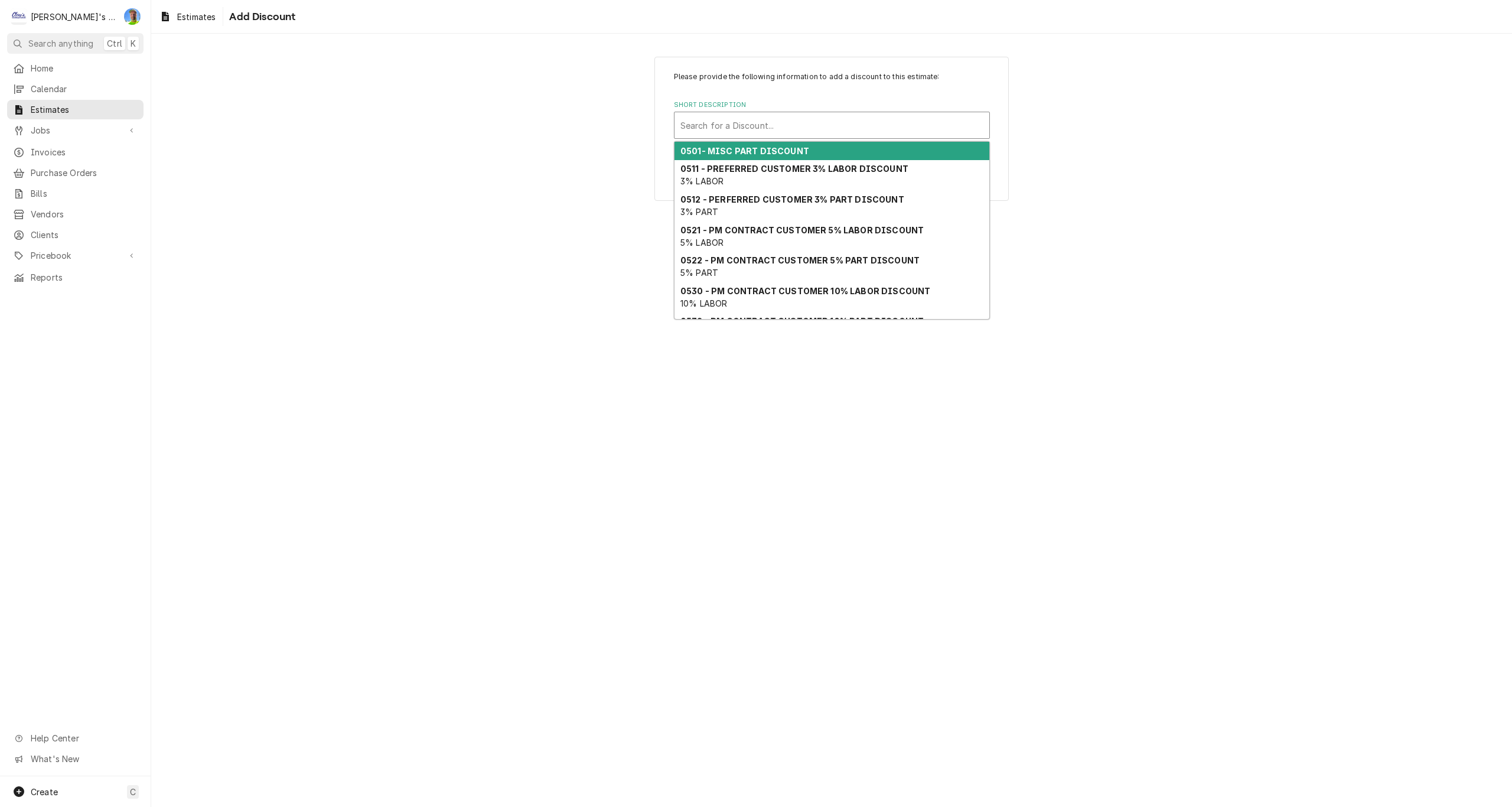
click at [778, 145] on div "0501- MISC PART DISCOUNT" at bounding box center [832, 151] width 315 height 18
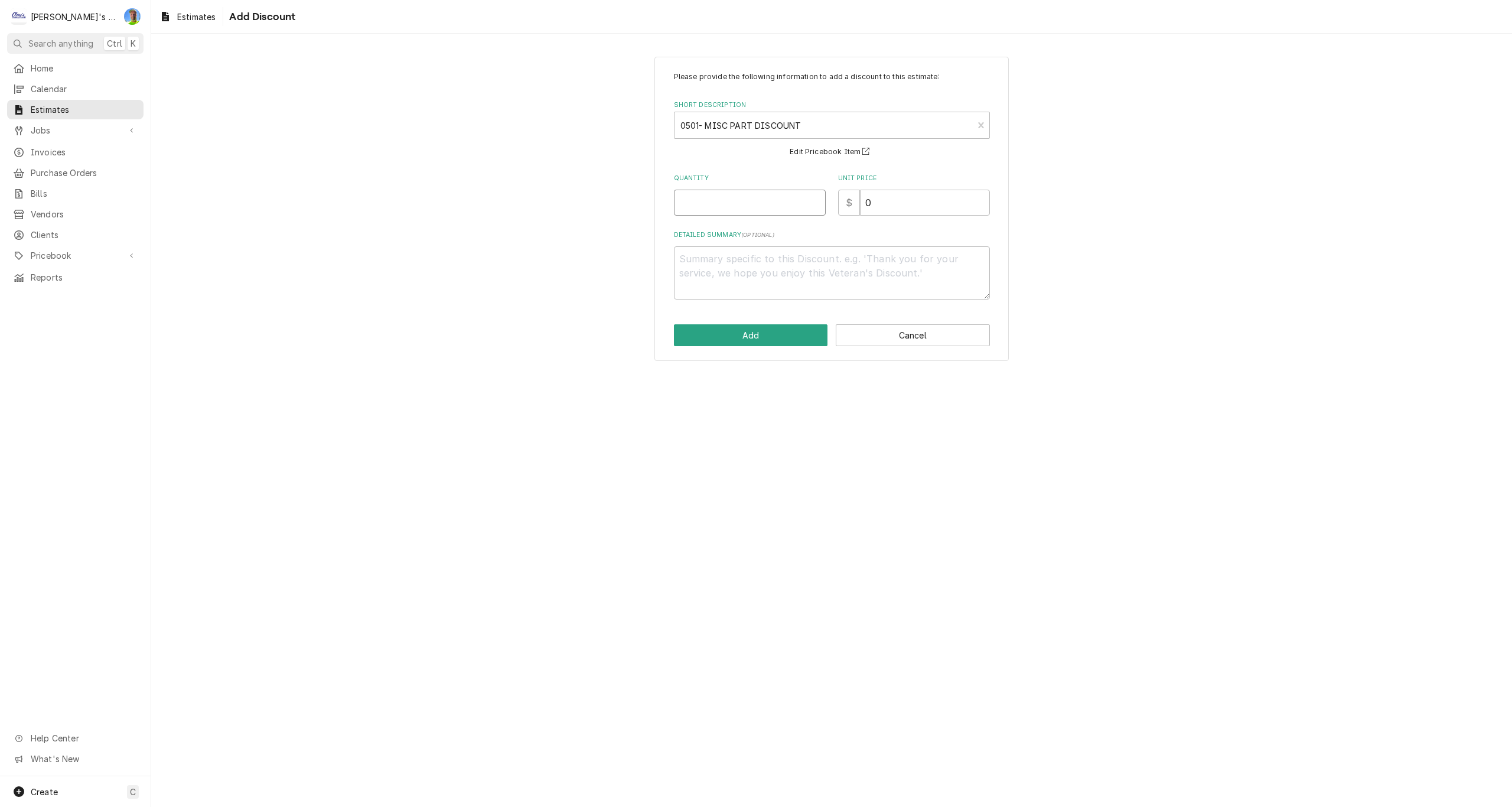
click at [763, 206] on input "Quantity" at bounding box center [750, 202] width 152 height 26
type textarea "x"
type input "1"
type textarea "x"
type input "1"
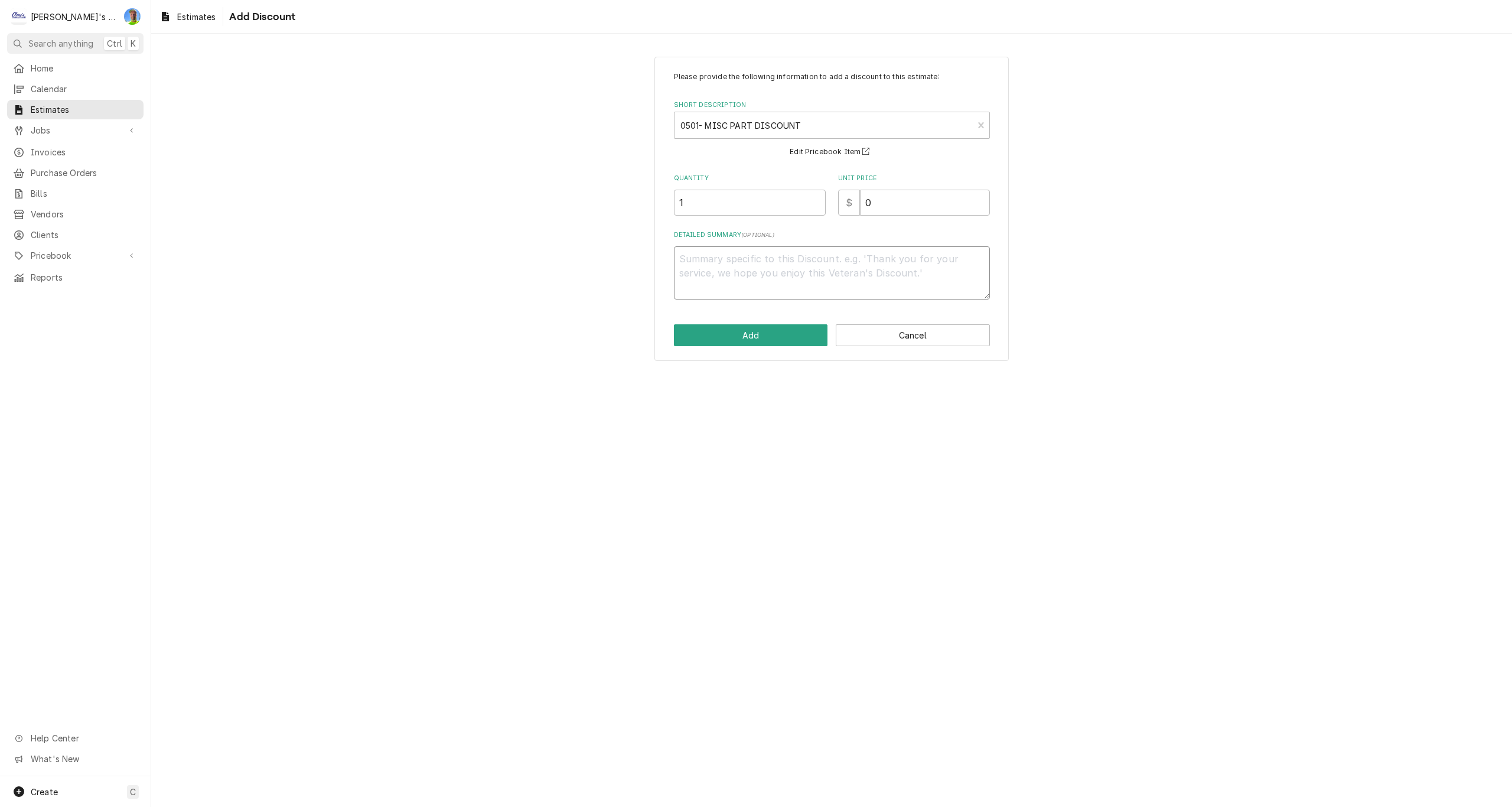
click at [772, 277] on textarea "Detailed Summary ( optional )" at bounding box center [832, 273] width 316 height 53
type textarea "x"
type textarea "1"
type textarea "x"
type textarea "10"
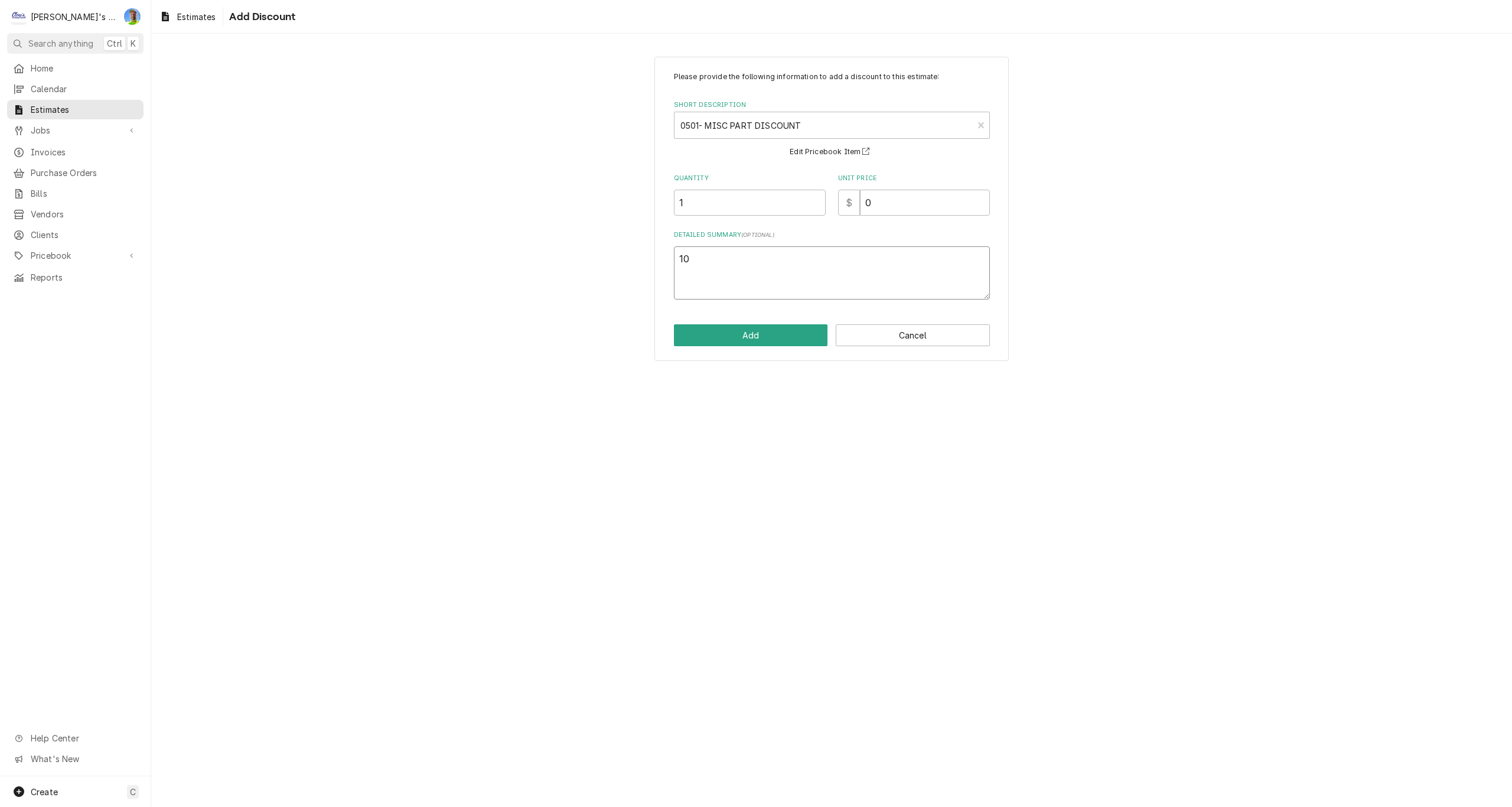
type textarea "x"
type textarea "10%"
type textarea "x"
type textarea "10%"
click at [764, 337] on button "Add" at bounding box center [751, 335] width 154 height 22
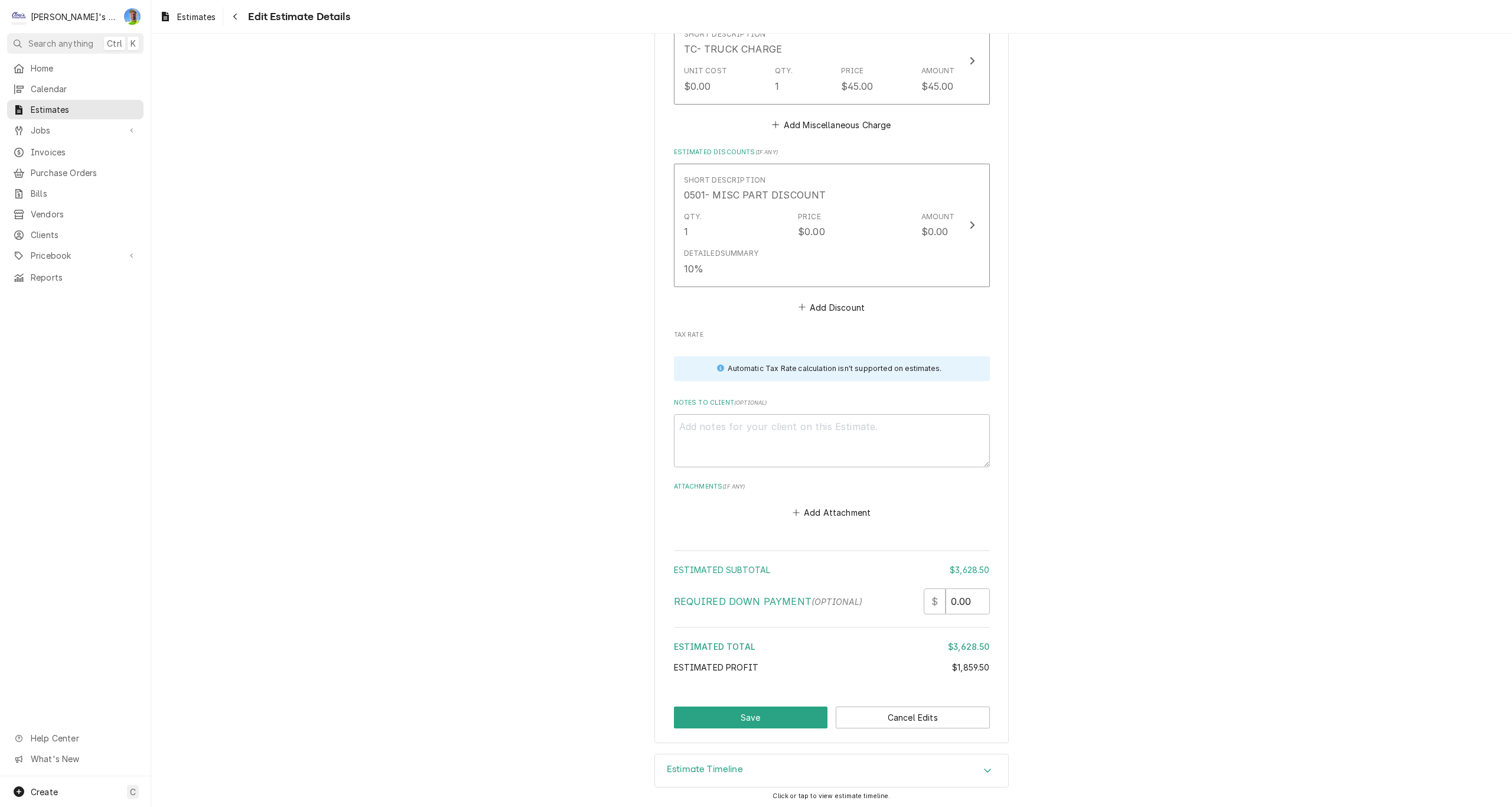
scroll to position [3221, 0]
click at [726, 712] on button "Save" at bounding box center [751, 715] width 154 height 22
type textarea "x"
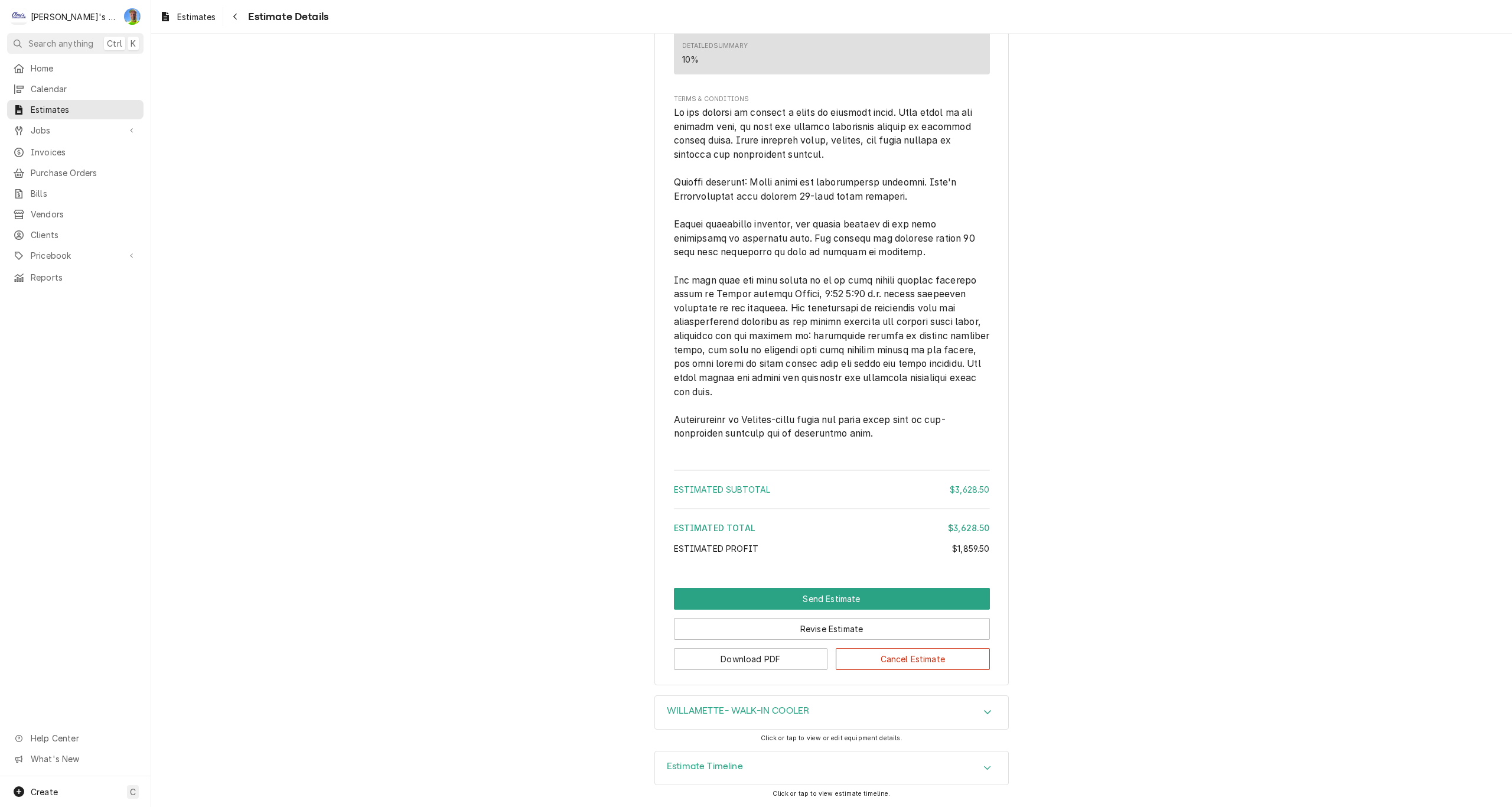
scroll to position [2404, 0]
click at [165, 16] on icon "Dynamic Content Wrapper" at bounding box center [165, 17] width 7 height 10
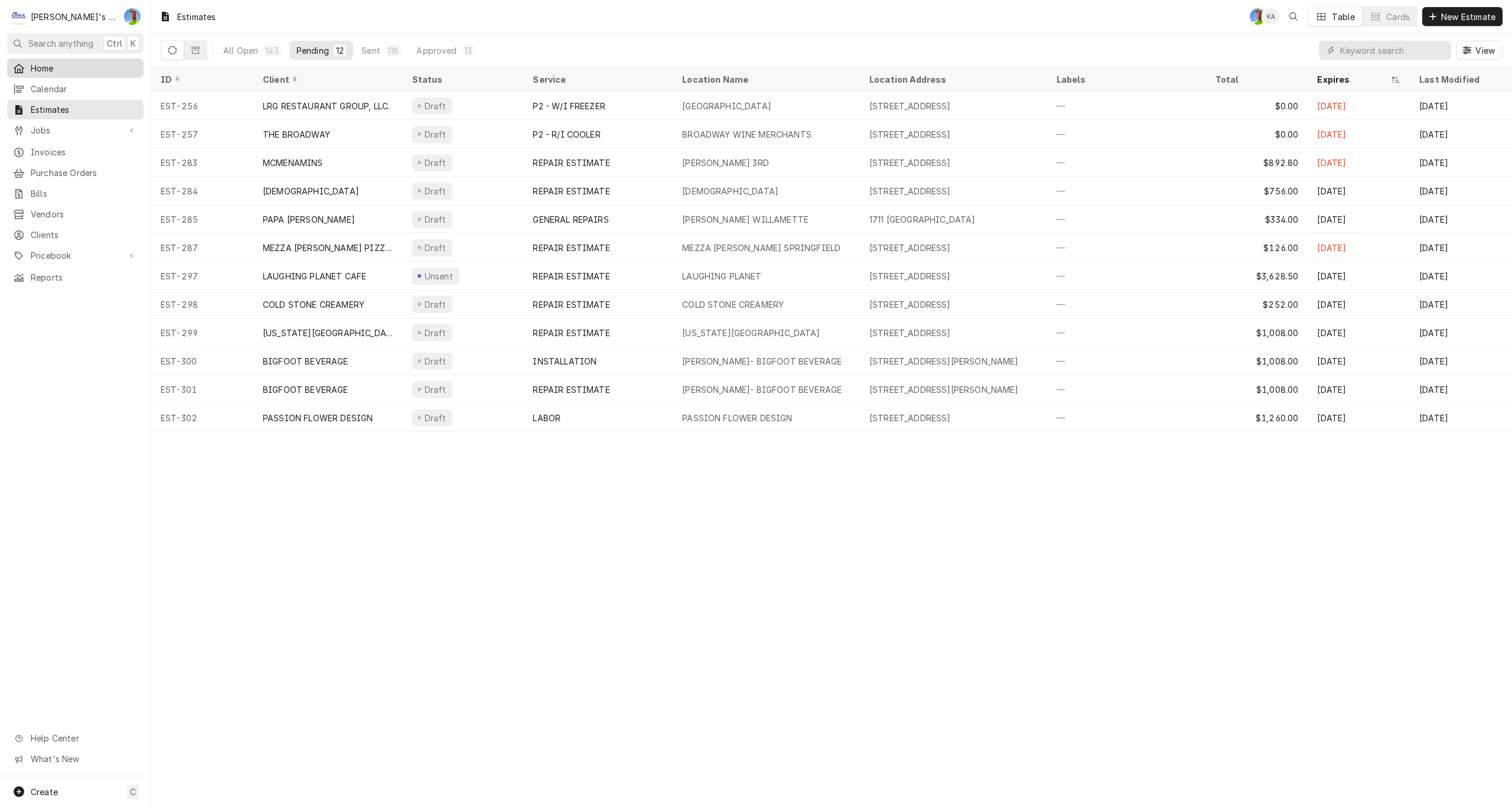
click at [49, 65] on span "Home" at bounding box center [84, 68] width 107 height 13
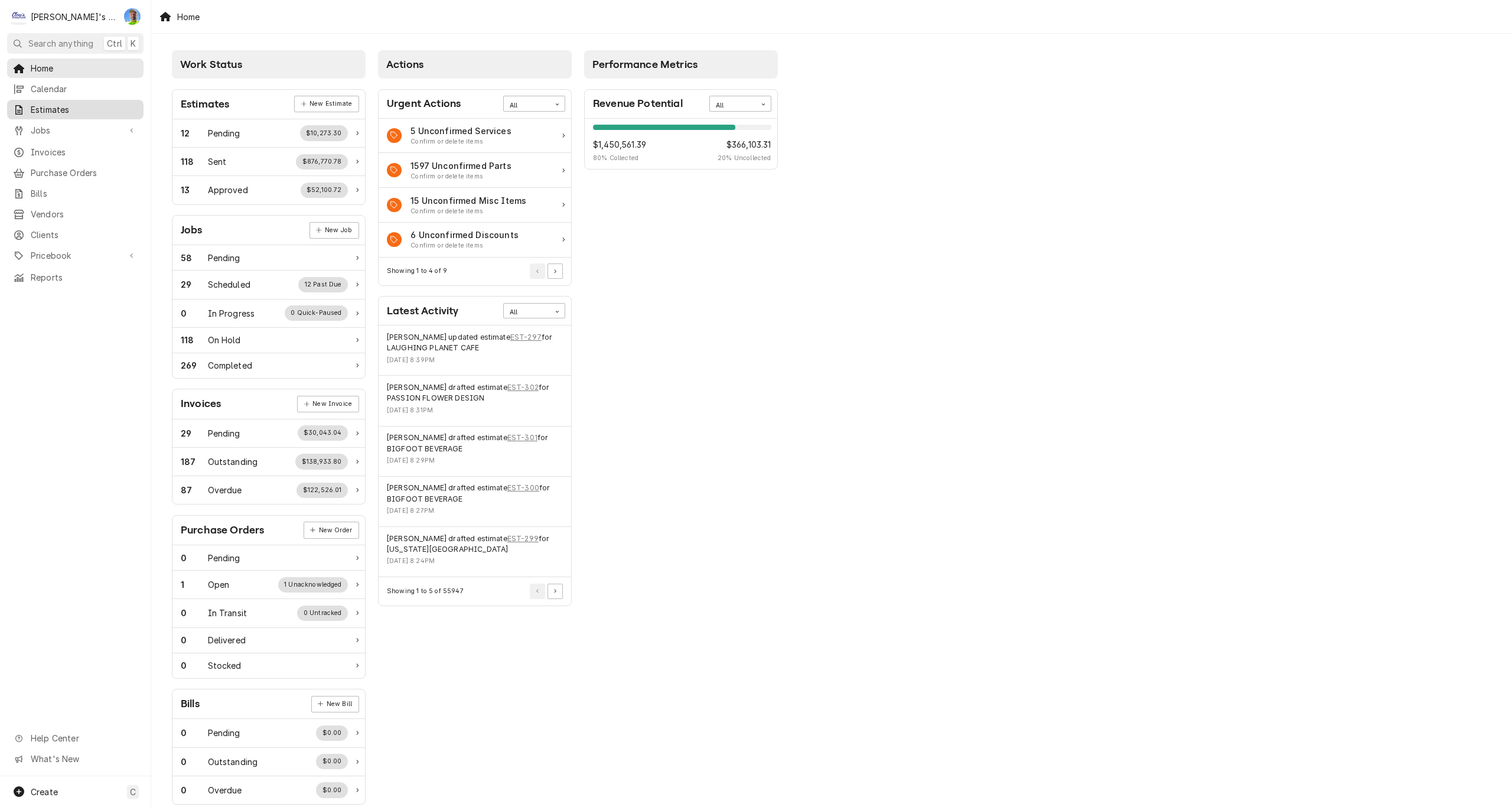
click at [57, 106] on span "Estimates" at bounding box center [84, 109] width 107 height 13
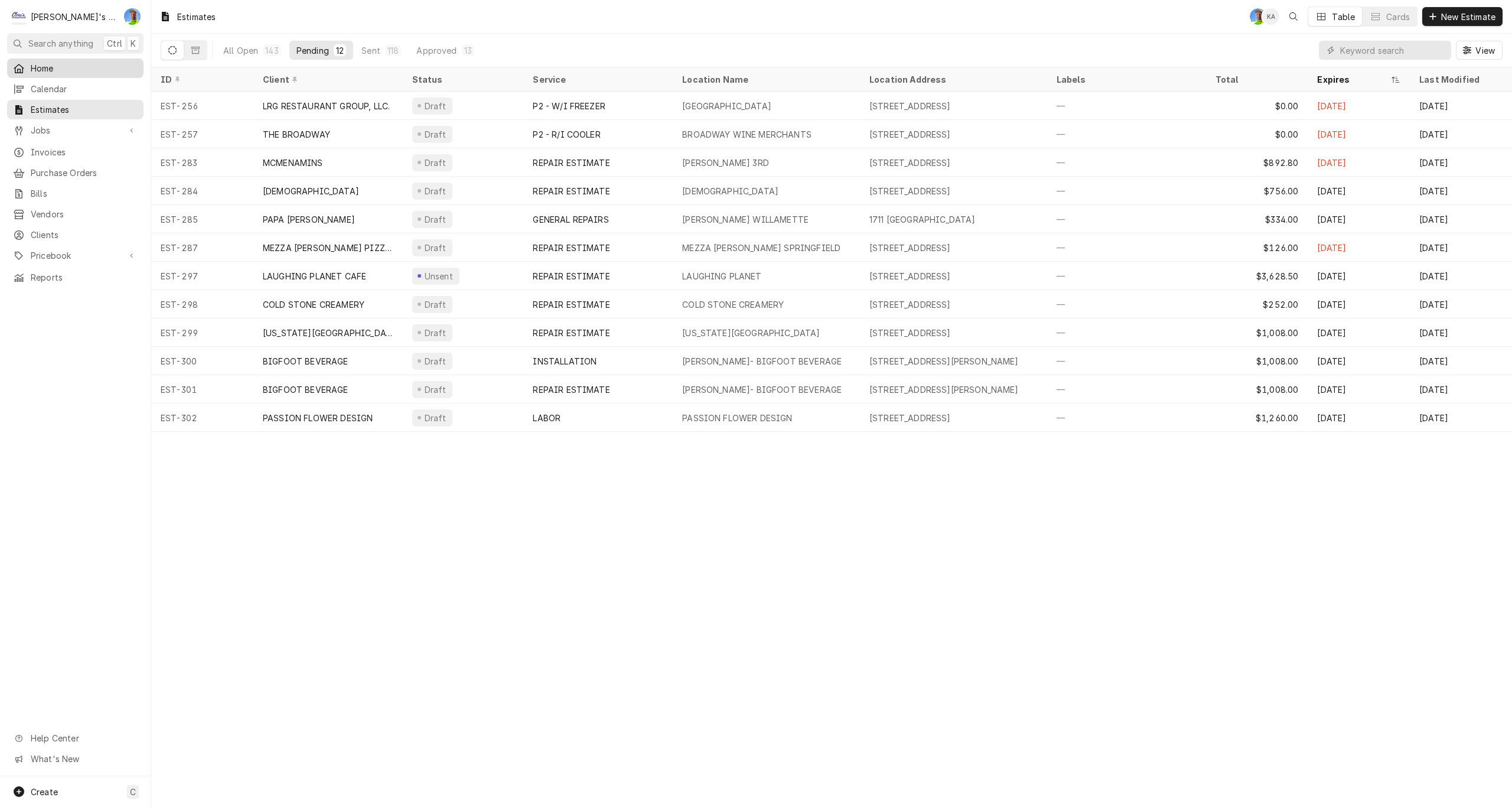
click at [36, 72] on span "Home" at bounding box center [84, 68] width 107 height 13
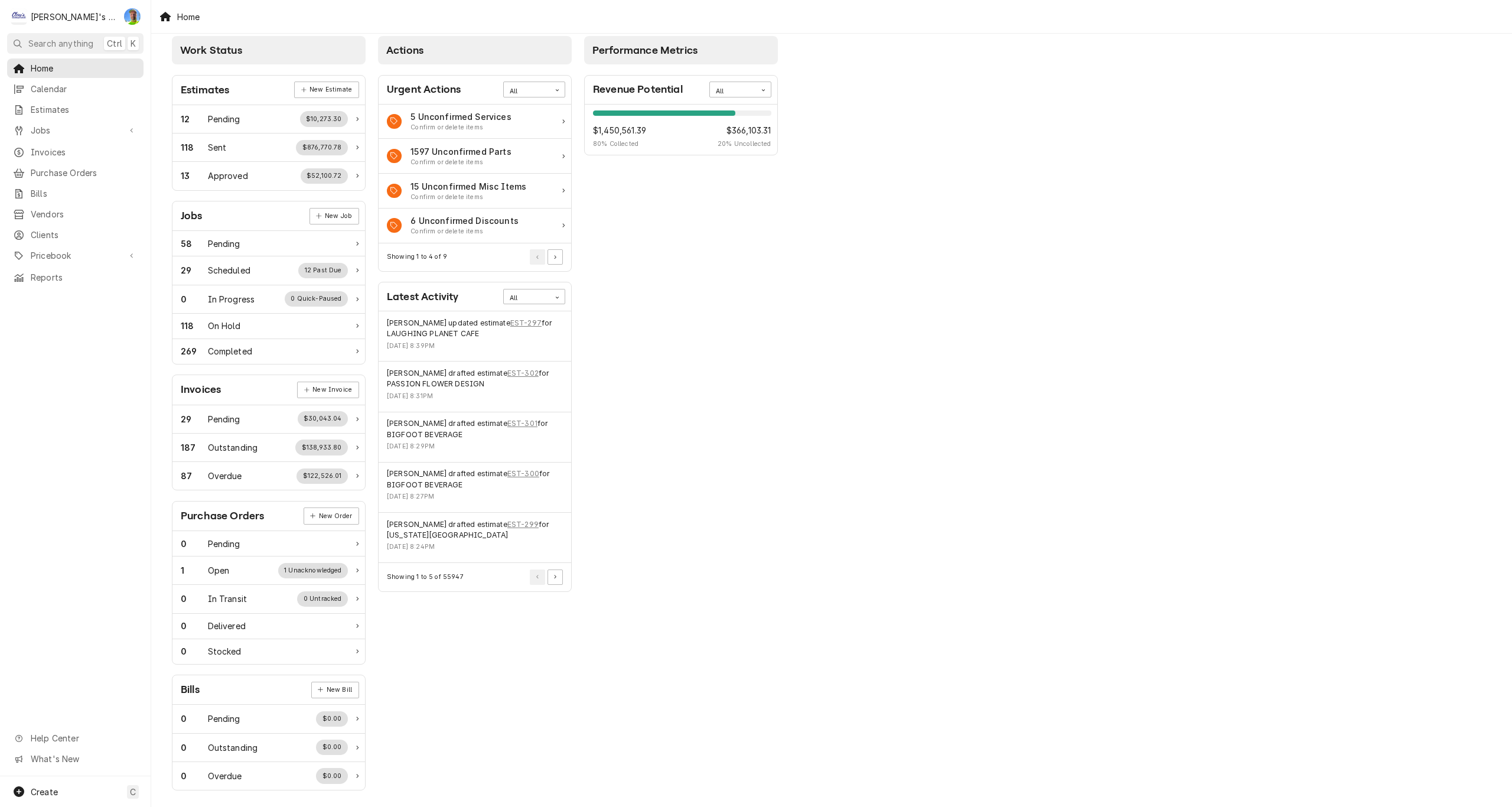
scroll to position [18, 0]
